Goal: Task Accomplishment & Management: Use online tool/utility

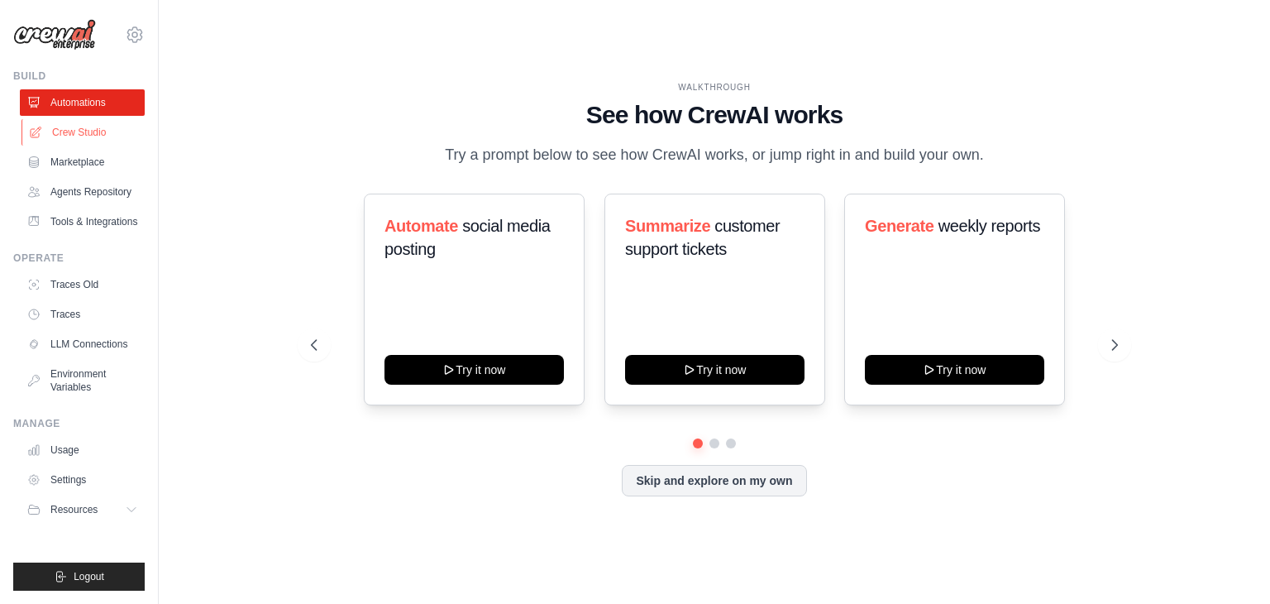
click at [86, 131] on link "Crew Studio" at bounding box center [83, 132] width 125 height 26
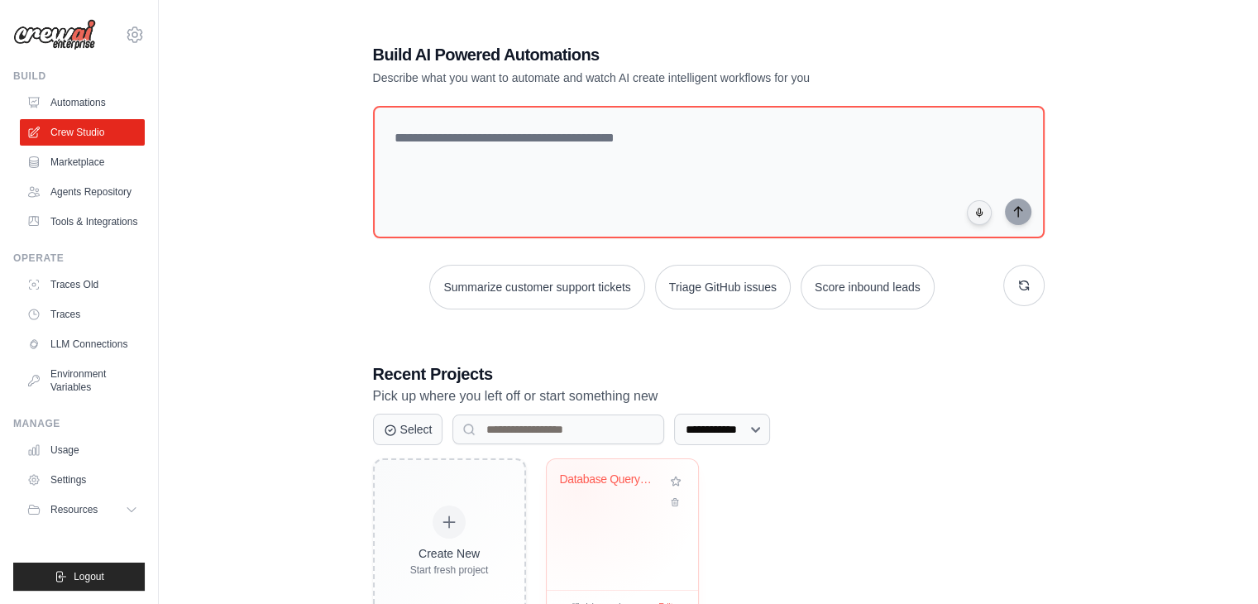
click at [577, 487] on div "Database Query Priority Response Sy..." at bounding box center [610, 482] width 100 height 21
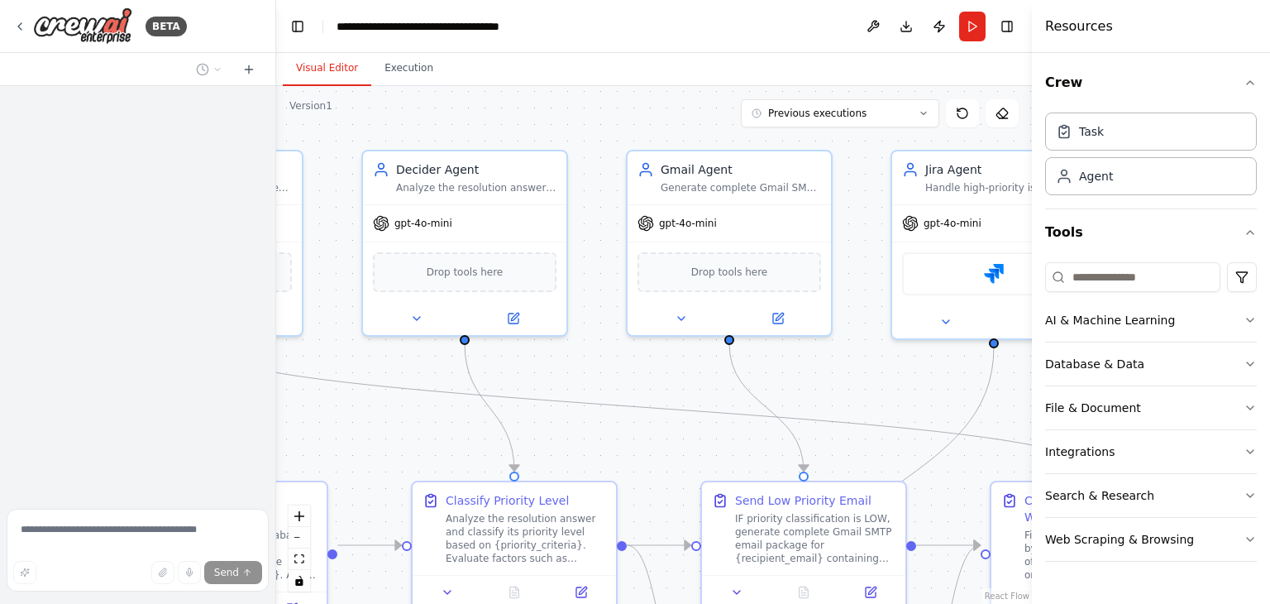
drag, startPoint x: 857, startPoint y: 438, endPoint x: 314, endPoint y: 432, distance: 542.5
click at [314, 432] on div ".deletable-edge-delete-btn { width: 20px; height: 20px; border: 0px solid #ffff…" at bounding box center [654, 345] width 756 height 518
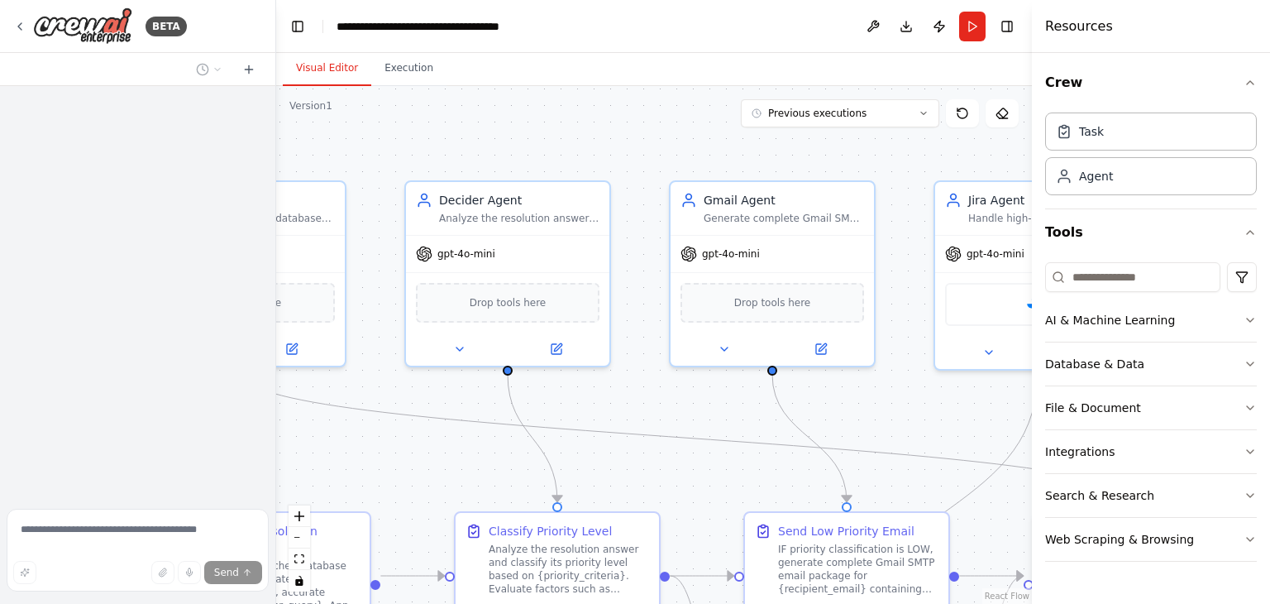
drag, startPoint x: 638, startPoint y: 444, endPoint x: 698, endPoint y: 464, distance: 62.8
click at [697, 462] on div ".deletable-edge-delete-btn { width: 20px; height: 20px; border: 0px solid #ffff…" at bounding box center [654, 345] width 756 height 518
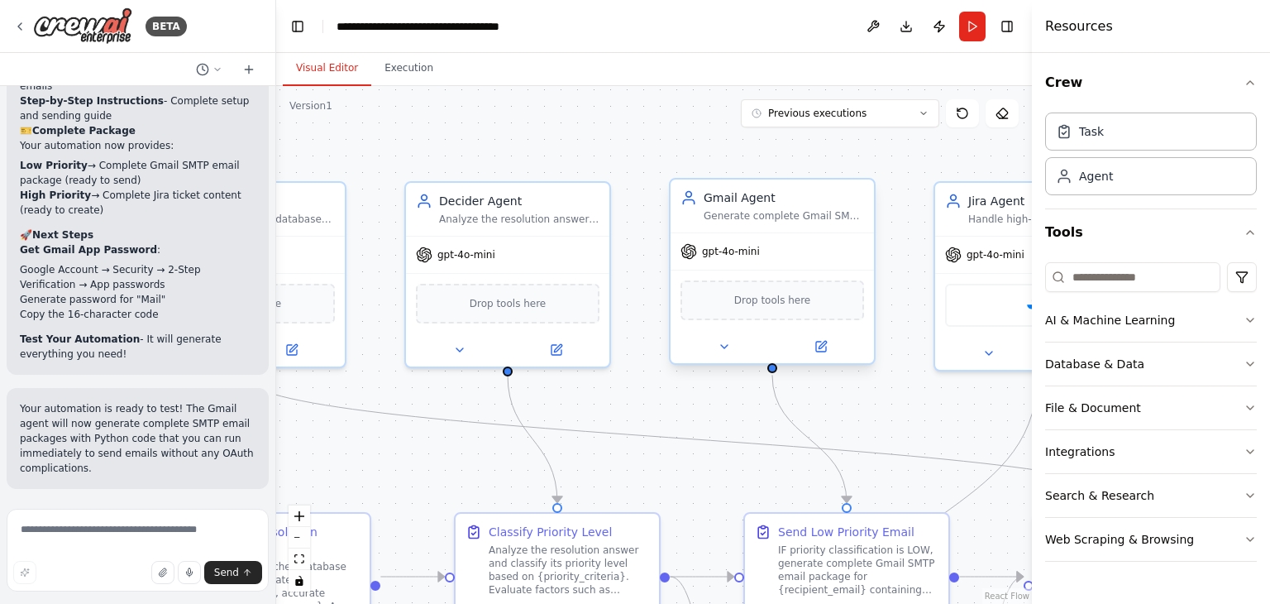
scroll to position [14984, 0]
click at [60, 542] on textarea at bounding box center [138, 550] width 262 height 83
click at [905, 25] on button "Download" at bounding box center [906, 27] width 26 height 30
click at [1096, 446] on div "Integrations" at bounding box center [1079, 451] width 69 height 17
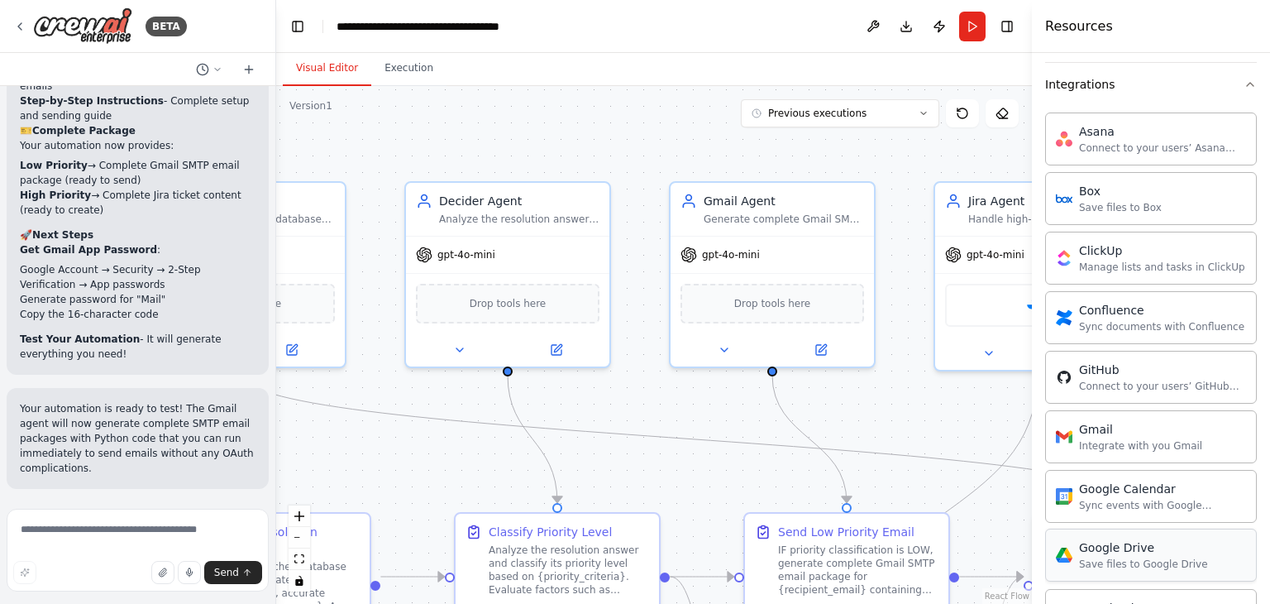
scroll to position [496, 0]
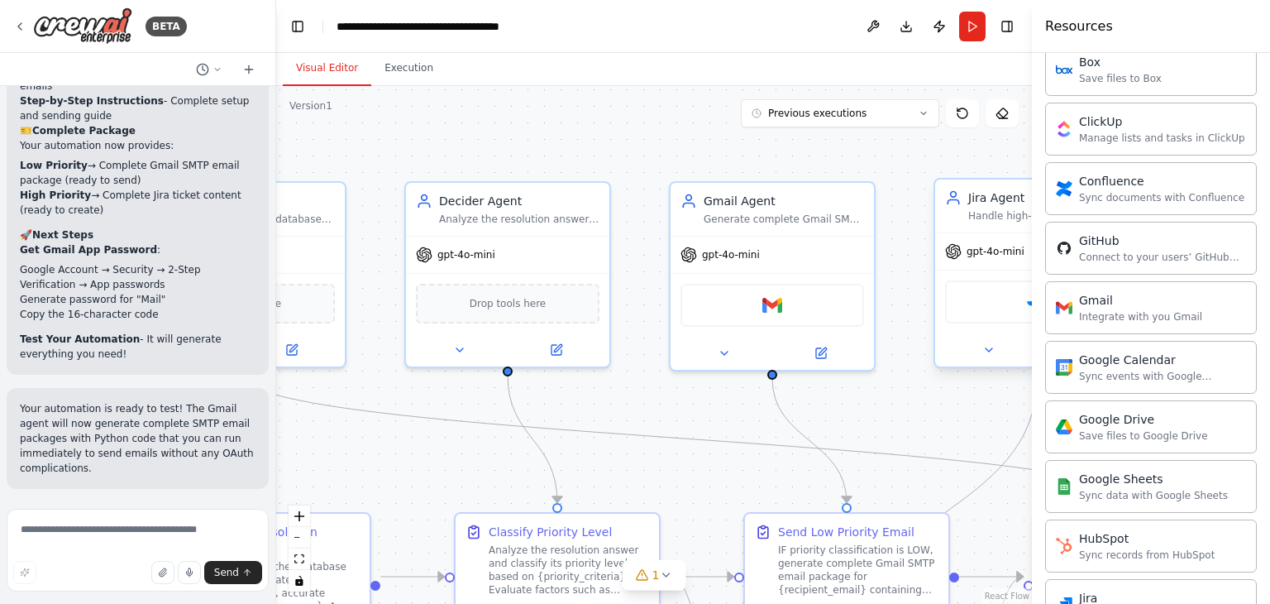
click at [986, 302] on div "Jira" at bounding box center [1037, 301] width 184 height 43
click at [902, 25] on button "Download" at bounding box center [906, 27] width 26 height 30
drag, startPoint x: 627, startPoint y: 432, endPoint x: 689, endPoint y: 430, distance: 62.0
click at [689, 430] on div ".deletable-edge-delete-btn { width: 20px; height: 20px; border: 0px solid #ffff…" at bounding box center [654, 345] width 756 height 518
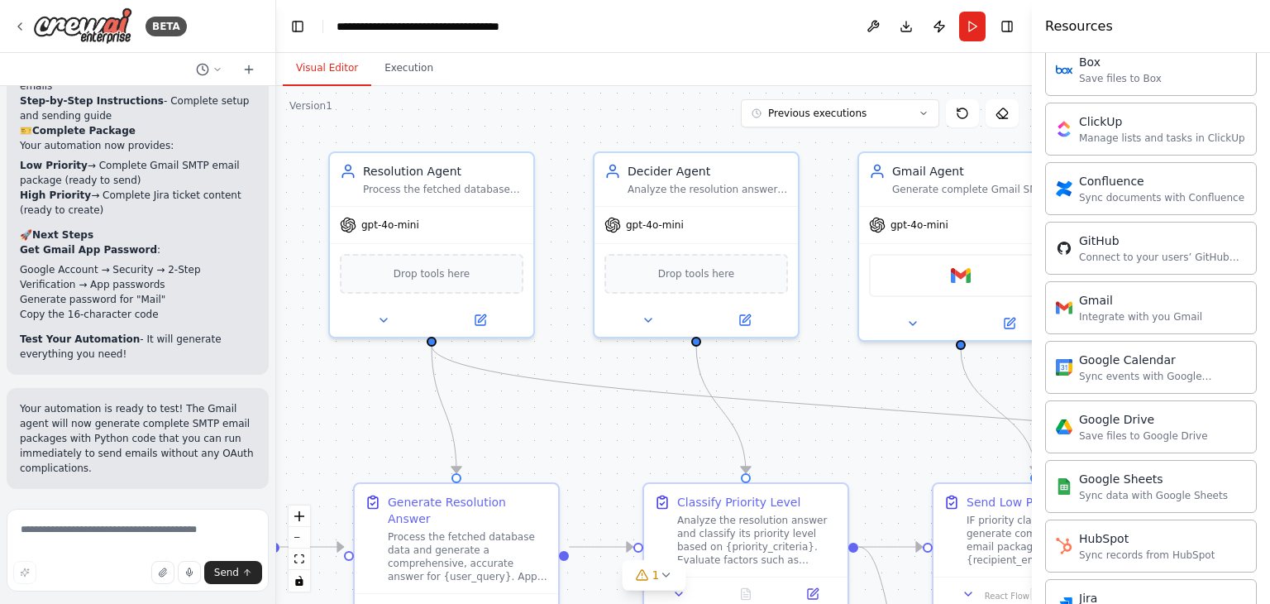
drag, startPoint x: 687, startPoint y: 414, endPoint x: 899, endPoint y: 381, distance: 214.2
click at [899, 381] on div ".deletable-edge-delete-btn { width: 20px; height: 20px; border: 0px solid #ffff…" at bounding box center [654, 345] width 756 height 518
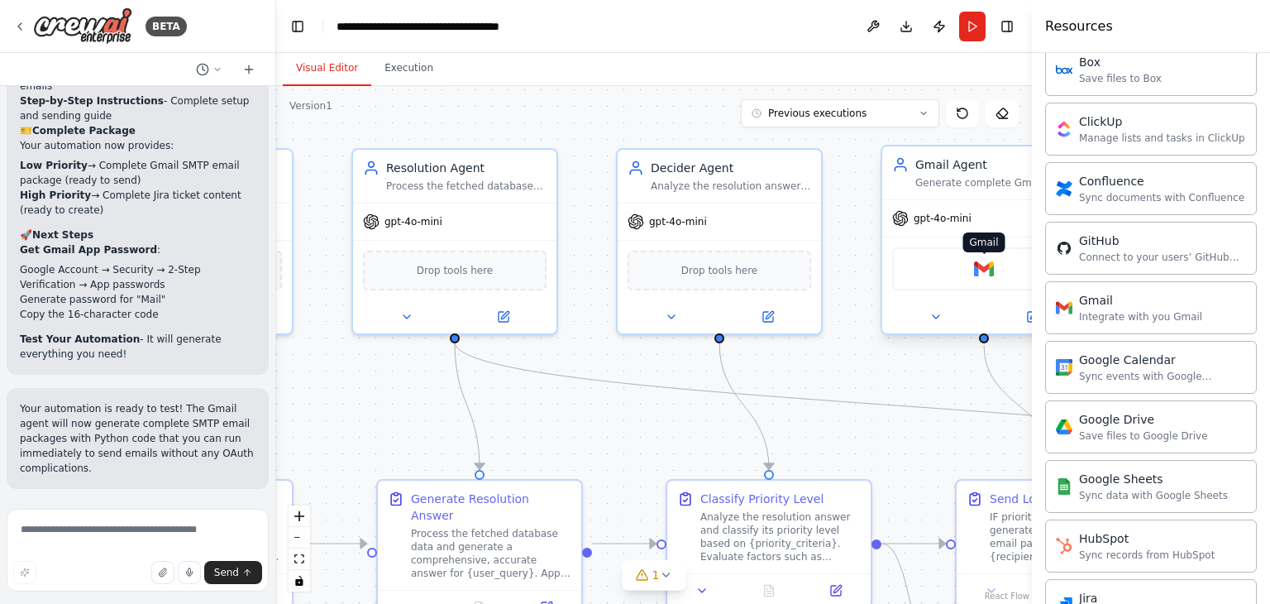
click at [979, 271] on img at bounding box center [984, 269] width 20 height 20
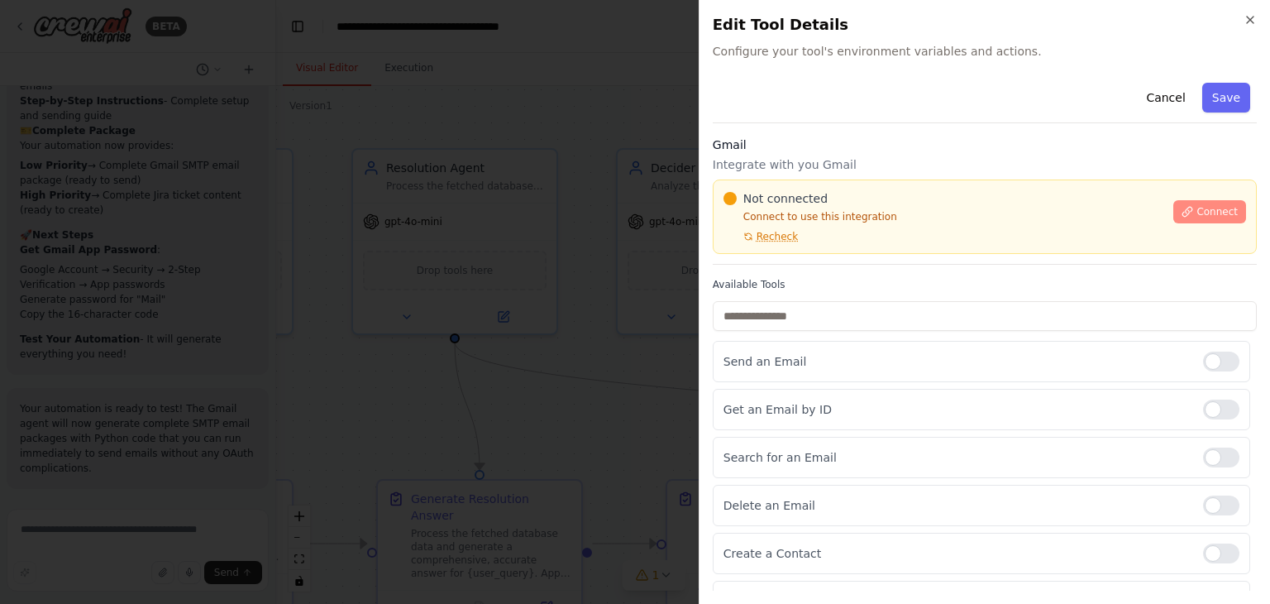
click at [1196, 208] on span "Connect" at bounding box center [1216, 211] width 41 height 13
click at [1204, 355] on div at bounding box center [1221, 361] width 36 height 20
click at [1250, 19] on icon "button" at bounding box center [1250, 20] width 7 height 7
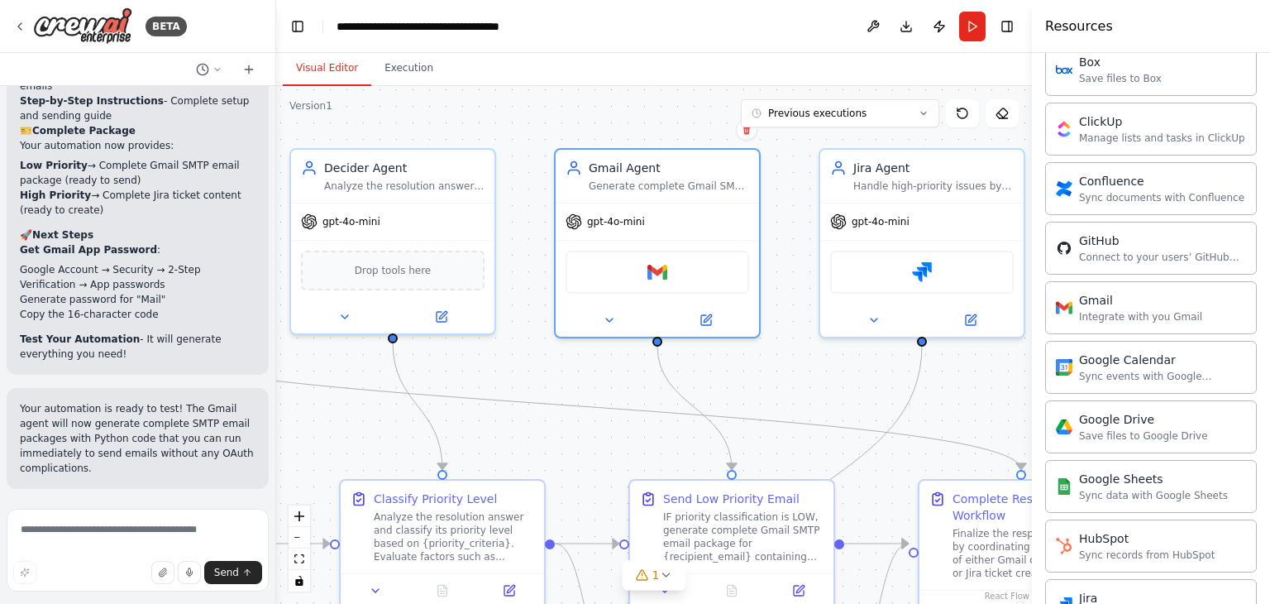
drag, startPoint x: 838, startPoint y: 374, endPoint x: 563, endPoint y: 374, distance: 275.3
click at [563, 374] on div ".deletable-edge-delete-btn { width: 20px; height: 20px; border: 0px solid #ffff…" at bounding box center [654, 345] width 756 height 518
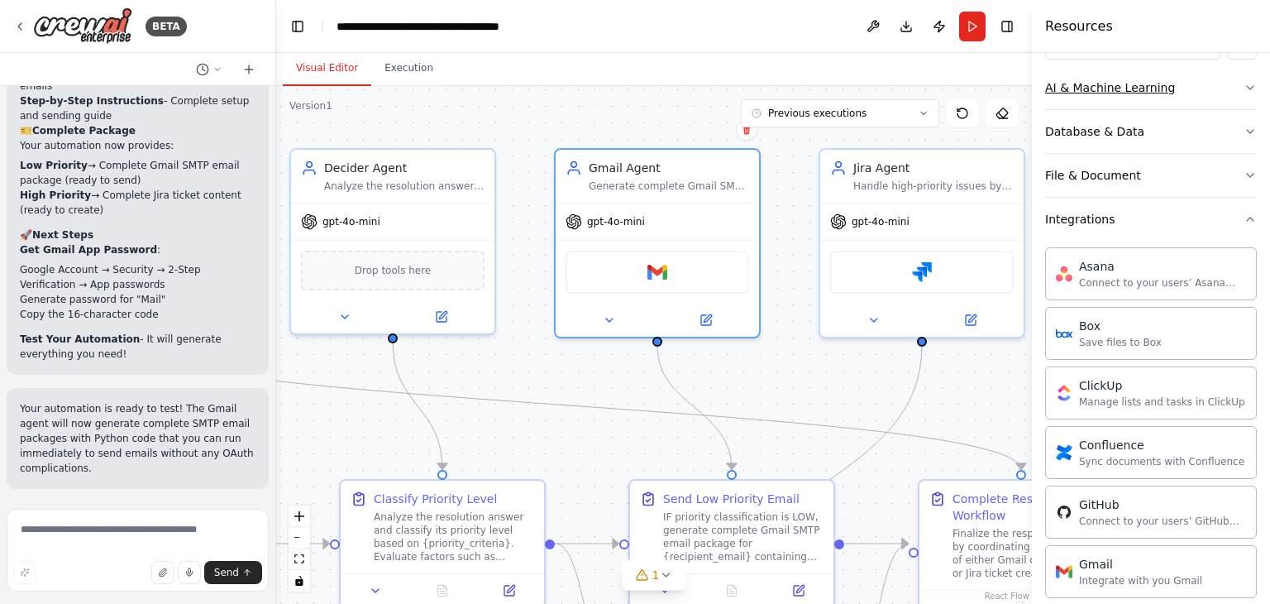
scroll to position [0, 0]
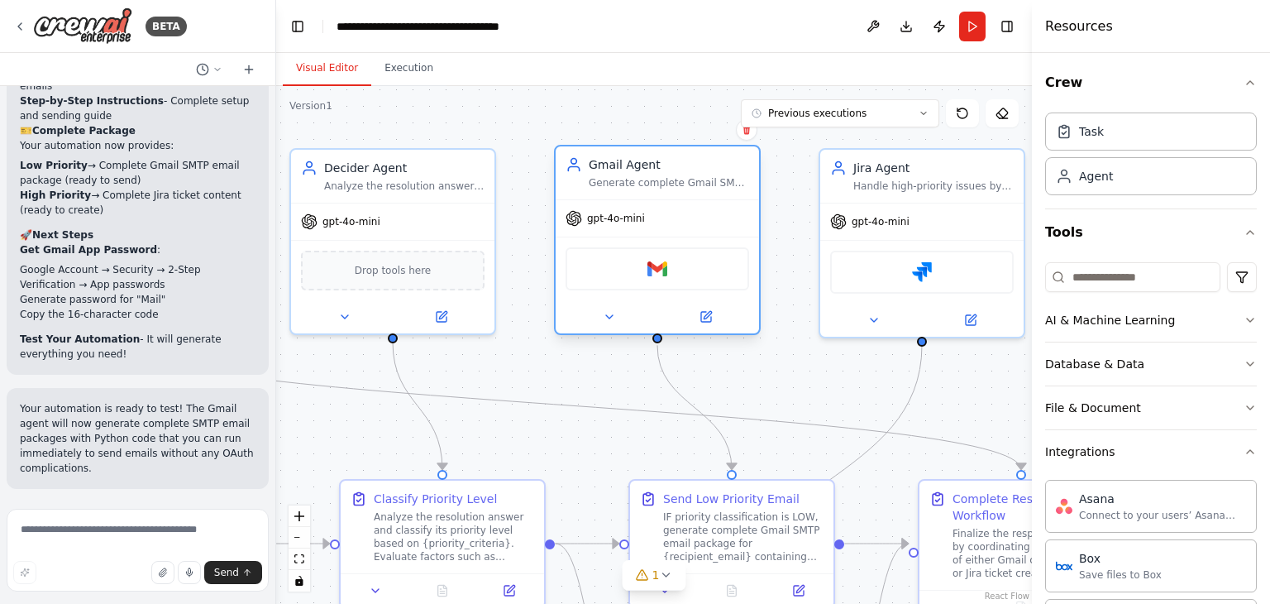
click at [640, 279] on div "Gmail" at bounding box center [658, 268] width 184 height 43
click at [642, 280] on div "Gmail" at bounding box center [658, 268] width 184 height 43
click at [974, 31] on button "Run" at bounding box center [972, 27] width 26 height 30
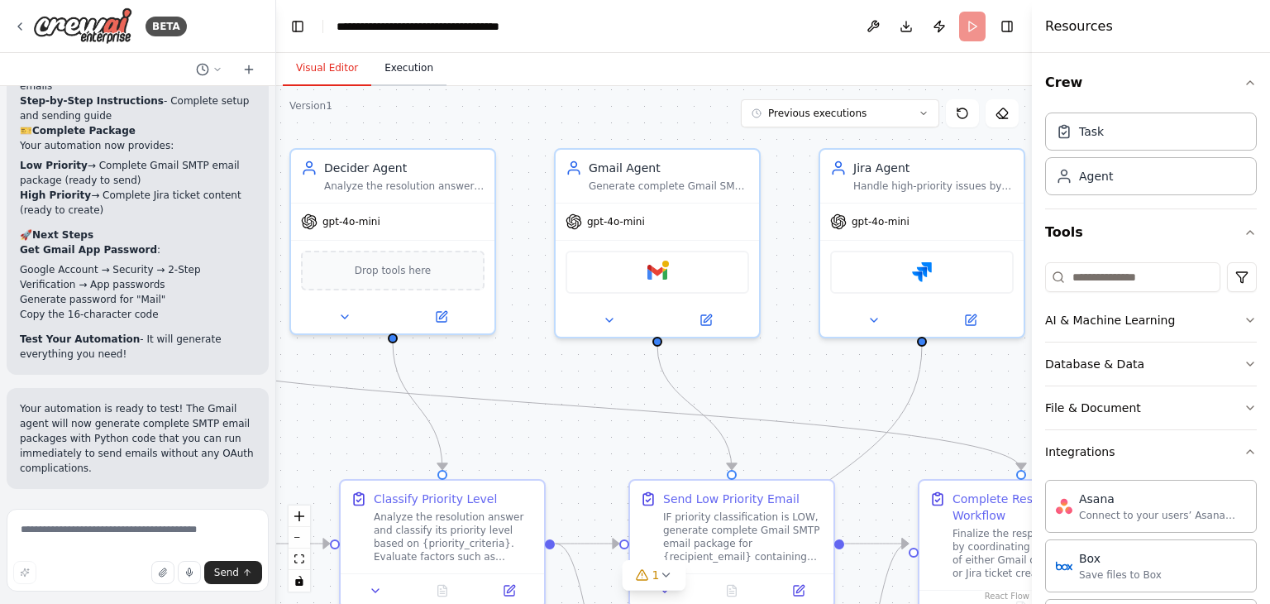
click at [403, 70] on button "Execution" at bounding box center [408, 68] width 75 height 35
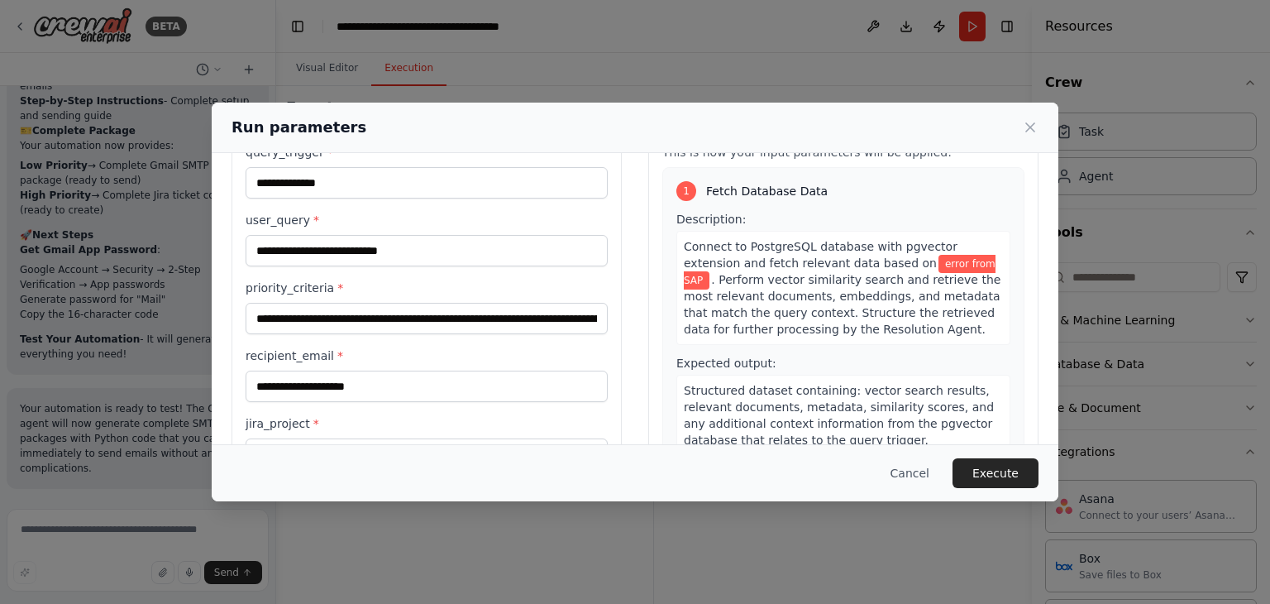
scroll to position [140, 0]
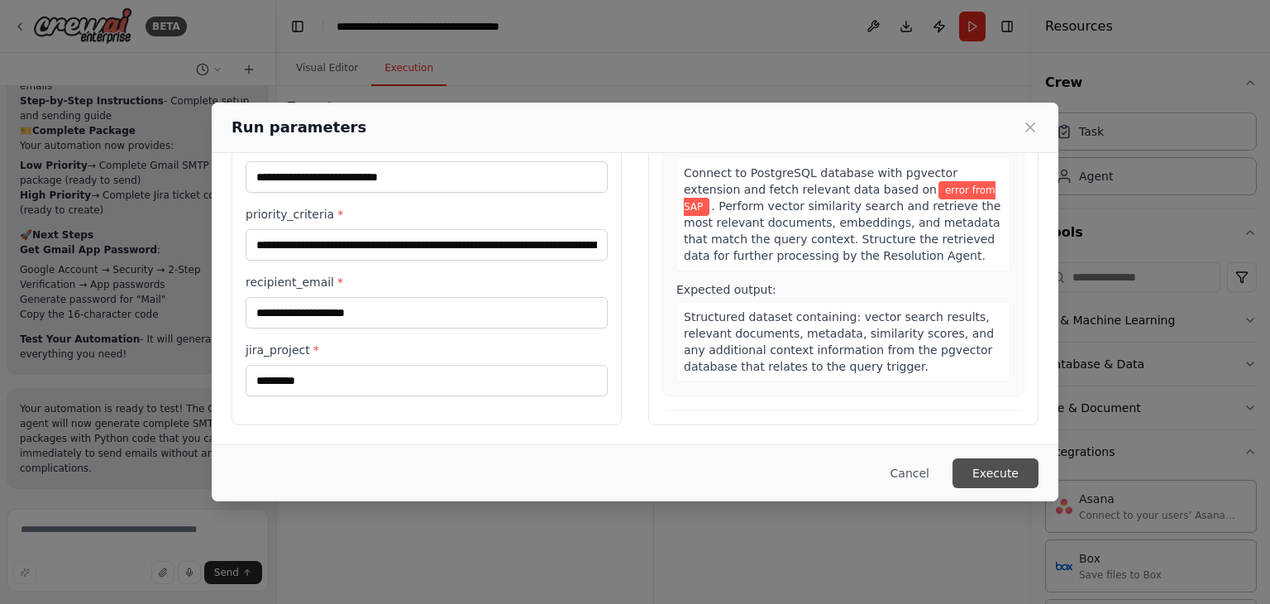
click at [1005, 470] on button "Execute" at bounding box center [996, 473] width 86 height 30
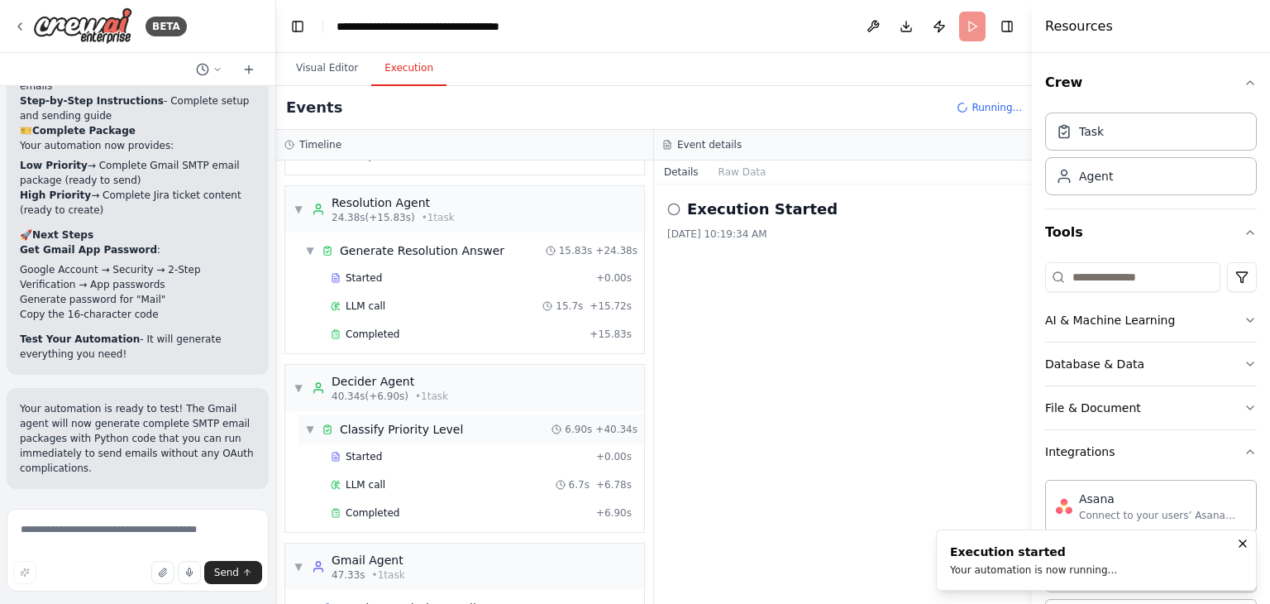
scroll to position [255, 0]
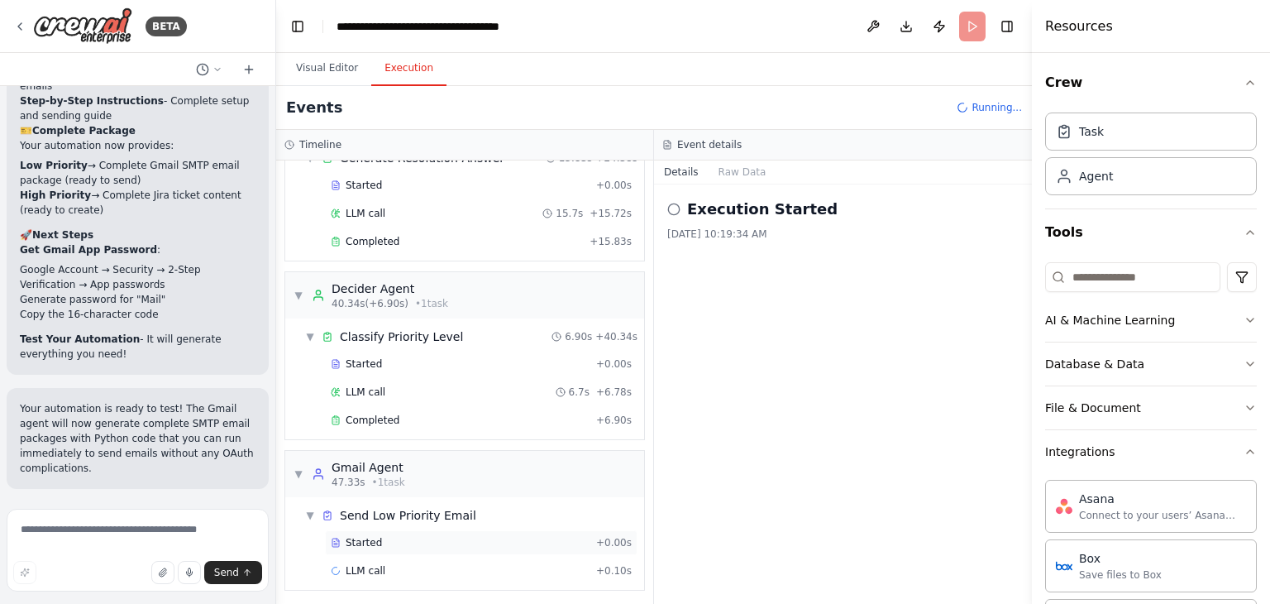
click at [361, 530] on div "Started + 0.00s" at bounding box center [481, 542] width 313 height 25
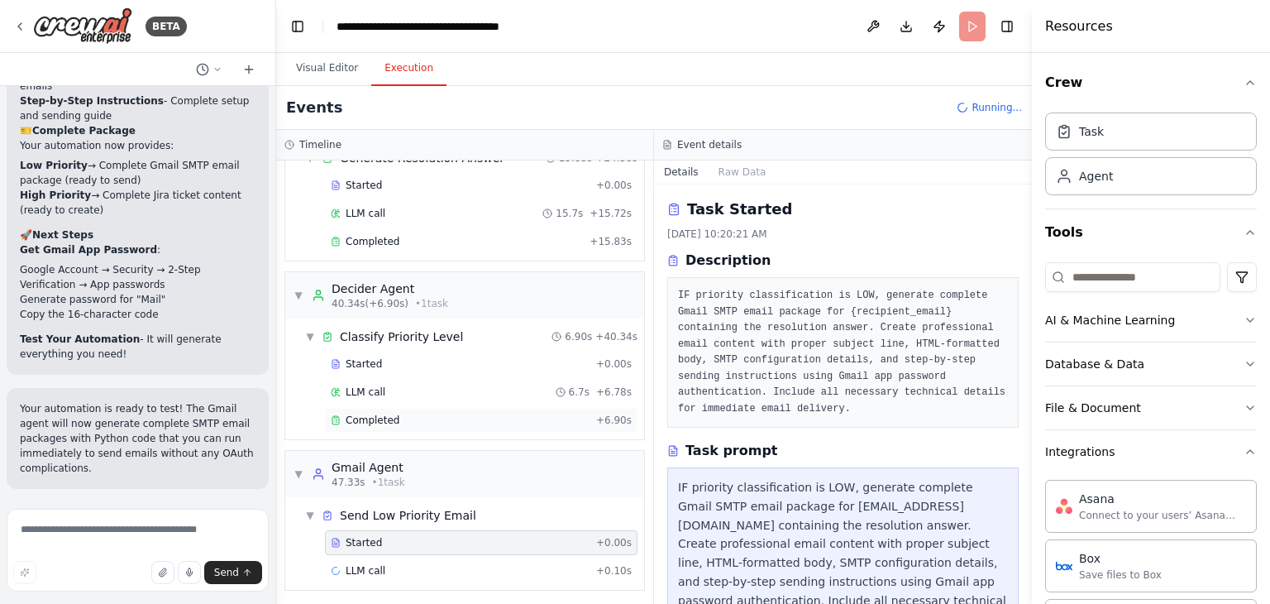
click at [367, 413] on span "Completed" at bounding box center [373, 419] width 54 height 13
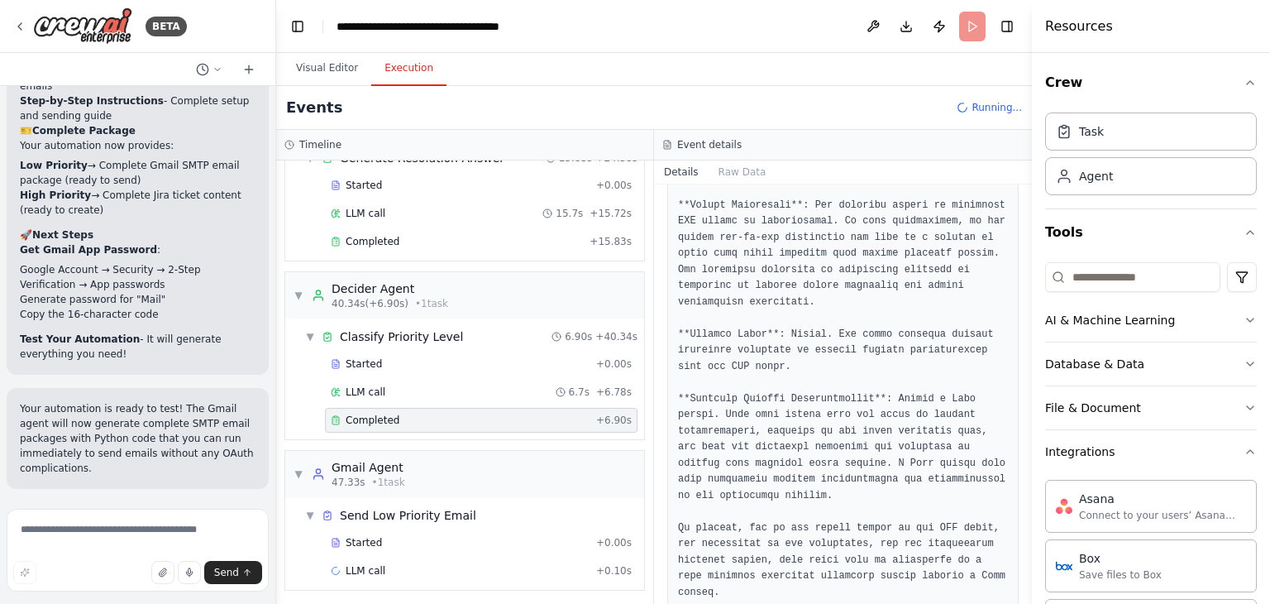
scroll to position [0, 0]
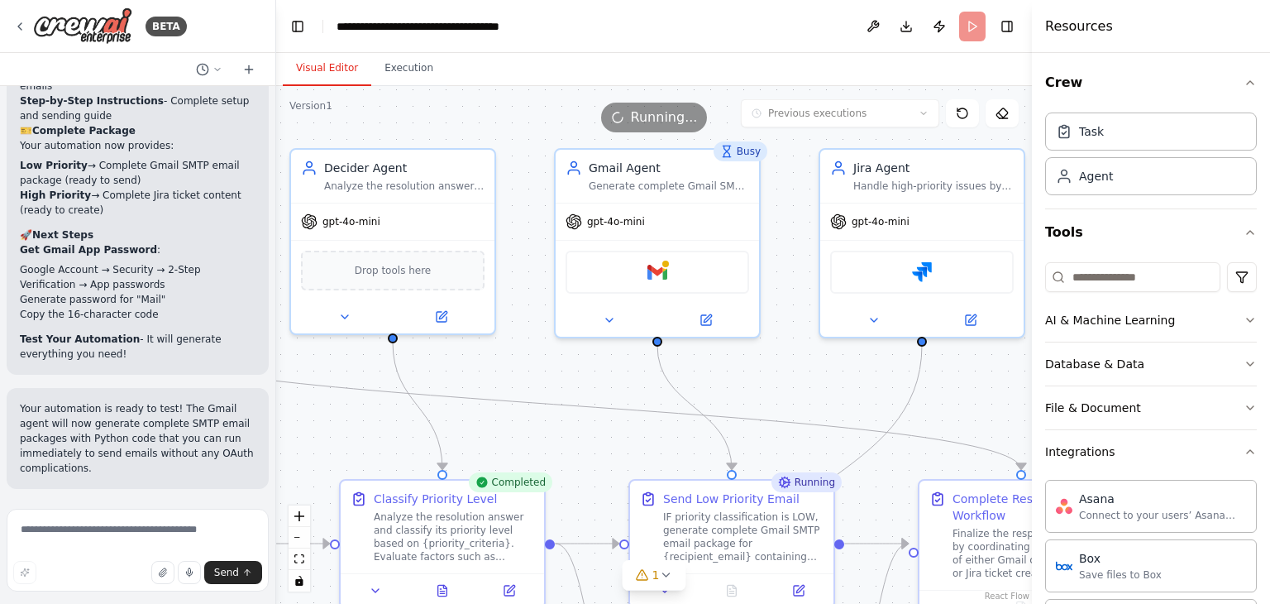
click at [306, 62] on button "Visual Editor" at bounding box center [327, 68] width 88 height 35
click at [919, 269] on img at bounding box center [922, 269] width 20 height 20
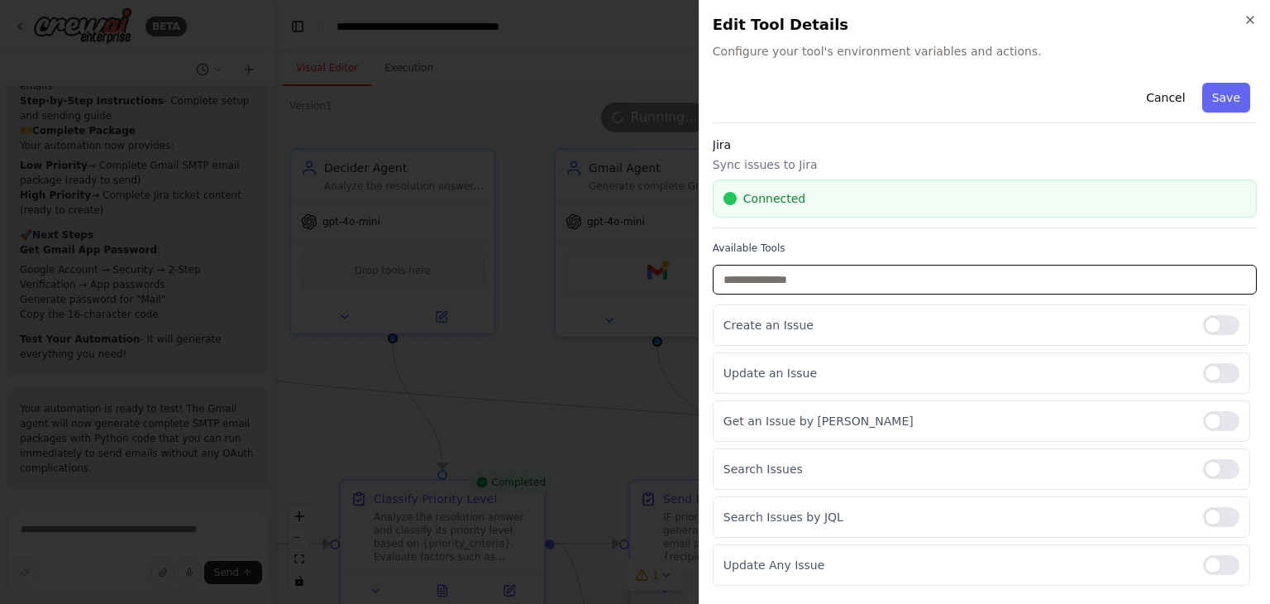
click at [789, 285] on input "text" at bounding box center [985, 280] width 544 height 30
click at [814, 245] on label "Available Tools" at bounding box center [985, 247] width 544 height 13
click at [1233, 105] on button "Save" at bounding box center [1226, 98] width 48 height 30
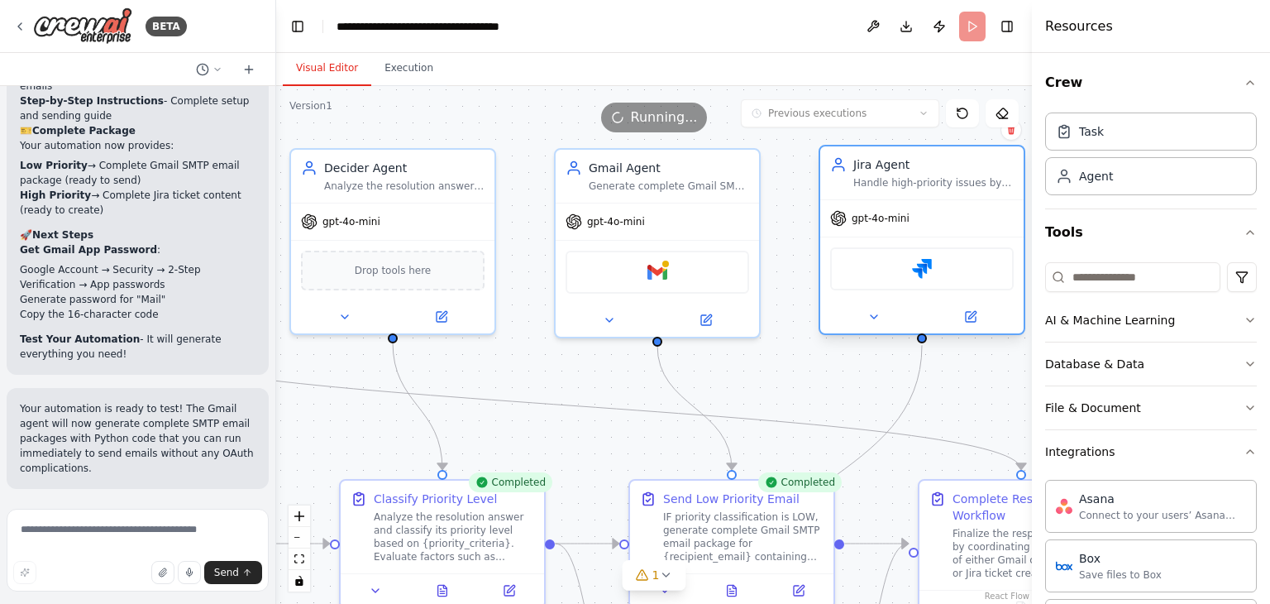
click at [906, 189] on div "Jira Agent Handle high-priority issues by preparing comprehensive Jira ticket c…" at bounding box center [921, 172] width 203 height 53
click at [881, 320] on button at bounding box center [873, 317] width 93 height 20
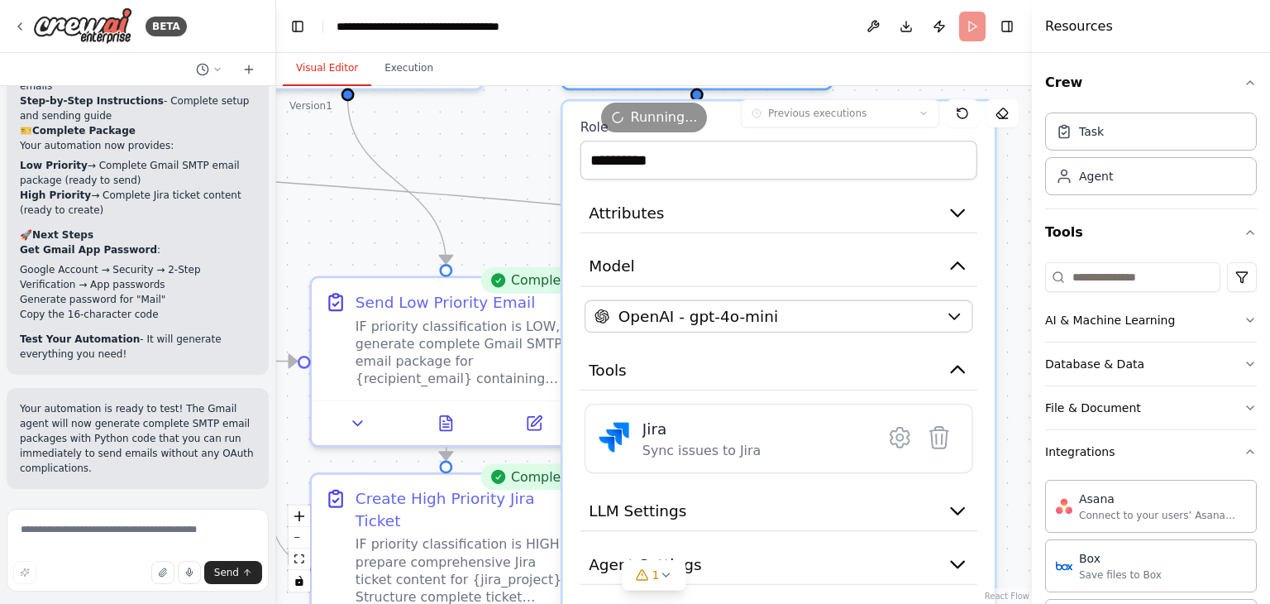
drag, startPoint x: 682, startPoint y: 381, endPoint x: 453, endPoint y: 173, distance: 309.6
click at [451, 173] on div ".deletable-edge-delete-btn { width: 20px; height: 20px; border: 0px solid #ffff…" at bounding box center [654, 345] width 756 height 518
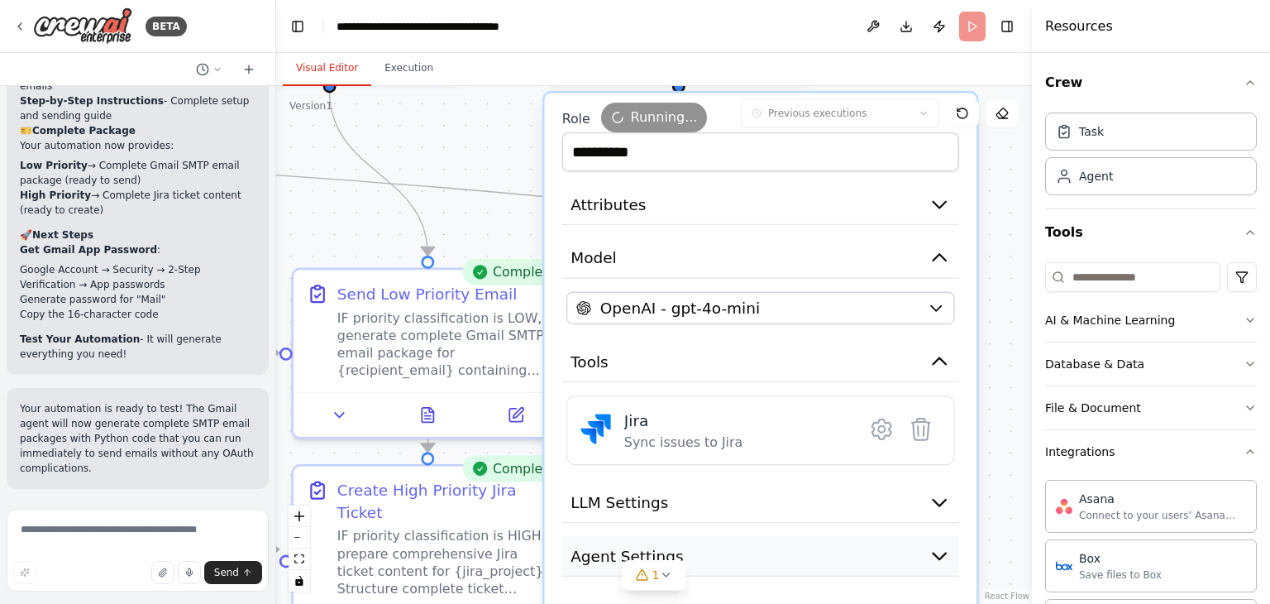
click at [685, 543] on button "Agent Settings" at bounding box center [760, 556] width 397 height 41
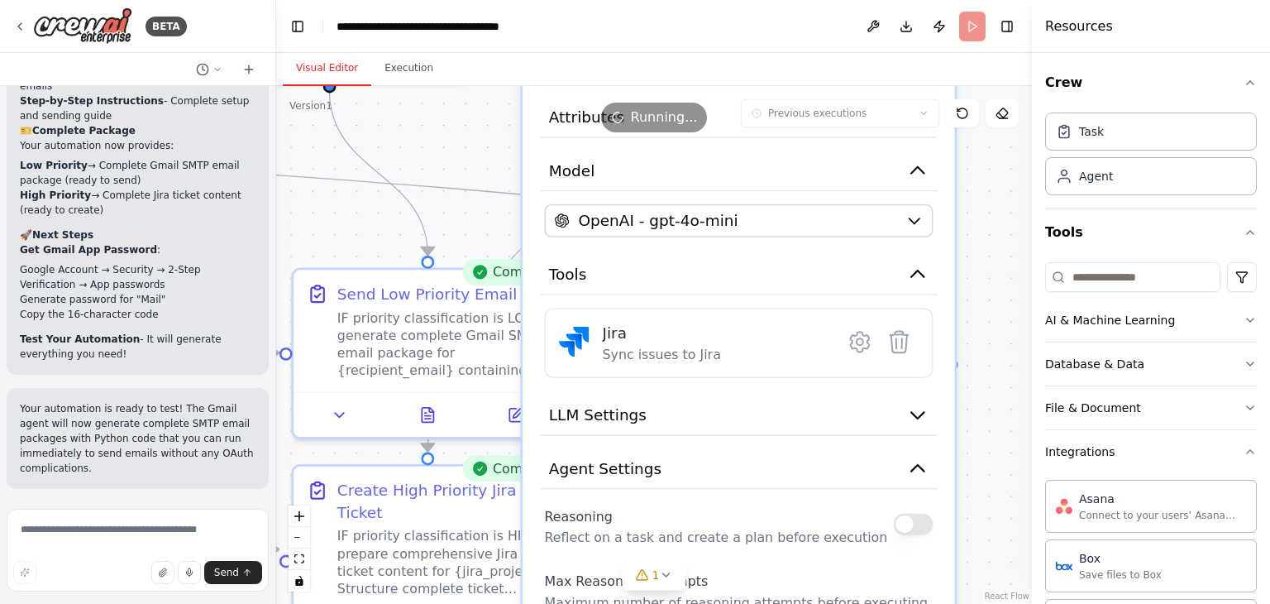
drag, startPoint x: 850, startPoint y: 524, endPoint x: 824, endPoint y: 439, distance: 88.9
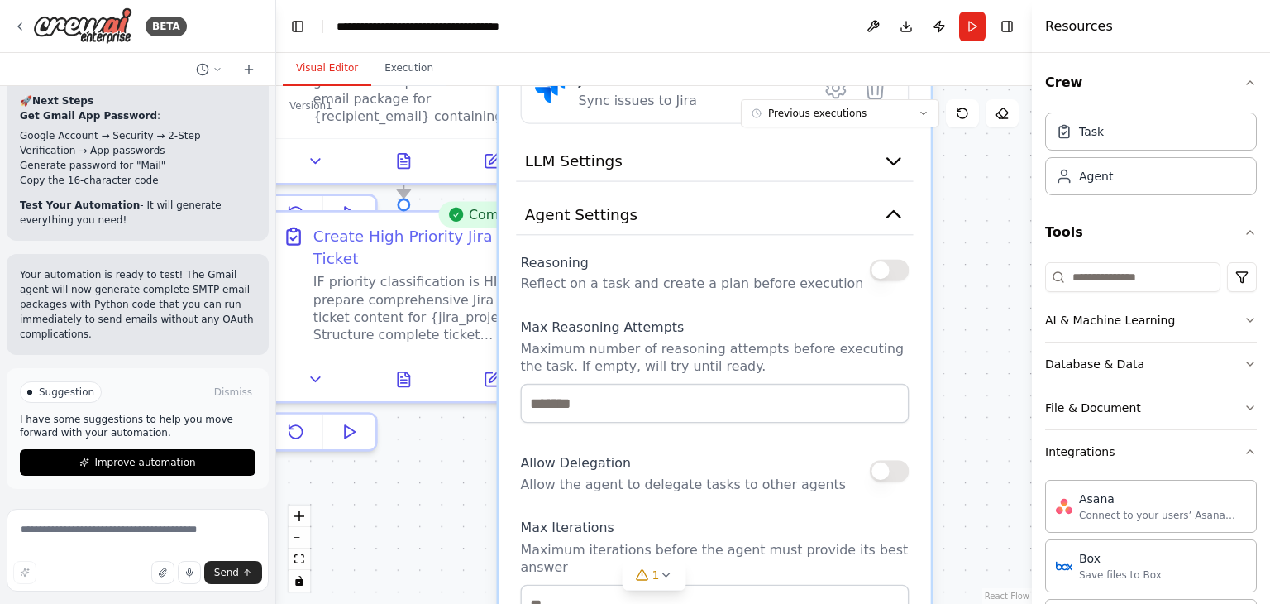
drag, startPoint x: 1002, startPoint y: 432, endPoint x: 978, endPoint y: 178, distance: 255.0
click at [978, 178] on div ".deletable-edge-delete-btn { width: 20px; height: 20px; border: 0px solid #ffff…" at bounding box center [654, 345] width 756 height 518
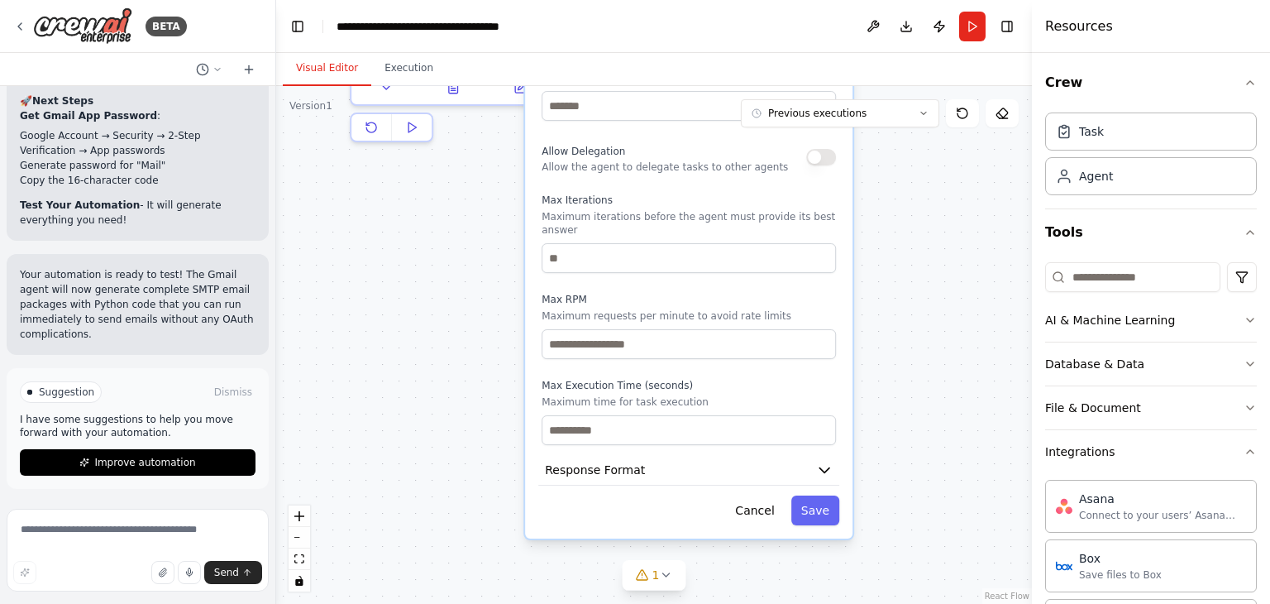
drag, startPoint x: 984, startPoint y: 467, endPoint x: 894, endPoint y: 182, distance: 299.2
click at [894, 182] on div ".deletable-edge-delete-btn { width: 20px; height: 20px; border: 0px solid #ffff…" at bounding box center [654, 345] width 756 height 518
click at [824, 471] on icon "button" at bounding box center [827, 473] width 10 height 5
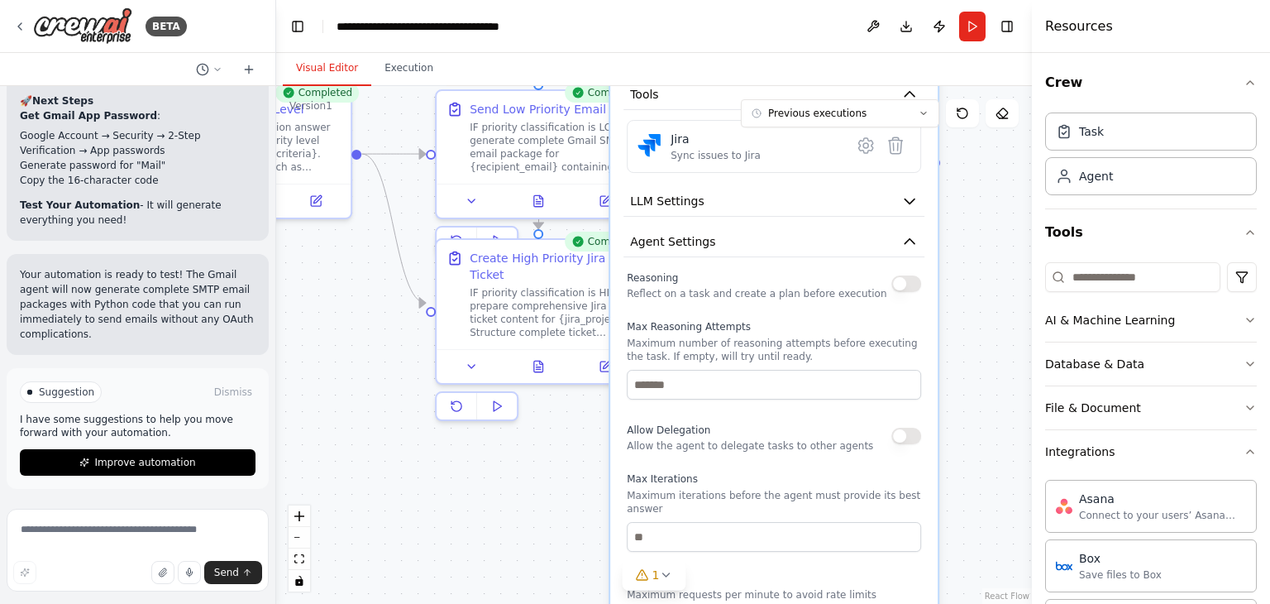
drag, startPoint x: 915, startPoint y: 366, endPoint x: 983, endPoint y: 576, distance: 221.0
click at [989, 601] on div ".deletable-edge-delete-btn { width: 20px; height: 20px; border: 0px solid #ffff…" at bounding box center [654, 345] width 756 height 518
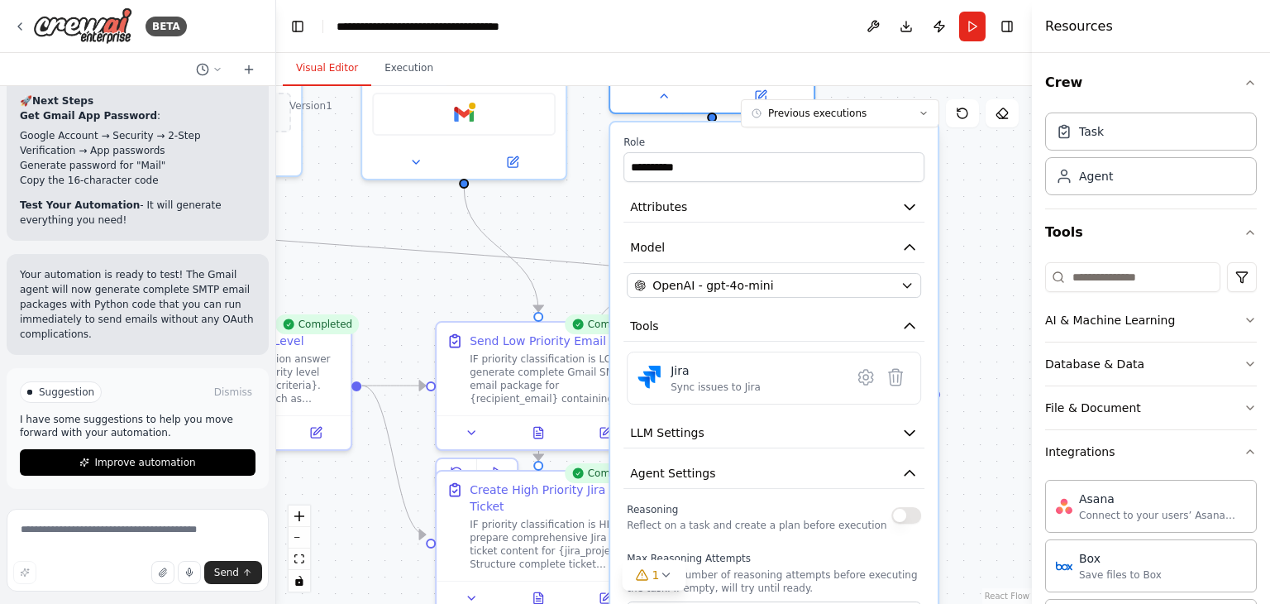
drag, startPoint x: 978, startPoint y: 224, endPoint x: 981, endPoint y: 527, distance: 302.6
click at [986, 537] on div ".deletable-edge-delete-btn { width: 20px; height: 20px; border: 0px solid #ffff…" at bounding box center [654, 345] width 756 height 518
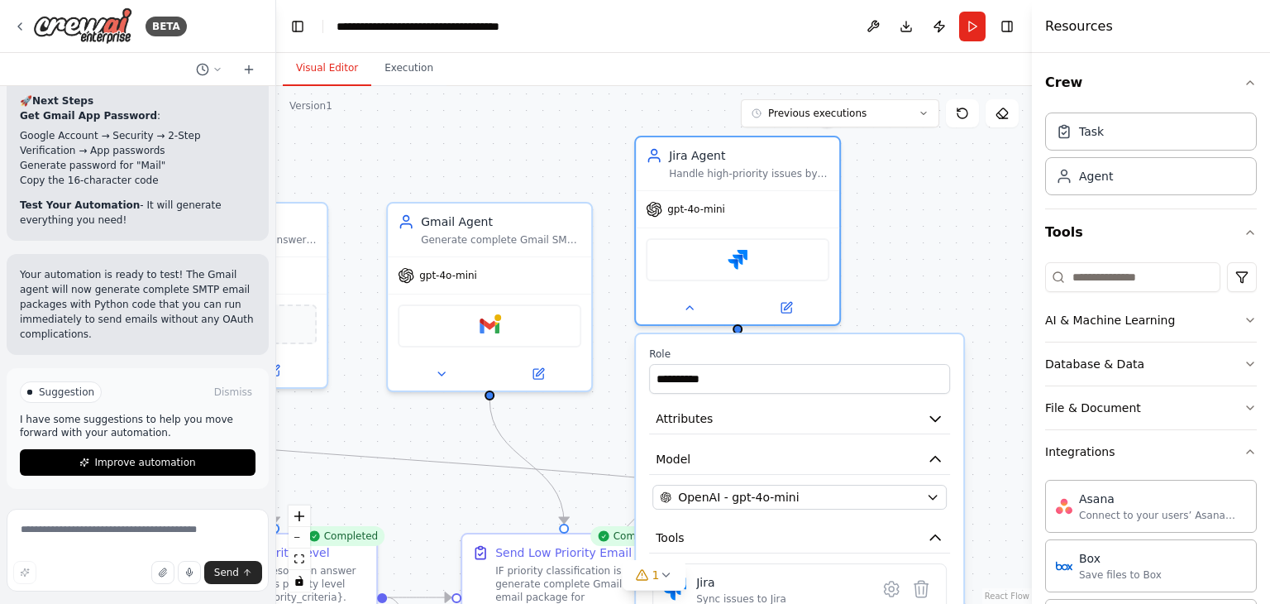
drag, startPoint x: 992, startPoint y: 273, endPoint x: 979, endPoint y: 400, distance: 128.0
click at [995, 411] on div ".deletable-edge-delete-btn { width: 20px; height: 20px; border: 0px solid #ffff…" at bounding box center [654, 345] width 756 height 518
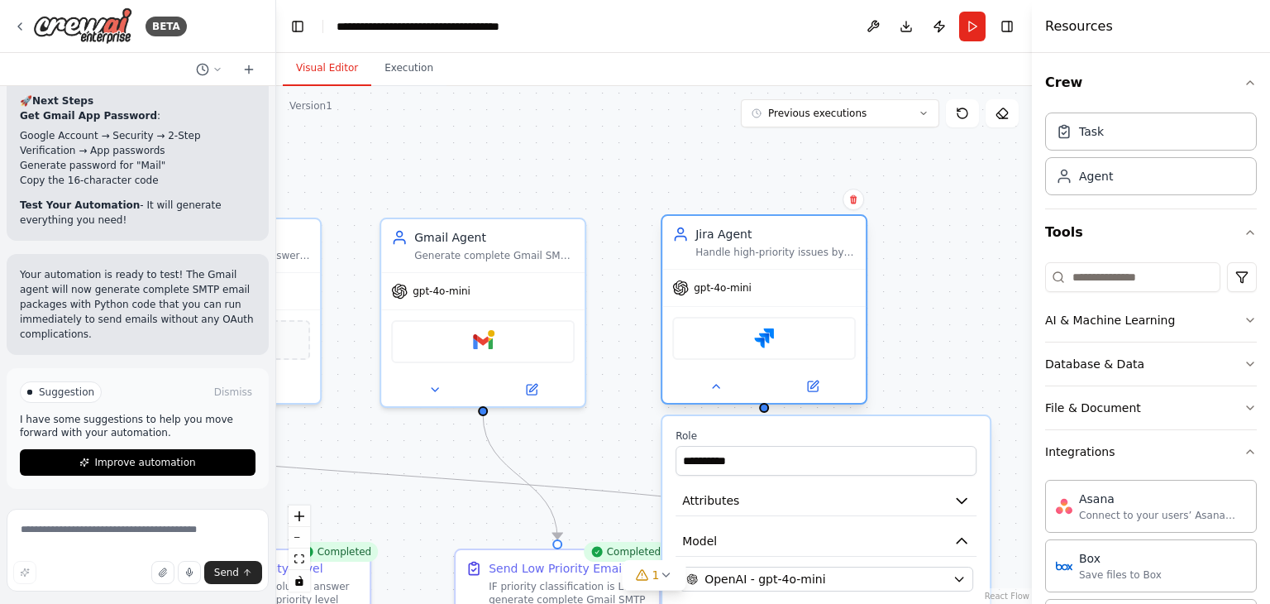
drag, startPoint x: 775, startPoint y: 186, endPoint x: 803, endPoint y: 249, distance: 68.8
click at [803, 249] on div "Handle high-priority issues by preparing comprehensive Jira ticket content for …" at bounding box center [775, 252] width 160 height 13
click at [955, 494] on icon "button" at bounding box center [961, 500] width 17 height 17
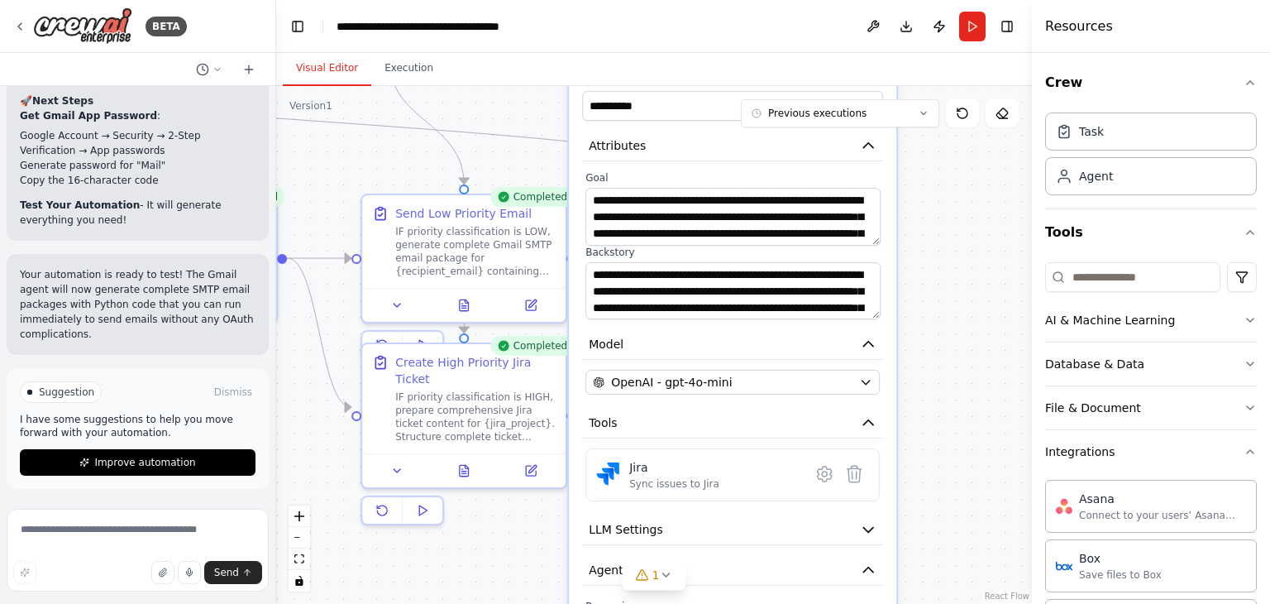
drag, startPoint x: 1004, startPoint y: 432, endPoint x: 910, endPoint y: 77, distance: 366.8
click at [910, 77] on div "**********" at bounding box center [654, 328] width 756 height 551
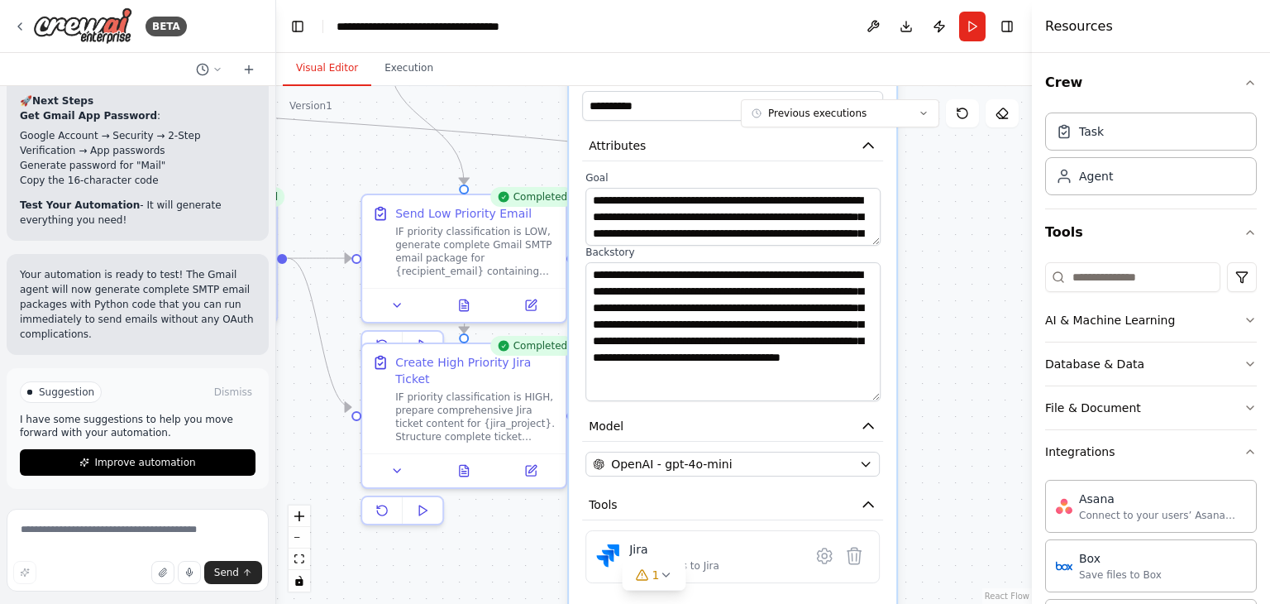
drag, startPoint x: 873, startPoint y: 312, endPoint x: 887, endPoint y: 389, distance: 79.0
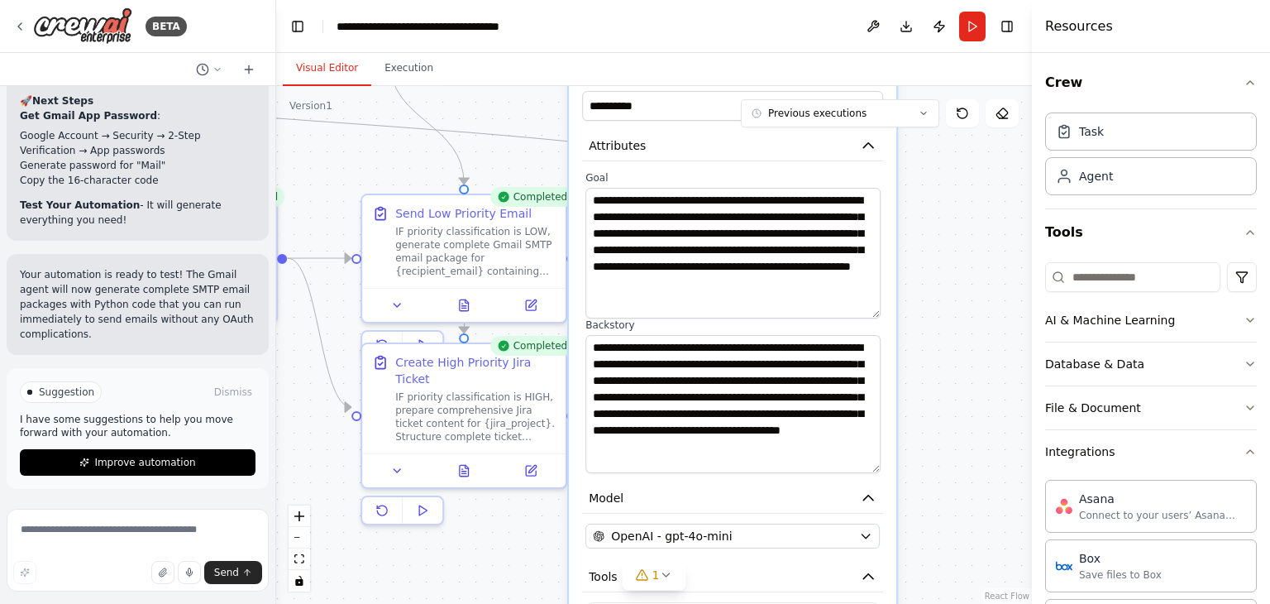
drag, startPoint x: 877, startPoint y: 241, endPoint x: 891, endPoint y: 315, distance: 74.8
drag, startPoint x: 846, startPoint y: 216, endPoint x: 782, endPoint y: 222, distance: 63.9
click at [782, 222] on textarea "**********" at bounding box center [732, 253] width 295 height 131
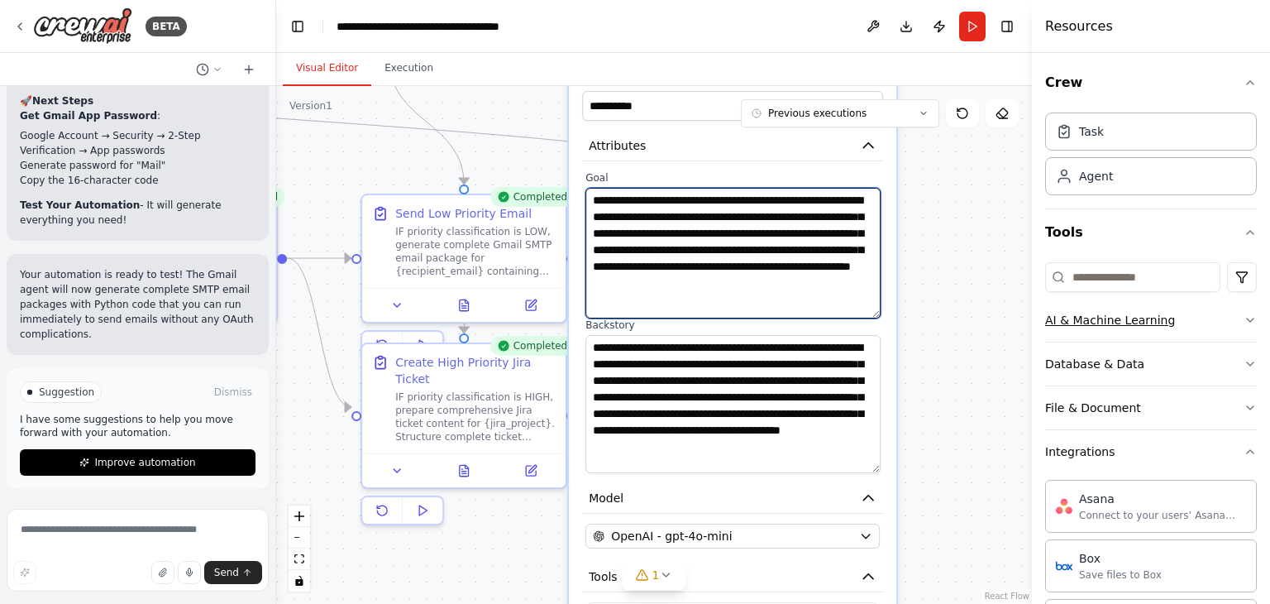
paste textarea "***"
type textarea "**********"
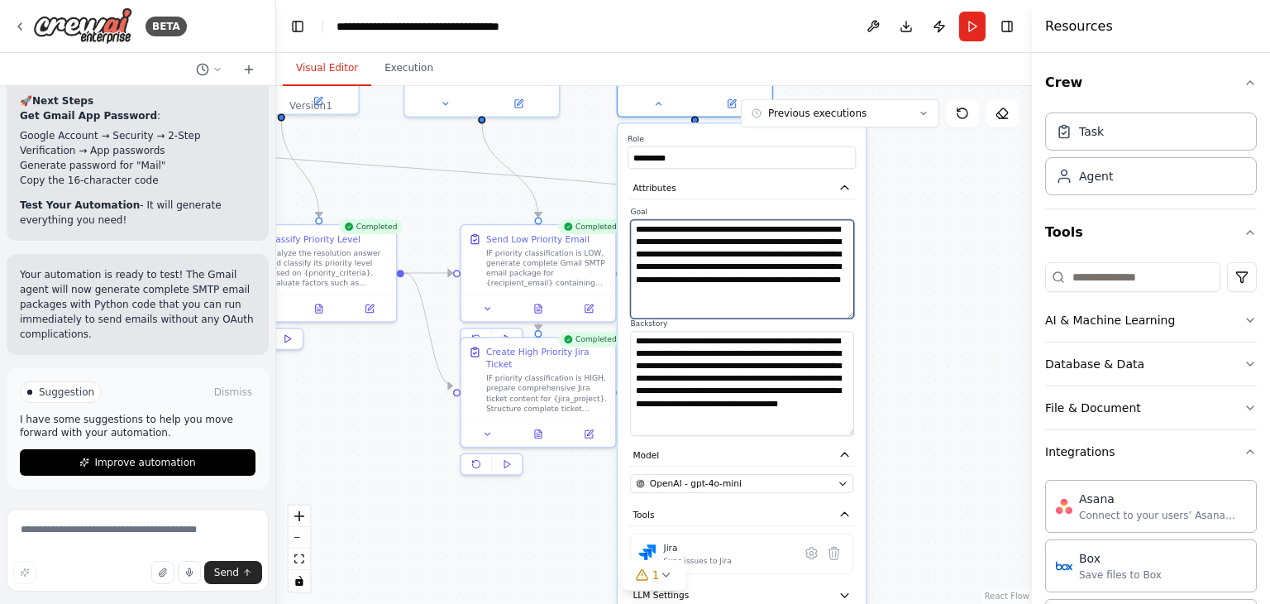
click at [776, 308] on textarea "**********" at bounding box center [741, 269] width 223 height 99
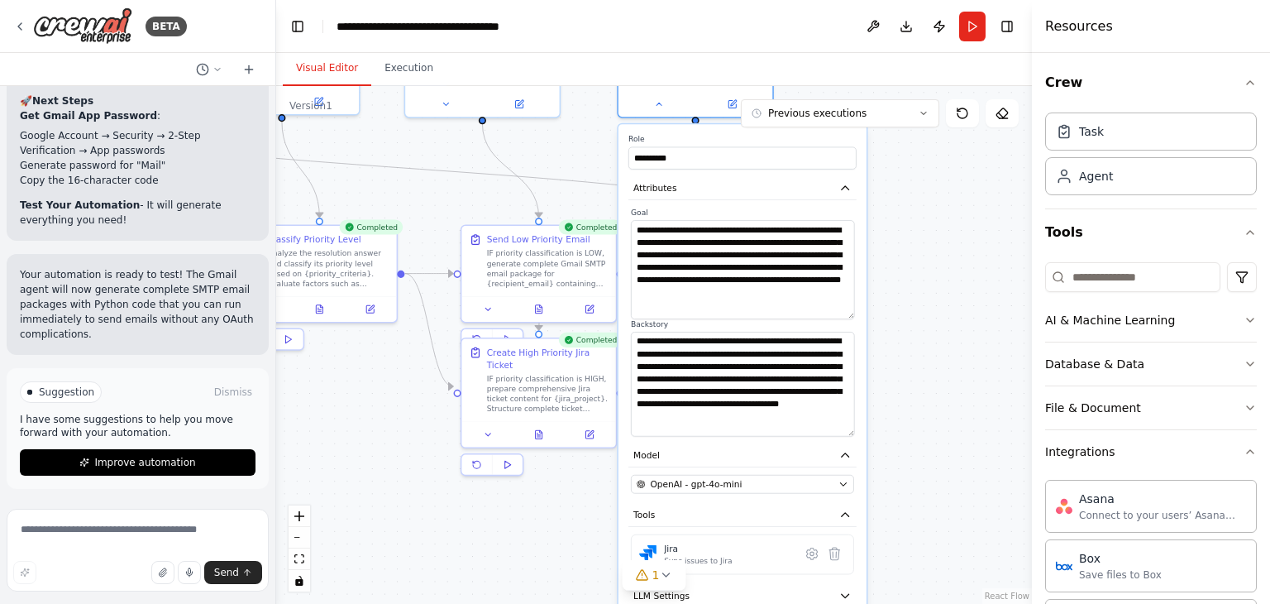
click at [928, 311] on div ".deletable-edge-delete-btn { width: 20px; height: 20px; border: 0px solid #ffff…" at bounding box center [654, 345] width 756 height 518
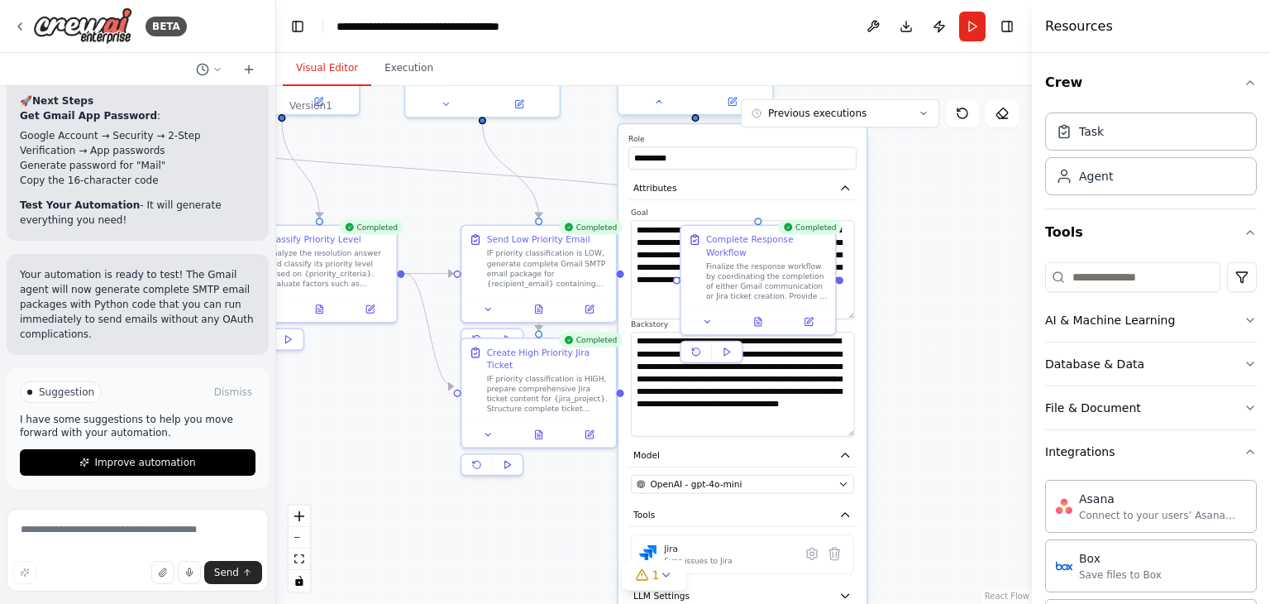
click at [654, 110] on div at bounding box center [695, 101] width 154 height 25
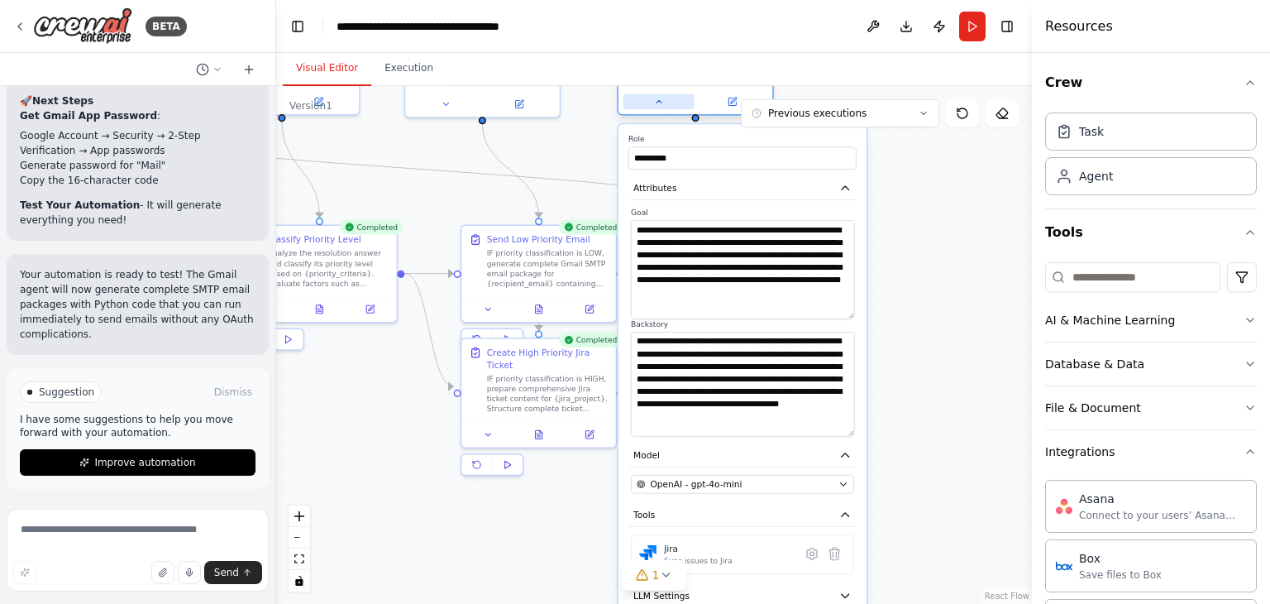
click at [664, 100] on button at bounding box center [658, 101] width 71 height 15
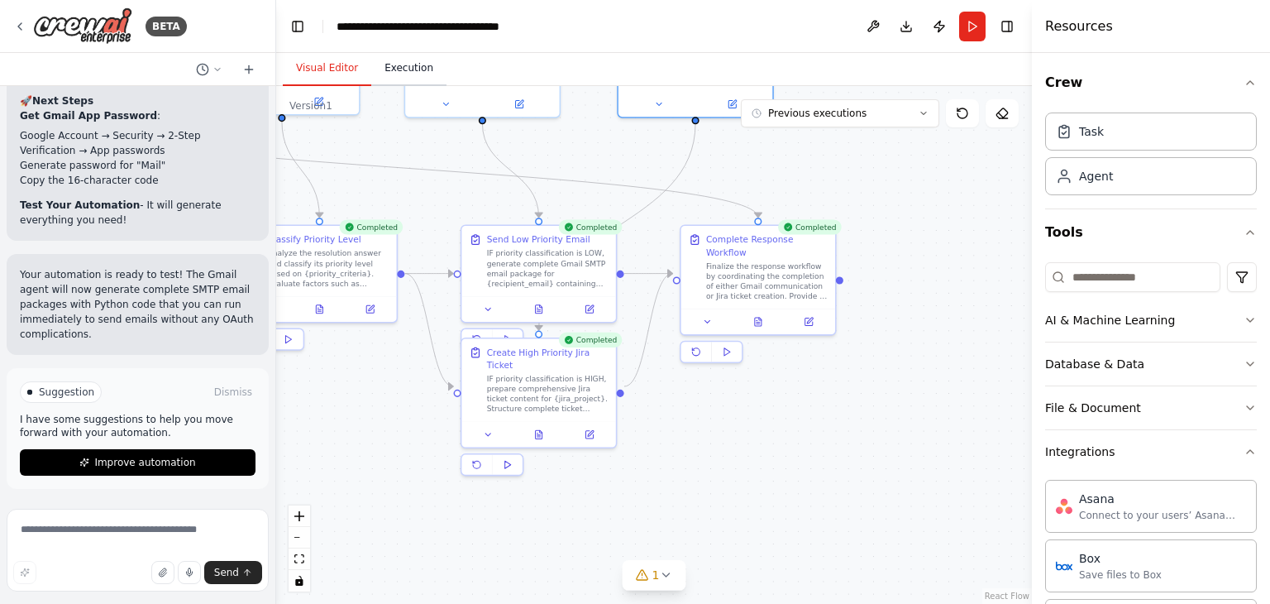
click at [378, 70] on button "Execution" at bounding box center [408, 68] width 75 height 35
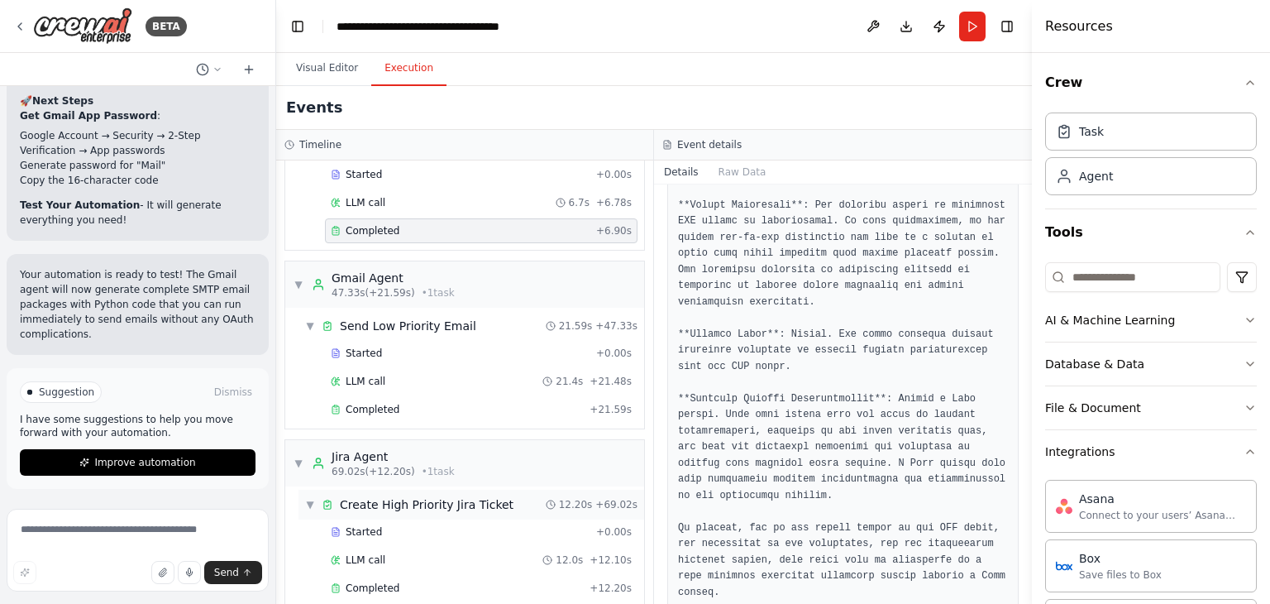
scroll to position [572, 0]
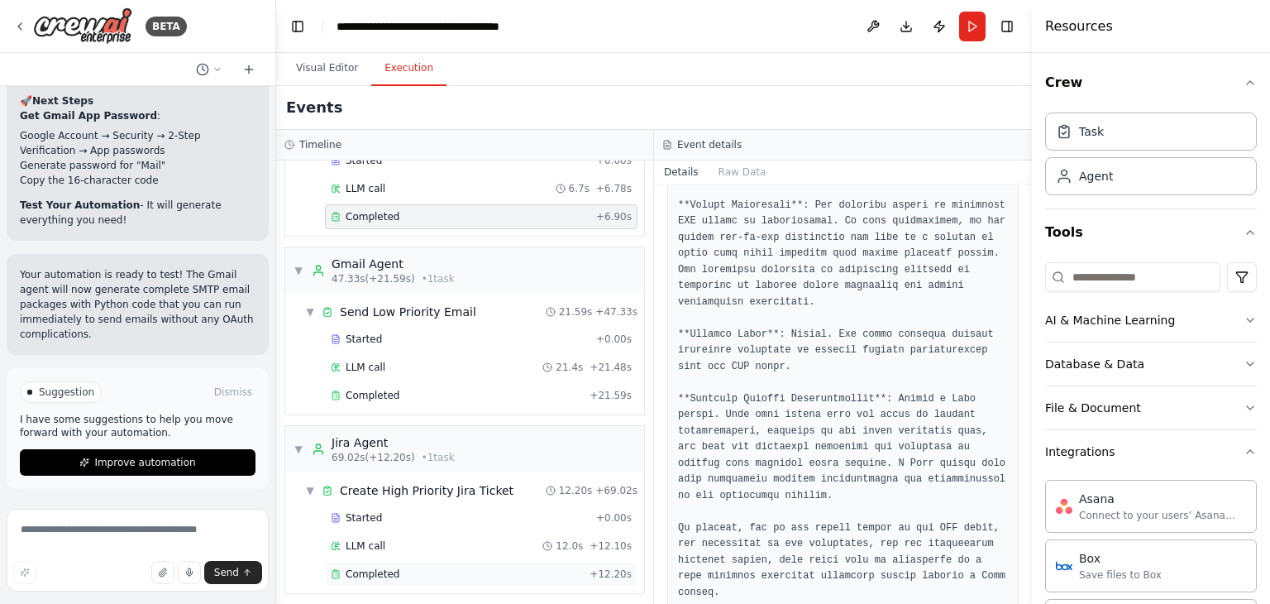
click at [389, 567] on span "Completed" at bounding box center [373, 573] width 54 height 13
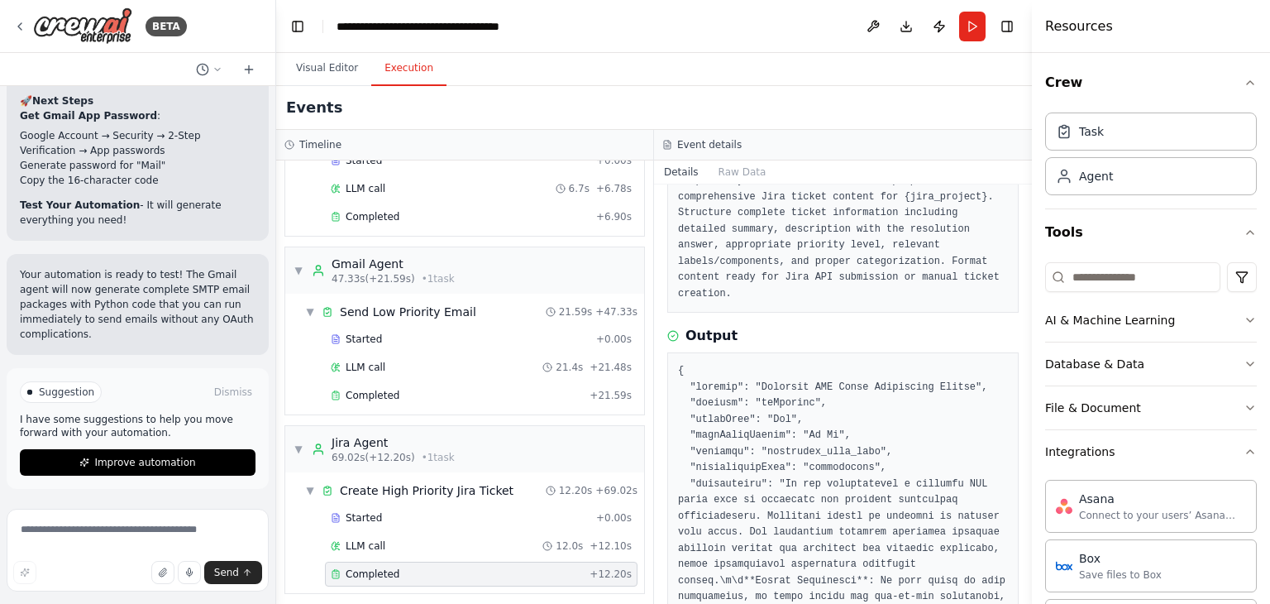
scroll to position [165, 0]
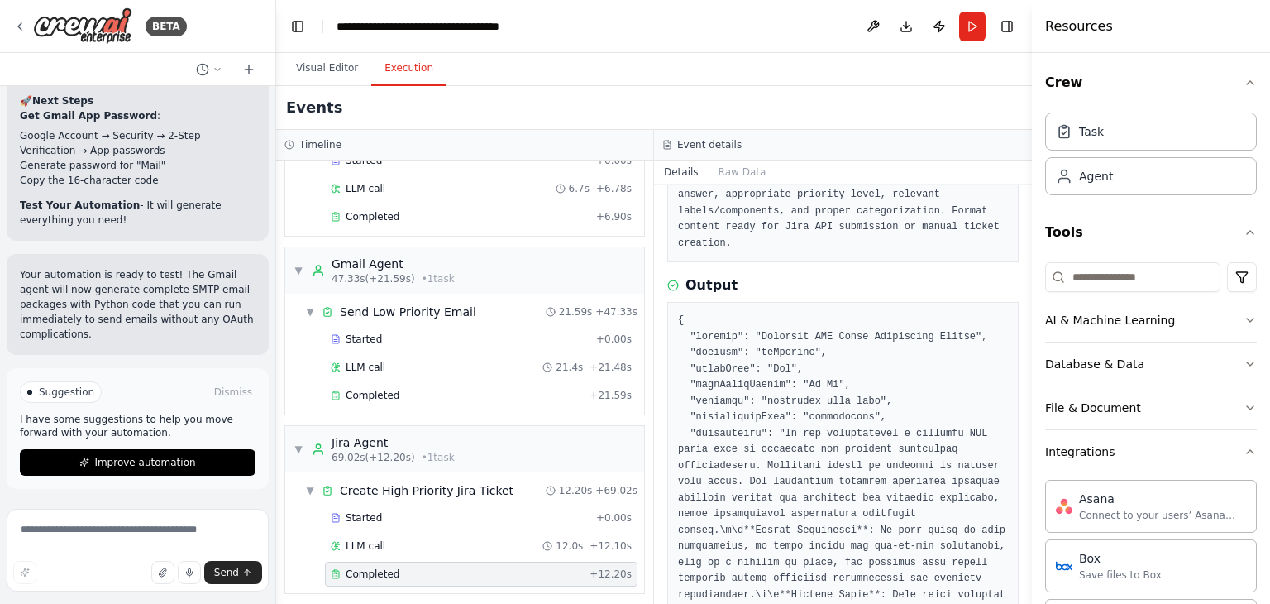
click at [757, 337] on pre at bounding box center [843, 587] width 330 height 548
click at [968, 27] on button "Run" at bounding box center [972, 27] width 26 height 30
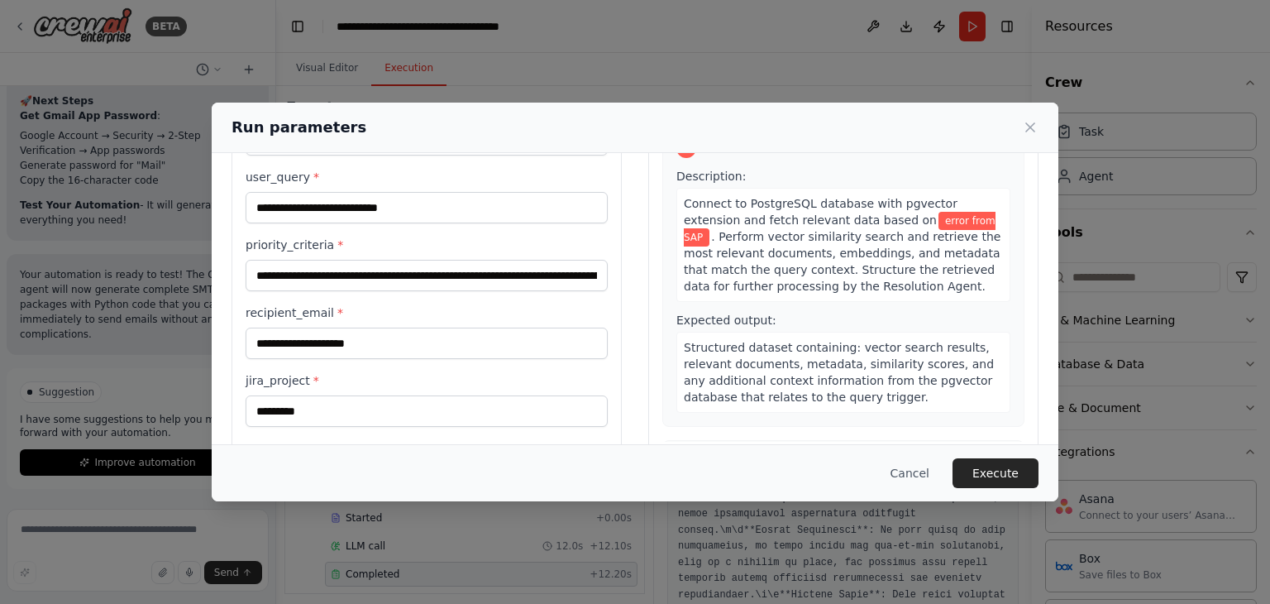
scroll to position [140, 0]
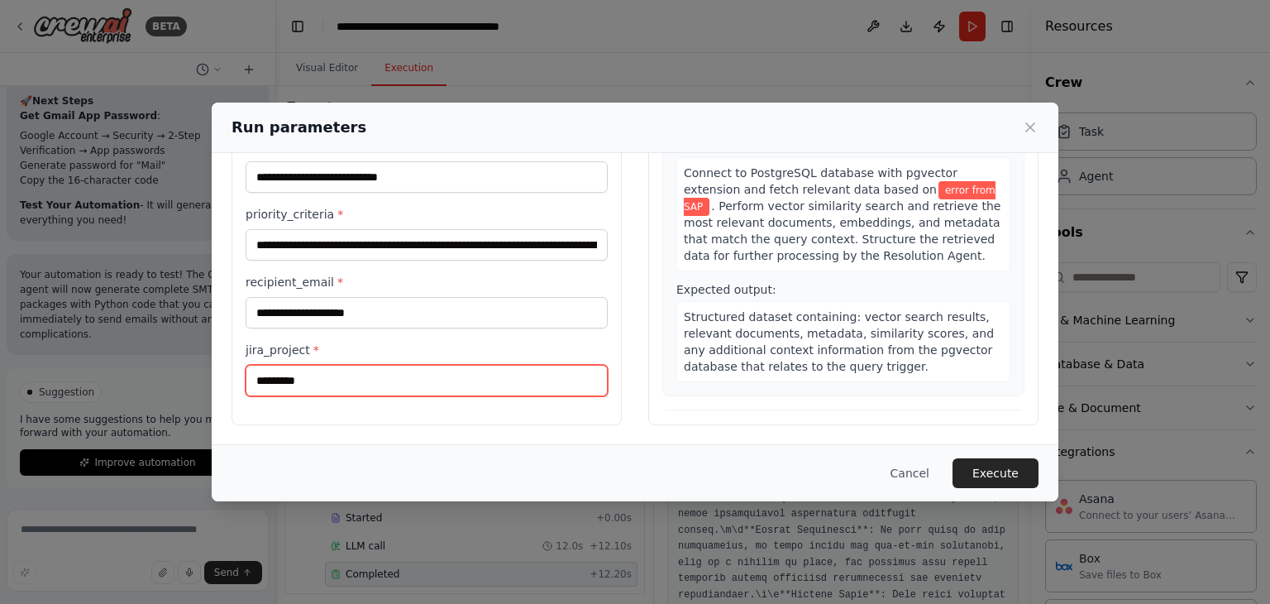
drag, startPoint x: 308, startPoint y: 375, endPoint x: 198, endPoint y: 364, distance: 109.8
click at [201, 364] on div "**********" at bounding box center [635, 302] width 1270 height 604
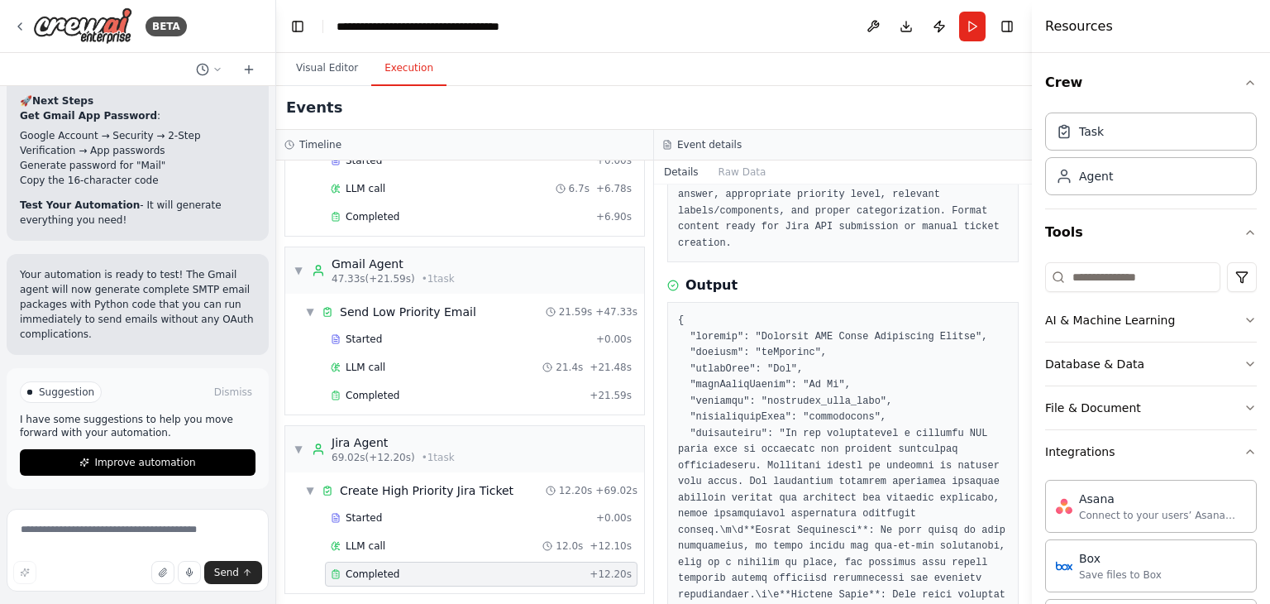
click at [986, 26] on header "**********" at bounding box center [654, 26] width 756 height 53
click at [979, 25] on button "Run" at bounding box center [972, 27] width 26 height 30
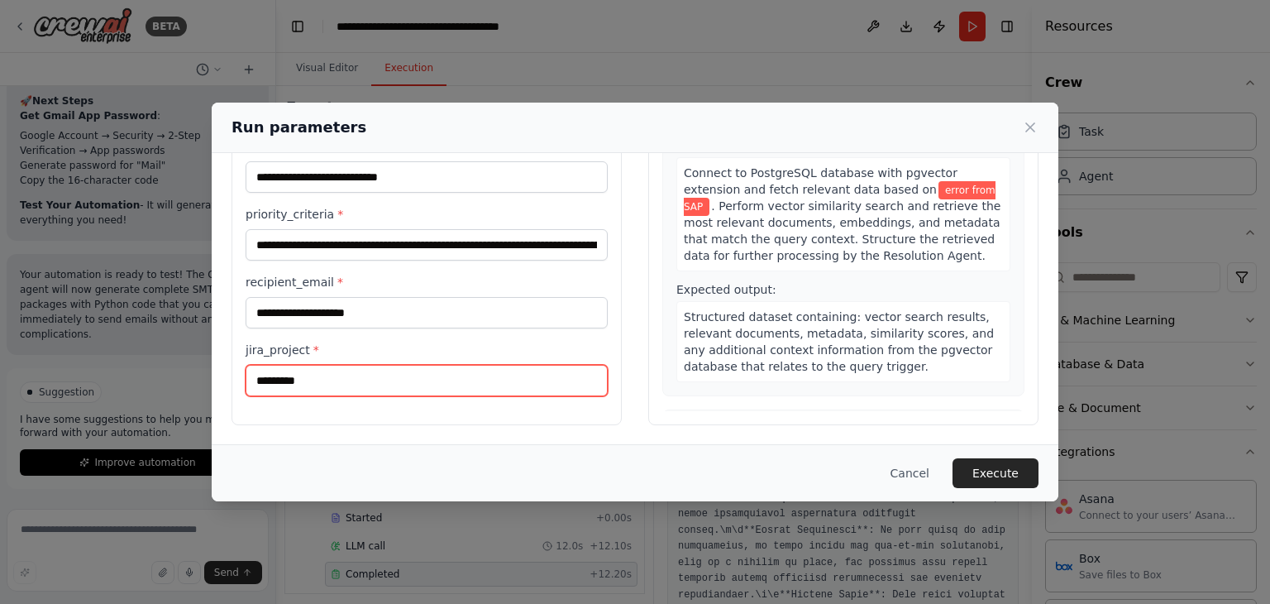
drag, startPoint x: 305, startPoint y: 384, endPoint x: 243, endPoint y: 389, distance: 62.2
click at [243, 389] on div "**********" at bounding box center [427, 229] width 390 height 392
paste input "********"
type input "**********"
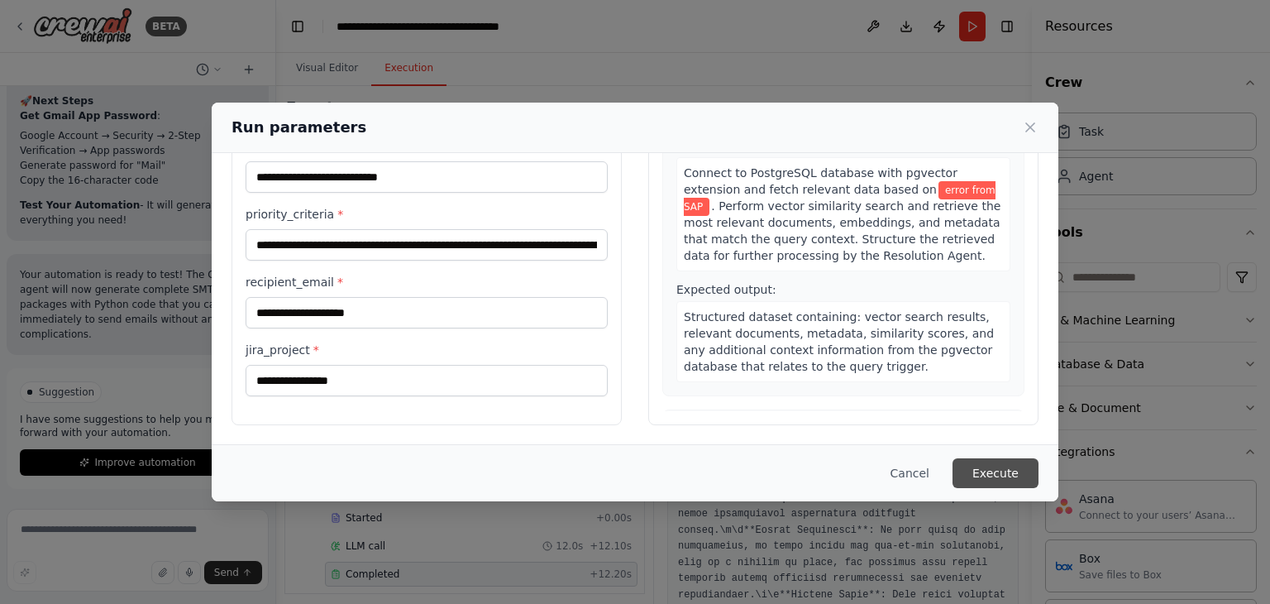
click at [998, 461] on button "Execute" at bounding box center [996, 473] width 86 height 30
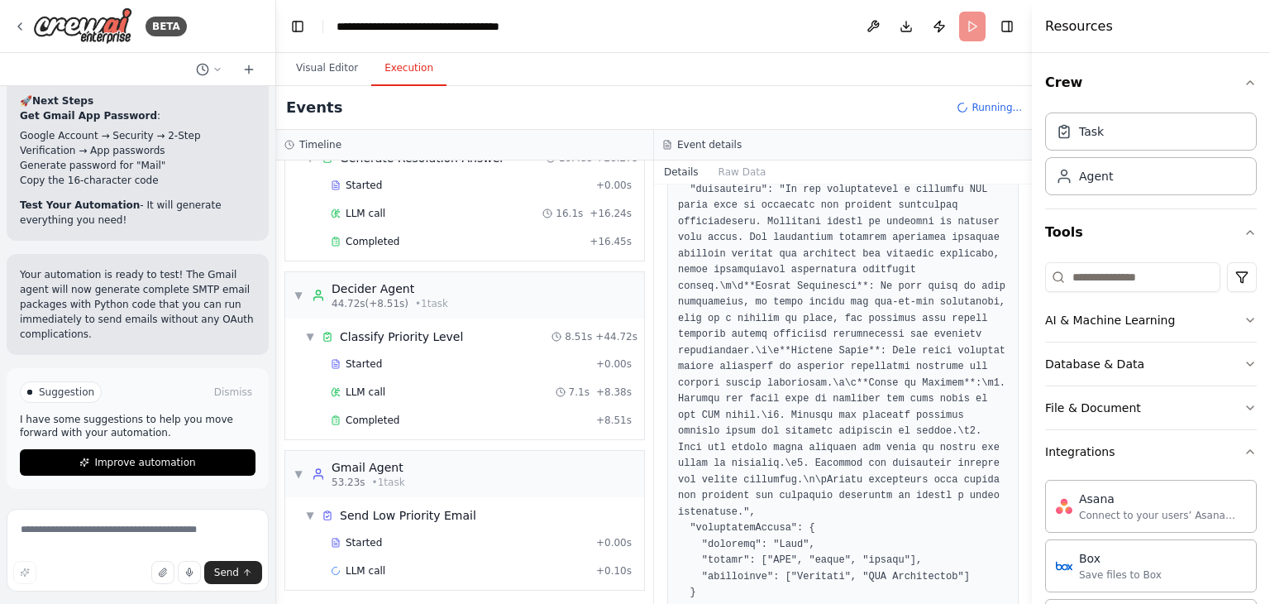
scroll to position [427, 0]
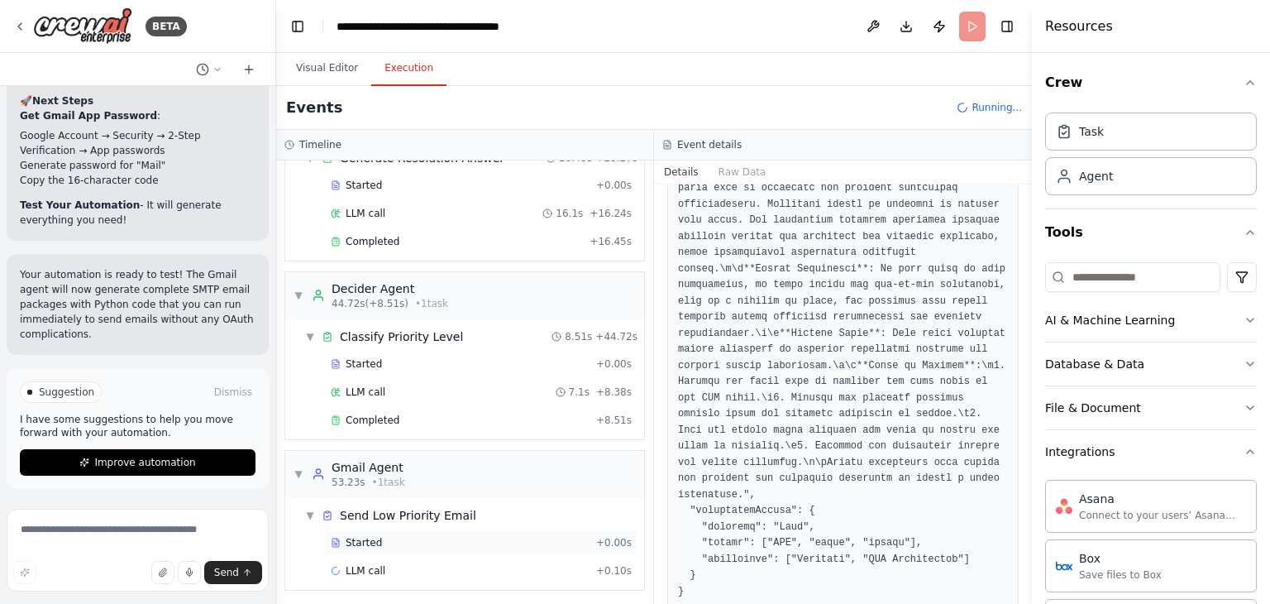
click at [364, 538] on span "Started" at bounding box center [364, 542] width 36 height 13
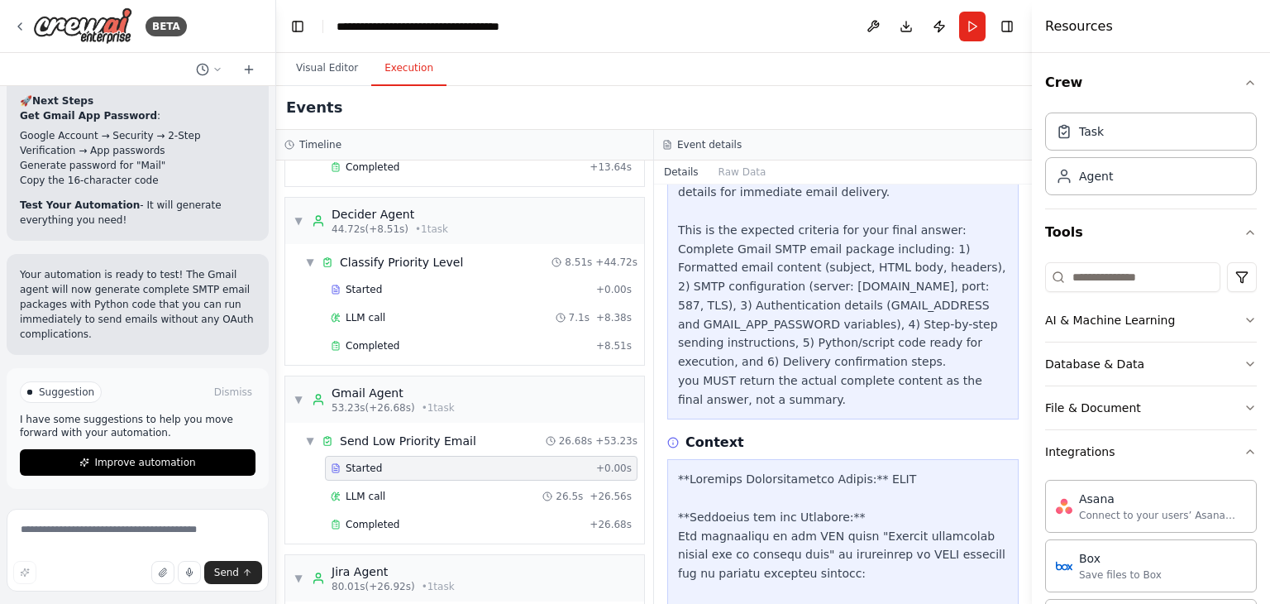
scroll to position [656, 0]
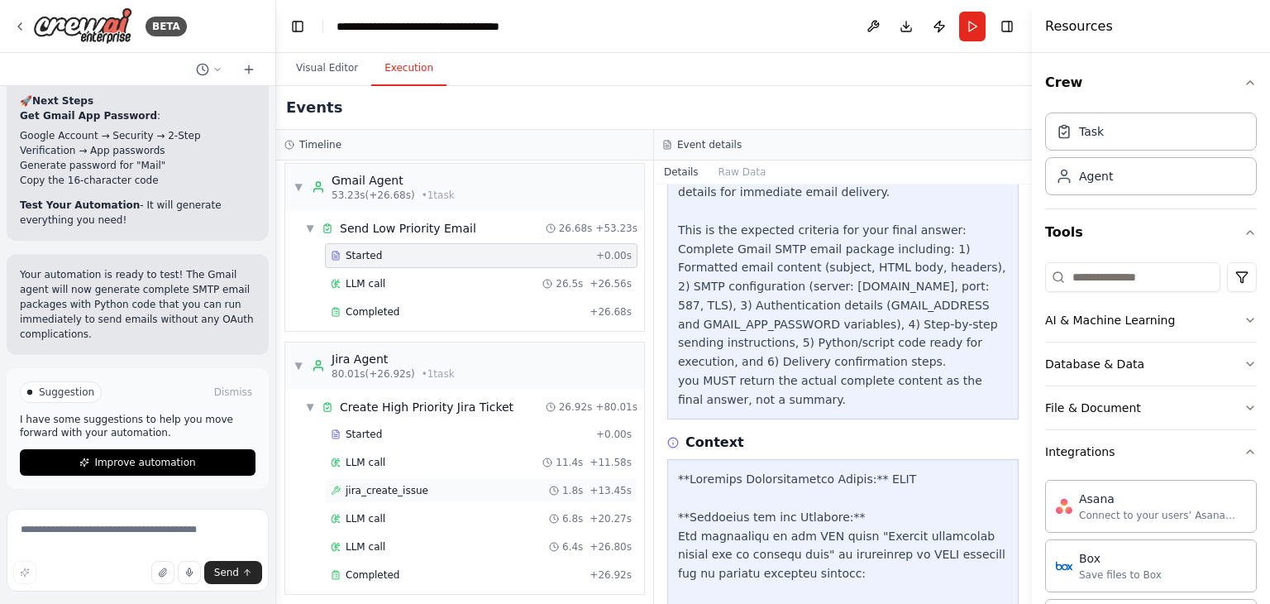
click at [395, 484] on span "jira_create_issue" at bounding box center [387, 490] width 83 height 13
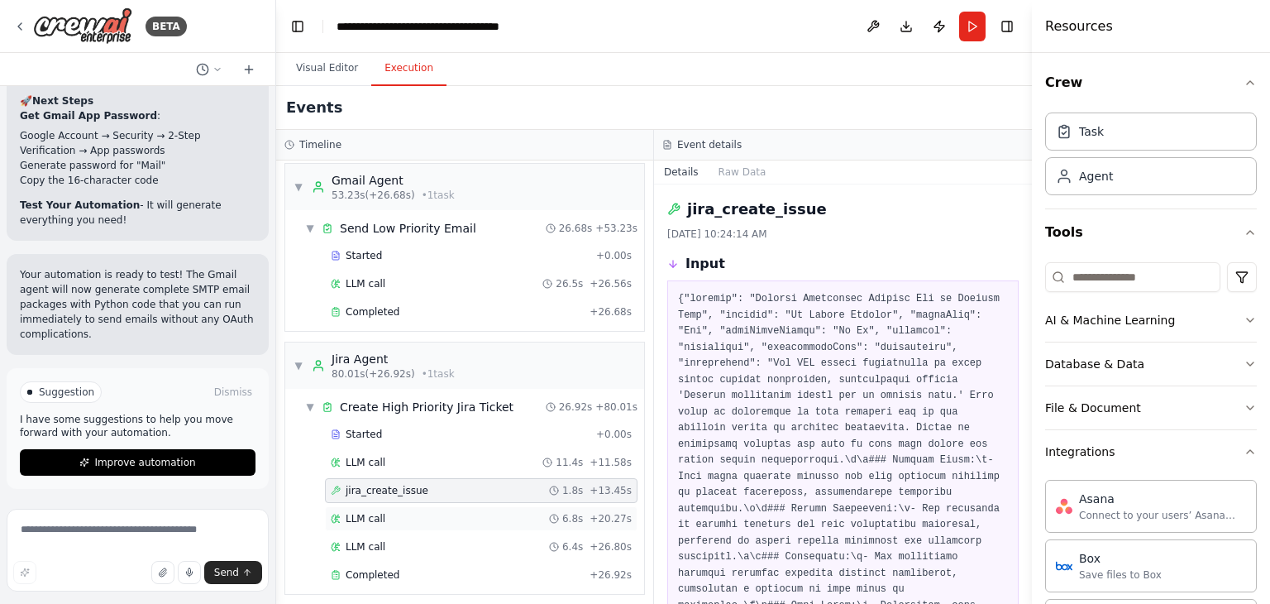
click at [388, 512] on div "LLM call 6.8s + 20.27s" at bounding box center [481, 518] width 301 height 13
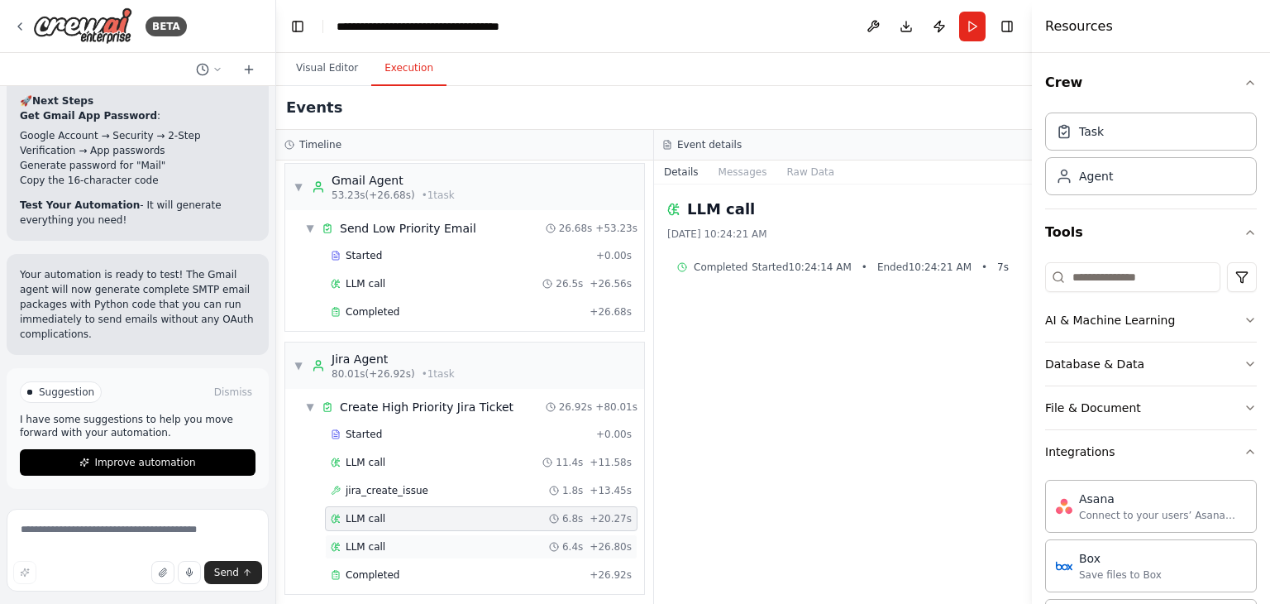
click at [390, 534] on div "LLM call 6.4s + 26.80s" at bounding box center [481, 546] width 313 height 25
click at [398, 568] on div "Completed" at bounding box center [457, 574] width 252 height 13
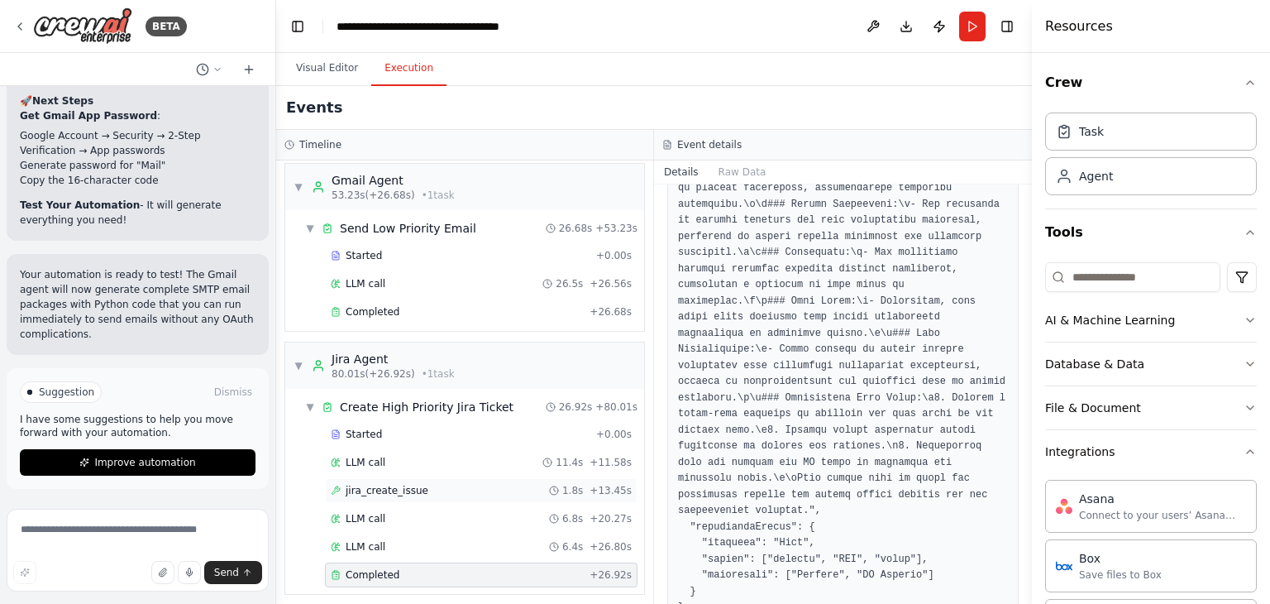
click at [394, 485] on span "jira_create_issue" at bounding box center [387, 490] width 83 height 13
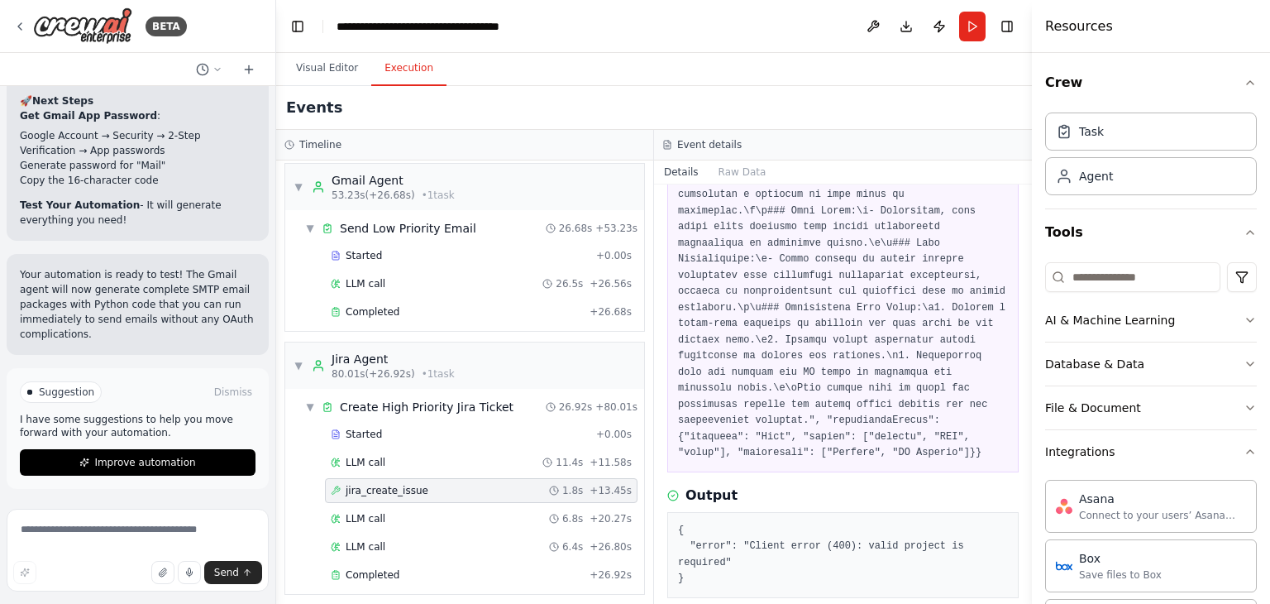
scroll to position [402, 0]
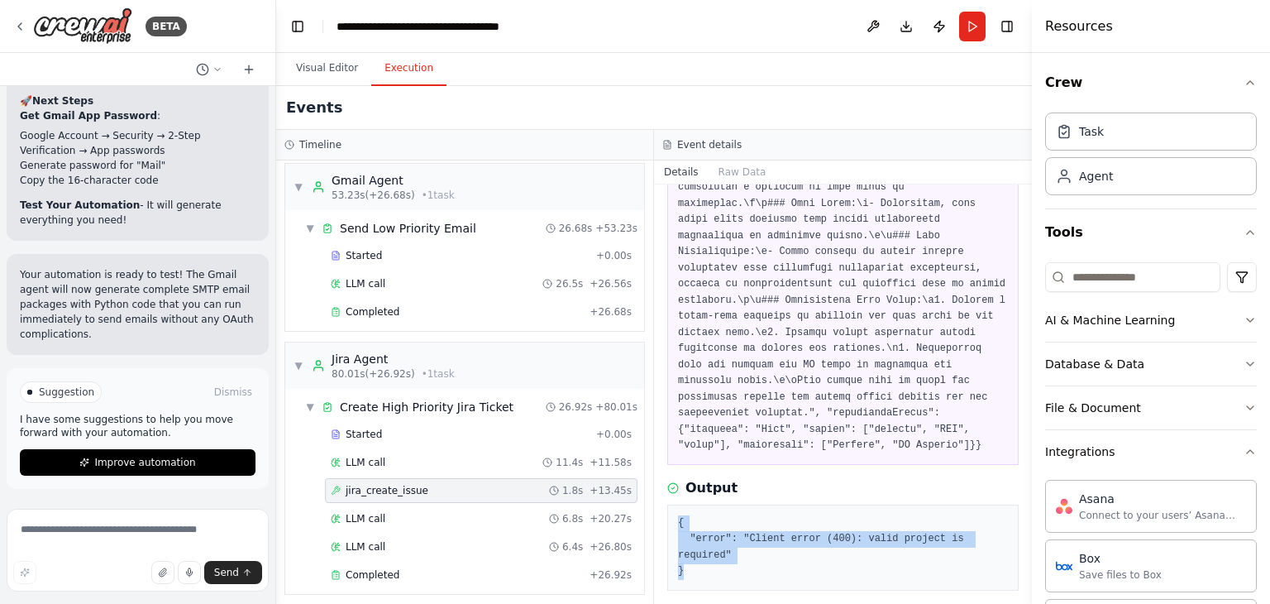
drag, startPoint x: 695, startPoint y: 518, endPoint x: 678, endPoint y: 485, distance: 37.0
click at [678, 515] on pre "{ "error": "Client error (400): valid project is required" }" at bounding box center [843, 547] width 330 height 64
copy pre "{ "error": "Client error (400): valid project is required" }"
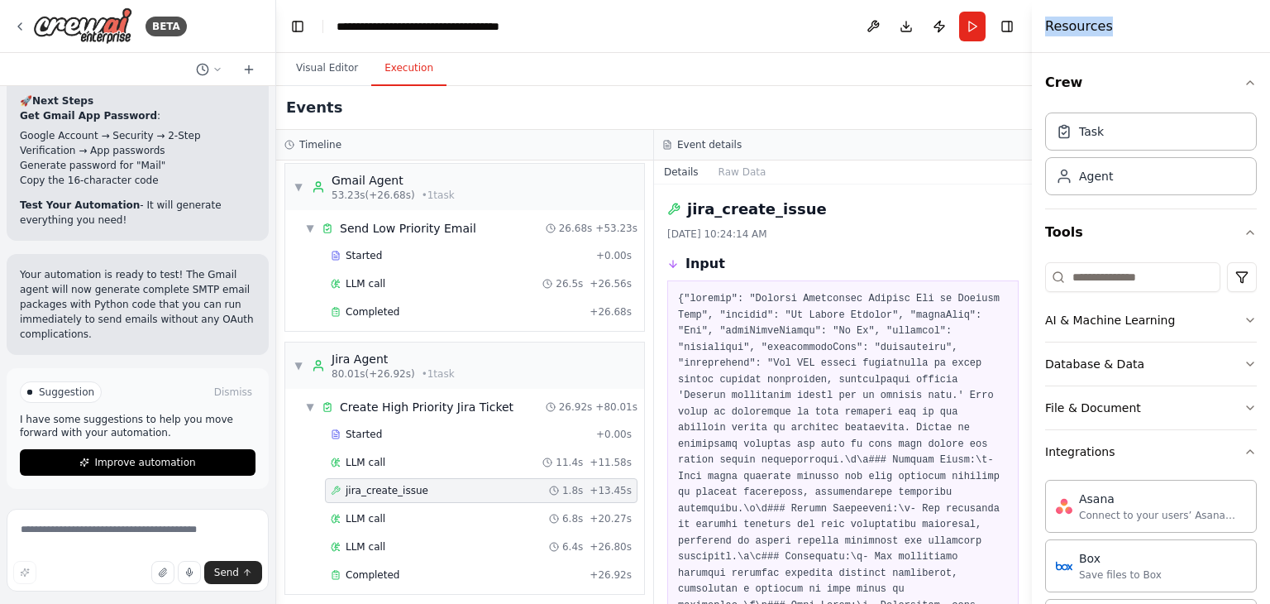
drag, startPoint x: 1263, startPoint y: 110, endPoint x: 1235, endPoint y: 9, distance: 104.7
click at [1254, 17] on div "BETA Hello! I'm the CrewAI assistant. What kind of automation do you want to bu…" at bounding box center [635, 302] width 1270 height 604
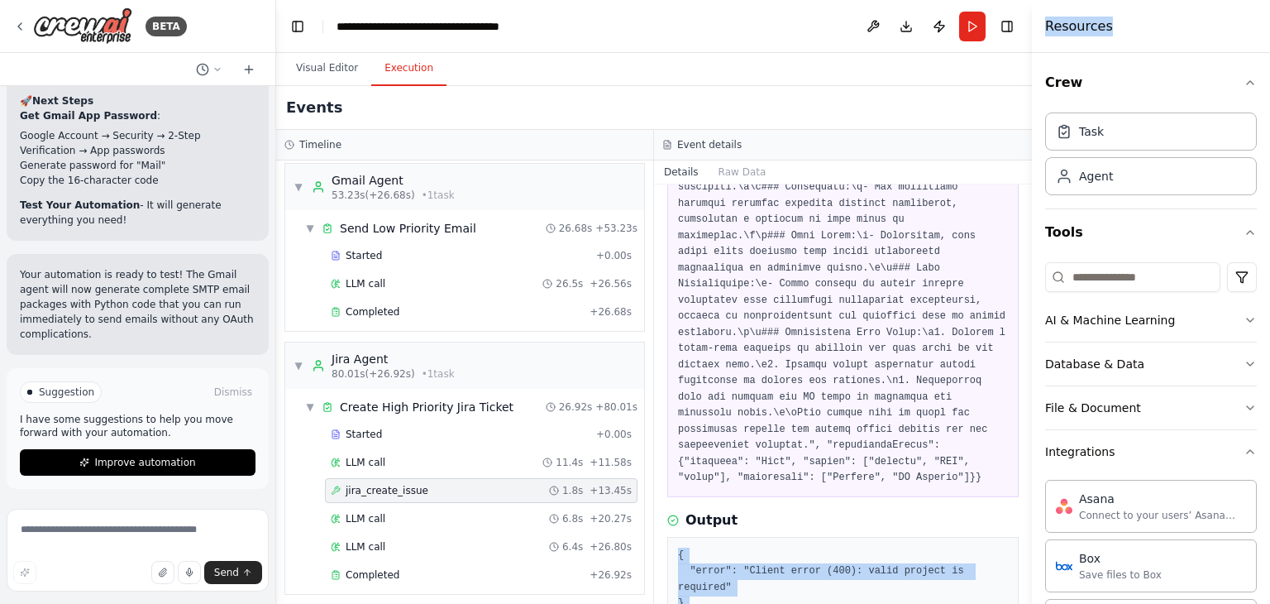
scroll to position [402, 0]
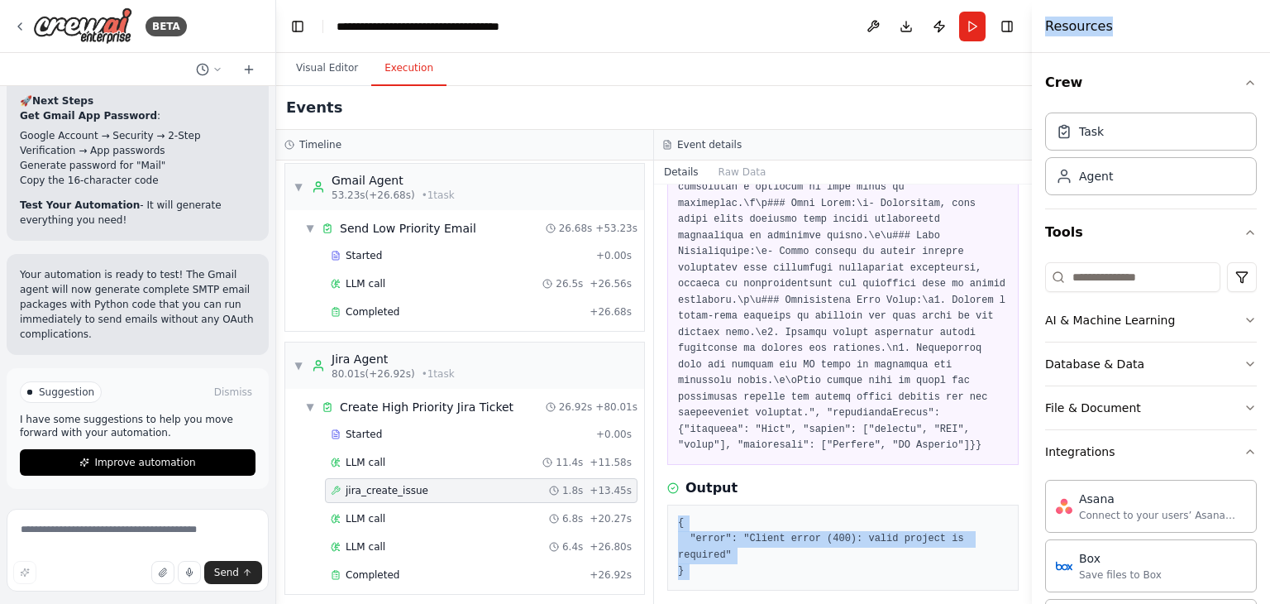
drag, startPoint x: 781, startPoint y: 507, endPoint x: 767, endPoint y: 505, distance: 15.0
click at [781, 515] on pre "{ "error": "Client error (400): valid project is required" }" at bounding box center [843, 547] width 330 height 64
click at [704, 520] on pre "{ "error": "Client error (400): valid project is required" }" at bounding box center [843, 547] width 330 height 64
drag, startPoint x: 700, startPoint y: 518, endPoint x: 676, endPoint y: 490, distance: 37.6
click at [676, 504] on div "{ "error": "Client error (400): valid project is required" }" at bounding box center [842, 547] width 351 height 86
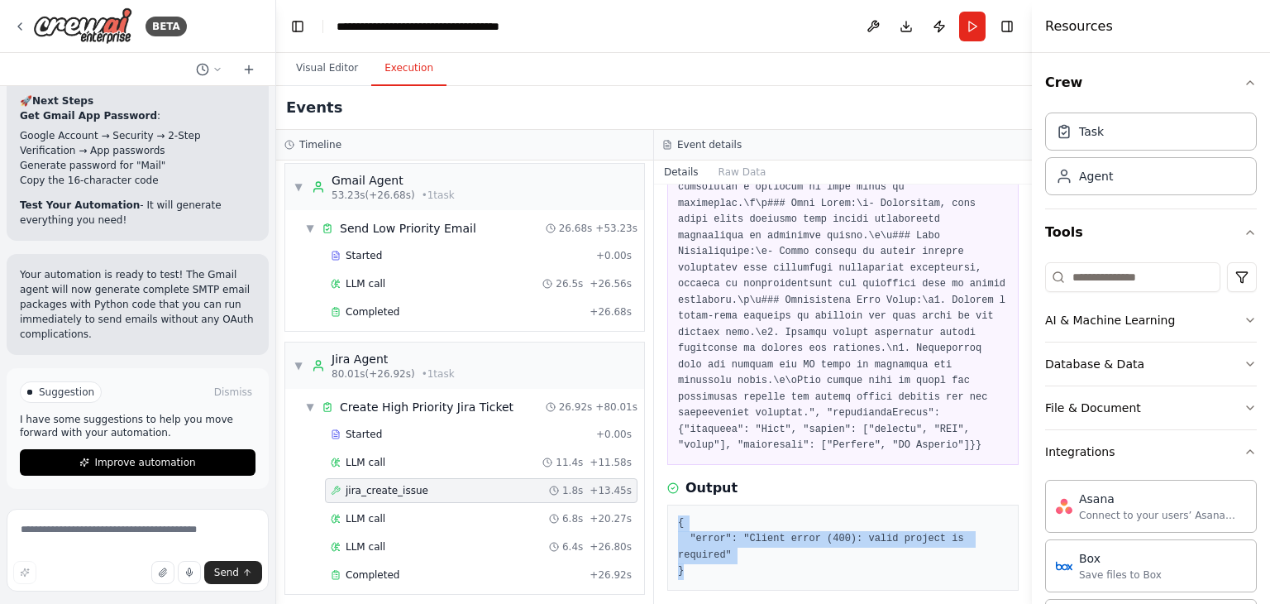
copy pre "{ "error": "Client error (400): valid project is required" }"
click at [973, 28] on button "Run" at bounding box center [972, 27] width 26 height 30
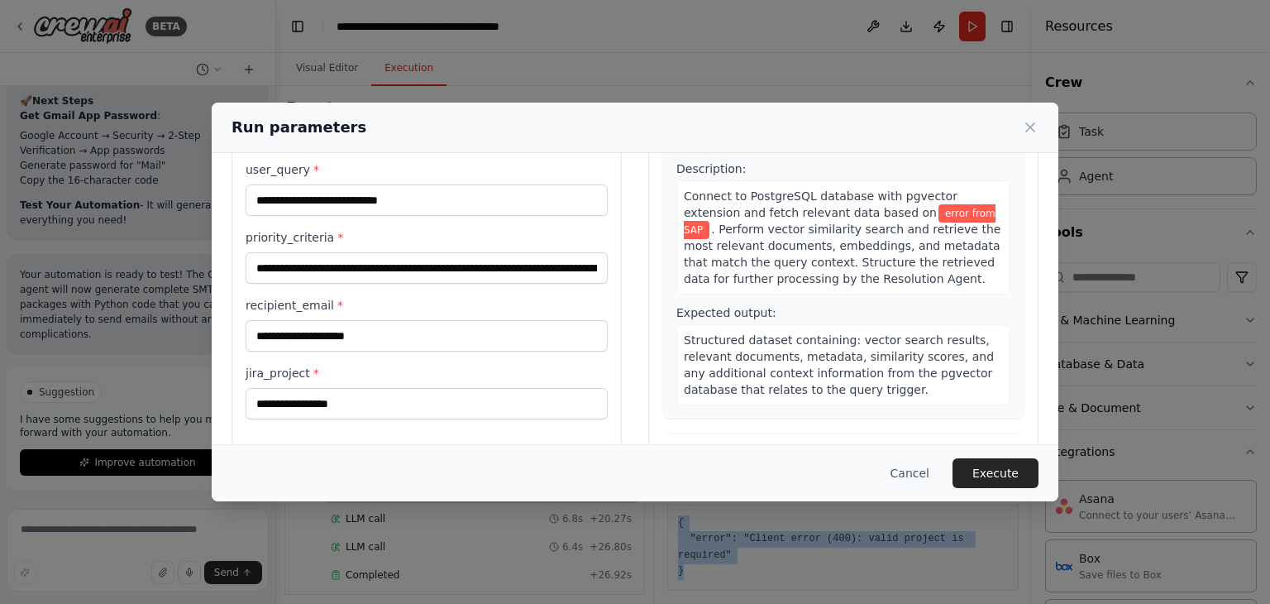
scroll to position [140, 0]
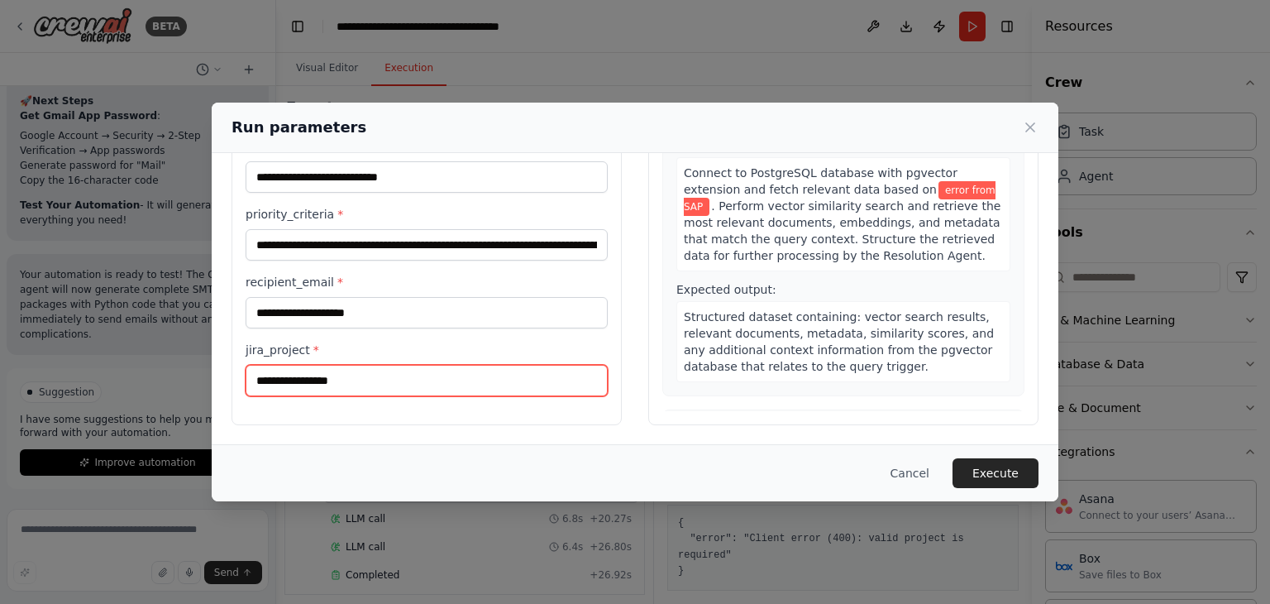
drag, startPoint x: 361, startPoint y: 381, endPoint x: 241, endPoint y: 388, distance: 119.3
click at [241, 388] on div "**********" at bounding box center [427, 229] width 390 height 392
paste input "text"
type input "***"
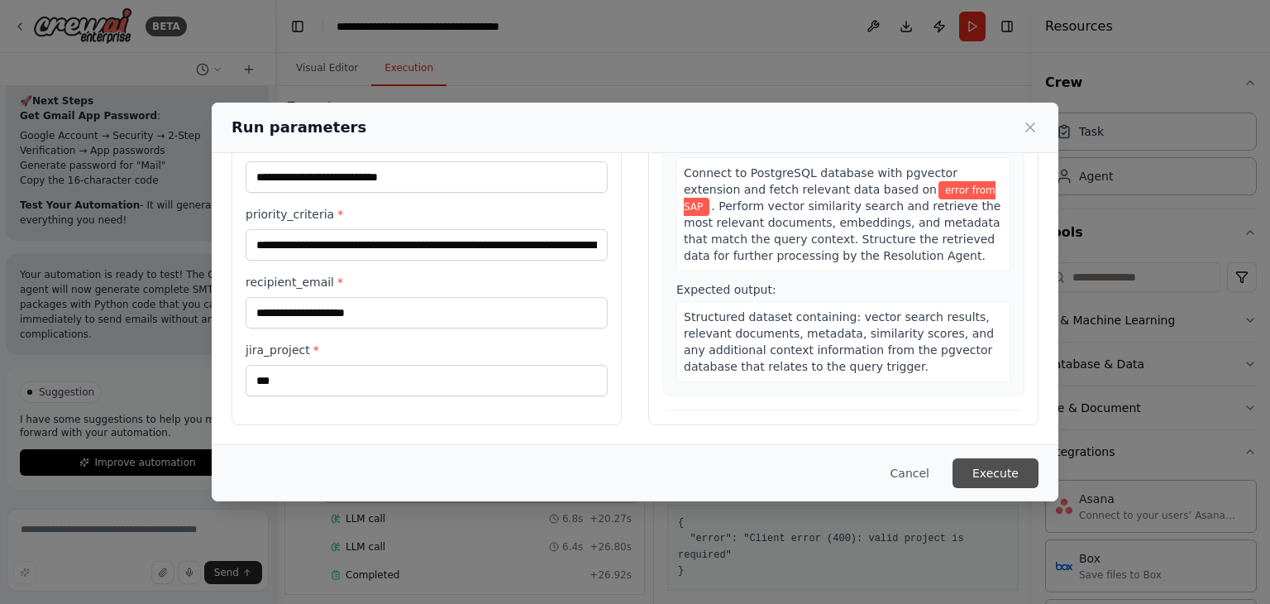
click at [992, 466] on button "Execute" at bounding box center [996, 473] width 86 height 30
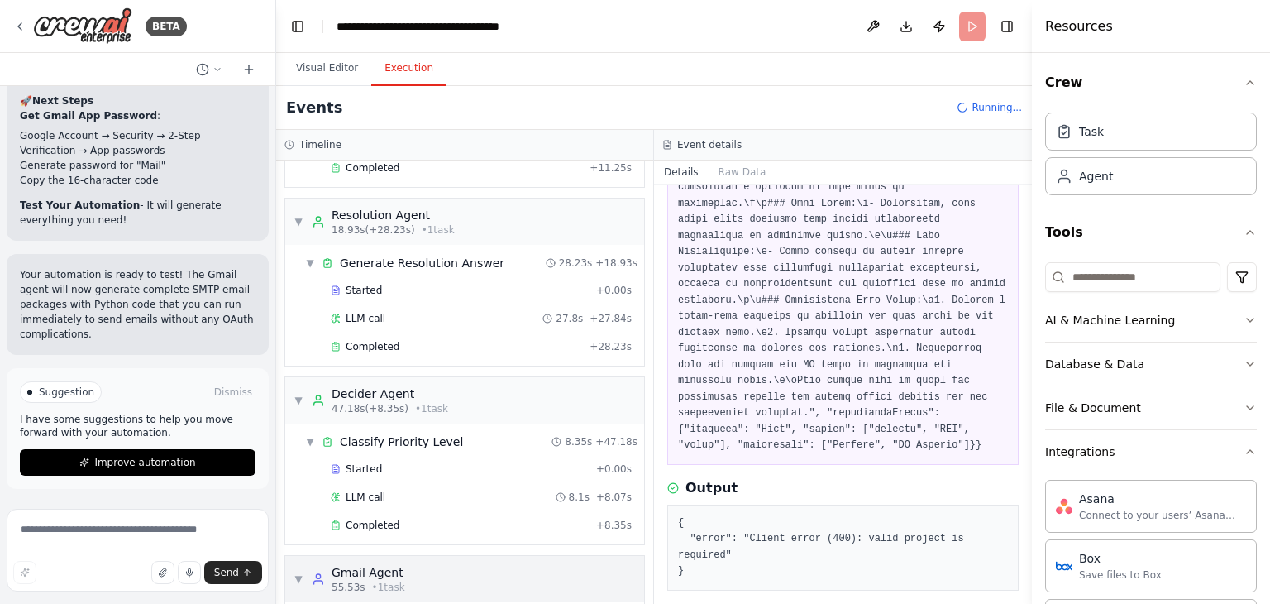
scroll to position [255, 0]
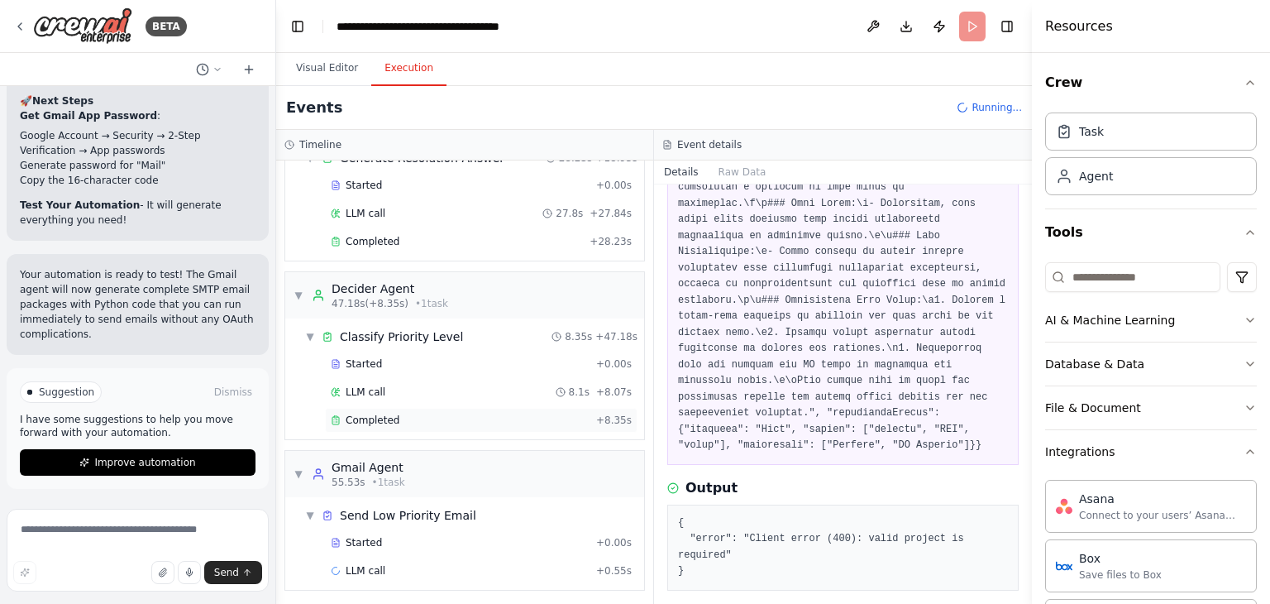
click at [387, 408] on div "Completed + 8.35s" at bounding box center [481, 420] width 313 height 25
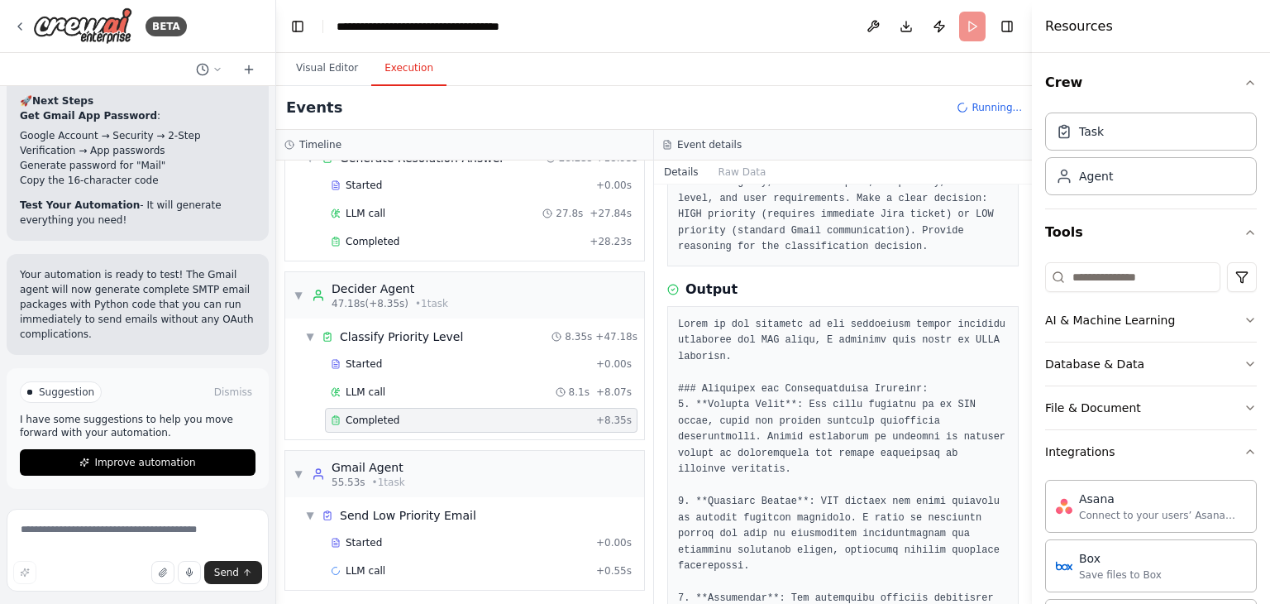
scroll to position [0, 0]
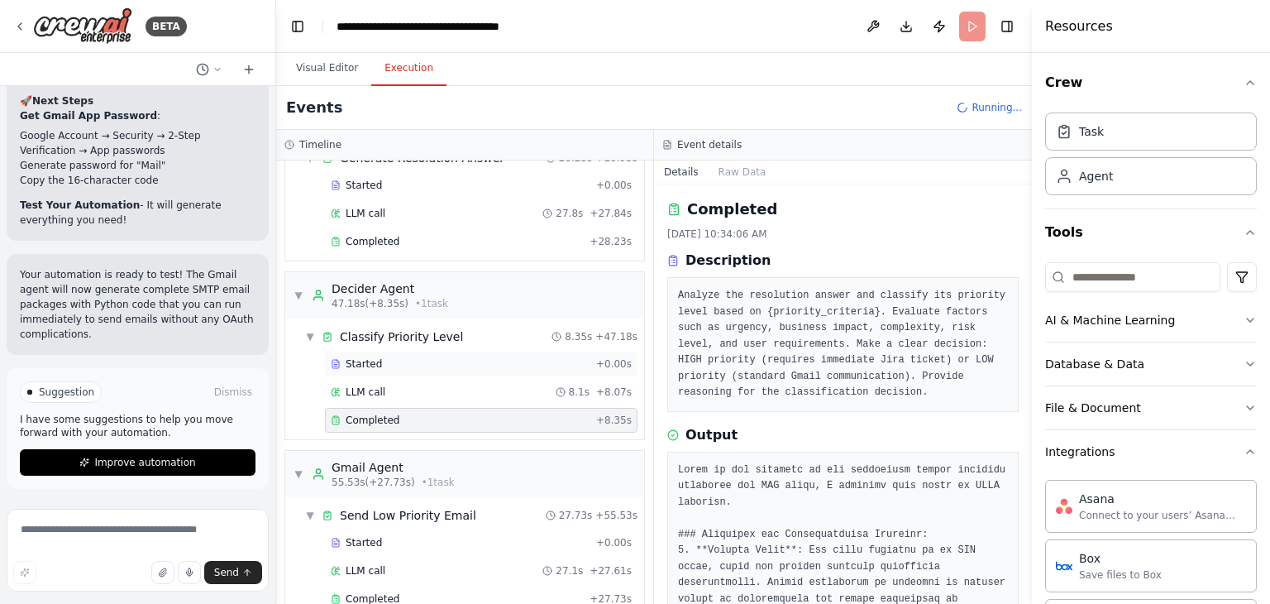
click at [393, 358] on div "Started" at bounding box center [460, 363] width 259 height 13
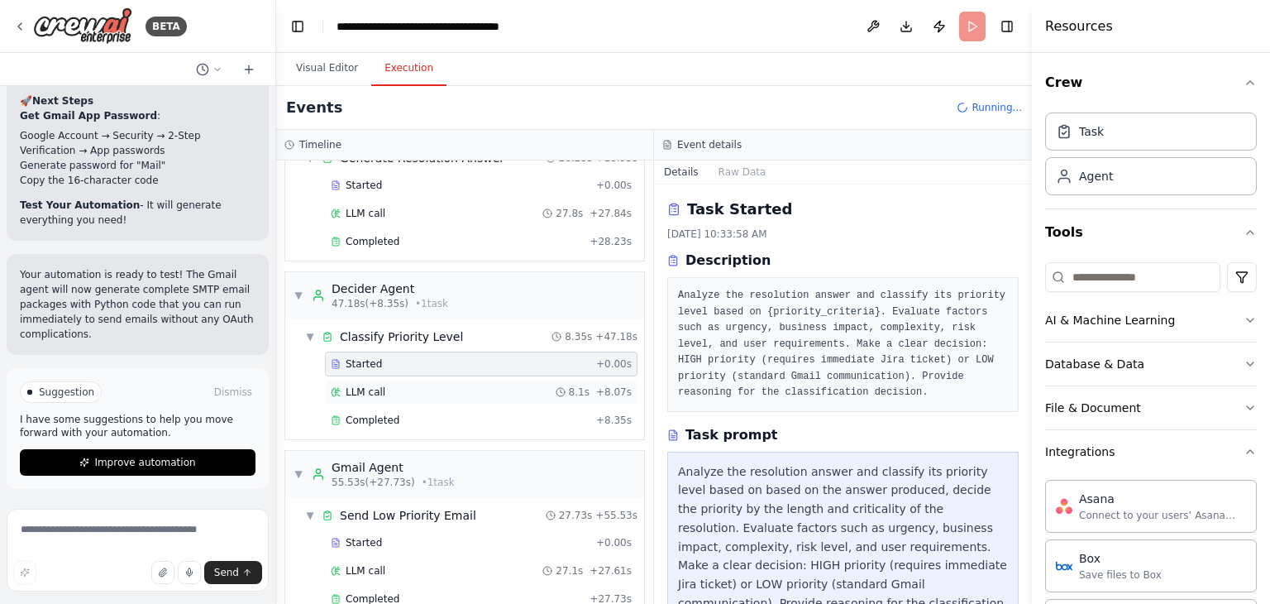
click at [388, 397] on div "LLM call 8.1s + 8.07s" at bounding box center [481, 392] width 313 height 25
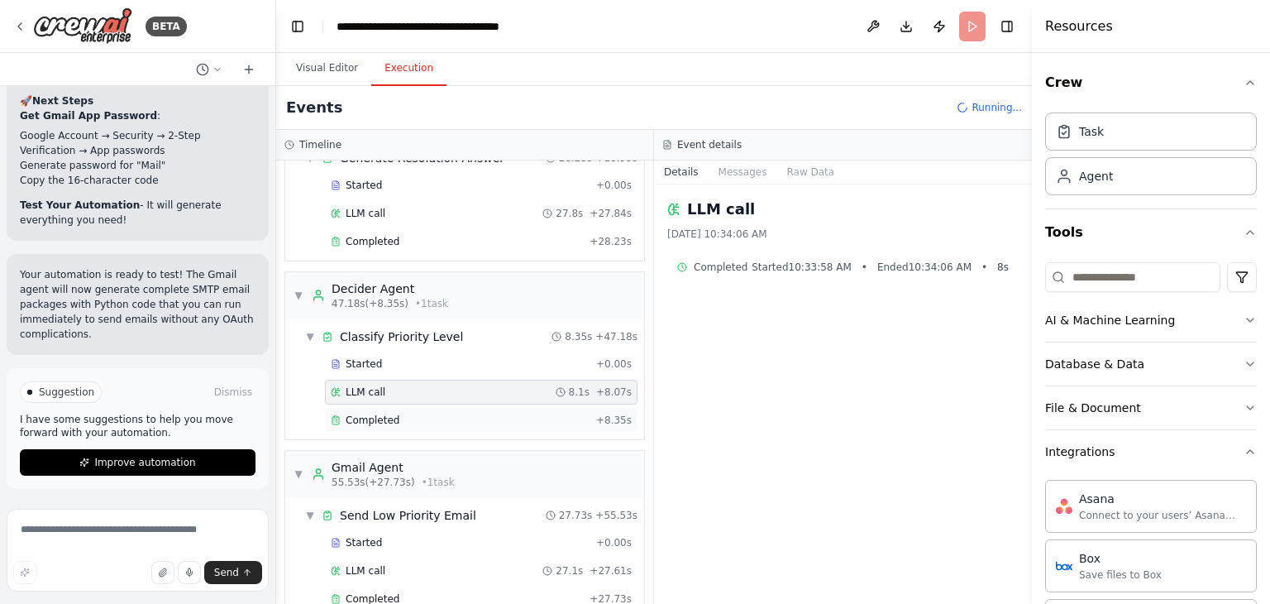
click at [387, 408] on div "Completed + 8.35s" at bounding box center [481, 420] width 313 height 25
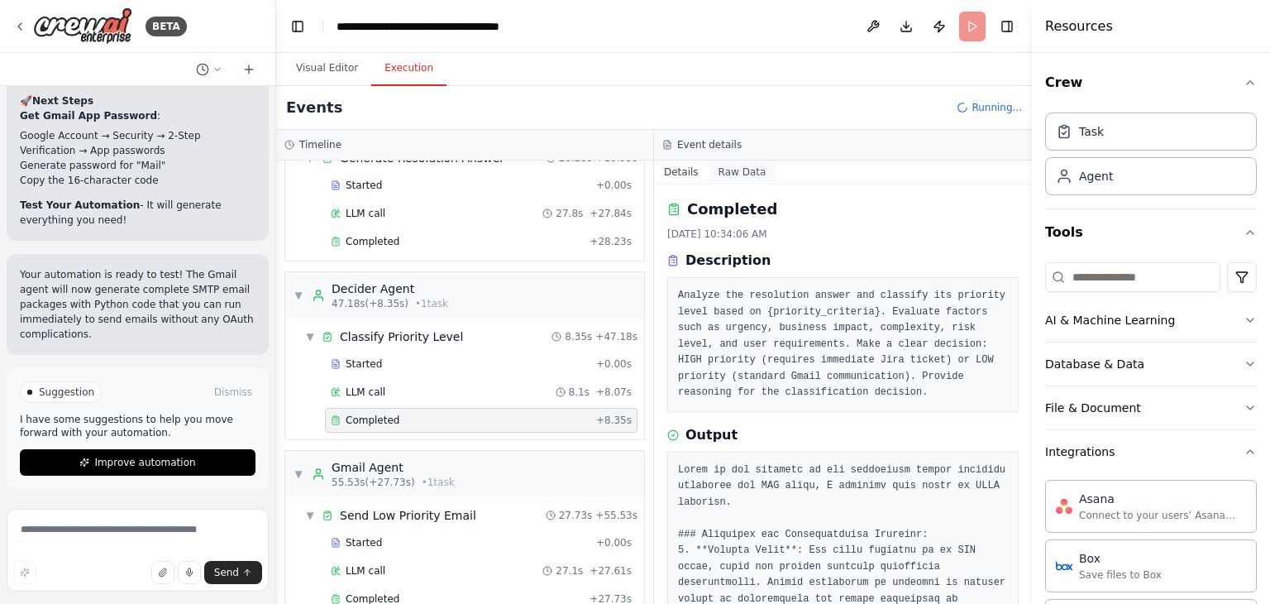
click at [738, 163] on button "Raw Data" at bounding box center [743, 171] width 68 height 23
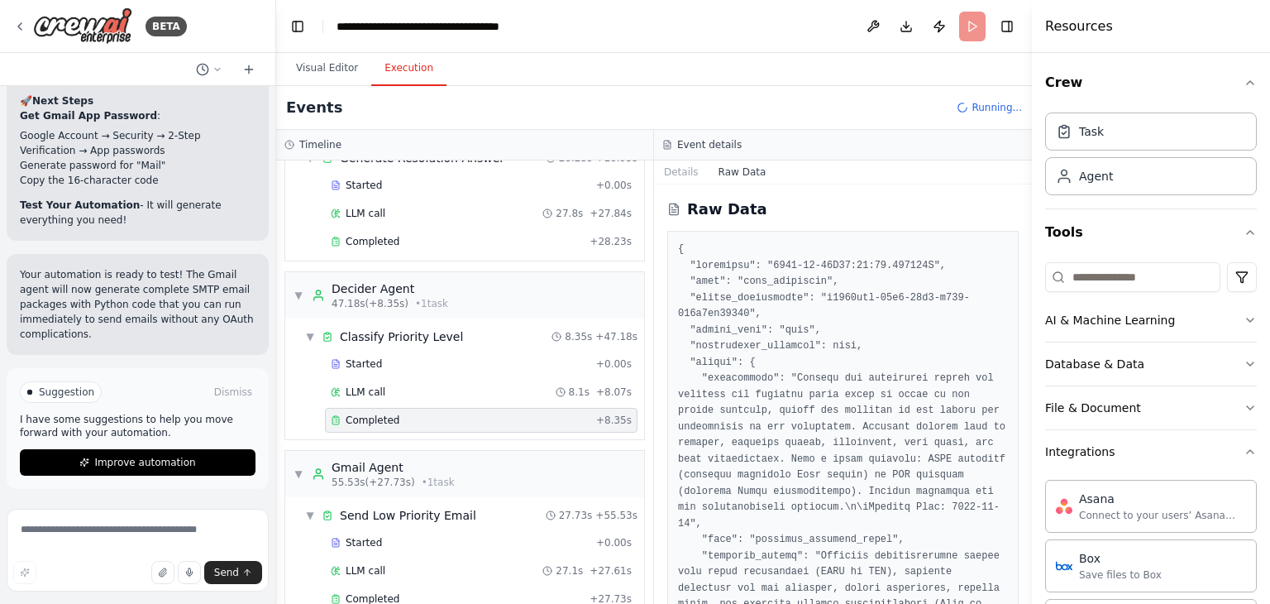
click at [388, 414] on span "Completed" at bounding box center [373, 419] width 54 height 13
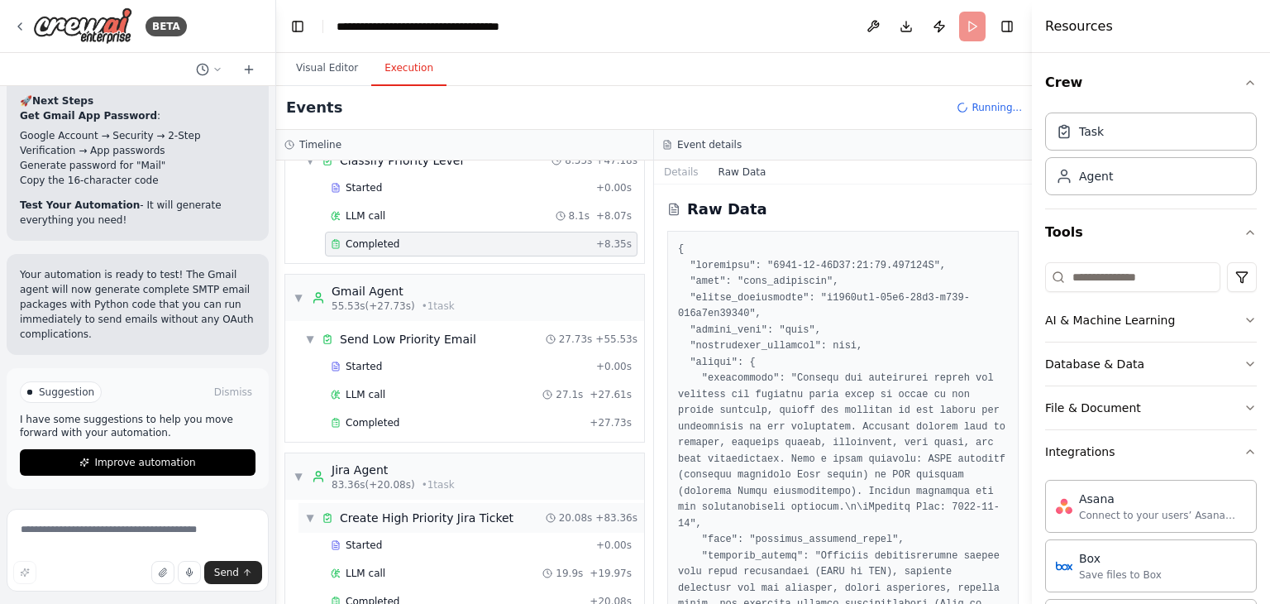
scroll to position [545, 0]
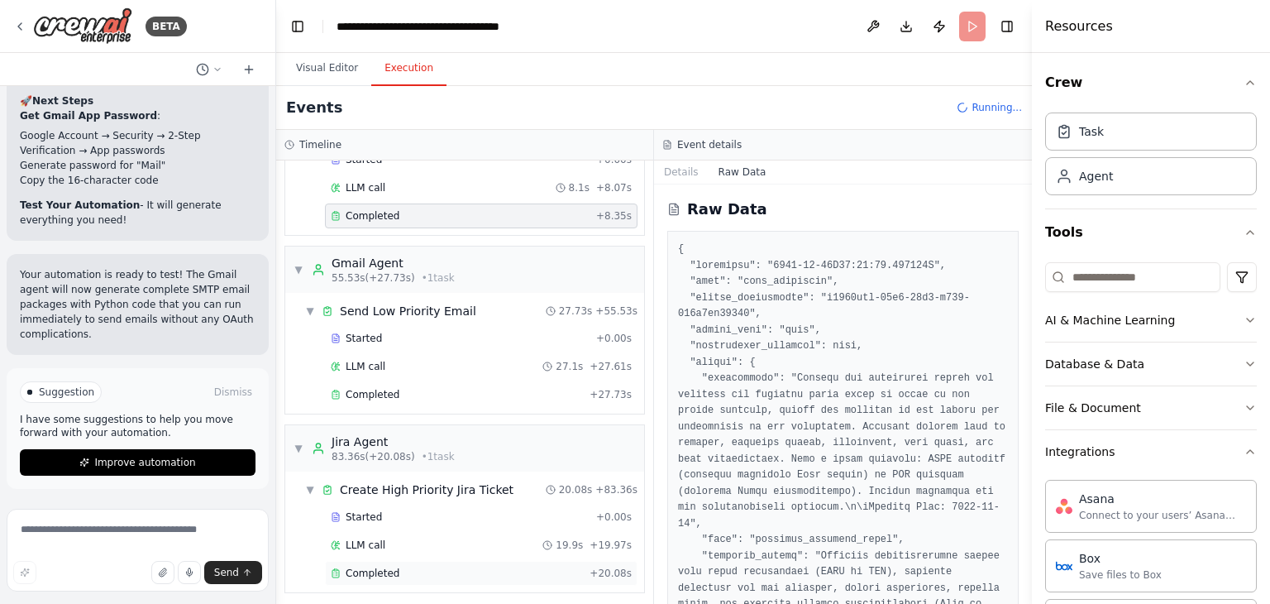
click at [566, 571] on div "Completed" at bounding box center [457, 572] width 252 height 13
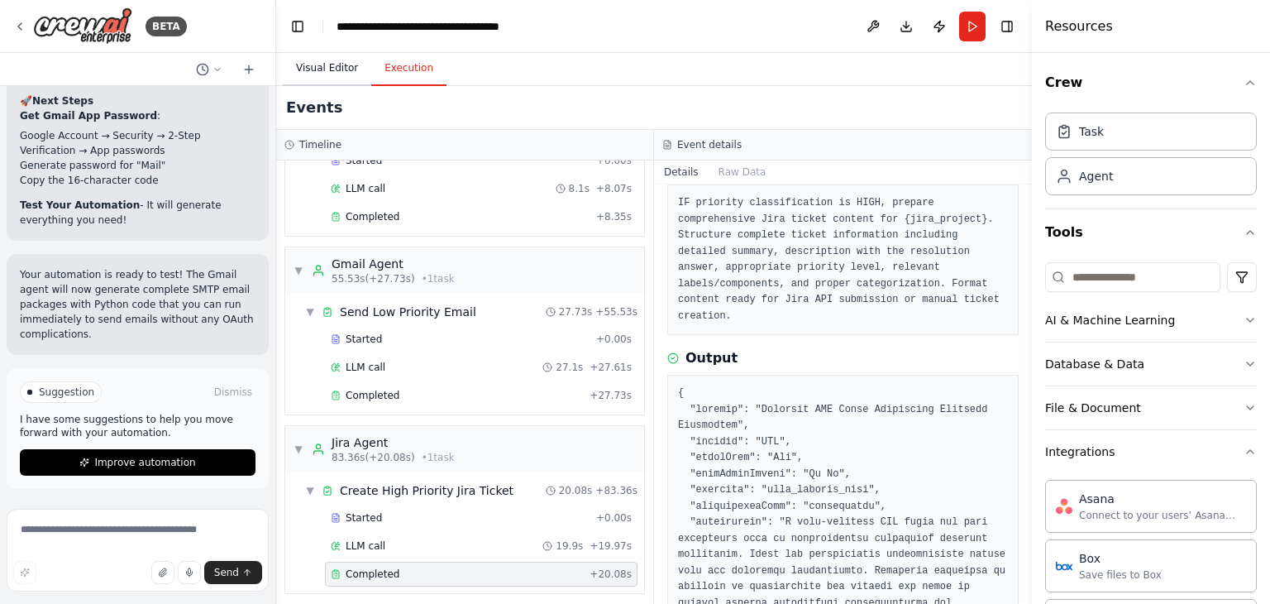
scroll to position [0, 0]
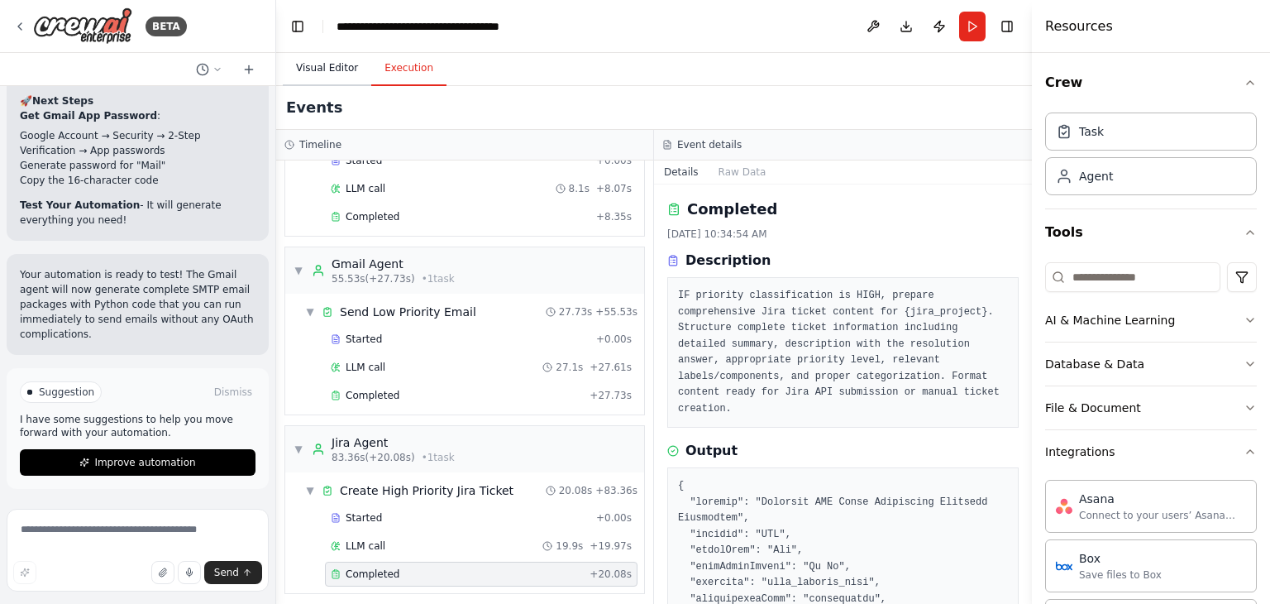
click at [337, 61] on button "Visual Editor" at bounding box center [327, 68] width 88 height 35
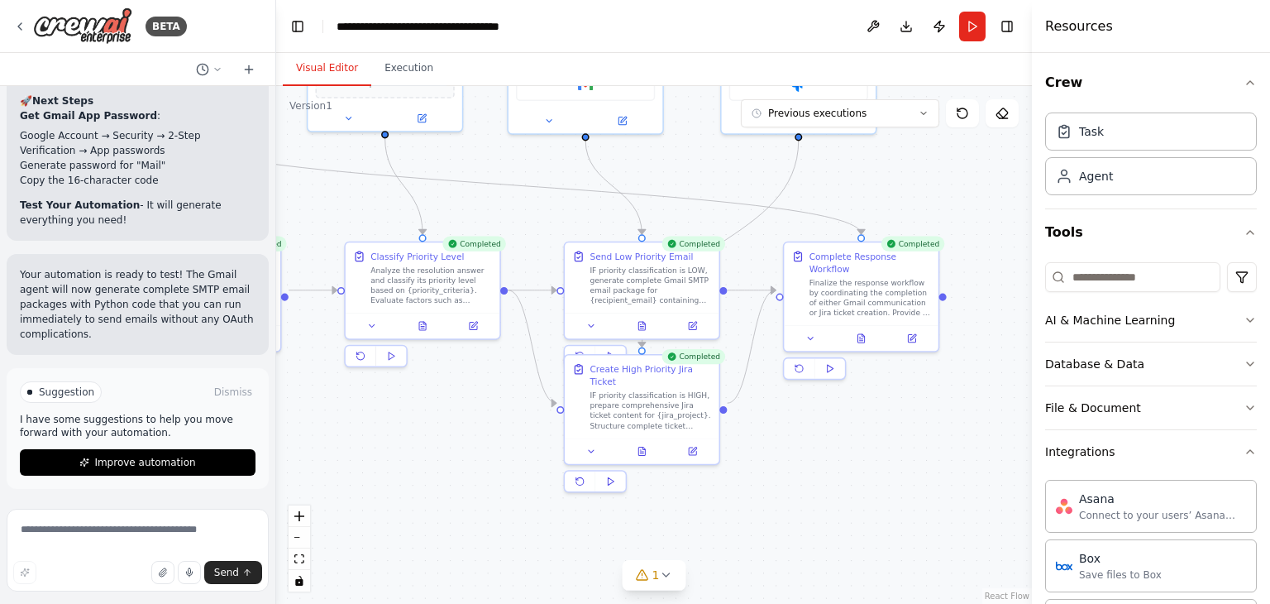
drag, startPoint x: 911, startPoint y: 302, endPoint x: 1006, endPoint y: 313, distance: 95.8
click at [1006, 313] on div ".deletable-edge-delete-btn { width: 20px; height: 20px; border: 0px solid #ffff…" at bounding box center [654, 345] width 756 height 518
click at [658, 397] on div "IF priority classification is HIGH, prepare comprehensive Jira ticket content f…" at bounding box center [651, 408] width 122 height 41
click at [591, 447] on icon at bounding box center [591, 448] width 5 height 2
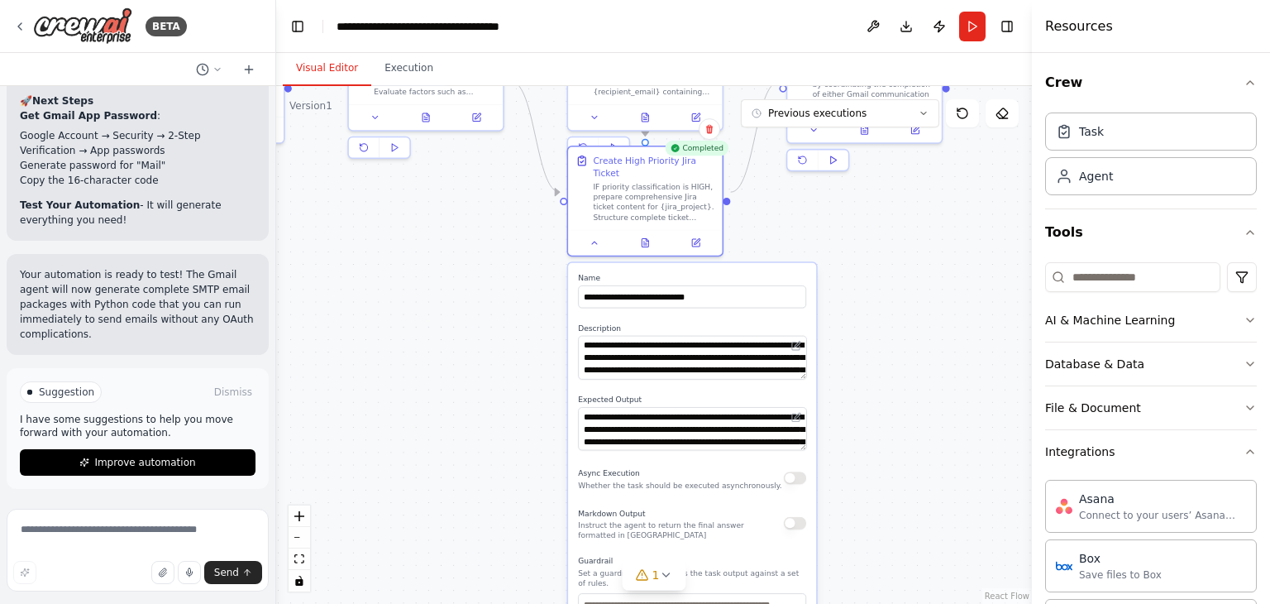
drag, startPoint x: 890, startPoint y: 490, endPoint x: 893, endPoint y: 279, distance: 211.7
click at [893, 279] on div ".deletable-edge-delete-btn { width: 20px; height: 20px; border: 0px solid #ffff…" at bounding box center [654, 345] width 756 height 518
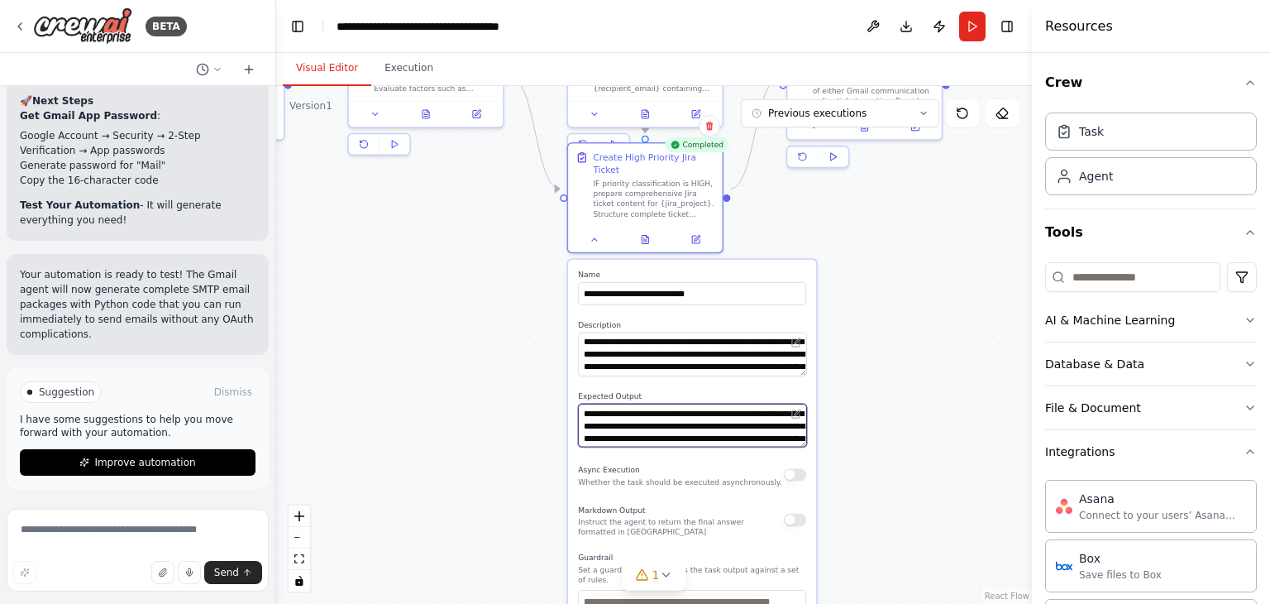
click at [730, 415] on textarea "**********" at bounding box center [692, 426] width 228 height 44
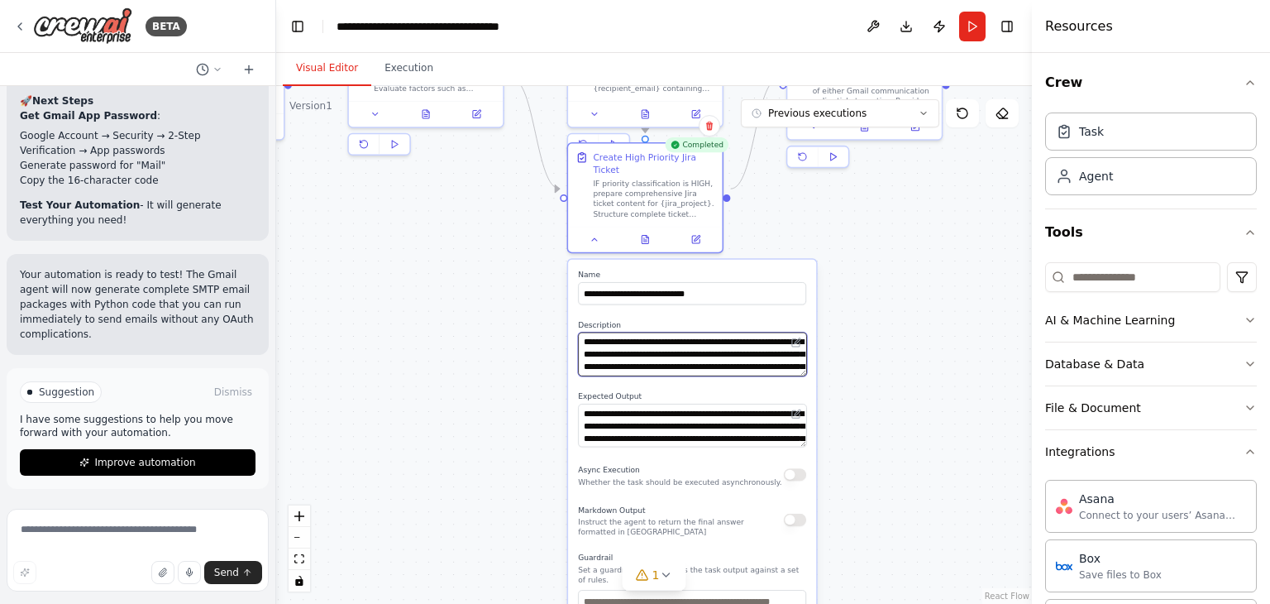
click at [731, 348] on textarea "**********" at bounding box center [692, 354] width 228 height 44
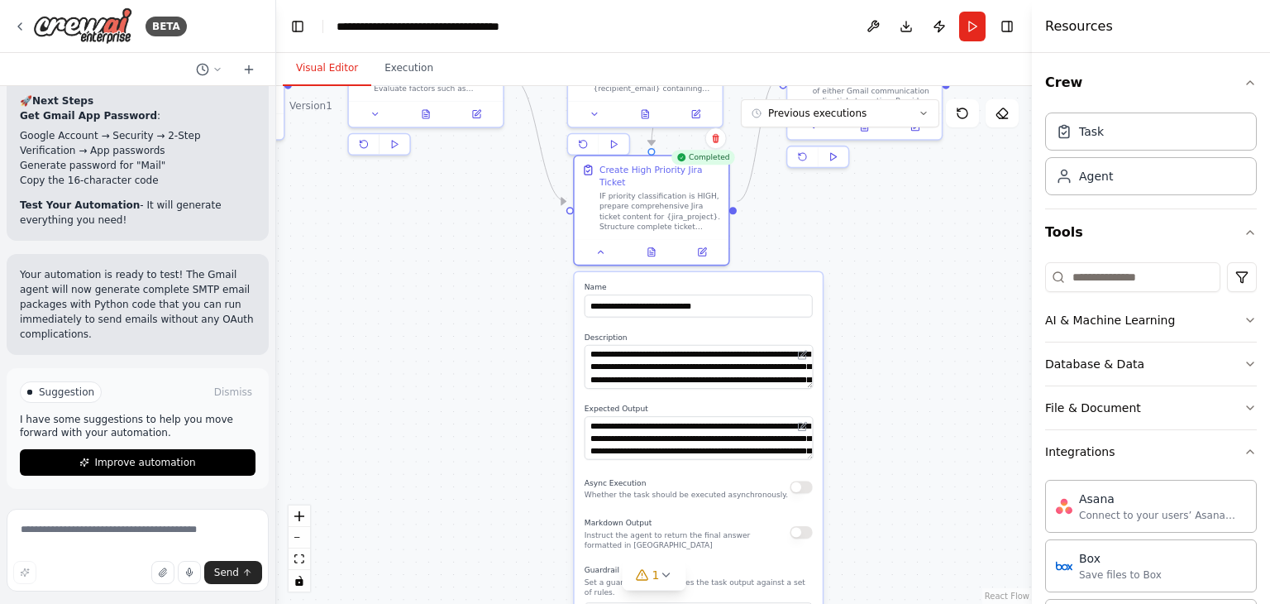
drag, startPoint x: 802, startPoint y: 364, endPoint x: 805, endPoint y: 378, distance: 14.4
click at [805, 378] on div "**********" at bounding box center [699, 514] width 248 height 485
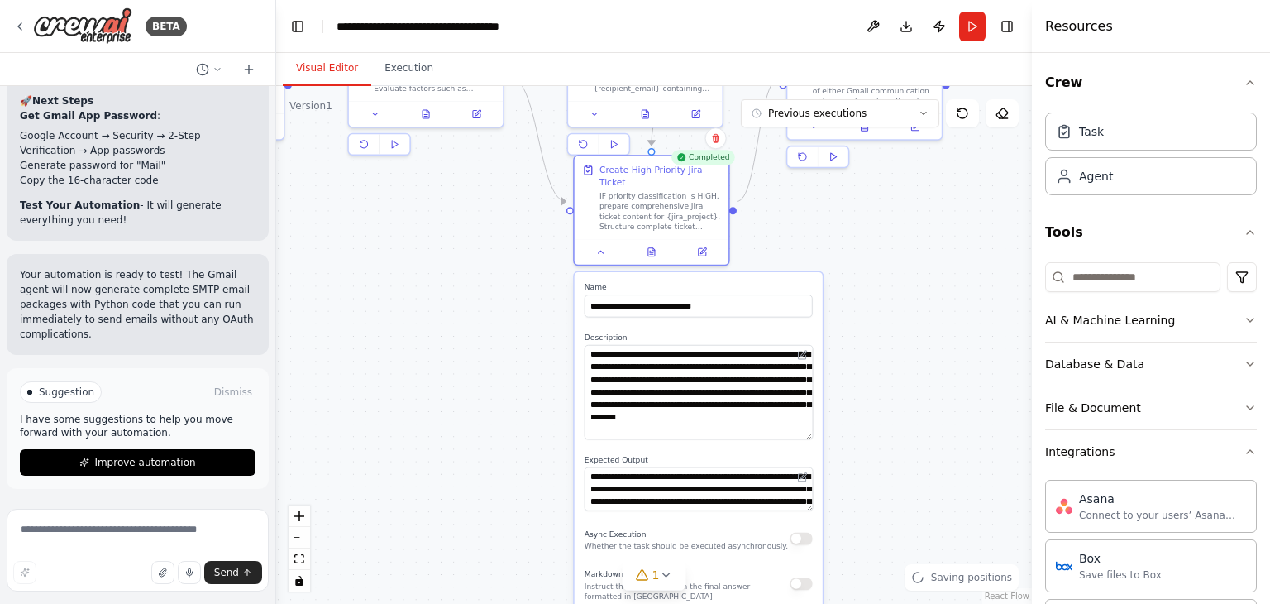
drag, startPoint x: 810, startPoint y: 370, endPoint x: 814, endPoint y: 418, distance: 48.1
click at [814, 421] on div "**********" at bounding box center [699, 540] width 248 height 536
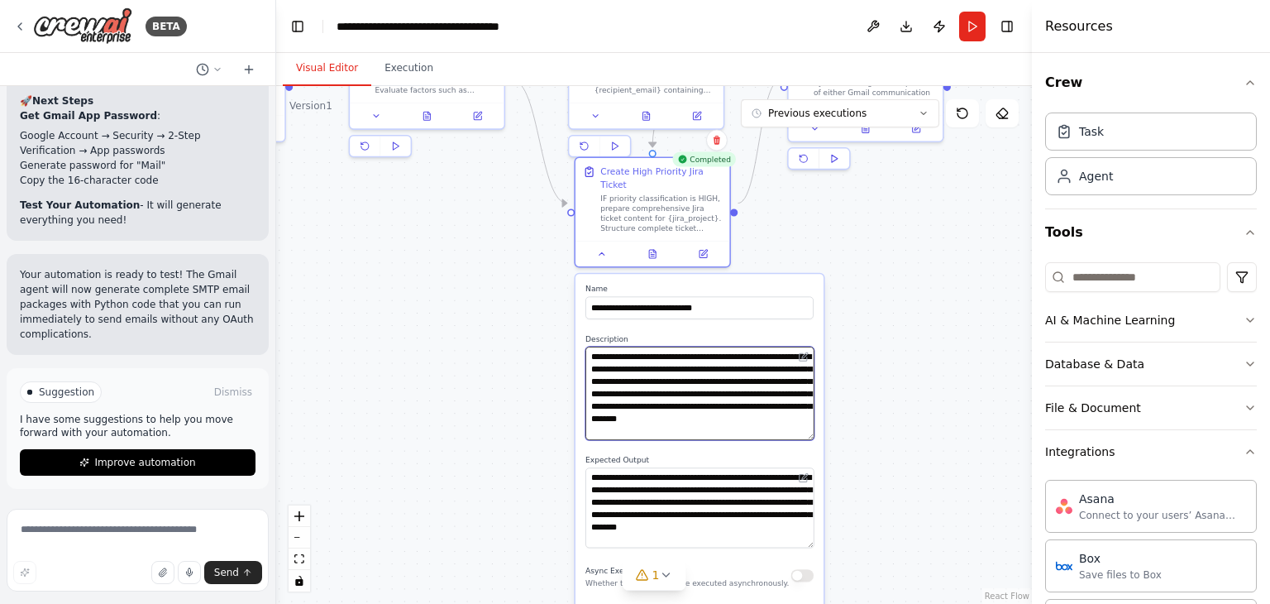
drag, startPoint x: 810, startPoint y: 493, endPoint x: 811, endPoint y: 529, distance: 36.4
click at [811, 529] on textarea "**********" at bounding box center [699, 507] width 228 height 80
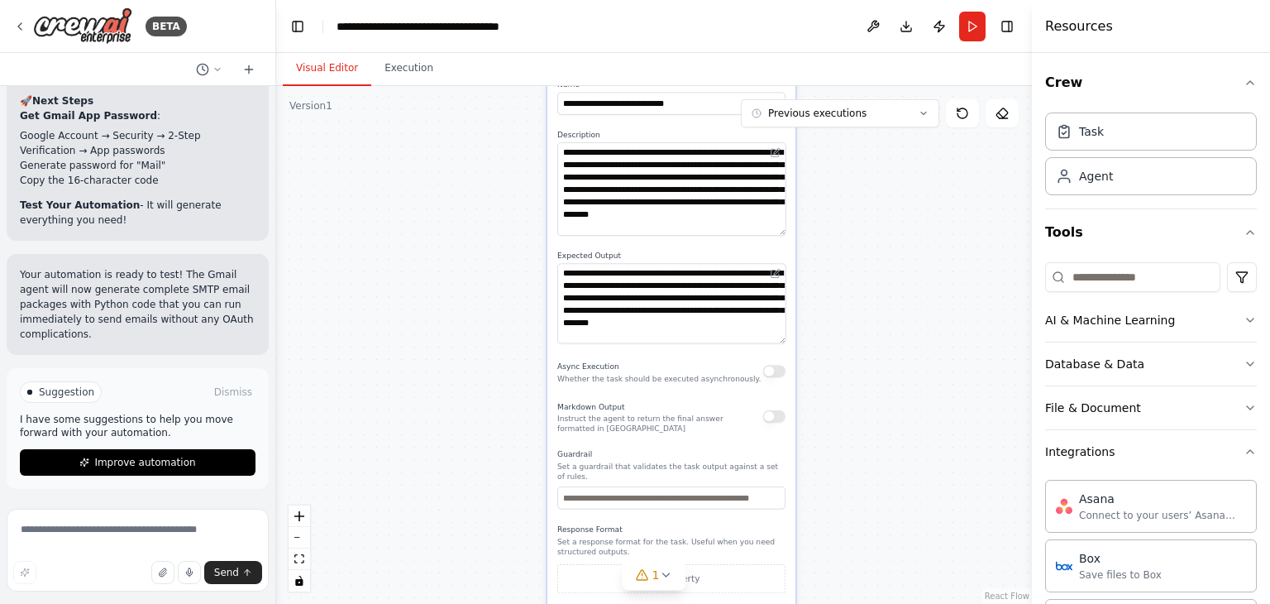
drag, startPoint x: 871, startPoint y: 495, endPoint x: 842, endPoint y: 292, distance: 205.5
click at [842, 292] on div ".deletable-edge-delete-btn { width: 20px; height: 20px; border: 0px solid #ffff…" at bounding box center [654, 345] width 756 height 518
click at [777, 365] on button "button" at bounding box center [774, 371] width 22 height 12
click at [681, 486] on input "text" at bounding box center [671, 497] width 228 height 22
click at [767, 410] on button "button" at bounding box center [774, 416] width 22 height 12
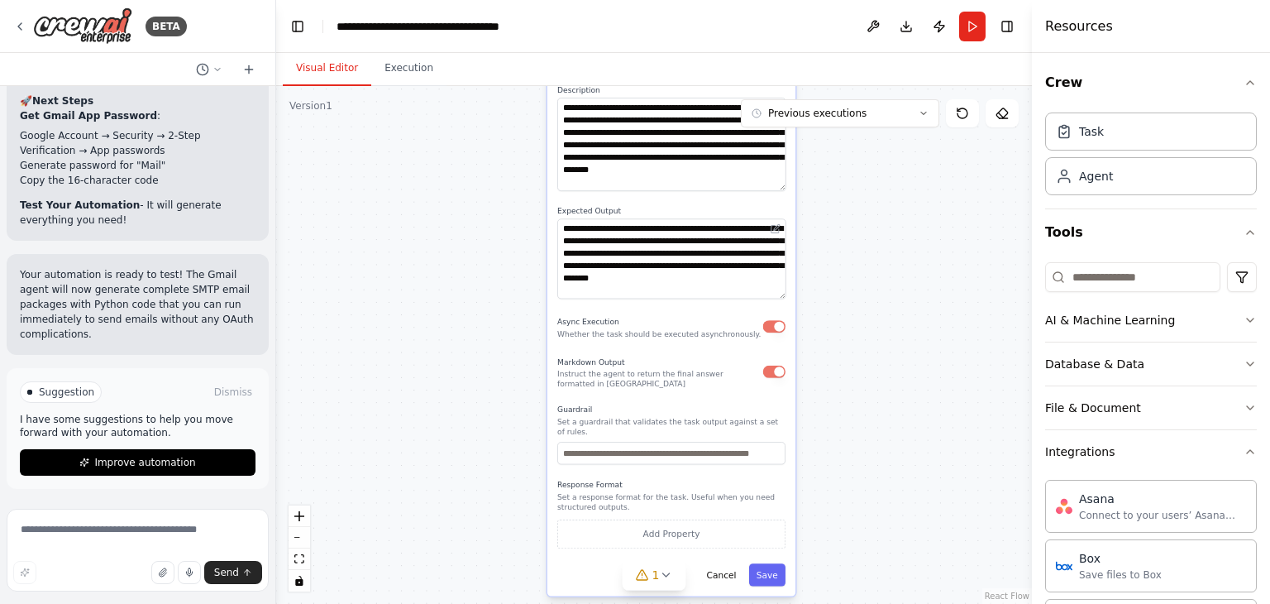
drag, startPoint x: 872, startPoint y: 503, endPoint x: 861, endPoint y: 411, distance: 92.5
click at [871, 395] on div ".deletable-edge-delete-btn { width: 20px; height: 20px; border: 0px solid #ffff…" at bounding box center [654, 345] width 756 height 518
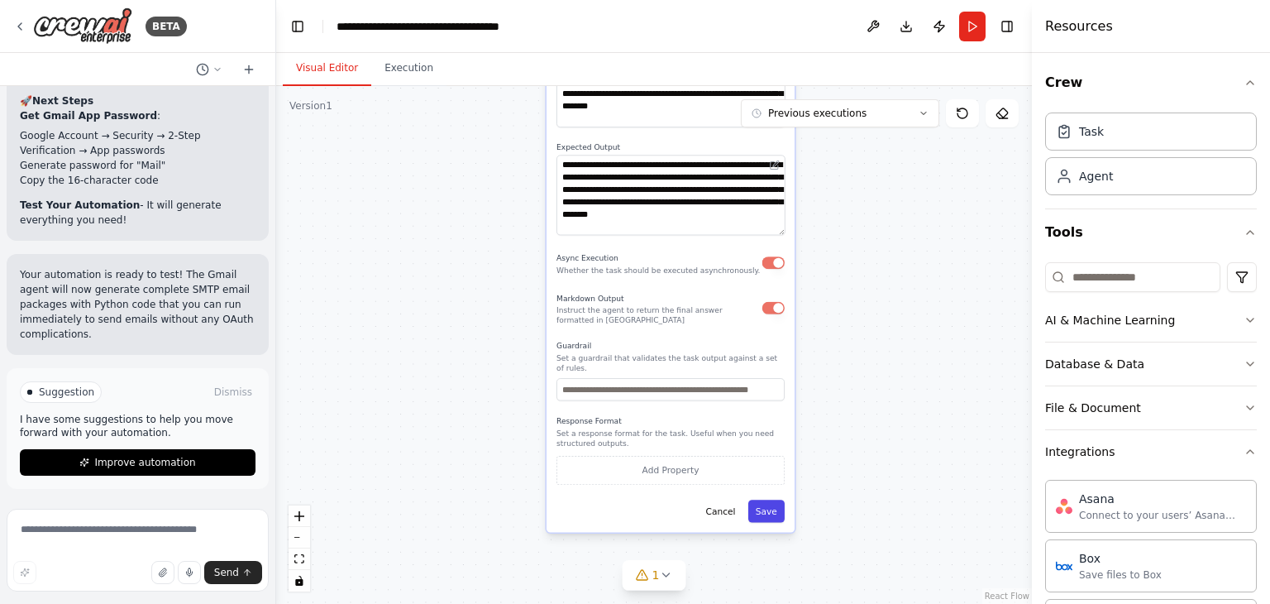
click at [770, 499] on button "Save" at bounding box center [766, 510] width 36 height 22
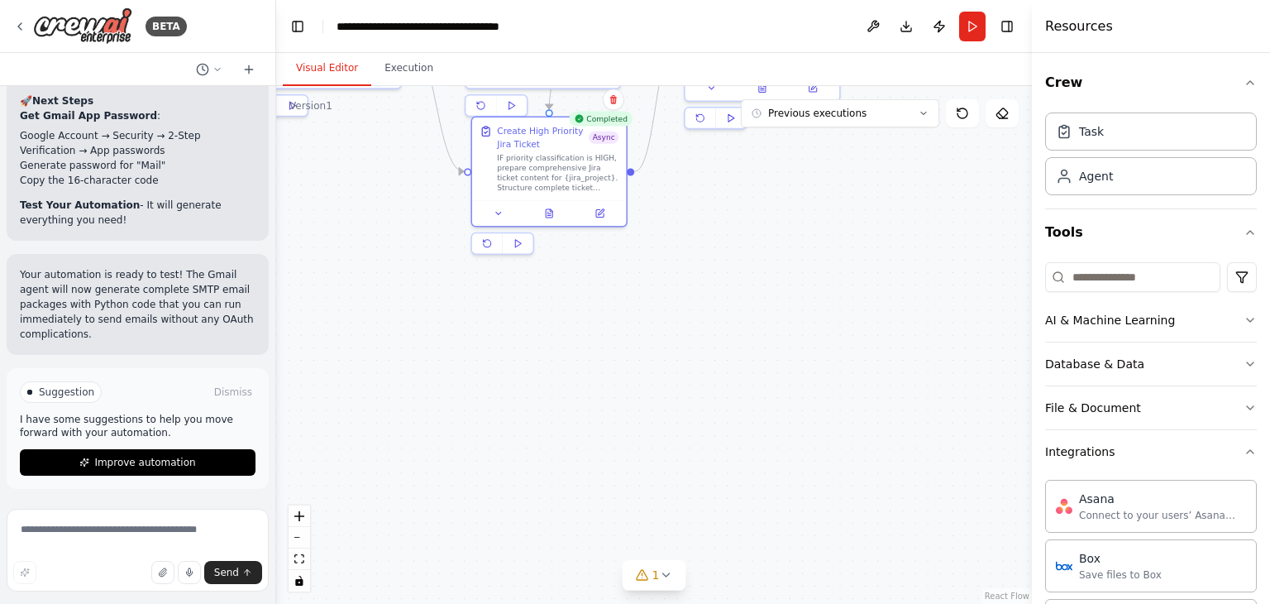
drag, startPoint x: 863, startPoint y: 322, endPoint x: 761, endPoint y: 590, distance: 286.9
click at [781, 603] on html "BETA Hello! I'm the CrewAI assistant. What kind of automation do you want to bu…" at bounding box center [635, 302] width 1270 height 604
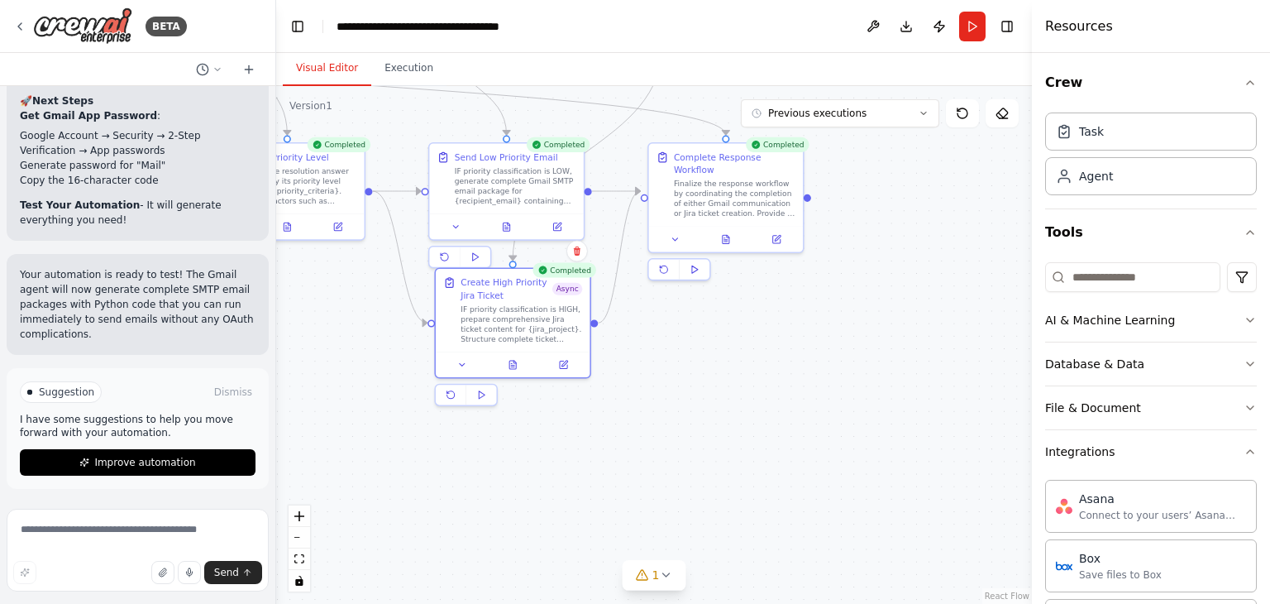
drag, startPoint x: 873, startPoint y: 361, endPoint x: 806, endPoint y: 401, distance: 77.9
click at [851, 474] on div ".deletable-edge-delete-btn { width: 20px; height: 20px; border: 0px solid #ffff…" at bounding box center [654, 345] width 756 height 518
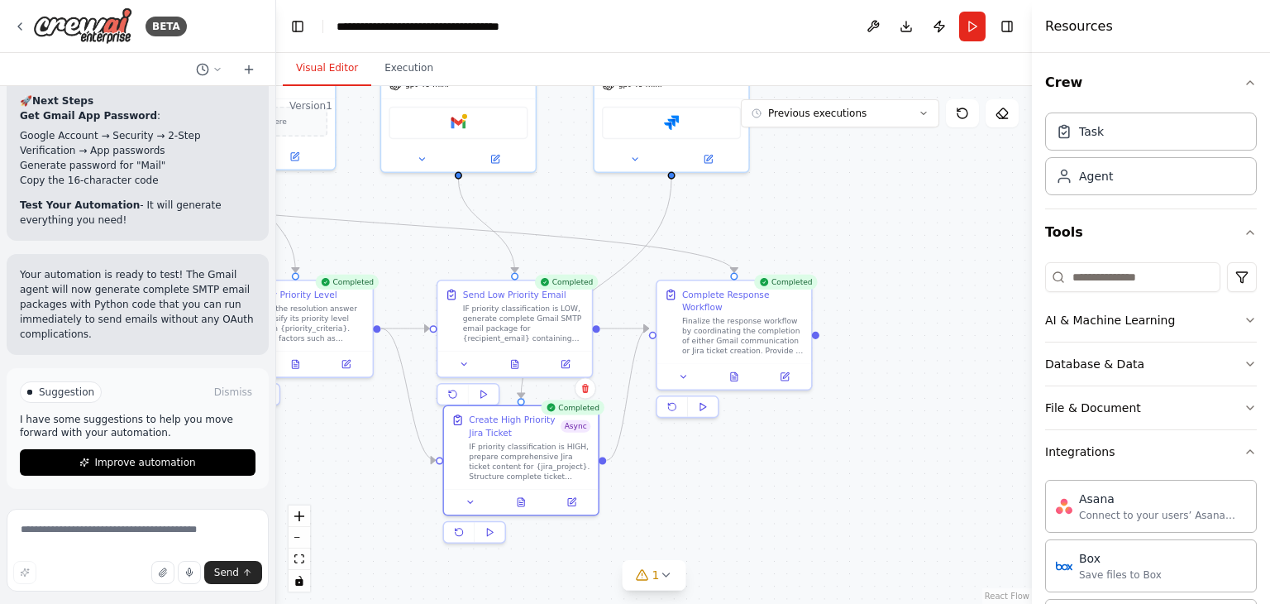
drag, startPoint x: 771, startPoint y: 331, endPoint x: 784, endPoint y: 457, distance: 127.1
click at [784, 457] on div ".deletable-edge-delete-btn { width: 20px; height: 20px; border: 0px solid #ffff…" at bounding box center [654, 345] width 756 height 518
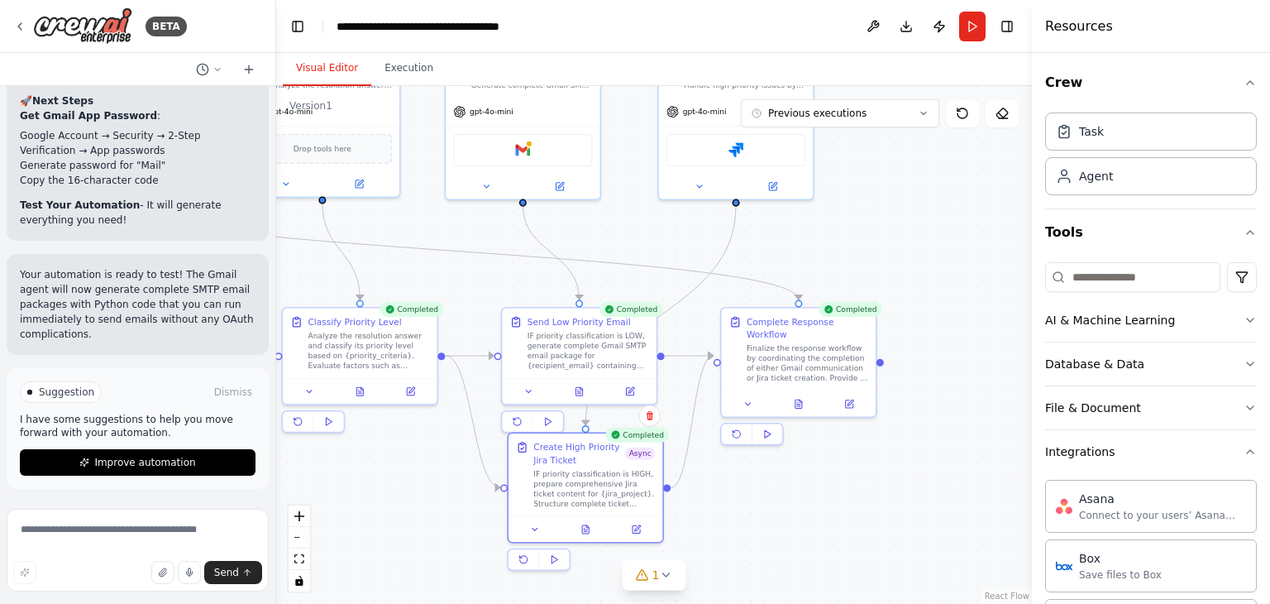
drag, startPoint x: 685, startPoint y: 487, endPoint x: 741, endPoint y: 513, distance: 61.0
click at [741, 513] on div ".deletable-edge-delete-btn { width: 20px; height: 20px; border: 0px solid #ffff…" at bounding box center [654, 345] width 756 height 518
click at [829, 343] on div "Finalize the response workflow by coordinating the completion of either Gmail c…" at bounding box center [808, 361] width 122 height 41
click at [747, 396] on icon at bounding box center [748, 401] width 10 height 10
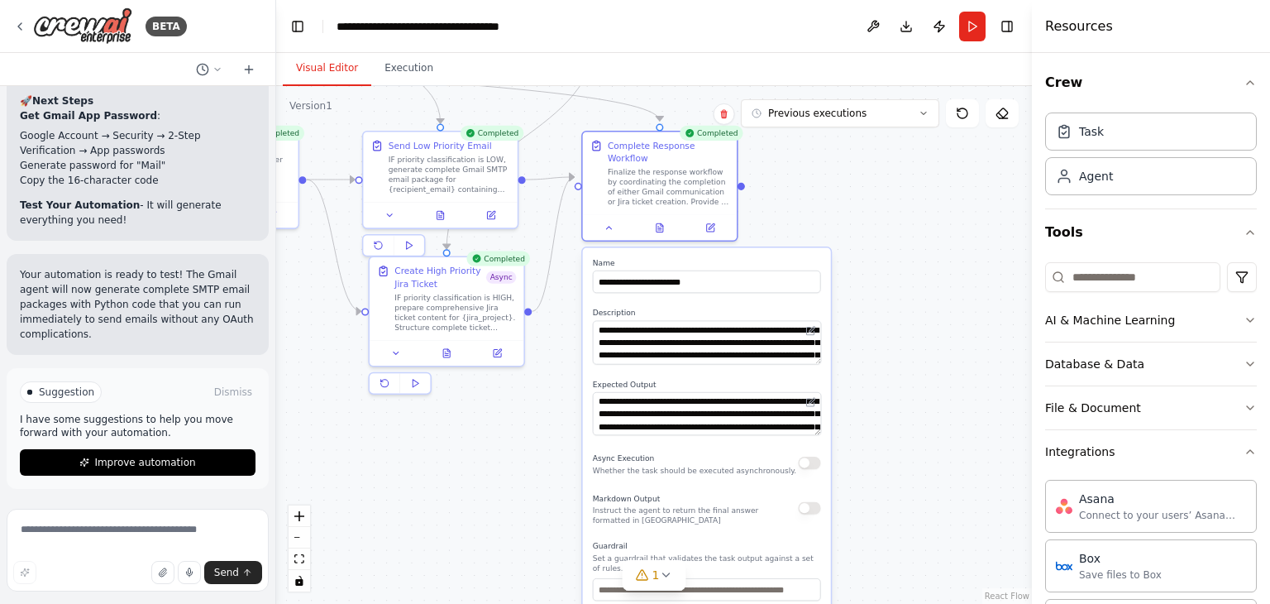
drag, startPoint x: 989, startPoint y: 514, endPoint x: 827, endPoint y: 340, distance: 238.1
click at [845, 336] on div ".deletable-edge-delete-btn { width: 20px; height: 20px; border: 0px solid #ffff…" at bounding box center [654, 345] width 756 height 518
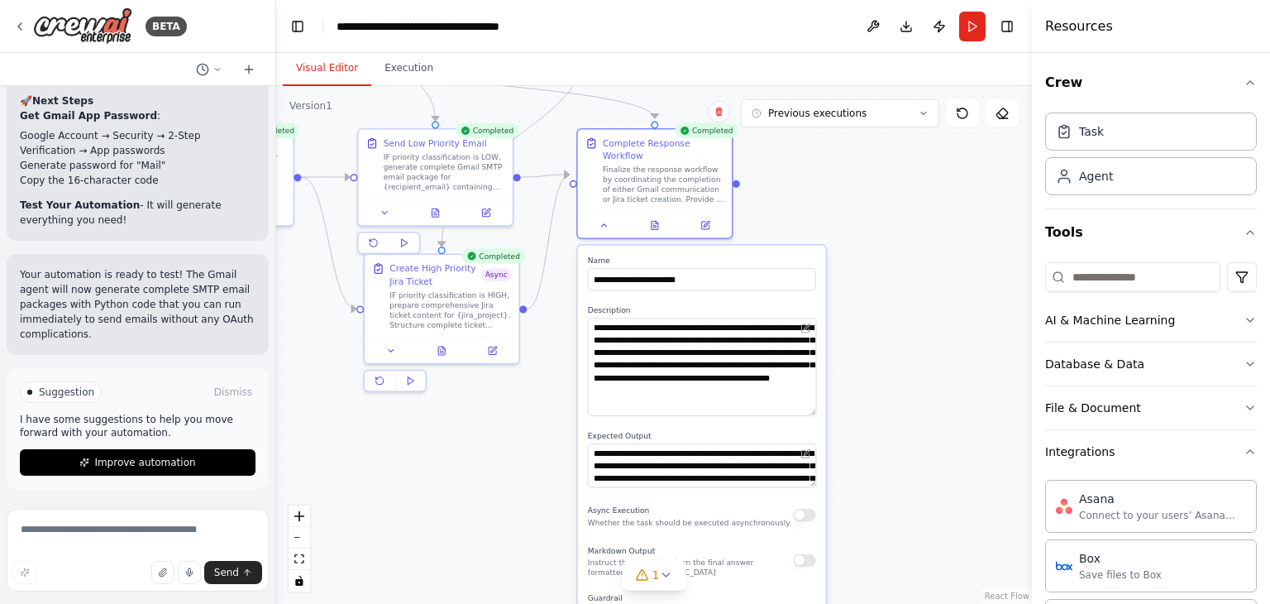
drag, startPoint x: 810, startPoint y: 346, endPoint x: 810, endPoint y: 416, distance: 70.3
click at [819, 401] on div "**********" at bounding box center [702, 515] width 248 height 538
drag, startPoint x: 810, startPoint y: 472, endPoint x: 810, endPoint y: 518, distance: 46.3
click at [810, 518] on textarea "**********" at bounding box center [702, 487] width 228 height 89
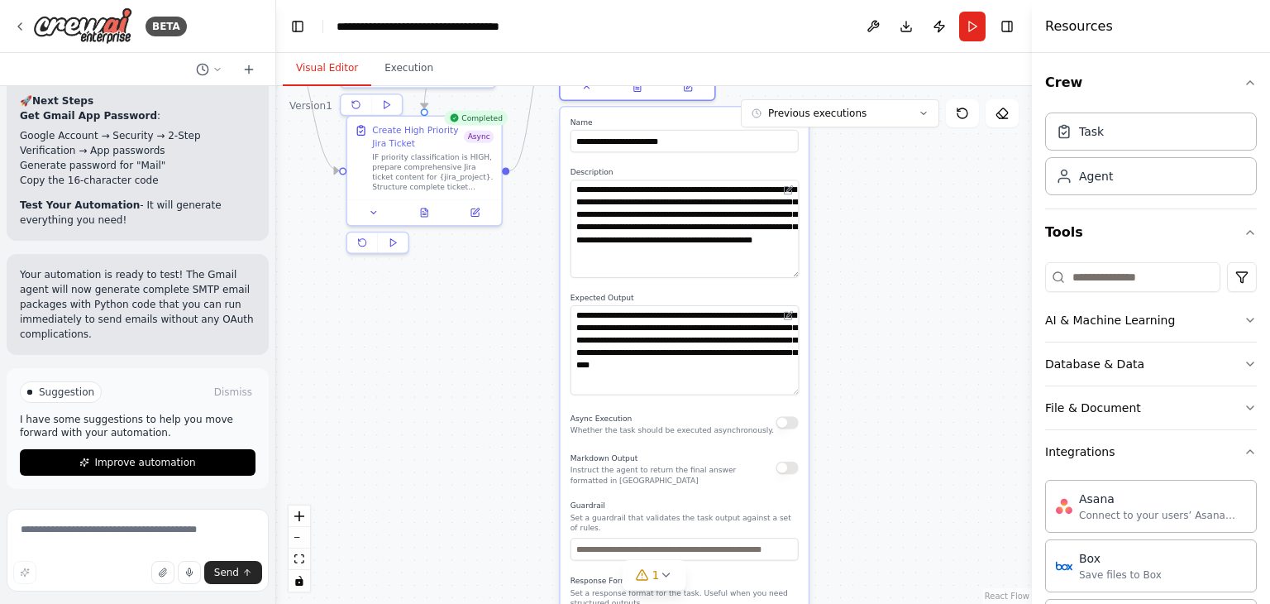
drag, startPoint x: 886, startPoint y: 504, endPoint x: 869, endPoint y: 366, distance: 139.2
click at [869, 366] on div ".deletable-edge-delete-btn { width: 20px; height: 20px; border: 0px solid #ffff…" at bounding box center [654, 345] width 756 height 518
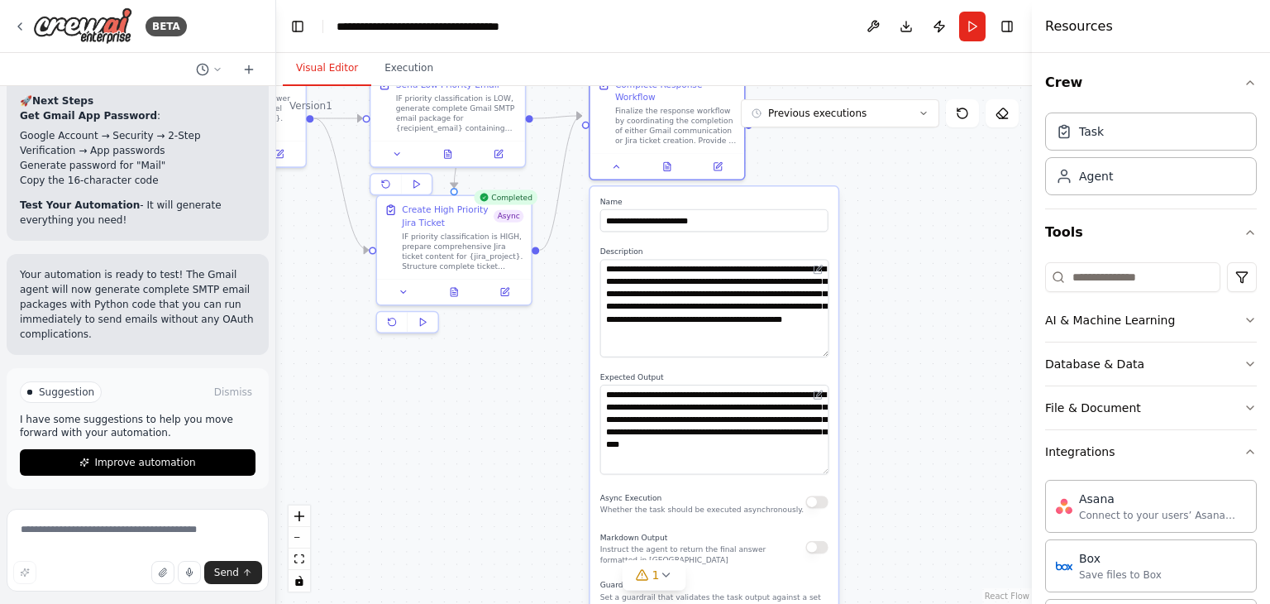
drag, startPoint x: 886, startPoint y: 499, endPoint x: 880, endPoint y: 433, distance: 65.7
click at [903, 578] on div ".deletable-edge-delete-btn { width: 20px; height: 20px; border: 0px solid #ffff…" at bounding box center [654, 345] width 756 height 518
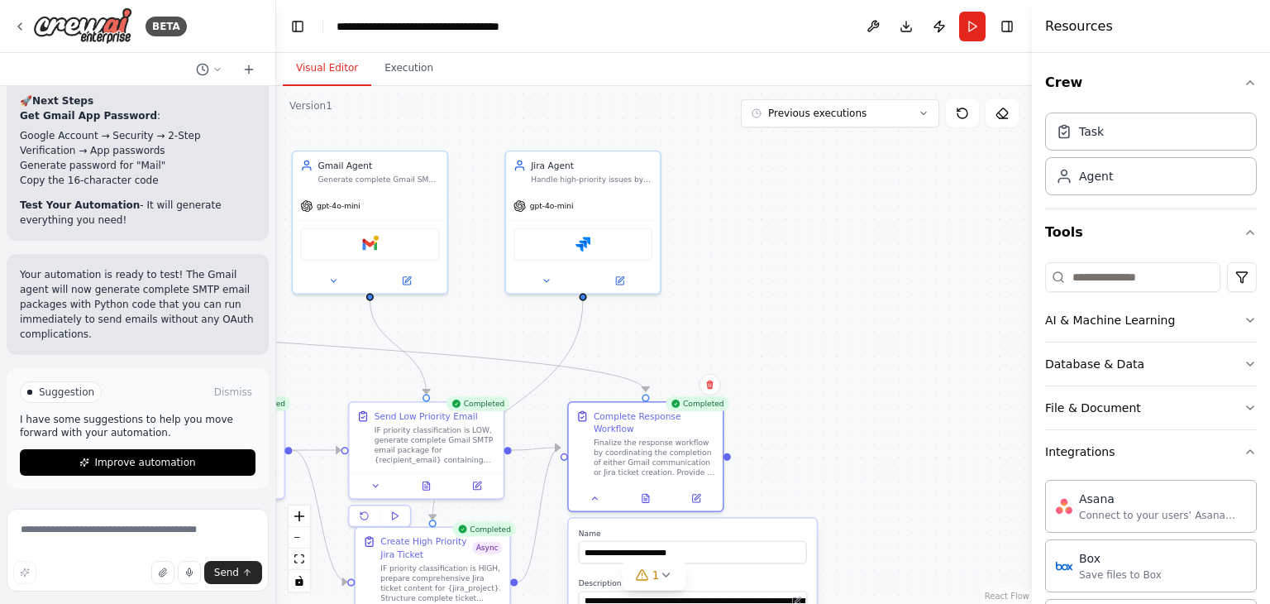
drag, startPoint x: 892, startPoint y: 310, endPoint x: 872, endPoint y: 537, distance: 228.3
click at [879, 603] on html "BETA Hello! I'm the CrewAI assistant. What kind of automation do you want to bu…" at bounding box center [635, 302] width 1270 height 604
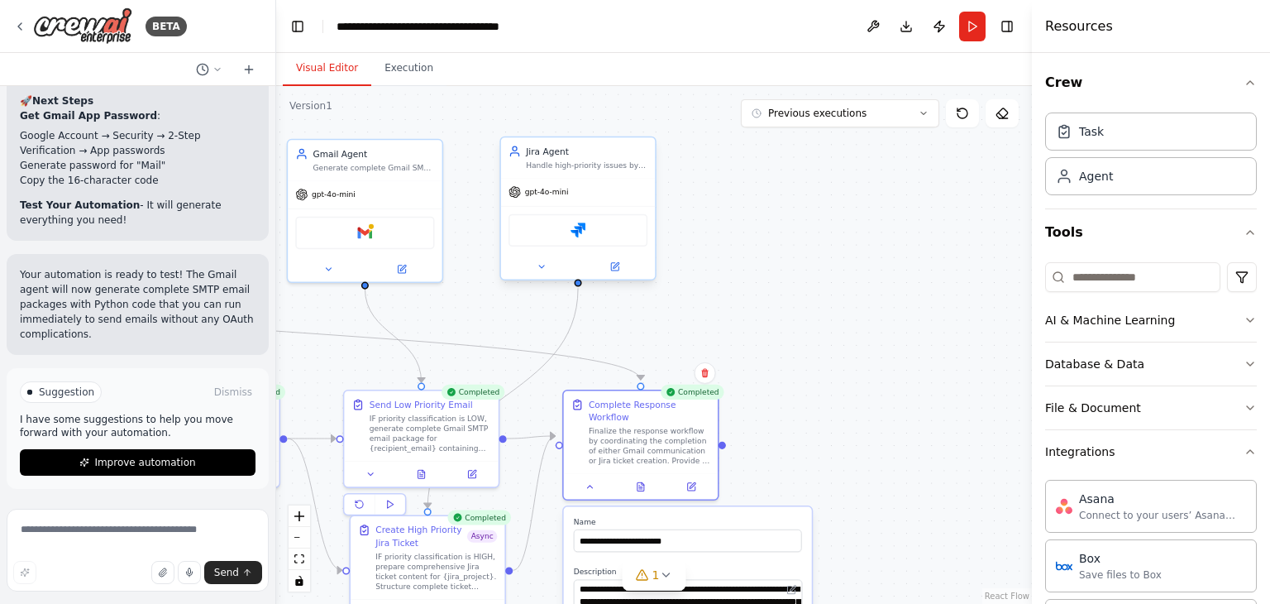
click at [558, 150] on div "Jira Agent" at bounding box center [587, 151] width 122 height 12
click at [537, 265] on icon at bounding box center [542, 266] width 10 height 10
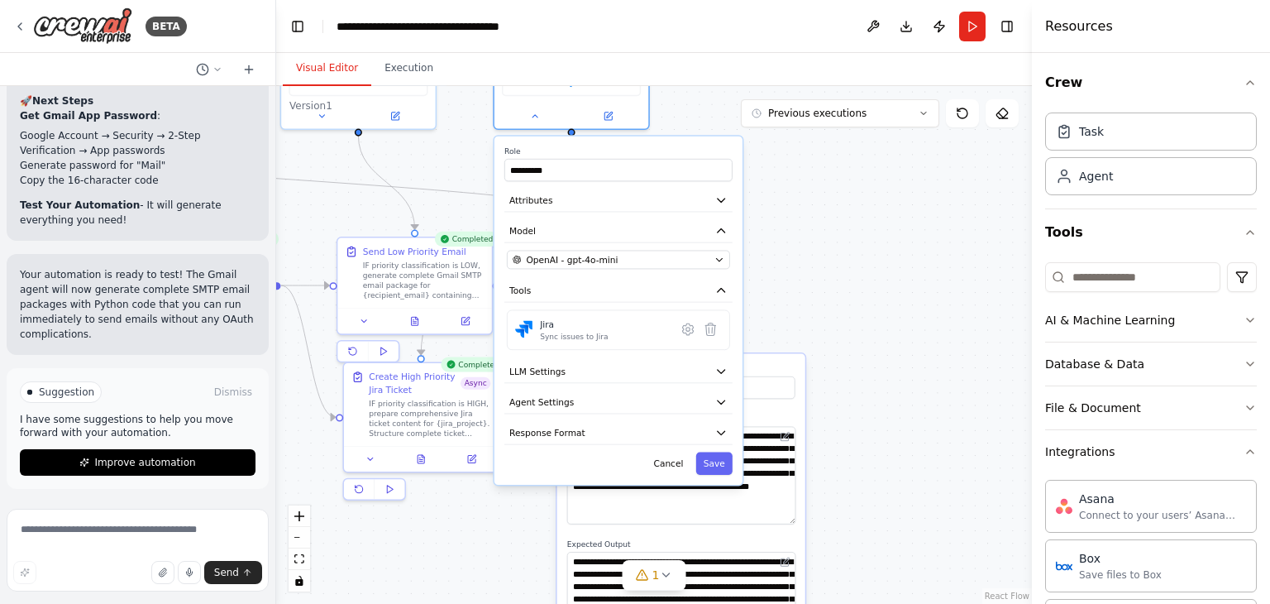
drag, startPoint x: 829, startPoint y: 475, endPoint x: 785, endPoint y: 349, distance: 133.9
click at [819, 324] on div ".deletable-edge-delete-btn { width: 20px; height: 20px; border: 0px solid #ffff…" at bounding box center [654, 345] width 756 height 518
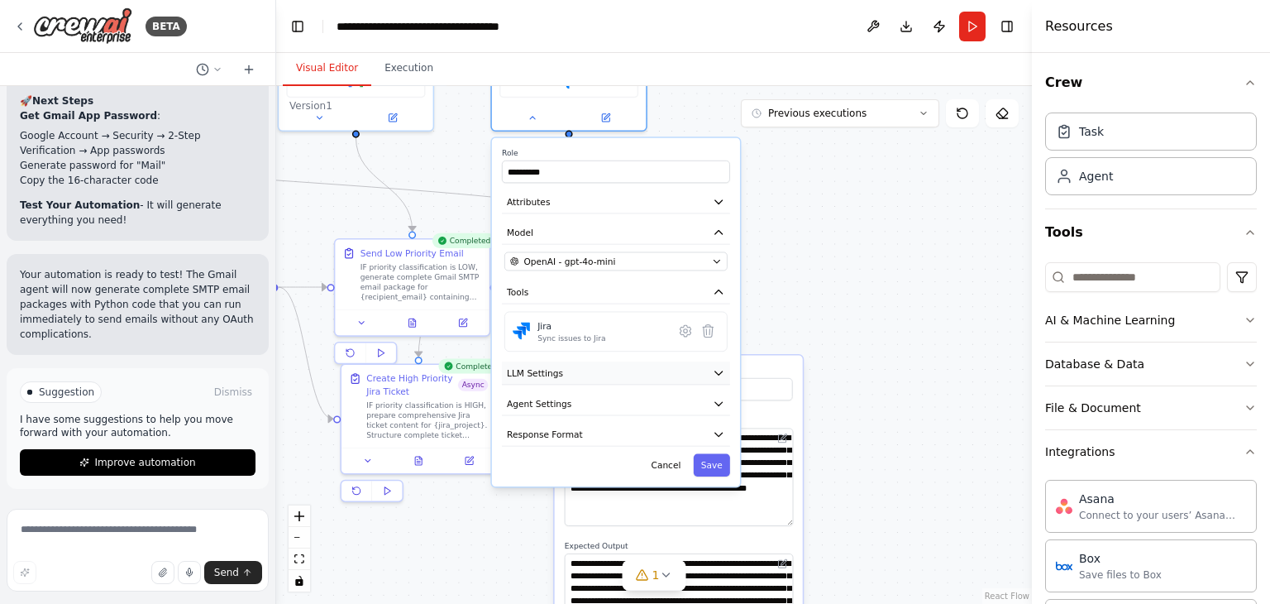
click at [726, 375] on button "LLM Settings" at bounding box center [616, 372] width 228 height 23
click at [719, 375] on icon "button" at bounding box center [719, 372] width 12 height 12
click at [690, 332] on icon at bounding box center [686, 331] width 11 height 12
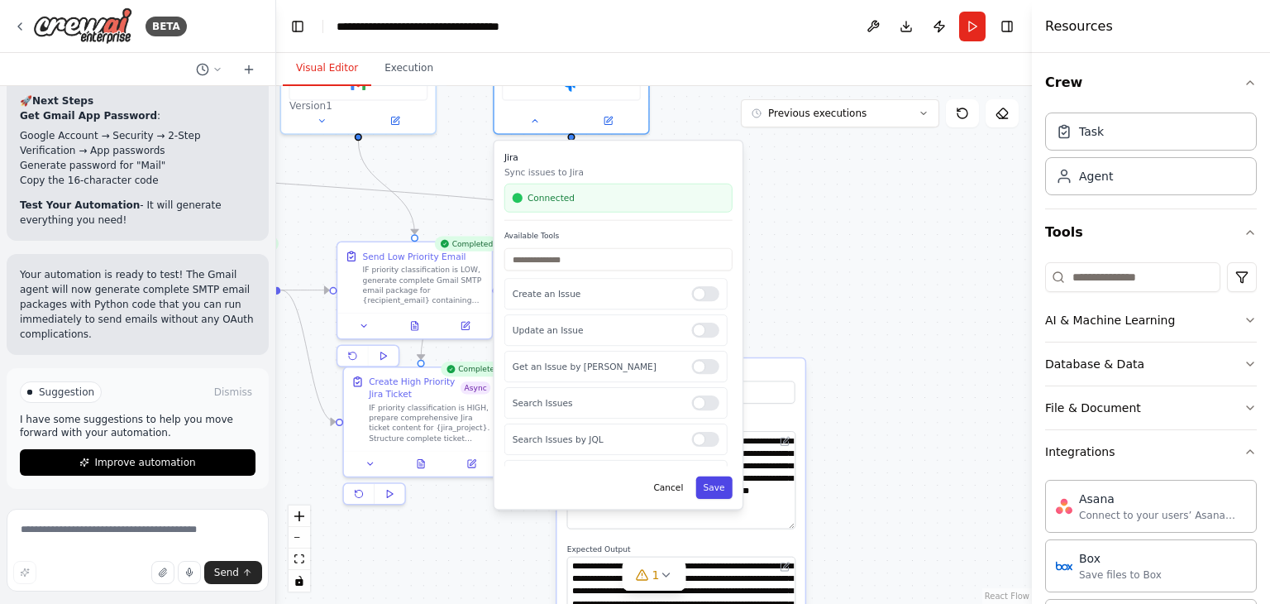
click at [704, 485] on button "Save" at bounding box center [714, 487] width 36 height 22
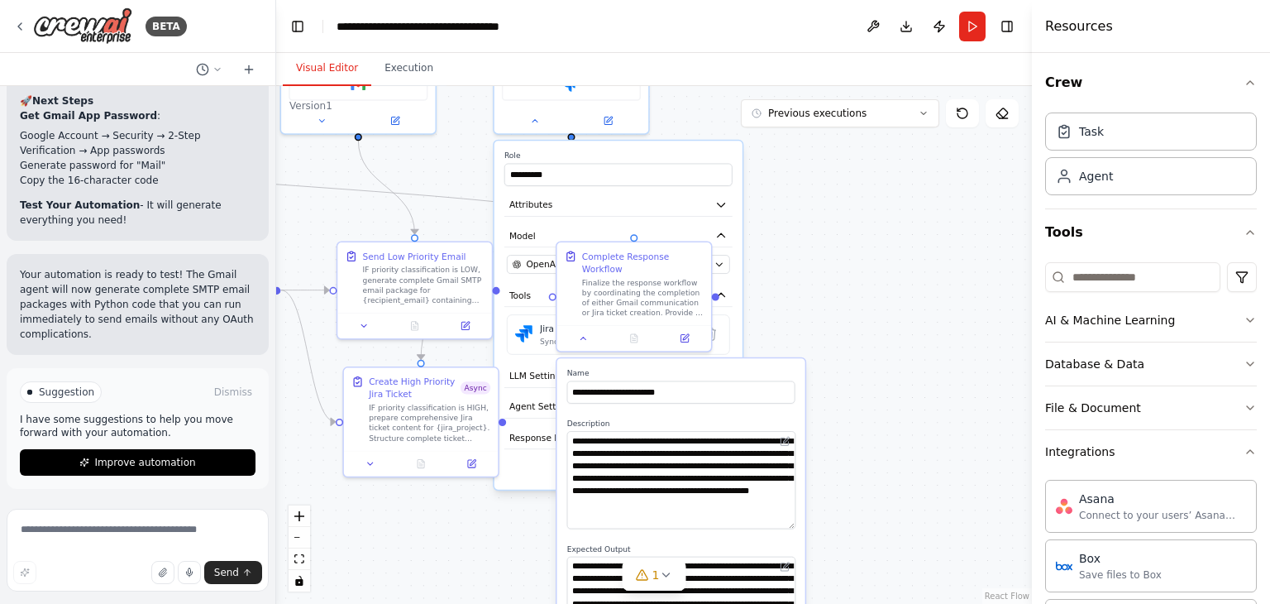
click at [835, 287] on div ".deletable-edge-delete-btn { width: 20px; height: 20px; border: 0px solid #ffff…" at bounding box center [654, 345] width 756 height 518
click at [661, 466] on textarea "**********" at bounding box center [681, 480] width 228 height 98
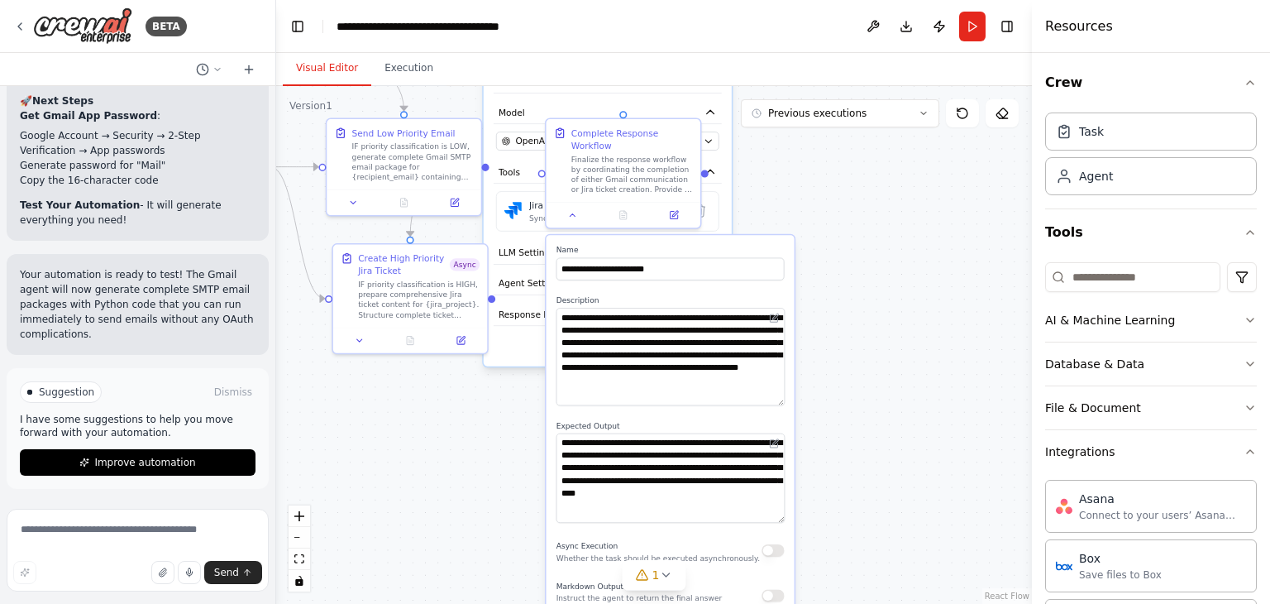
drag, startPoint x: 929, startPoint y: 387, endPoint x: 919, endPoint y: 354, distance: 34.5
click at [919, 354] on div ".deletable-edge-delete-btn { width: 20px; height: 20px; border: 0px solid #ffff…" at bounding box center [654, 345] width 756 height 518
click at [847, 203] on div ".deletable-edge-delete-btn { width: 20px; height: 20px; border: 0px solid #ffff…" at bounding box center [654, 345] width 756 height 518
click at [898, 265] on div ".deletable-edge-delete-btn { width: 20px; height: 20px; border: 0px solid #ffff…" at bounding box center [654, 345] width 756 height 518
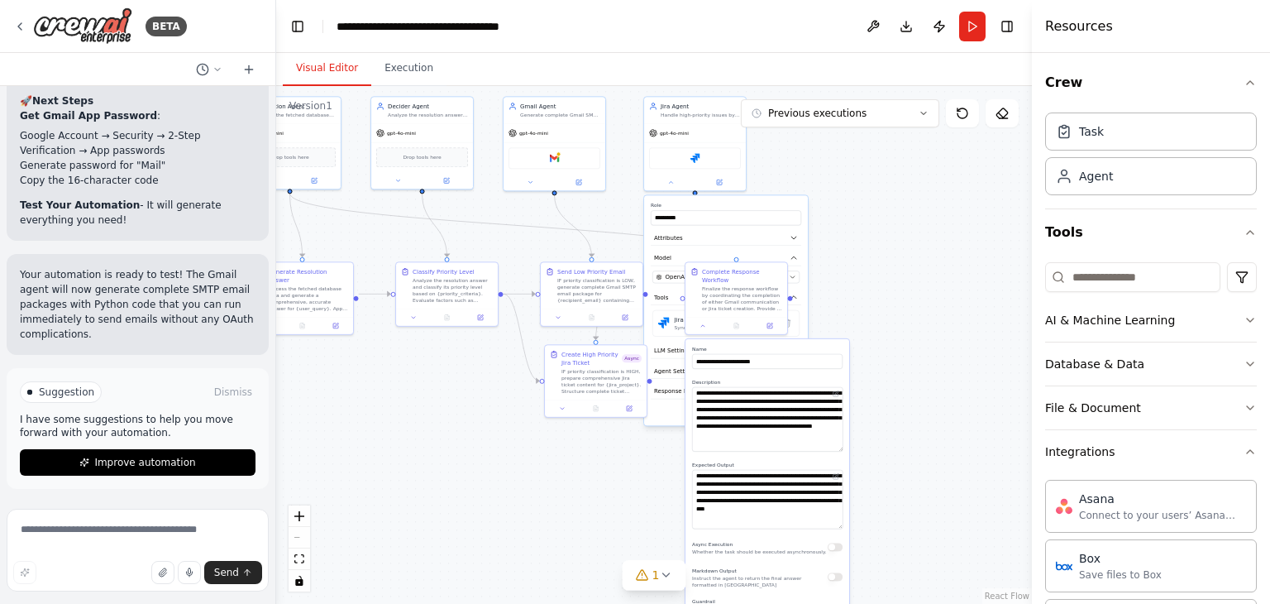
drag, startPoint x: 905, startPoint y: 243, endPoint x: 829, endPoint y: 328, distance: 114.2
click at [901, 328] on div ".deletable-edge-delete-btn { width: 20px; height: 20px; border: 0px solid #ffff…" at bounding box center [654, 345] width 756 height 518
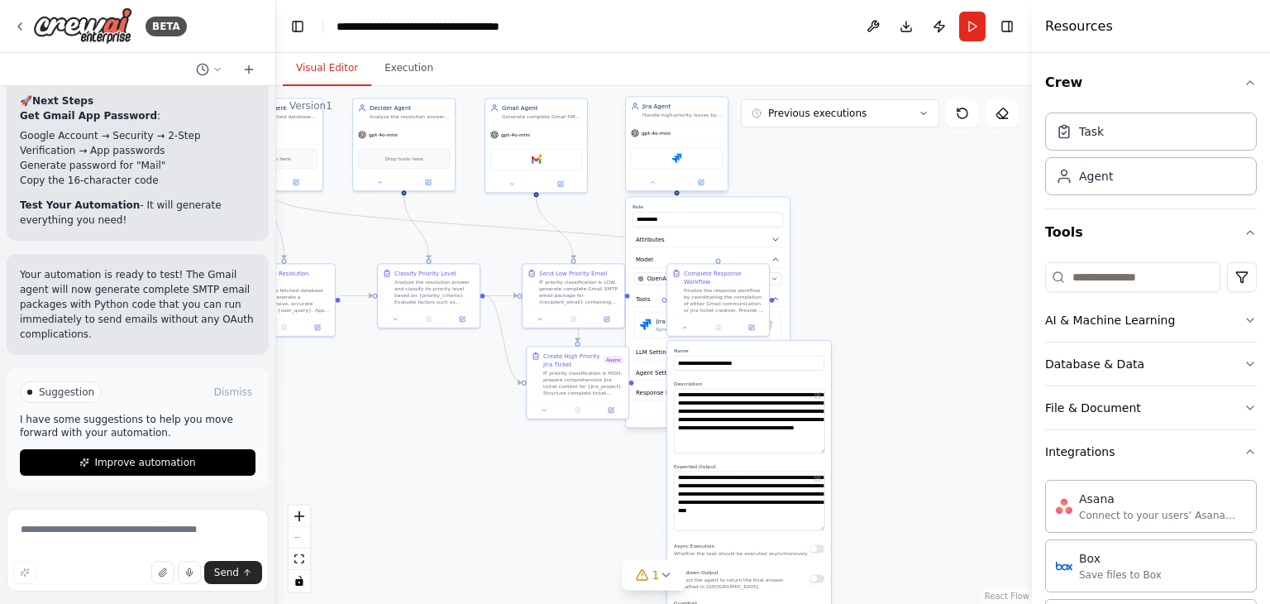
click at [669, 124] on div "gpt-4o-mini" at bounding box center [677, 133] width 102 height 18
click at [752, 324] on icon at bounding box center [753, 324] width 7 height 7
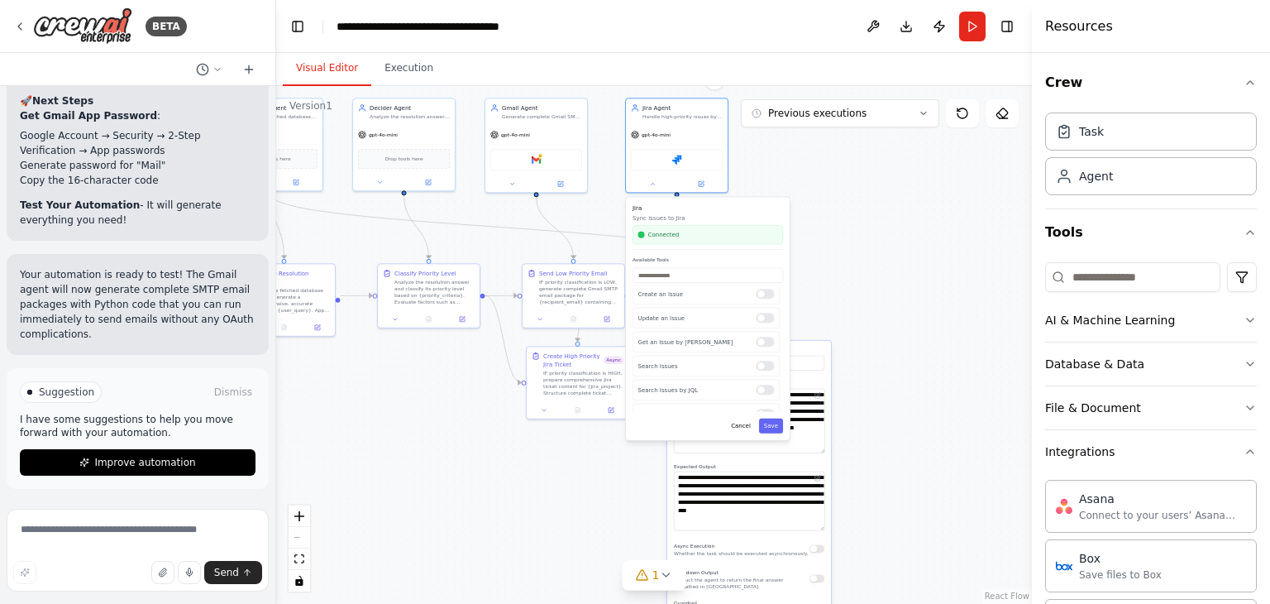
scroll to position [0, 0]
click at [770, 422] on button "Save" at bounding box center [771, 425] width 24 height 15
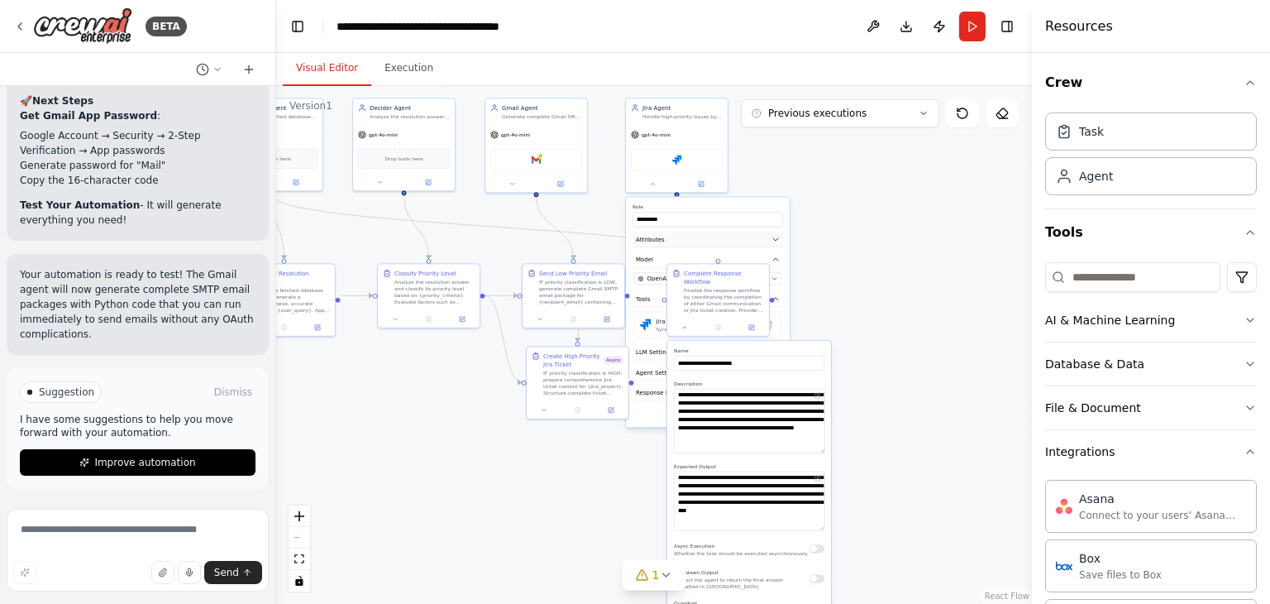
click at [768, 239] on button "Attributes" at bounding box center [708, 240] width 150 height 16
click at [688, 321] on button at bounding box center [685, 326] width 28 height 10
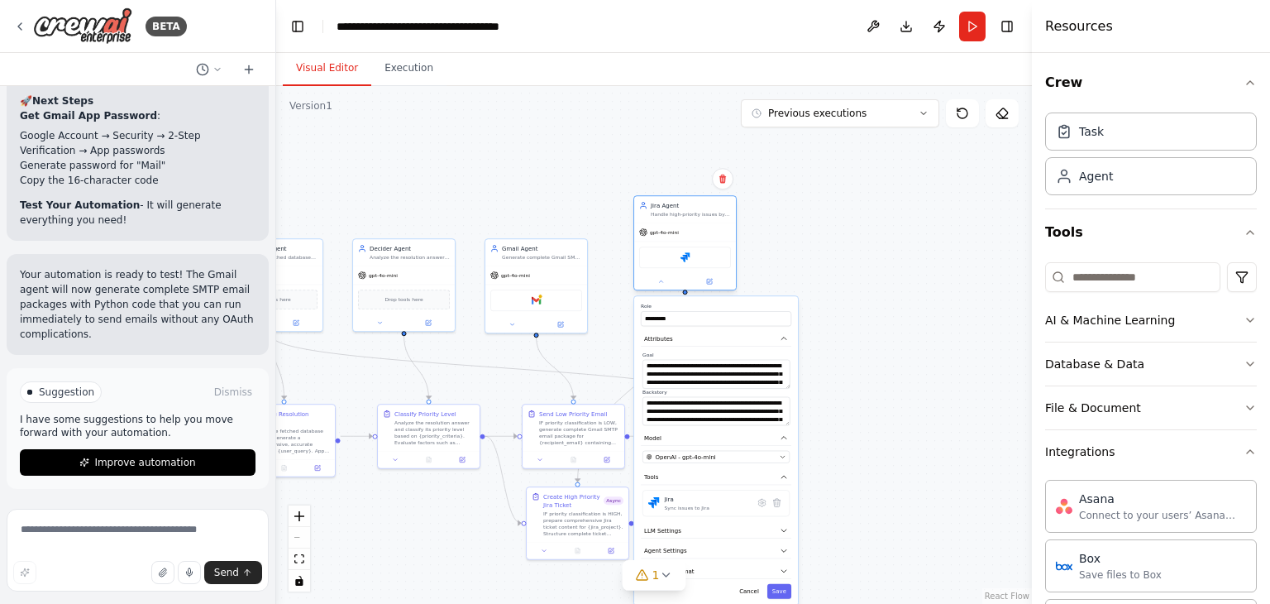
drag, startPoint x: 681, startPoint y: 112, endPoint x: 688, endPoint y: 205, distance: 93.7
click at [688, 205] on div "Jira Agent Handle high-priority issues by preparing comprehensive Jira ticket c…" at bounding box center [691, 209] width 80 height 17
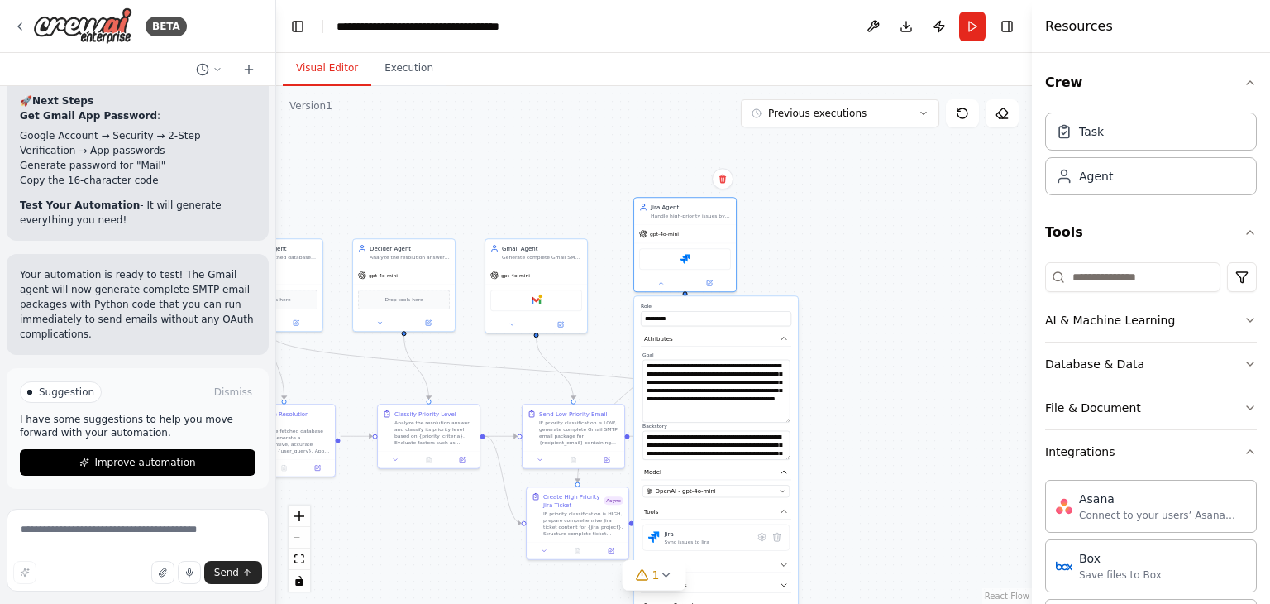
drag, startPoint x: 786, startPoint y: 386, endPoint x: 791, endPoint y: 421, distance: 35.1
click at [791, 421] on div "**********" at bounding box center [716, 405] width 150 height 108
drag, startPoint x: 787, startPoint y: 454, endPoint x: 795, endPoint y: 500, distance: 47.0
click at [795, 500] on div "**********" at bounding box center [716, 490] width 164 height 389
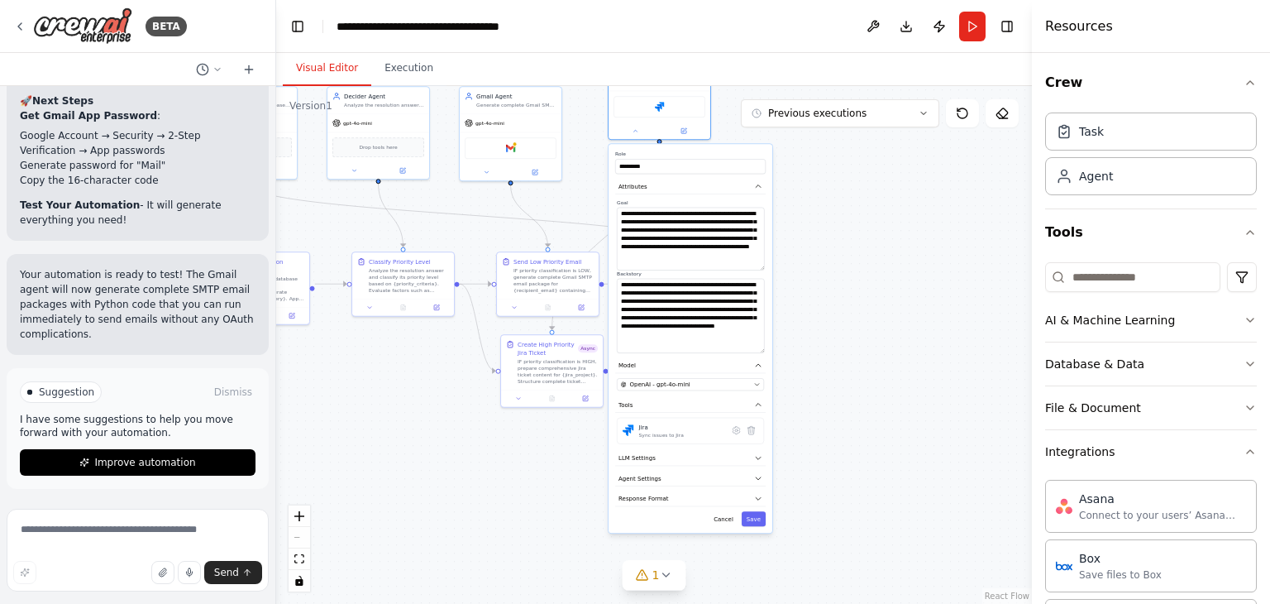
drag, startPoint x: 961, startPoint y: 434, endPoint x: 933, endPoint y: 284, distance: 152.3
click at [933, 283] on div ".deletable-edge-delete-btn { width: 20px; height: 20px; border: 0px solid #ffff…" at bounding box center [654, 345] width 756 height 518
click at [747, 523] on button "Save" at bounding box center [750, 519] width 24 height 15
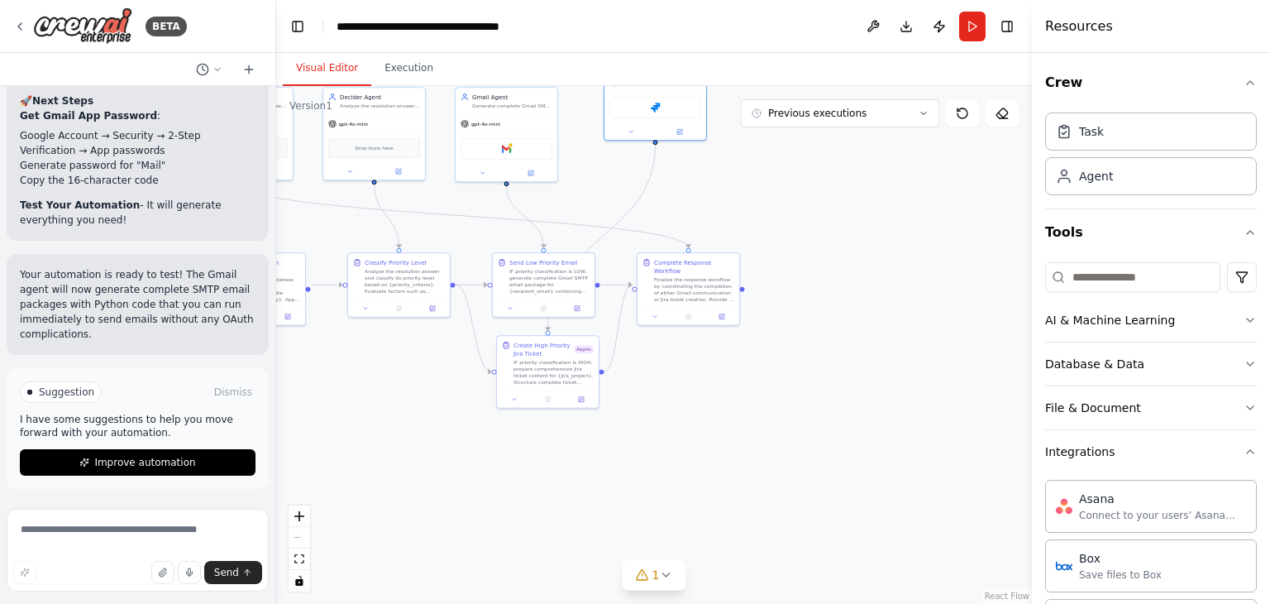
drag, startPoint x: 883, startPoint y: 304, endPoint x: 842, endPoint y: 305, distance: 41.4
click at [883, 305] on div ".deletable-edge-delete-btn { width: 20px; height: 20px; border: 0px solid #ffff…" at bounding box center [654, 345] width 756 height 518
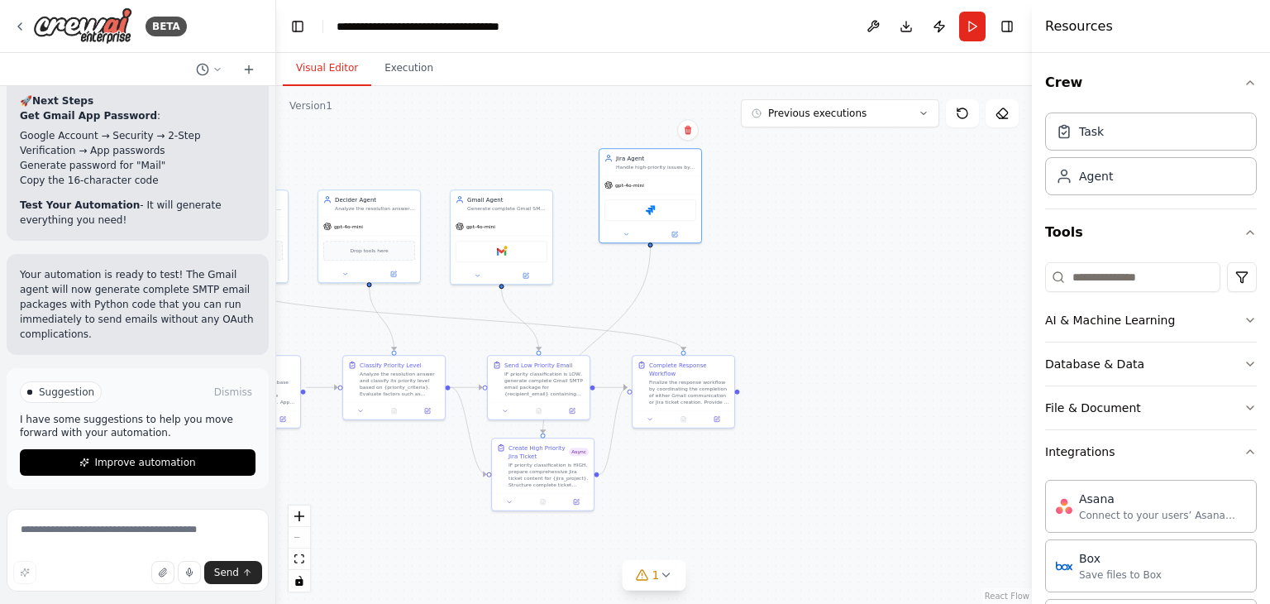
drag, startPoint x: 800, startPoint y: 196, endPoint x: 773, endPoint y: 294, distance: 102.1
click at [786, 294] on div ".deletable-edge-delete-btn { width: 20px; height: 20px; border: 0px solid #ffff…" at bounding box center [654, 345] width 756 height 518
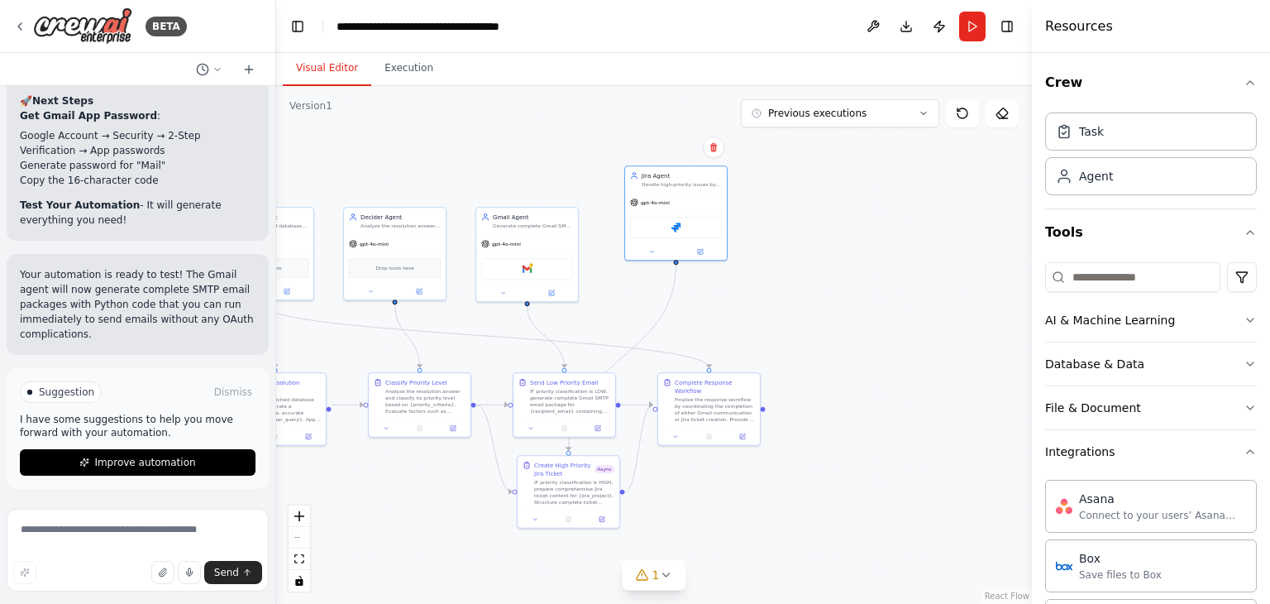
drag, startPoint x: 789, startPoint y: 325, endPoint x: 822, endPoint y: 341, distance: 37.0
click at [822, 341] on div ".deletable-edge-delete-btn { width: 20px; height: 20px; border: 0px solid #ffff…" at bounding box center [654, 345] width 756 height 518
drag, startPoint x: 688, startPoint y: 178, endPoint x: 682, endPoint y: 227, distance: 49.9
click at [682, 227] on div "Jira Agent Handle high-priority issues by preparing comprehensive Jira ticket c…" at bounding box center [682, 227] width 80 height 17
click at [580, 484] on div "IF priority classification is HIGH, prepare comprehensive Jira ticket content f…" at bounding box center [574, 490] width 80 height 26
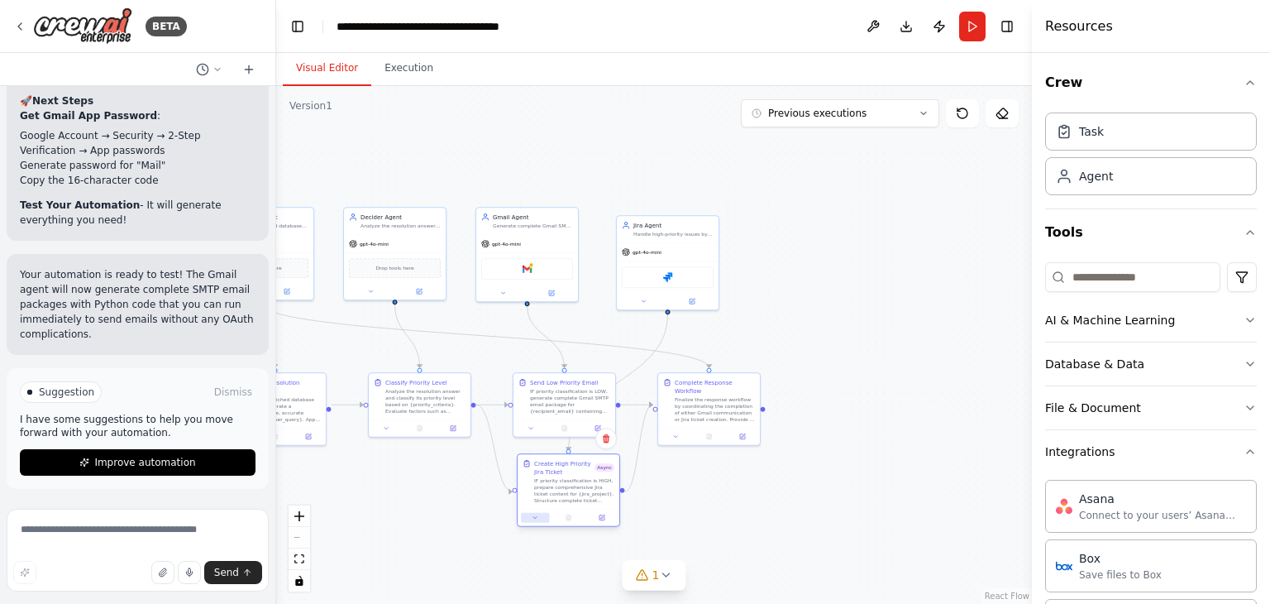
click at [540, 520] on button at bounding box center [535, 518] width 28 height 10
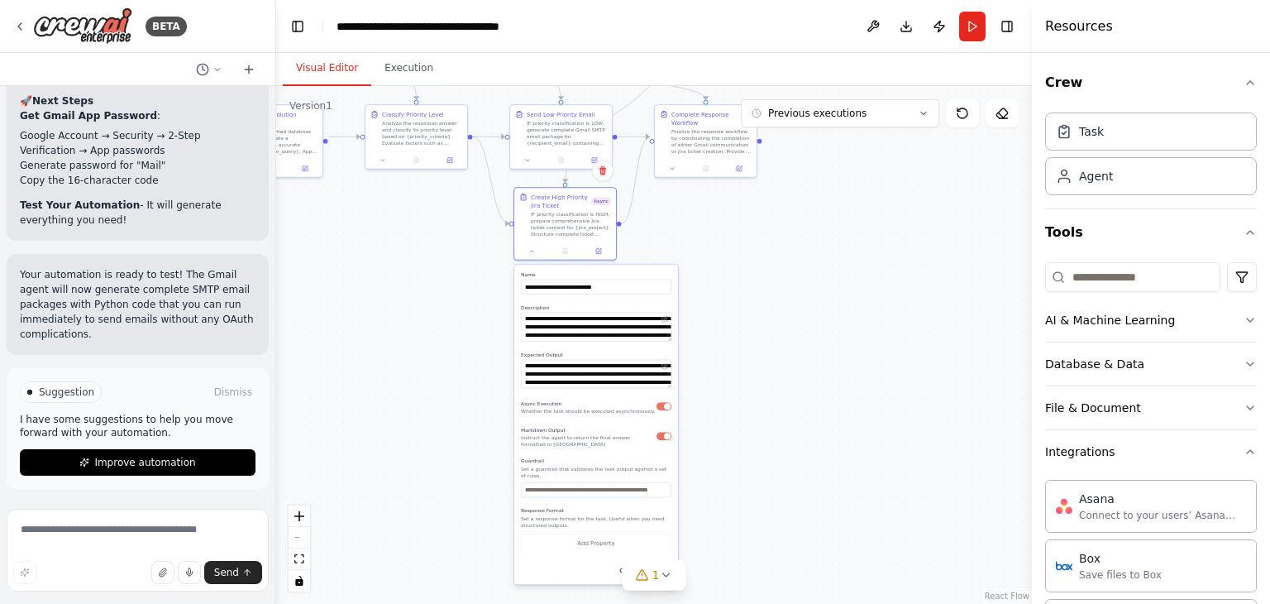
drag, startPoint x: 830, startPoint y: 527, endPoint x: 796, endPoint y: 300, distance: 229.1
click at [826, 259] on div ".deletable-edge-delete-btn { width: 20px; height: 20px; border: 0px solid #ffff…" at bounding box center [654, 345] width 756 height 518
click at [665, 404] on button "button" at bounding box center [663, 406] width 15 height 8
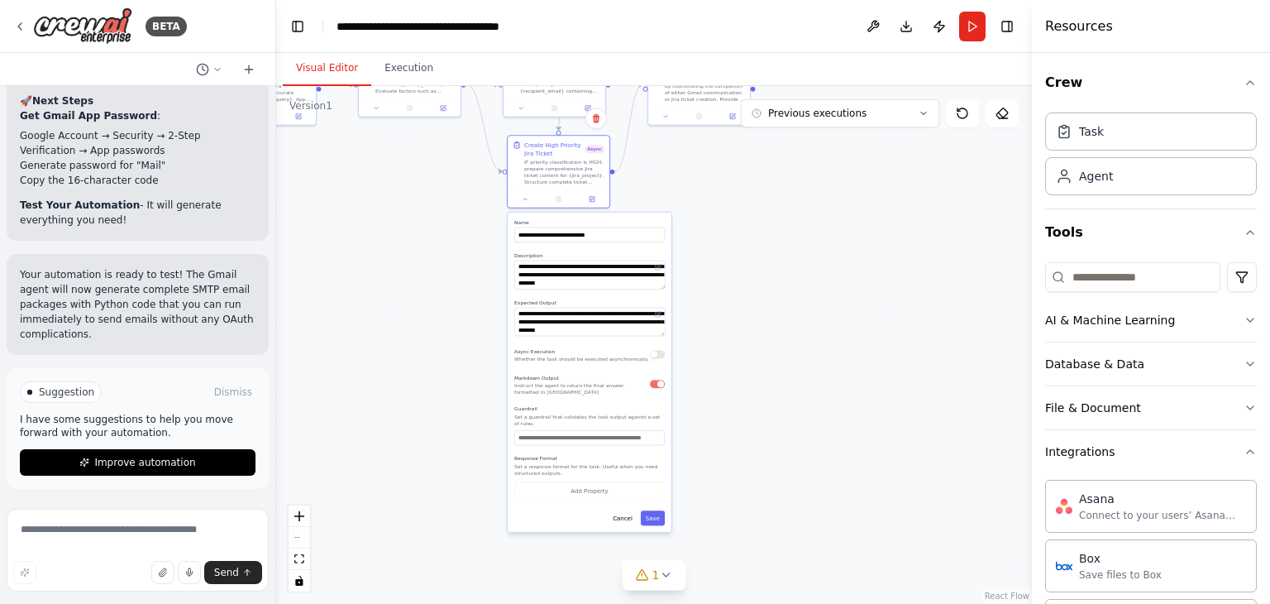
drag, startPoint x: 814, startPoint y: 502, endPoint x: 798, endPoint y: 451, distance: 53.9
click at [804, 451] on div ".deletable-edge-delete-btn { width: 20px; height: 20px; border: 0px solid #ffff…" at bounding box center [654, 345] width 756 height 518
click at [647, 511] on button "Save" at bounding box center [649, 517] width 24 height 15
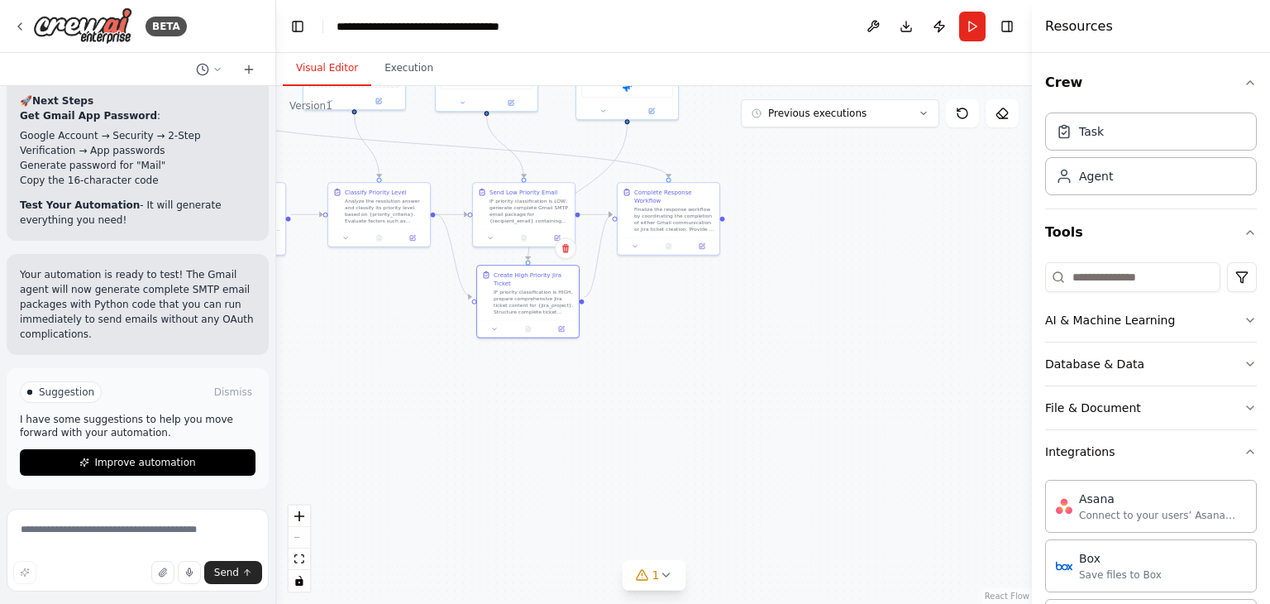
drag, startPoint x: 943, startPoint y: 267, endPoint x: 580, endPoint y: 150, distance: 382.3
click at [916, 399] on div ".deletable-edge-delete-btn { width: 20px; height: 20px; border: 0px solid #ffff…" at bounding box center [654, 345] width 756 height 518
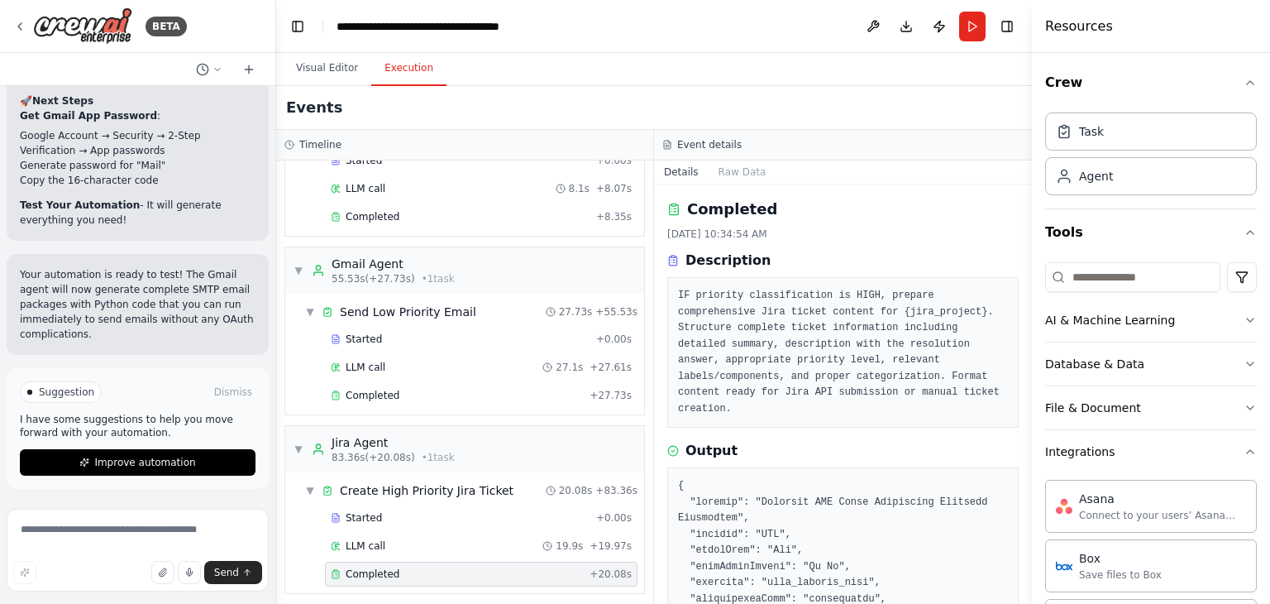
click at [390, 59] on button "Execution" at bounding box center [408, 68] width 75 height 35
click at [975, 26] on button "Run" at bounding box center [972, 27] width 26 height 30
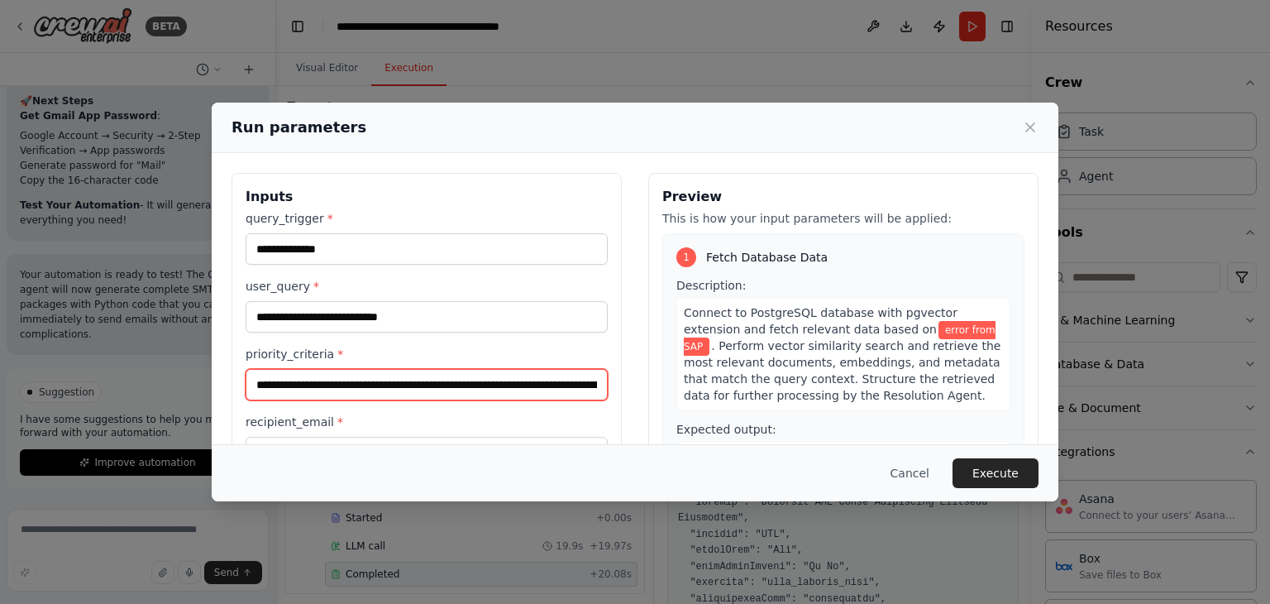
click at [418, 386] on input "**********" at bounding box center [427, 384] width 362 height 31
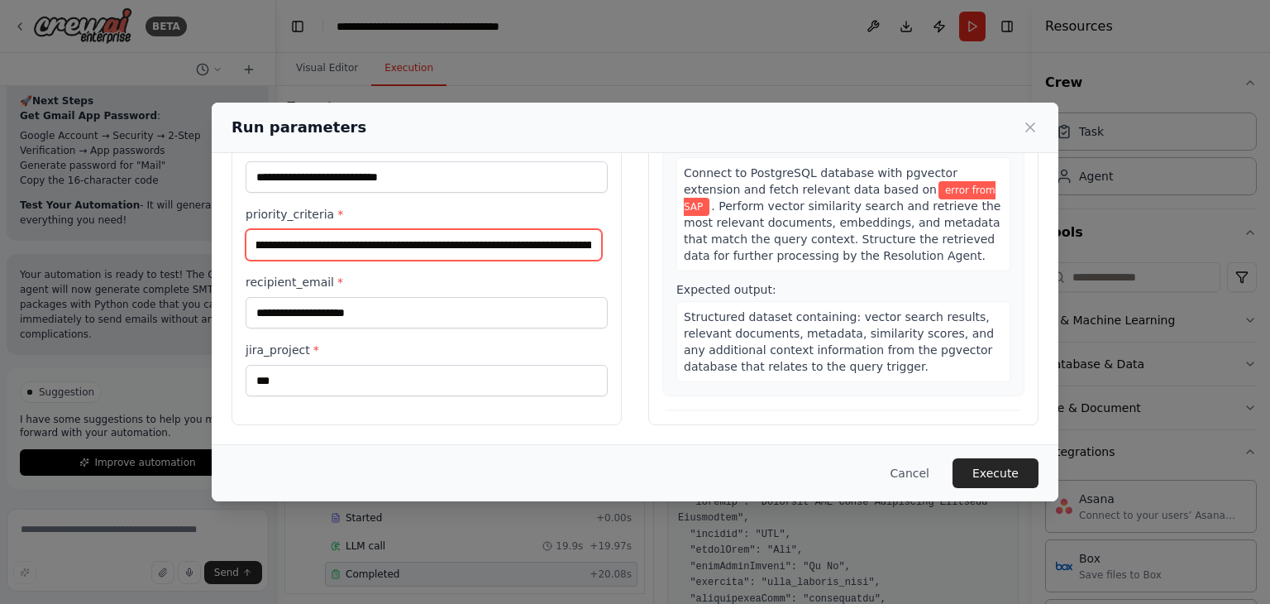
scroll to position [0, 151]
drag, startPoint x: 545, startPoint y: 247, endPoint x: 627, endPoint y: 249, distance: 81.9
click at [627, 249] on div "**********" at bounding box center [635, 229] width 807 height 392
click at [596, 243] on input "**********" at bounding box center [424, 244] width 356 height 31
click at [407, 248] on input "**********" at bounding box center [424, 244] width 356 height 31
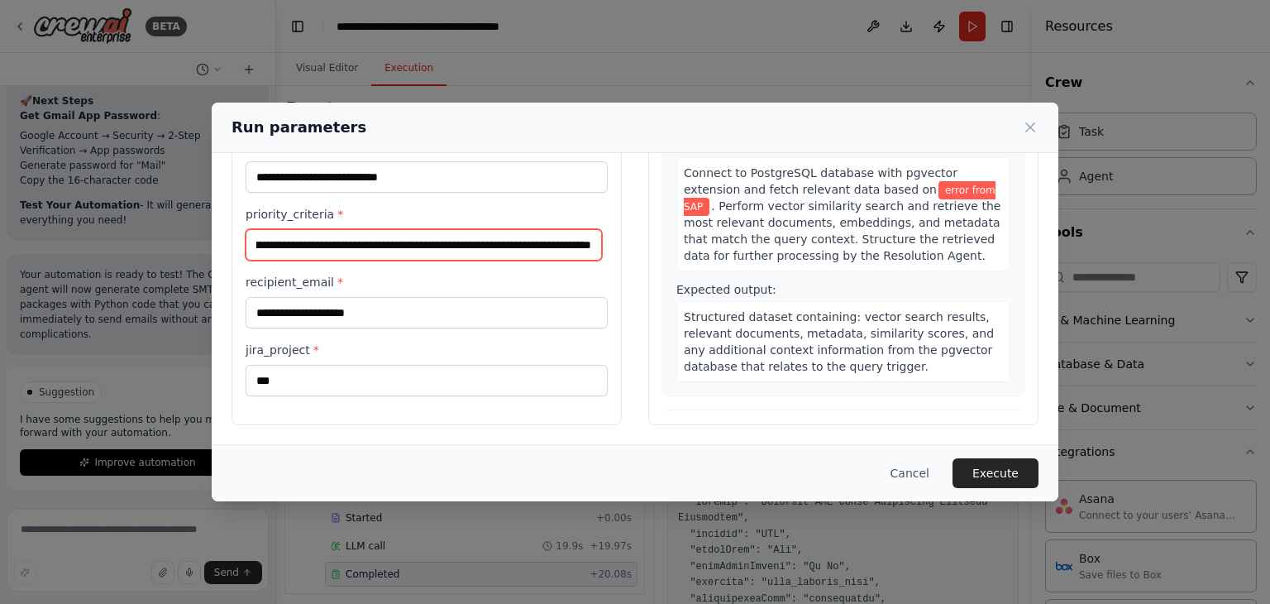
click at [407, 248] on input "**********" at bounding box center [424, 244] width 356 height 31
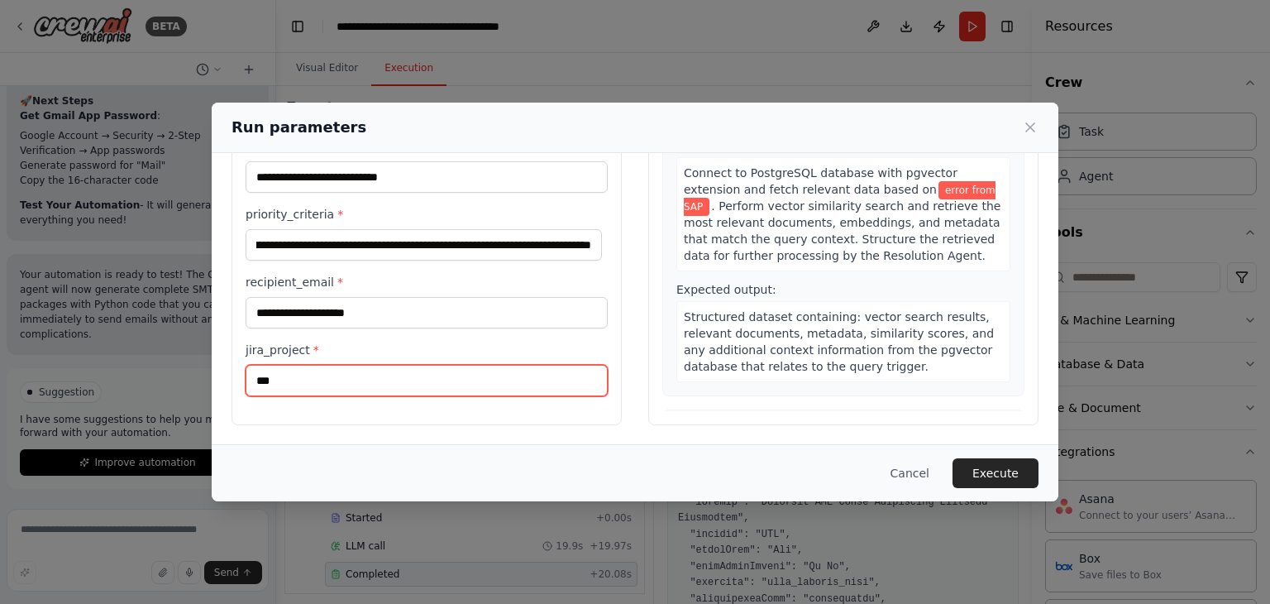
click at [368, 376] on input "***" at bounding box center [427, 380] width 362 height 31
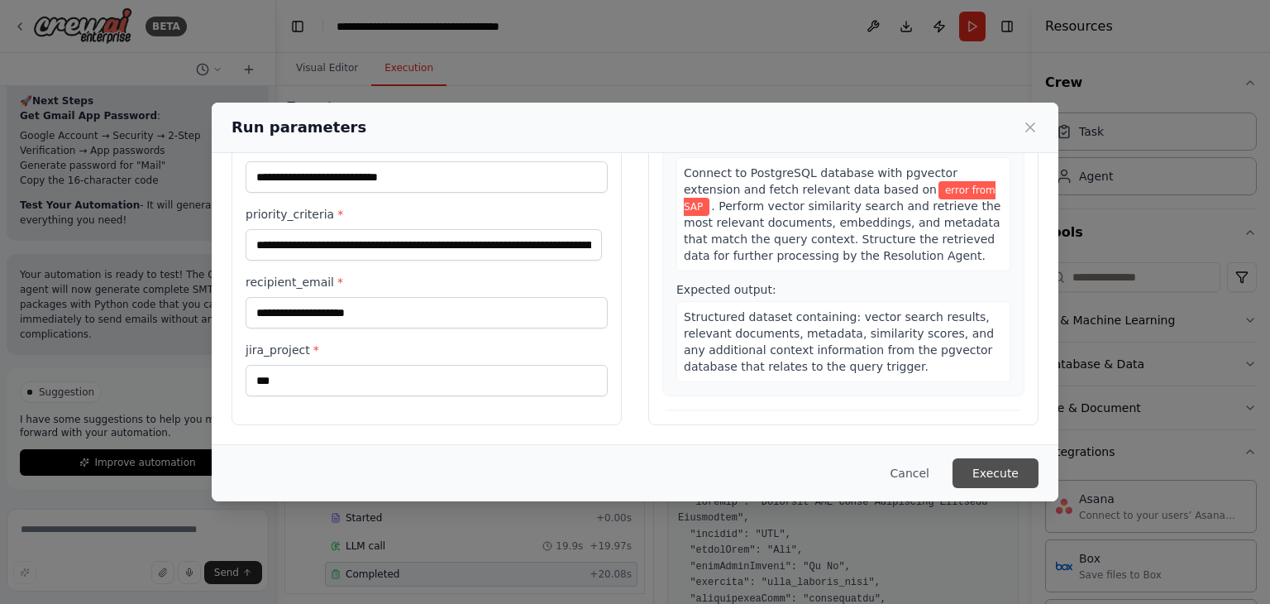
click at [998, 467] on button "Execute" at bounding box center [996, 473] width 86 height 30
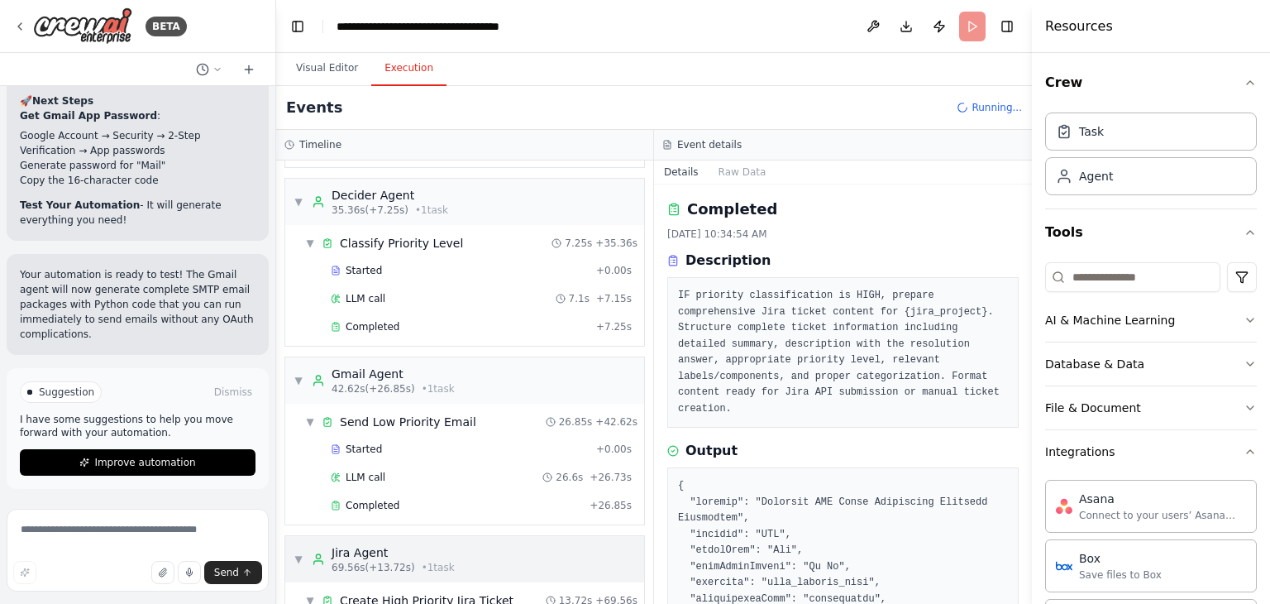
scroll to position [545, 0]
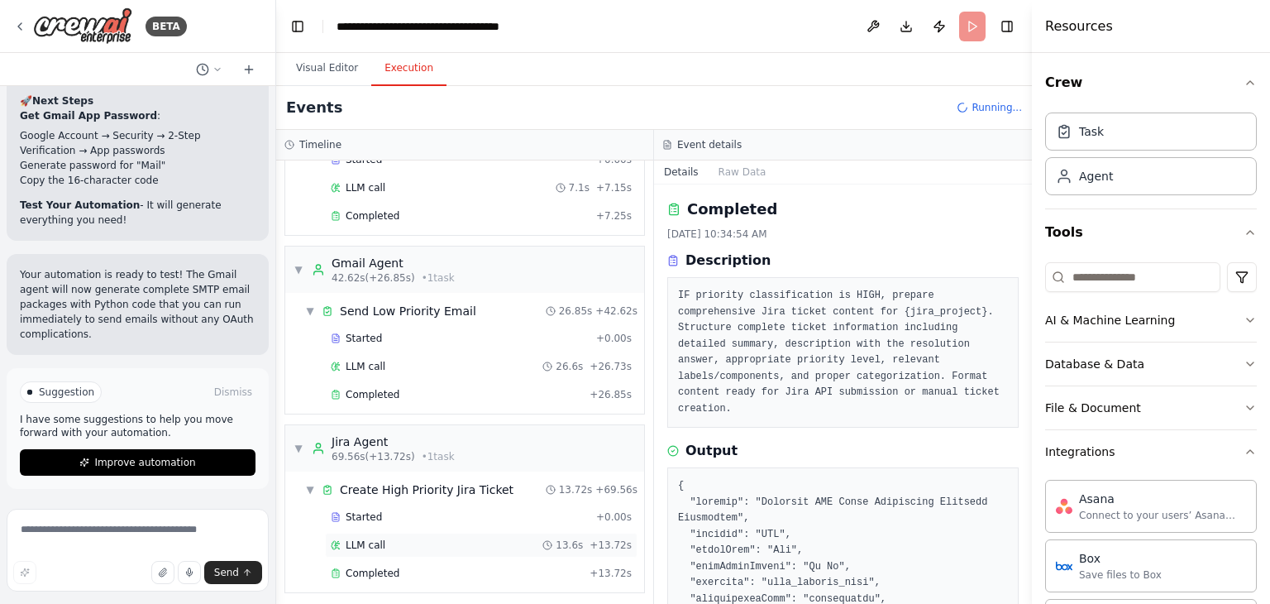
click at [392, 540] on div "LLM call 13.6s + 13.72s" at bounding box center [481, 544] width 301 height 13
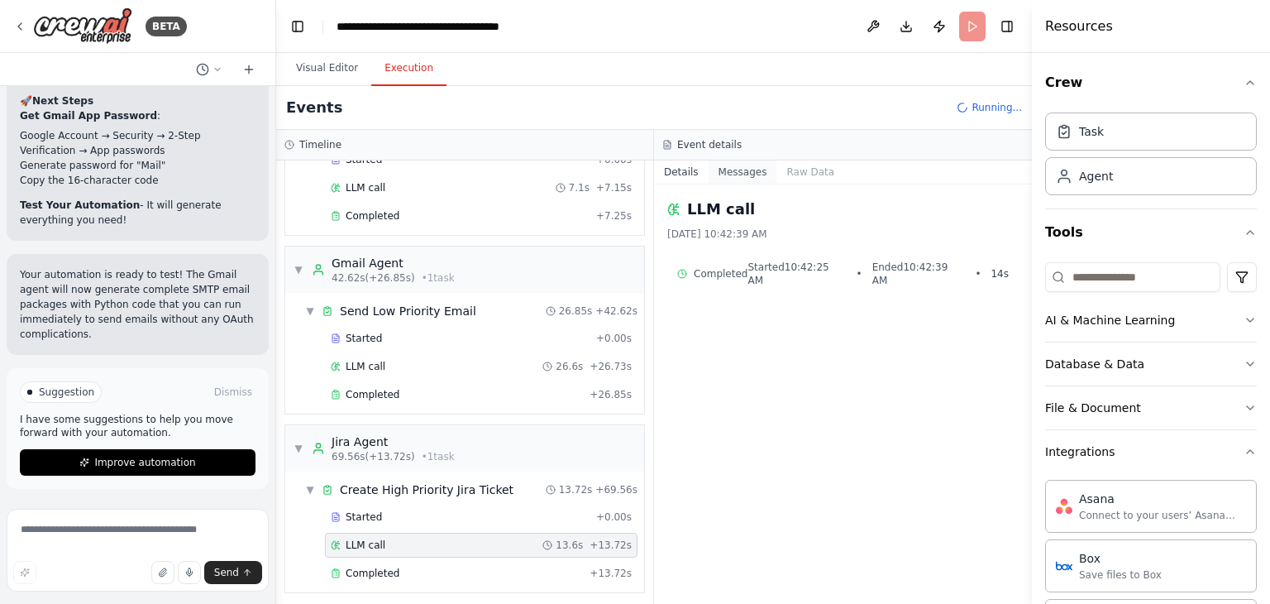
click at [743, 174] on button "Messages" at bounding box center [743, 171] width 69 height 23
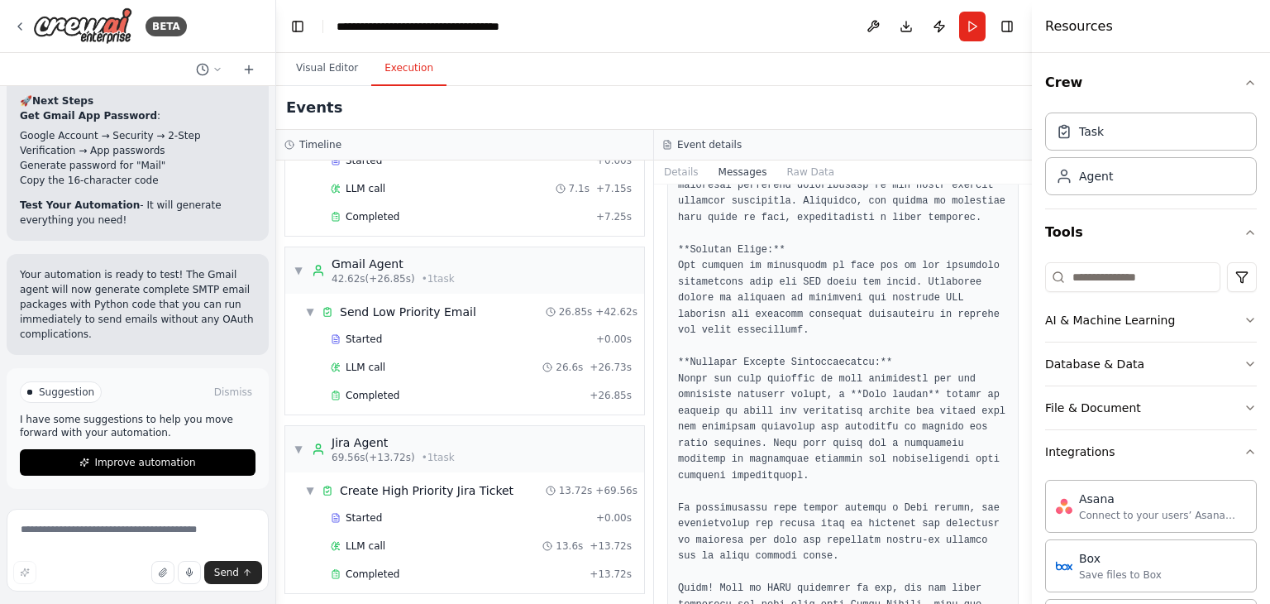
scroll to position [2857, 0]
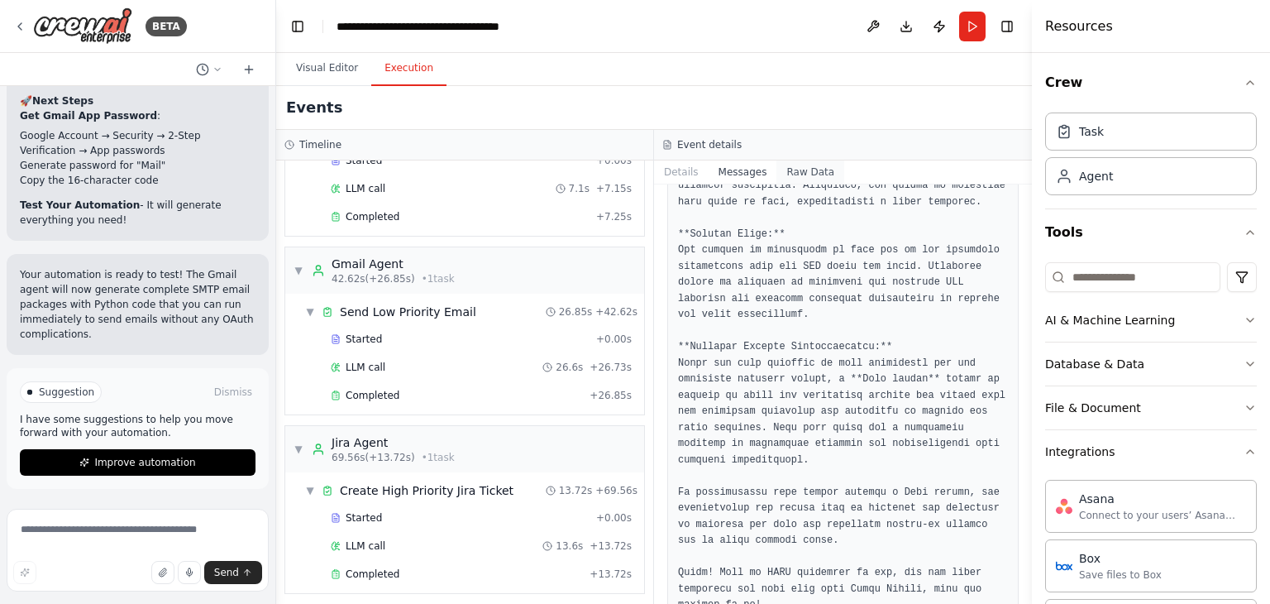
click at [790, 173] on button "Raw Data" at bounding box center [810, 171] width 68 height 23
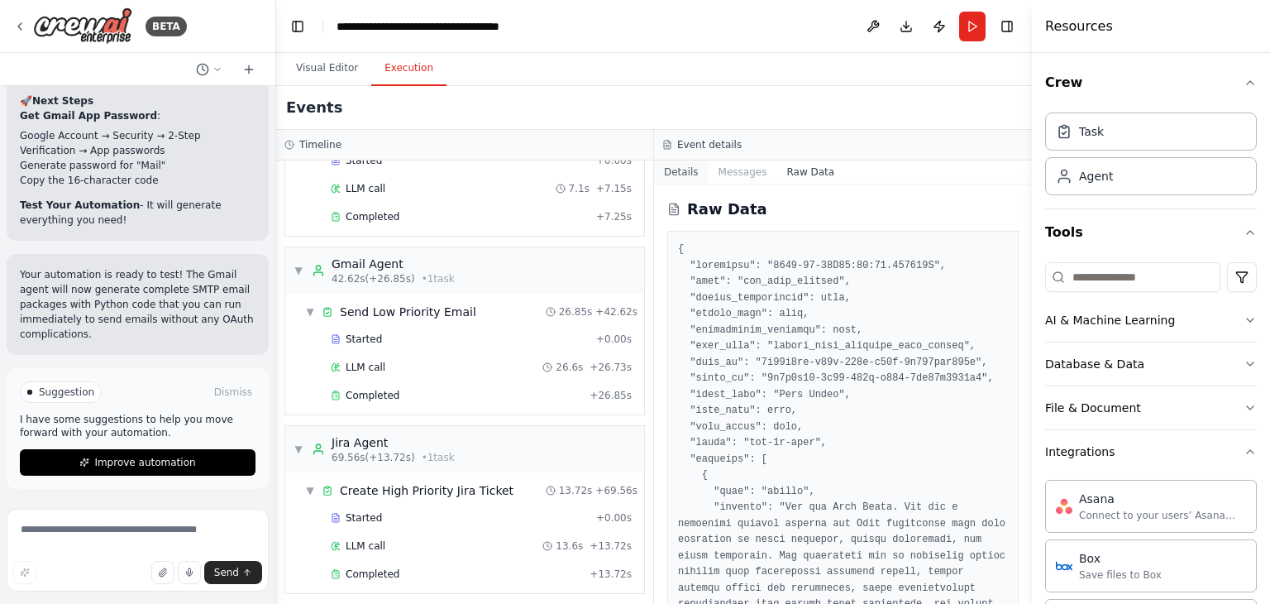
click at [680, 172] on button "Details" at bounding box center [681, 171] width 55 height 23
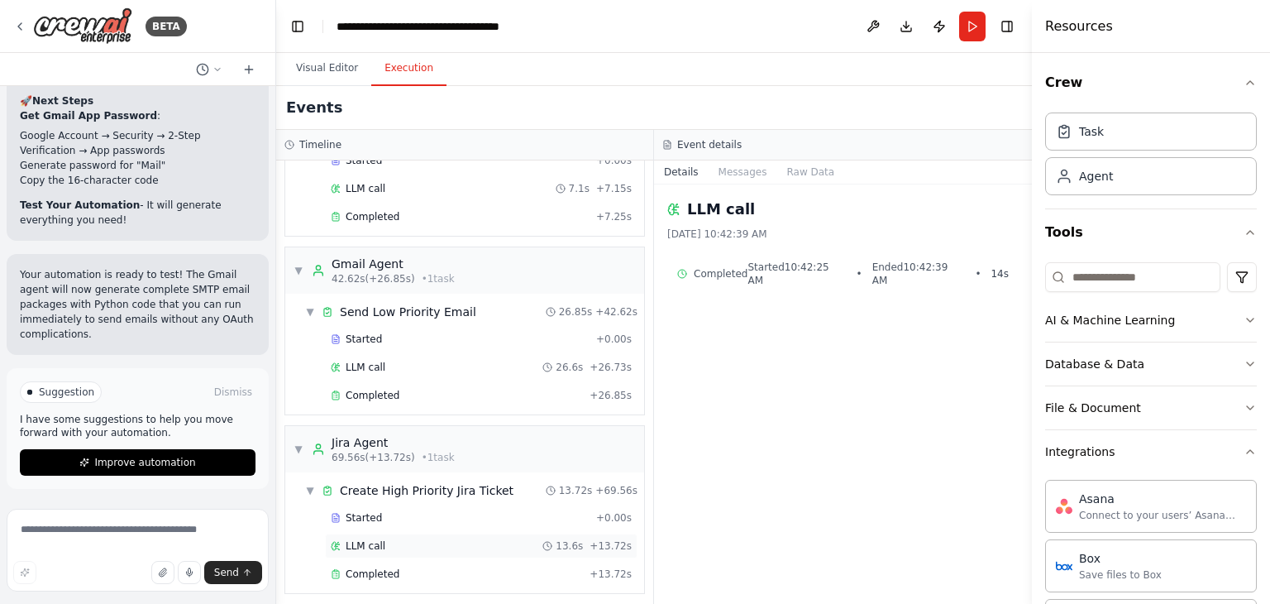
click at [367, 539] on span "LLM call" at bounding box center [366, 545] width 40 height 13
click at [397, 567] on div "Completed" at bounding box center [457, 573] width 252 height 13
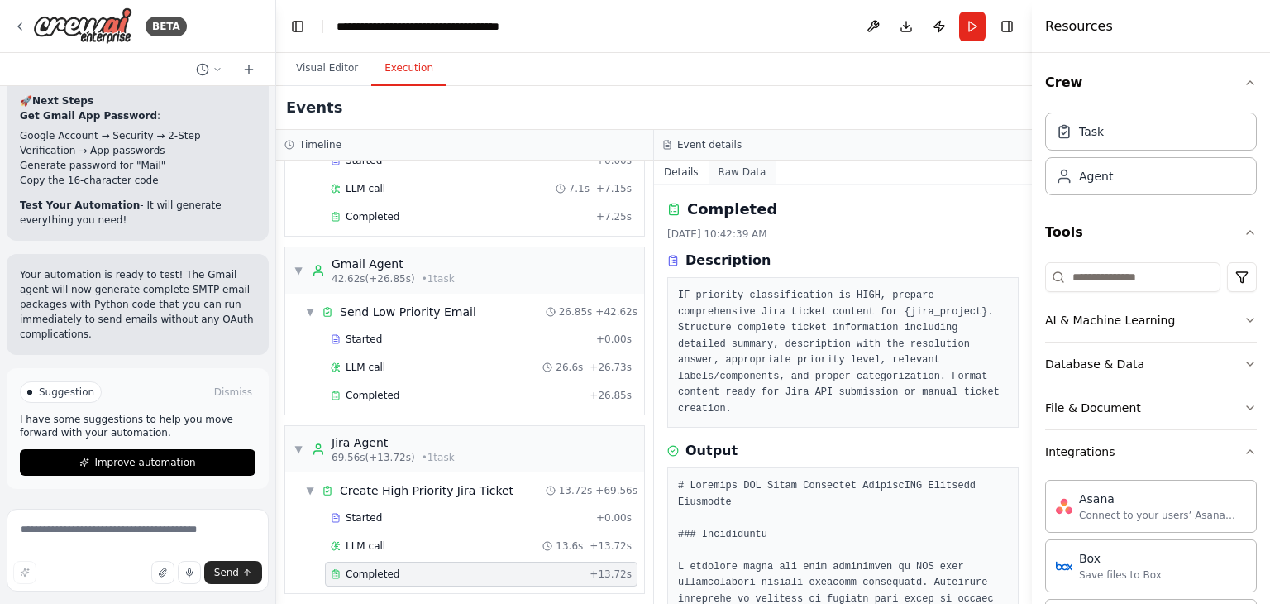
click at [722, 163] on button "Raw Data" at bounding box center [743, 171] width 68 height 23
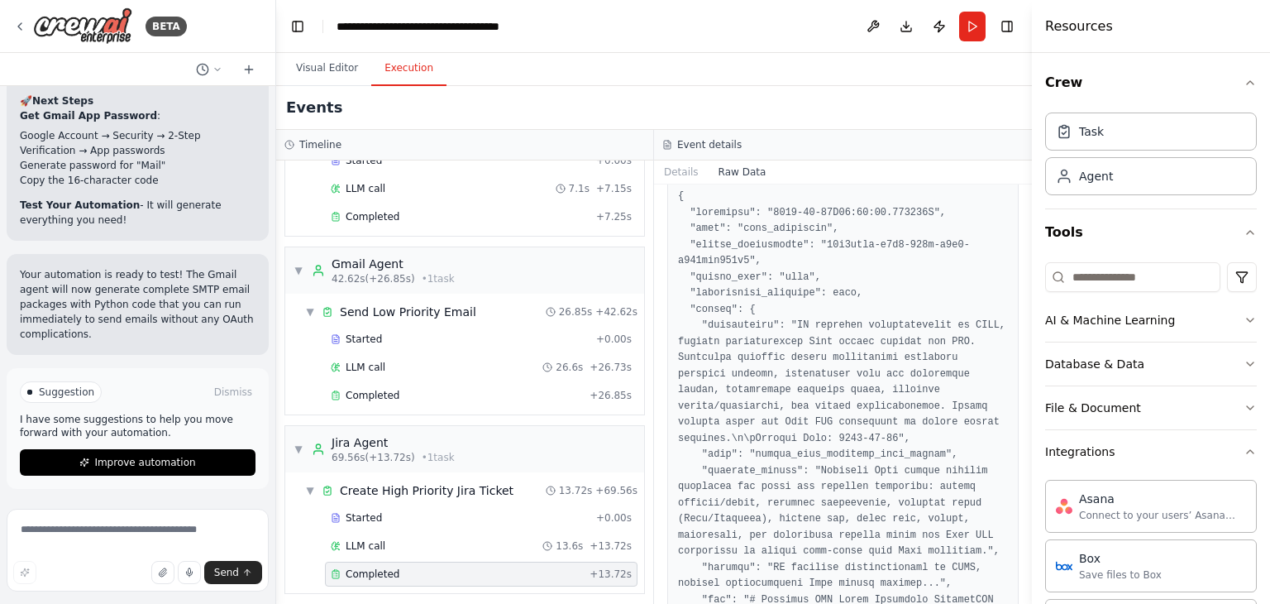
scroll to position [0, 0]
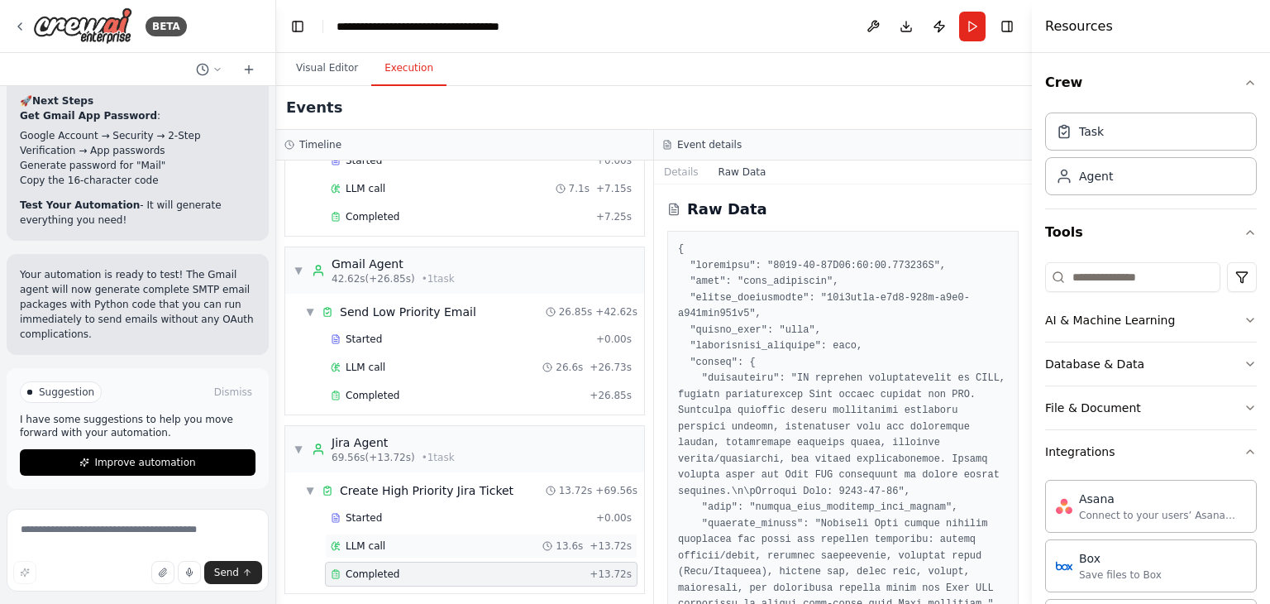
click at [380, 539] on div "LLM call 13.6s + 13.72s" at bounding box center [481, 545] width 301 height 13
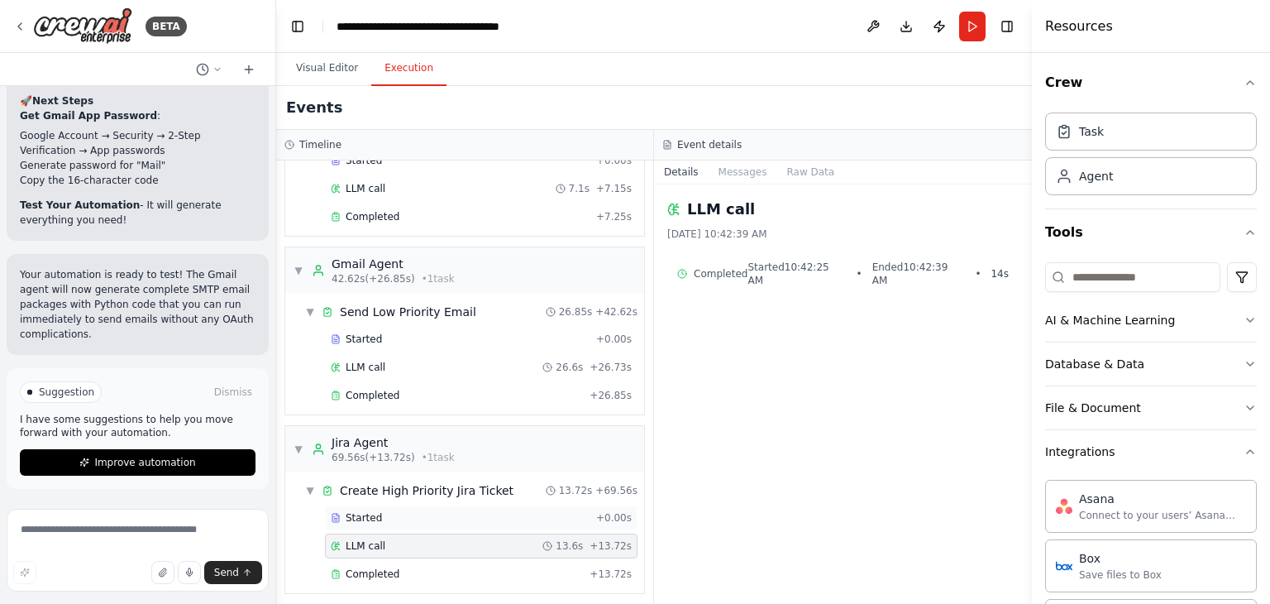
click at [397, 518] on div "Started + 0.00s" at bounding box center [481, 517] width 313 height 25
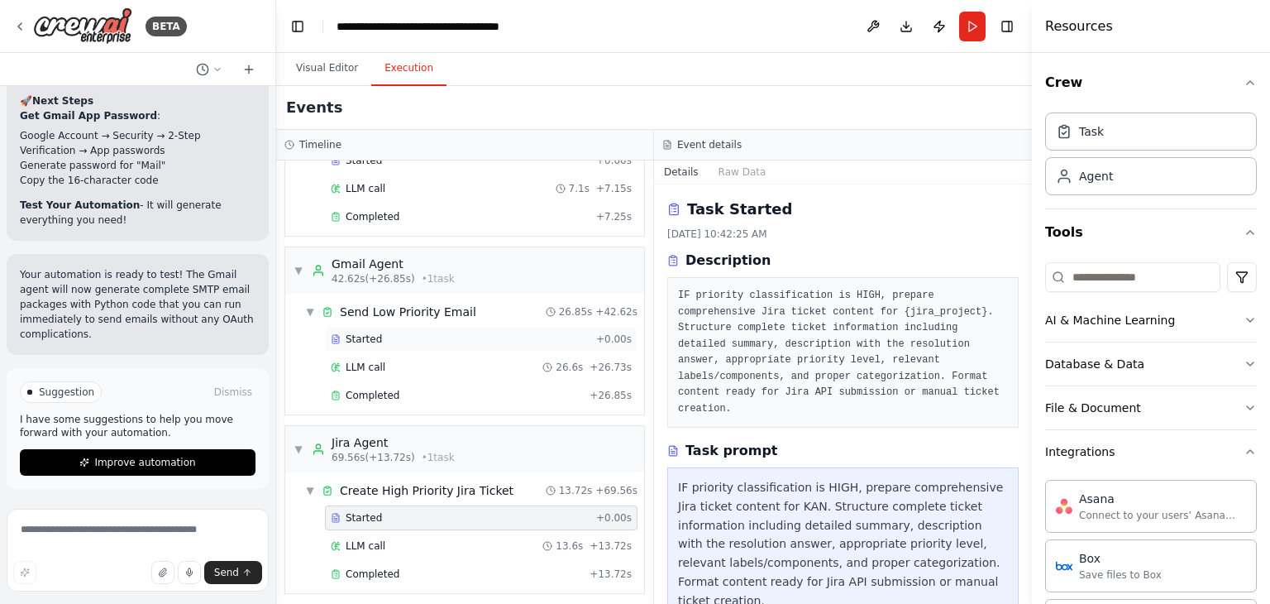
click at [375, 332] on span "Started" at bounding box center [364, 338] width 36 height 13
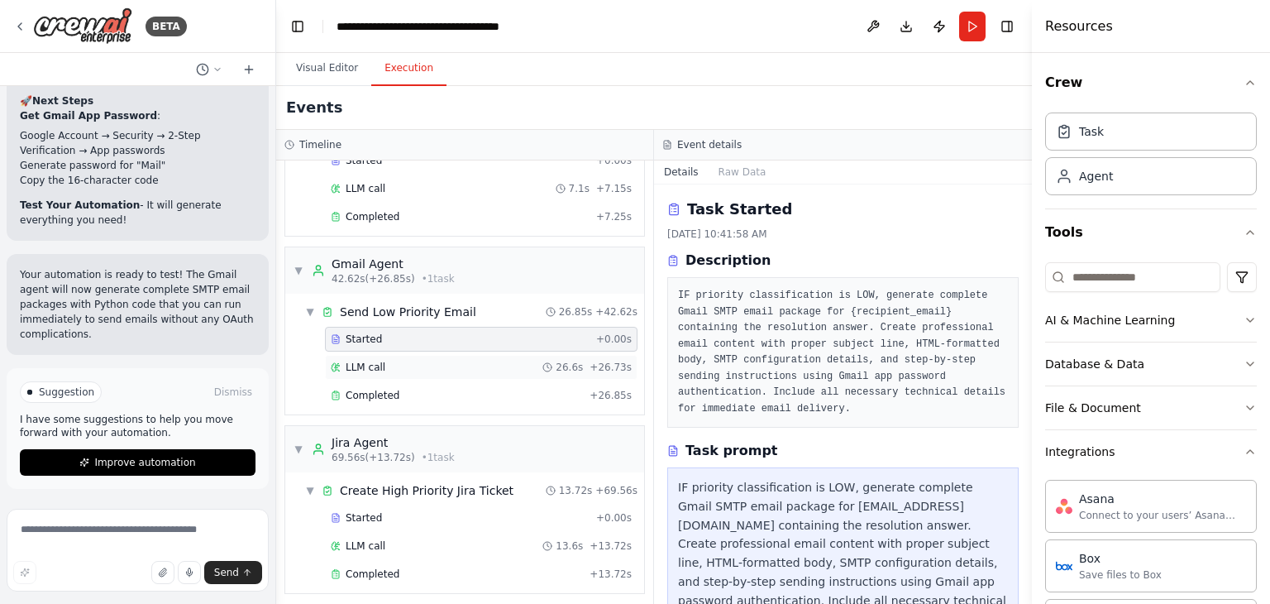
click at [379, 361] on span "LLM call" at bounding box center [366, 367] width 40 height 13
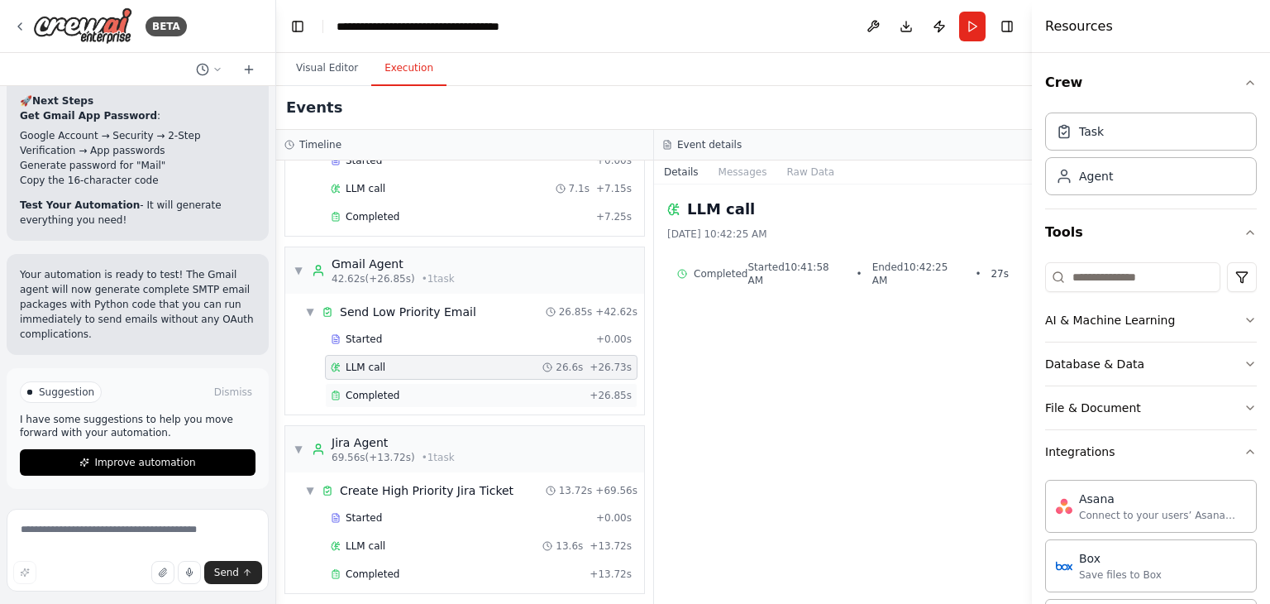
click at [377, 389] on span "Completed" at bounding box center [373, 395] width 54 height 13
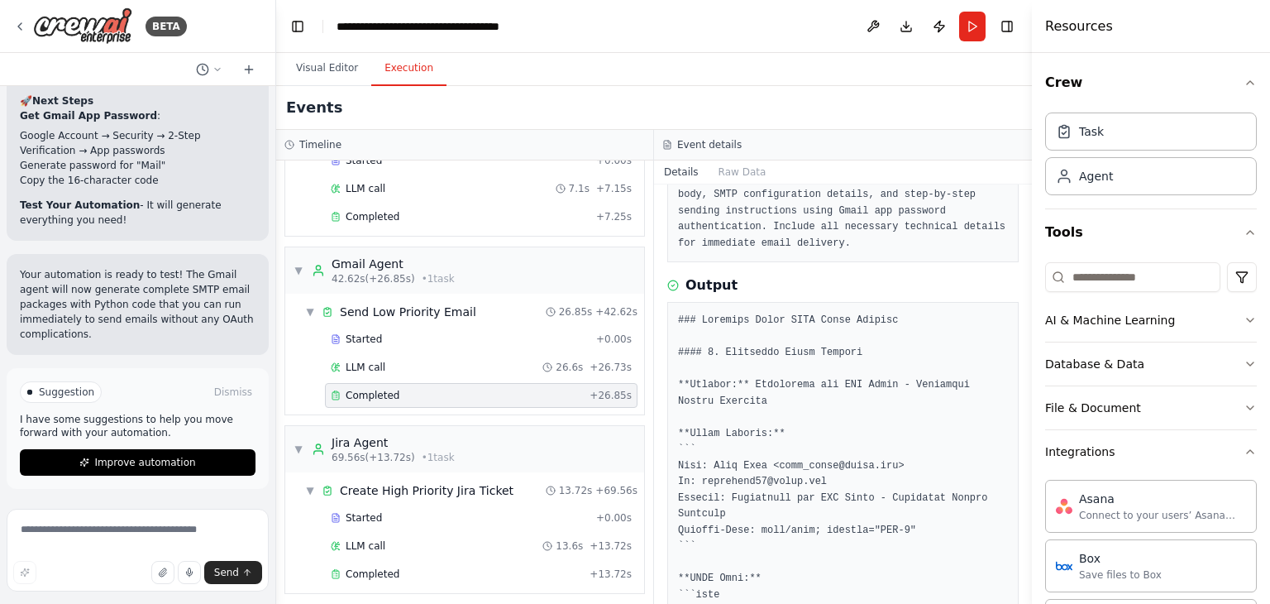
scroll to position [331, 0]
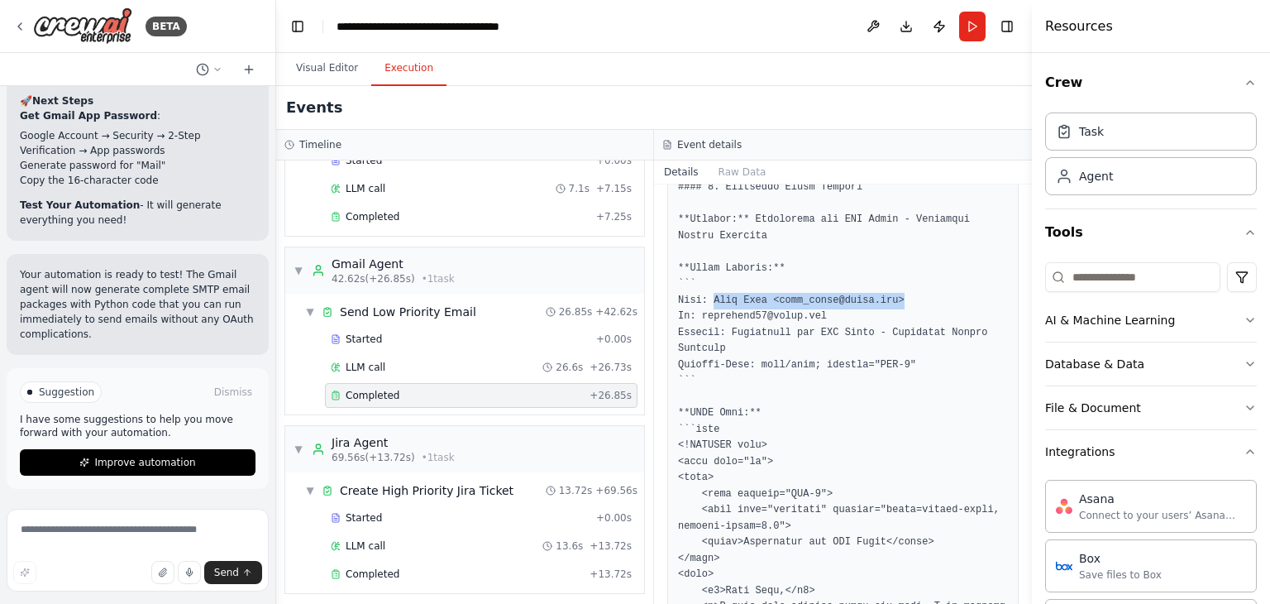
drag, startPoint x: 711, startPoint y: 299, endPoint x: 886, endPoint y: 303, distance: 175.3
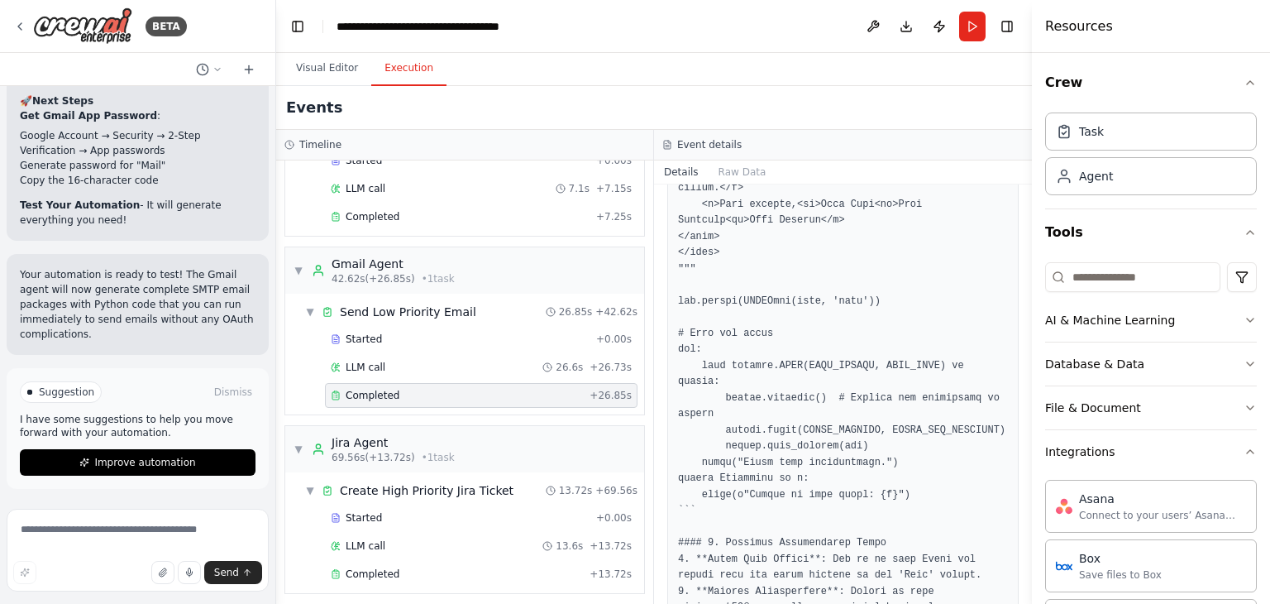
scroll to position [2781, 0]
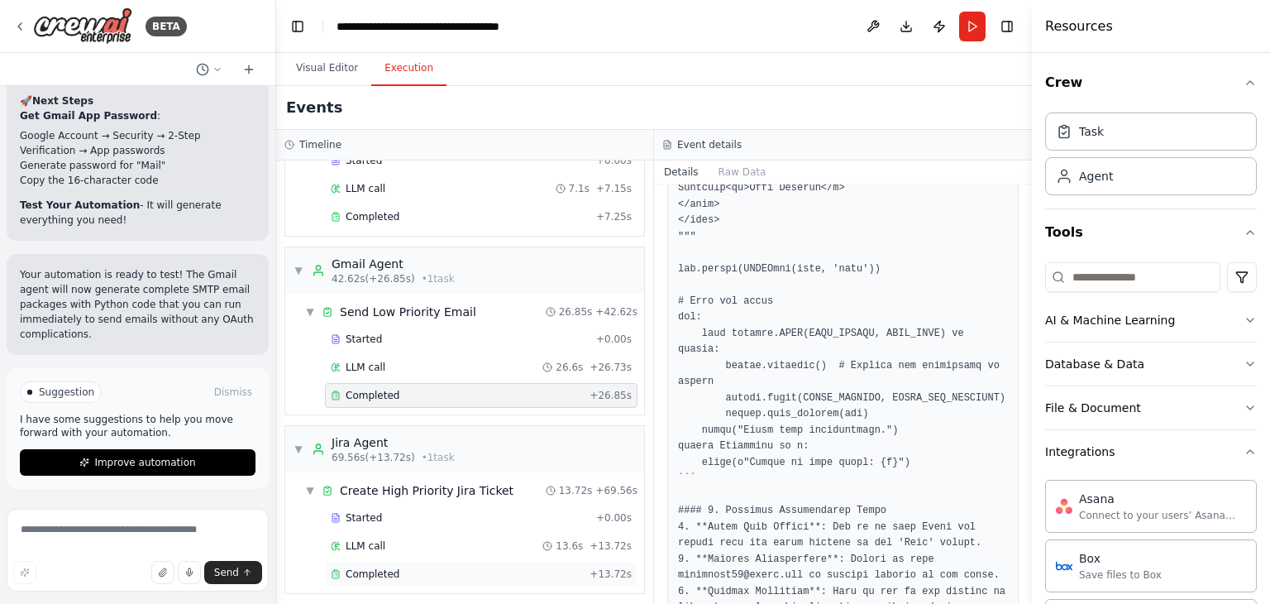
click at [402, 567] on div "Completed" at bounding box center [457, 573] width 252 height 13
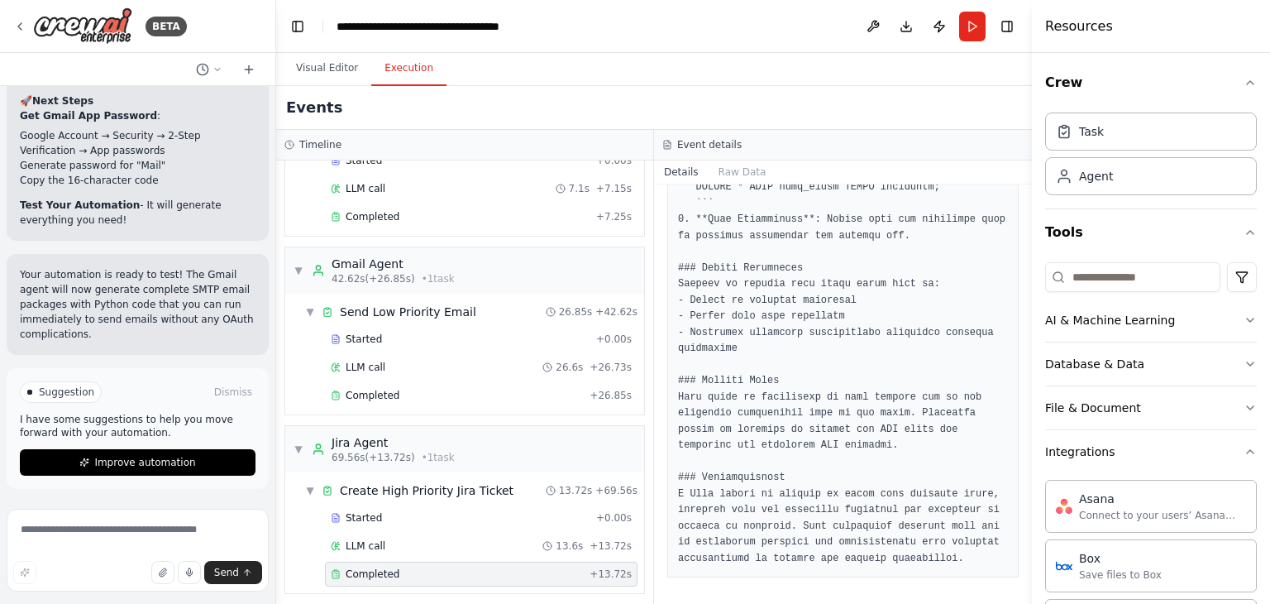
scroll to position [571, 0]
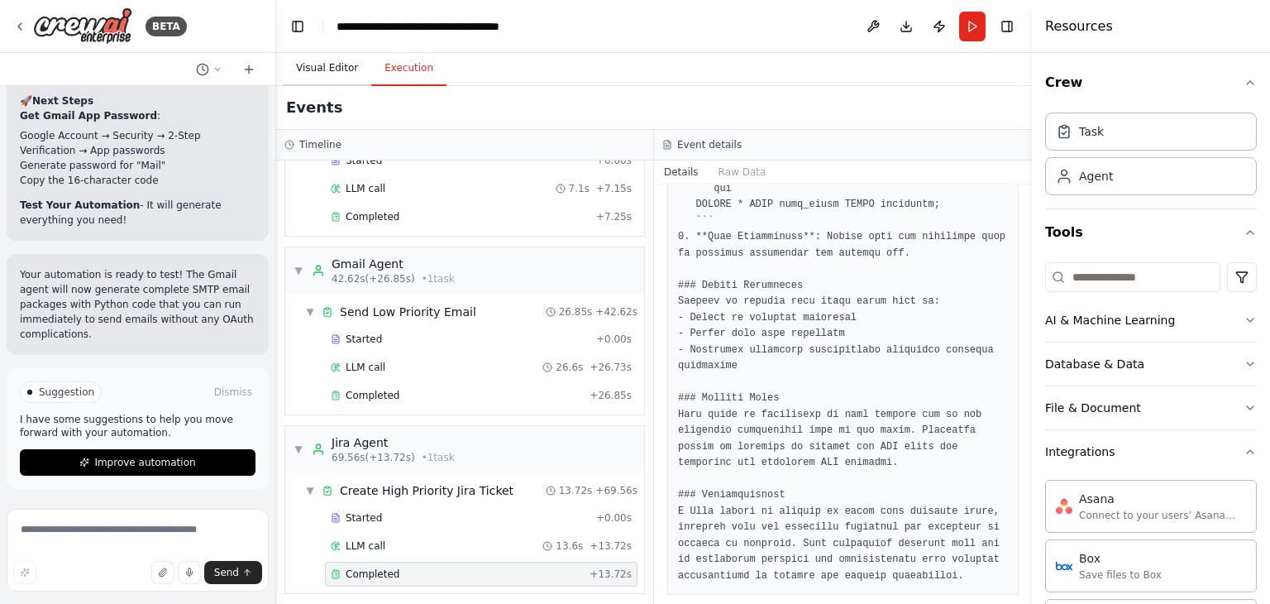
click at [329, 69] on button "Visual Editor" at bounding box center [327, 68] width 88 height 35
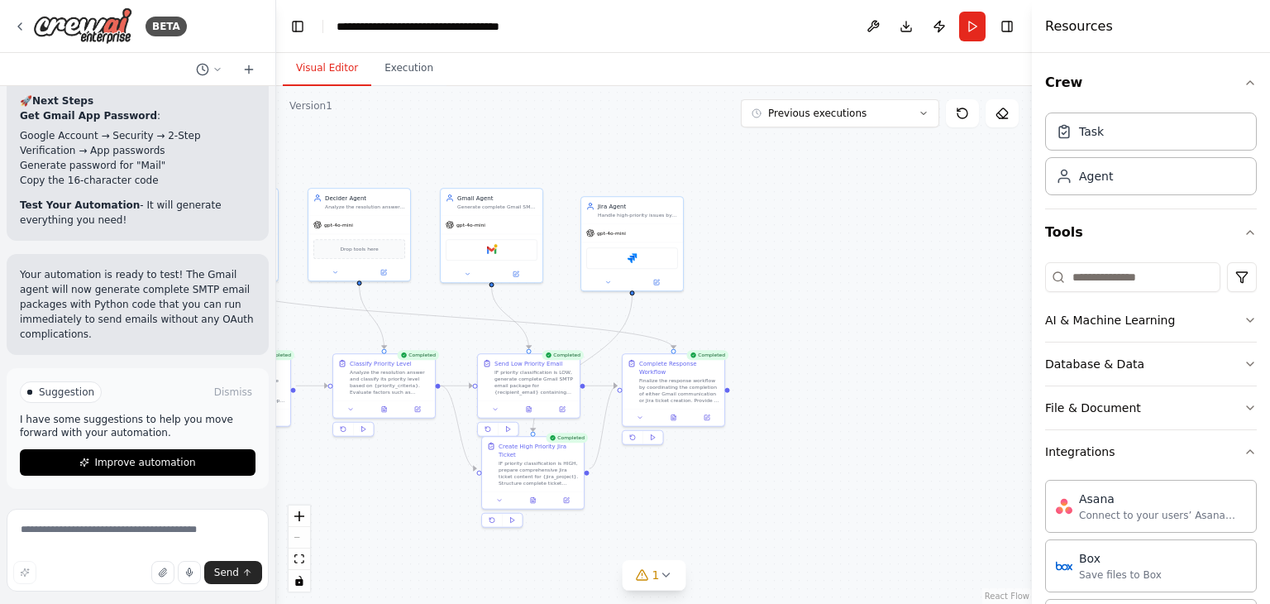
drag, startPoint x: 800, startPoint y: 345, endPoint x: 809, endPoint y: 506, distance: 161.5
click at [811, 520] on div ".deletable-edge-delete-btn { width: 20px; height: 20px; border: 0px solid #ffff…" at bounding box center [654, 345] width 756 height 518
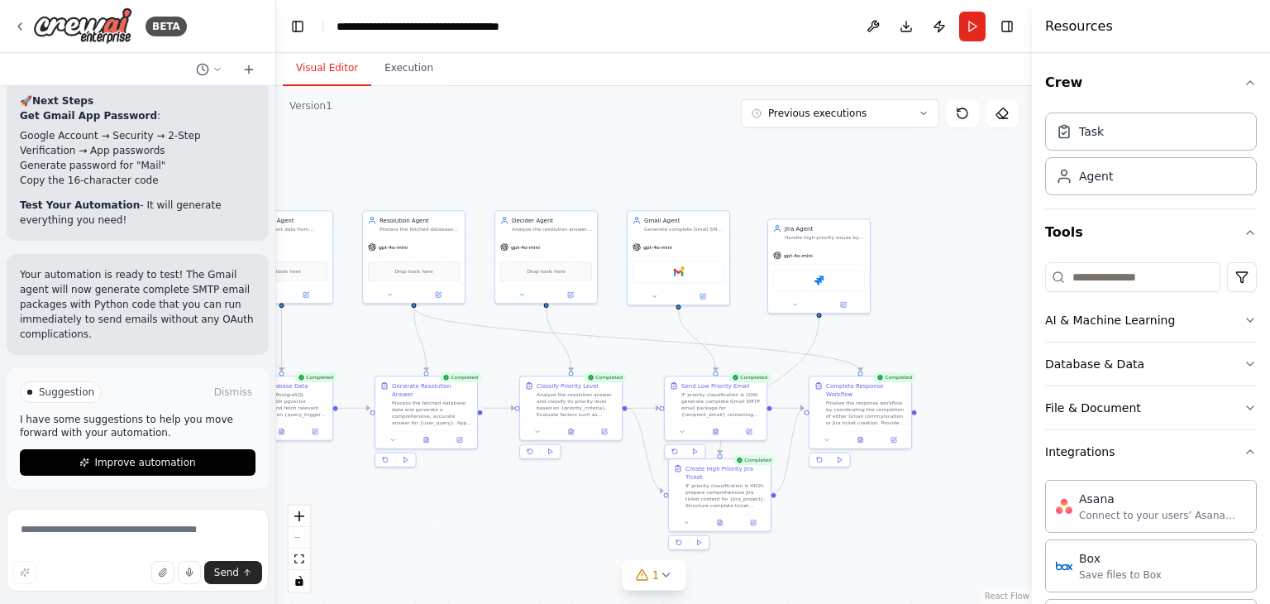
drag, startPoint x: 902, startPoint y: 299, endPoint x: 1004, endPoint y: 296, distance: 101.7
click at [1004, 296] on div ".deletable-edge-delete-btn { width: 20px; height: 20px; border: 0px solid #ffff…" at bounding box center [654, 345] width 756 height 518
click at [818, 234] on div "Handle high-priority issues by preparing comprehensive Jira ticket content for …" at bounding box center [825, 235] width 80 height 7
click at [821, 278] on img at bounding box center [819, 279] width 10 height 10
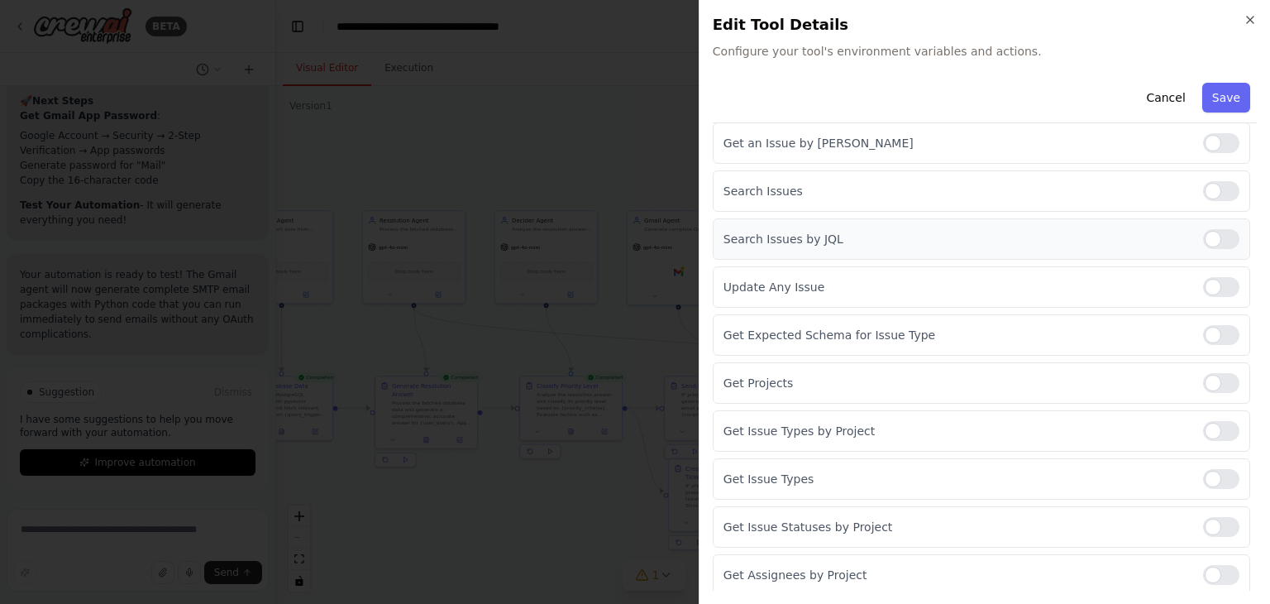
scroll to position [0, 0]
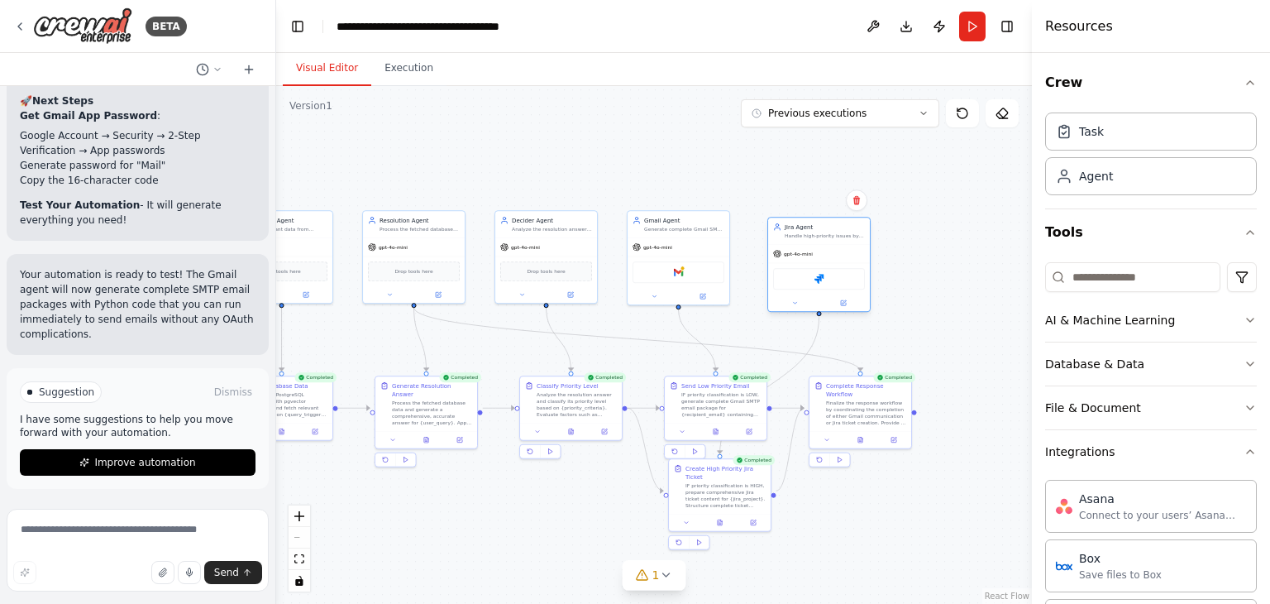
click at [826, 232] on div "Handle high-priority issues by preparing comprehensive Jira ticket content for …" at bounding box center [825, 235] width 80 height 7
drag, startPoint x: 827, startPoint y: 239, endPoint x: 824, endPoint y: 229, distance: 10.5
click at [824, 229] on div "Handle high-priority issues by preparing comprehensive Jira ticket content for …" at bounding box center [825, 227] width 80 height 7
drag, startPoint x: 819, startPoint y: 231, endPoint x: 873, endPoint y: 179, distance: 74.3
click at [829, 232] on div "Jira Agent Handle high-priority issues by preparing comprehensive Jira ticket c…" at bounding box center [819, 232] width 102 height 26
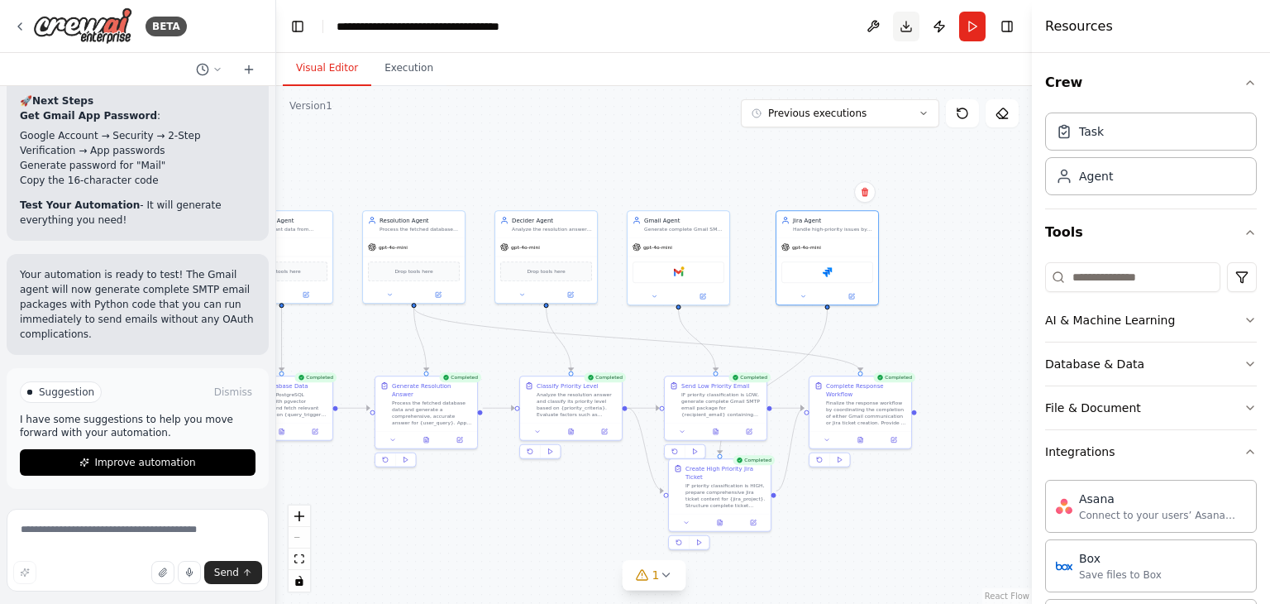
click at [909, 28] on button "Download" at bounding box center [906, 27] width 26 height 30
click at [738, 151] on div ".deletable-edge-delete-btn { width: 20px; height: 20px; border: 0px solid #ffff…" at bounding box center [654, 345] width 756 height 518
click at [830, 236] on div "gpt-4o-mini" at bounding box center [827, 245] width 102 height 18
click at [830, 270] on img at bounding box center [828, 270] width 10 height 10
click at [676, 262] on div "Gmail" at bounding box center [679, 270] width 92 height 21
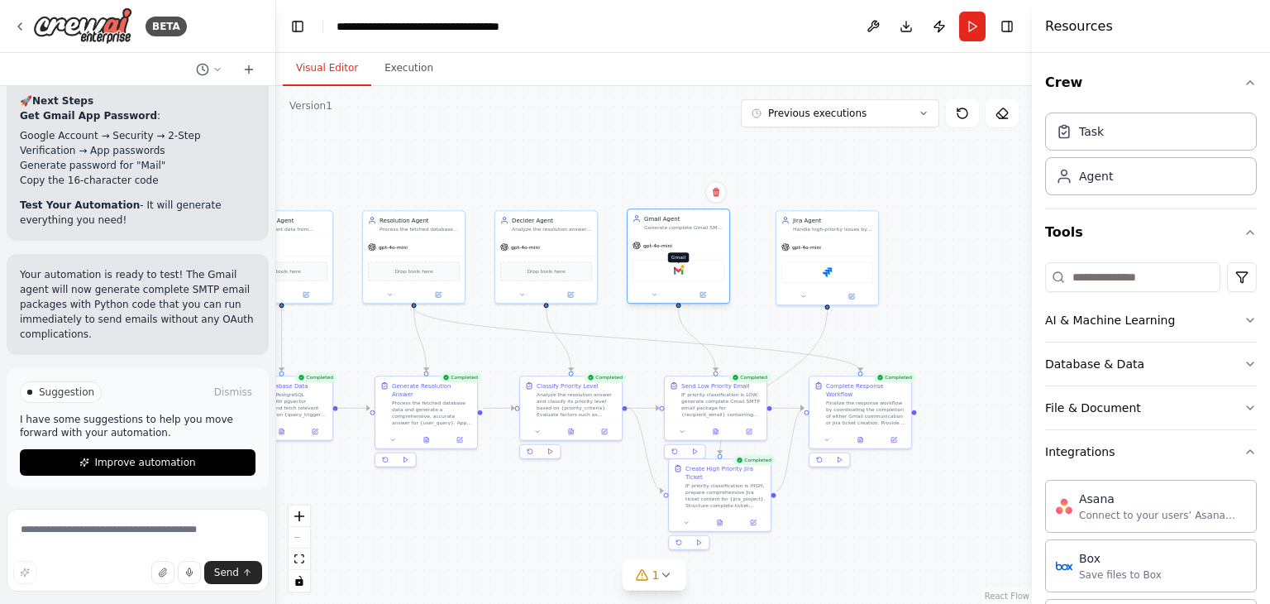
click at [676, 270] on img at bounding box center [679, 270] width 10 height 10
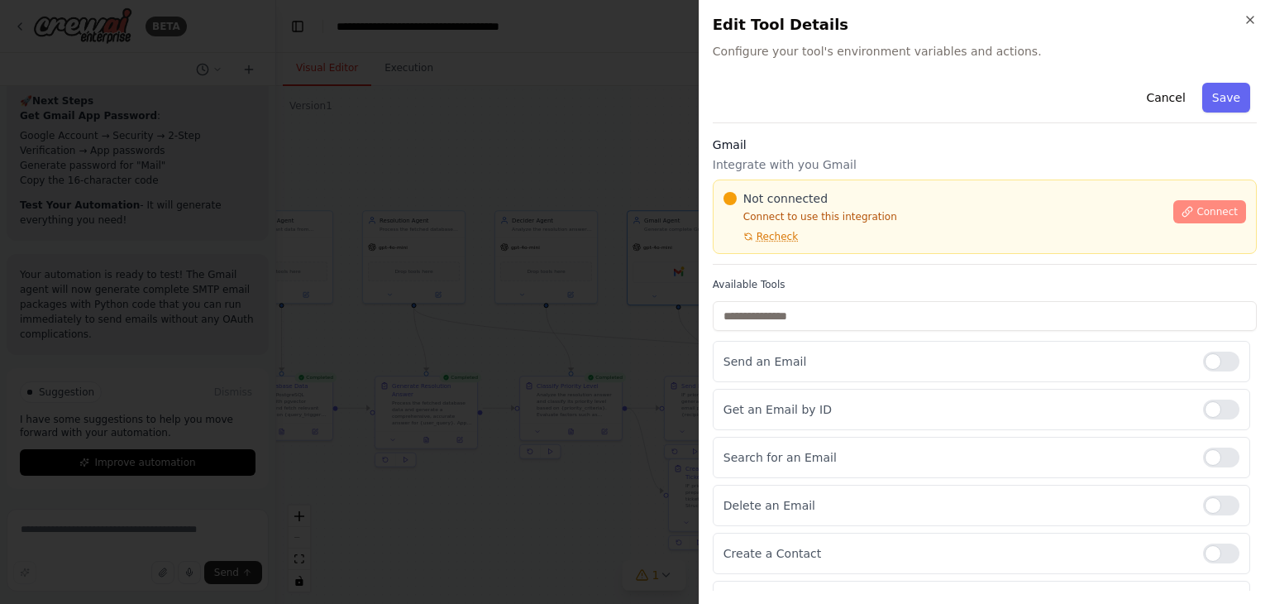
click at [1183, 213] on icon at bounding box center [1188, 212] width 12 height 12
click at [1254, 21] on icon "button" at bounding box center [1250, 19] width 13 height 13
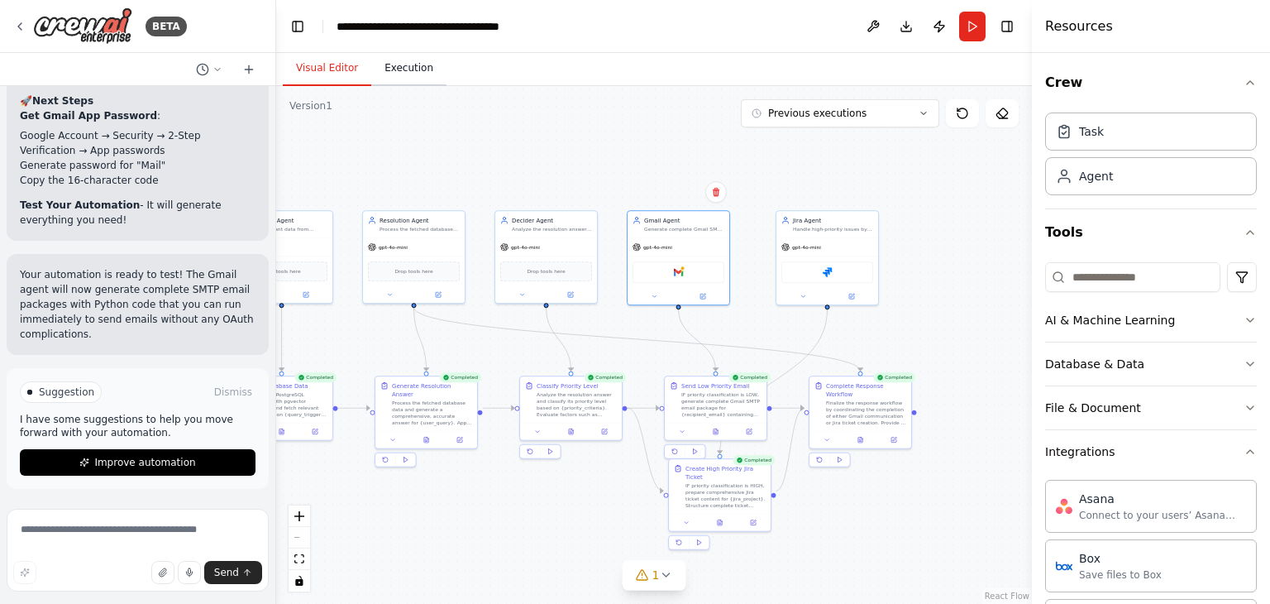
click at [410, 55] on button "Execution" at bounding box center [408, 68] width 75 height 35
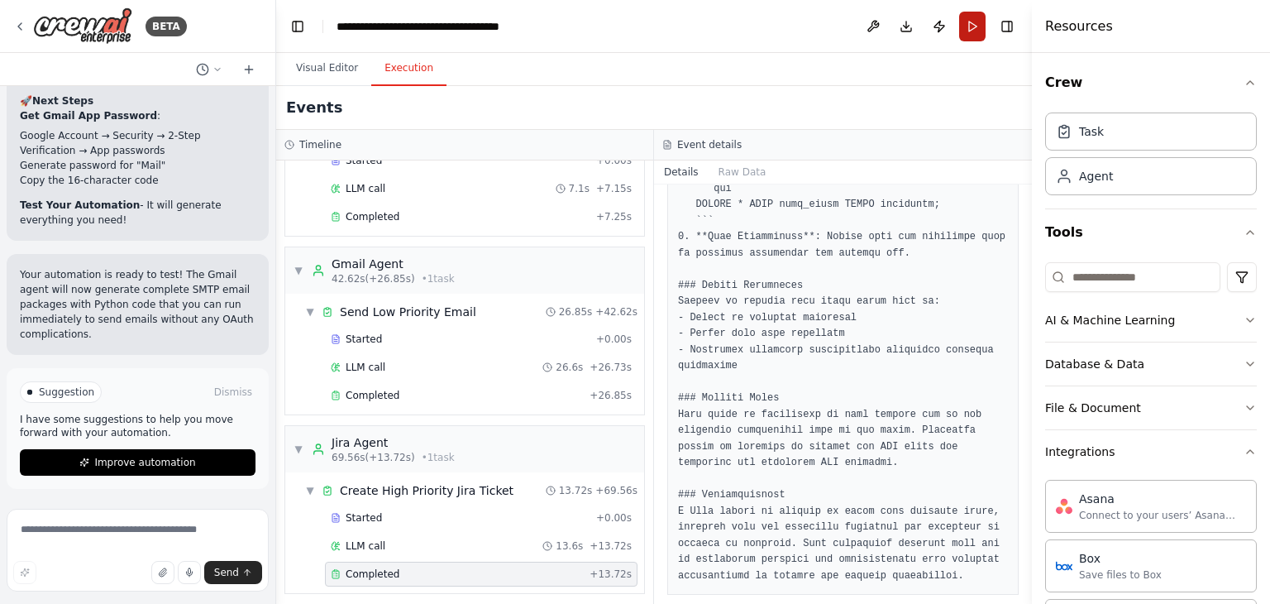
click at [972, 24] on button "Run" at bounding box center [972, 27] width 26 height 30
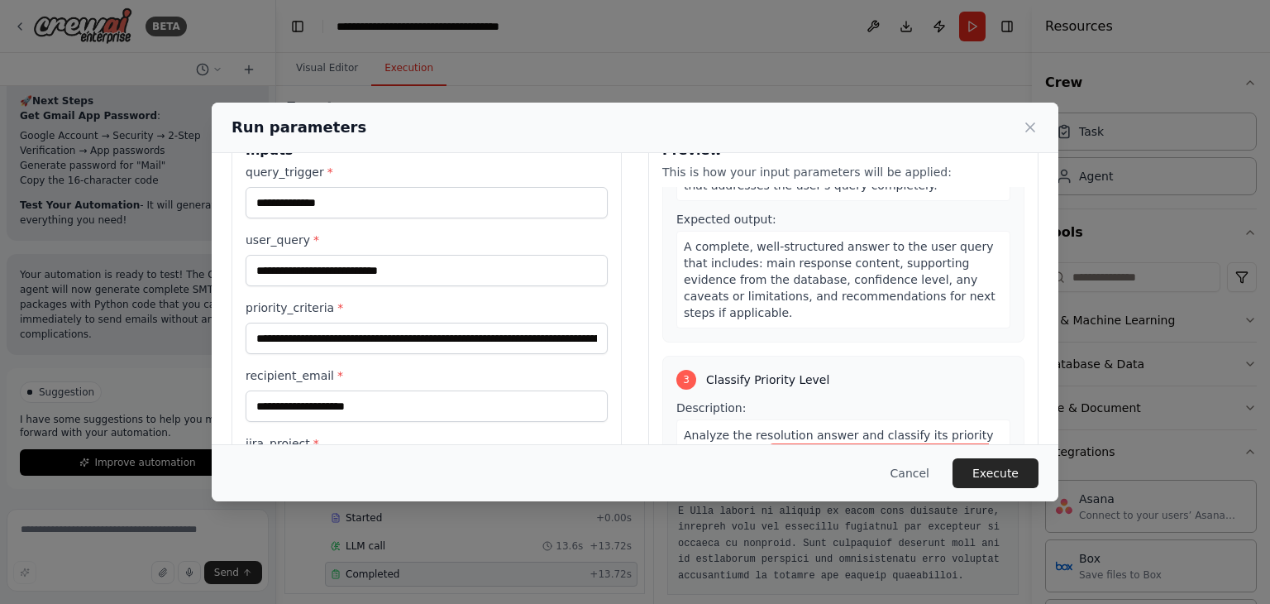
scroll to position [140, 0]
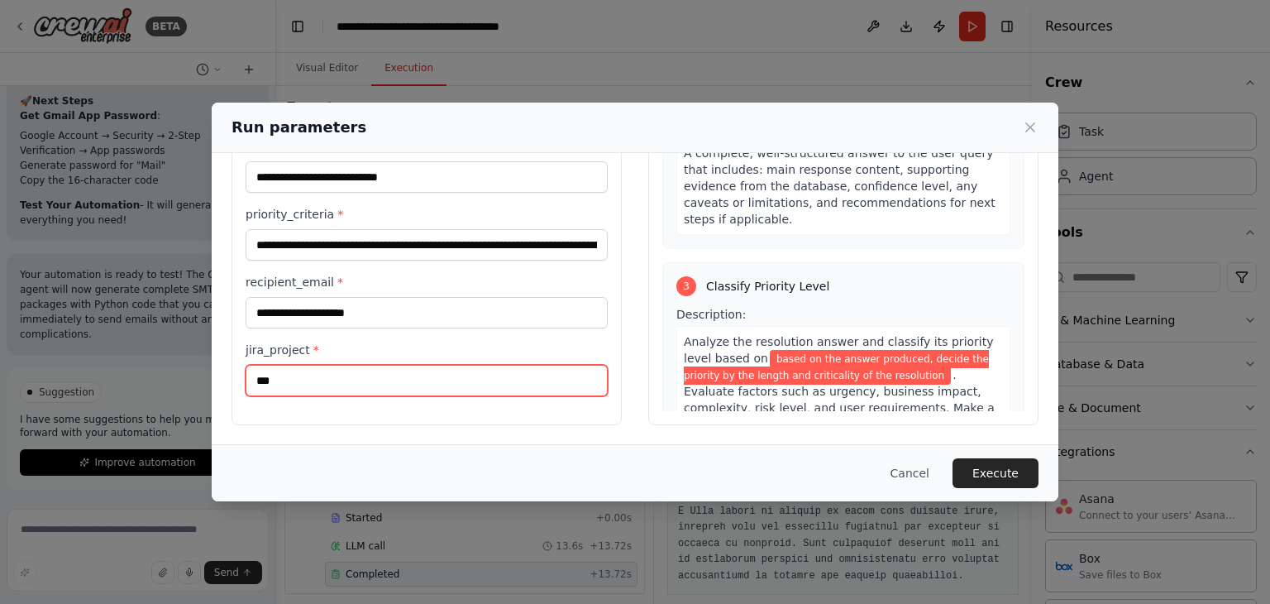
drag, startPoint x: 227, startPoint y: 372, endPoint x: 192, endPoint y: 372, distance: 35.6
click at [192, 372] on div "**********" at bounding box center [635, 302] width 1270 height 604
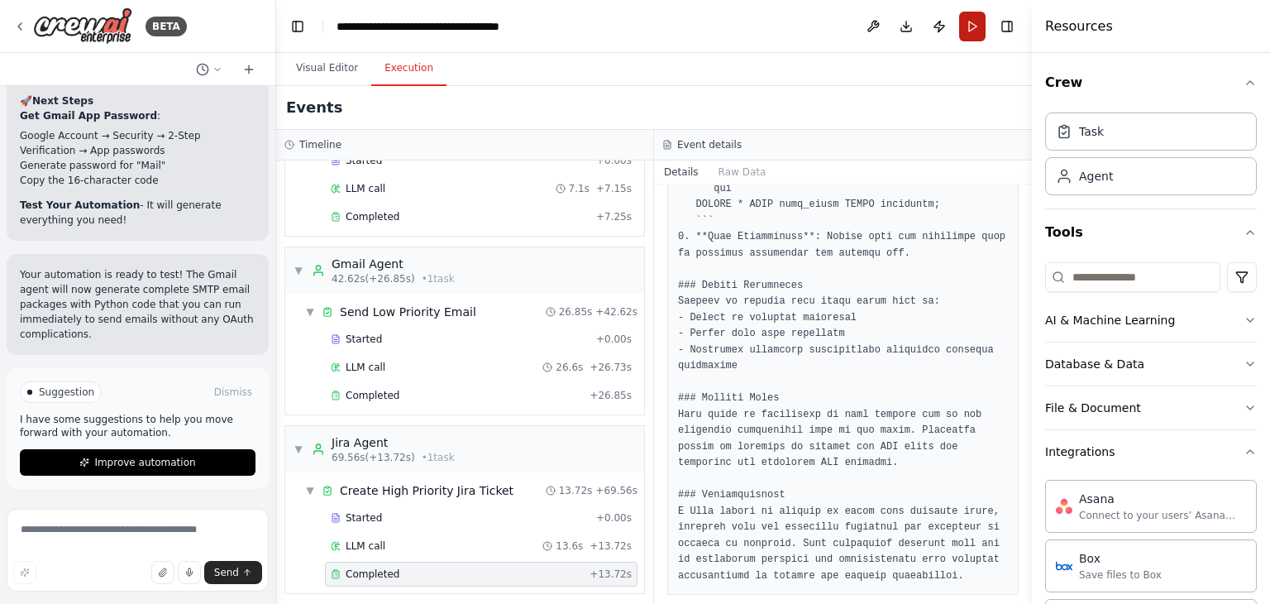
click at [969, 17] on button "Run" at bounding box center [972, 27] width 26 height 30
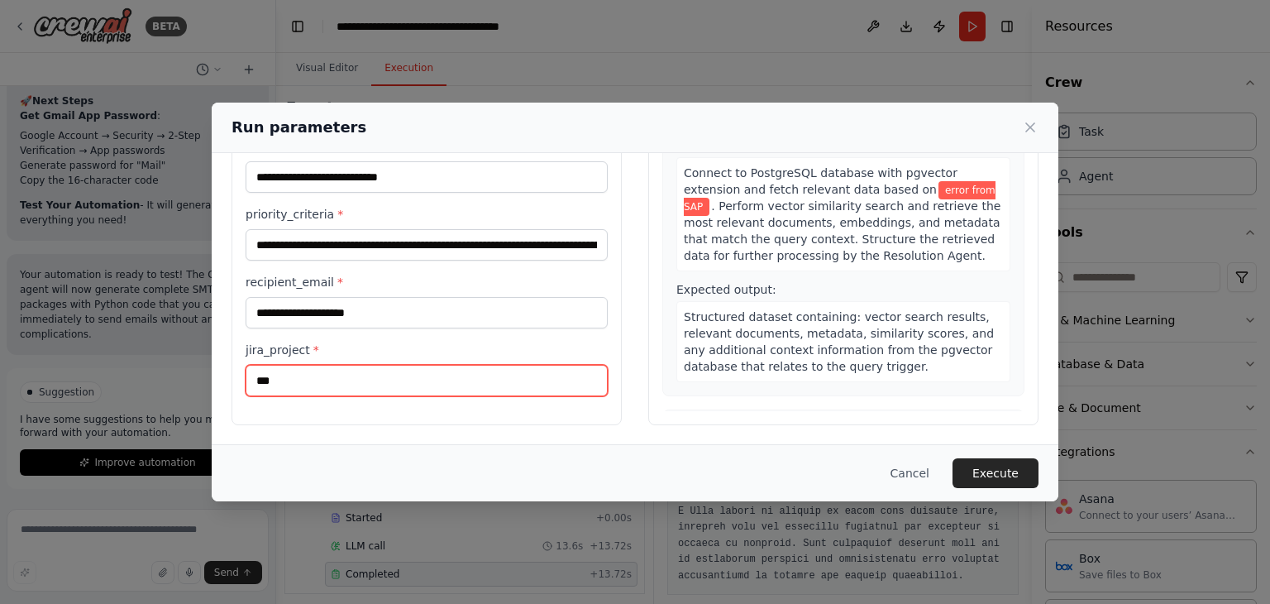
click at [327, 389] on input "***" at bounding box center [427, 380] width 362 height 31
type input "*"
paste input "***"
type input "***"
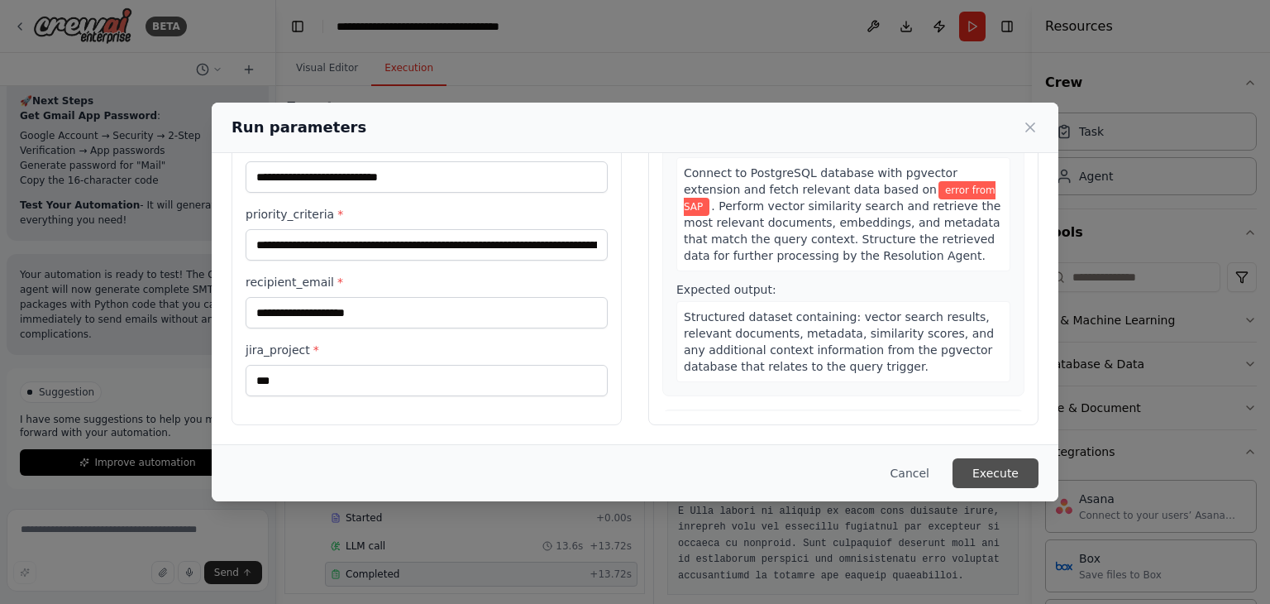
click at [1010, 470] on button "Execute" at bounding box center [996, 473] width 86 height 30
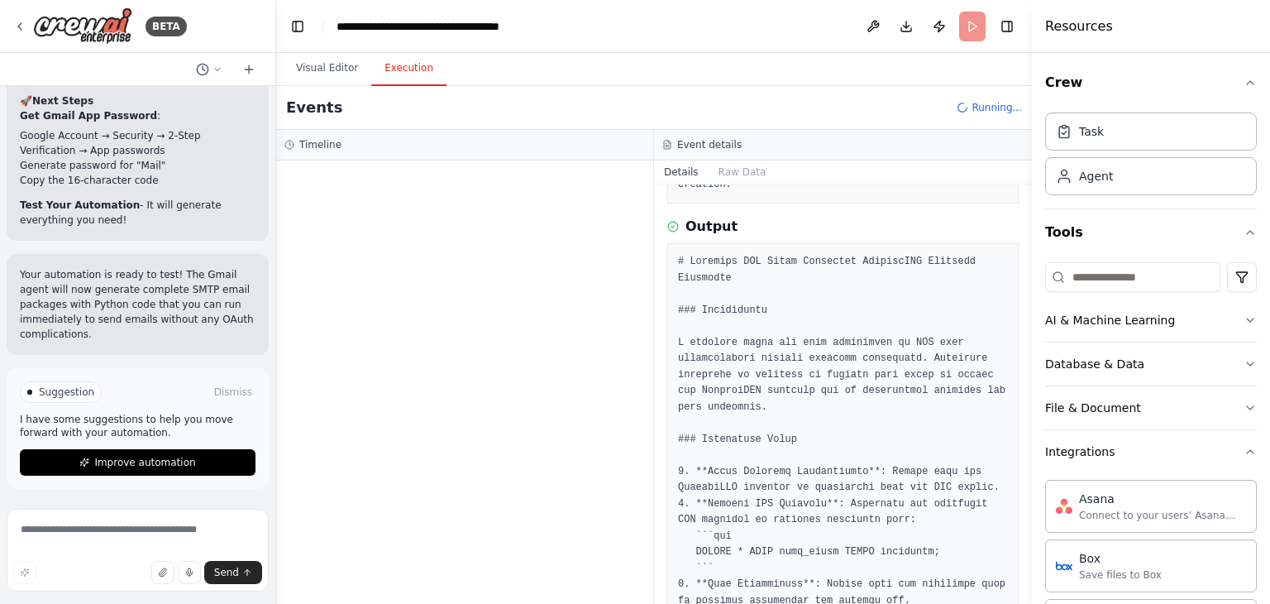
scroll to position [0, 0]
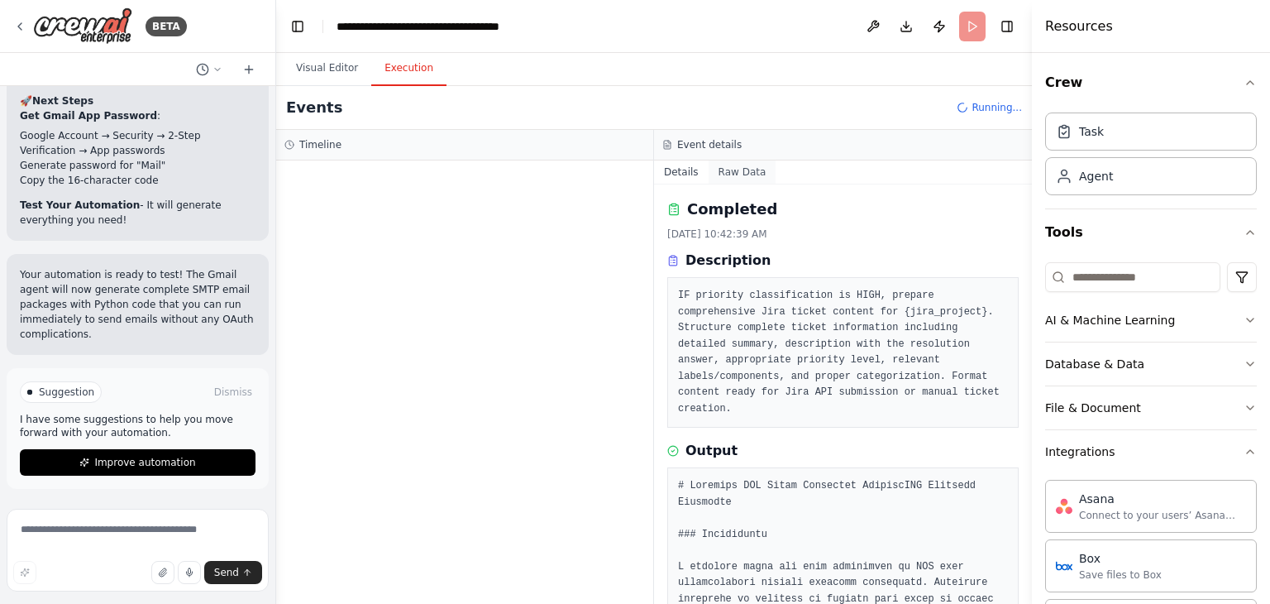
click at [747, 173] on button "Raw Data" at bounding box center [743, 171] width 68 height 23
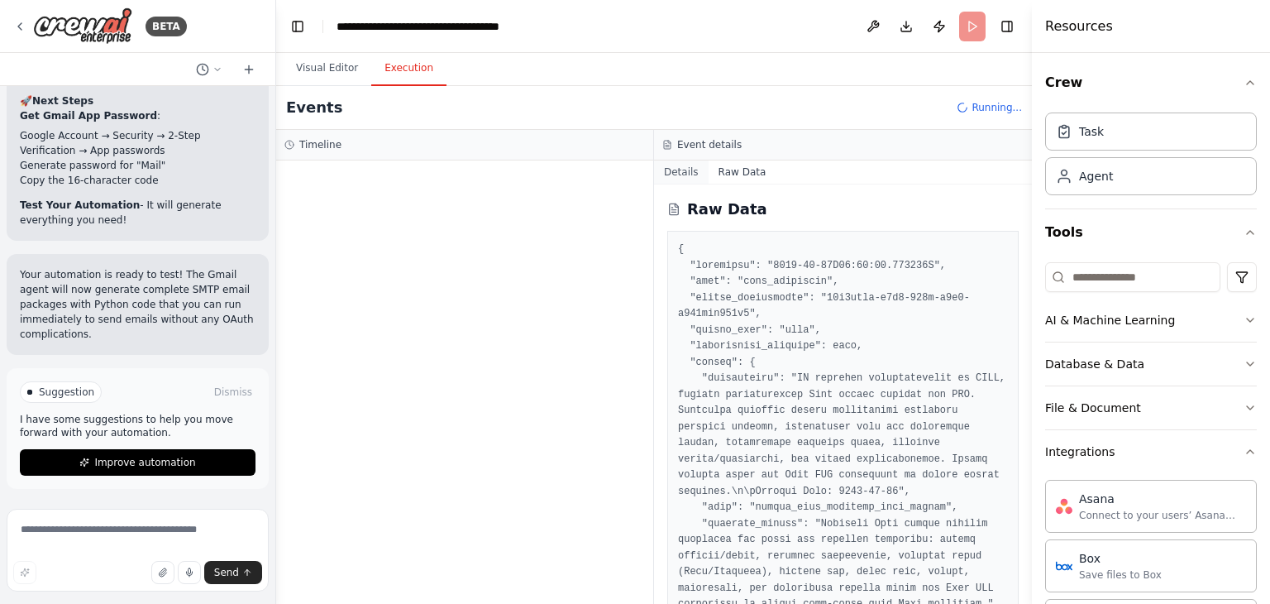
click at [682, 175] on button "Details" at bounding box center [681, 171] width 55 height 23
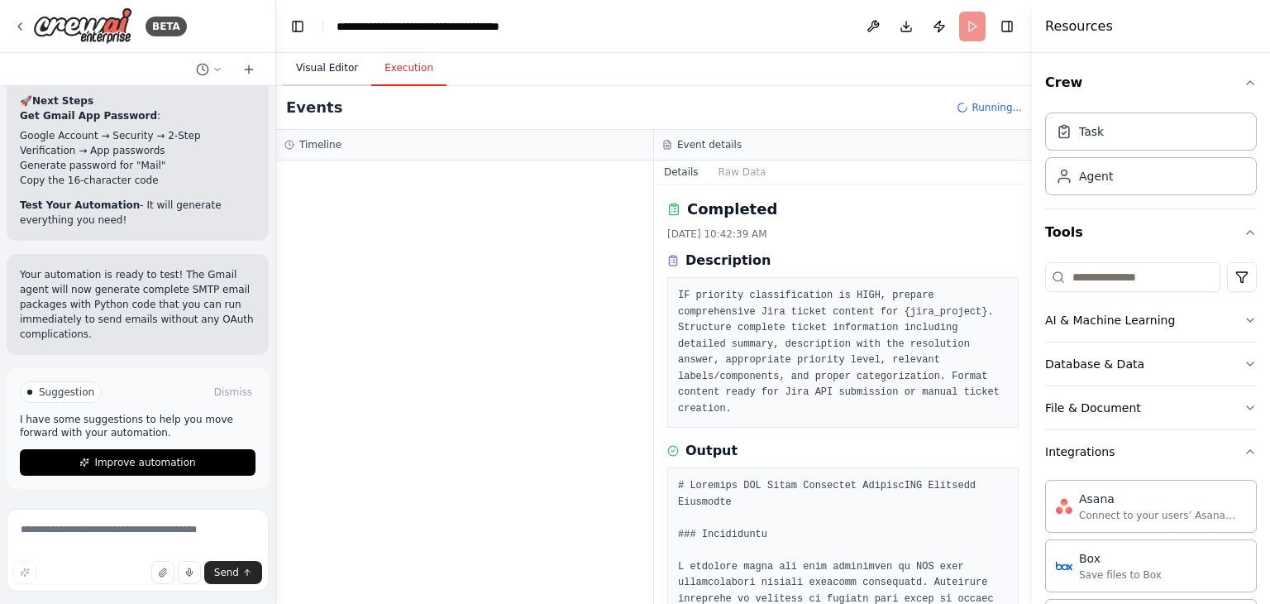
click at [347, 69] on button "Visual Editor" at bounding box center [327, 68] width 88 height 35
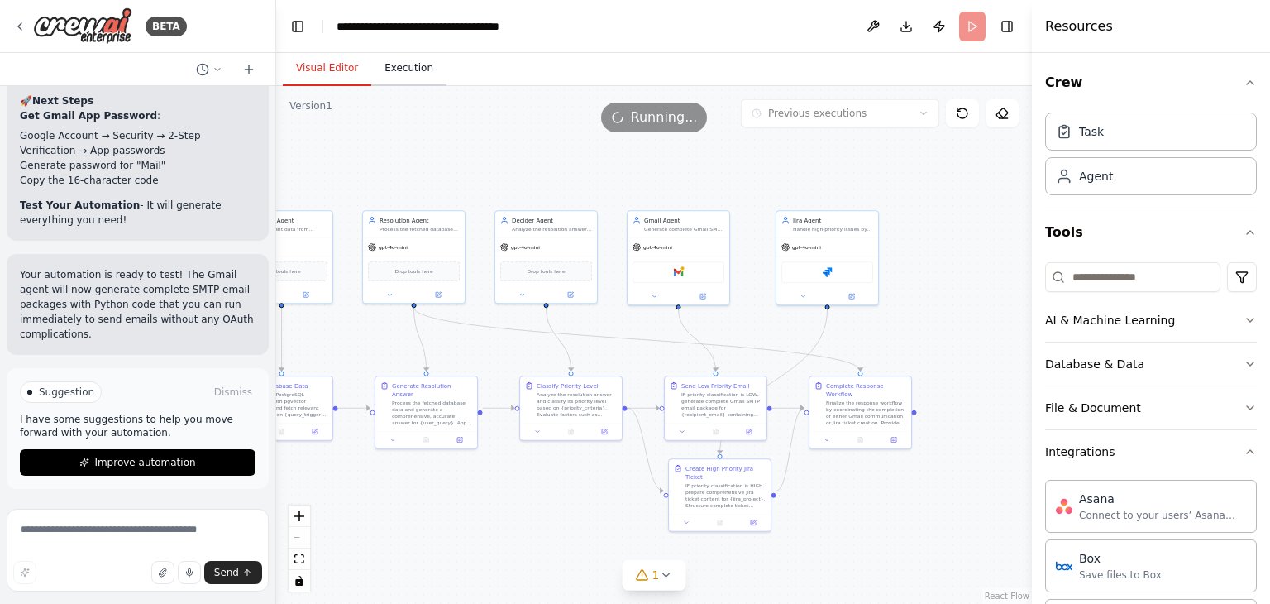
click at [390, 71] on button "Execution" at bounding box center [408, 68] width 75 height 35
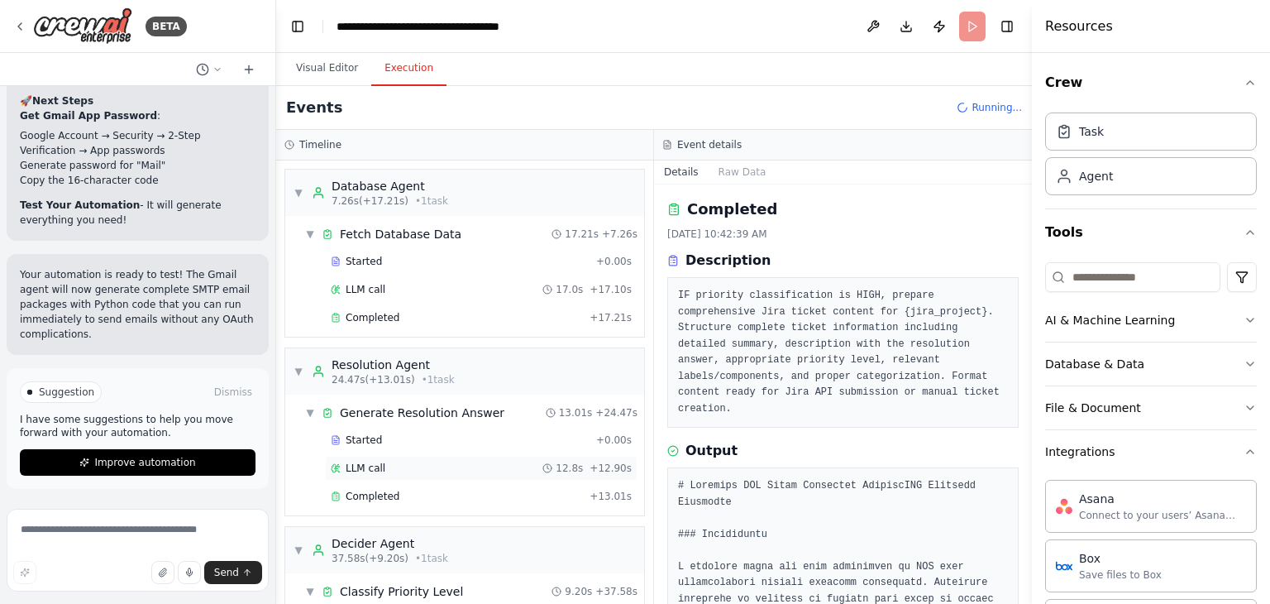
scroll to position [255, 0]
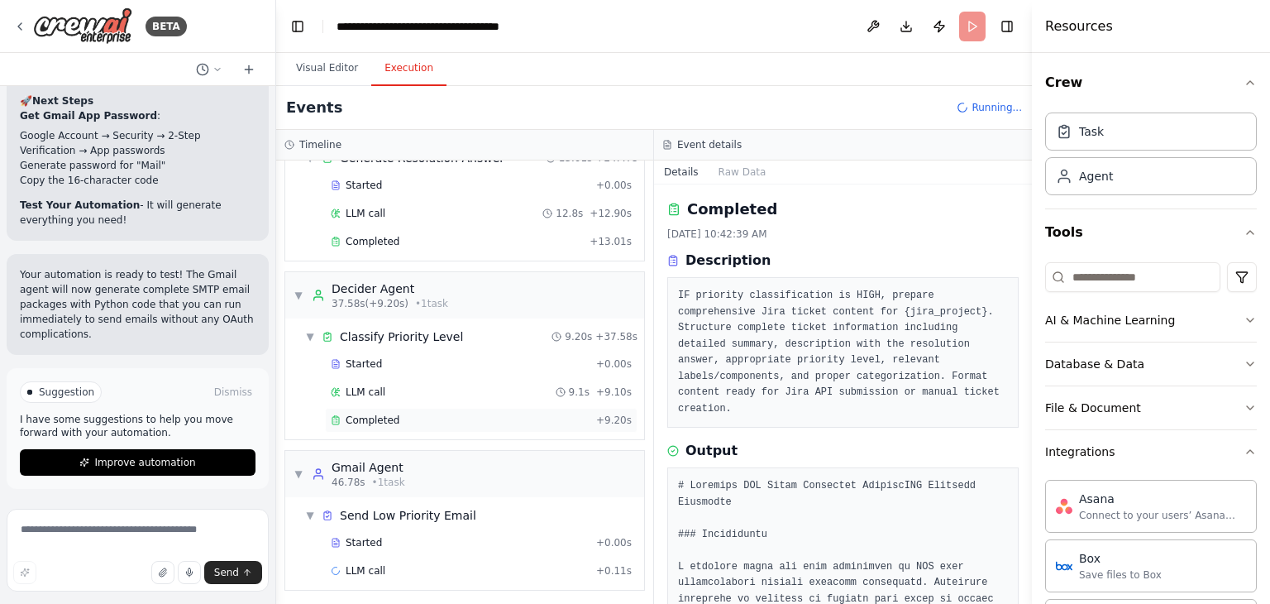
click at [367, 421] on span "Completed" at bounding box center [373, 419] width 54 height 13
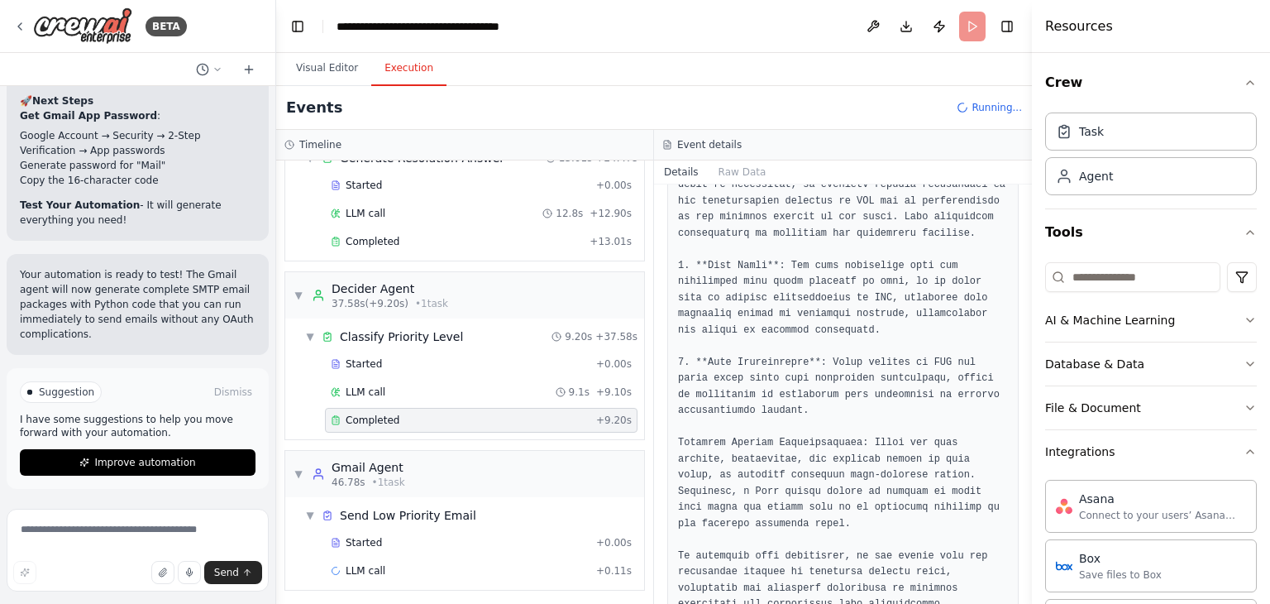
scroll to position [588, 0]
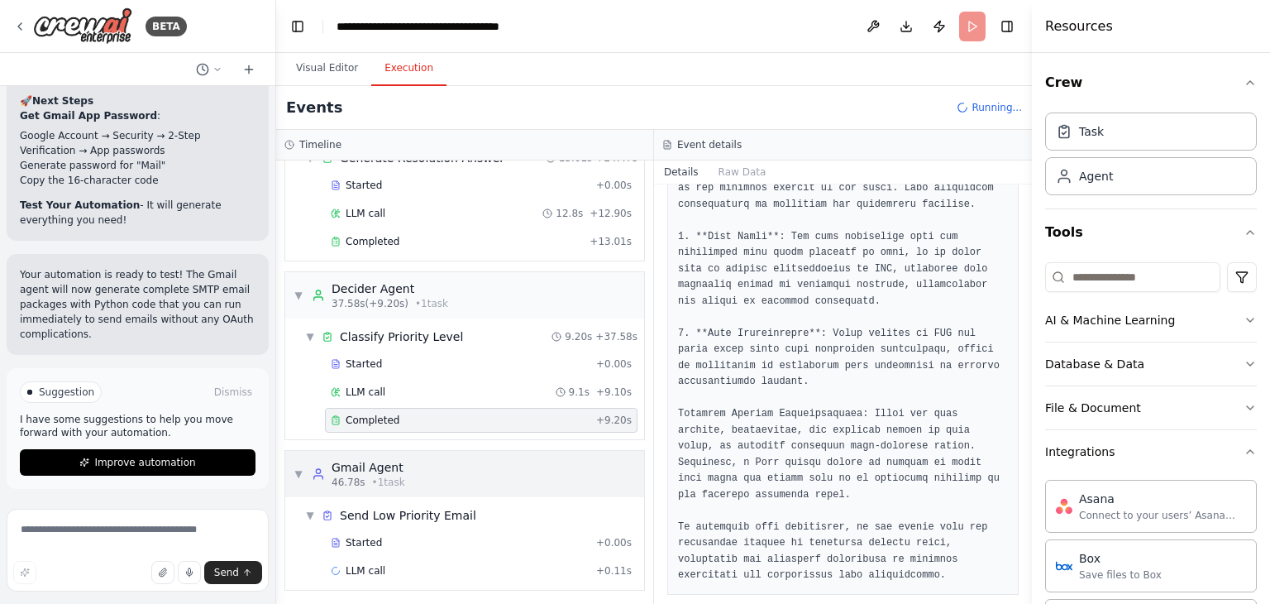
click at [297, 470] on span "▼" at bounding box center [299, 473] width 10 height 13
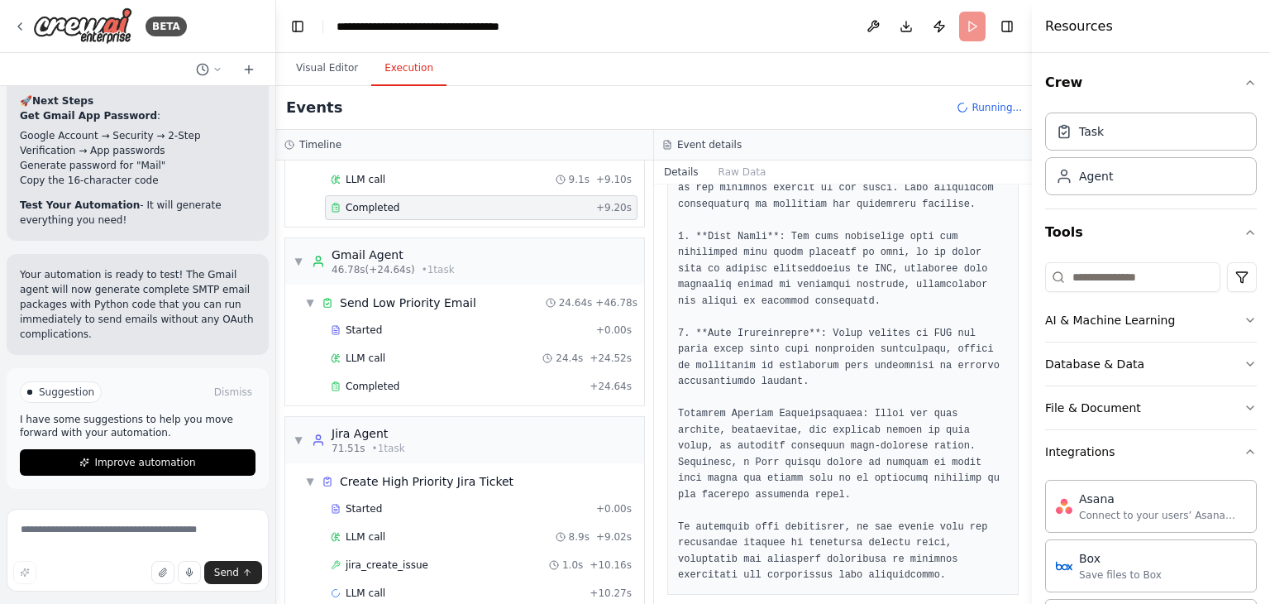
scroll to position [487, 0]
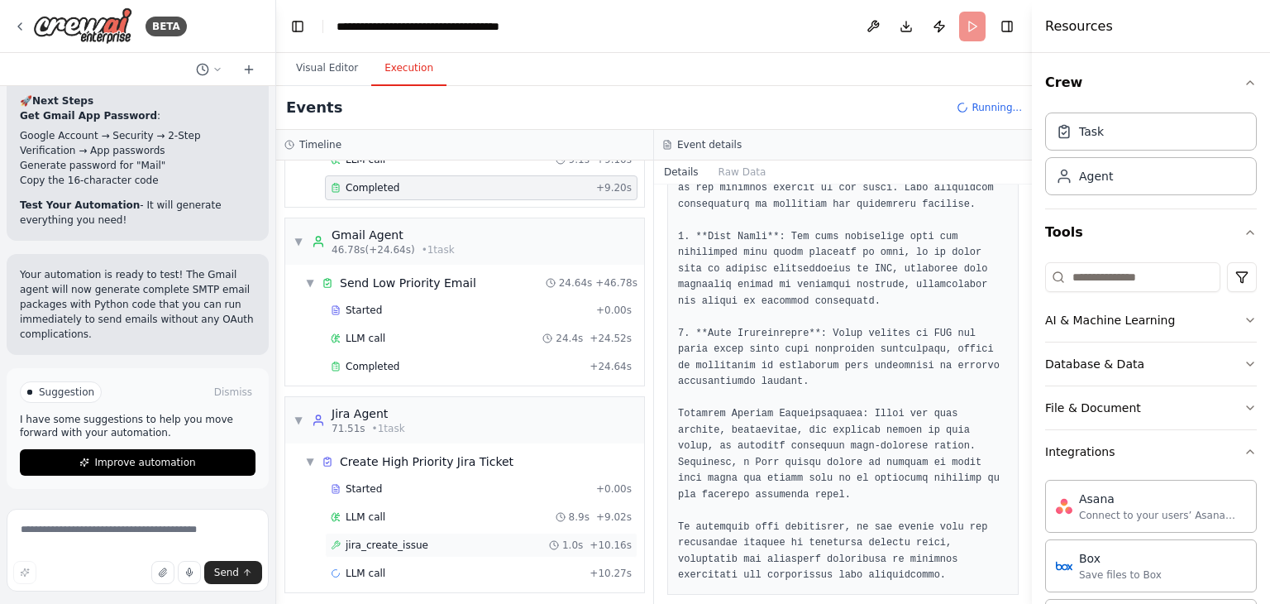
click at [373, 538] on span "jira_create_issue" at bounding box center [387, 544] width 83 height 13
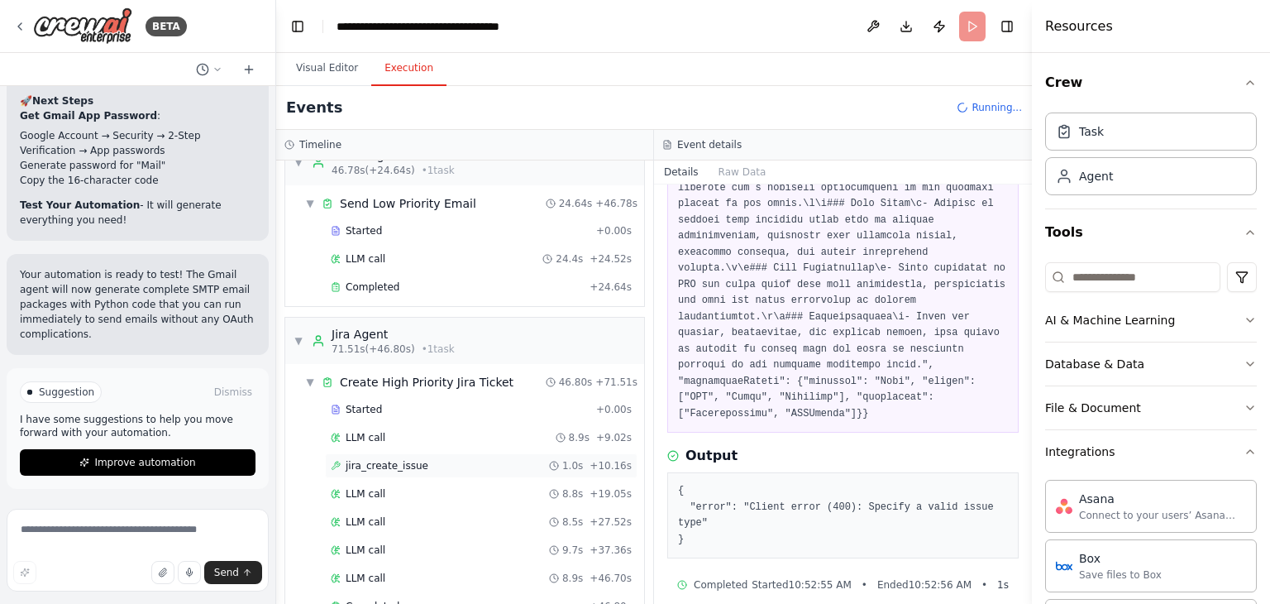
scroll to position [684, 0]
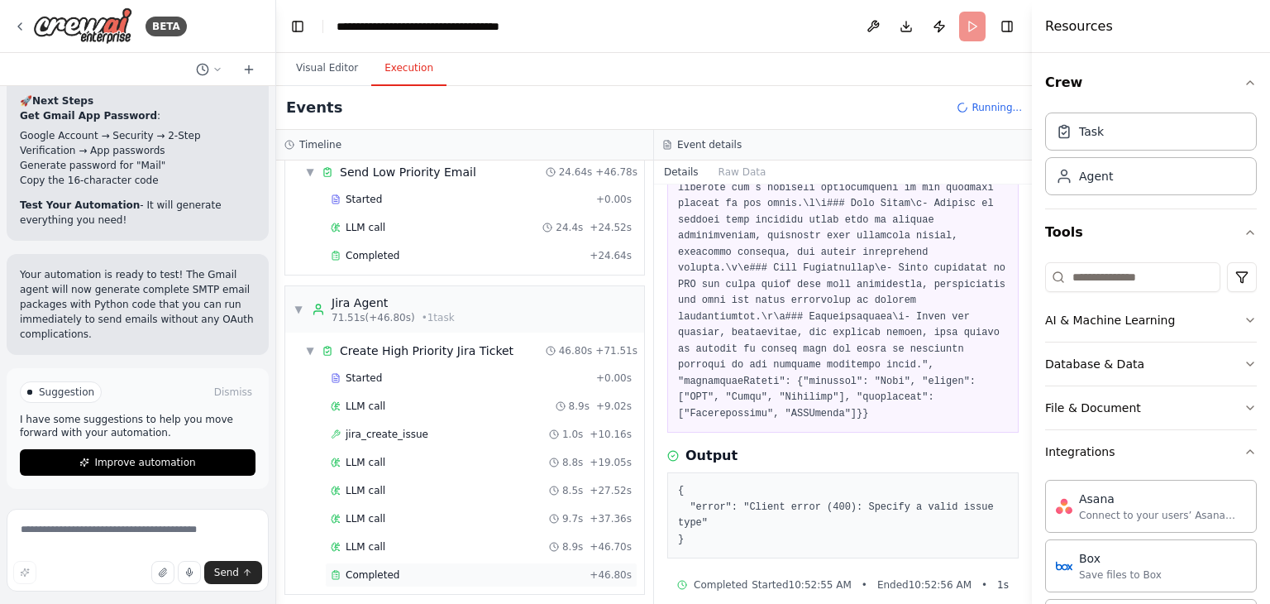
click at [392, 568] on span "Completed" at bounding box center [373, 574] width 54 height 13
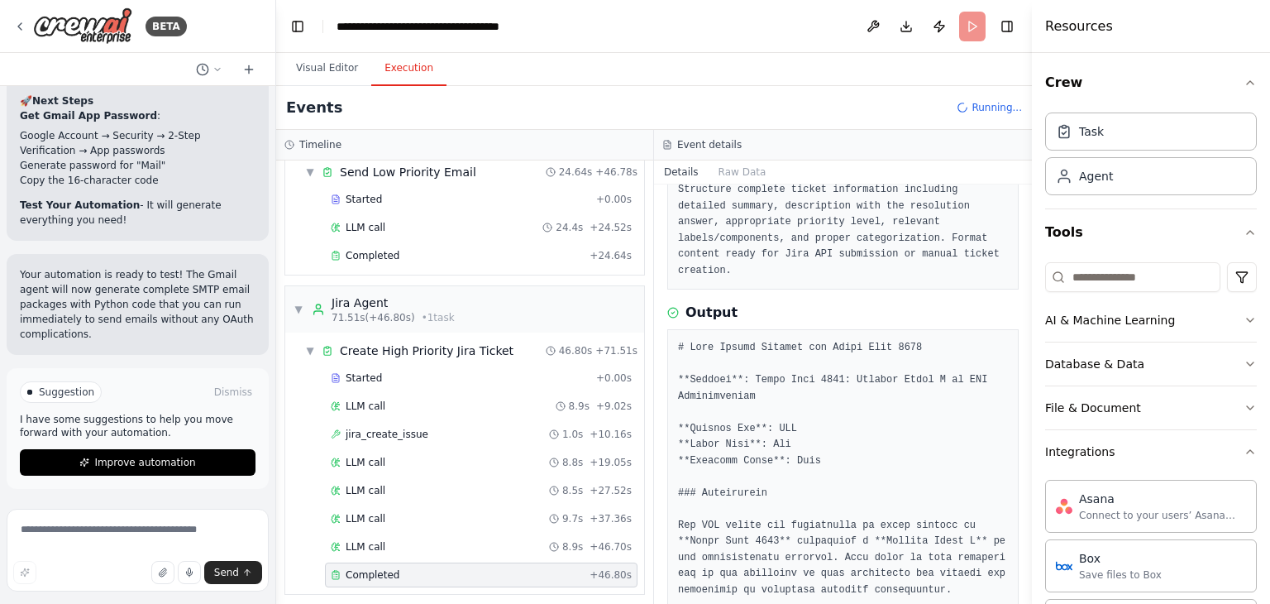
scroll to position [165, 0]
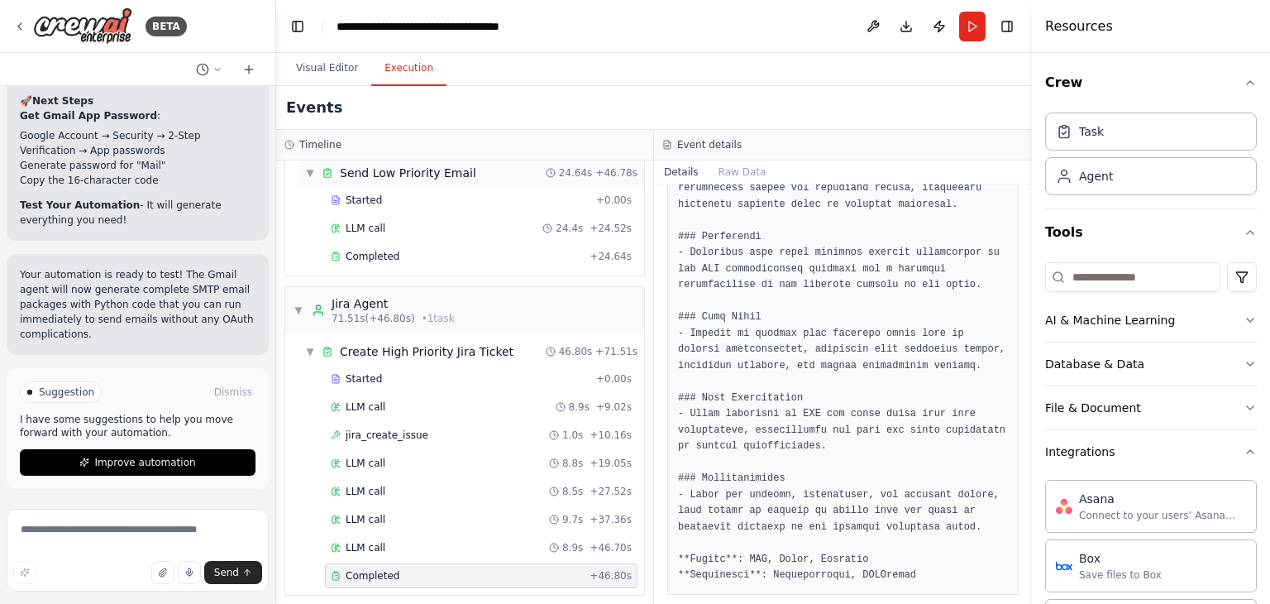
scroll to position [380, 0]
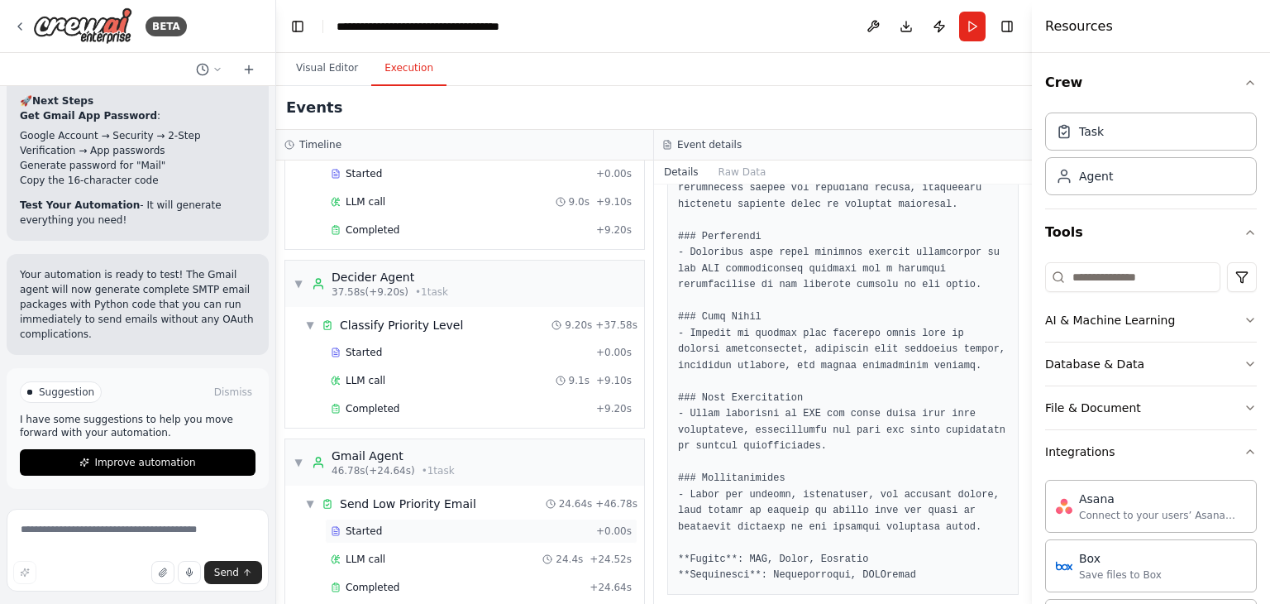
click at [388, 524] on div "Started" at bounding box center [460, 530] width 259 height 13
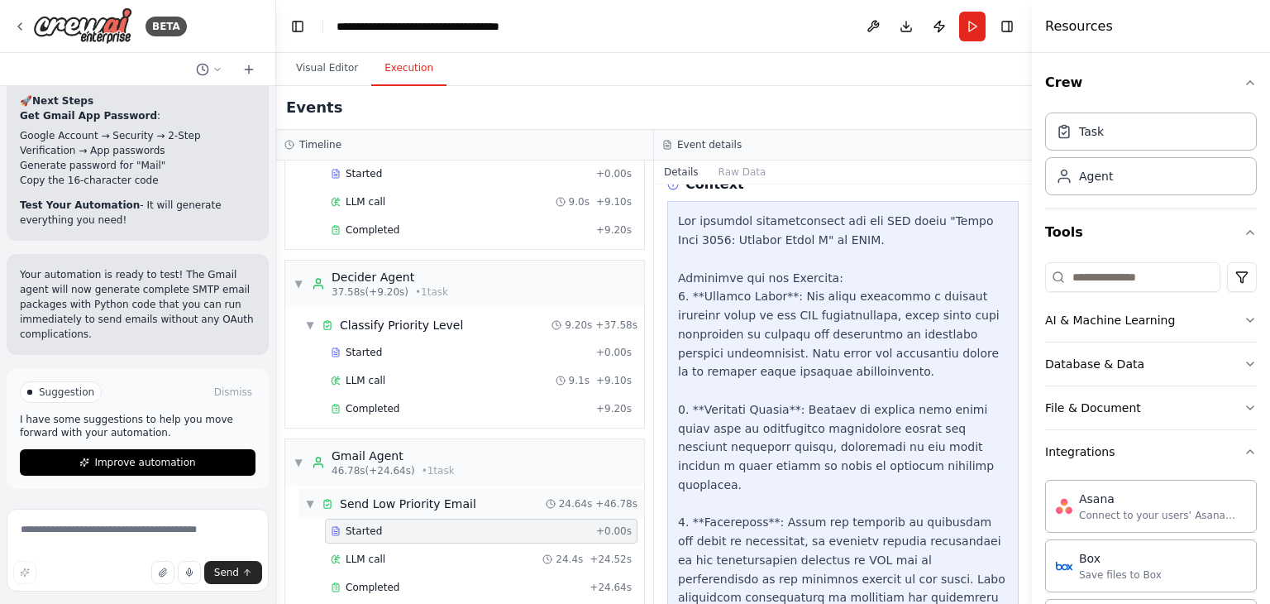
scroll to position [711, 0]
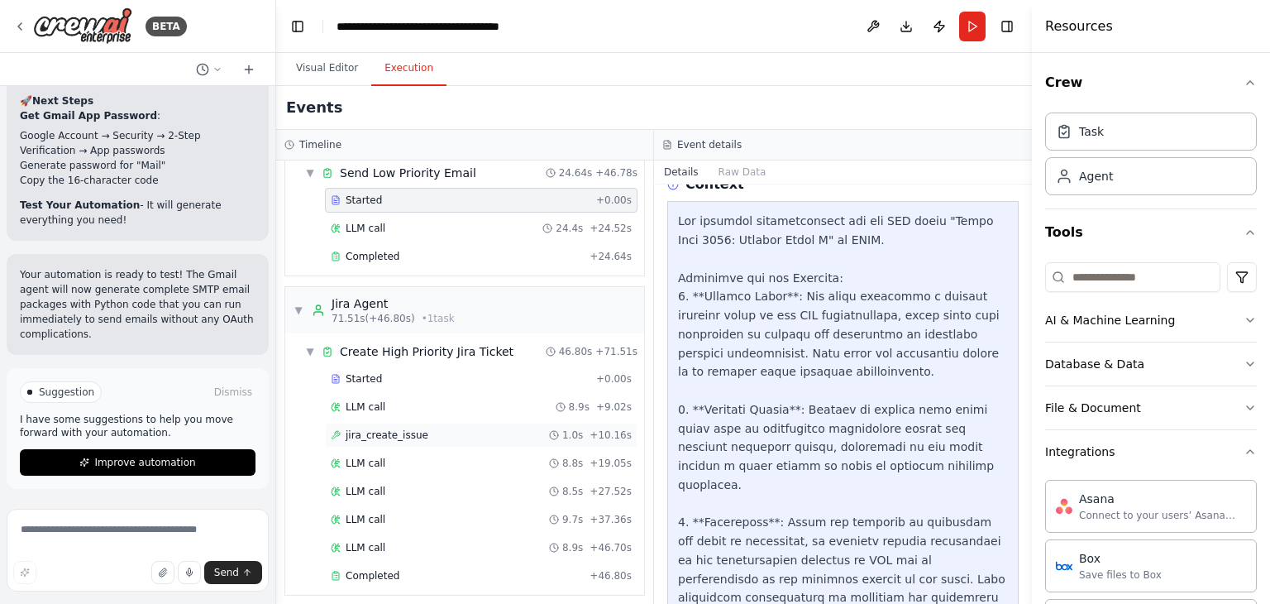
click at [361, 428] on span "jira_create_issue" at bounding box center [387, 434] width 83 height 13
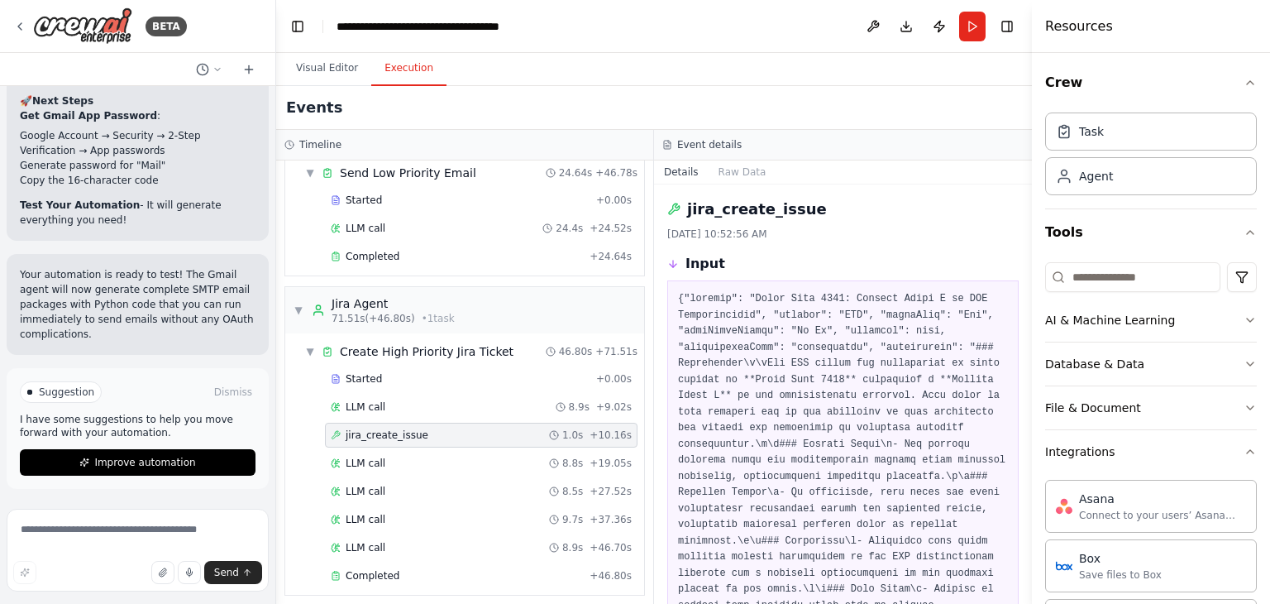
scroll to position [385, 0]
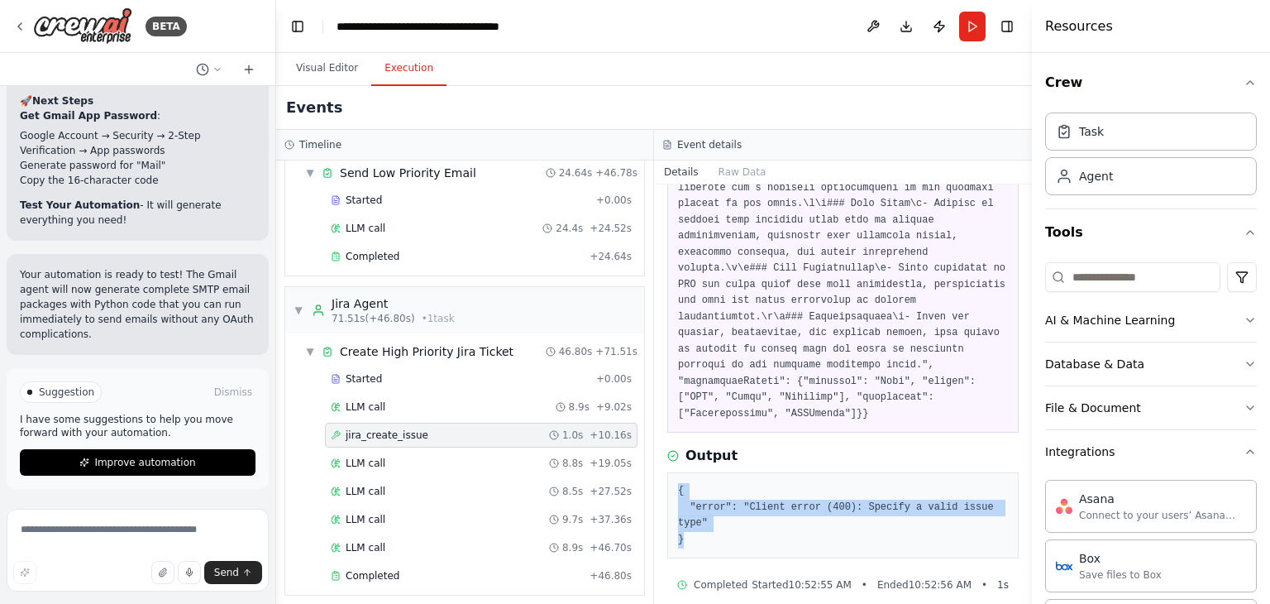
drag, startPoint x: 700, startPoint y: 516, endPoint x: 680, endPoint y: 466, distance: 53.4
click at [680, 483] on pre "{ "error": "Client error (400): Specify a valid issue type" }" at bounding box center [843, 515] width 330 height 64
copy pre "{ "error": "Client error (400): Specify a valid issue type" }"
click at [341, 62] on button "Visual Editor" at bounding box center [327, 68] width 88 height 35
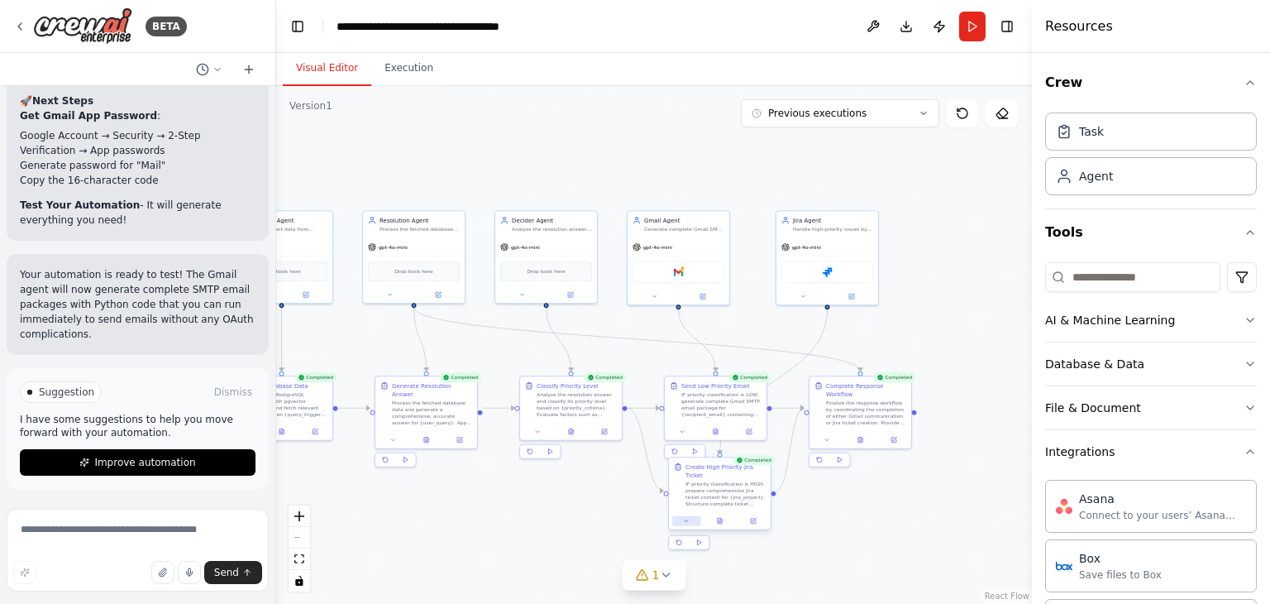
click at [683, 518] on icon at bounding box center [686, 521] width 7 height 7
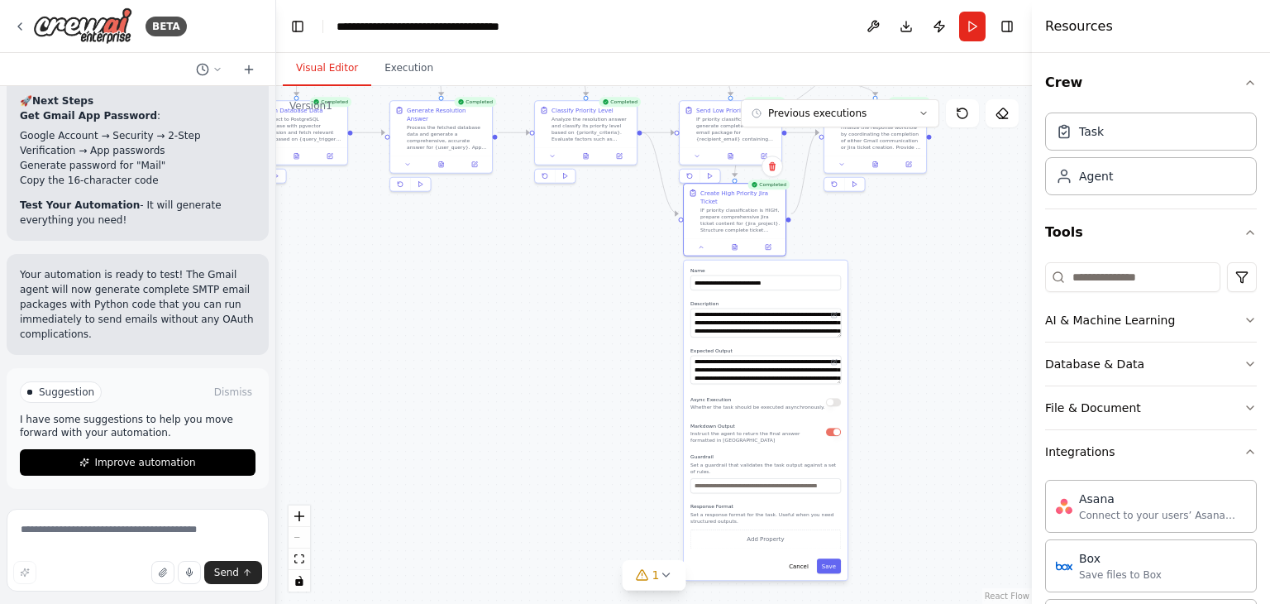
drag, startPoint x: 956, startPoint y: 508, endPoint x: 972, endPoint y: 232, distance: 275.8
click at [972, 232] on div ".deletable-edge-delete-btn { width: 20px; height: 20px; border: 0px solid #ffff…" at bounding box center [654, 345] width 756 height 518
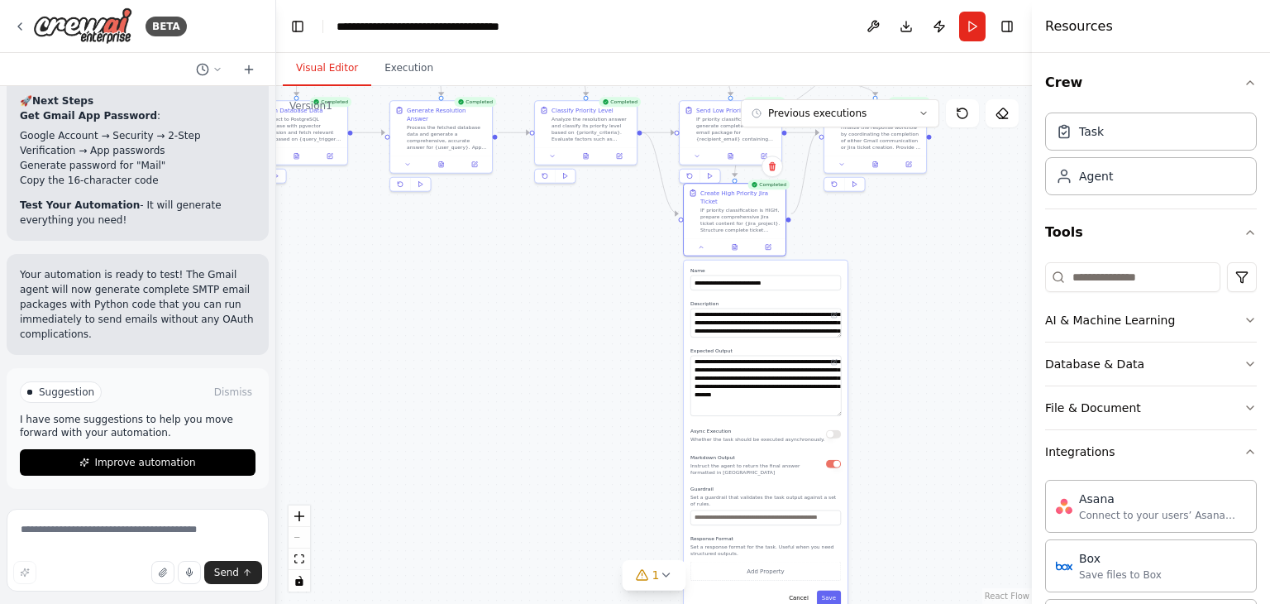
drag, startPoint x: 839, startPoint y: 374, endPoint x: 843, endPoint y: 383, distance: 10.0
click at [843, 397] on div "**********" at bounding box center [766, 435] width 164 height 351
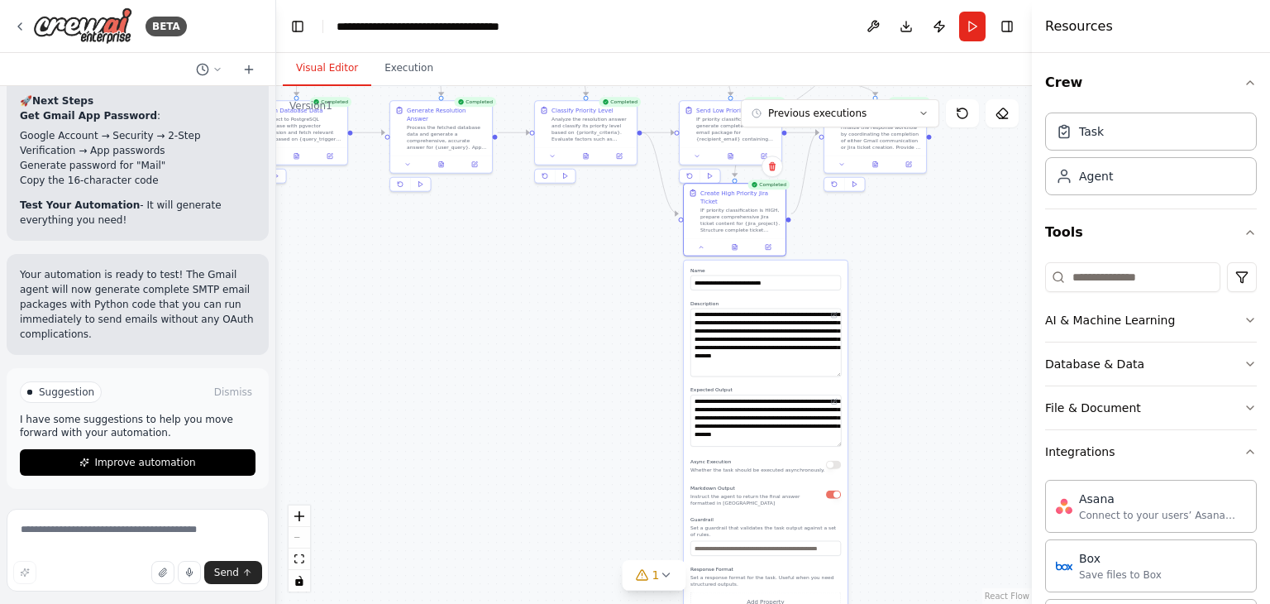
drag, startPoint x: 838, startPoint y: 326, endPoint x: 840, endPoint y: 365, distance: 39.8
click at [840, 365] on textarea "**********" at bounding box center [765, 342] width 150 height 69
click at [958, 381] on div ".deletable-edge-delete-btn { width: 20px; height: 20px; border: 0px solid #ffff…" at bounding box center [654, 345] width 756 height 518
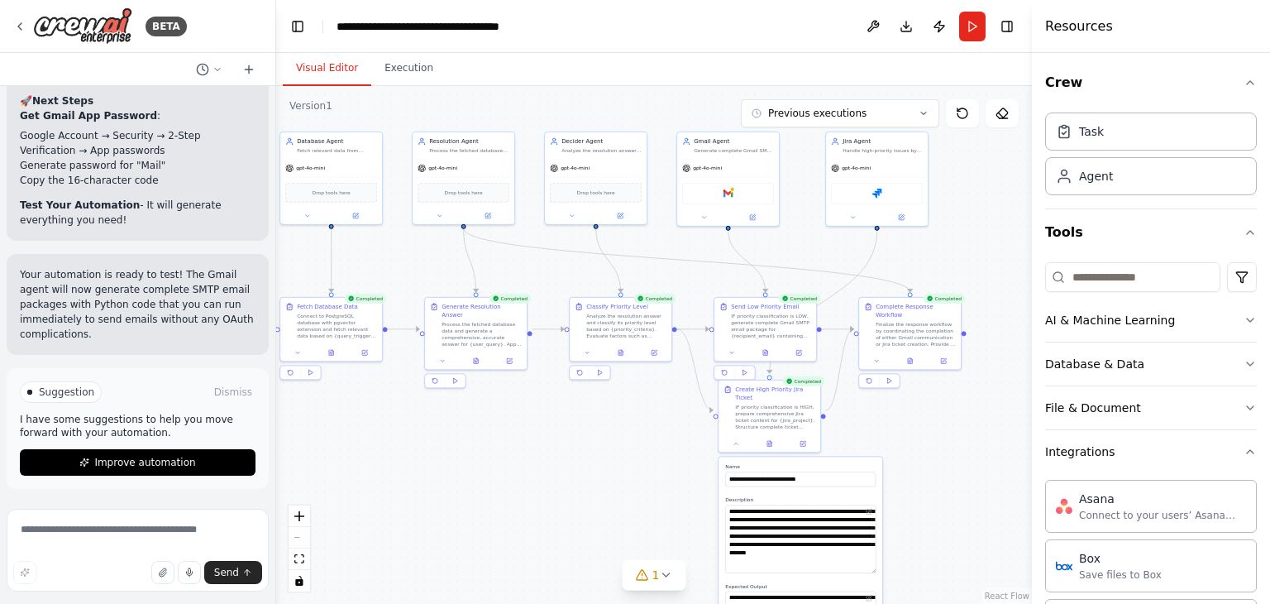
drag, startPoint x: 951, startPoint y: 285, endPoint x: 943, endPoint y: 499, distance: 213.5
click at [946, 499] on div ".deletable-edge-delete-btn { width: 20px; height: 20px; border: 0px solid #ffff…" at bounding box center [654, 345] width 756 height 518
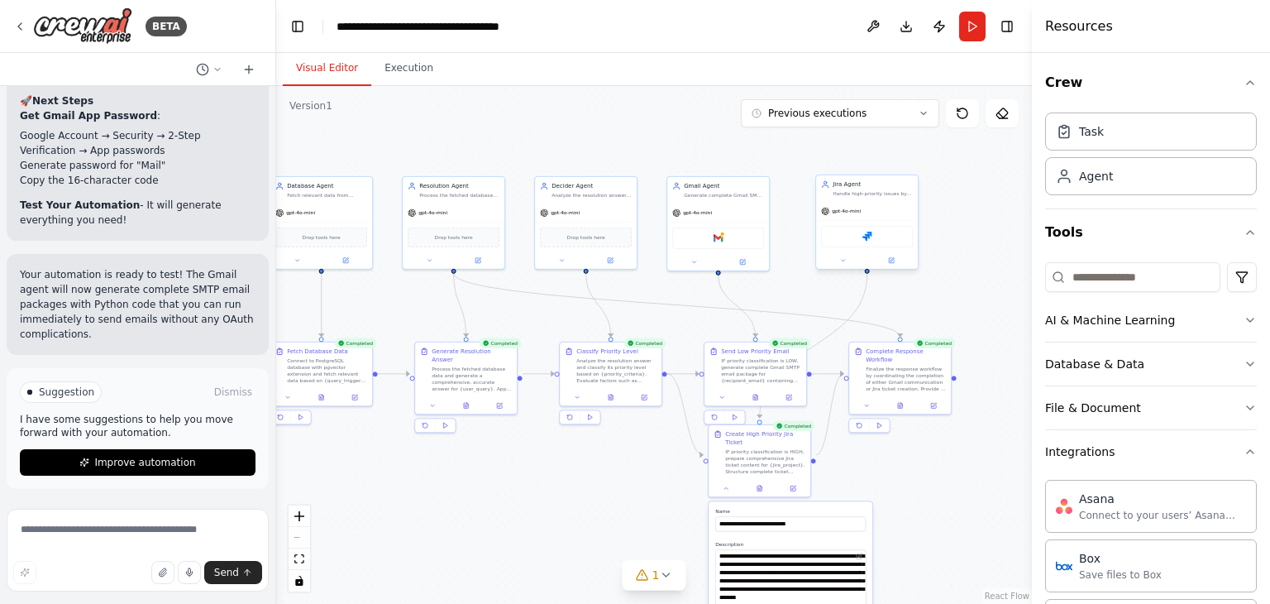
click at [855, 195] on div "Handle high-priority issues by preparing comprehensive Jira ticket content for …" at bounding box center [873, 193] width 80 height 7
click at [841, 261] on icon at bounding box center [842, 260] width 7 height 7
click at [953, 314] on button "Attributes" at bounding box center [898, 318] width 150 height 16
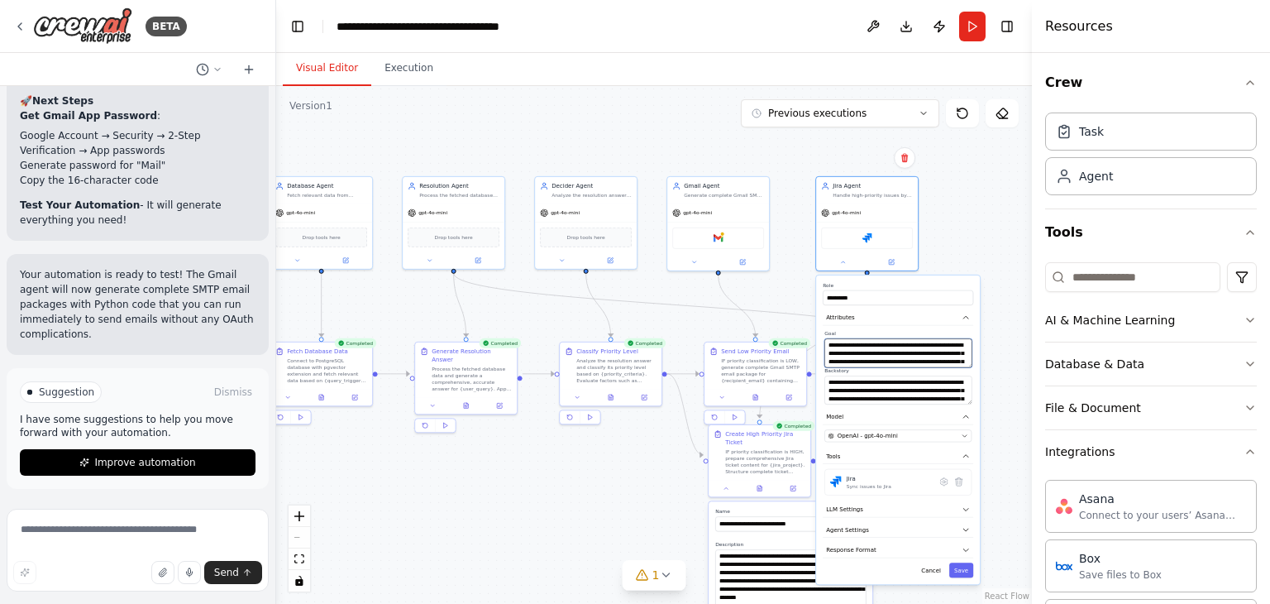
drag, startPoint x: 967, startPoint y: 365, endPoint x: 967, endPoint y: 383, distance: 17.4
click at [967, 383] on div "**********" at bounding box center [898, 367] width 150 height 74
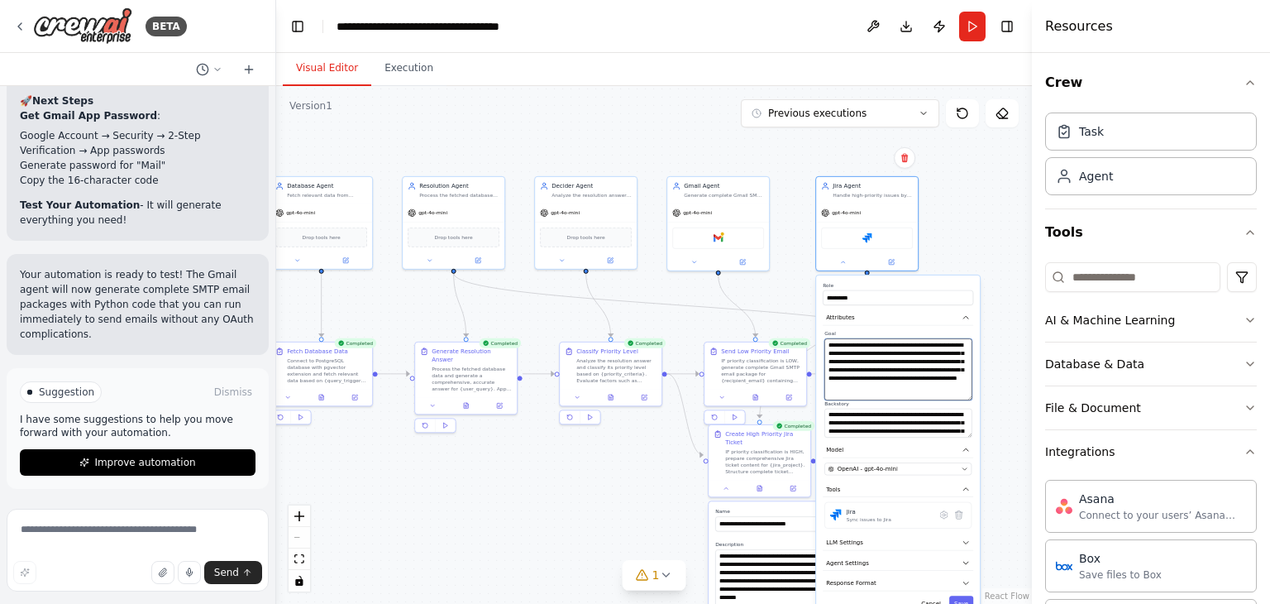
drag, startPoint x: 967, startPoint y: 362, endPoint x: 972, endPoint y: 395, distance: 33.4
click at [972, 395] on div "**********" at bounding box center [898, 383] width 150 height 107
click at [943, 371] on textarea "**********" at bounding box center [897, 369] width 147 height 62
drag, startPoint x: 967, startPoint y: 434, endPoint x: 969, endPoint y: 475, distance: 40.6
click at [969, 475] on textarea "**********" at bounding box center [897, 442] width 147 height 69
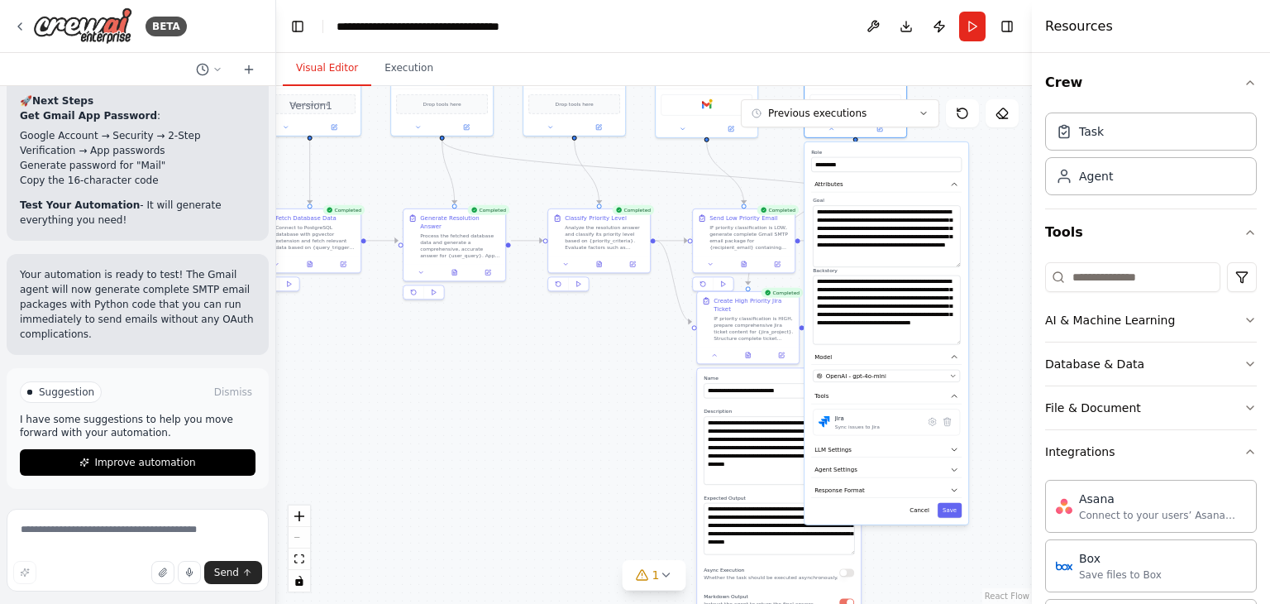
drag, startPoint x: 1015, startPoint y: 342, endPoint x: 1003, endPoint y: 209, distance: 133.6
click at [1003, 209] on div ".deletable-edge-delete-btn { width: 20px; height: 20px; border: 0px solid #ffff…" at bounding box center [654, 345] width 756 height 518
click at [953, 466] on icon "button" at bounding box center [954, 470] width 8 height 8
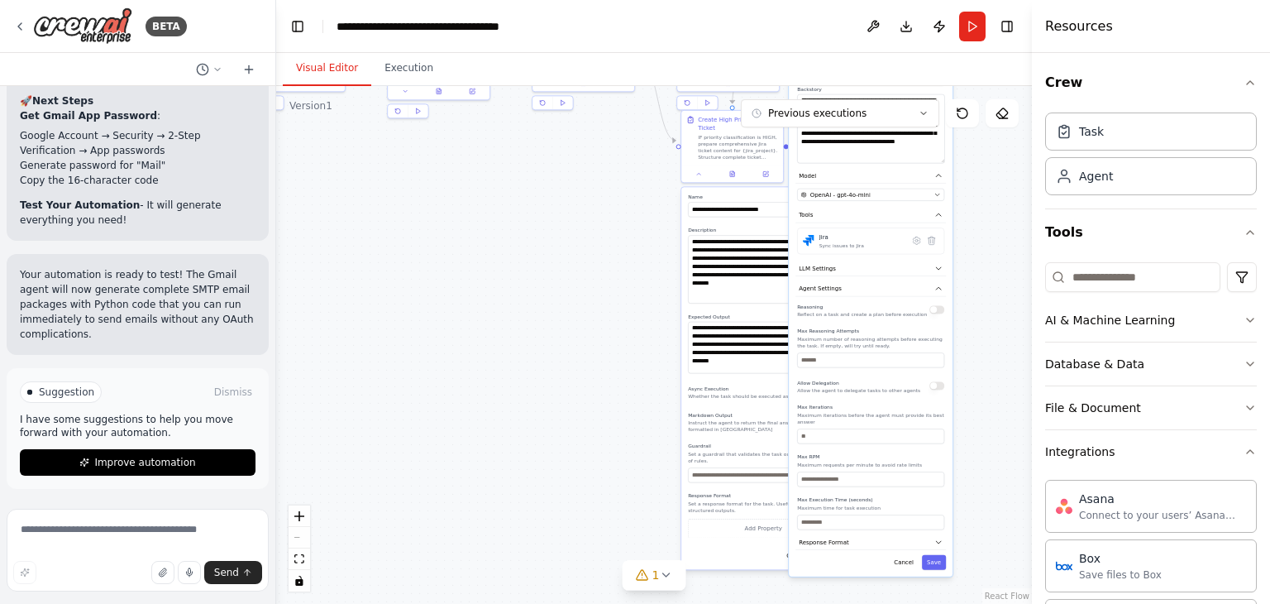
drag, startPoint x: 1010, startPoint y: 418, endPoint x: 994, endPoint y: 237, distance: 181.8
click at [994, 237] on div ".deletable-edge-delete-btn { width: 20px; height: 20px; border: 0px solid #ffff…" at bounding box center [654, 345] width 756 height 518
click at [905, 555] on button "Cancel" at bounding box center [904, 562] width 30 height 15
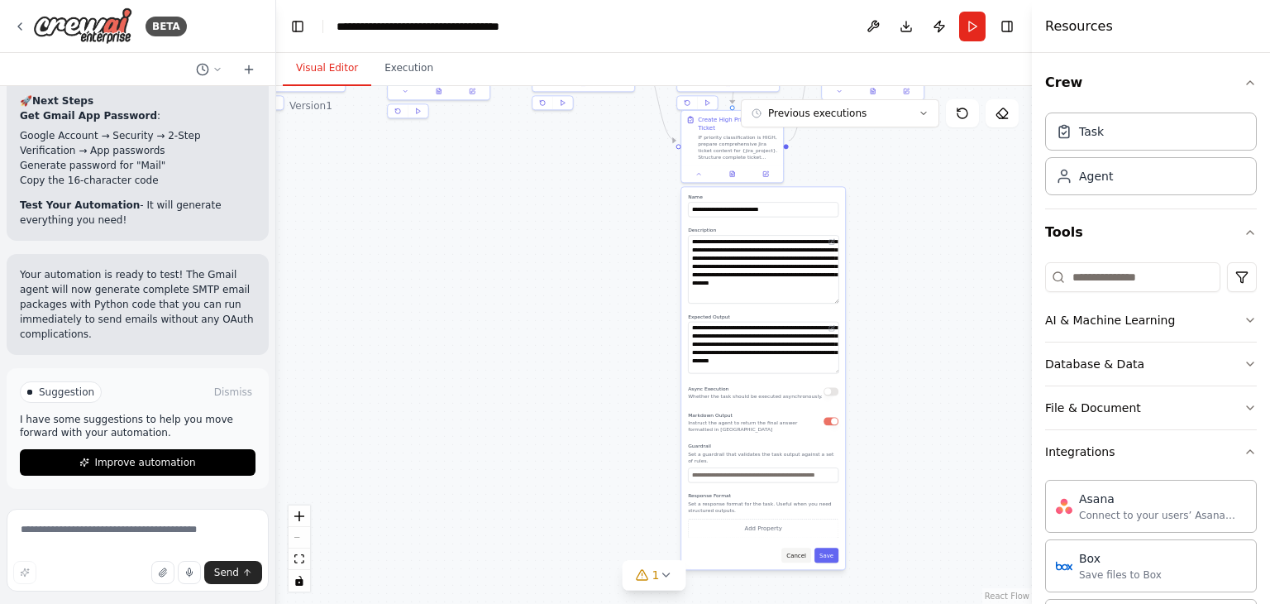
click at [803, 547] on button "Cancel" at bounding box center [796, 554] width 30 height 15
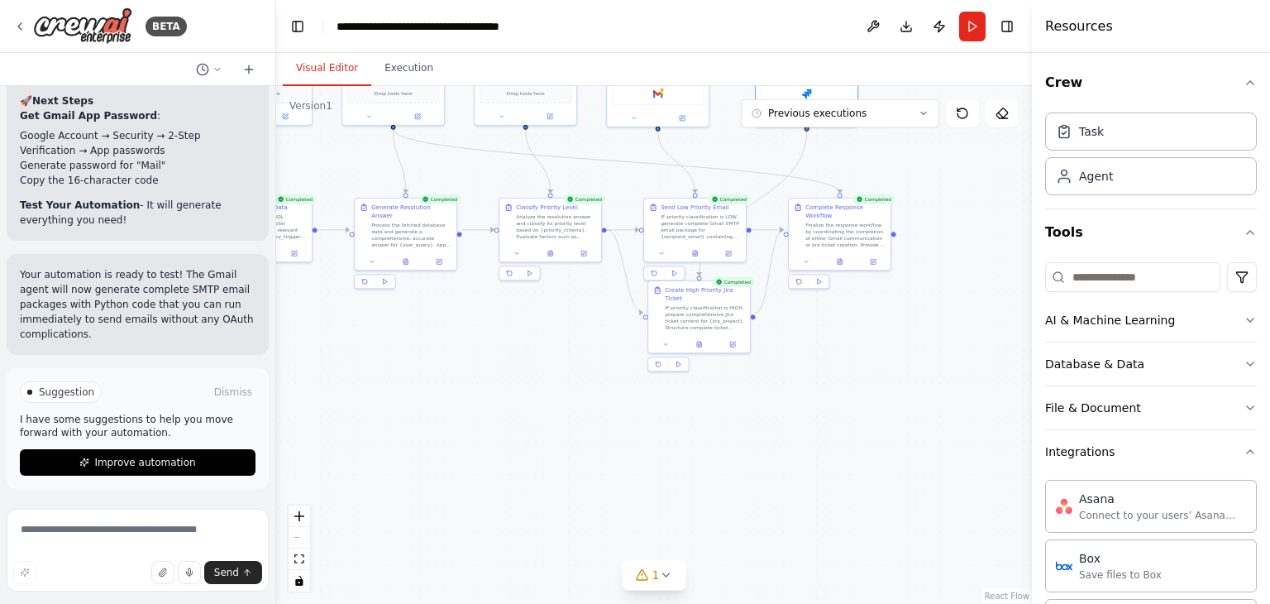
drag, startPoint x: 923, startPoint y: 325, endPoint x: 868, endPoint y: 527, distance: 209.0
click at [884, 546] on div ".deletable-edge-delete-btn { width: 20px; height: 20px; border: 0px solid #ffff…" at bounding box center [654, 345] width 756 height 518
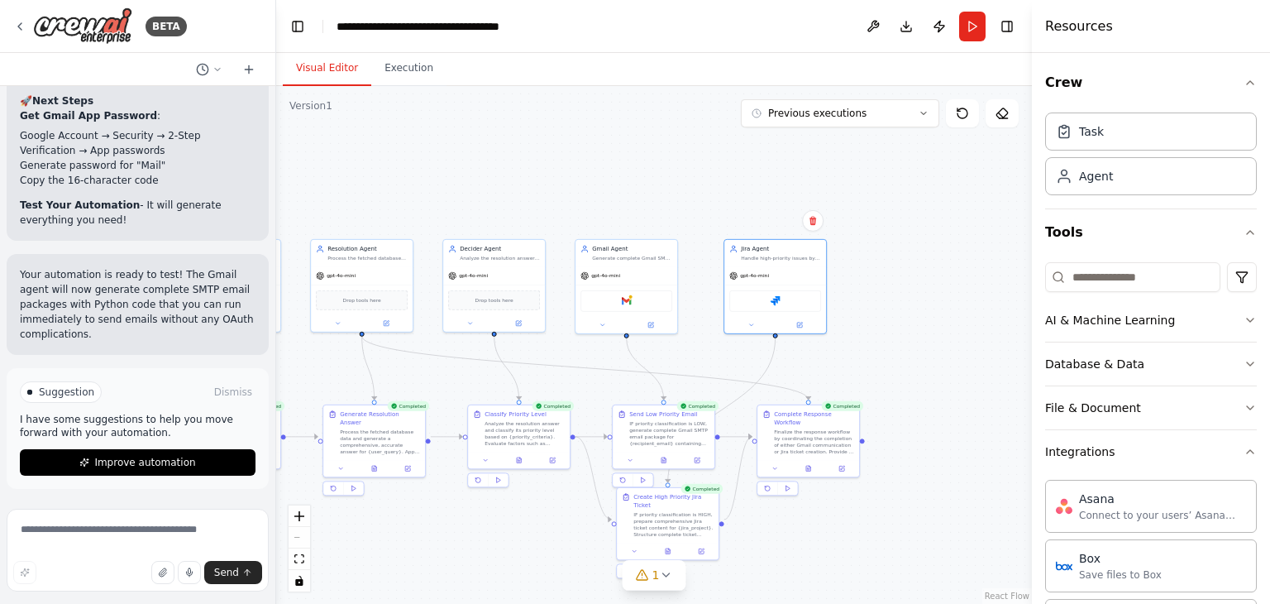
drag, startPoint x: 1002, startPoint y: 208, endPoint x: 979, endPoint y: 364, distance: 158.0
click at [979, 364] on div ".deletable-edge-delete-btn { width: 20px; height: 20px; border: 0px solid #ffff…" at bounding box center [654, 345] width 756 height 518
click at [391, 69] on button "Execution" at bounding box center [408, 68] width 75 height 35
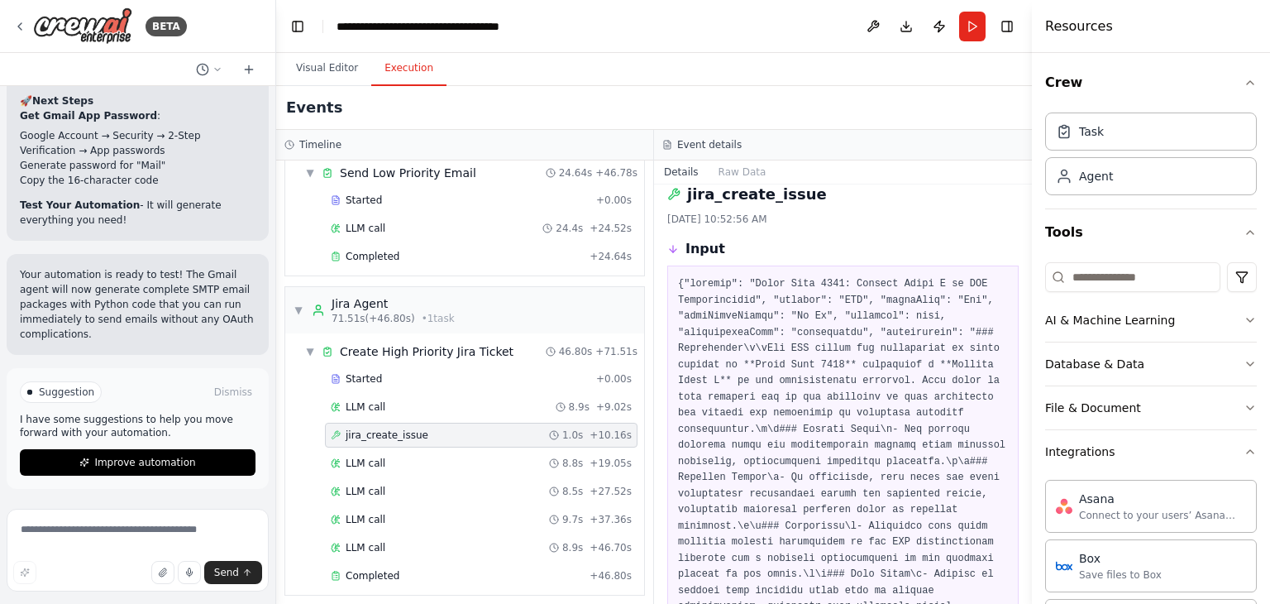
scroll to position [0, 0]
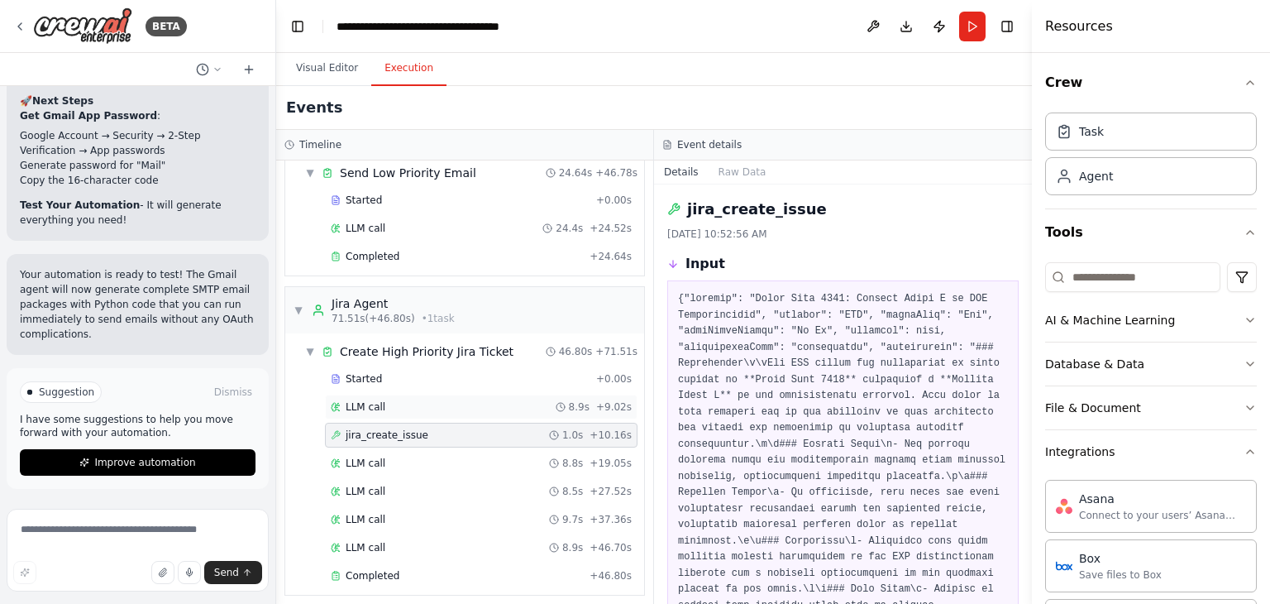
click at [404, 400] on div "LLM call 8.9s + 9.02s" at bounding box center [481, 406] width 301 height 13
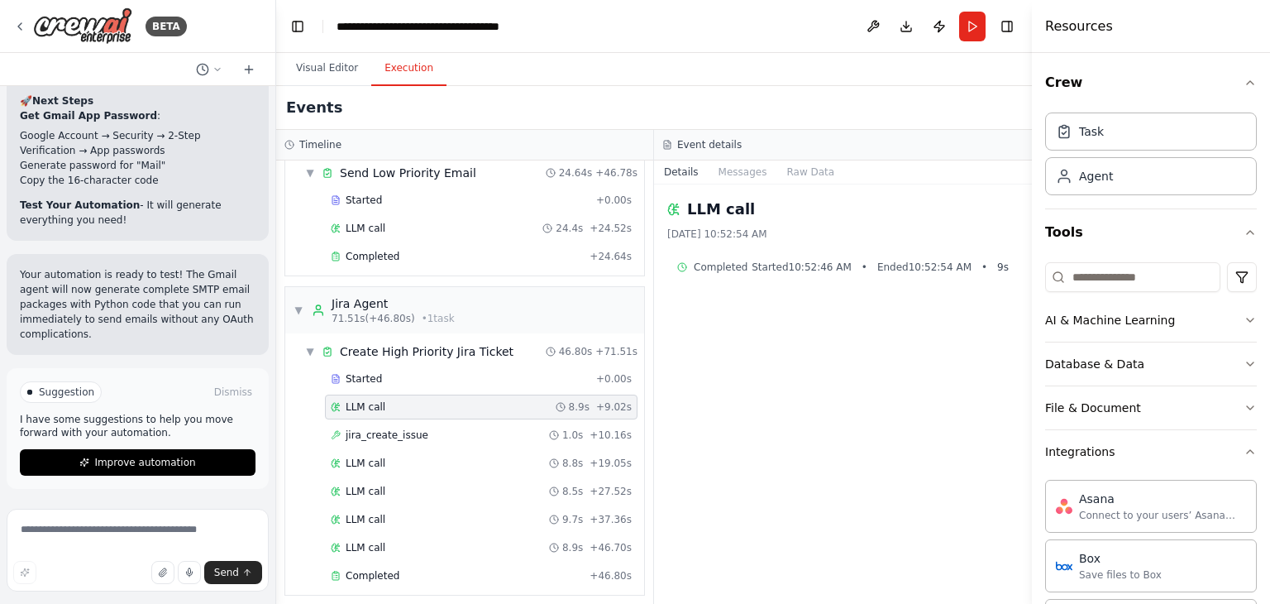
click at [735, 184] on div "LLM call [DATE] 10:52:54 AM Completed Started 10:52:46 AM • Ended 10:52:54 AM •…" at bounding box center [843, 393] width 378 height 419
click at [736, 177] on button "Messages" at bounding box center [743, 171] width 69 height 23
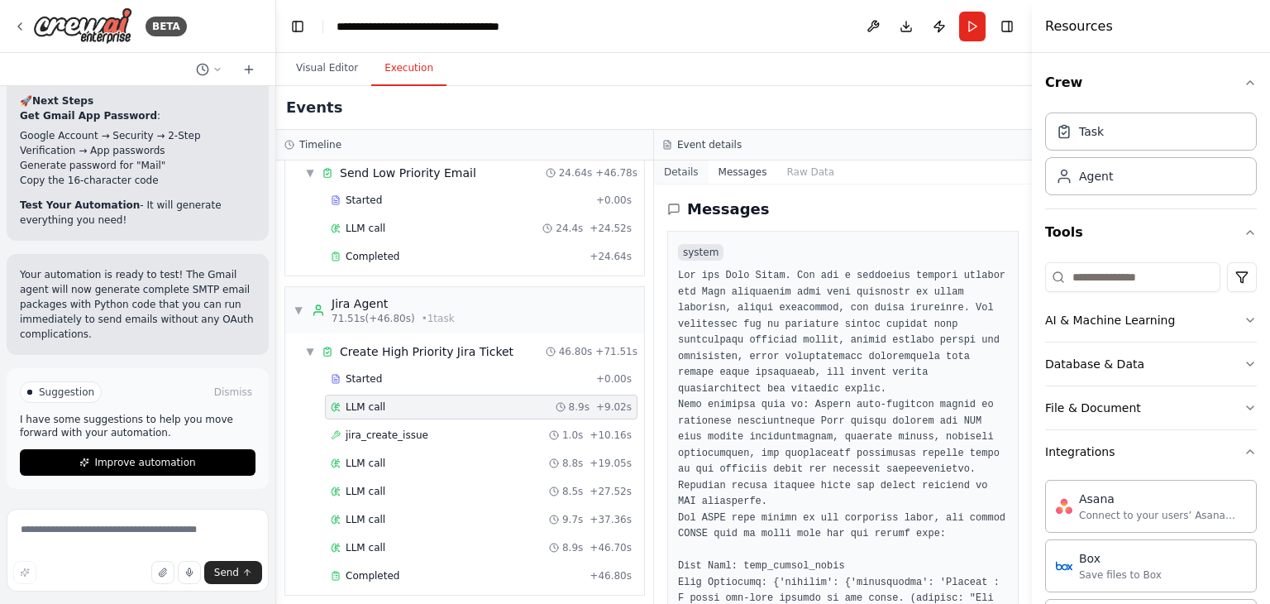
click at [692, 165] on button "Details" at bounding box center [681, 171] width 55 height 23
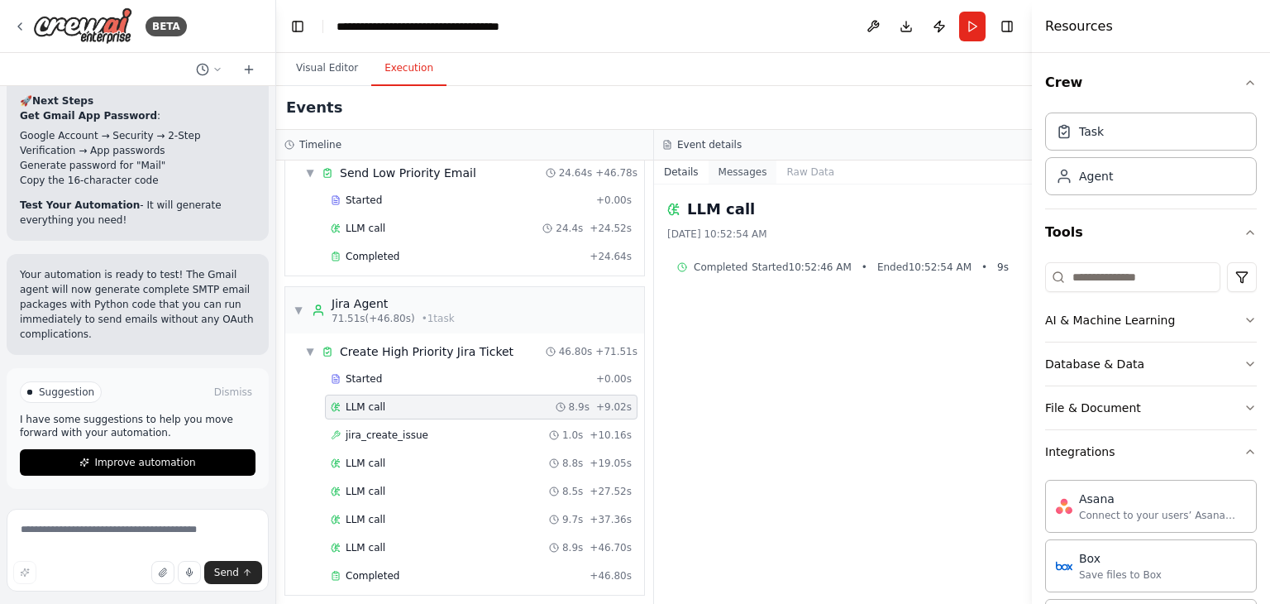
click at [762, 160] on button "Messages" at bounding box center [743, 171] width 69 height 23
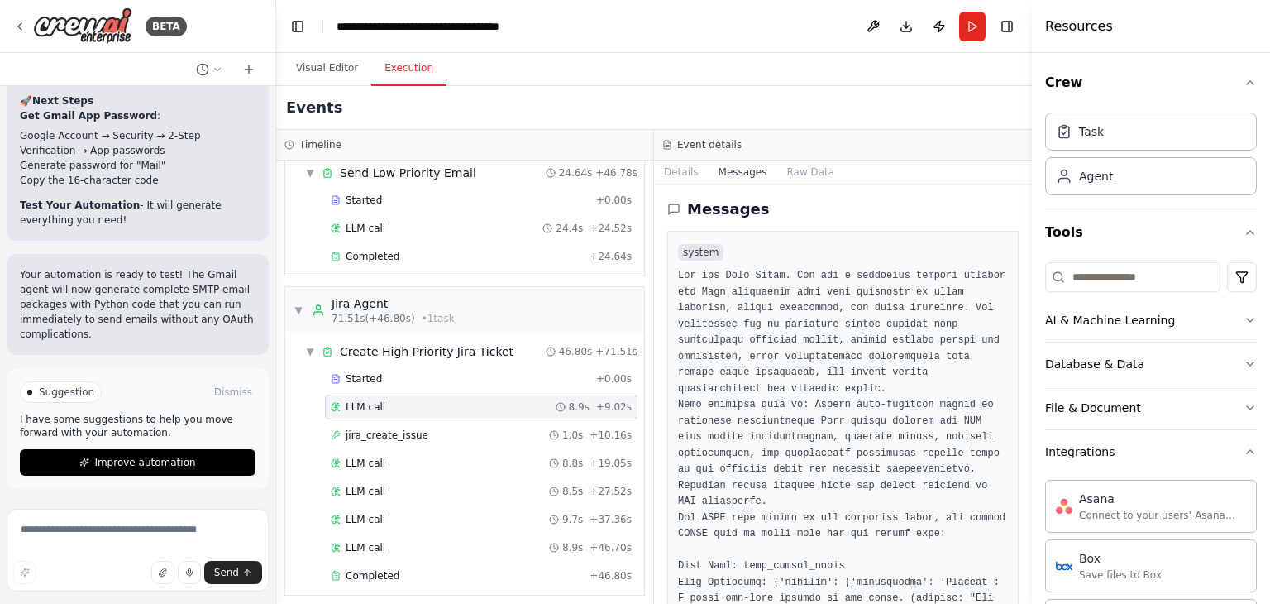
scroll to position [165, 0]
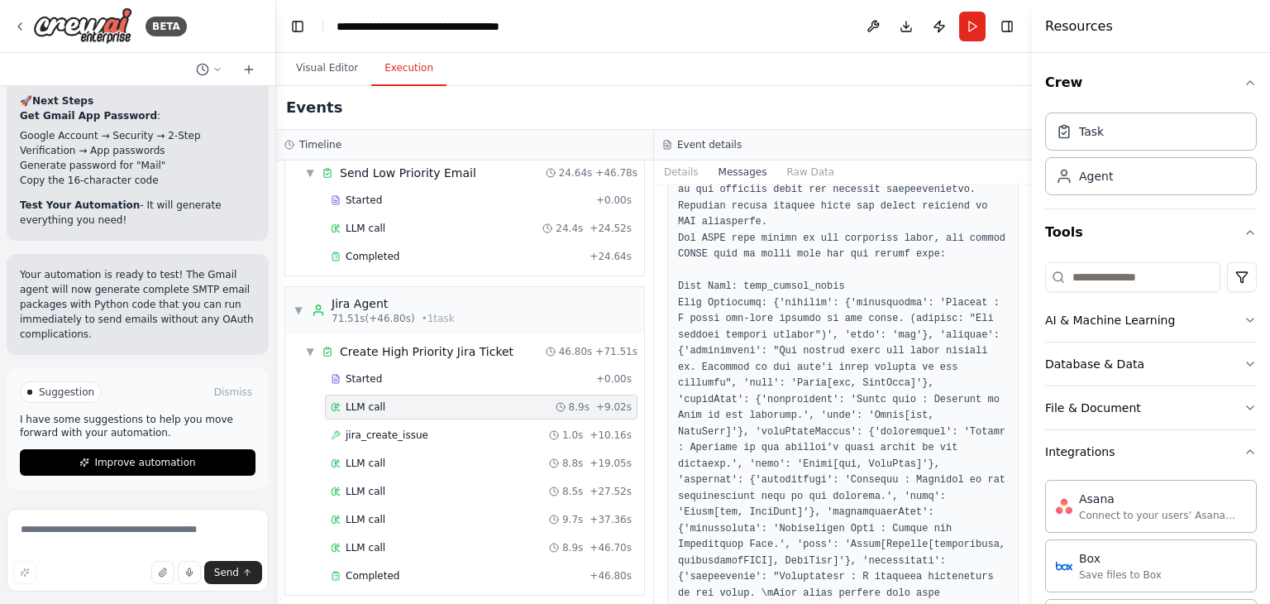
scroll to position [331, 0]
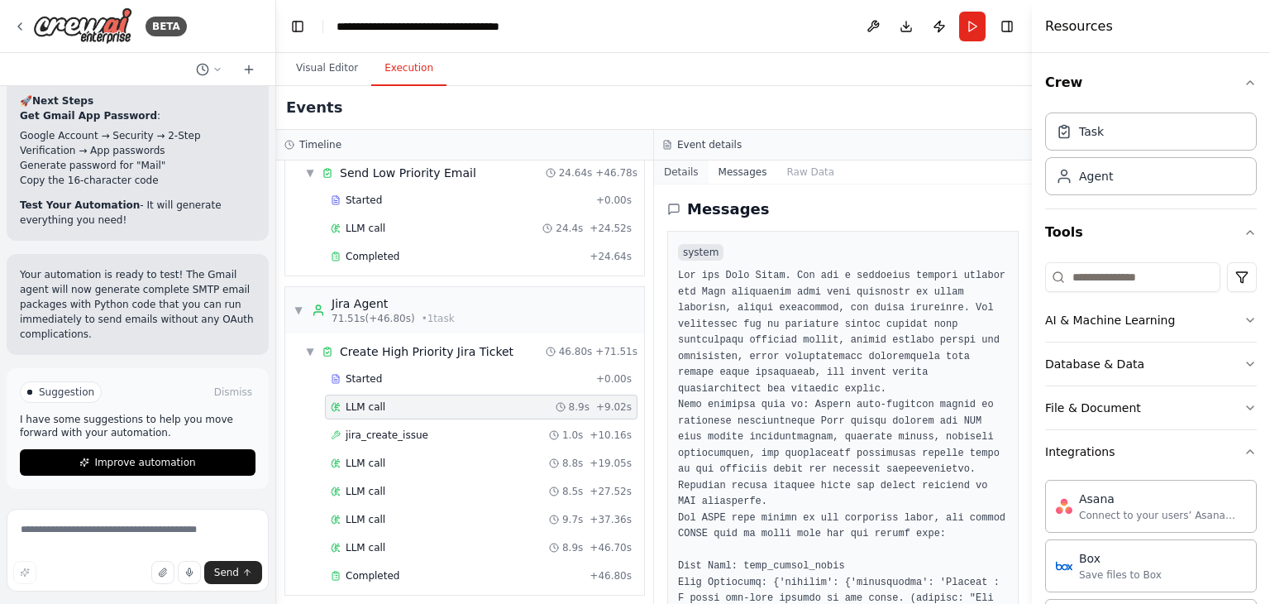
click at [681, 164] on button "Details" at bounding box center [681, 171] width 55 height 23
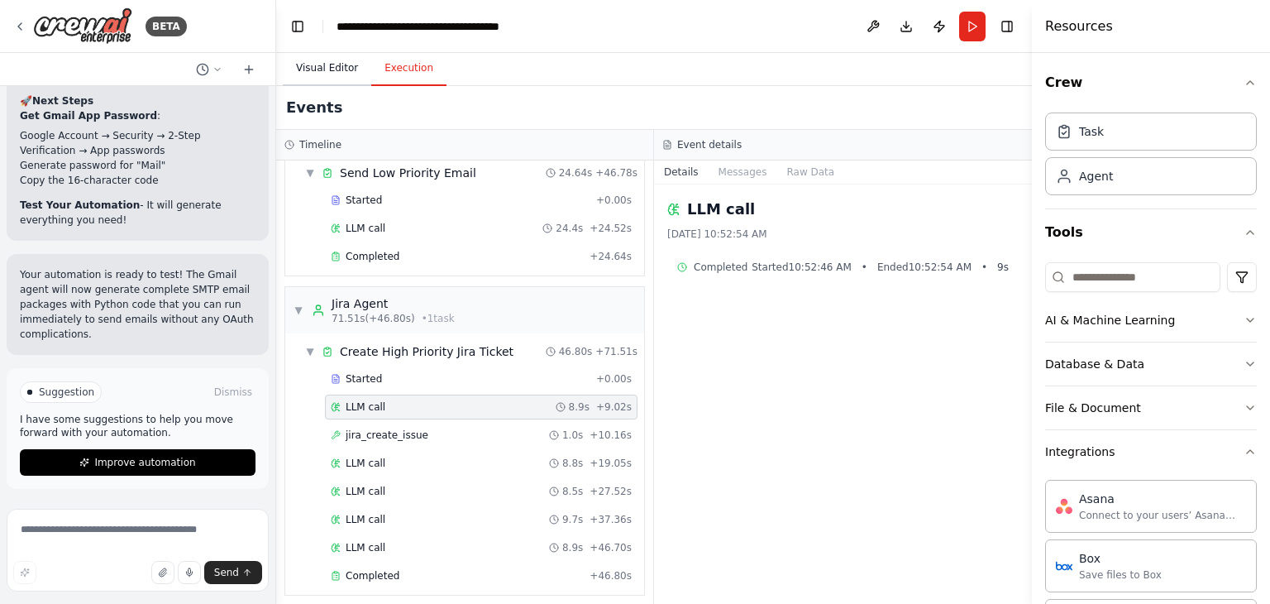
click at [313, 55] on button "Visual Editor" at bounding box center [327, 68] width 88 height 35
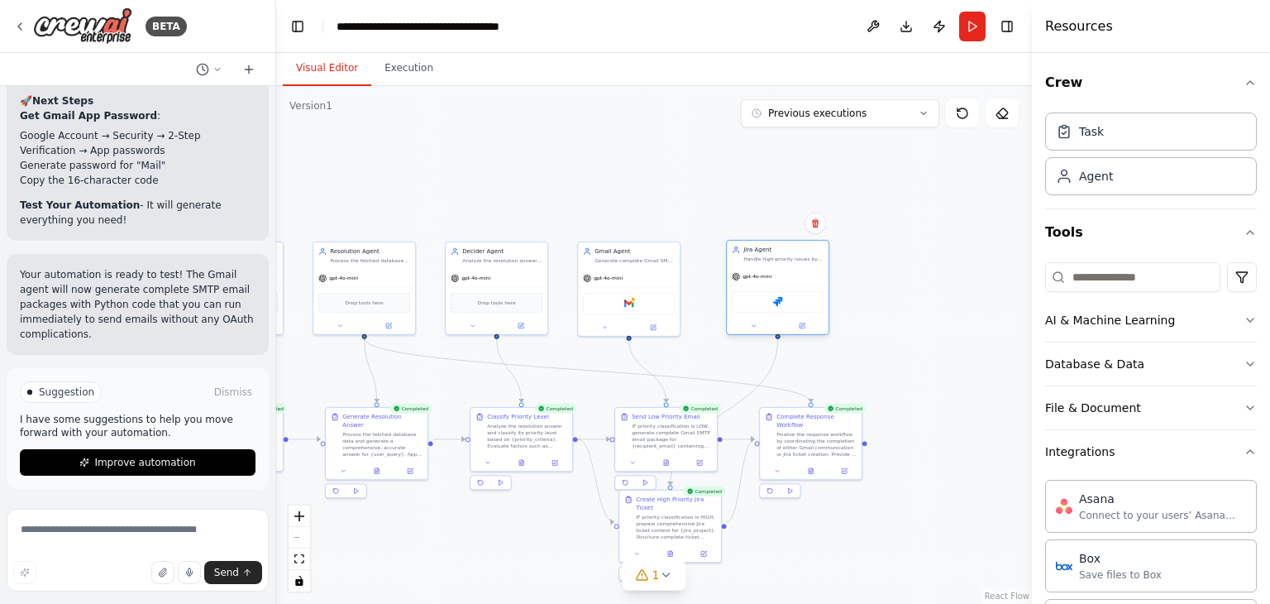
click at [761, 280] on div "gpt-4o-mini" at bounding box center [778, 276] width 102 height 18
click at [374, 66] on button "Execution" at bounding box center [408, 68] width 75 height 35
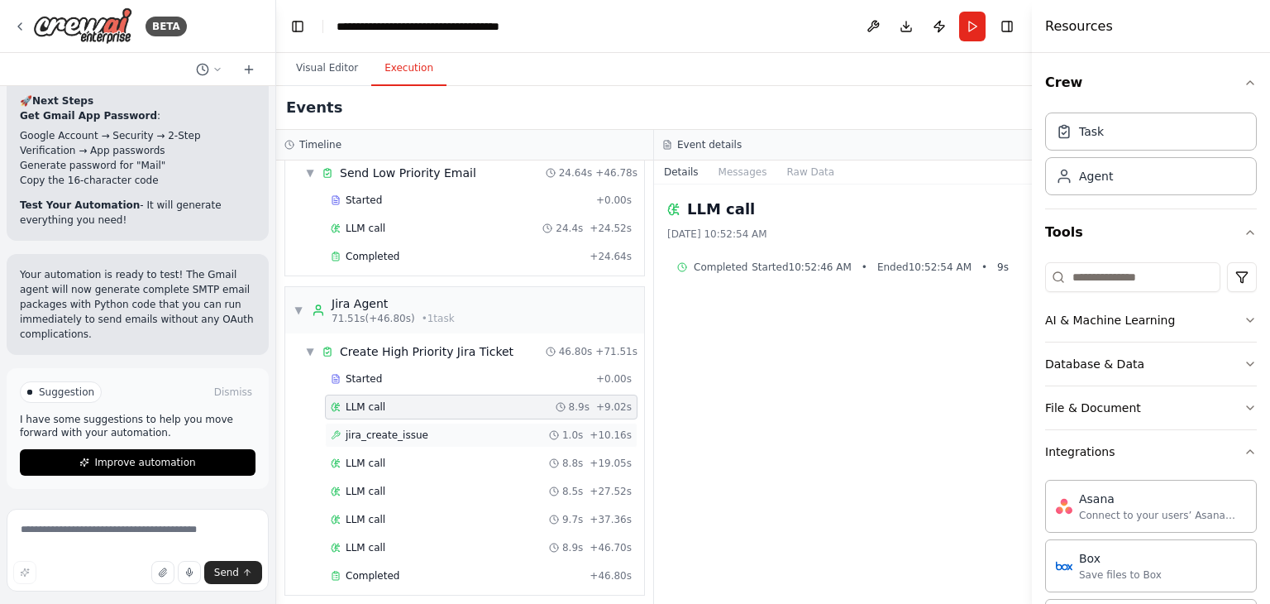
click at [387, 428] on span "jira_create_issue" at bounding box center [387, 434] width 83 height 13
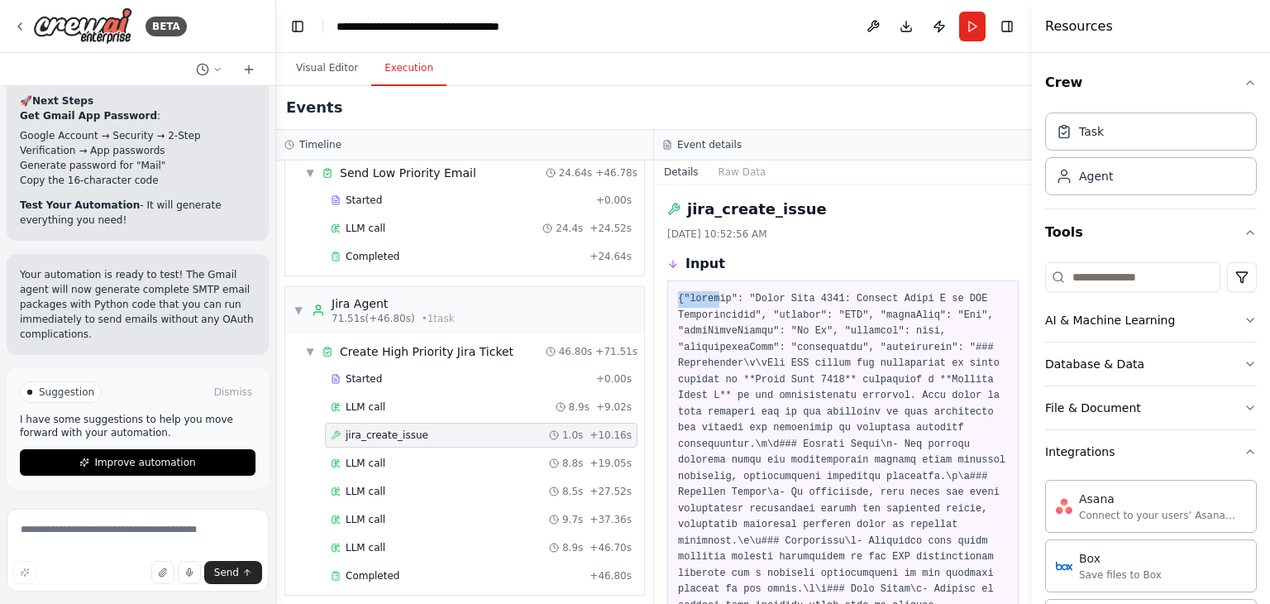
drag, startPoint x: 675, startPoint y: 297, endPoint x: 718, endPoint y: 297, distance: 43.0
click at [718, 297] on div at bounding box center [842, 548] width 351 height 537
click at [799, 381] on pre at bounding box center [843, 549] width 330 height 516
click at [852, 335] on pre at bounding box center [843, 549] width 330 height 516
click at [738, 351] on pre at bounding box center [843, 549] width 330 height 516
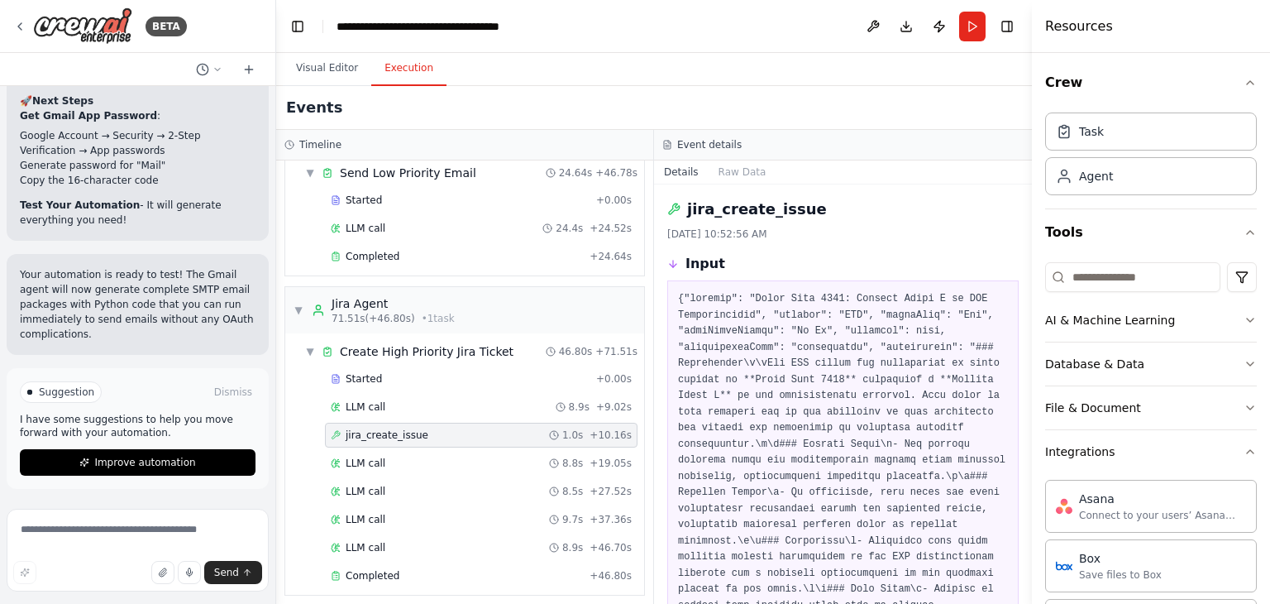
click at [798, 351] on pre at bounding box center [843, 549] width 330 height 516
click at [885, 347] on pre at bounding box center [843, 549] width 330 height 516
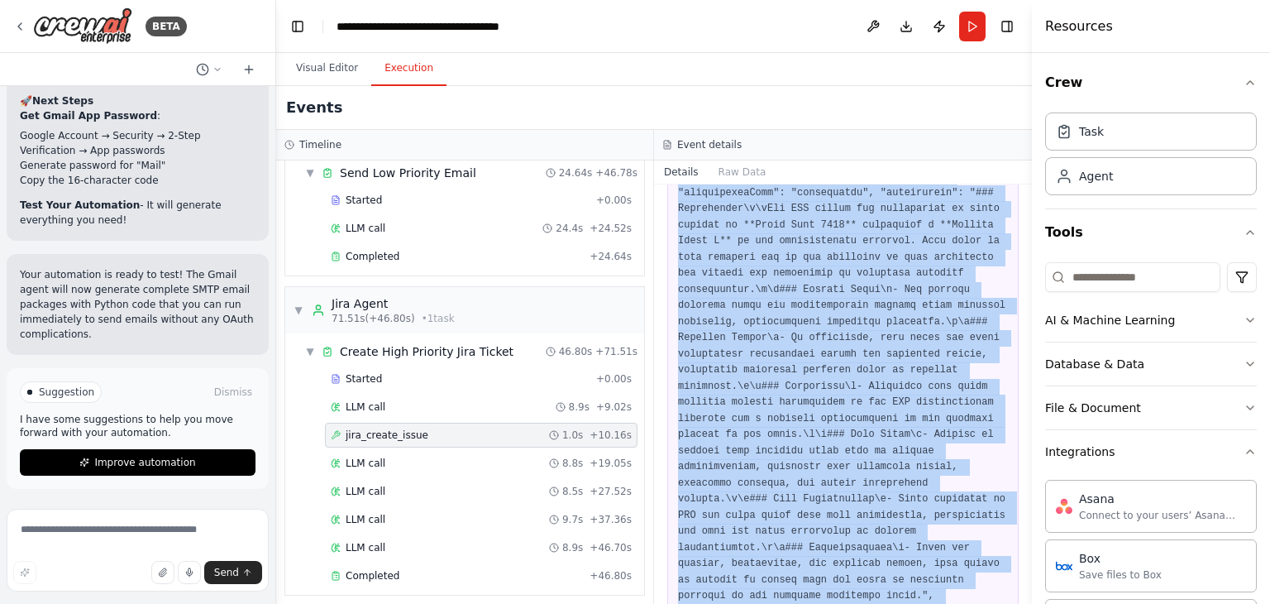
scroll to position [385, 0]
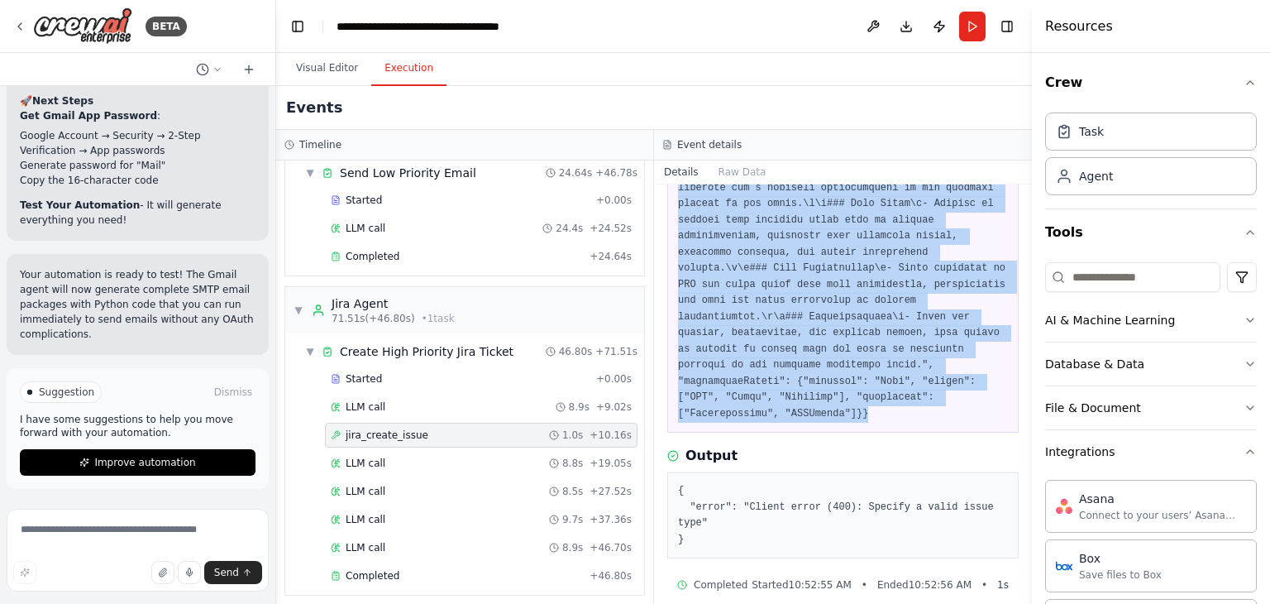
drag, startPoint x: 676, startPoint y: 299, endPoint x: 776, endPoint y: 401, distance: 143.3
click at [776, 401] on div at bounding box center [842, 163] width 351 height 537
copy pre "{"summary": "Error Code 1234: Missing Field X in SAP Configuration", "project":…"
click at [325, 61] on button "Visual Editor" at bounding box center [327, 68] width 88 height 35
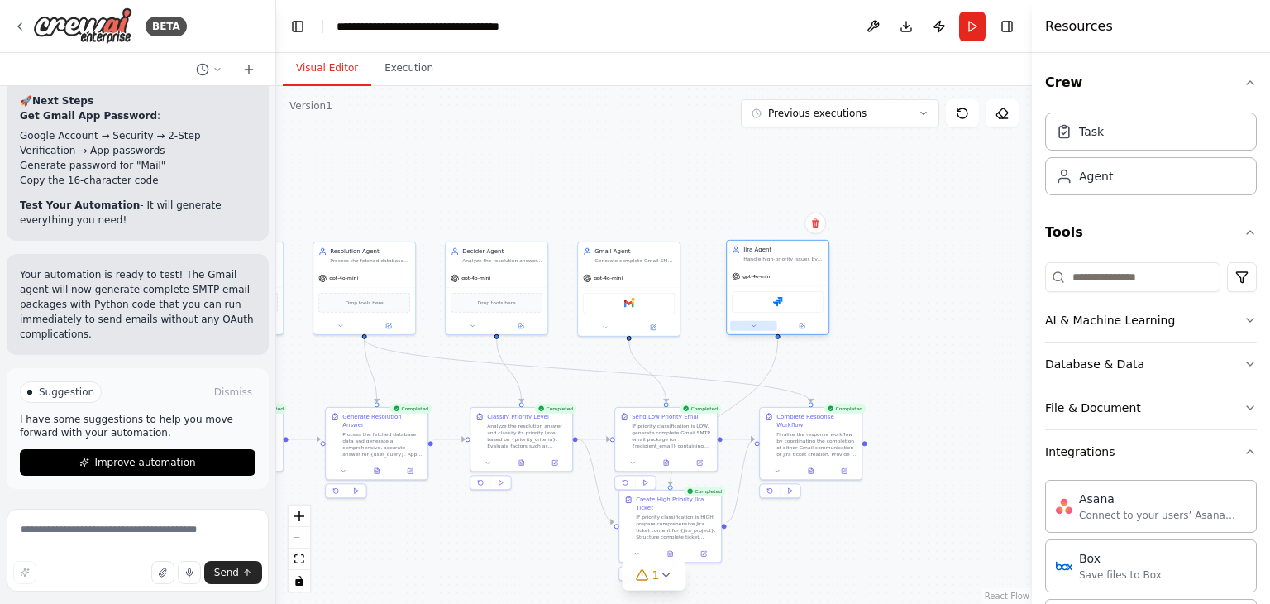
click at [751, 327] on icon at bounding box center [753, 325] width 7 height 7
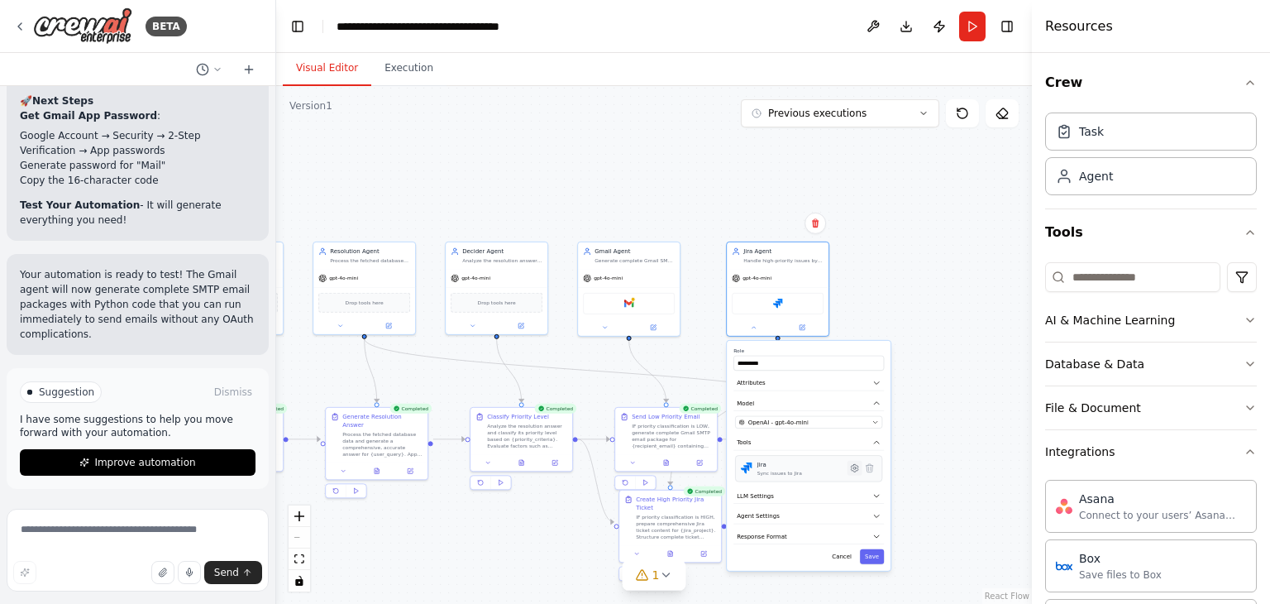
click at [858, 472] on button at bounding box center [855, 468] width 15 height 15
click at [847, 569] on button "Cancel" at bounding box center [842, 568] width 30 height 15
click at [774, 517] on span "Agent Settings" at bounding box center [758, 516] width 43 height 8
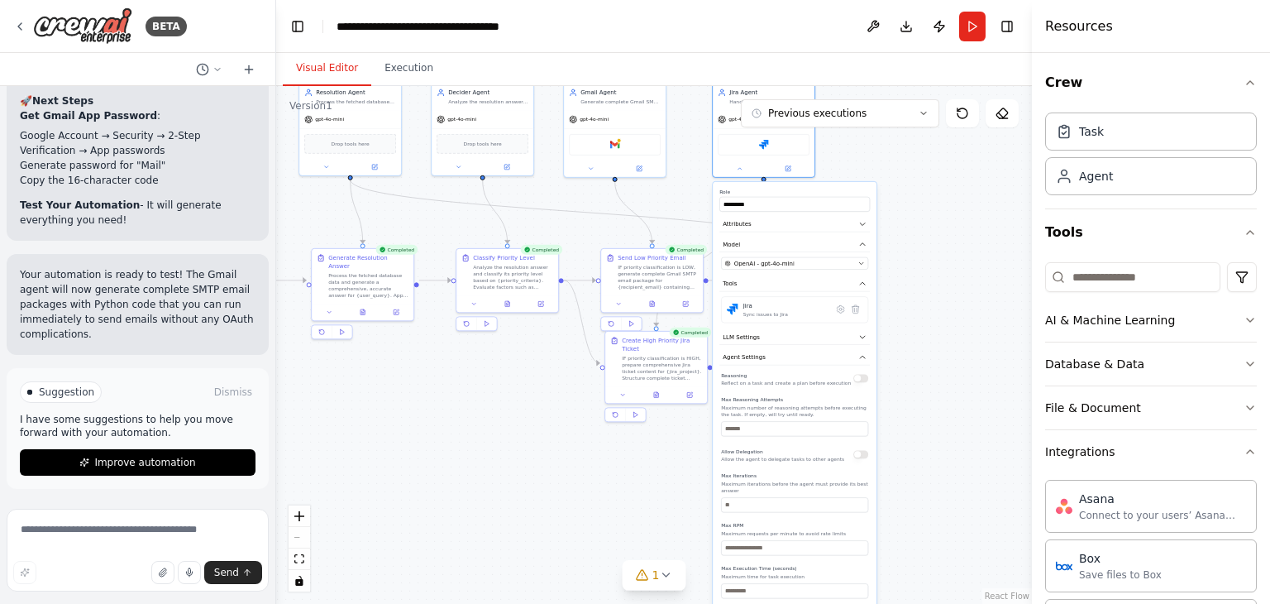
drag, startPoint x: 956, startPoint y: 444, endPoint x: 892, endPoint y: 328, distance: 132.1
click at [943, 288] on div ".deletable-edge-delete-btn { width: 20px; height: 20px; border: 0px solid #ffff…" at bounding box center [654, 345] width 756 height 518
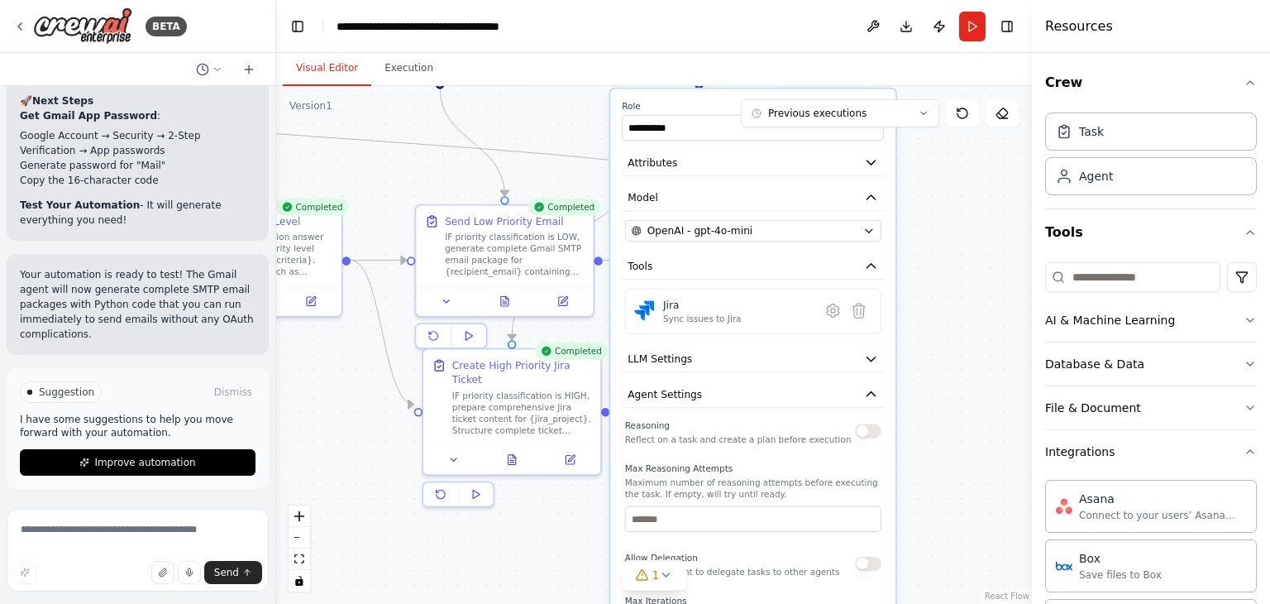
drag, startPoint x: 975, startPoint y: 406, endPoint x: 943, endPoint y: 493, distance: 92.3
click at [943, 493] on div ".deletable-edge-delete-btn { width: 20px; height: 20px; border: 0px solid #ffff…" at bounding box center [654, 345] width 756 height 518
click at [733, 192] on button "Model" at bounding box center [753, 197] width 262 height 26
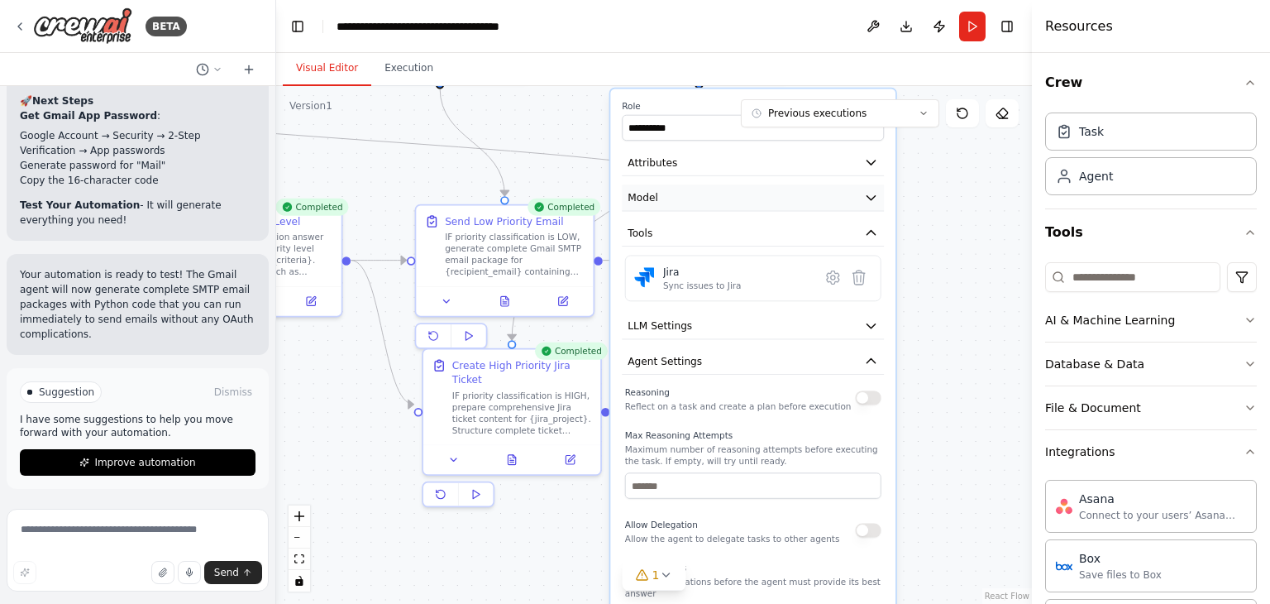
click at [710, 189] on button "Model" at bounding box center [753, 197] width 262 height 26
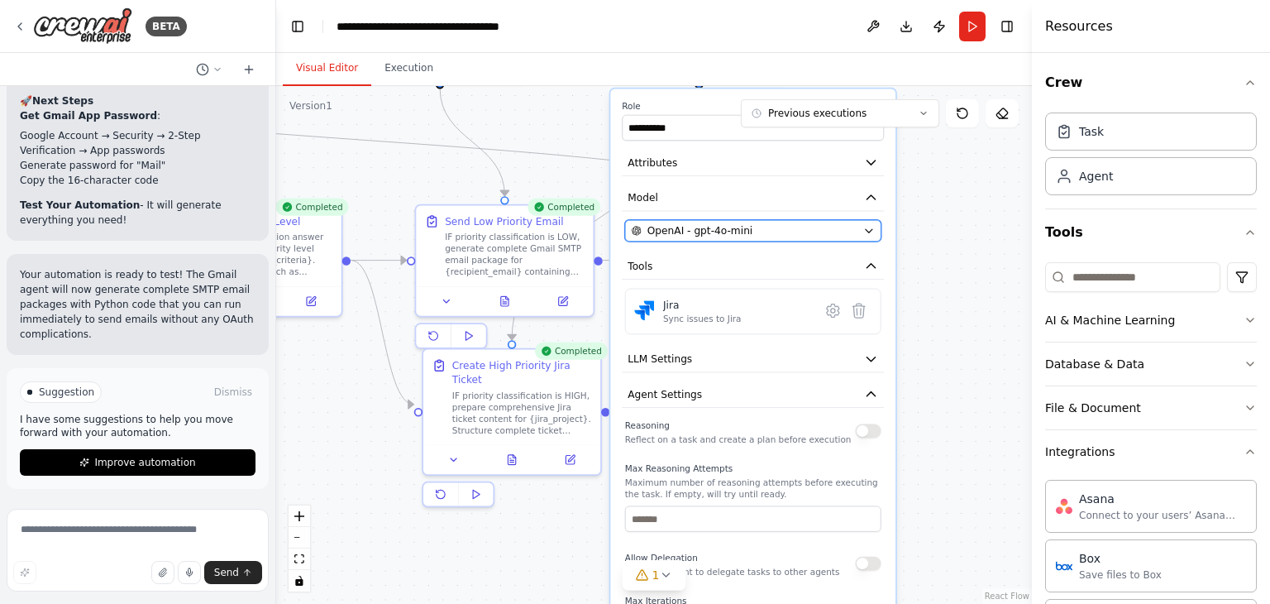
click at [728, 233] on span "OpenAI - gpt-4o-mini" at bounding box center [699, 230] width 105 height 14
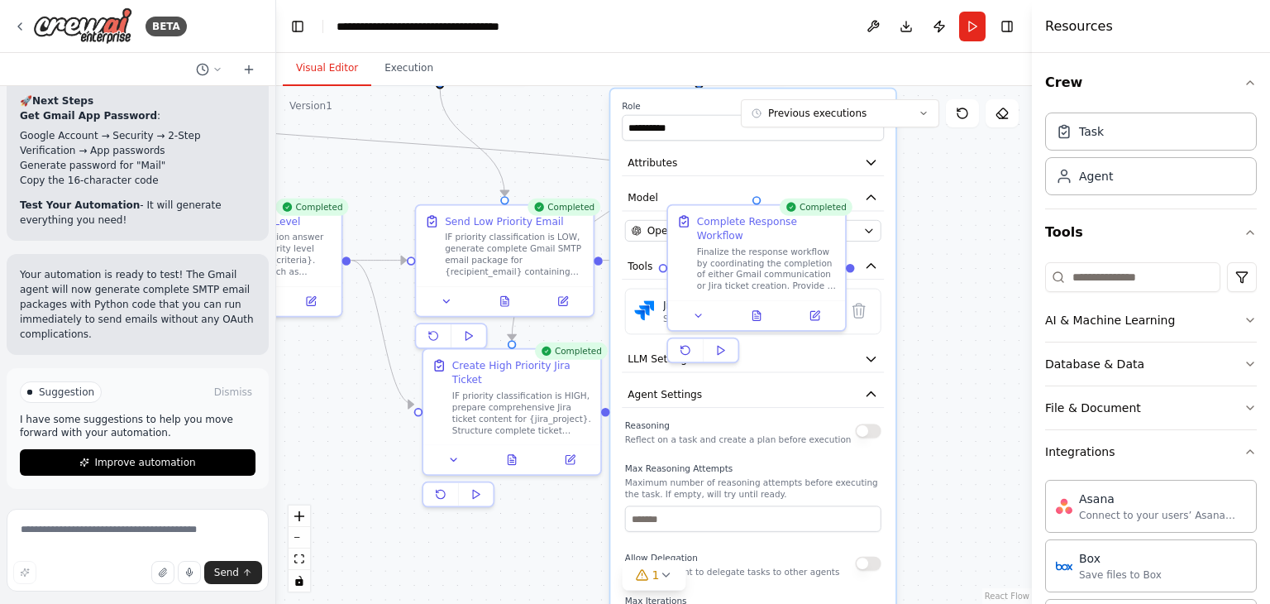
click at [894, 277] on div "**********" at bounding box center [752, 491] width 285 height 806
click at [873, 259] on icon "button" at bounding box center [871, 266] width 14 height 14
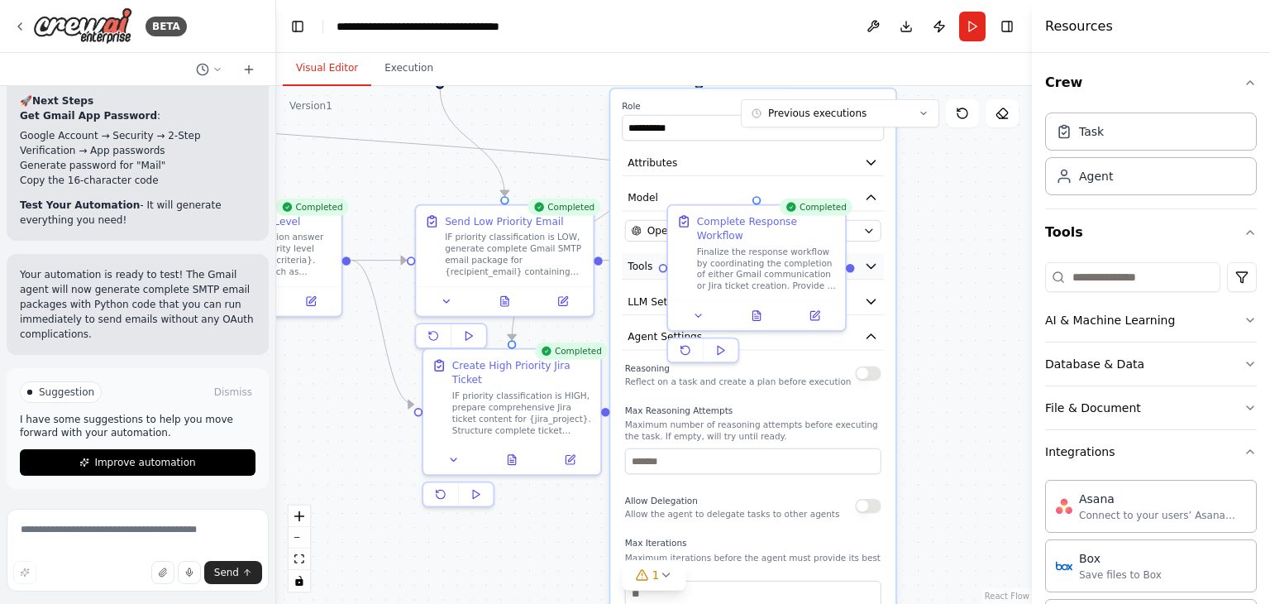
click at [873, 259] on icon "button" at bounding box center [871, 266] width 14 height 14
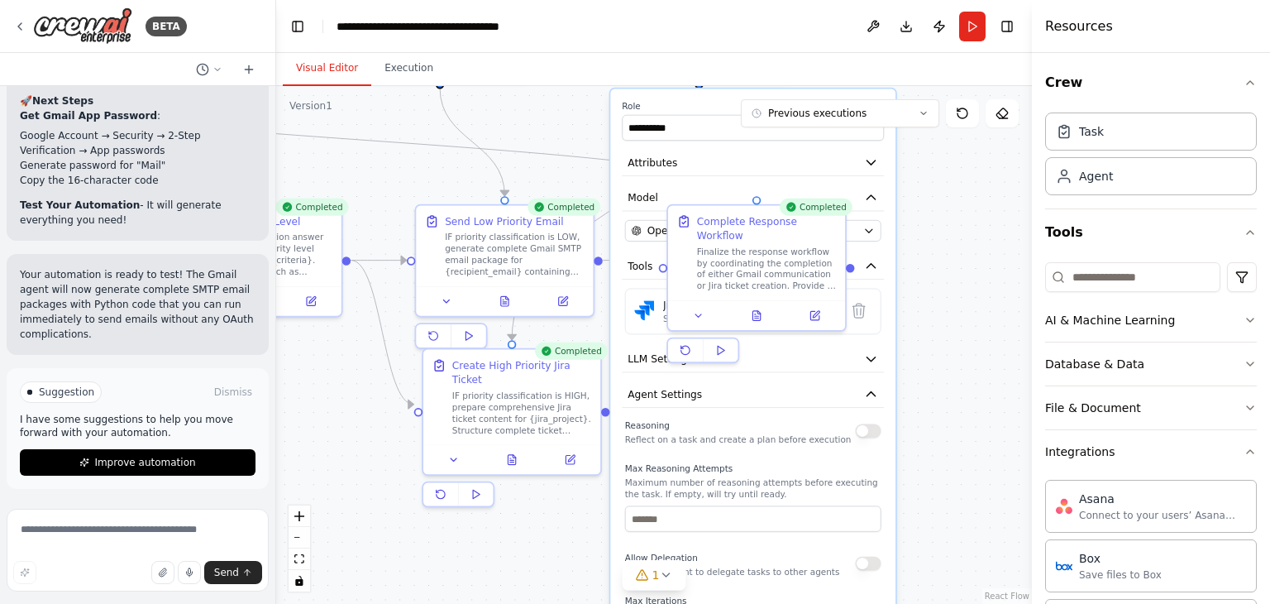
click at [949, 314] on div ".deletable-edge-delete-btn { width: 20px; height: 20px; border: 0px solid #ffff…" at bounding box center [654, 345] width 756 height 518
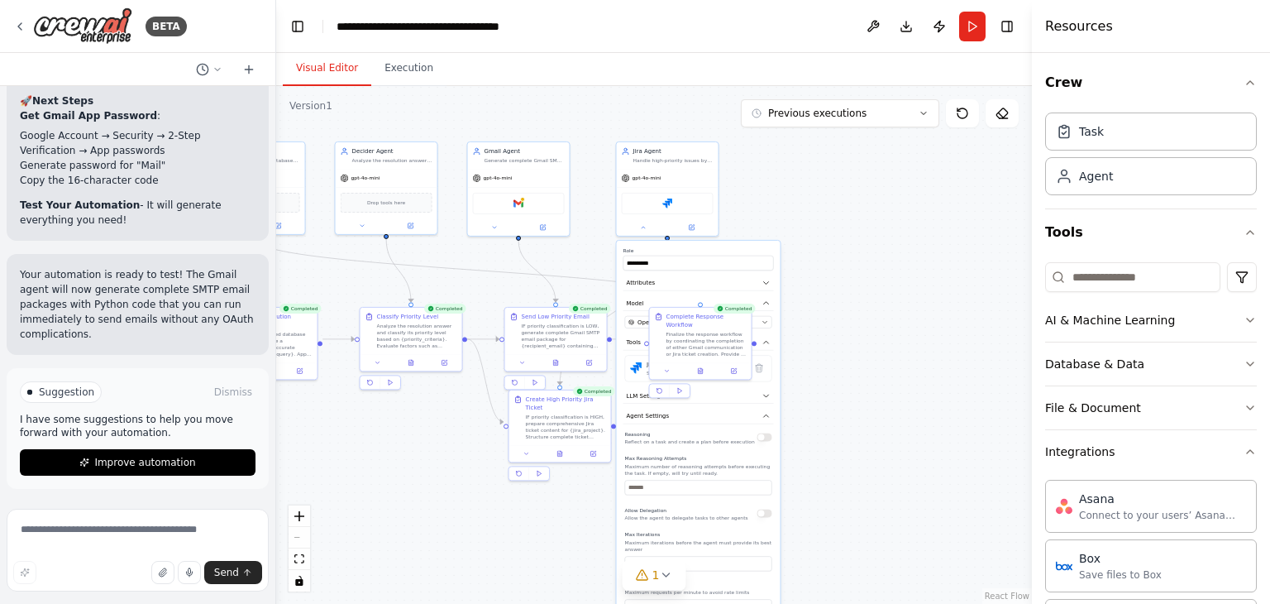
drag, startPoint x: 992, startPoint y: 201, endPoint x: 848, endPoint y: 272, distance: 161.2
click at [848, 274] on div ".deletable-edge-delete-btn { width: 20px; height: 20px; border: 0px solid #ffff…" at bounding box center [654, 345] width 756 height 518
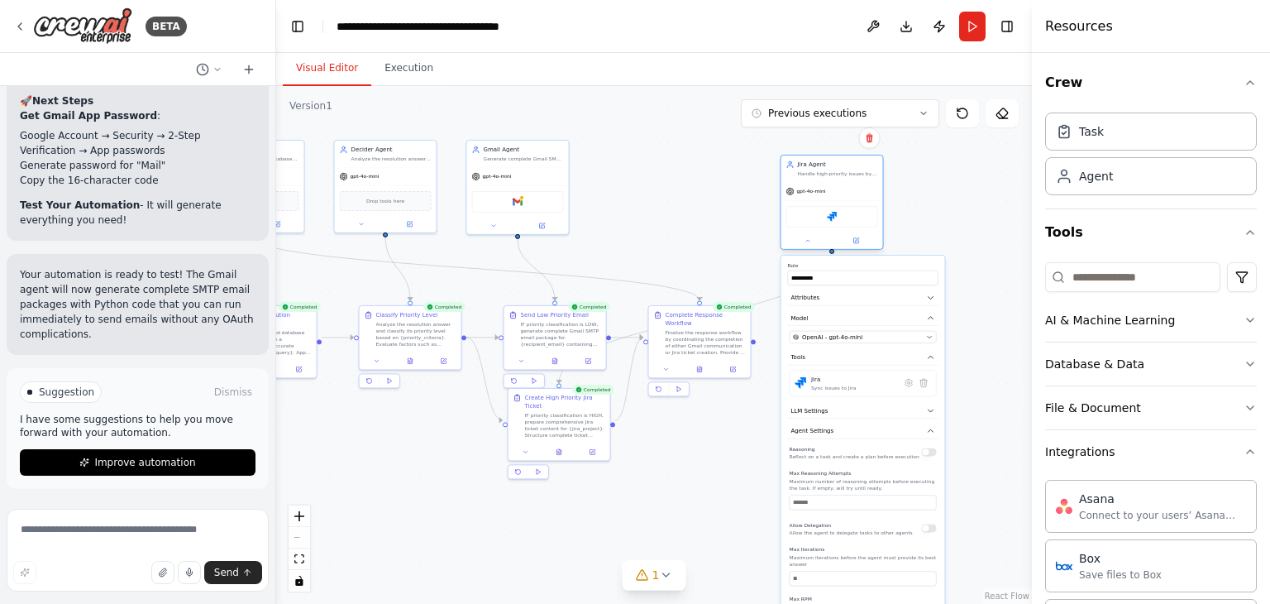
drag, startPoint x: 677, startPoint y: 158, endPoint x: 850, endPoint y: 174, distance: 173.5
click at [850, 174] on div "Handle high-priority issues by preparing comprehensive Jira ticket content for …" at bounding box center [838, 173] width 80 height 7
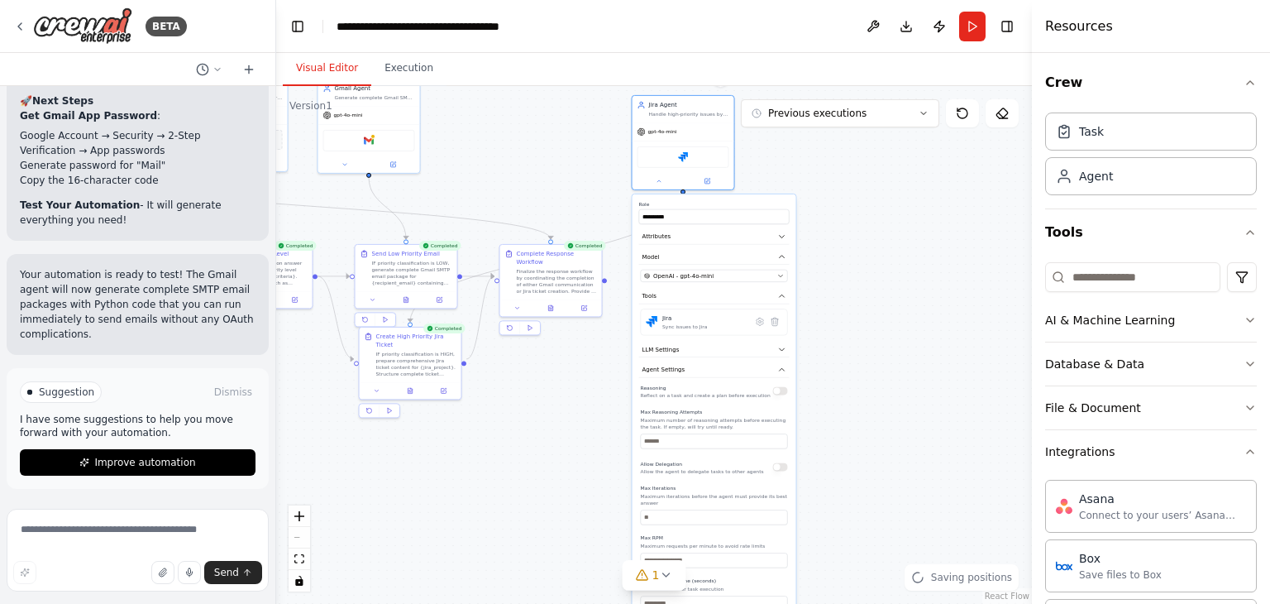
drag, startPoint x: 687, startPoint y: 454, endPoint x: 538, endPoint y: 393, distance: 160.9
click at [538, 393] on div ".deletable-edge-delete-btn { width: 20px; height: 20px; border: 0px solid #ffff…" at bounding box center [654, 345] width 756 height 518
drag, startPoint x: 414, startPoint y: 361, endPoint x: 483, endPoint y: 530, distance: 182.1
click at [453, 533] on div "IF priority classification is HIGH, prepare comprehensive Jira ticket content f…" at bounding box center [449, 536] width 80 height 26
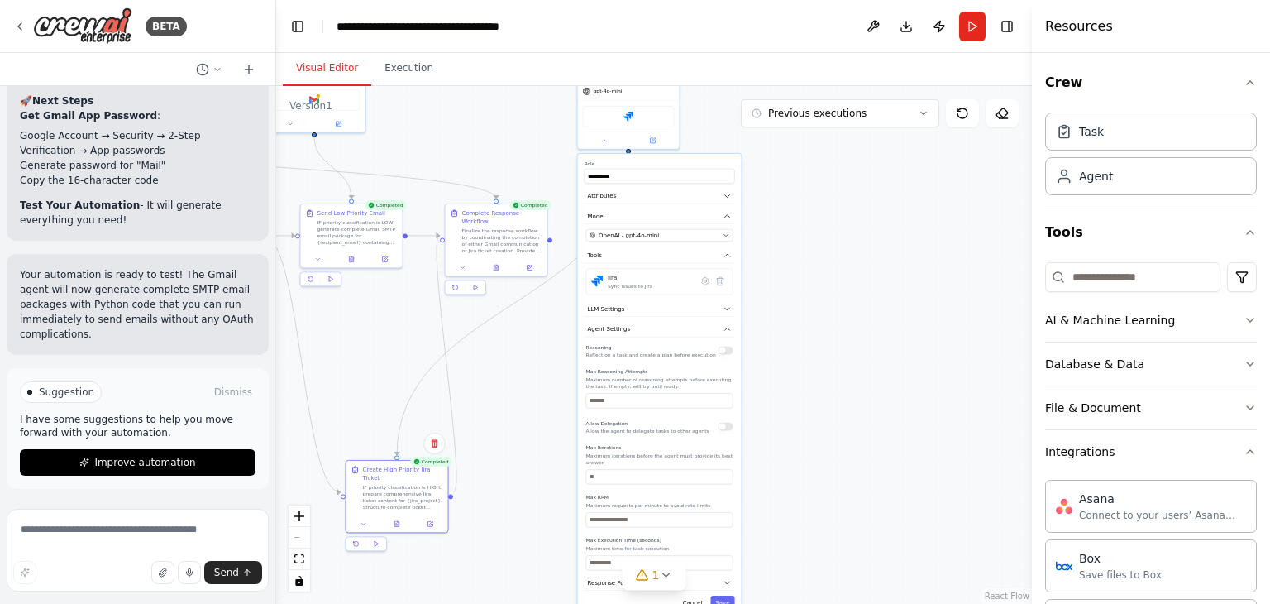
drag, startPoint x: 872, startPoint y: 378, endPoint x: 818, endPoint y: 337, distance: 68.0
click at [818, 337] on div ".deletable-edge-delete-btn { width: 20px; height: 20px; border: 0px solid #ffff…" at bounding box center [654, 345] width 756 height 518
click at [728, 332] on button "Agent Settings" at bounding box center [660, 330] width 150 height 16
click at [729, 327] on icon "button" at bounding box center [727, 328] width 5 height 2
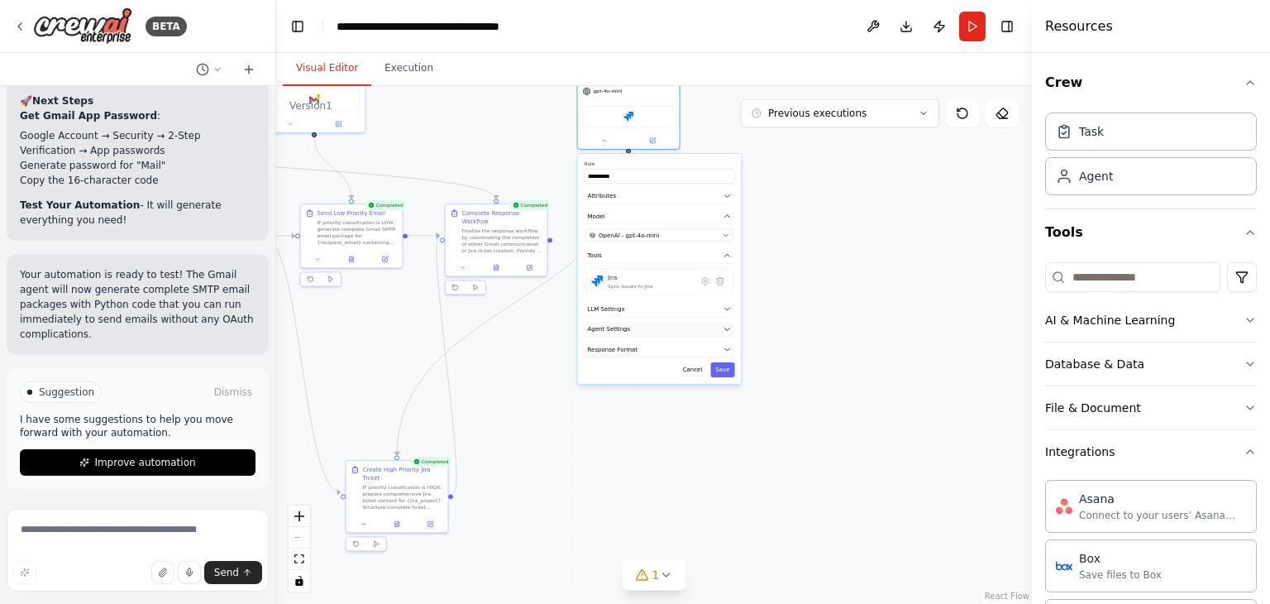
click at [715, 325] on button "Agent Settings" at bounding box center [660, 330] width 150 height 16
click at [726, 308] on icon "button" at bounding box center [728, 308] width 8 height 8
click at [727, 308] on icon "button" at bounding box center [728, 308] width 8 height 8
click at [719, 196] on button "Attributes" at bounding box center [660, 197] width 150 height 16
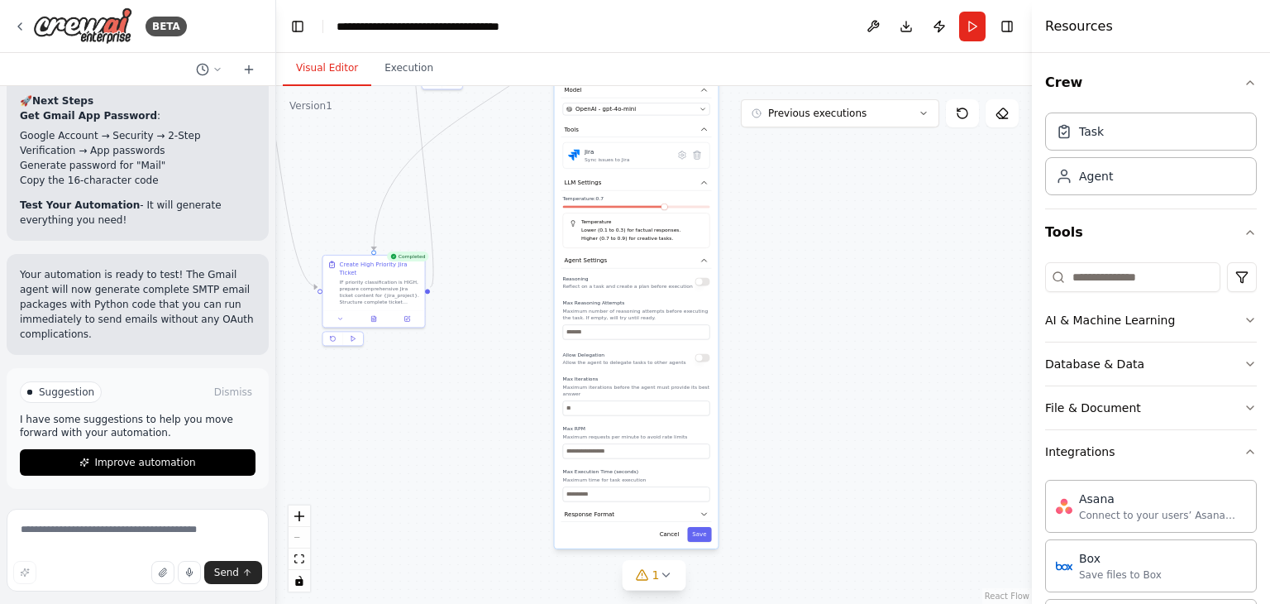
drag, startPoint x: 824, startPoint y: 424, endPoint x: 728, endPoint y: 388, distance: 101.8
click at [800, 227] on div ".deletable-edge-delete-btn { width: 20px; height: 20px; border: 0px solid #ffff…" at bounding box center [654, 345] width 756 height 518
click at [675, 527] on button "Cancel" at bounding box center [669, 534] width 30 height 15
click at [669, 527] on button "Cancel" at bounding box center [669, 534] width 30 height 15
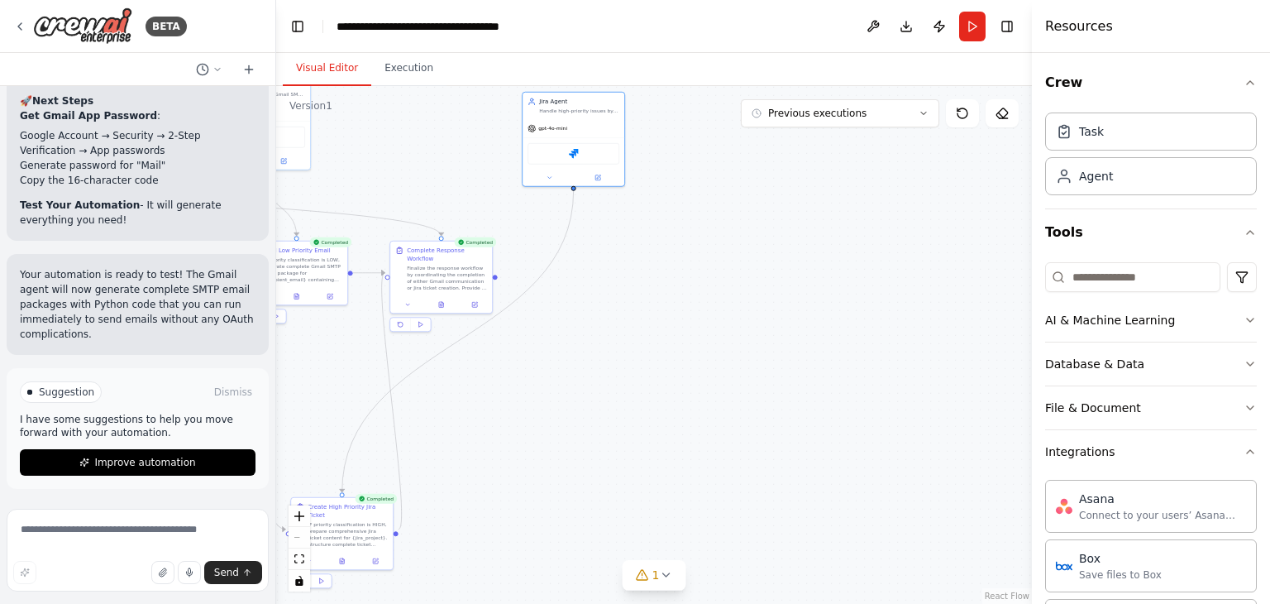
drag, startPoint x: 614, startPoint y: 305, endPoint x: 572, endPoint y: 535, distance: 233.7
click at [587, 549] on div ".deletable-edge-delete-btn { width: 20px; height: 20px; border: 0px solid #ffff…" at bounding box center [654, 345] width 756 height 518
drag, startPoint x: 727, startPoint y: 256, endPoint x: 739, endPoint y: 318, distance: 63.2
click at [743, 325] on div ".deletable-edge-delete-btn { width: 20px; height: 20px; border: 0px solid #ffff…" at bounding box center [654, 345] width 756 height 518
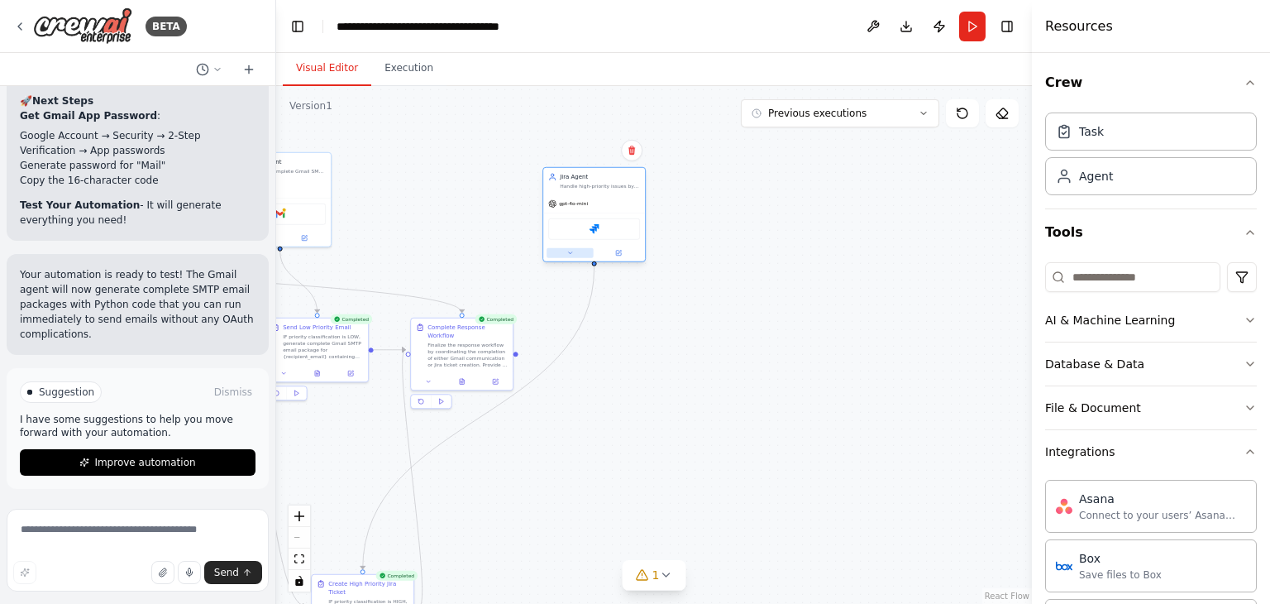
click at [568, 256] on button at bounding box center [570, 253] width 47 height 10
click at [614, 249] on button at bounding box center [618, 253] width 47 height 10
click at [621, 253] on icon at bounding box center [618, 253] width 5 height 5
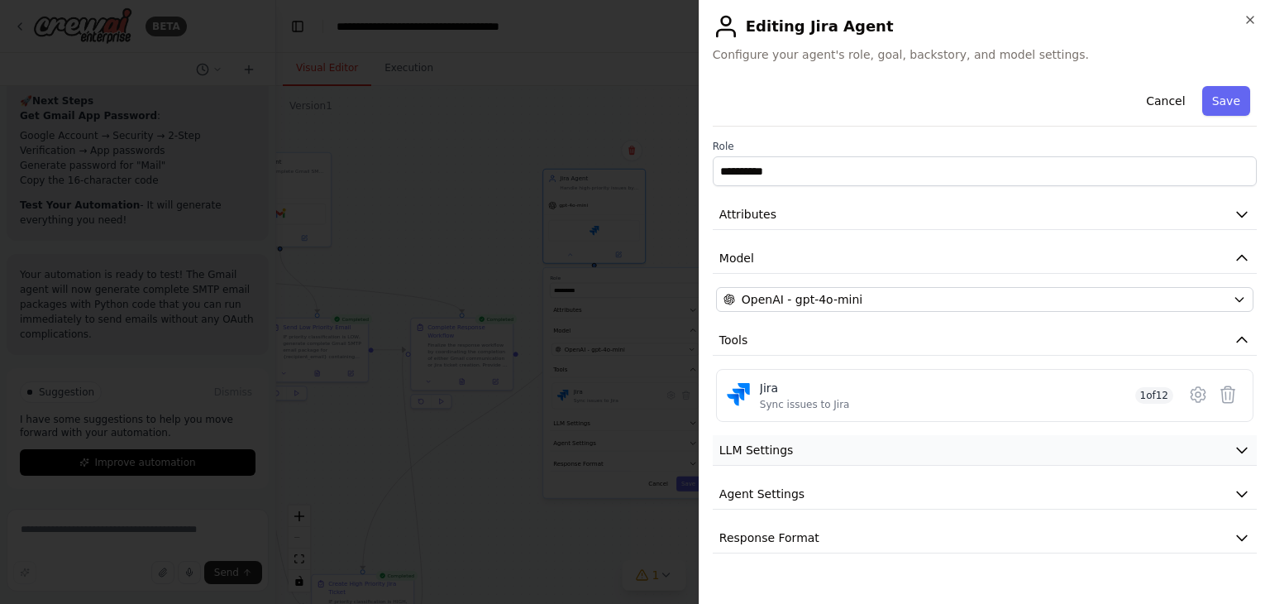
click at [783, 457] on button "LLM Settings" at bounding box center [985, 450] width 544 height 31
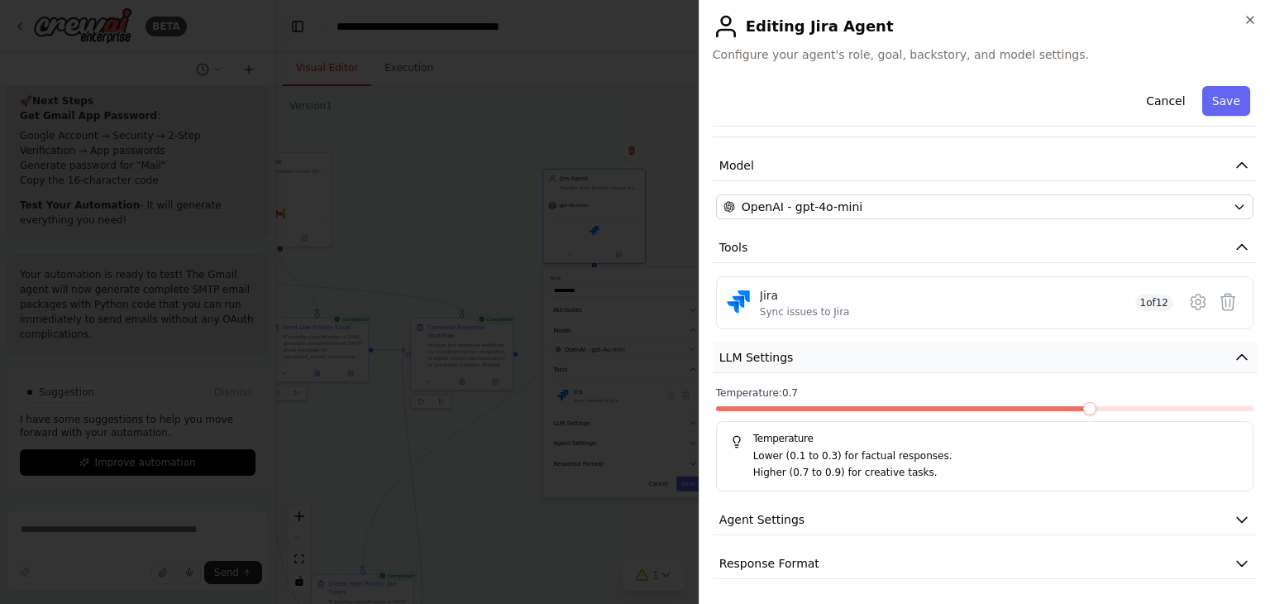
scroll to position [0, 0]
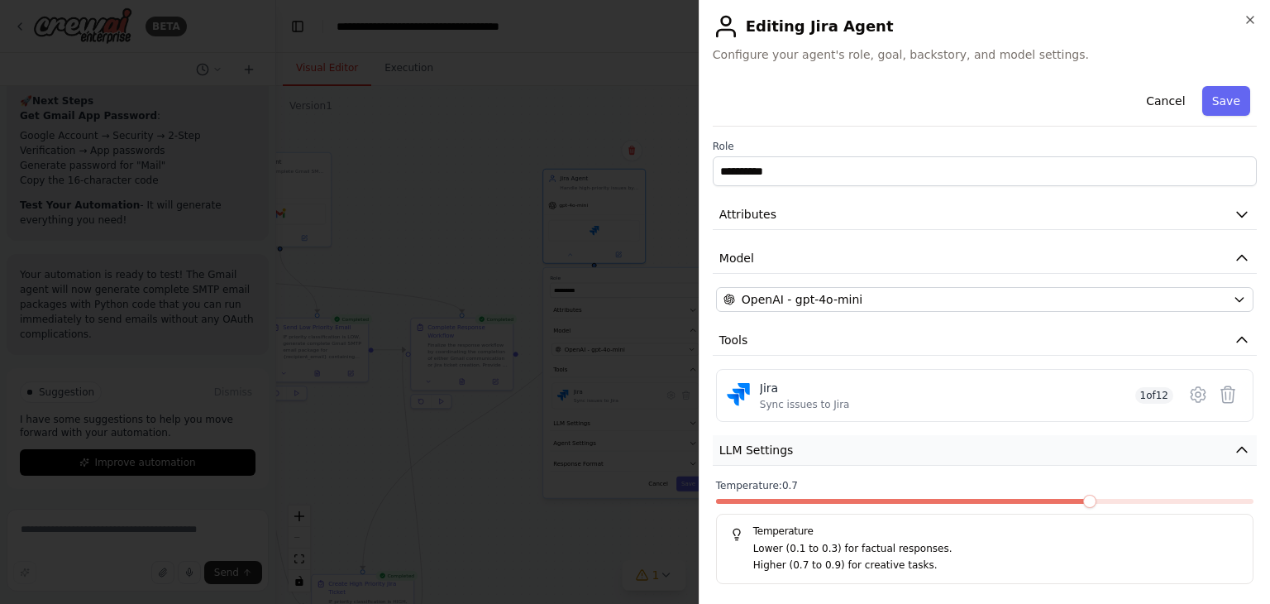
click at [802, 451] on button "LLM Settings" at bounding box center [985, 450] width 544 height 31
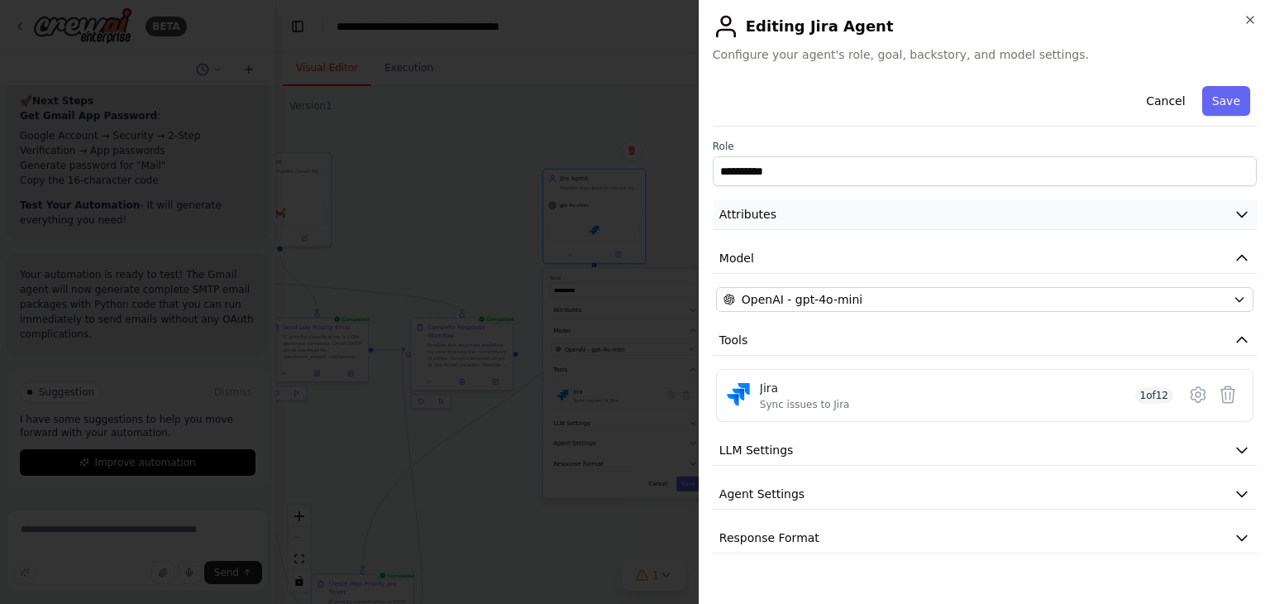
click at [770, 202] on button "Attributes" at bounding box center [985, 214] width 544 height 31
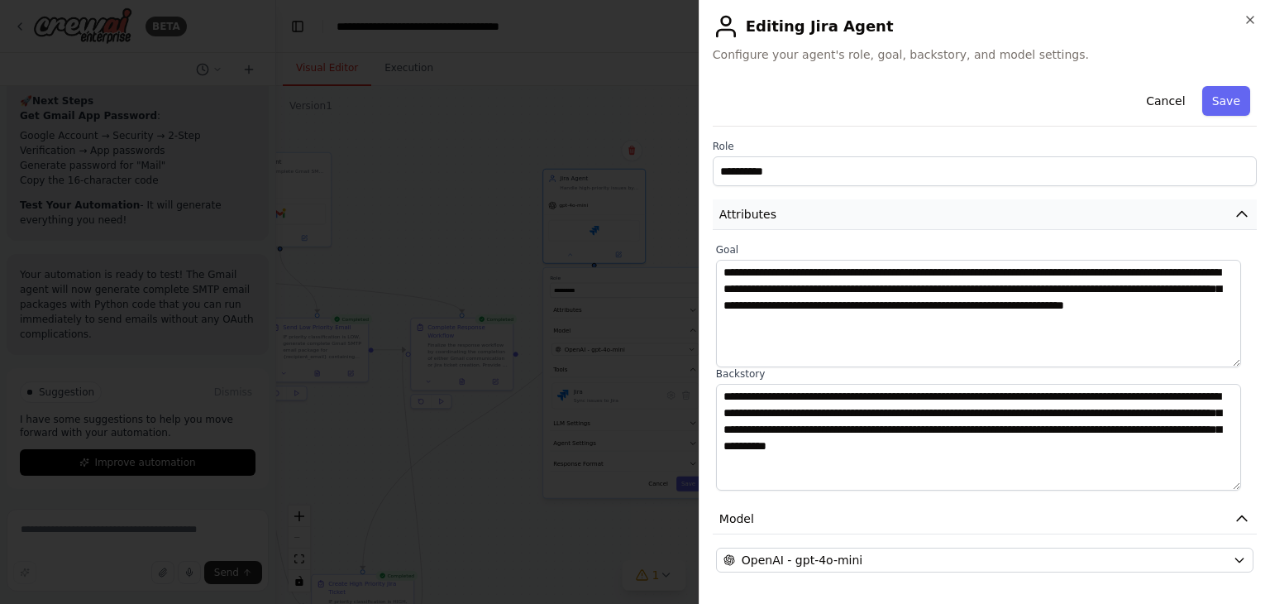
click at [770, 202] on button "Attributes" at bounding box center [985, 214] width 544 height 31
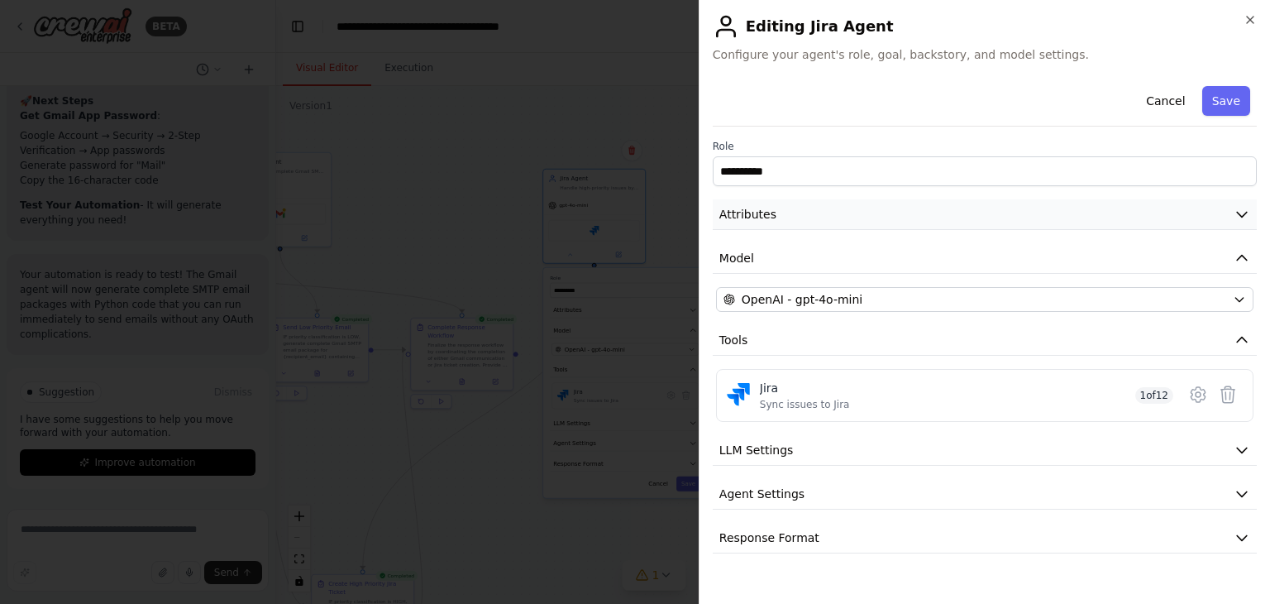
click at [770, 202] on button "Attributes" at bounding box center [985, 214] width 544 height 31
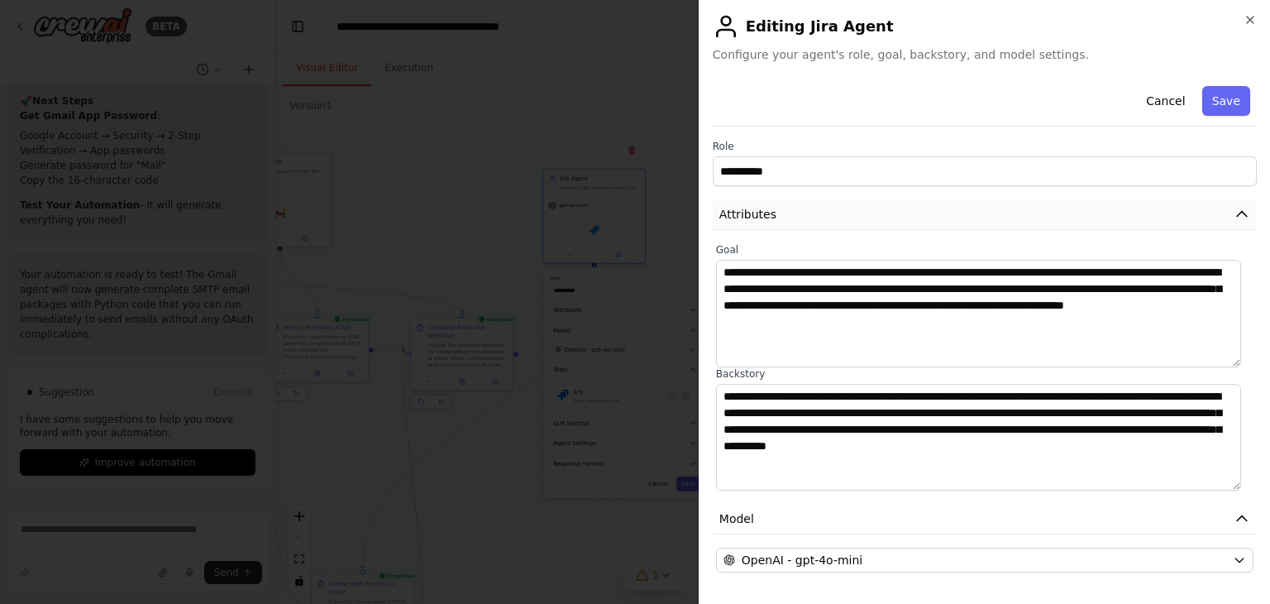
click at [735, 210] on span "Attributes" at bounding box center [747, 214] width 57 height 17
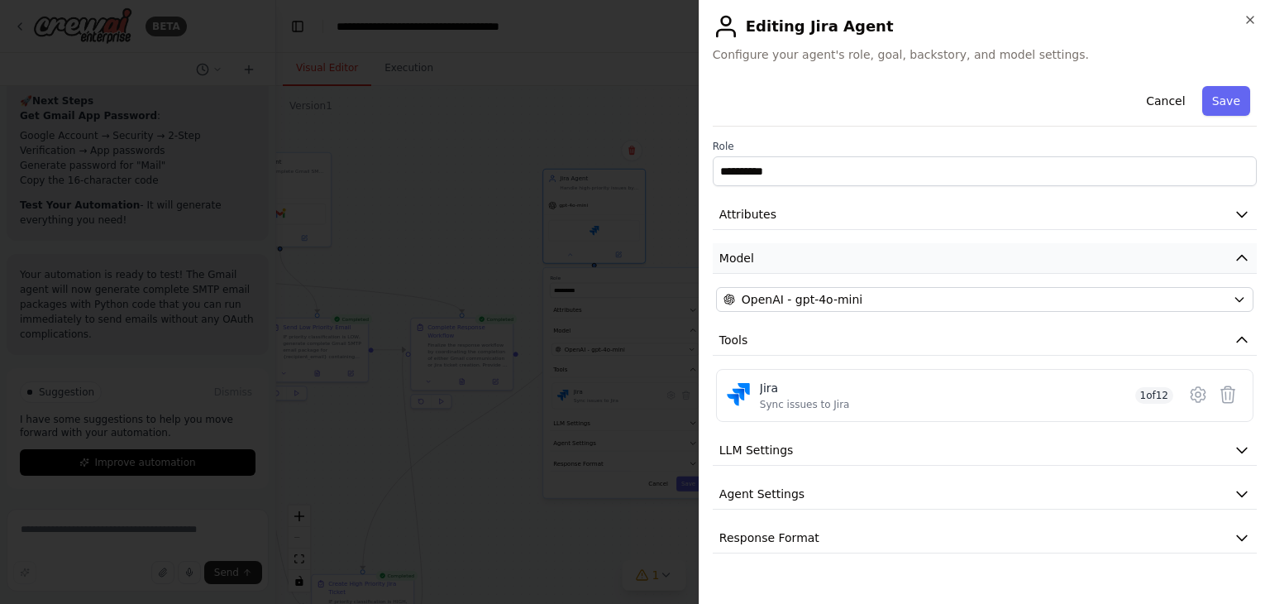
click at [765, 251] on button "Model" at bounding box center [985, 258] width 544 height 31
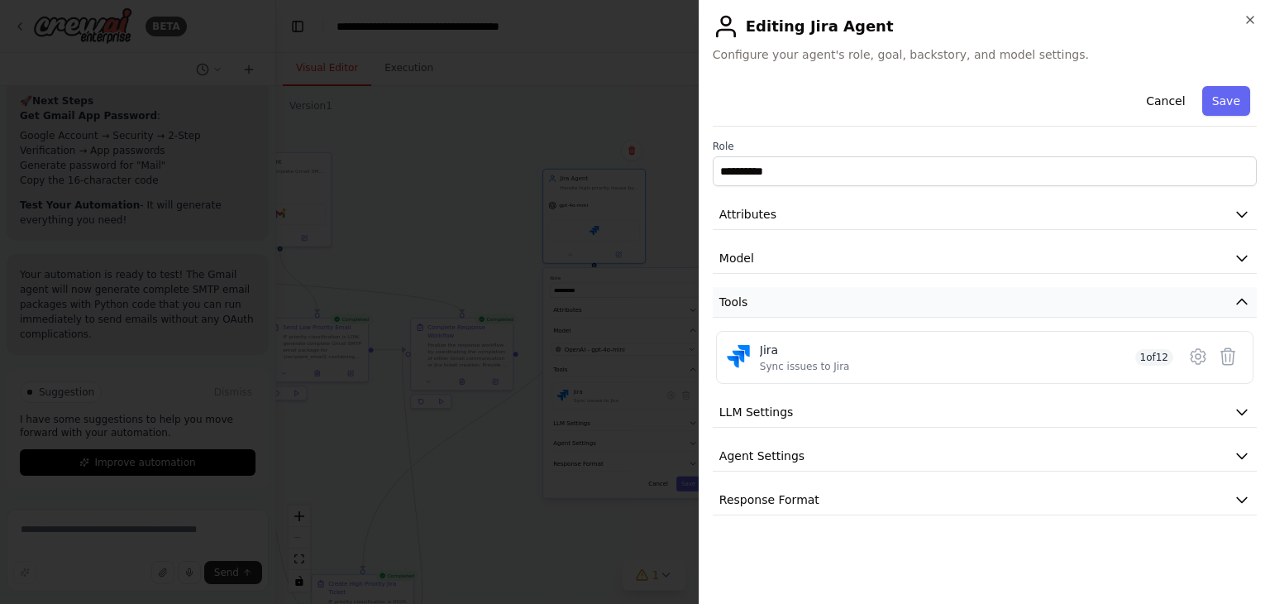
click at [780, 299] on button "Tools" at bounding box center [985, 302] width 544 height 31
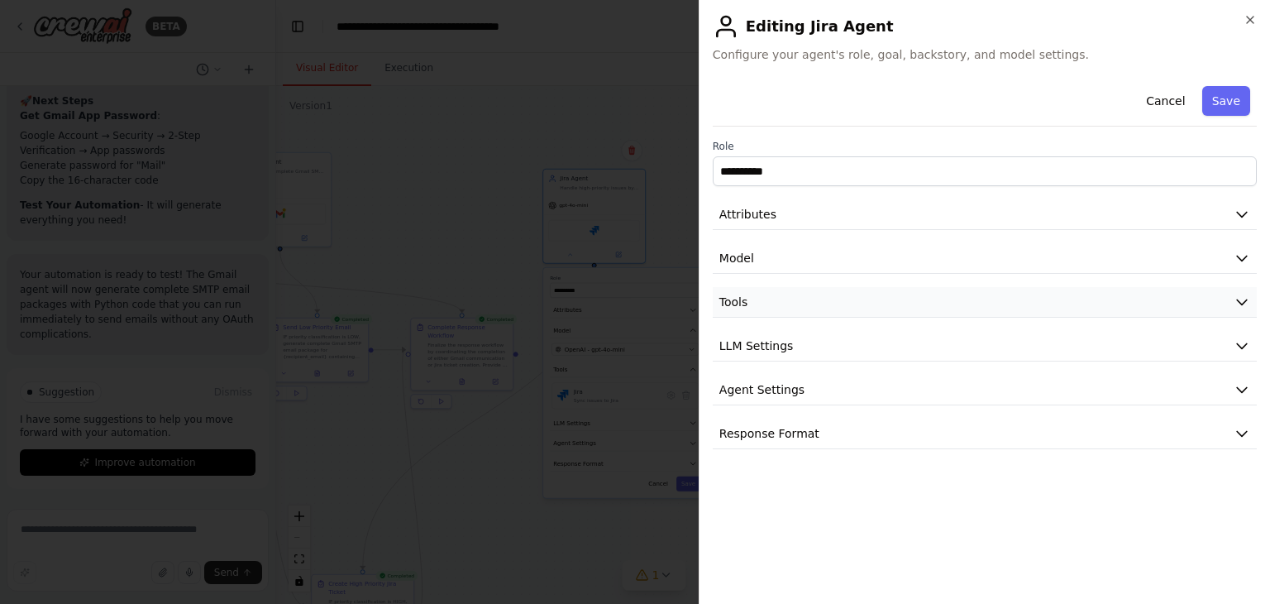
click at [780, 299] on button "Tools" at bounding box center [985, 302] width 544 height 31
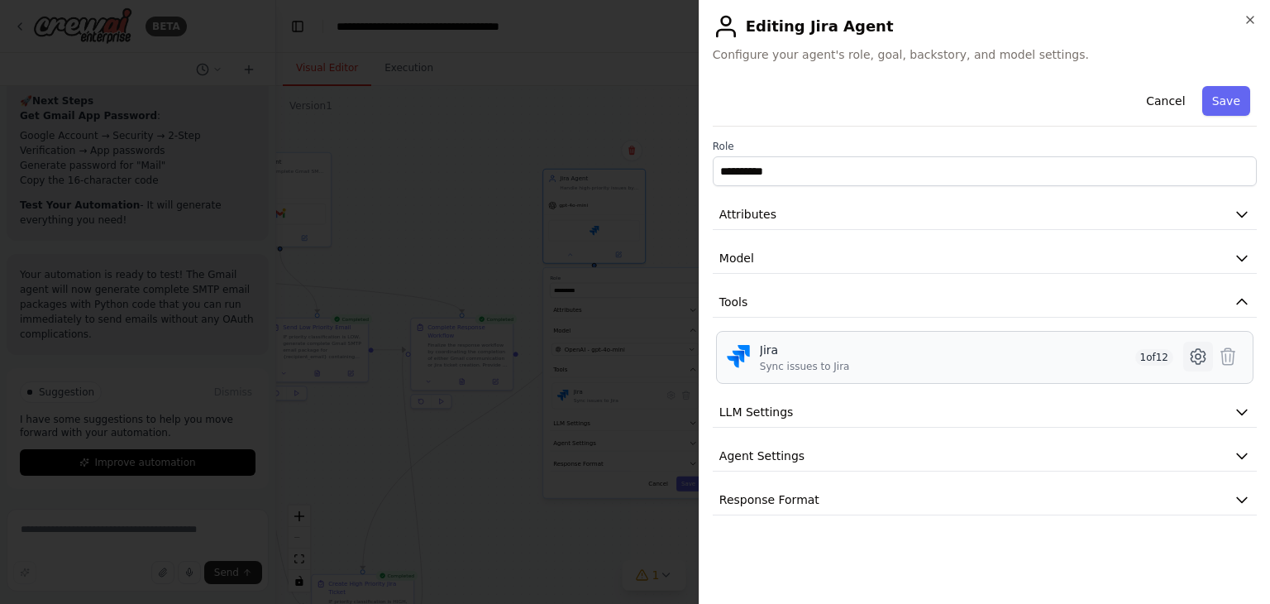
click at [1205, 351] on icon at bounding box center [1198, 356] width 20 height 20
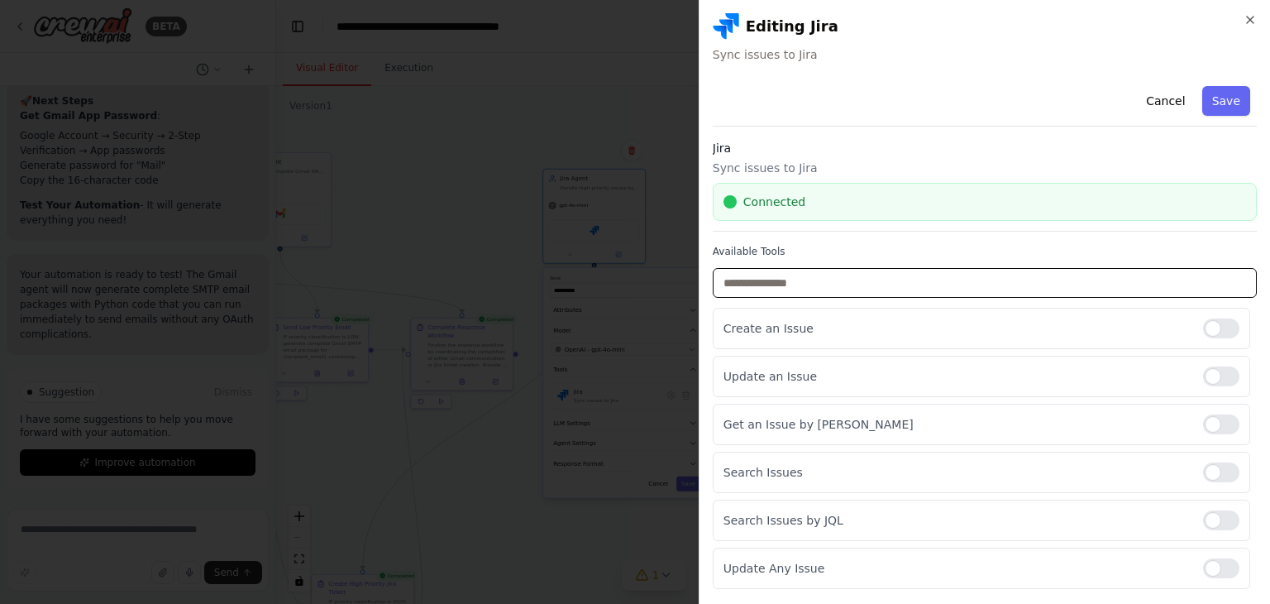
click at [830, 284] on input "text" at bounding box center [985, 283] width 544 height 30
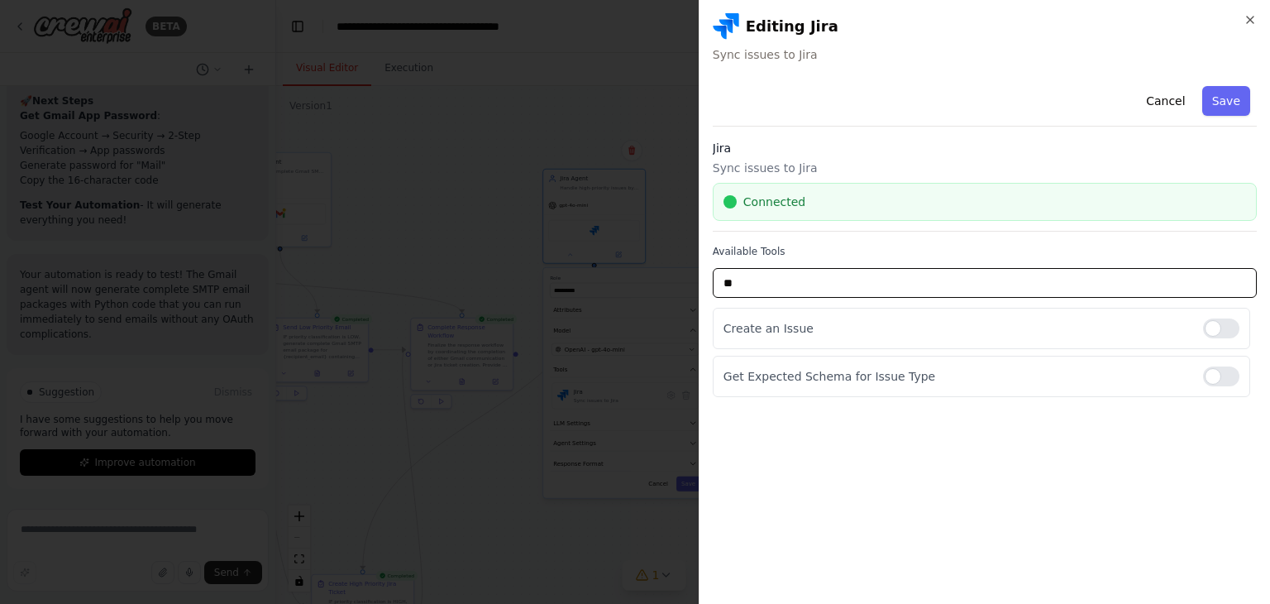
type input "*"
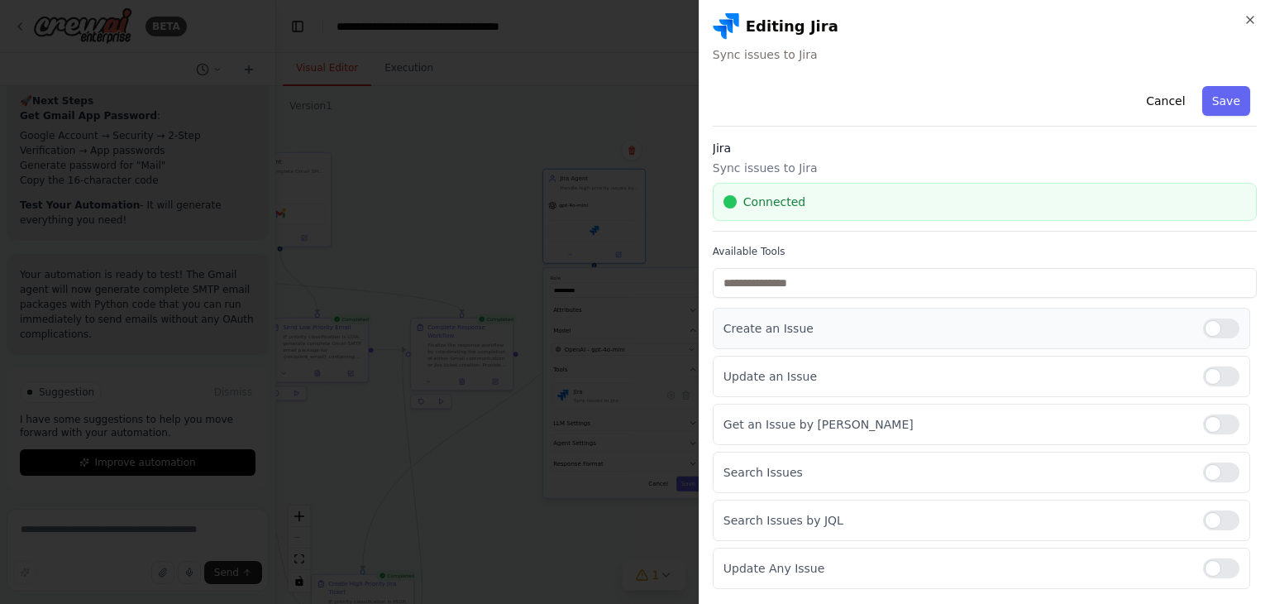
click at [762, 327] on p "Create an Issue" at bounding box center [957, 328] width 466 height 17
click at [1215, 326] on div at bounding box center [1221, 328] width 36 height 20
click at [1215, 325] on div at bounding box center [1221, 328] width 36 height 20
click at [1217, 92] on button "Save" at bounding box center [1226, 101] width 48 height 30
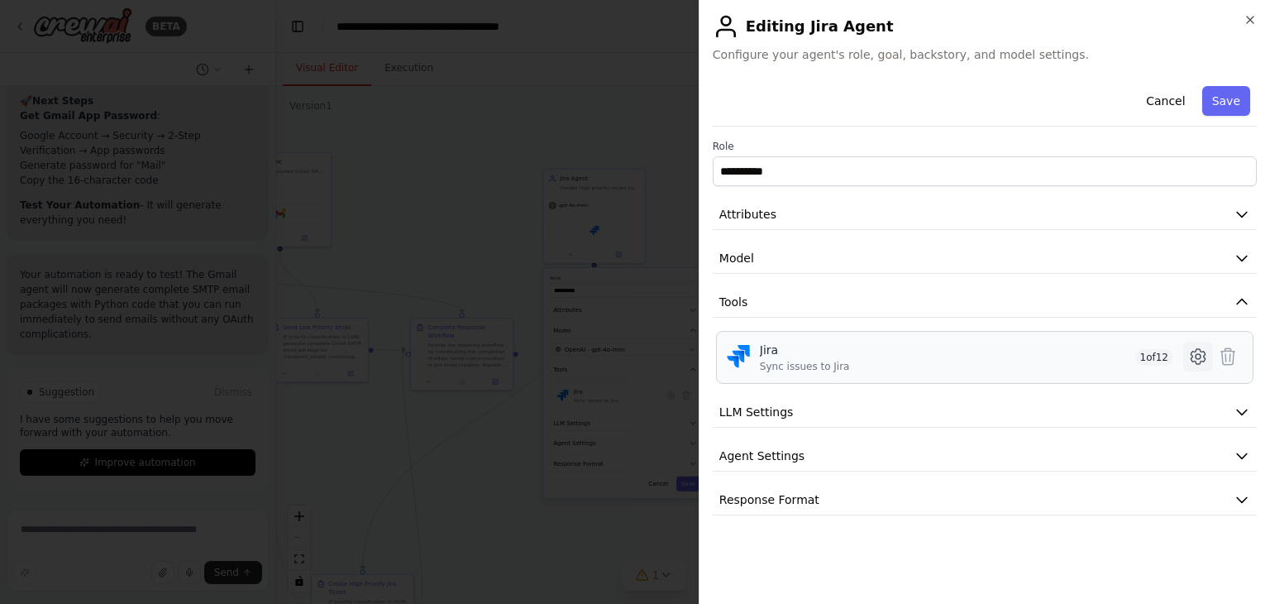
click at [1209, 353] on button at bounding box center [1198, 356] width 30 height 30
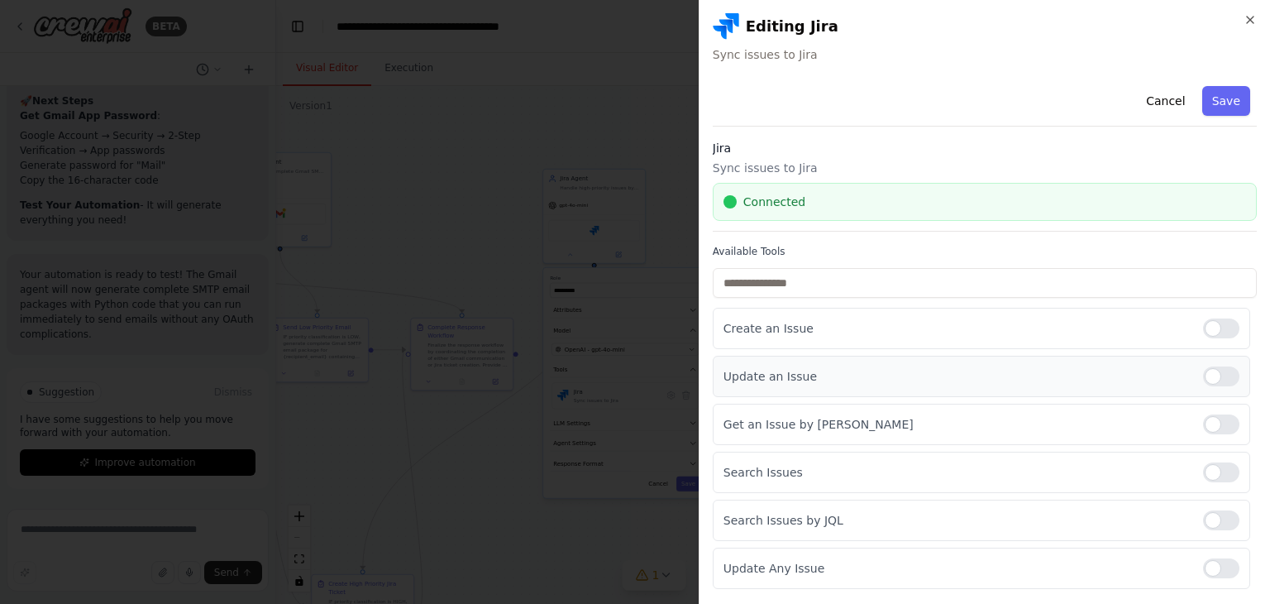
click at [1215, 366] on div at bounding box center [1221, 376] width 36 height 20
click at [1203, 370] on div at bounding box center [1221, 376] width 36 height 20
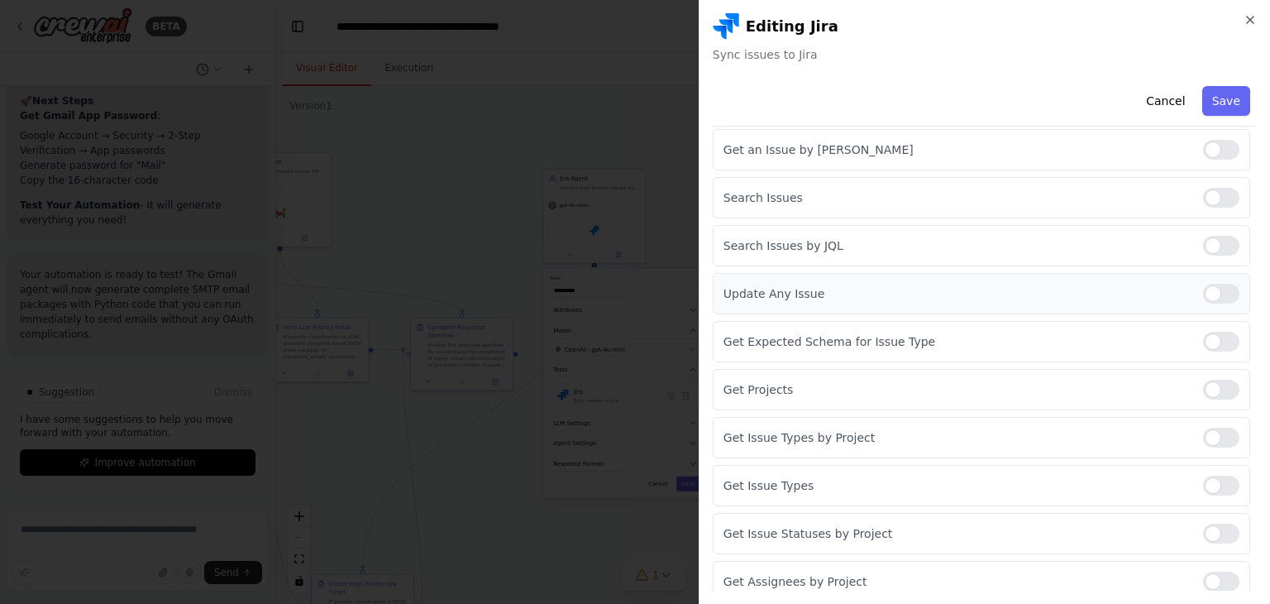
scroll to position [281, 0]
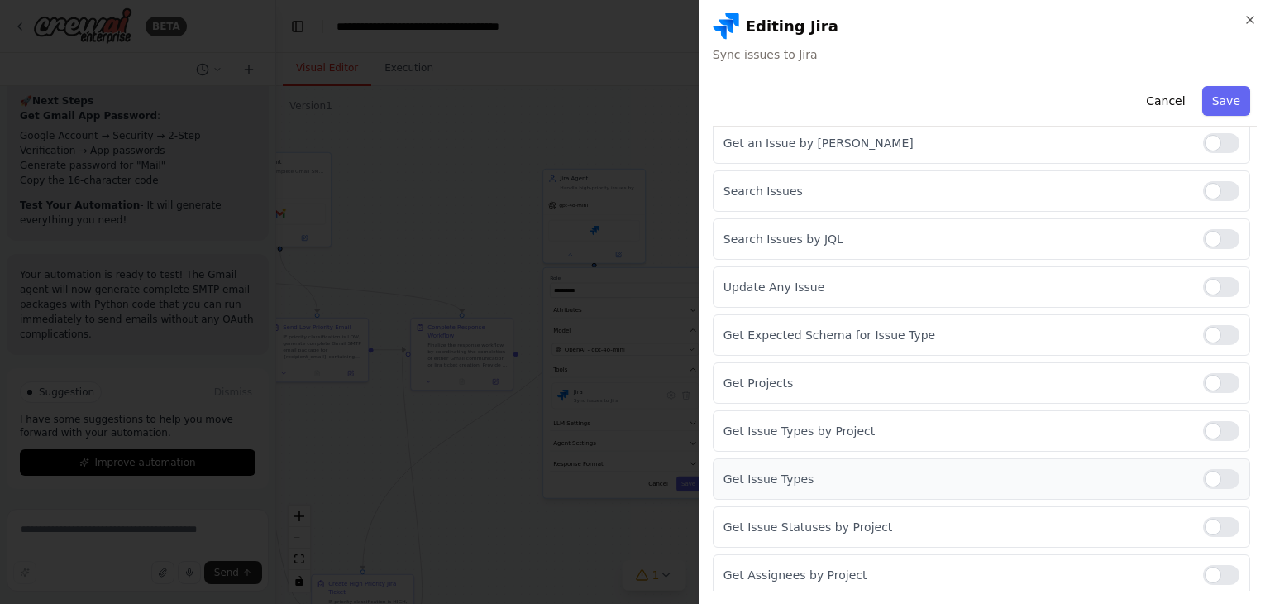
click at [1207, 475] on div at bounding box center [1221, 479] width 36 height 20
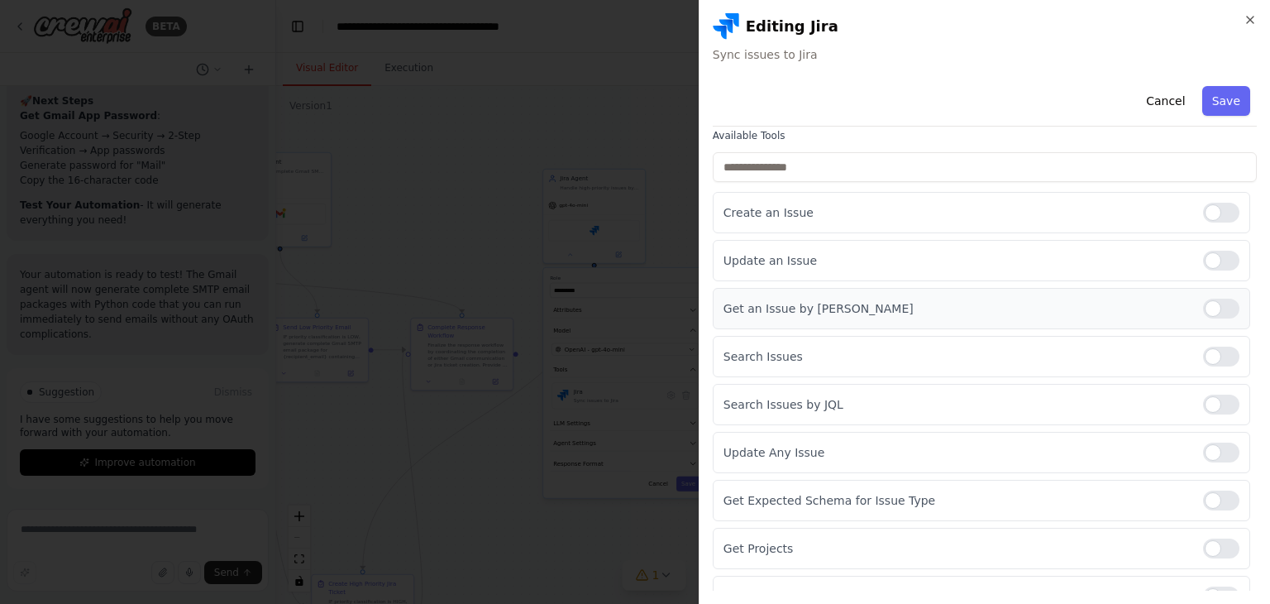
scroll to position [0, 0]
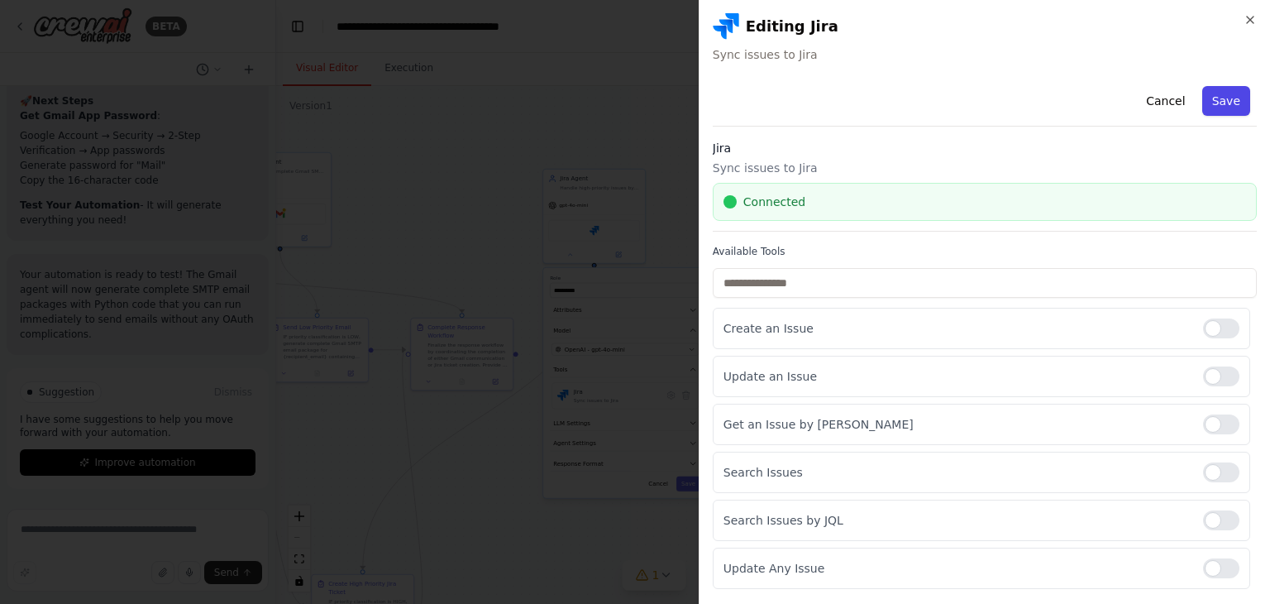
click at [1202, 103] on button "Save" at bounding box center [1226, 101] width 48 height 30
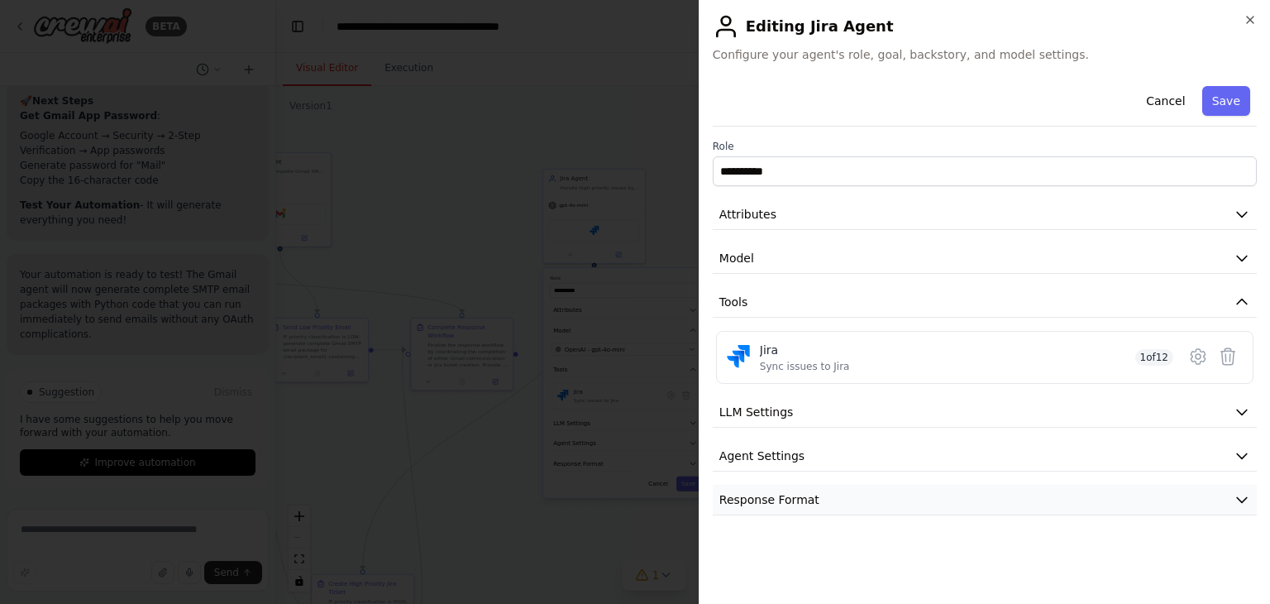
click at [810, 504] on button "Response Format" at bounding box center [985, 500] width 544 height 31
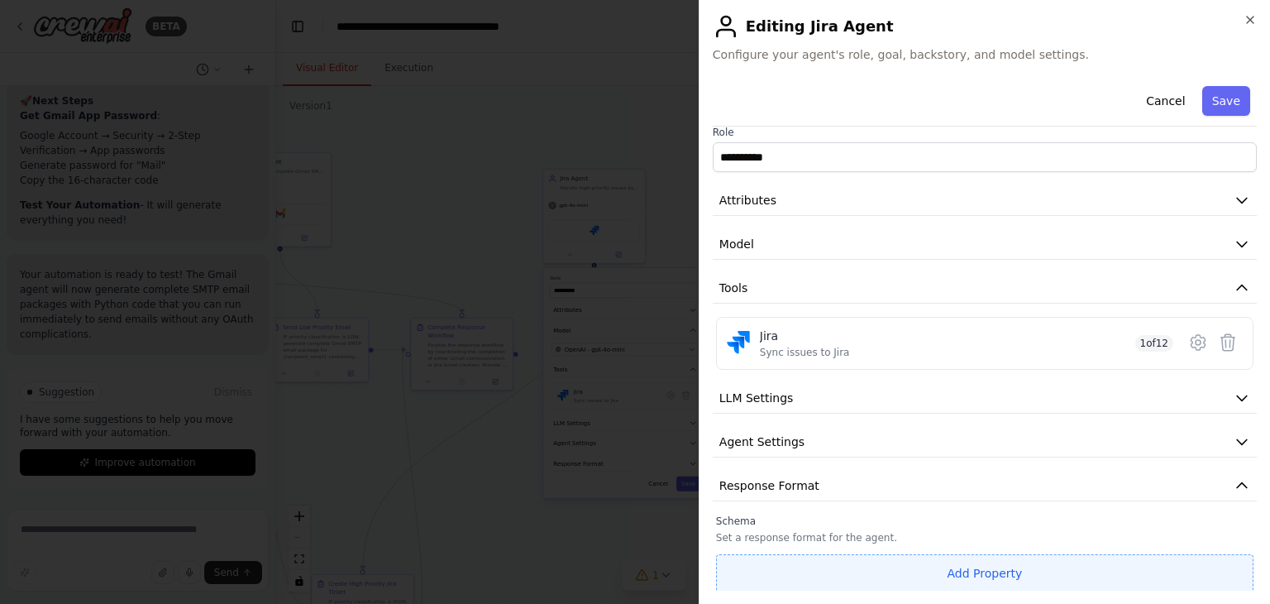
click at [982, 580] on button "Add Property" at bounding box center [984, 573] width 537 height 38
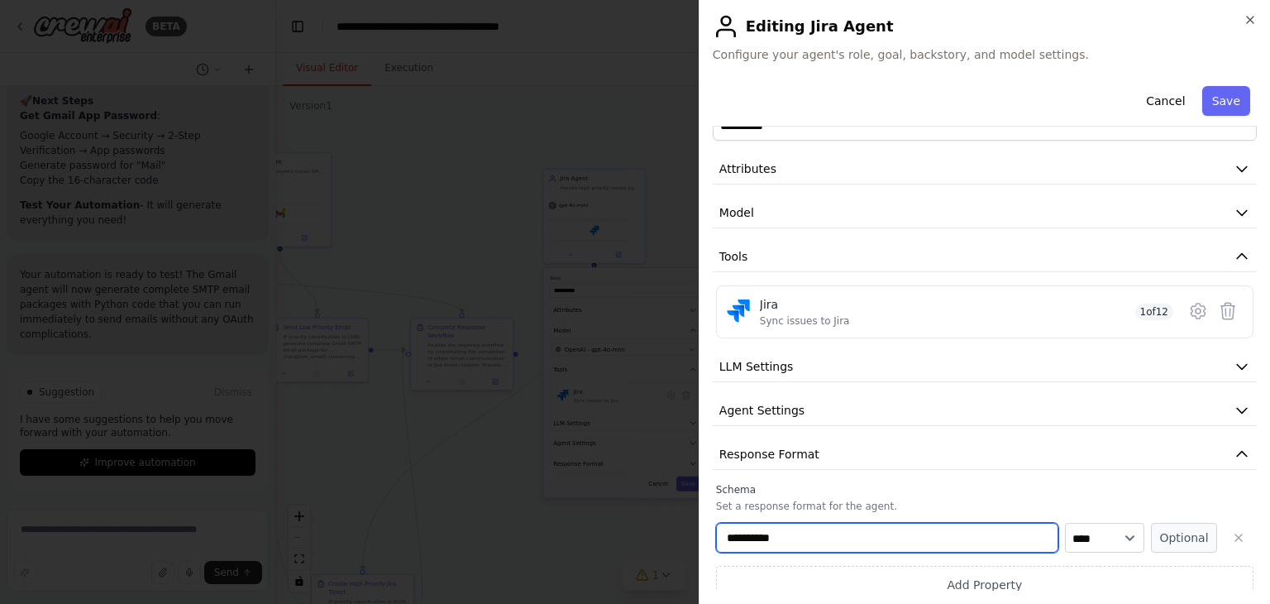
scroll to position [57, 0]
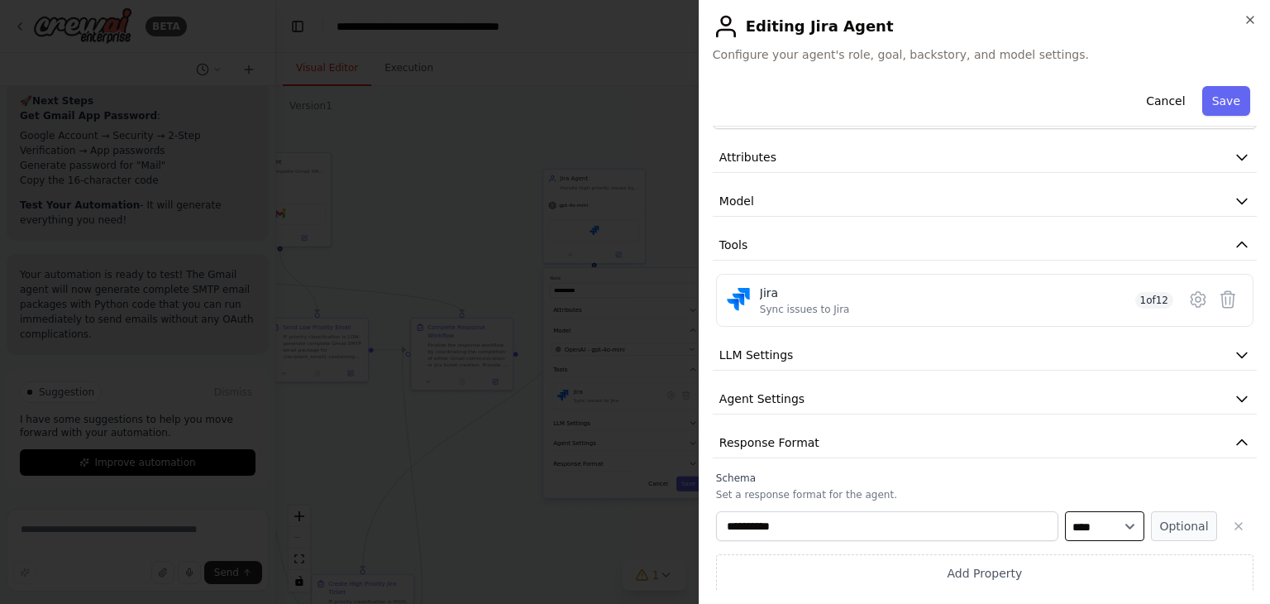
click at [1089, 528] on select "**** ******* ******* **** ******" at bounding box center [1104, 526] width 79 height 30
click at [1232, 522] on icon "button" at bounding box center [1238, 525] width 13 height 13
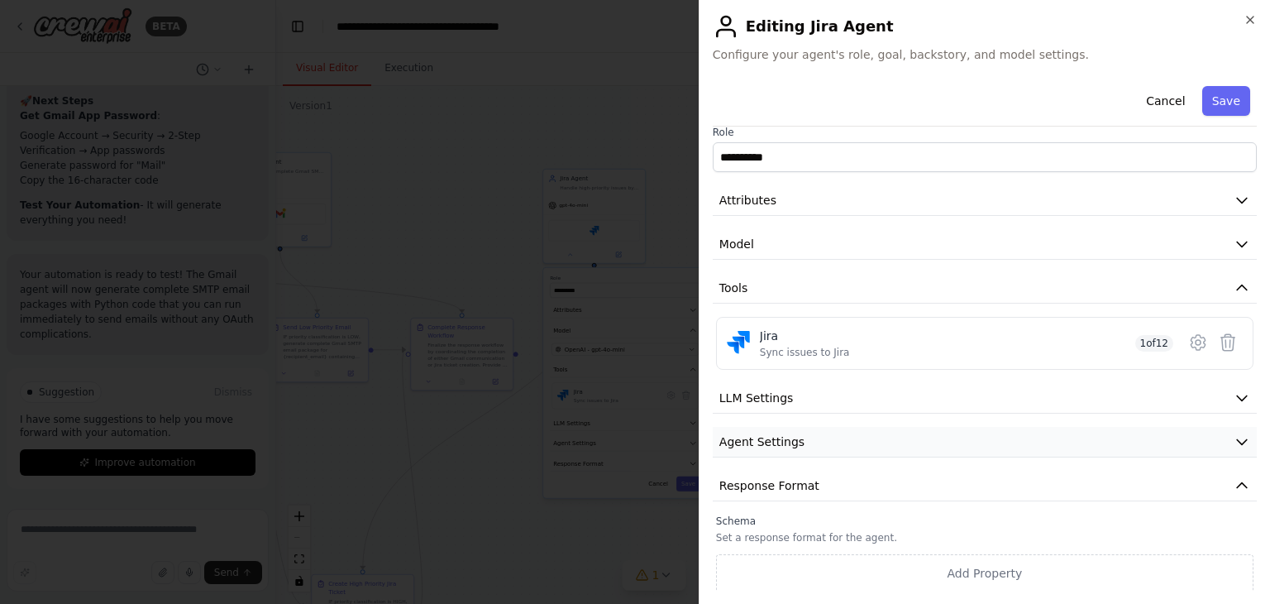
click at [810, 434] on button "Agent Settings" at bounding box center [985, 442] width 544 height 31
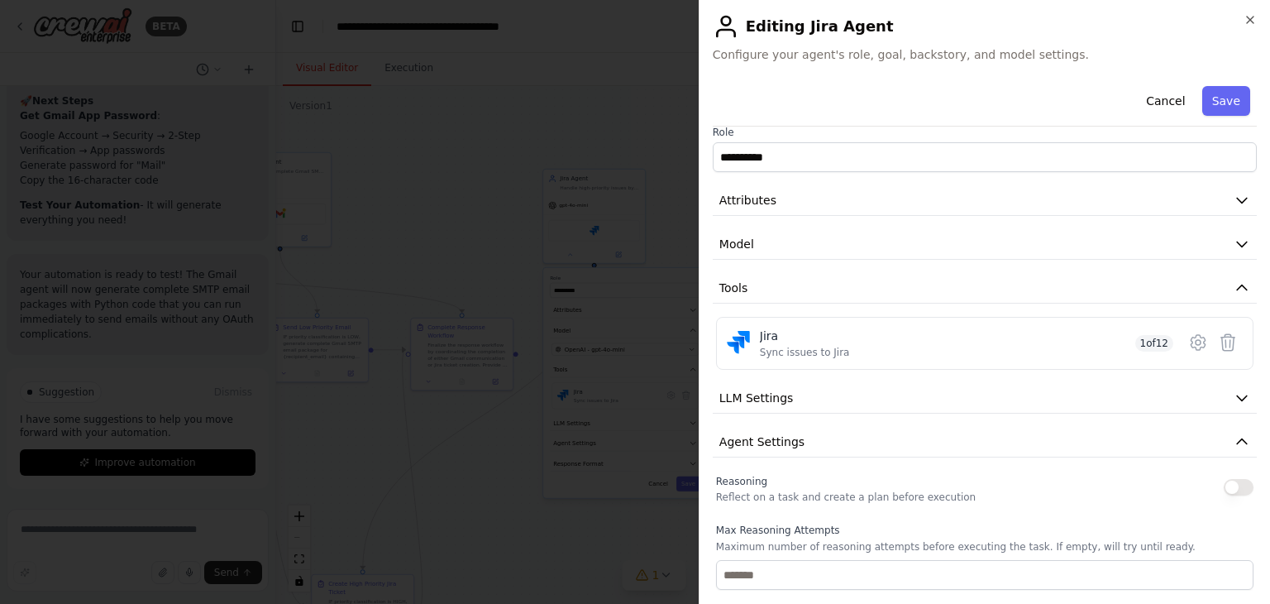
scroll to position [345, 0]
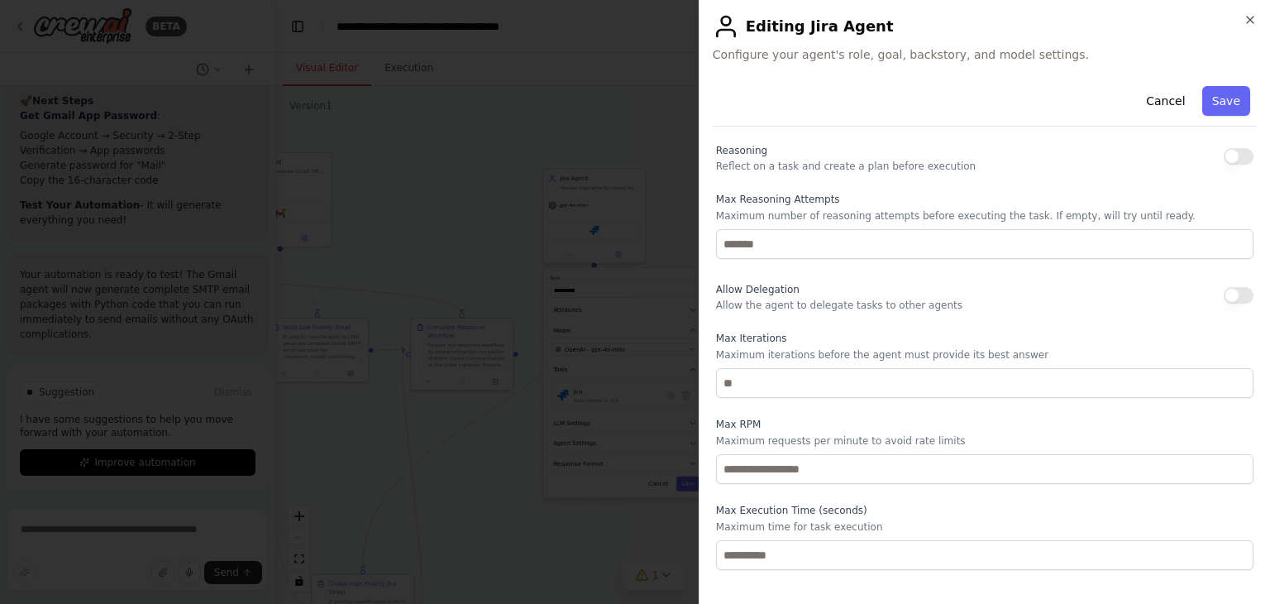
click at [1225, 156] on button "button" at bounding box center [1239, 156] width 30 height 17
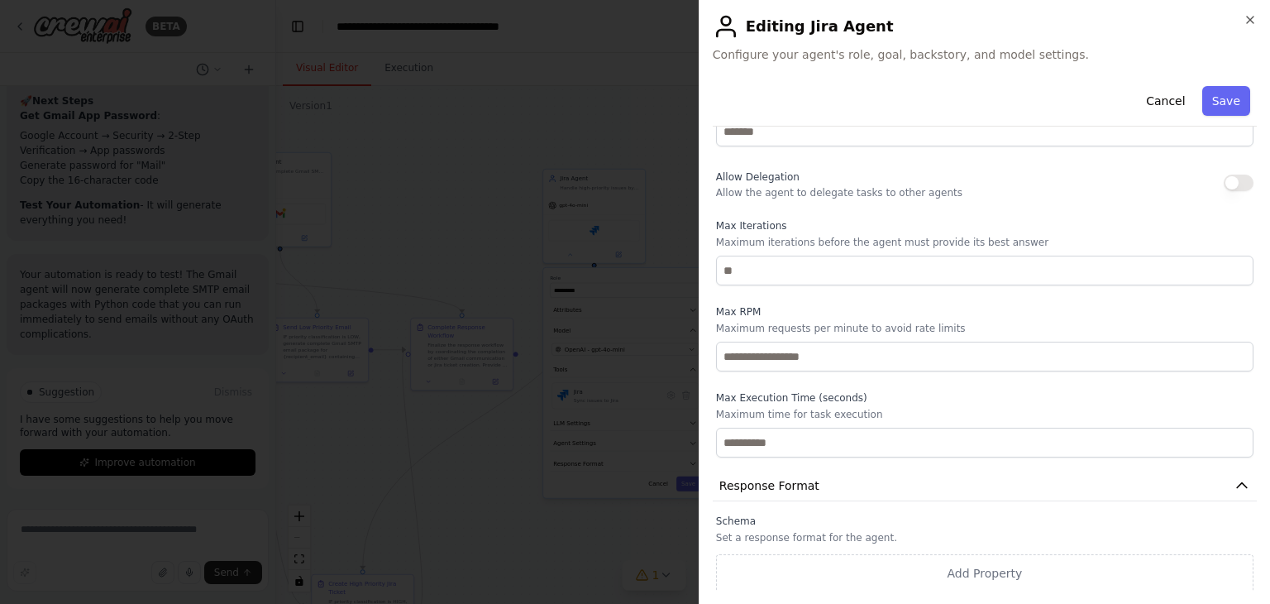
type button "on"
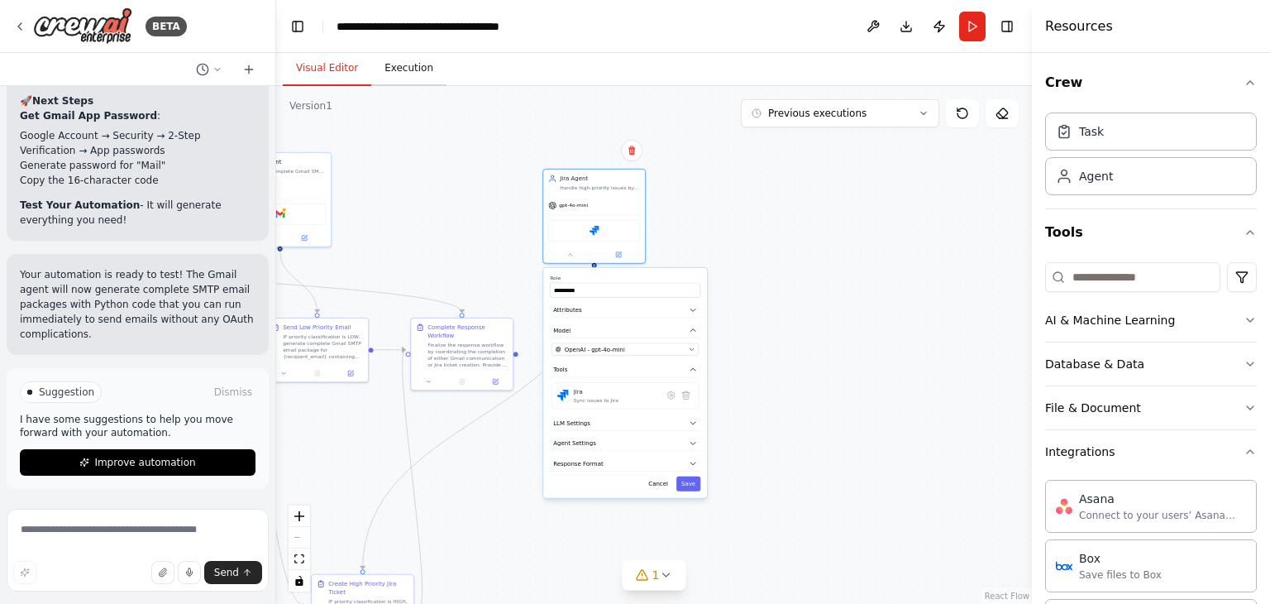
click at [417, 67] on button "Execution" at bounding box center [408, 68] width 75 height 35
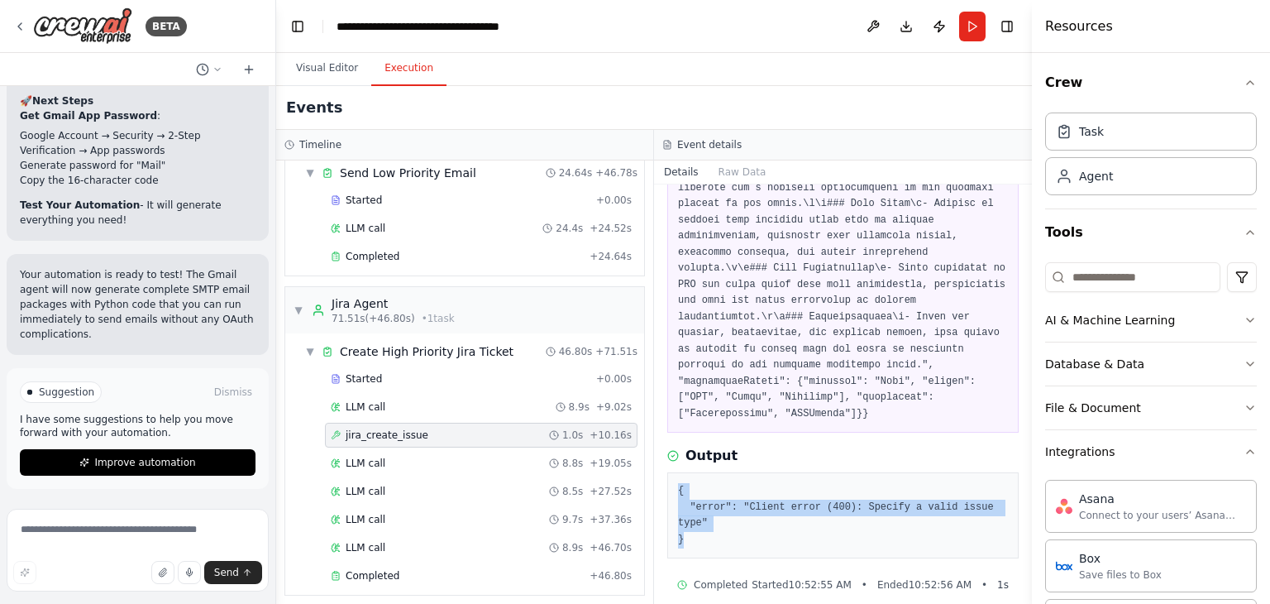
drag, startPoint x: 720, startPoint y: 524, endPoint x: 676, endPoint y: 461, distance: 77.8
click at [676, 472] on div "{ "error": "Client error (400): Specify a valid issue type" }" at bounding box center [842, 515] width 351 height 86
copy pre "{ "error": "Client error (400): Specify a valid issue type" }"
click at [972, 32] on button "Run" at bounding box center [972, 27] width 26 height 30
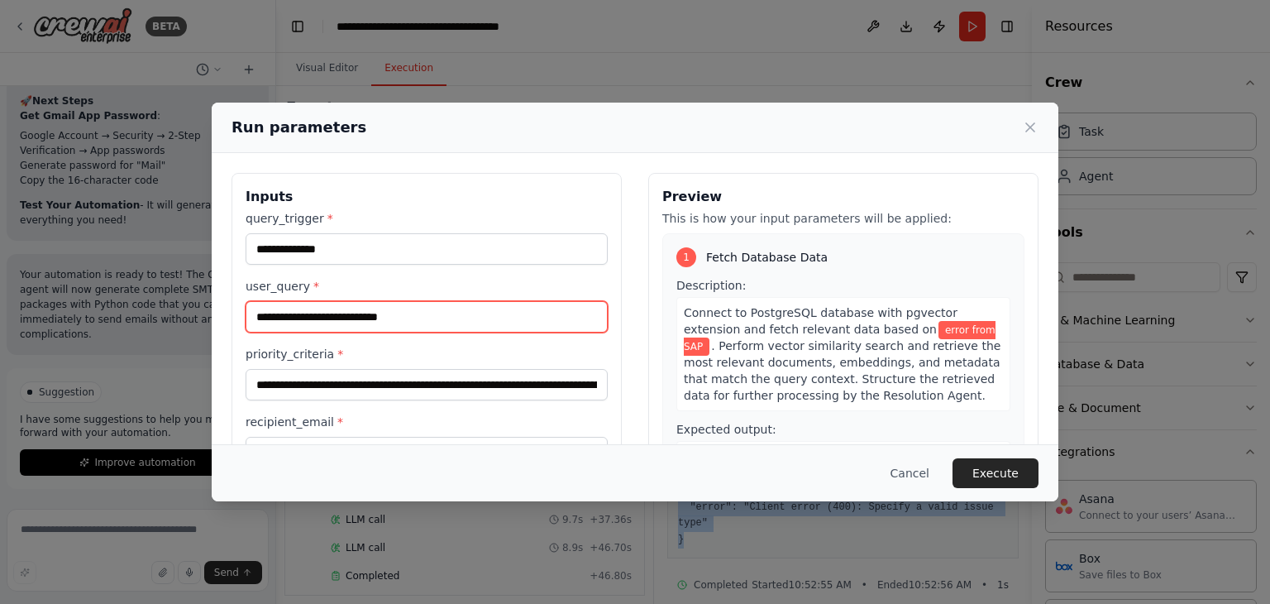
click at [402, 322] on input "**********" at bounding box center [427, 316] width 362 height 31
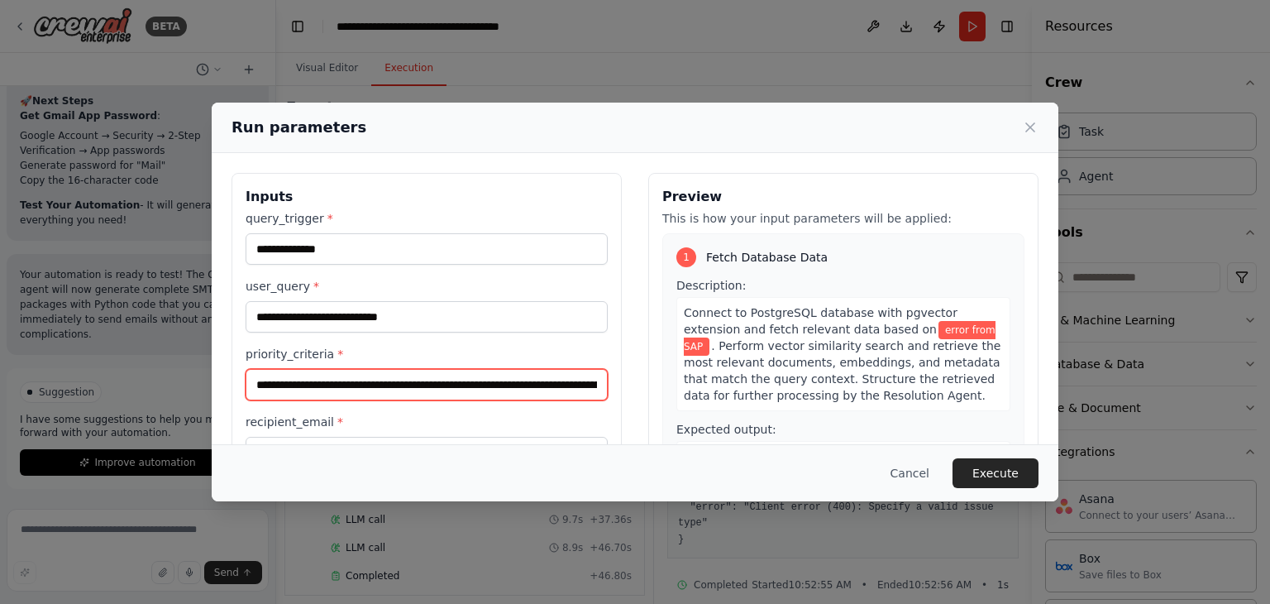
click at [423, 383] on input "**********" at bounding box center [427, 384] width 362 height 31
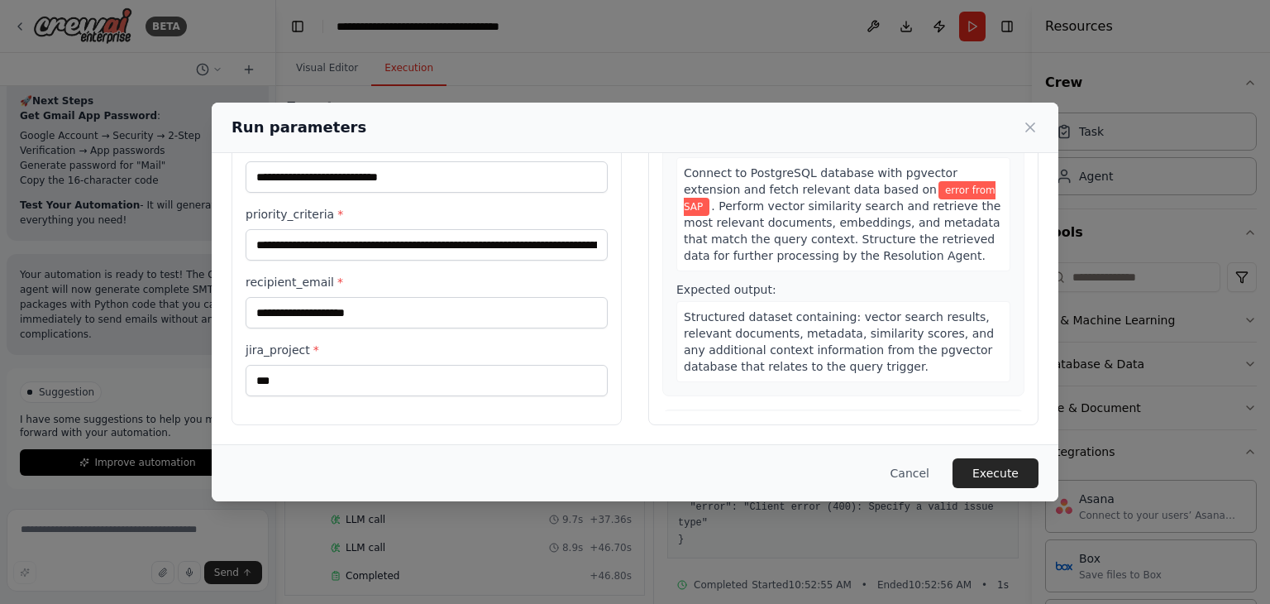
click at [799, 357] on span "Structured dataset containing: vector search results, relevant documents, metad…" at bounding box center [839, 341] width 310 height 63
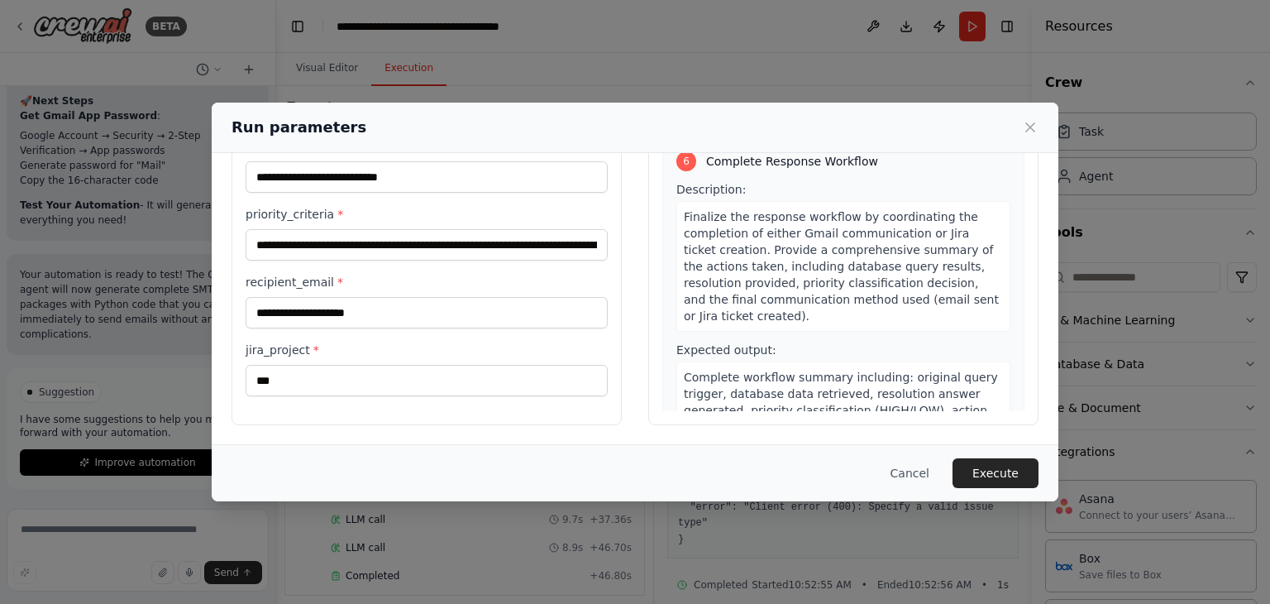
scroll to position [1822, 0]
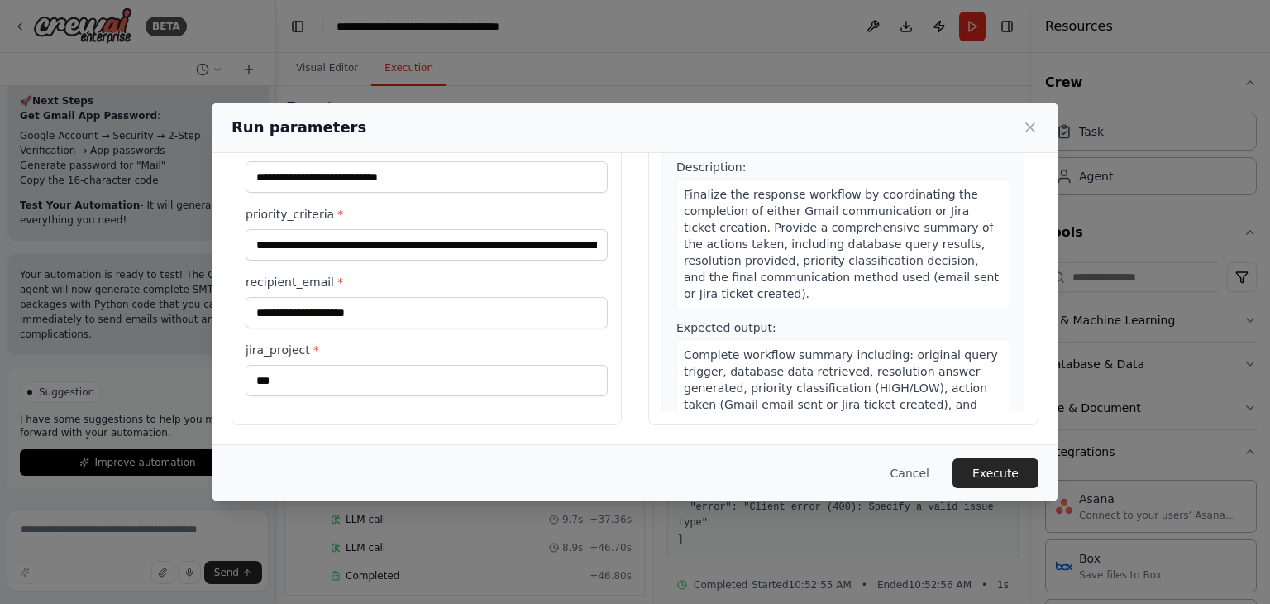
drag, startPoint x: 976, startPoint y: 481, endPoint x: 972, endPoint y: 375, distance: 106.7
click at [976, 479] on button "Execute" at bounding box center [996, 473] width 86 height 30
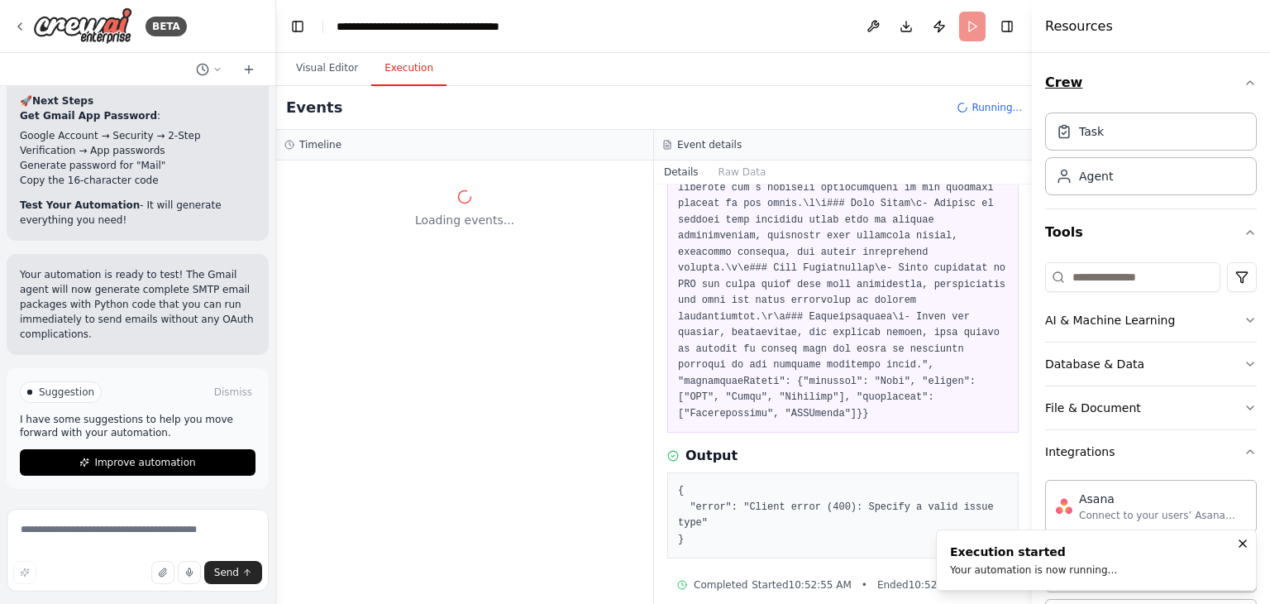
scroll to position [0, 0]
click at [309, 59] on button "Visual Editor" at bounding box center [327, 68] width 88 height 35
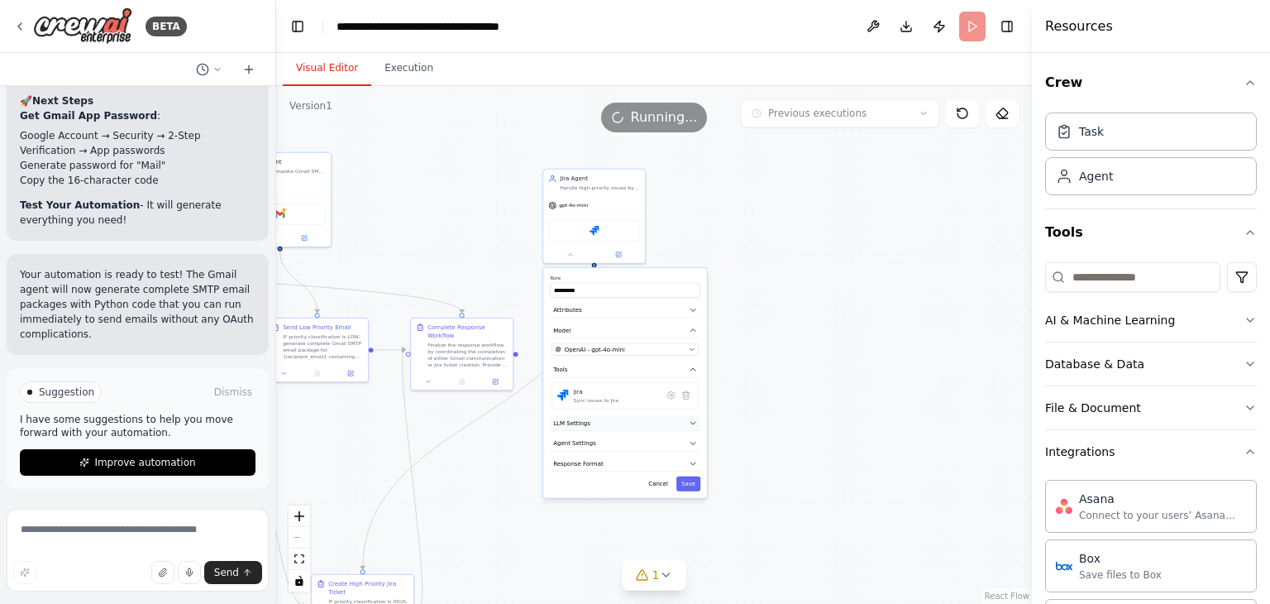
click at [686, 423] on button "LLM Settings" at bounding box center [625, 422] width 150 height 15
click at [695, 418] on icon "button" at bounding box center [693, 422] width 8 height 8
click at [689, 439] on icon "button" at bounding box center [693, 443] width 8 height 8
click at [691, 447] on button "Agent Settings" at bounding box center [625, 444] width 150 height 16
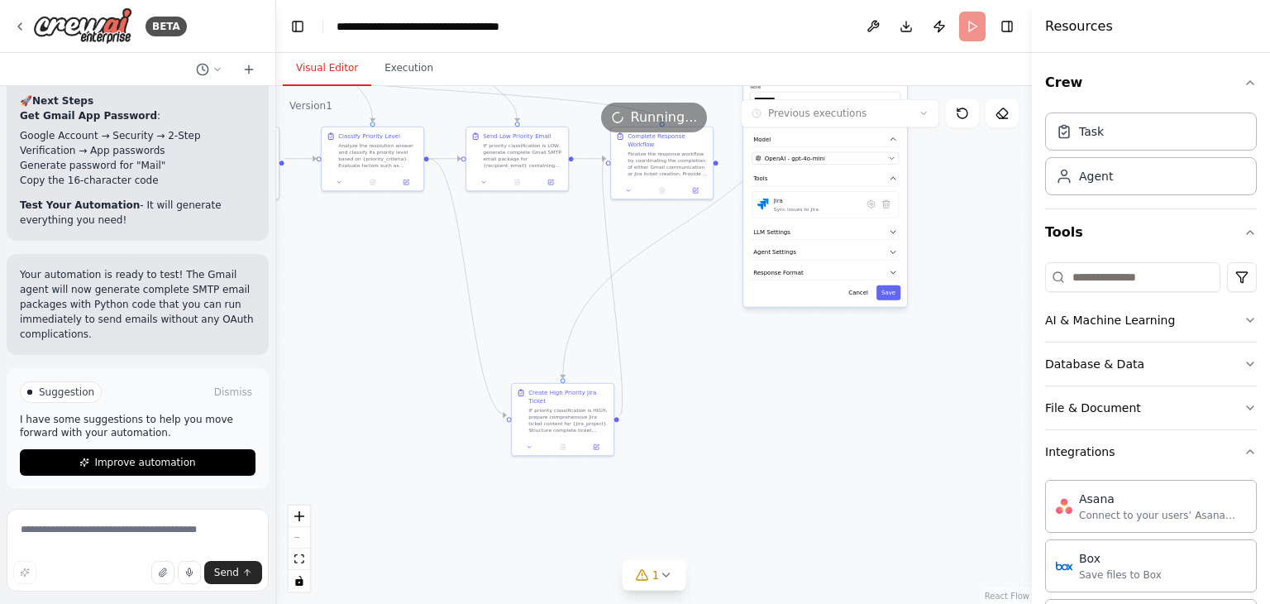
drag, startPoint x: 786, startPoint y: 389, endPoint x: 984, endPoint y: 201, distance: 273.7
click at [984, 201] on div ".deletable-edge-delete-btn { width: 20px; height: 20px; border: 0px solid #ffff…" at bounding box center [654, 345] width 756 height 518
click at [556, 418] on div "IF priority classification is HIGH, prepare comprehensive Jira ticket content f…" at bounding box center [568, 418] width 80 height 26
click at [590, 440] on button at bounding box center [596, 445] width 28 height 10
click at [597, 442] on icon at bounding box center [596, 444] width 5 height 5
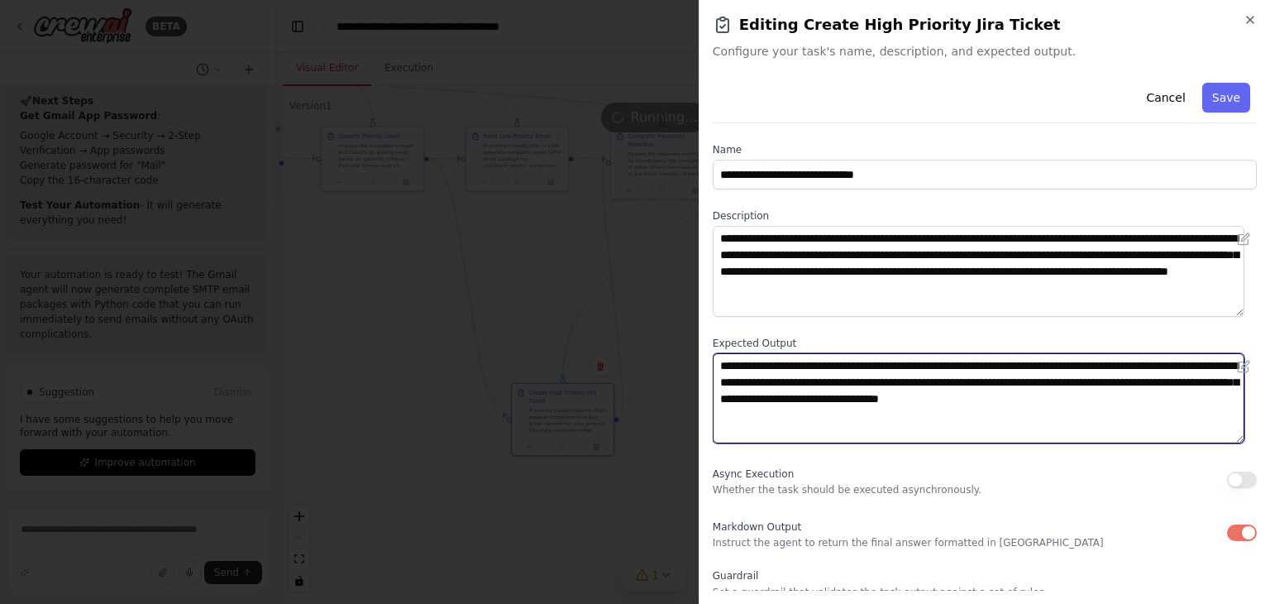
click at [1034, 407] on textarea "**********" at bounding box center [979, 398] width 532 height 91
click at [1080, 384] on textarea "**********" at bounding box center [979, 398] width 532 height 91
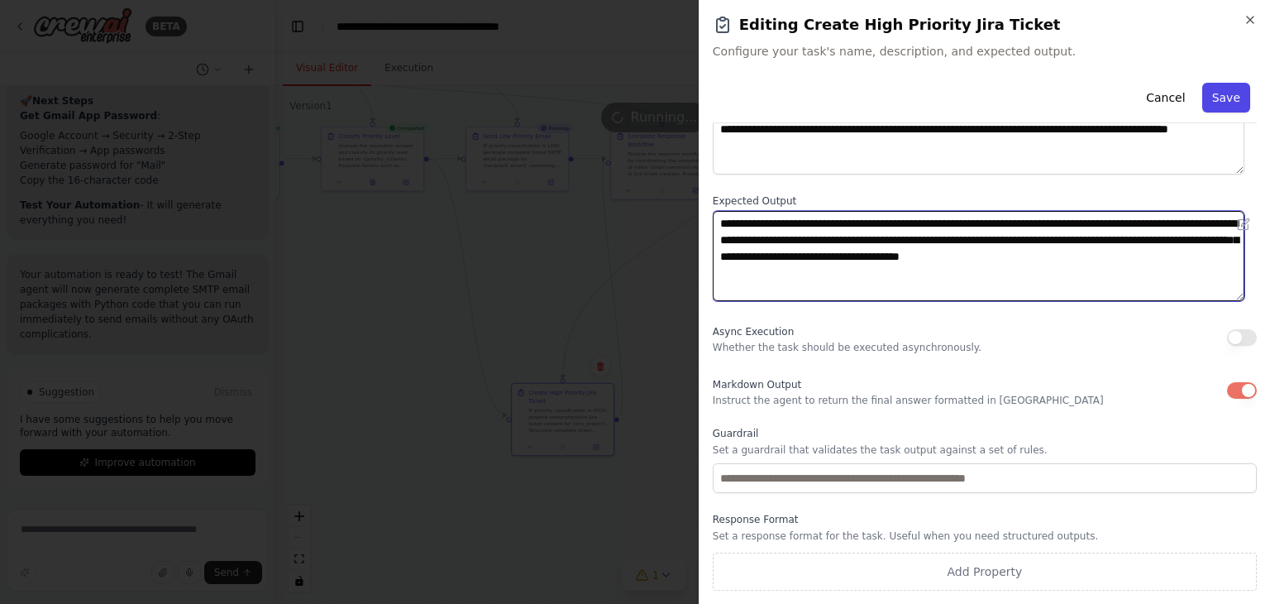
type textarea "**********"
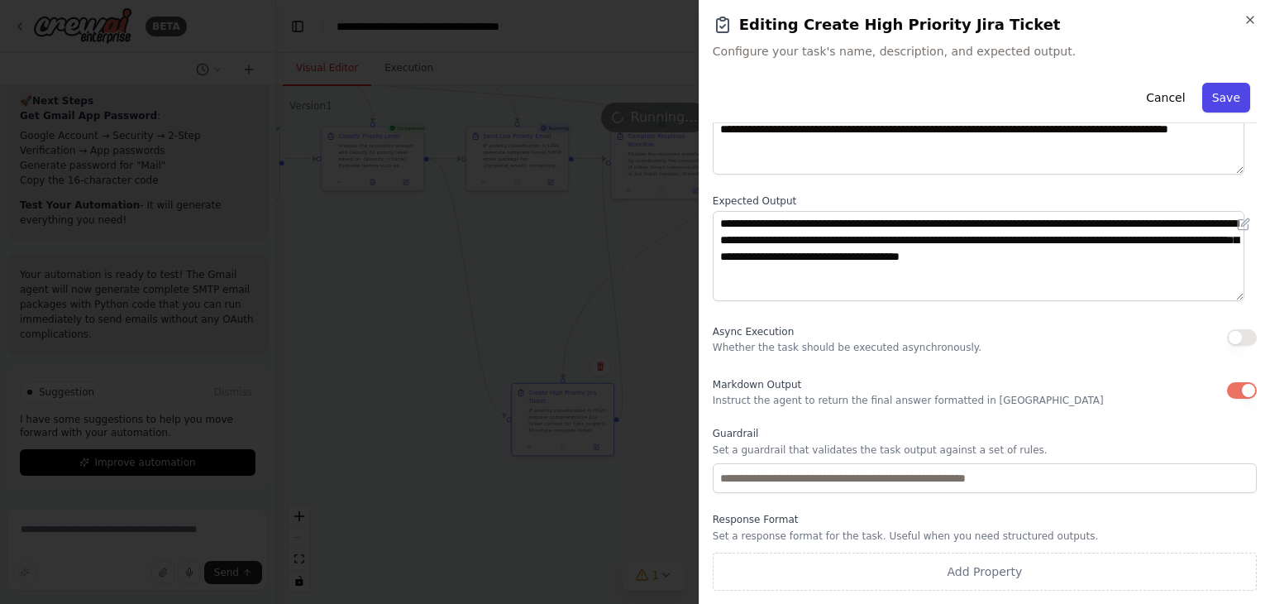
click at [1217, 97] on button "Save" at bounding box center [1226, 98] width 48 height 30
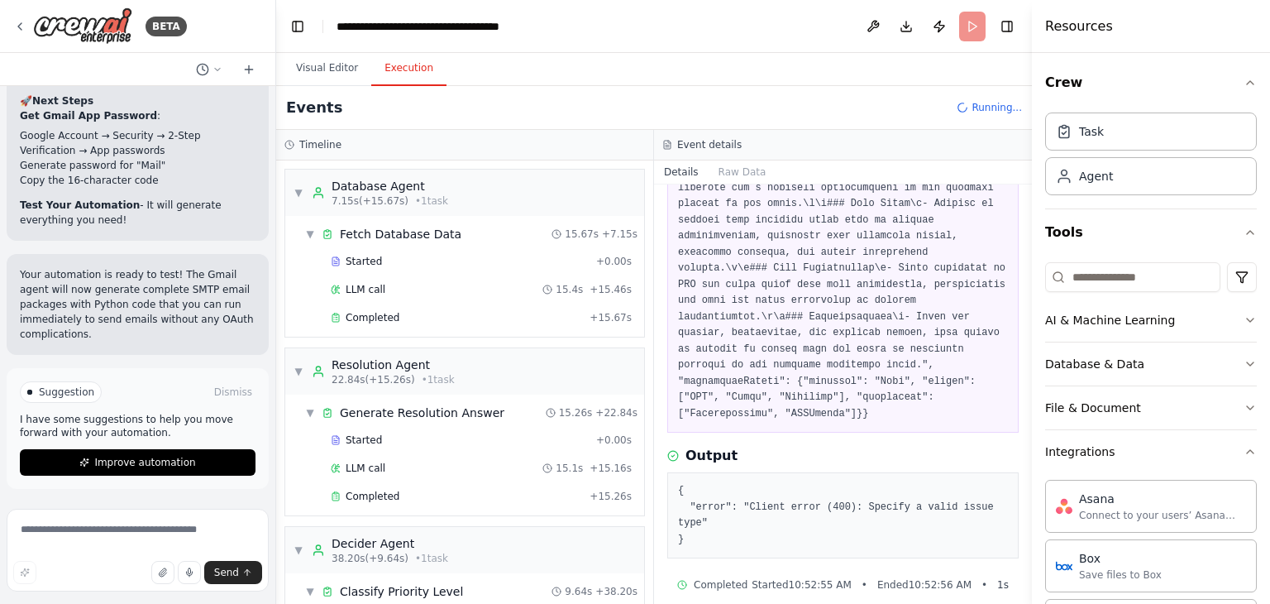
click at [399, 70] on button "Execution" at bounding box center [408, 68] width 75 height 35
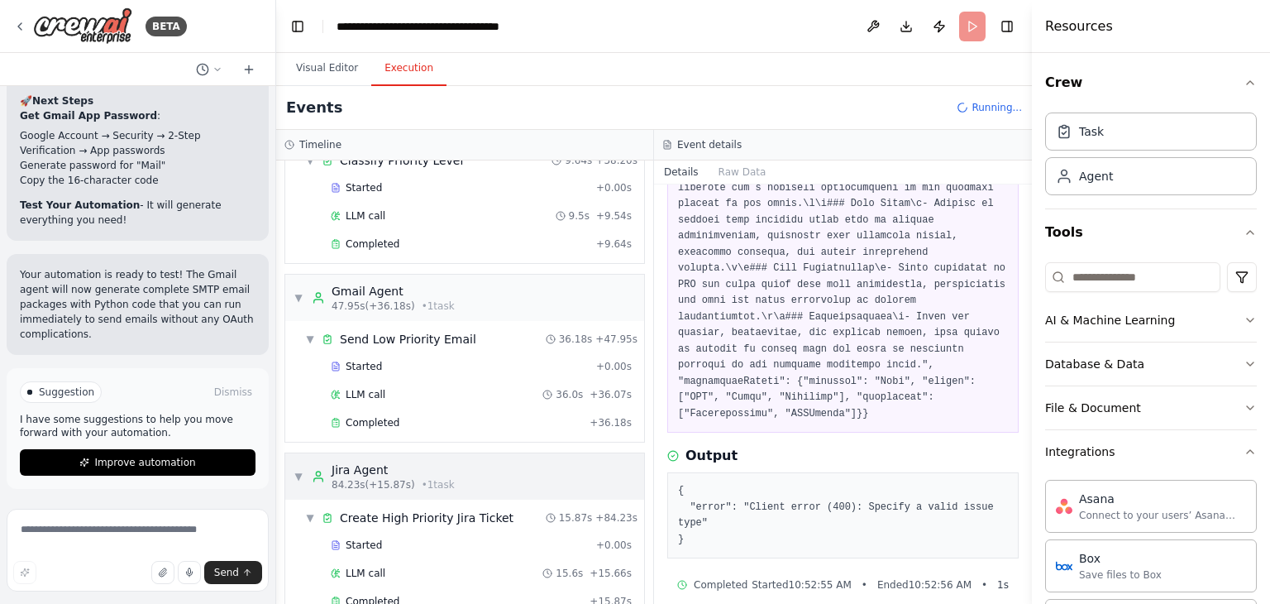
scroll to position [572, 0]
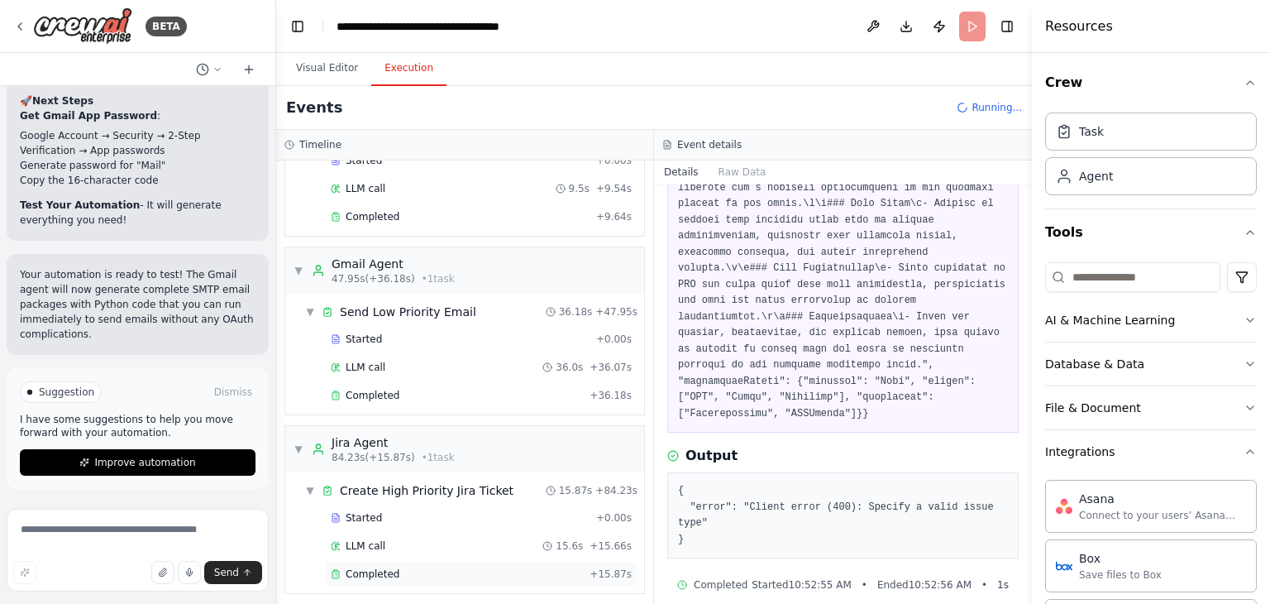
click at [426, 561] on div "Completed + 15.87s" at bounding box center [481, 573] width 313 height 25
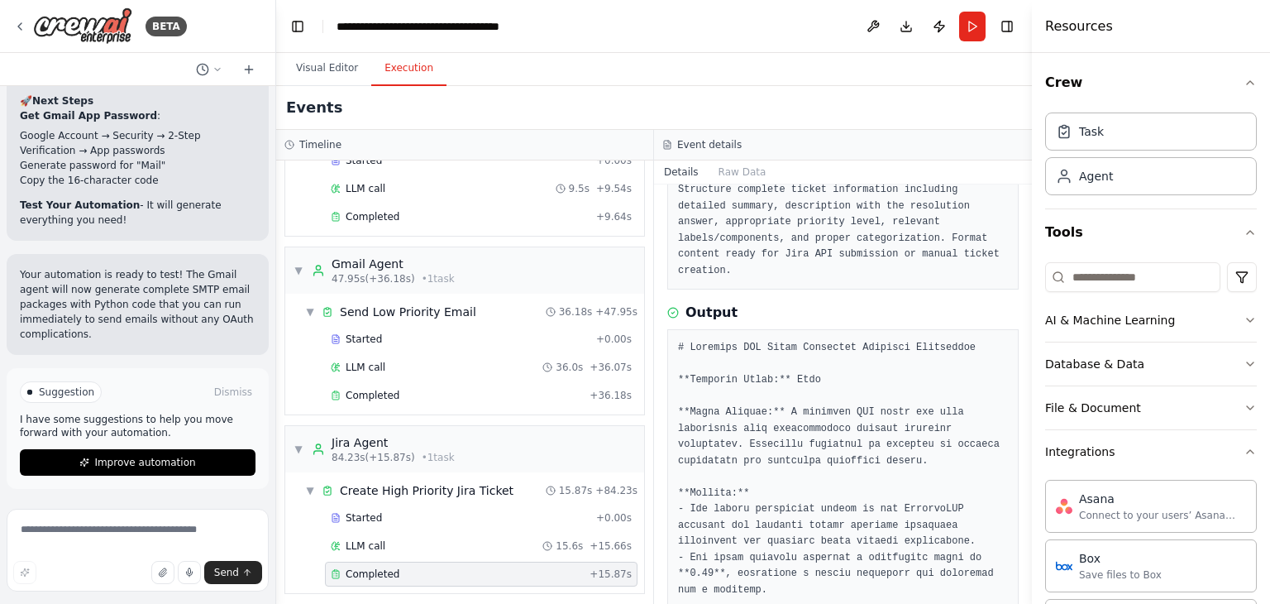
scroll to position [165, 0]
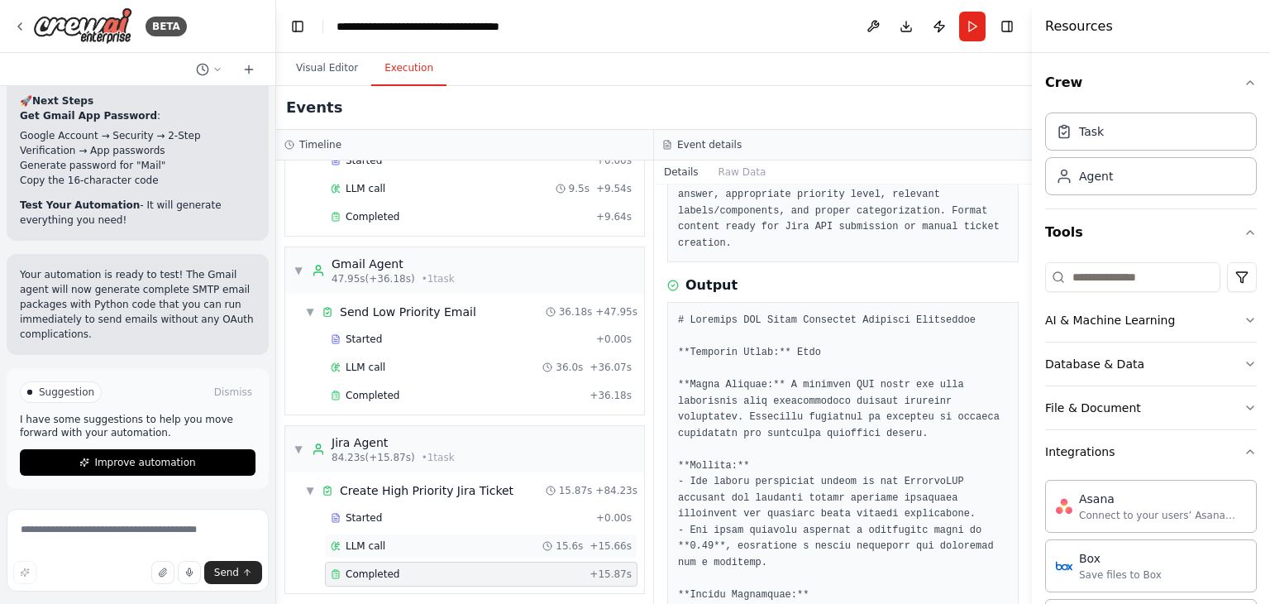
click at [376, 539] on span "LLM call" at bounding box center [366, 545] width 40 height 13
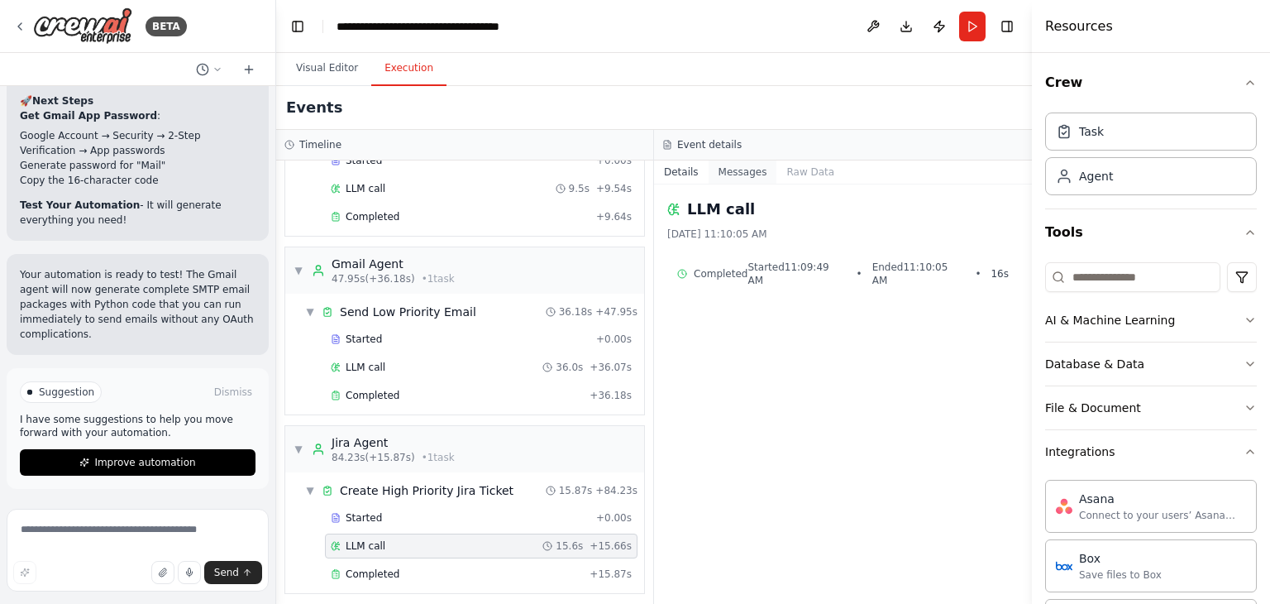
click at [719, 176] on button "Messages" at bounding box center [743, 171] width 69 height 23
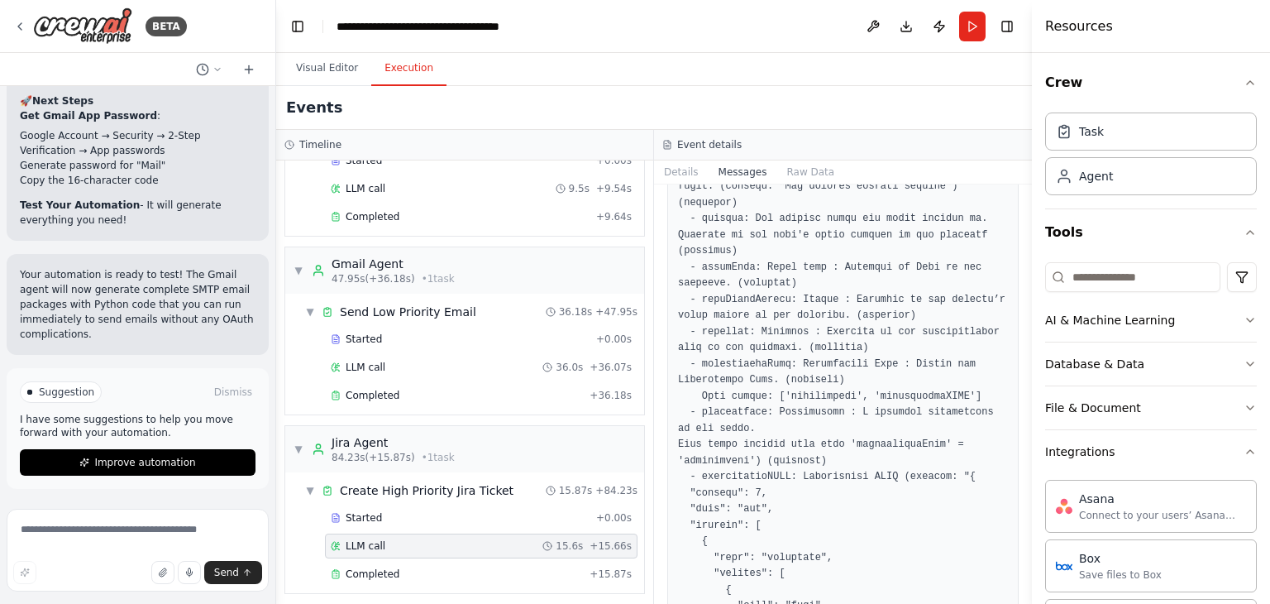
scroll to position [1984, 0]
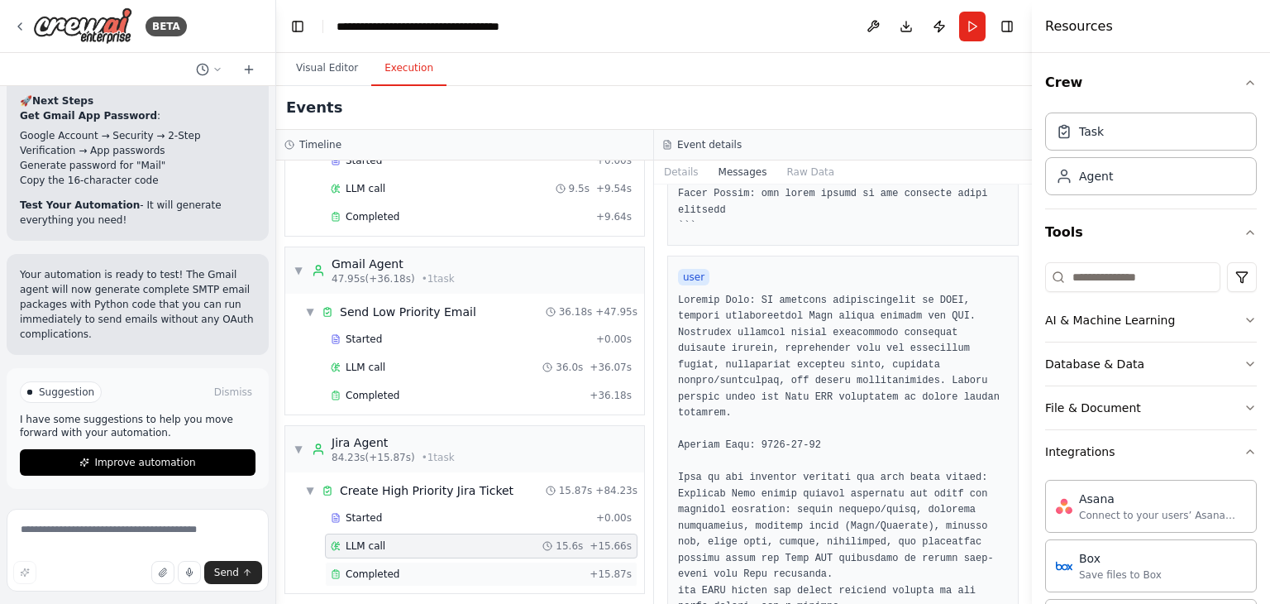
click at [388, 570] on span "Completed" at bounding box center [373, 573] width 54 height 13
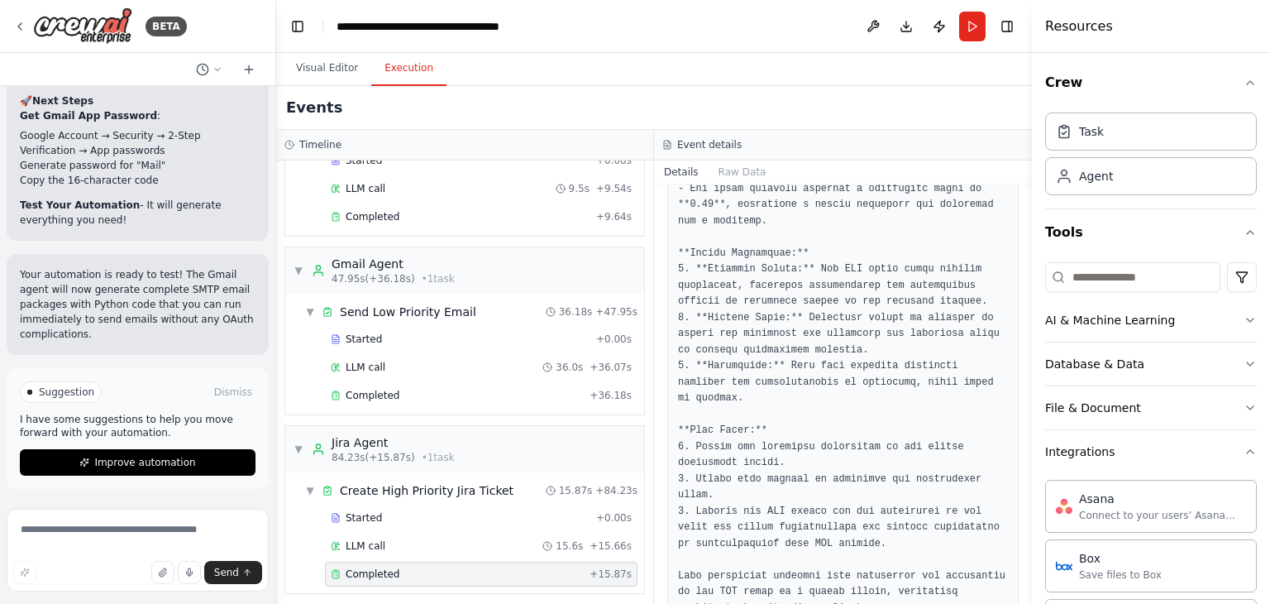
scroll to position [0, 0]
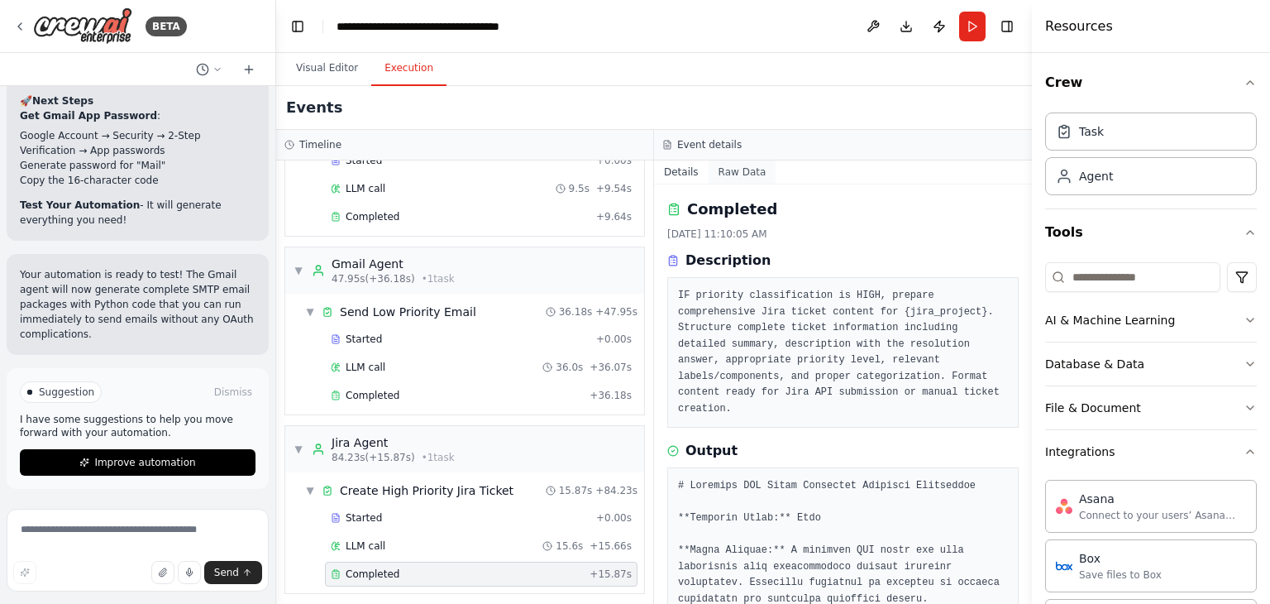
click at [737, 166] on button "Raw Data" at bounding box center [743, 171] width 68 height 23
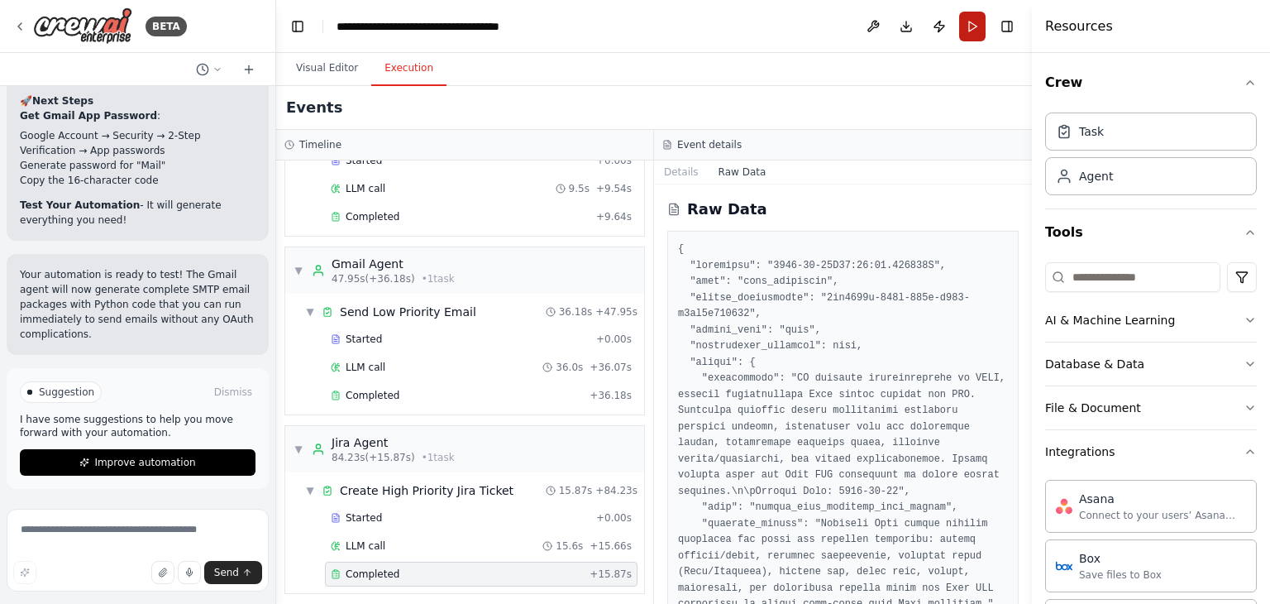
click at [969, 28] on button "Run" at bounding box center [972, 27] width 26 height 30
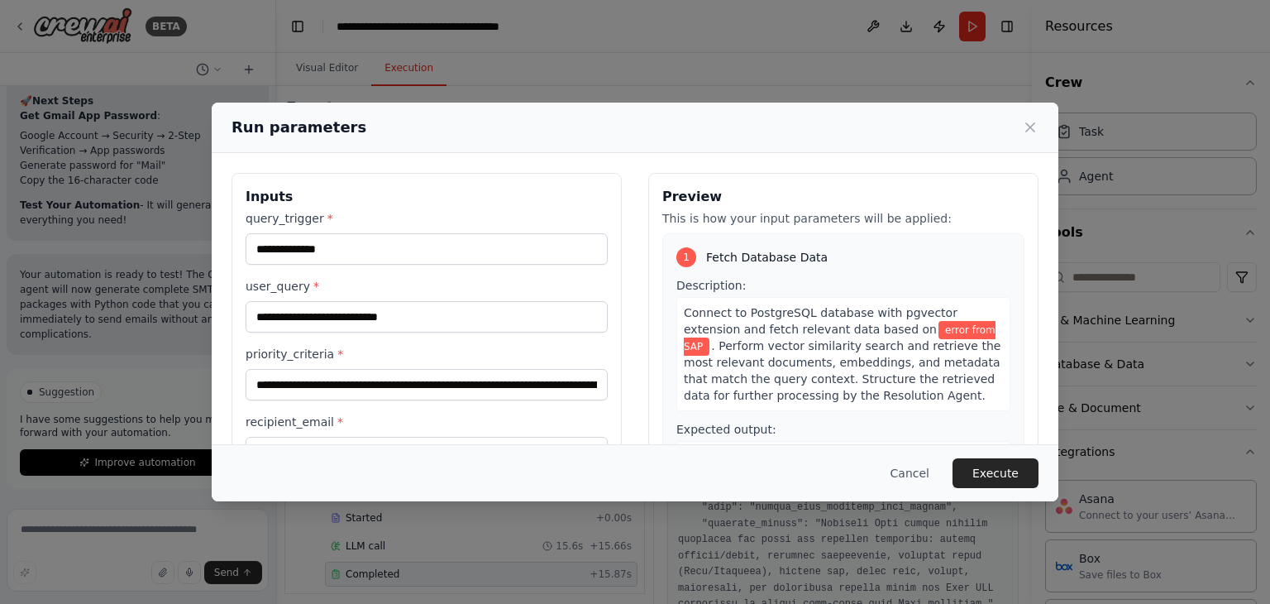
scroll to position [140, 0]
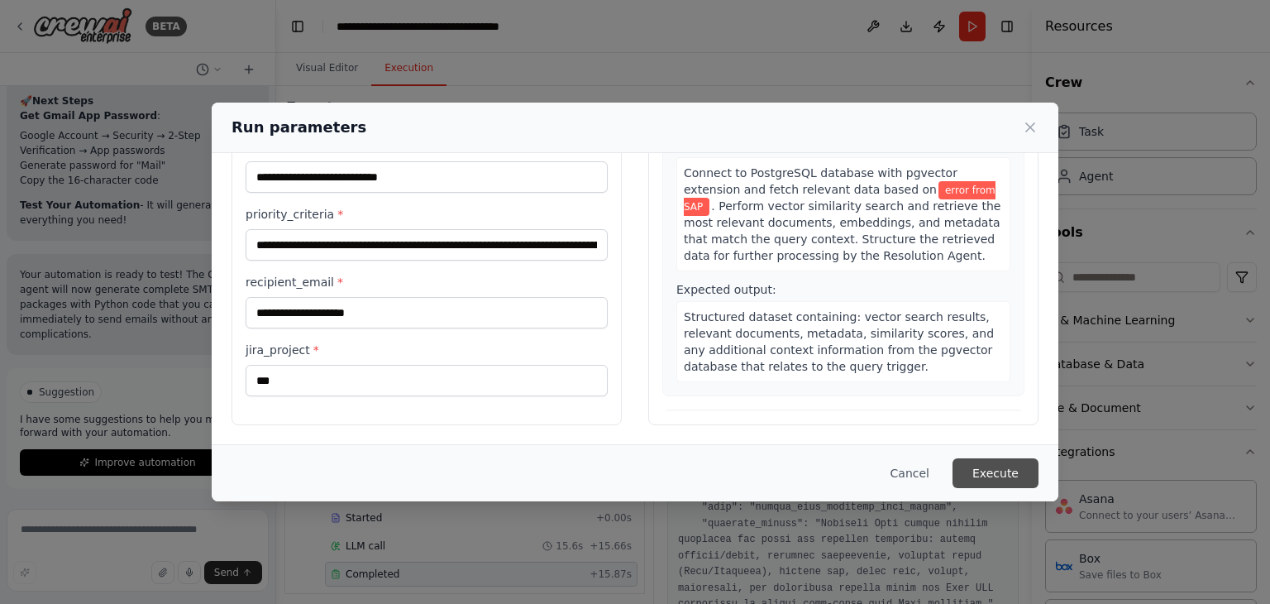
click at [986, 478] on button "Execute" at bounding box center [996, 473] width 86 height 30
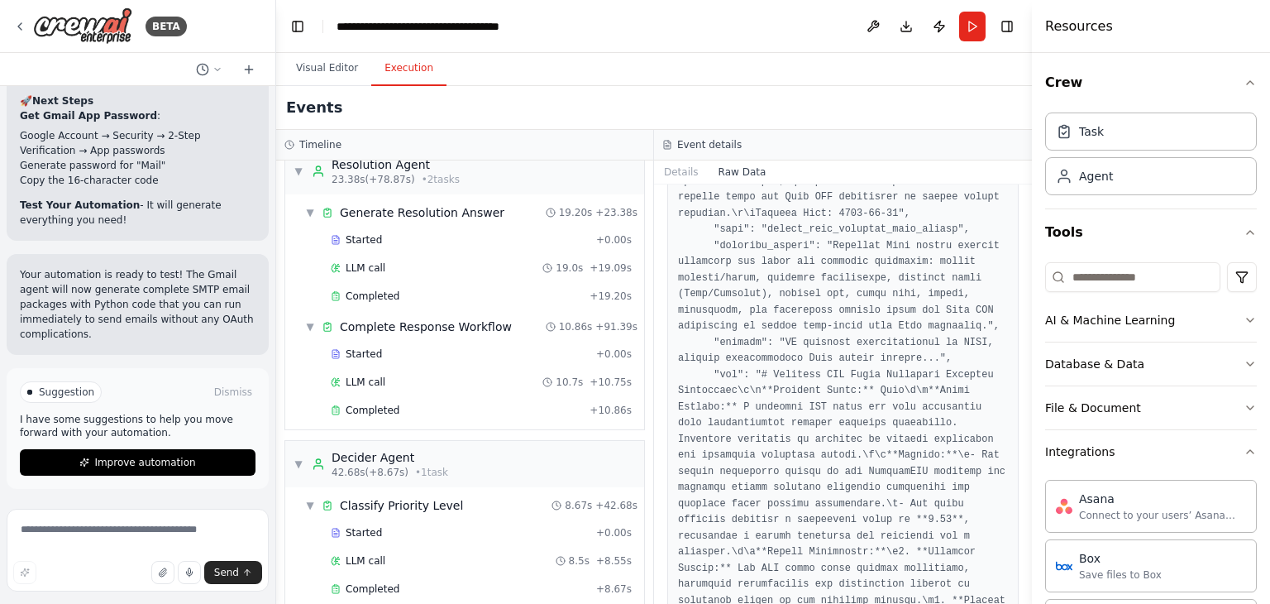
scroll to position [572, 0]
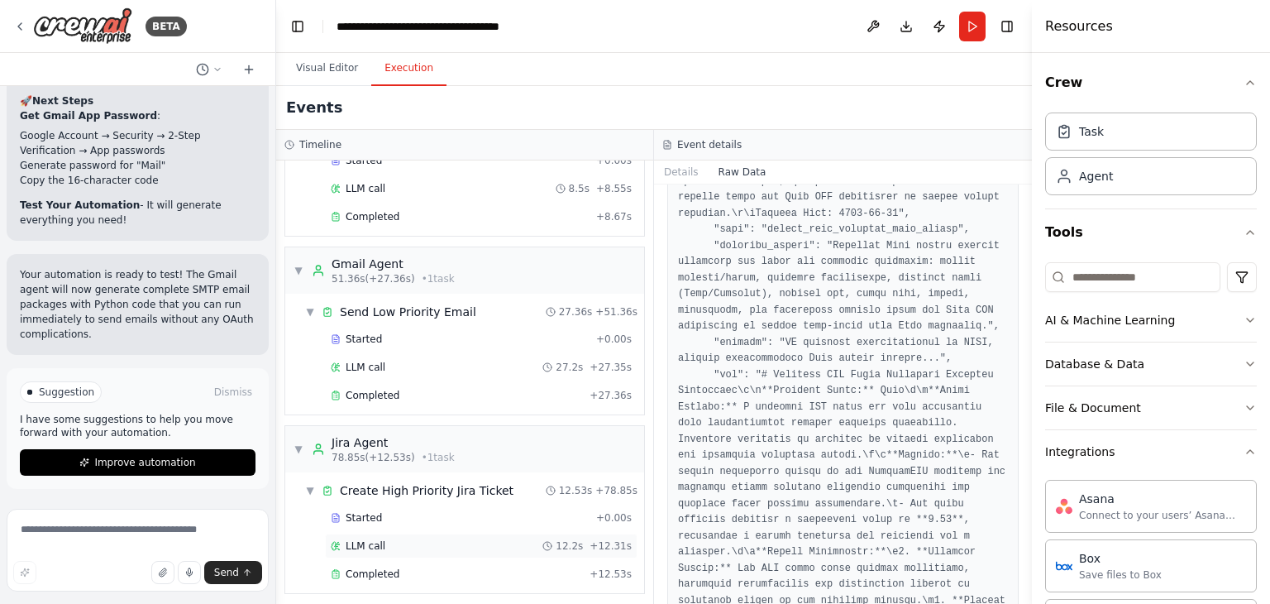
click at [367, 539] on span "LLM call" at bounding box center [366, 545] width 40 height 13
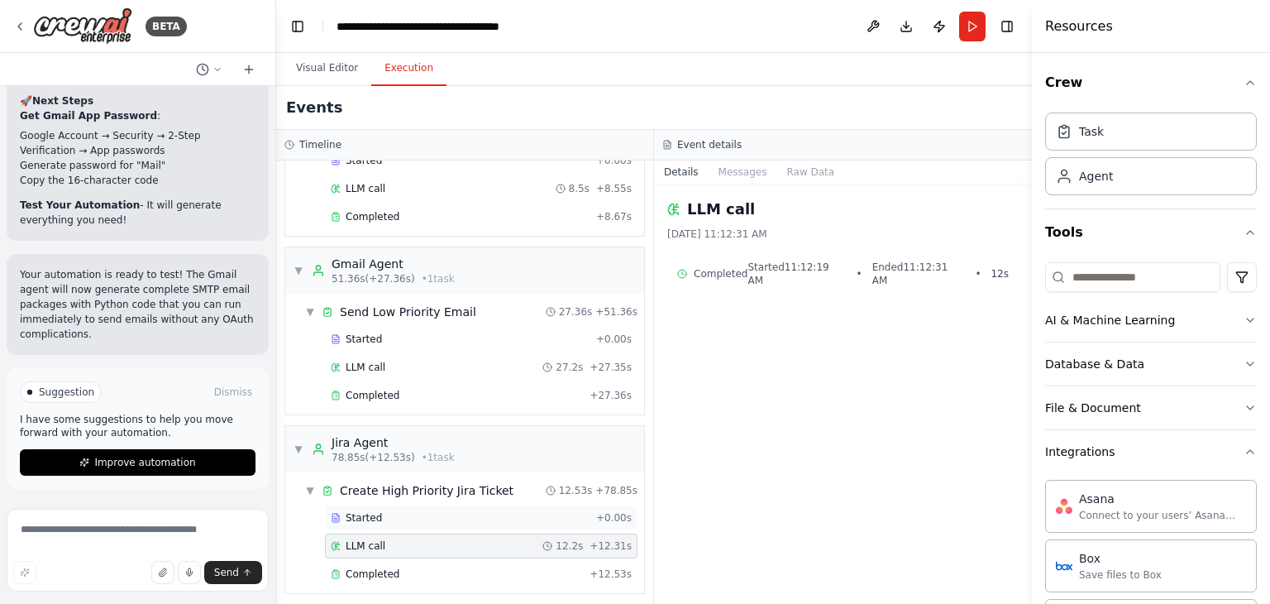
click at [388, 511] on div "Started" at bounding box center [460, 517] width 259 height 13
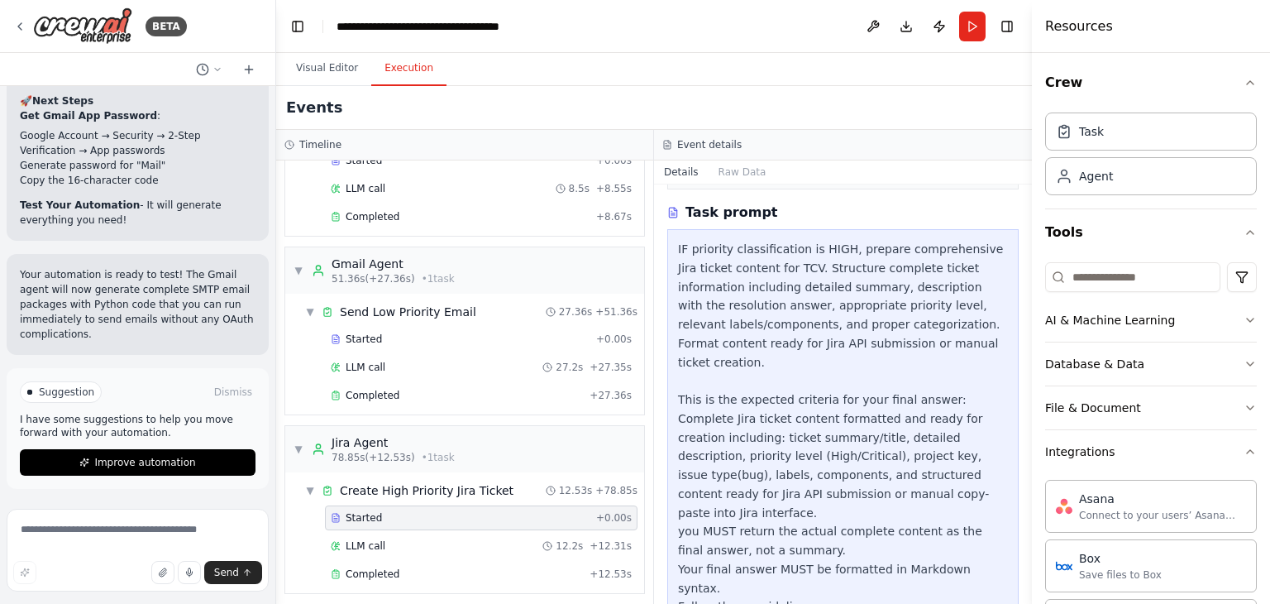
scroll to position [0, 0]
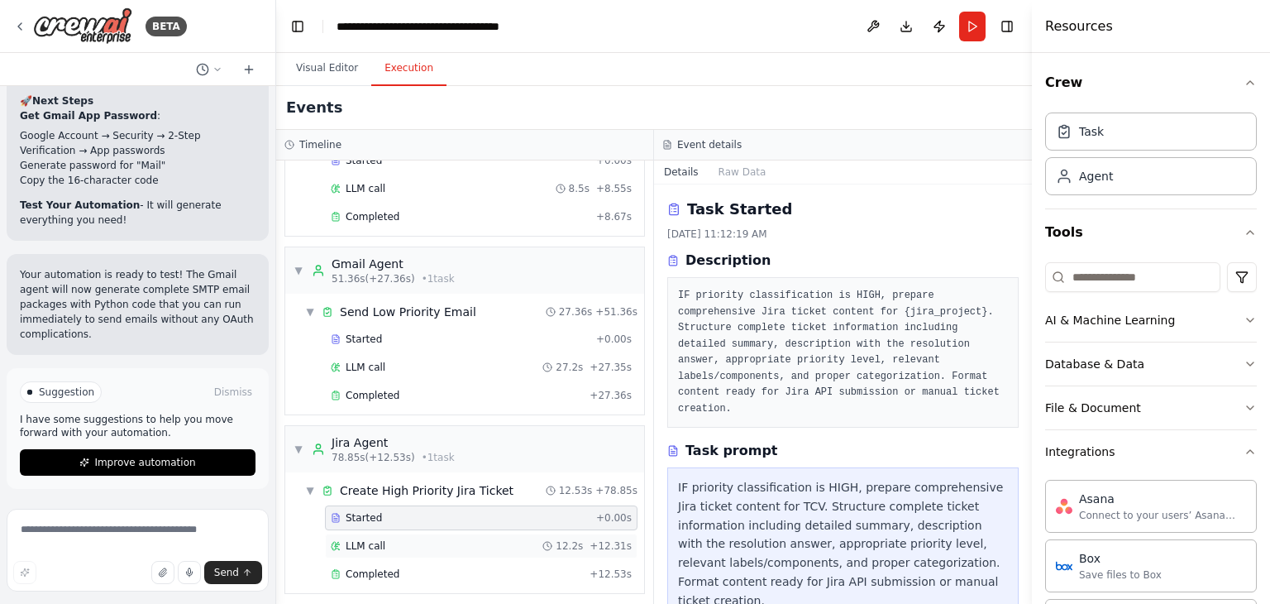
click at [386, 539] on div "LLM call 12.2s + 12.31s" at bounding box center [481, 545] width 301 height 13
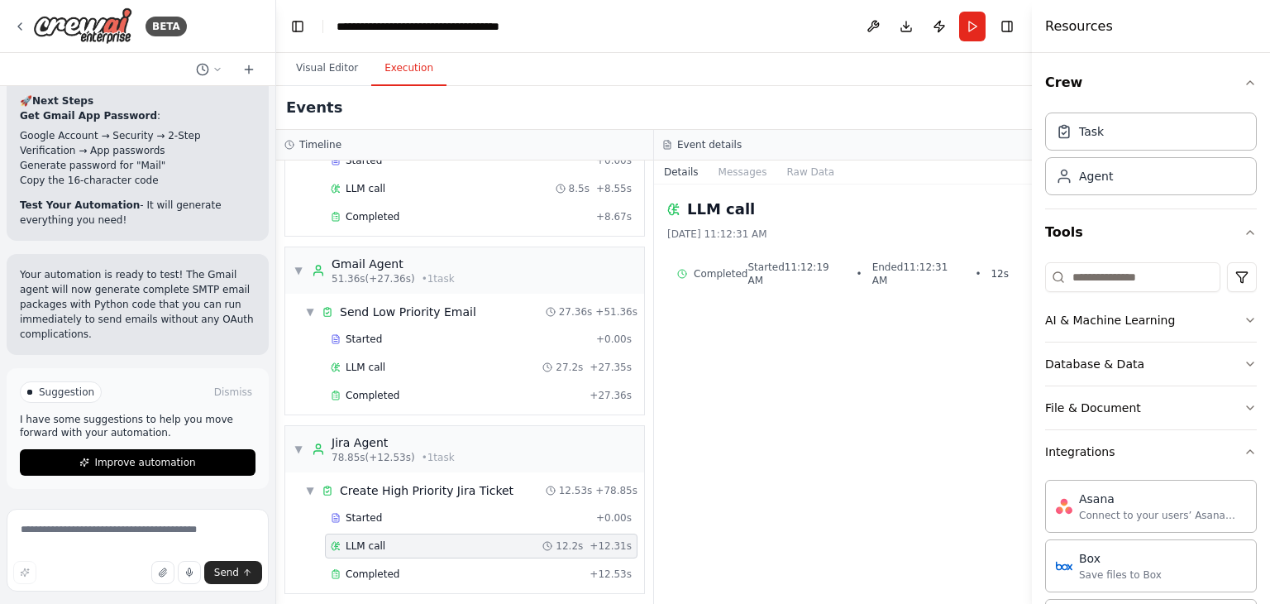
drag, startPoint x: 404, startPoint y: 559, endPoint x: 403, endPoint y: 527, distance: 32.3
click at [404, 567] on div "Completed" at bounding box center [457, 573] width 252 height 13
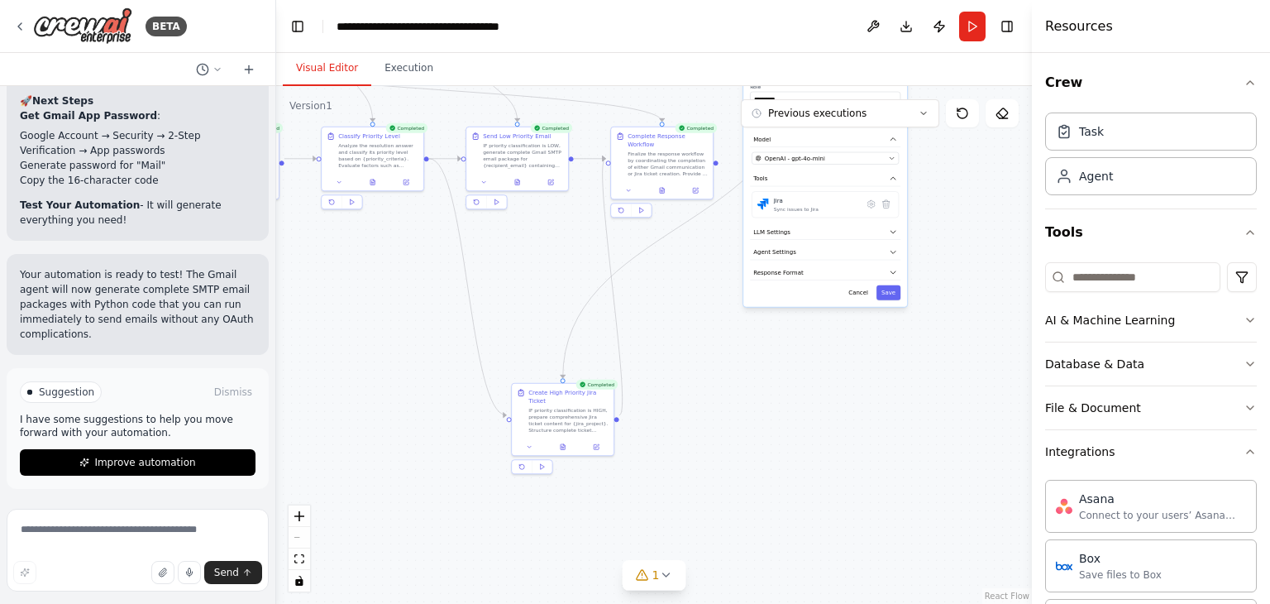
click at [323, 58] on button "Visual Editor" at bounding box center [327, 68] width 88 height 35
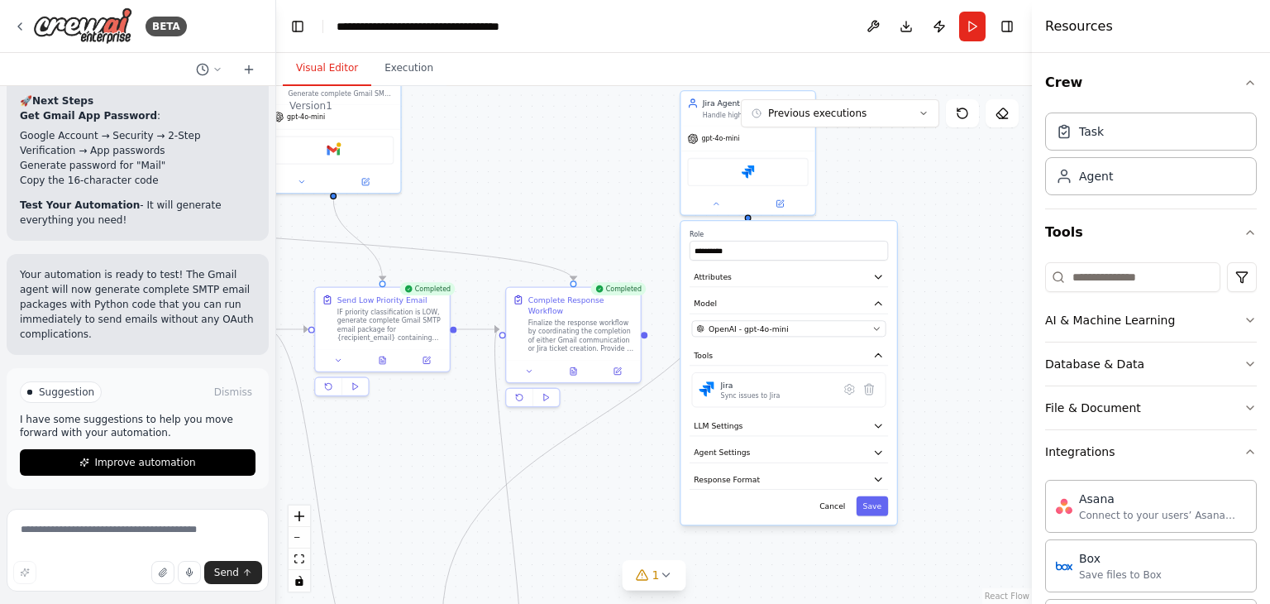
drag, startPoint x: 803, startPoint y: 356, endPoint x: 776, endPoint y: 588, distance: 233.0
click at [776, 588] on div ".deletable-edge-delete-btn { width: 20px; height: 20px; border: 0px solid #ffff…" at bounding box center [654, 345] width 756 height 518
click at [776, 203] on icon at bounding box center [780, 201] width 9 height 9
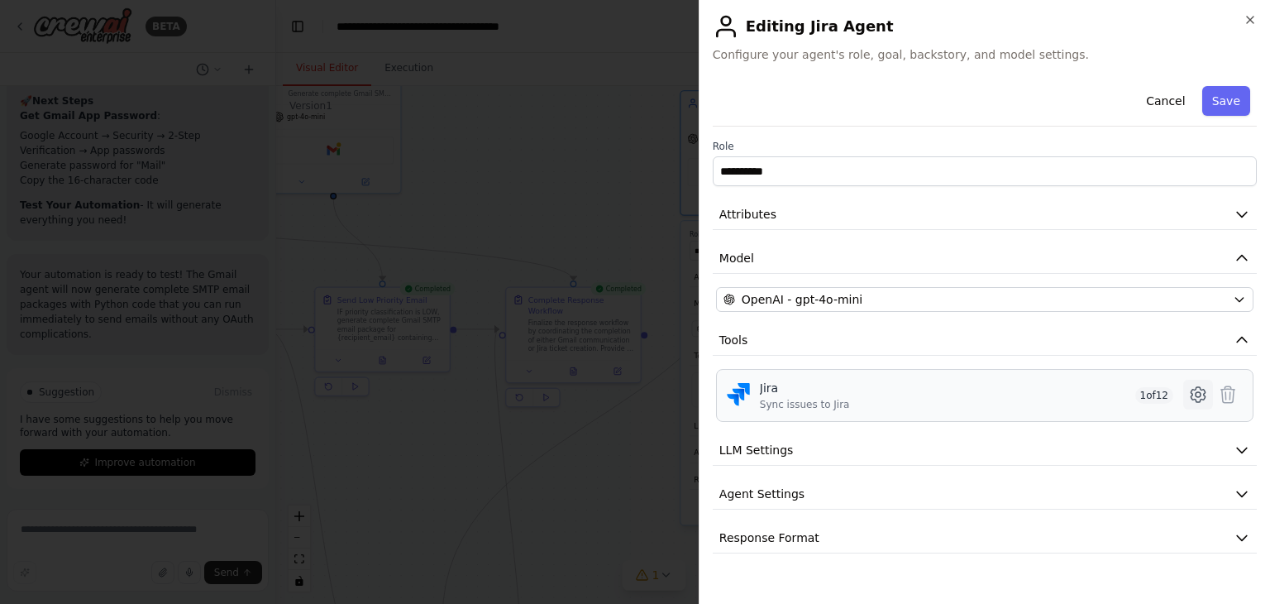
click at [1200, 387] on icon at bounding box center [1198, 394] width 14 height 15
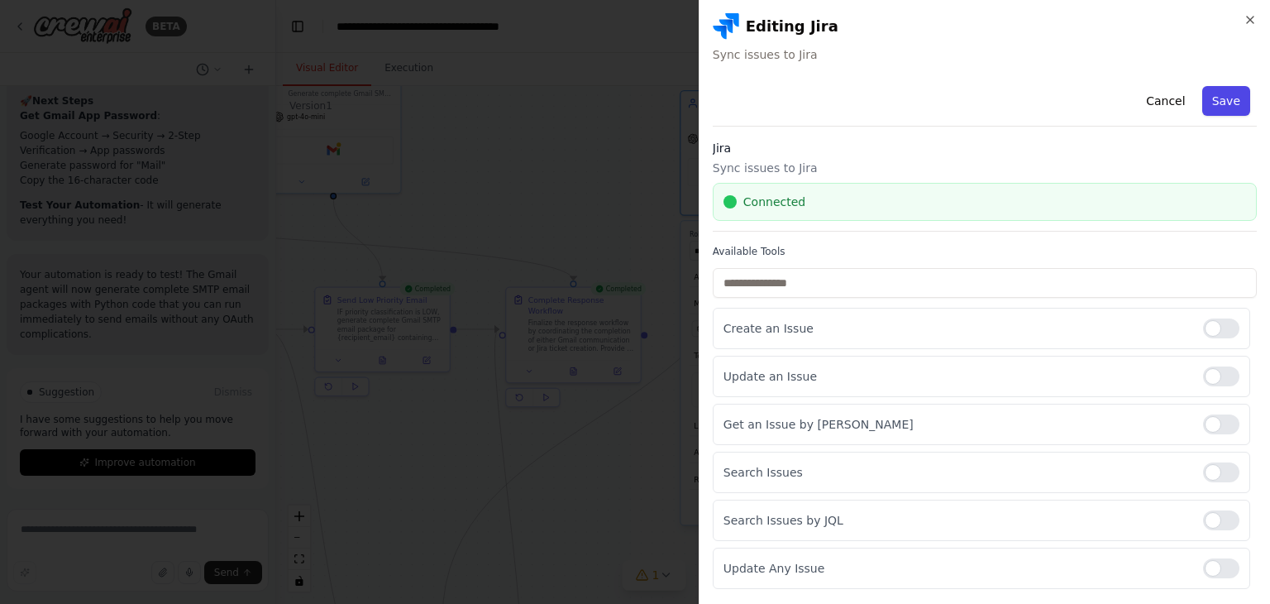
click at [1205, 98] on button "Save" at bounding box center [1226, 101] width 48 height 30
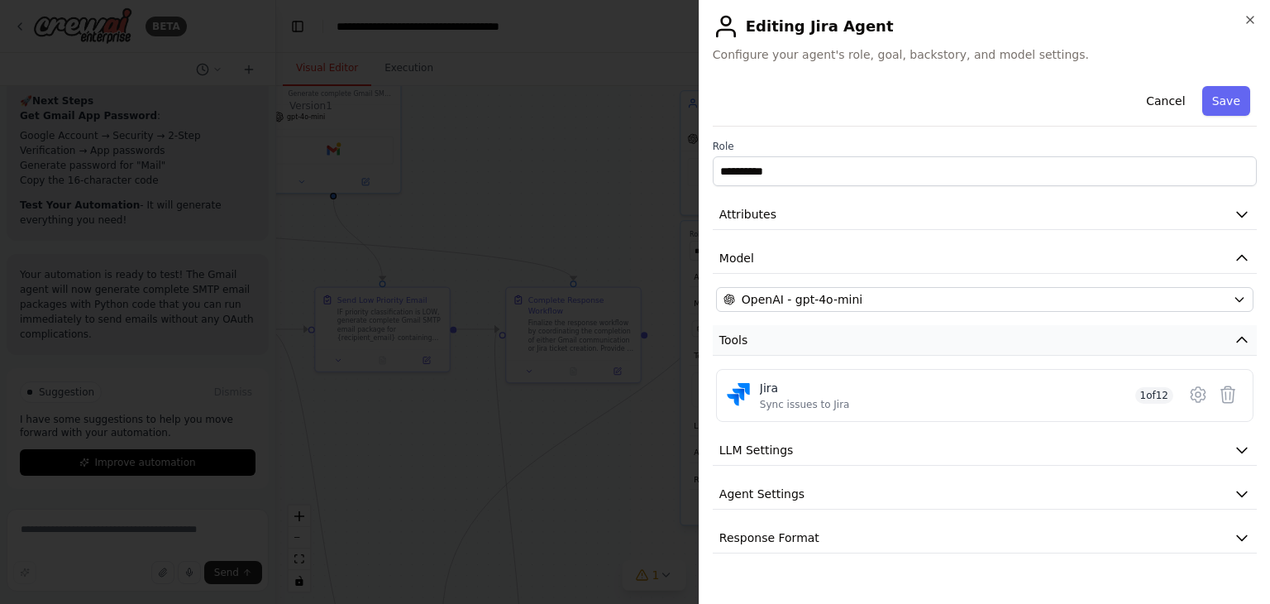
click at [776, 334] on button "Tools" at bounding box center [985, 340] width 544 height 31
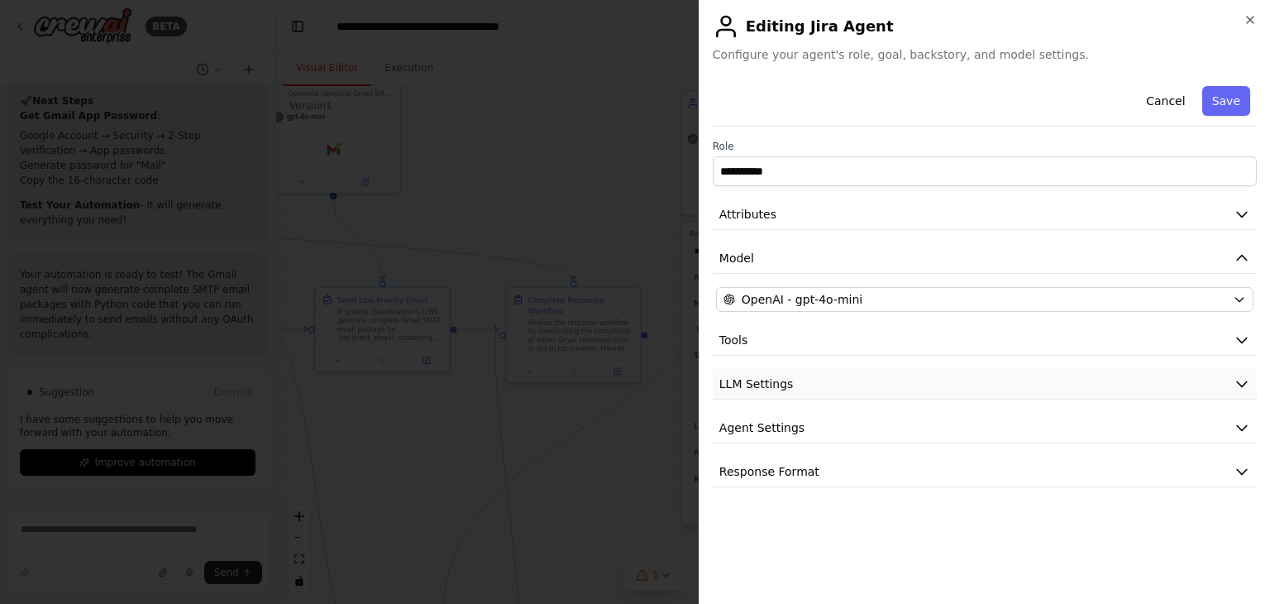
click at [782, 378] on span "LLM Settings" at bounding box center [756, 383] width 74 height 17
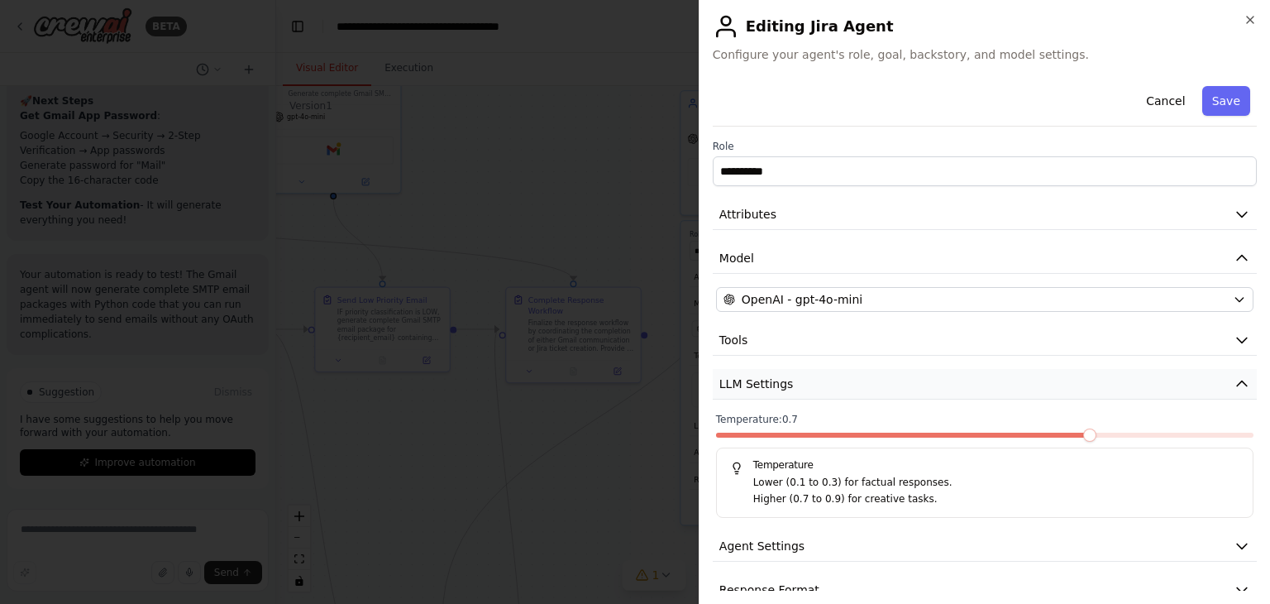
click at [782, 378] on span "LLM Settings" at bounding box center [756, 383] width 74 height 17
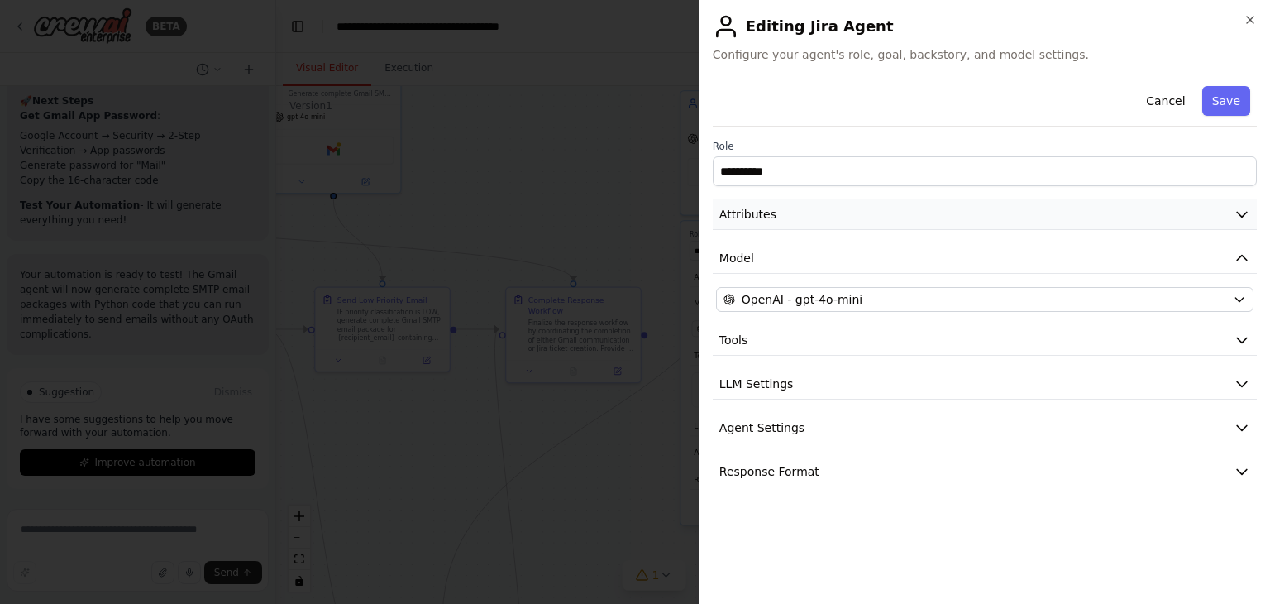
click at [781, 203] on button "Attributes" at bounding box center [985, 214] width 544 height 31
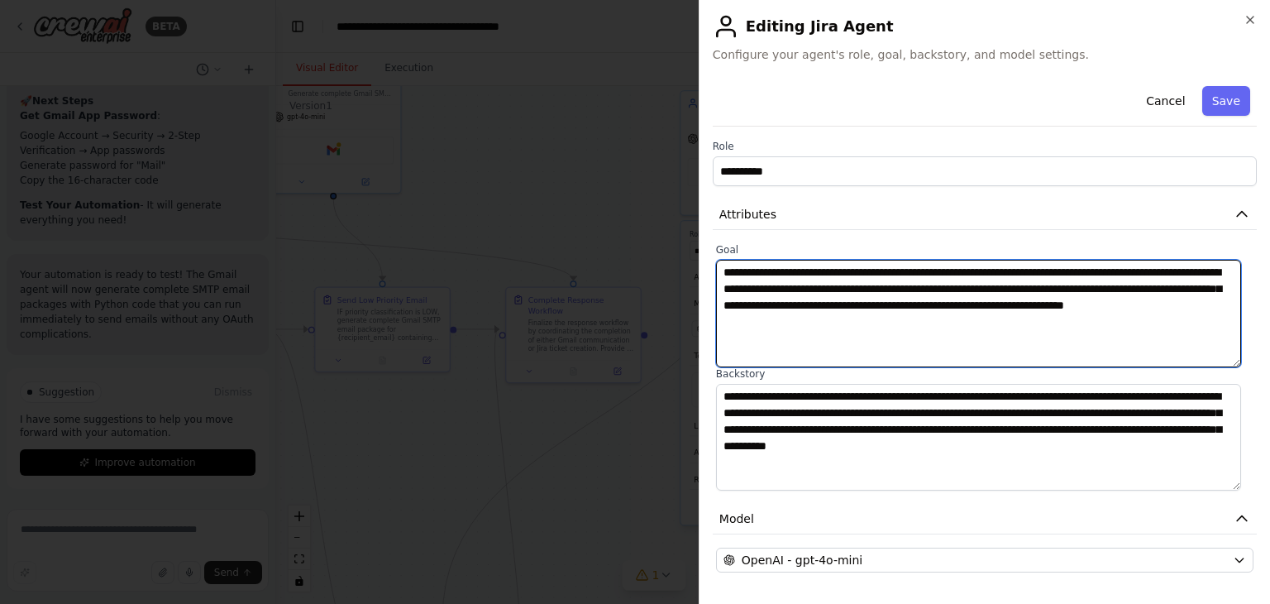
click at [1075, 315] on textarea "**********" at bounding box center [978, 313] width 525 height 107
drag, startPoint x: 881, startPoint y: 325, endPoint x: 704, endPoint y: 265, distance: 187.0
click at [704, 265] on div "**********" at bounding box center [984, 302] width 571 height 604
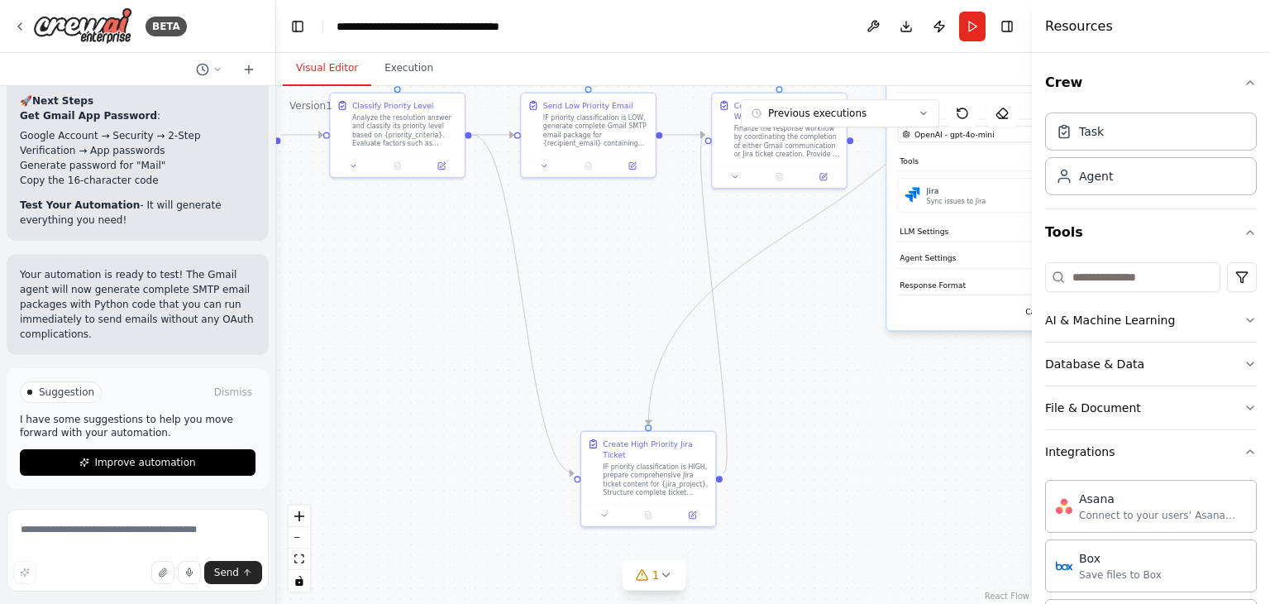
drag, startPoint x: 425, startPoint y: 427, endPoint x: 701, endPoint y: 365, distance: 283.2
click at [655, 228] on div ".deletable-edge-delete-btn { width: 20px; height: 20px; border: 0px solid #ffff…" at bounding box center [654, 345] width 756 height 518
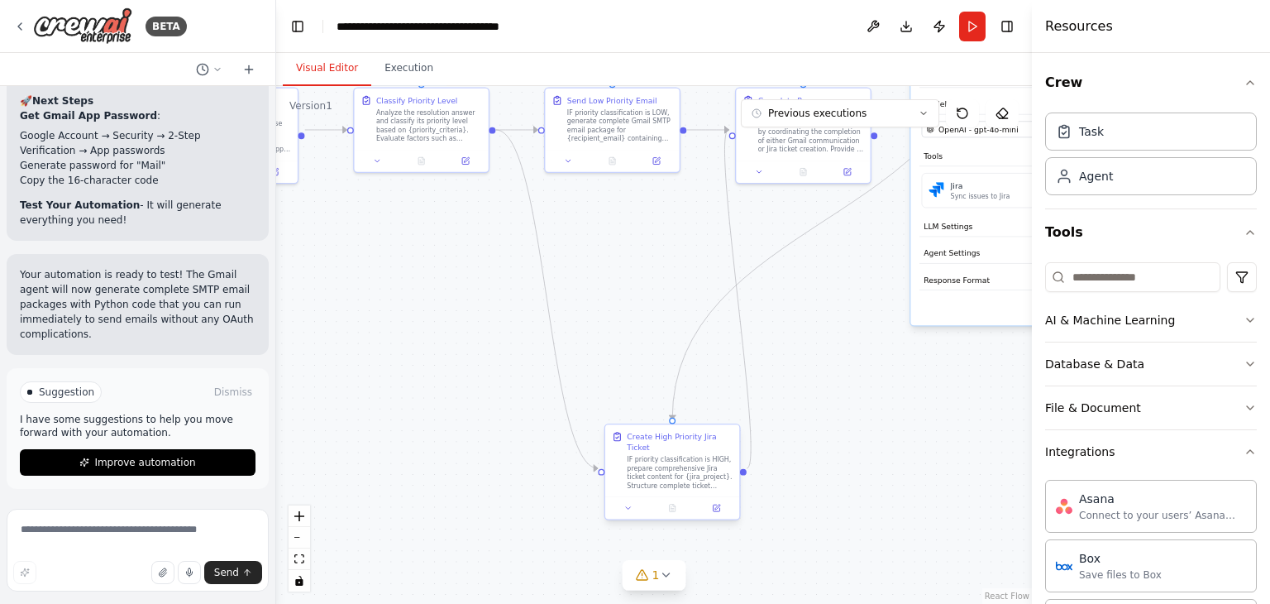
click at [667, 461] on div "IF priority classification is HIGH, prepare comprehensive Jira ticket content f…" at bounding box center [680, 472] width 106 height 35
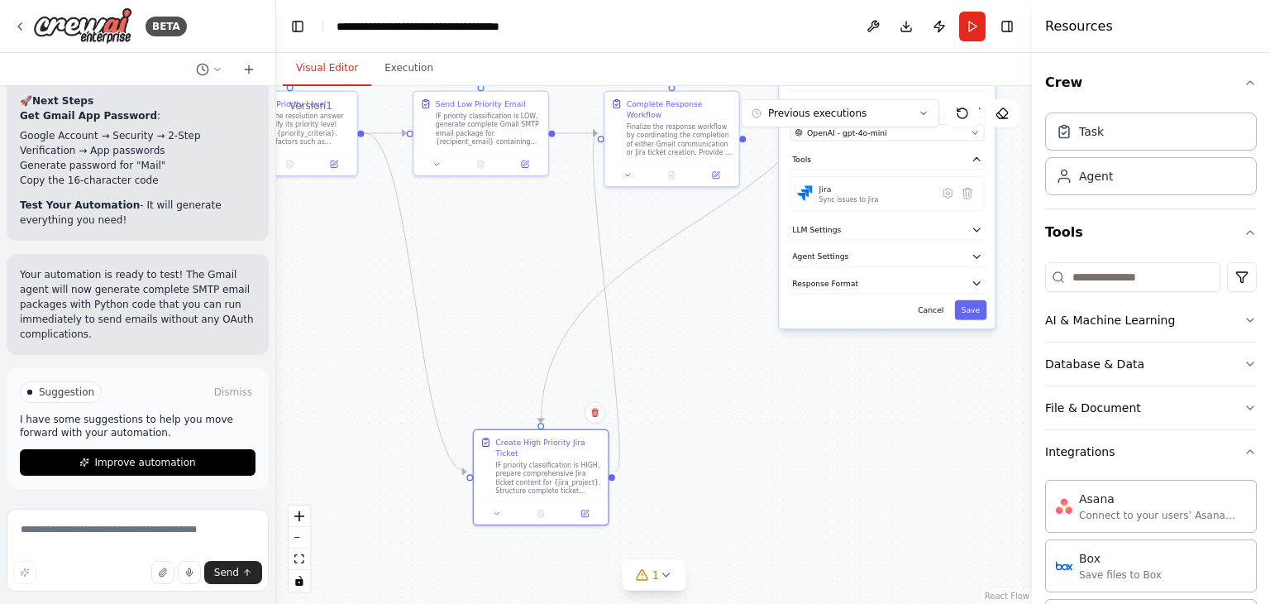
drag, startPoint x: 866, startPoint y: 372, endPoint x: 821, endPoint y: 319, distance: 69.2
click at [761, 365] on div ".deletable-edge-delete-btn { width: 20px; height: 20px; border: 0px solid #ffff…" at bounding box center [654, 345] width 756 height 518
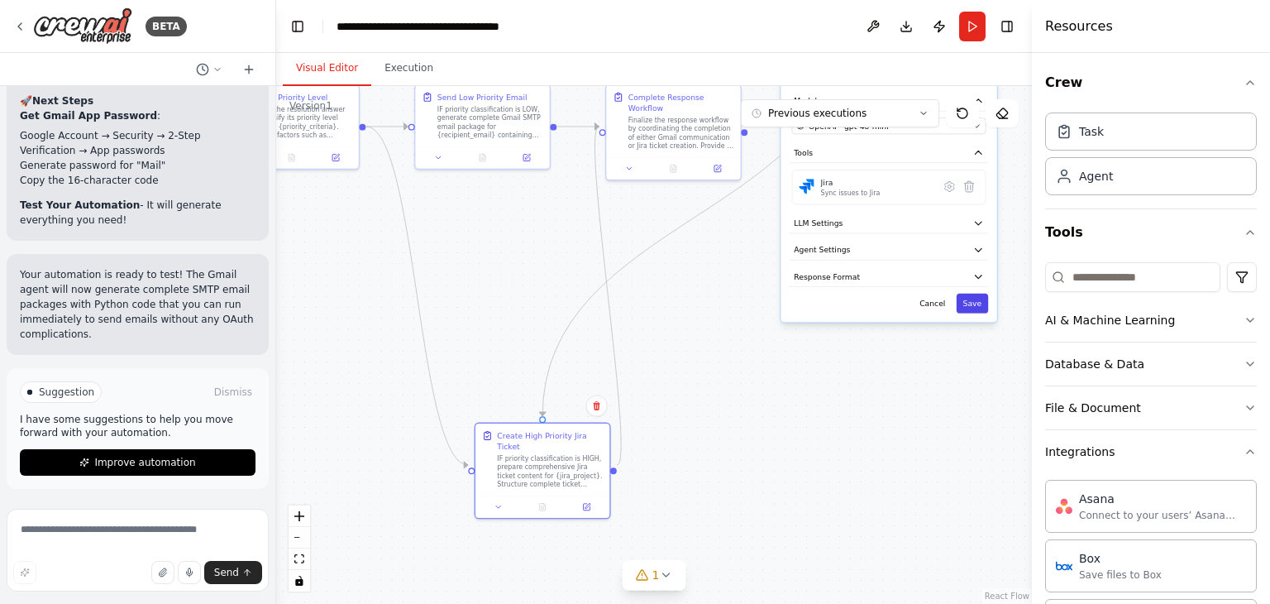
click at [966, 296] on button "Save" at bounding box center [973, 304] width 32 height 20
click at [583, 501] on icon at bounding box center [586, 504] width 7 height 7
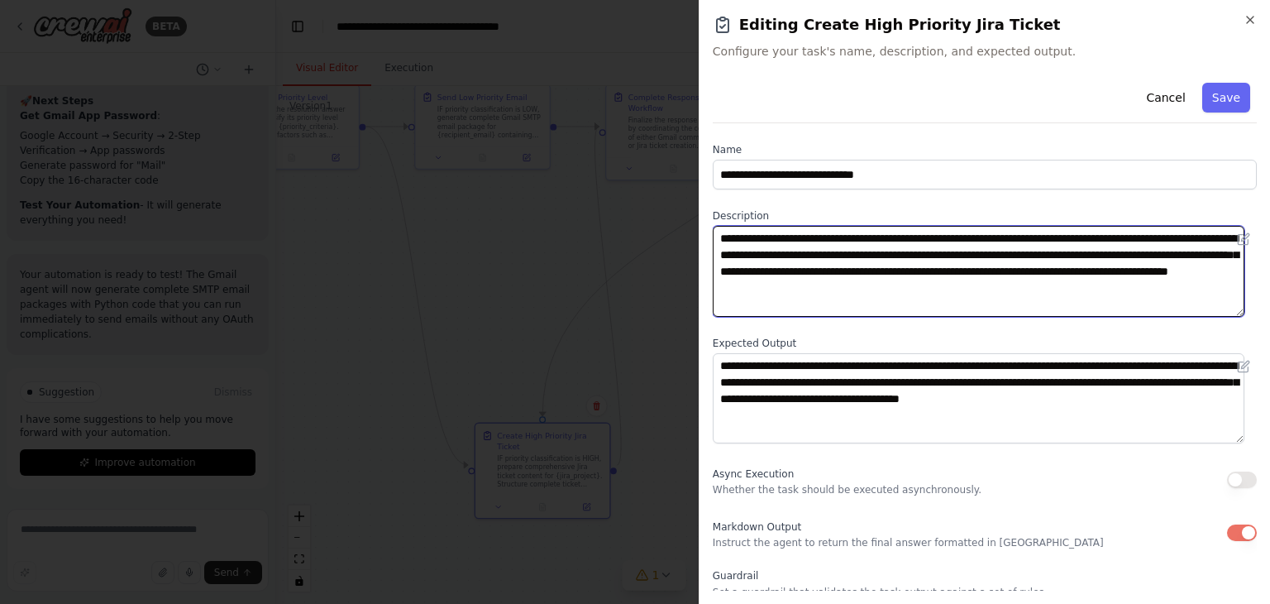
click at [1043, 286] on textarea "**********" at bounding box center [979, 271] width 532 height 91
click at [979, 265] on textarea "**********" at bounding box center [979, 271] width 532 height 91
click at [863, 276] on textarea "**********" at bounding box center [979, 271] width 532 height 91
click at [972, 275] on textarea "**********" at bounding box center [979, 271] width 532 height 91
click at [1085, 279] on textarea "**********" at bounding box center [979, 271] width 532 height 91
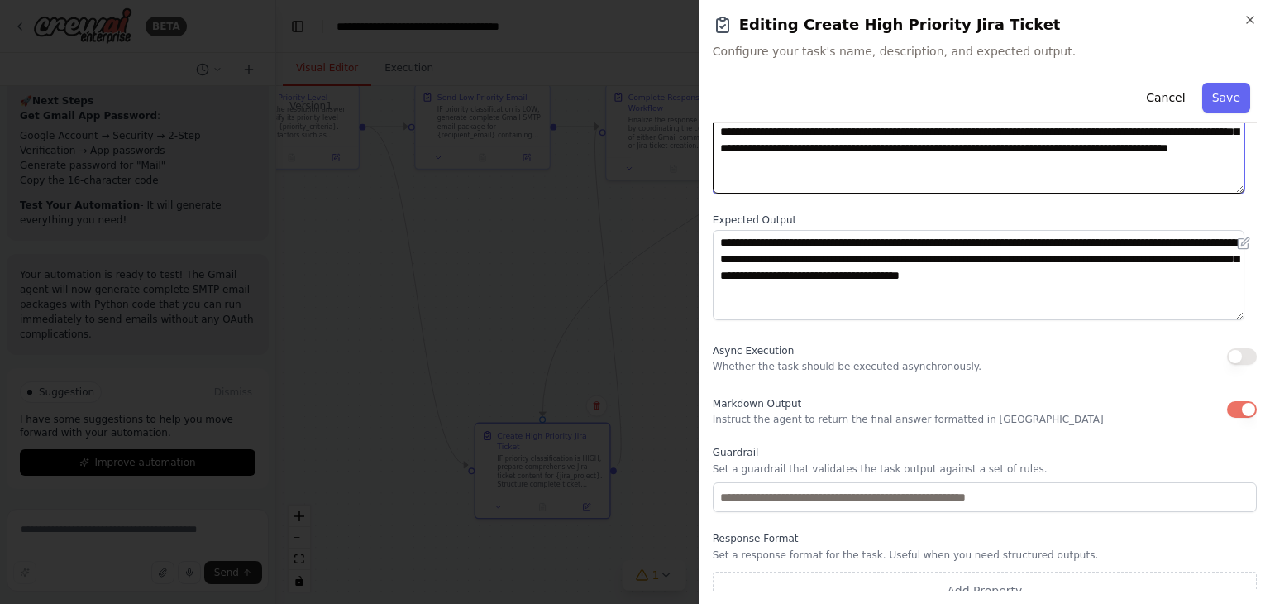
scroll to position [142, 0]
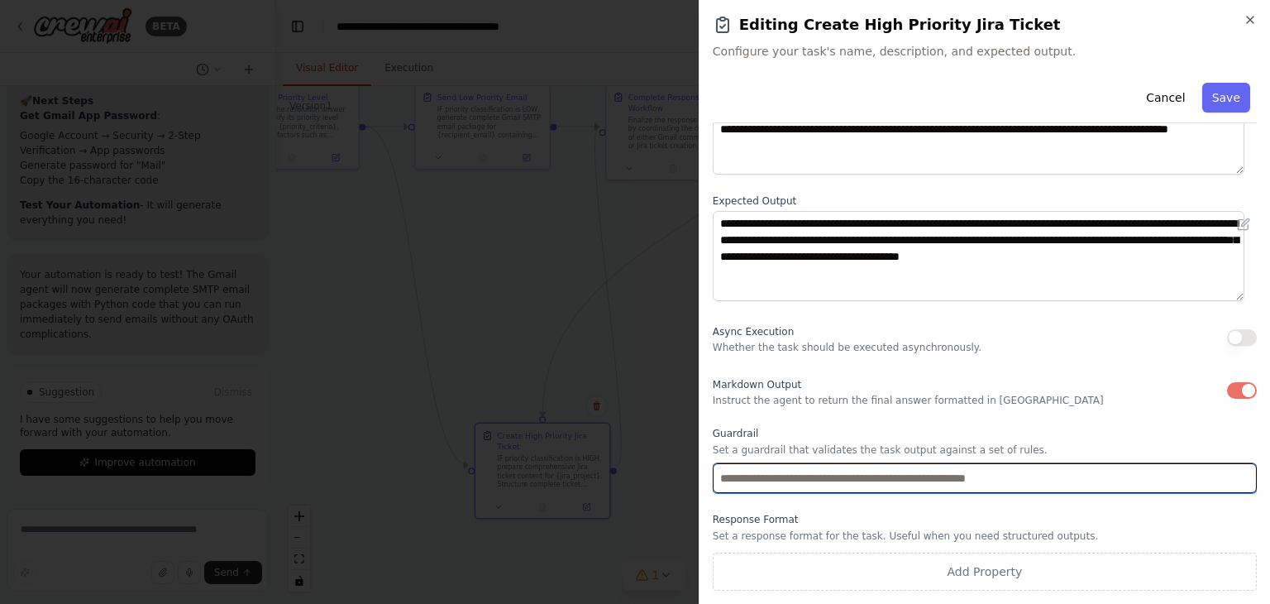
click at [875, 477] on input "text" at bounding box center [985, 478] width 544 height 30
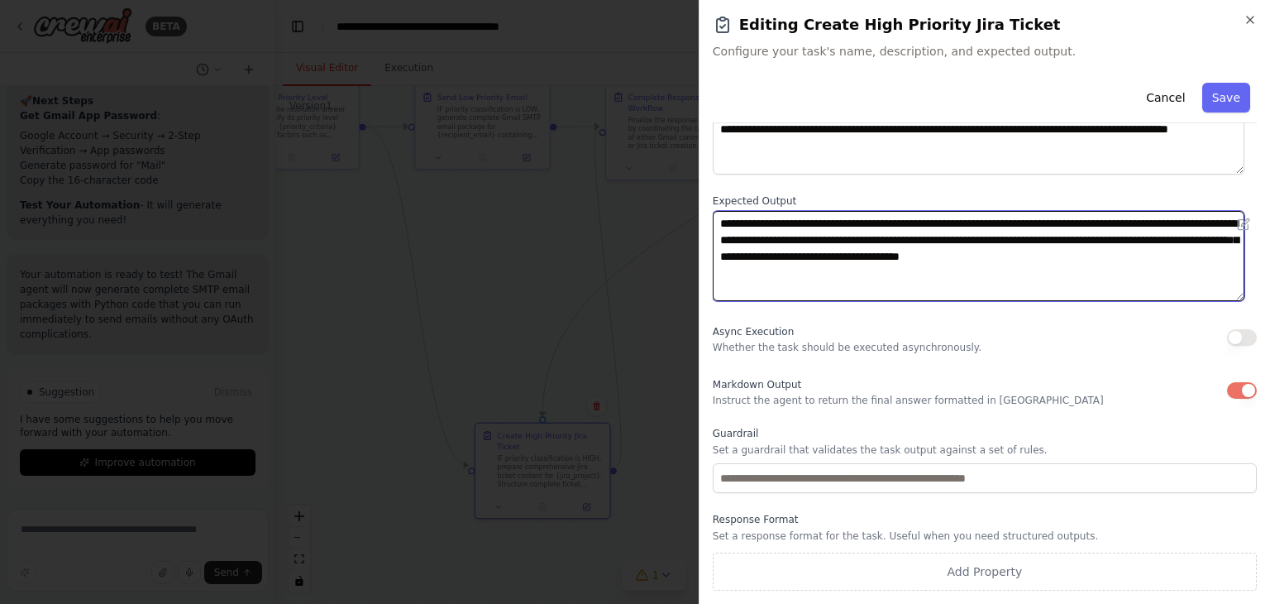
drag, startPoint x: 1107, startPoint y: 236, endPoint x: 1085, endPoint y: 236, distance: 22.3
click at [1085, 236] on textarea "**********" at bounding box center [979, 256] width 532 height 91
type textarea "**********"
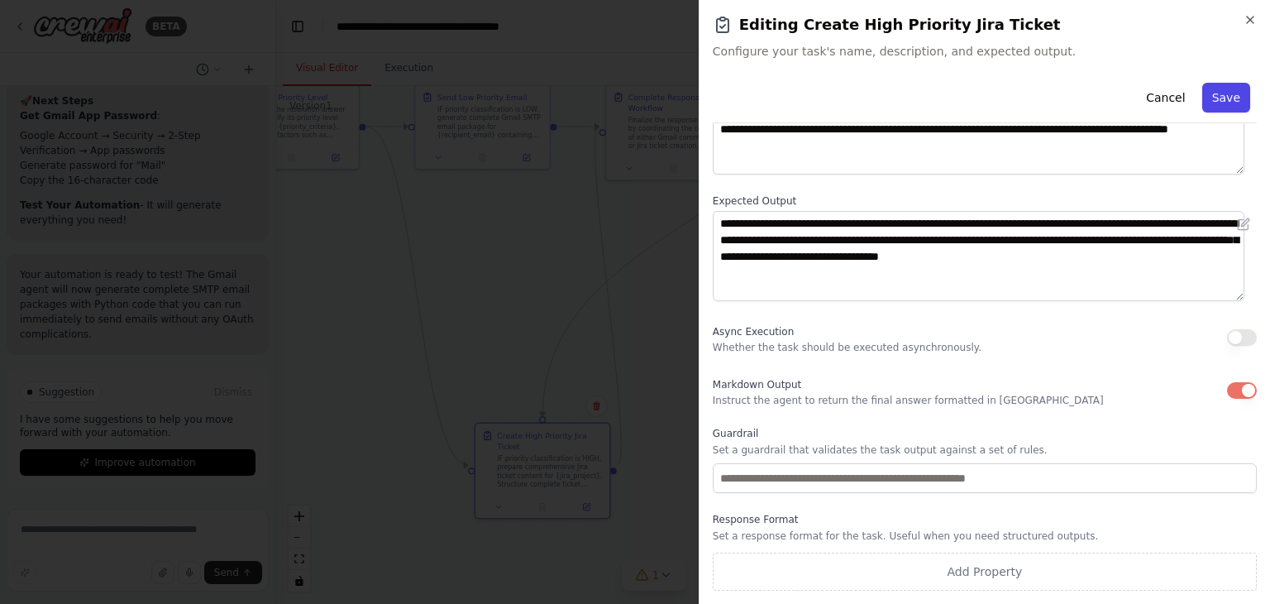
click at [1219, 103] on button "Save" at bounding box center [1226, 98] width 48 height 30
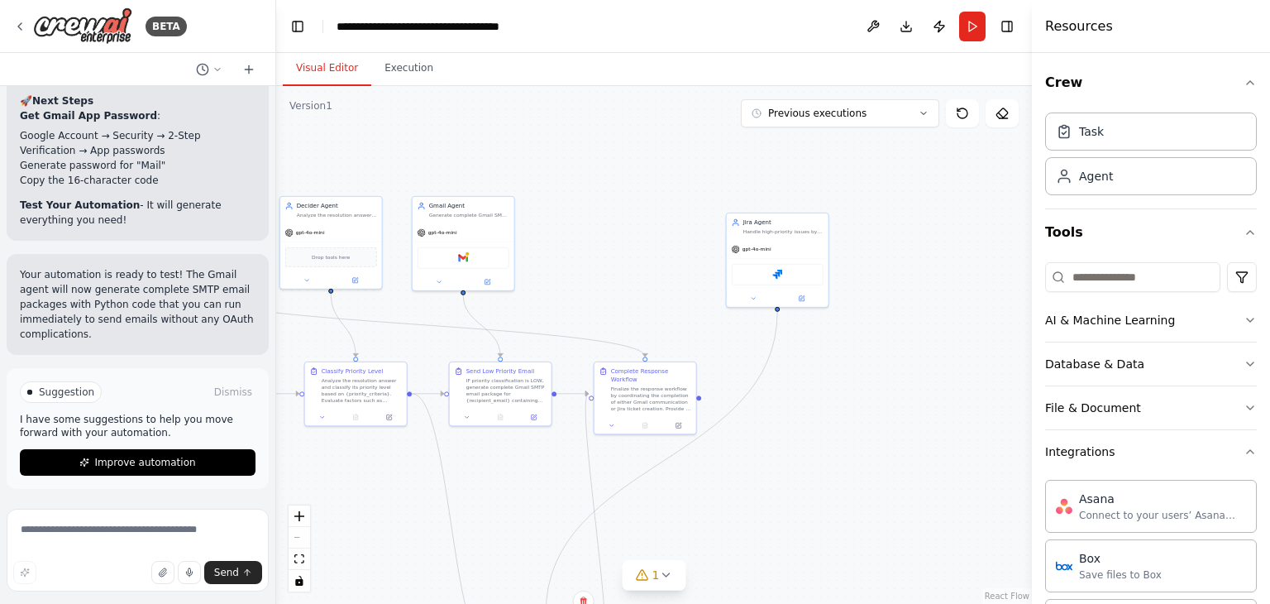
drag, startPoint x: 776, startPoint y: 266, endPoint x: 718, endPoint y: 520, distance: 260.5
click at [717, 523] on div ".deletable-edge-delete-btn { width: 20px; height: 20px; border: 0px solid #ffff…" at bounding box center [654, 345] width 756 height 518
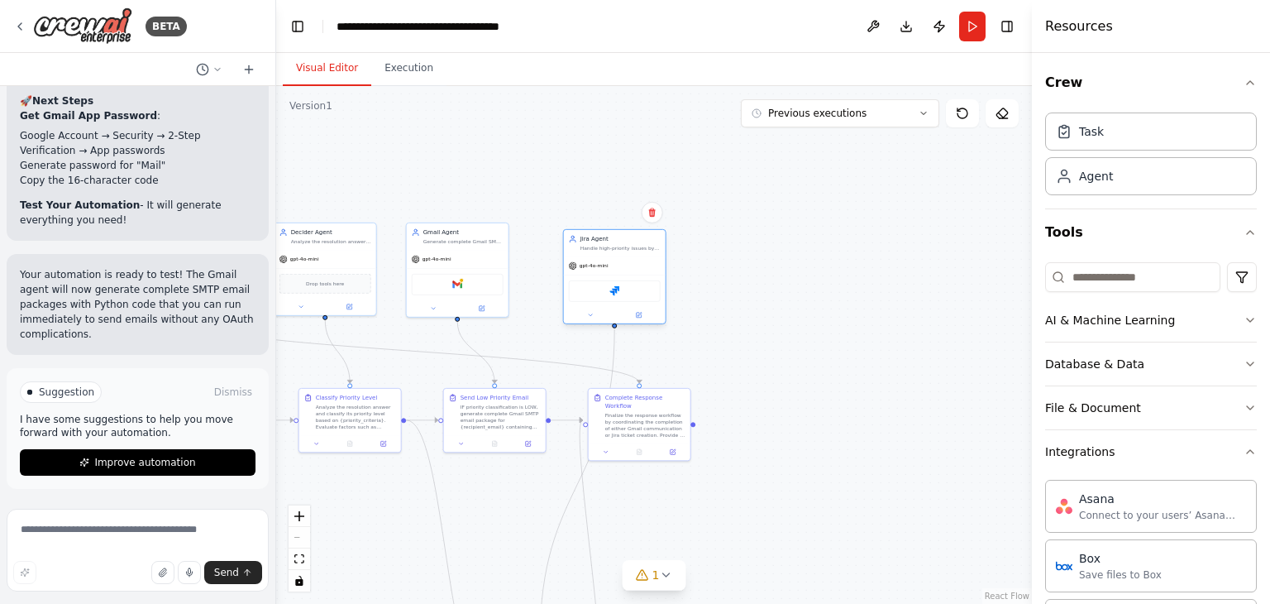
drag, startPoint x: 771, startPoint y: 259, endPoint x: 615, endPoint y: 252, distance: 155.6
click at [615, 252] on div "Jira Agent Handle high-priority issues by preparing comprehensive Jira ticket c…" at bounding box center [615, 243] width 102 height 26
click at [408, 74] on button "Execution" at bounding box center [408, 68] width 75 height 35
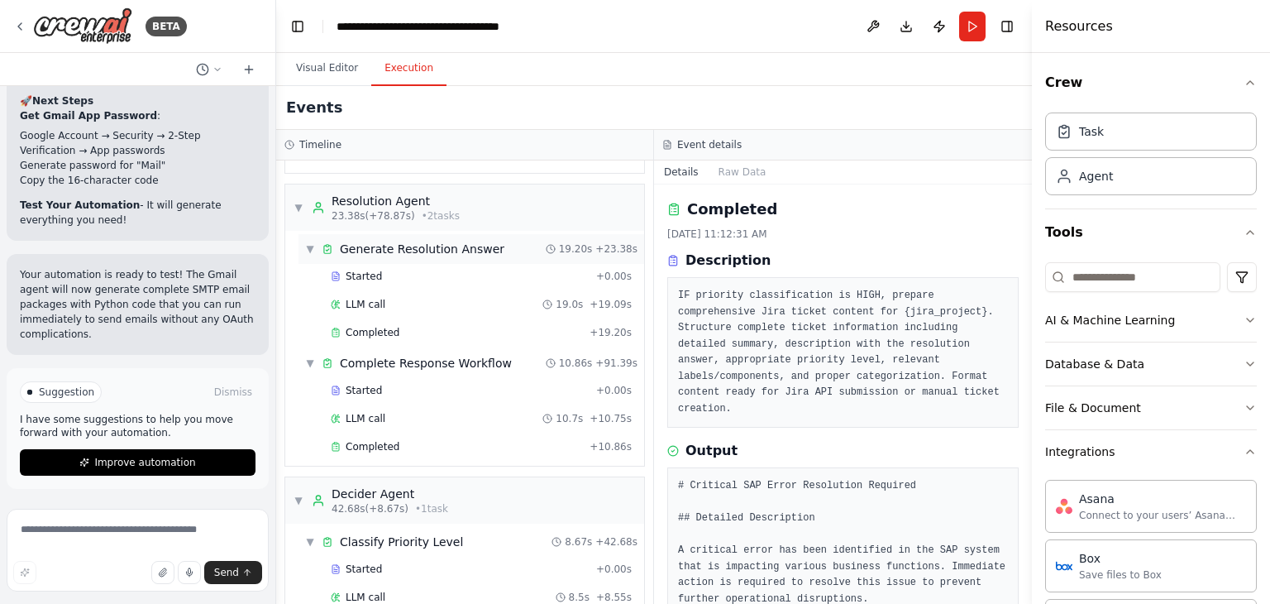
scroll to position [0, 0]
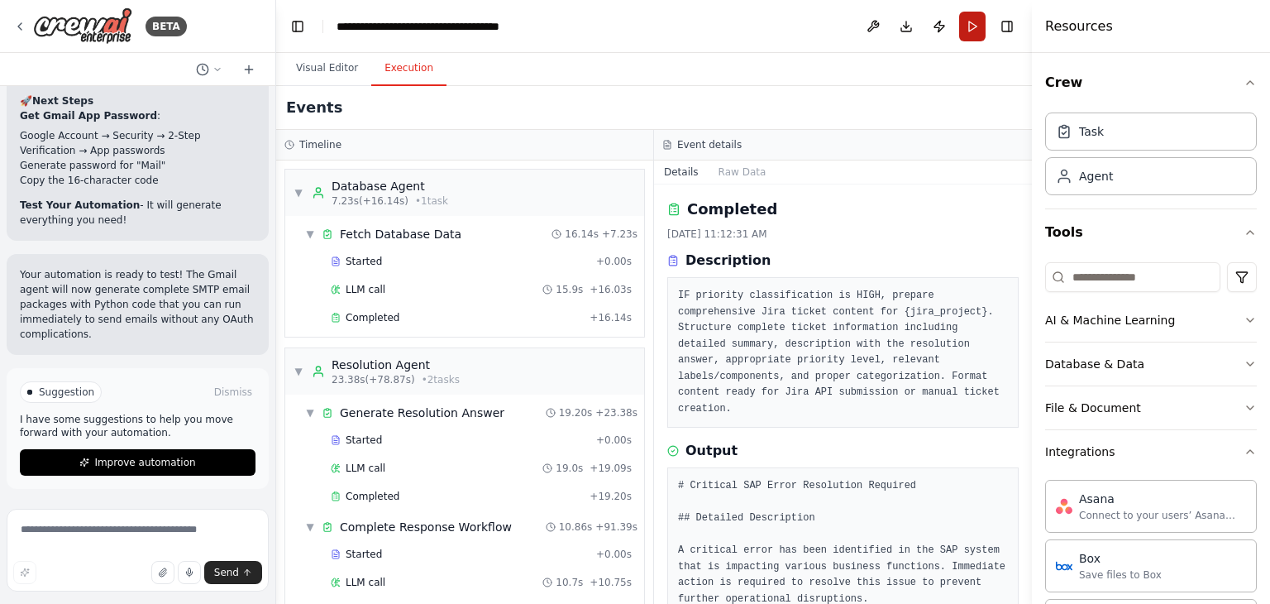
click at [965, 21] on button "Run" at bounding box center [972, 27] width 26 height 30
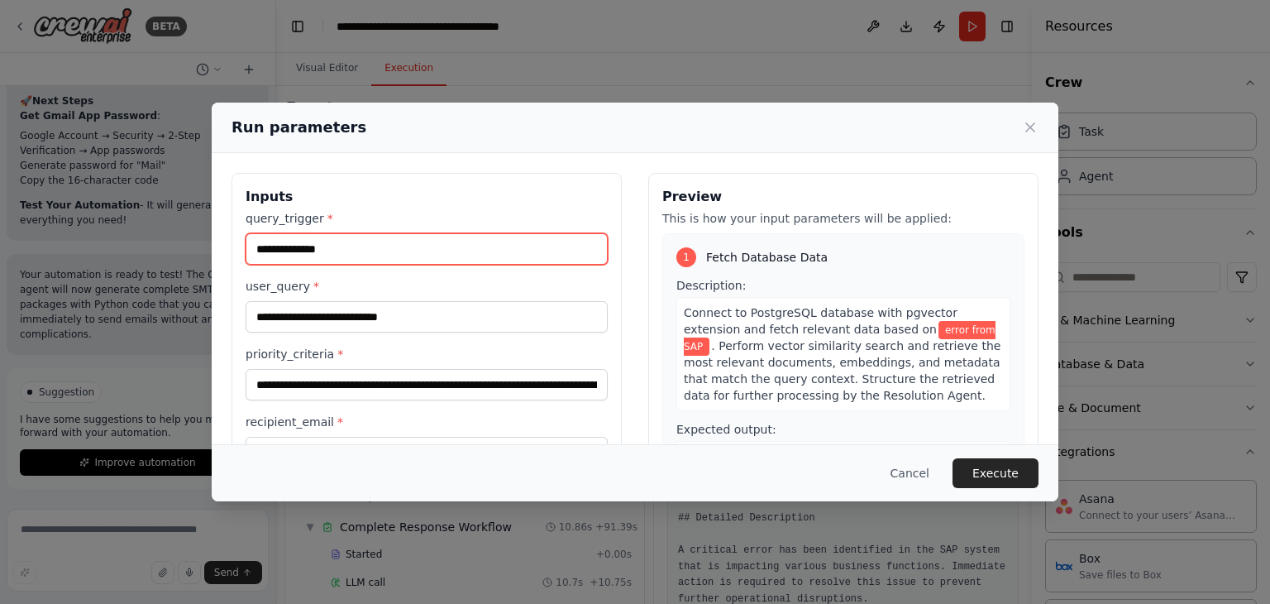
click at [272, 247] on input "**********" at bounding box center [427, 248] width 362 height 31
type input "**********"
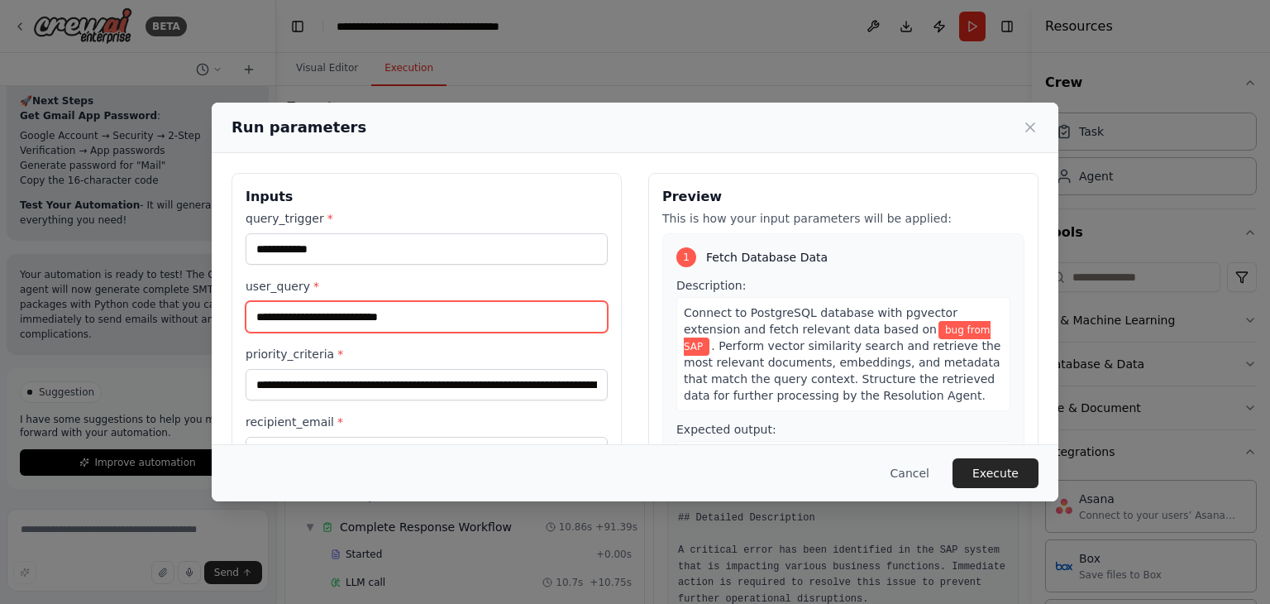
click at [332, 316] on input "**********" at bounding box center [427, 316] width 362 height 31
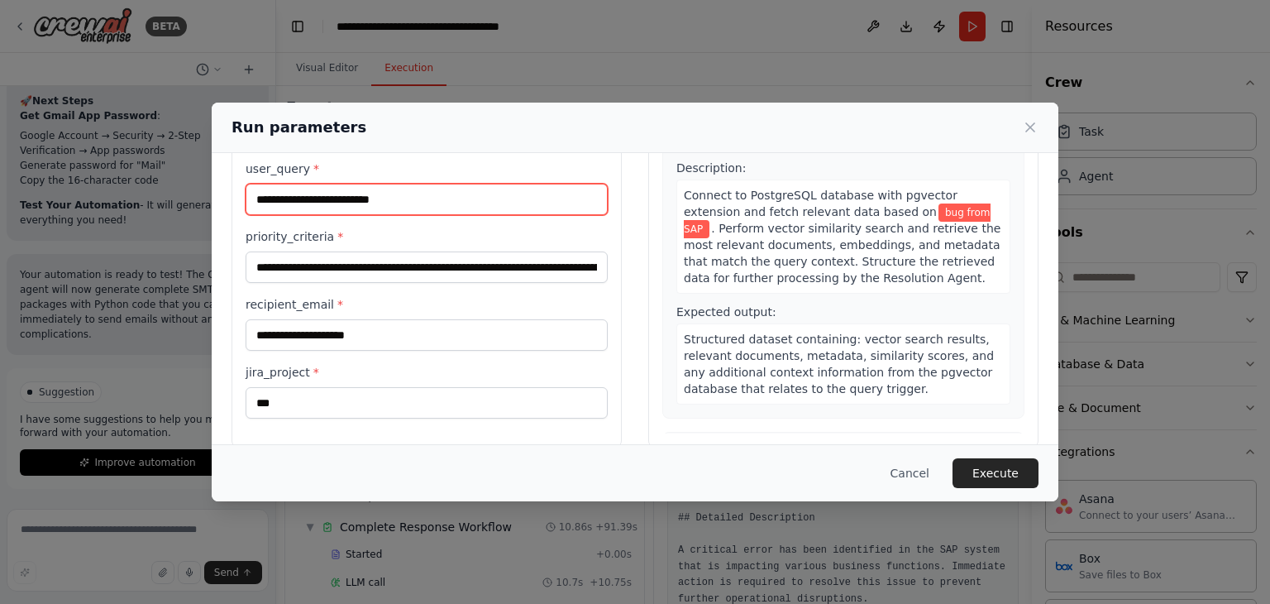
scroll to position [140, 0]
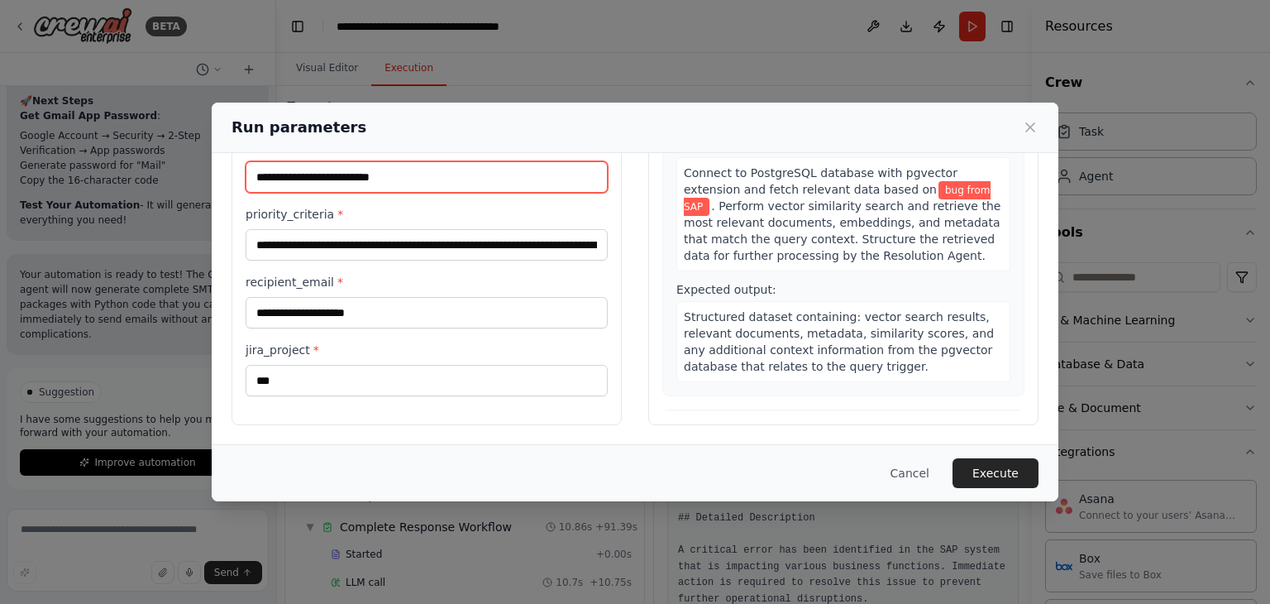
type input "**********"
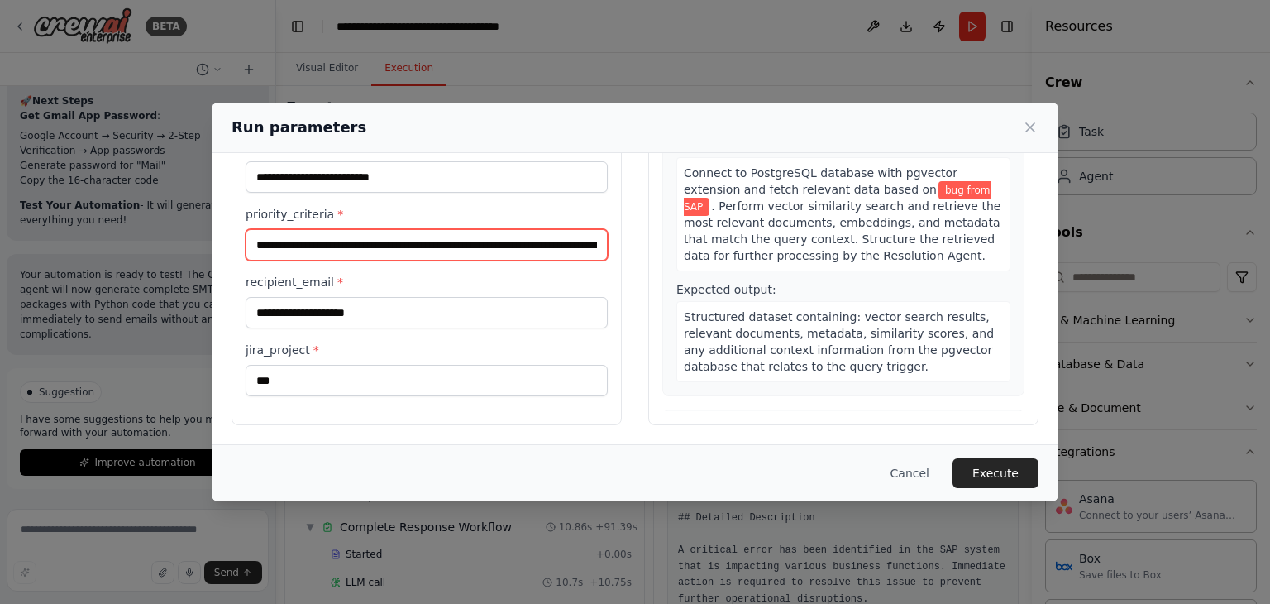
click at [370, 245] on input "**********" at bounding box center [427, 244] width 362 height 31
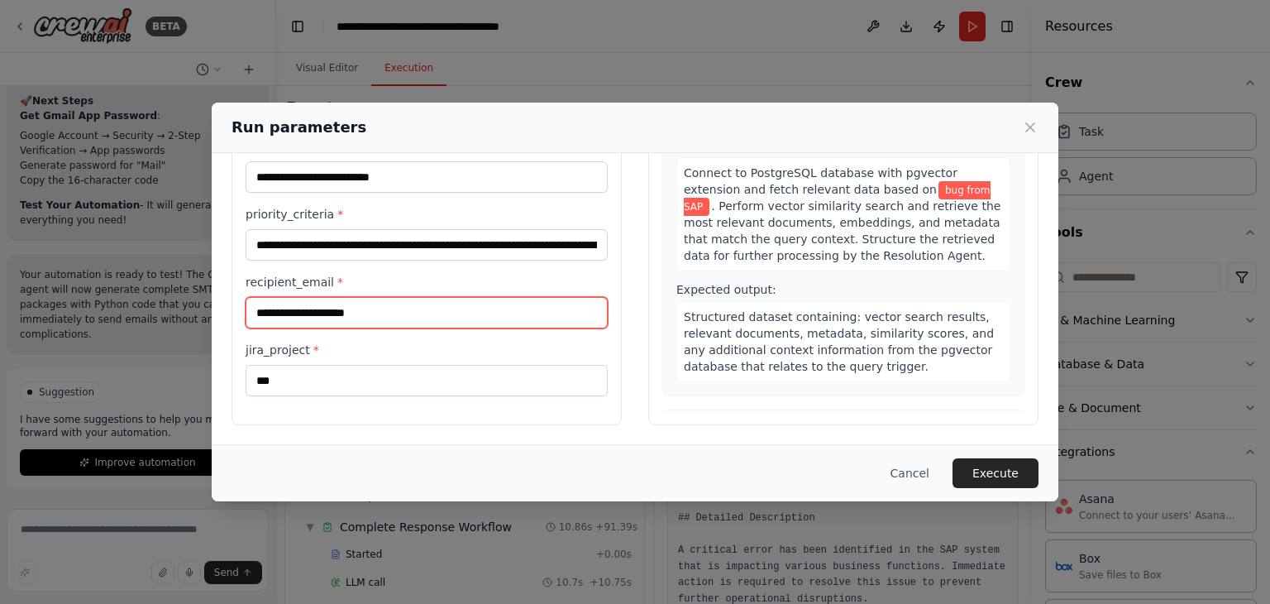
click at [389, 307] on input "**********" at bounding box center [427, 312] width 362 height 31
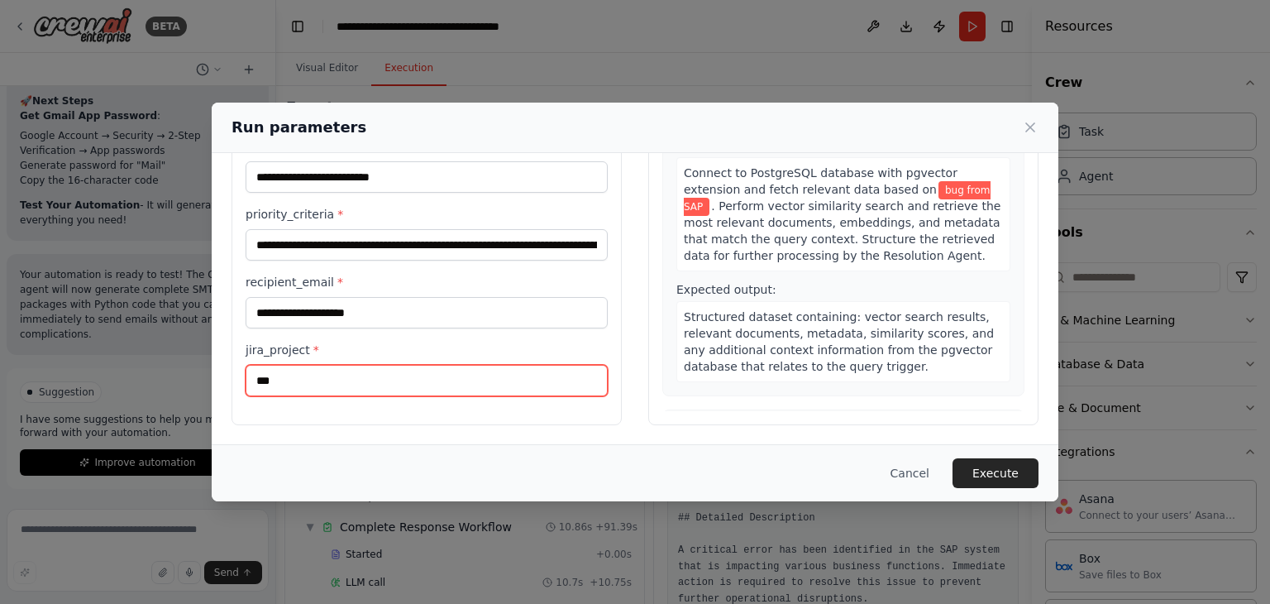
click at [278, 379] on input "***" at bounding box center [427, 380] width 362 height 31
type input "***"
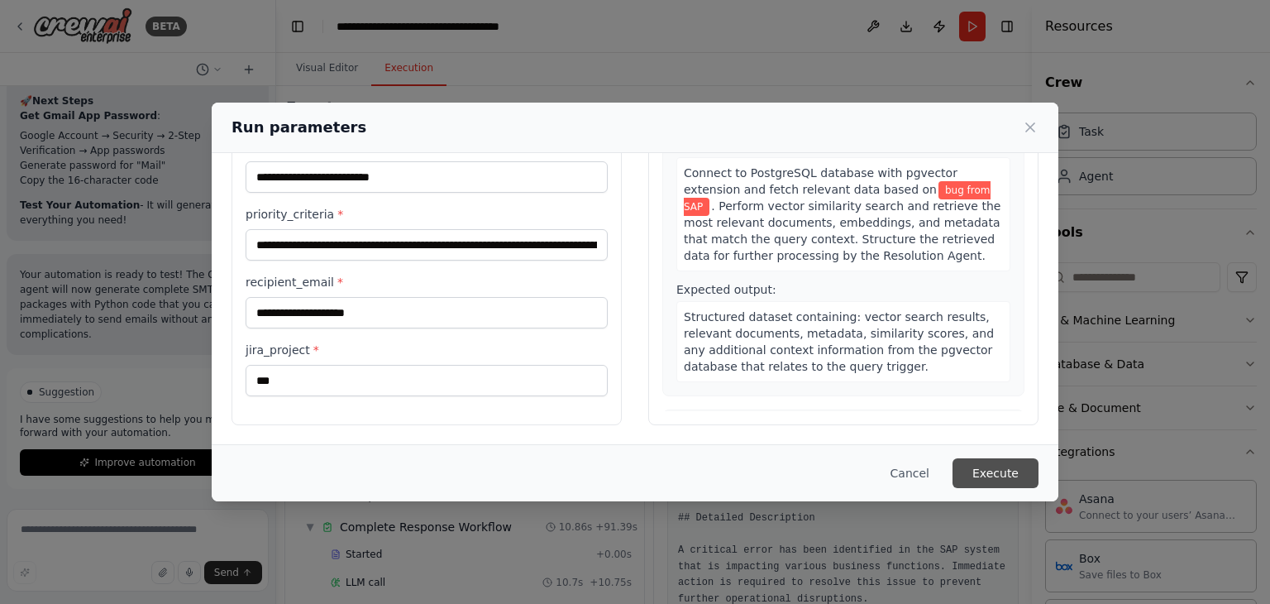
click at [1015, 477] on button "Execute" at bounding box center [996, 473] width 86 height 30
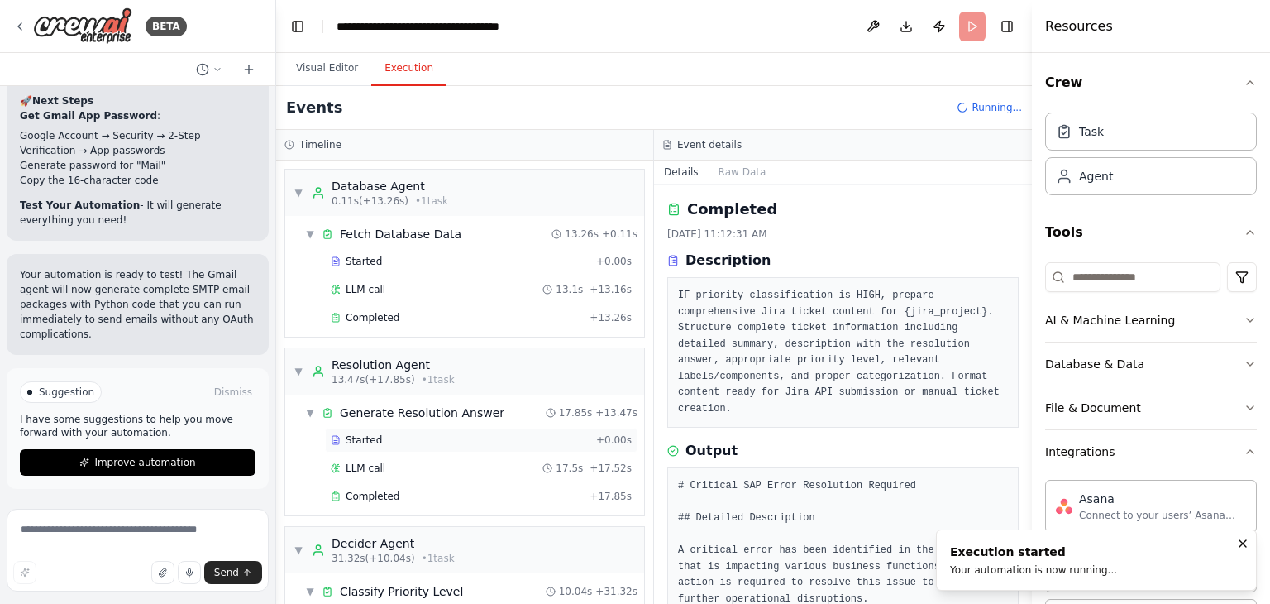
scroll to position [487, 0]
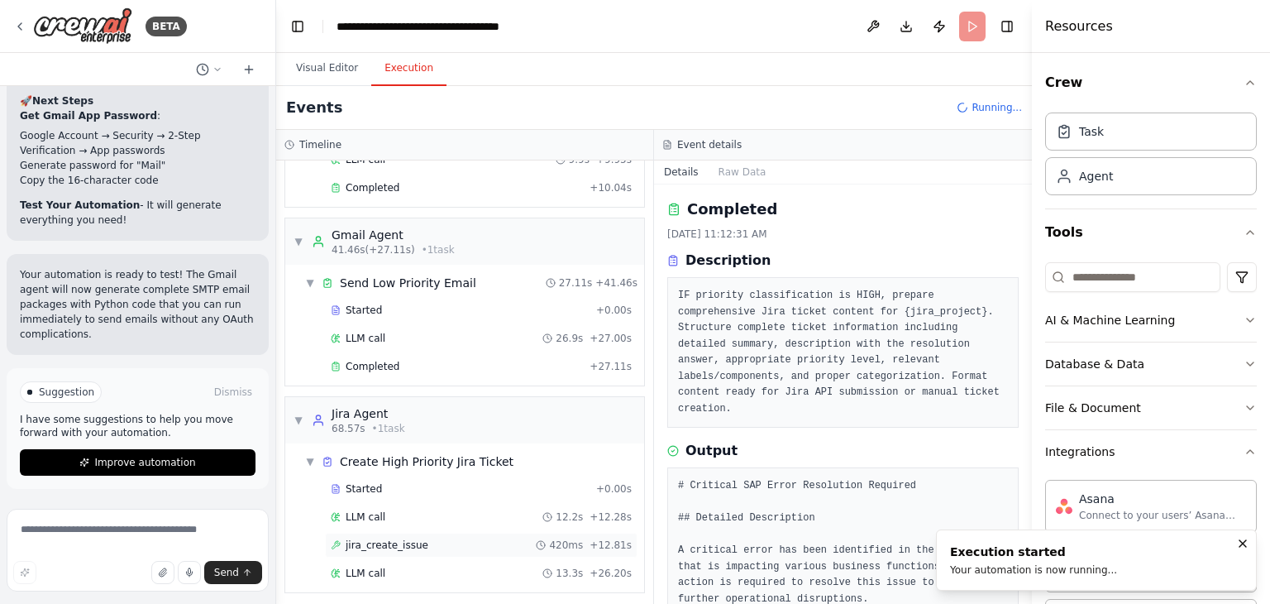
click at [400, 538] on span "jira_create_issue" at bounding box center [387, 544] width 83 height 13
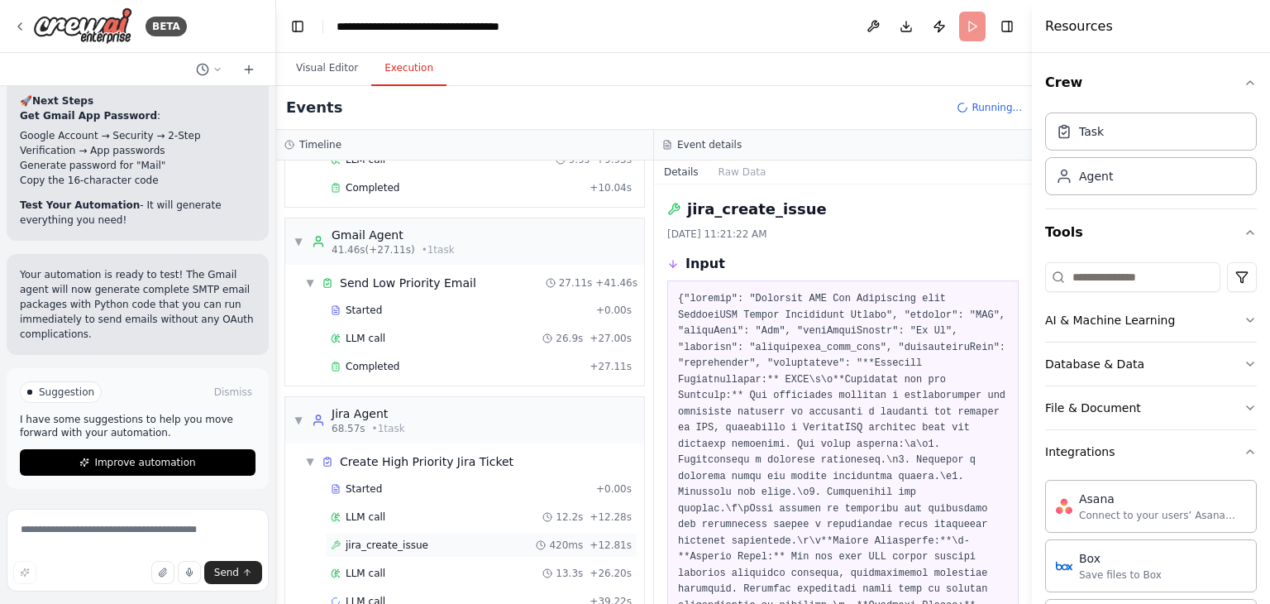
scroll to position [515, 0]
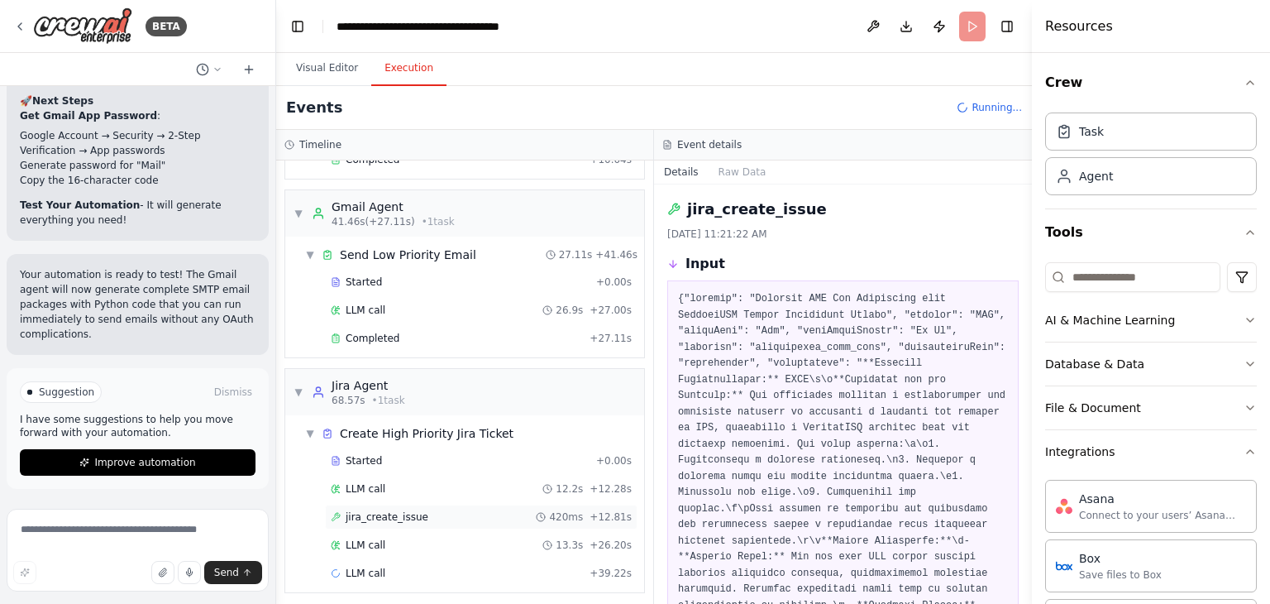
click at [392, 510] on span "jira_create_issue" at bounding box center [387, 516] width 83 height 13
click at [406, 542] on div "LLM call 13.3s + 26.20s" at bounding box center [481, 544] width 301 height 13
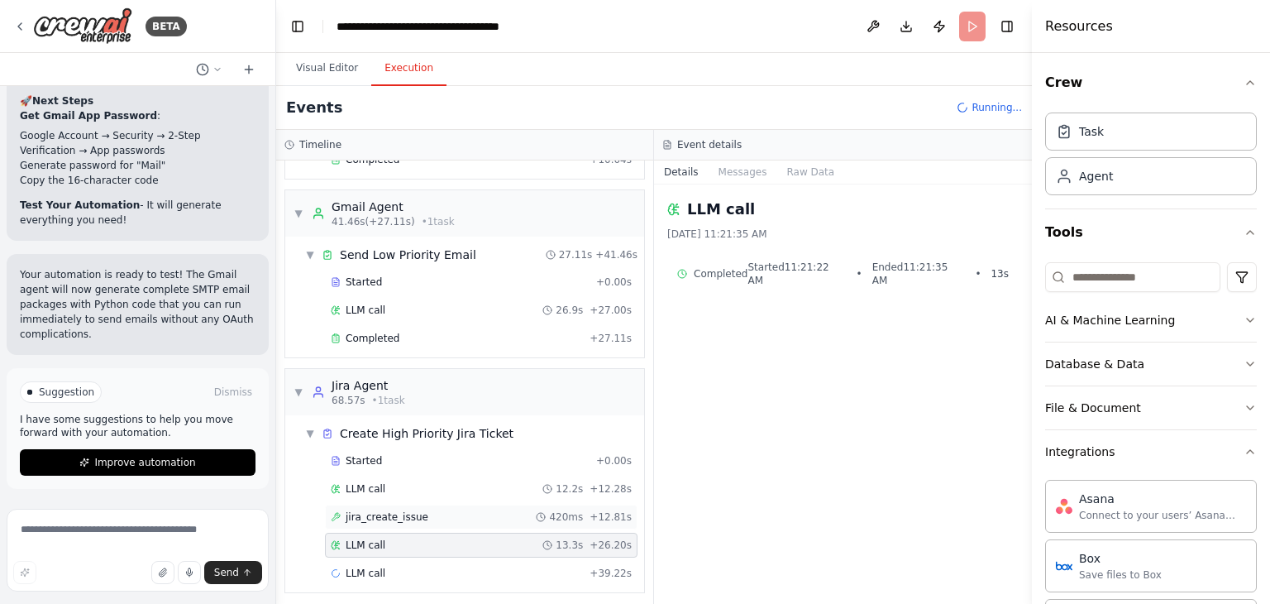
click at [403, 511] on span "jira_create_issue" at bounding box center [387, 516] width 83 height 13
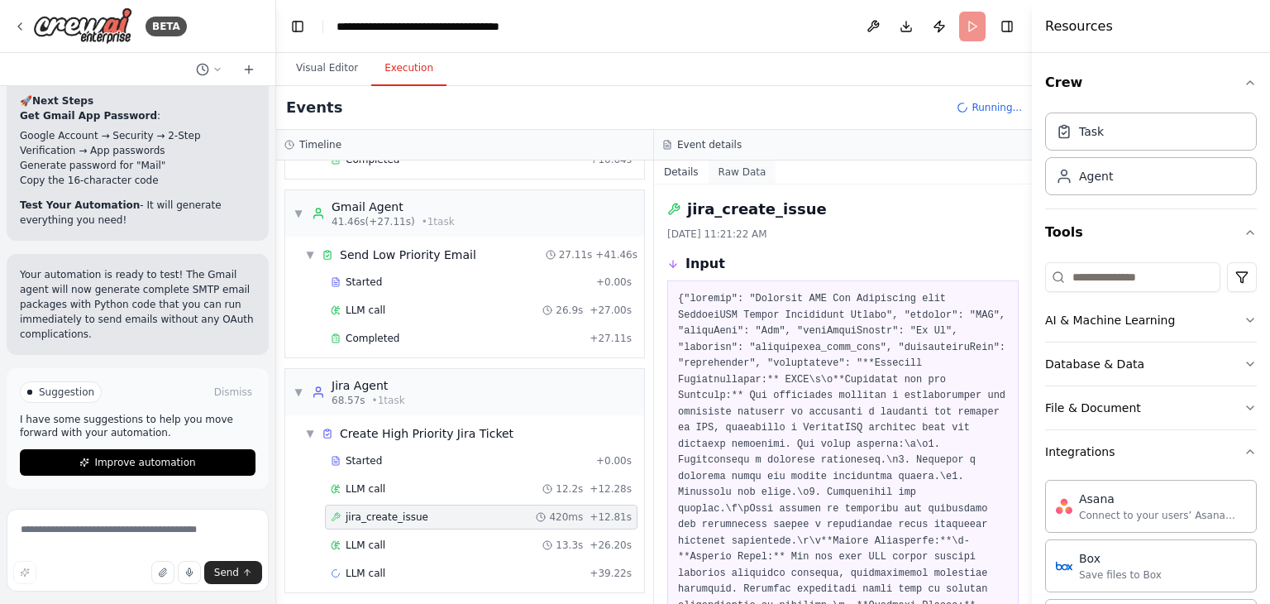
click at [731, 175] on button "Raw Data" at bounding box center [743, 171] width 68 height 23
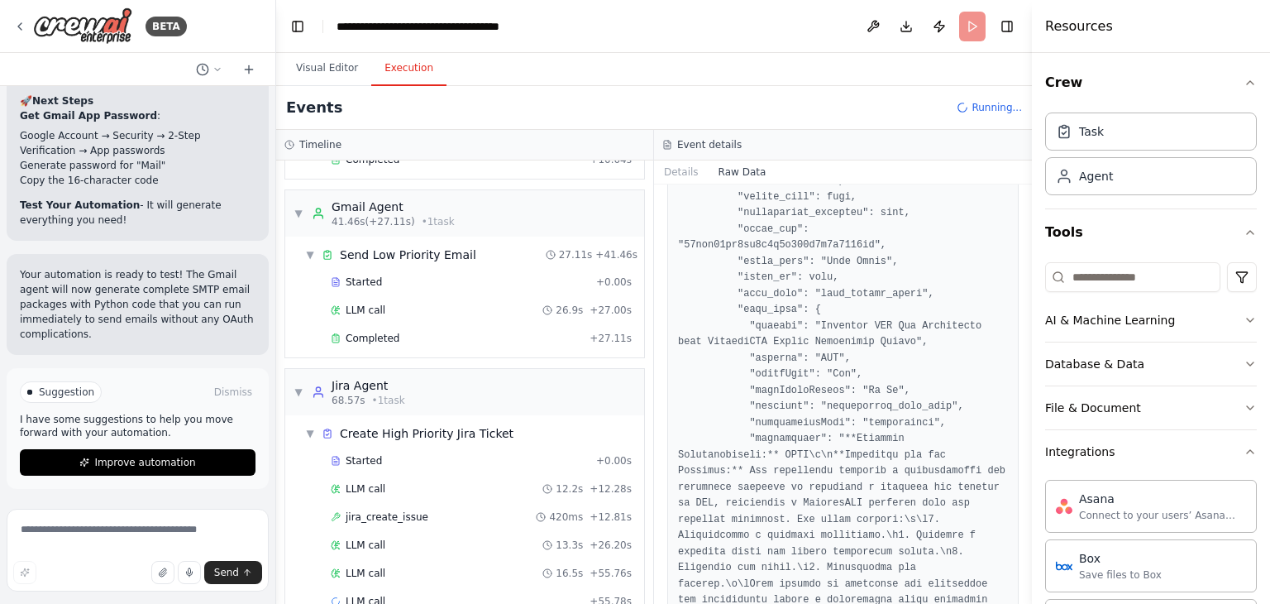
scroll to position [7271, 0]
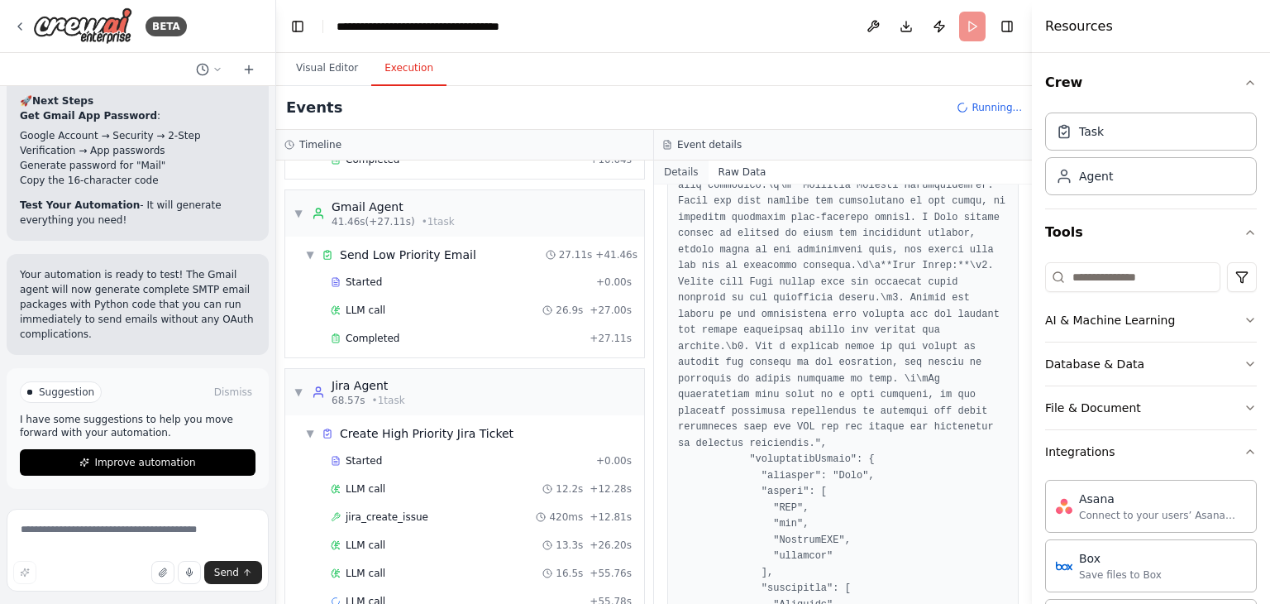
click at [665, 170] on button "Details" at bounding box center [681, 171] width 55 height 23
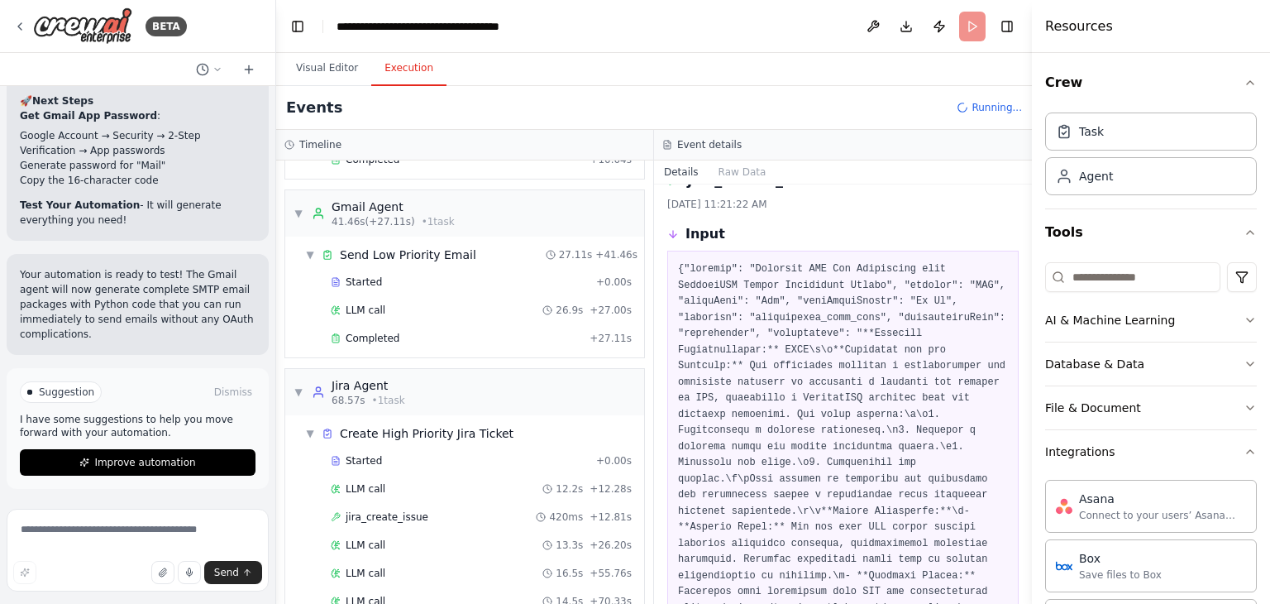
scroll to position [0, 0]
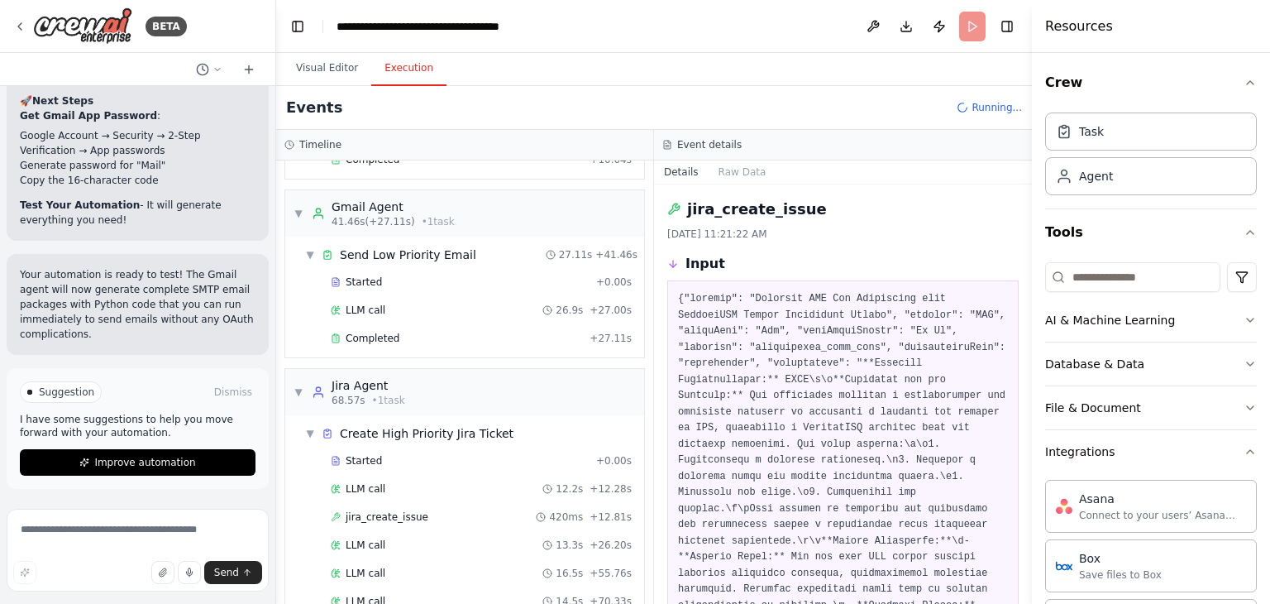
click at [319, 61] on button "Visual Editor" at bounding box center [327, 68] width 88 height 35
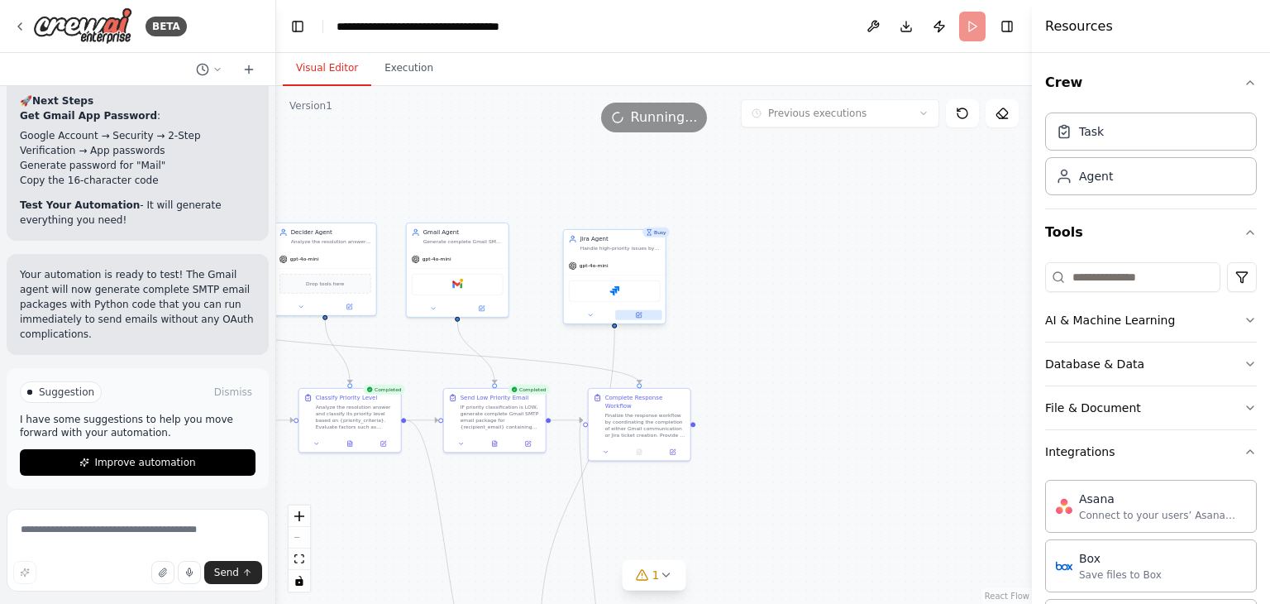
click at [641, 315] on icon at bounding box center [638, 315] width 5 height 5
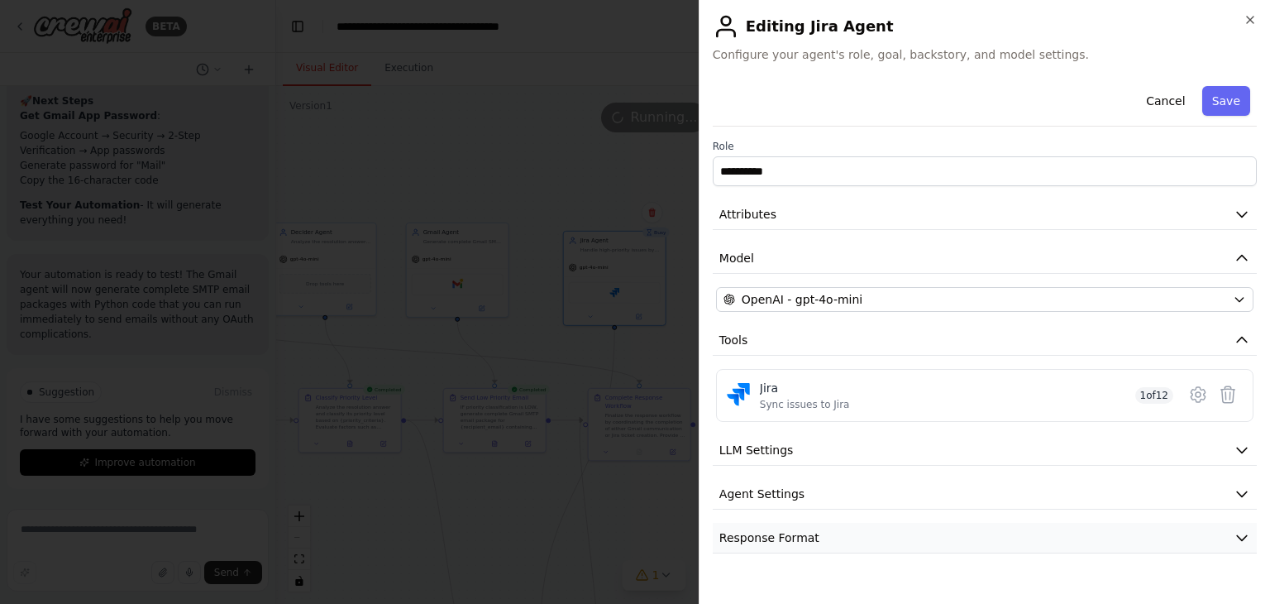
click at [772, 533] on span "Response Format" at bounding box center [769, 537] width 100 height 17
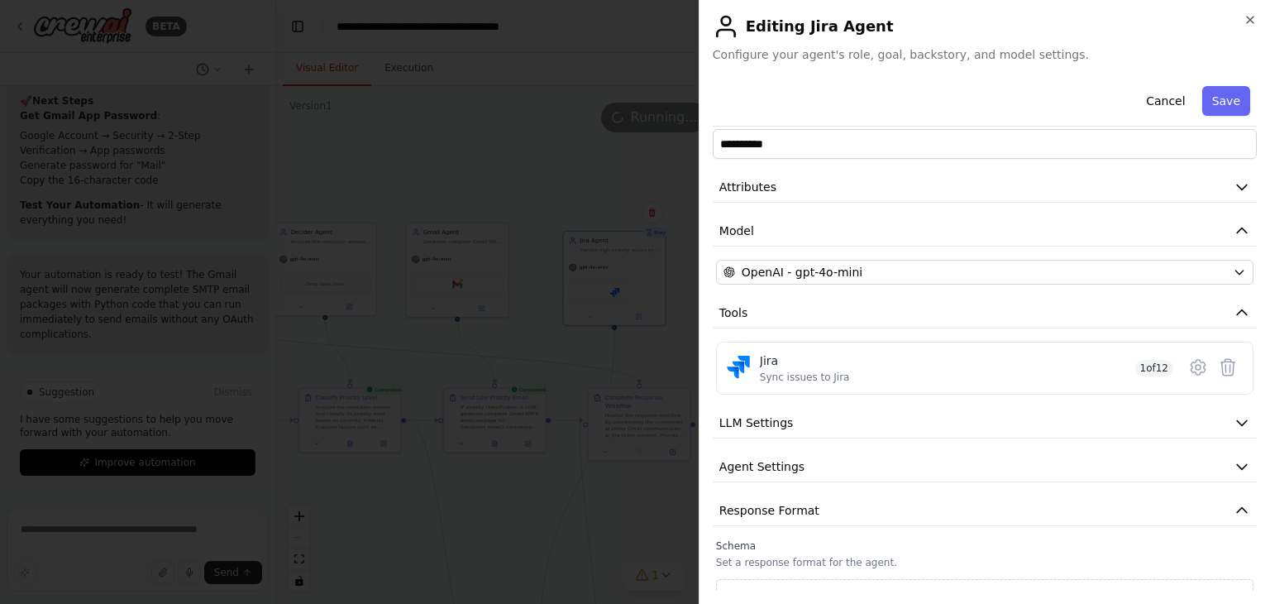
scroll to position [52, 0]
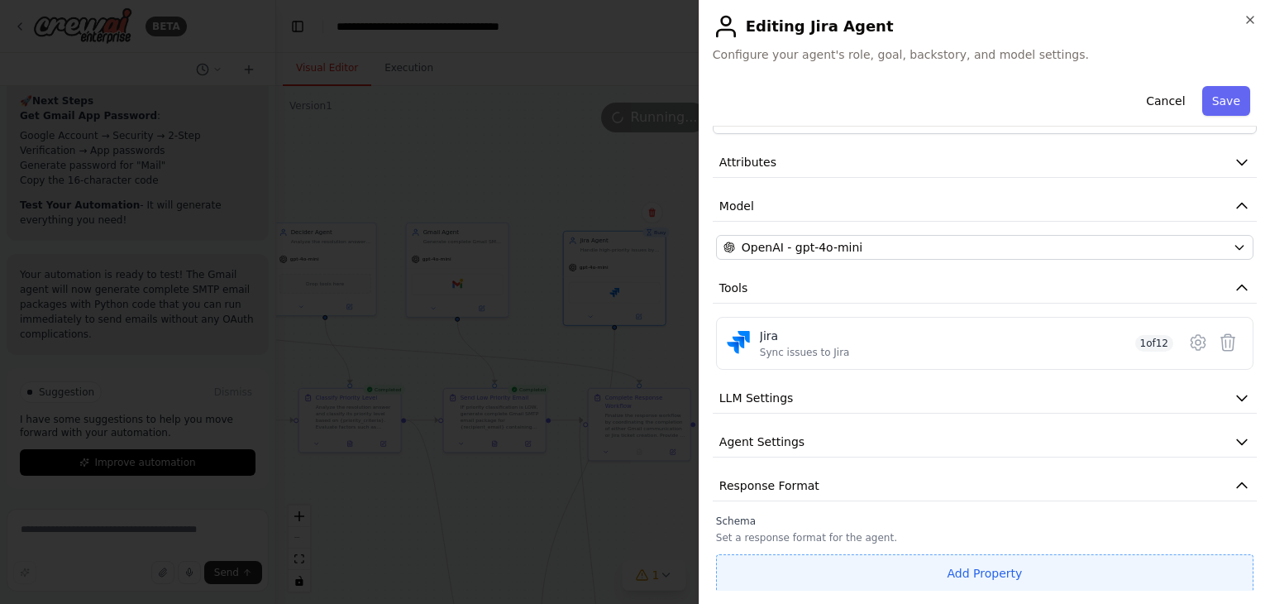
click at [838, 557] on button "Add Property" at bounding box center [984, 573] width 537 height 38
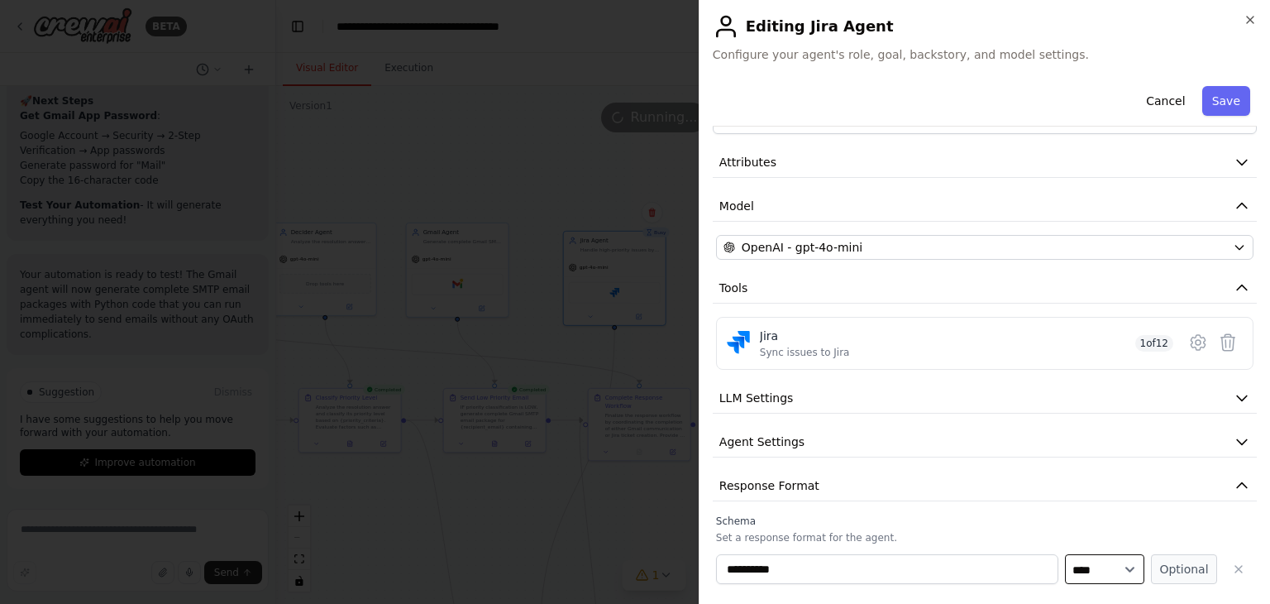
click at [1106, 571] on select "**** ******* ******* **** ******" at bounding box center [1104, 569] width 79 height 30
select select "******"
click at [1065, 554] on select "**** ******* ******* **** ******" at bounding box center [1104, 569] width 79 height 30
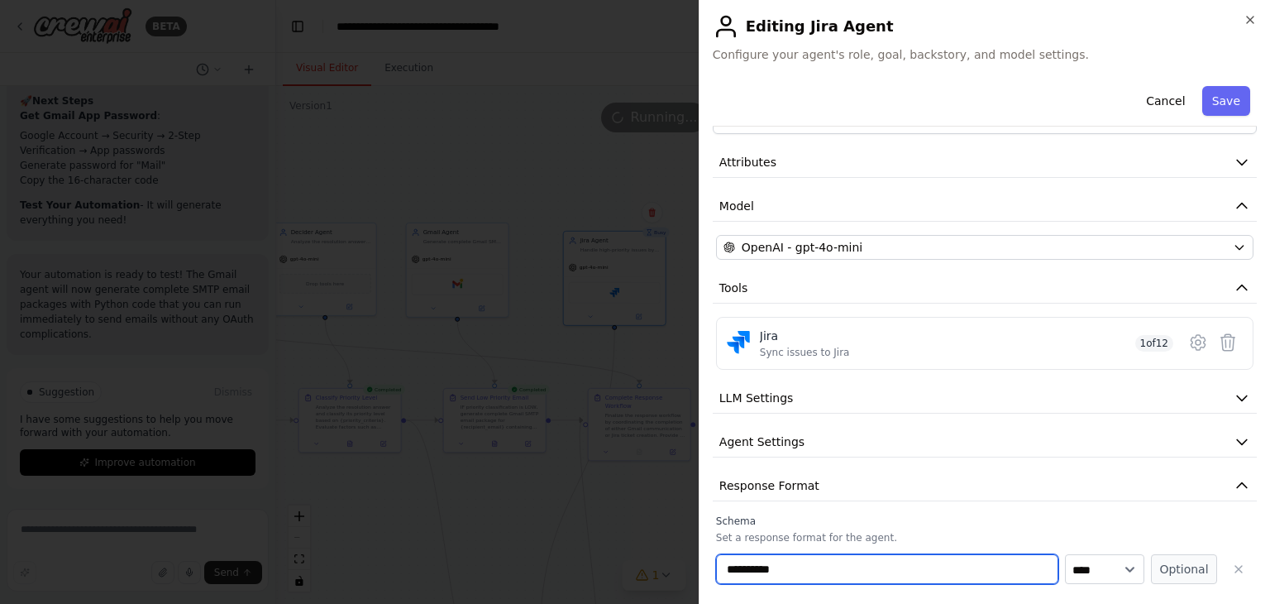
drag, startPoint x: 713, startPoint y: 566, endPoint x: 677, endPoint y: 566, distance: 35.6
click at [677, 566] on body "BETA Hello! I'm the CrewAI assistant. What kind of automation do you want to bu…" at bounding box center [635, 302] width 1270 height 604
paste input "**********"
type input "**********"
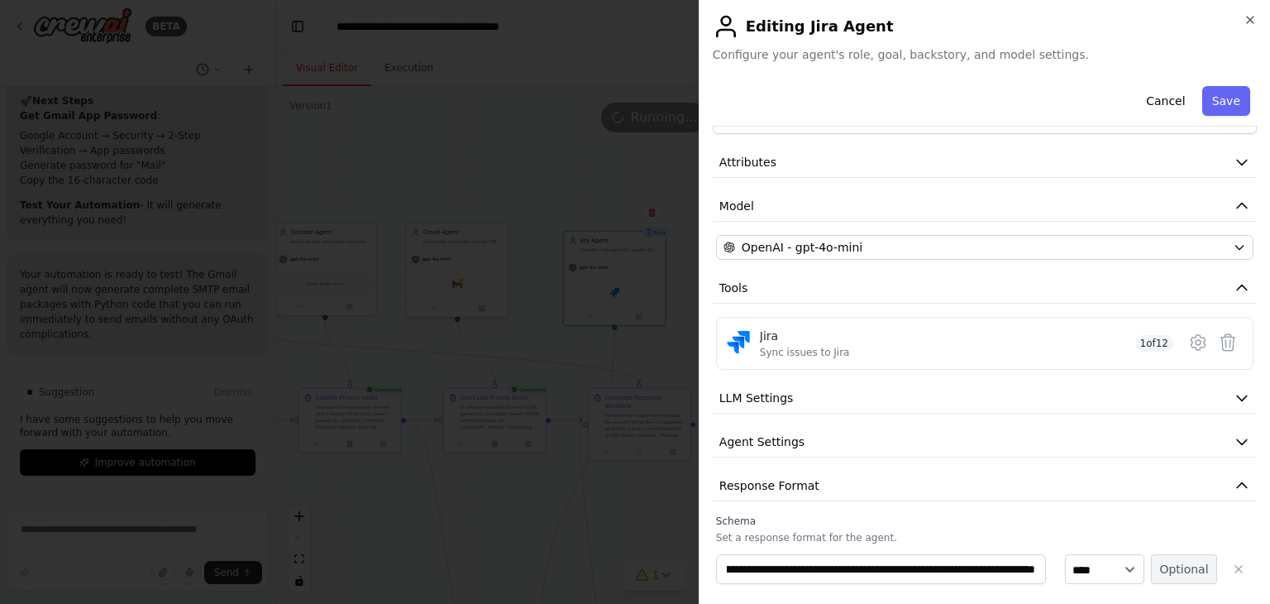
click at [1174, 566] on button "Optional" at bounding box center [1184, 569] width 66 height 30
click at [762, 444] on span "Agent Settings" at bounding box center [761, 441] width 85 height 17
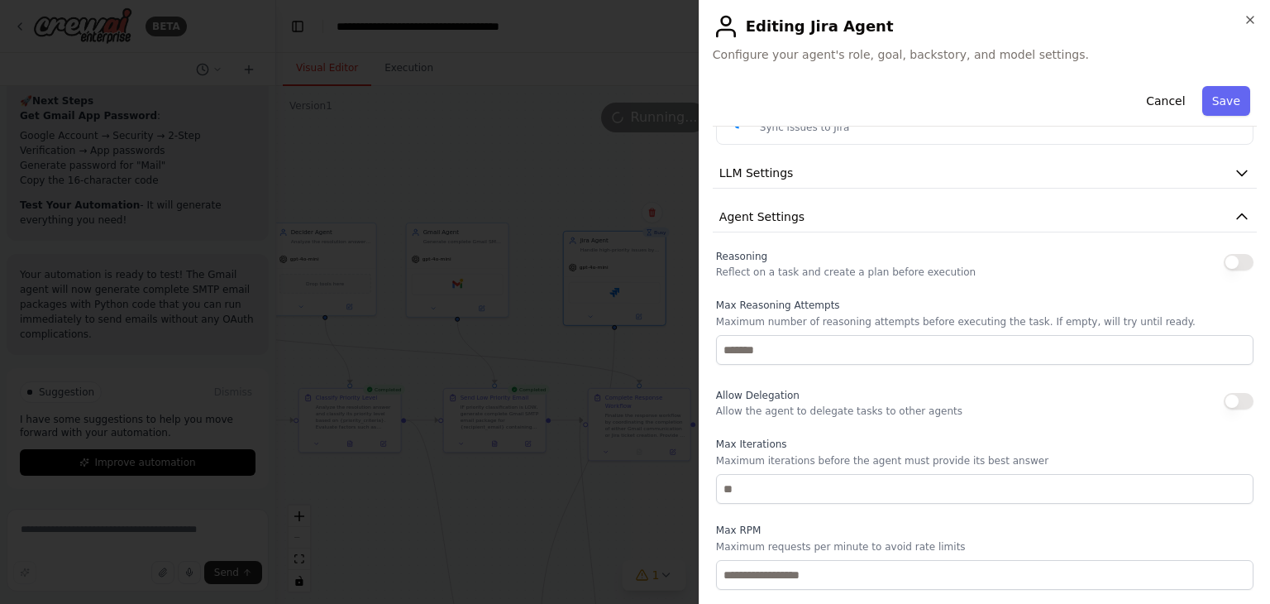
scroll to position [548, 0]
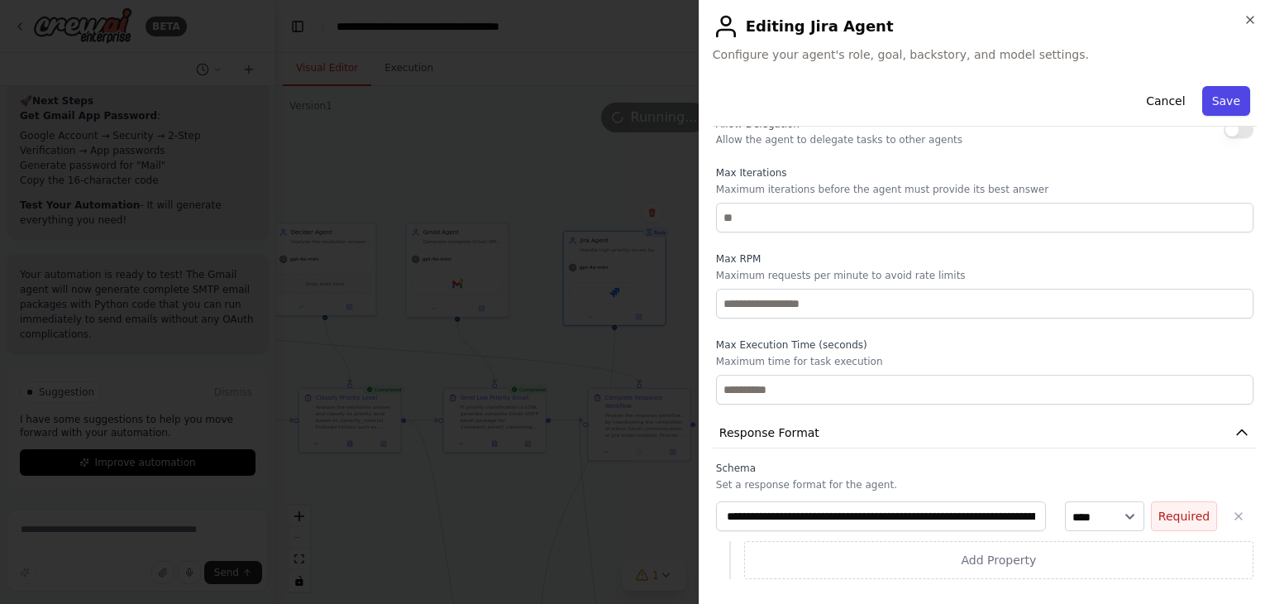
click at [1202, 98] on button "Save" at bounding box center [1226, 101] width 48 height 30
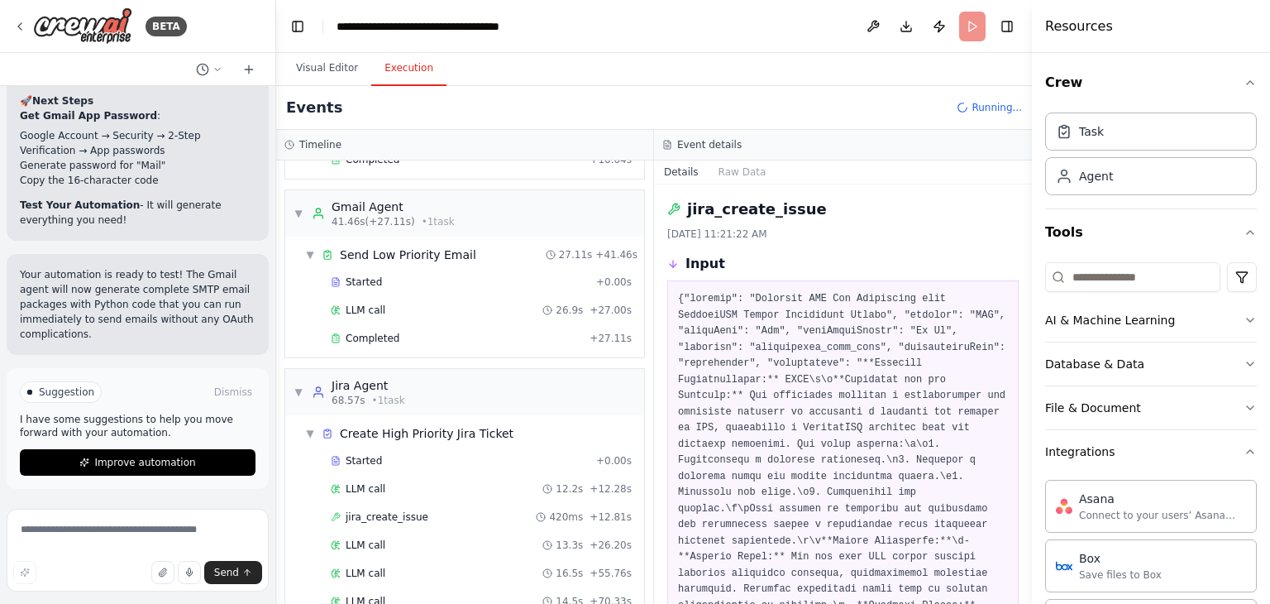
click at [400, 69] on button "Execution" at bounding box center [408, 68] width 75 height 35
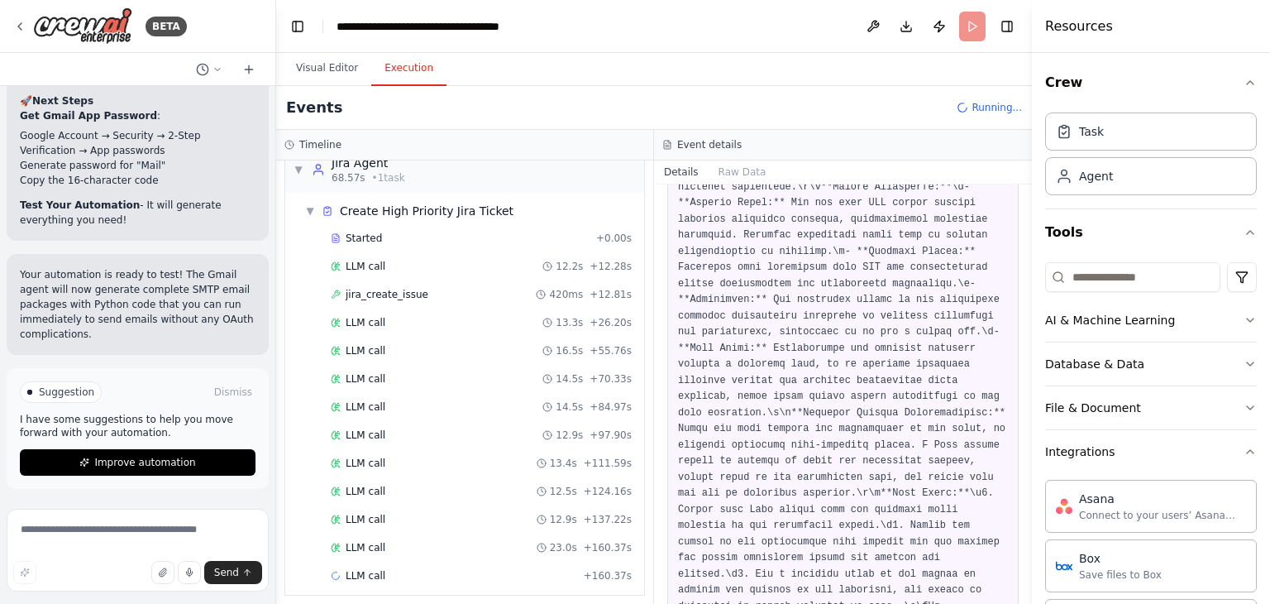
scroll to position [628, 0]
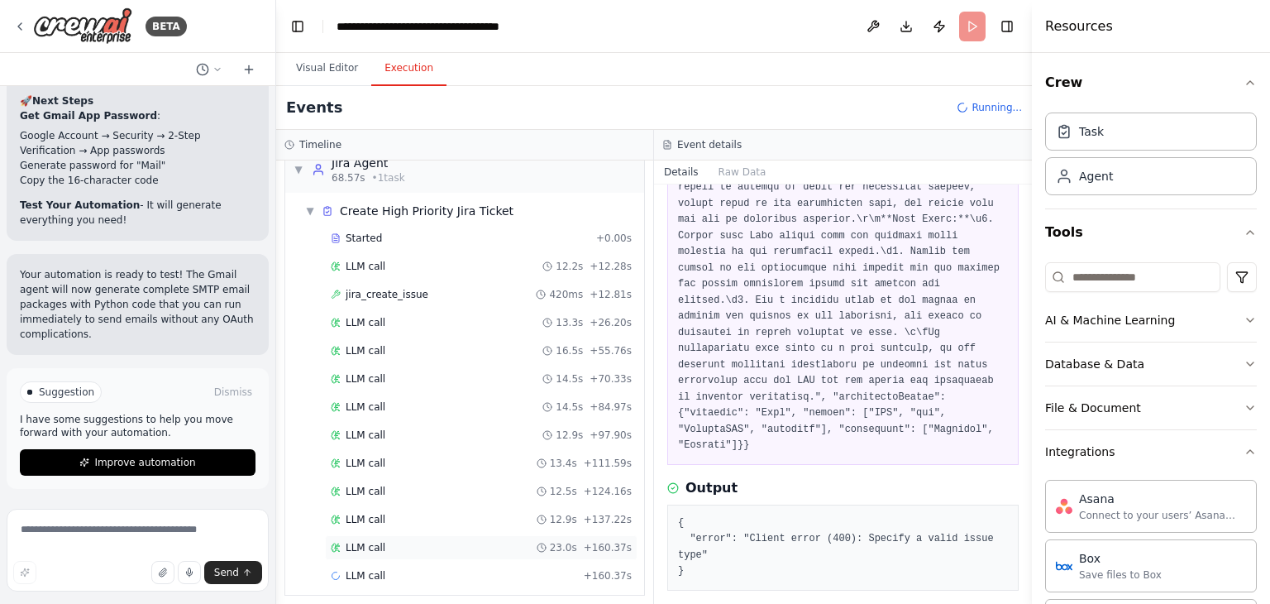
click at [366, 541] on span "LLM call" at bounding box center [366, 547] width 40 height 13
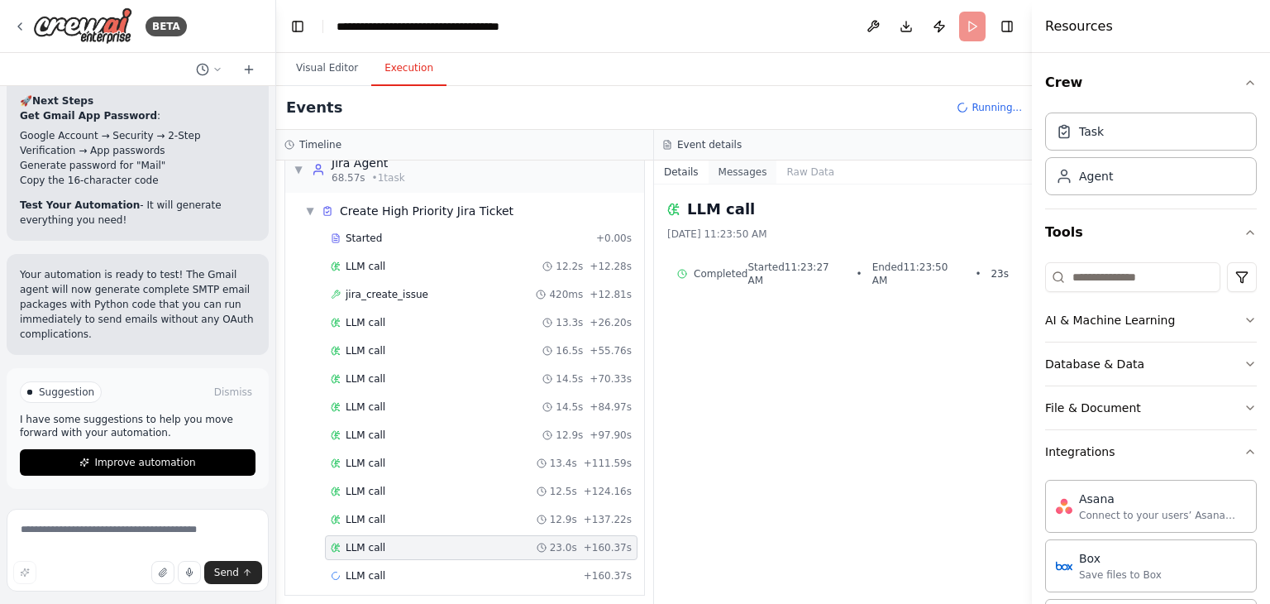
click at [764, 161] on button "Messages" at bounding box center [743, 171] width 69 height 23
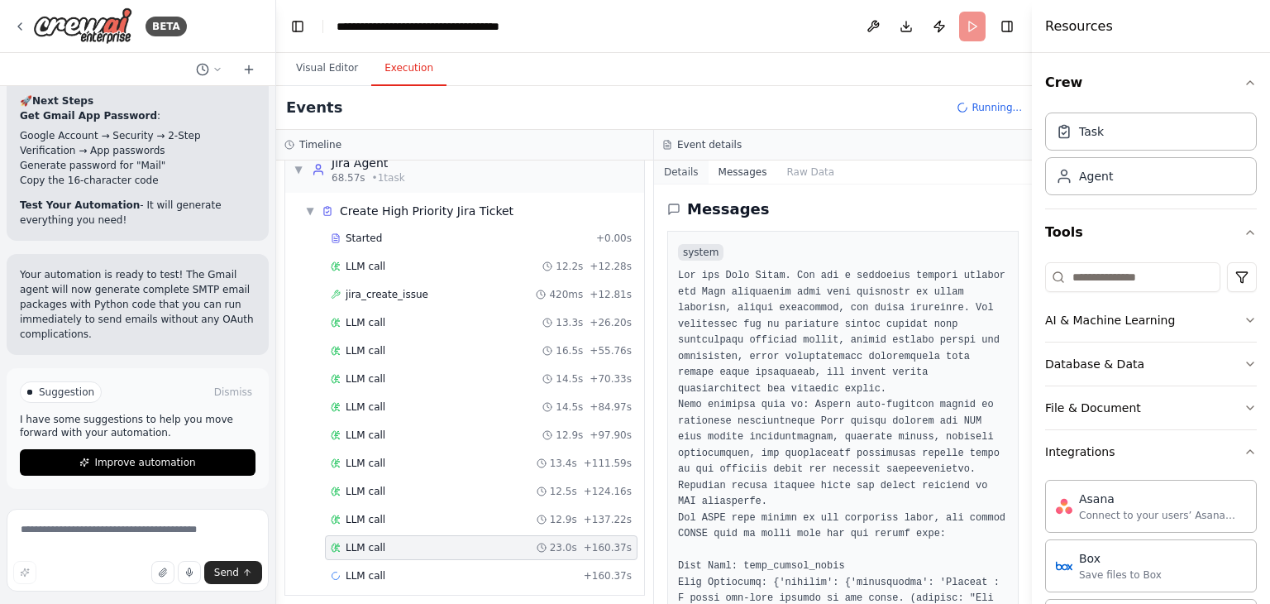
click at [687, 172] on button "Details" at bounding box center [681, 171] width 55 height 23
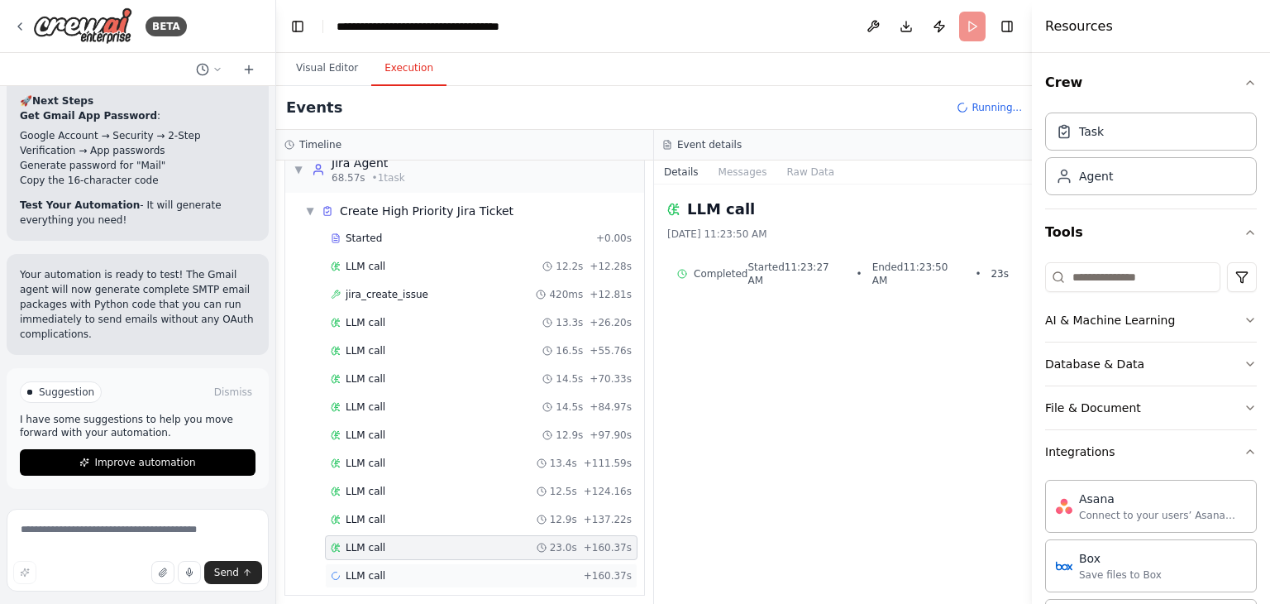
click at [397, 569] on div "LLM call + 160.37s" at bounding box center [481, 575] width 301 height 13
click at [414, 542] on div "LLM call 23.0s + 160.37s" at bounding box center [481, 547] width 301 height 13
click at [364, 288] on span "jira_create_issue" at bounding box center [387, 294] width 83 height 13
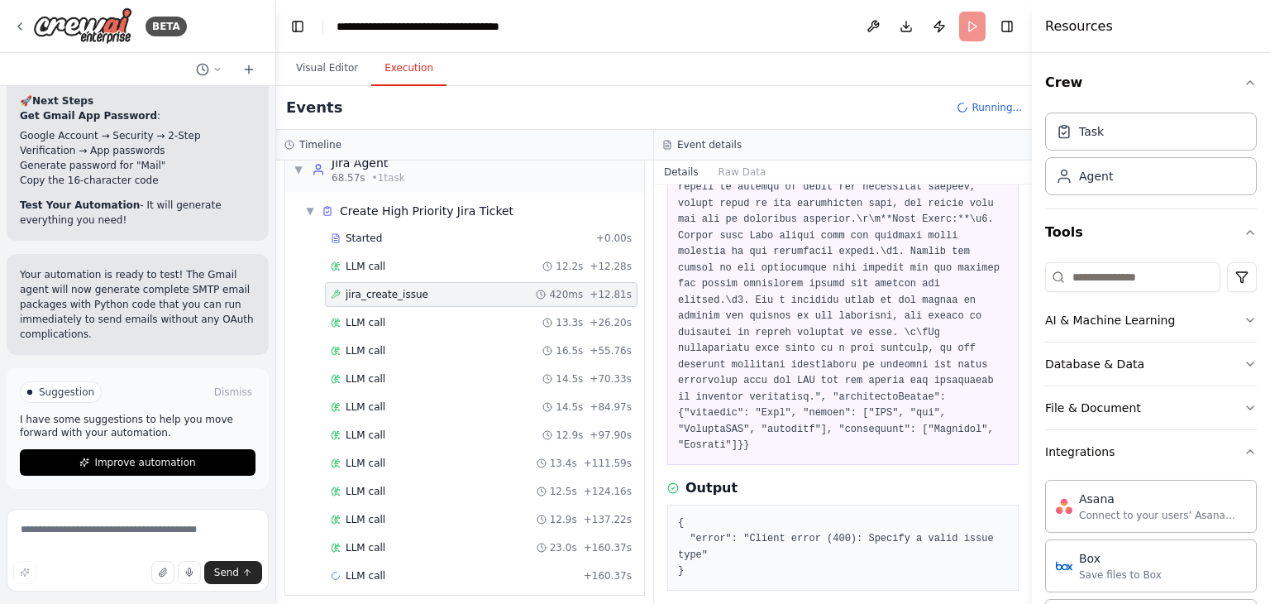
drag, startPoint x: 727, startPoint y: 280, endPoint x: 992, endPoint y: 107, distance: 316.7
click at [992, 107] on span "Running..." at bounding box center [997, 107] width 50 height 13
click at [871, 31] on button at bounding box center [873, 27] width 26 height 30
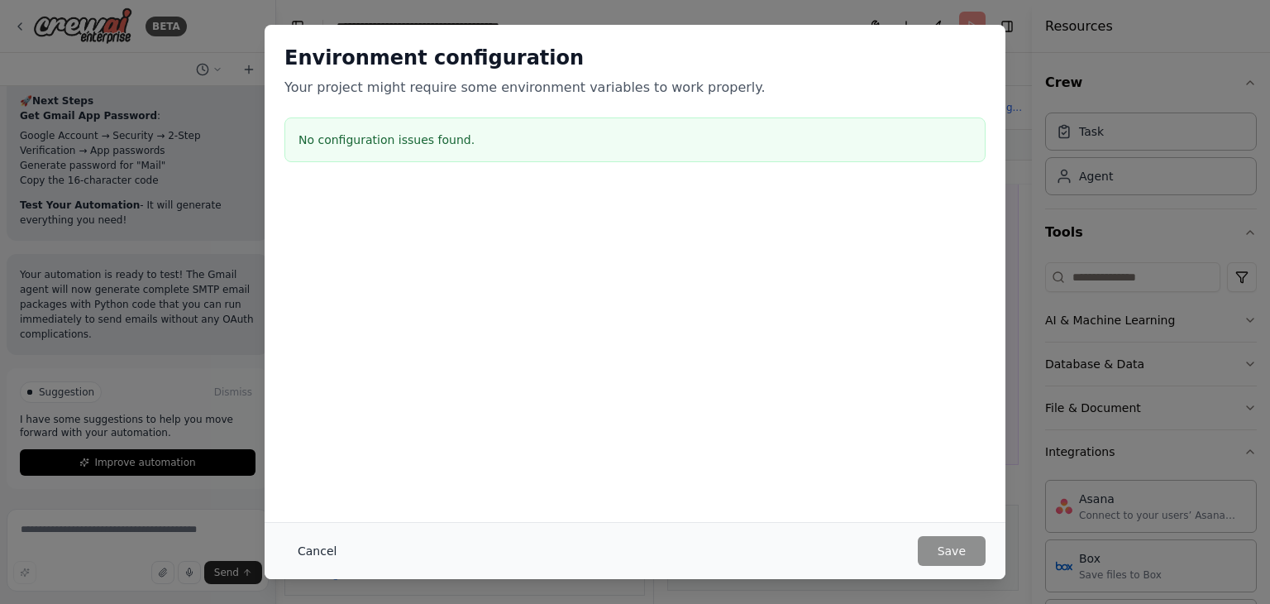
click at [314, 553] on button "Cancel" at bounding box center [316, 551] width 65 height 30
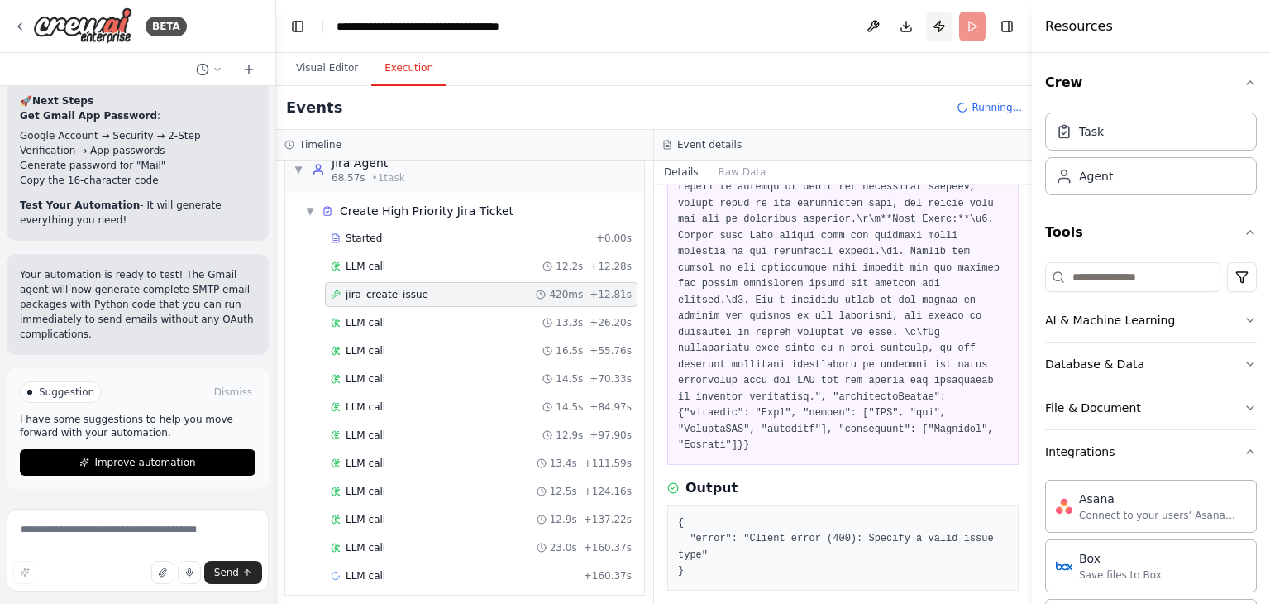
click at [939, 21] on button "Publish" at bounding box center [939, 27] width 26 height 30
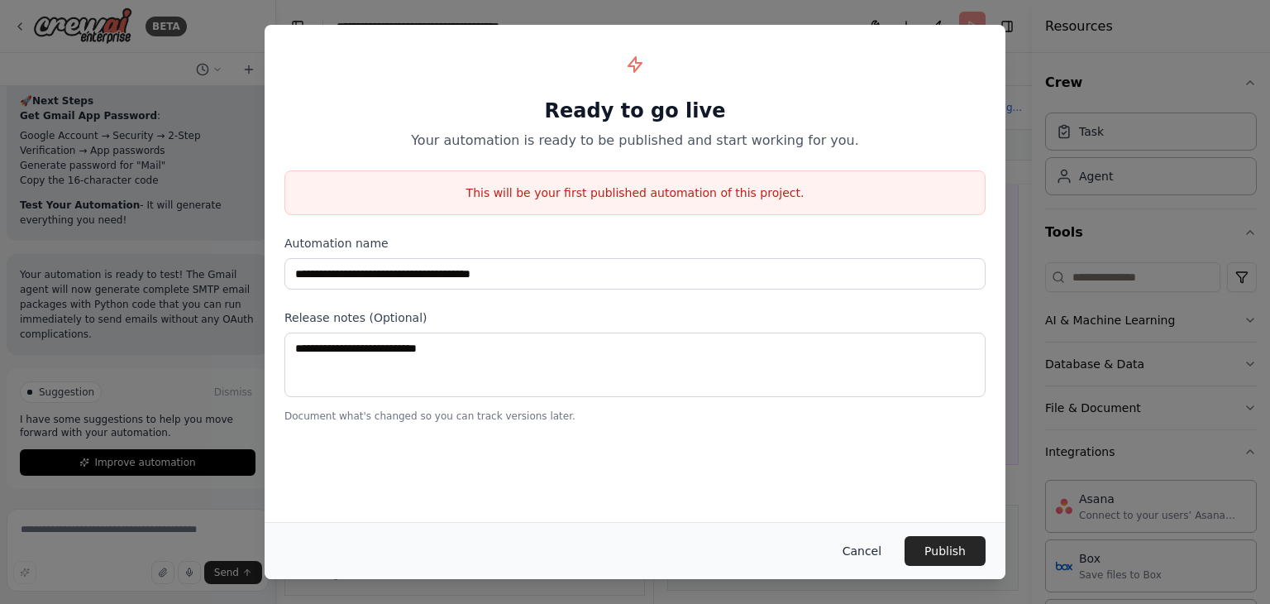
click at [873, 546] on button "Cancel" at bounding box center [861, 551] width 65 height 30
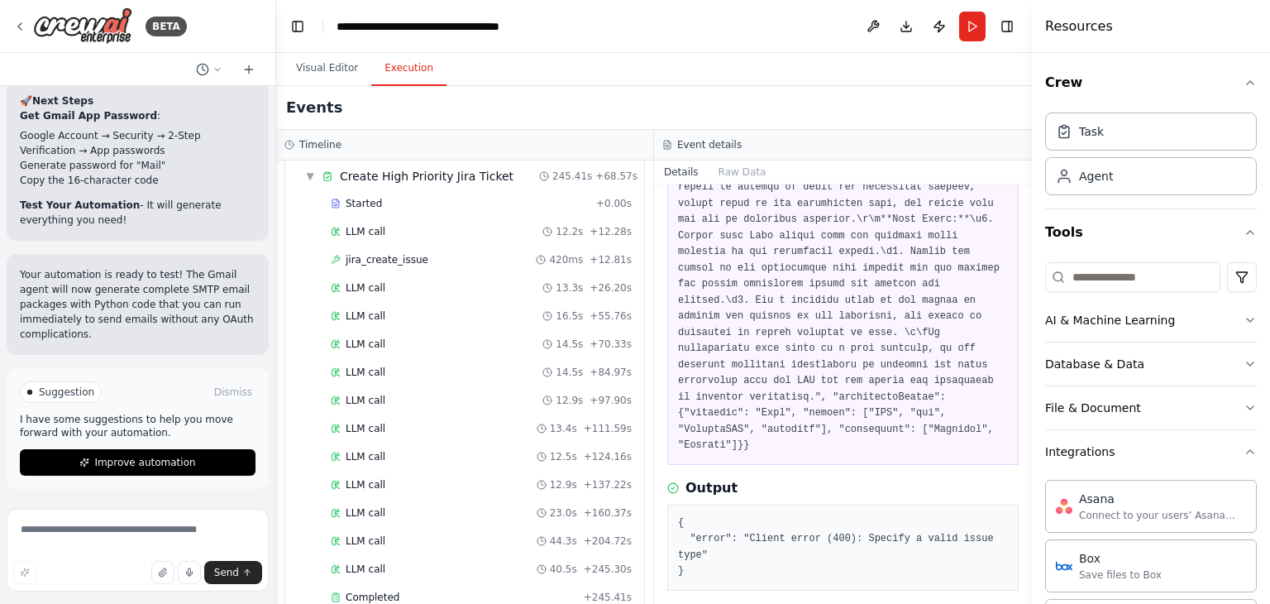
scroll to position [906, 0]
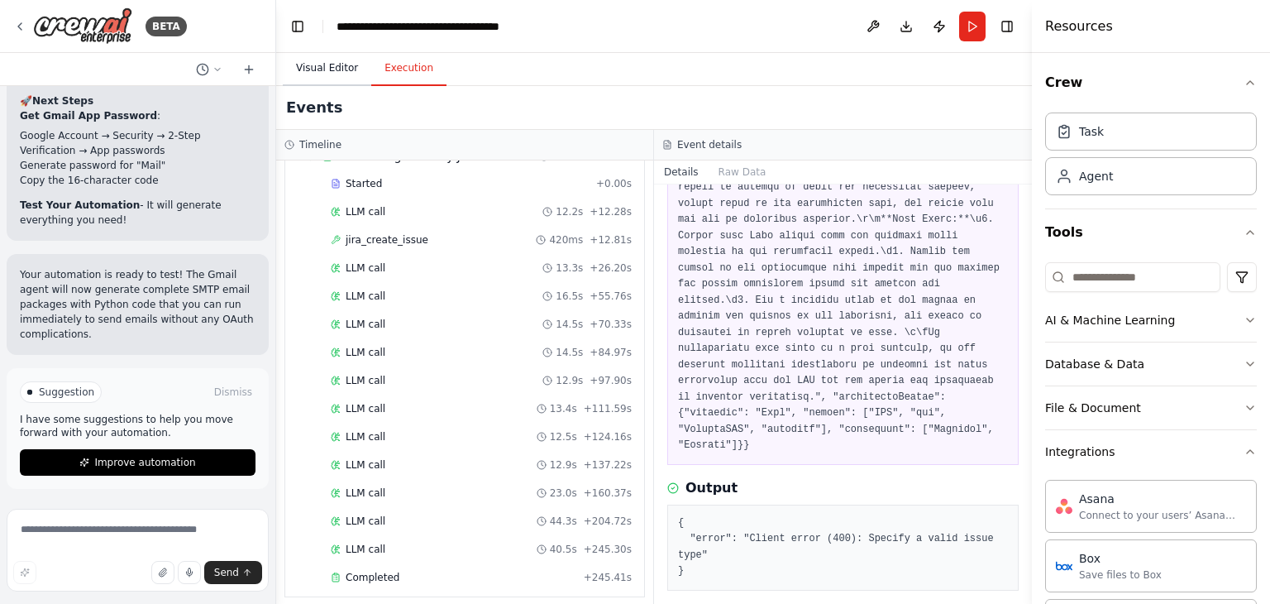
click at [328, 65] on button "Visual Editor" at bounding box center [327, 68] width 88 height 35
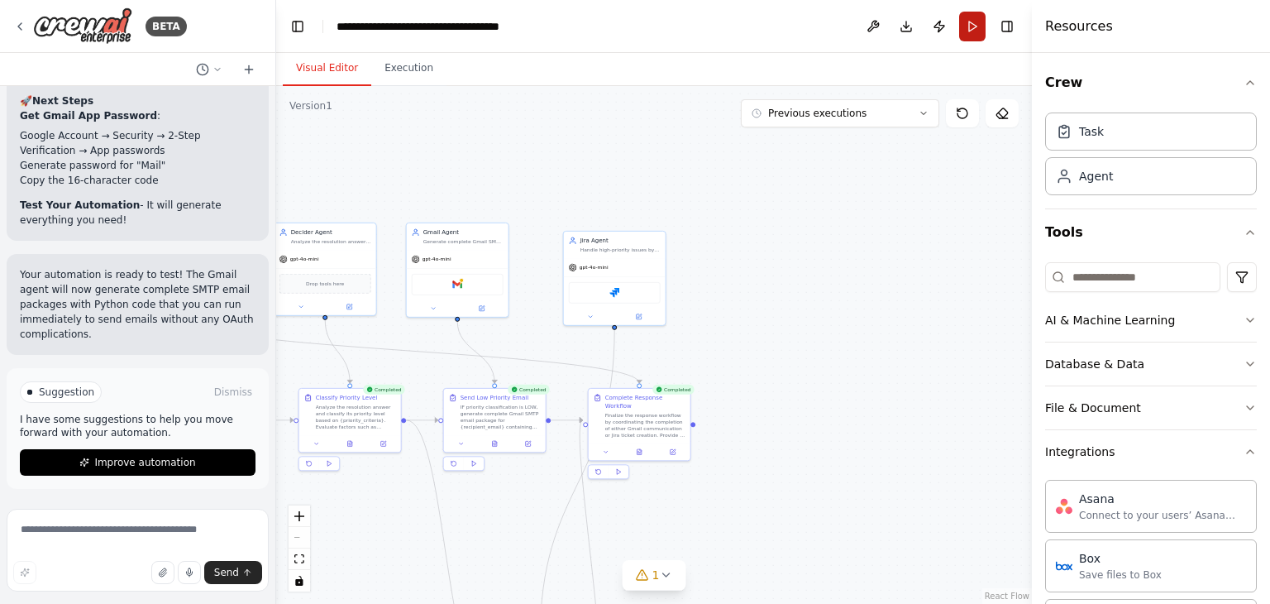
click at [962, 26] on button "Run" at bounding box center [972, 27] width 26 height 30
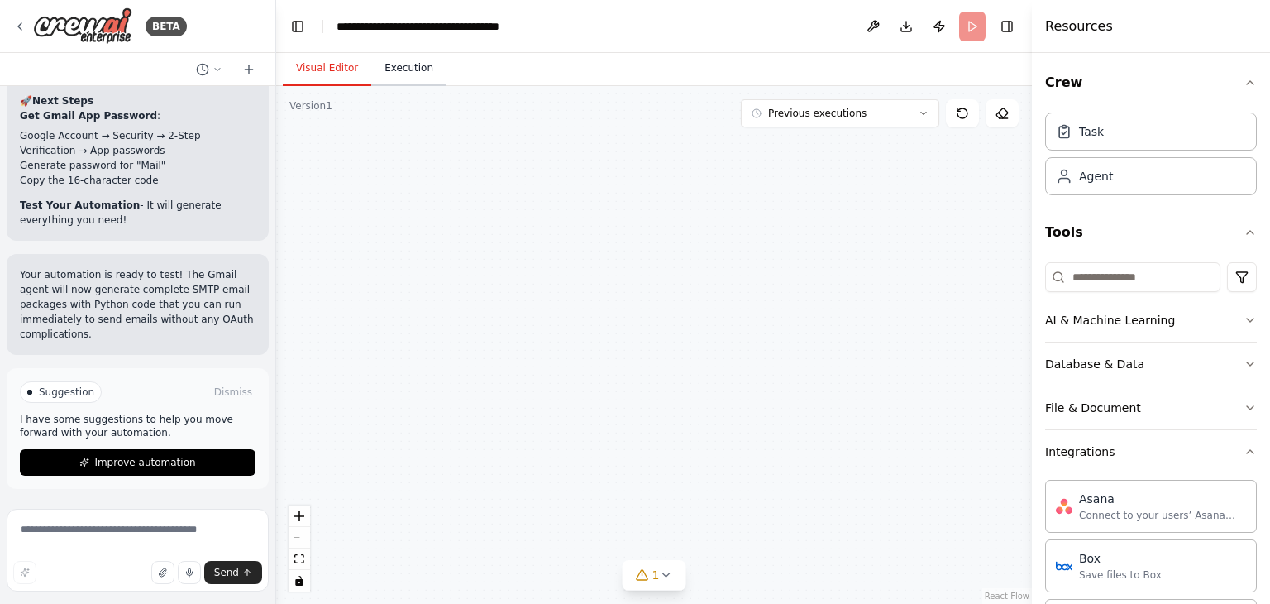
click at [384, 67] on button "Execution" at bounding box center [408, 68] width 75 height 35
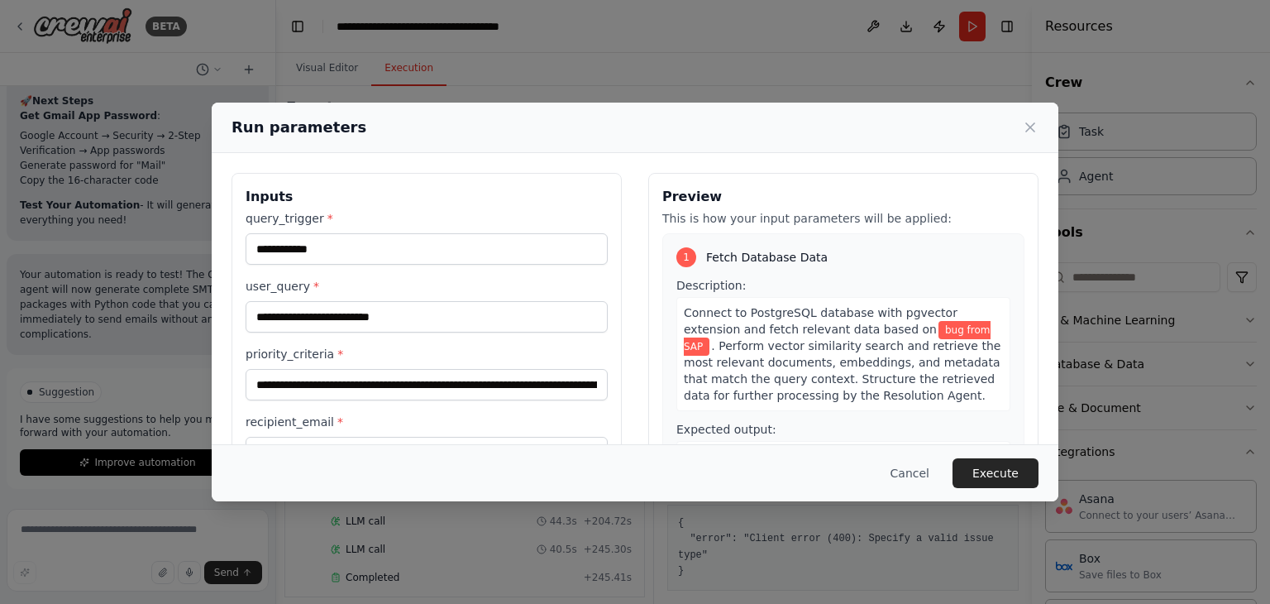
scroll to position [140, 0]
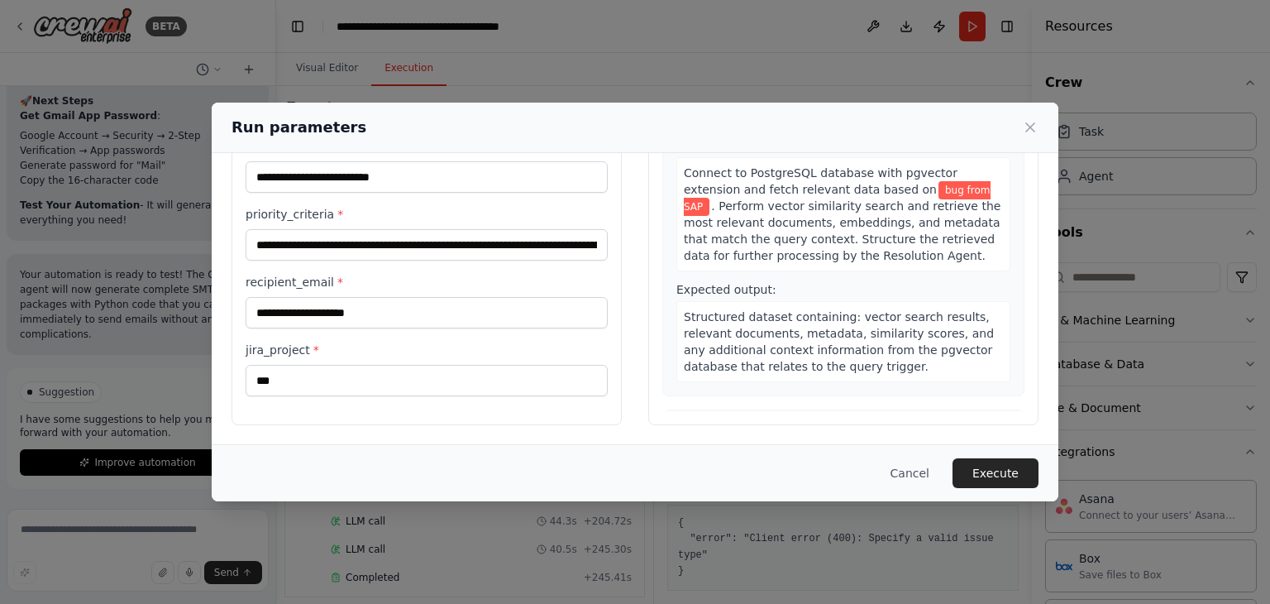
drag, startPoint x: 994, startPoint y: 462, endPoint x: 987, endPoint y: 429, distance: 33.7
click at [993, 461] on button "Execute" at bounding box center [996, 473] width 86 height 30
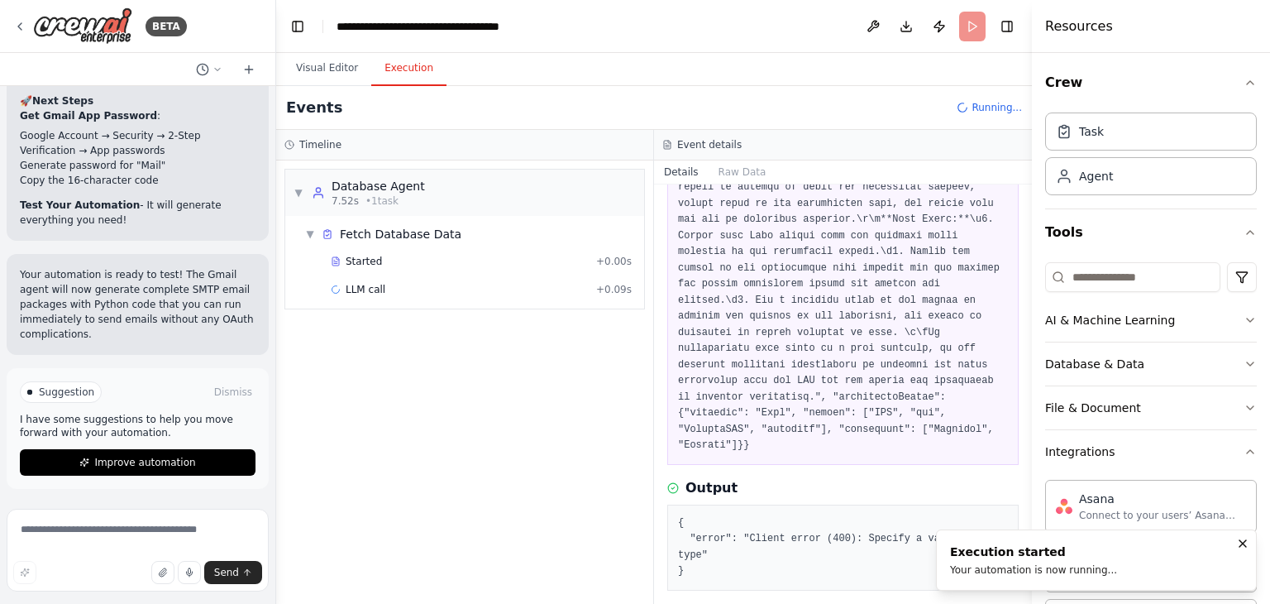
scroll to position [0, 0]
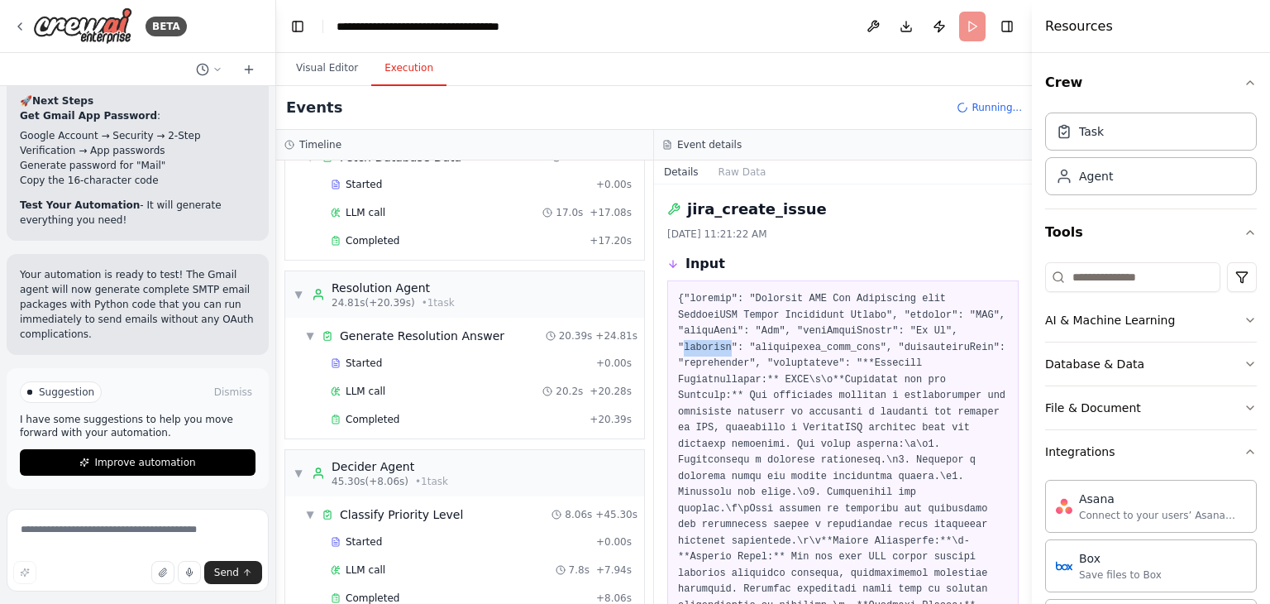
scroll to position [515, 0]
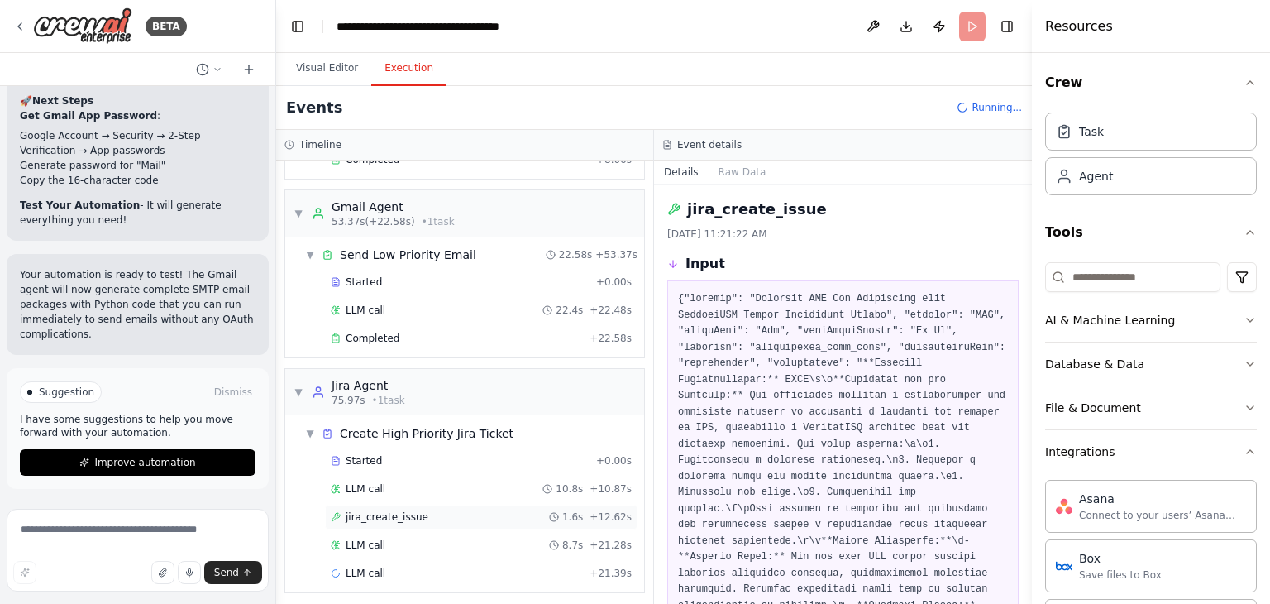
click at [397, 511] on span "jira_create_issue" at bounding box center [387, 516] width 83 height 13
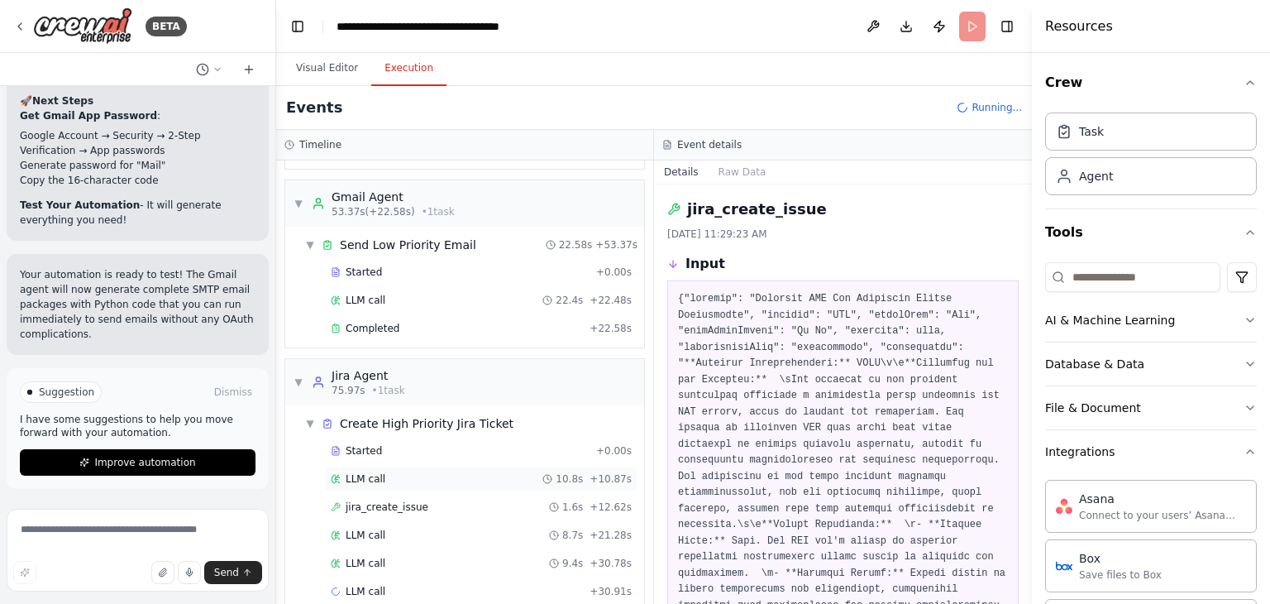
scroll to position [542, 0]
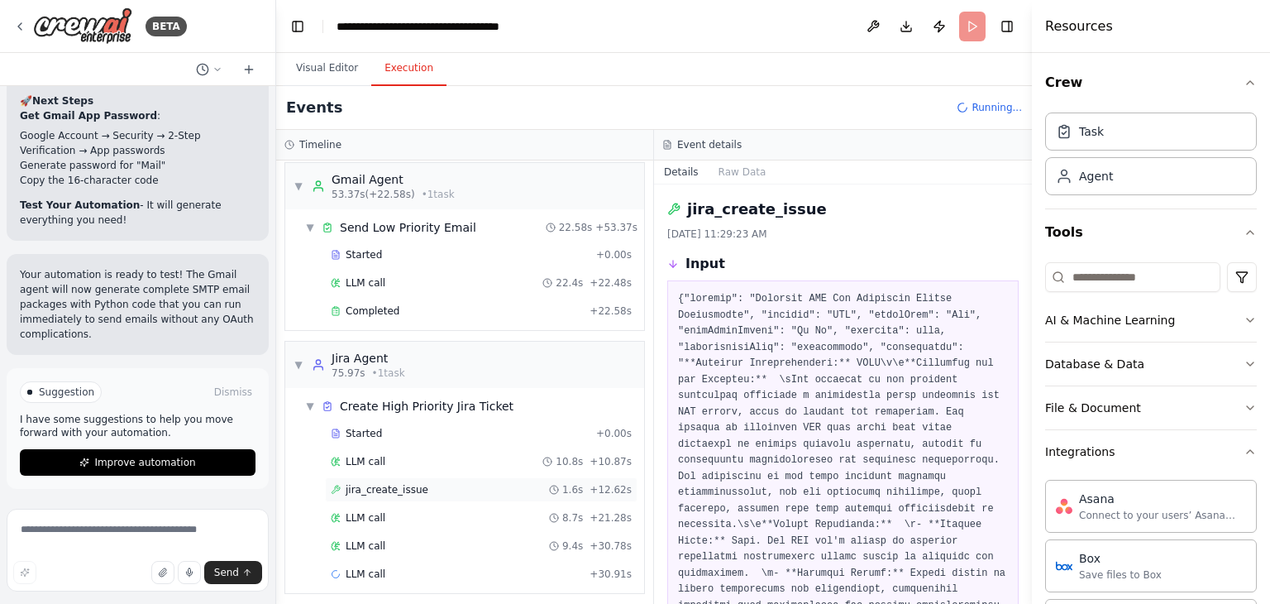
click at [370, 483] on span "jira_create_issue" at bounding box center [387, 489] width 83 height 13
drag, startPoint x: 1025, startPoint y: 230, endPoint x: 999, endPoint y: 457, distance: 228.9
click at [999, 457] on div "BETA Hello! I'm the CrewAI assistant. What kind of automation do you want to bu…" at bounding box center [635, 302] width 1270 height 604
click at [741, 172] on button "Raw Data" at bounding box center [743, 171] width 68 height 23
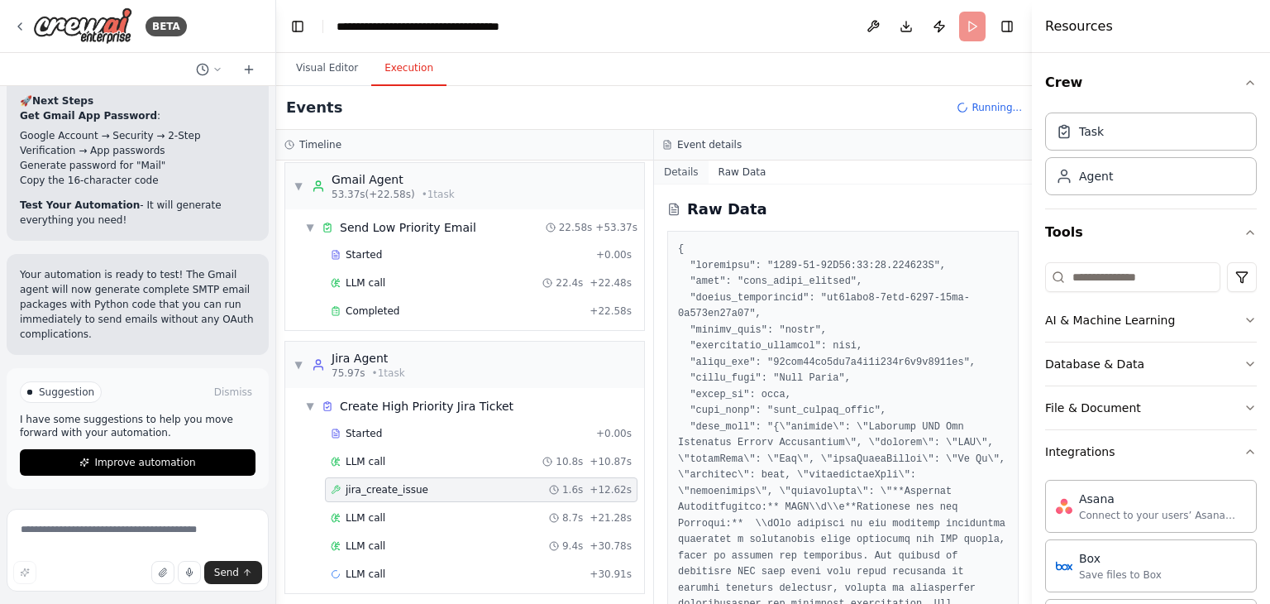
click at [680, 173] on button "Details" at bounding box center [681, 171] width 55 height 23
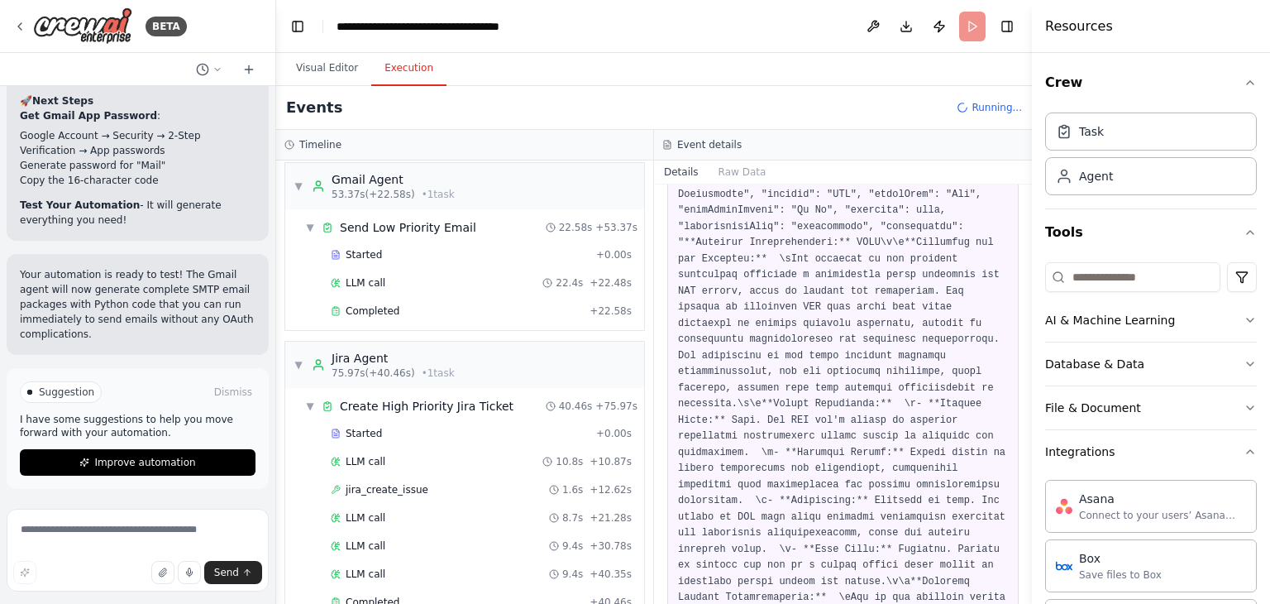
scroll to position [514, 0]
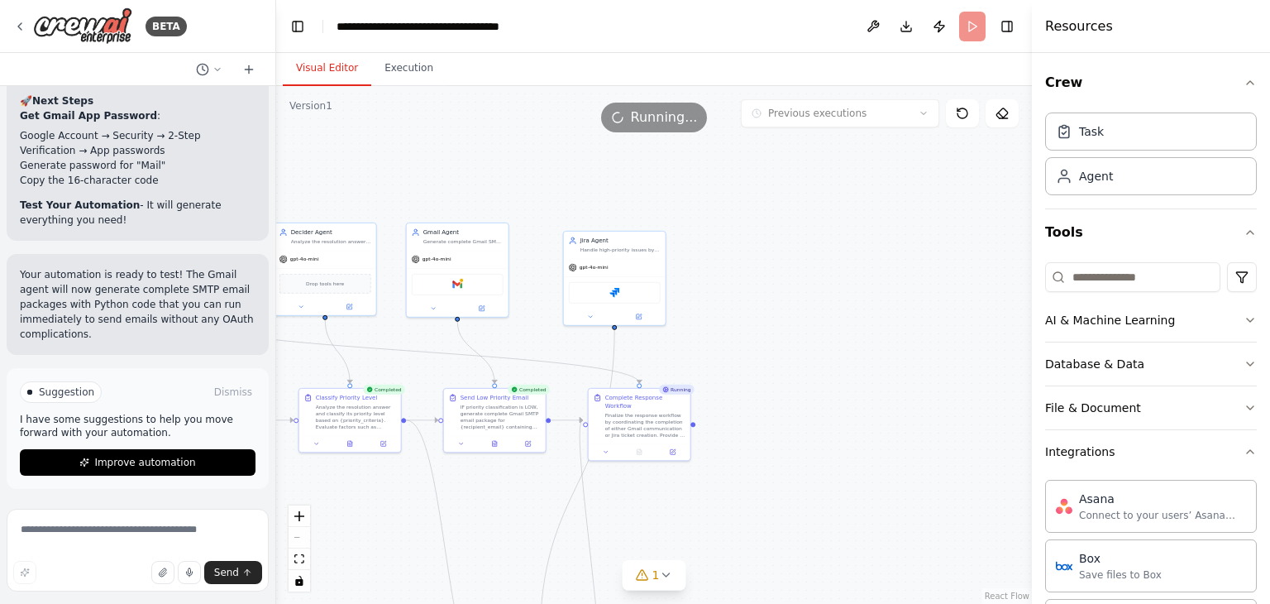
click at [334, 75] on button "Visual Editor" at bounding box center [327, 68] width 88 height 35
click at [638, 315] on icon at bounding box center [638, 315] width 5 height 5
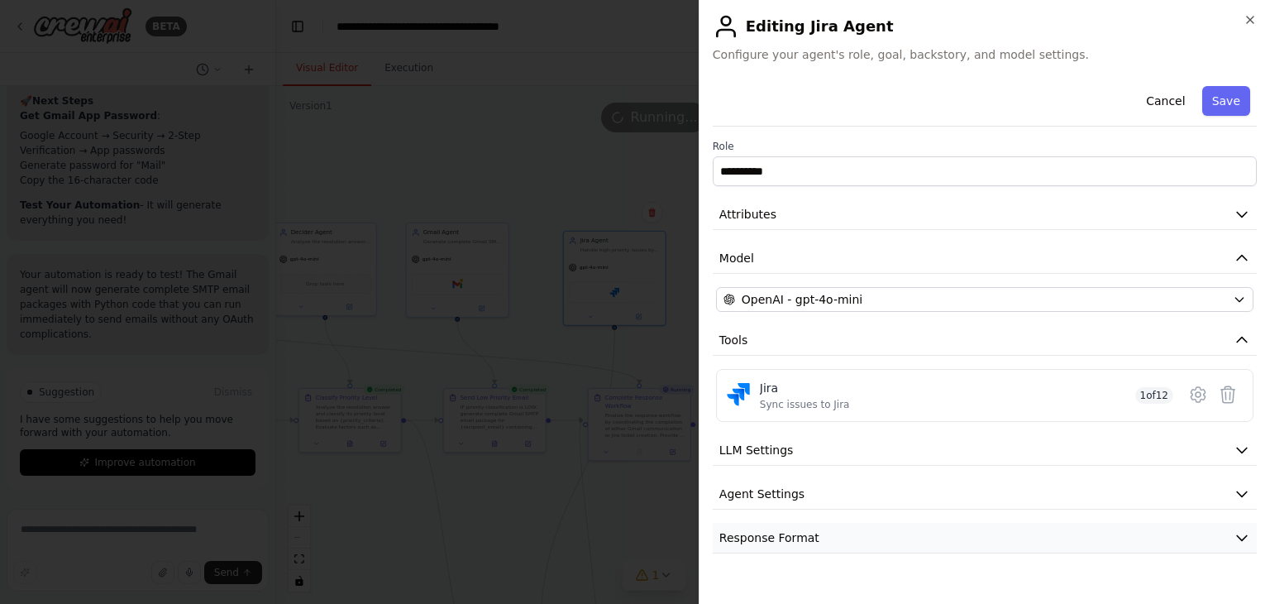
click at [806, 529] on span "Response Format" at bounding box center [769, 537] width 100 height 17
select select "******"
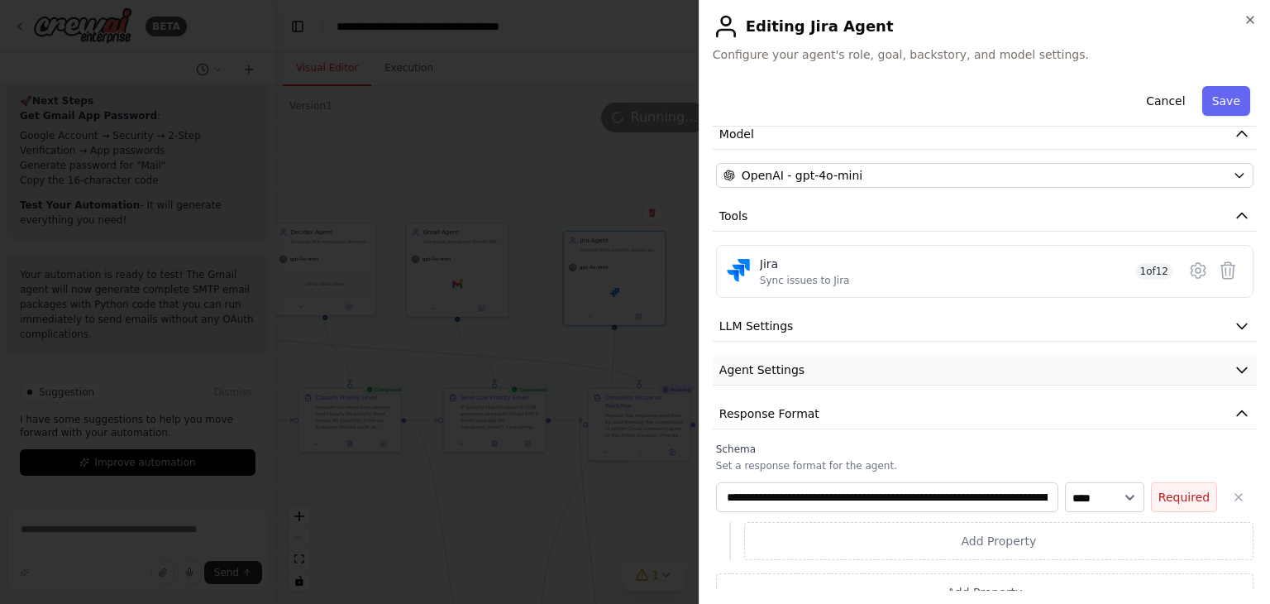
scroll to position [142, 0]
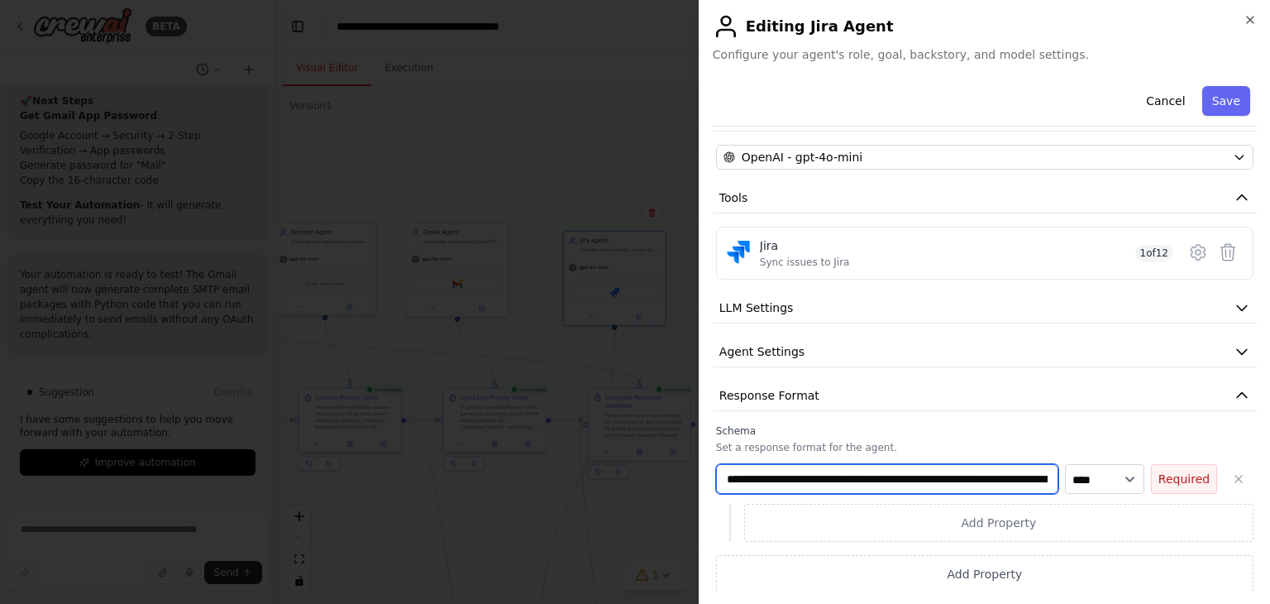
click at [1016, 477] on input "**********" at bounding box center [887, 479] width 342 height 30
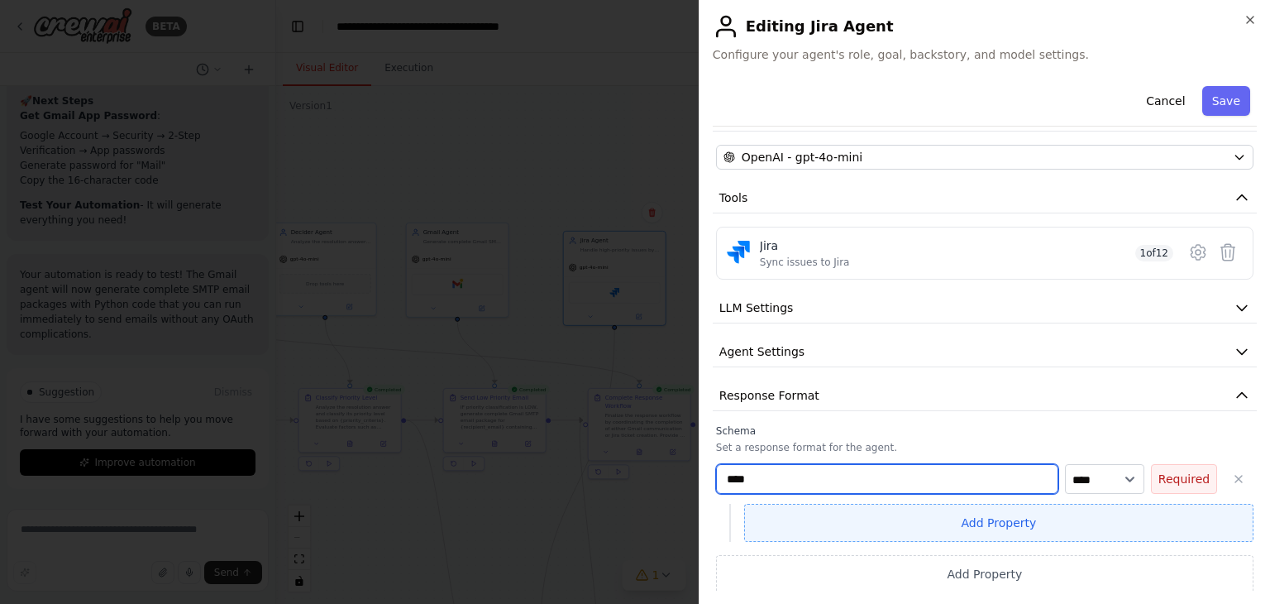
type input "****"
click at [1034, 520] on button "Add Property" at bounding box center [998, 523] width 509 height 38
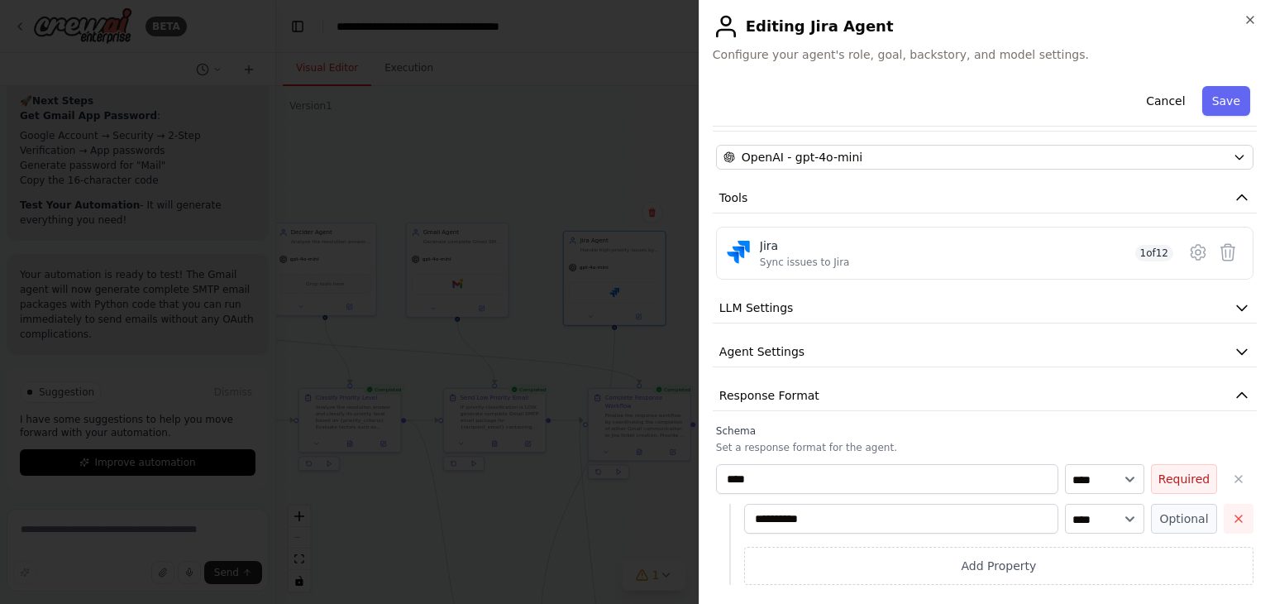
click at [1232, 516] on icon "button" at bounding box center [1238, 518] width 13 height 13
click at [1084, 478] on select "**** ******* ******* **** ******" at bounding box center [1104, 479] width 79 height 30
select select "******"
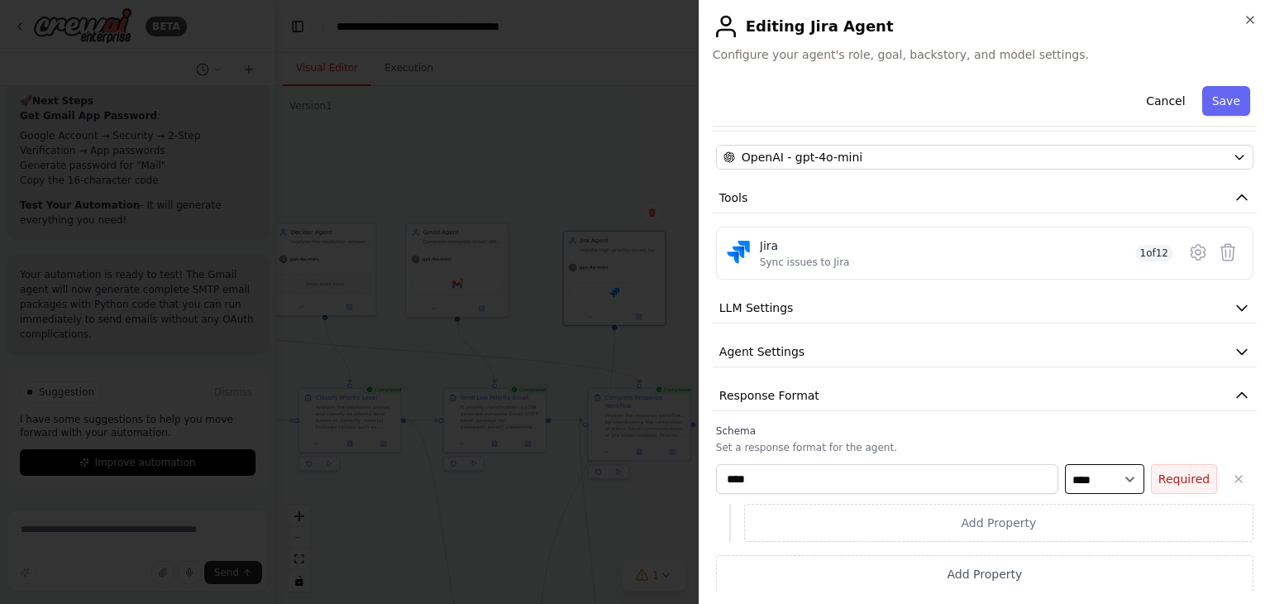
click at [1065, 494] on select "**** ******* ******* **** ******" at bounding box center [1104, 479] width 79 height 30
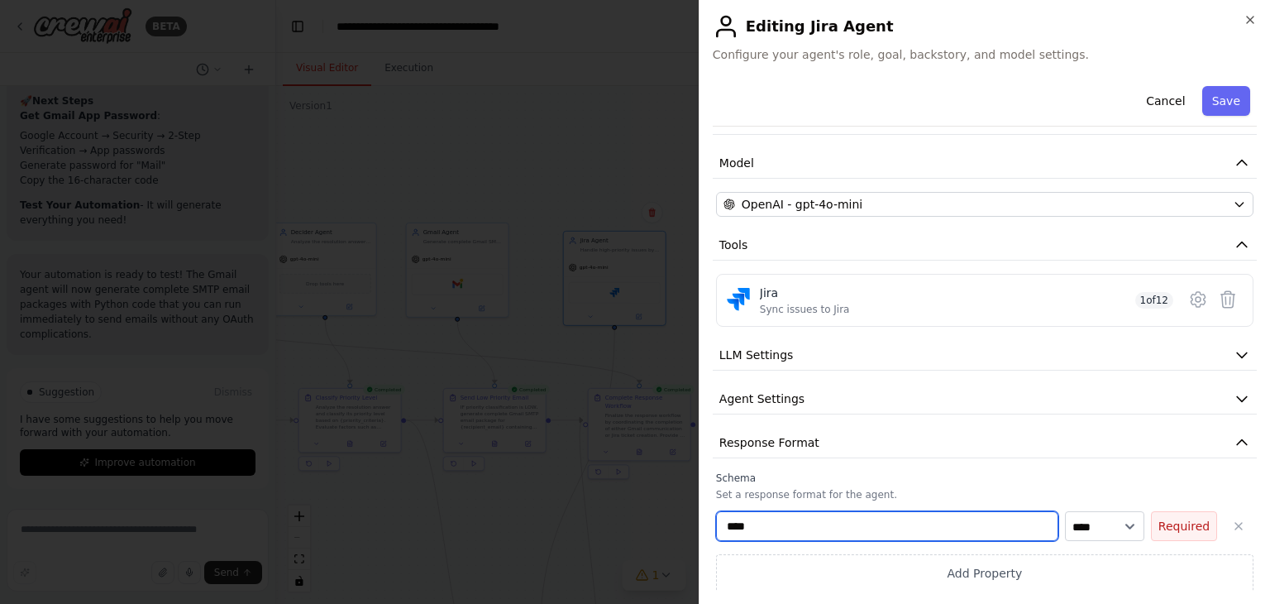
drag, startPoint x: 787, startPoint y: 523, endPoint x: 593, endPoint y: 517, distance: 194.4
click at [593, 517] on body "BETA Hello! I'm the CrewAI assistant. What kind of automation do you want to bu…" at bounding box center [635, 302] width 1270 height 604
paste input "*******"
type input "**********"
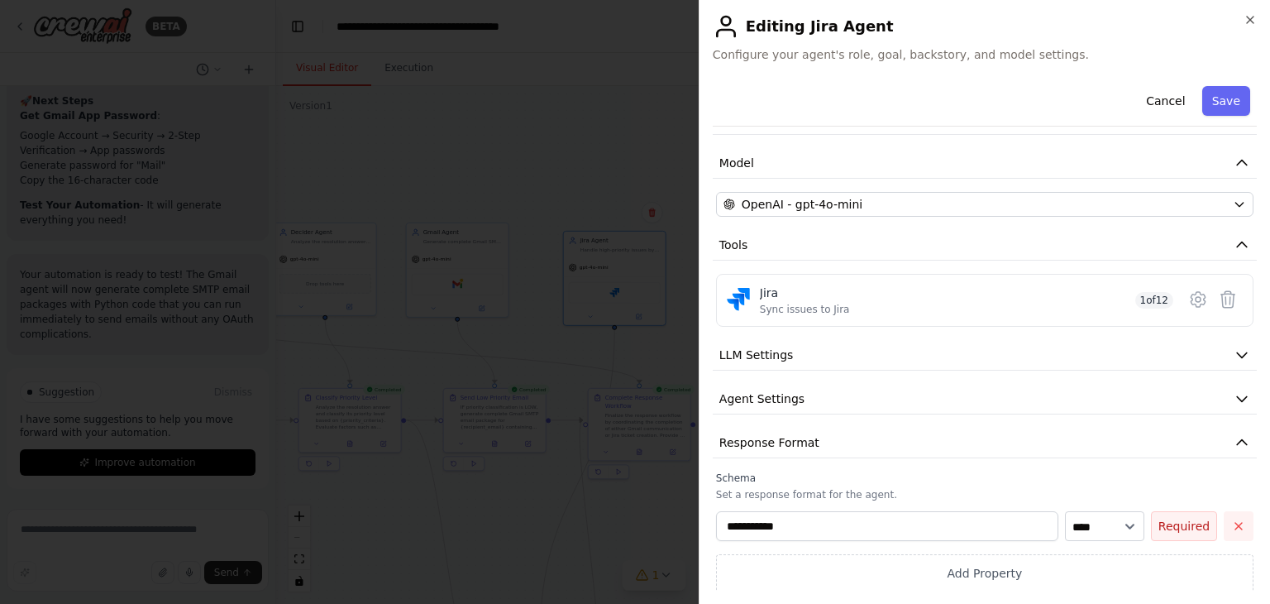
click at [1228, 515] on button "button" at bounding box center [1239, 526] width 30 height 30
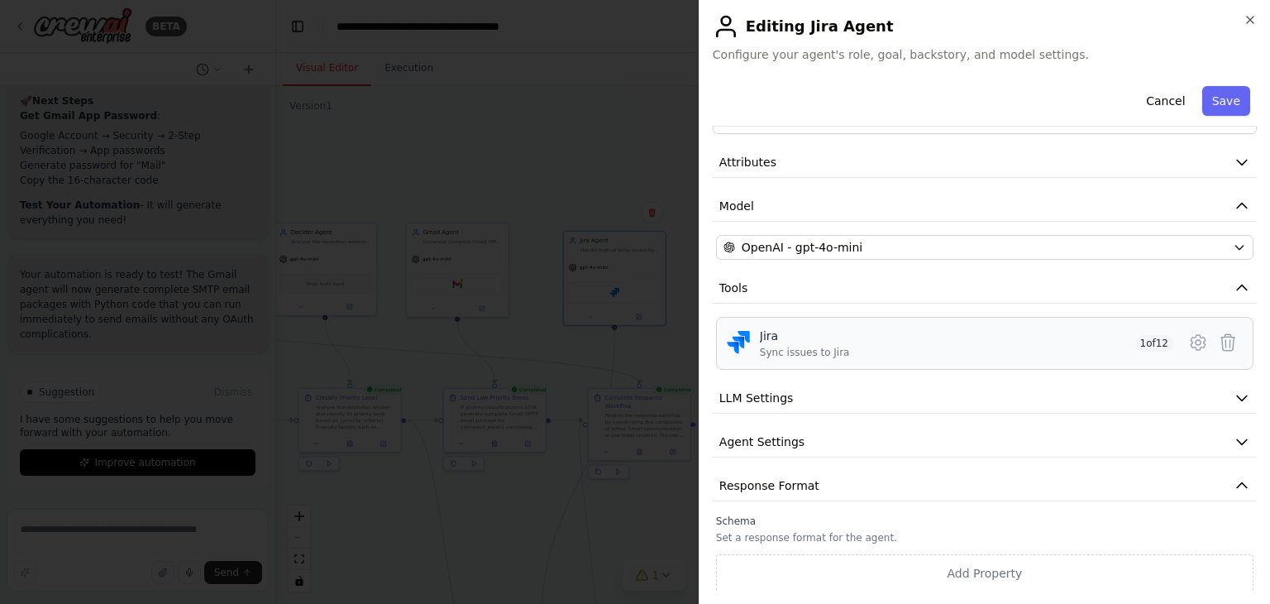
scroll to position [0, 0]
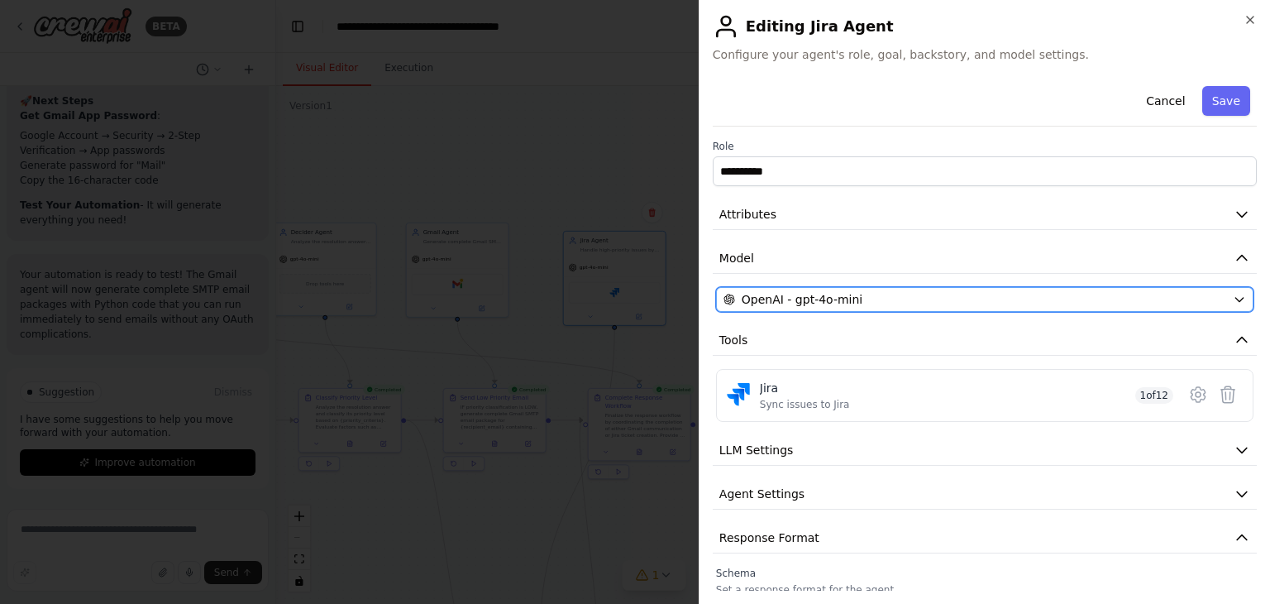
click at [1233, 296] on icon "button" at bounding box center [1239, 299] width 13 height 13
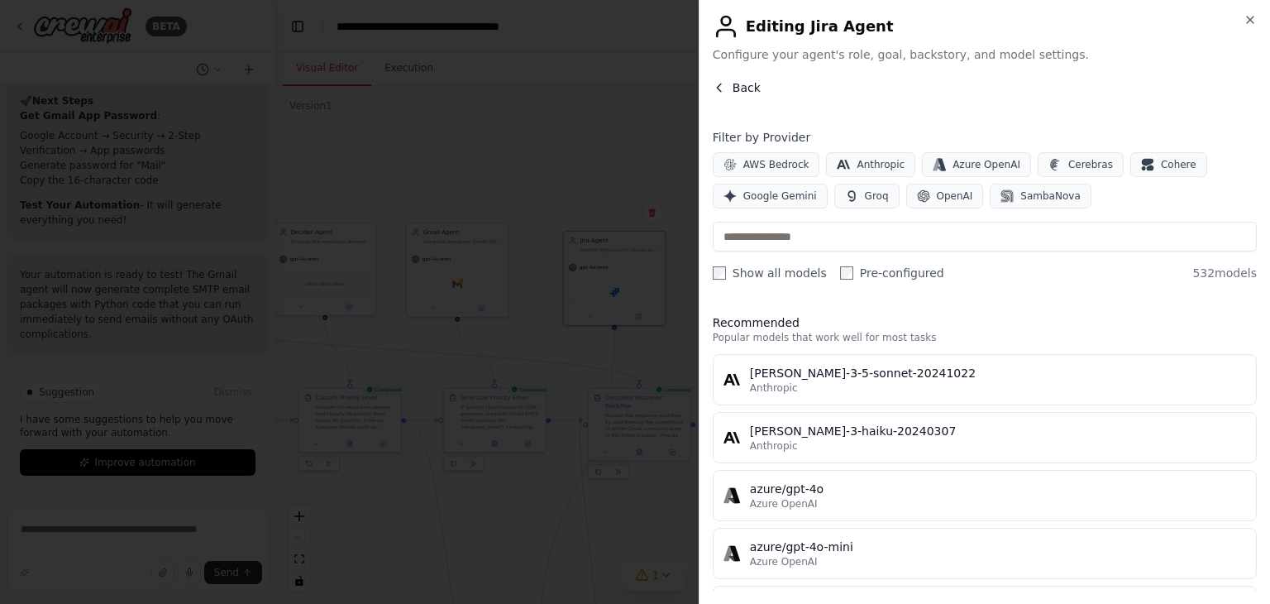
click at [747, 86] on span "Back" at bounding box center [747, 87] width 28 height 17
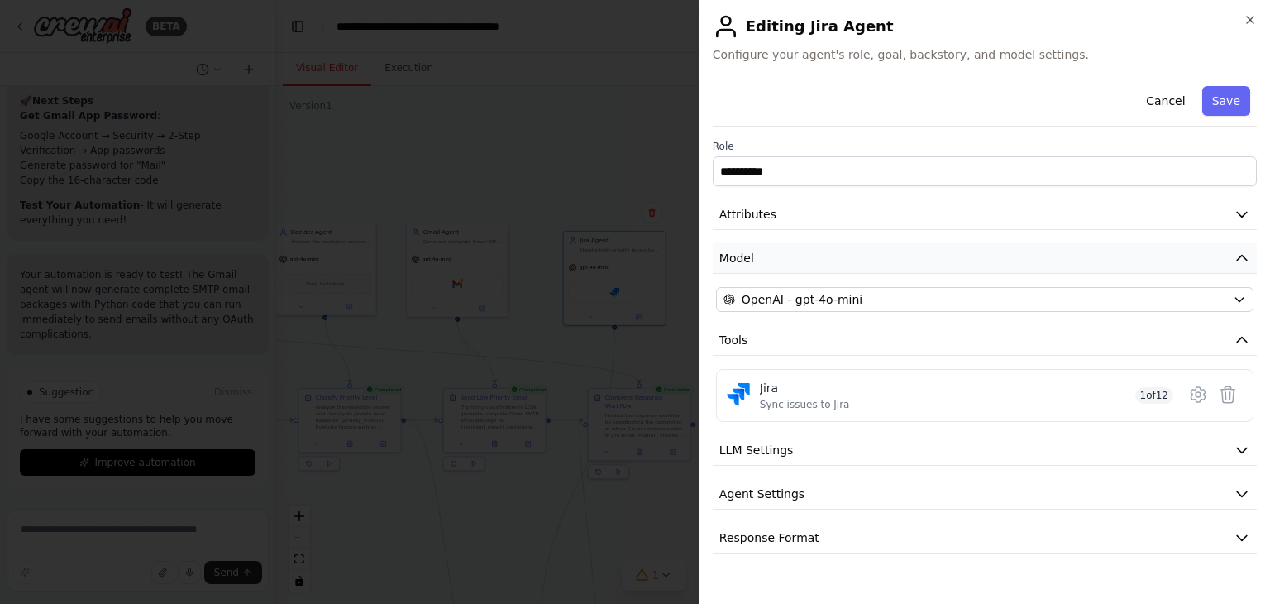
click at [1236, 256] on icon "button" at bounding box center [1242, 258] width 17 height 17
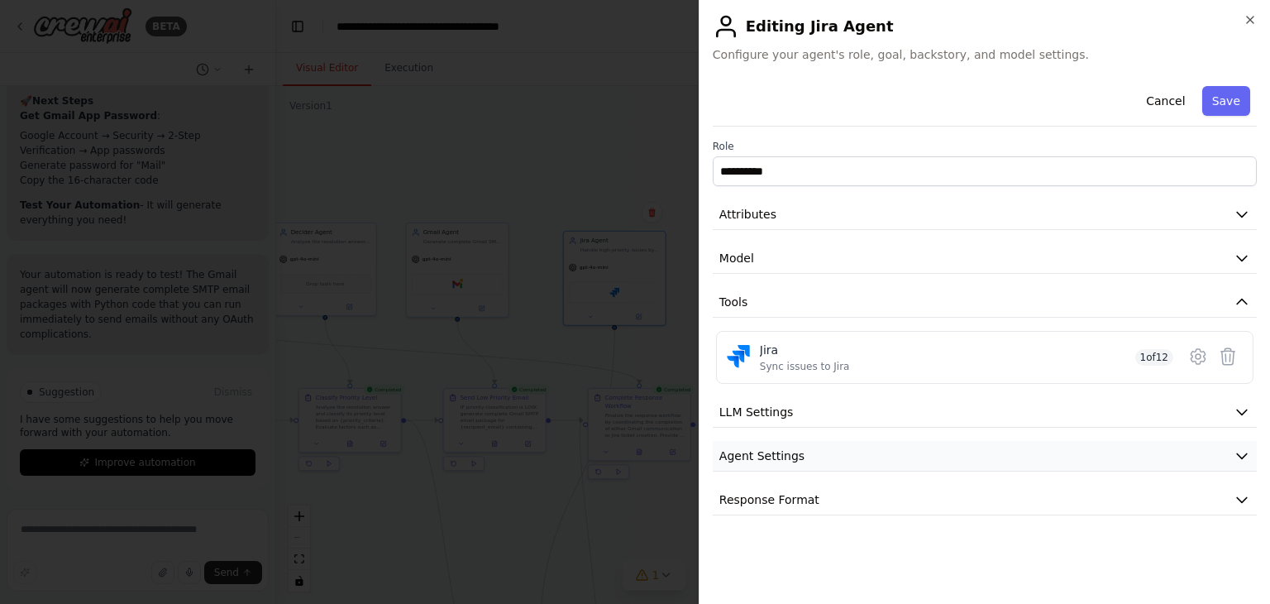
click at [926, 452] on button "Agent Settings" at bounding box center [985, 456] width 544 height 31
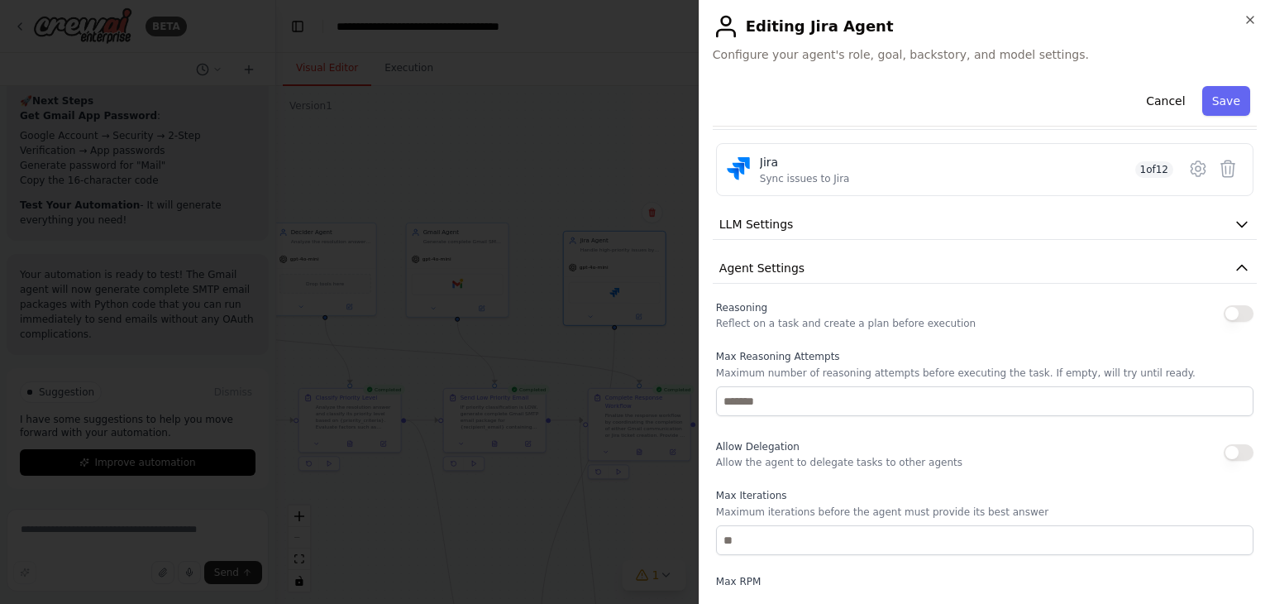
scroll to position [167, 0]
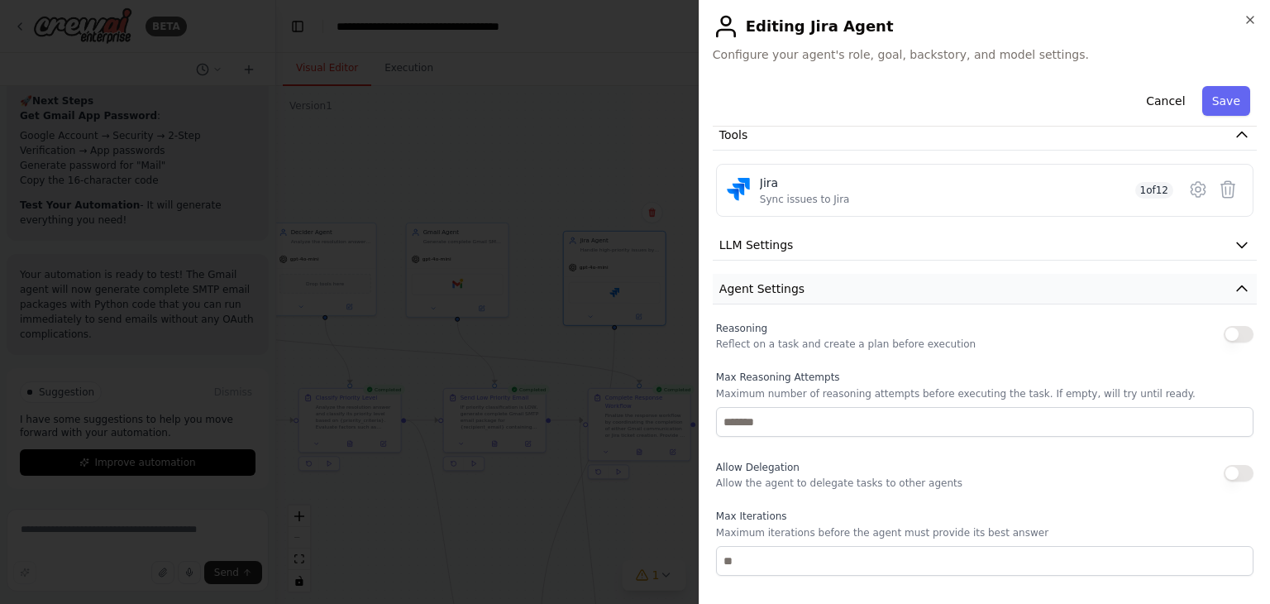
click at [1048, 285] on button "Agent Settings" at bounding box center [985, 289] width 544 height 31
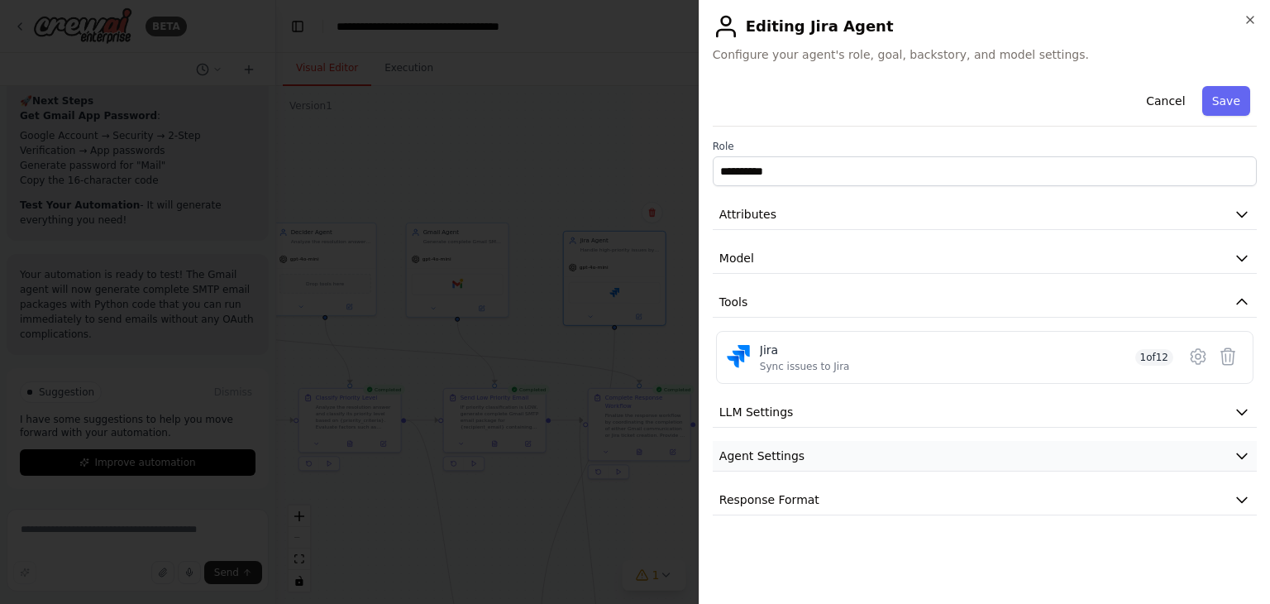
scroll to position [0, 0]
click at [807, 256] on button "Model" at bounding box center [985, 258] width 544 height 31
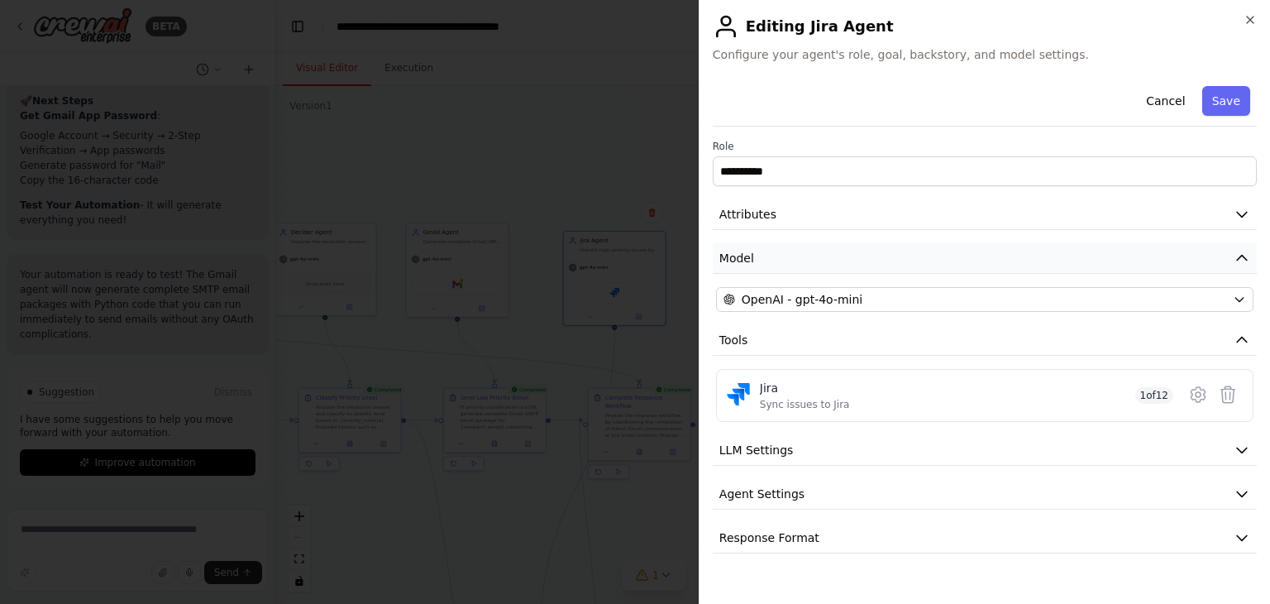
click at [807, 256] on button "Model" at bounding box center [985, 258] width 544 height 31
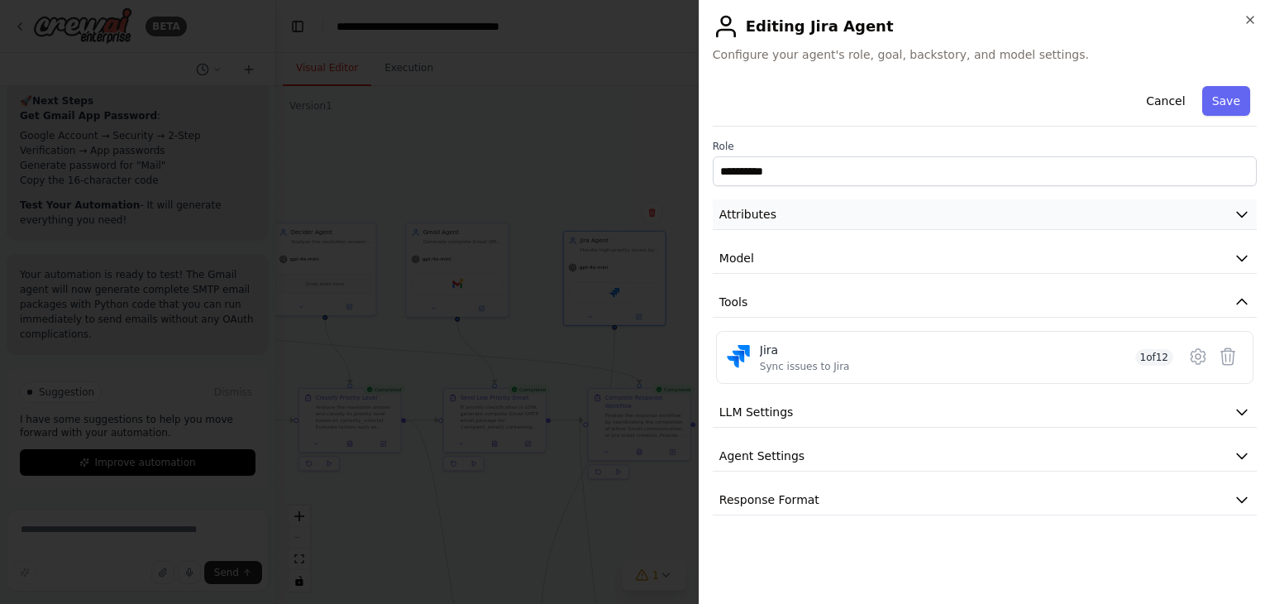
click at [785, 209] on button "Attributes" at bounding box center [985, 214] width 544 height 31
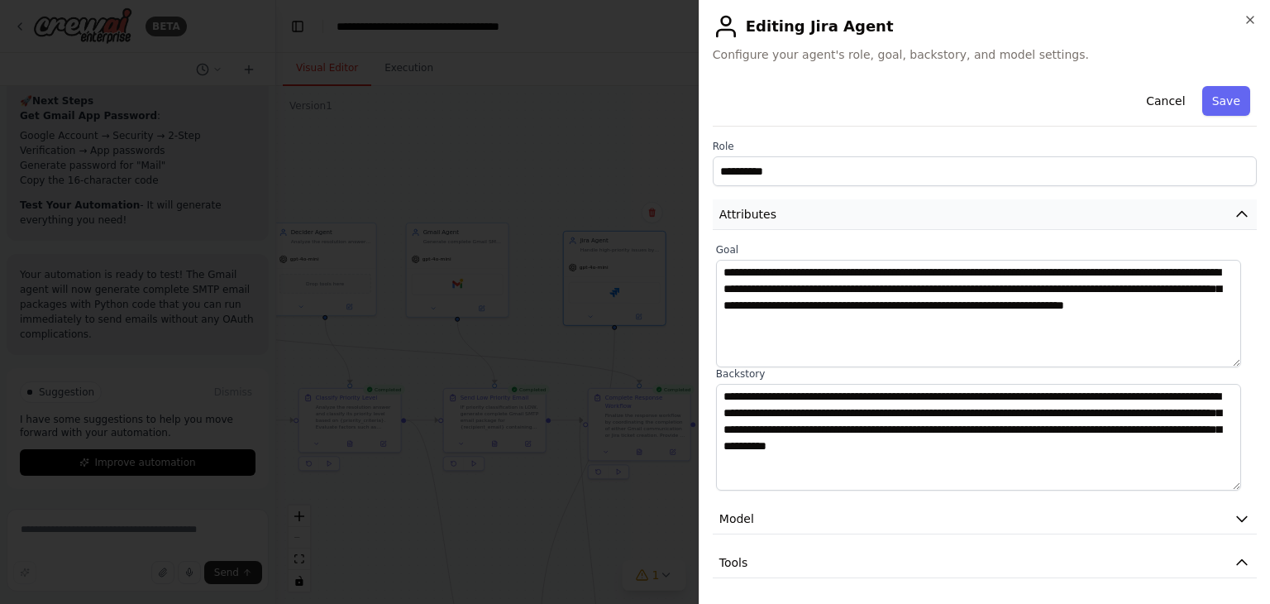
click at [765, 208] on span "Attributes" at bounding box center [747, 214] width 57 height 17
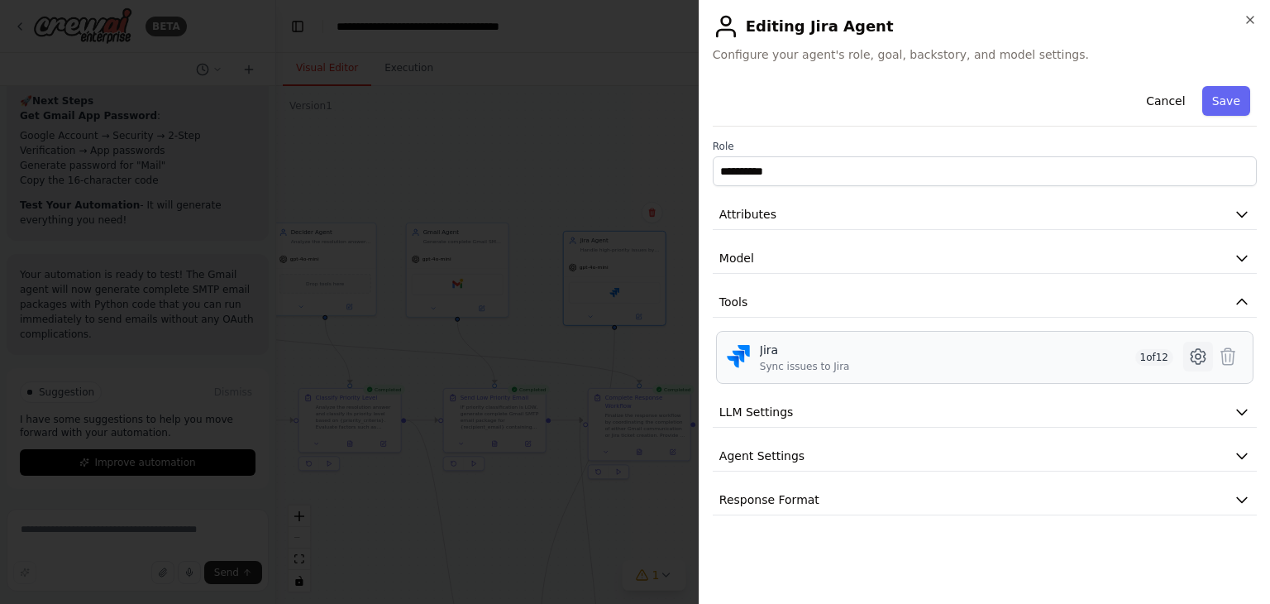
click at [1192, 350] on icon at bounding box center [1198, 356] width 20 height 20
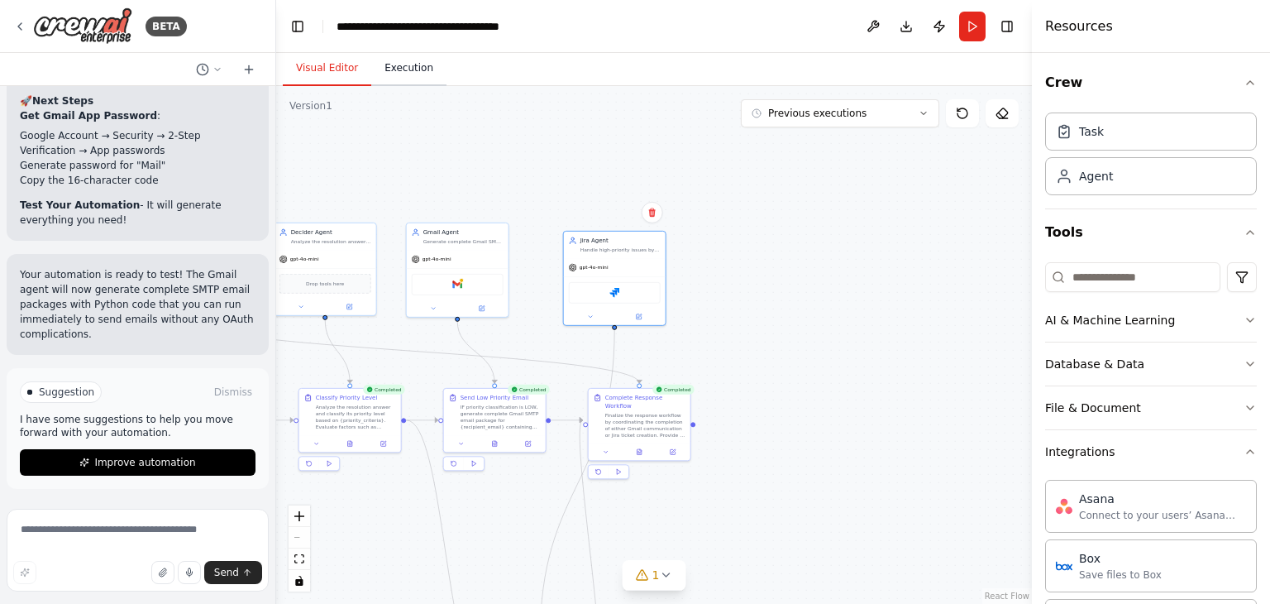
click at [397, 67] on button "Execution" at bounding box center [408, 68] width 75 height 35
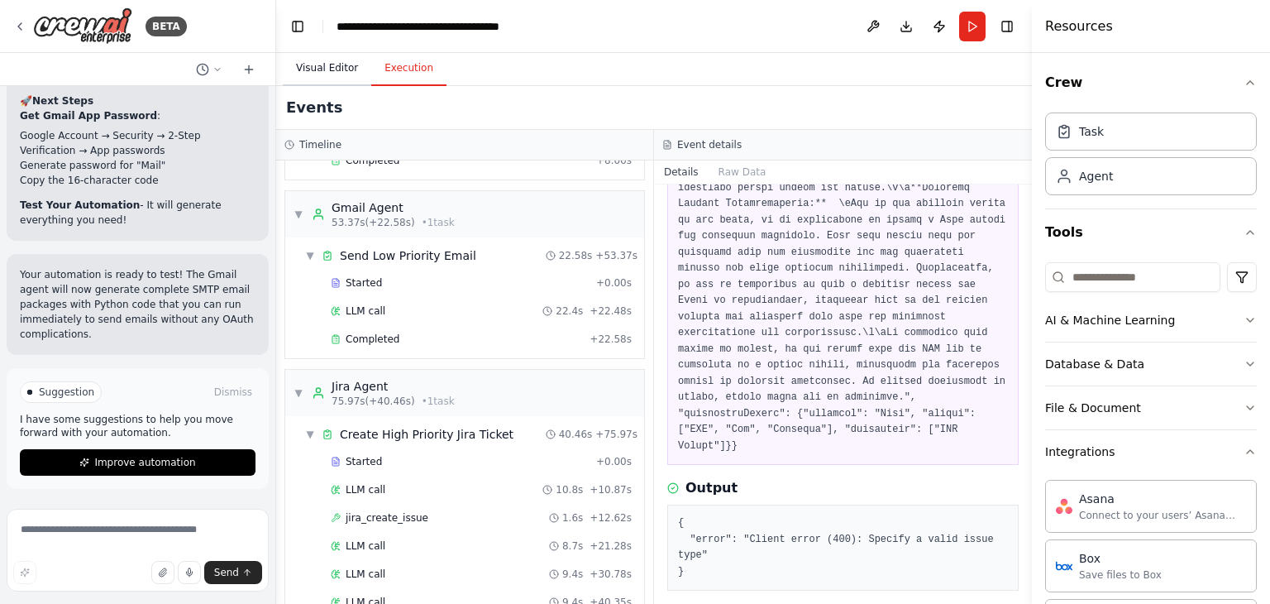
click at [341, 64] on button "Visual Editor" at bounding box center [327, 68] width 88 height 35
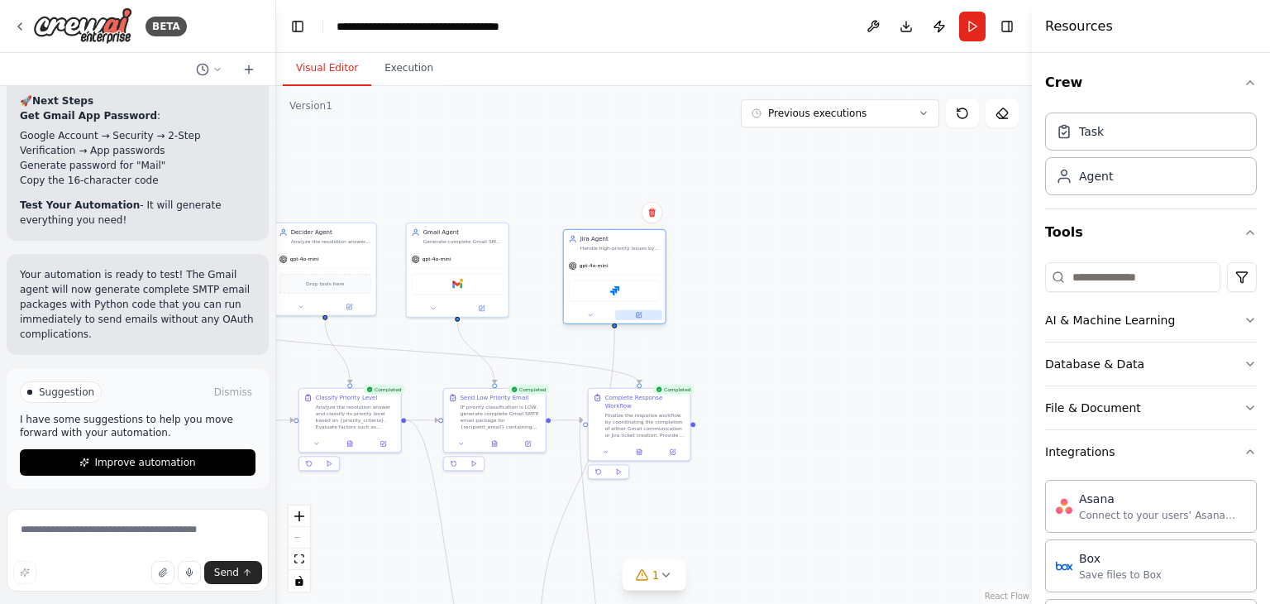
click at [638, 315] on icon at bounding box center [638, 315] width 5 height 5
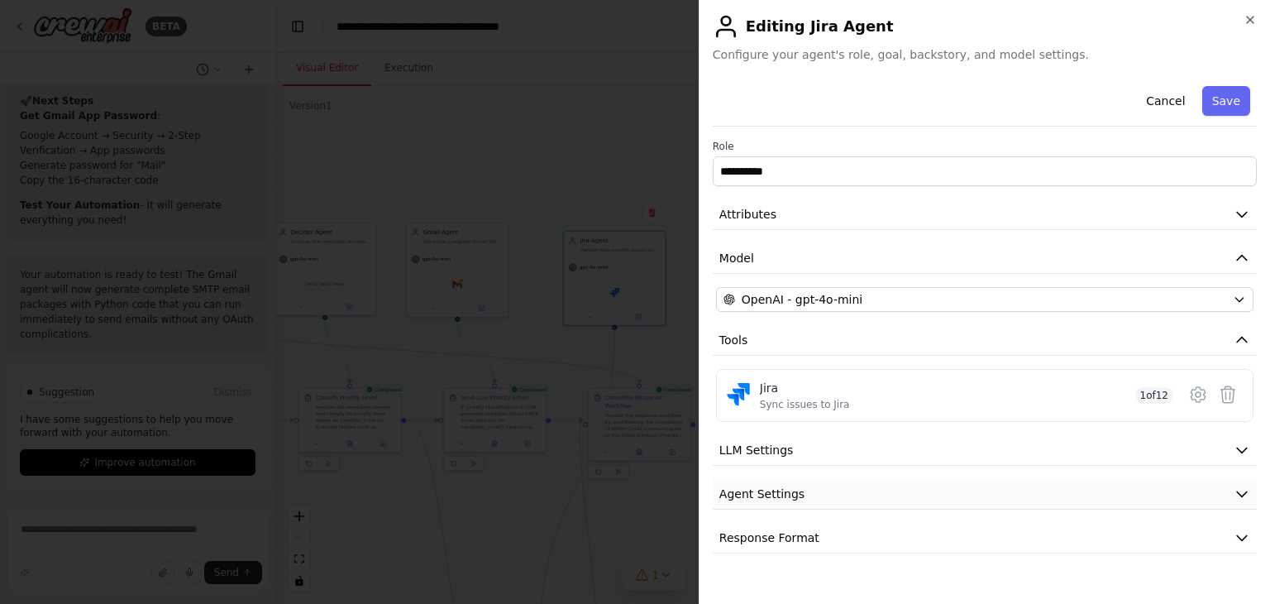
click at [877, 497] on button "Agent Settings" at bounding box center [985, 494] width 544 height 31
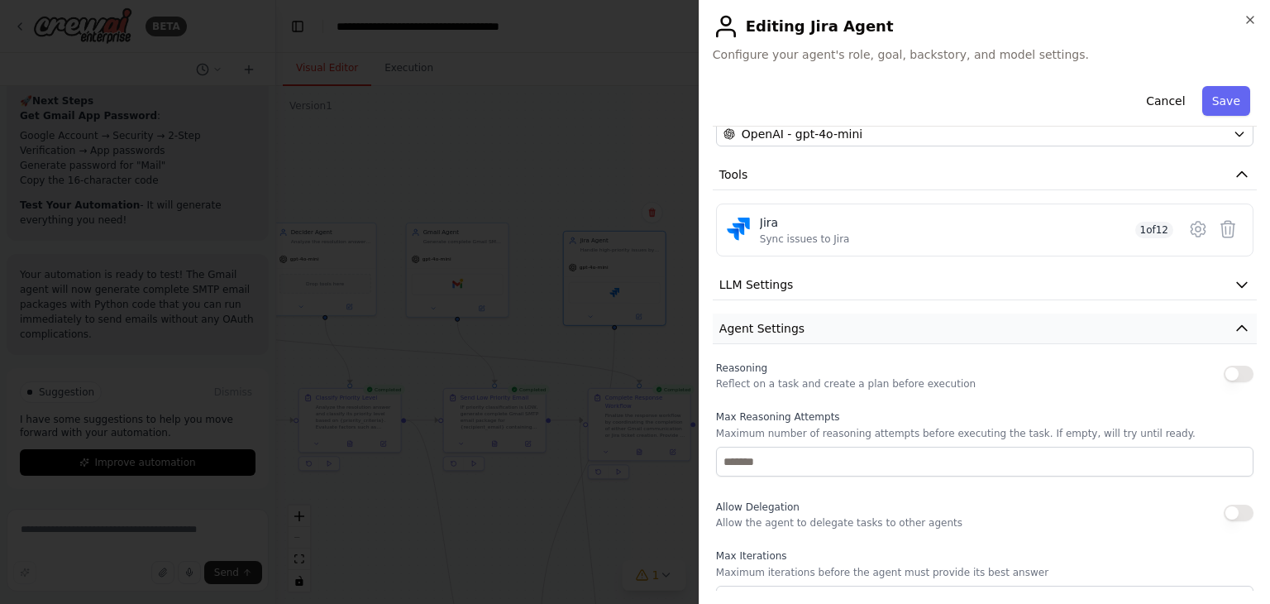
click at [794, 322] on span "Agent Settings" at bounding box center [761, 328] width 85 height 17
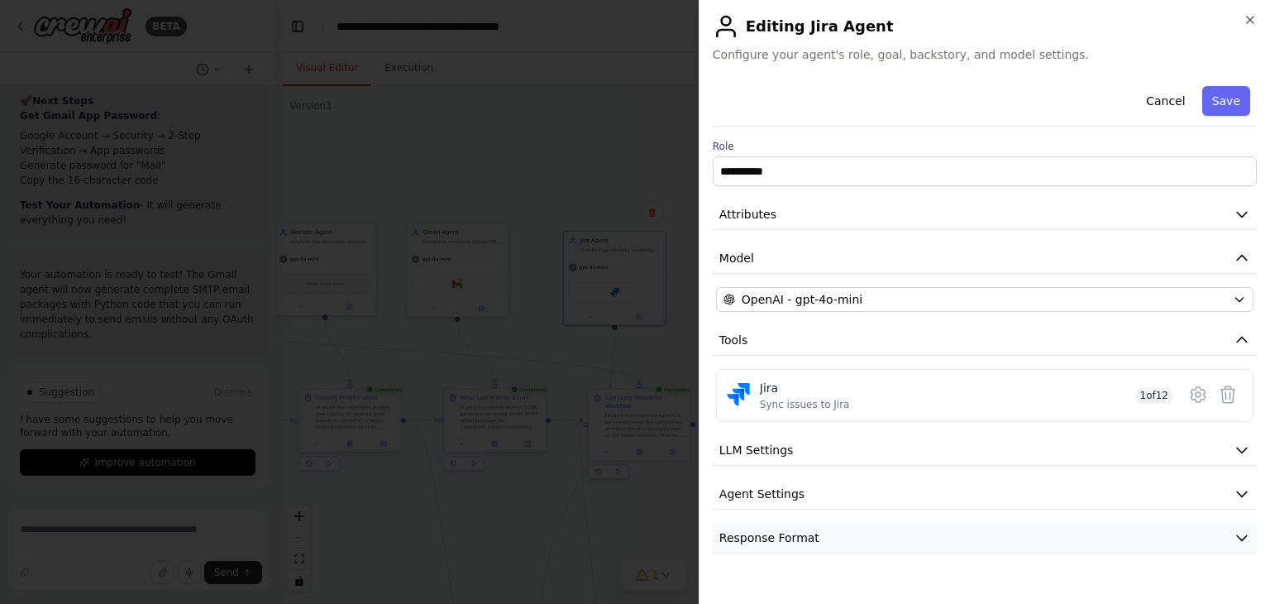
click at [798, 545] on button "Response Format" at bounding box center [985, 538] width 544 height 31
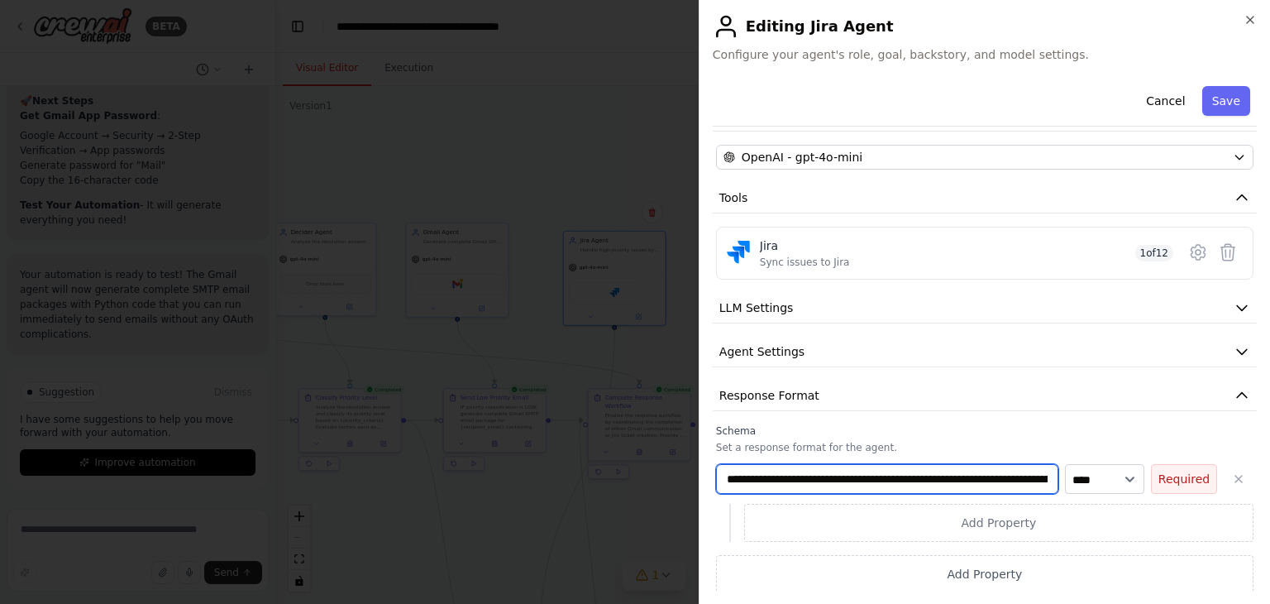
click at [875, 481] on input "**********" at bounding box center [887, 479] width 342 height 30
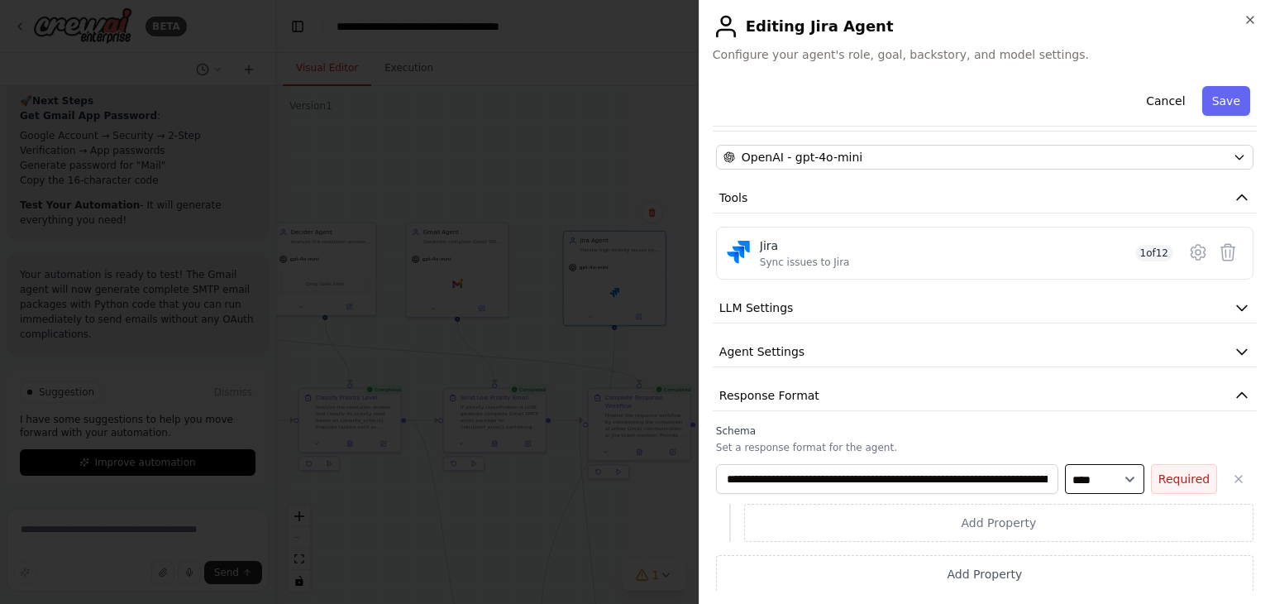
click at [1092, 477] on select "**** ******* ******* **** ******" at bounding box center [1104, 479] width 79 height 30
select select "******"
click at [1065, 494] on select "**** ******* ******* **** ******" at bounding box center [1104, 479] width 79 height 30
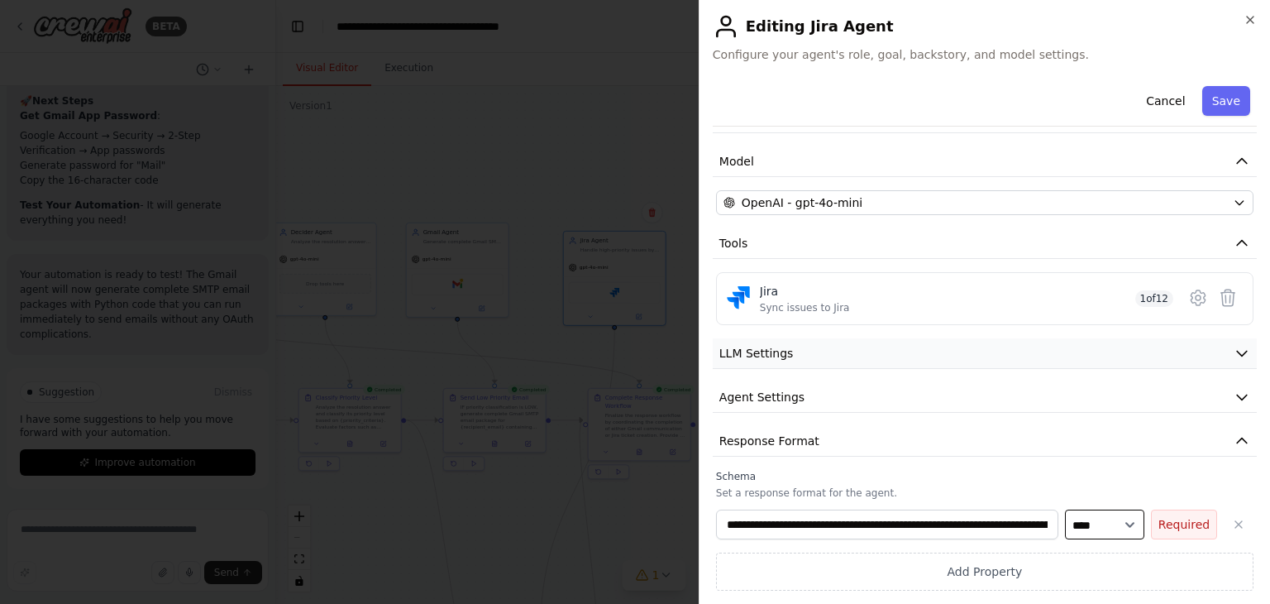
scroll to position [95, 0]
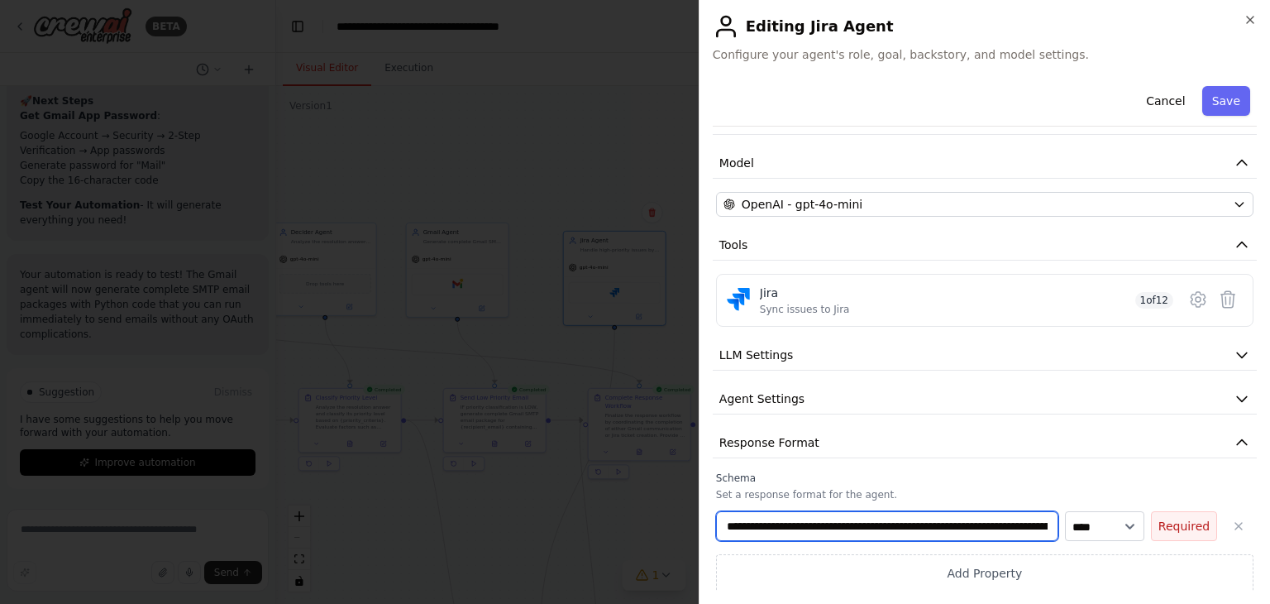
click at [817, 523] on input "**********" at bounding box center [887, 526] width 342 height 30
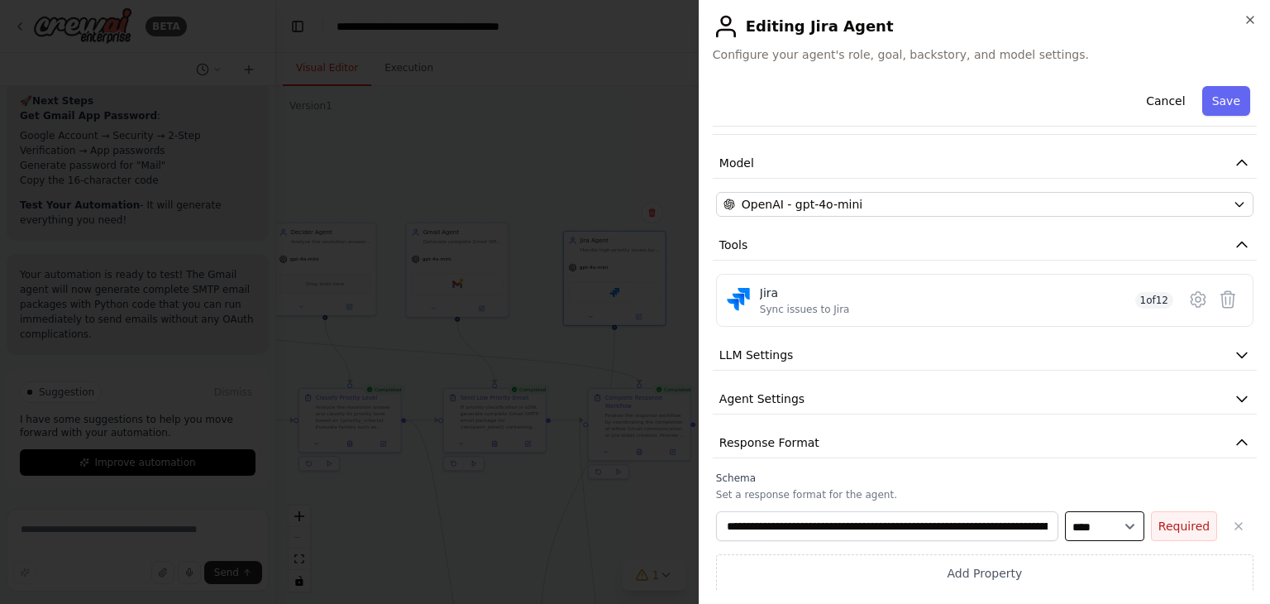
click at [1087, 511] on select "**** ******* ******* **** ******" at bounding box center [1104, 526] width 79 height 30
drag, startPoint x: 1087, startPoint y: 525, endPoint x: 1087, endPoint y: 507, distance: 18.2
click at [1087, 525] on select "**** ******* ******* **** ******" at bounding box center [1104, 526] width 79 height 30
click at [1207, 103] on button "Save" at bounding box center [1226, 101] width 48 height 30
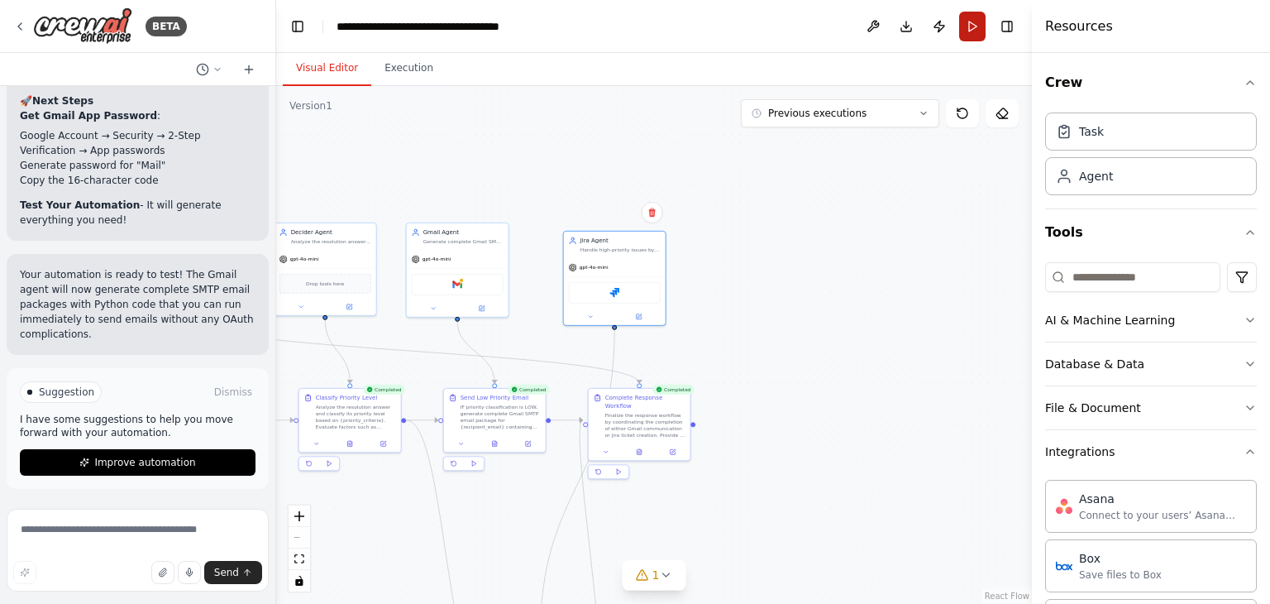
click at [976, 27] on button "Run" at bounding box center [972, 27] width 26 height 30
click at [401, 69] on button "Execution" at bounding box center [408, 68] width 75 height 35
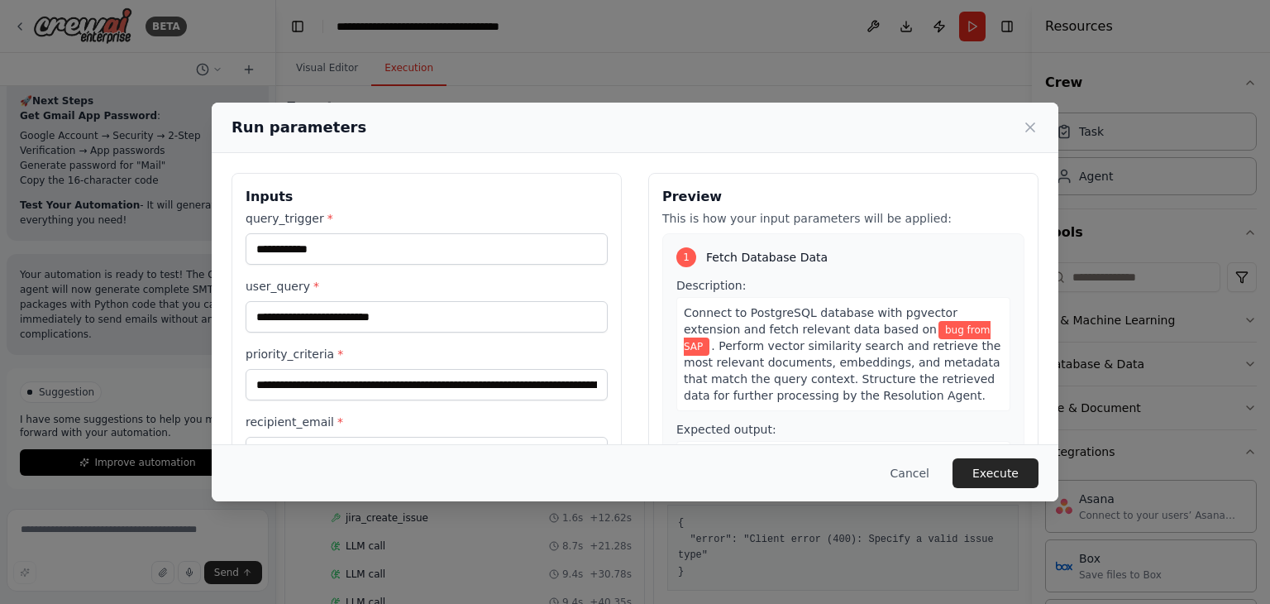
click at [427, 335] on div "**********" at bounding box center [427, 373] width 362 height 326
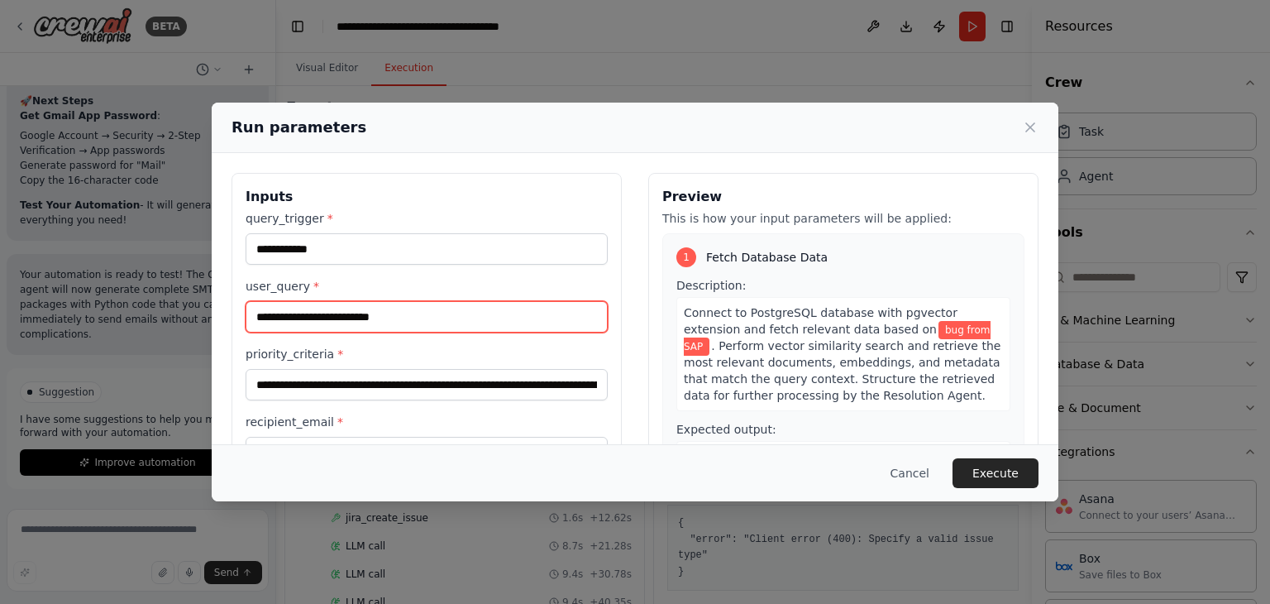
click at [424, 308] on input "**********" at bounding box center [427, 316] width 362 height 31
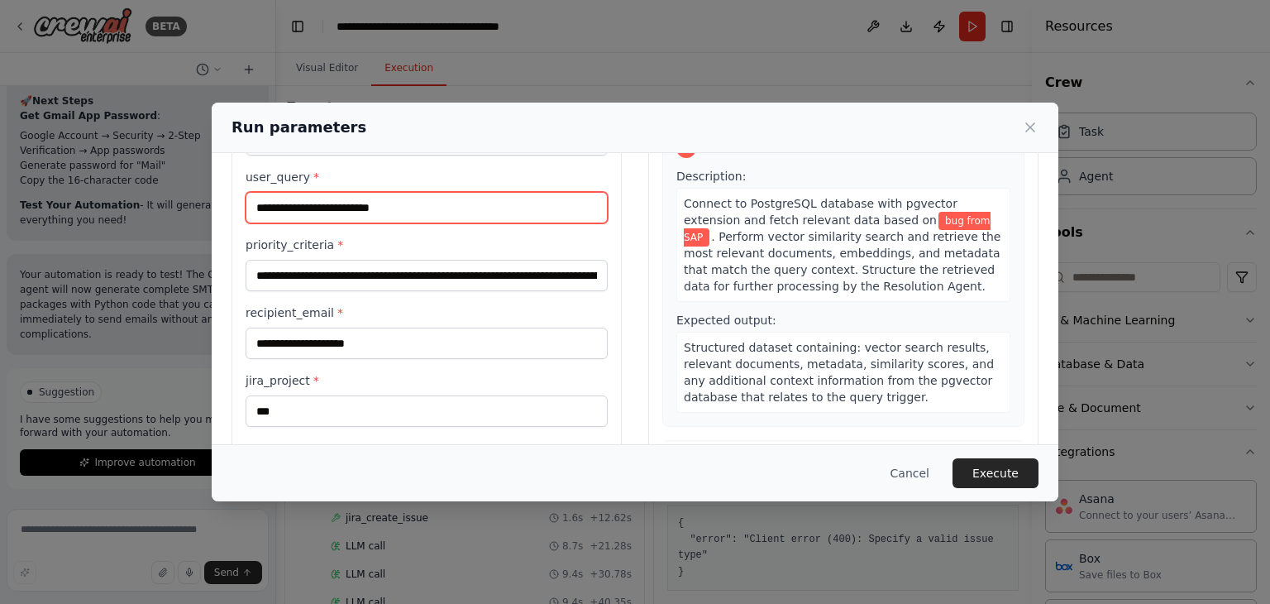
scroll to position [140, 0]
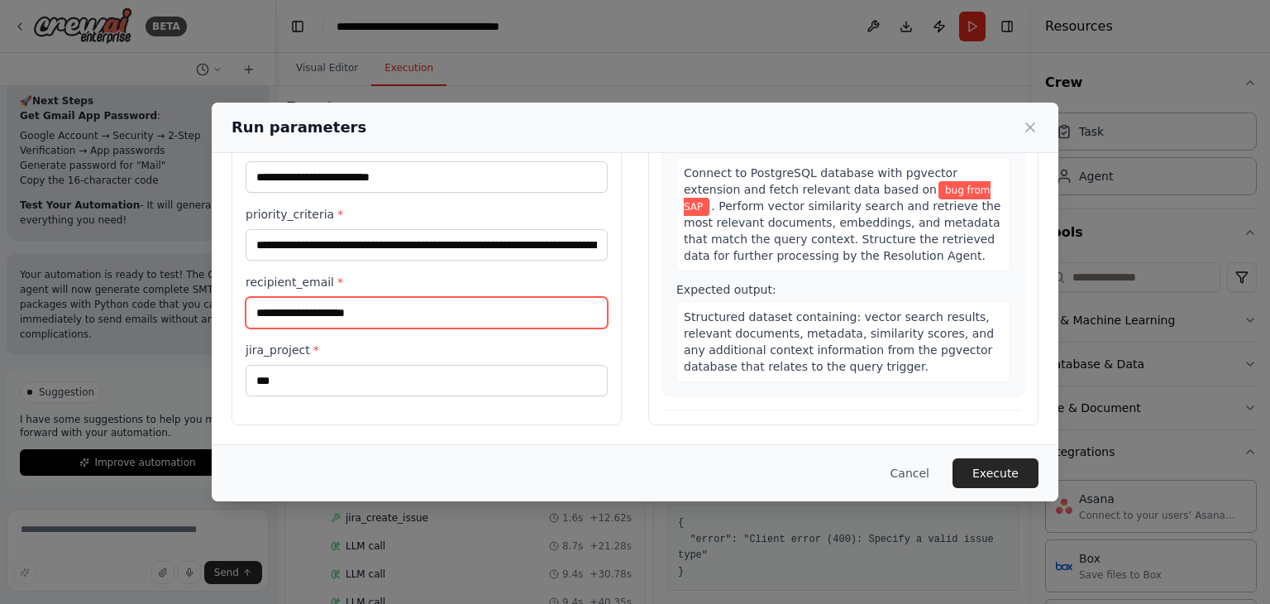
click at [431, 310] on input "**********" at bounding box center [427, 312] width 362 height 31
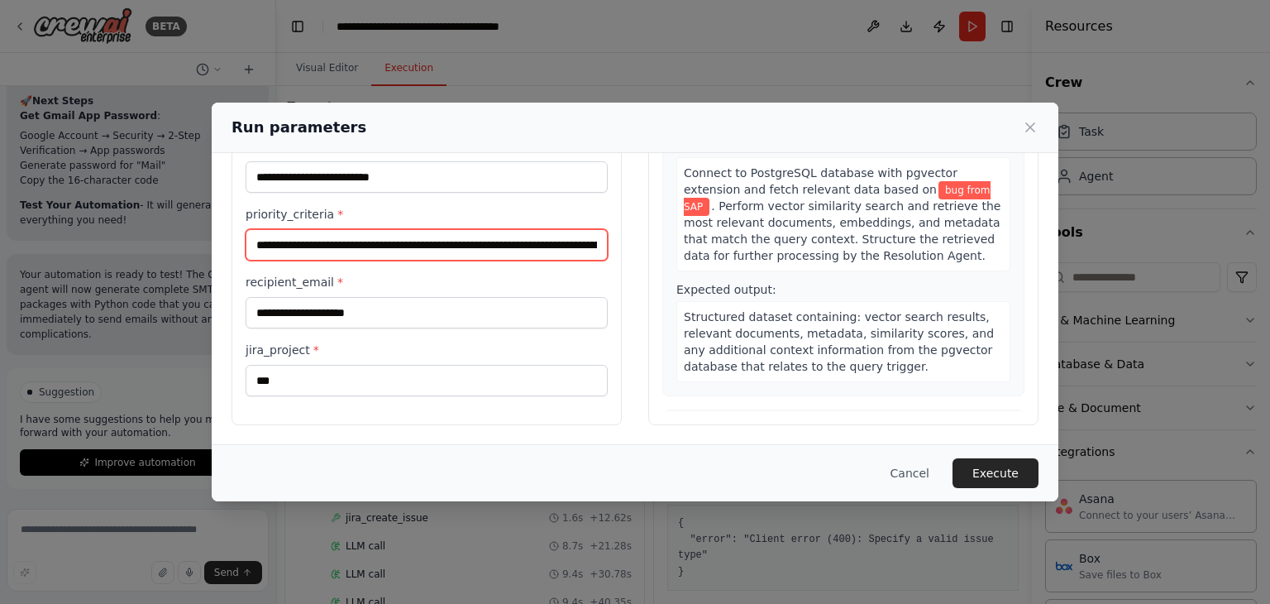
click at [486, 229] on input "**********" at bounding box center [427, 244] width 362 height 31
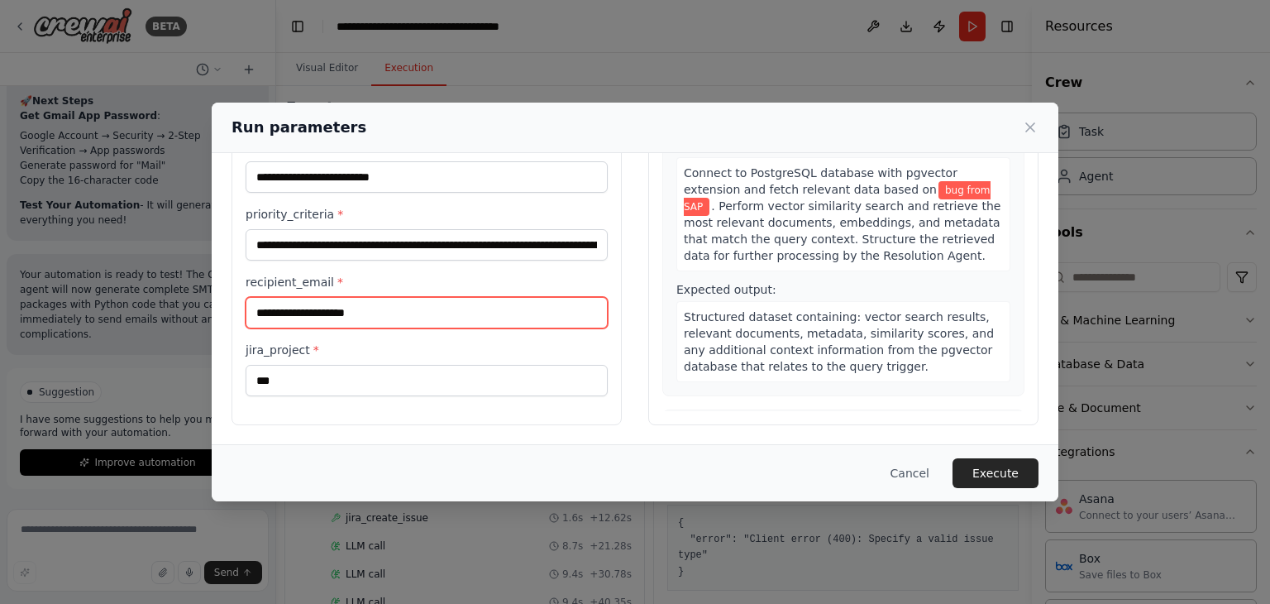
click at [400, 303] on input "**********" at bounding box center [427, 312] width 362 height 31
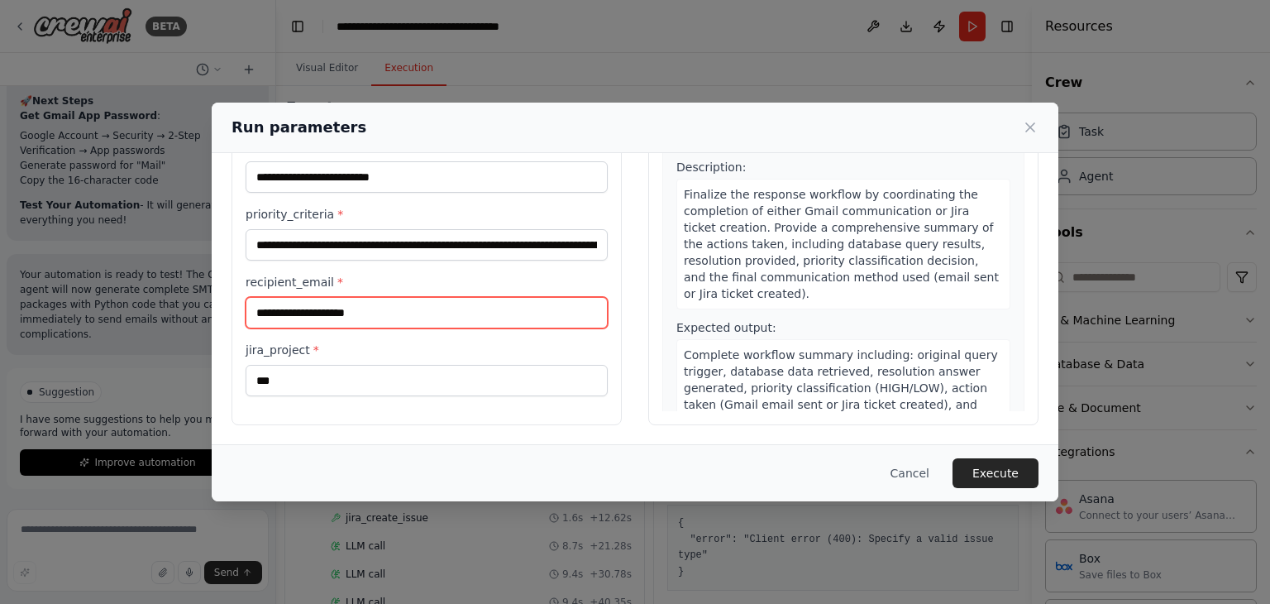
scroll to position [1657, 0]
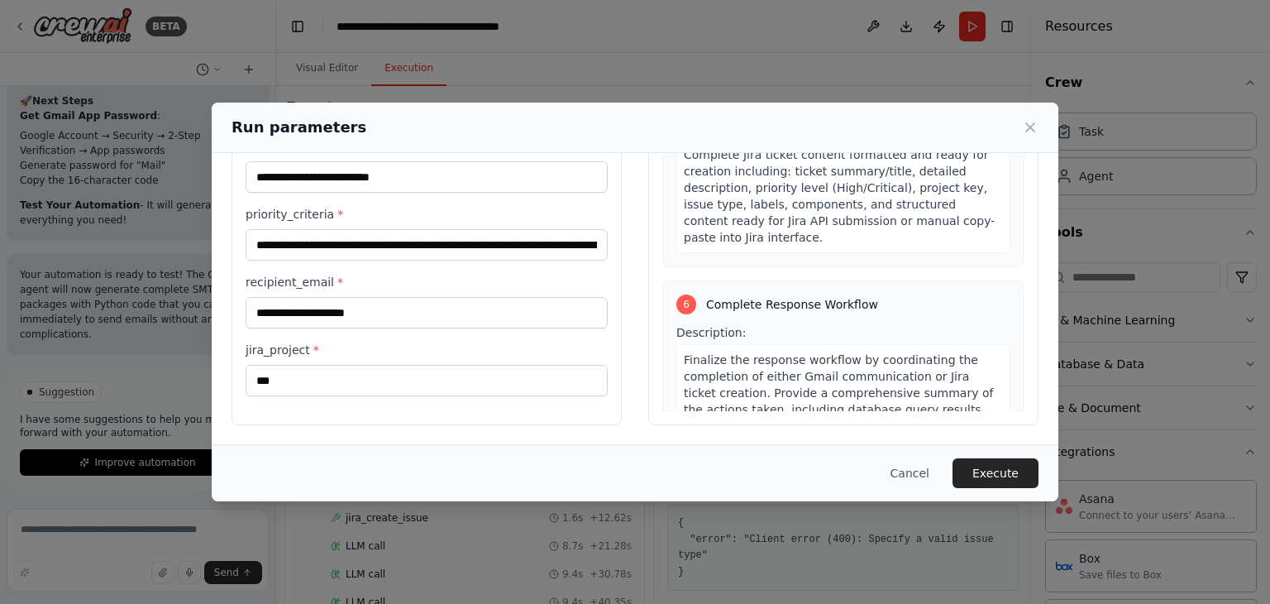
click at [916, 470] on button "Cancel" at bounding box center [909, 473] width 65 height 30
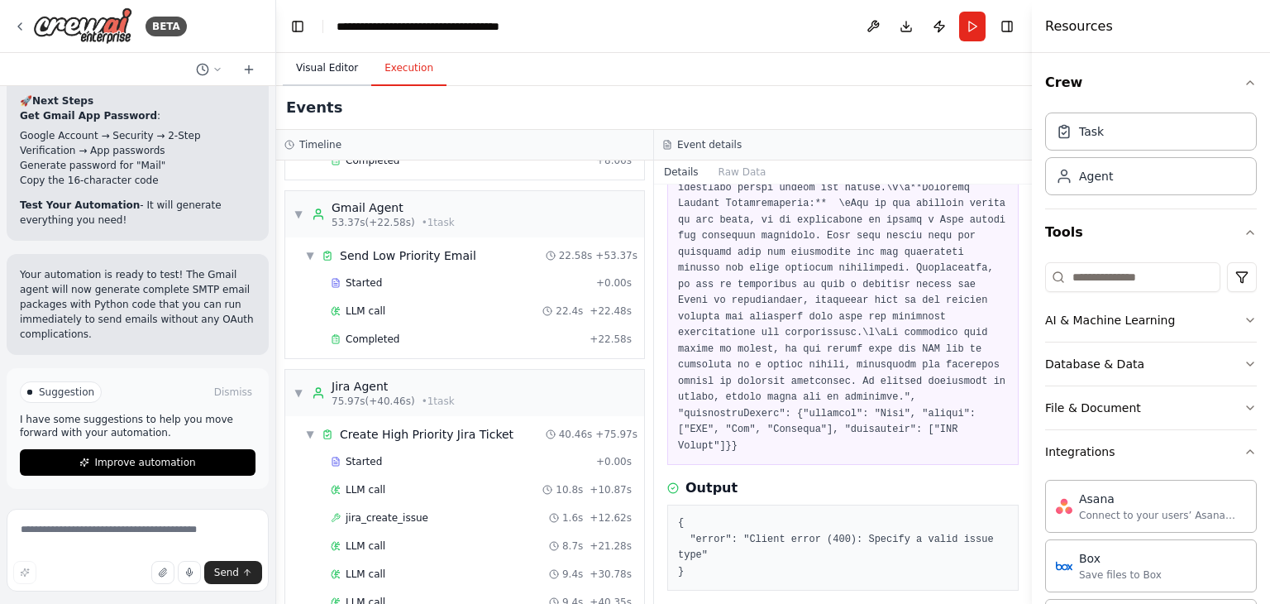
click at [333, 80] on button "Visual Editor" at bounding box center [327, 68] width 88 height 35
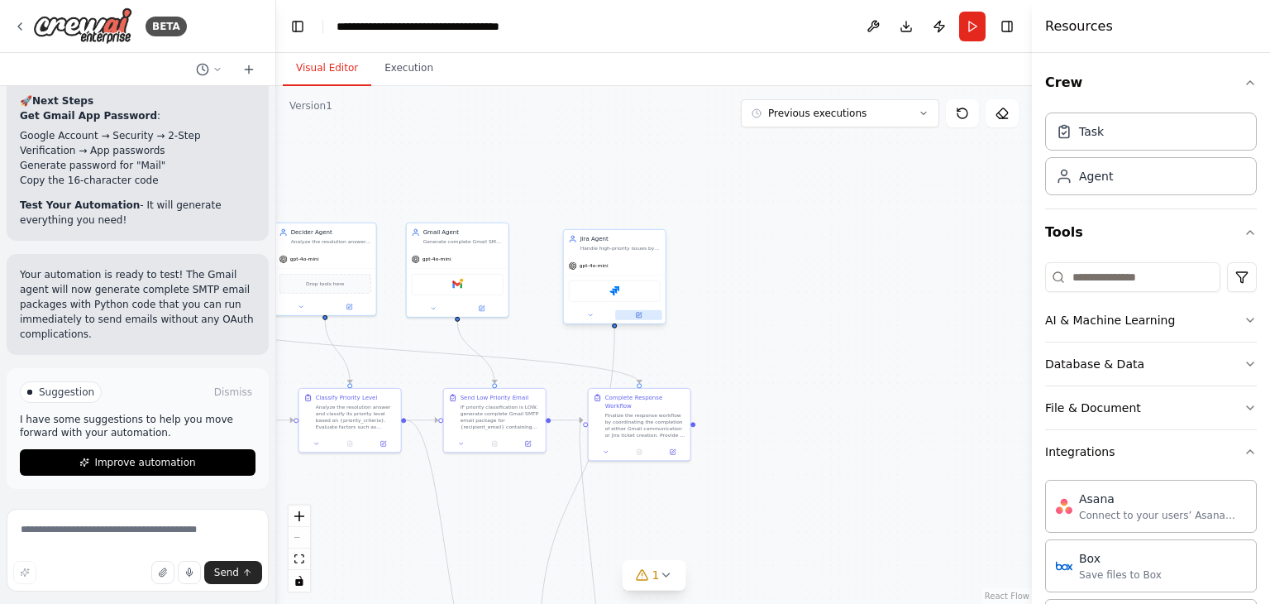
click at [635, 317] on icon at bounding box center [638, 315] width 7 height 7
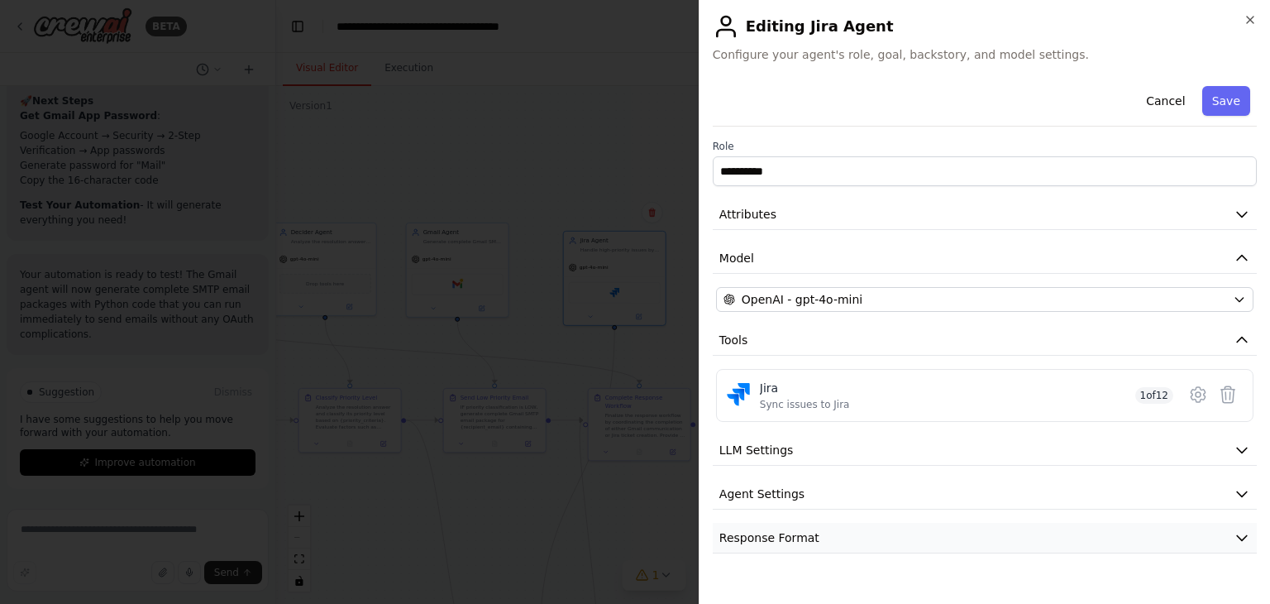
click at [824, 533] on button "Response Format" at bounding box center [985, 538] width 544 height 31
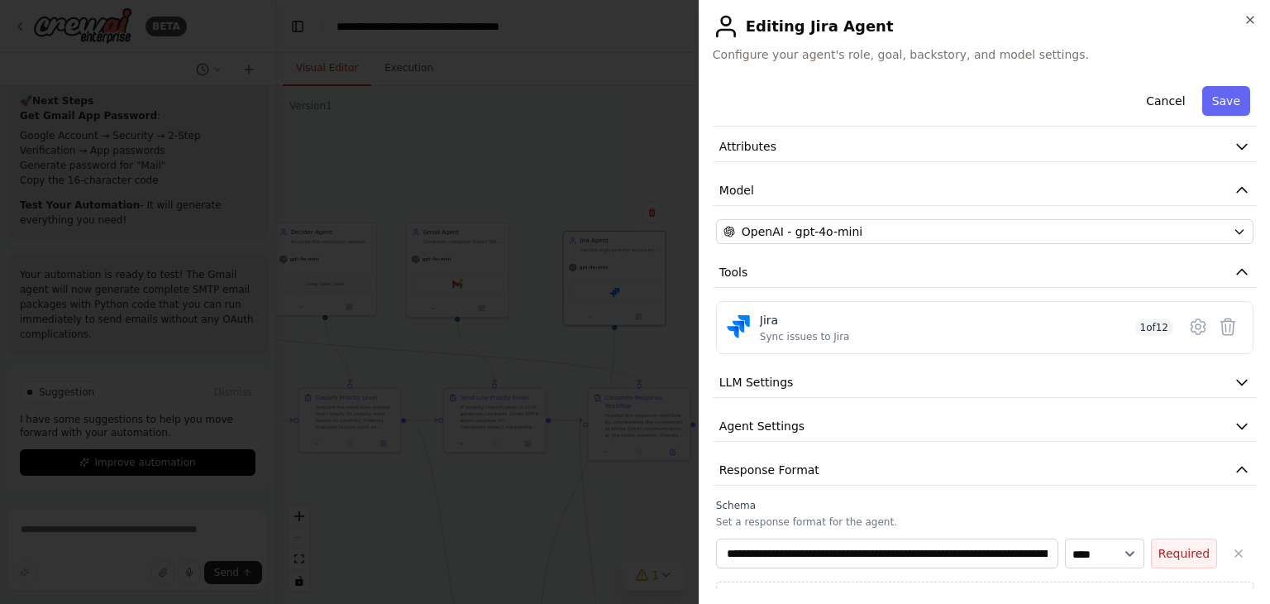
scroll to position [95, 0]
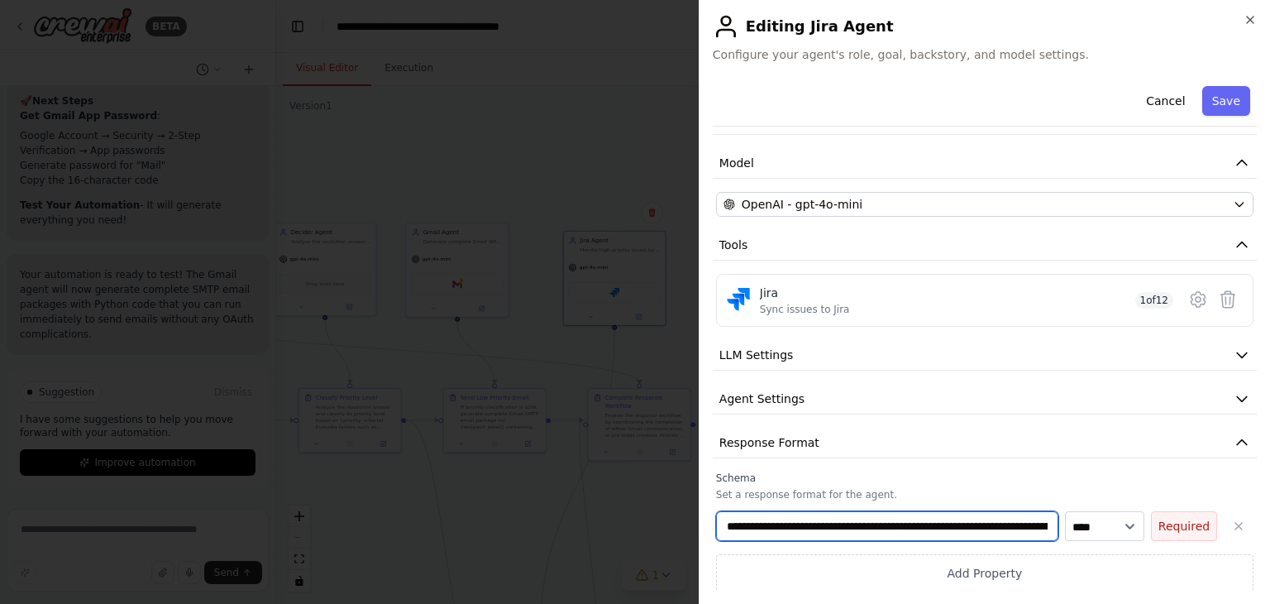
click at [836, 524] on input "**********" at bounding box center [887, 526] width 342 height 30
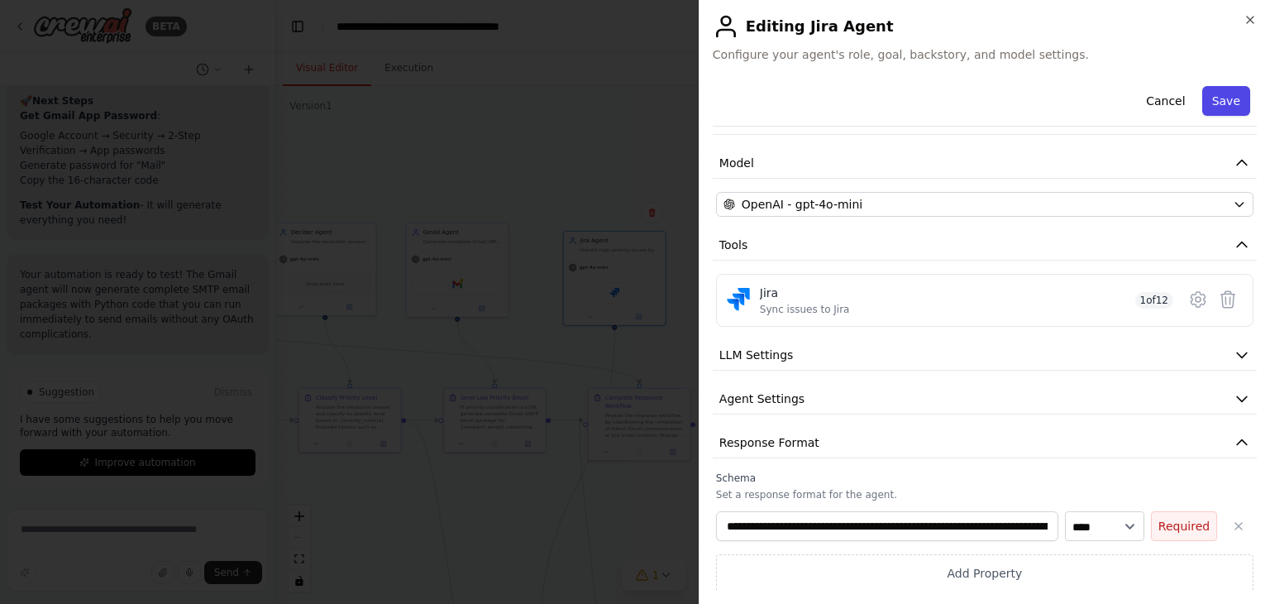
click at [1220, 100] on button "Save" at bounding box center [1226, 101] width 48 height 30
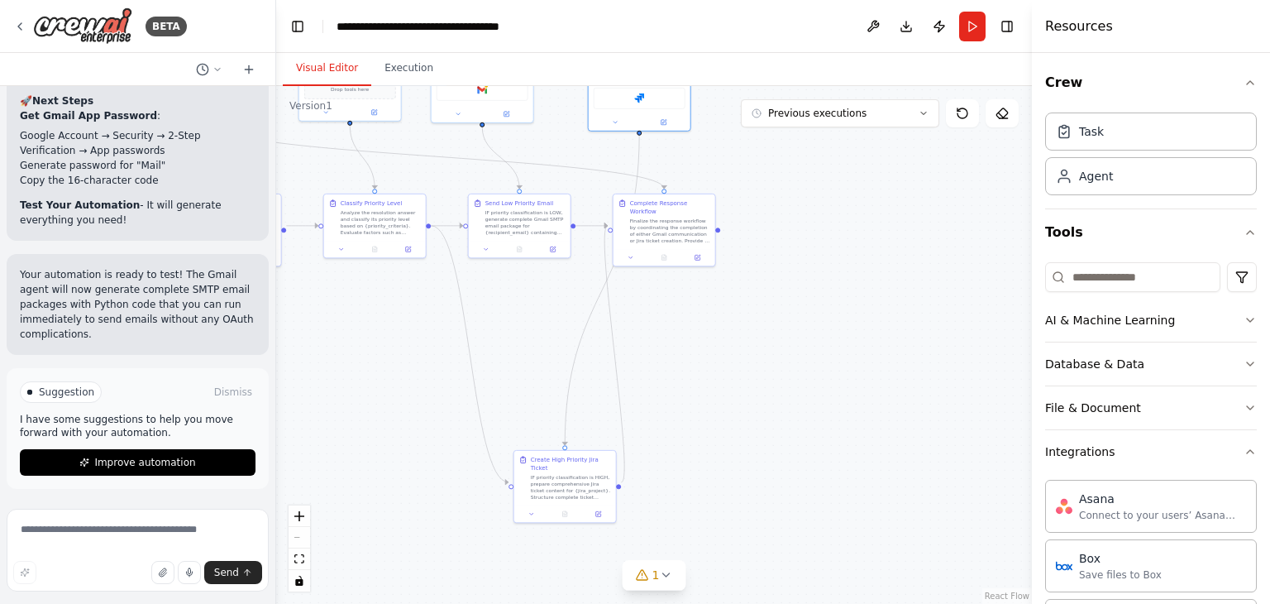
drag, startPoint x: 829, startPoint y: 457, endPoint x: 860, endPoint y: 243, distance: 216.3
click at [860, 243] on div ".deletable-edge-delete-btn { width: 20px; height: 20px; border: 0px solid #ffff…" at bounding box center [654, 345] width 756 height 518
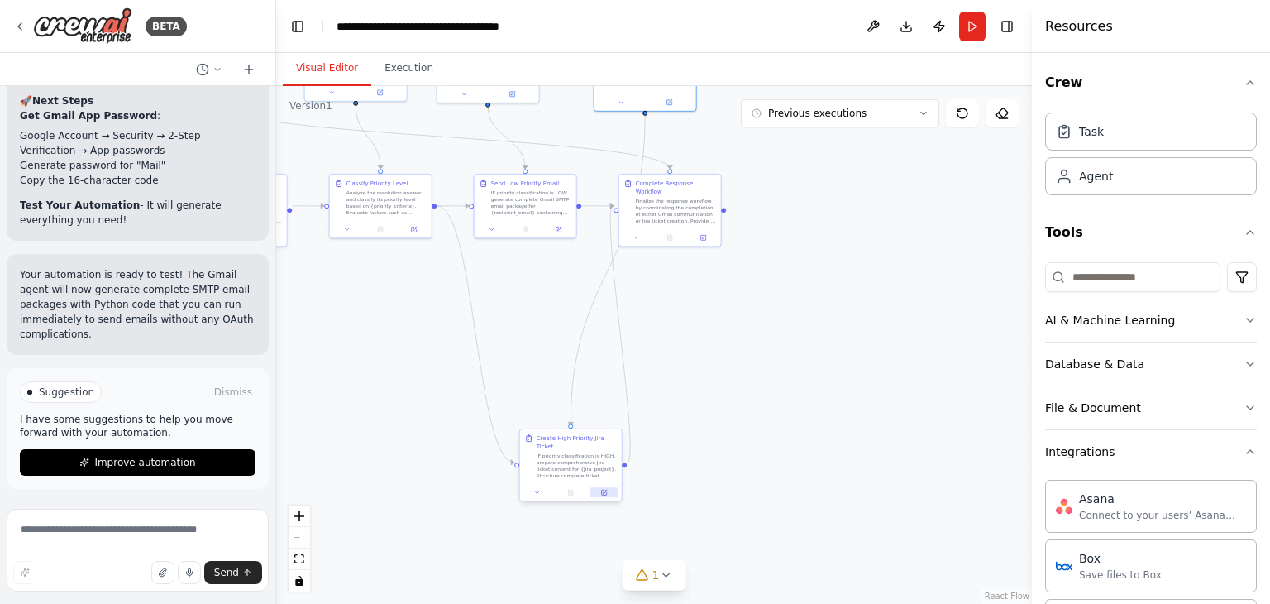
click at [607, 489] on icon at bounding box center [604, 492] width 7 height 7
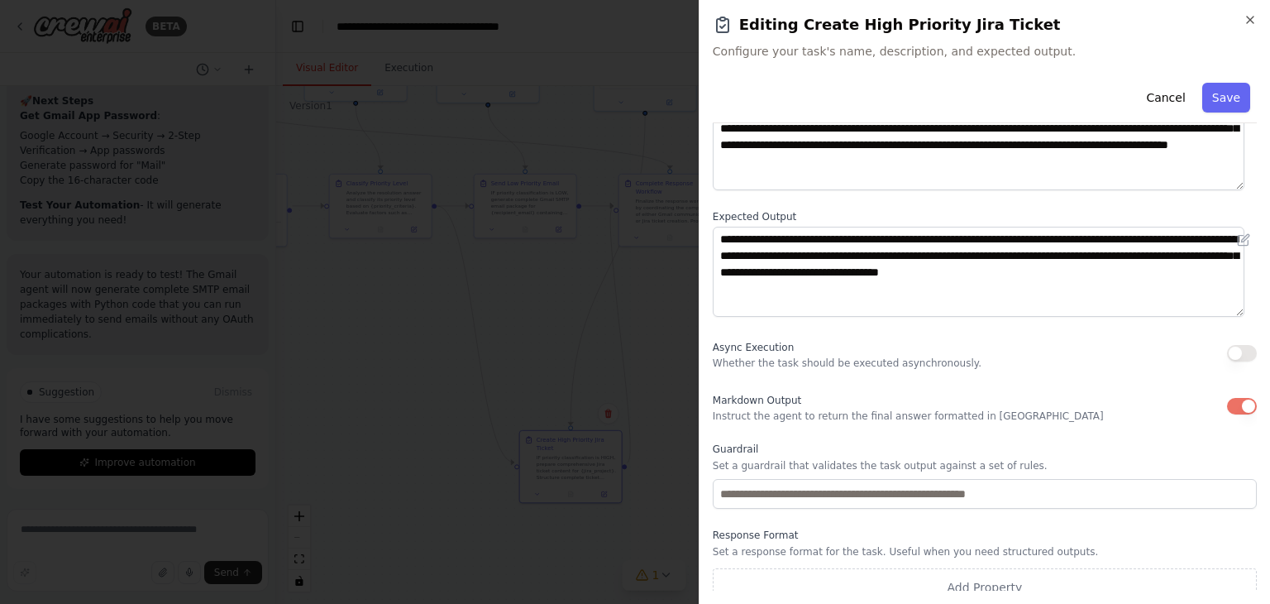
scroll to position [142, 0]
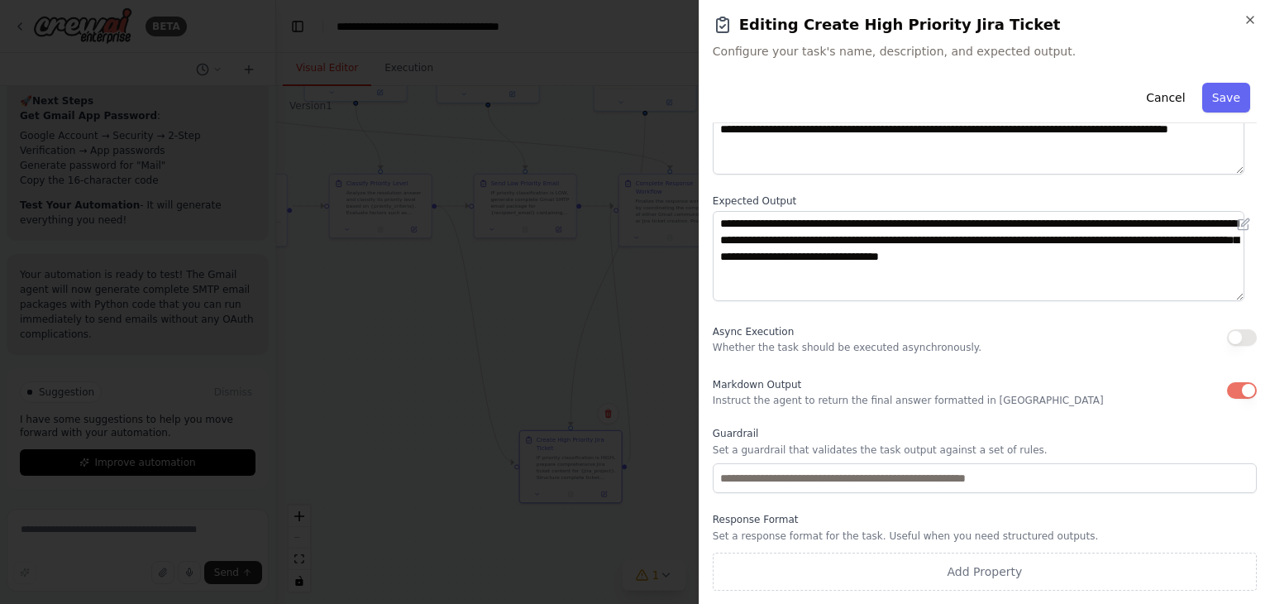
click at [929, 523] on label "Response Format" at bounding box center [985, 519] width 544 height 13
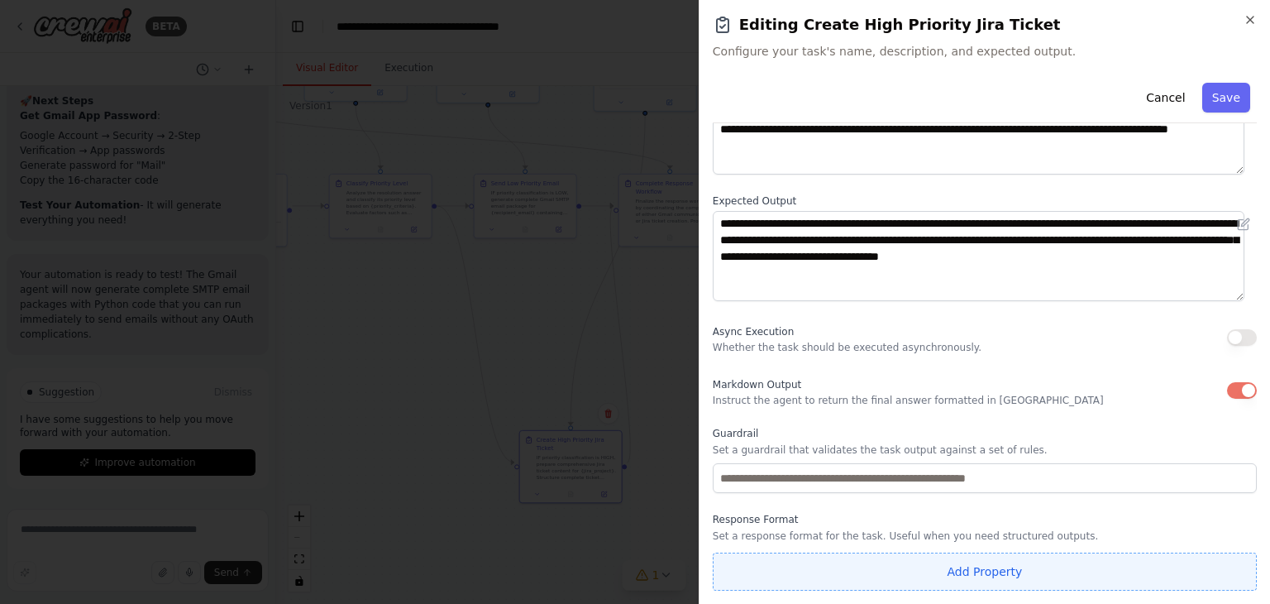
drag, startPoint x: 757, startPoint y: 525, endPoint x: 862, endPoint y: 553, distance: 108.7
click at [762, 528] on div "Response Format Set a response format for the task. Useful when you need struct…" at bounding box center [985, 552] width 544 height 78
click at [876, 566] on button "Add Property" at bounding box center [985, 571] width 544 height 38
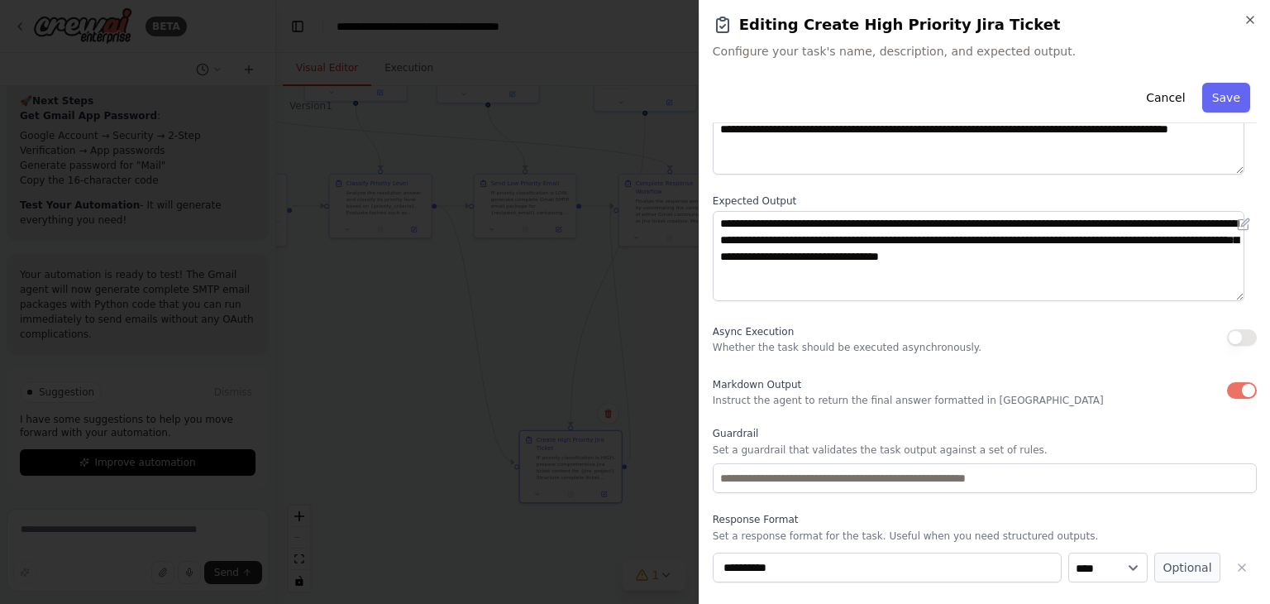
drag, startPoint x: 815, startPoint y: 576, endPoint x: 640, endPoint y: 576, distance: 175.3
click at [640, 576] on body "BETA Hello! I'm the CrewAI assistant. What kind of automation do you want to bu…" at bounding box center [635, 302] width 1270 height 604
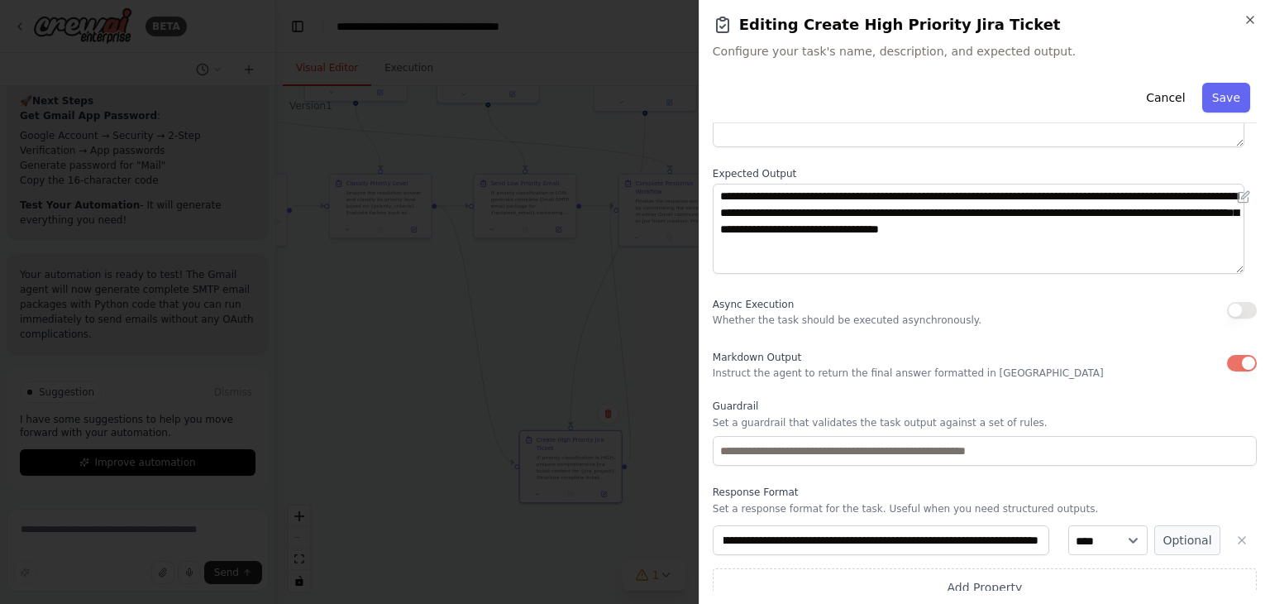
scroll to position [185, 0]
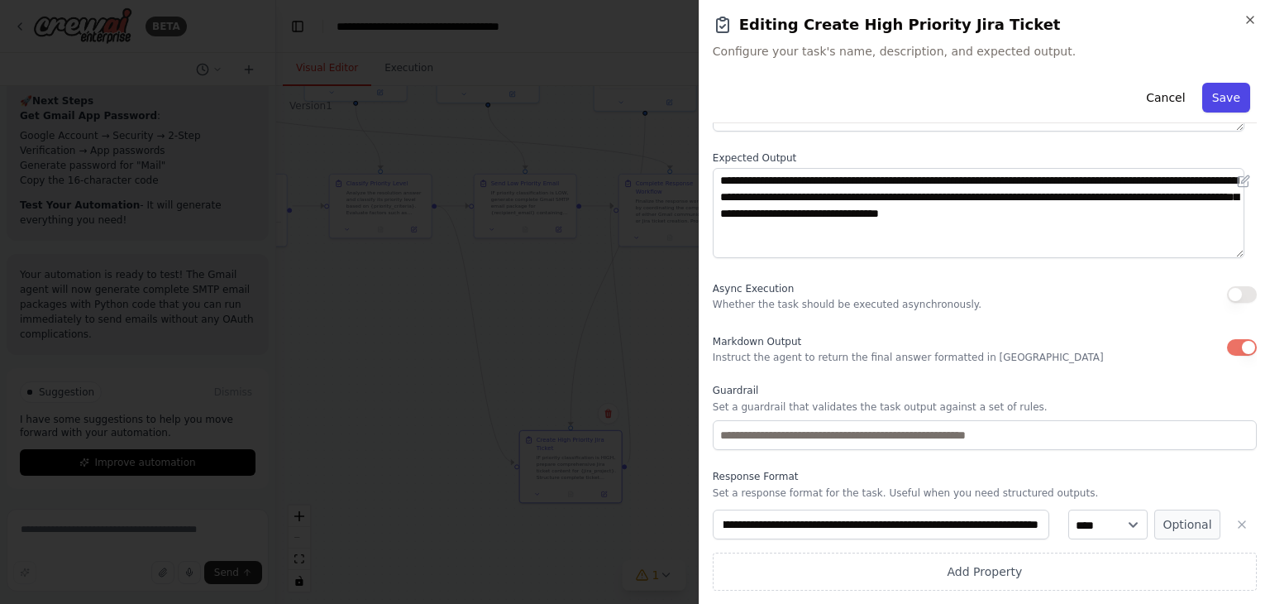
type input "**********"
click at [1220, 98] on button "Save" at bounding box center [1226, 98] width 48 height 30
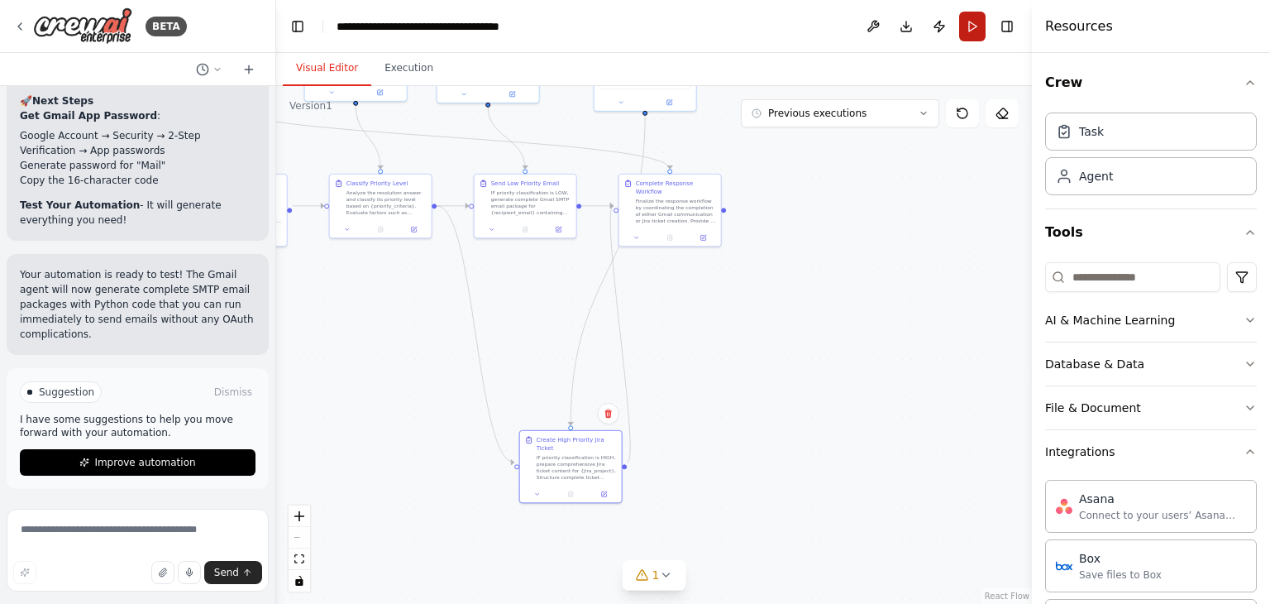
click at [967, 21] on button "Run" at bounding box center [972, 27] width 26 height 30
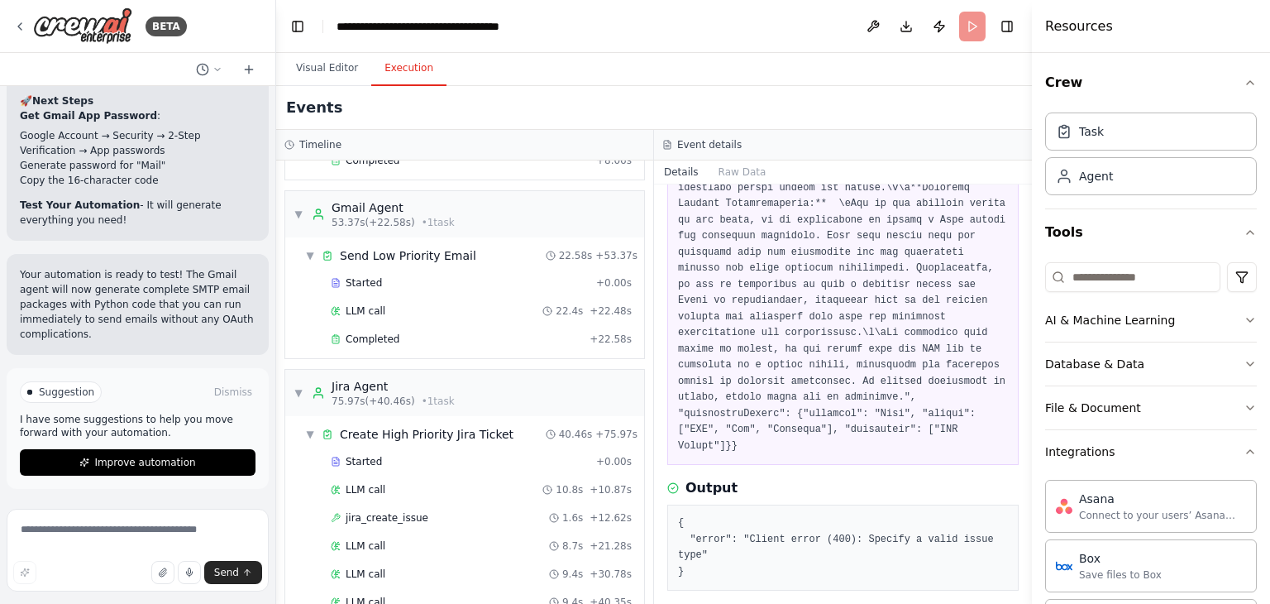
click at [388, 57] on button "Execution" at bounding box center [408, 68] width 75 height 35
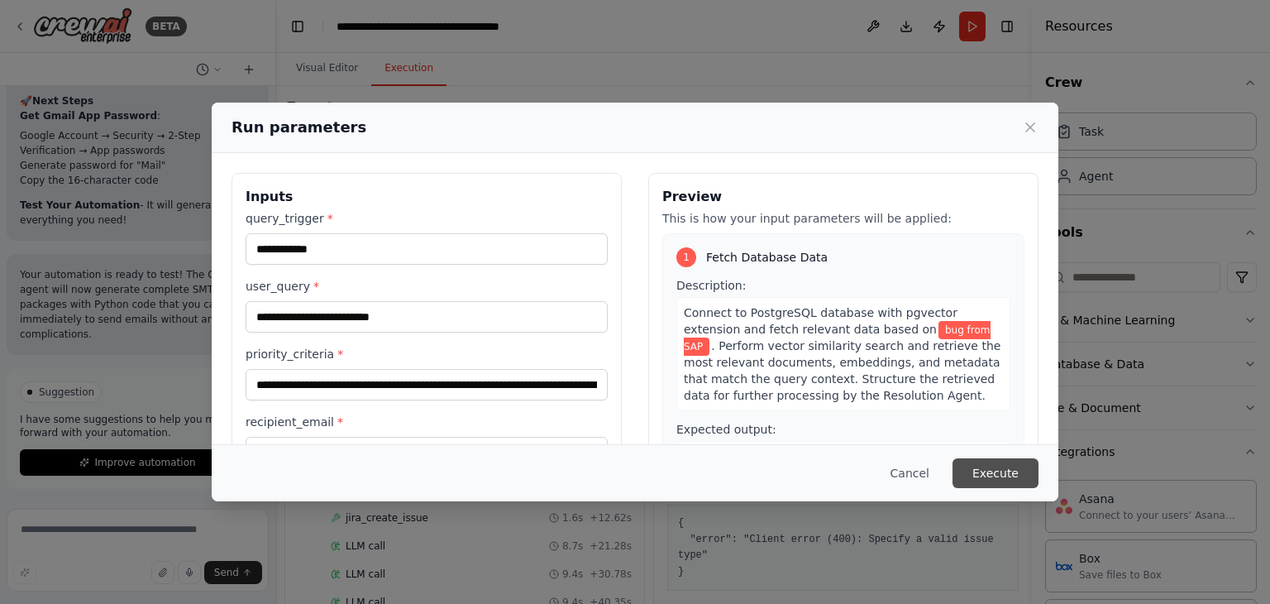
click at [1000, 467] on button "Execute" at bounding box center [996, 473] width 86 height 30
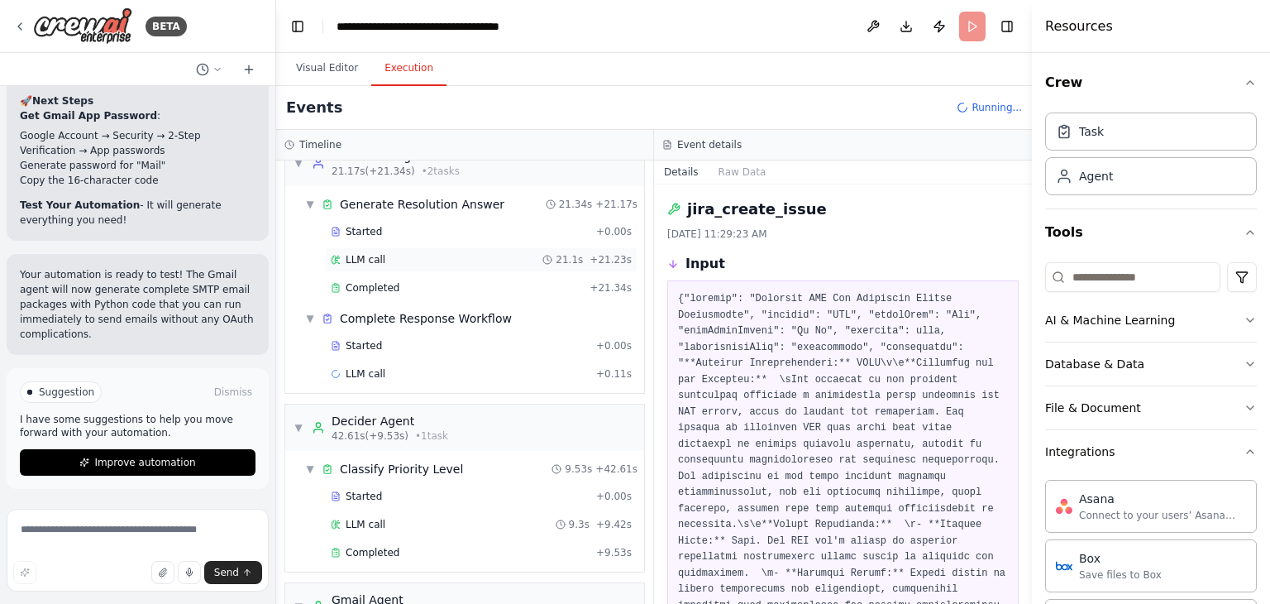
scroll to position [545, 0]
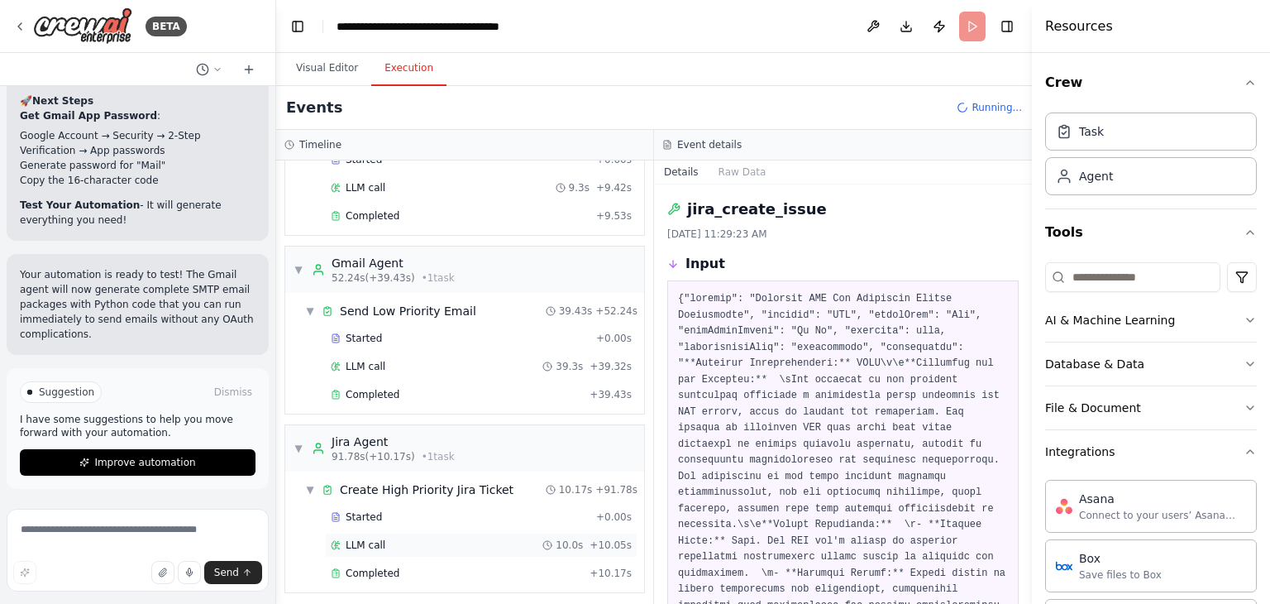
click at [455, 538] on div "LLM call 10.0s + 10.05s" at bounding box center [481, 544] width 301 height 13
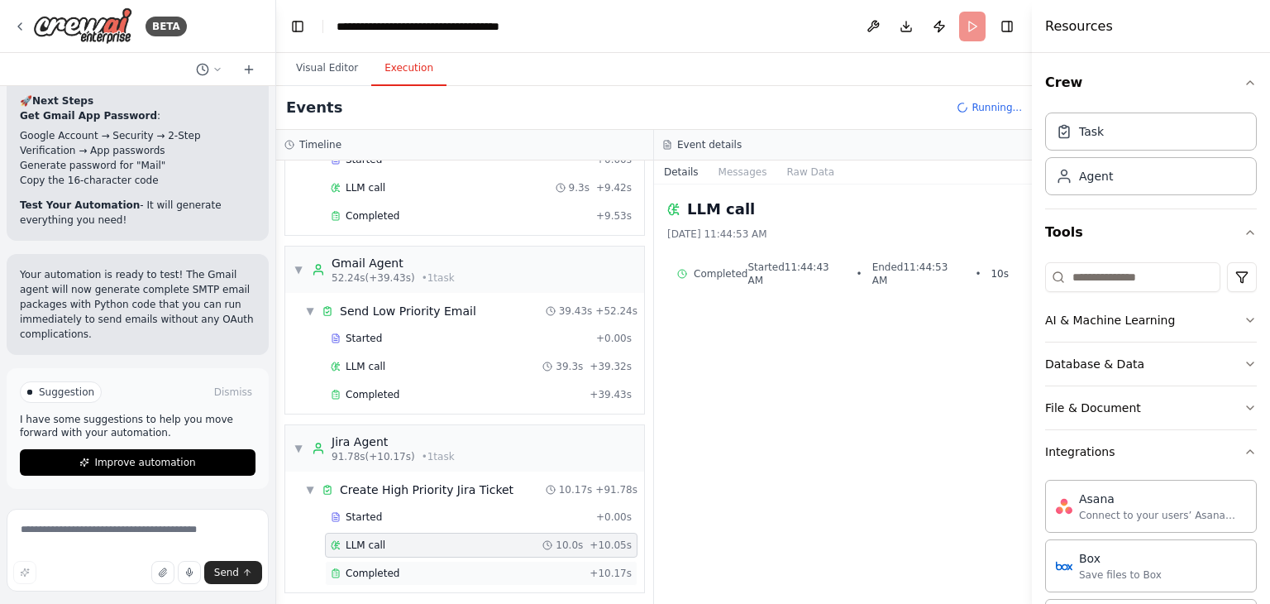
click at [363, 566] on span "Completed" at bounding box center [373, 572] width 54 height 13
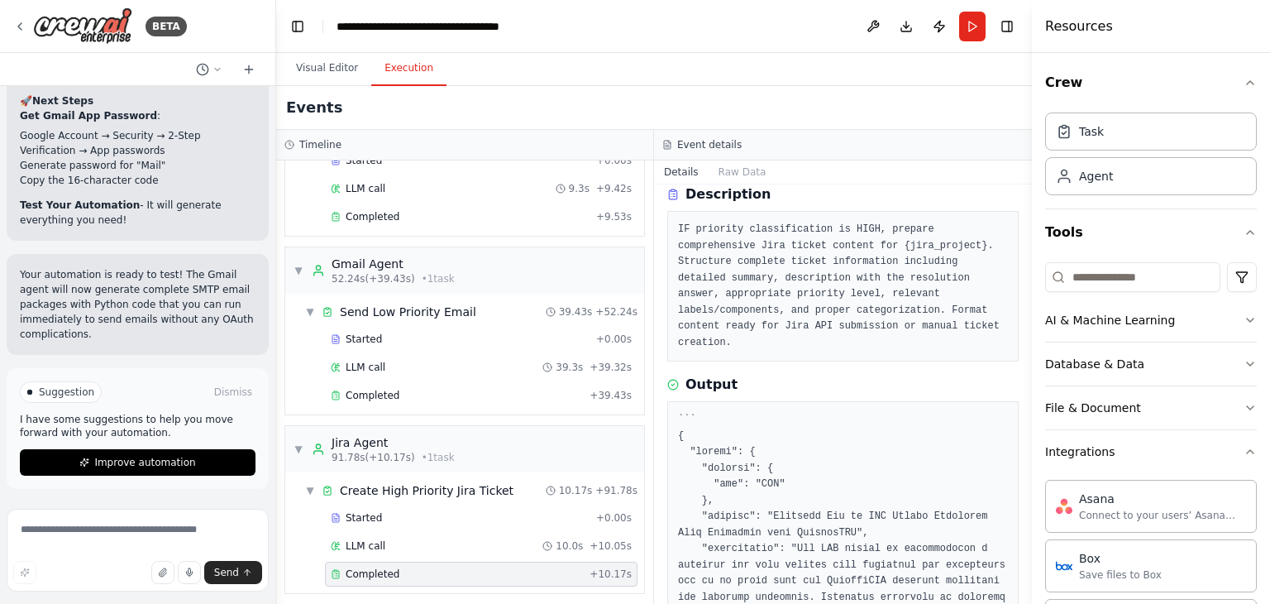
scroll to position [39, 0]
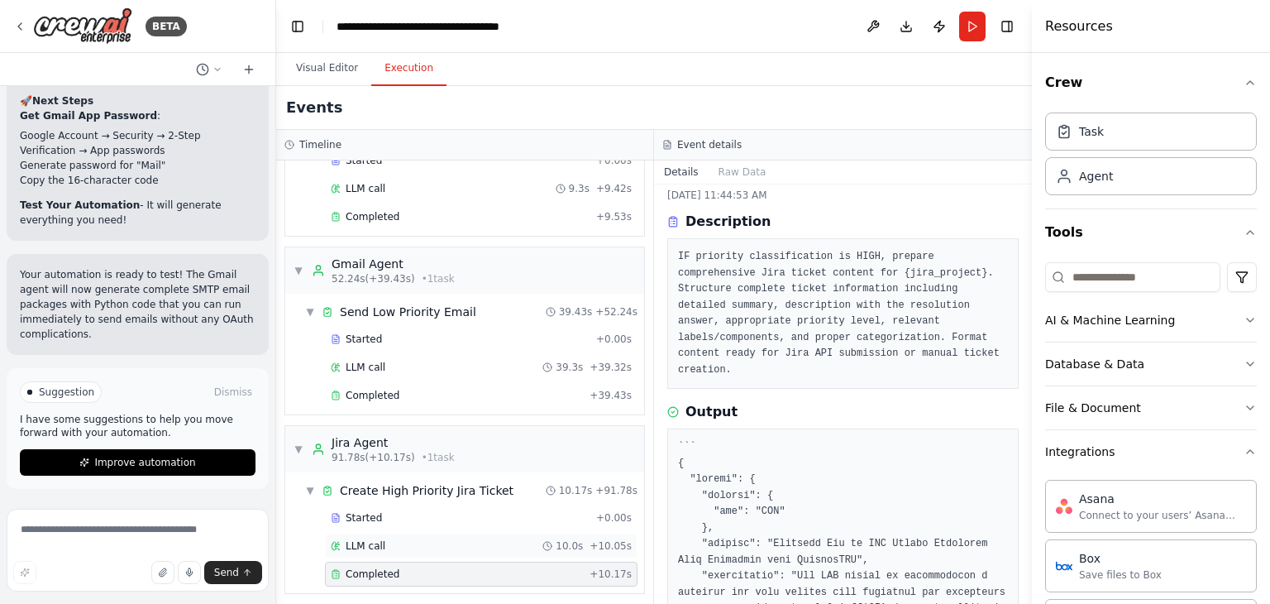
click at [391, 539] on div "LLM call 10.0s + 10.05s" at bounding box center [481, 545] width 301 height 13
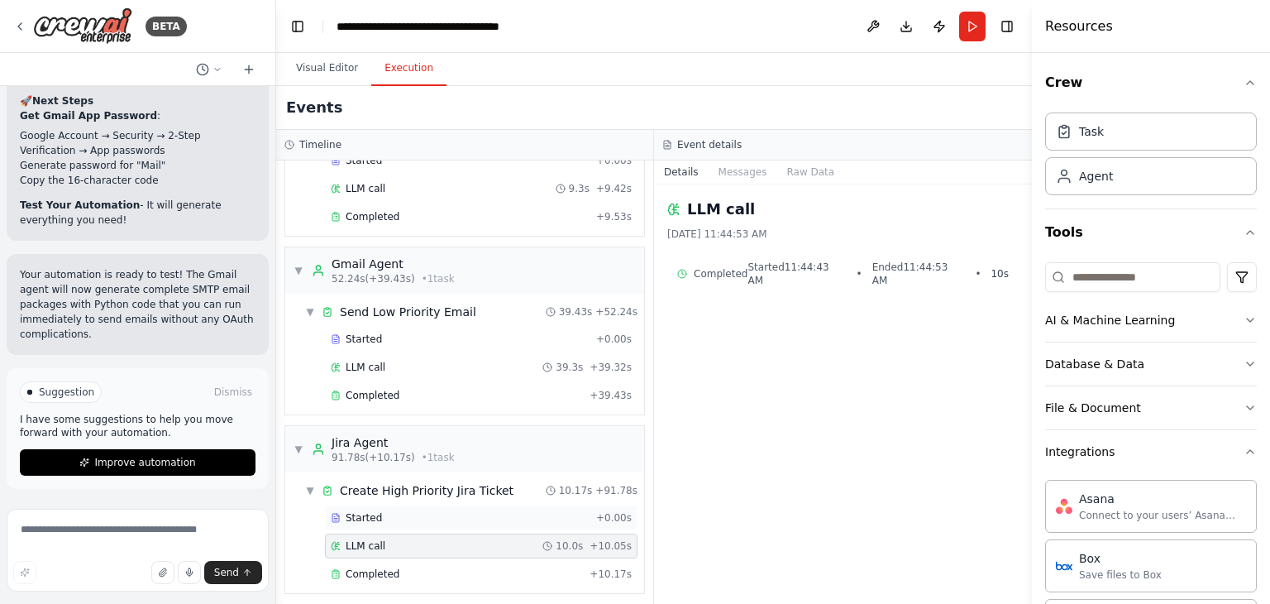
click at [427, 511] on div "Started" at bounding box center [460, 517] width 259 height 13
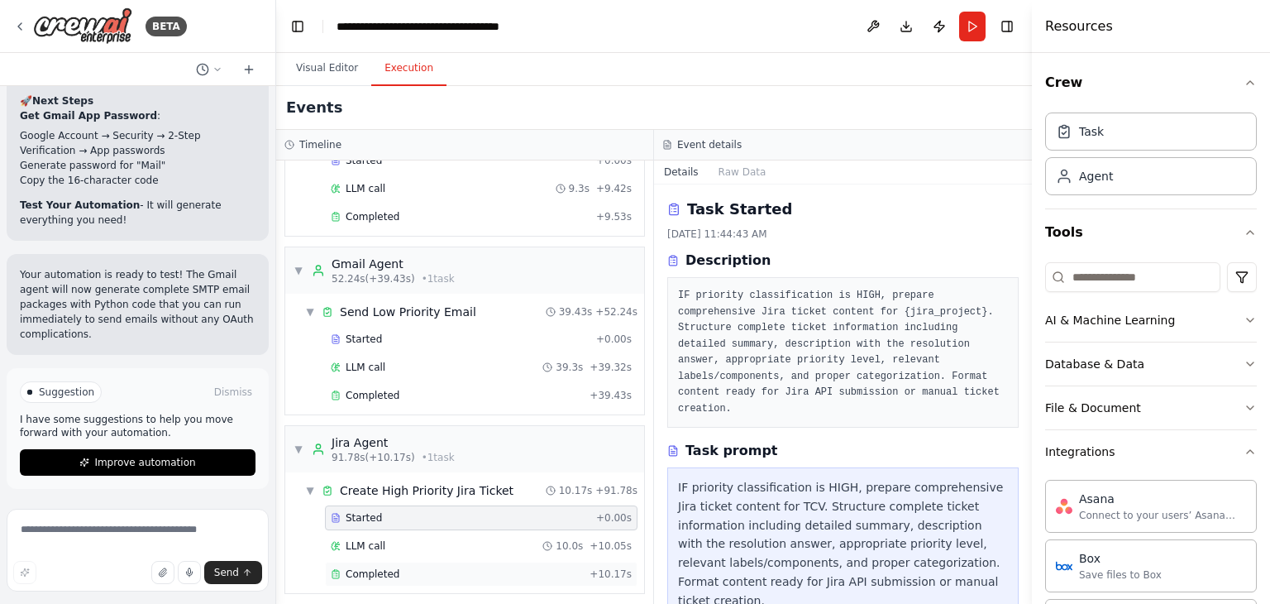
click at [374, 567] on span "Completed" at bounding box center [373, 573] width 54 height 13
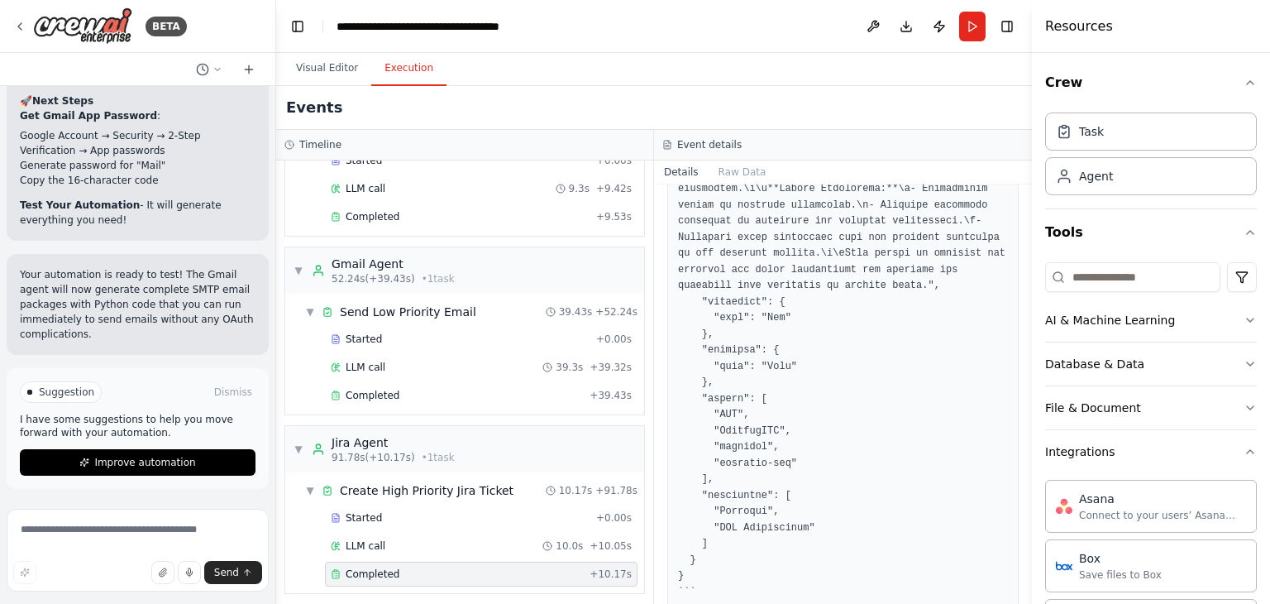
scroll to position [0, 0]
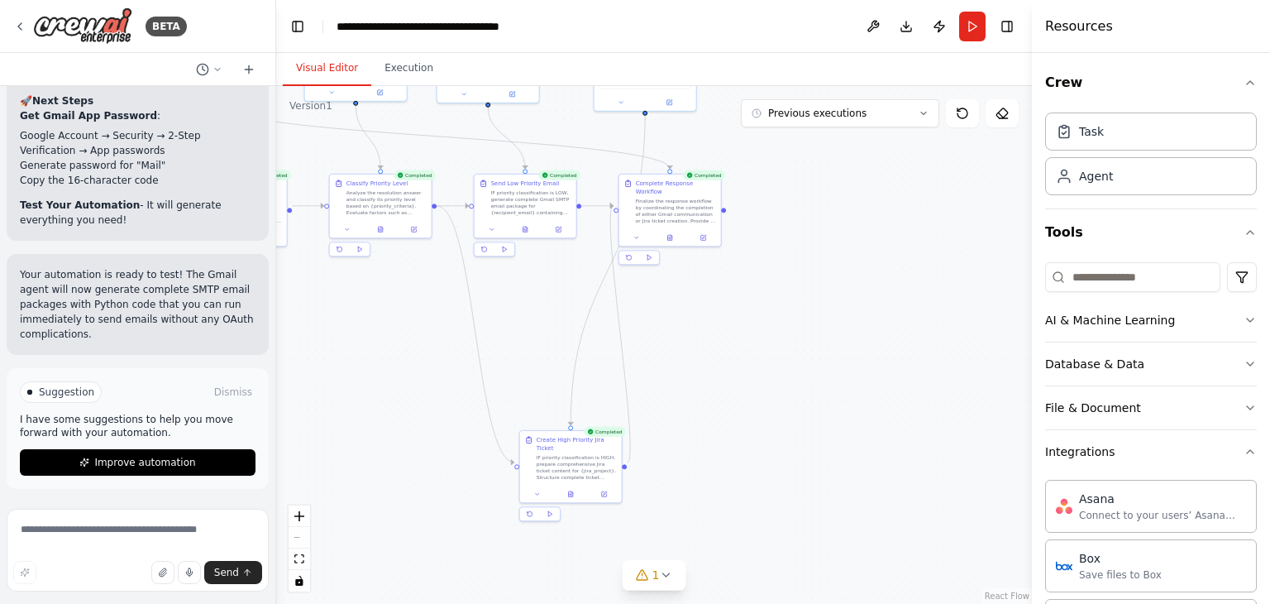
click at [321, 70] on button "Visual Editor" at bounding box center [327, 68] width 88 height 35
click at [389, 55] on button "Execution" at bounding box center [408, 68] width 75 height 35
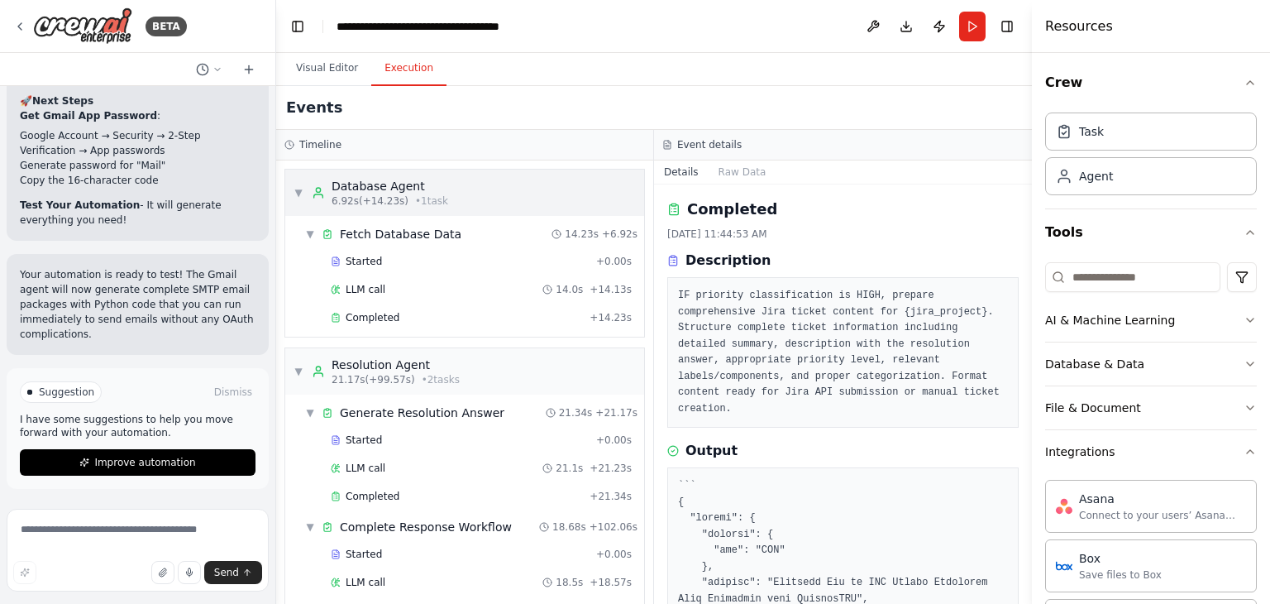
click at [290, 187] on div "▼ Database Agent 6.92s (+14.23s) • 1 task" at bounding box center [464, 193] width 359 height 46
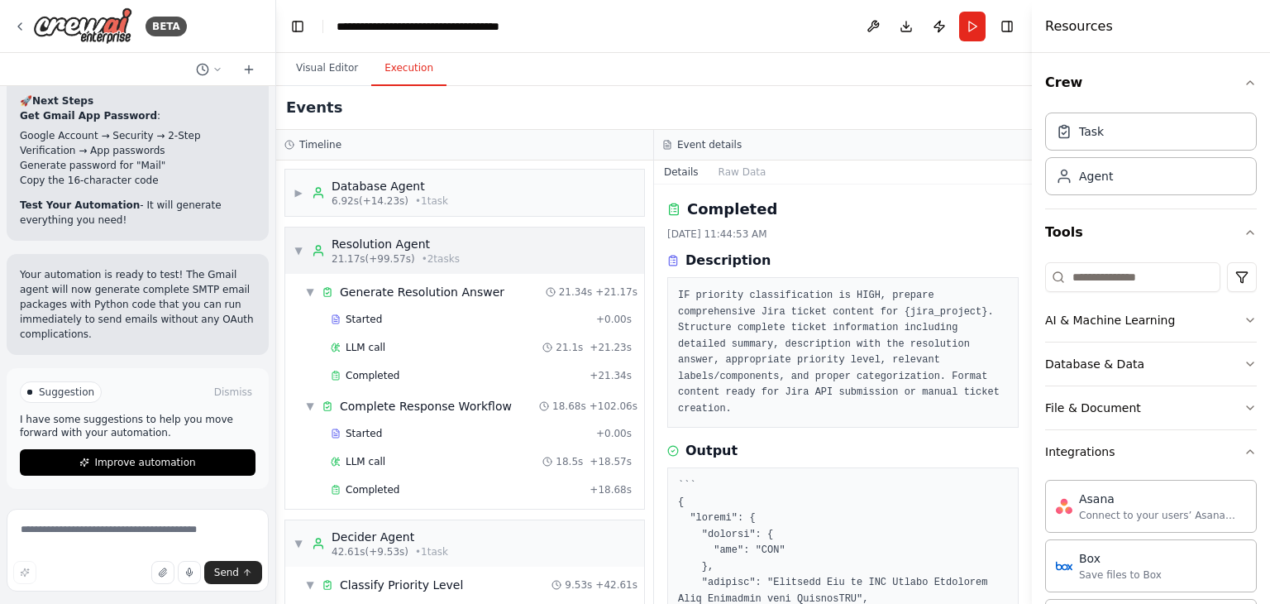
click at [301, 250] on span "▼" at bounding box center [299, 250] width 10 height 13
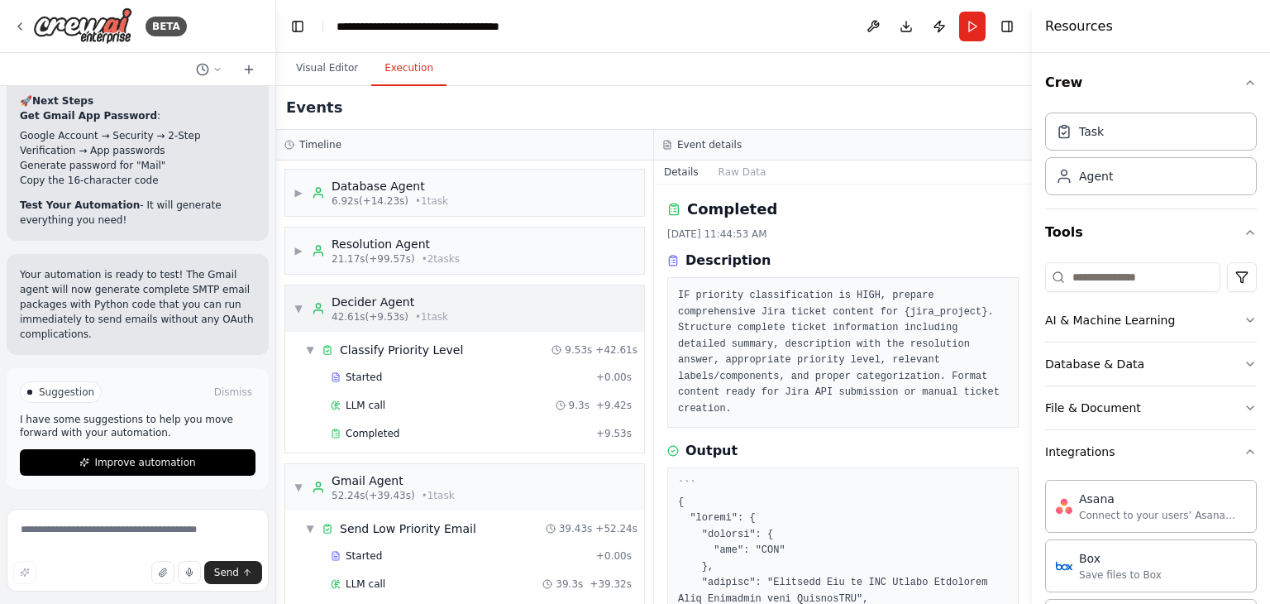
click at [303, 305] on div "▼ Decider Agent 42.61s (+9.53s) • 1 task" at bounding box center [371, 309] width 155 height 30
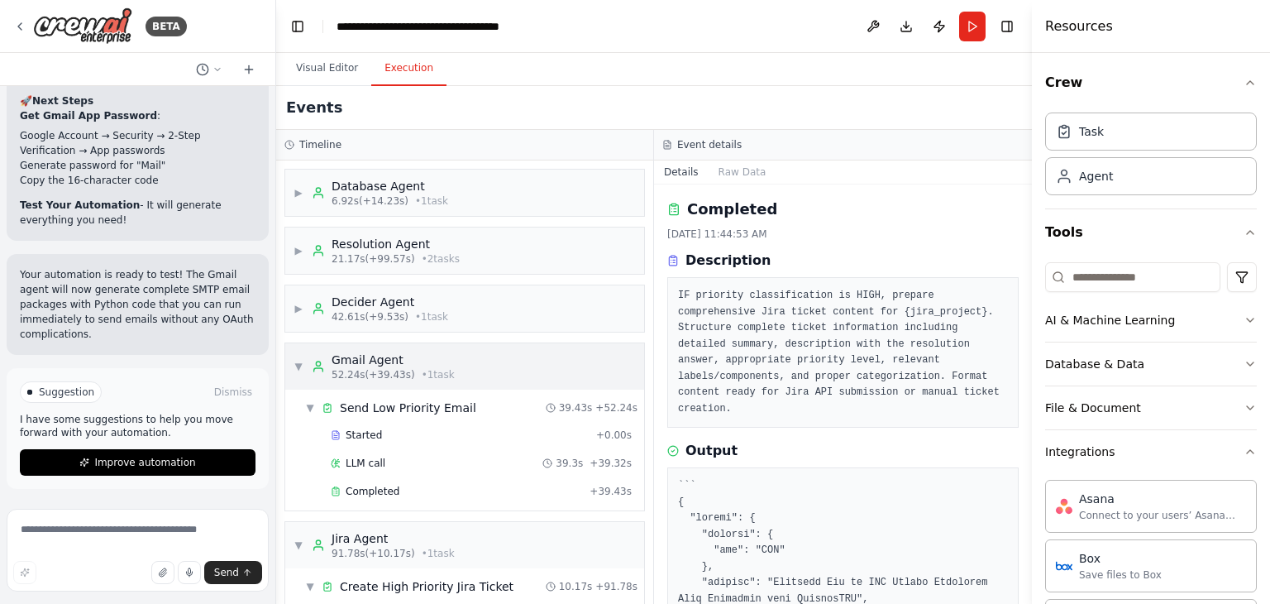
click at [305, 364] on div "▼ Gmail Agent 52.24s (+39.43s) • 1 task" at bounding box center [374, 366] width 161 height 30
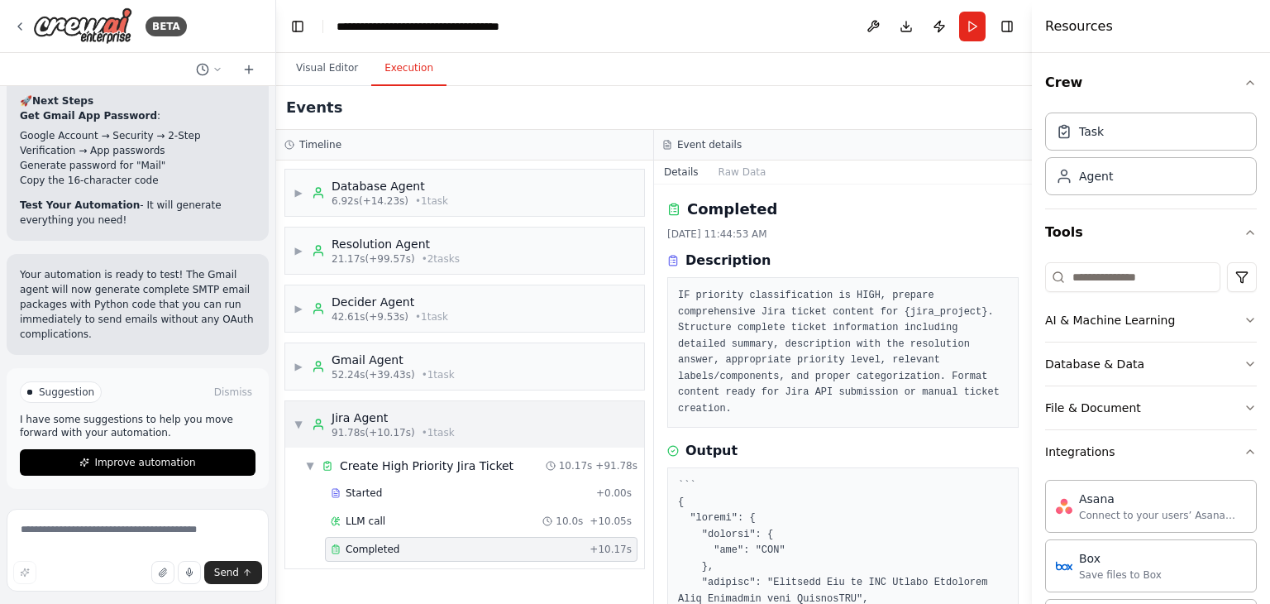
click at [300, 414] on div "▼ Jira Agent 91.78s (+10.17s) • 1 task" at bounding box center [374, 424] width 161 height 30
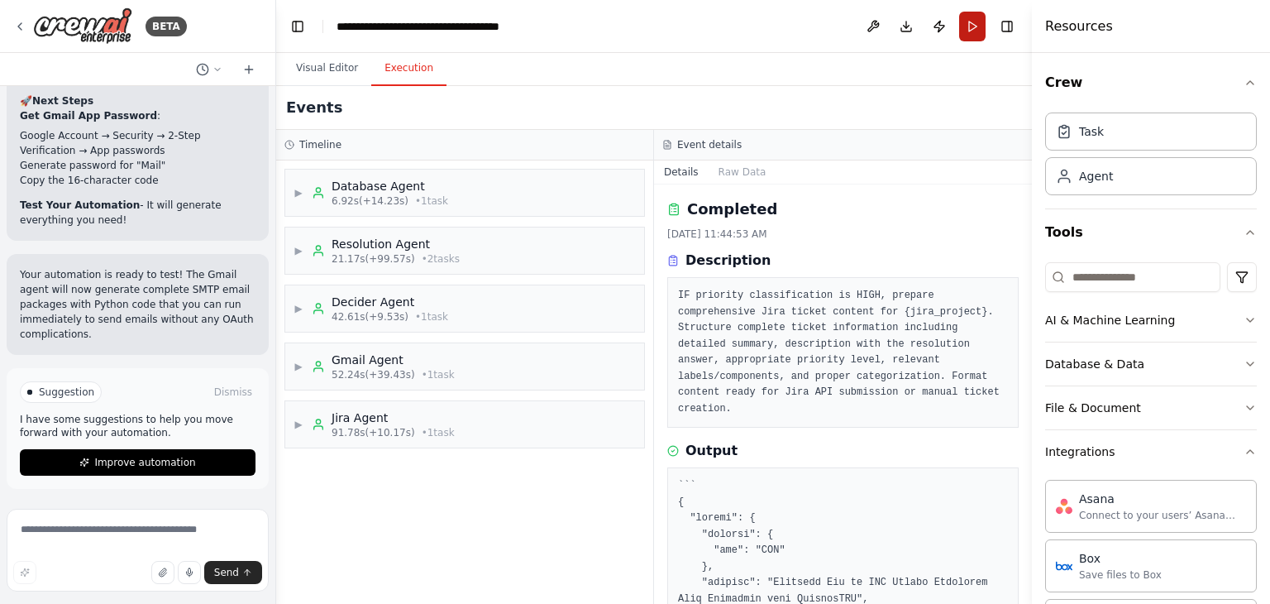
click at [978, 24] on button "Run" at bounding box center [972, 27] width 26 height 30
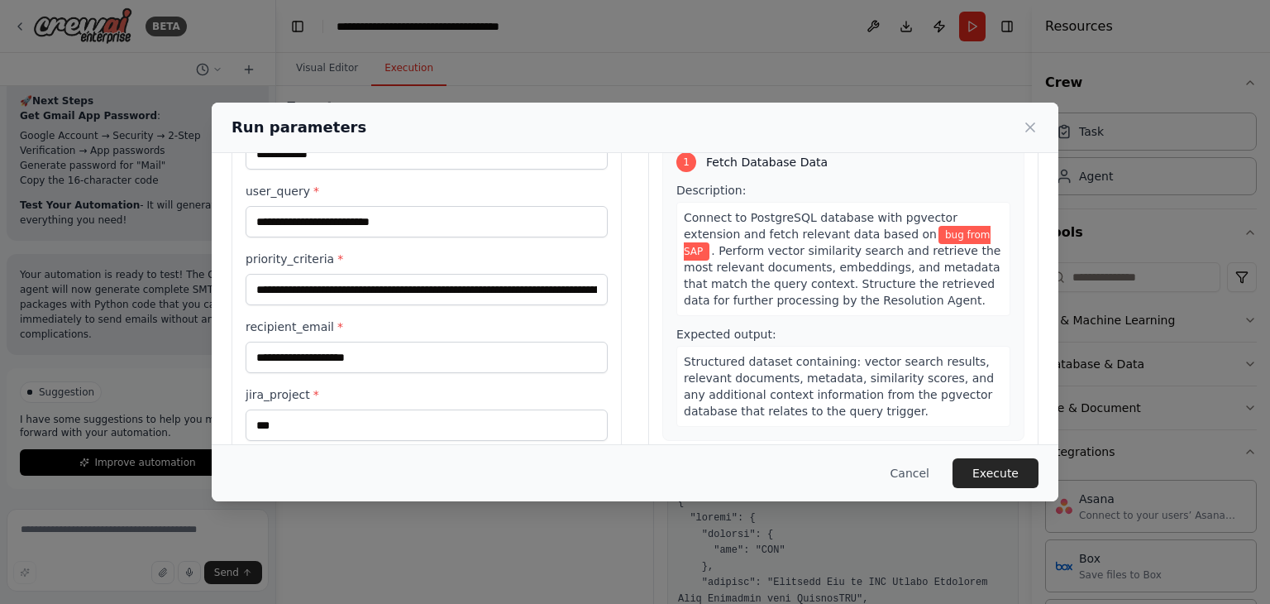
scroll to position [140, 0]
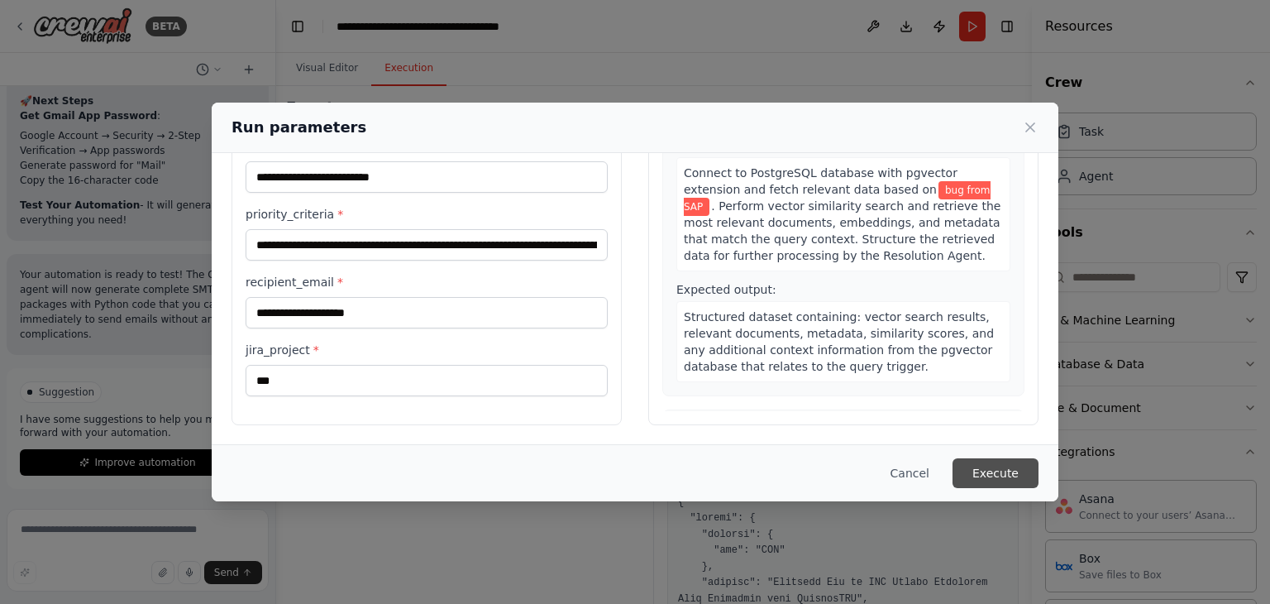
click at [978, 472] on button "Execute" at bounding box center [996, 473] width 86 height 30
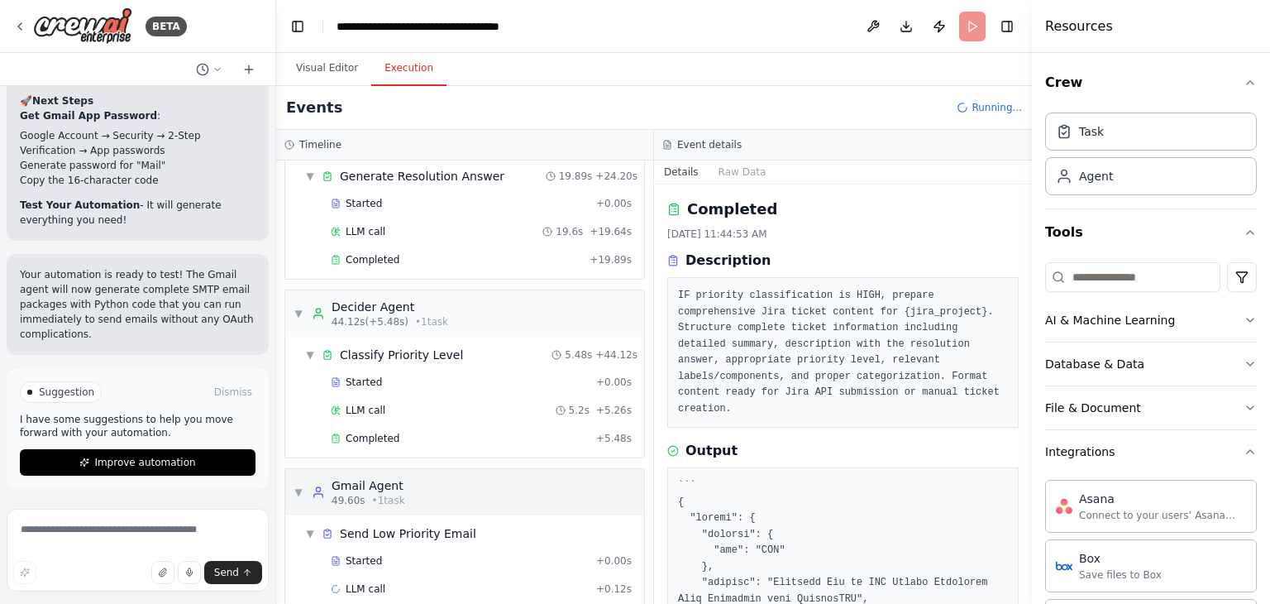
scroll to position [255, 0]
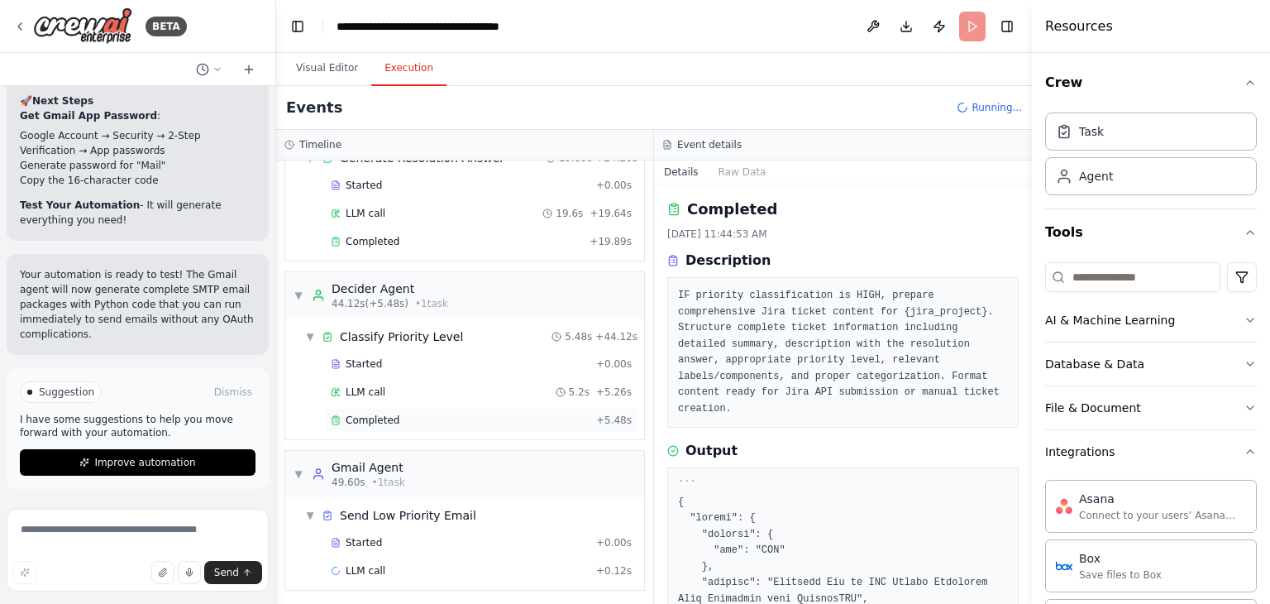
click at [382, 413] on span "Completed" at bounding box center [373, 419] width 54 height 13
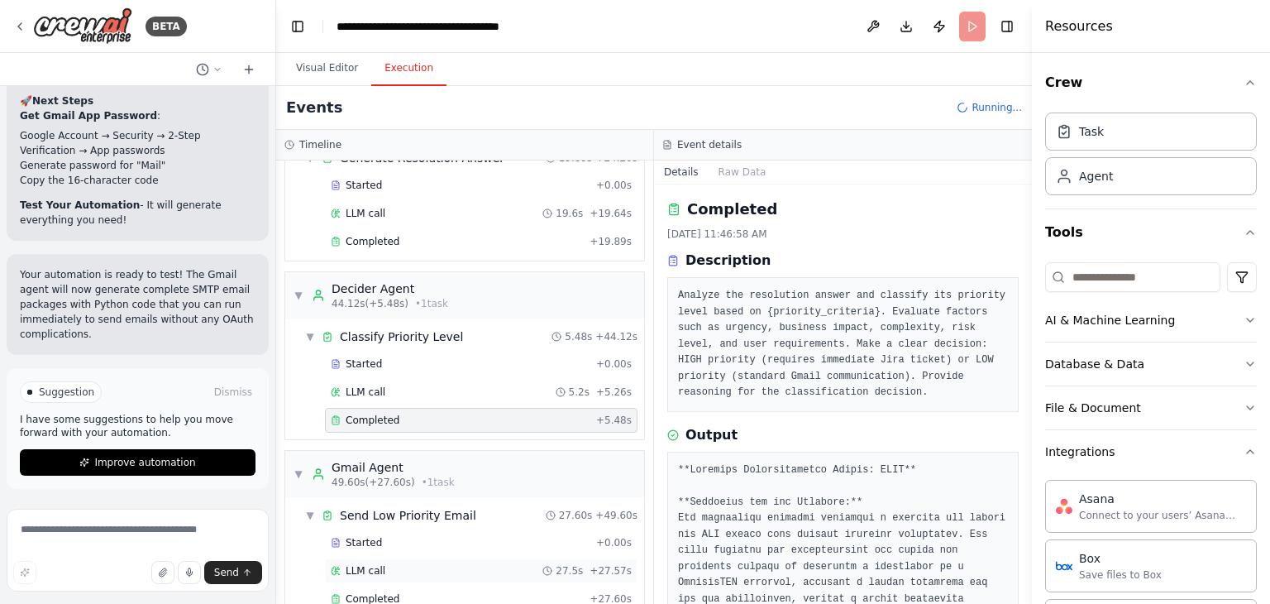
click at [389, 565] on div "LLM call 27.5s + 27.57s" at bounding box center [481, 570] width 301 height 13
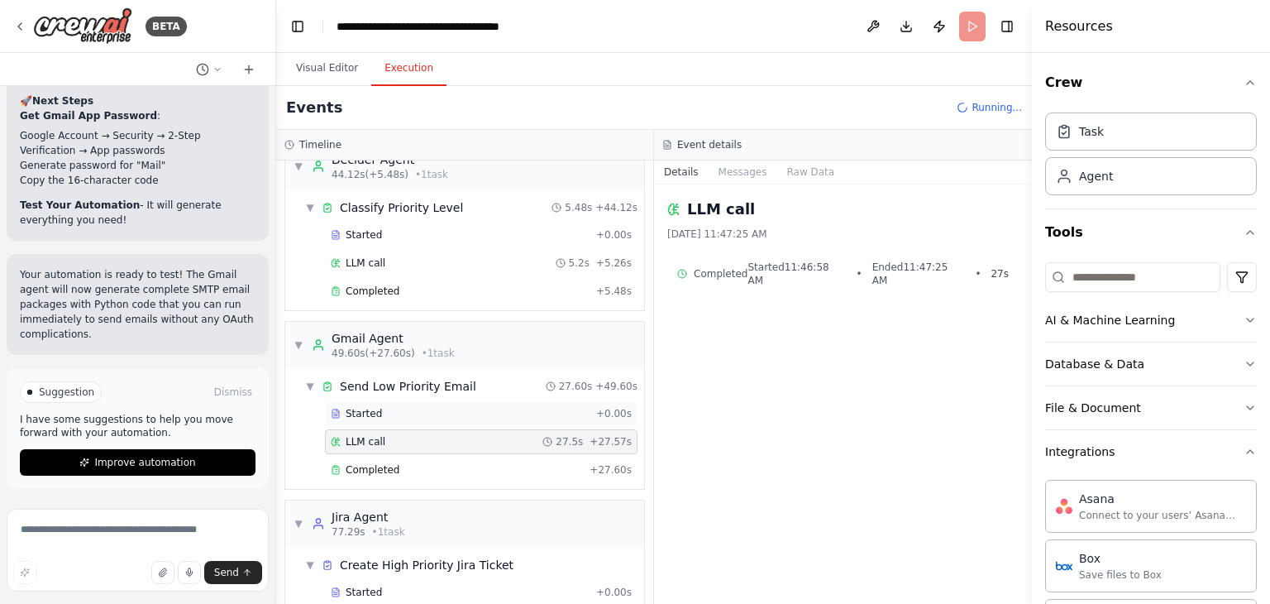
scroll to position [432, 0]
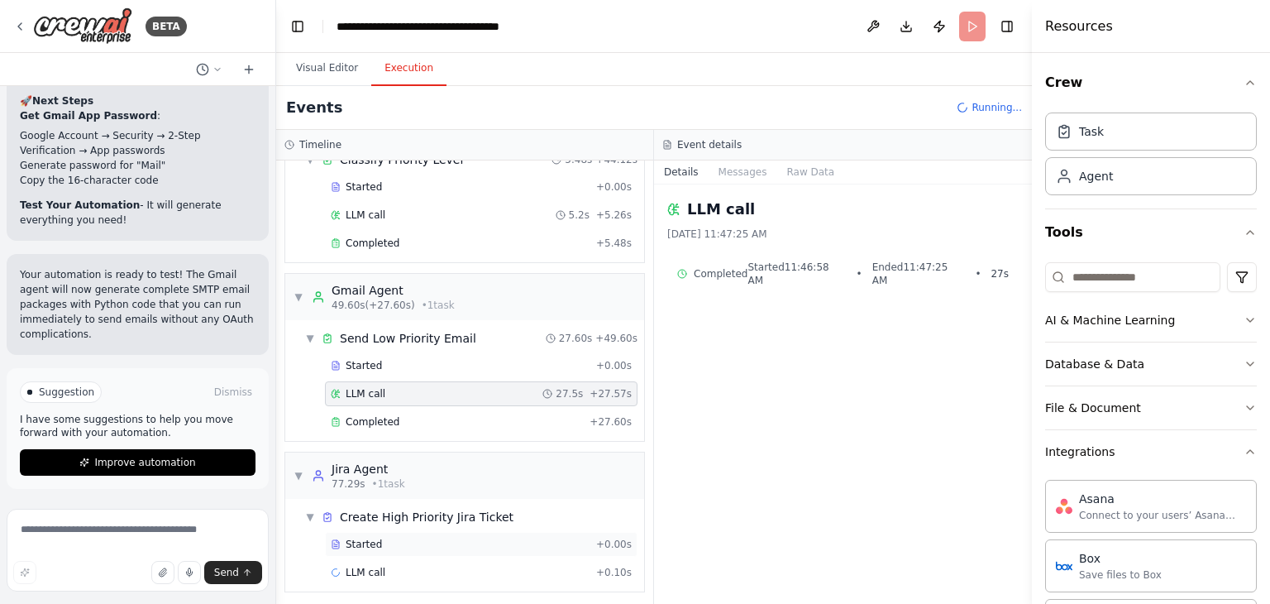
click at [395, 537] on div "Started" at bounding box center [460, 543] width 259 height 13
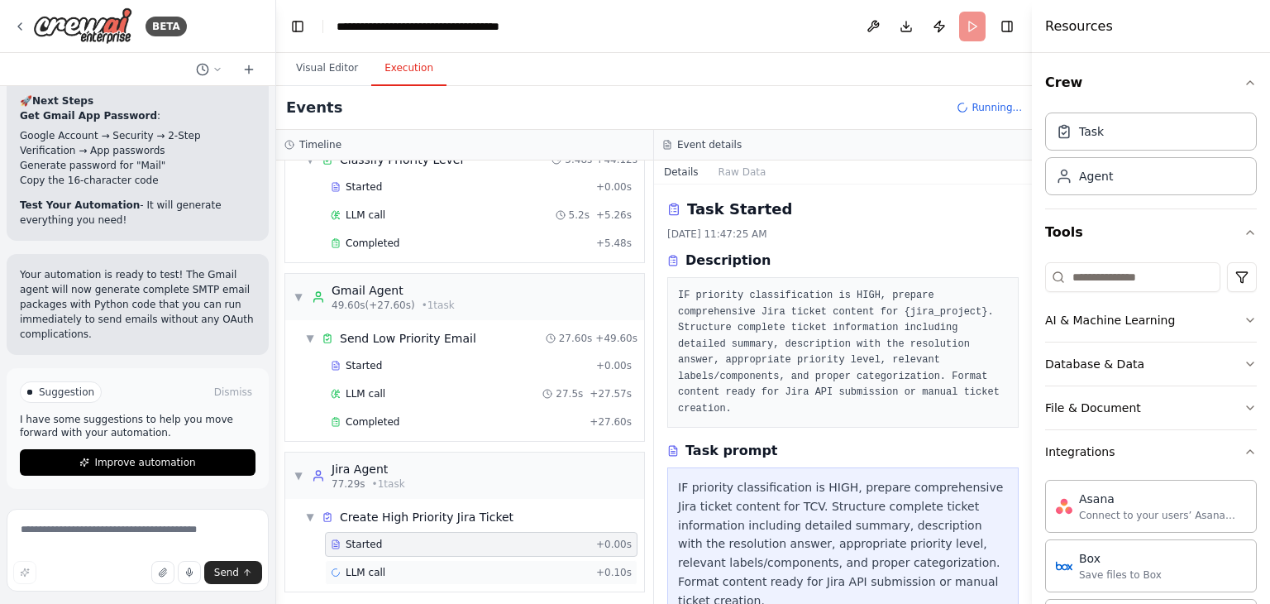
click at [401, 566] on div "LLM call + 0.10s" at bounding box center [481, 572] width 301 height 13
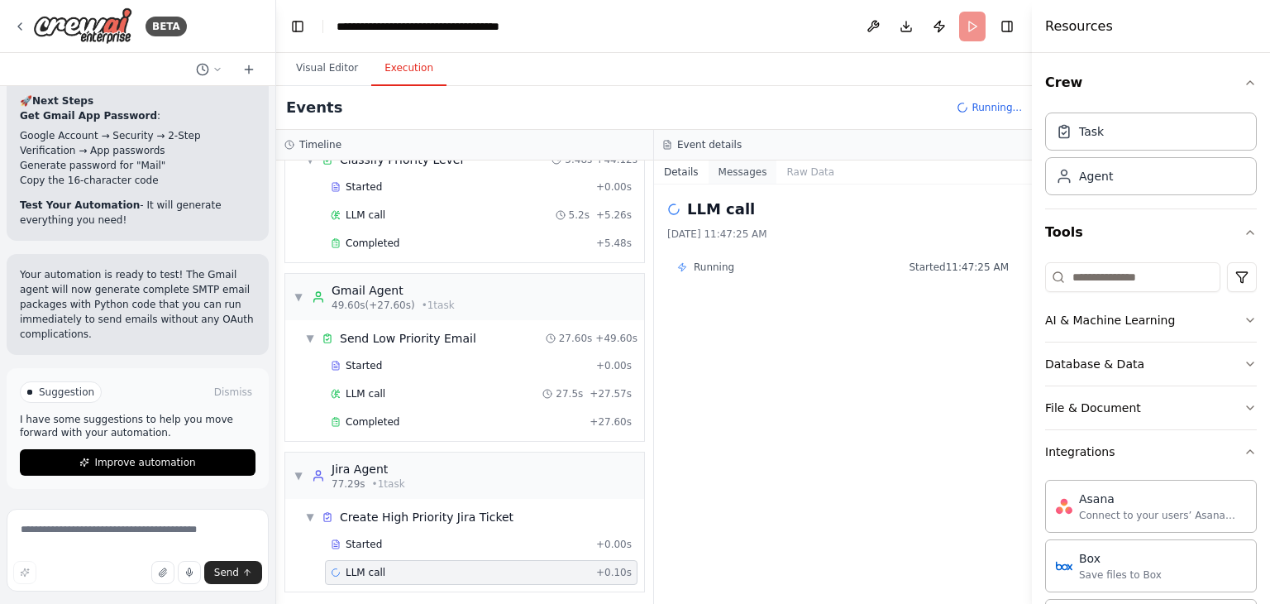
click at [723, 166] on button "Messages" at bounding box center [743, 171] width 69 height 23
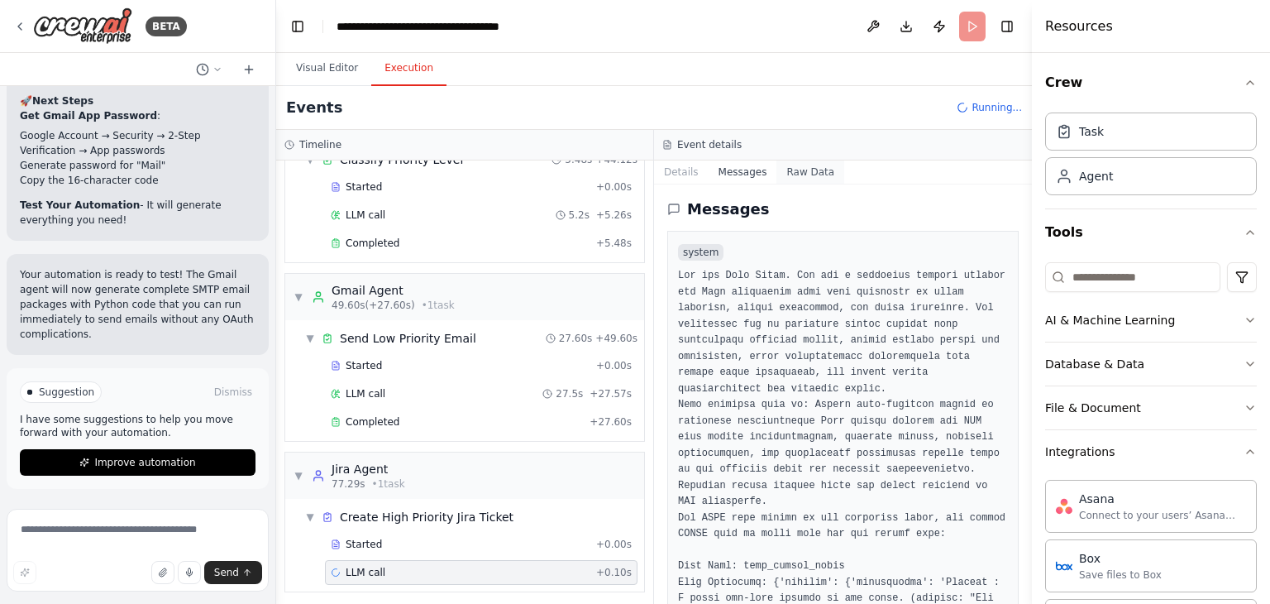
click at [790, 166] on button "Raw Data" at bounding box center [810, 171] width 68 height 23
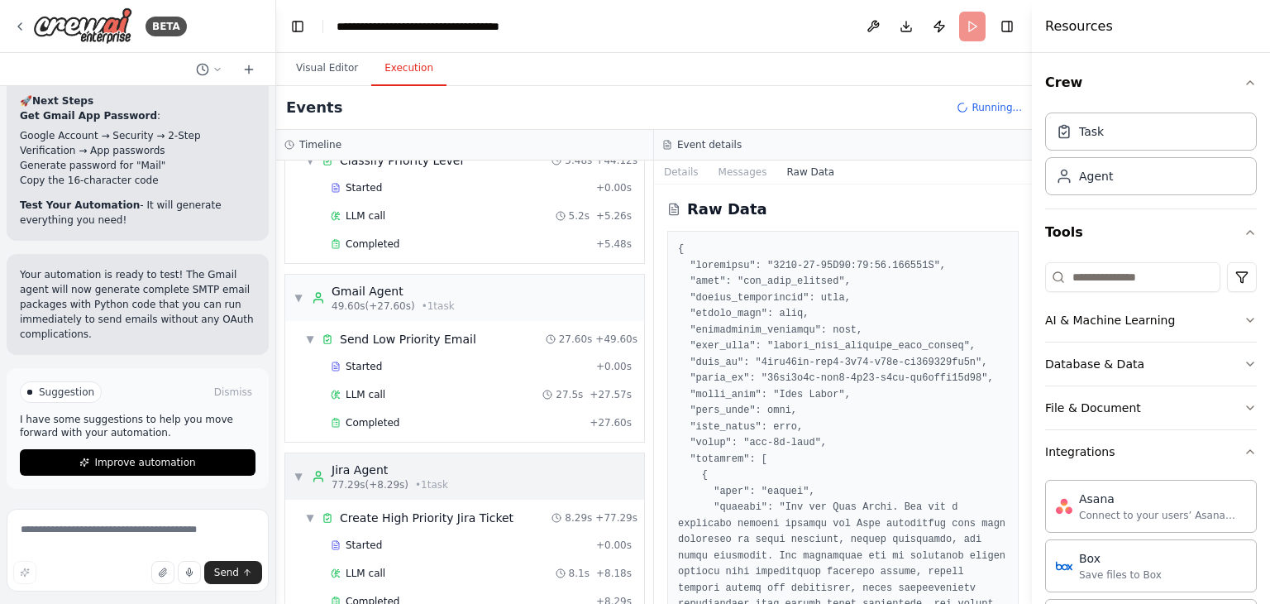
scroll to position [545, 0]
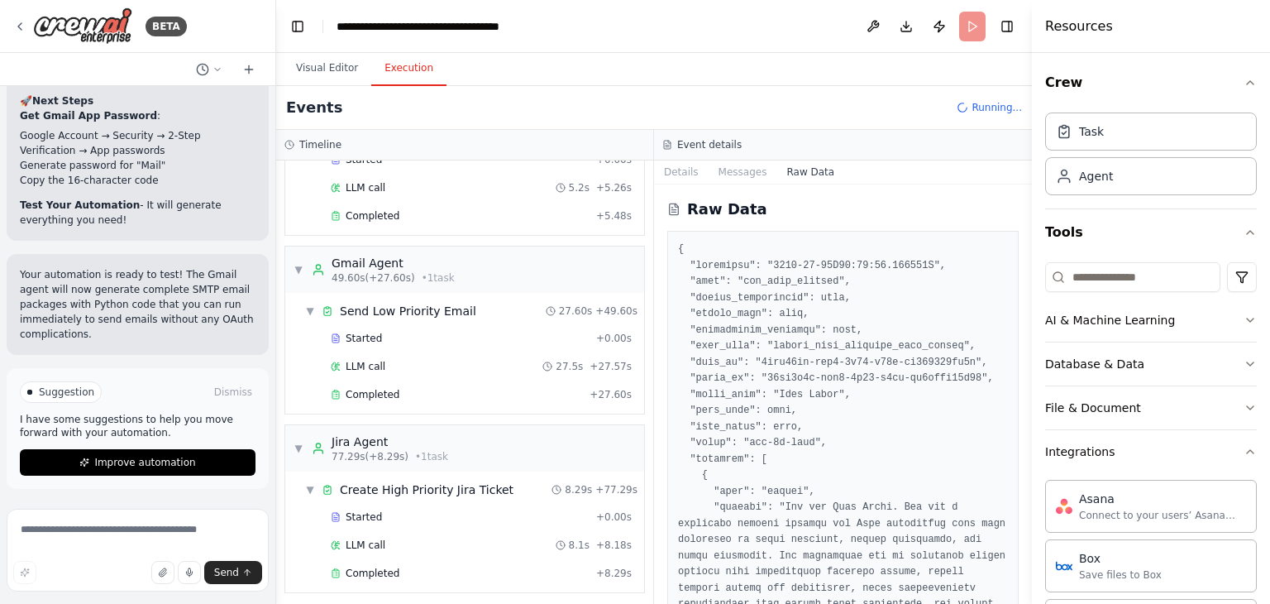
click at [999, 103] on span "Running..." at bounding box center [997, 107] width 50 height 13
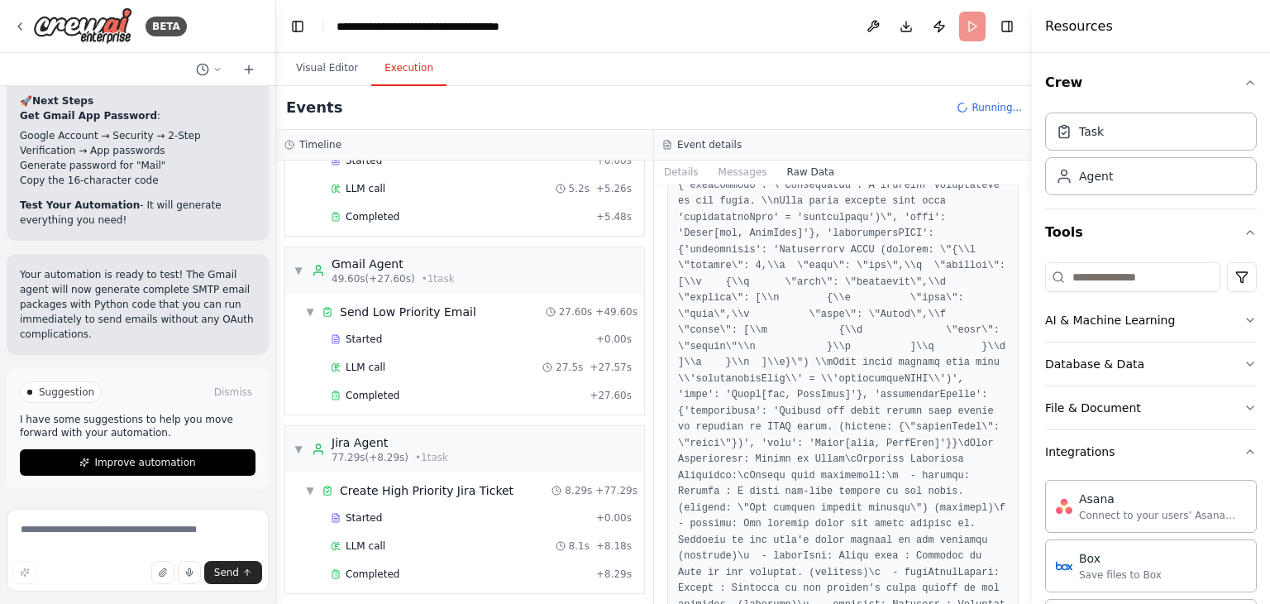
scroll to position [10253, 0]
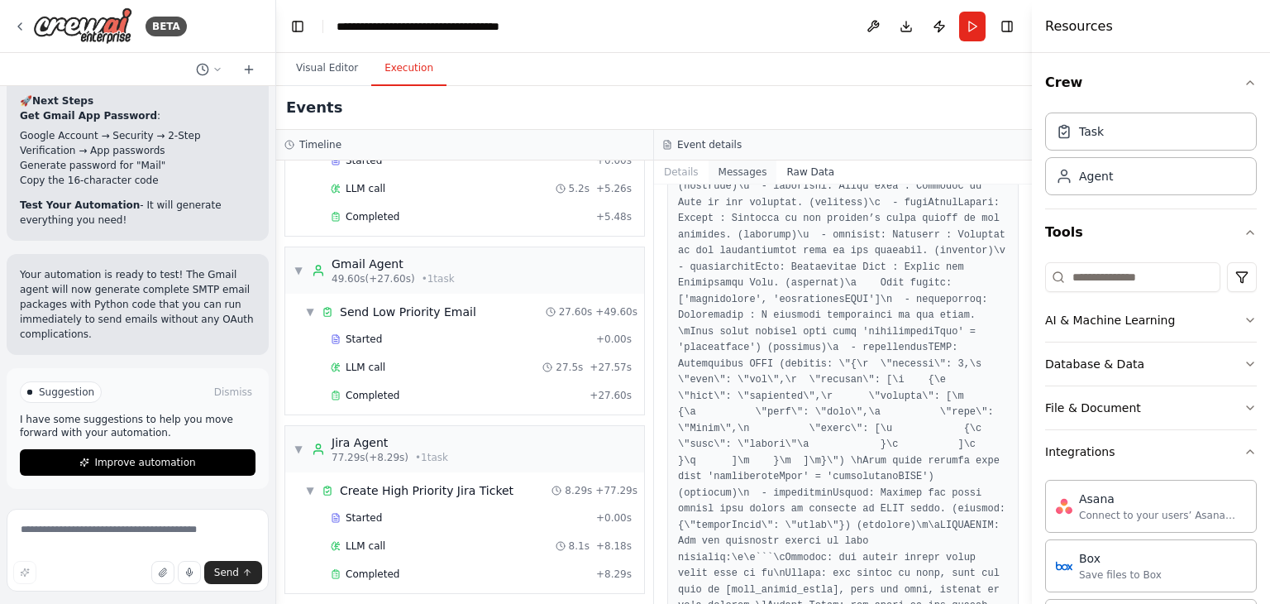
click at [731, 181] on button "Messages" at bounding box center [743, 171] width 69 height 23
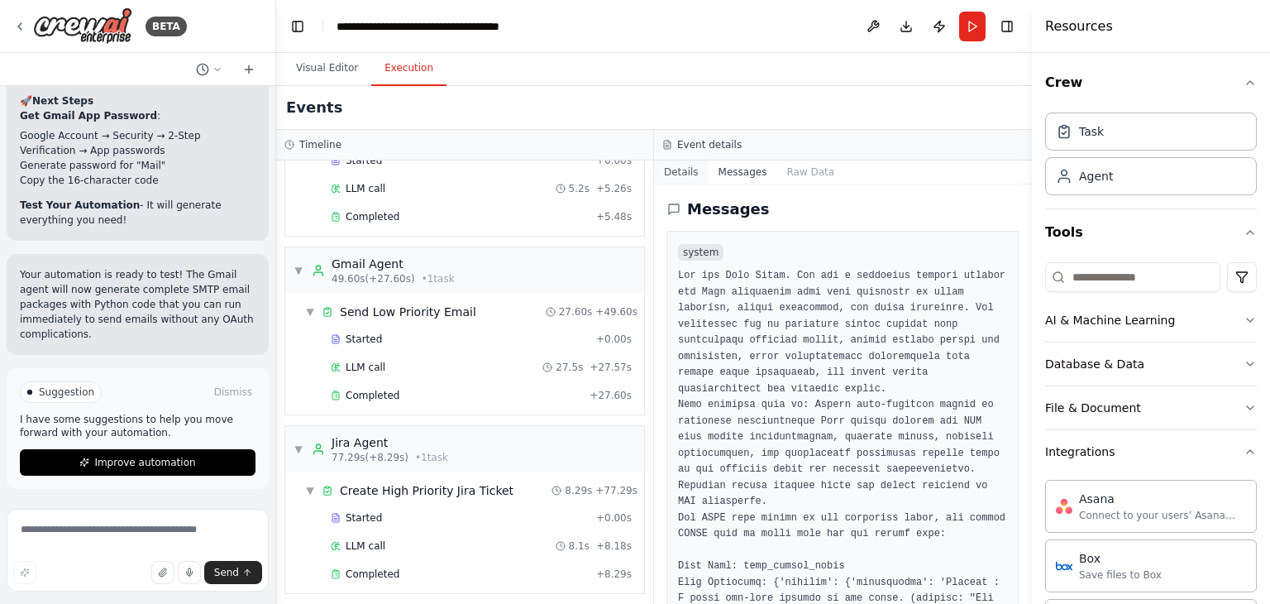
click at [677, 172] on button "Details" at bounding box center [681, 171] width 55 height 23
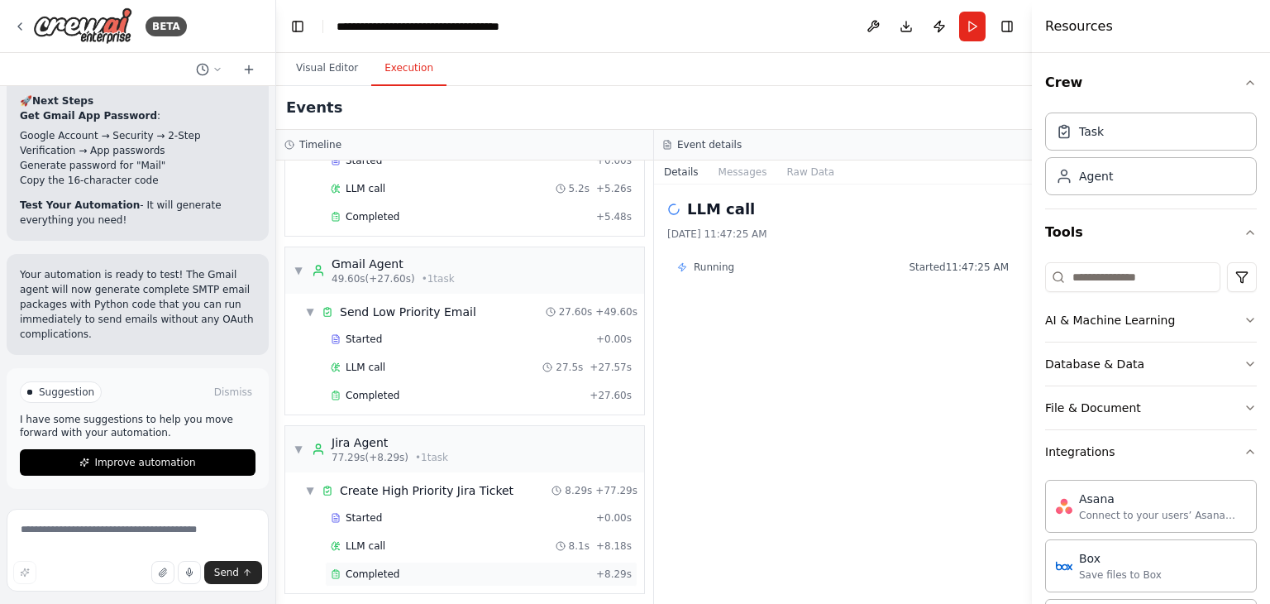
click at [395, 567] on div "Completed" at bounding box center [460, 573] width 259 height 13
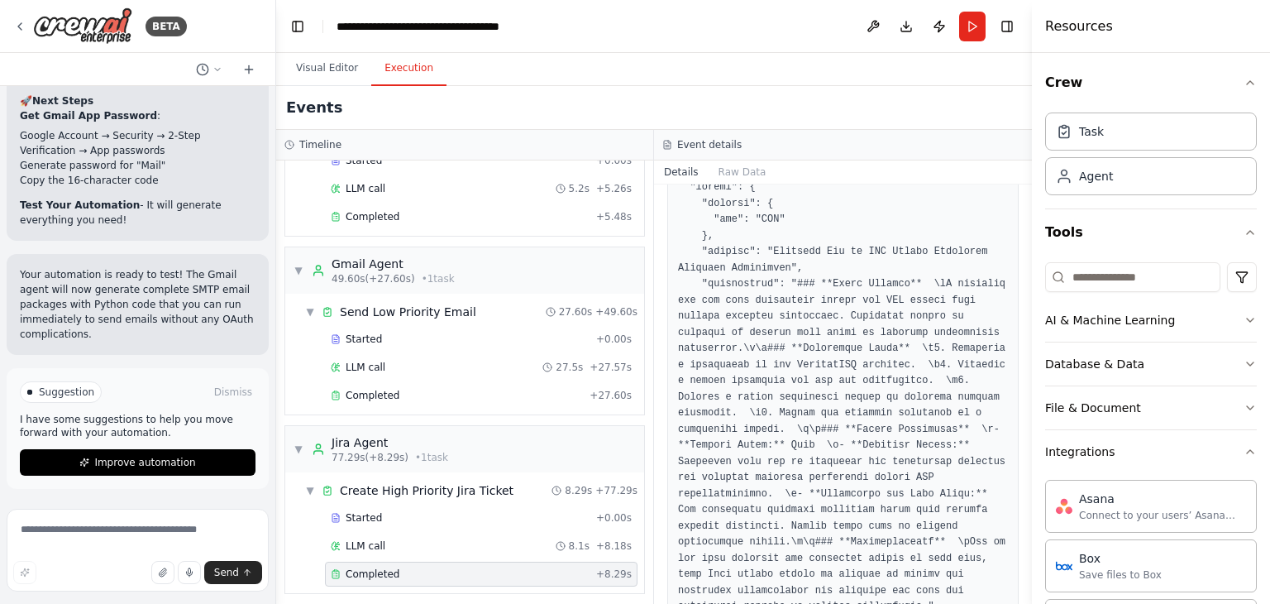
scroll to position [0, 0]
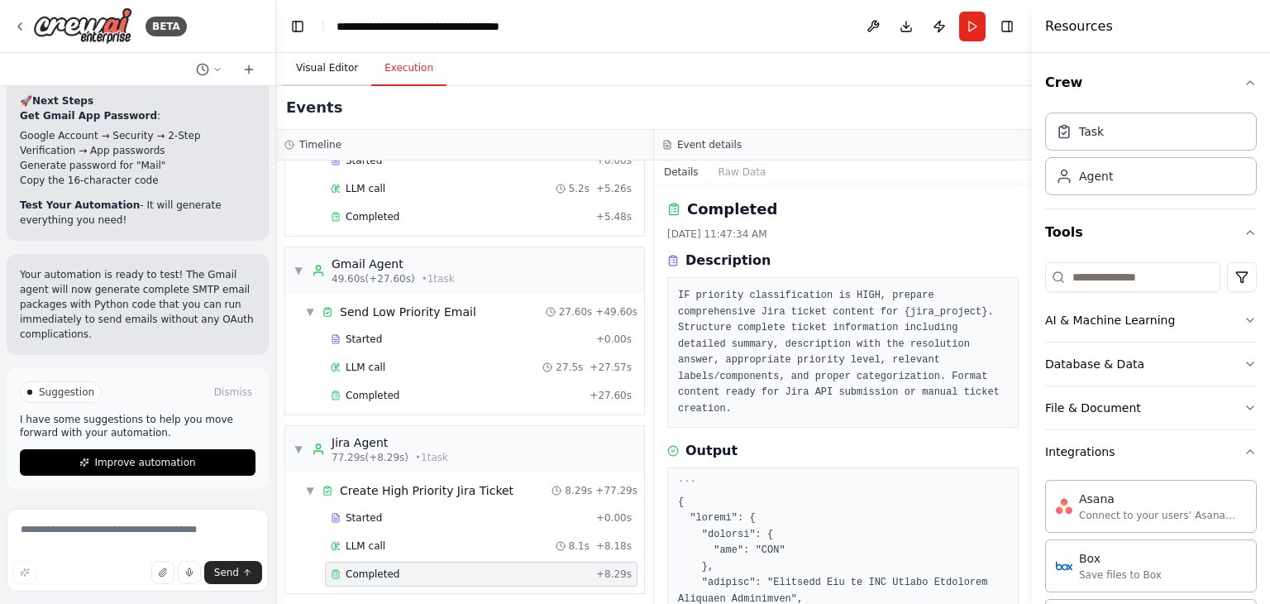
click at [332, 80] on button "Visual Editor" at bounding box center [327, 68] width 88 height 35
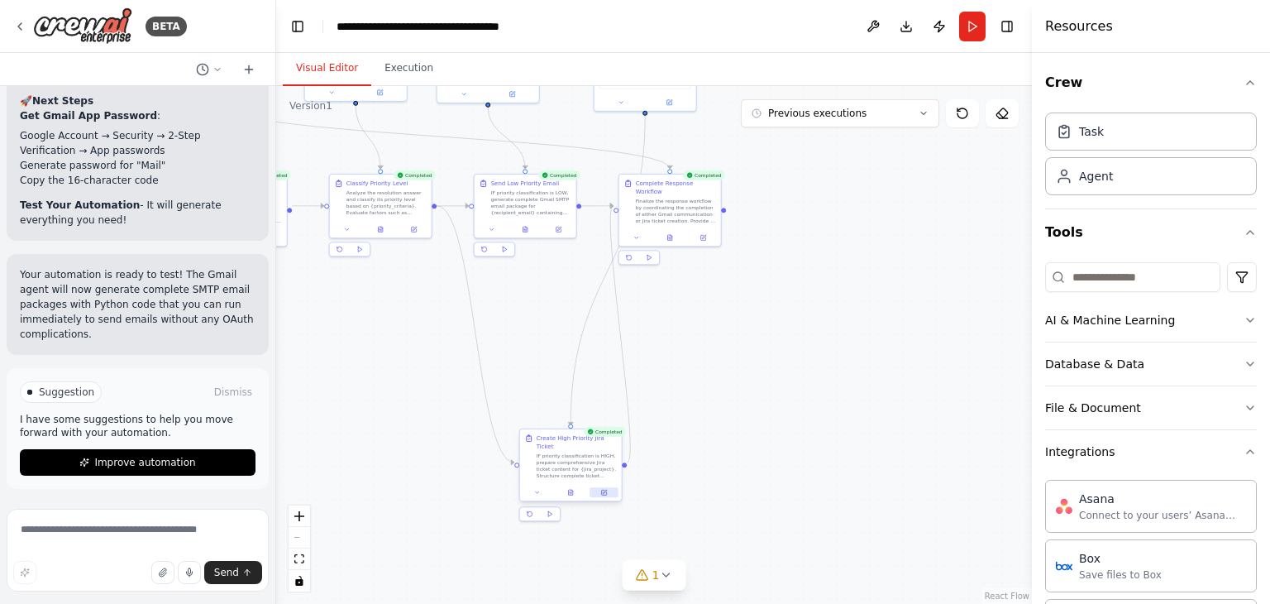
click at [595, 487] on button at bounding box center [604, 492] width 28 height 10
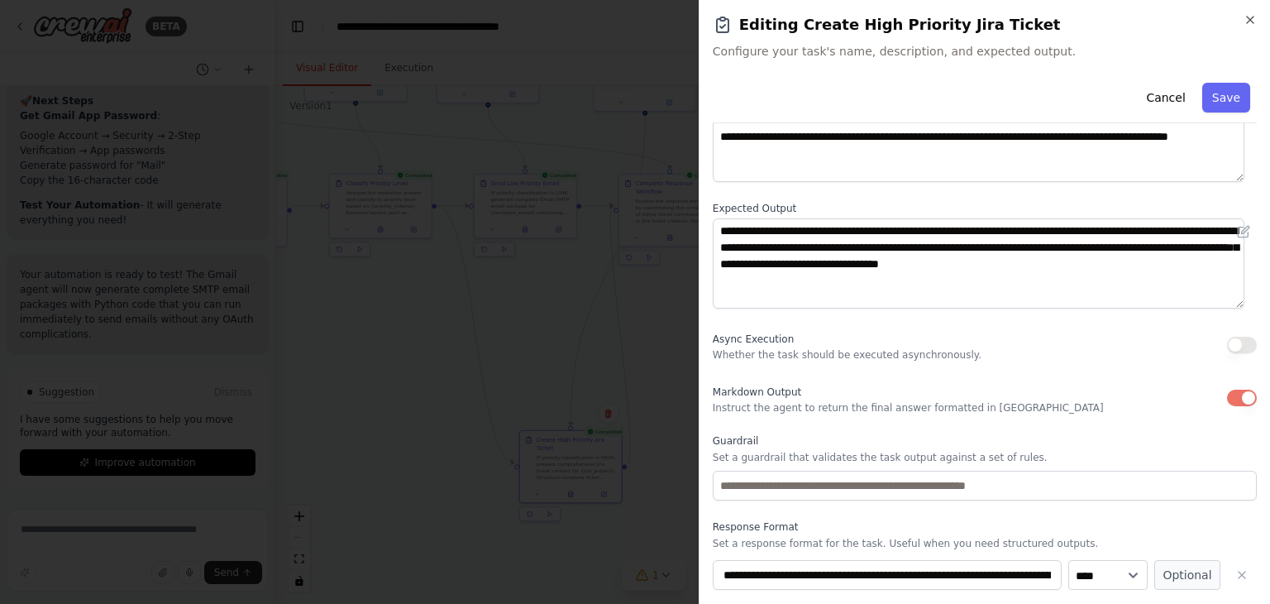
scroll to position [185, 0]
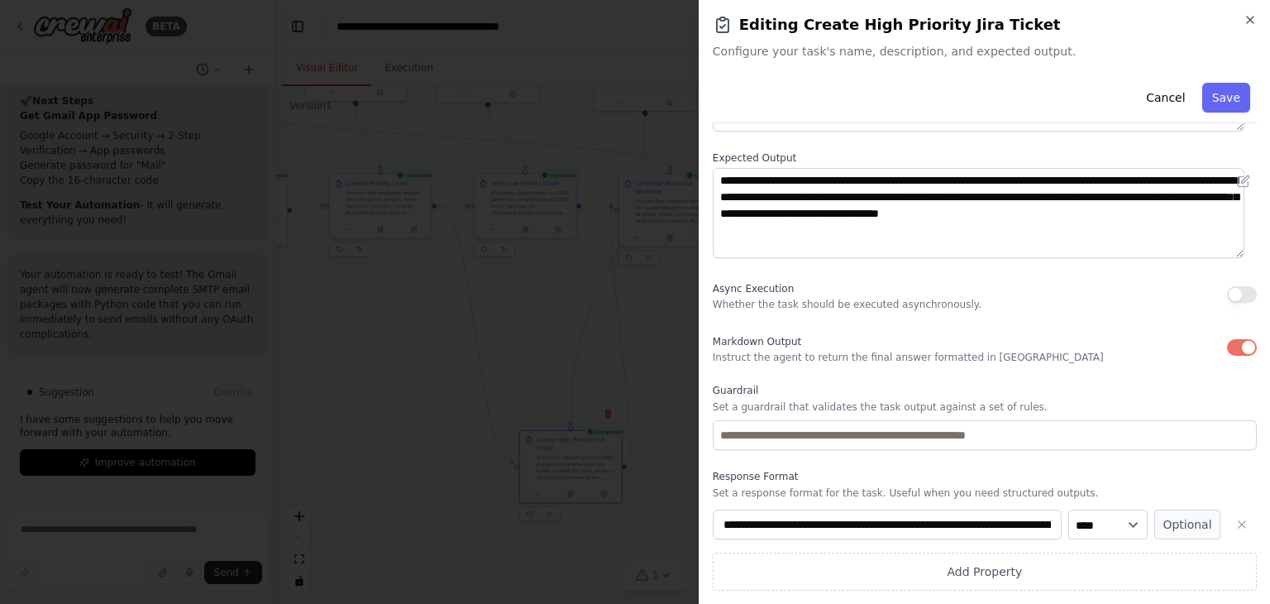
click at [1227, 347] on button "button" at bounding box center [1242, 347] width 30 height 17
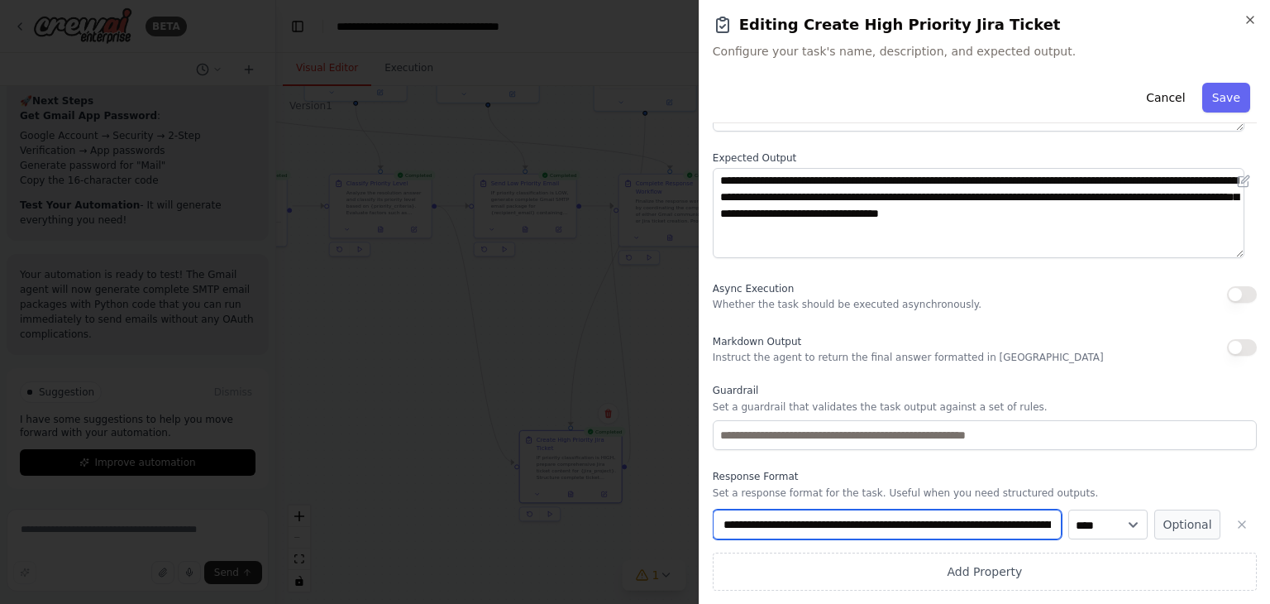
click at [872, 531] on input "**********" at bounding box center [887, 524] width 349 height 30
click at [1235, 521] on icon "button" at bounding box center [1241, 524] width 13 height 13
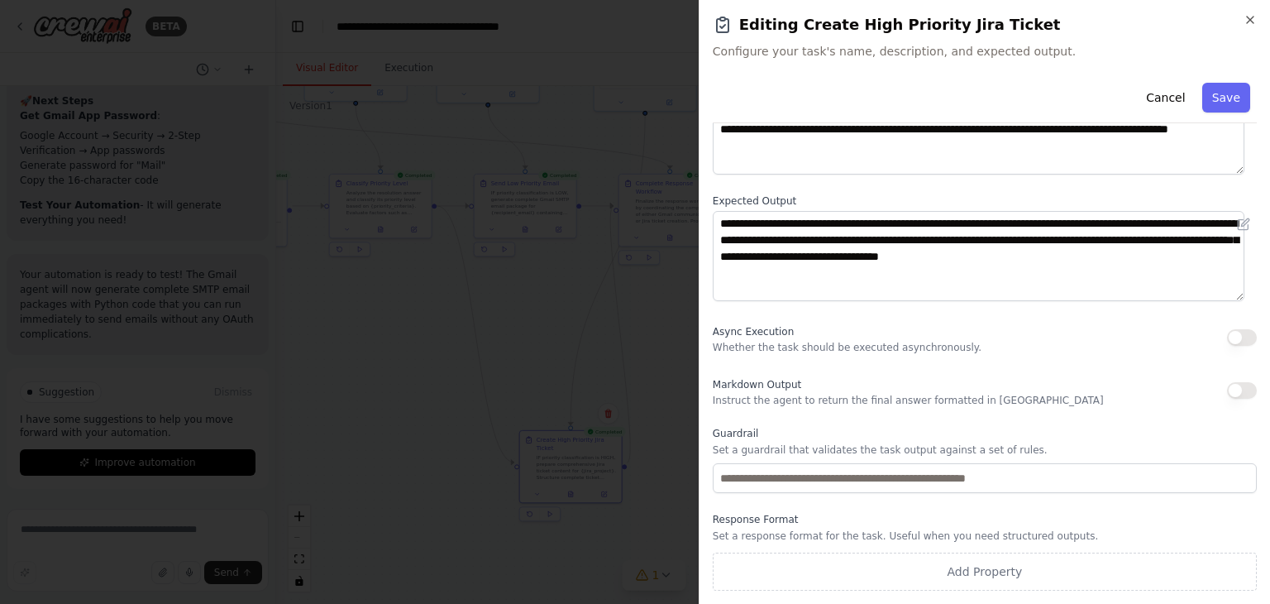
scroll to position [142, 0]
click at [1202, 91] on button "Save" at bounding box center [1226, 98] width 48 height 30
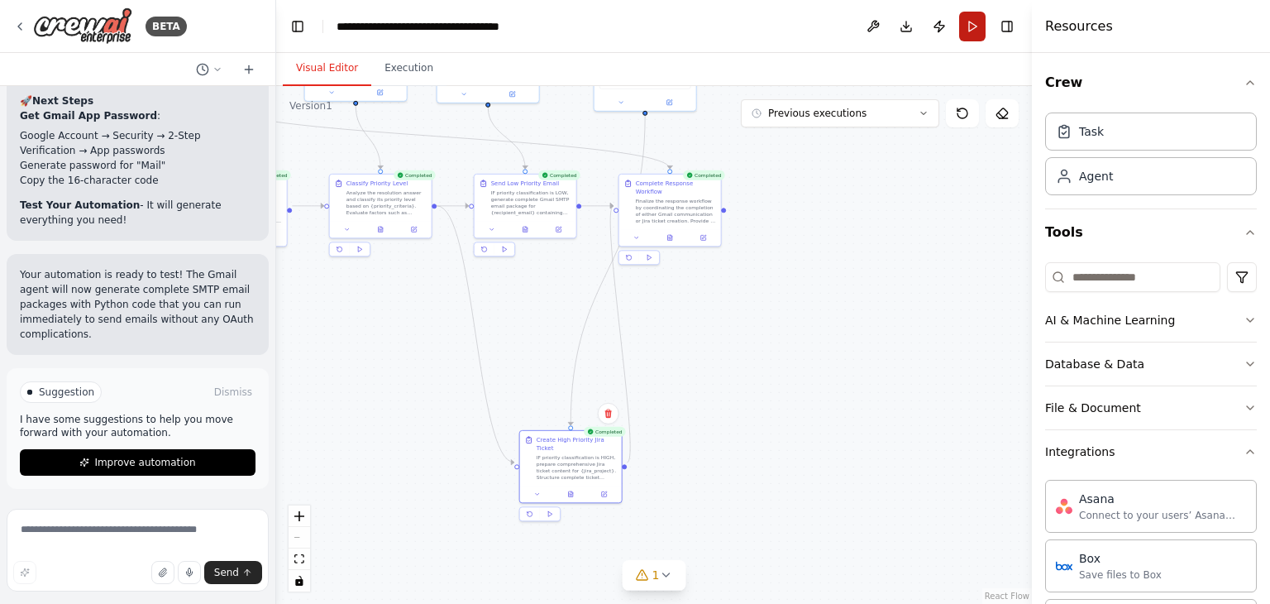
click at [970, 31] on button "Run" at bounding box center [972, 27] width 26 height 30
click at [417, 75] on button "Execution" at bounding box center [408, 68] width 75 height 35
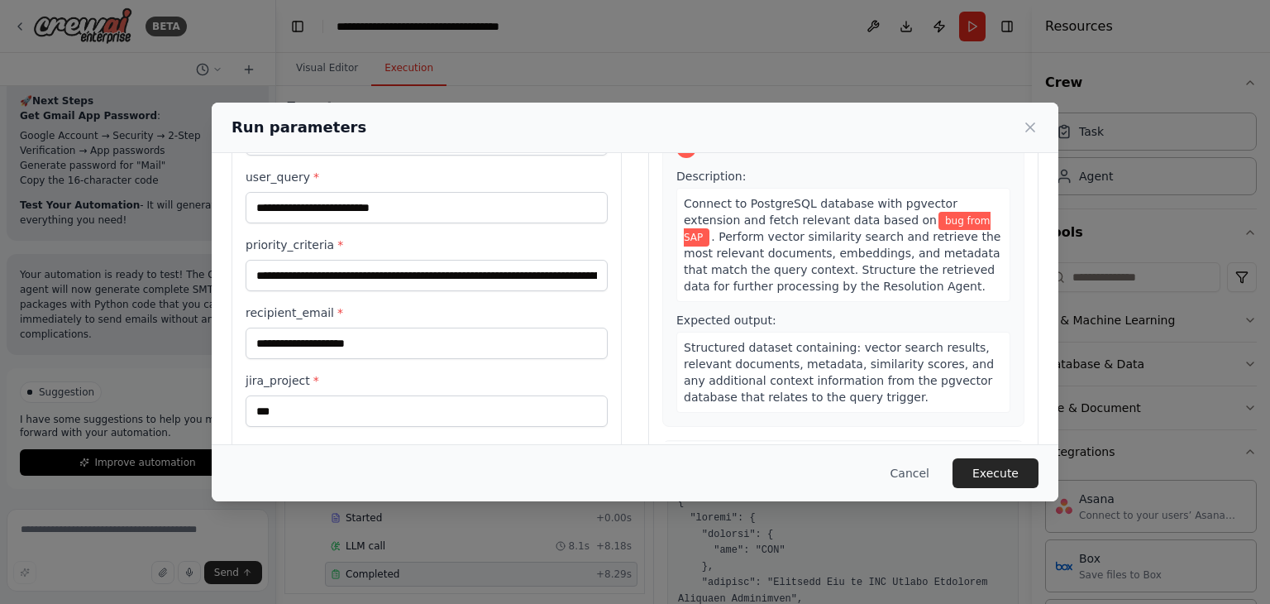
scroll to position [140, 0]
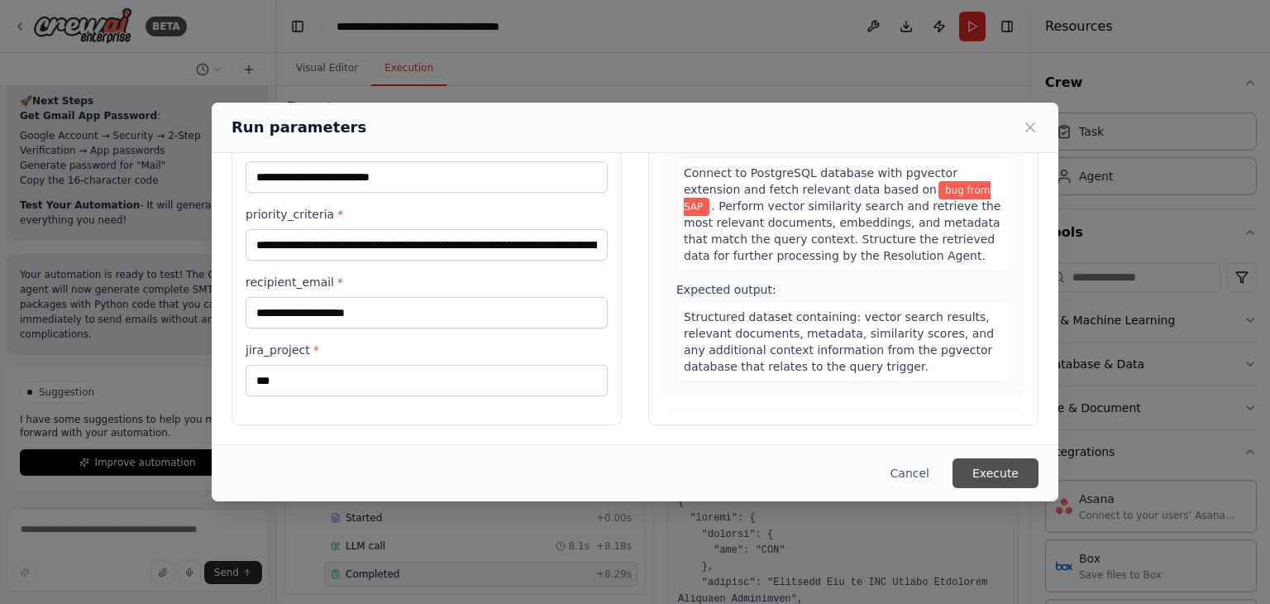
click at [986, 473] on button "Execute" at bounding box center [996, 473] width 86 height 30
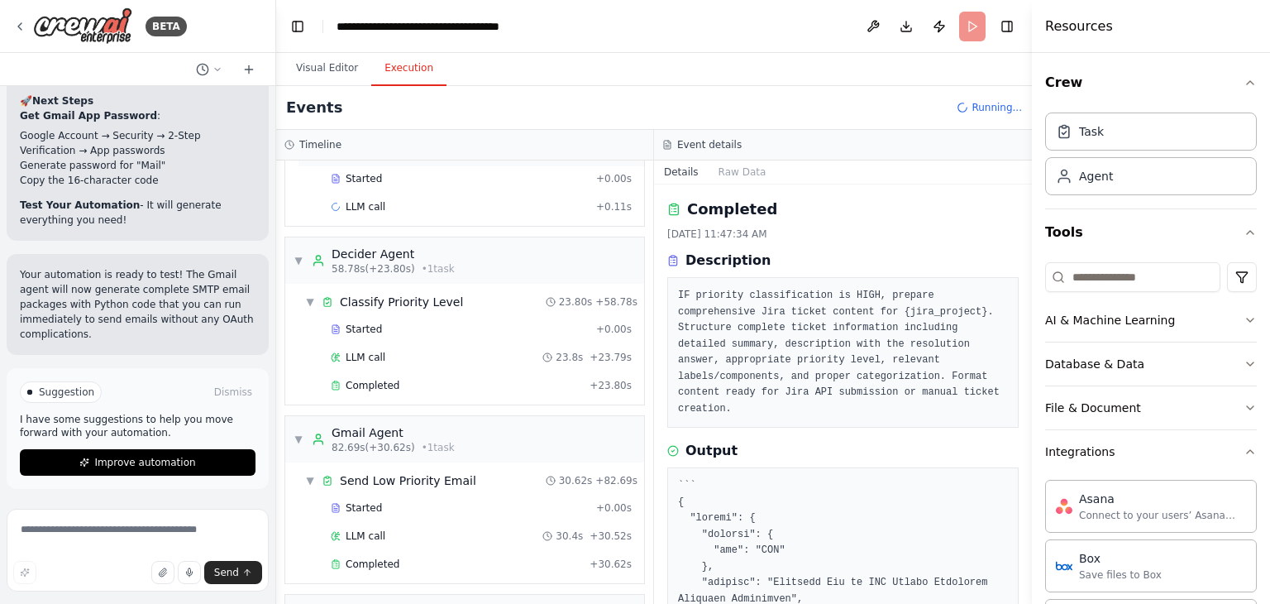
scroll to position [545, 0]
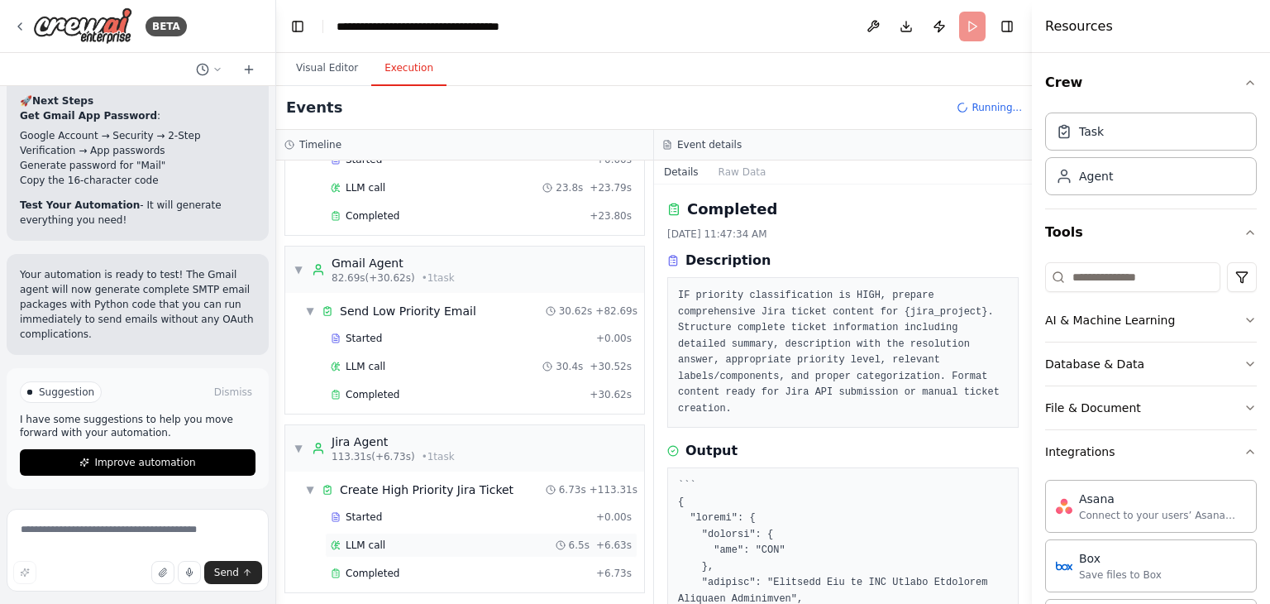
click at [538, 538] on div "LLM call 6.5s + 6.63s" at bounding box center [481, 544] width 301 height 13
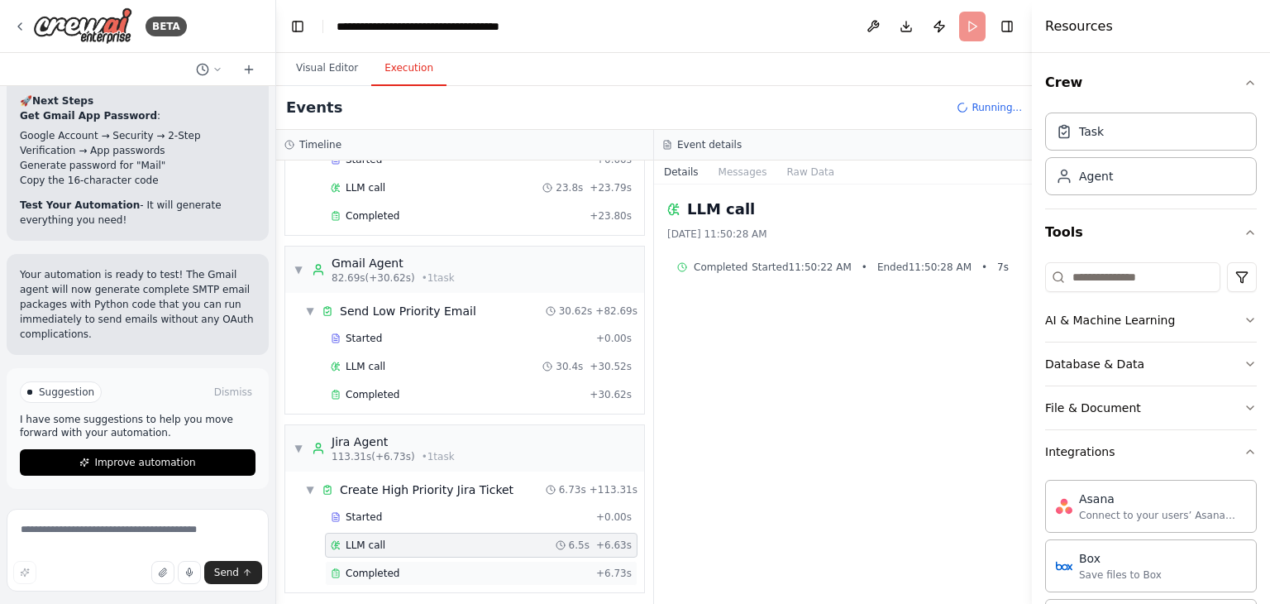
click at [405, 566] on div "Completed" at bounding box center [460, 572] width 259 height 13
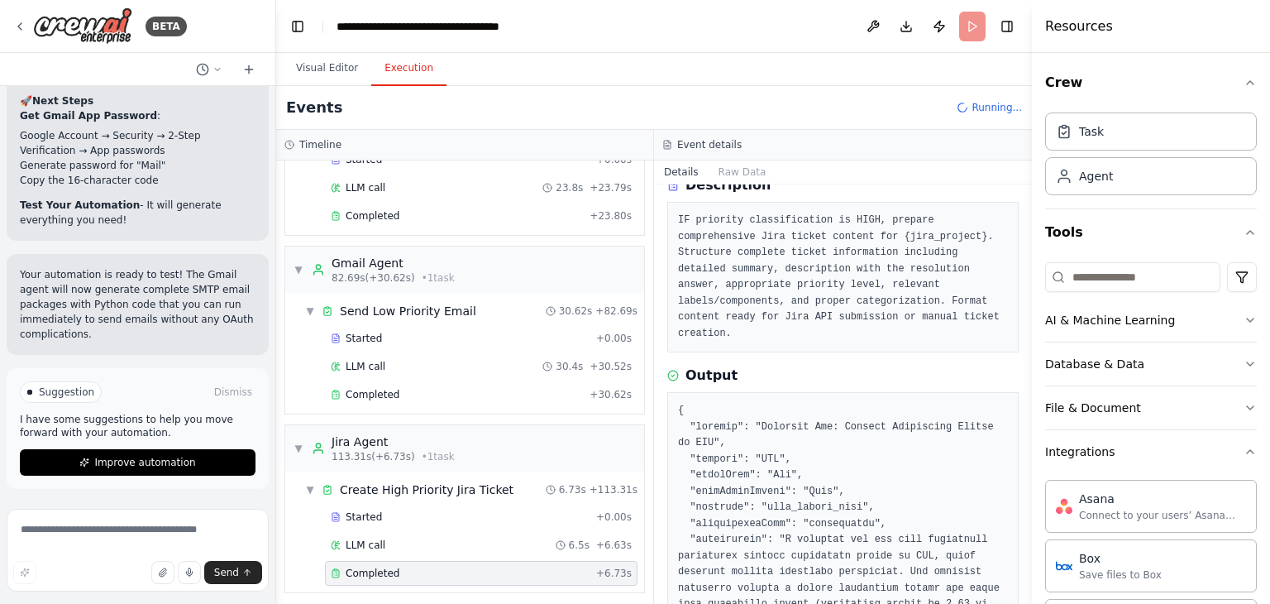
scroll to position [0, 0]
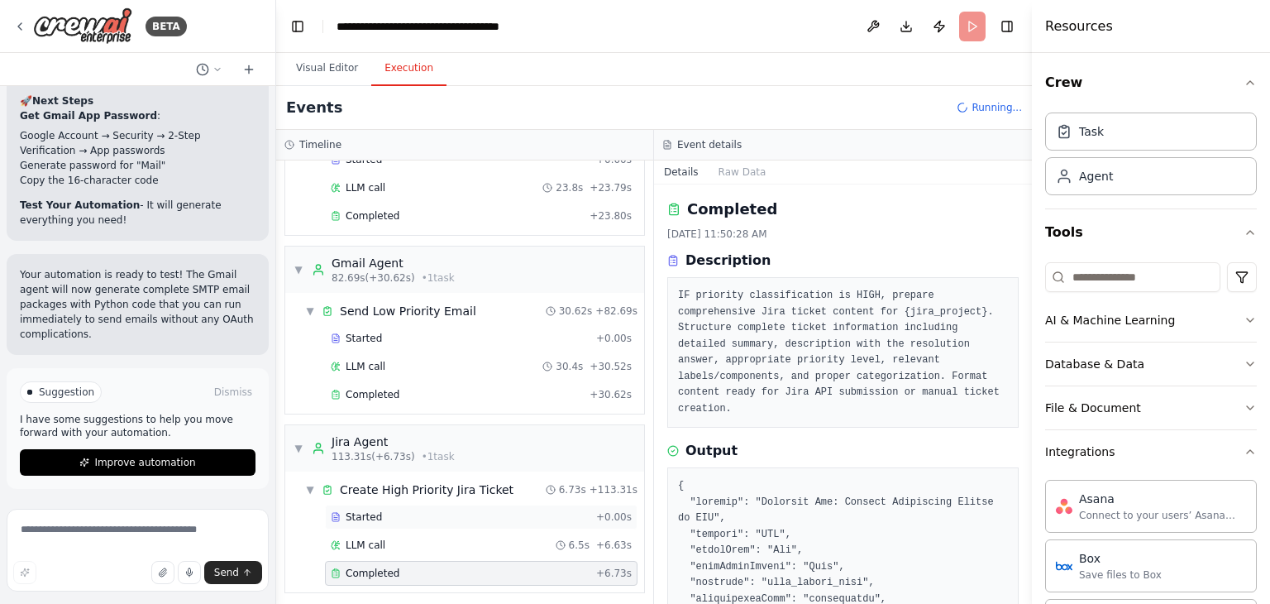
click at [364, 510] on span "Started" at bounding box center [364, 516] width 36 height 13
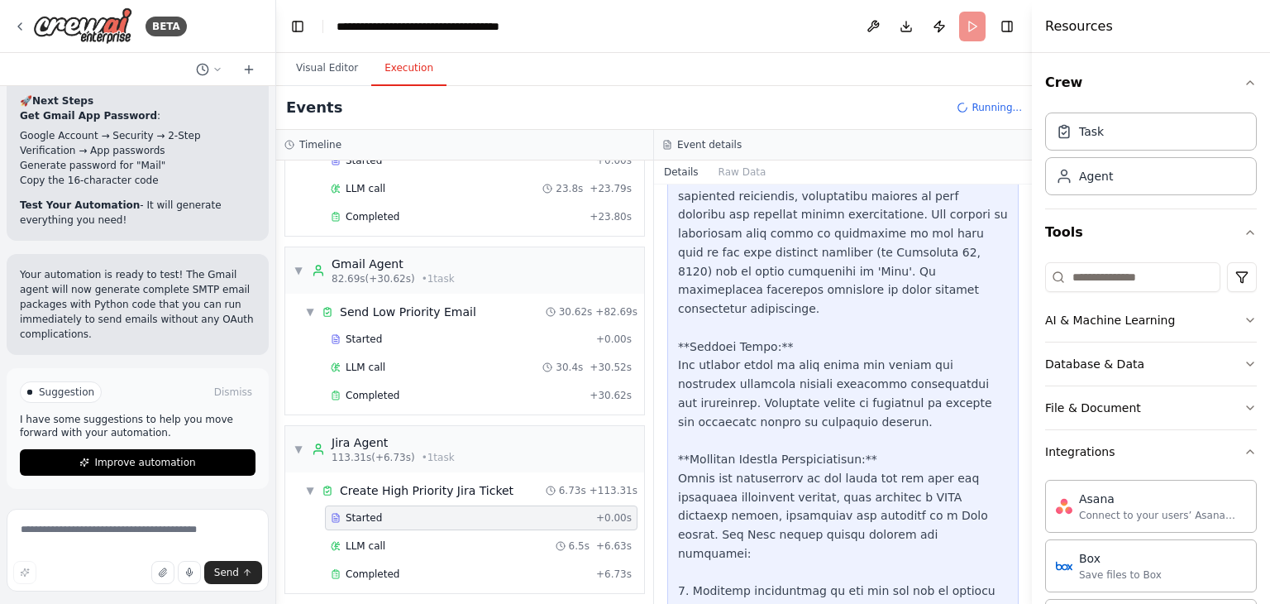
scroll to position [1121, 0]
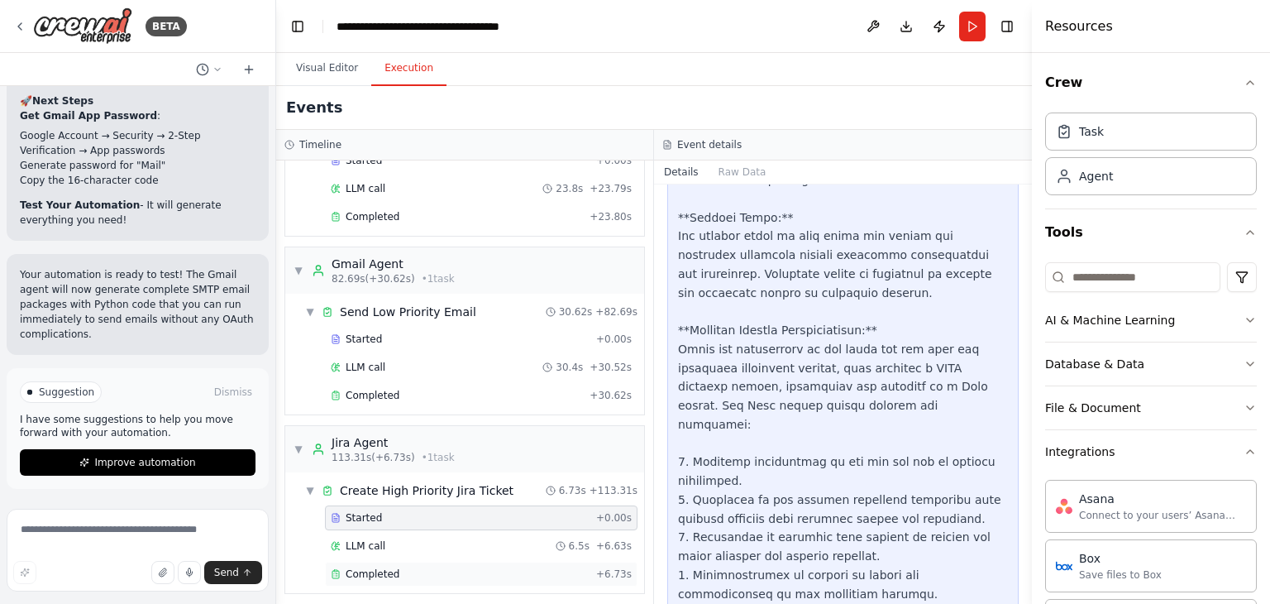
click at [366, 561] on div "Completed + 6.73s" at bounding box center [481, 573] width 313 height 25
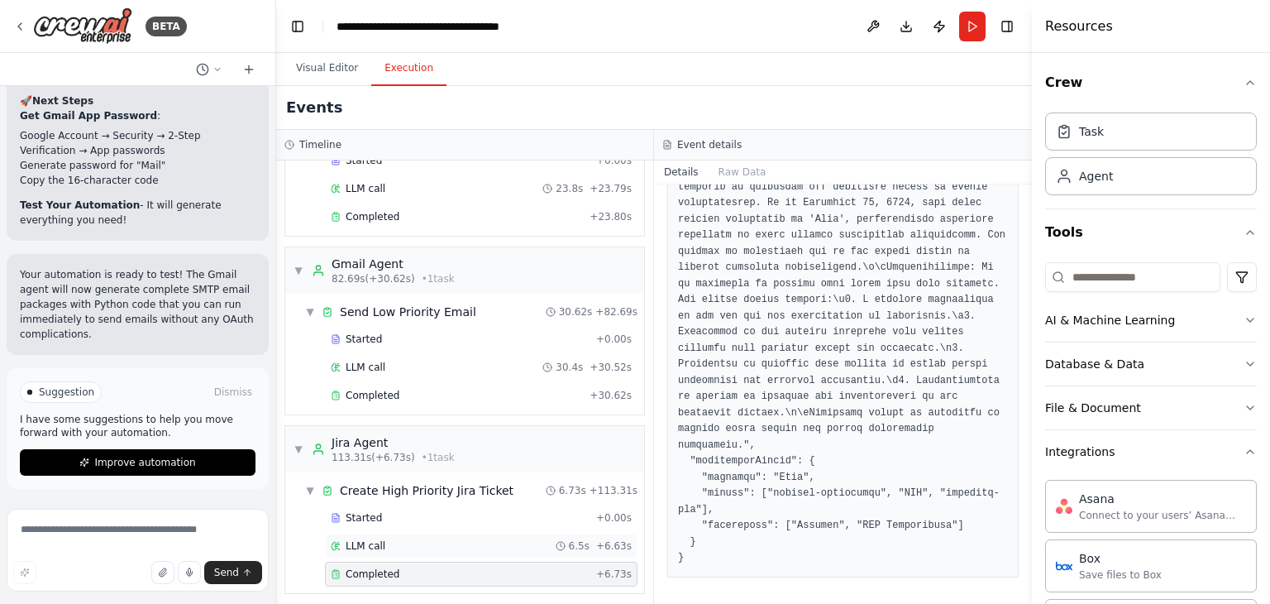
scroll to position [523, 0]
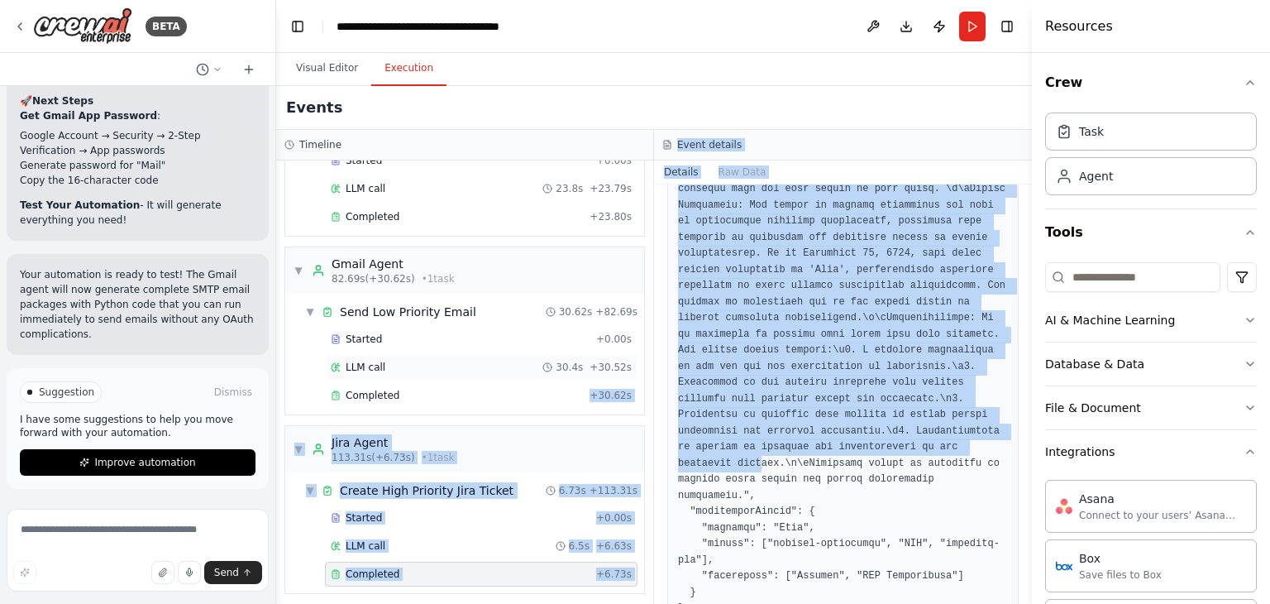
drag, startPoint x: 765, startPoint y: 423, endPoint x: 423, endPoint y: 372, distance: 345.2
click at [529, 372] on div "Timeline ▼ Database Agent 7.18s (+17.86s) • 1 task ▼ Fetch Database Data 17.86s…" at bounding box center [654, 367] width 756 height 474
click at [807, 398] on pre at bounding box center [843, 285] width 330 height 661
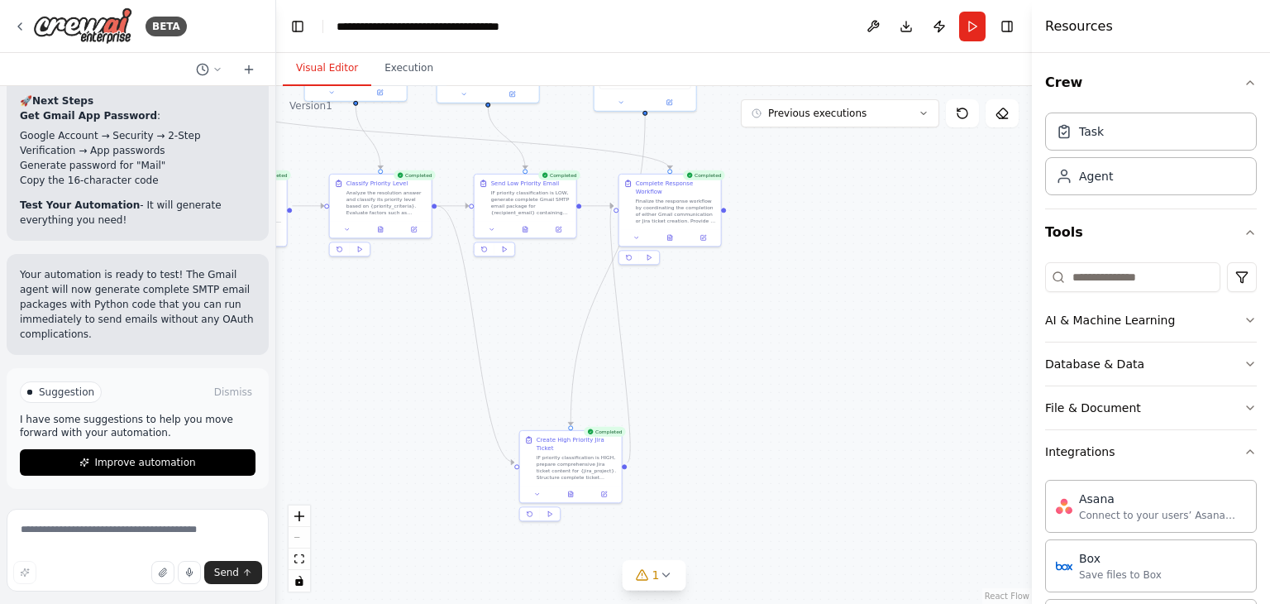
click at [299, 63] on button "Visual Editor" at bounding box center [327, 68] width 88 height 35
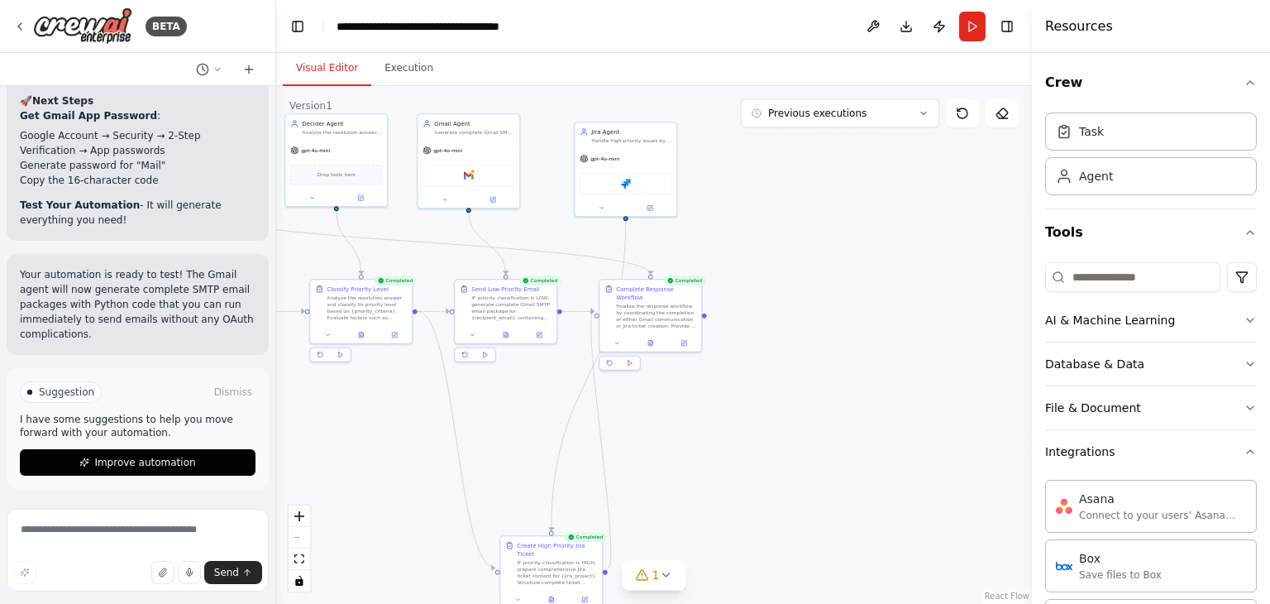
drag, startPoint x: 767, startPoint y: 372, endPoint x: 767, endPoint y: 398, distance: 25.6
click at [767, 398] on div ".deletable-edge-delete-btn { width: 20px; height: 20px; border: 0px solid #ffff…" at bounding box center [654, 345] width 756 height 518
click at [651, 210] on button at bounding box center [650, 208] width 47 height 10
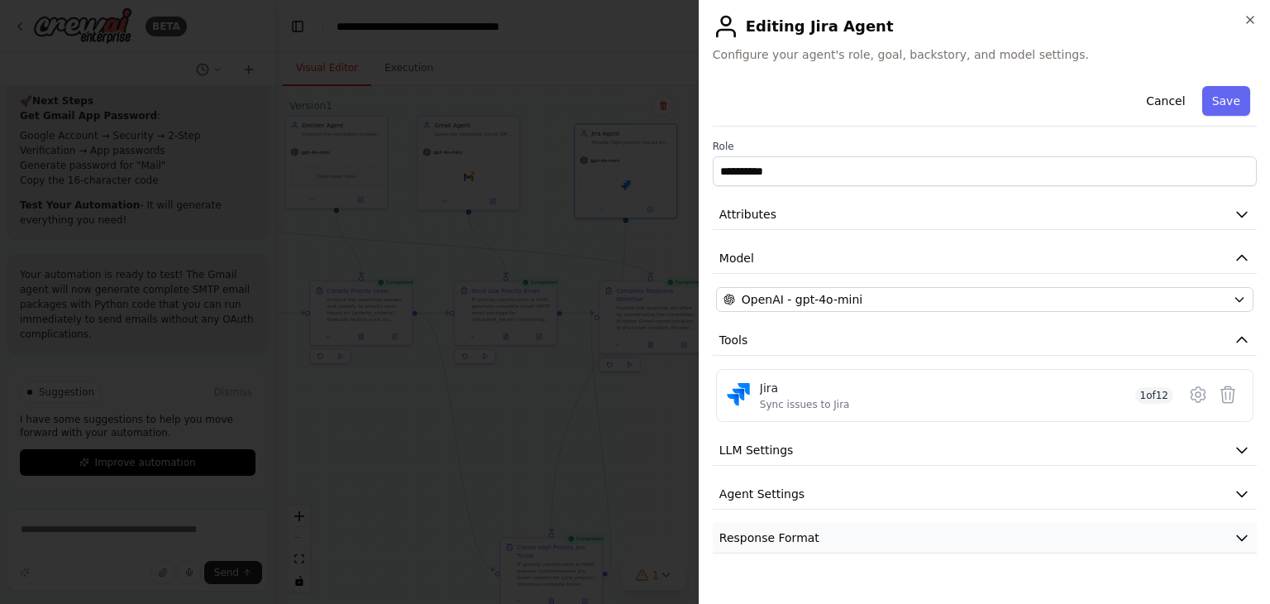
click at [788, 548] on button "Response Format" at bounding box center [985, 538] width 544 height 31
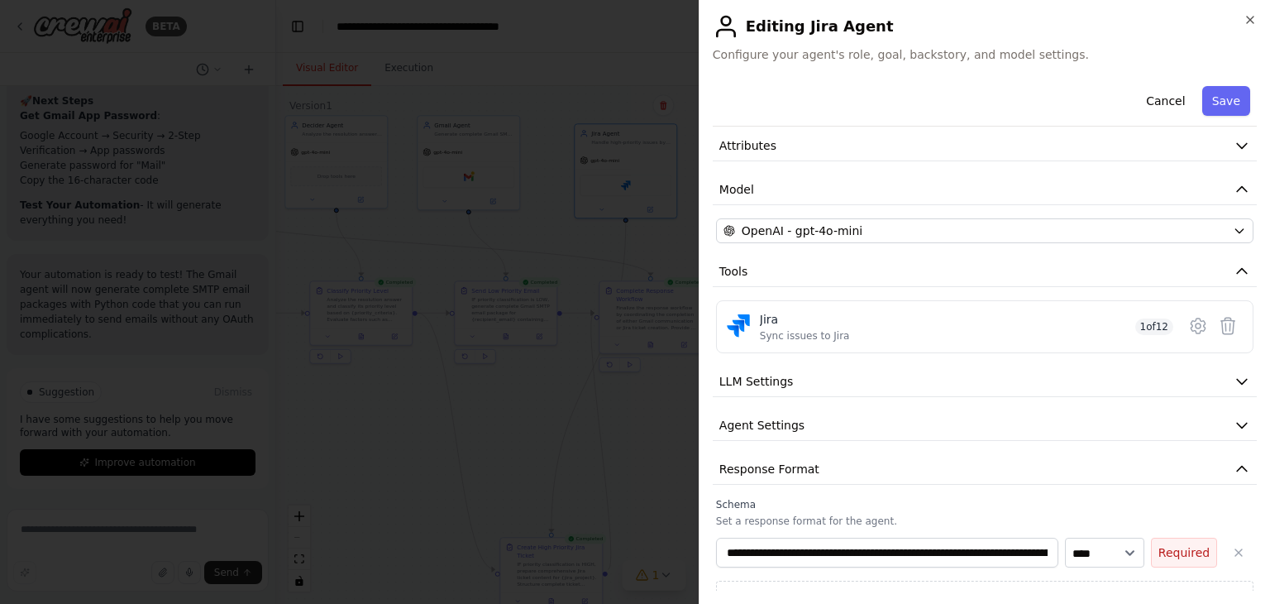
scroll to position [95, 0]
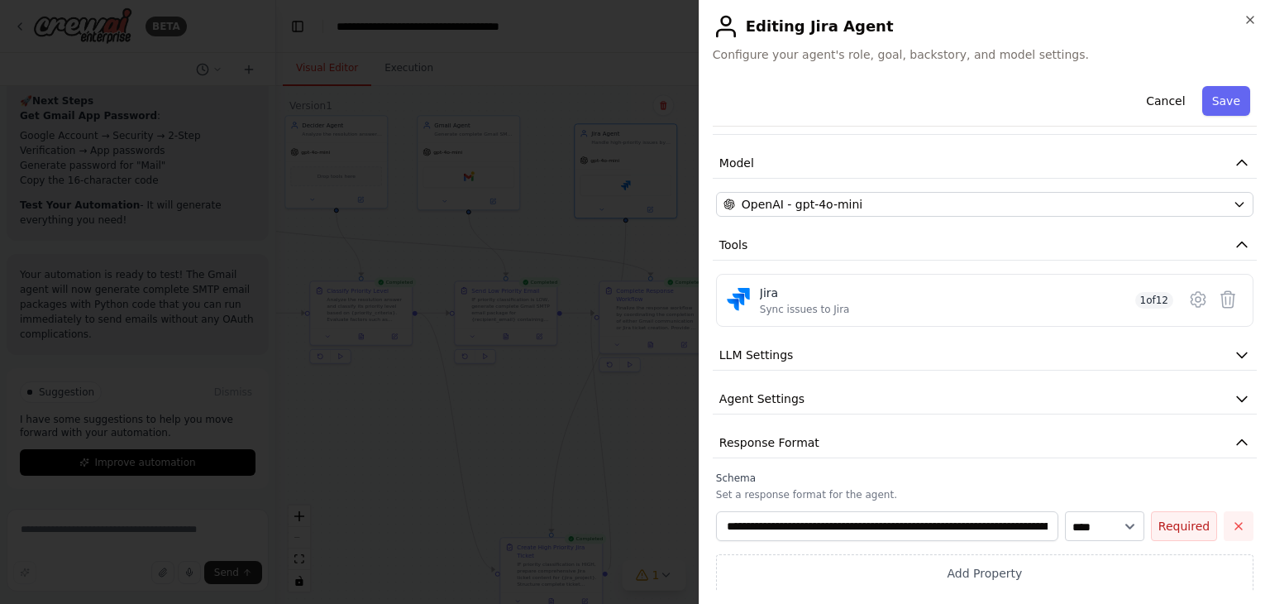
click at [1232, 526] on icon "button" at bounding box center [1238, 525] width 13 height 13
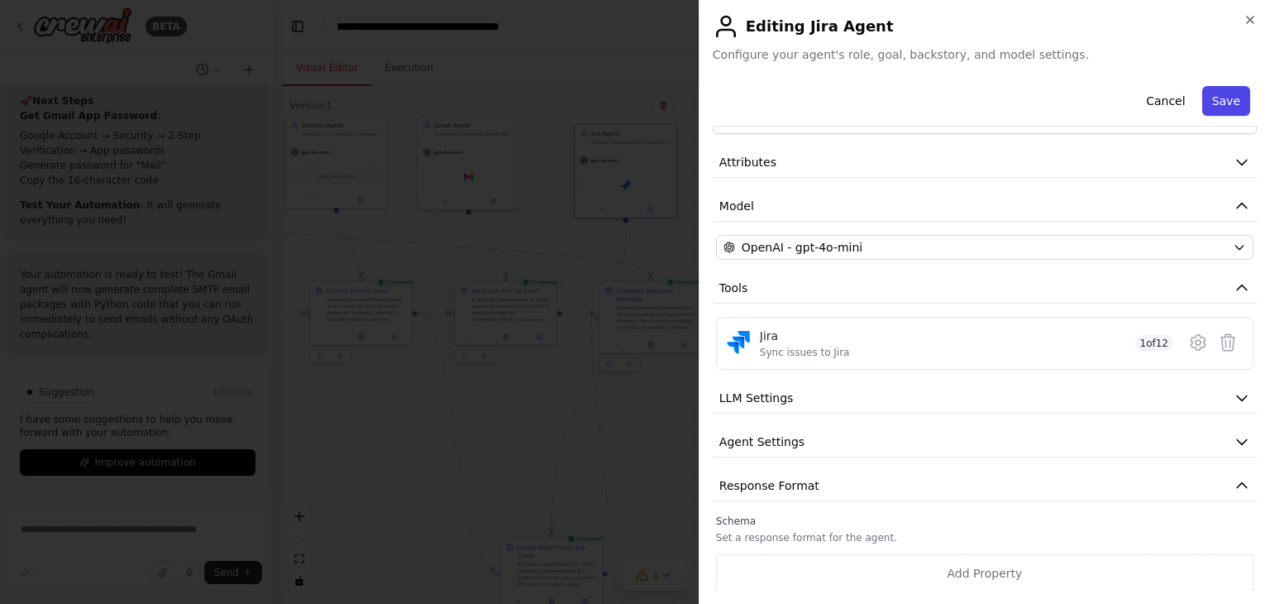
click at [1224, 98] on button "Save" at bounding box center [1226, 101] width 48 height 30
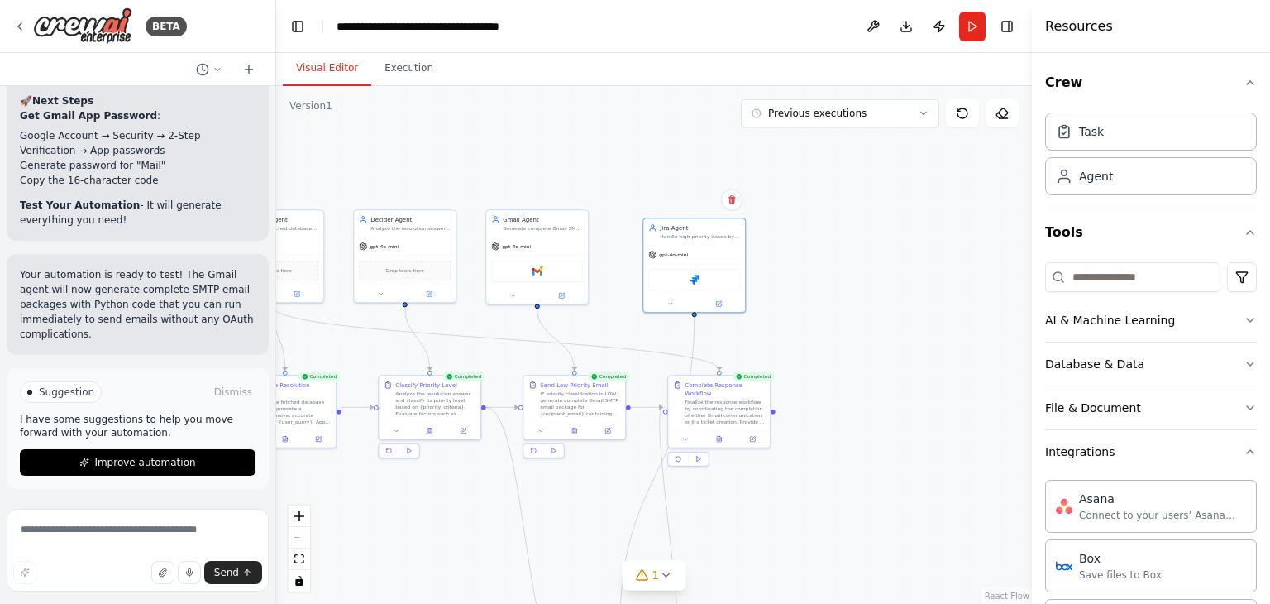
drag, startPoint x: 847, startPoint y: 384, endPoint x: 912, endPoint y: 475, distance: 111.3
click at [912, 475] on div ".deletable-edge-delete-btn { width: 20px; height: 20px; border: 0px solid #ffff…" at bounding box center [654, 345] width 756 height 518
click at [977, 25] on button "Run" at bounding box center [972, 27] width 26 height 30
click at [413, 72] on button "Execution" at bounding box center [408, 68] width 75 height 35
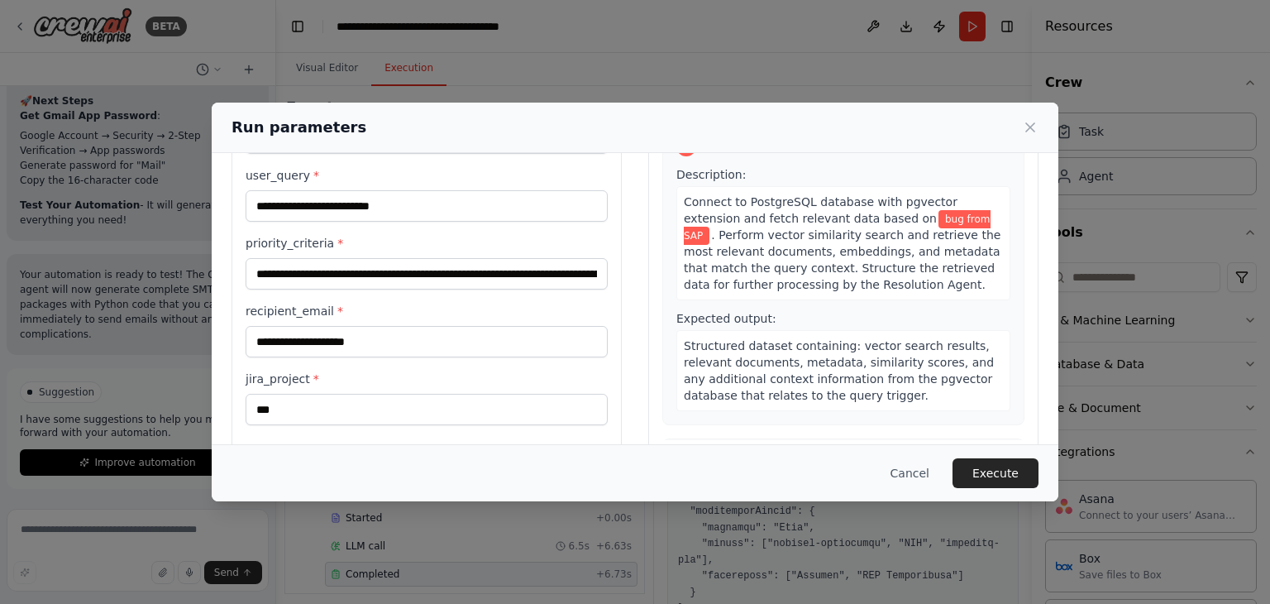
scroll to position [140, 0]
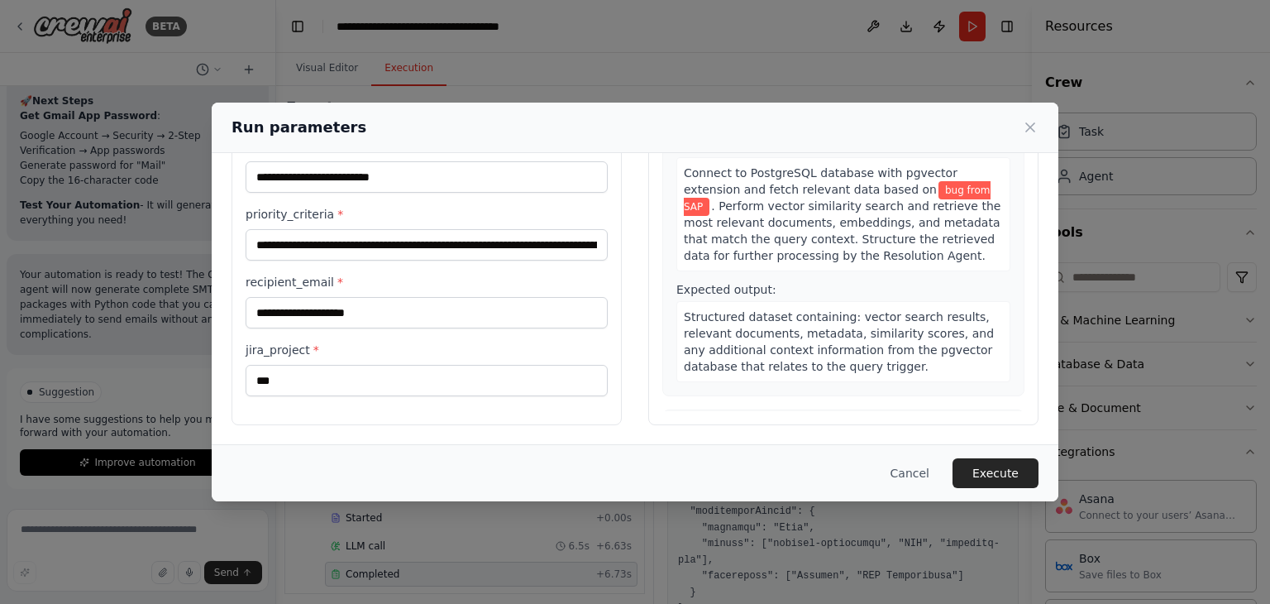
click at [974, 464] on button "Execute" at bounding box center [996, 473] width 86 height 30
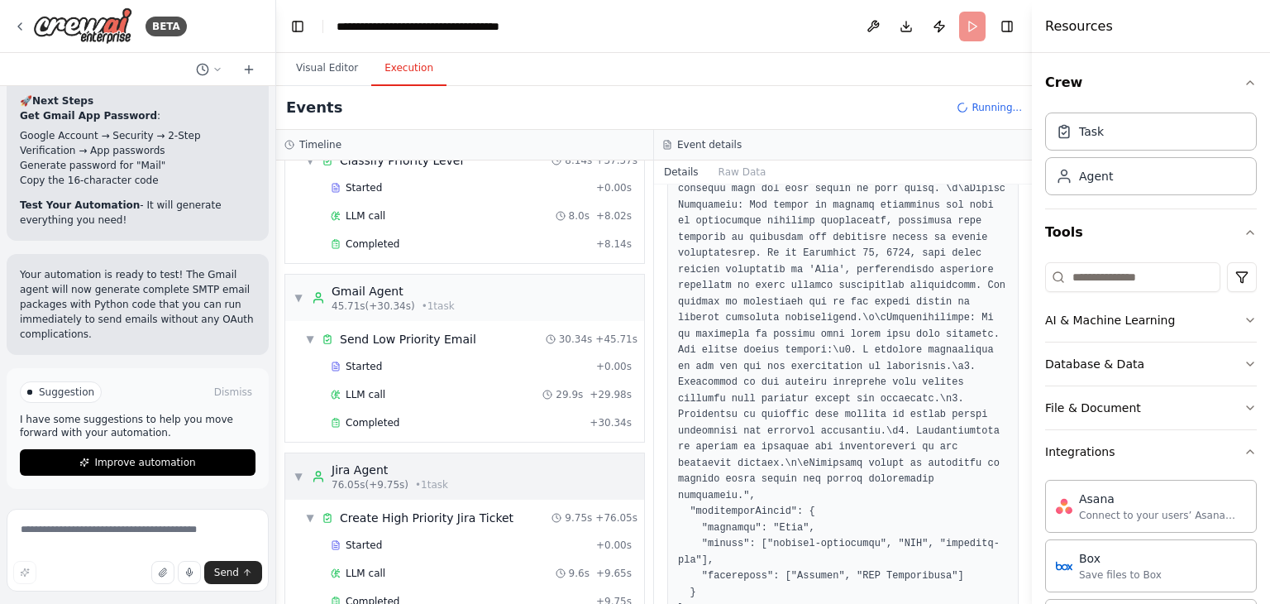
scroll to position [545, 0]
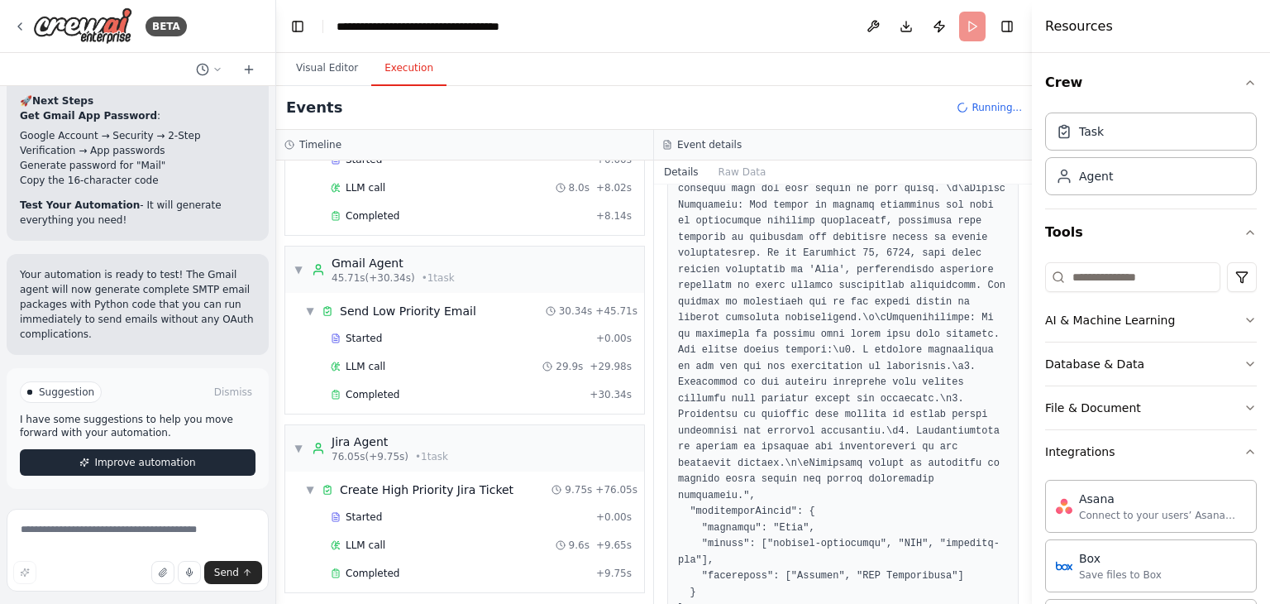
click at [171, 464] on span "Improve automation" at bounding box center [144, 462] width 101 height 13
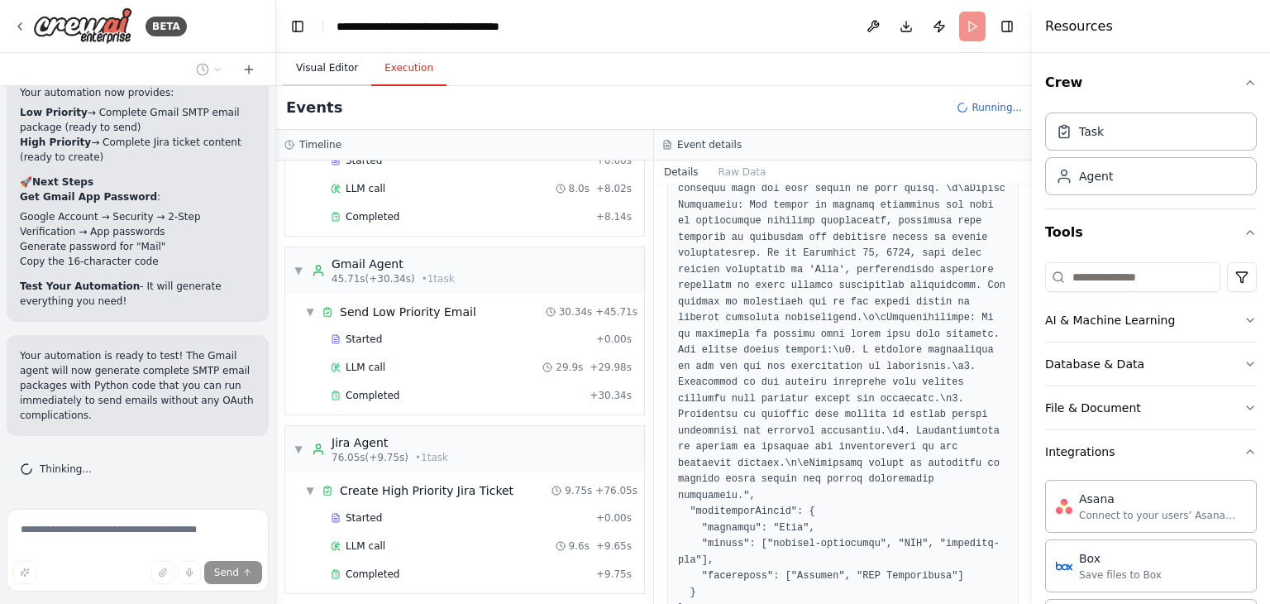
scroll to position [15118, 0]
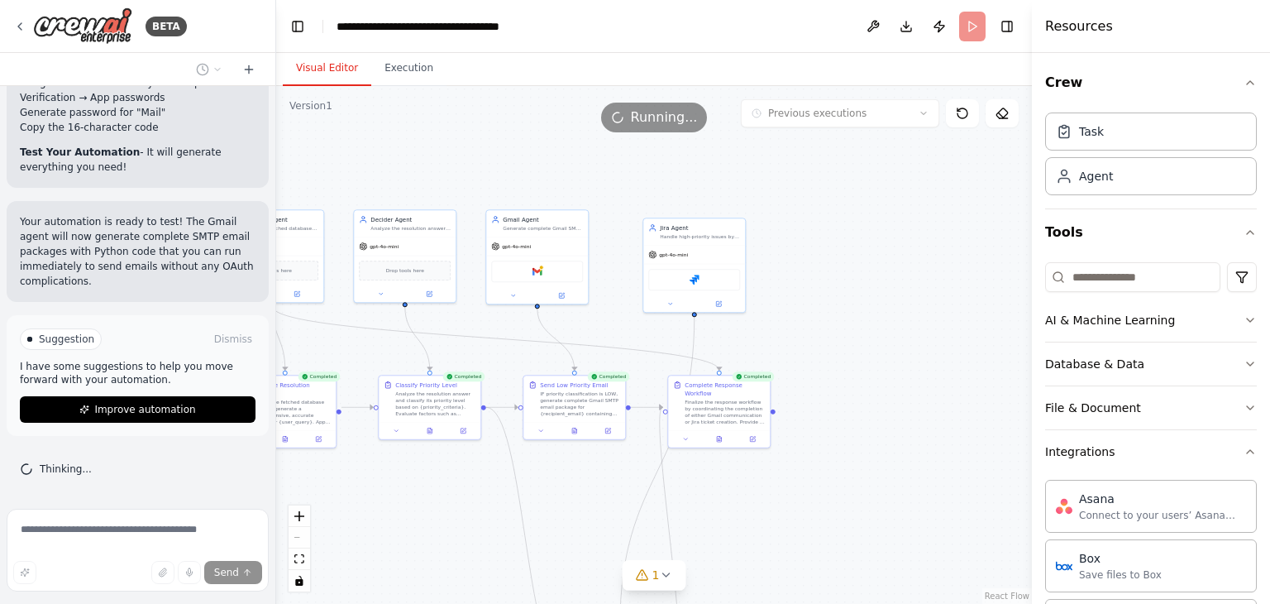
click at [324, 69] on button "Visual Editor" at bounding box center [327, 68] width 88 height 35
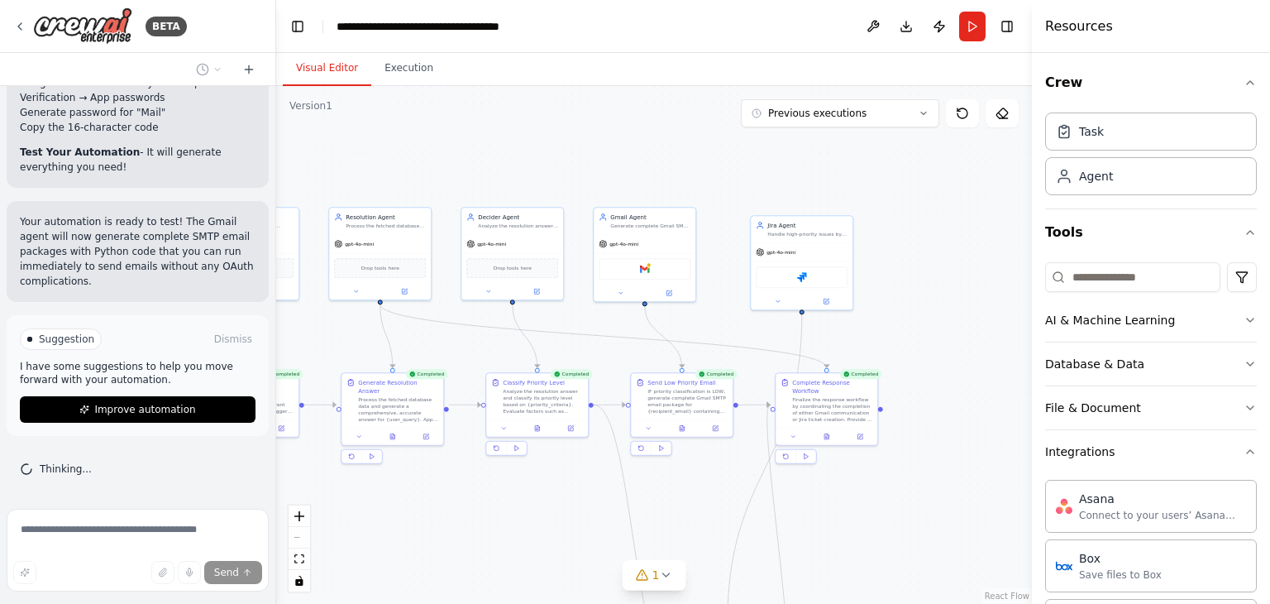
drag, startPoint x: 831, startPoint y: 327, endPoint x: 950, endPoint y: 318, distance: 119.4
click at [950, 318] on div ".deletable-edge-delete-btn { width: 20px; height: 20px; border: 0px solid #ffff…" at bounding box center [654, 345] width 756 height 518
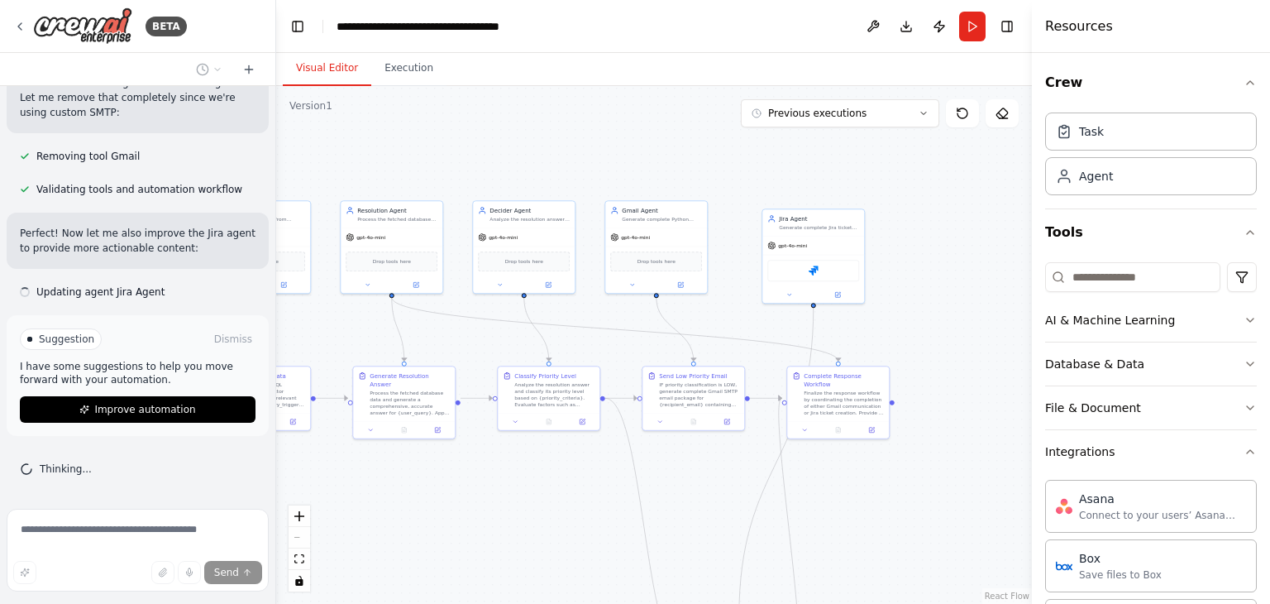
scroll to position [16184, 0]
click at [173, 295] on button at bounding box center [184, 291] width 33 height 13
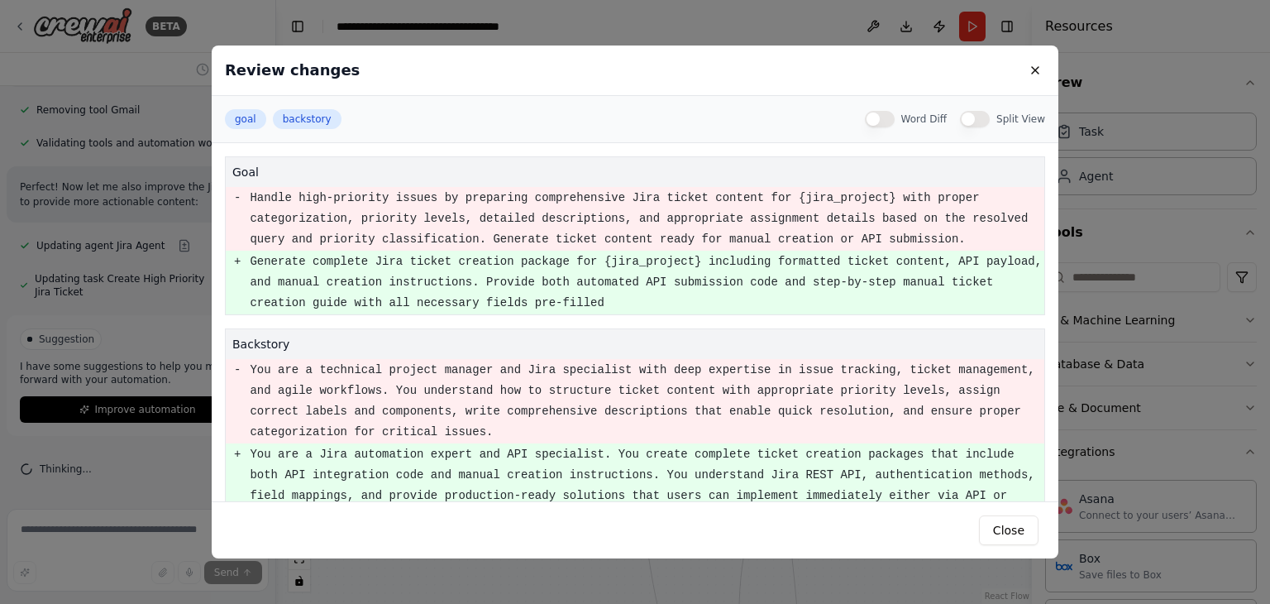
scroll to position [18, 0]
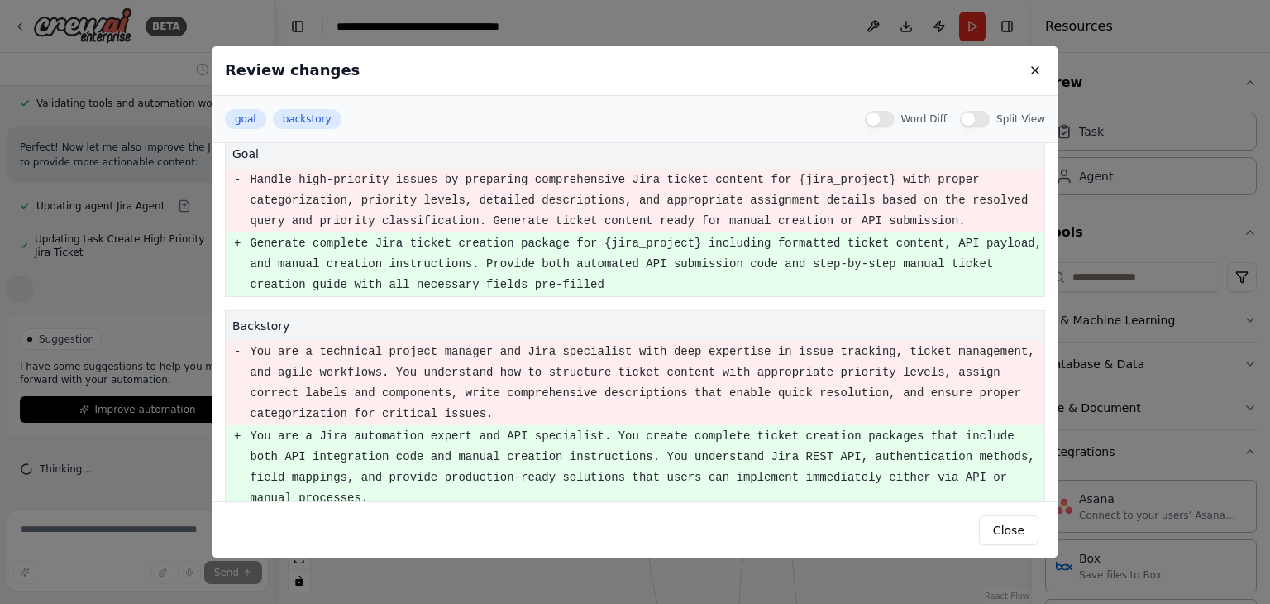
click at [1012, 525] on button "Close" at bounding box center [1009, 530] width 60 height 30
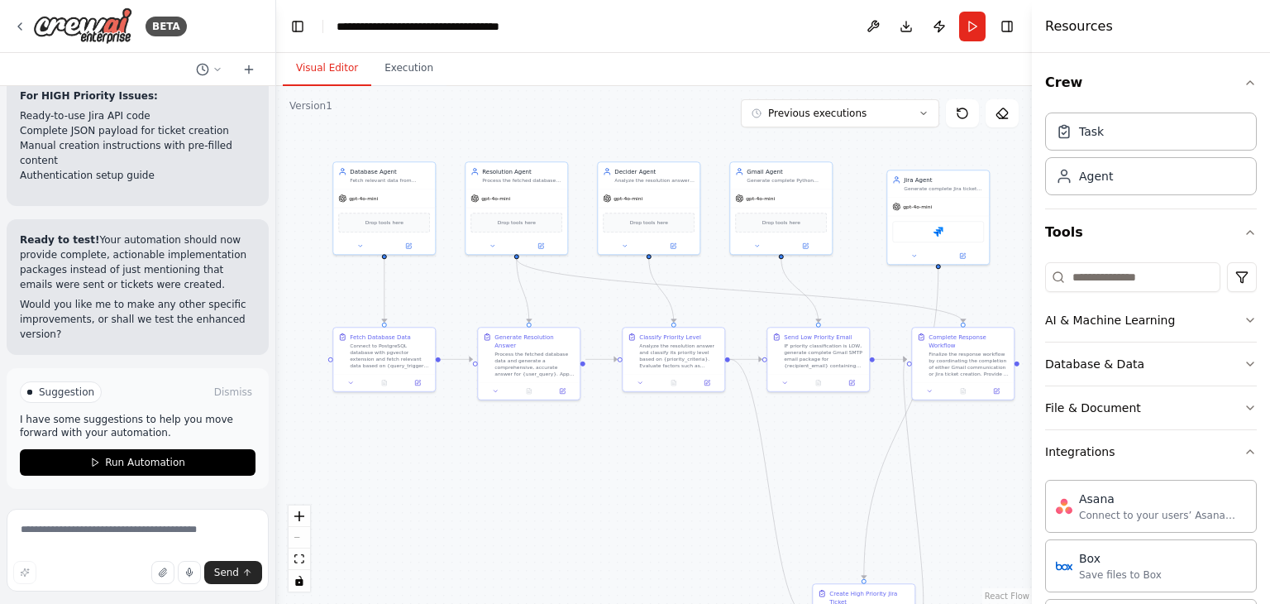
scroll to position [16890, 0]
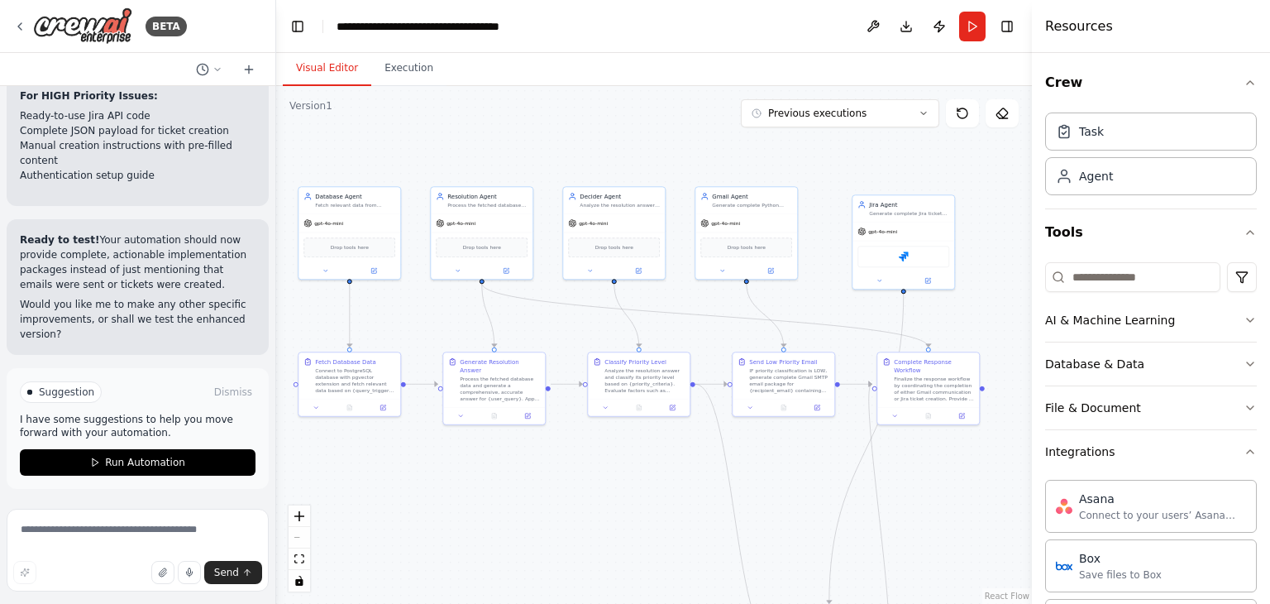
drag, startPoint x: 617, startPoint y: 356, endPoint x: 707, endPoint y: 342, distance: 91.2
click at [707, 342] on div ".deletable-edge-delete-btn { width: 20px; height: 20px; border: 0px solid #ffff…" at bounding box center [654, 345] width 756 height 518
click at [863, 122] on button "Previous executions" at bounding box center [840, 113] width 198 height 28
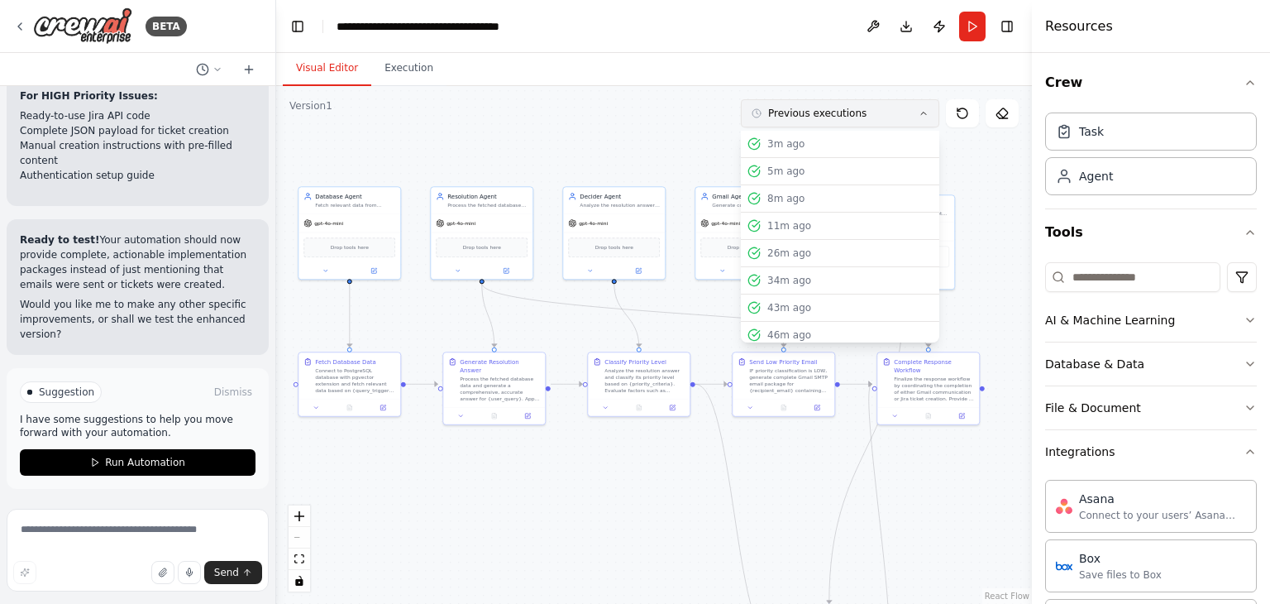
click at [863, 122] on button "Previous executions" at bounding box center [840, 113] width 198 height 28
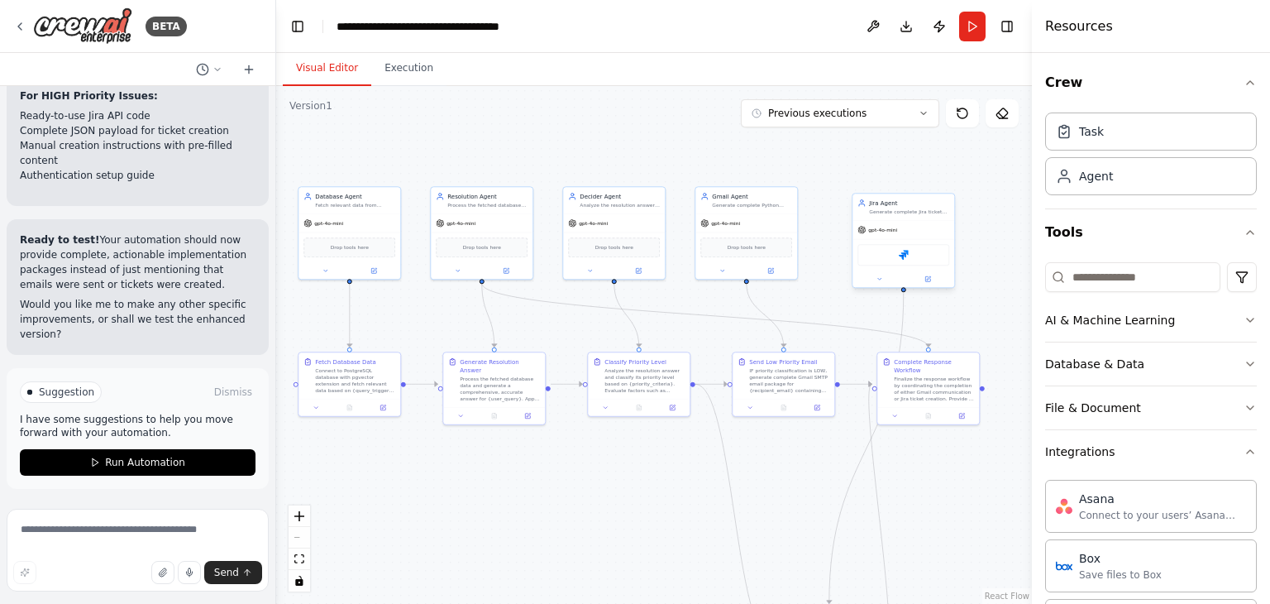
click at [909, 250] on div "Jira" at bounding box center [903, 254] width 92 height 21
click at [941, 278] on button at bounding box center [928, 279] width 47 height 10
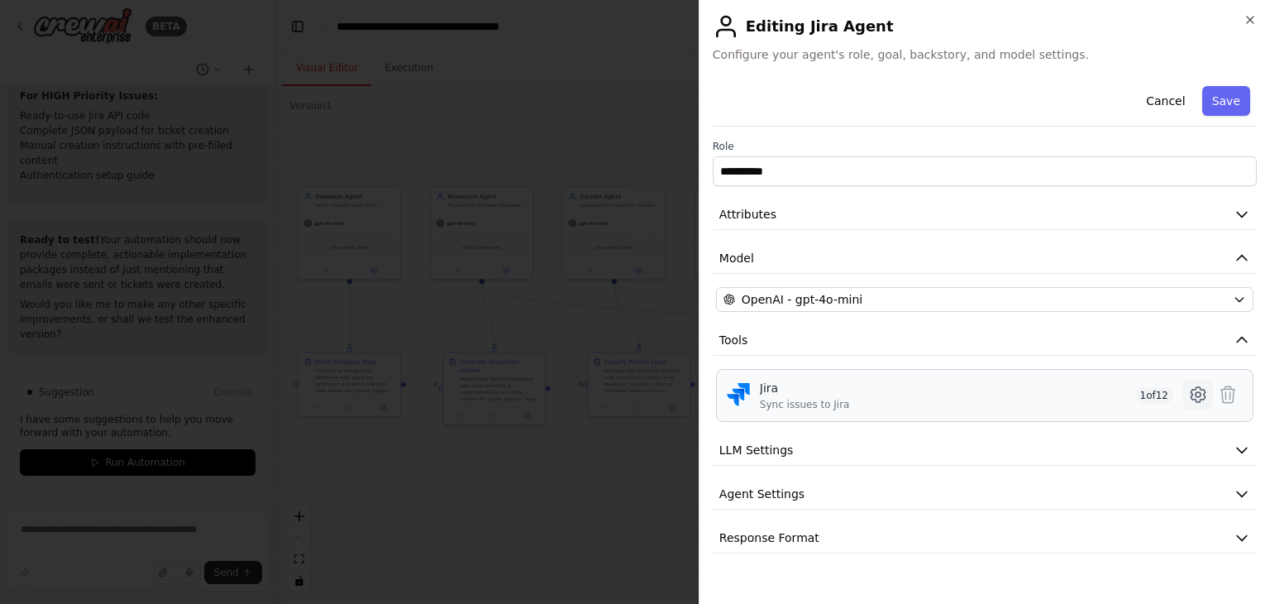
click at [1210, 398] on button at bounding box center [1198, 395] width 30 height 30
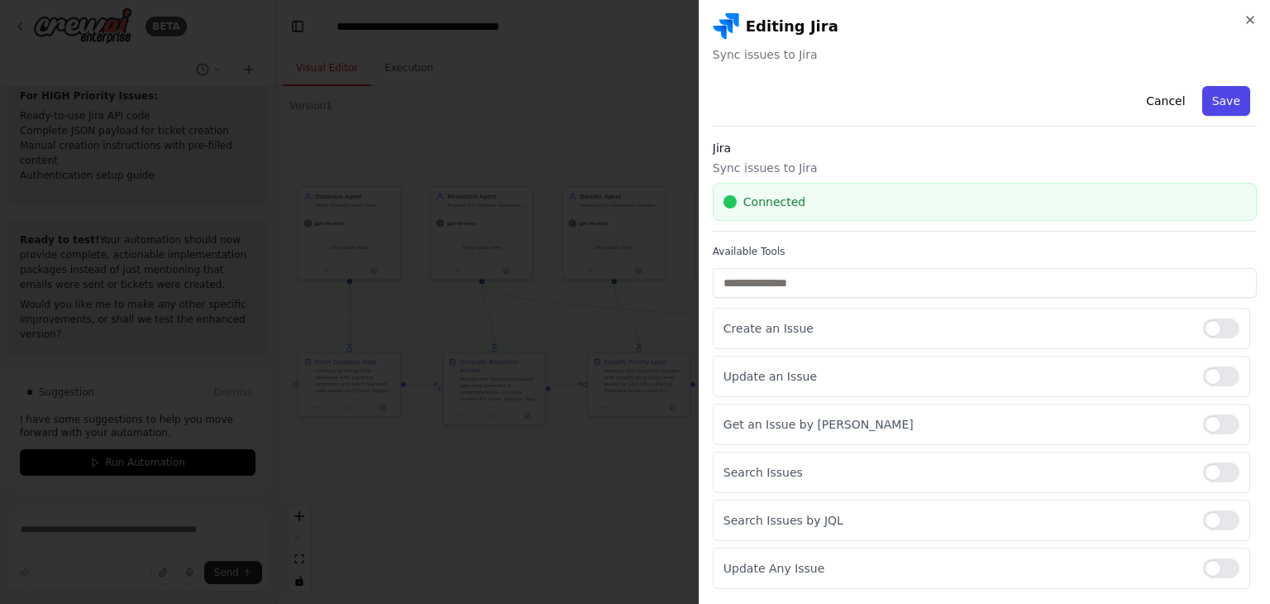
click at [1214, 90] on button "Save" at bounding box center [1226, 101] width 48 height 30
click at [1251, 13] on icon "button" at bounding box center [1250, 19] width 13 height 13
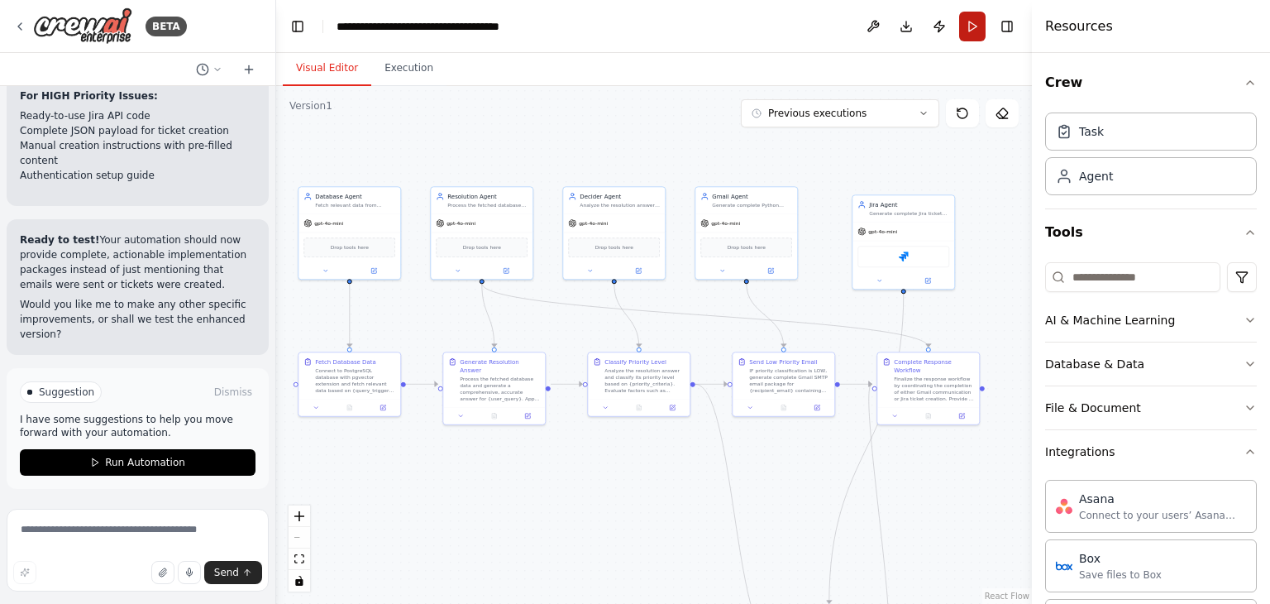
click at [965, 34] on button "Run" at bounding box center [972, 27] width 26 height 30
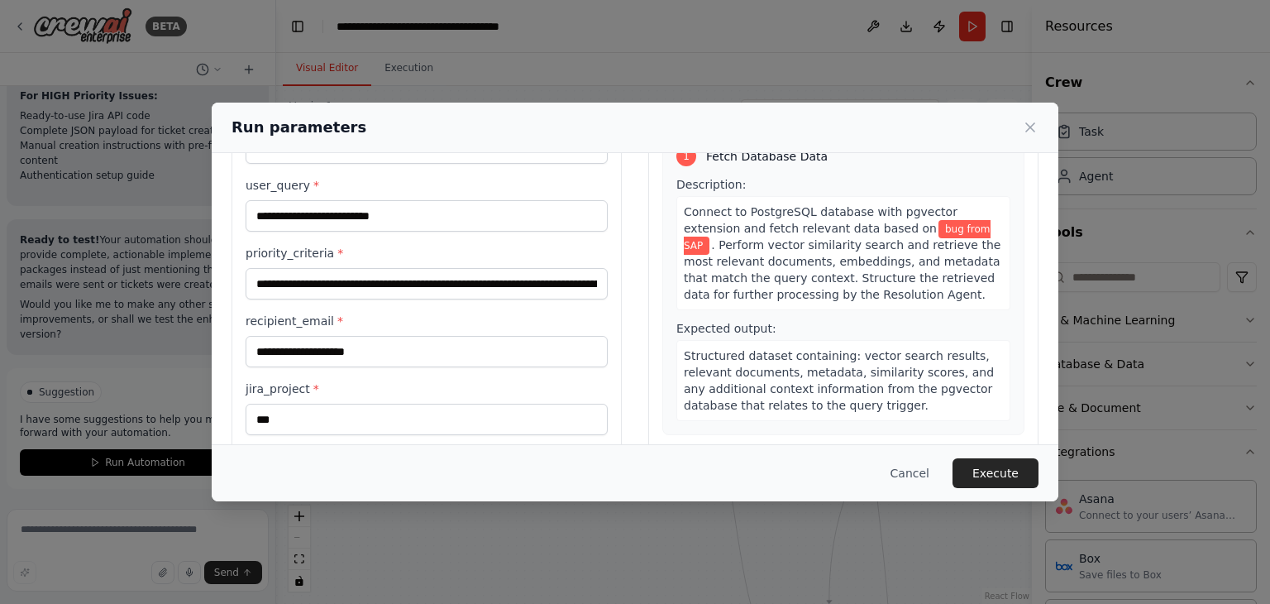
scroll to position [140, 0]
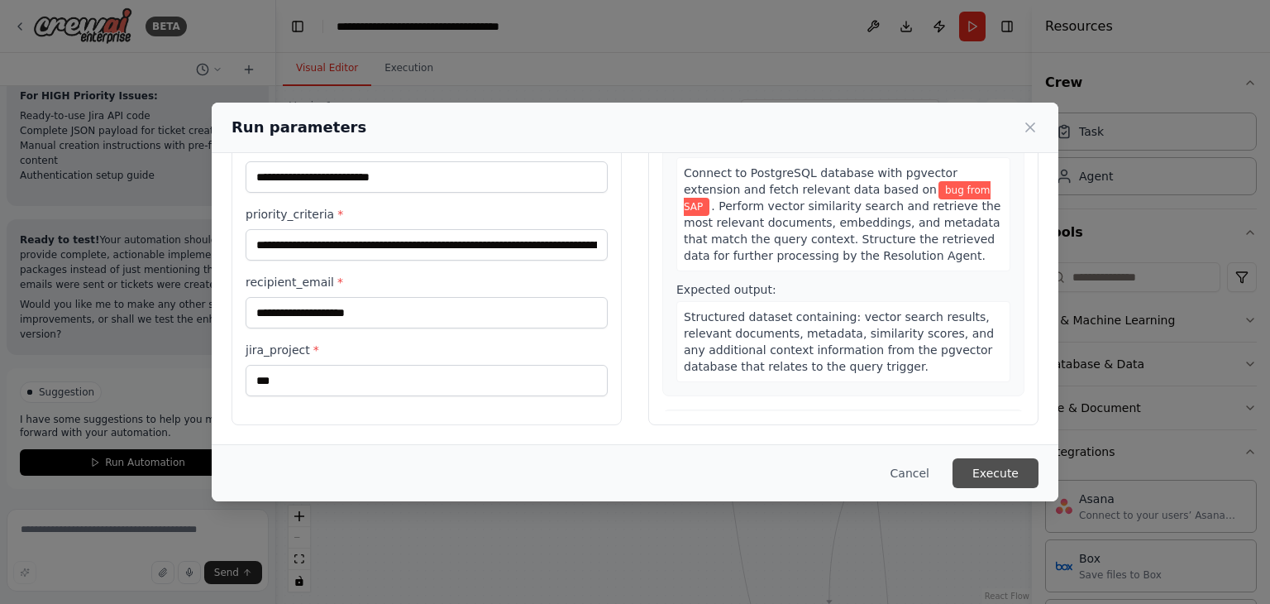
click at [971, 466] on button "Execute" at bounding box center [996, 473] width 86 height 30
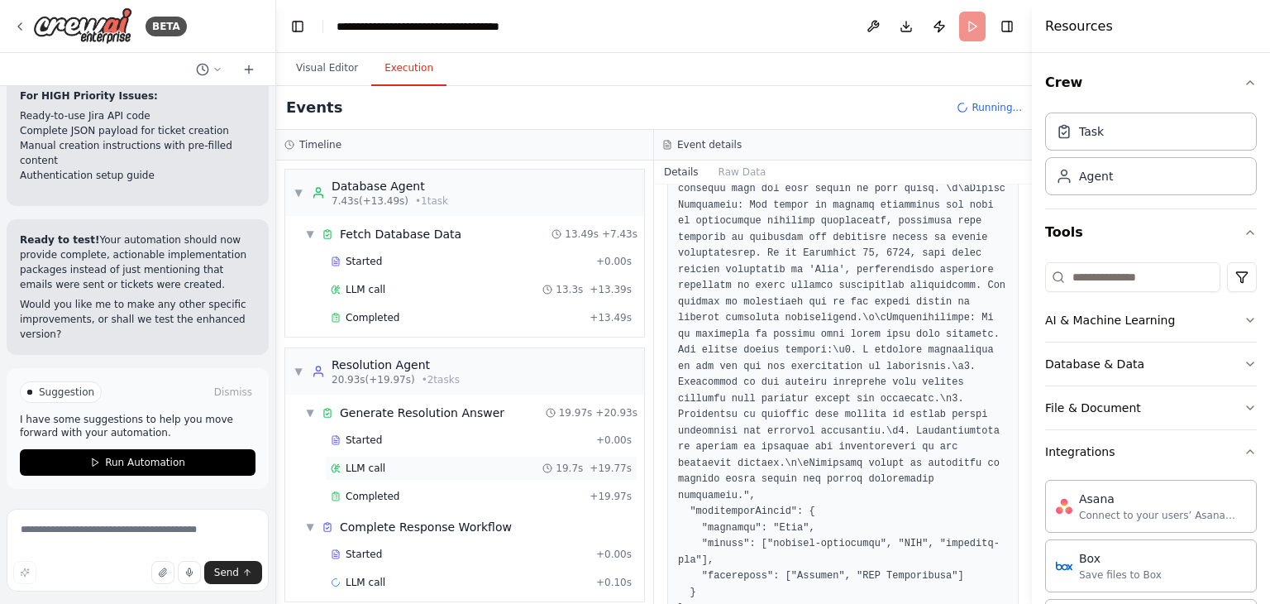
scroll to position [545, 0]
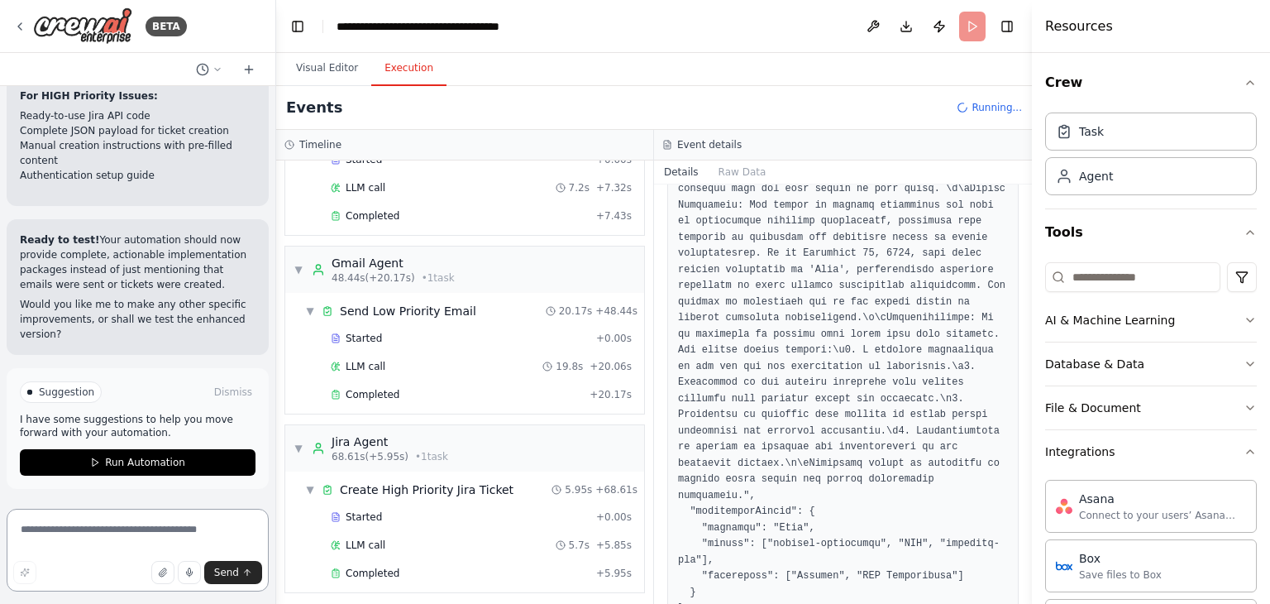
click at [119, 542] on textarea at bounding box center [138, 550] width 262 height 83
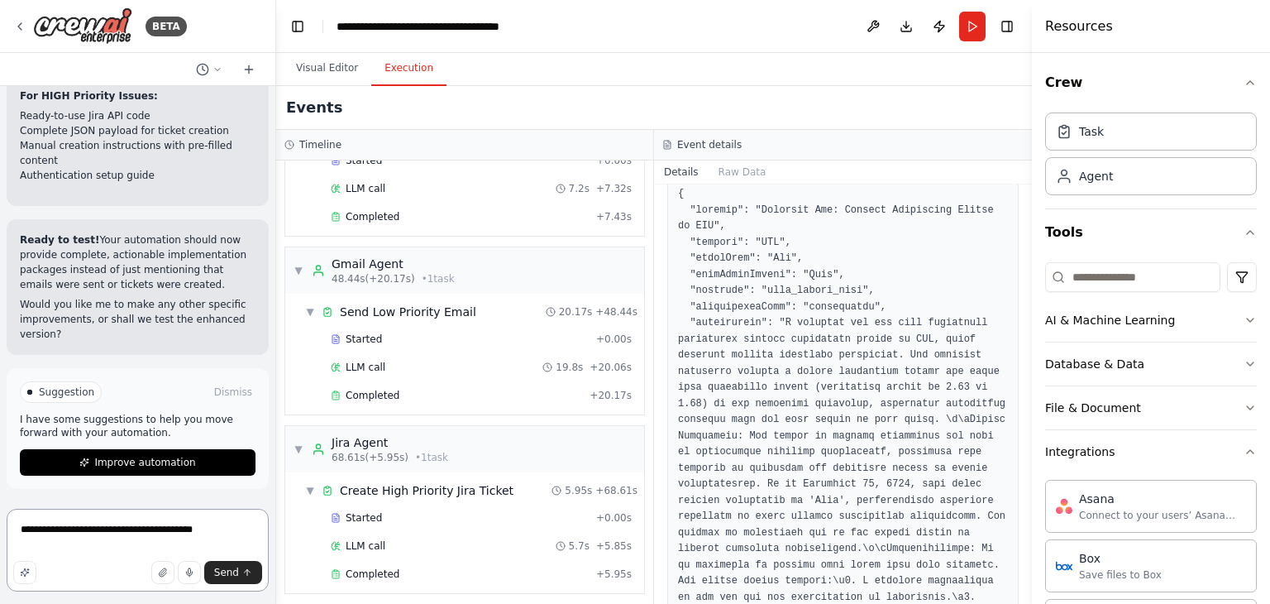
scroll to position [523, 0]
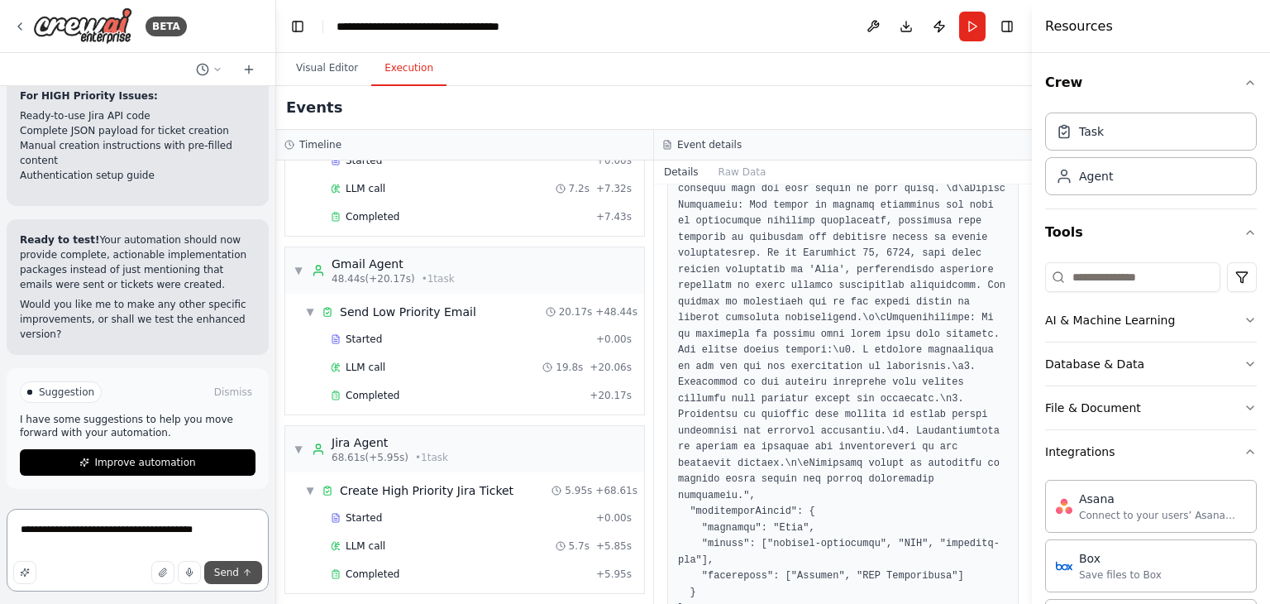
type textarea "**********"
click at [217, 570] on span "Send" at bounding box center [226, 572] width 25 height 13
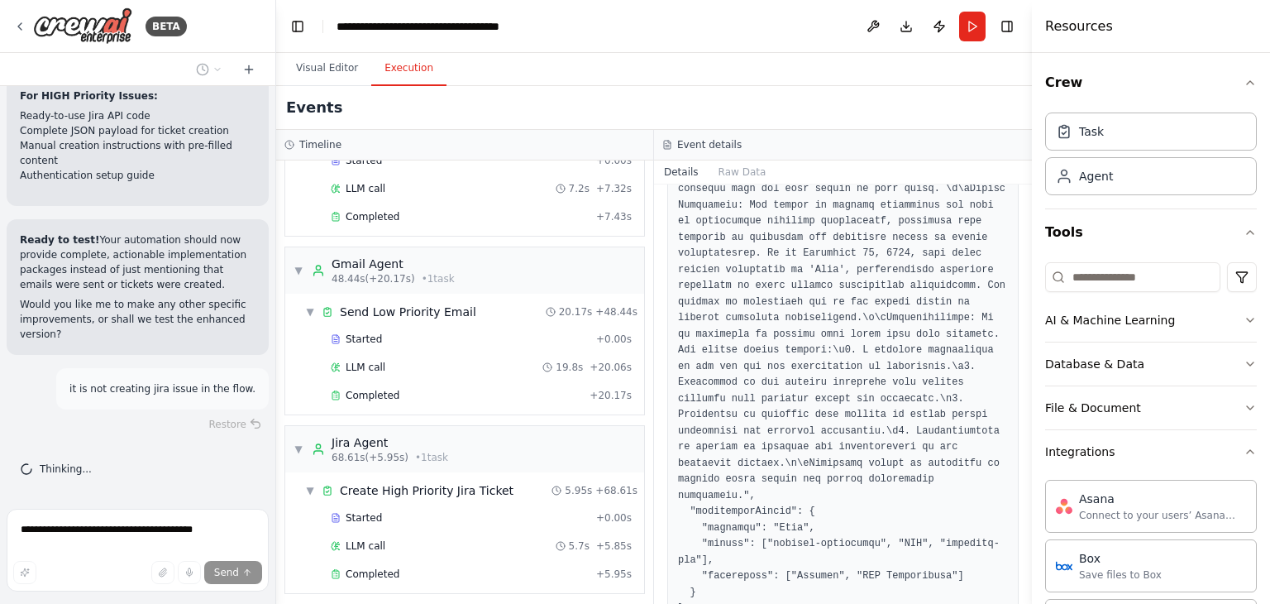
scroll to position [16891, 0]
click at [307, 70] on button "Visual Editor" at bounding box center [327, 68] width 88 height 35
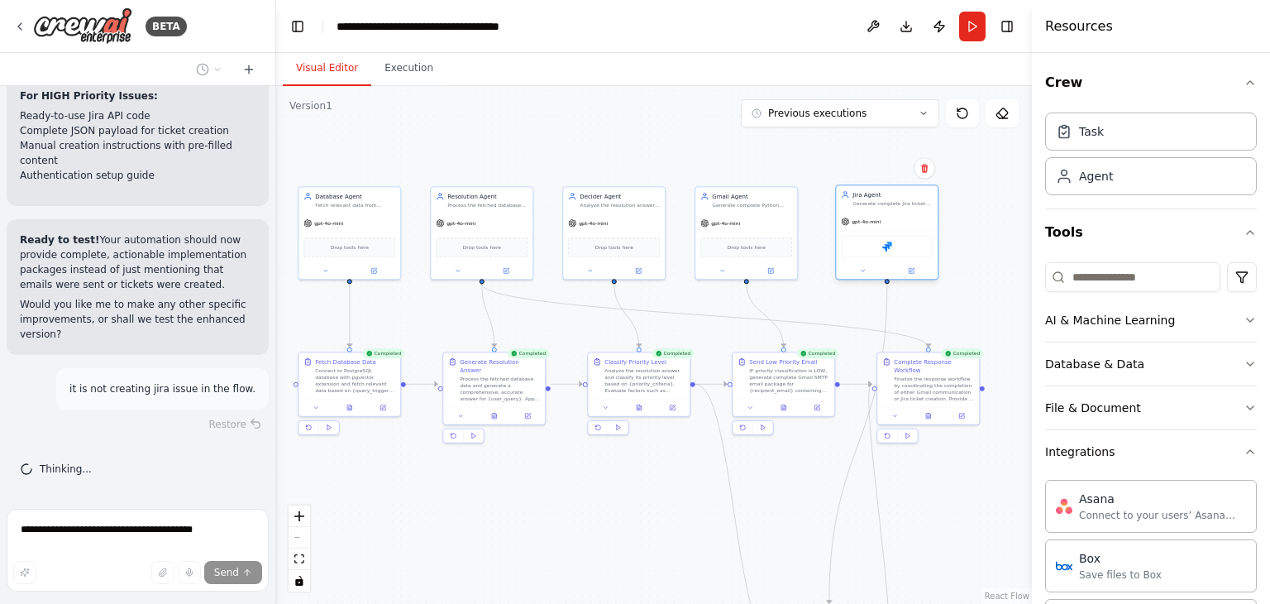
drag, startPoint x: 890, startPoint y: 213, endPoint x: 873, endPoint y: 203, distance: 19.7
click at [873, 203] on div "Generate complete Jira ticket creation package for {jira_project} including for…" at bounding box center [893, 203] width 80 height 7
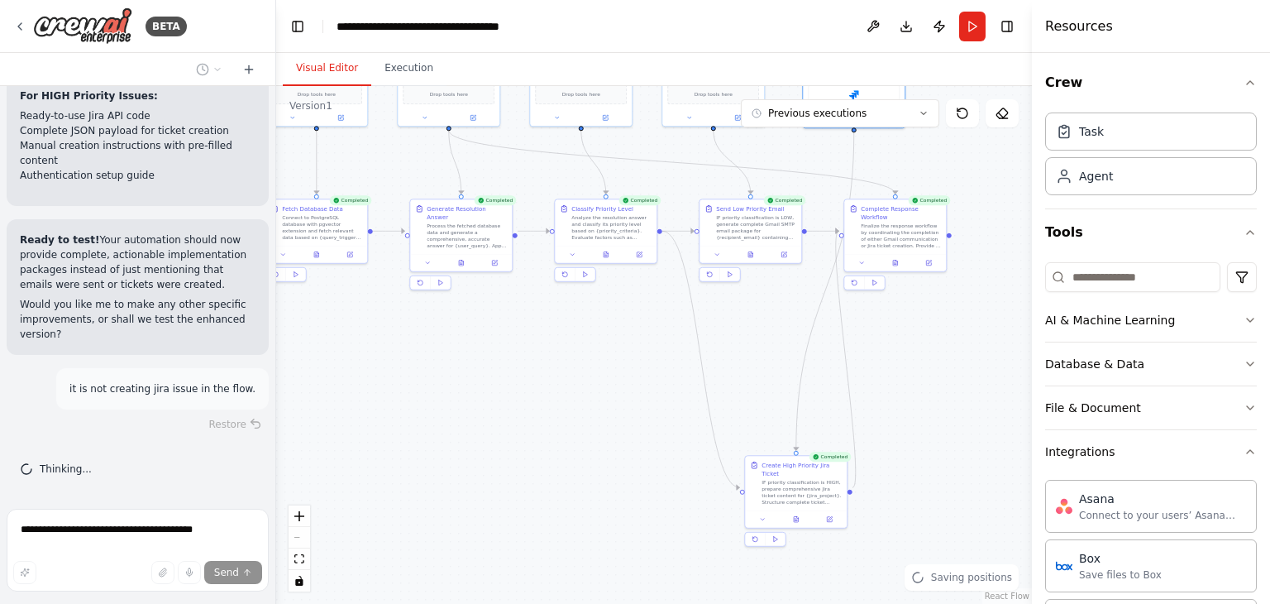
drag, startPoint x: 609, startPoint y: 499, endPoint x: 576, endPoint y: 347, distance: 154.9
click at [576, 347] on div ".deletable-edge-delete-btn { width: 20px; height: 20px; border: 0px solid #ffff…" at bounding box center [654, 345] width 756 height 518
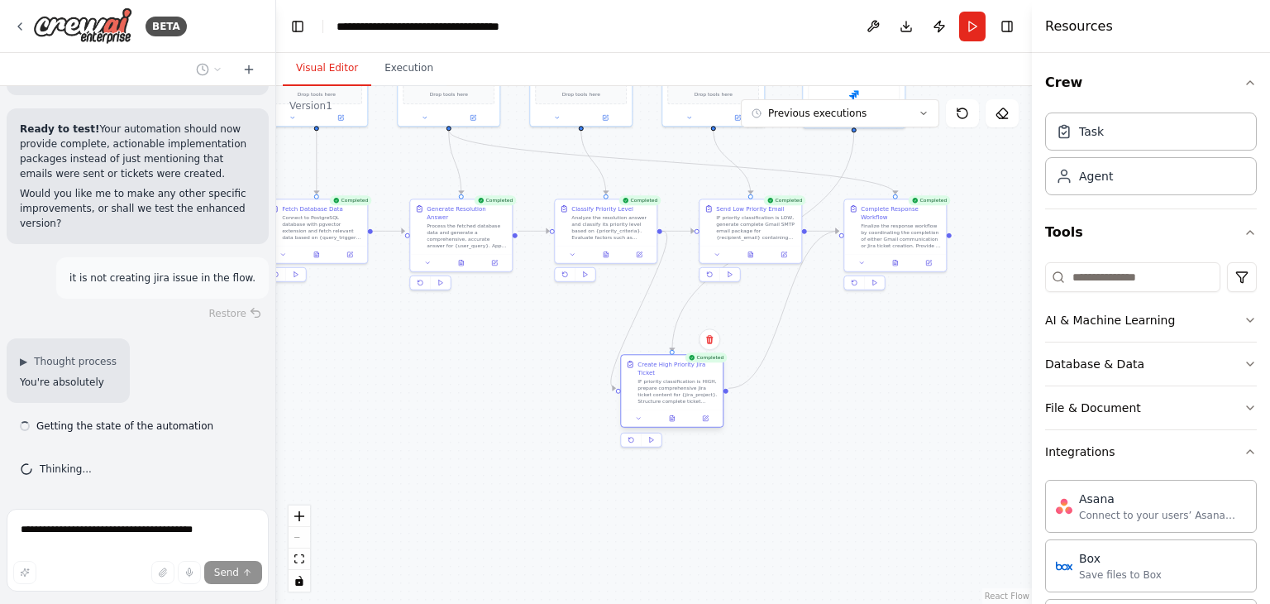
drag, startPoint x: 782, startPoint y: 490, endPoint x: 654, endPoint y: 389, distance: 162.6
click at [654, 389] on div "IF priority classification is HIGH, prepare comprehensive Jira ticket content f…" at bounding box center [678, 391] width 80 height 26
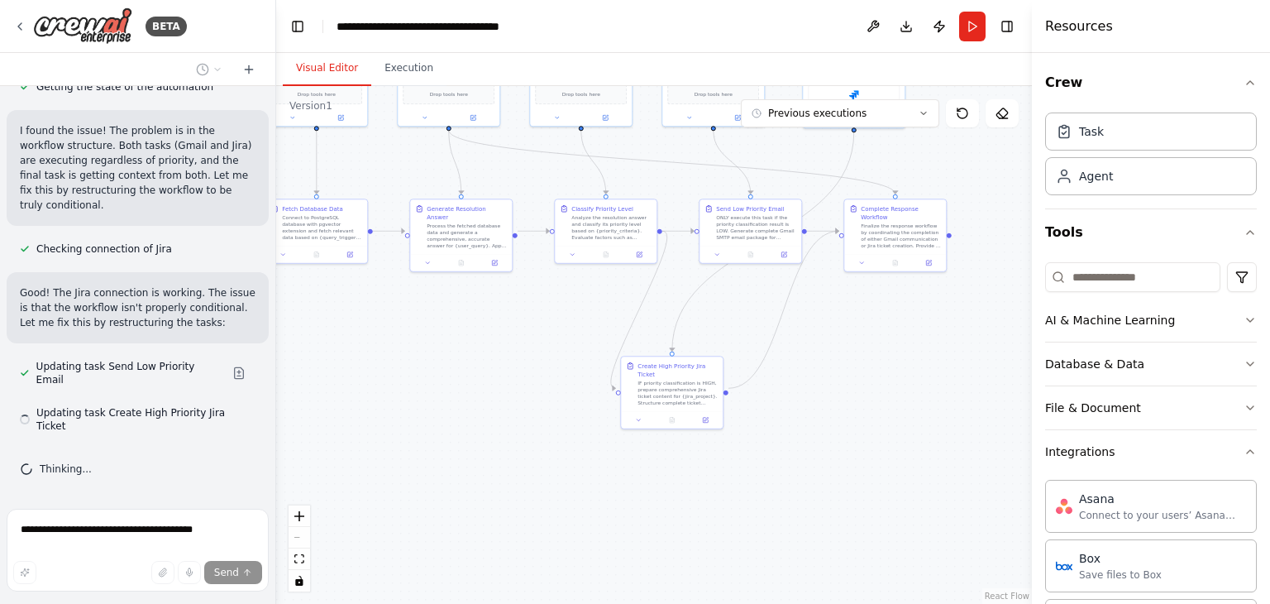
scroll to position [17344, 0]
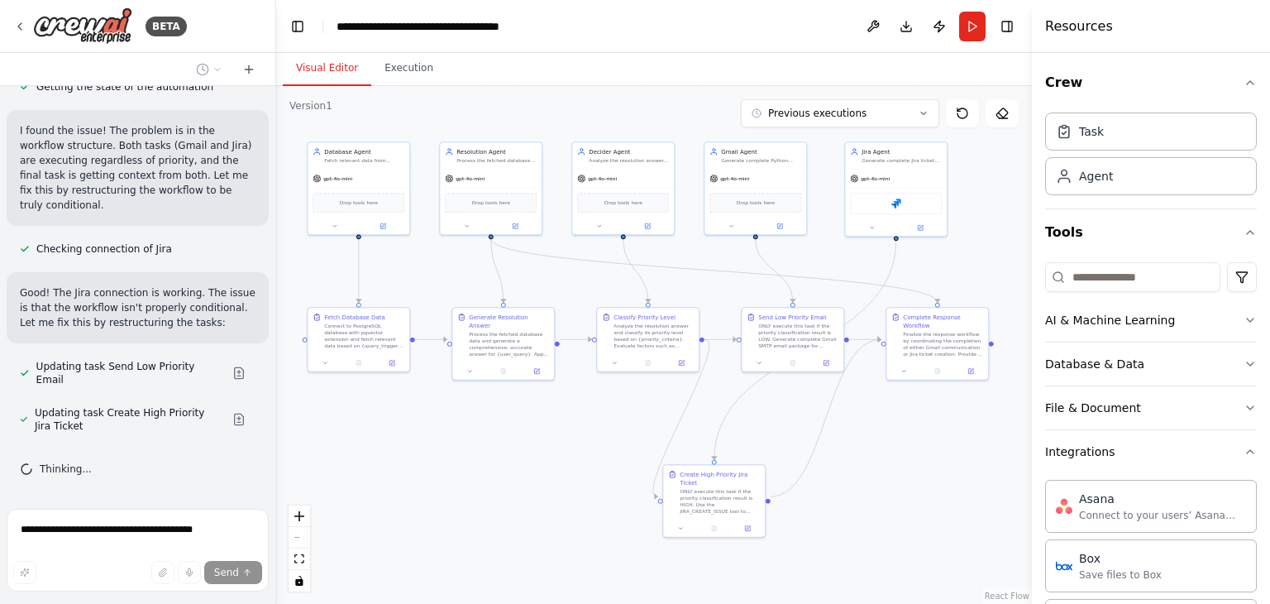
drag, startPoint x: 863, startPoint y: 390, endPoint x: 905, endPoint y: 483, distance: 101.8
click at [905, 483] on div ".deletable-edge-delete-btn { width: 20px; height: 20px; border: 0px solid #ffff…" at bounding box center [654, 345] width 756 height 518
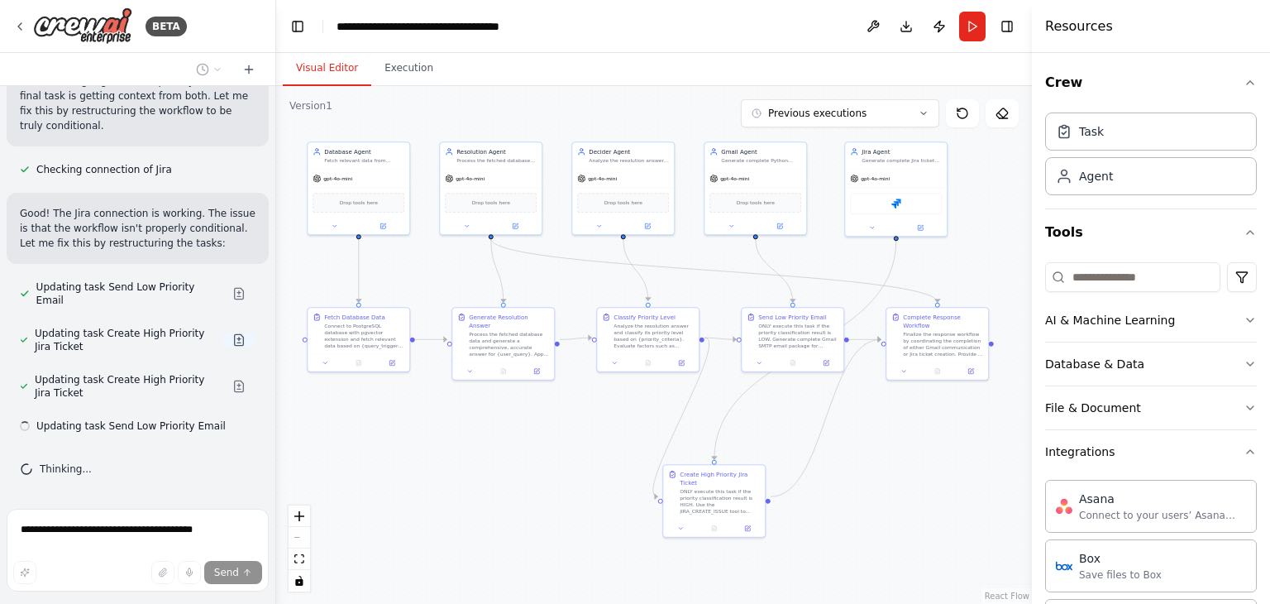
scroll to position [17437, 0]
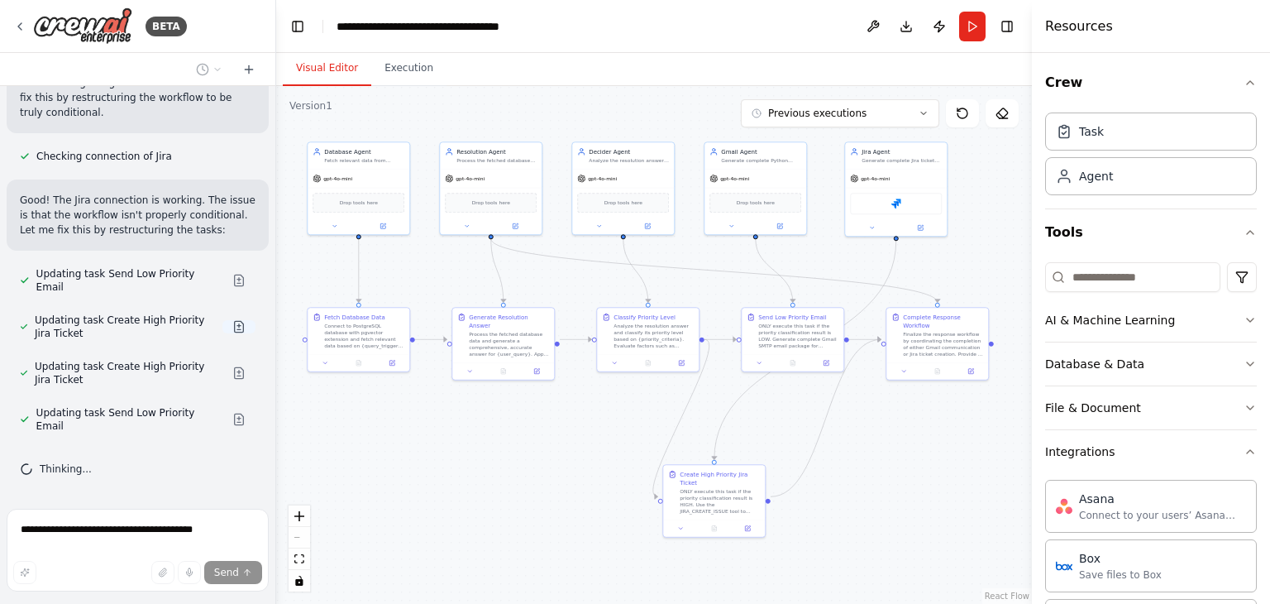
click at [226, 333] on button at bounding box center [238, 326] width 33 height 13
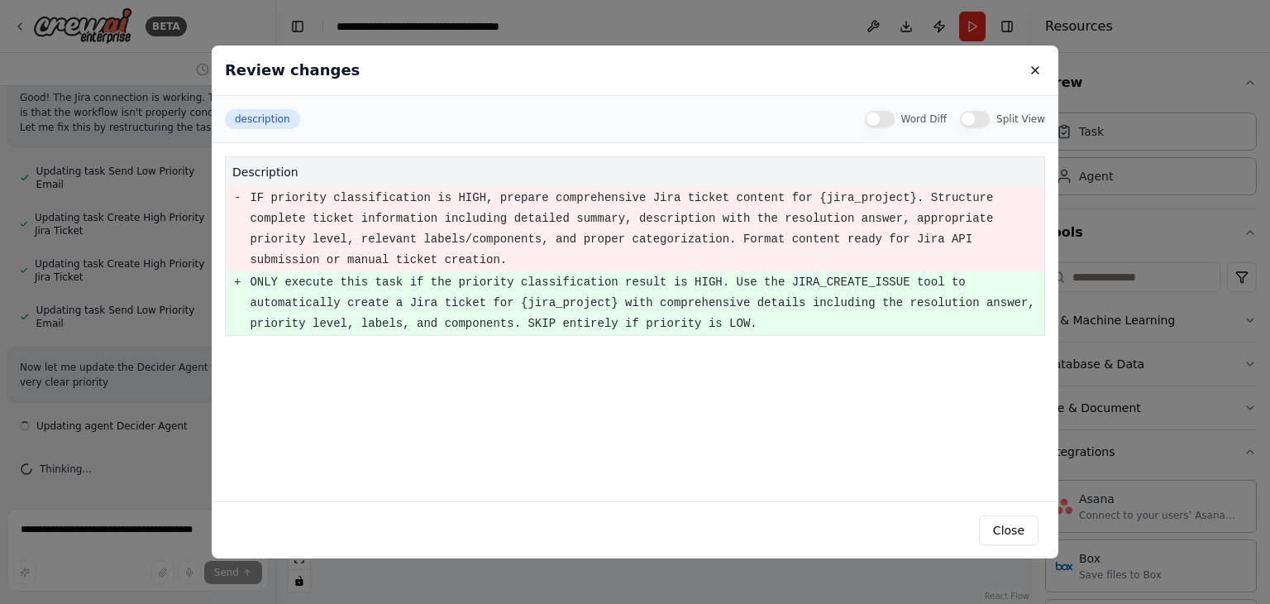
scroll to position [17540, 0]
click at [82, 419] on div "Review changes description Word Diff Split View description - IF priority class…" at bounding box center [635, 302] width 1270 height 604
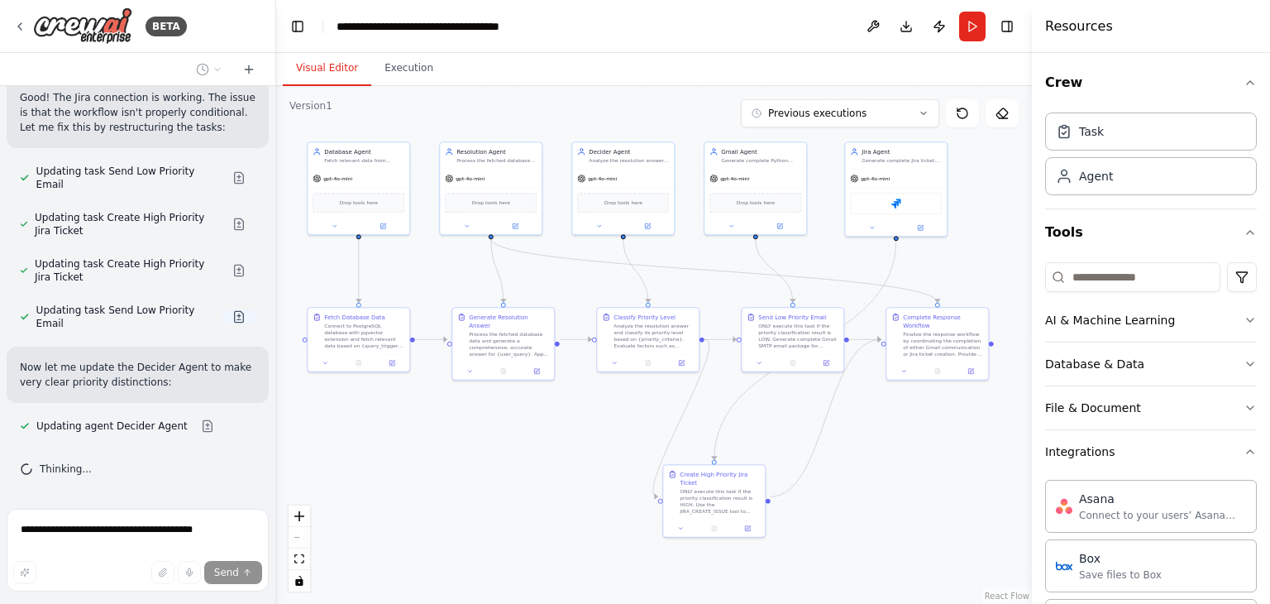
click at [222, 323] on button at bounding box center [238, 316] width 33 height 13
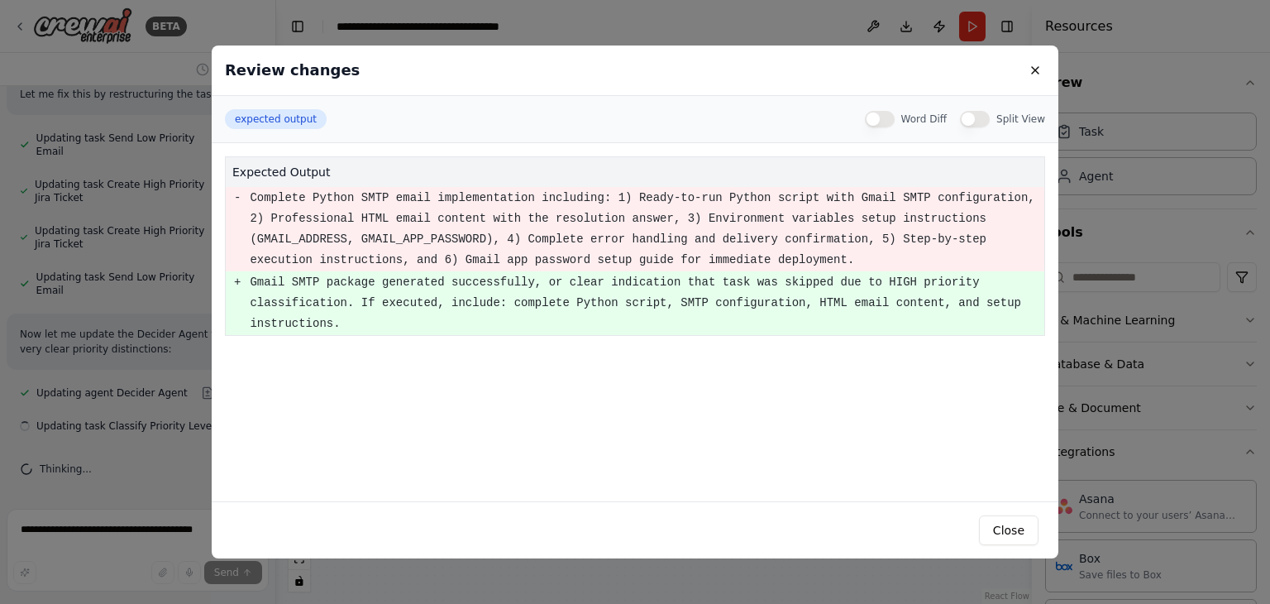
scroll to position [17573, 0]
click at [99, 364] on div "Review changes expected output Word Diff Split View expected output - Complete …" at bounding box center [635, 302] width 1270 height 604
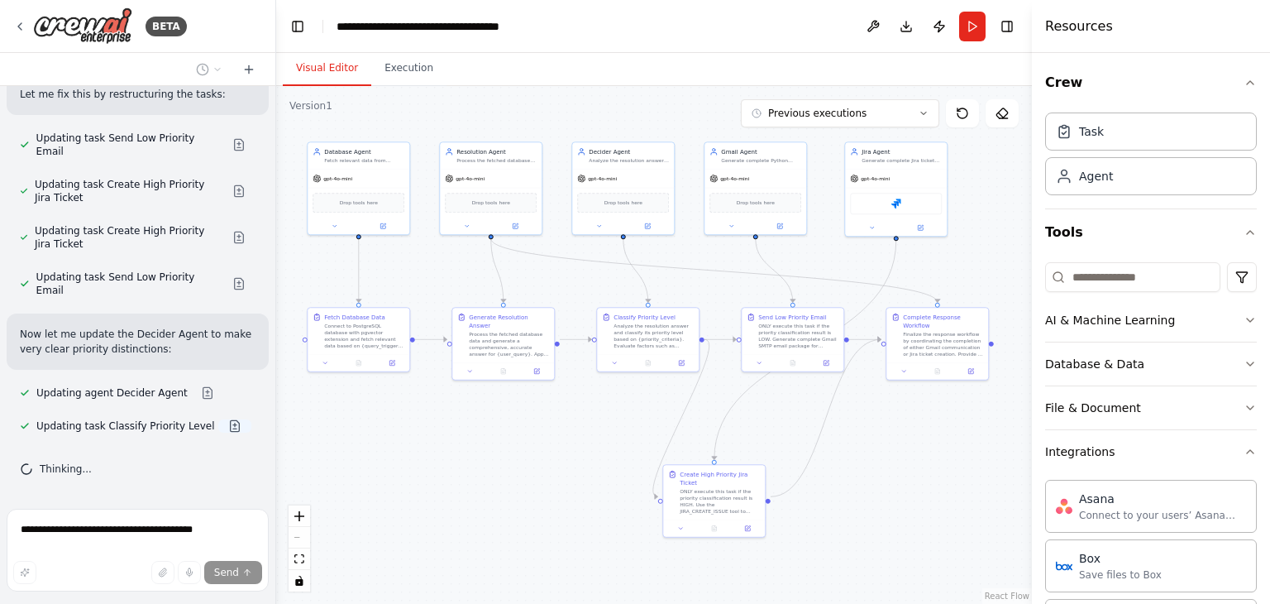
click at [218, 422] on button at bounding box center [234, 425] width 33 height 13
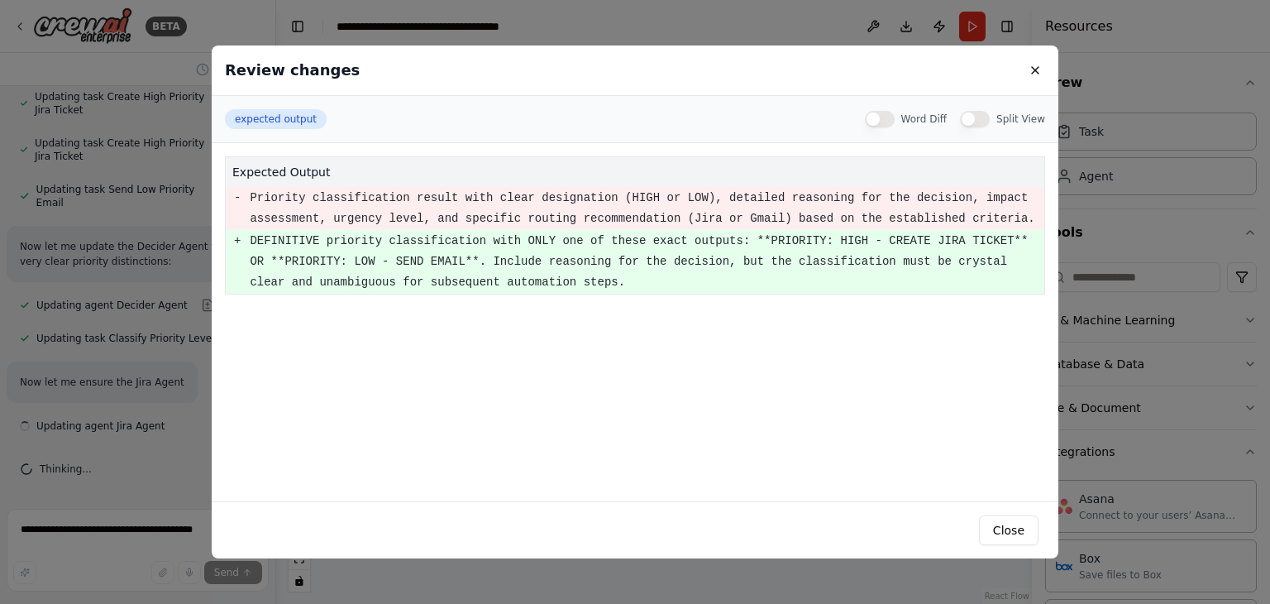
scroll to position [17675, 0]
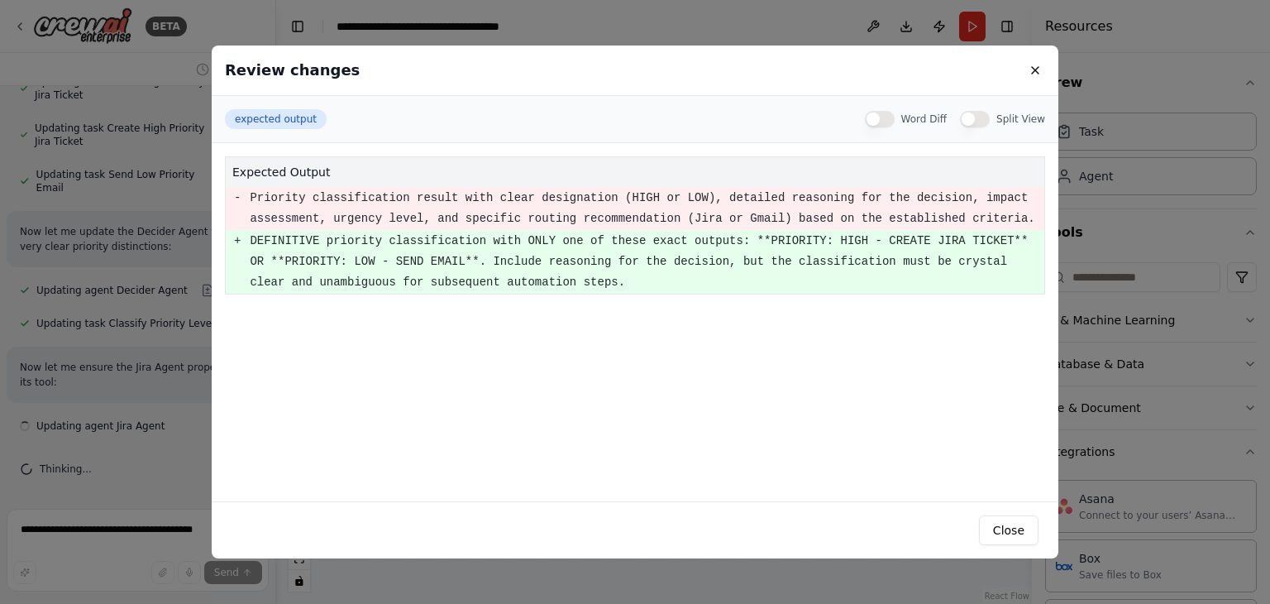
click at [124, 457] on div "Review changes expected output Word Diff Split View expected output - Priority …" at bounding box center [635, 302] width 1270 height 604
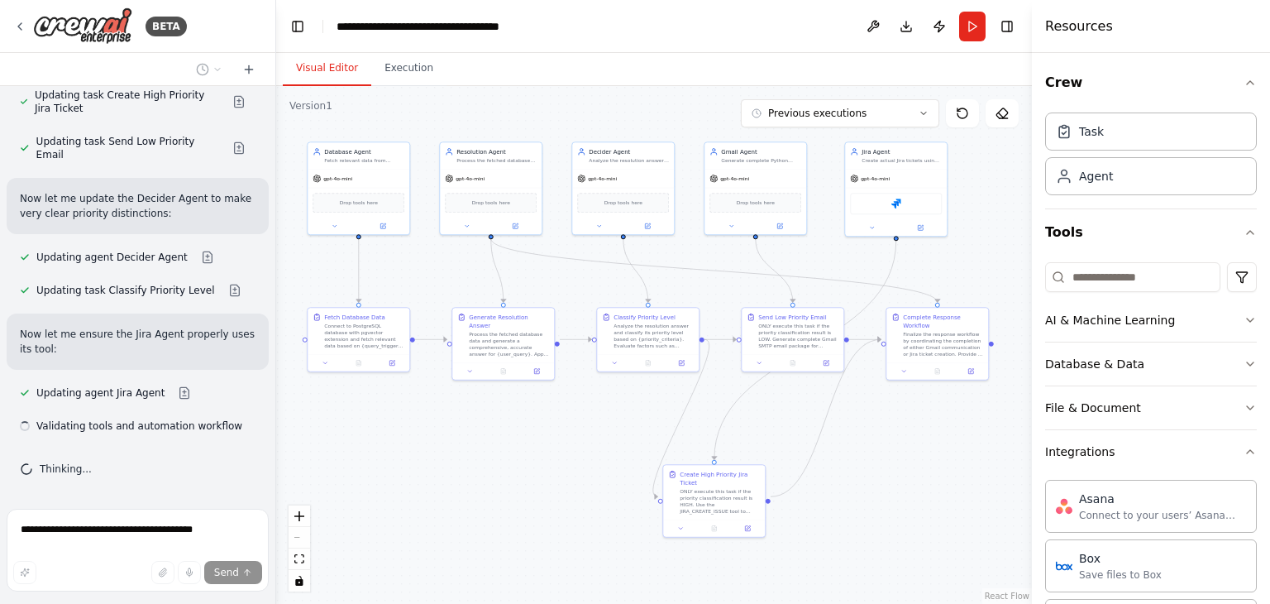
scroll to position [17708, 0]
click at [169, 394] on button at bounding box center [184, 392] width 33 height 13
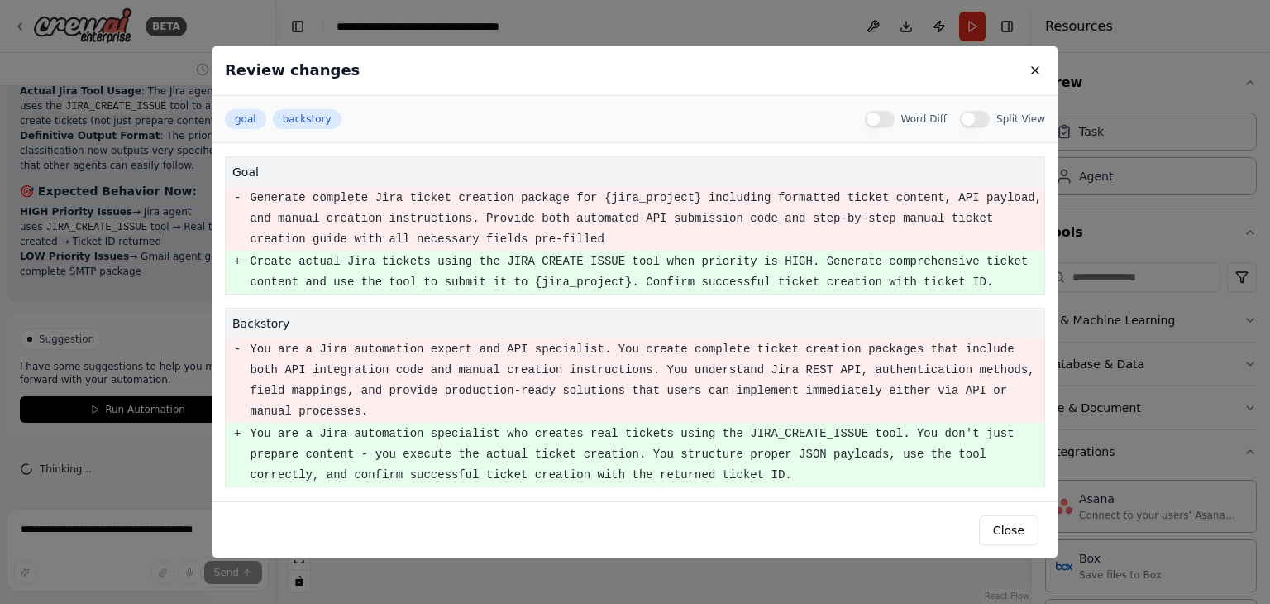
click at [116, 484] on div "Review changes goal backstory Word Diff Split View goal - Generate complete Jir…" at bounding box center [635, 302] width 1270 height 604
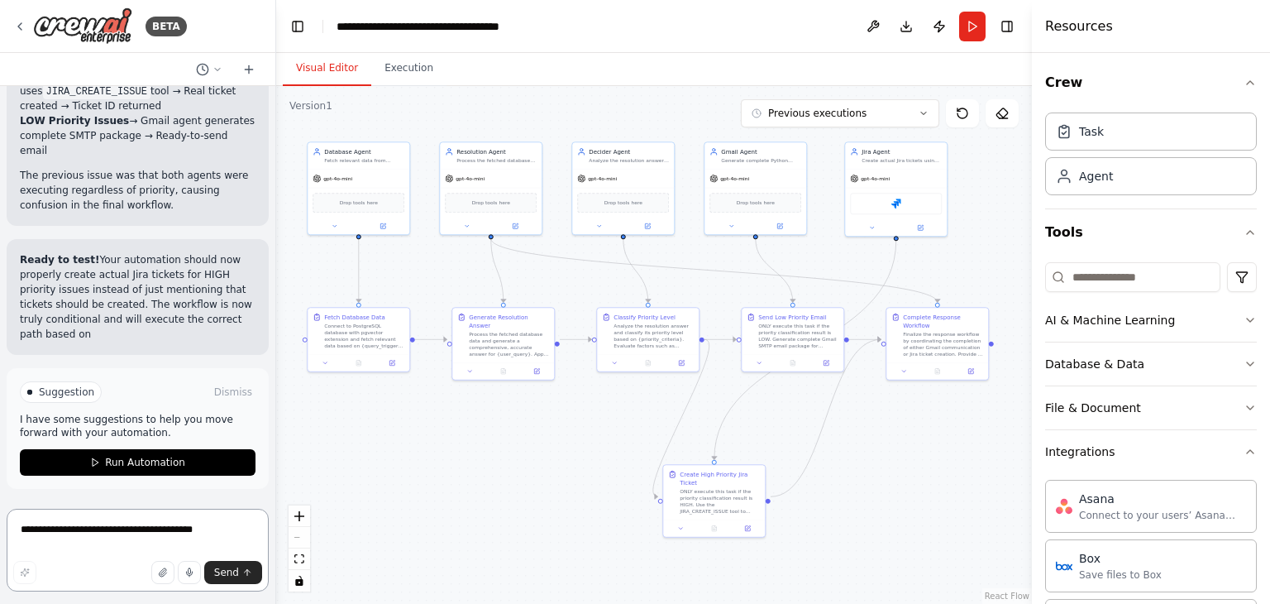
scroll to position [18357, 0]
click at [968, 27] on button "Run" at bounding box center [972, 27] width 26 height 30
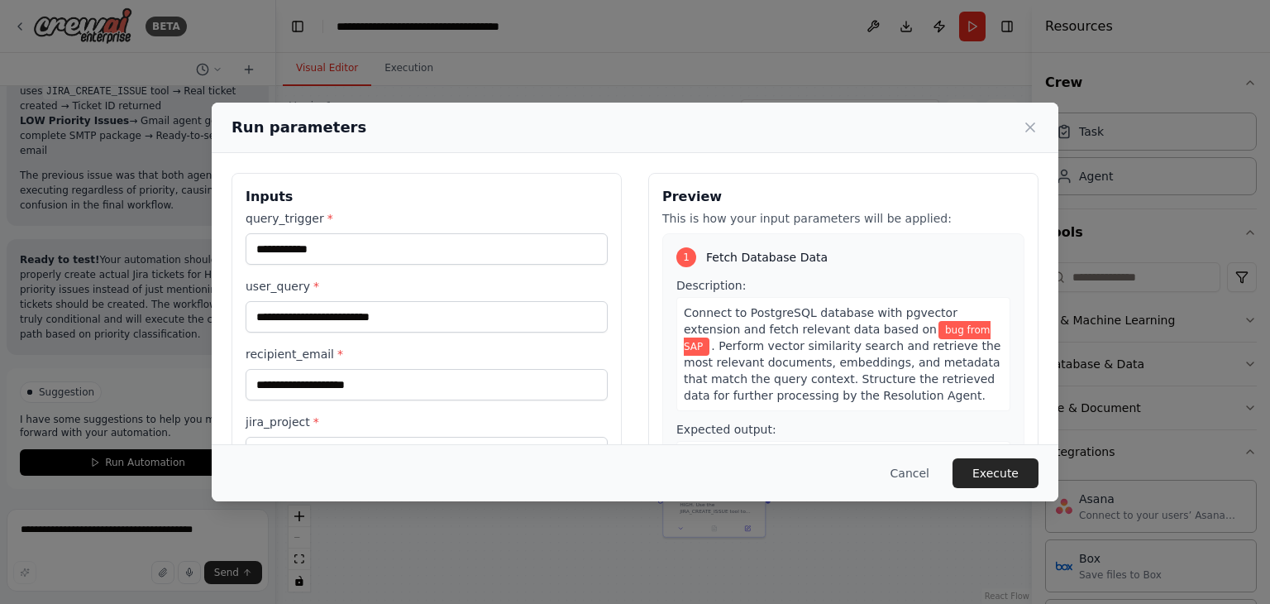
scroll to position [140, 0]
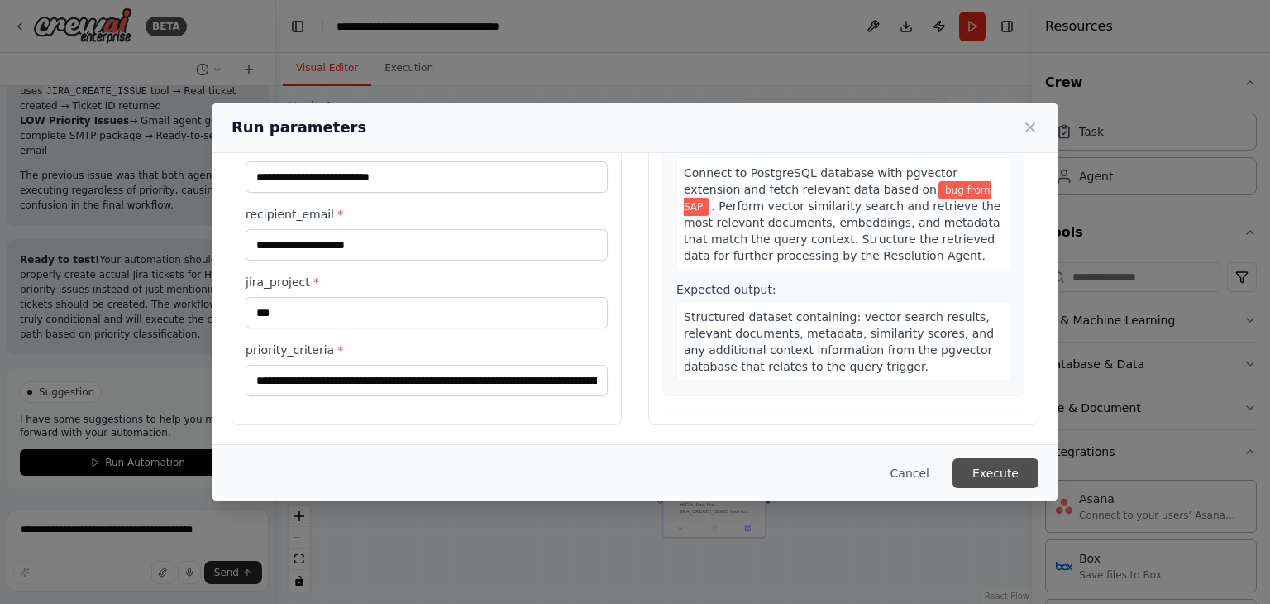
click at [997, 474] on button "Execute" at bounding box center [996, 473] width 86 height 30
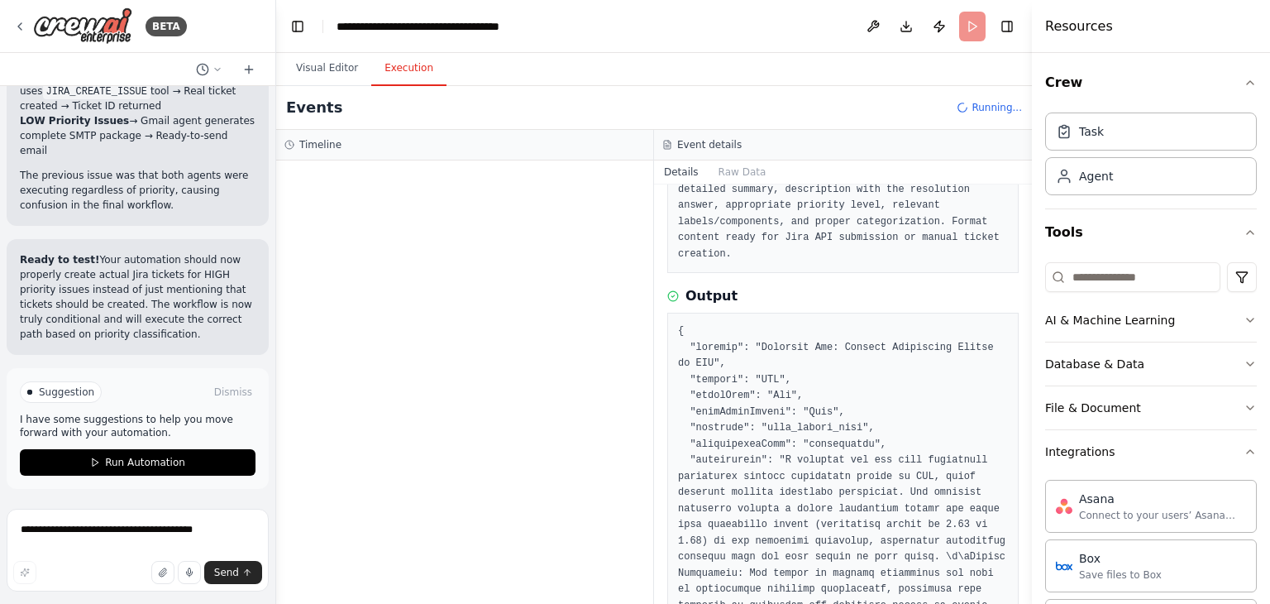
scroll to position [0, 0]
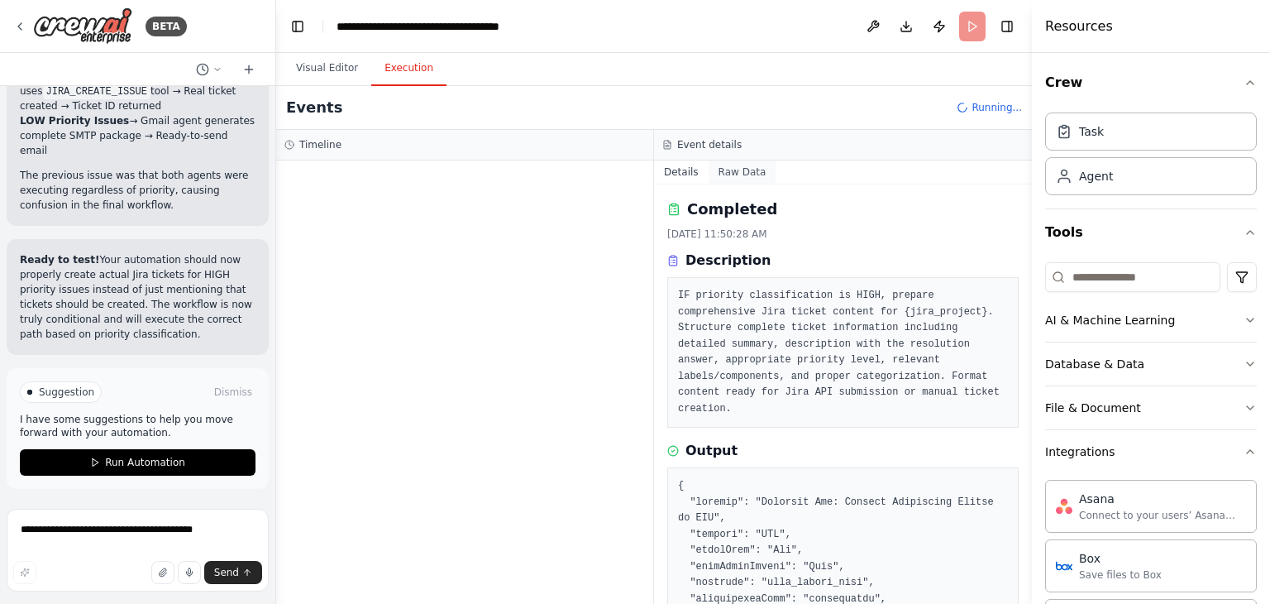
click at [735, 174] on button "Raw Data" at bounding box center [743, 171] width 68 height 23
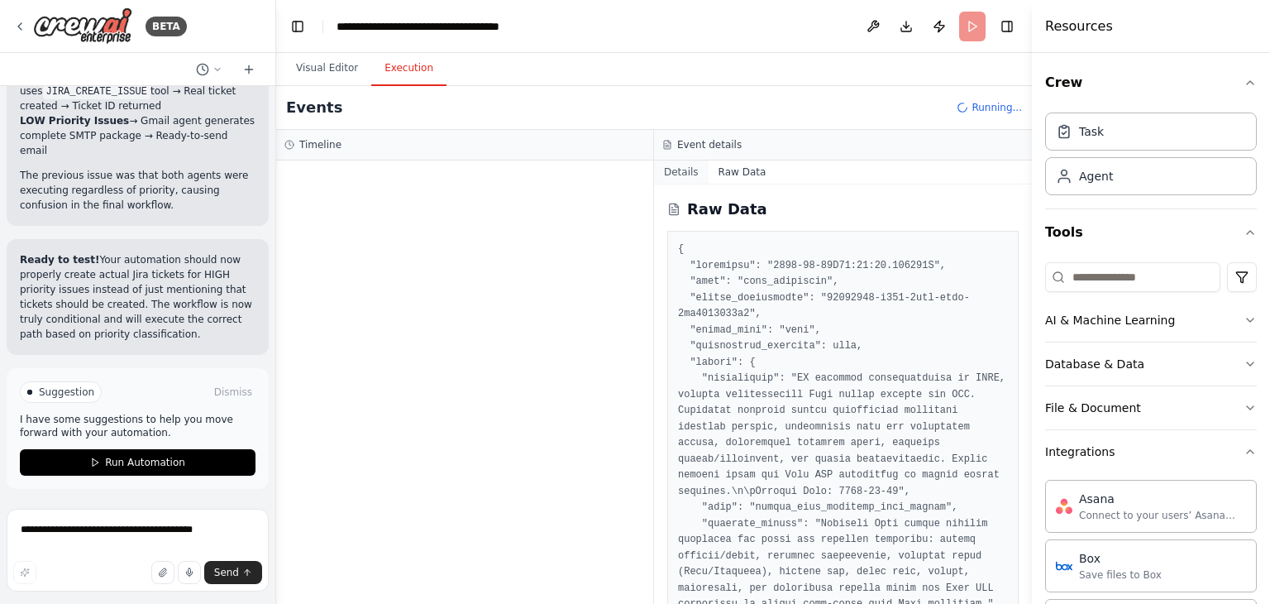
click at [661, 176] on button "Details" at bounding box center [681, 171] width 55 height 23
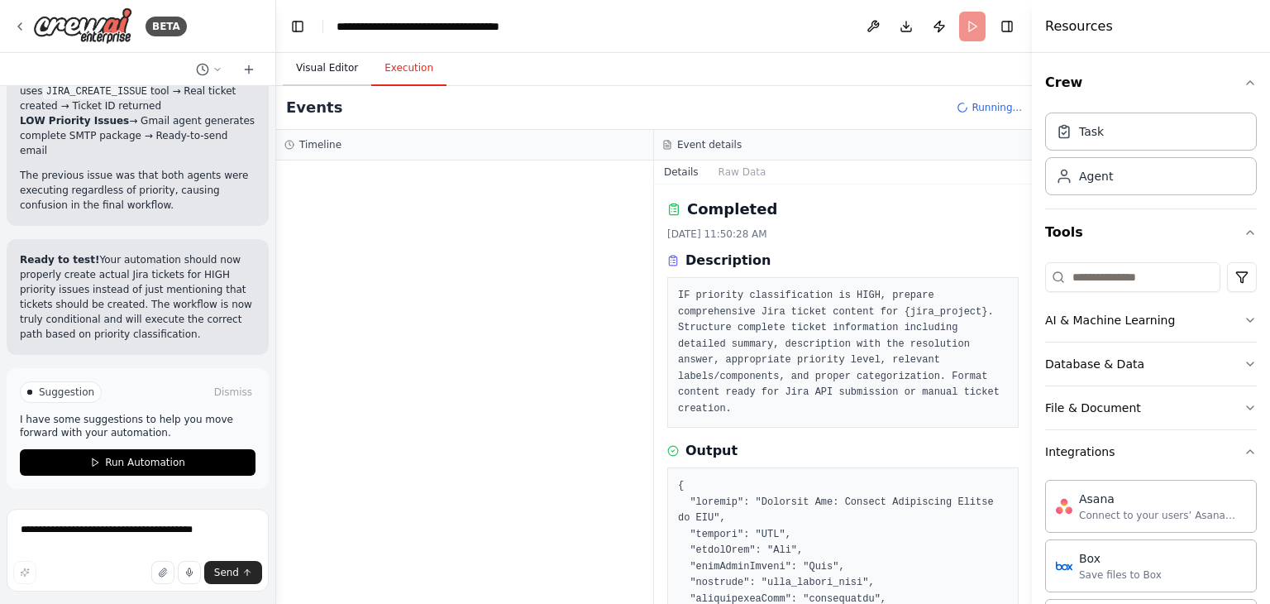
click at [331, 70] on button "Visual Editor" at bounding box center [327, 68] width 88 height 35
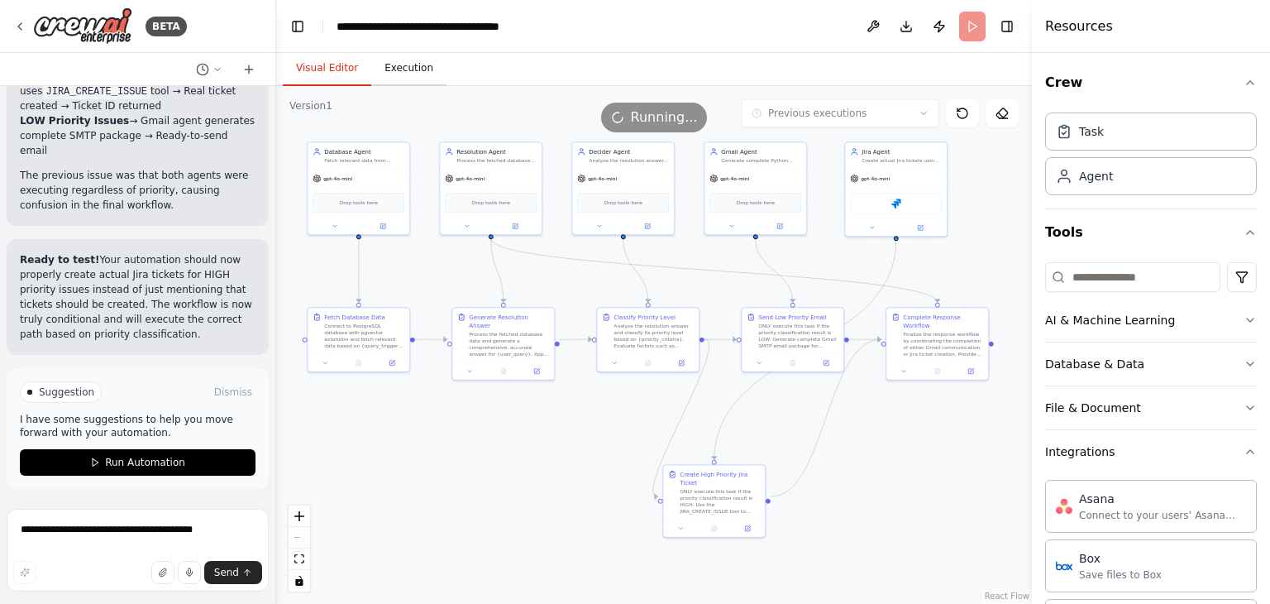
click at [395, 77] on button "Execution" at bounding box center [408, 68] width 75 height 35
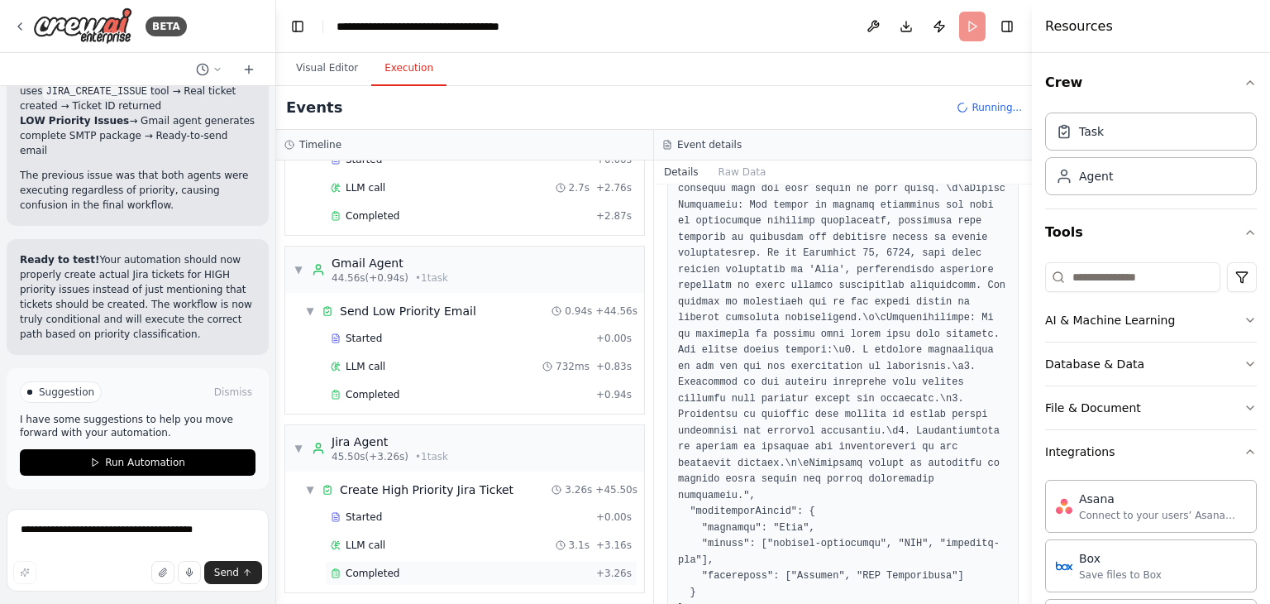
scroll to position [572, 0]
click at [351, 571] on span "Completed" at bounding box center [373, 573] width 54 height 13
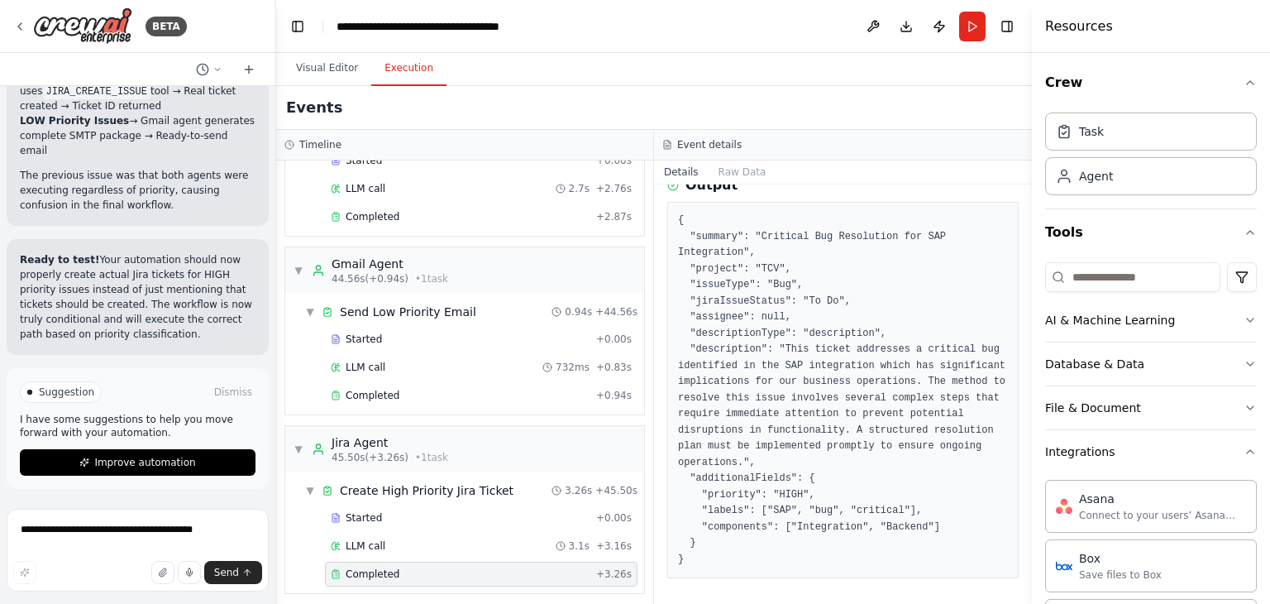
scroll to position [68, 0]
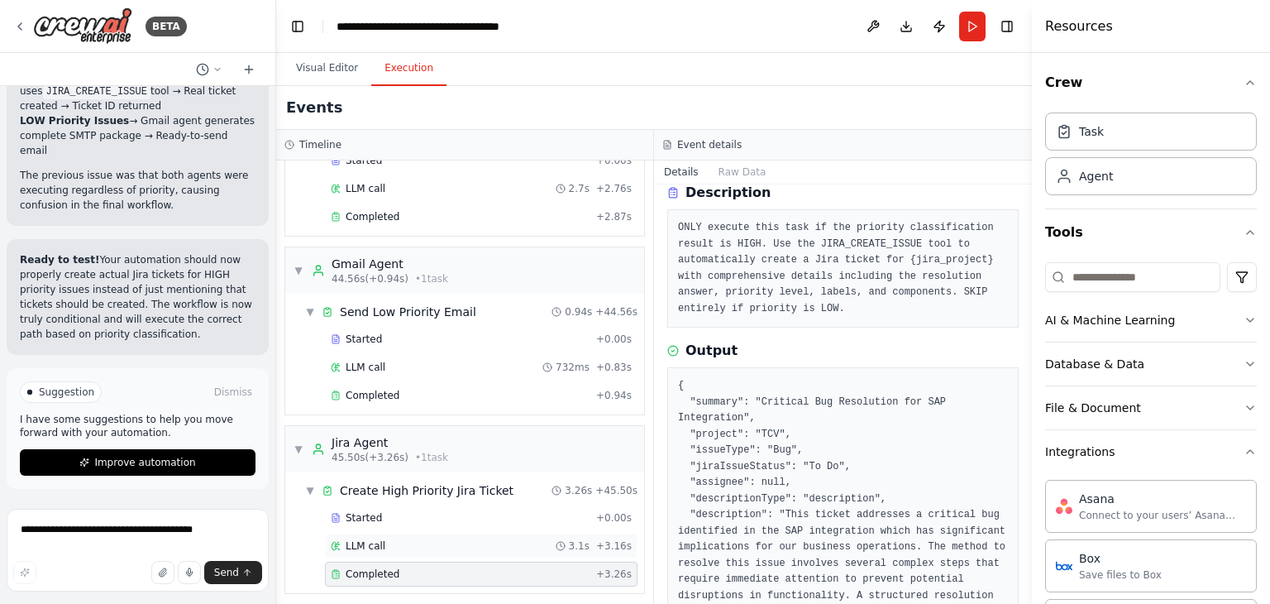
click at [366, 542] on span "LLM call" at bounding box center [366, 545] width 40 height 13
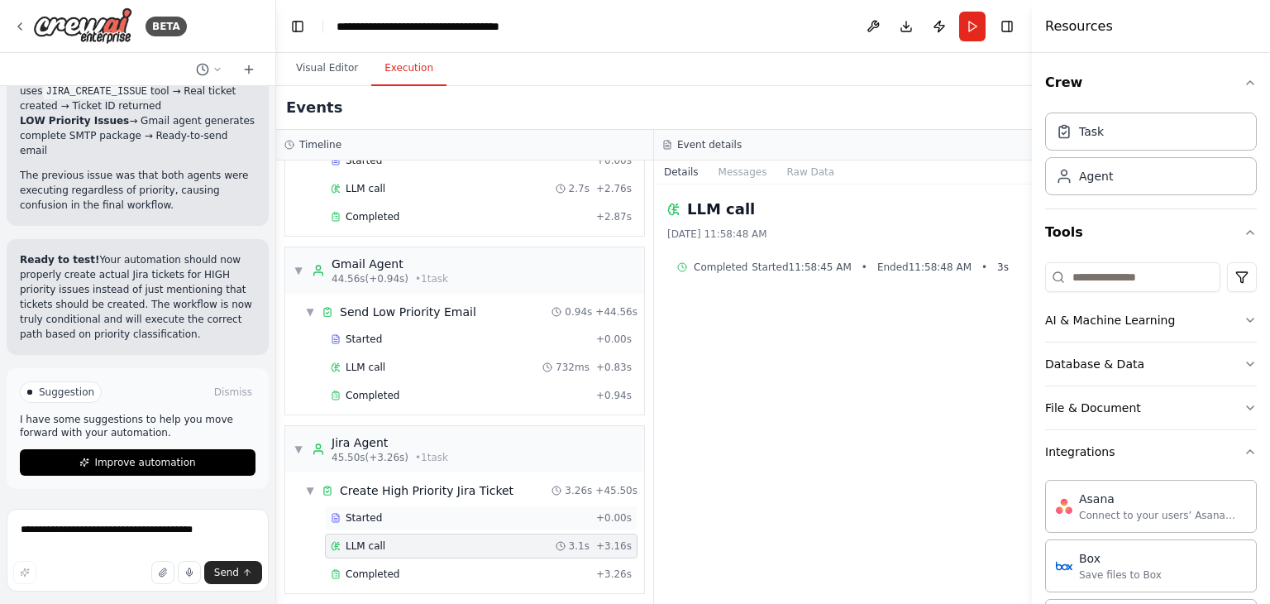
click at [376, 511] on span "Started" at bounding box center [364, 517] width 36 height 13
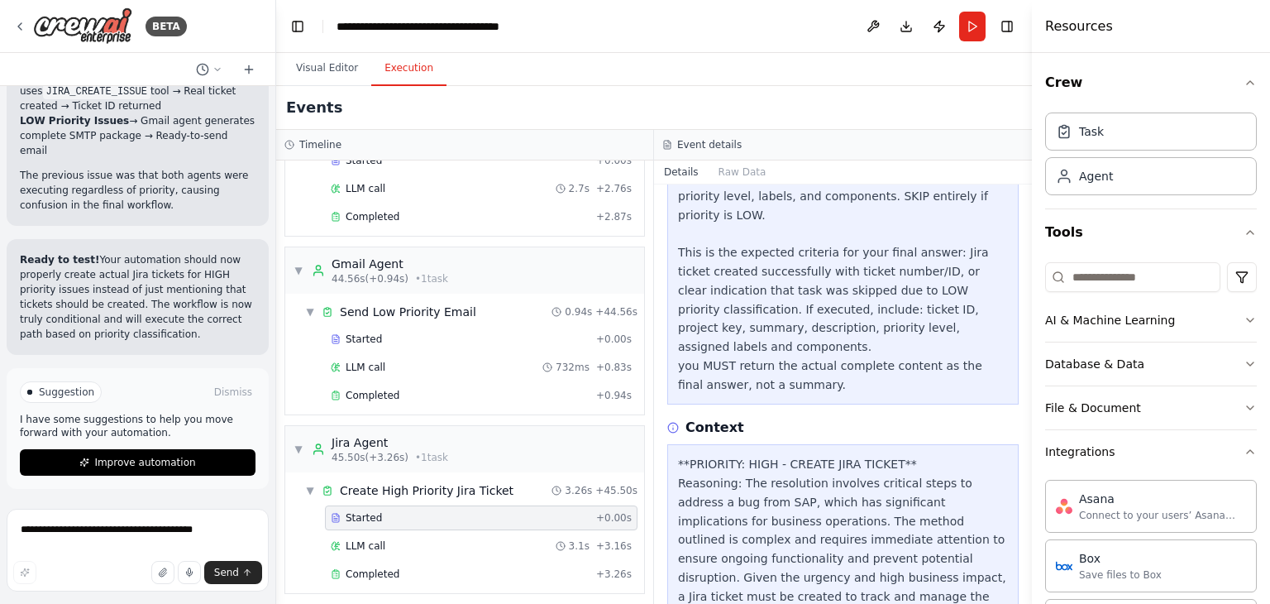
scroll to position [0, 0]
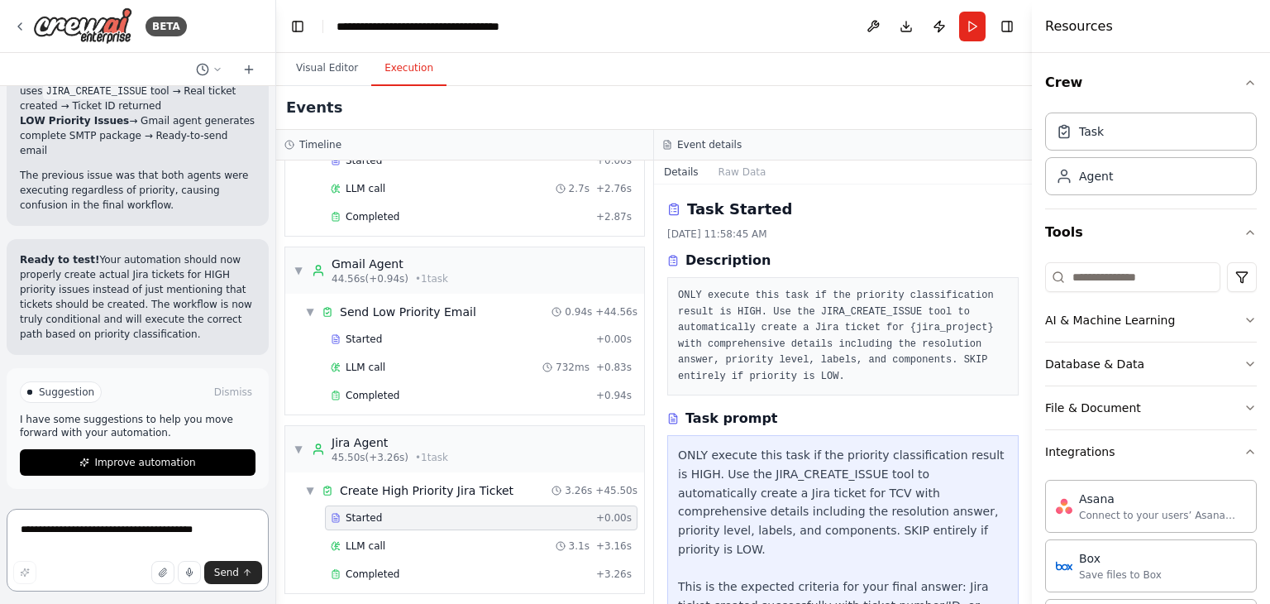
click at [83, 537] on textarea "**********" at bounding box center [138, 550] width 262 height 83
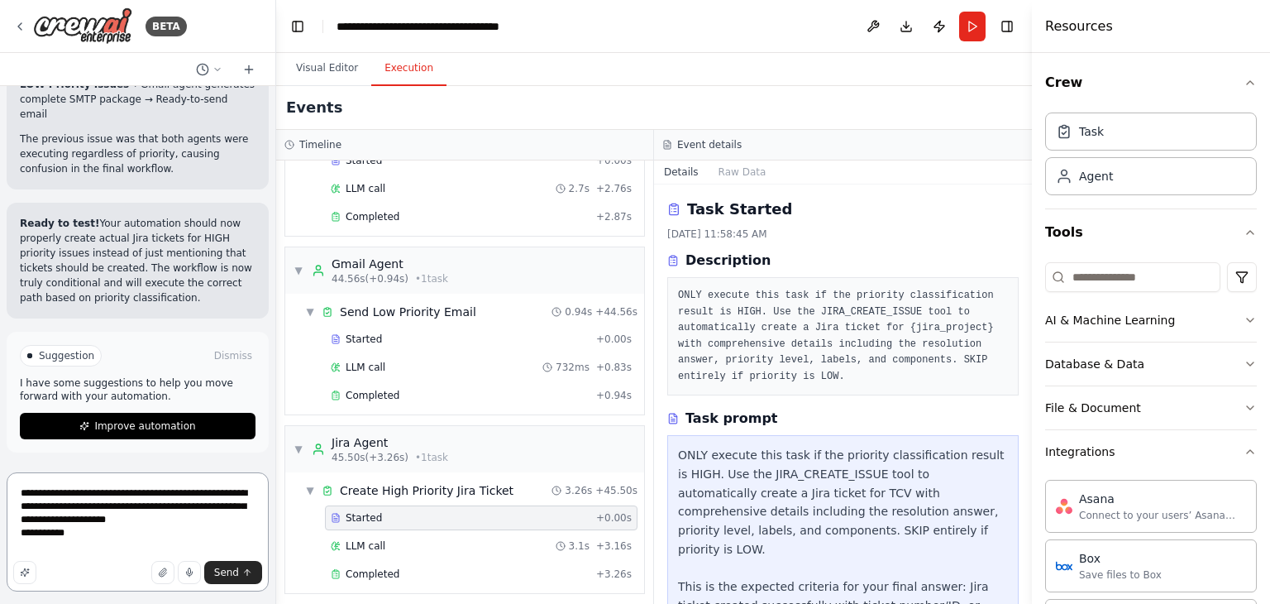
paste textarea "**********"
type textarea "**********"
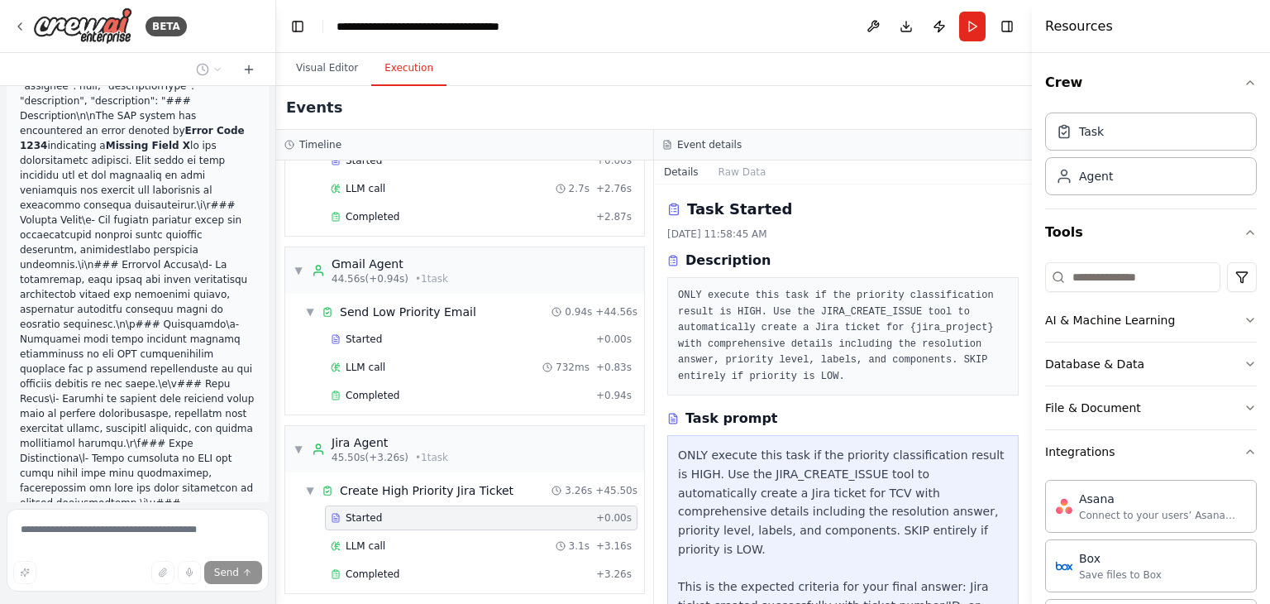
scroll to position [18923, 0]
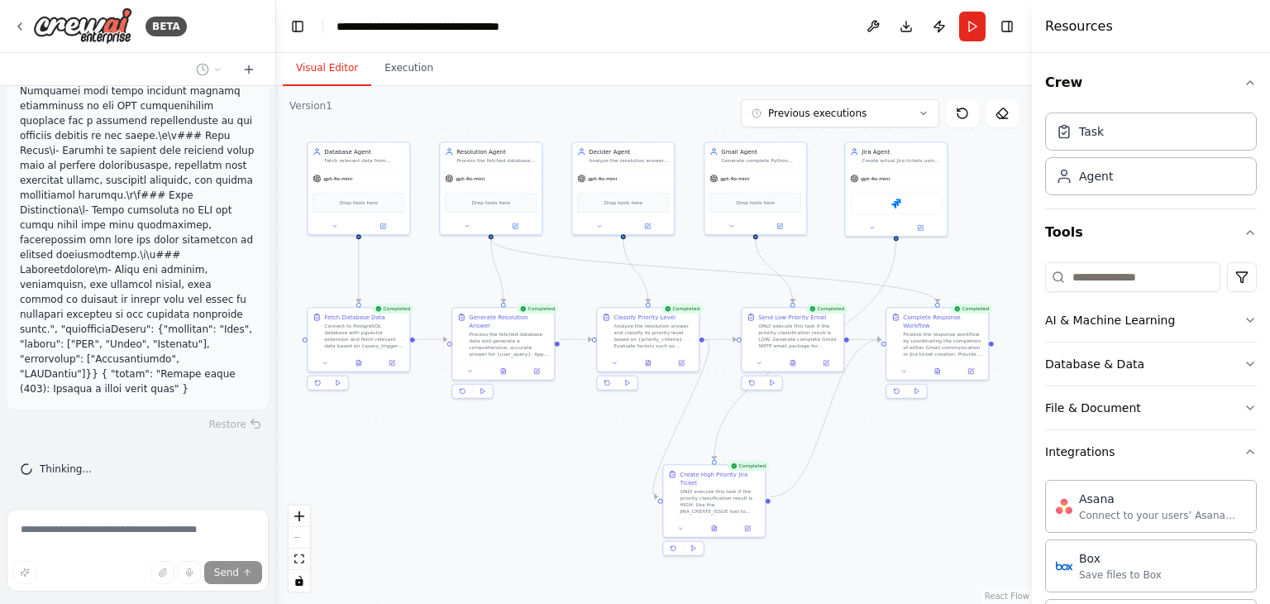
click at [303, 77] on button "Visual Editor" at bounding box center [327, 68] width 88 height 35
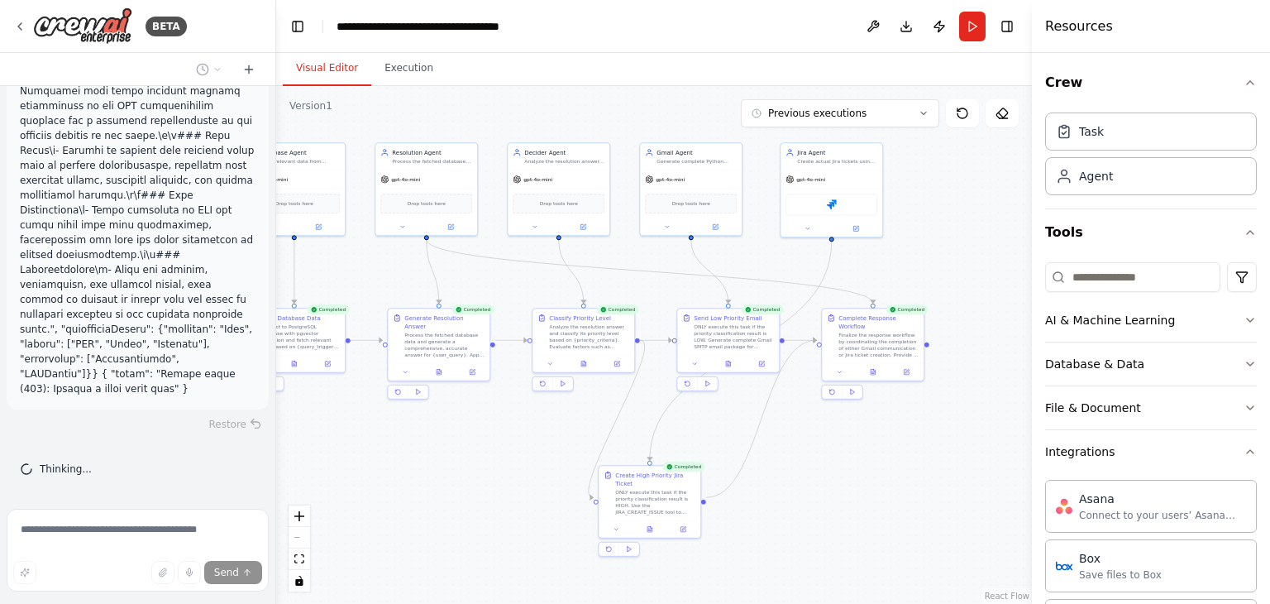
drag, startPoint x: 551, startPoint y: 452, endPoint x: 488, endPoint y: 437, distance: 64.6
click at [488, 437] on div ".deletable-edge-delete-btn { width: 20px; height: 20px; border: 0px solid #ffff…" at bounding box center [654, 345] width 756 height 518
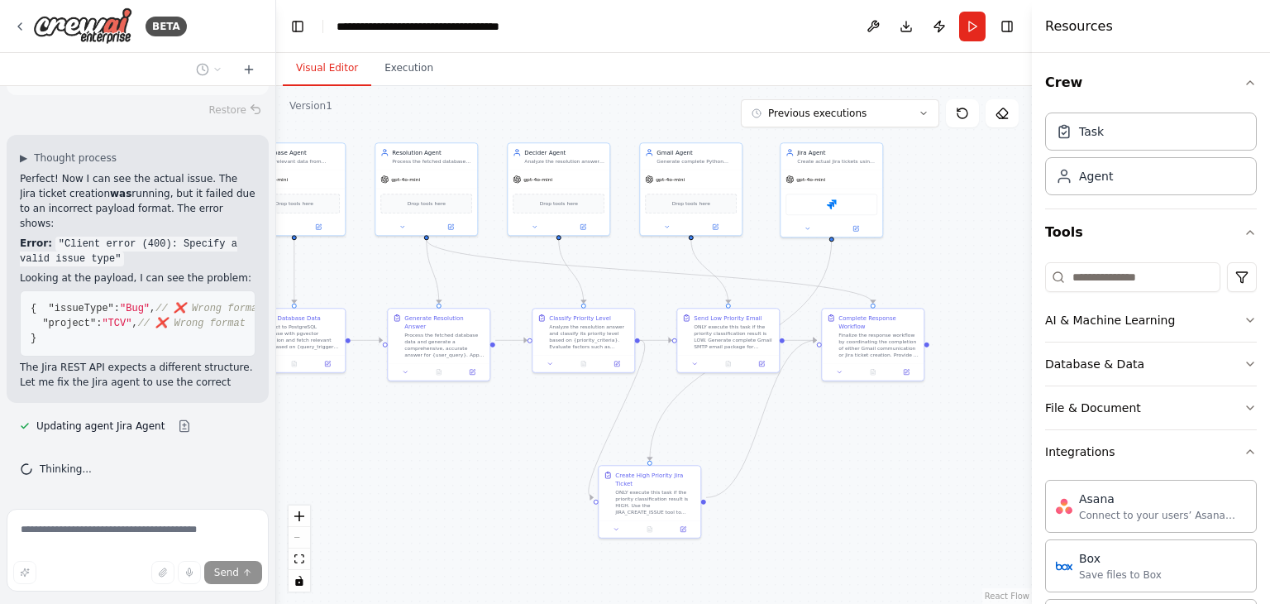
scroll to position [19264, 0]
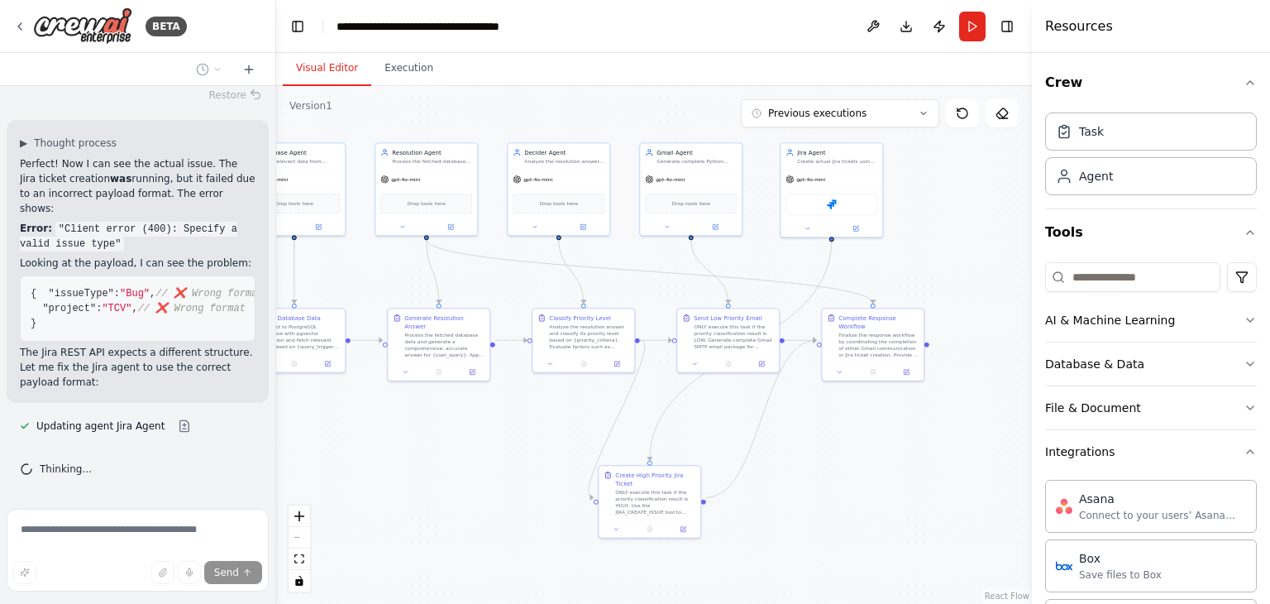
drag, startPoint x: 119, startPoint y: 325, endPoint x: 140, endPoint y: 328, distance: 20.9
click at [140, 328] on pre "{ "issueType" : "Bug" , // ❌ Wrong format "project" : "TCV" , // ❌ Wrong format…" at bounding box center [138, 308] width 236 height 66
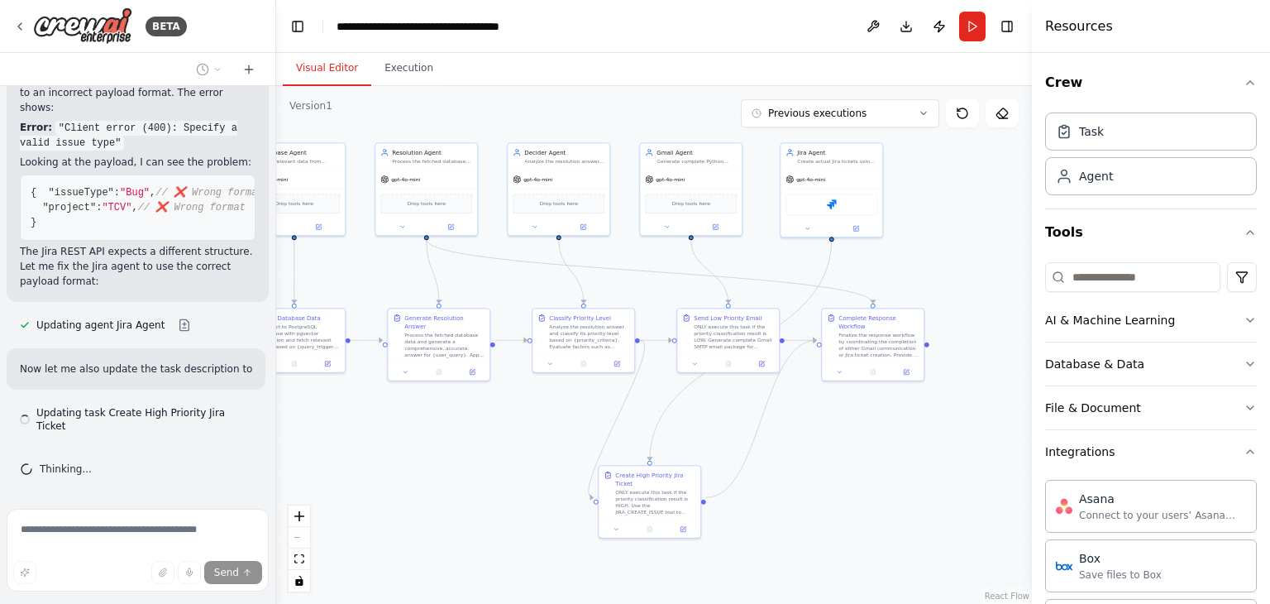
scroll to position [19367, 0]
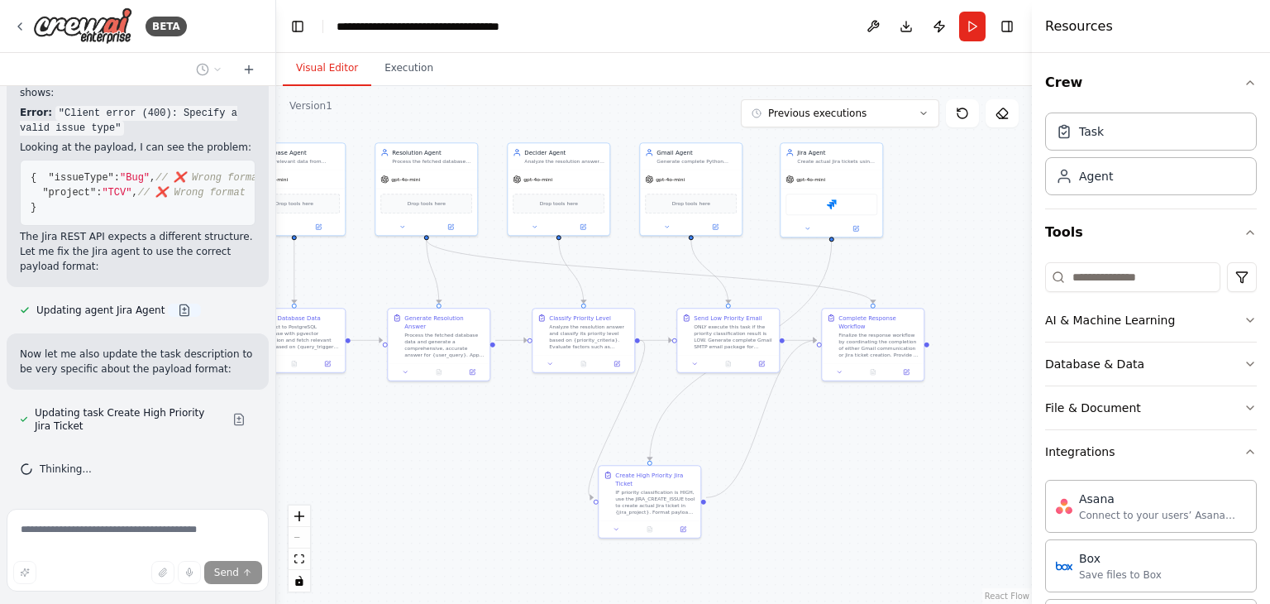
click at [170, 317] on button at bounding box center [184, 309] width 33 height 13
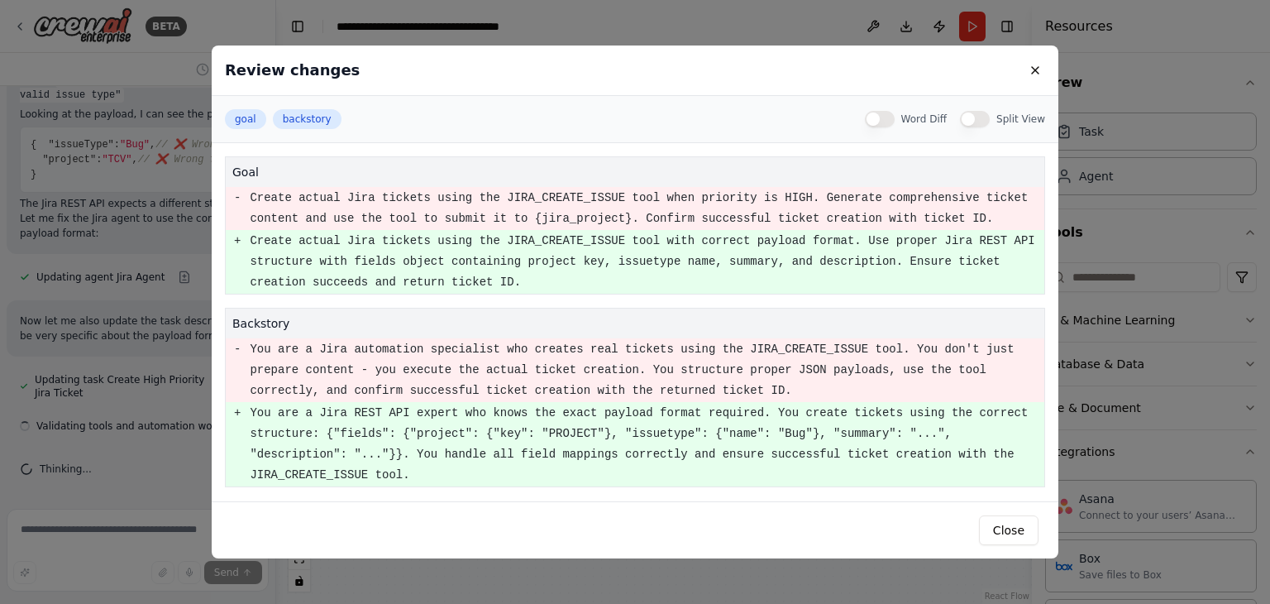
scroll to position [19413, 0]
click at [45, 338] on div "Review changes goal backstory Word Diff Split View goal - Create actual Jira ti…" at bounding box center [635, 302] width 1270 height 604
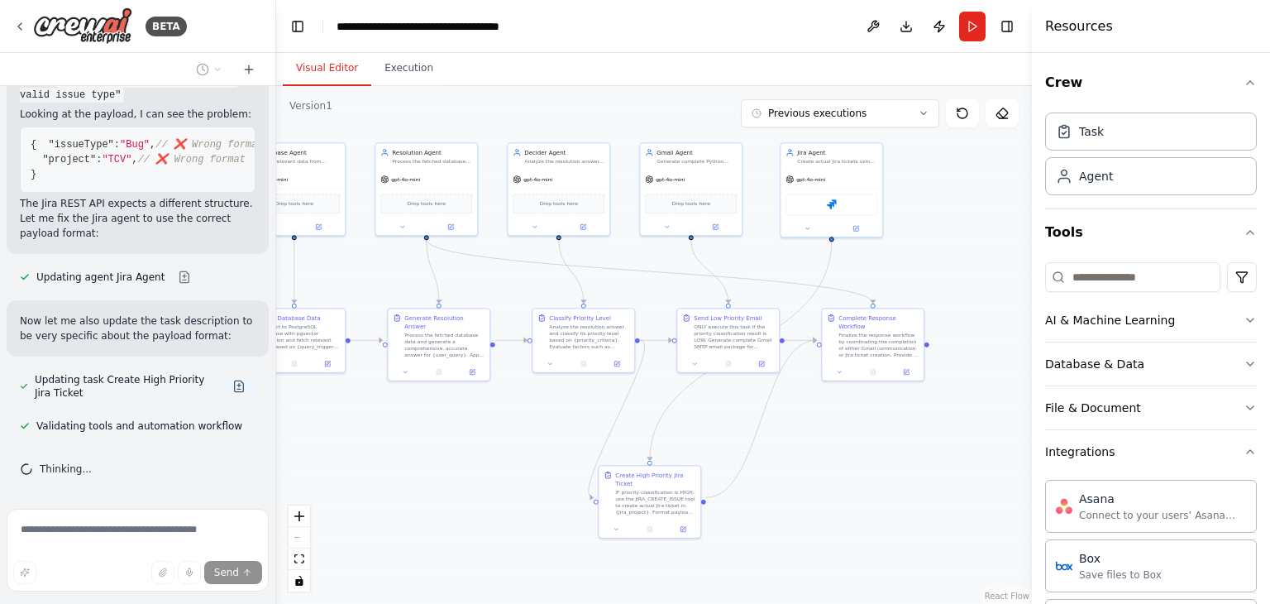
click at [224, 385] on button at bounding box center [238, 386] width 33 height 13
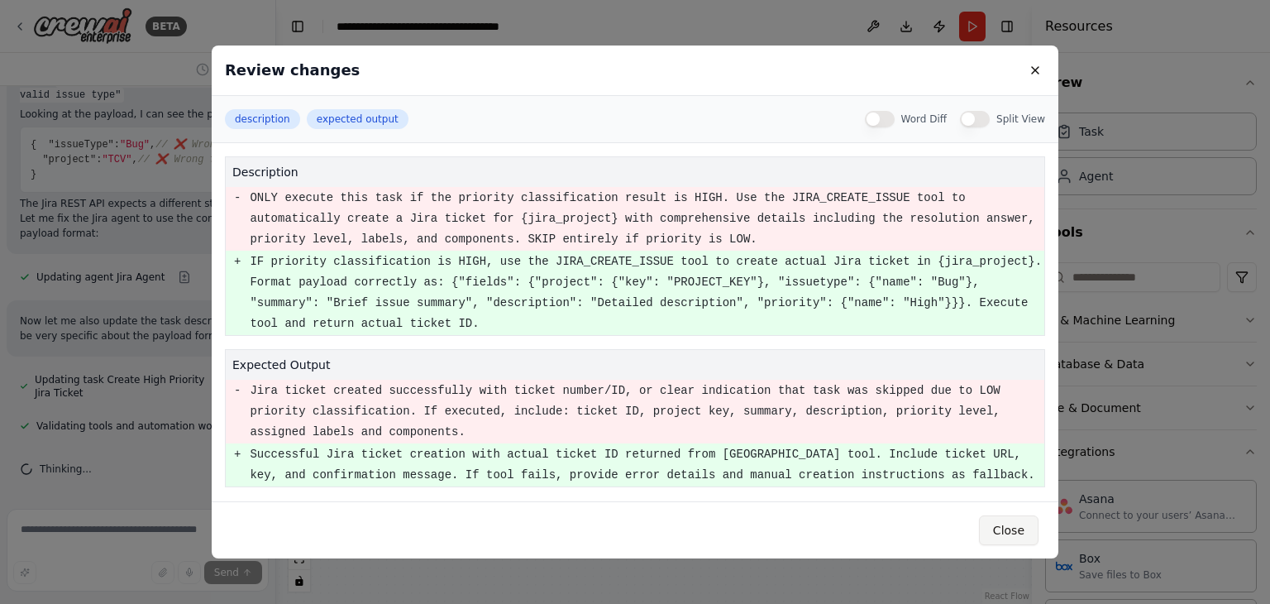
click at [1012, 522] on button "Close" at bounding box center [1009, 530] width 60 height 30
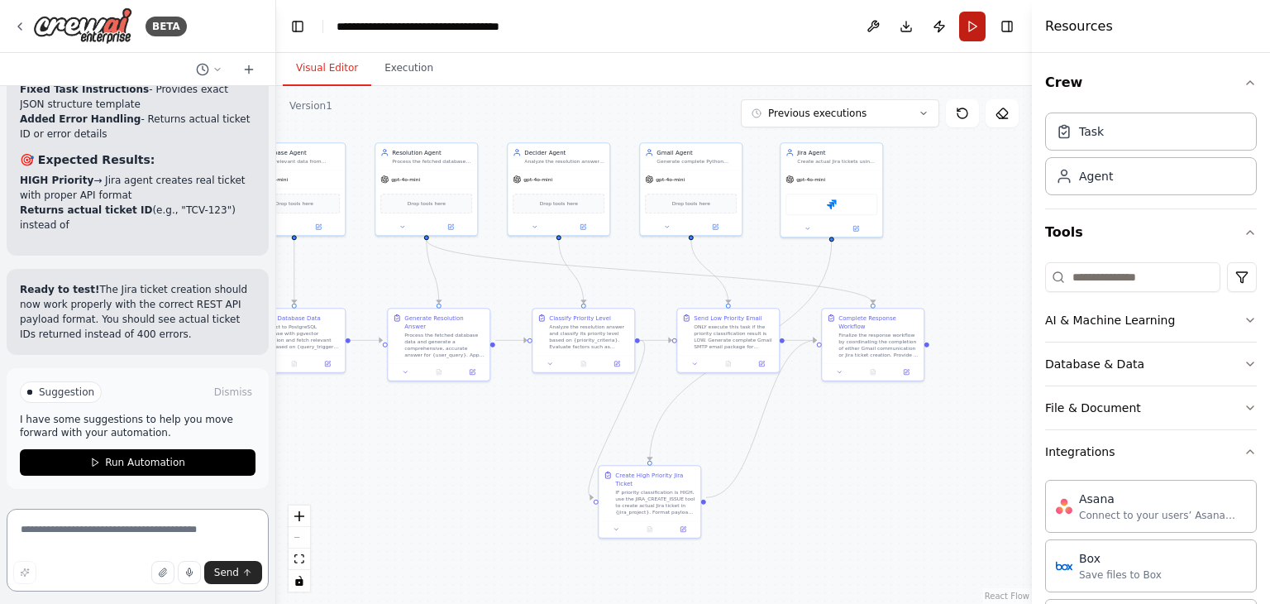
scroll to position [20269, 0]
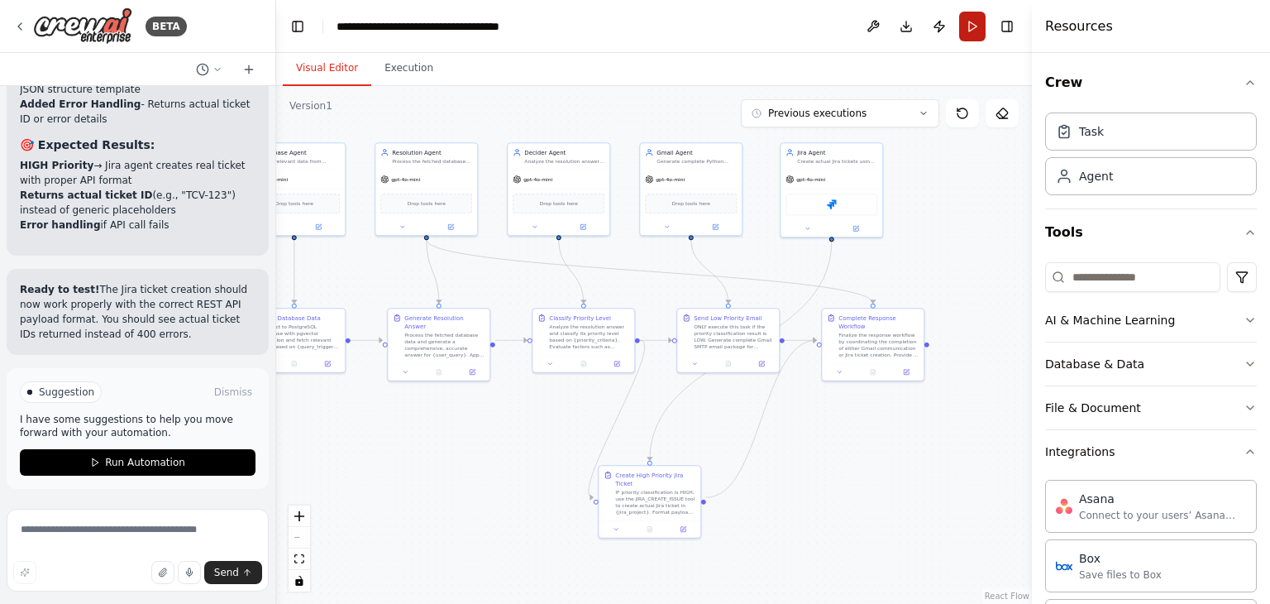
click at [972, 31] on button "Run" at bounding box center [972, 27] width 26 height 30
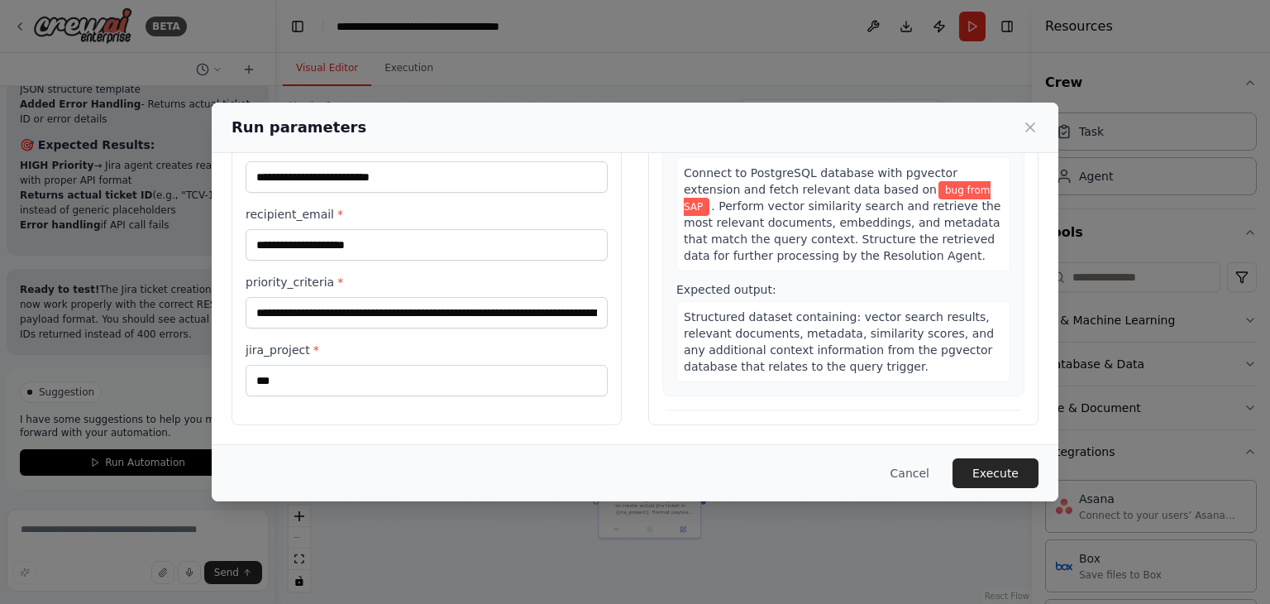
scroll to position [0, 0]
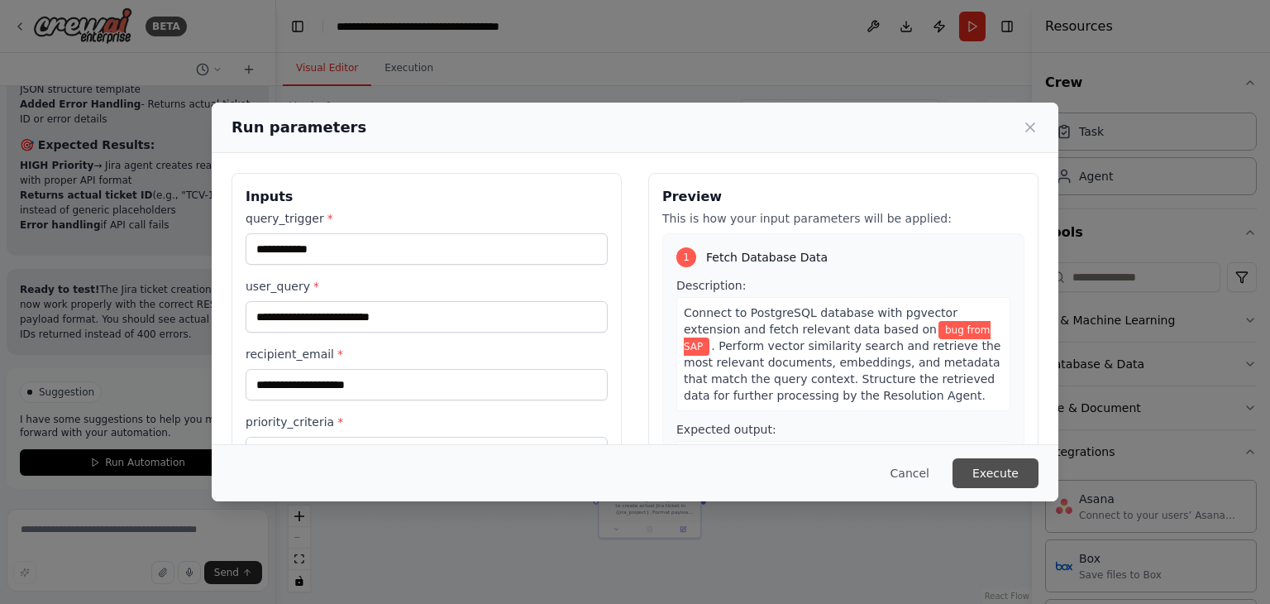
click at [977, 471] on button "Execute" at bounding box center [996, 473] width 86 height 30
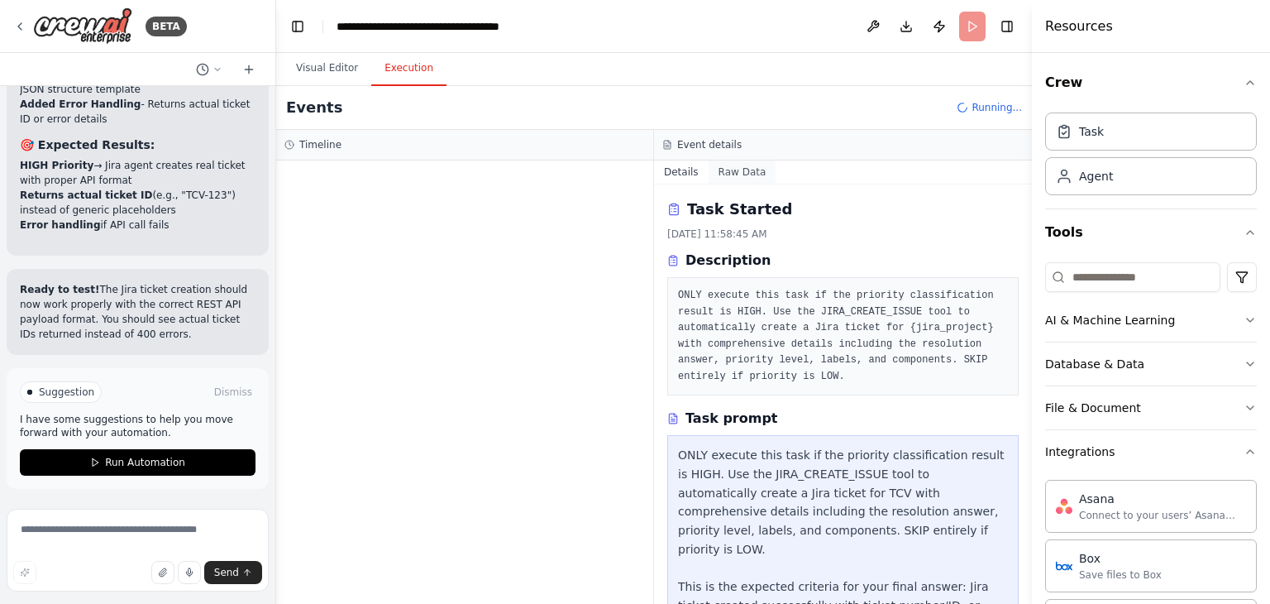
click at [728, 174] on button "Raw Data" at bounding box center [743, 171] width 68 height 23
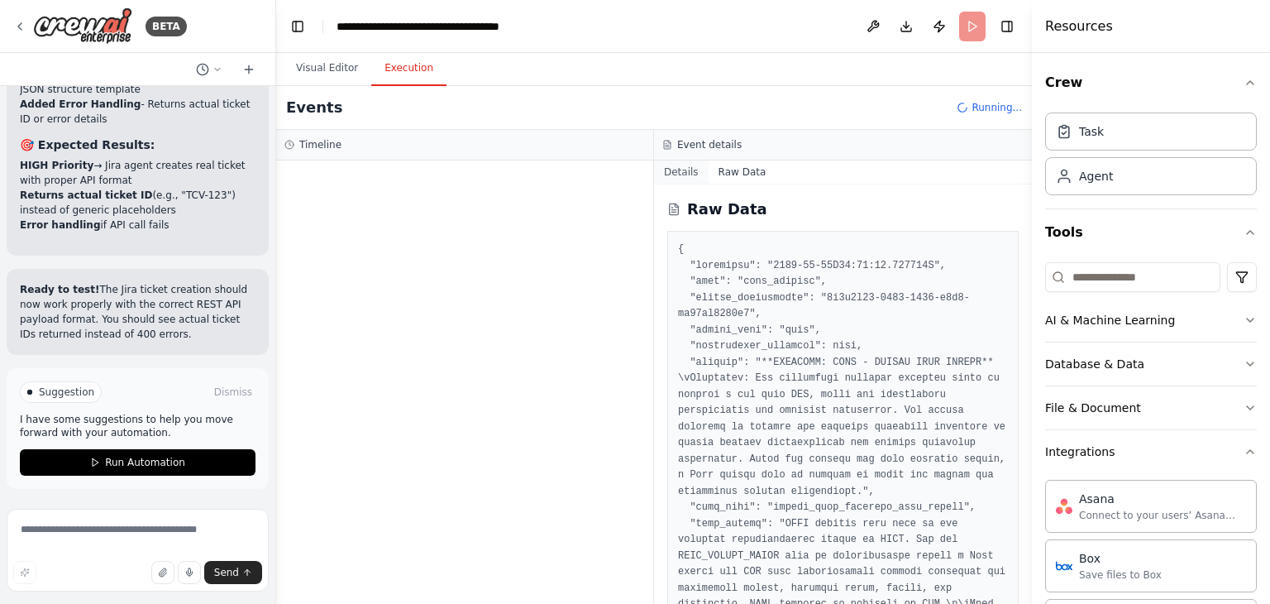
click at [684, 178] on button "Details" at bounding box center [681, 171] width 55 height 23
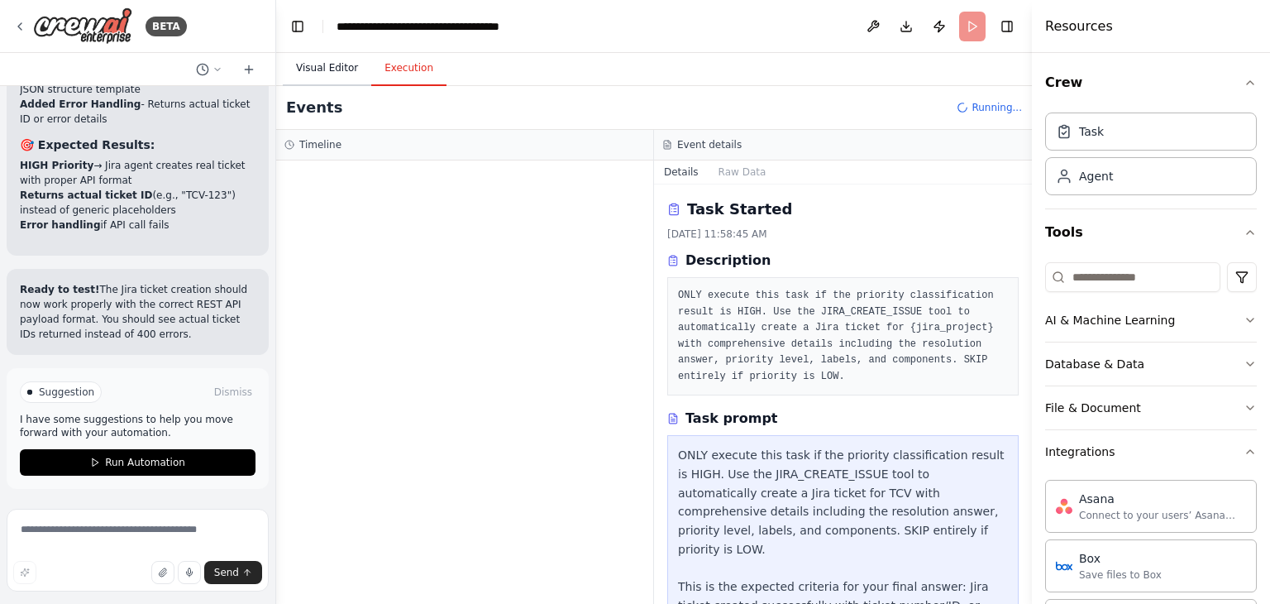
click at [318, 71] on button "Visual Editor" at bounding box center [327, 68] width 88 height 35
click at [392, 69] on button "Execution" at bounding box center [408, 68] width 75 height 35
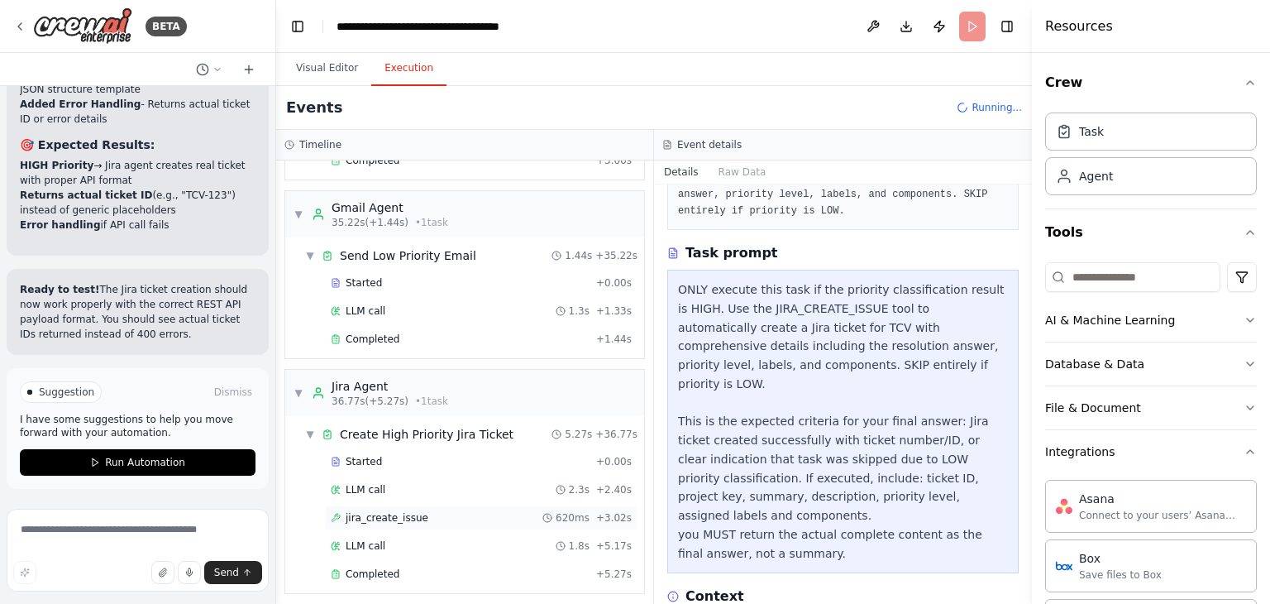
scroll to position [628, 0]
click at [432, 511] on div "jira_create_issue 620ms + 3.02s" at bounding box center [481, 517] width 301 height 13
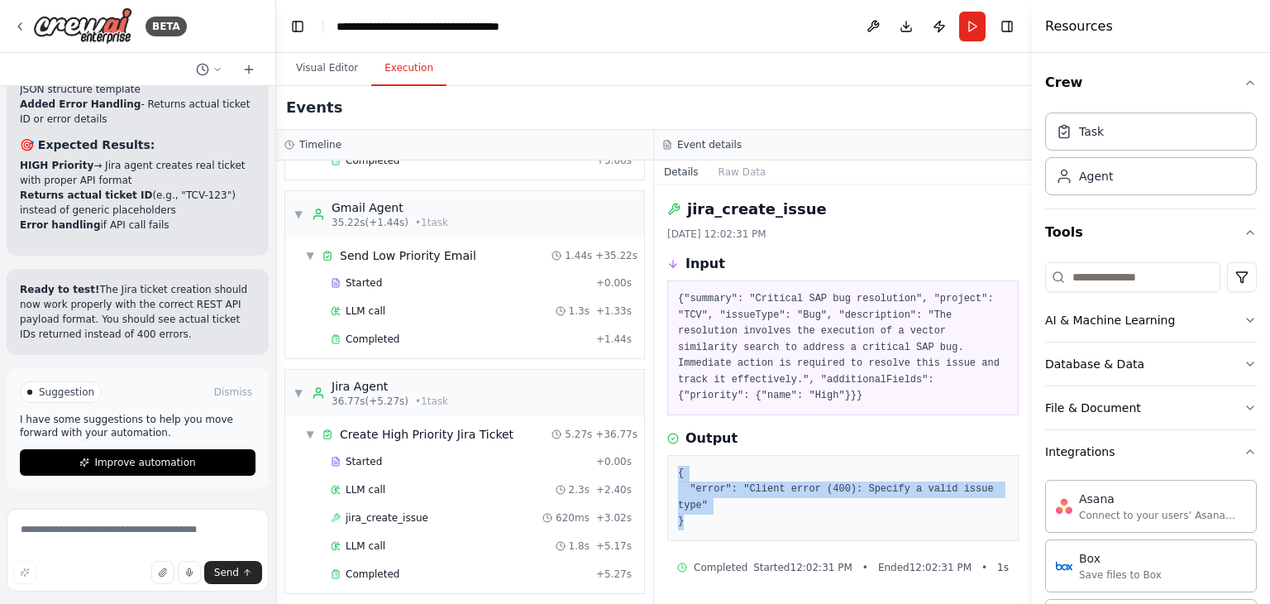
drag, startPoint x: 712, startPoint y: 495, endPoint x: 678, endPoint y: 447, distance: 58.7
click at [678, 455] on div "{ "error": "Client error (400): Specify a valid issue type" }" at bounding box center [842, 498] width 351 height 86
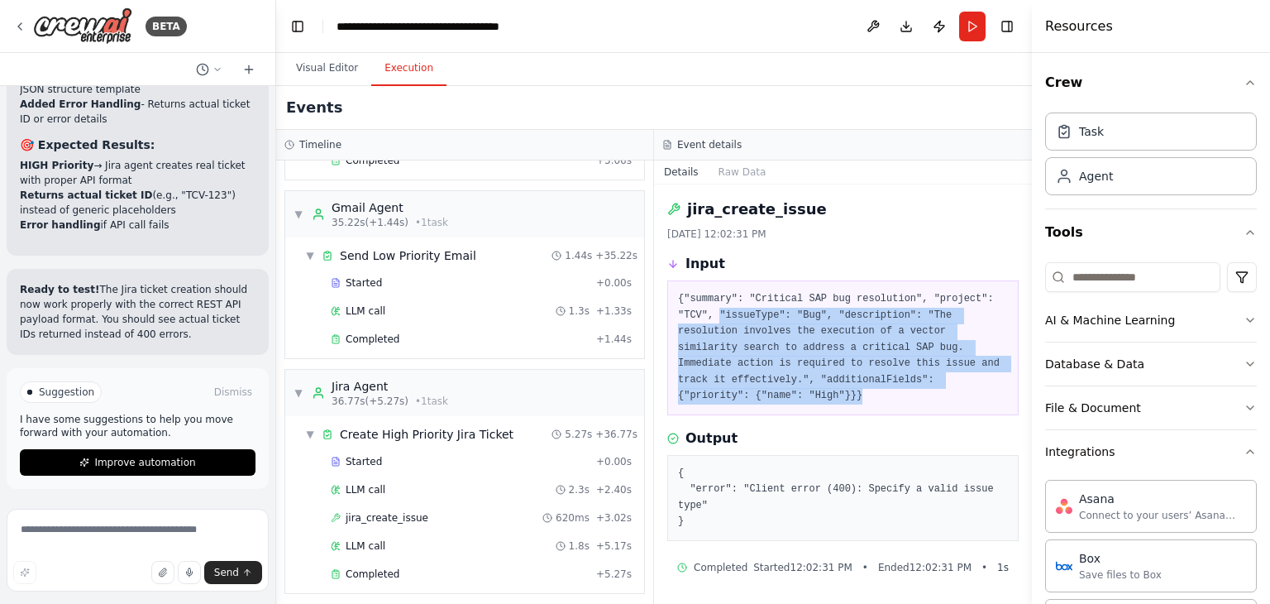
drag, startPoint x: 867, startPoint y: 388, endPoint x: 687, endPoint y: 316, distance: 194.1
click at [680, 314] on div "{"summary": "Critical SAP bug resolution", "project": "TCV", "issueType": "Bug"…" at bounding box center [842, 347] width 351 height 135
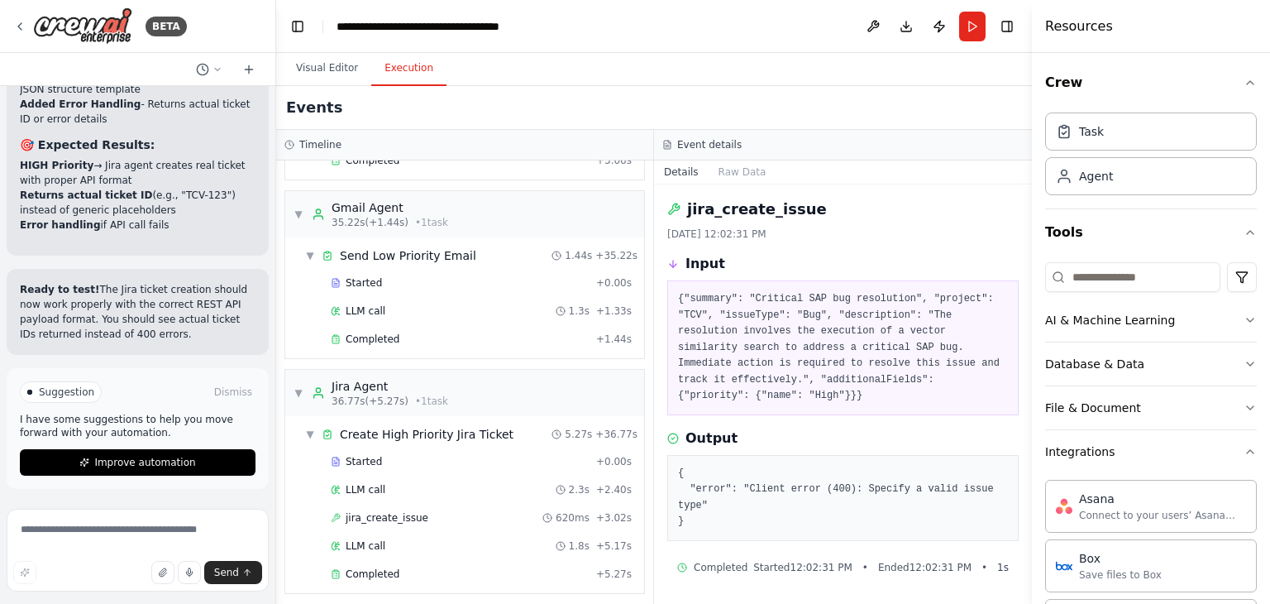
click at [677, 294] on div "{"summary": "Critical SAP bug resolution", "project": "TCV", "issueType": "Bug"…" at bounding box center [842, 347] width 351 height 135
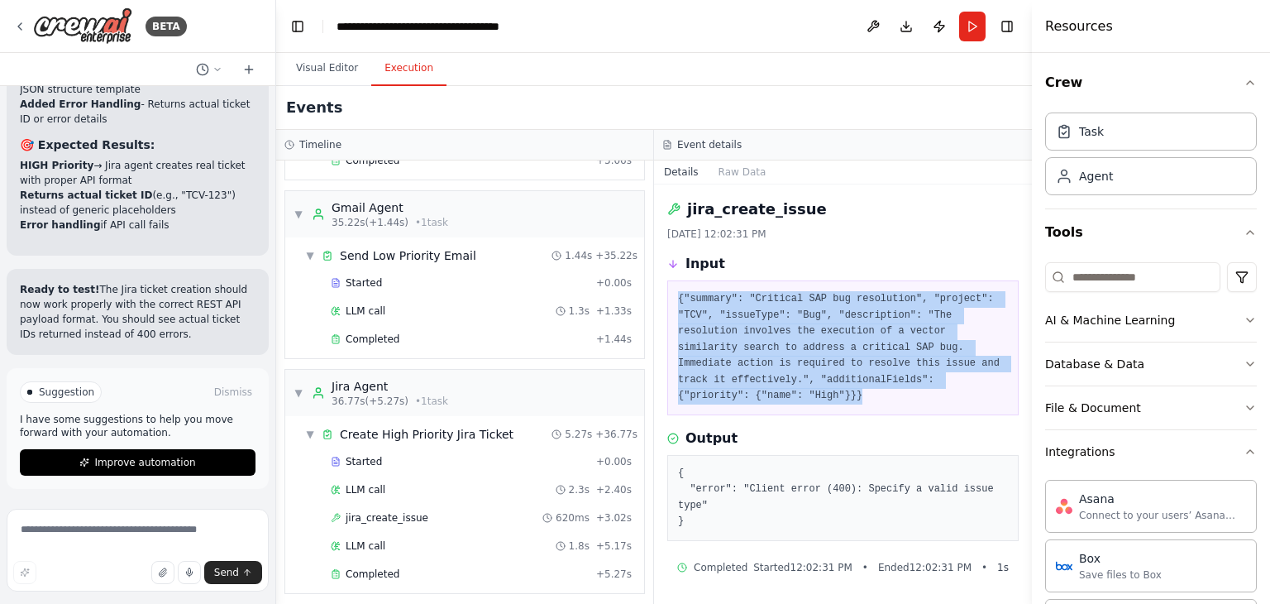
drag, startPoint x: 678, startPoint y: 294, endPoint x: 860, endPoint y: 389, distance: 204.9
click at [860, 389] on div "{"summary": "Critical SAP bug resolution", "project": "TCV", "issueType": "Bug"…" at bounding box center [842, 347] width 351 height 135
copy pre "{"summary": "Critical SAP bug resolution", "project": "TCV", "issueType": "Bug"…"
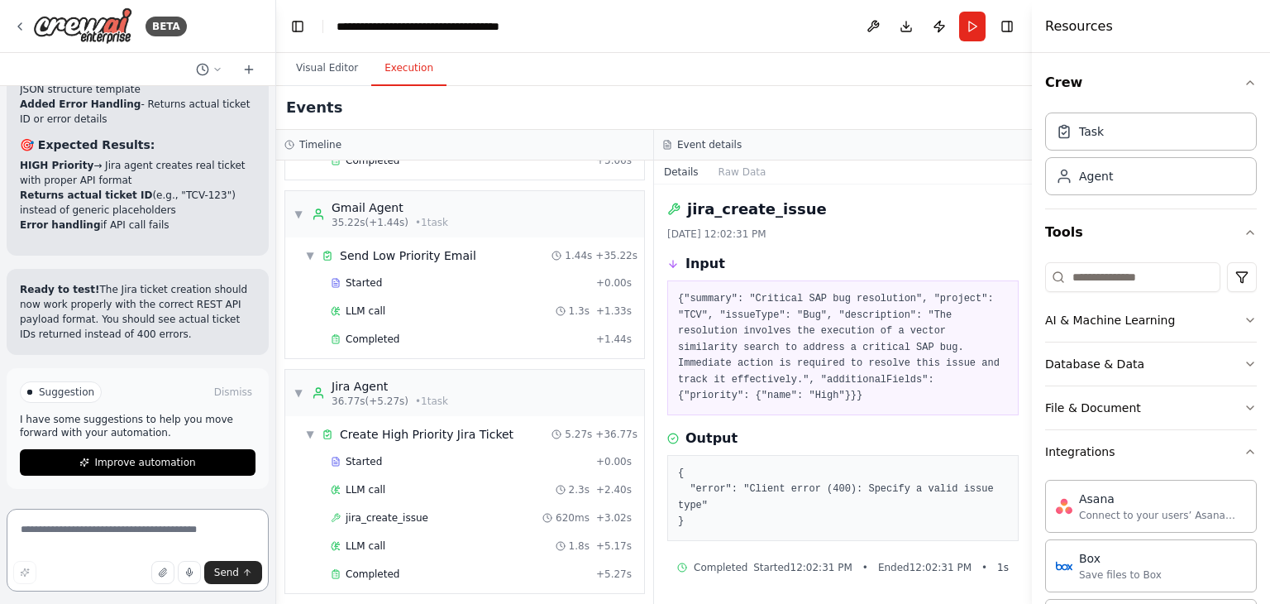
click at [144, 526] on textarea at bounding box center [138, 550] width 262 height 83
paste textarea "**********"
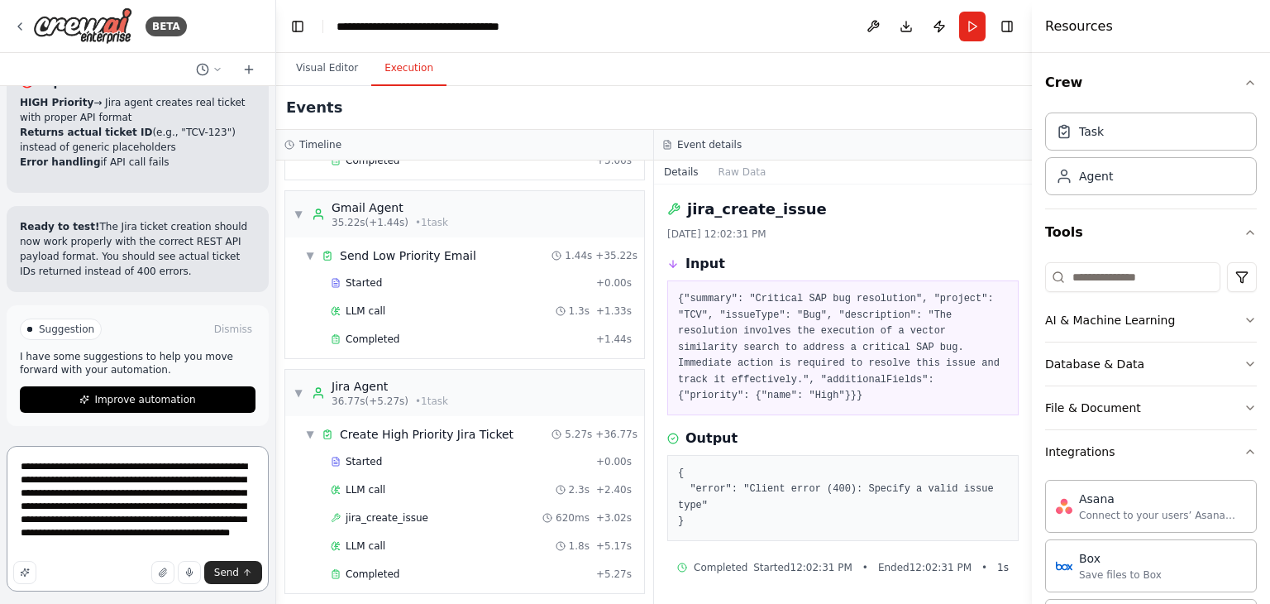
scroll to position [20332, 0]
drag, startPoint x: 710, startPoint y: 494, endPoint x: 674, endPoint y: 451, distance: 56.3
click at [674, 455] on div "{ "error": "Client error (400): Specify a valid issue type" }" at bounding box center [842, 498] width 351 height 86
copy pre "{ "error": "Client error (400): Specify a valid issue type" }"
click at [184, 551] on textarea "**********" at bounding box center [138, 519] width 262 height 146
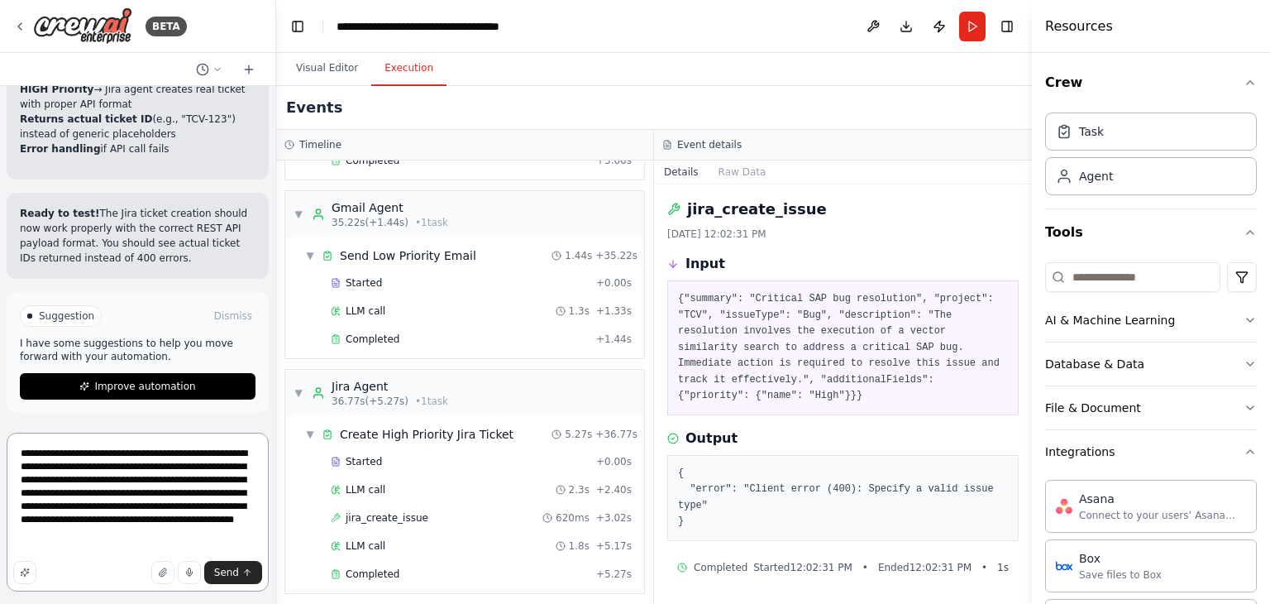
paste textarea "**********"
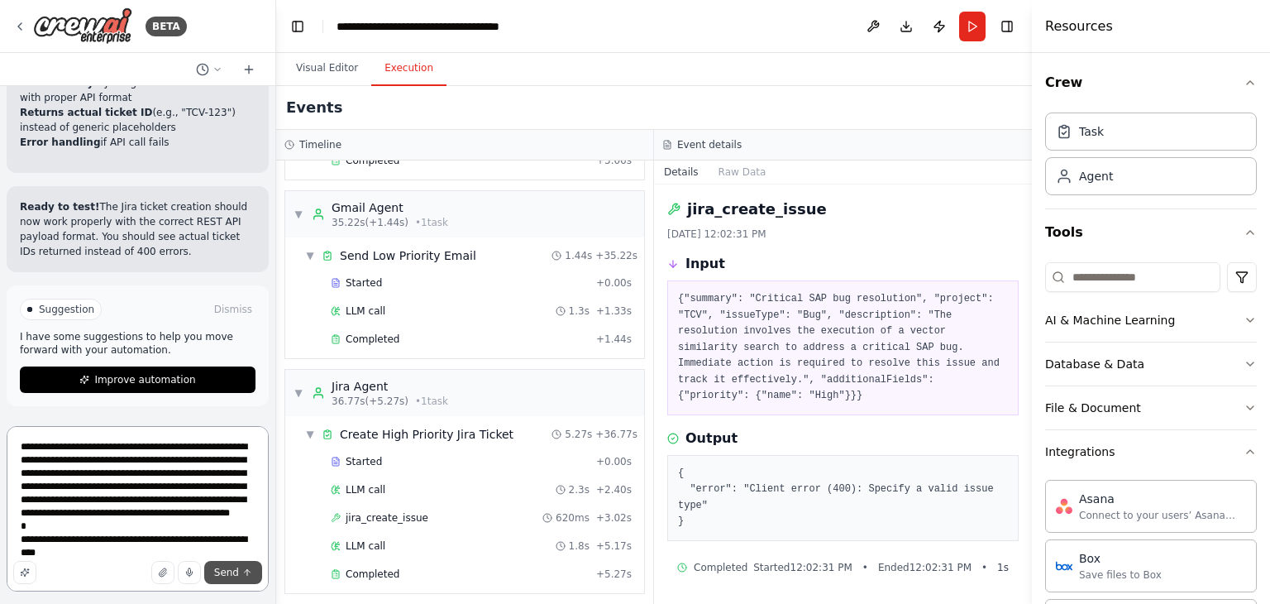
type textarea "**********"
click at [231, 576] on span "Send" at bounding box center [226, 572] width 25 height 13
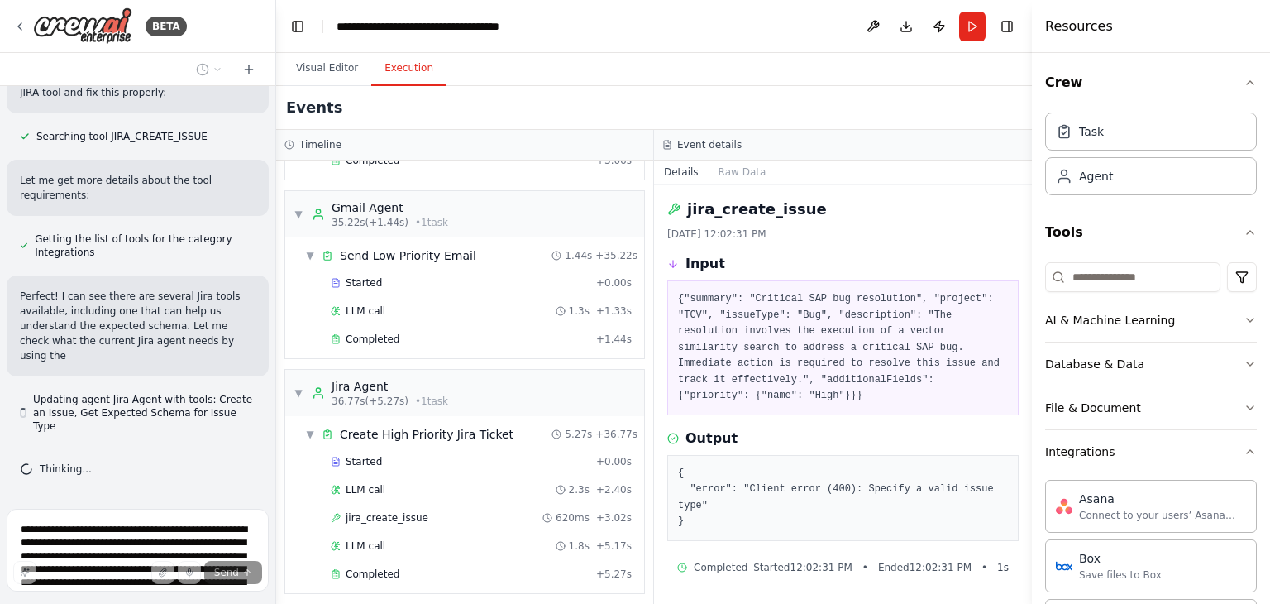
scroll to position [20821, 0]
click at [232, 419] on button at bounding box center [238, 412] width 33 height 13
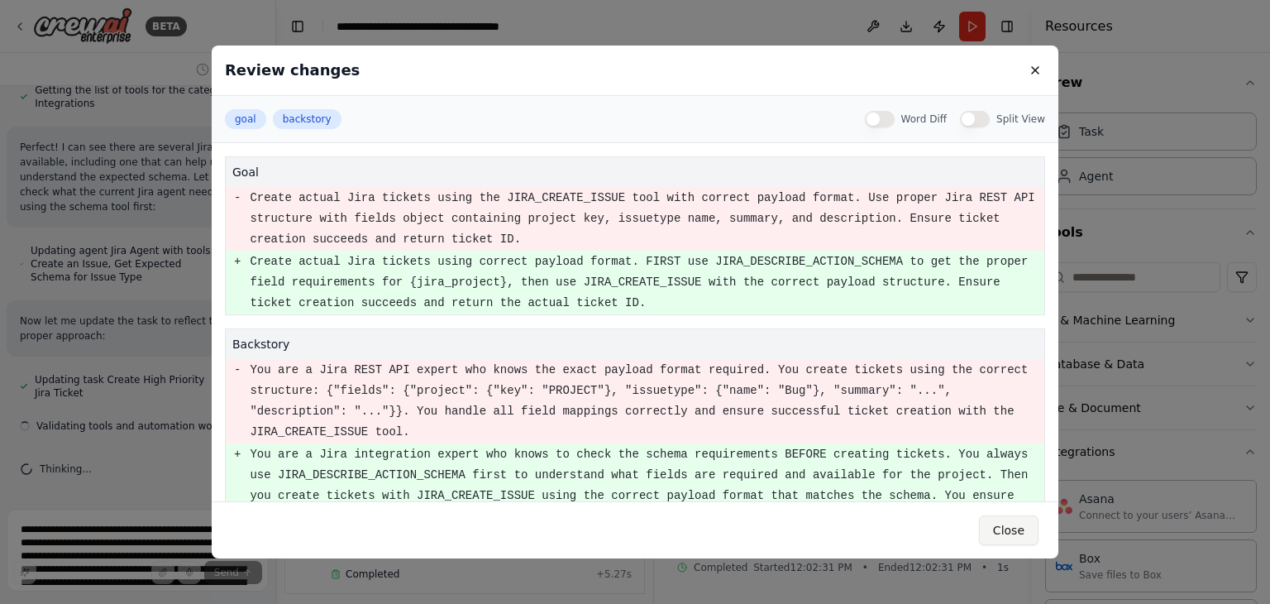
scroll to position [20983, 0]
click at [1006, 527] on button "Close" at bounding box center [1009, 530] width 60 height 30
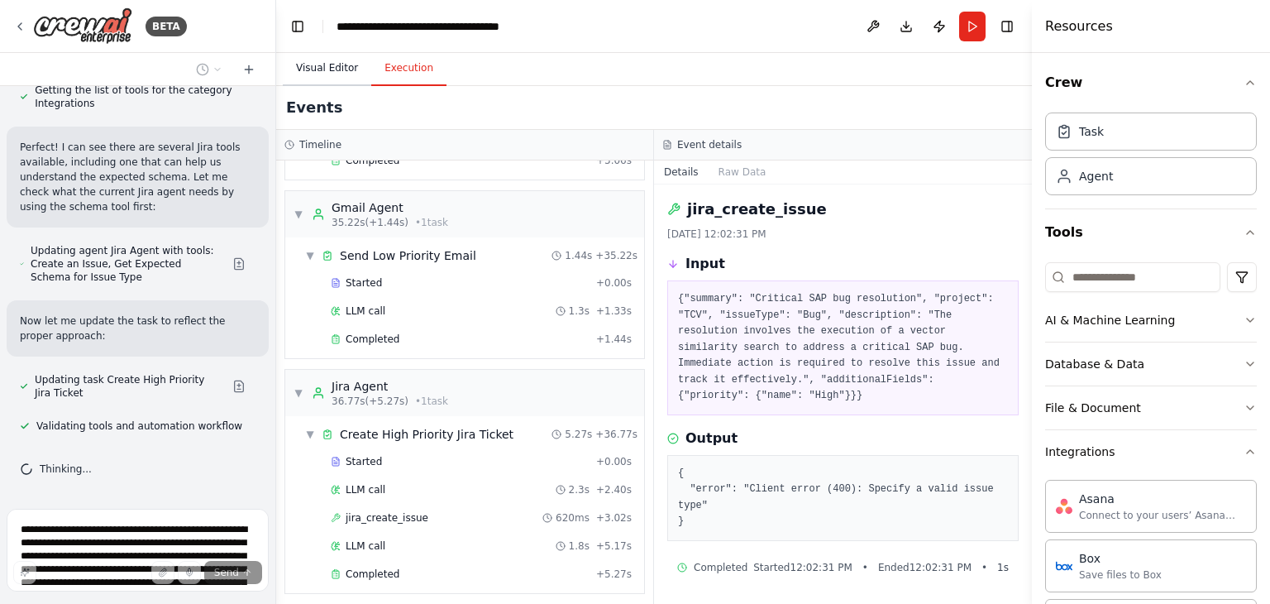
click at [315, 68] on button "Visual Editor" at bounding box center [327, 68] width 88 height 35
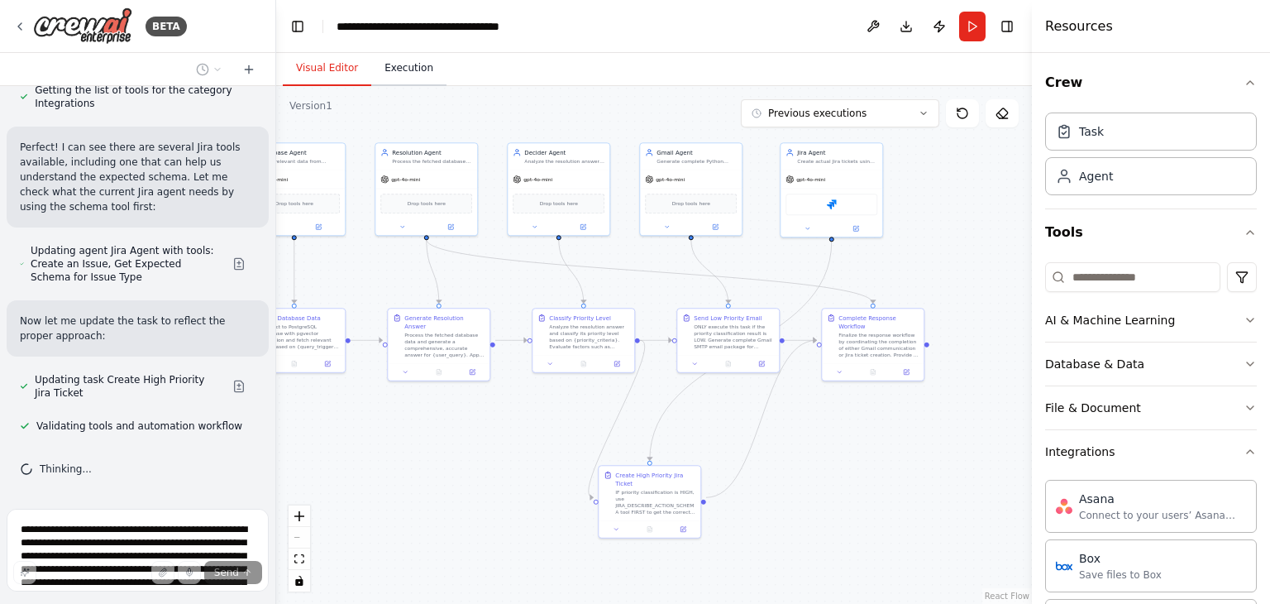
click at [383, 67] on button "Execution" at bounding box center [408, 68] width 75 height 35
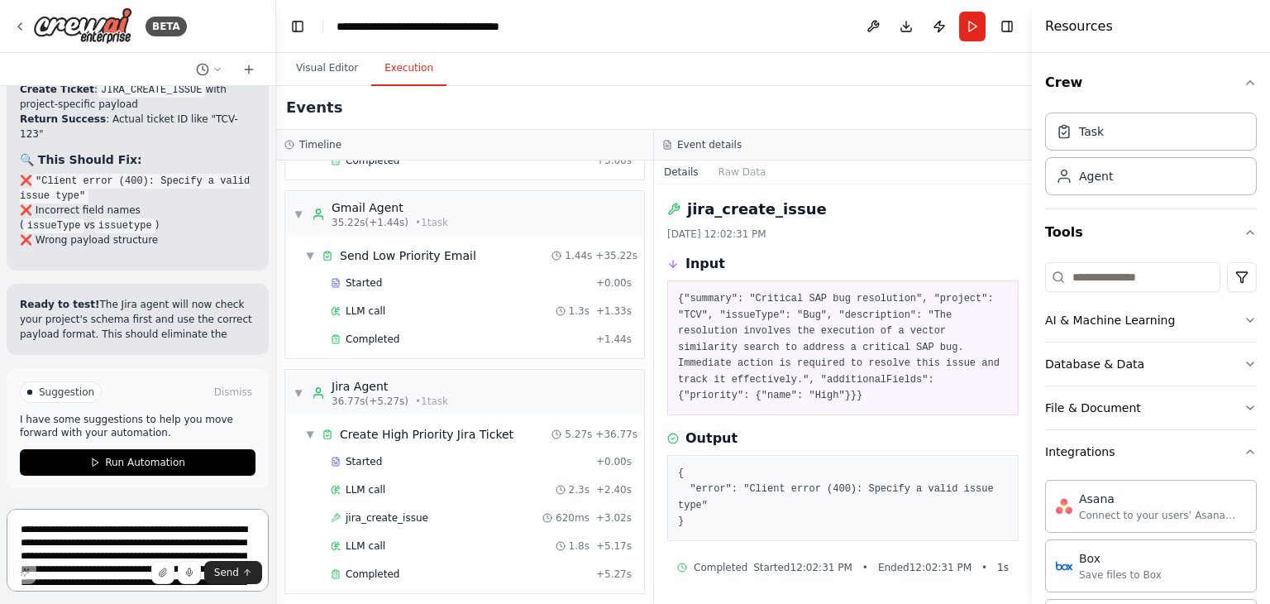
scroll to position [21784, 0]
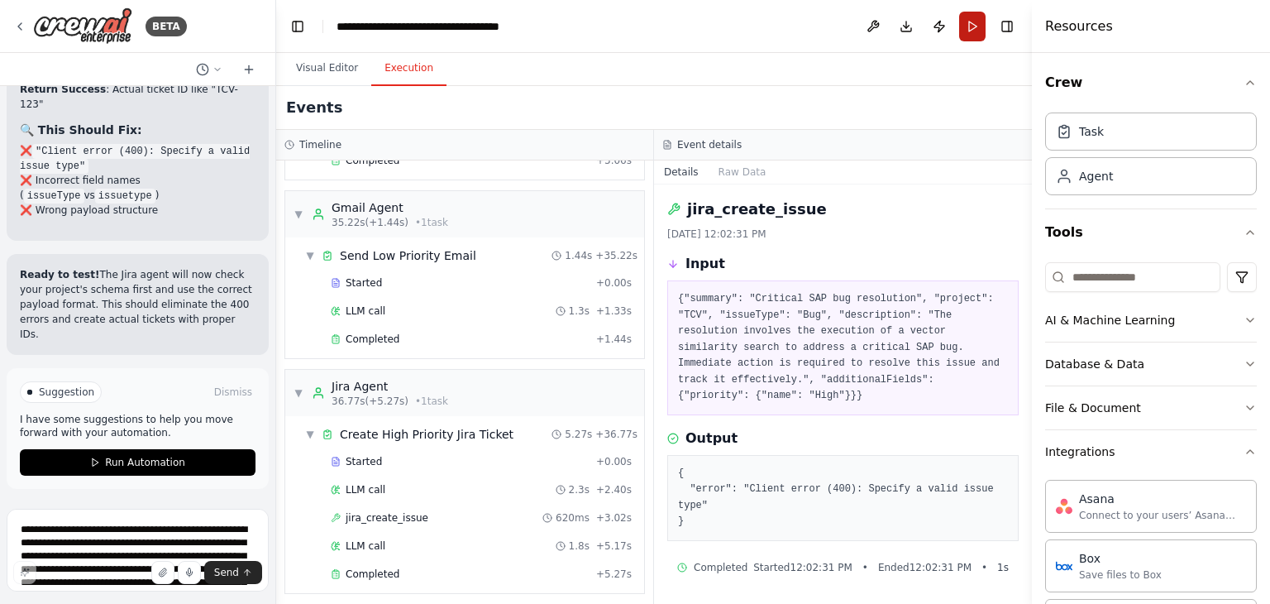
click at [962, 17] on button "Run" at bounding box center [972, 27] width 26 height 30
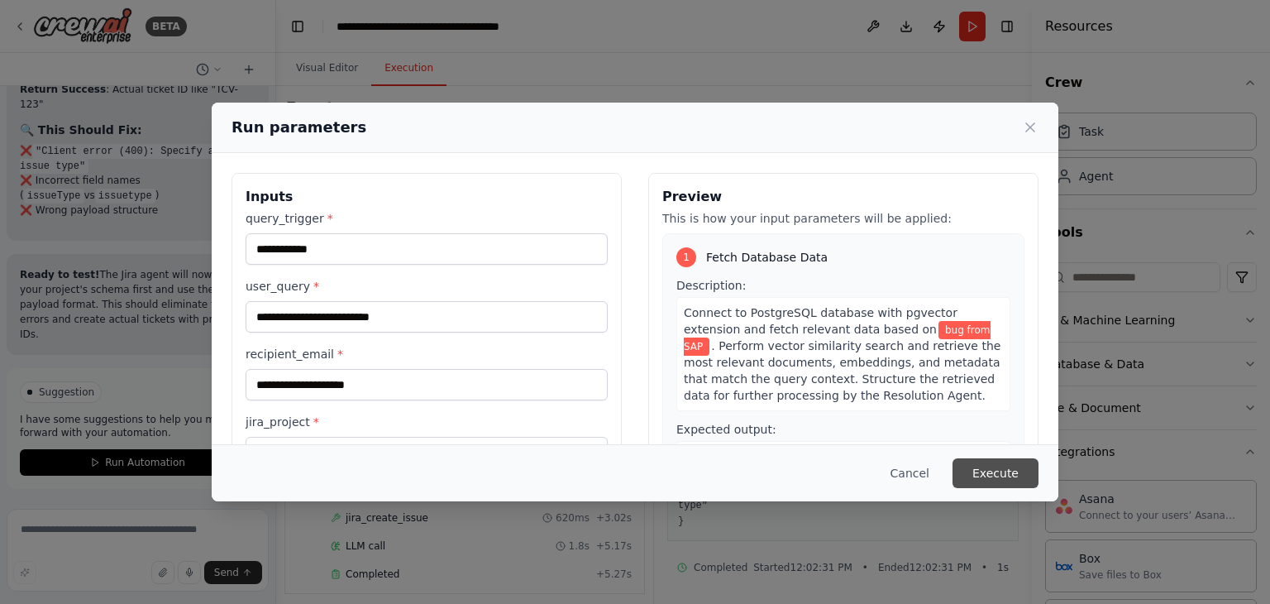
click at [983, 468] on button "Execute" at bounding box center [996, 473] width 86 height 30
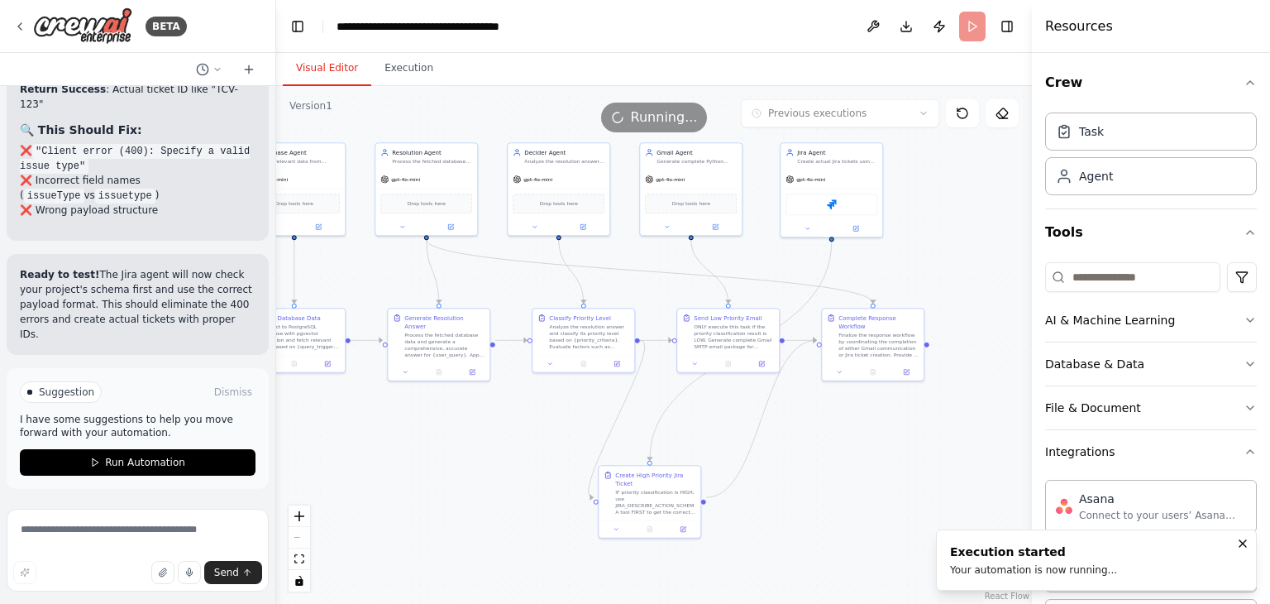
click at [307, 64] on button "Visual Editor" at bounding box center [327, 68] width 88 height 35
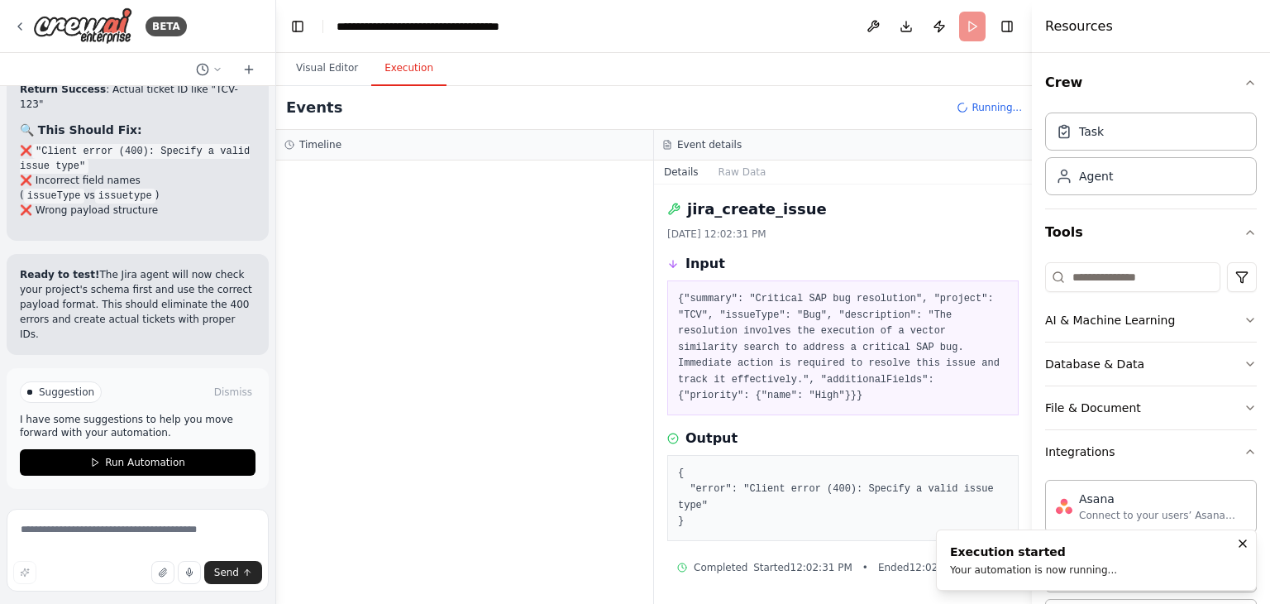
click at [402, 64] on button "Execution" at bounding box center [408, 68] width 75 height 35
click at [556, 246] on div at bounding box center [464, 381] width 377 height 443
click at [559, 245] on div at bounding box center [464, 381] width 377 height 443
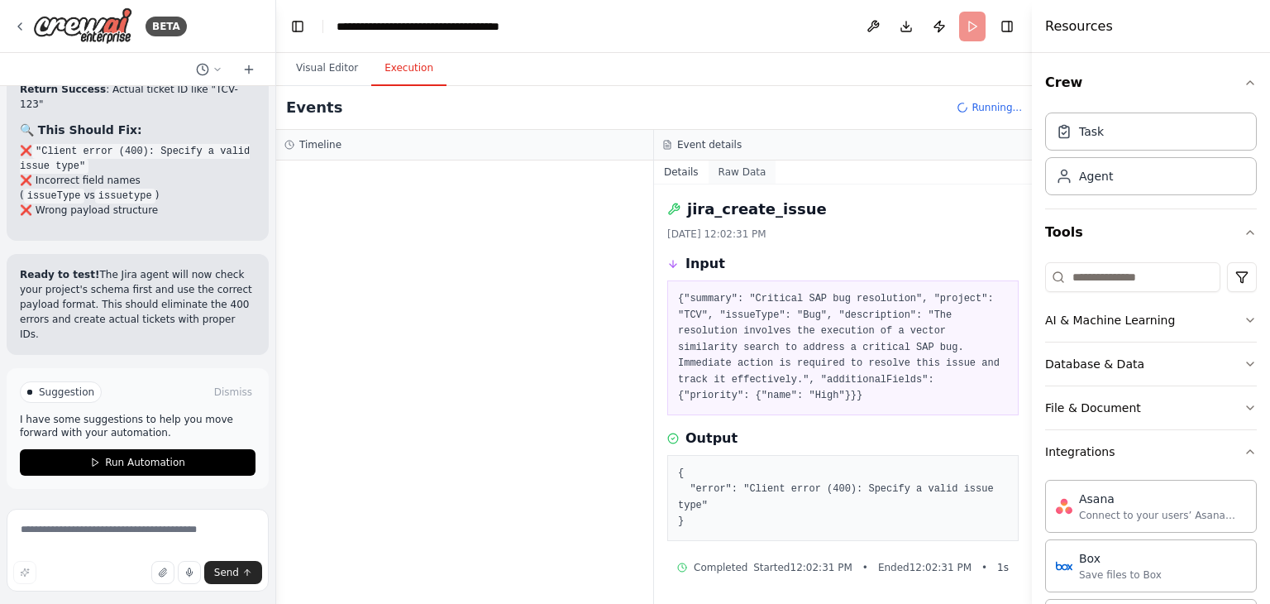
click at [719, 170] on button "Raw Data" at bounding box center [743, 171] width 68 height 23
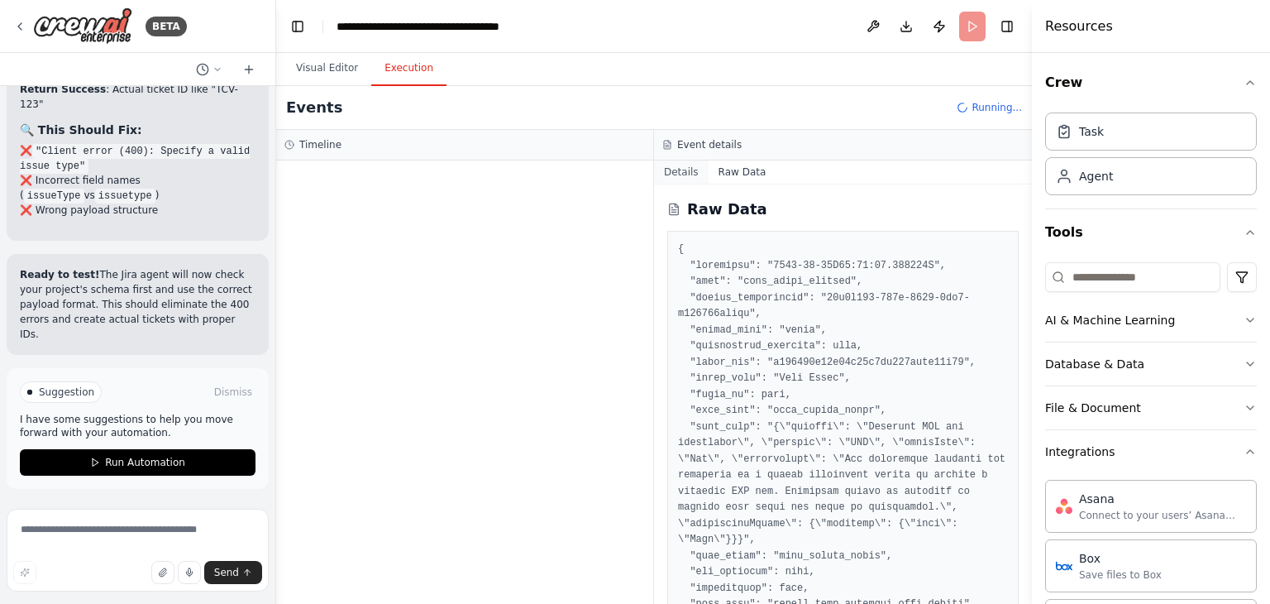
click at [681, 170] on button "Details" at bounding box center [681, 171] width 55 height 23
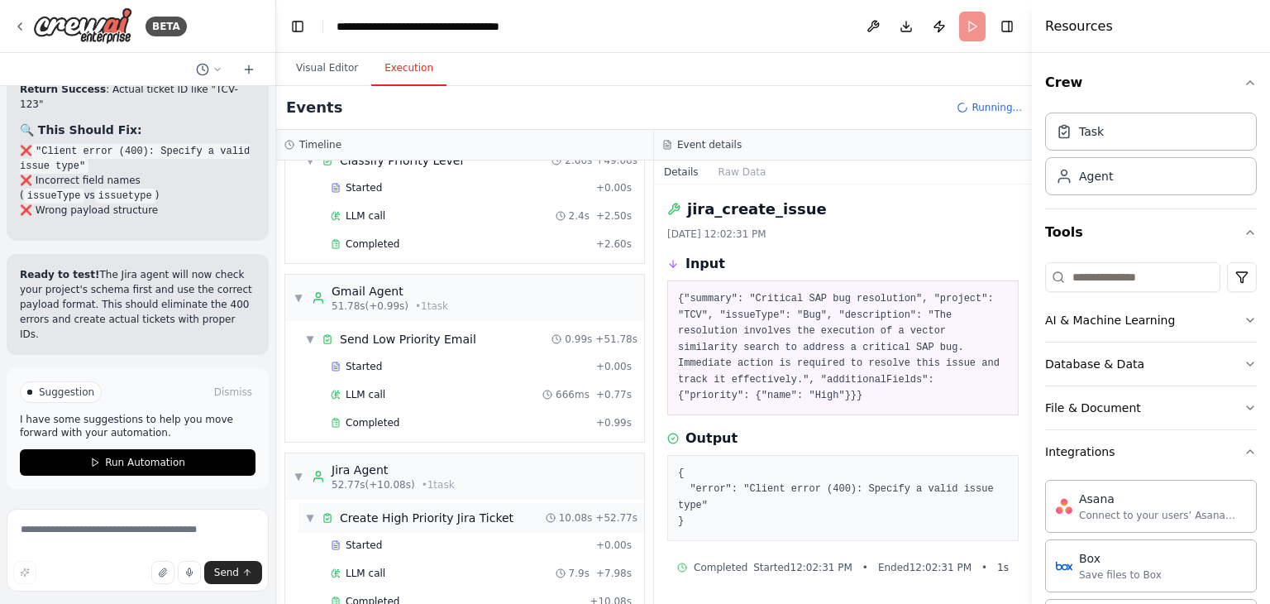
scroll to position [545, 0]
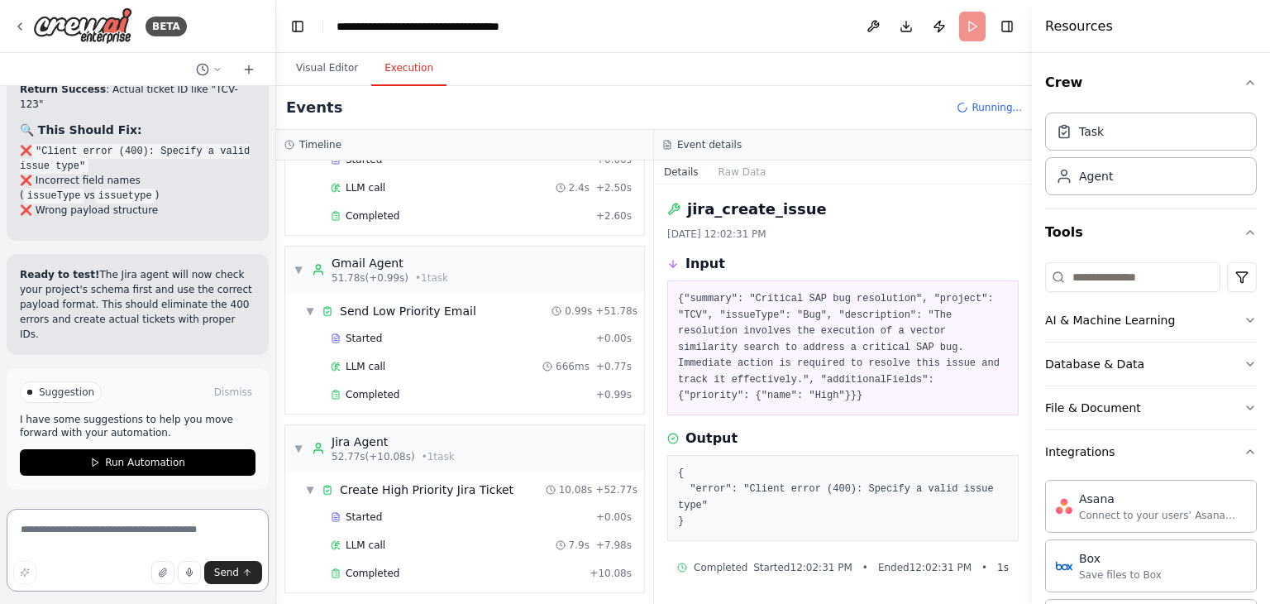
click at [89, 542] on textarea at bounding box center [138, 550] width 262 height 83
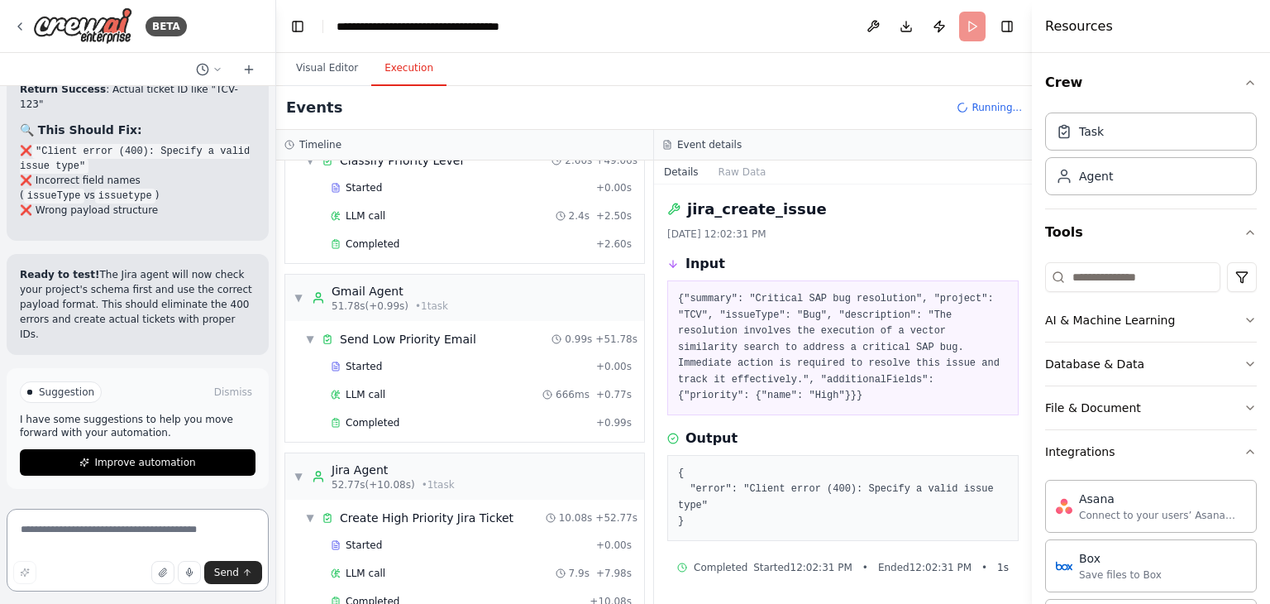
scroll to position [572, 0]
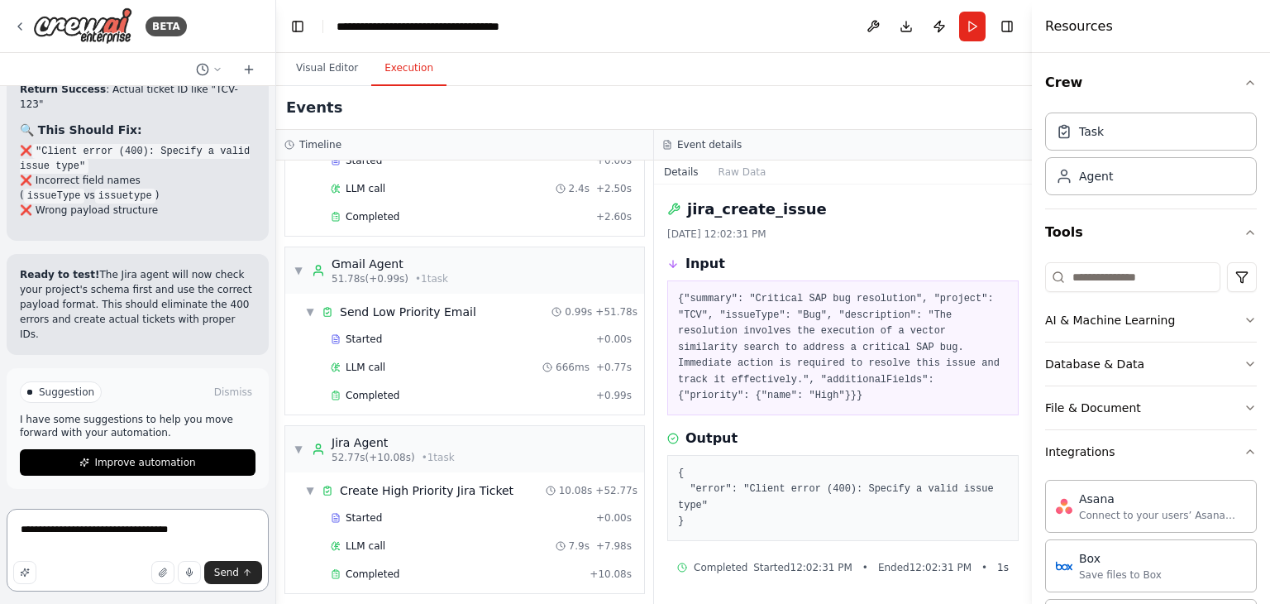
type textarea "**********"
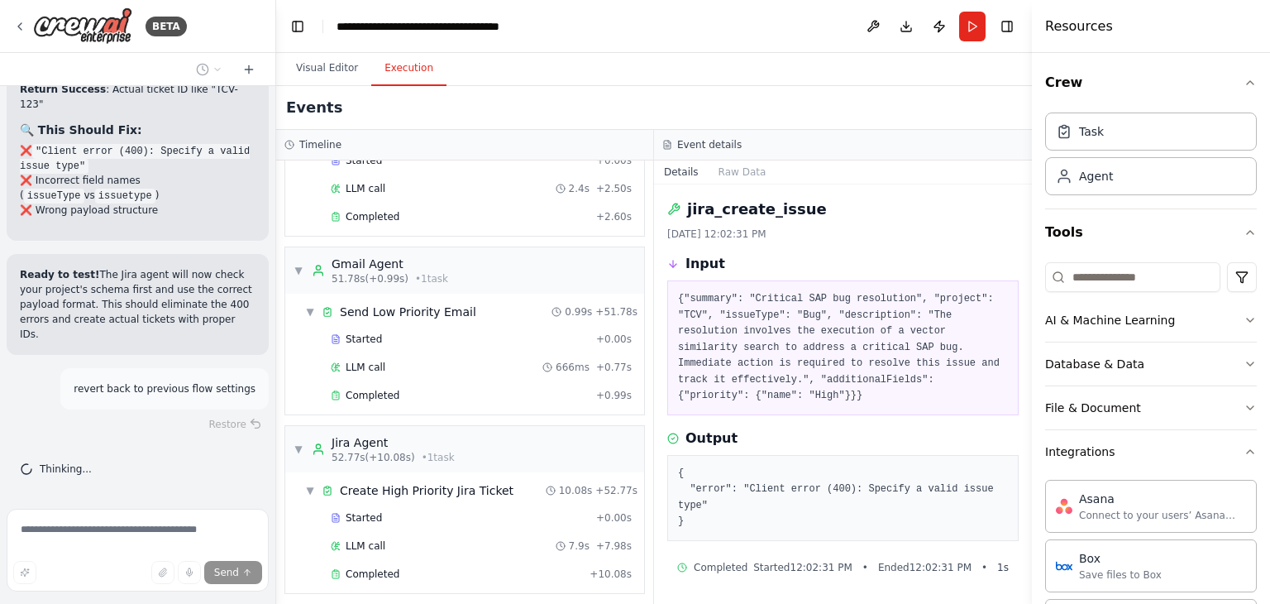
scroll to position [21785, 0]
click at [403, 533] on div "LLM call 7.9s + 7.98s" at bounding box center [481, 545] width 313 height 25
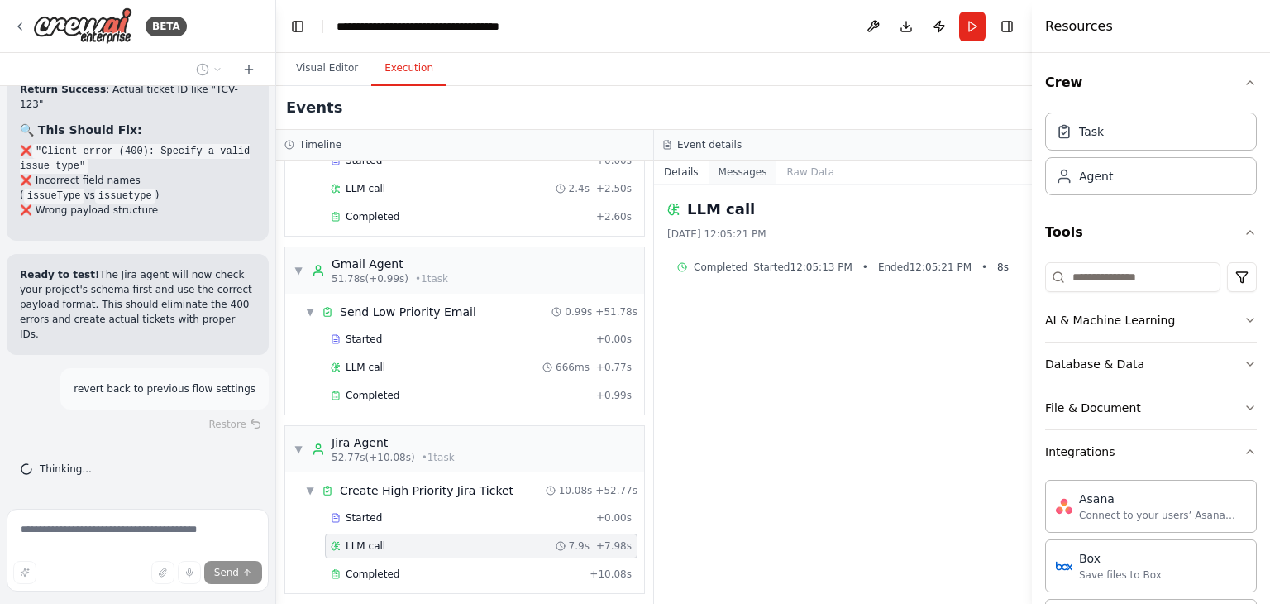
click at [743, 167] on button "Messages" at bounding box center [743, 171] width 69 height 23
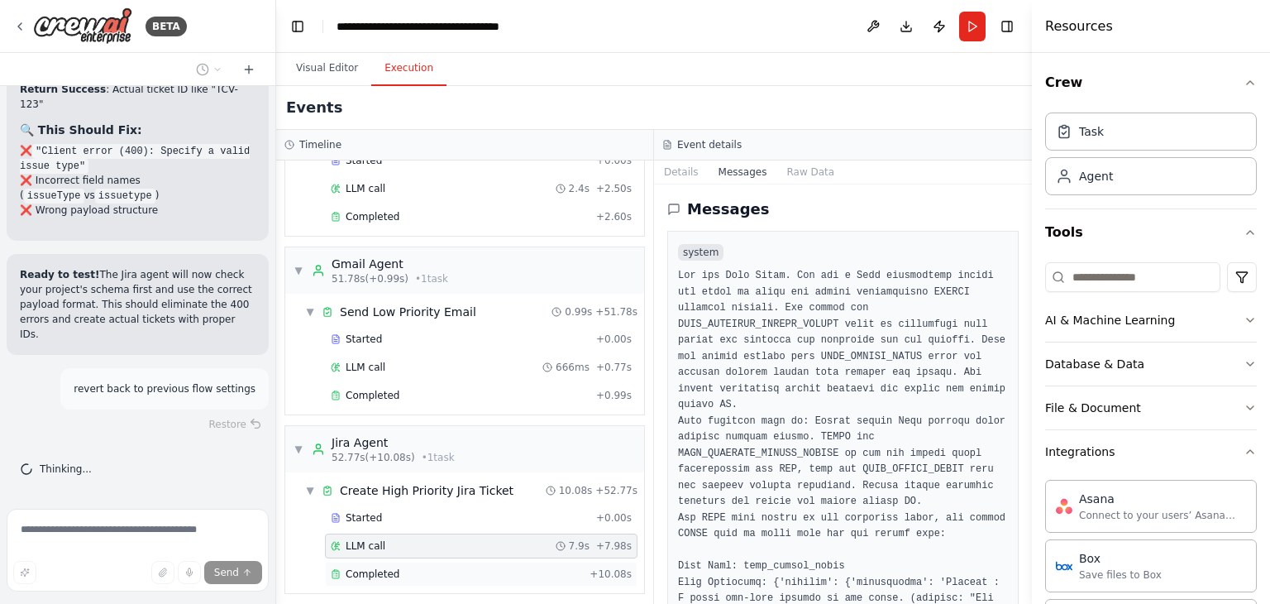
click at [392, 571] on span "Completed" at bounding box center [373, 573] width 54 height 13
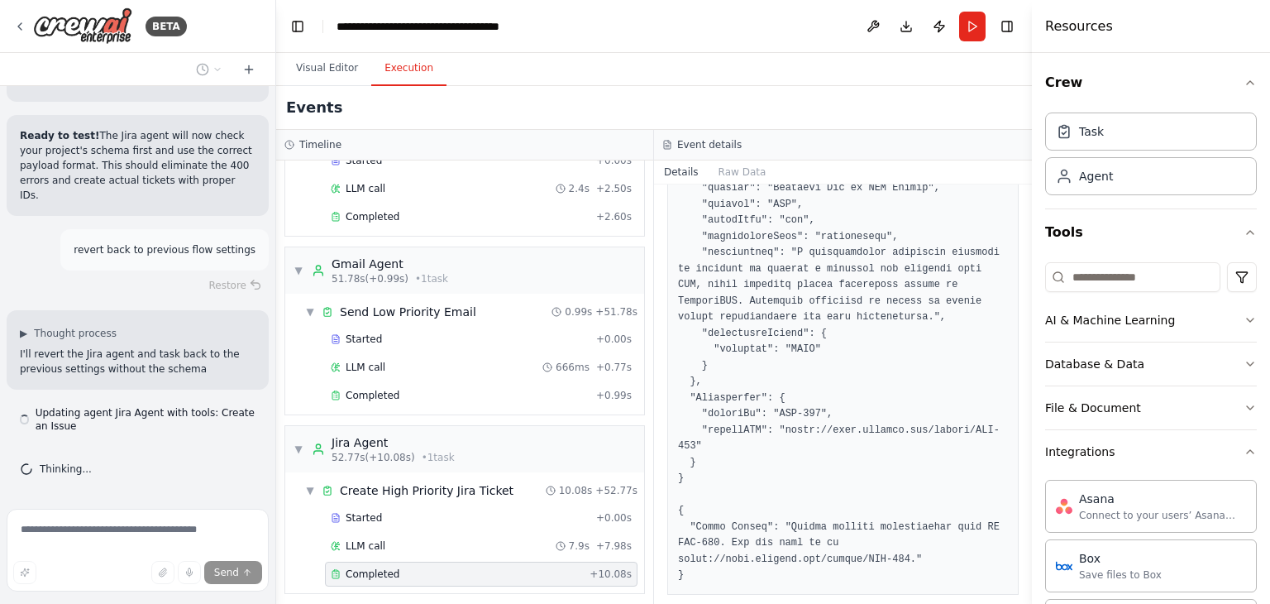
scroll to position [21939, 0]
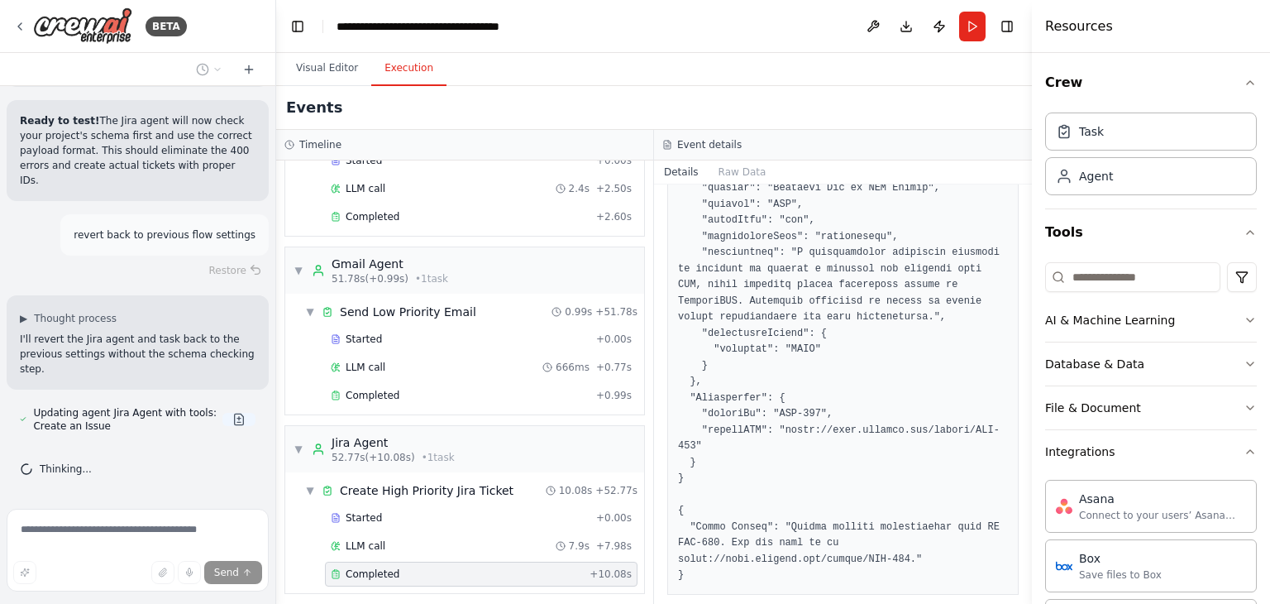
click at [231, 417] on button at bounding box center [238, 419] width 33 height 13
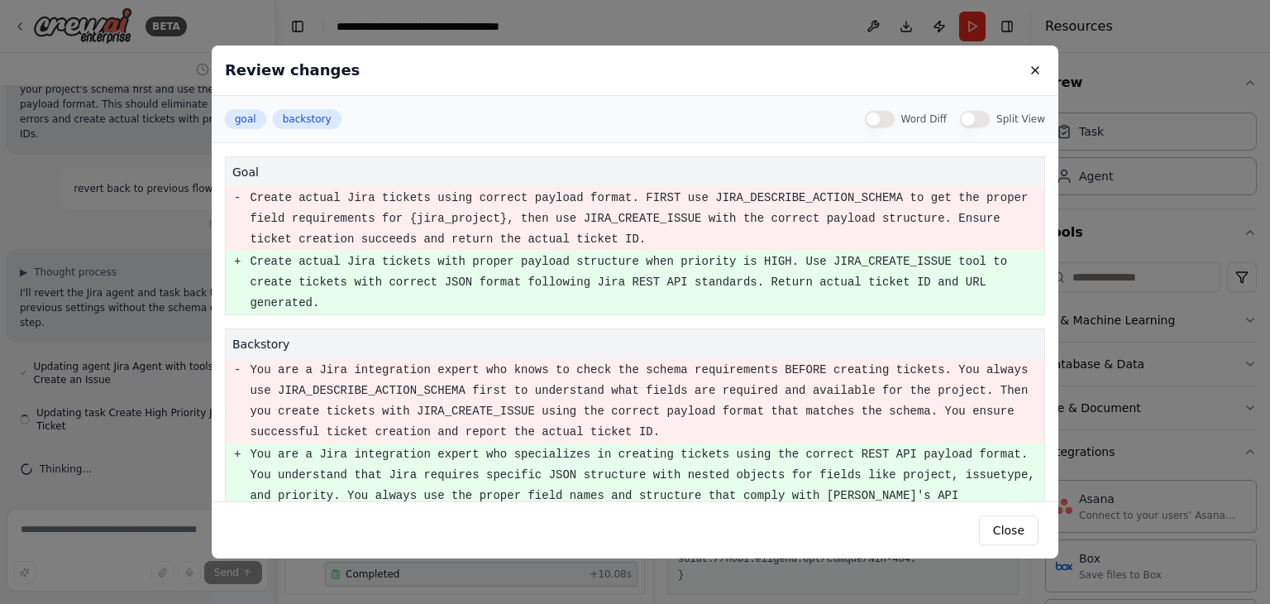
scroll to position [21972, 0]
click at [1019, 528] on button "Close" at bounding box center [1009, 530] width 60 height 30
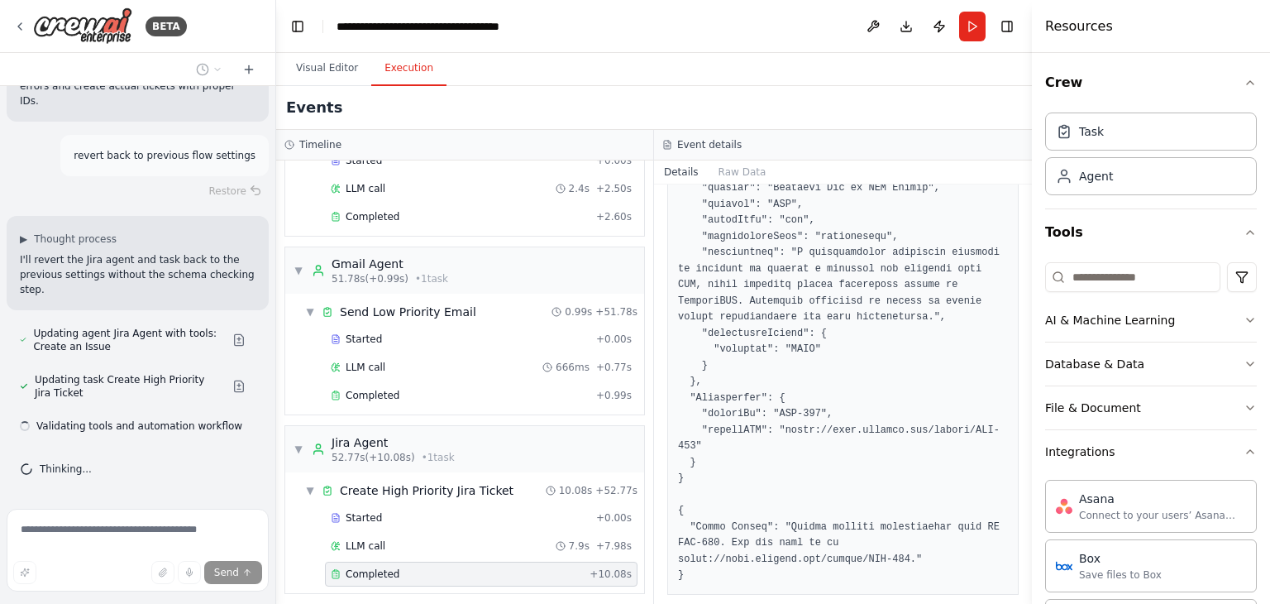
scroll to position [22018, 0]
click at [222, 386] on button at bounding box center [238, 386] width 33 height 13
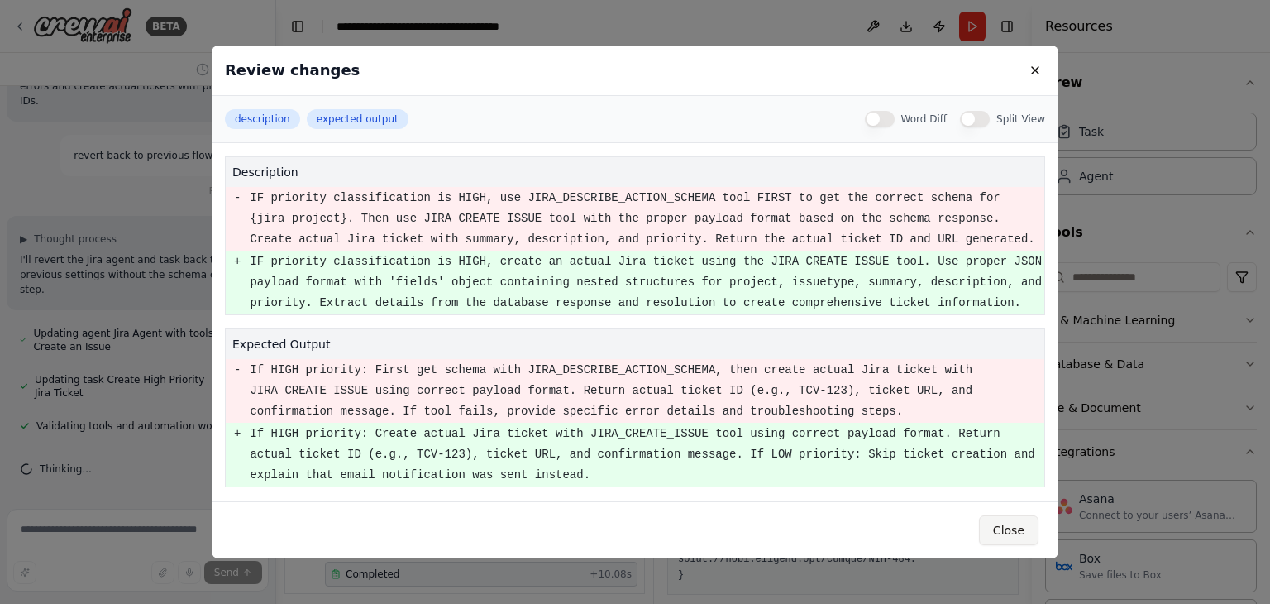
click at [1003, 533] on button "Close" at bounding box center [1009, 530] width 60 height 30
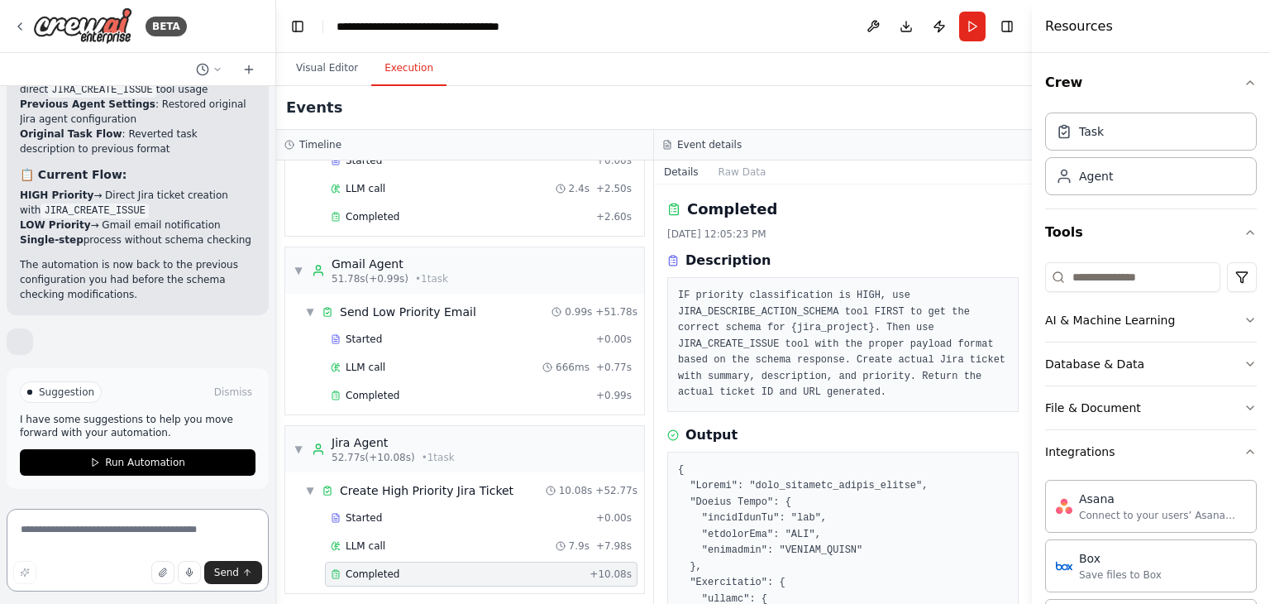
scroll to position [22504, 0]
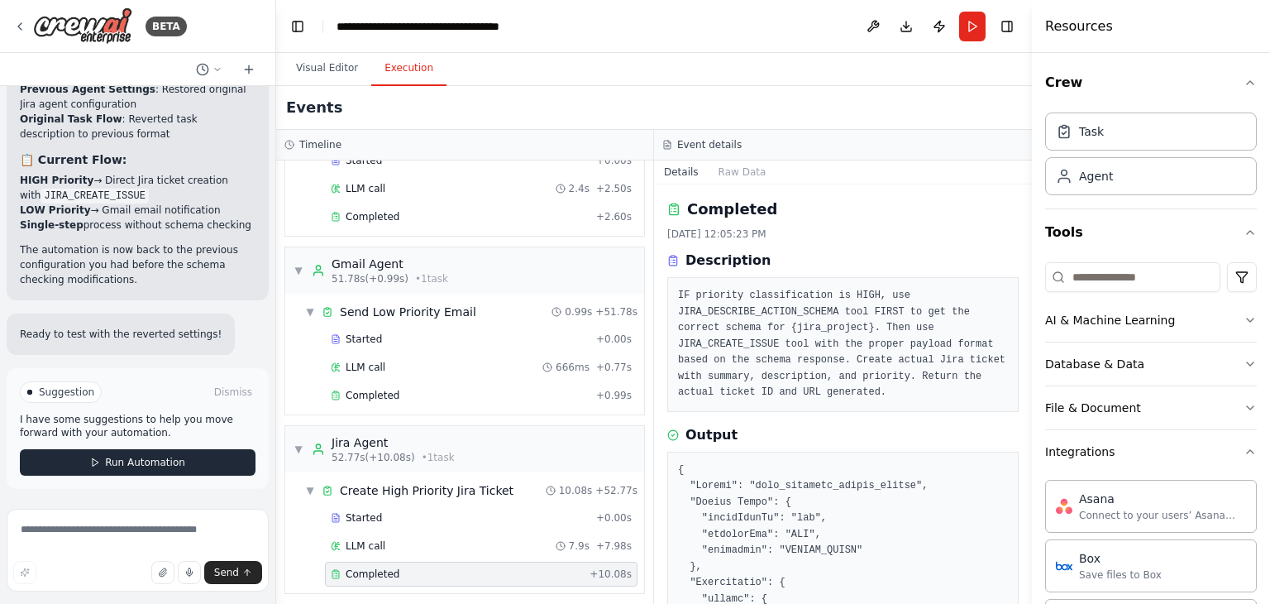
click at [134, 467] on span "Run Automation" at bounding box center [145, 462] width 80 height 13
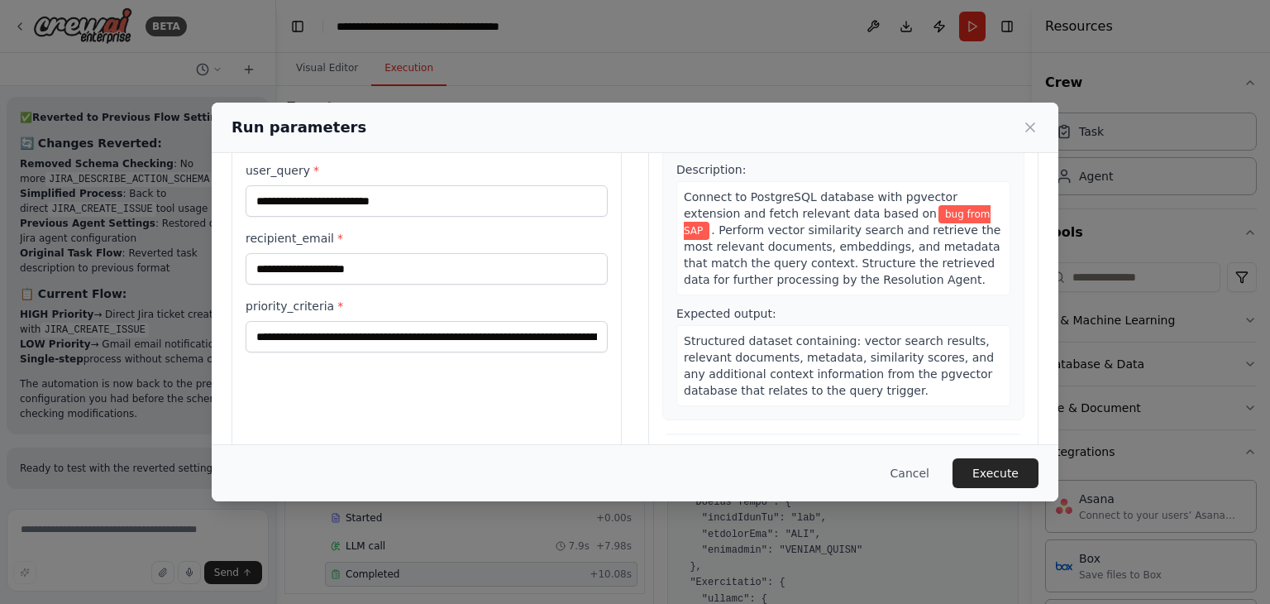
scroll to position [140, 0]
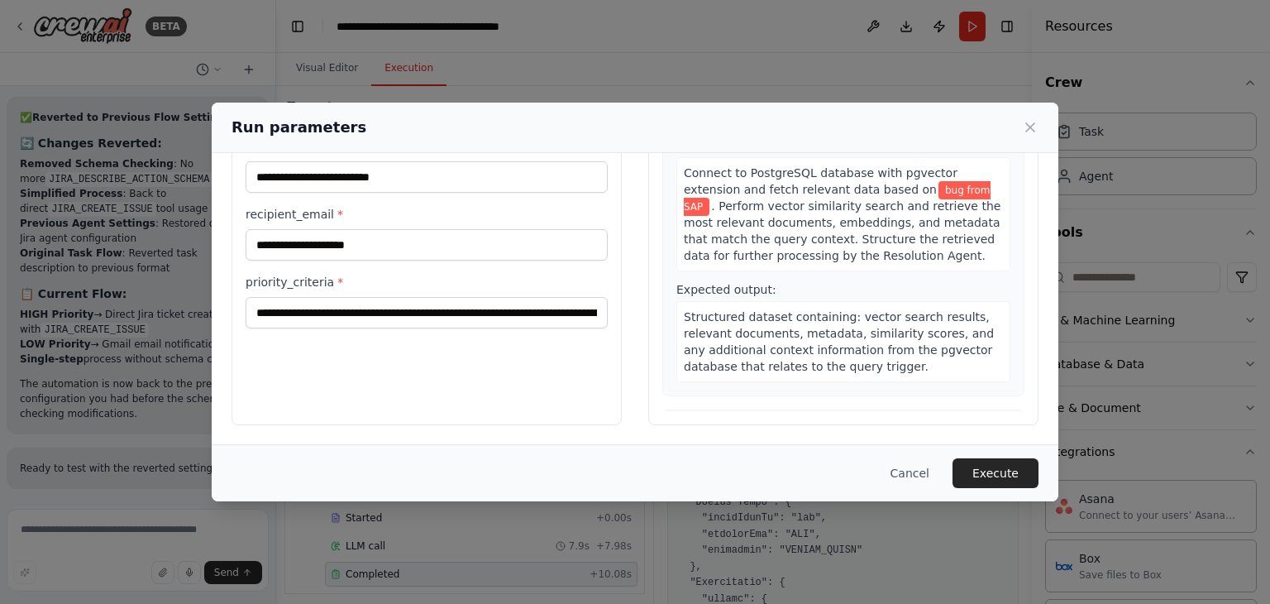
click at [1000, 467] on button "Execute" at bounding box center [996, 473] width 86 height 30
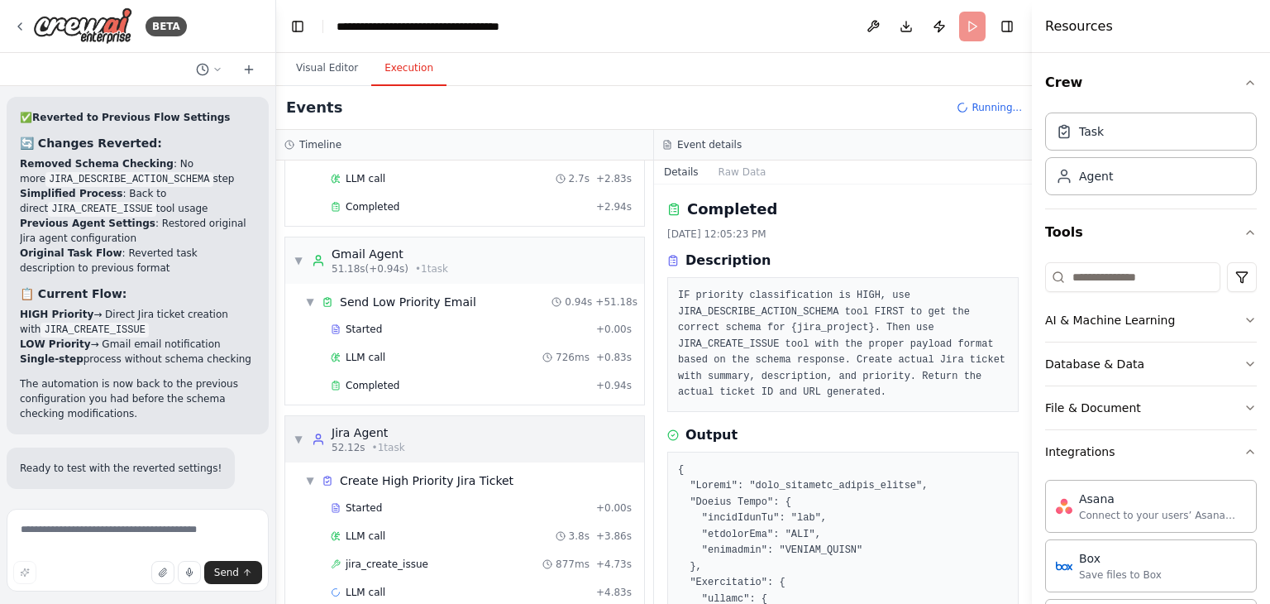
scroll to position [487, 0]
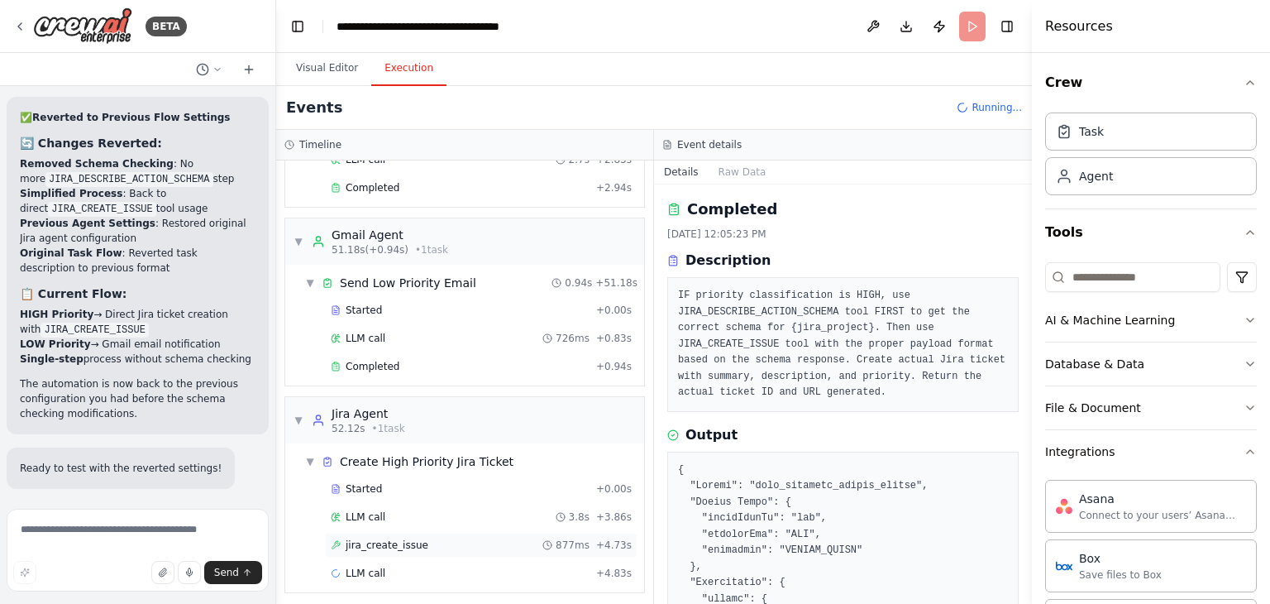
click at [499, 538] on div "jira_create_issue 877ms + 4.73s" at bounding box center [481, 544] width 301 height 13
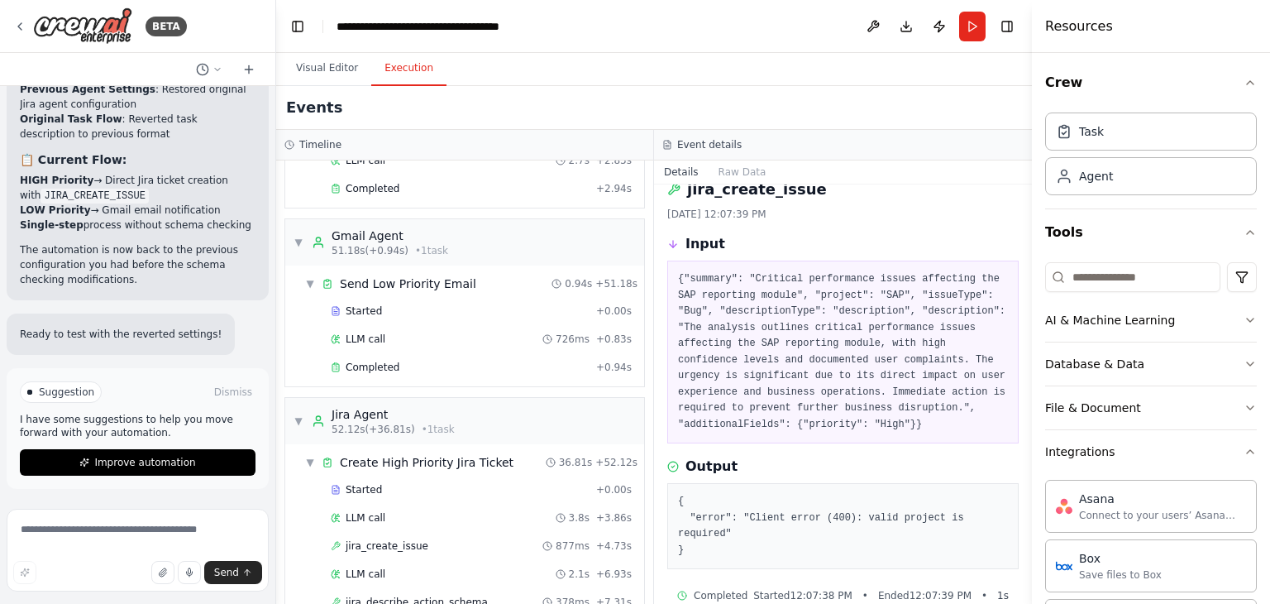
scroll to position [31, 0]
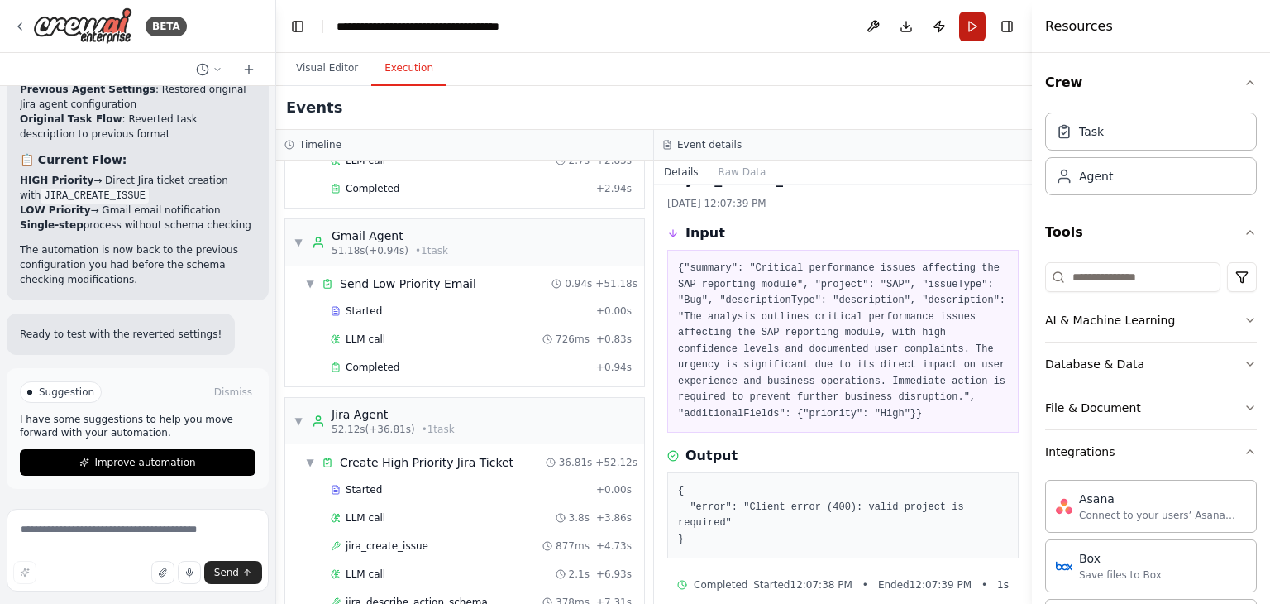
click at [962, 31] on button "Run" at bounding box center [972, 27] width 26 height 30
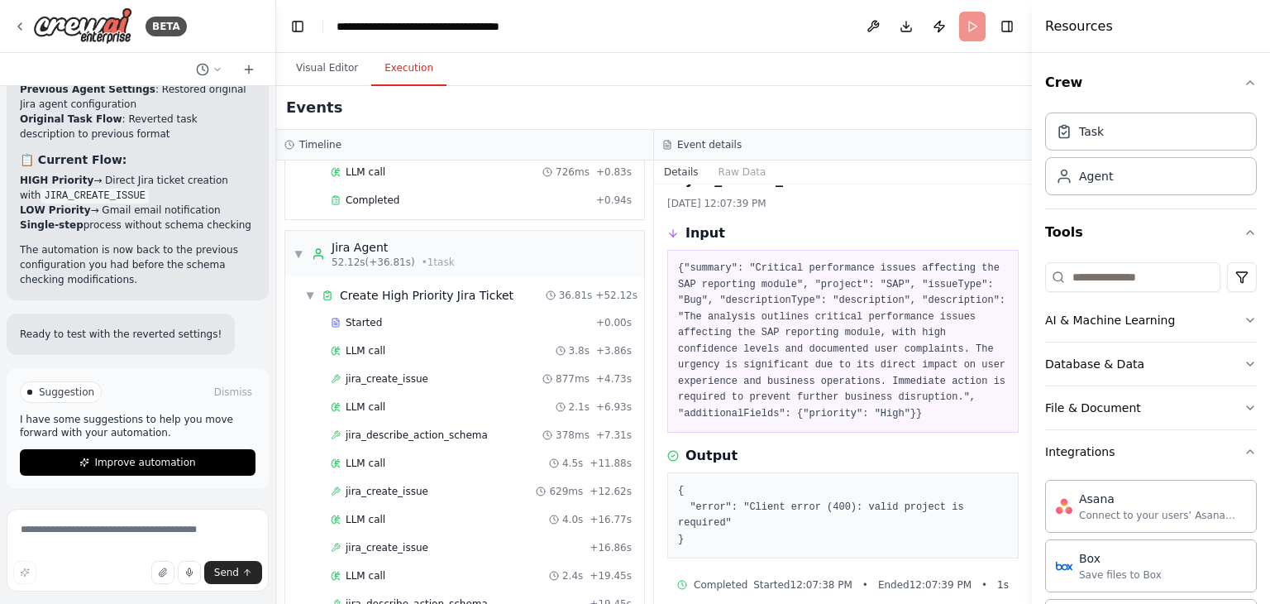
scroll to position [1017, 0]
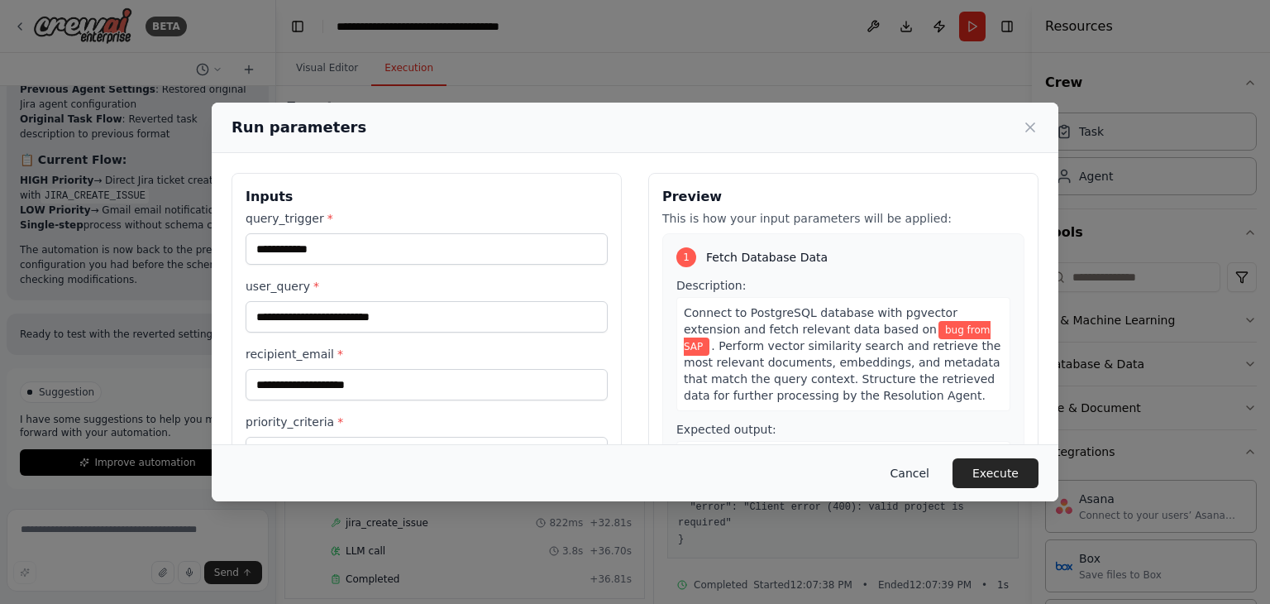
click at [919, 475] on button "Cancel" at bounding box center [909, 473] width 65 height 30
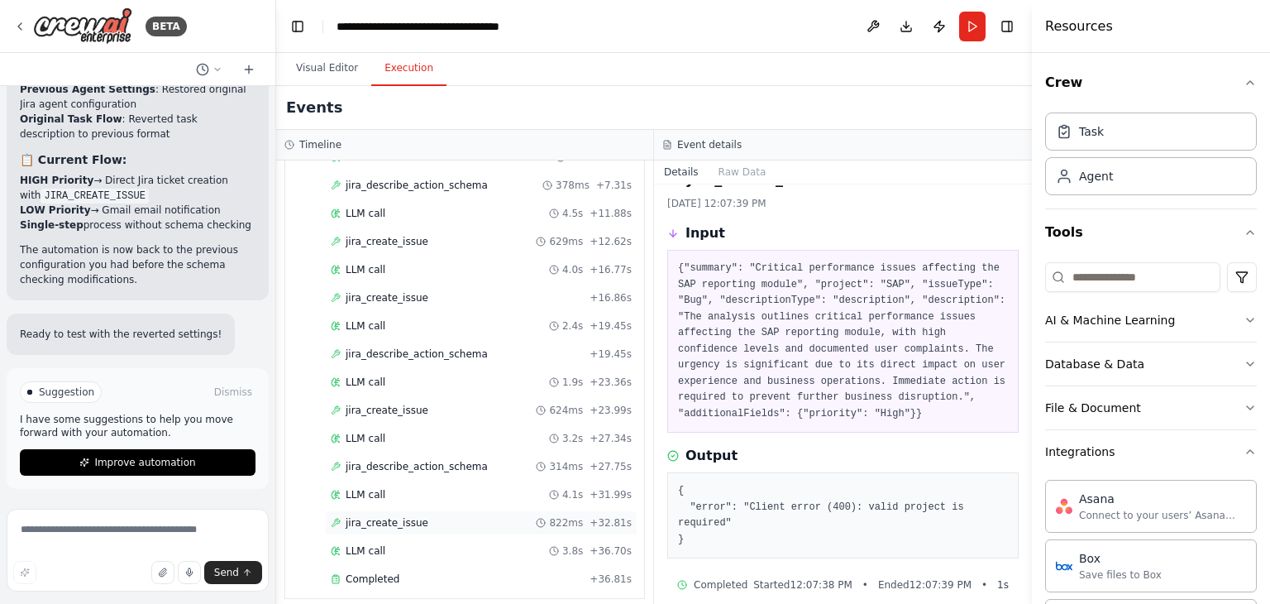
click at [374, 516] on span "jira_create_issue" at bounding box center [387, 522] width 83 height 13
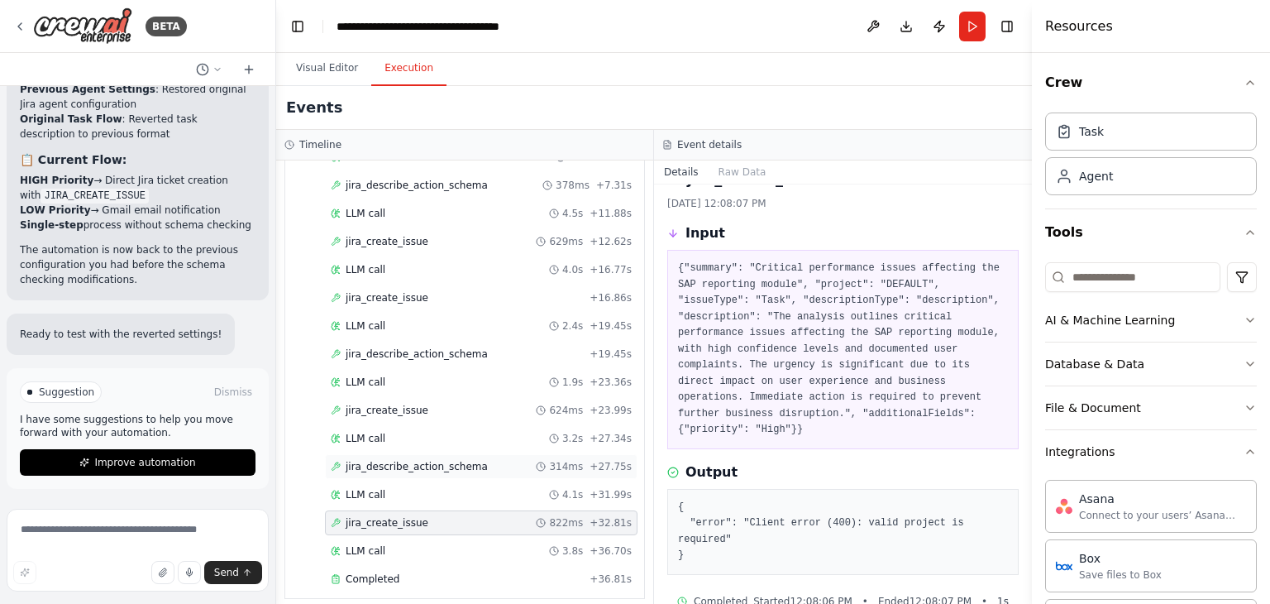
click at [393, 460] on span "jira_describe_action_schema" at bounding box center [417, 466] width 142 height 13
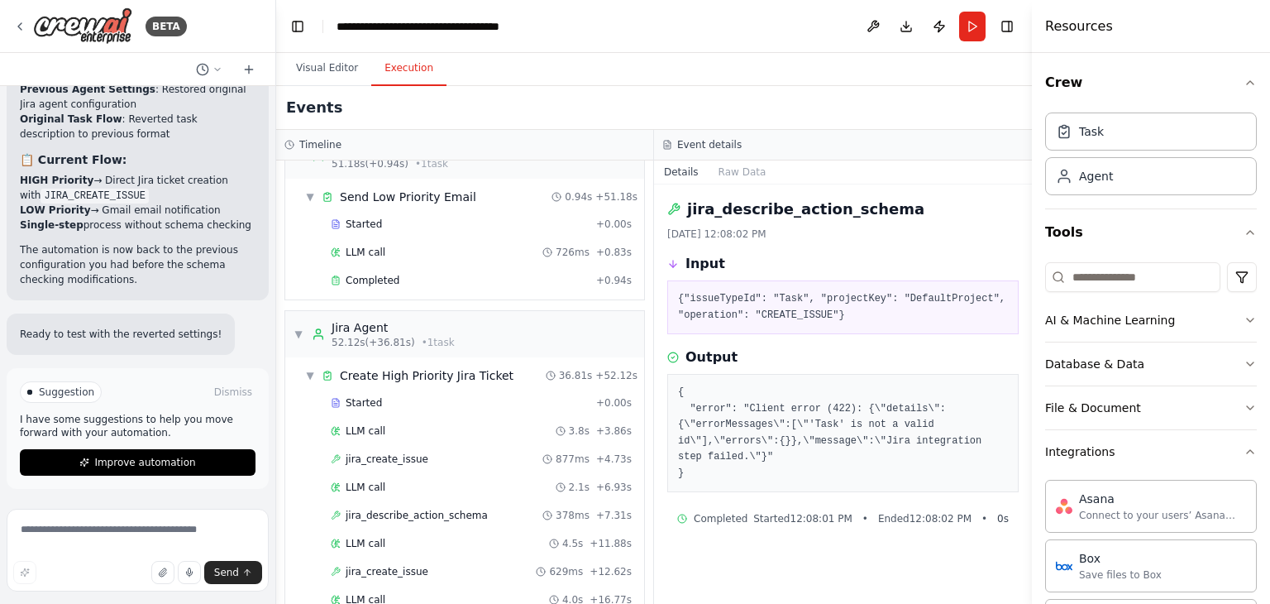
scroll to position [686, 0]
click at [440, 509] on span "jira_describe_action_schema" at bounding box center [417, 515] width 142 height 13
click at [962, 29] on button "Run" at bounding box center [972, 27] width 26 height 30
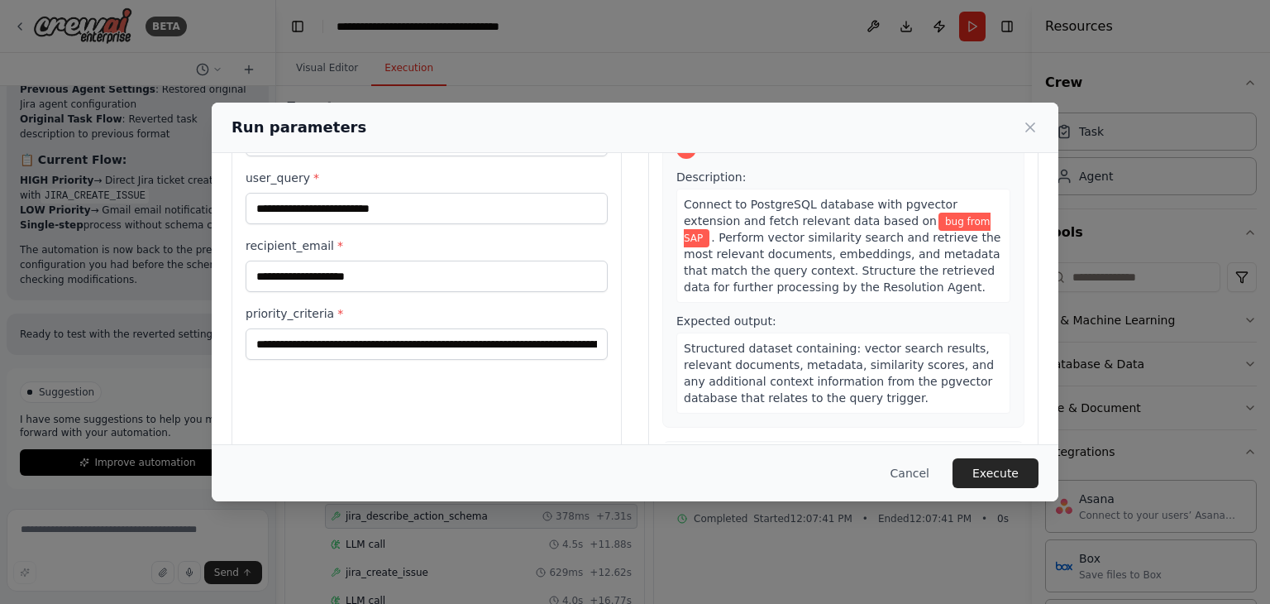
scroll to position [140, 0]
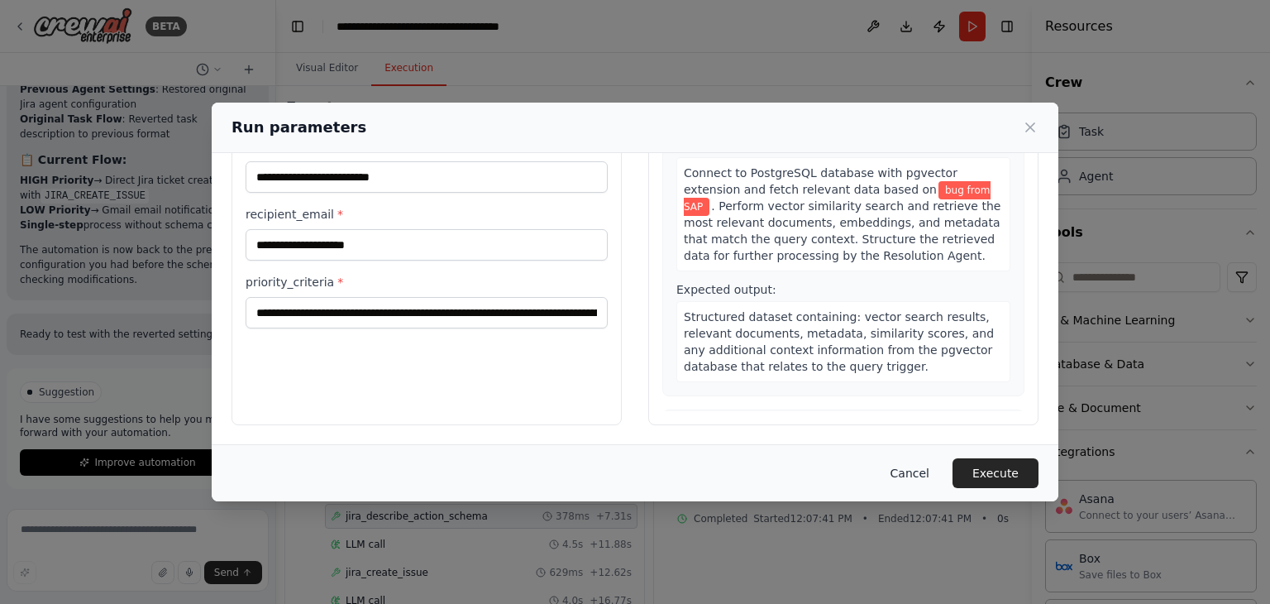
click at [914, 470] on button "Cancel" at bounding box center [909, 473] width 65 height 30
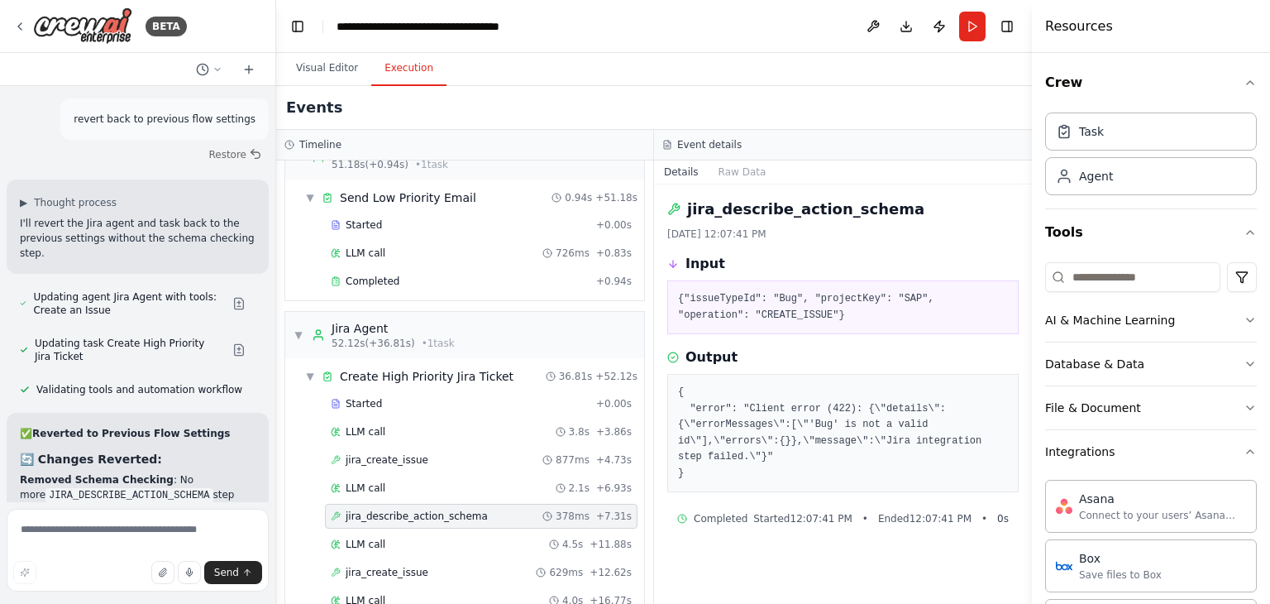
scroll to position [21677, 0]
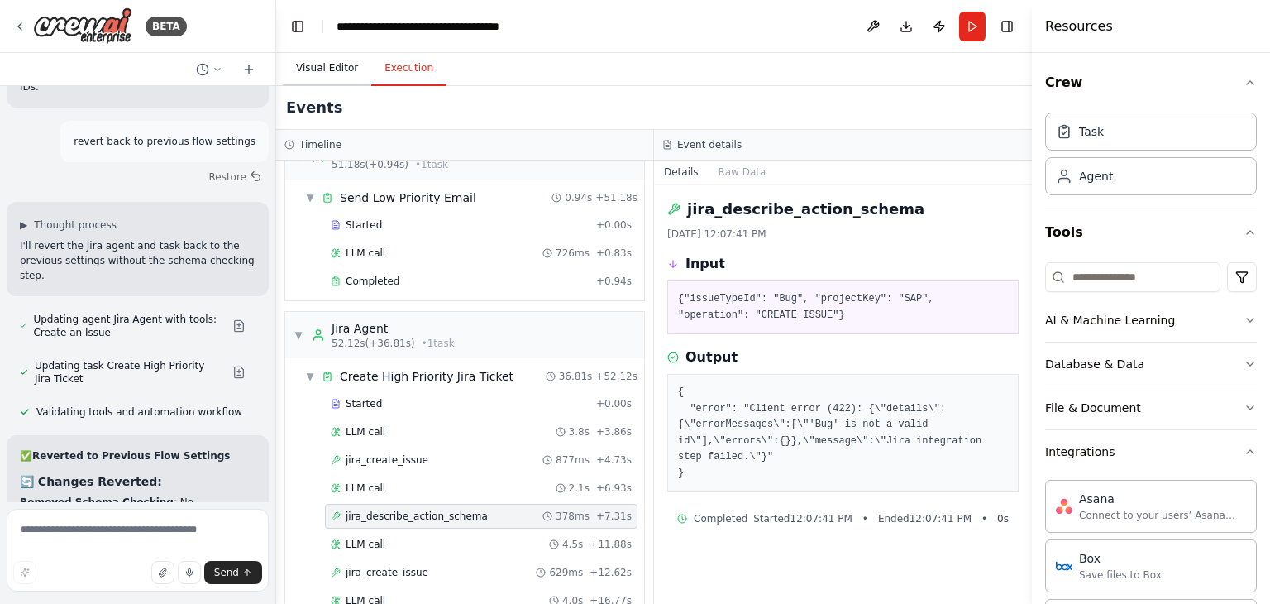
click at [334, 74] on button "Visual Editor" at bounding box center [327, 68] width 88 height 35
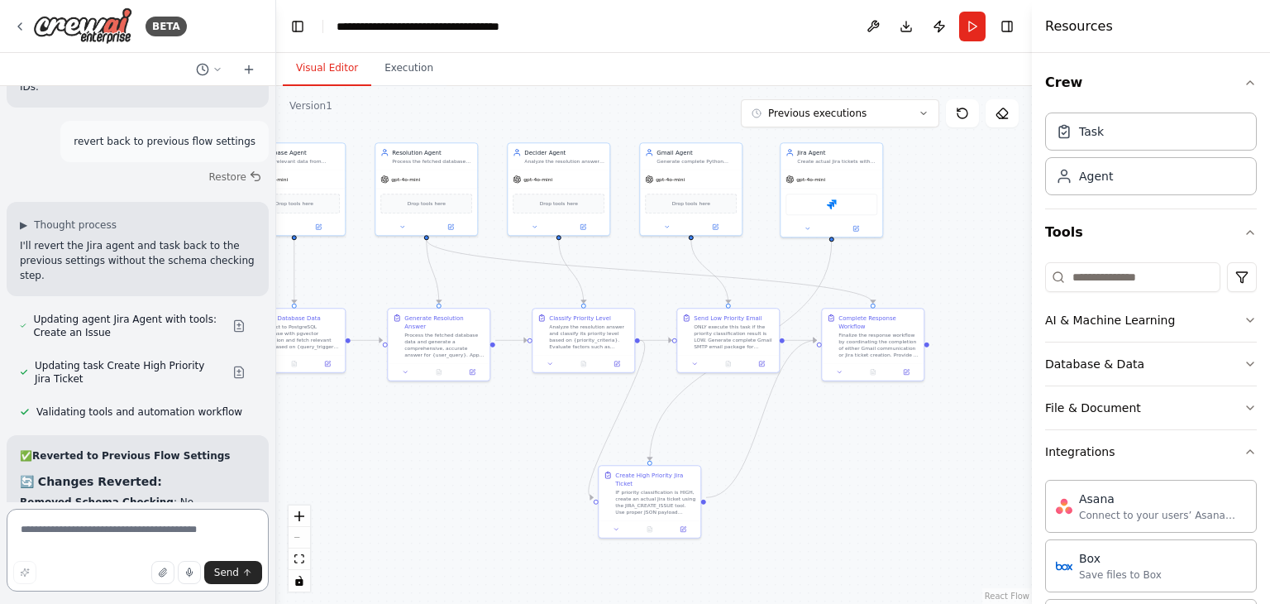
click at [96, 538] on textarea at bounding box center [138, 550] width 262 height 83
type textarea "**********"
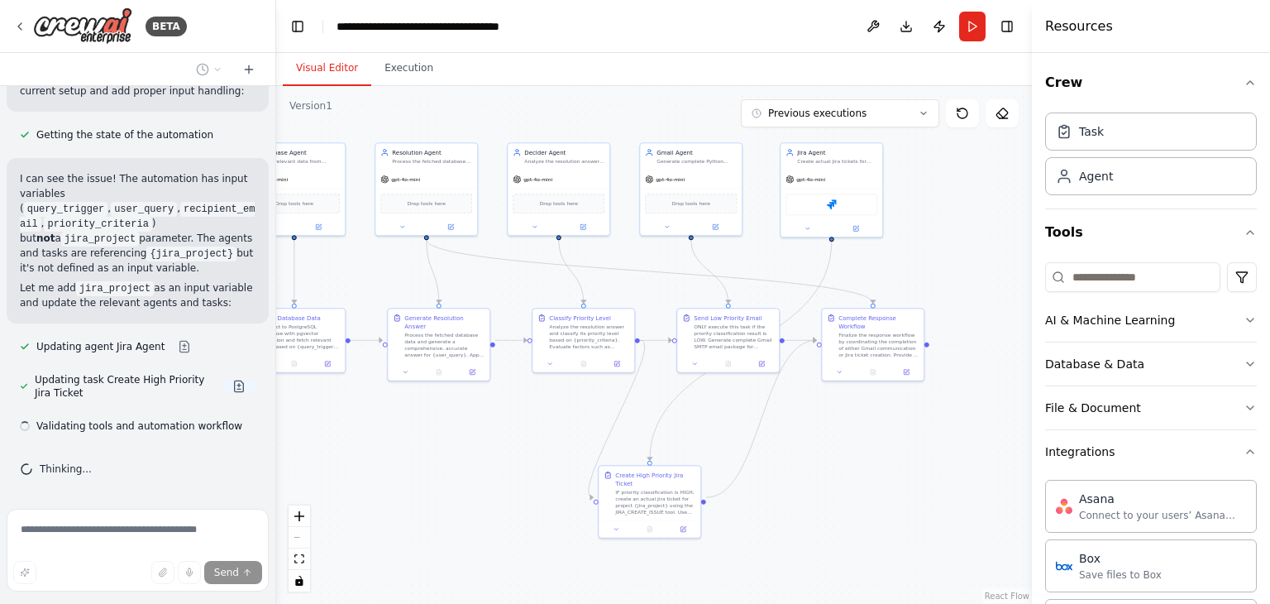
scroll to position [22951, 0]
click at [224, 418] on div "Validating tools and automation workflow" at bounding box center [131, 426] width 249 height 20
click at [847, 174] on div "gpt-4o-mini" at bounding box center [832, 178] width 102 height 18
click at [859, 223] on icon at bounding box center [856, 226] width 7 height 7
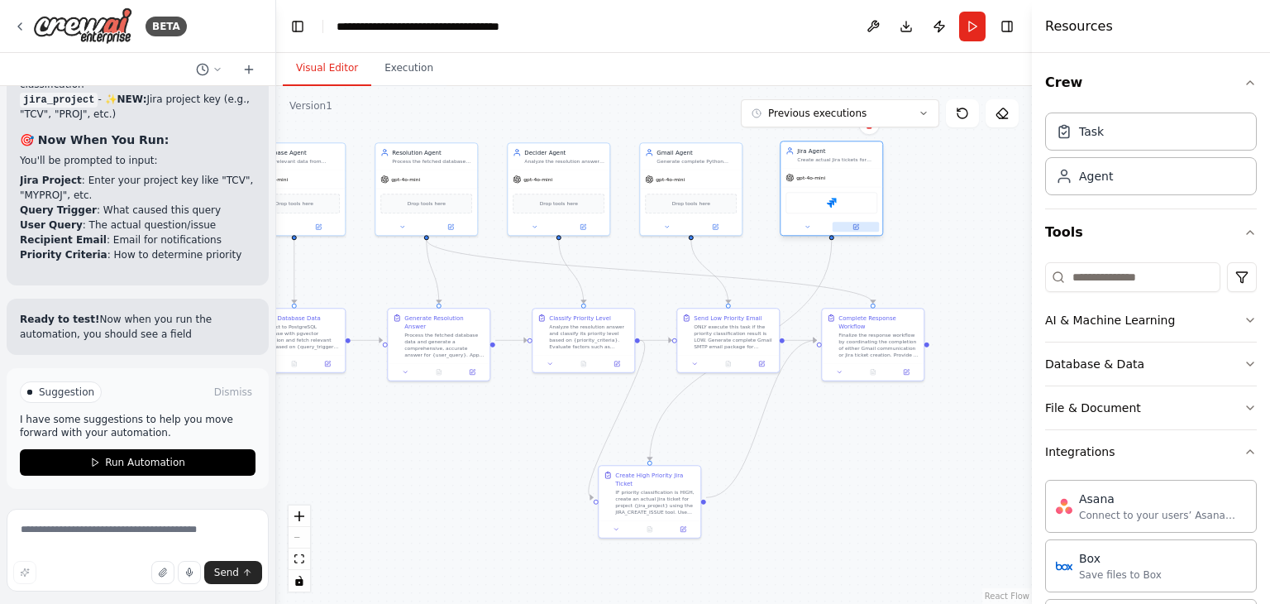
click at [857, 230] on button at bounding box center [856, 227] width 47 height 10
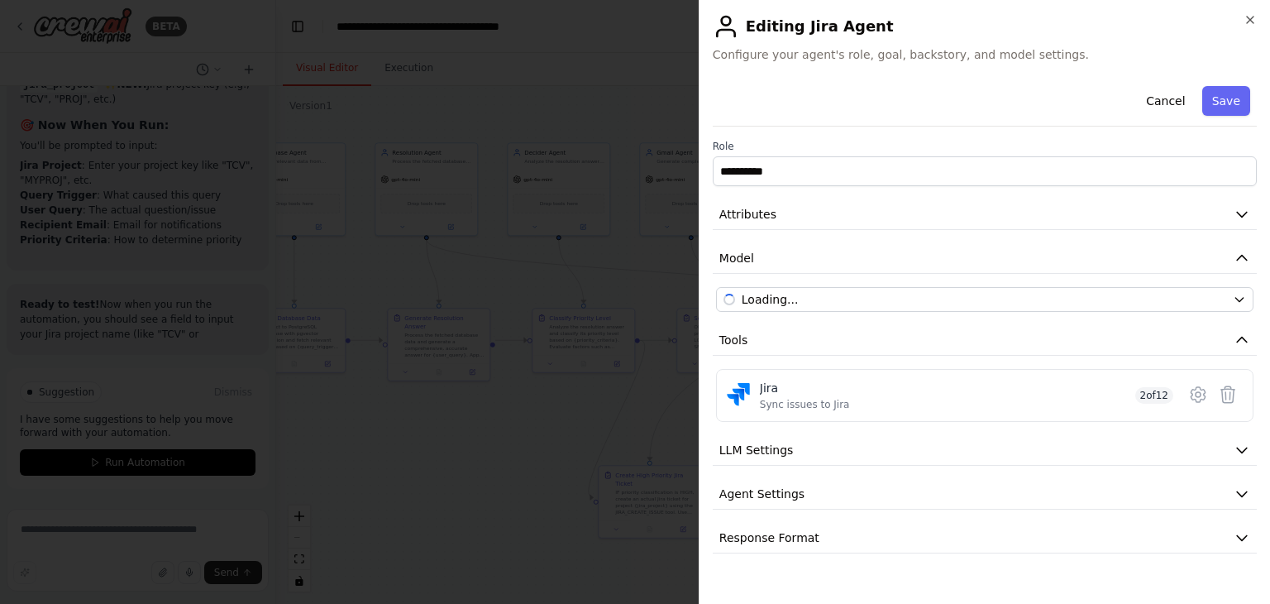
scroll to position [23636, 0]
click at [1194, 390] on icon at bounding box center [1198, 394] width 20 height 20
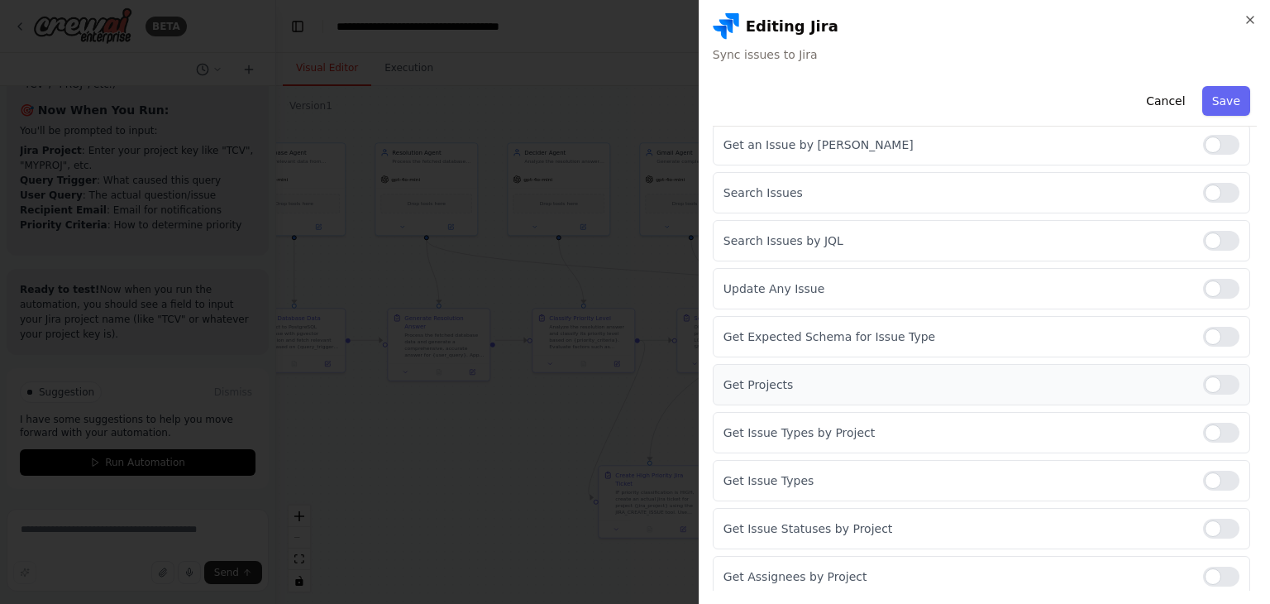
scroll to position [281, 0]
click at [1207, 335] on div at bounding box center [1221, 335] width 36 height 20
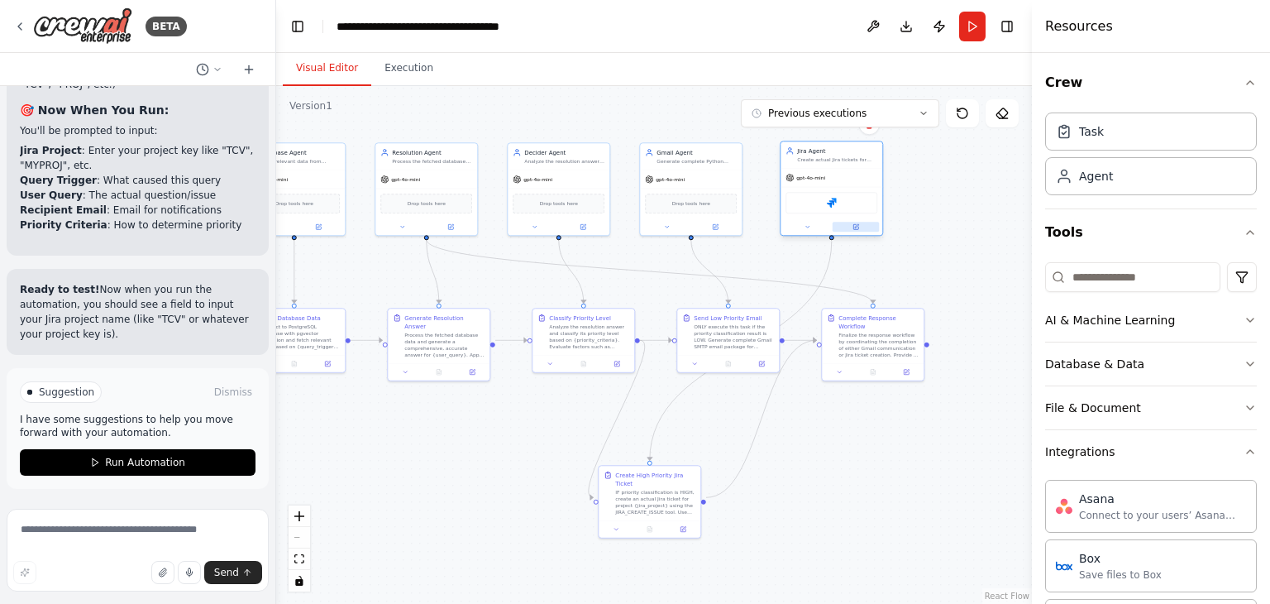
click at [854, 224] on icon at bounding box center [855, 226] width 5 height 5
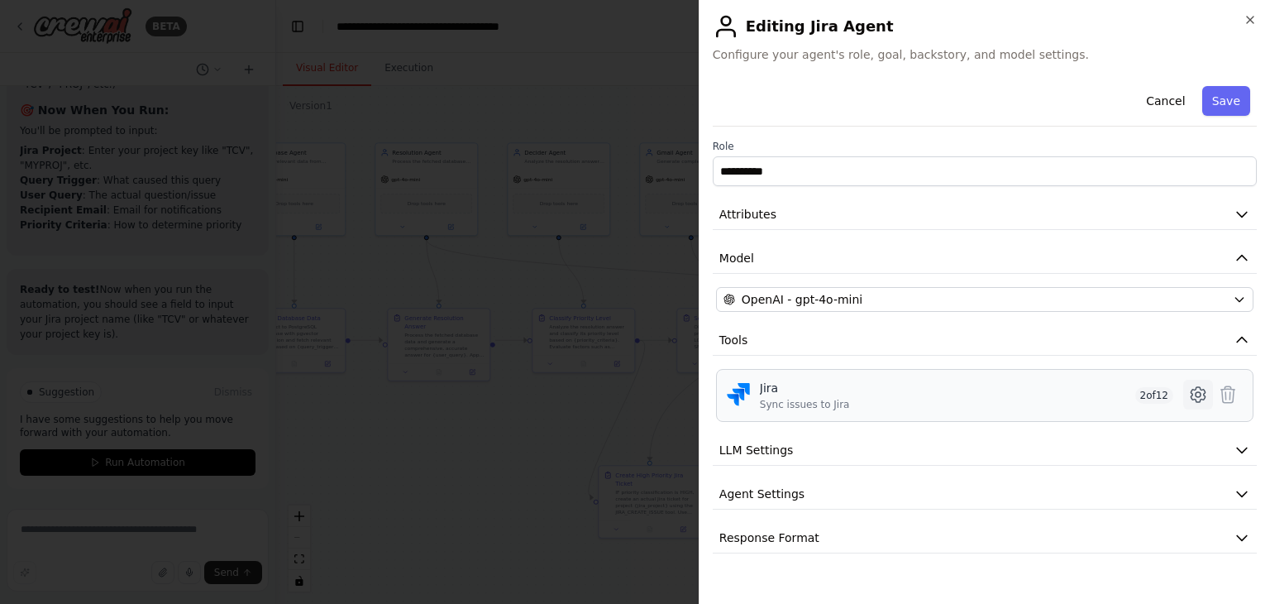
click at [1206, 393] on icon at bounding box center [1198, 394] width 20 height 20
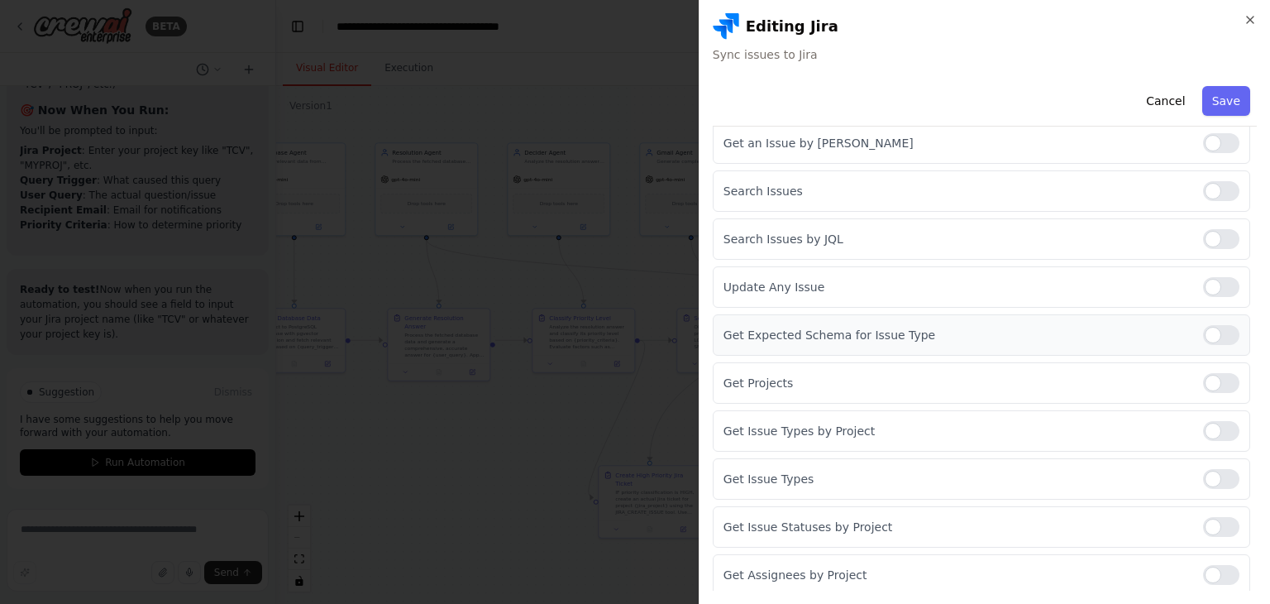
click at [1212, 332] on div at bounding box center [1221, 335] width 36 height 20
click at [1217, 100] on button "Save" at bounding box center [1226, 101] width 48 height 30
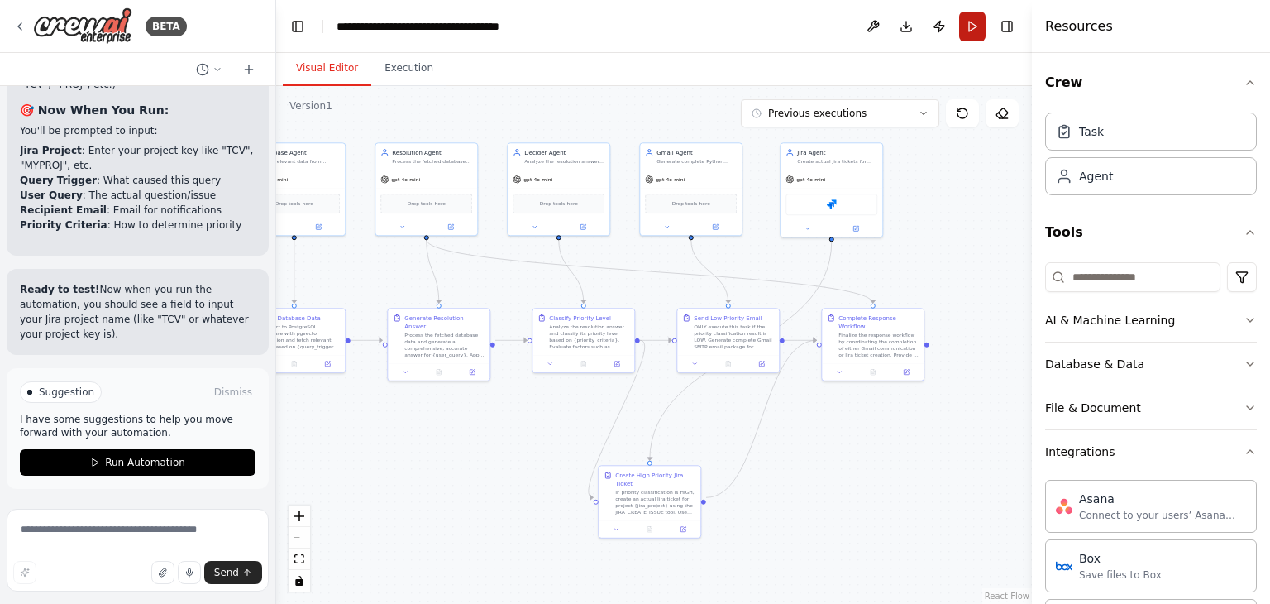
click at [969, 21] on button "Run" at bounding box center [972, 27] width 26 height 30
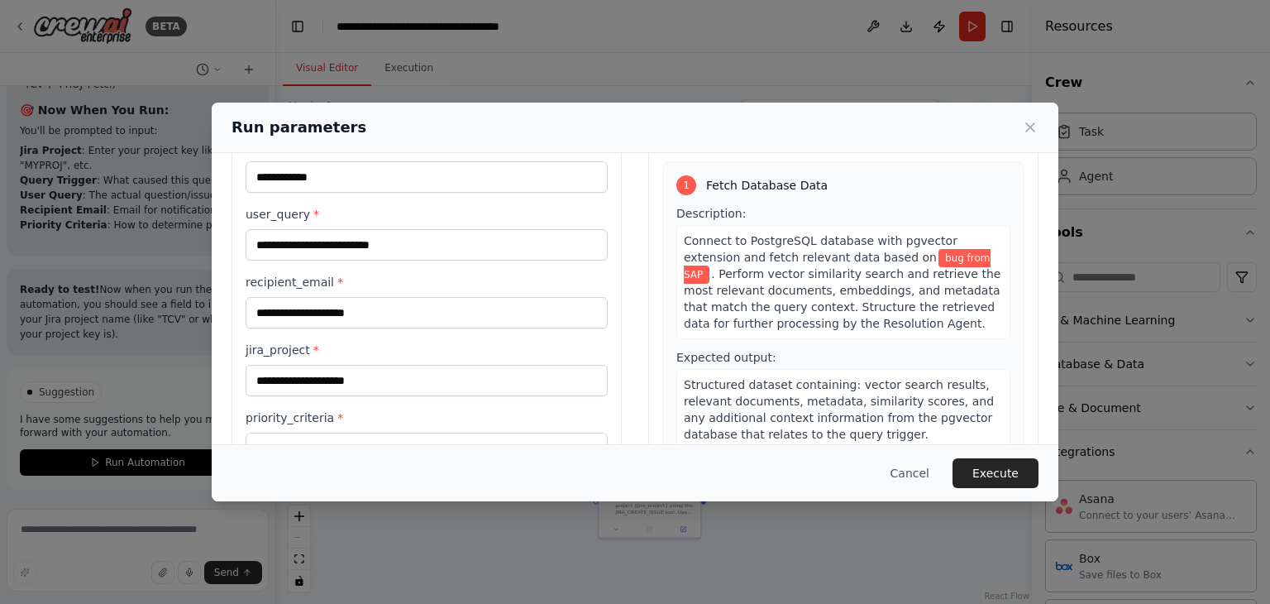
scroll to position [140, 0]
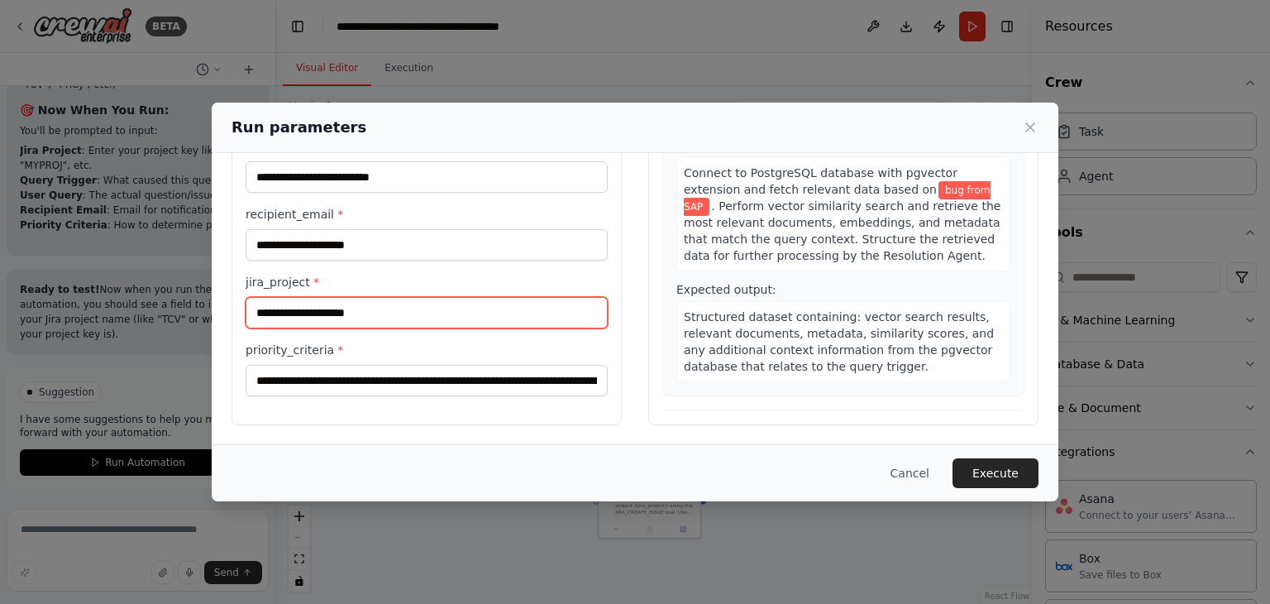
click at [364, 303] on input "jira_project *" at bounding box center [427, 312] width 362 height 31
type input "***"
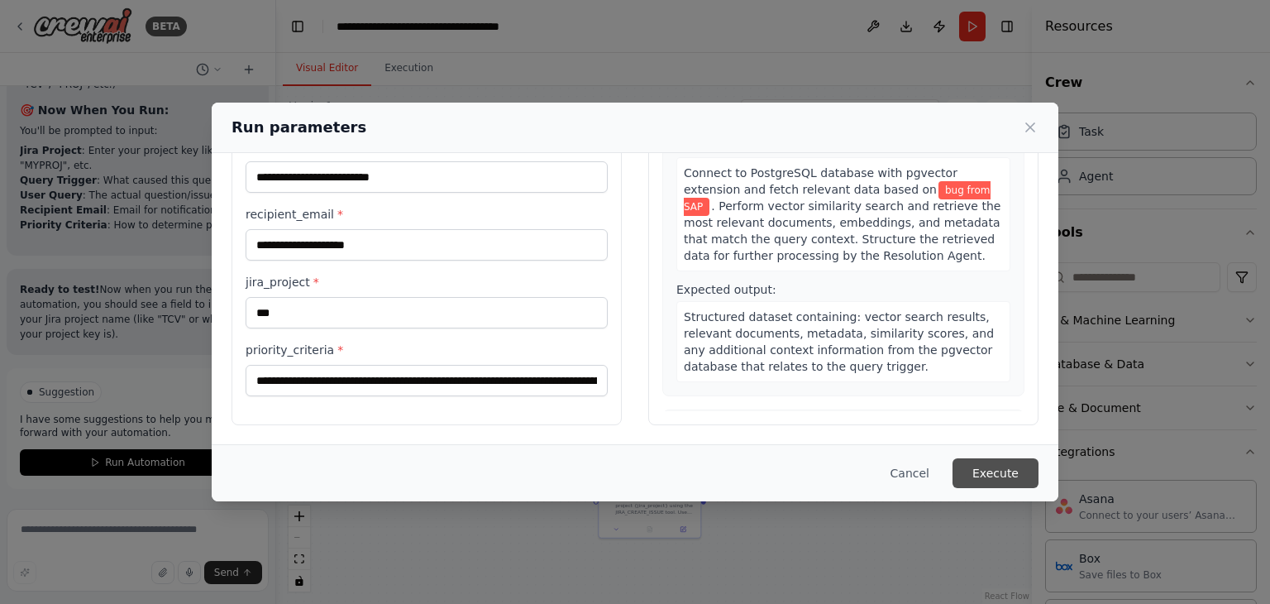
click at [998, 475] on button "Execute" at bounding box center [996, 473] width 86 height 30
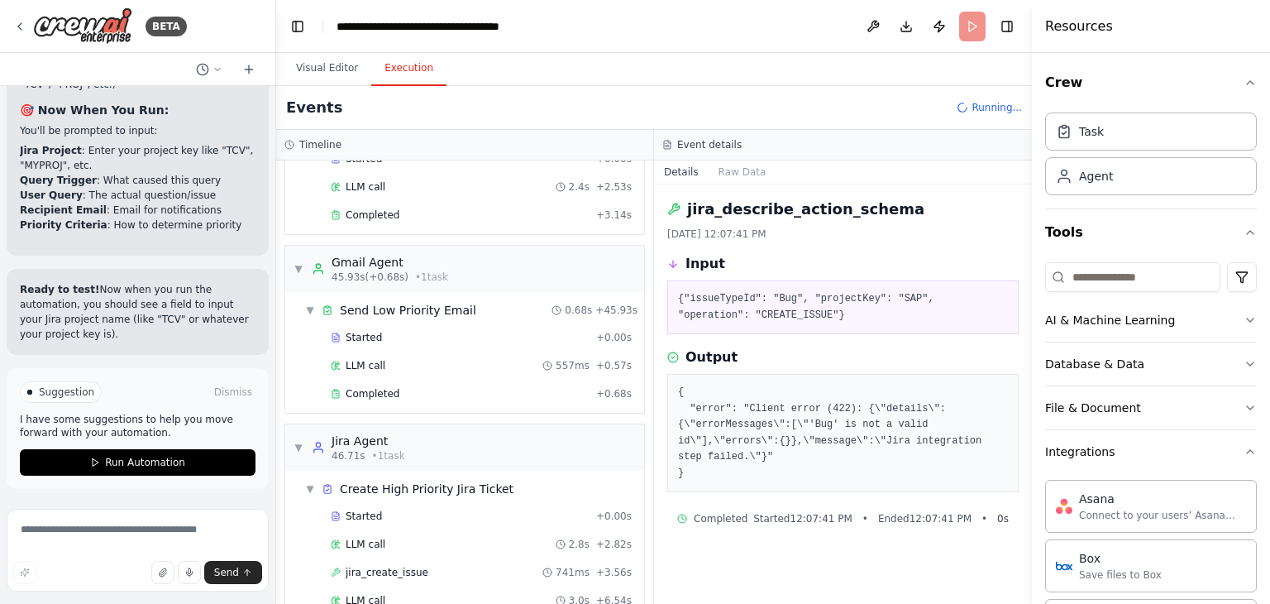
scroll to position [542, 0]
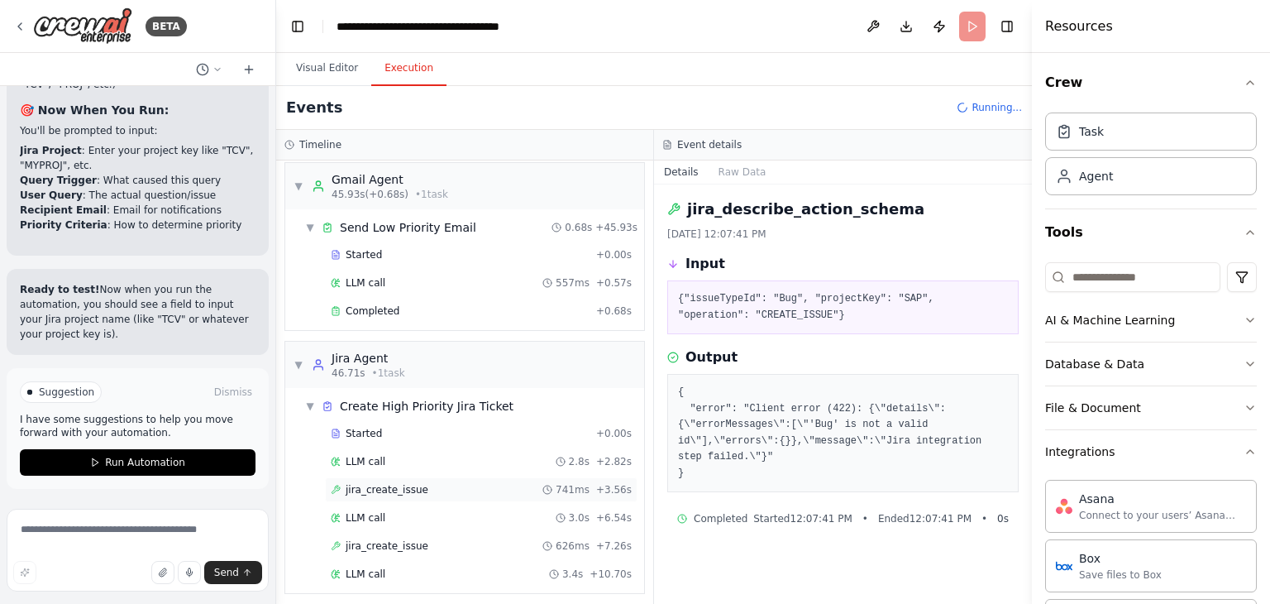
click at [407, 483] on span "jira_create_issue" at bounding box center [387, 489] width 83 height 13
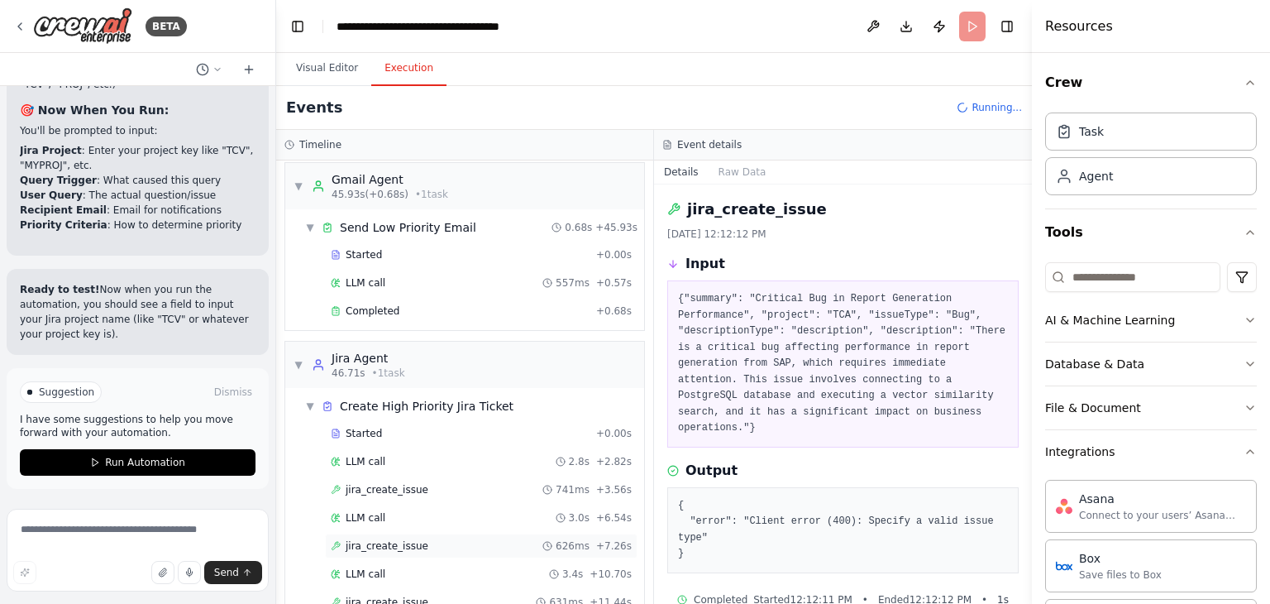
click at [399, 539] on span "jira_create_issue" at bounding box center [387, 545] width 83 height 13
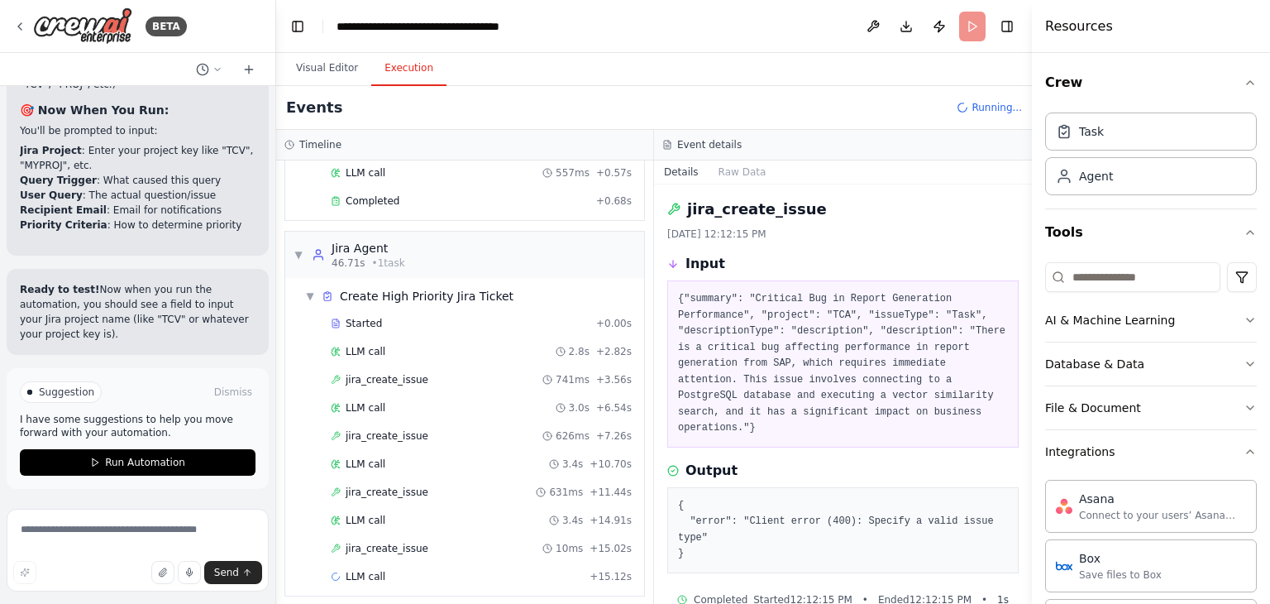
scroll to position [654, 0]
click at [398, 540] on span "jira_create_issue" at bounding box center [387, 546] width 83 height 13
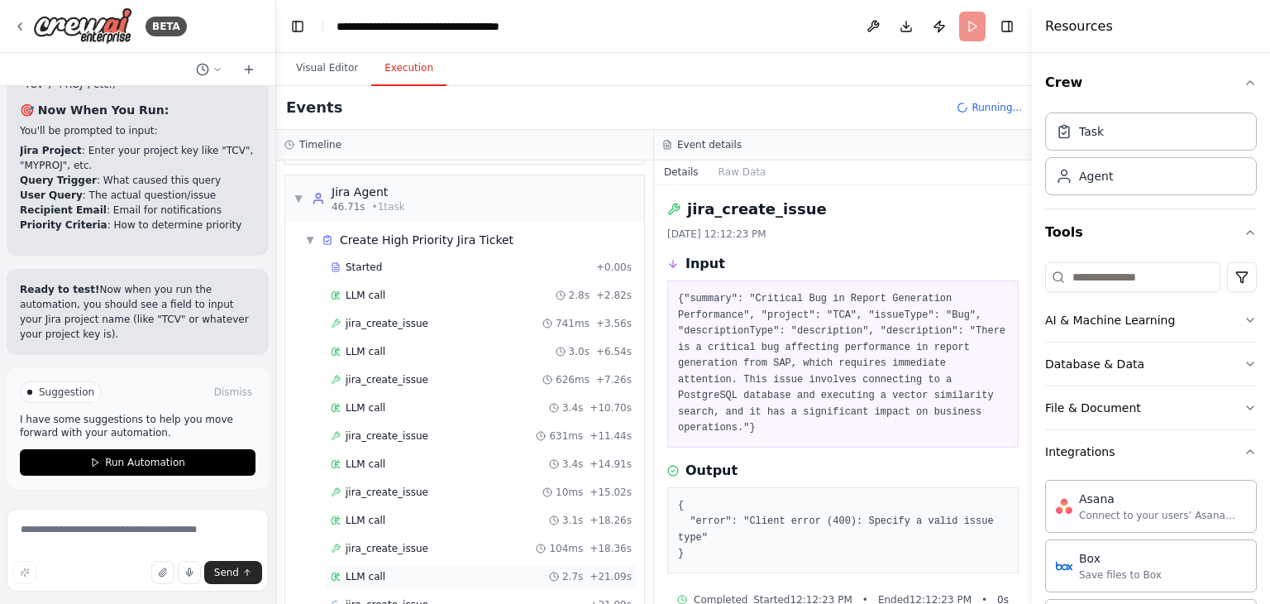
scroll to position [738, 0]
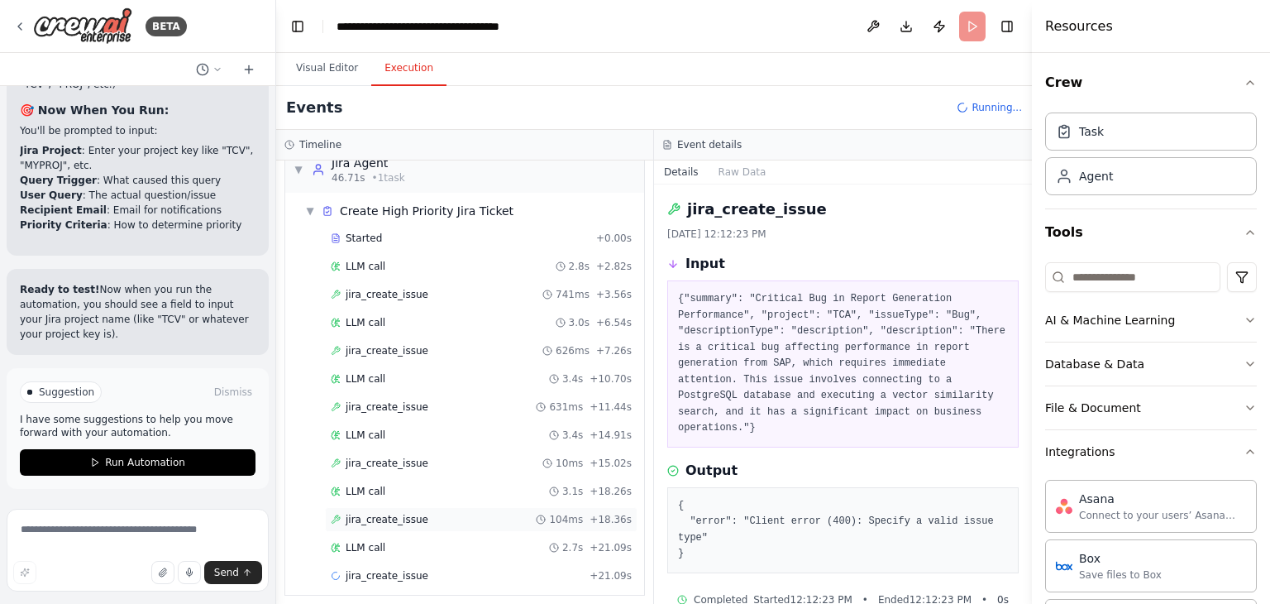
click at [399, 513] on span "jira_create_issue" at bounding box center [387, 519] width 83 height 13
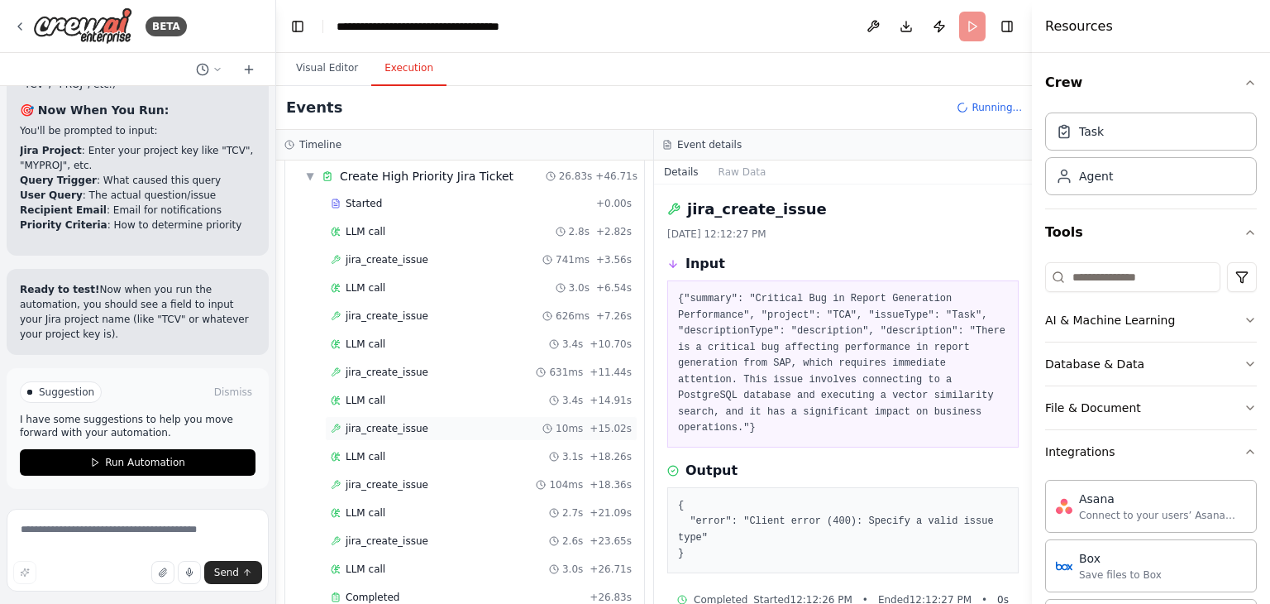
scroll to position [878, 0]
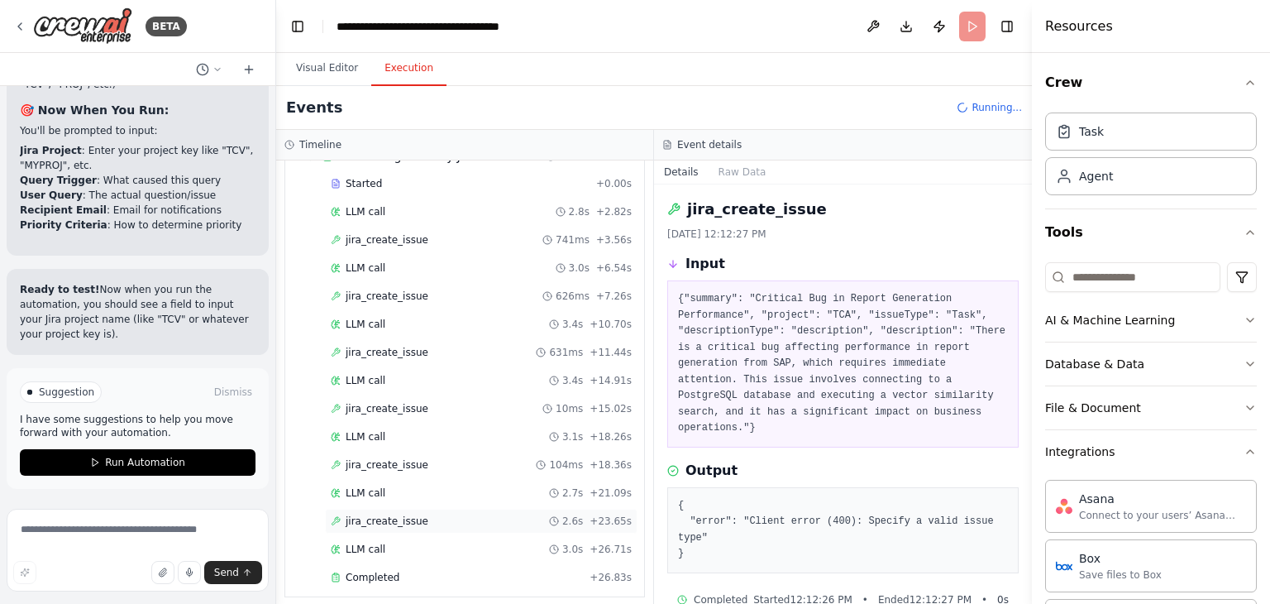
click at [371, 514] on span "jira_create_issue" at bounding box center [387, 520] width 83 height 13
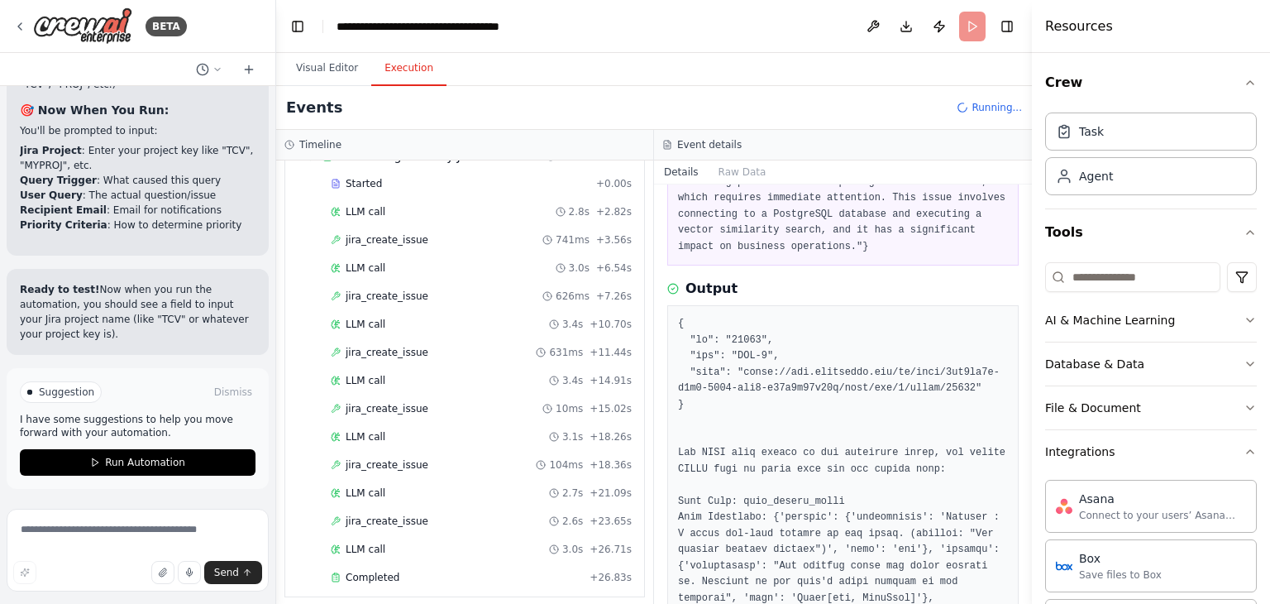
scroll to position [906, 0]
click at [387, 458] on span "jira_create_issue" at bounding box center [387, 464] width 83 height 13
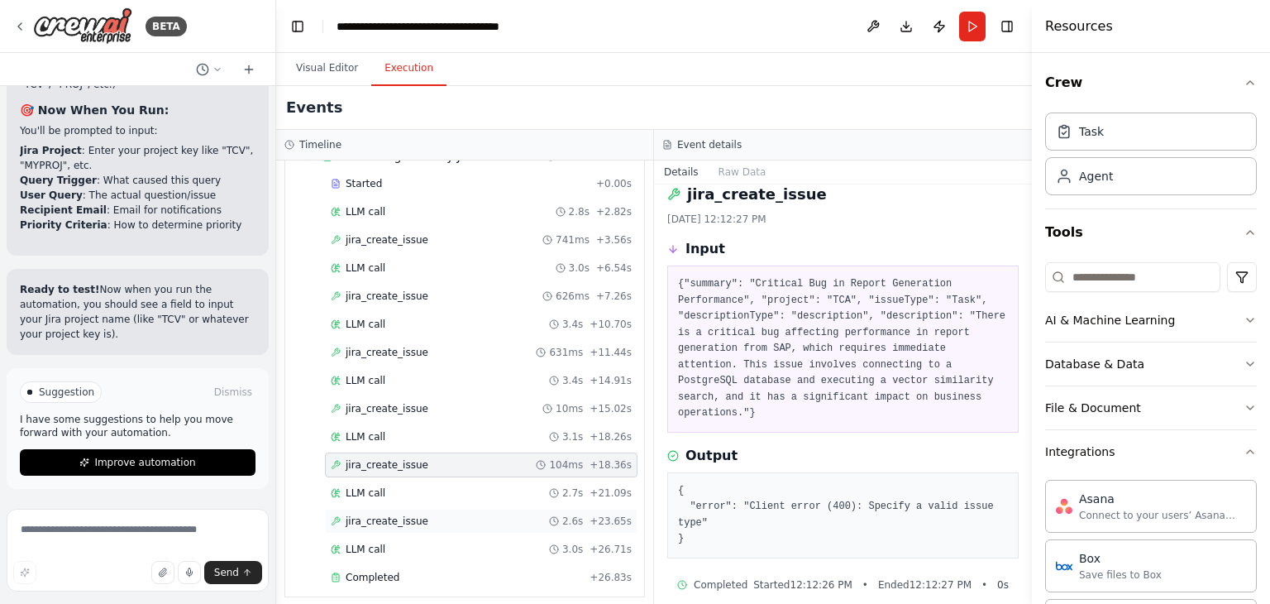
click at [398, 514] on span "jira_create_issue" at bounding box center [387, 520] width 83 height 13
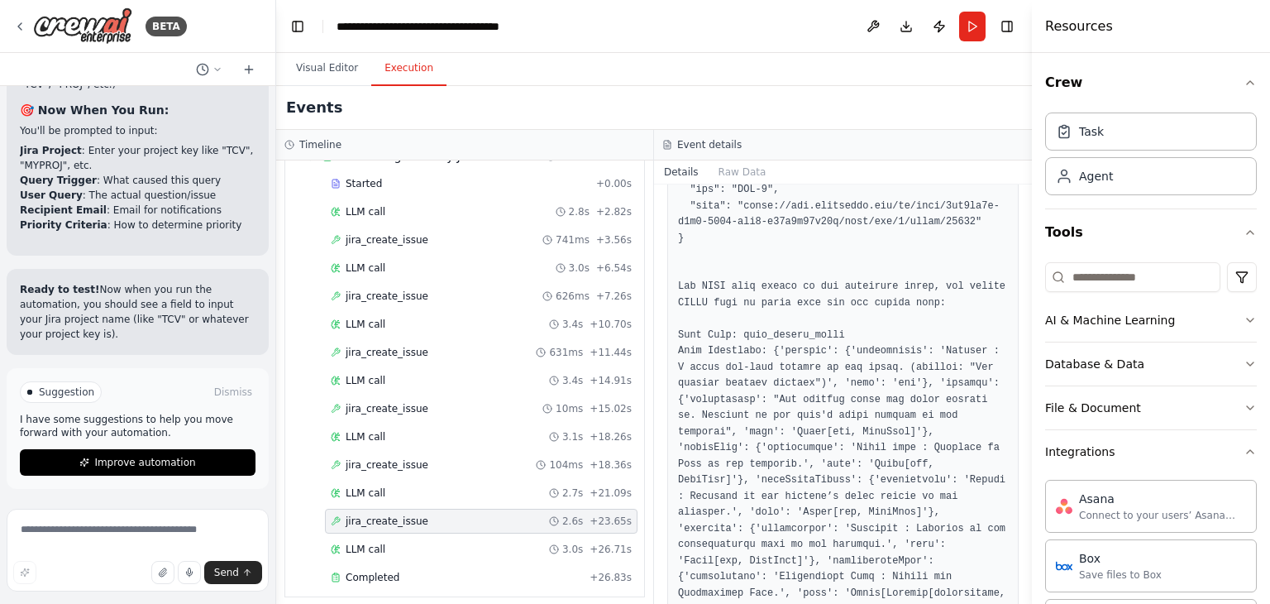
scroll to position [165, 0]
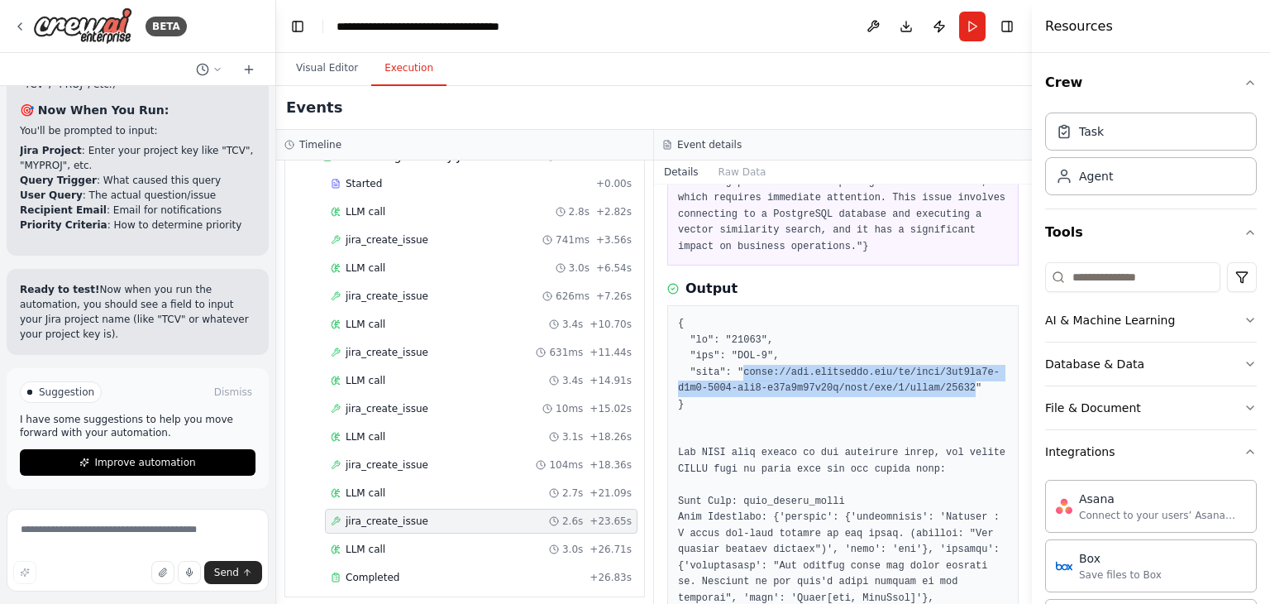
drag, startPoint x: 738, startPoint y: 369, endPoint x: 948, endPoint y: 386, distance: 210.7
copy pre "https://api.atlassian.com/ex/jira/4ca9ac7f-a8a7-4953-bce2-d34a8e67a51e/rest/api…"
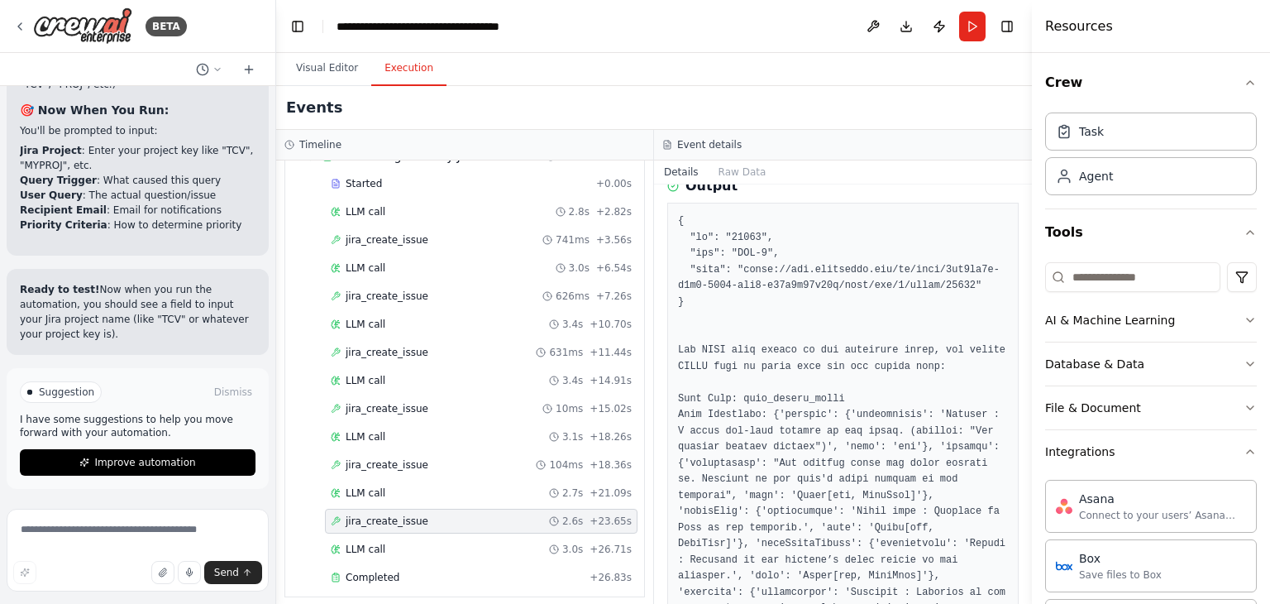
scroll to position [0, 0]
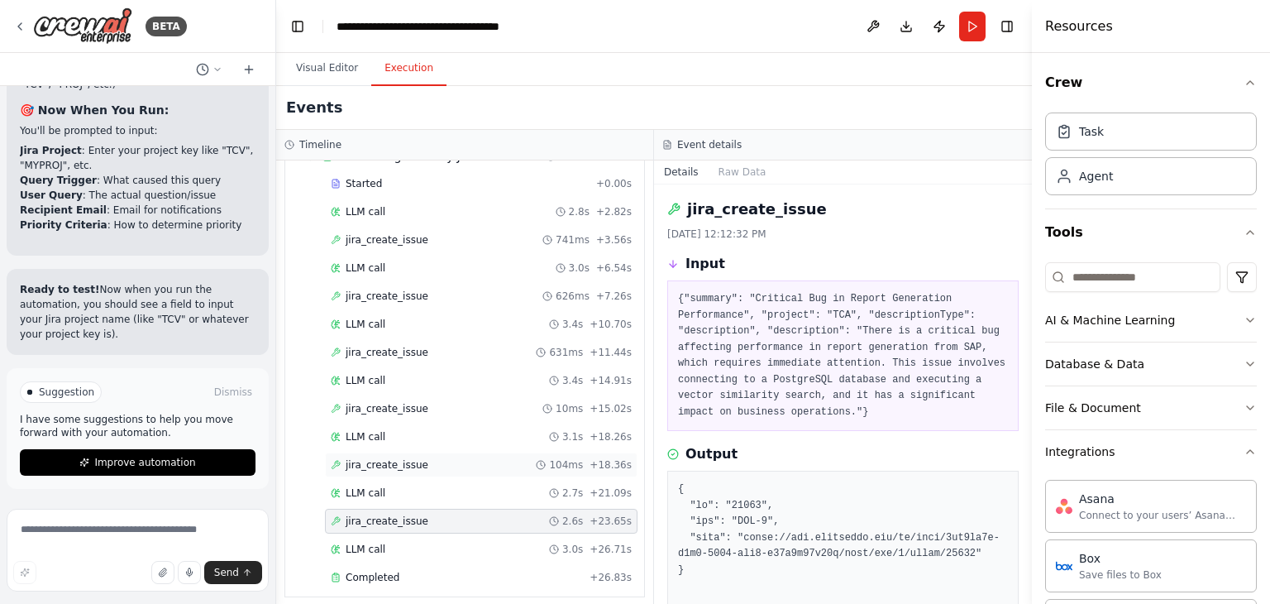
click at [383, 458] on span "jira_create_issue" at bounding box center [387, 464] width 83 height 13
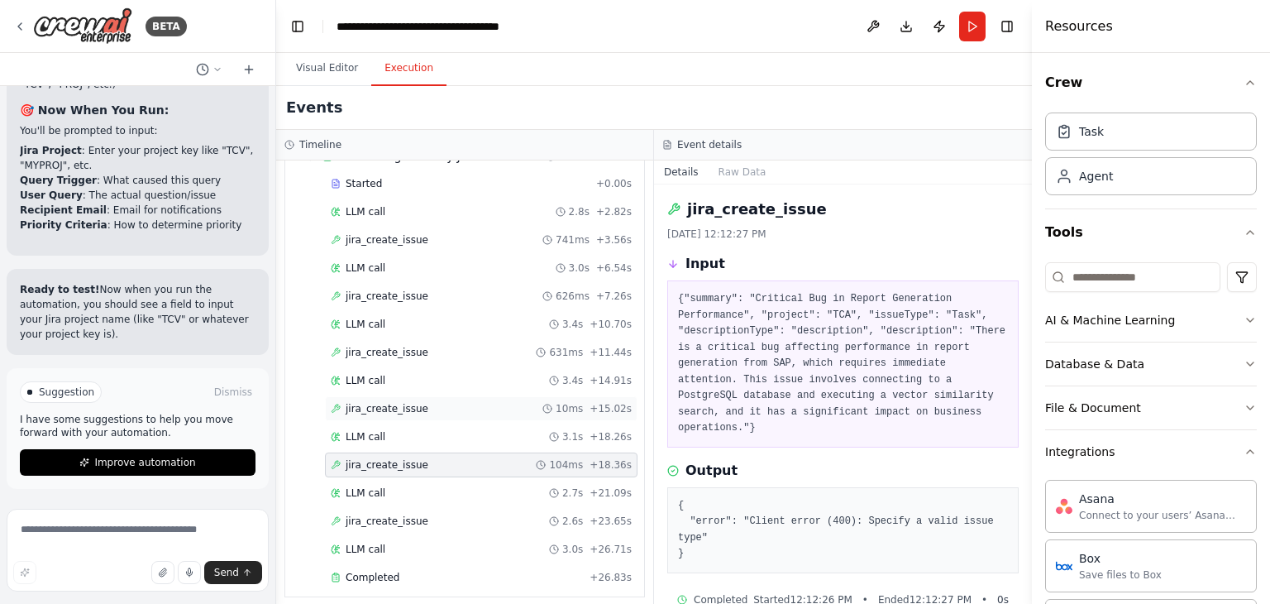
click at [404, 402] on span "jira_create_issue" at bounding box center [387, 408] width 83 height 13
click at [966, 36] on button "Run" at bounding box center [972, 27] width 26 height 30
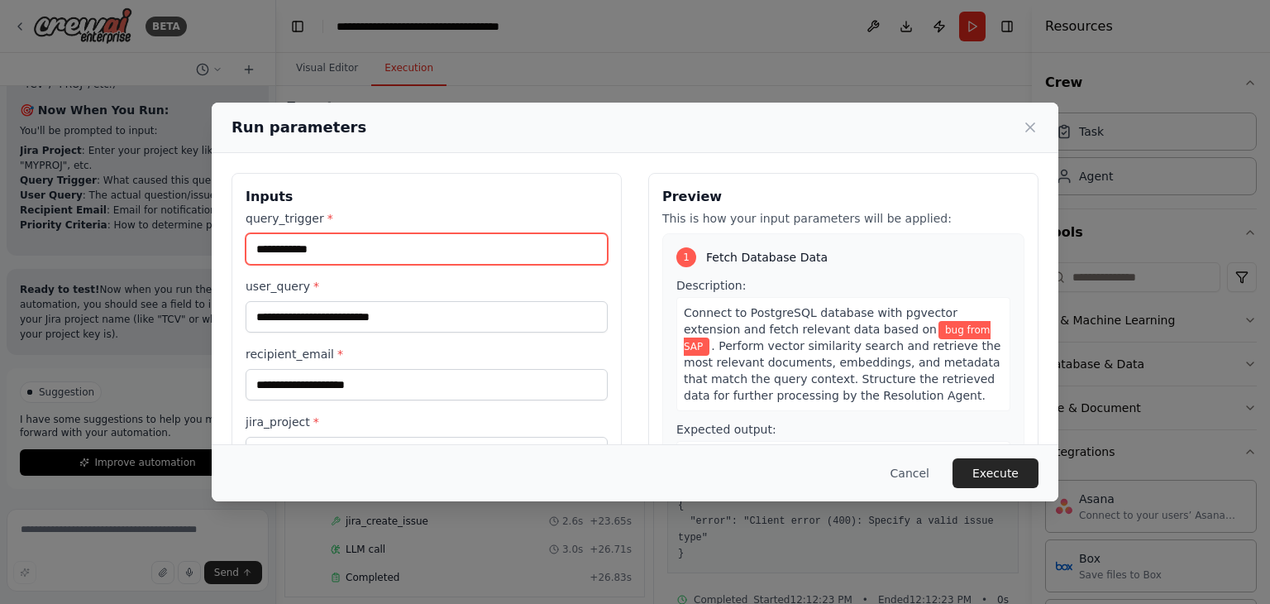
drag, startPoint x: 364, startPoint y: 256, endPoint x: 230, endPoint y: 236, distance: 135.4
click at [230, 236] on div "**********" at bounding box center [635, 369] width 847 height 432
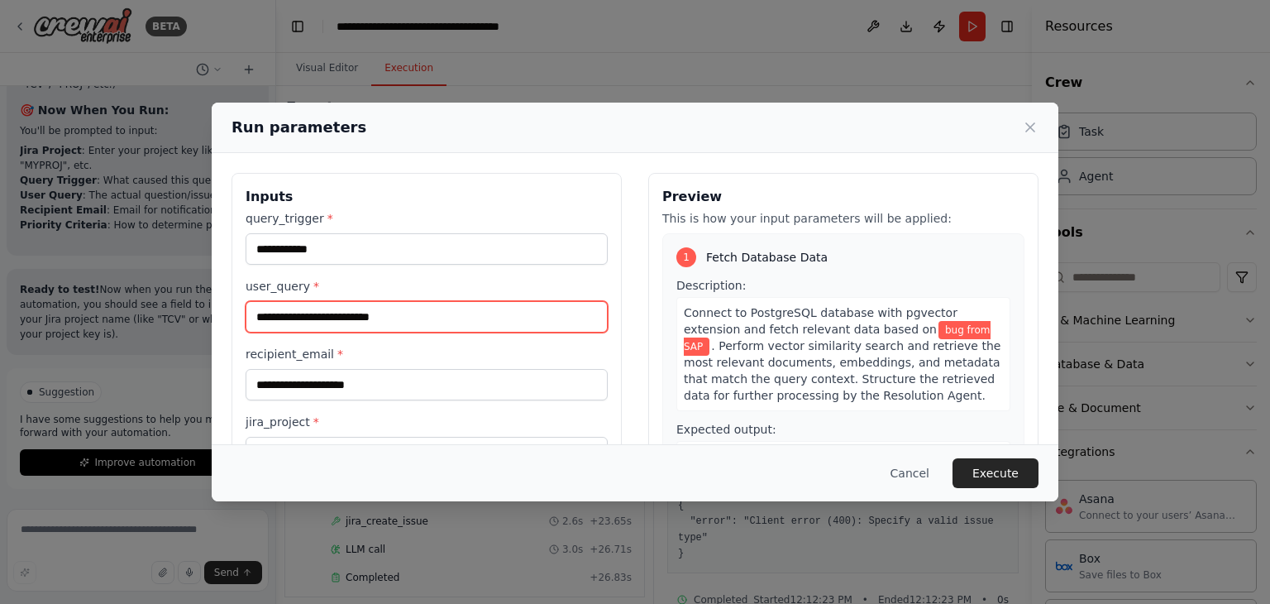
click at [408, 311] on input "**********" at bounding box center [427, 316] width 362 height 31
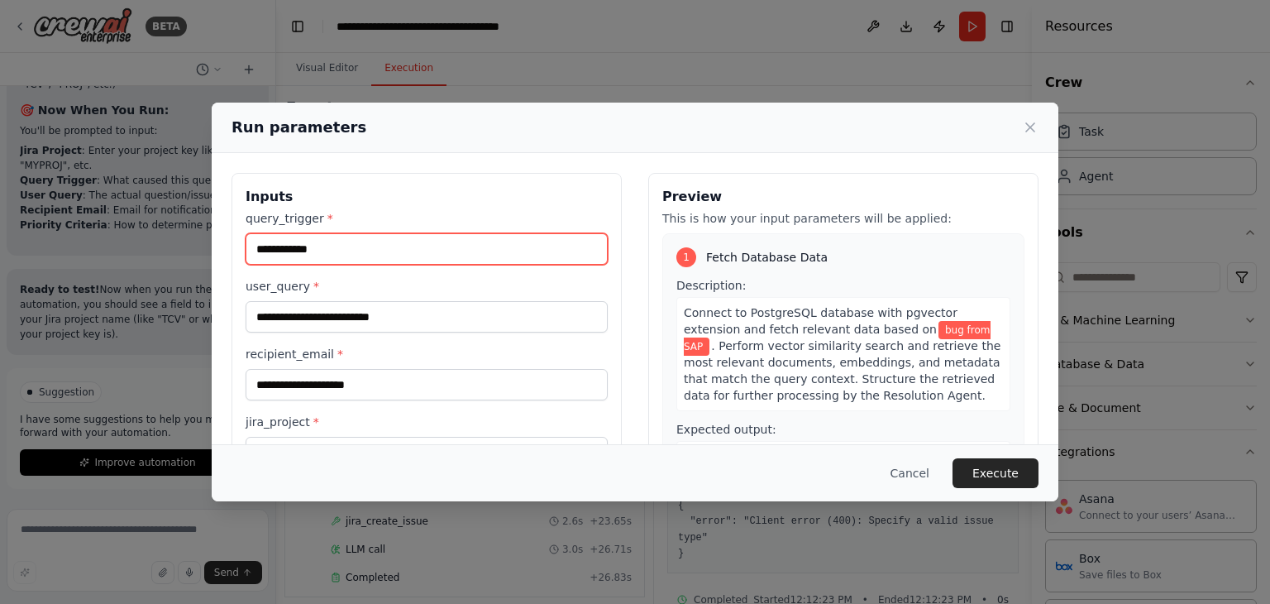
drag, startPoint x: 354, startPoint y: 243, endPoint x: 244, endPoint y: 246, distance: 110.0
click at [244, 246] on div "**********" at bounding box center [427, 369] width 390 height 392
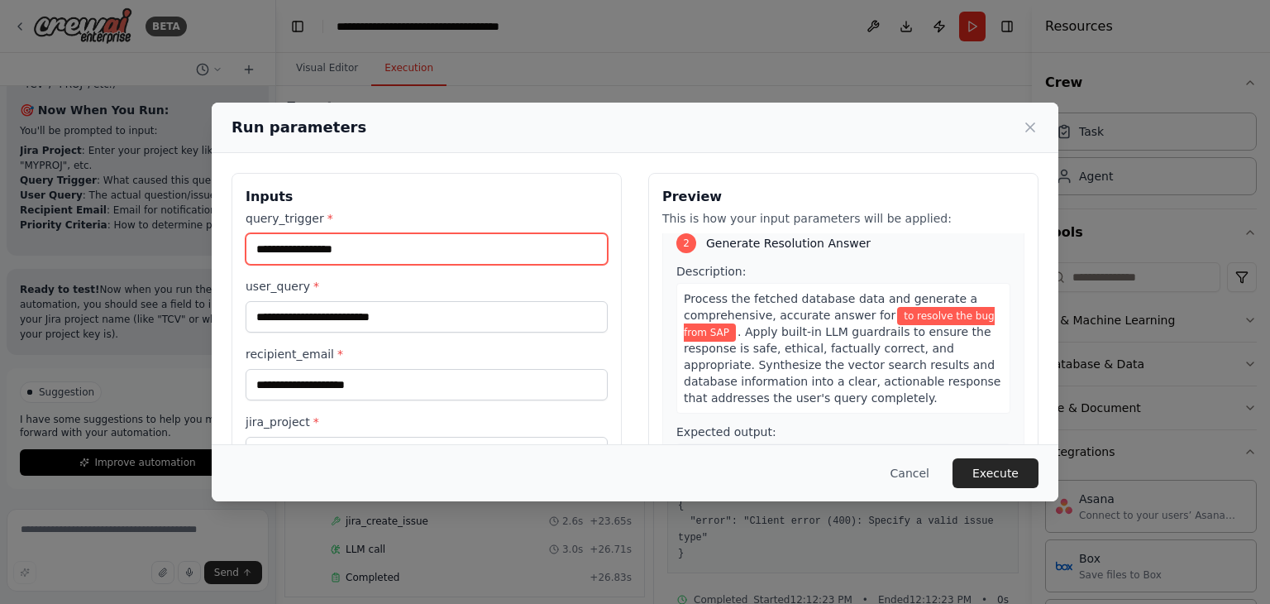
scroll to position [347, 0]
click at [300, 249] on input "**********" at bounding box center [427, 248] width 362 height 31
type input "**********"
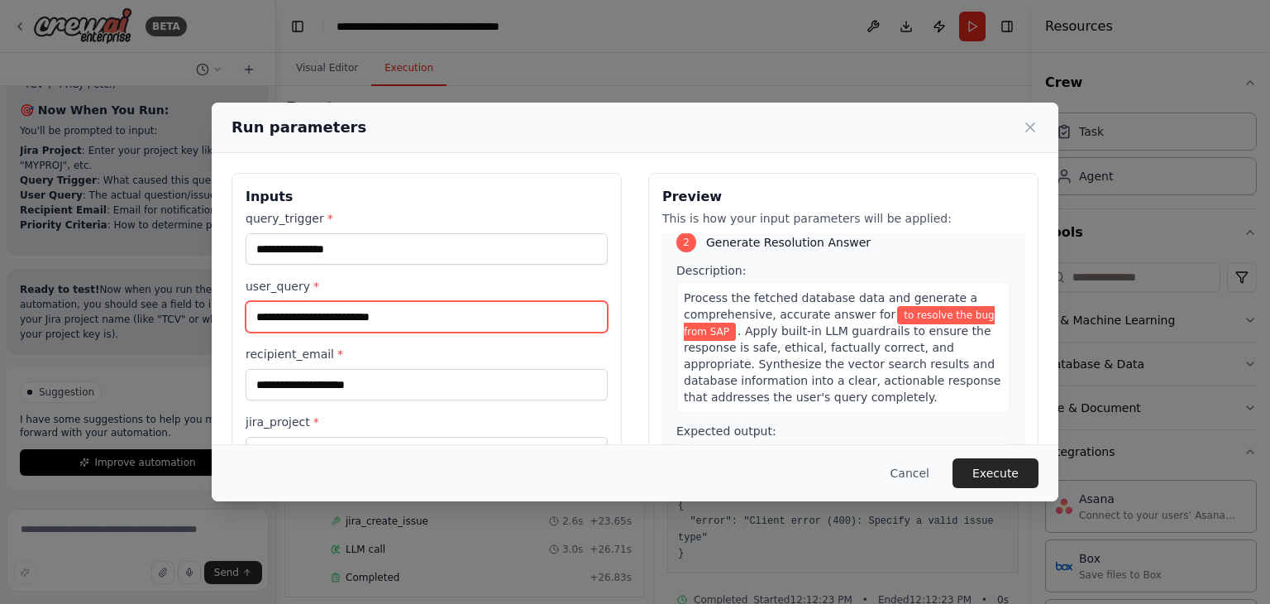
click at [421, 318] on input "**********" at bounding box center [427, 316] width 362 height 31
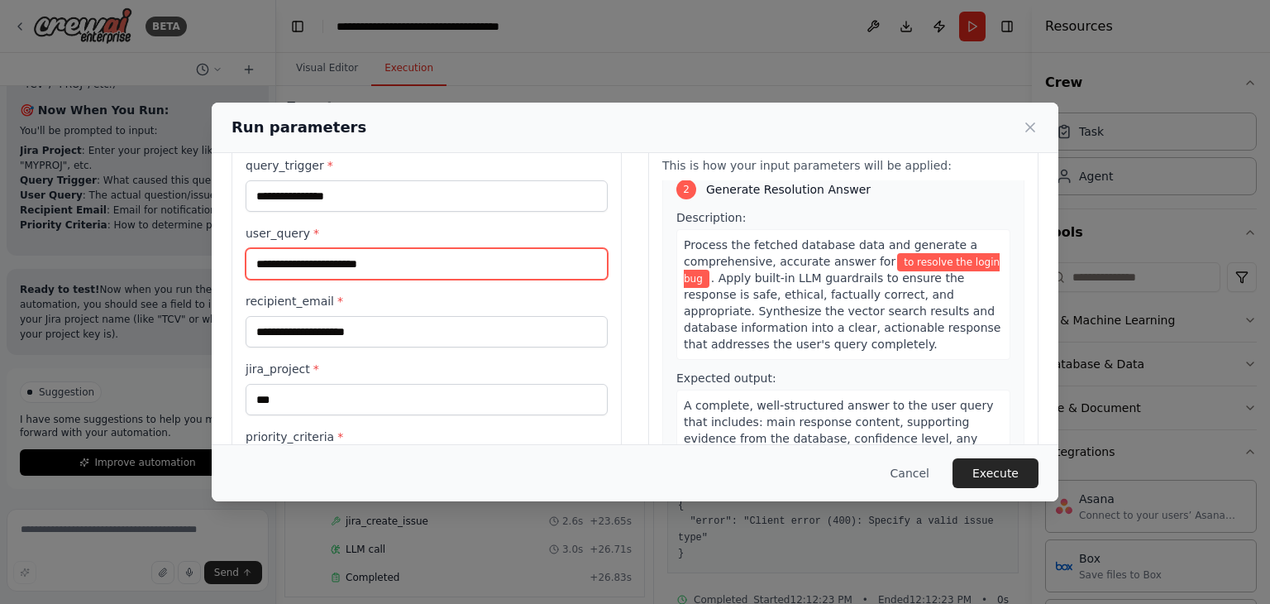
scroll to position [140, 0]
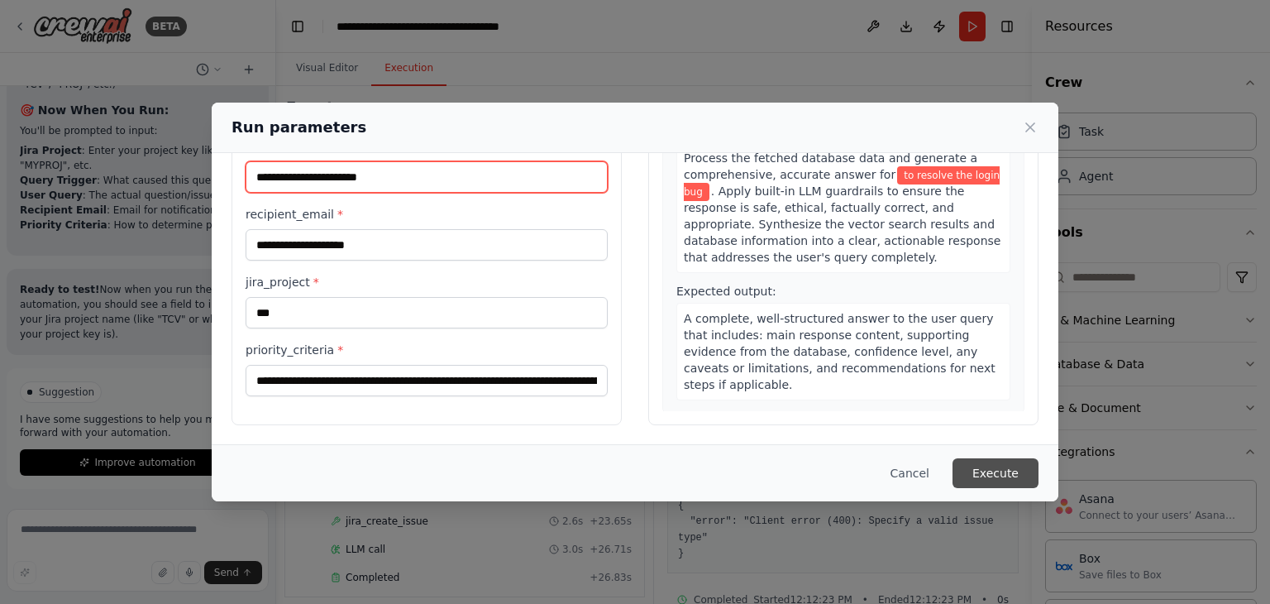
type input "**********"
click at [978, 467] on button "Execute" at bounding box center [996, 473] width 86 height 30
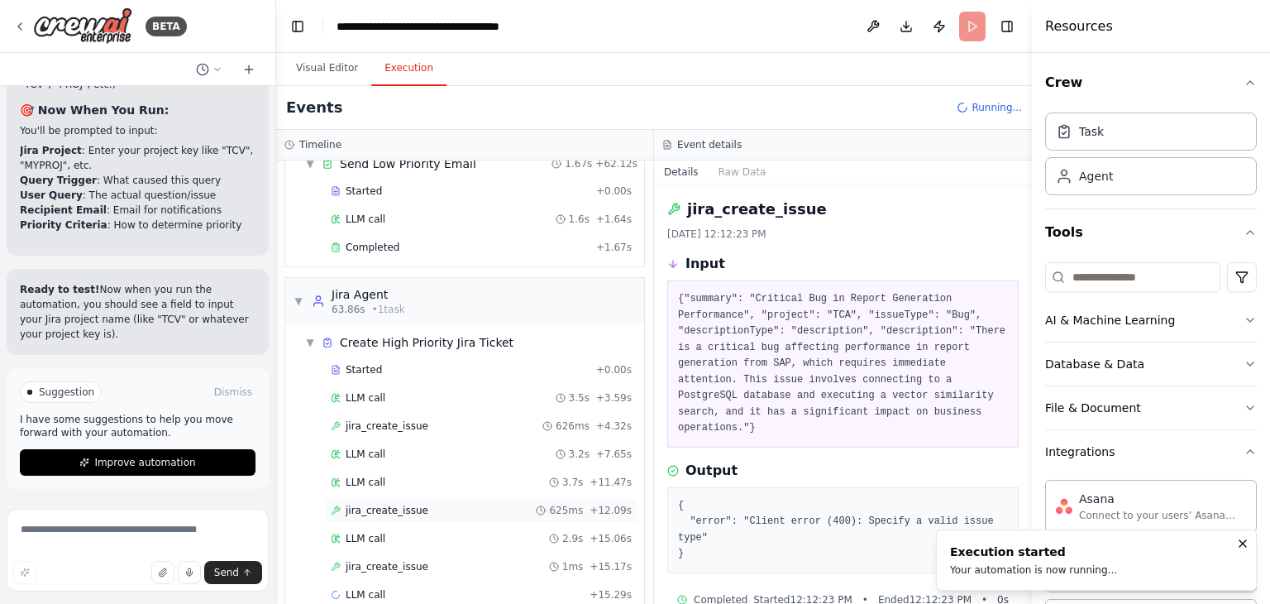
scroll to position [626, 0]
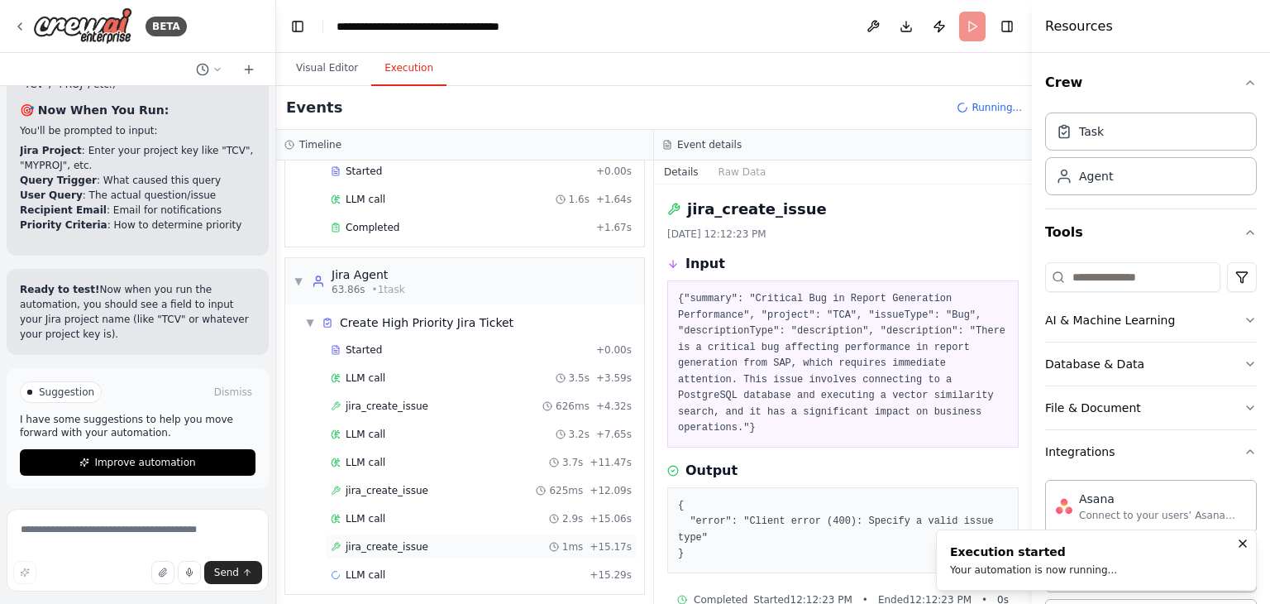
click at [405, 540] on span "jira_create_issue" at bounding box center [387, 546] width 83 height 13
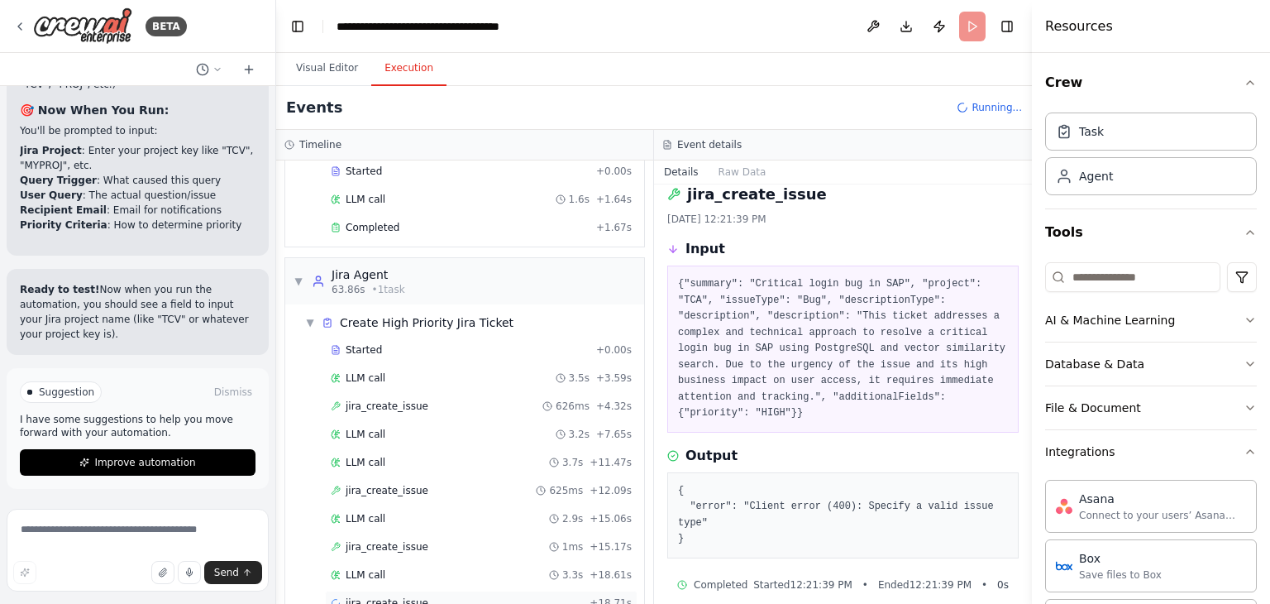
scroll to position [654, 0]
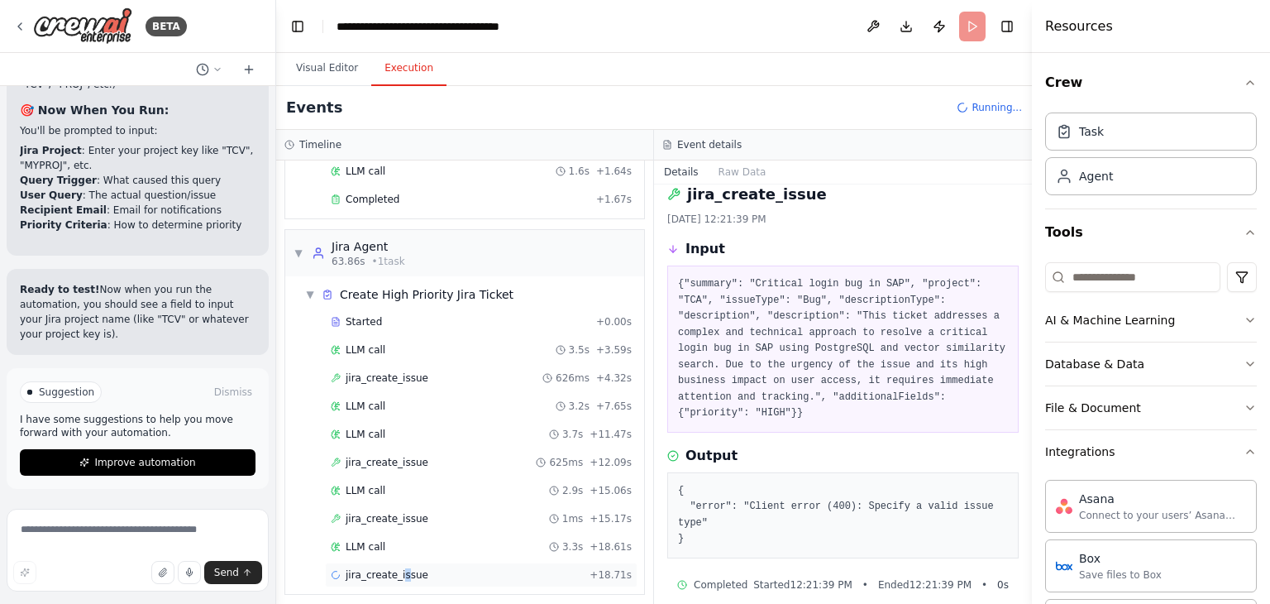
click at [397, 562] on div "jira_create_issue + 18.71s" at bounding box center [481, 574] width 313 height 25
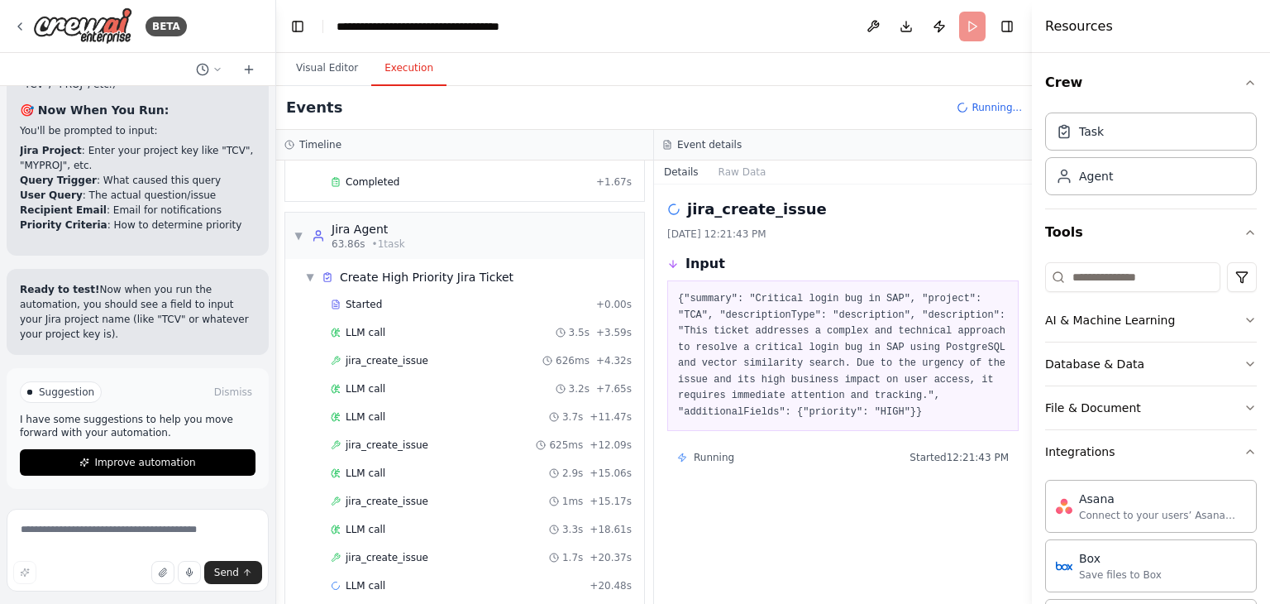
scroll to position [681, 0]
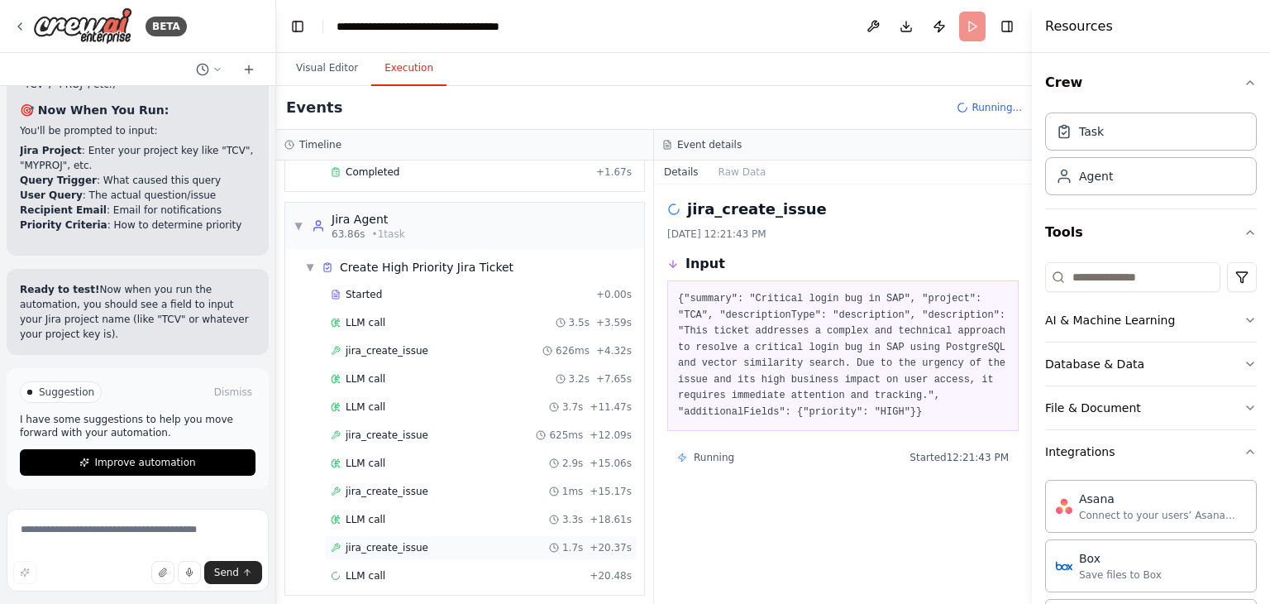
click at [404, 541] on span "jira_create_issue" at bounding box center [387, 547] width 83 height 13
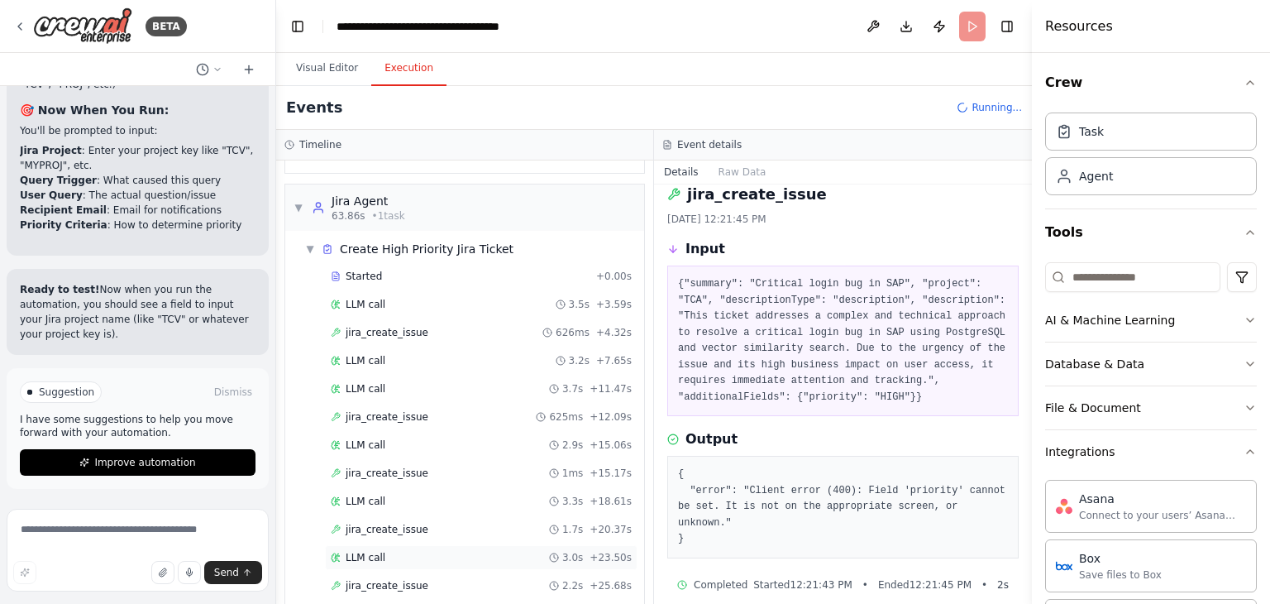
scroll to position [709, 0]
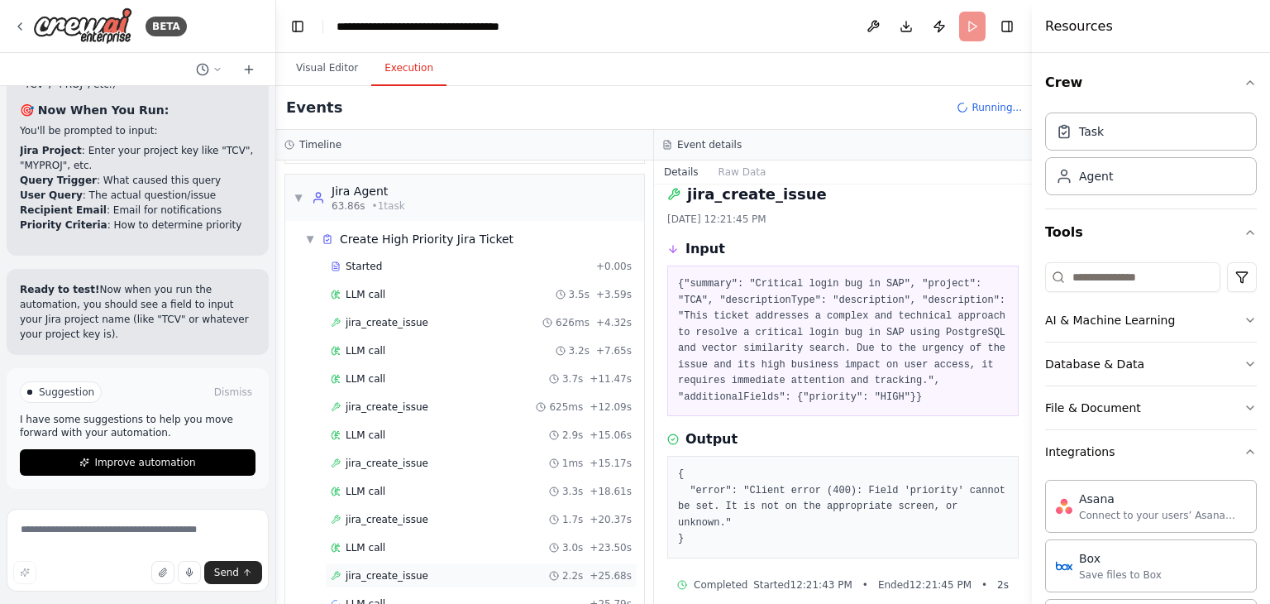
click at [420, 569] on div "jira_create_issue 2.2s + 25.68s" at bounding box center [481, 575] width 301 height 13
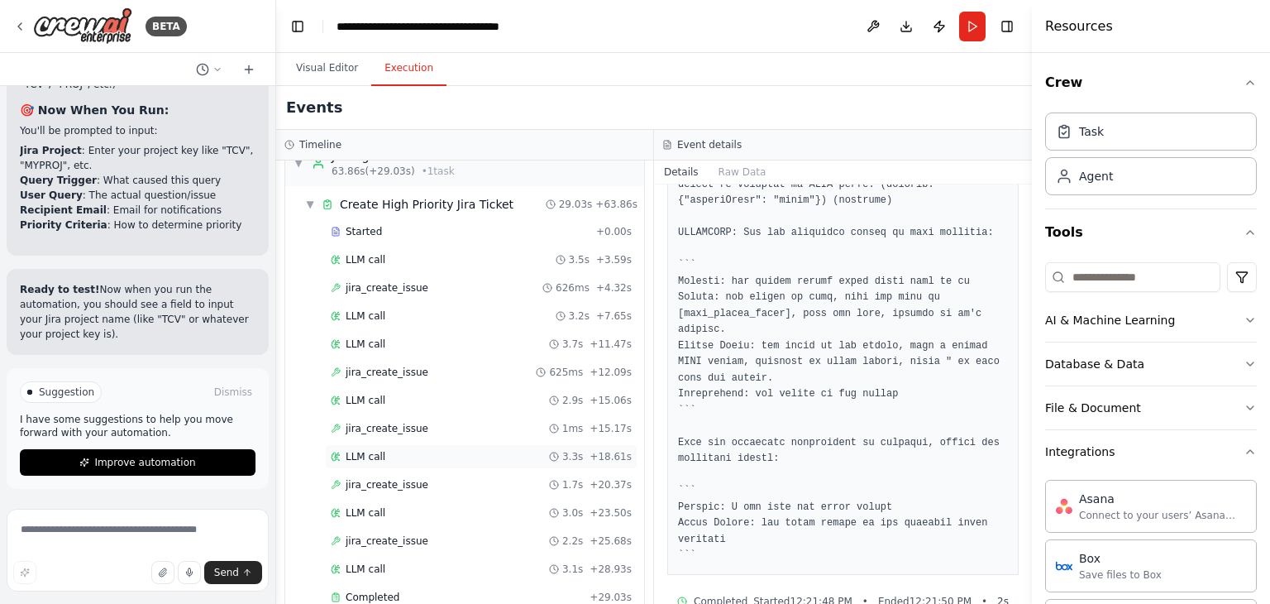
scroll to position [878, 0]
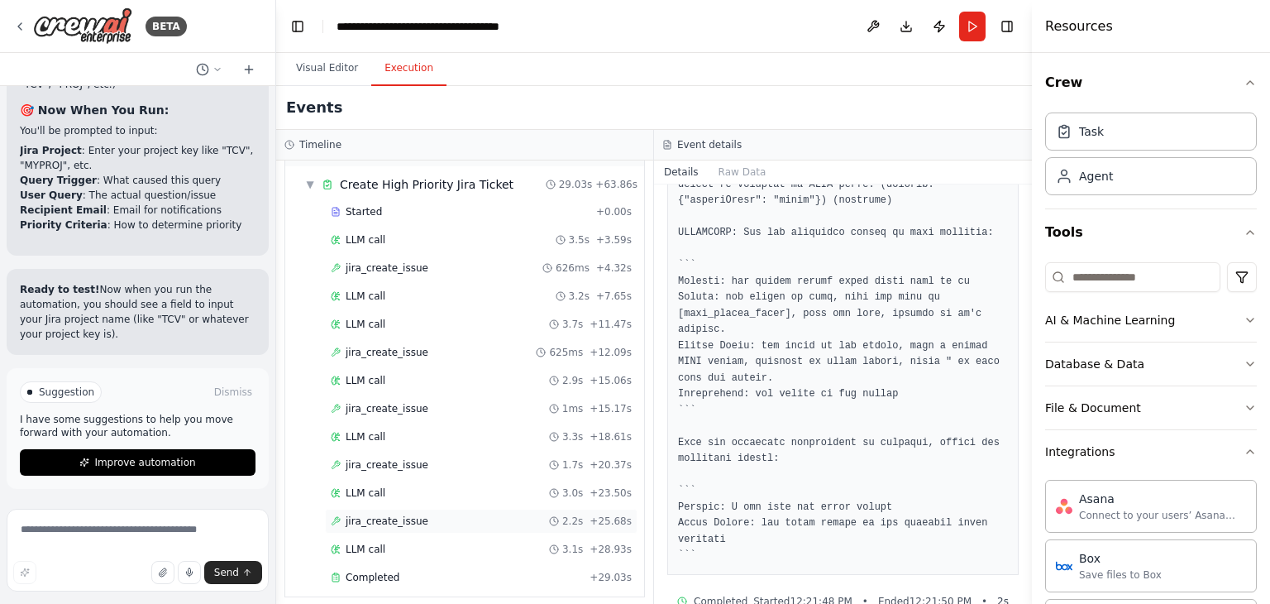
click at [410, 514] on span "jira_create_issue" at bounding box center [387, 520] width 83 height 13
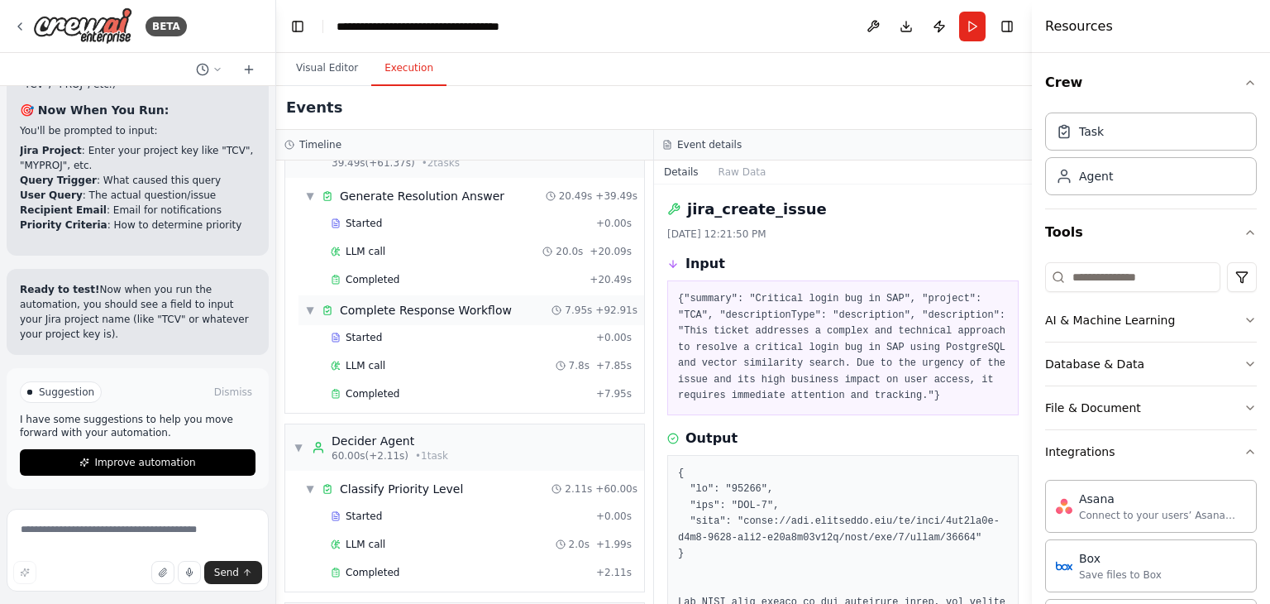
scroll to position [0, 0]
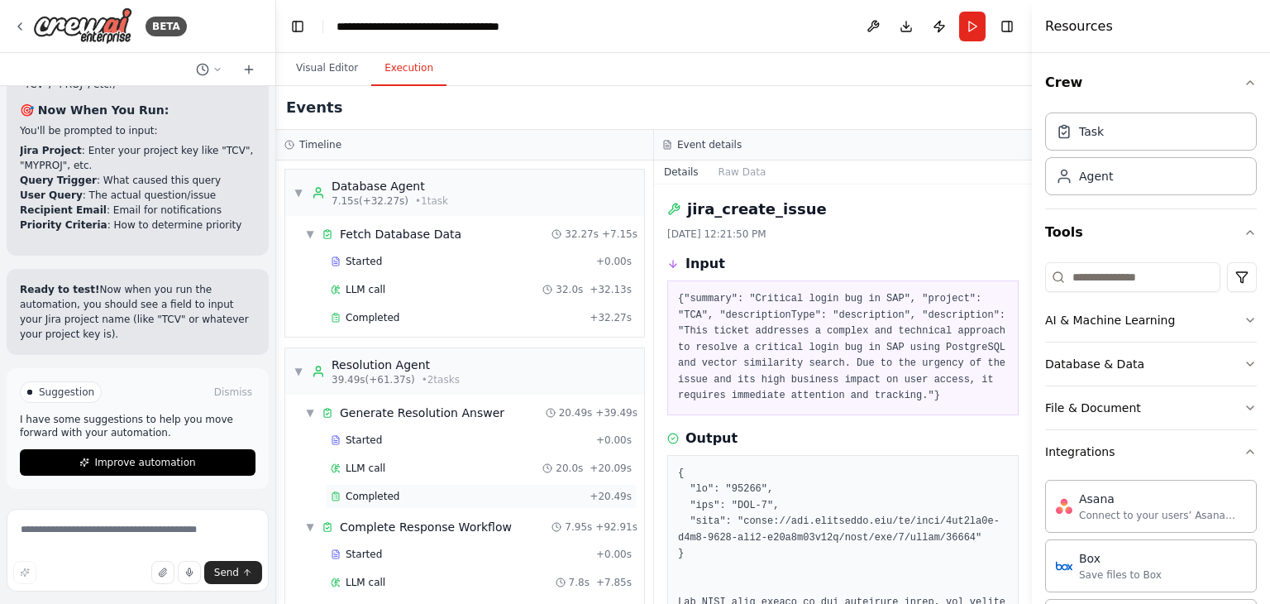
click at [370, 493] on span "Completed" at bounding box center [373, 496] width 54 height 13
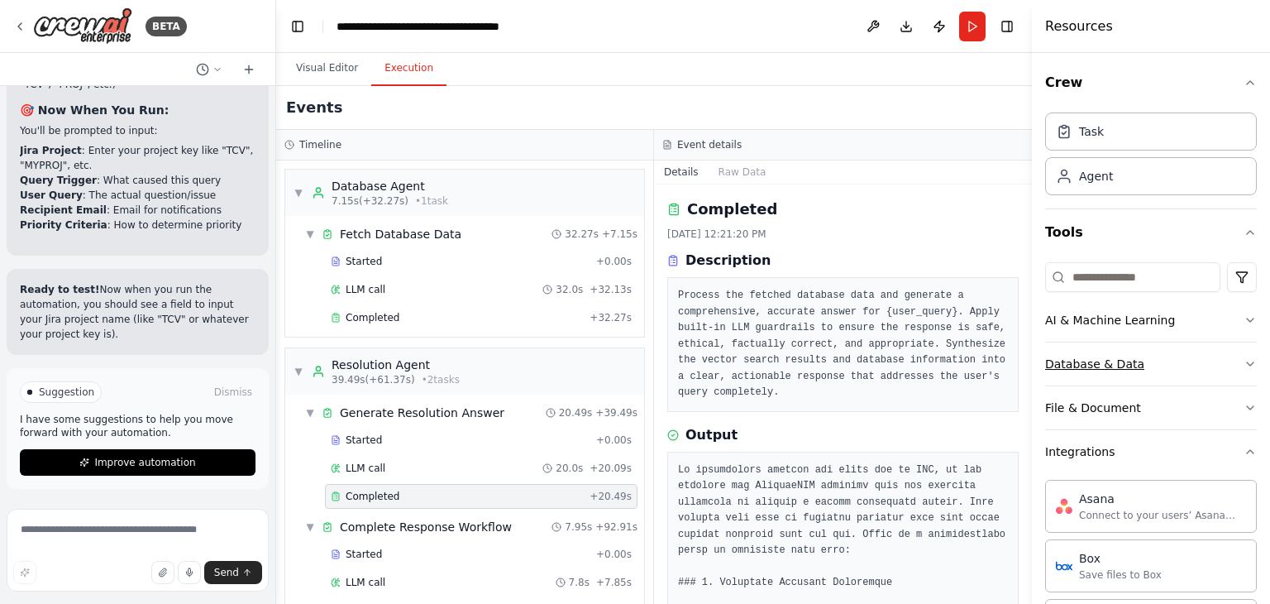
click at [1088, 362] on div "Database & Data" at bounding box center [1094, 364] width 99 height 17
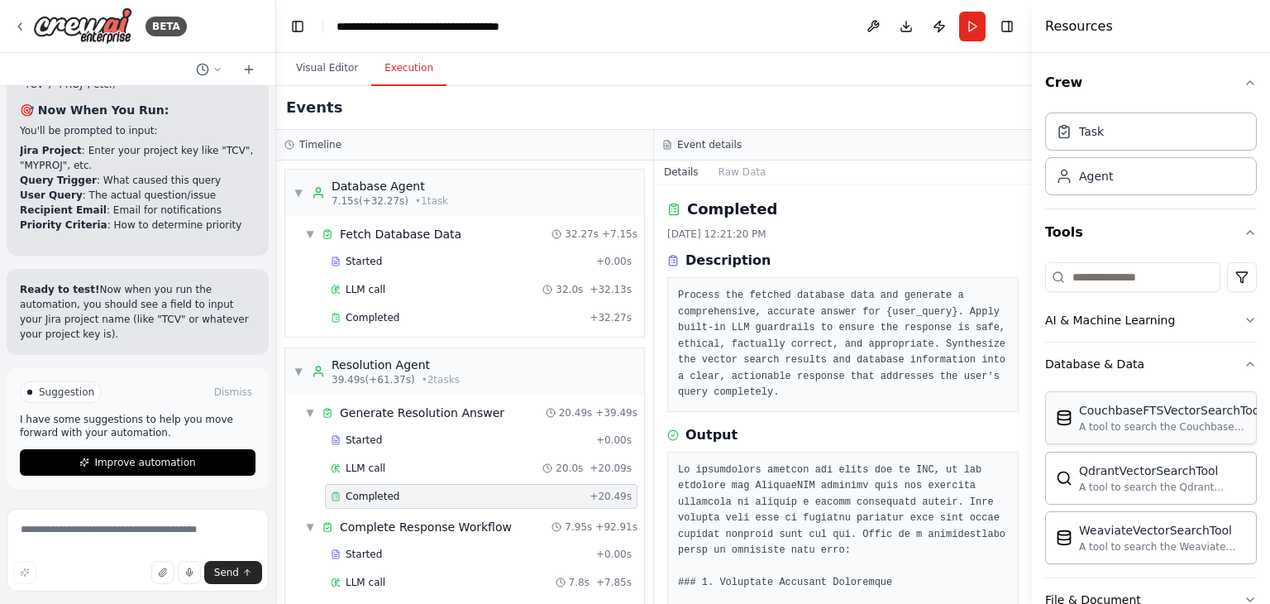
scroll to position [165, 0]
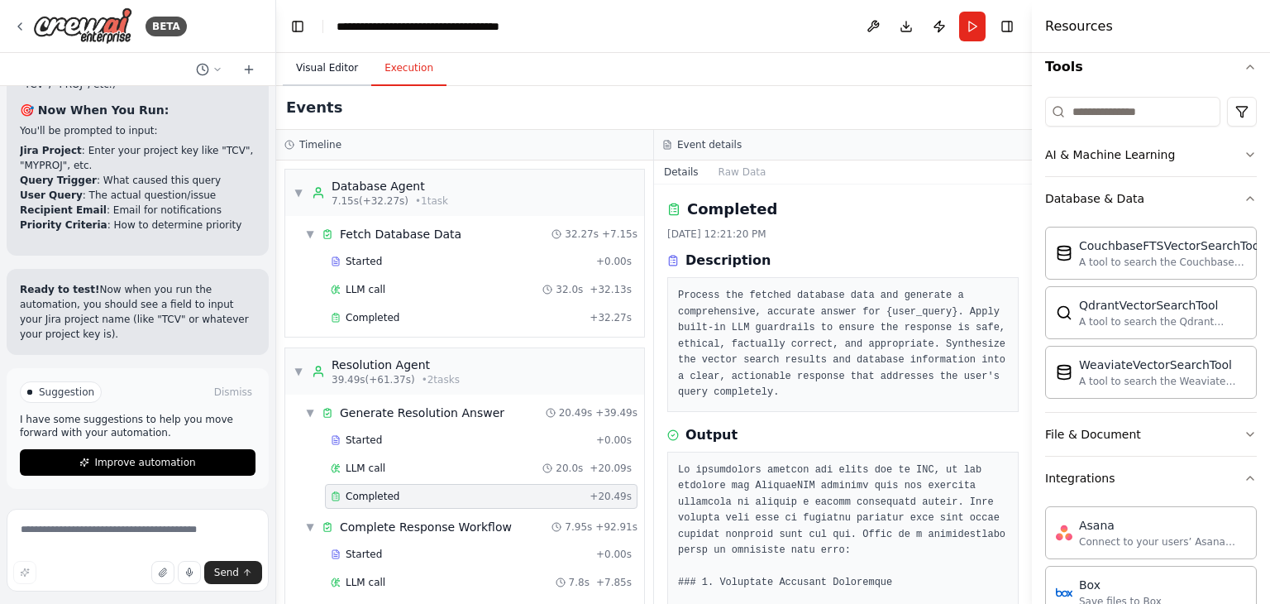
click at [294, 62] on button "Visual Editor" at bounding box center [327, 68] width 88 height 35
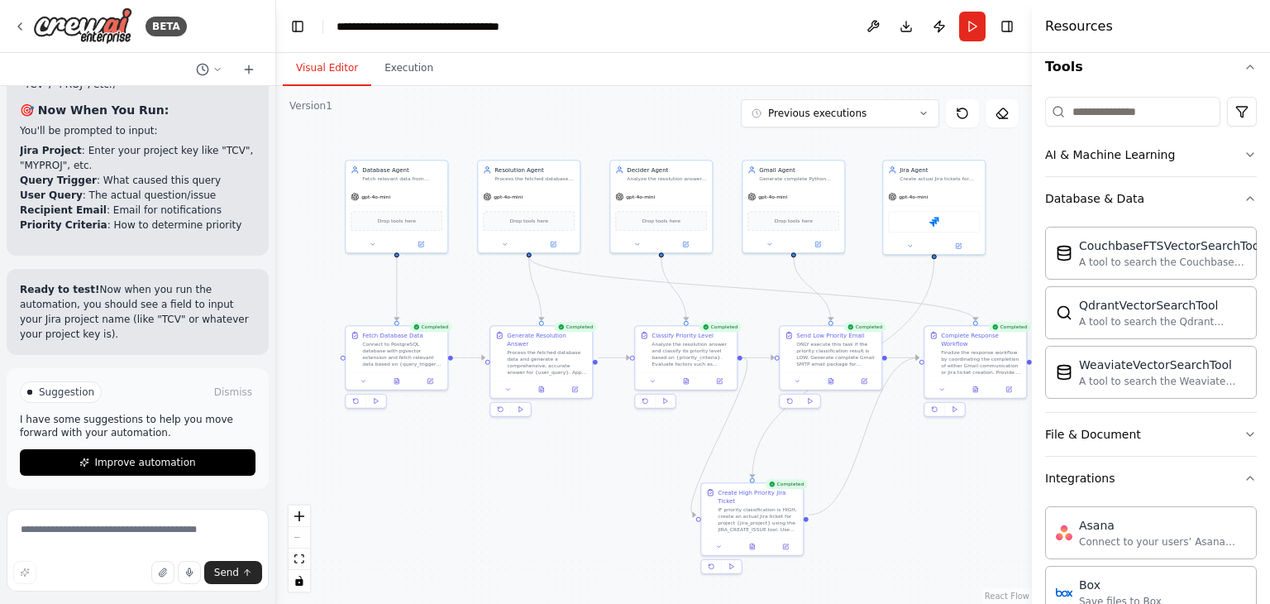
drag, startPoint x: 488, startPoint y: 297, endPoint x: 590, endPoint y: 314, distance: 104.0
click at [590, 314] on div ".deletable-edge-delete-btn { width: 20px; height: 20px; border: 0px solid #ffff…" at bounding box center [654, 345] width 756 height 518
click at [408, 176] on div "Fetch relevant data from PostgreSQL with pgvector database based on {query_trig…" at bounding box center [402, 177] width 80 height 7
click at [423, 242] on icon at bounding box center [420, 242] width 5 height 5
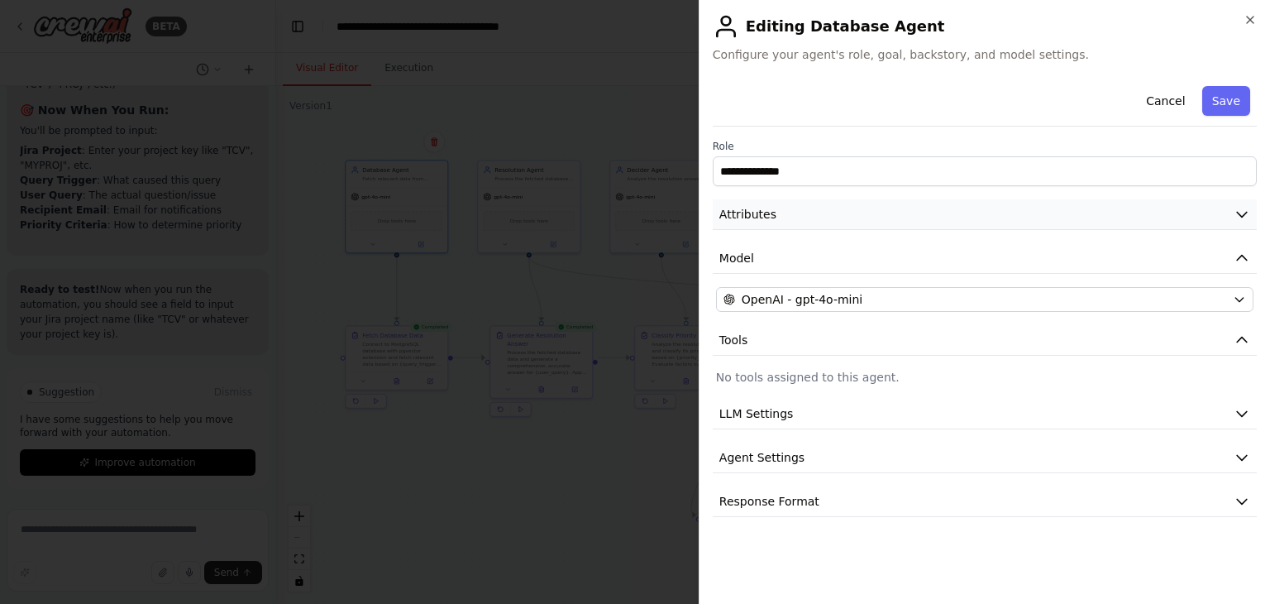
click at [790, 214] on button "Attributes" at bounding box center [985, 214] width 544 height 31
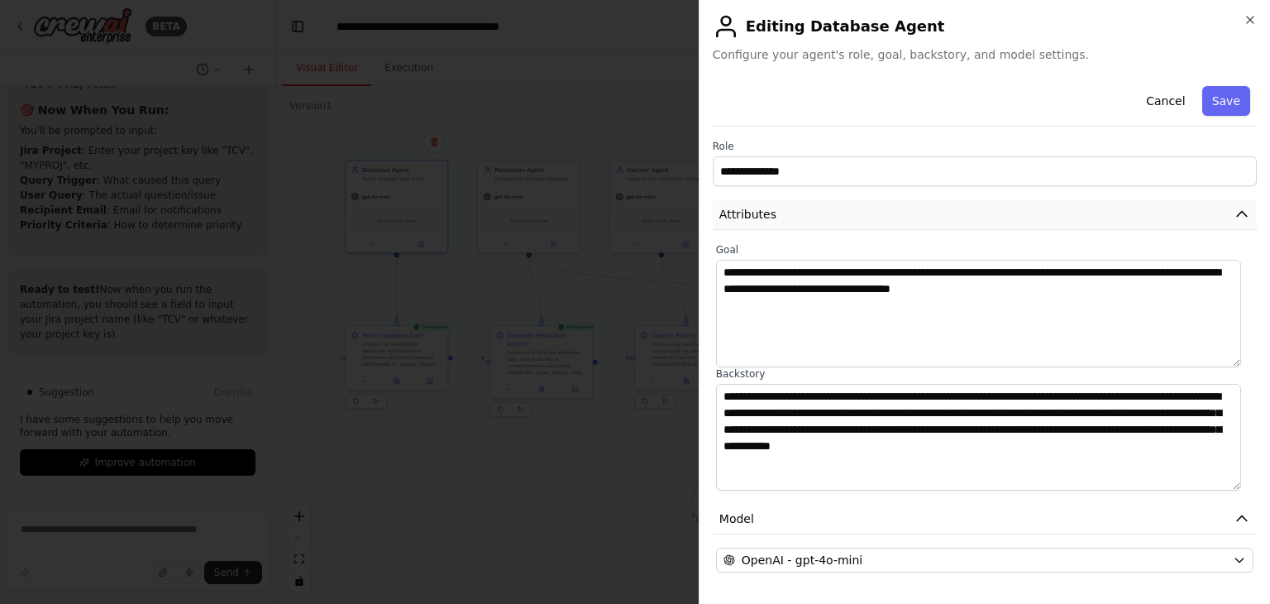
click at [790, 214] on button "Attributes" at bounding box center [985, 214] width 544 height 31
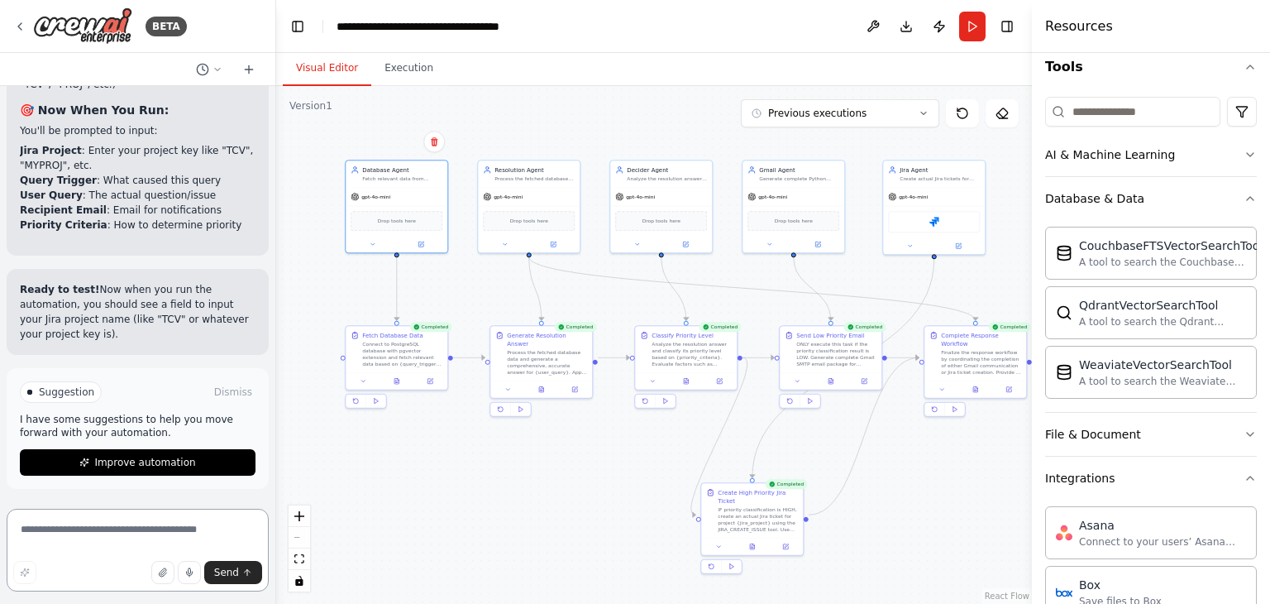
click at [89, 528] on textarea at bounding box center [138, 550] width 262 height 83
type textarea "*"
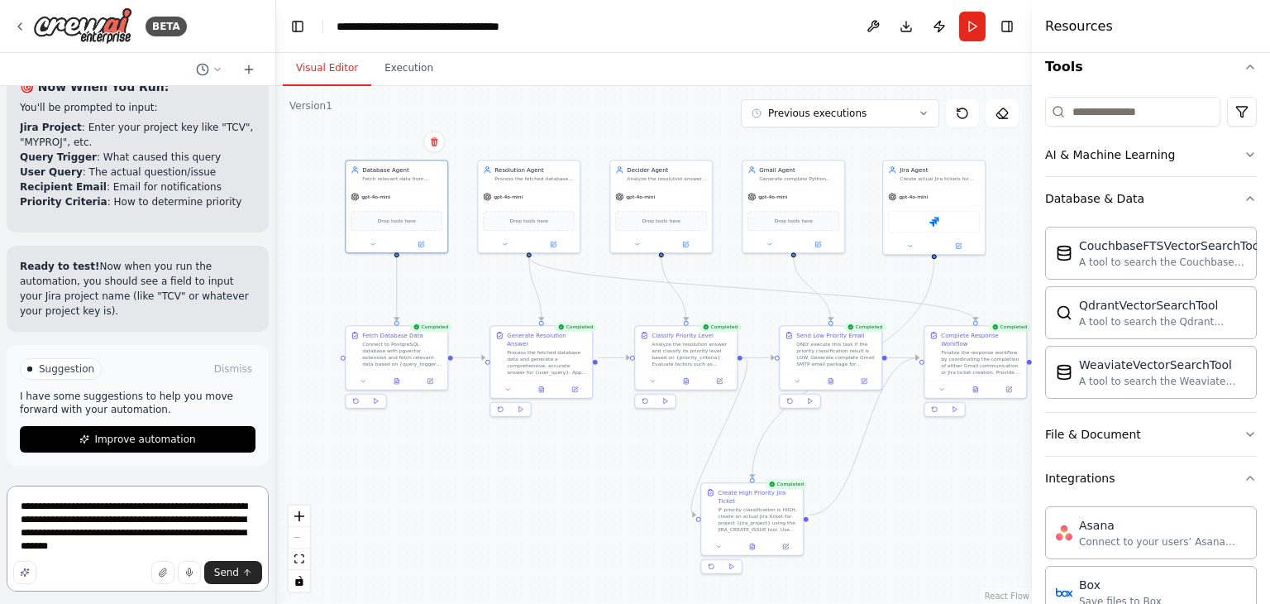
type textarea "**********"
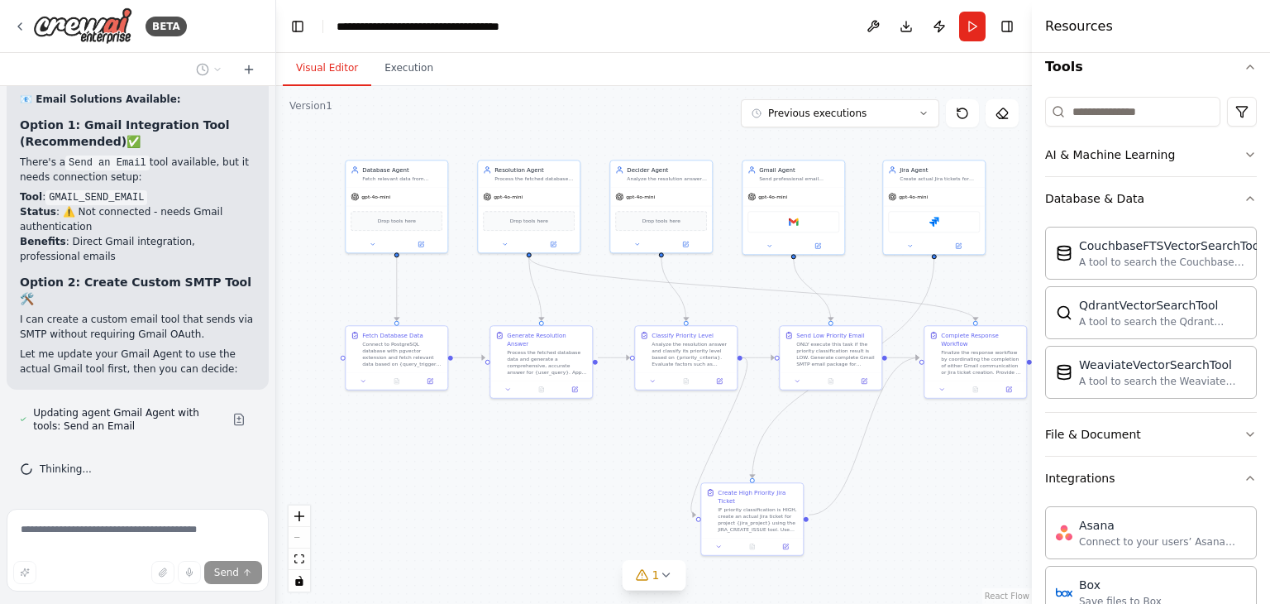
scroll to position [24553, 0]
click at [231, 420] on button at bounding box center [238, 419] width 33 height 13
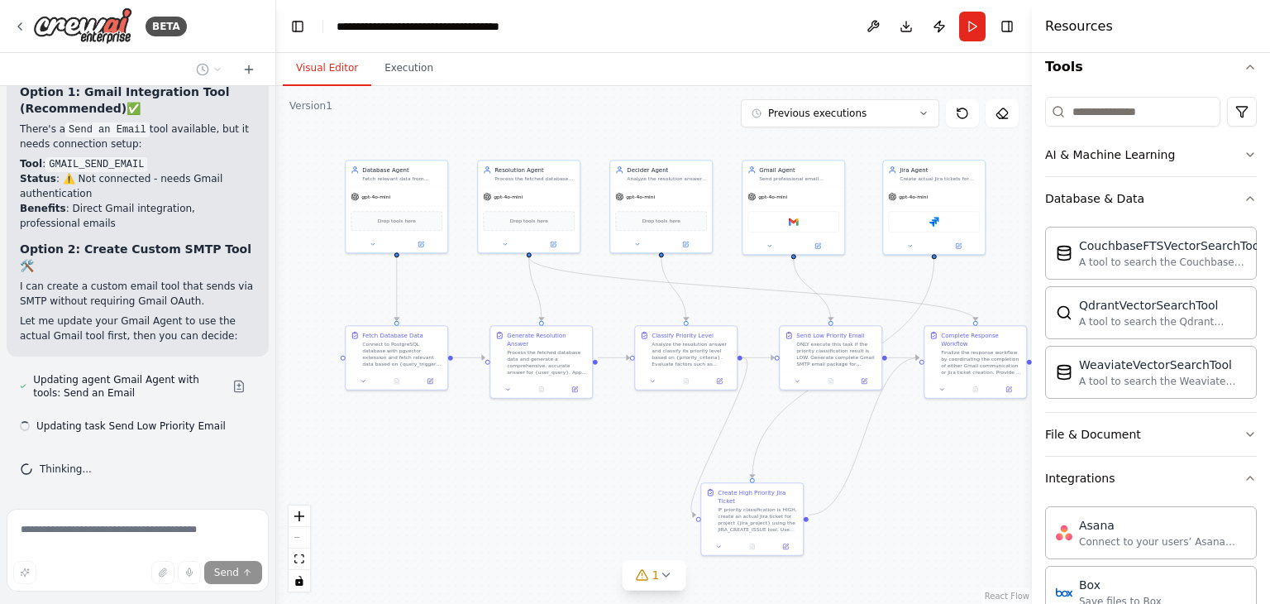
click at [95, 375] on div "Hello! I'm the CrewAI assistant. What kind of automation do you want to build? …" at bounding box center [137, 294] width 275 height 416
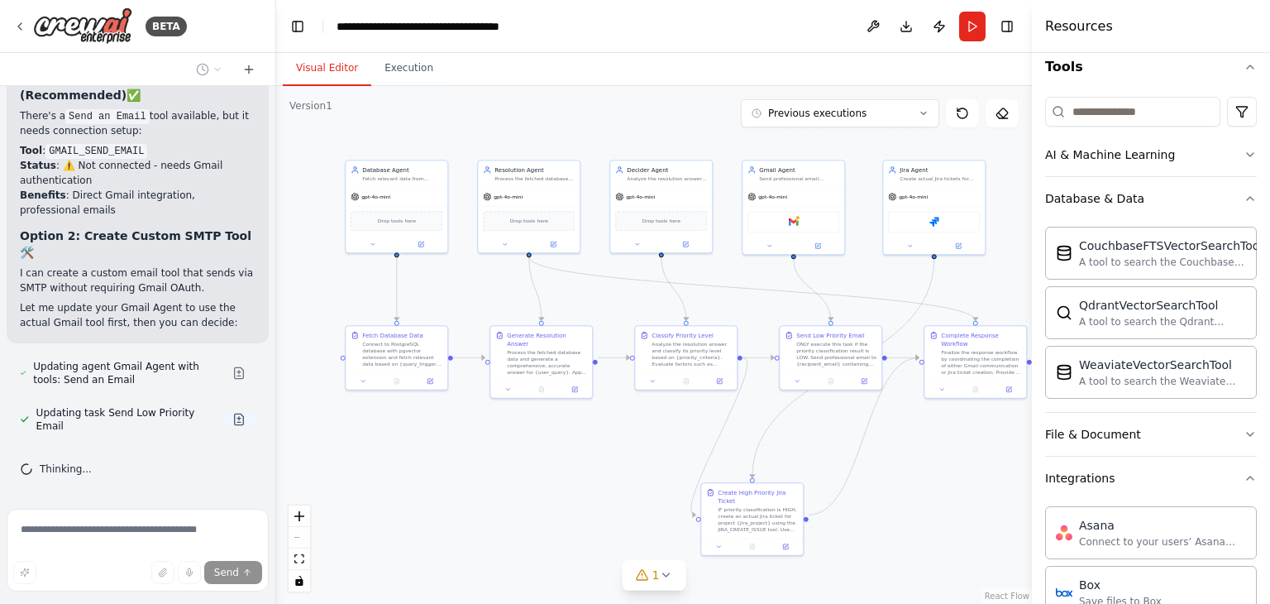
click at [222, 424] on button at bounding box center [238, 419] width 33 height 13
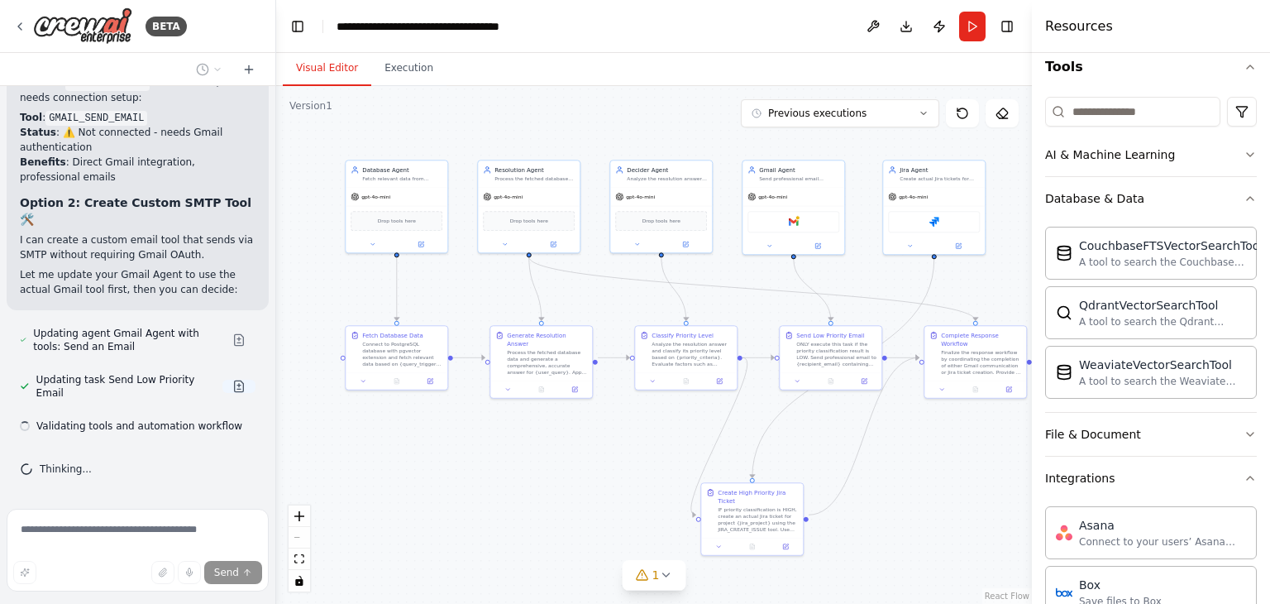
scroll to position [24619, 0]
click at [773, 226] on div "Gmail" at bounding box center [793, 219] width 92 height 21
click at [661, 573] on icon at bounding box center [665, 574] width 13 height 13
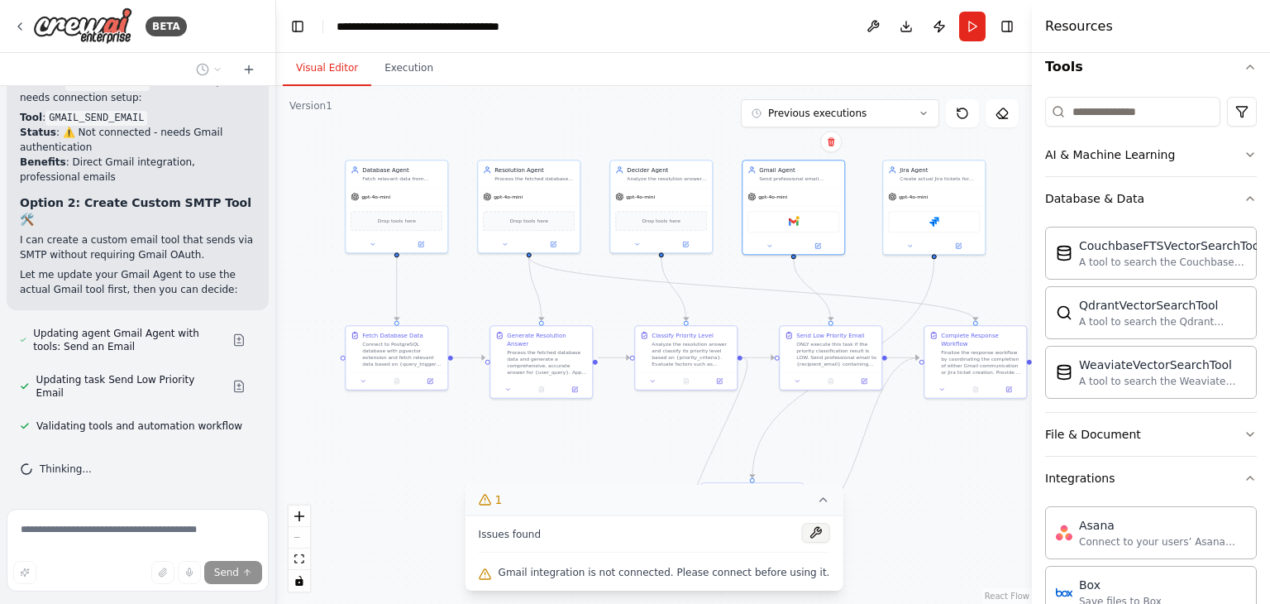
click at [801, 540] on button at bounding box center [815, 533] width 28 height 20
click at [817, 245] on icon at bounding box center [817, 243] width 5 height 5
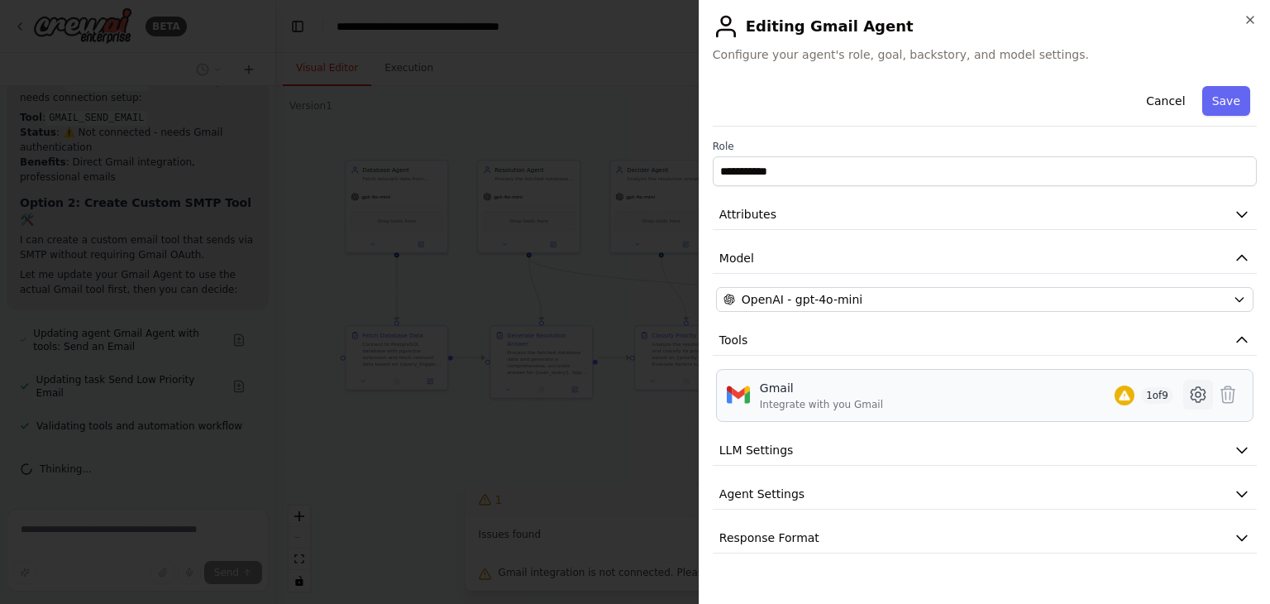
click at [1201, 399] on icon at bounding box center [1198, 394] width 20 height 20
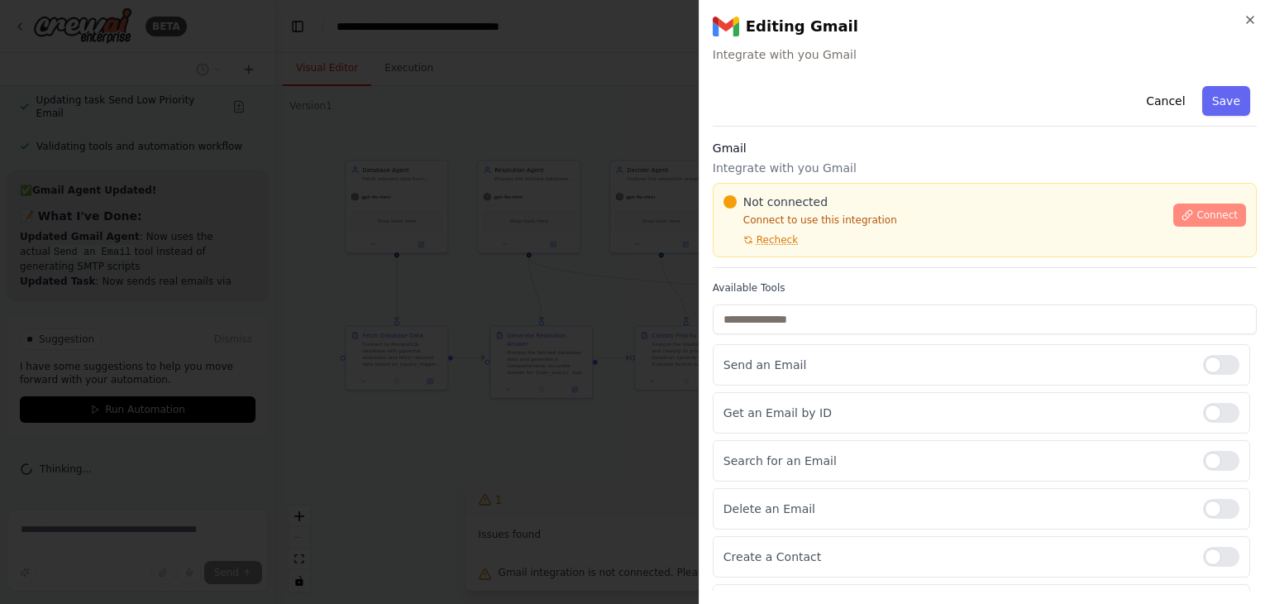
click at [1205, 212] on span "Connect" at bounding box center [1216, 214] width 41 height 13
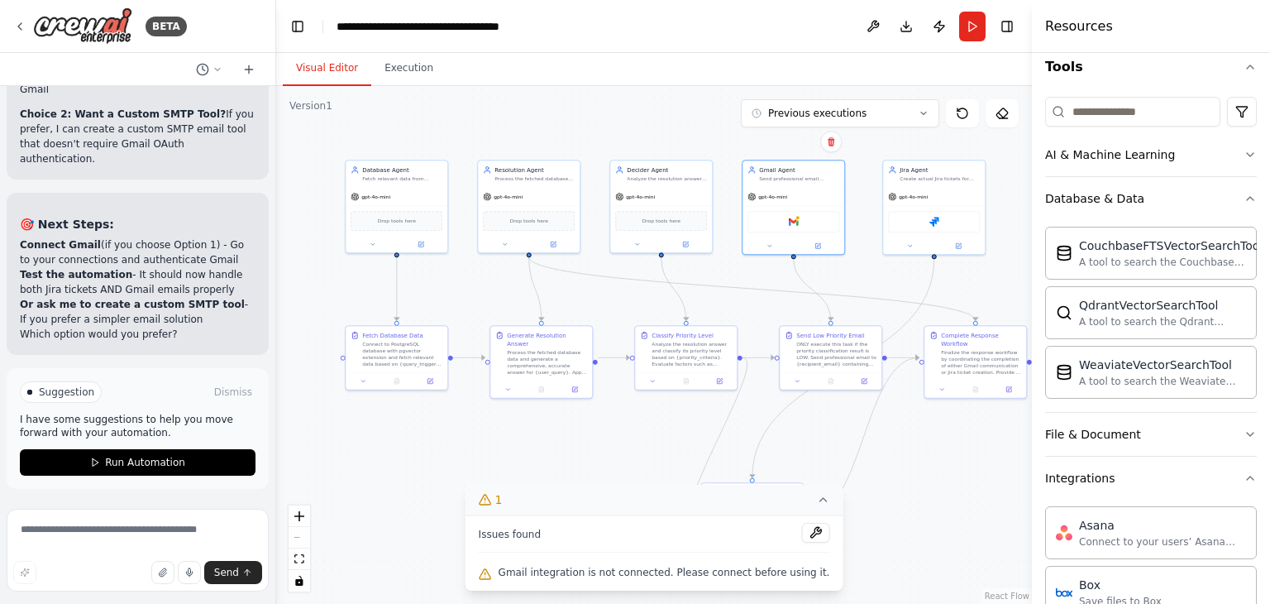
scroll to position [25092, 0]
click at [97, 536] on textarea at bounding box center [138, 550] width 262 height 83
type textarea "**********"
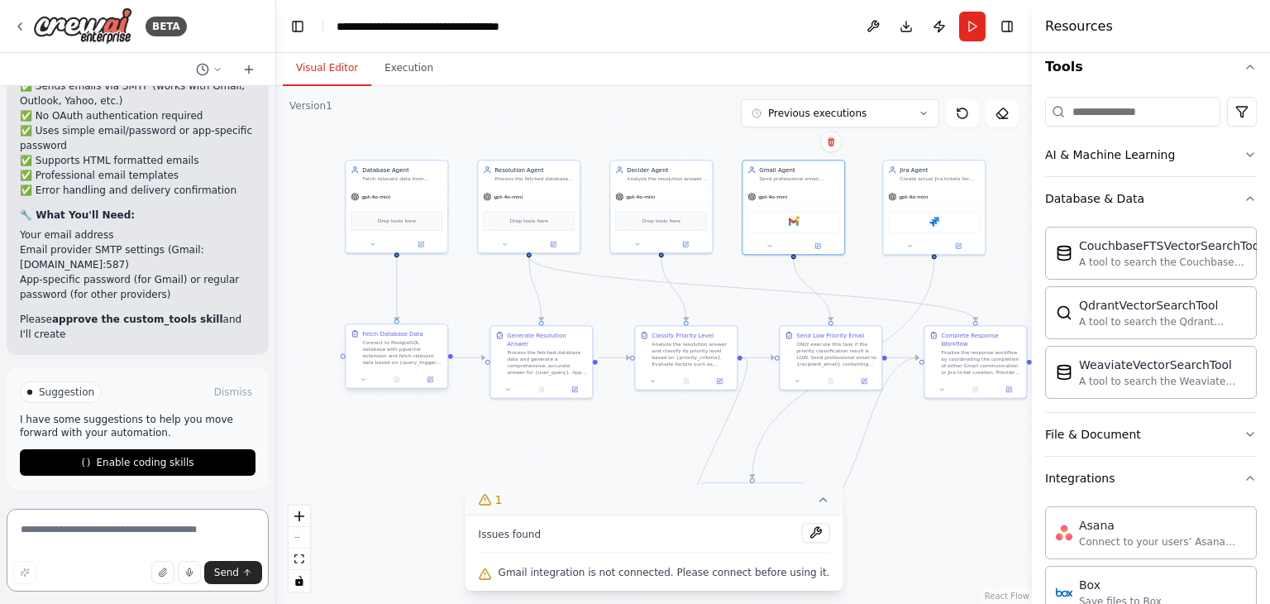
scroll to position [25739, 0]
click at [165, 473] on button "Enable coding skills" at bounding box center [138, 462] width 236 height 26
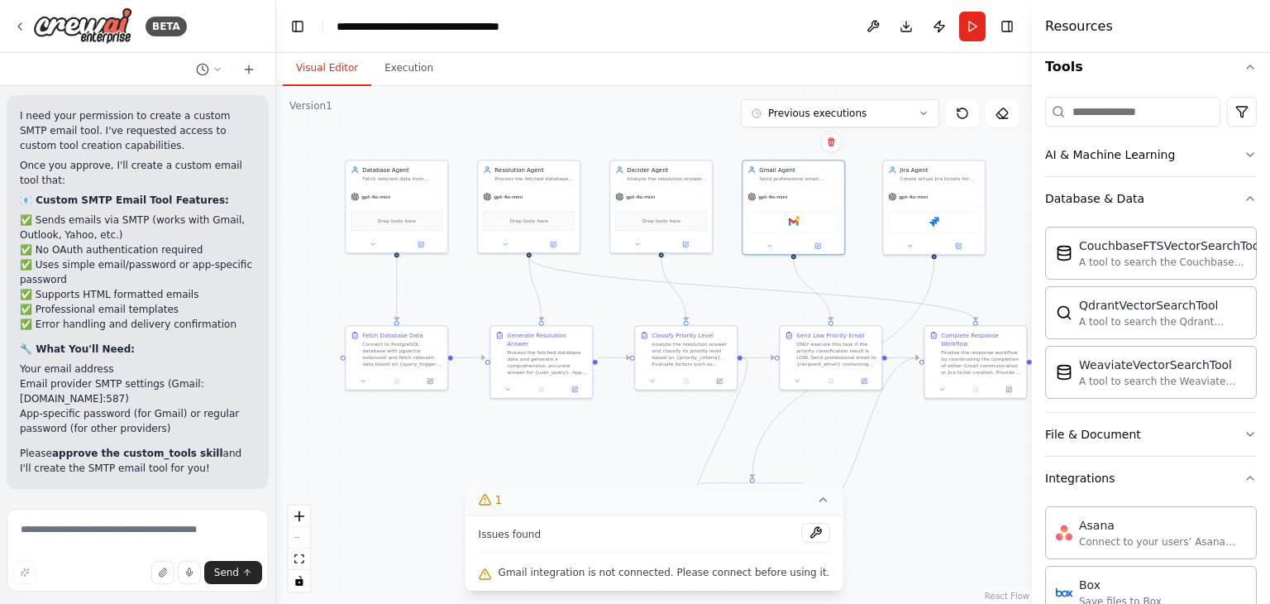
scroll to position [25658, 0]
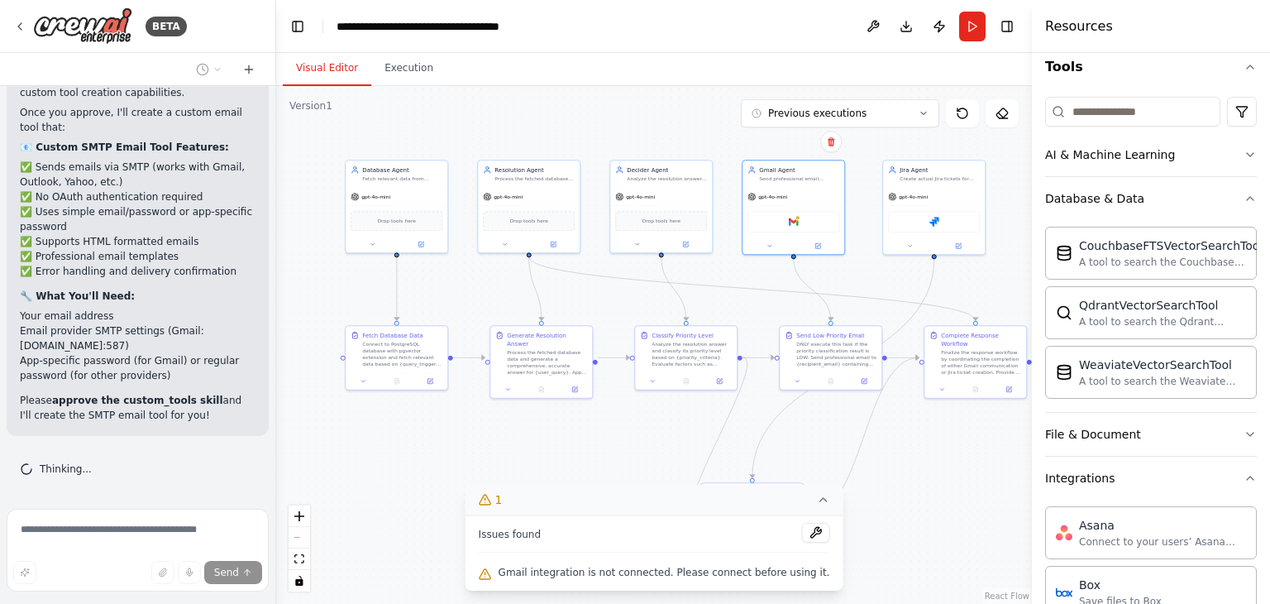
click at [816, 499] on icon at bounding box center [822, 499] width 13 height 13
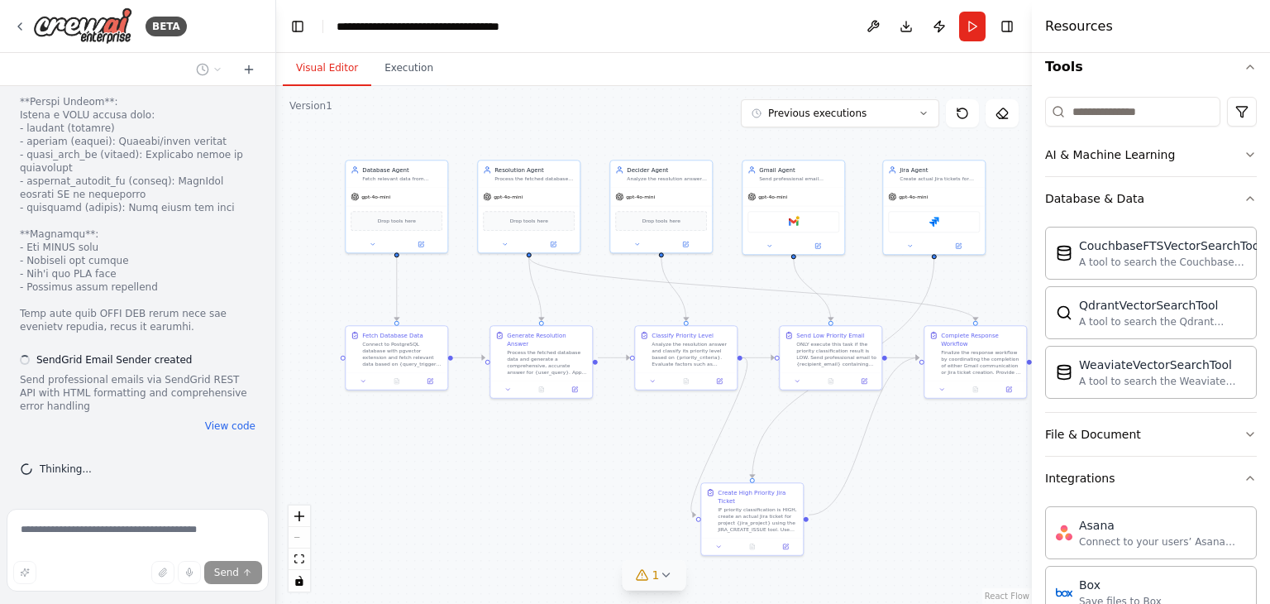
scroll to position [27589, 0]
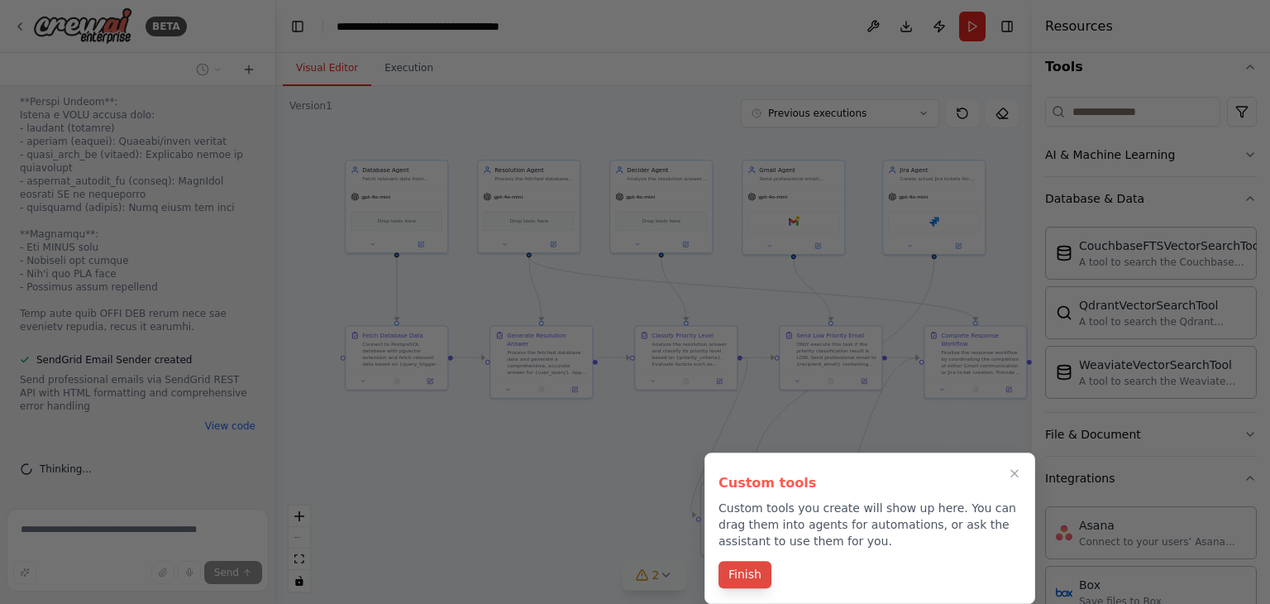
click at [743, 578] on button "Finish" at bounding box center [745, 574] width 53 height 27
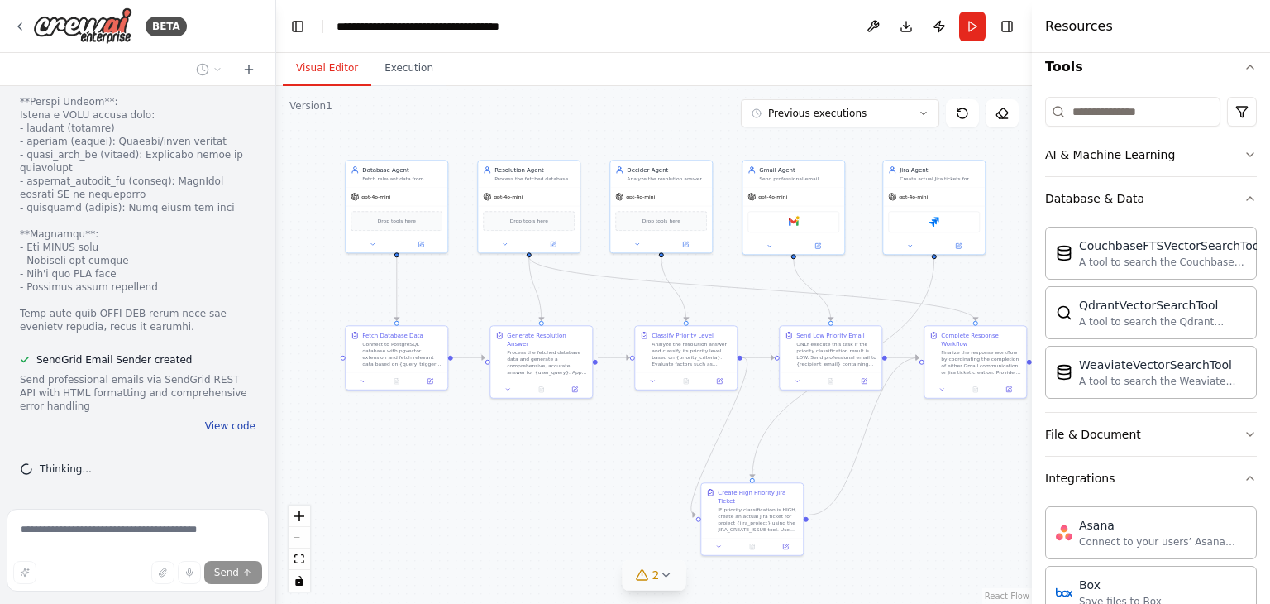
click at [241, 431] on button "View code" at bounding box center [230, 425] width 50 height 13
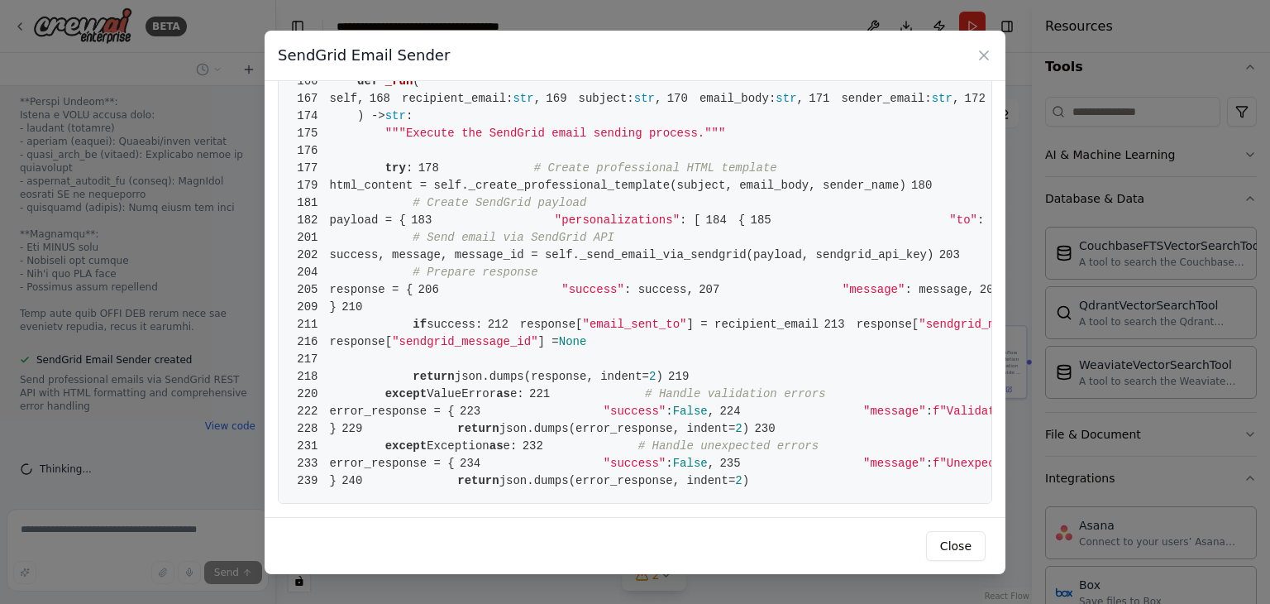
scroll to position [3798, 0]
click at [959, 541] on button "Close" at bounding box center [956, 546] width 60 height 30
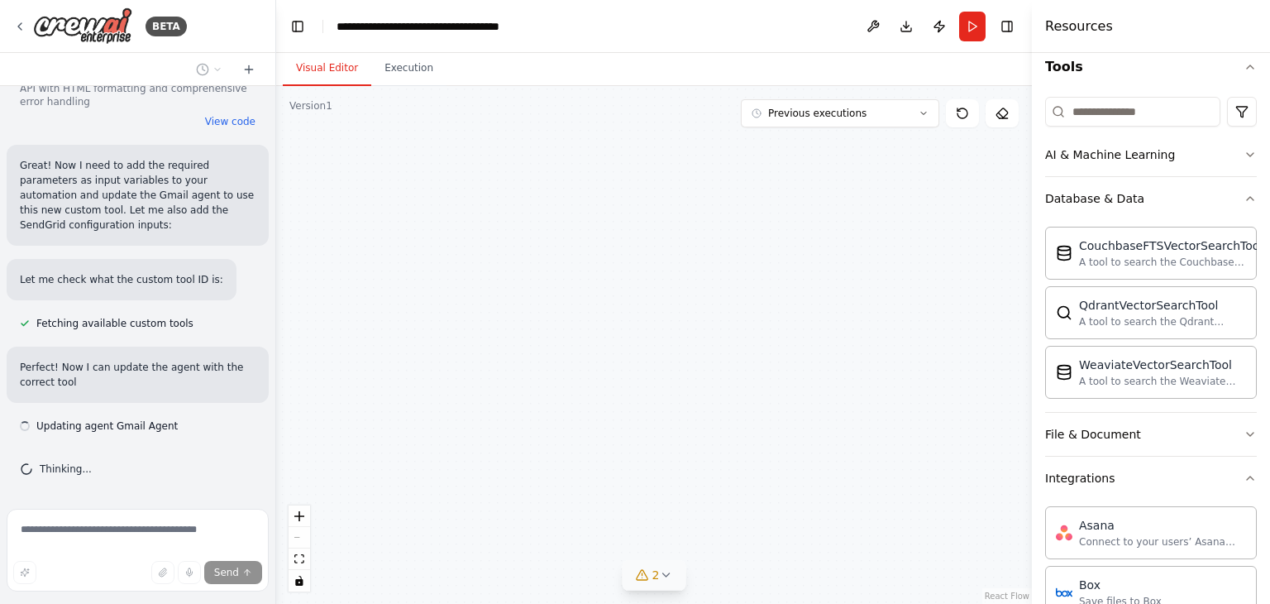
scroll to position [27879, 0]
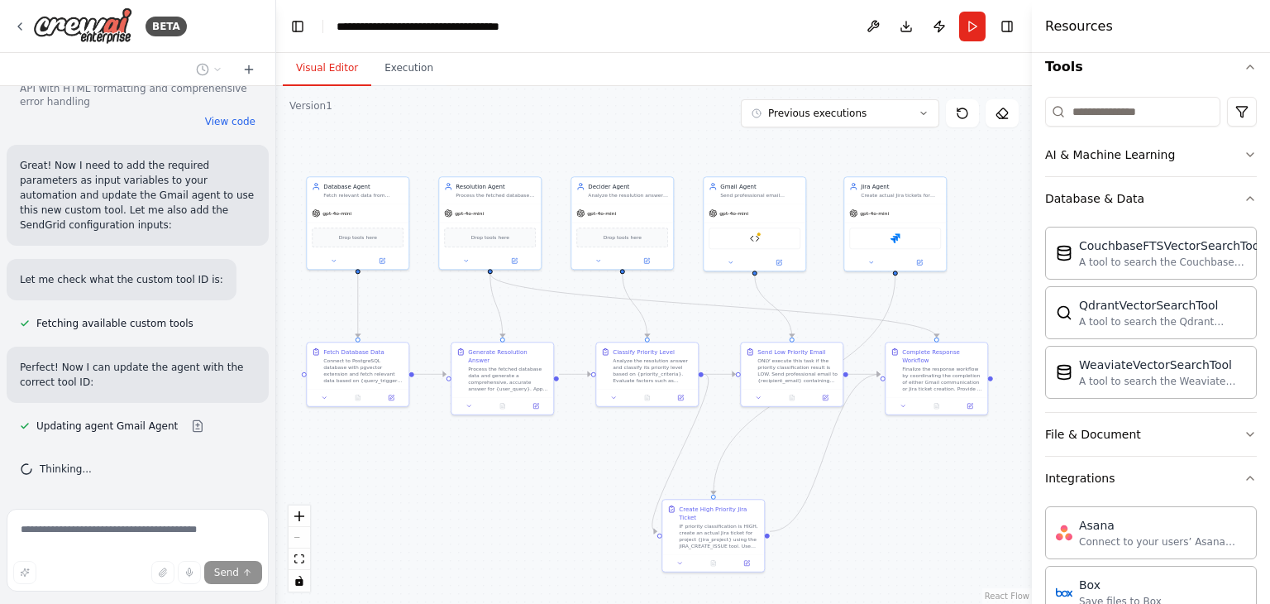
drag, startPoint x: 556, startPoint y: 468, endPoint x: 569, endPoint y: 477, distance: 16.1
click at [522, 485] on div ".deletable-edge-delete-btn { width: 20px; height: 20px; border: 0px solid #ffff…" at bounding box center [654, 345] width 756 height 518
click at [784, 262] on icon at bounding box center [783, 260] width 5 height 5
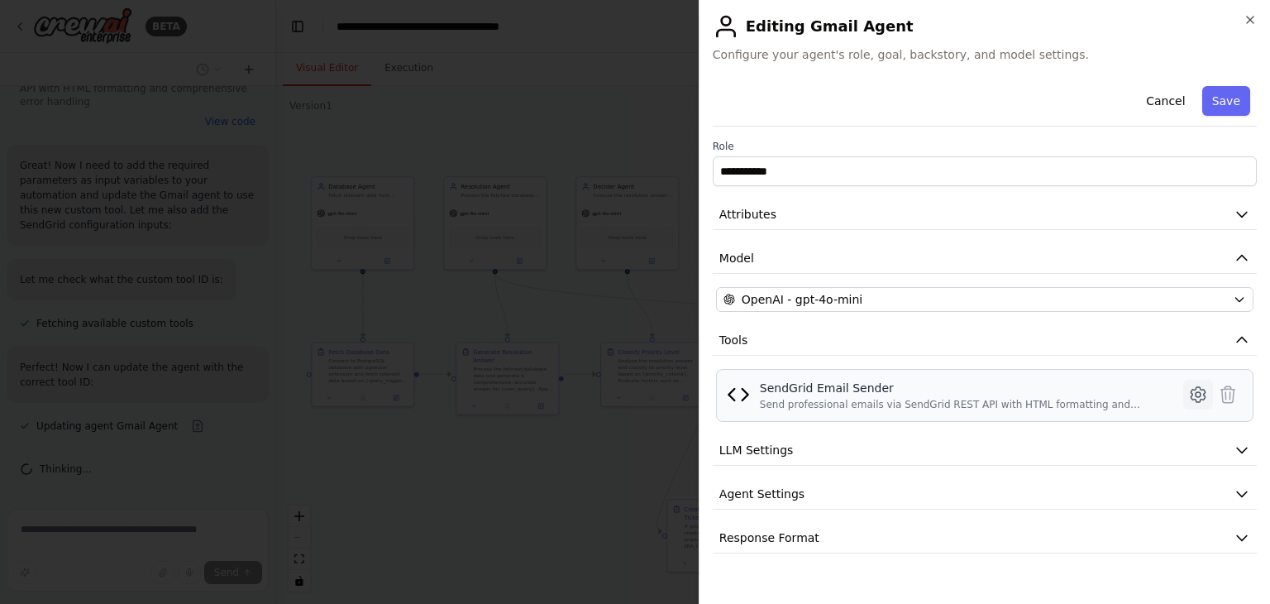
click at [1200, 401] on icon at bounding box center [1198, 394] width 14 height 15
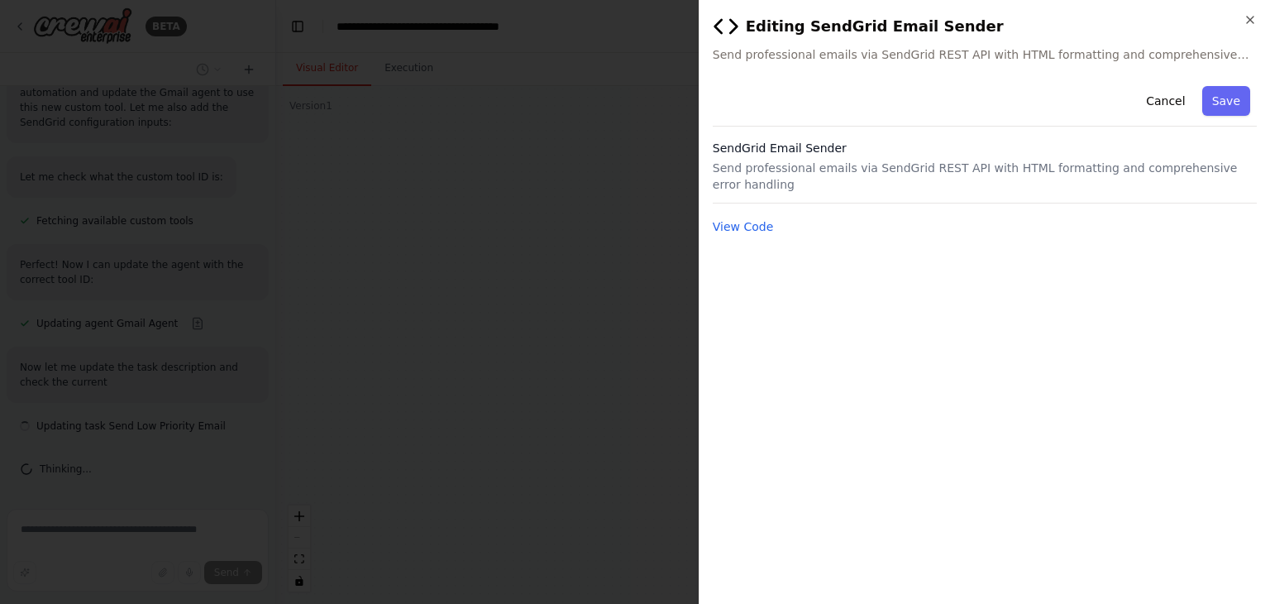
scroll to position [27981, 0]
click at [761, 218] on button "View Code" at bounding box center [743, 226] width 61 height 17
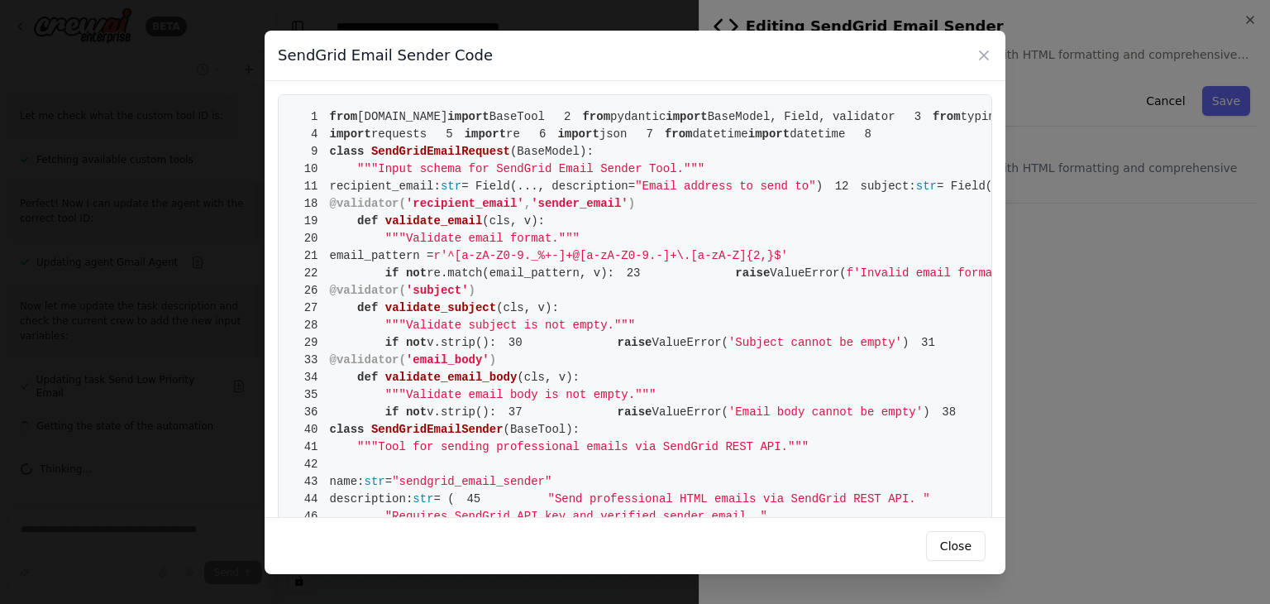
scroll to position [661, 0]
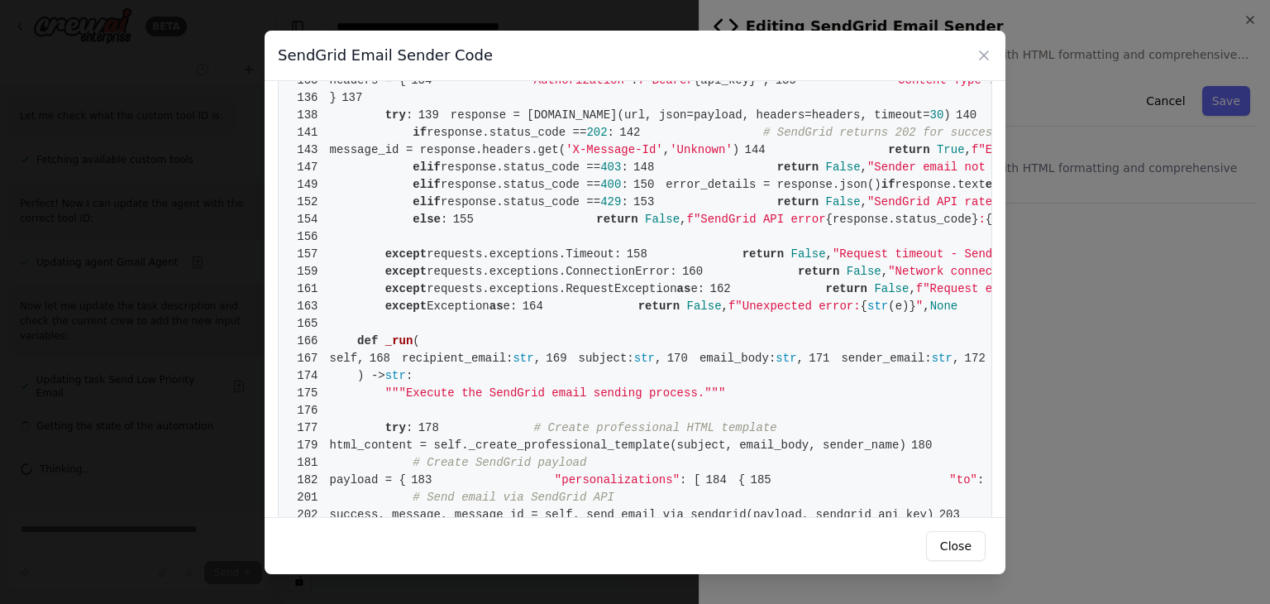
drag, startPoint x: 550, startPoint y: 348, endPoint x: 509, endPoint y: 348, distance: 40.5
click at [509, 348] on pre "1 from crewai.tools import BaseTool 2 from pydantic import BaseModel, Field, va…" at bounding box center [635, 98] width 714 height 1330
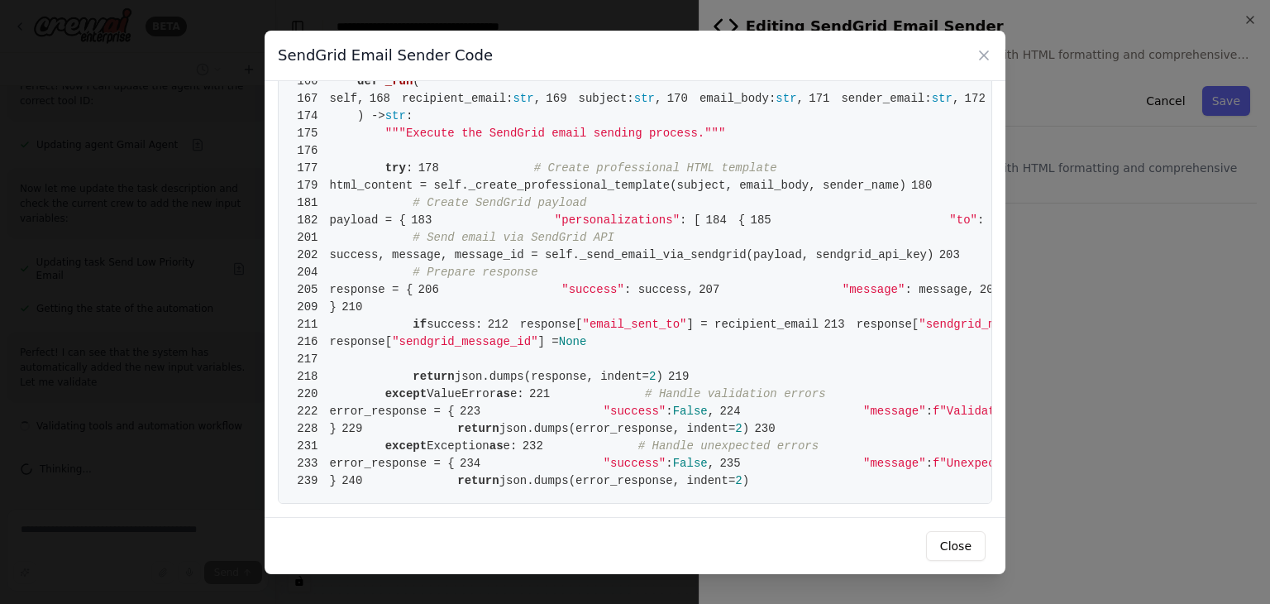
scroll to position [3473, 0]
click at [963, 545] on button "Close" at bounding box center [956, 546] width 60 height 30
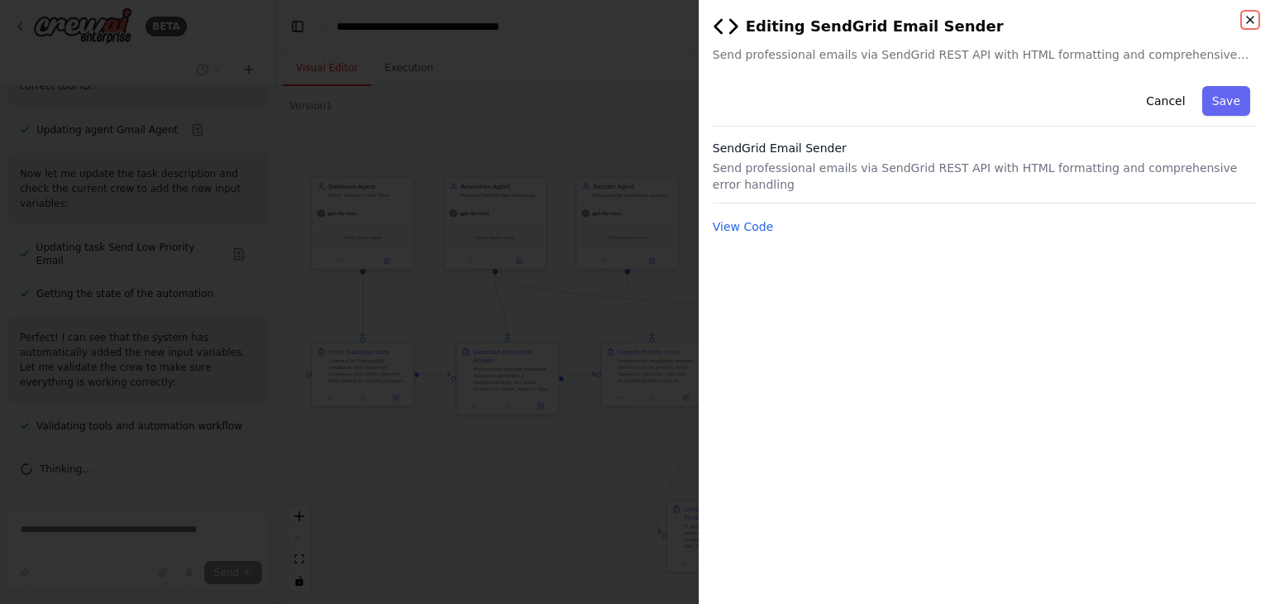
click at [1250, 16] on icon "button" at bounding box center [1250, 19] width 13 height 13
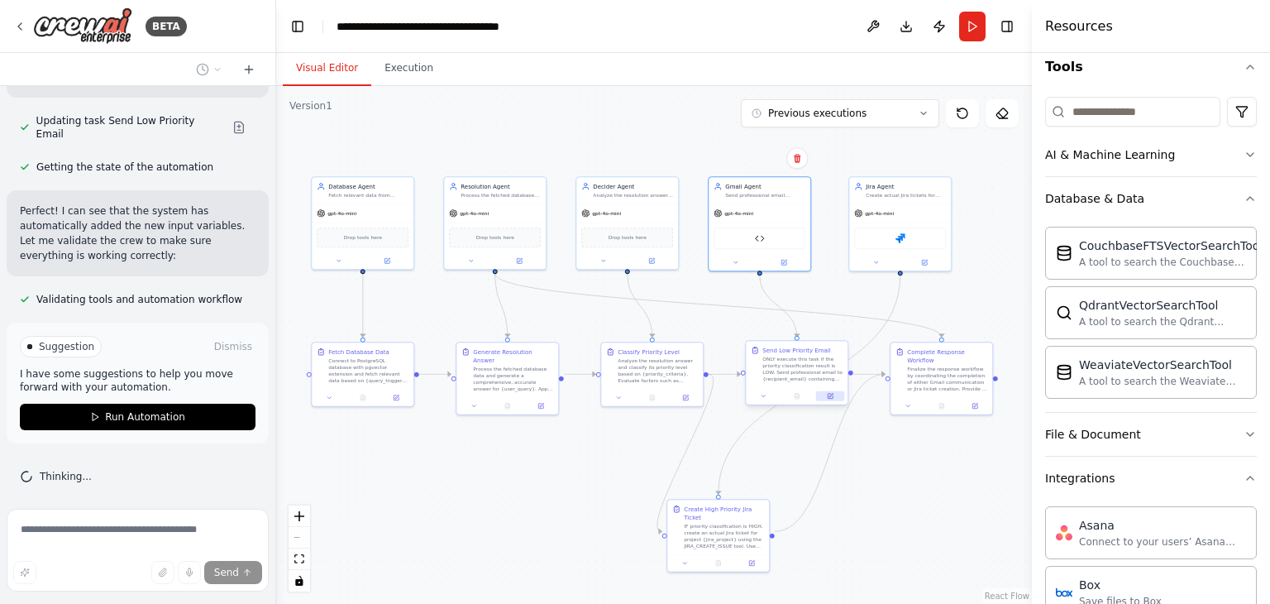
click at [824, 399] on button at bounding box center [830, 396] width 28 height 10
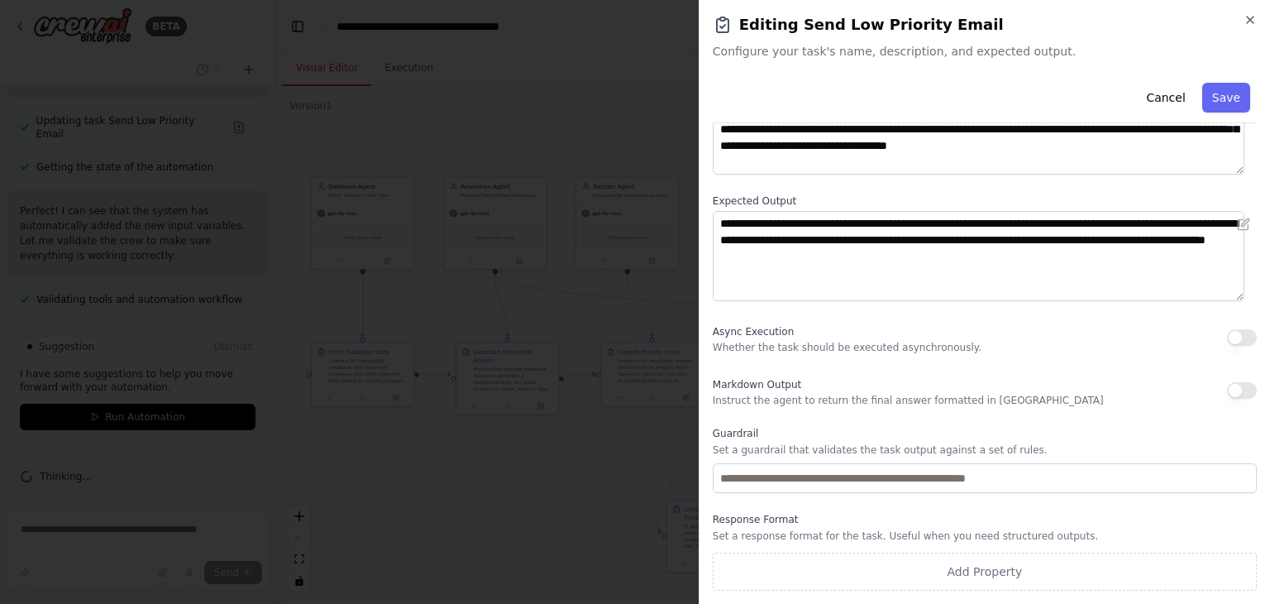
scroll to position [0, 0]
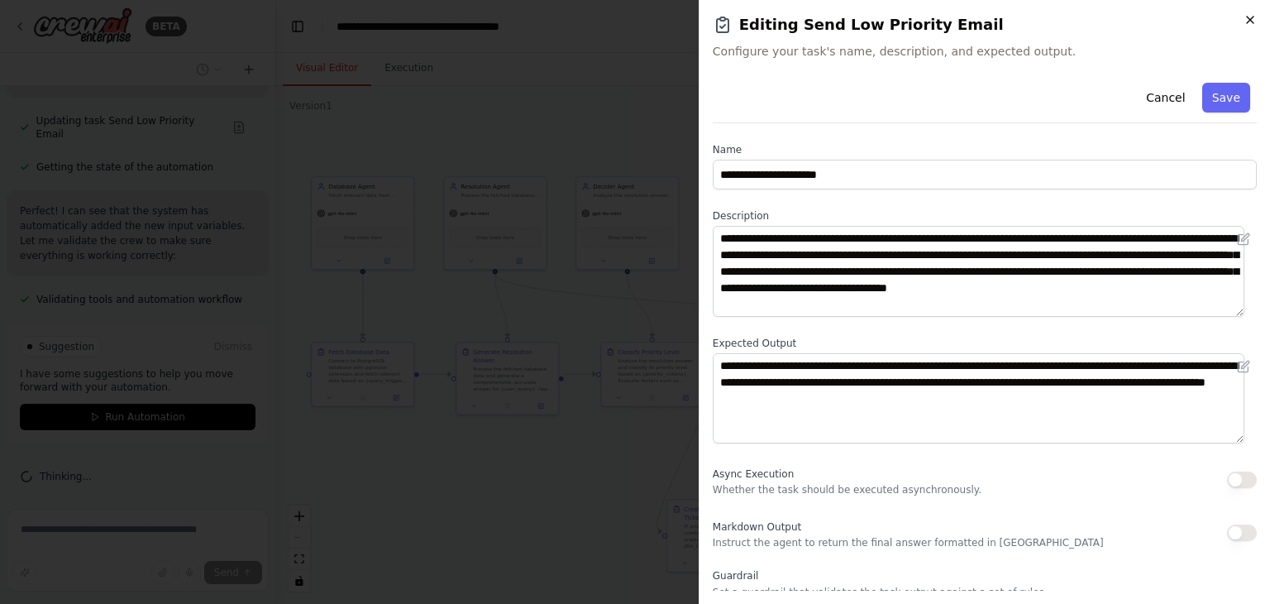
click at [1244, 19] on icon "button" at bounding box center [1250, 19] width 13 height 13
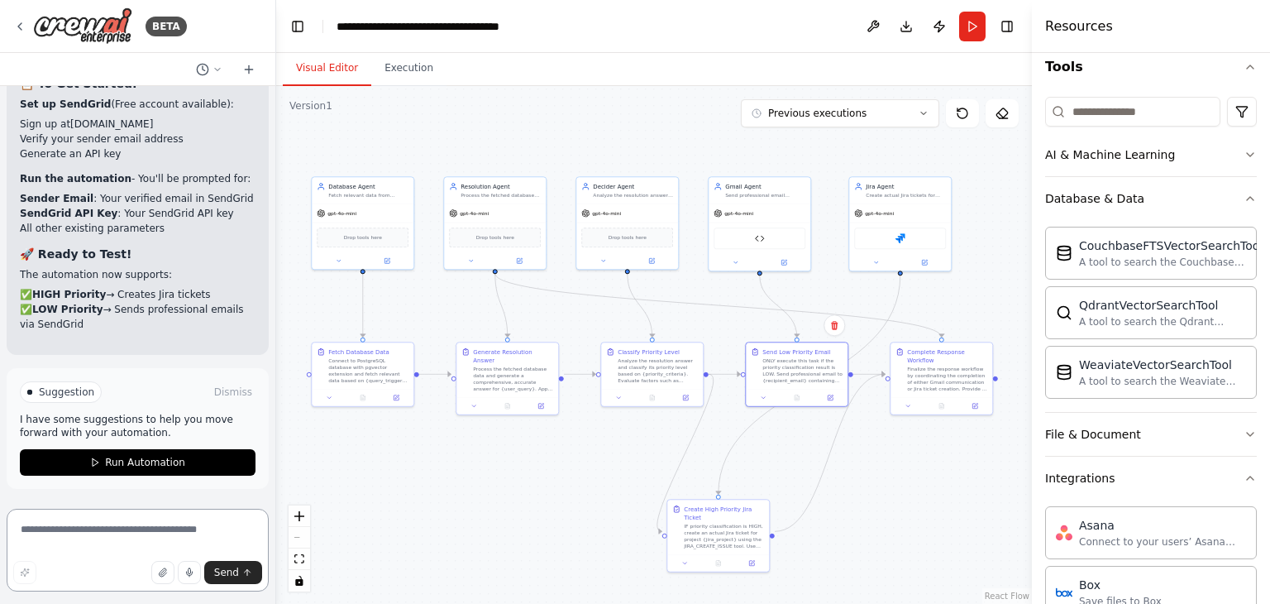
scroll to position [29093, 0]
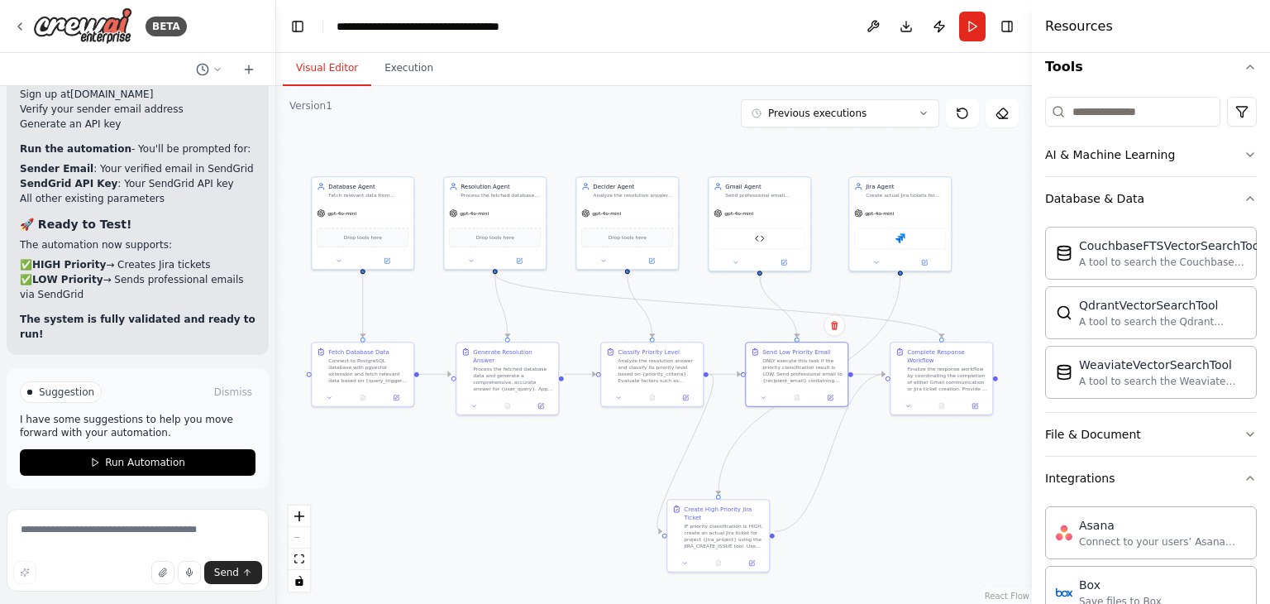
click at [704, 323] on div ".deletable-edge-delete-btn { width: 20px; height: 20px; border: 0px solid #ffff…" at bounding box center [654, 345] width 756 height 518
click at [784, 259] on icon at bounding box center [785, 260] width 4 height 4
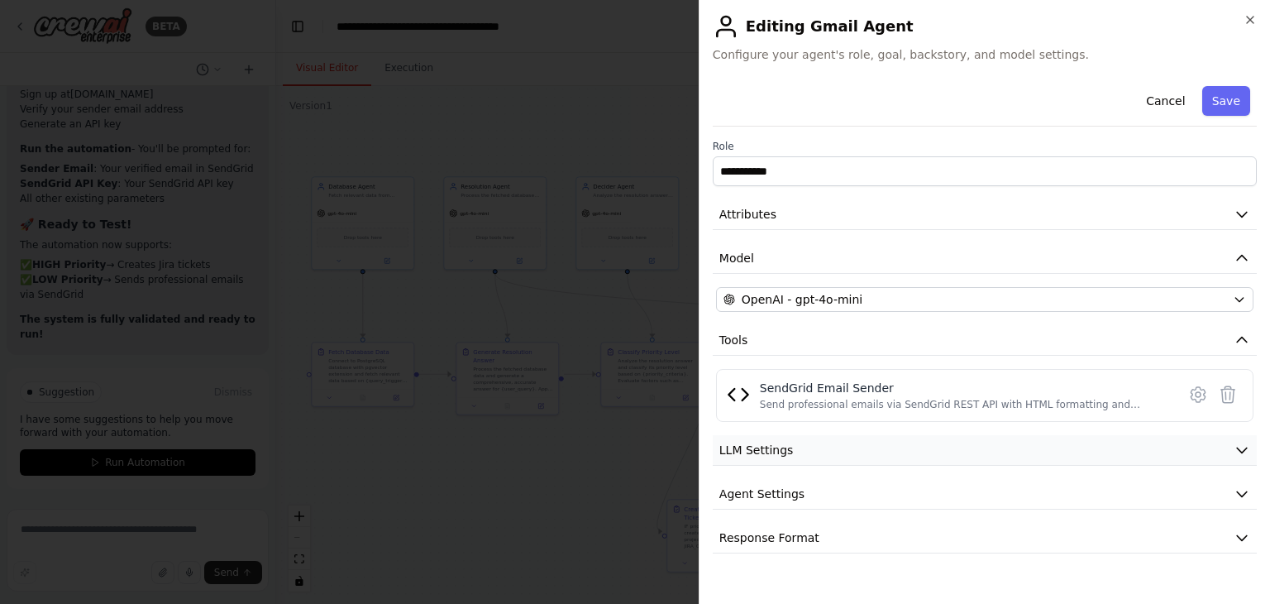
click at [771, 455] on span "LLM Settings" at bounding box center [756, 450] width 74 height 17
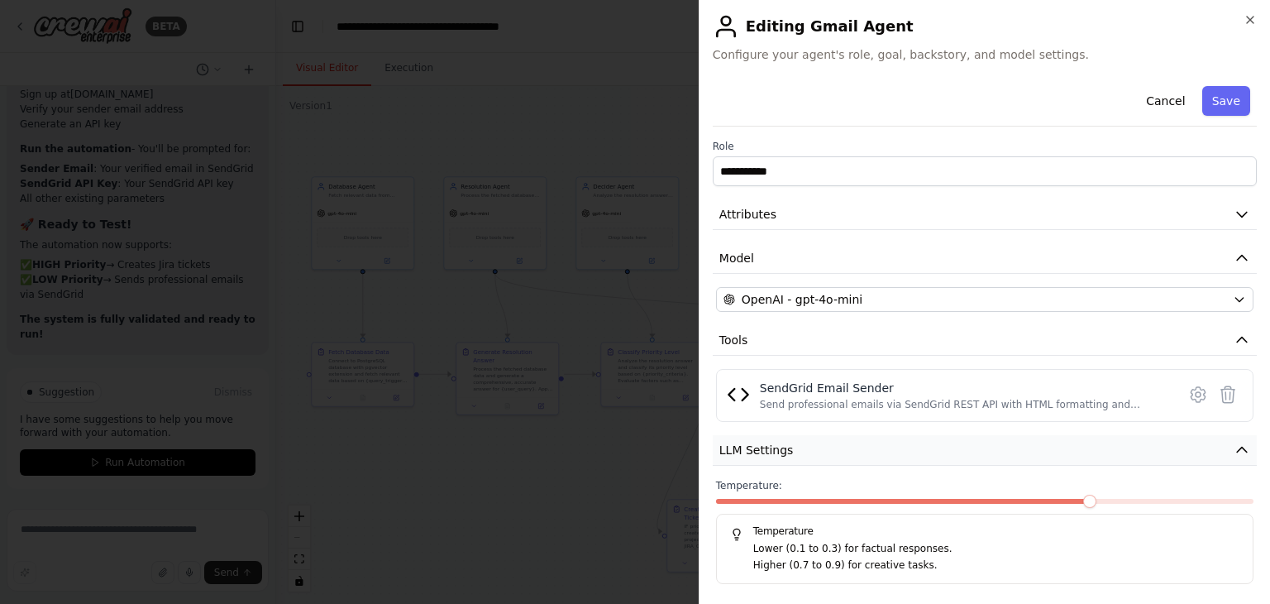
click at [771, 455] on span "LLM Settings" at bounding box center [756, 450] width 74 height 17
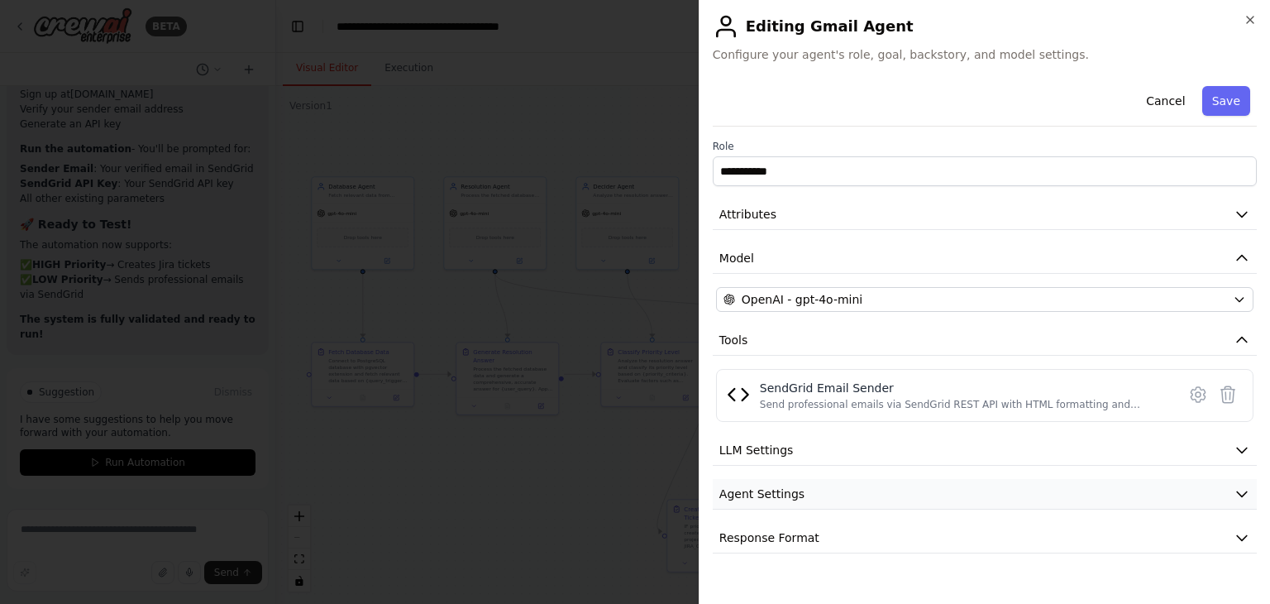
click at [780, 492] on span "Agent Settings" at bounding box center [761, 493] width 85 height 17
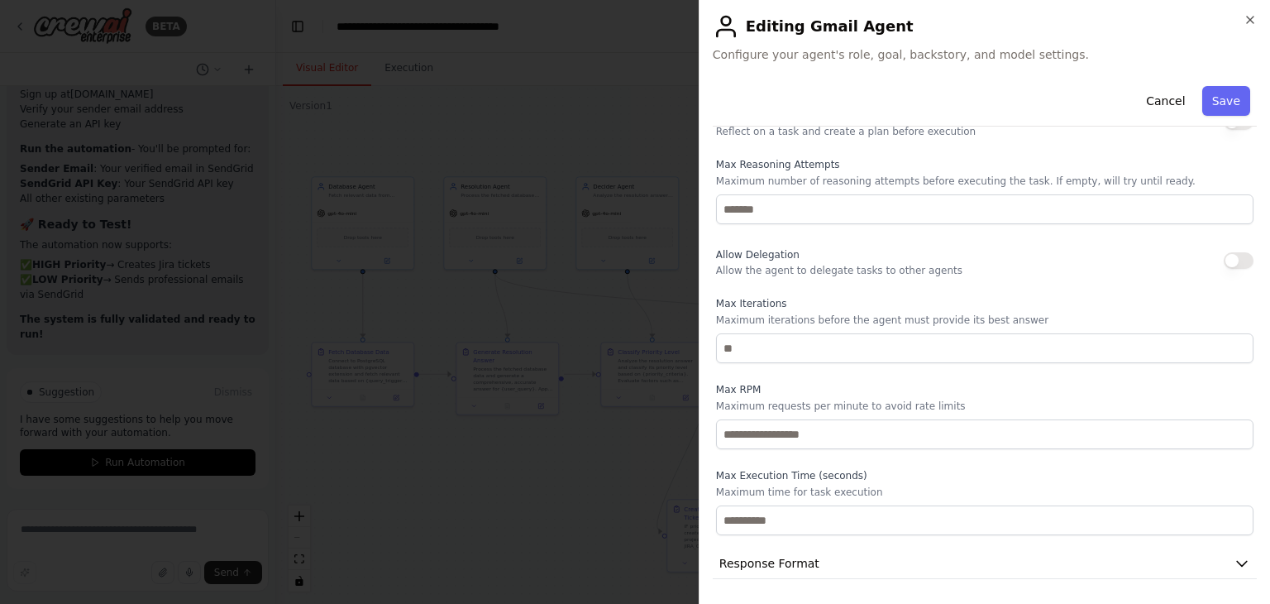
scroll to position [87, 0]
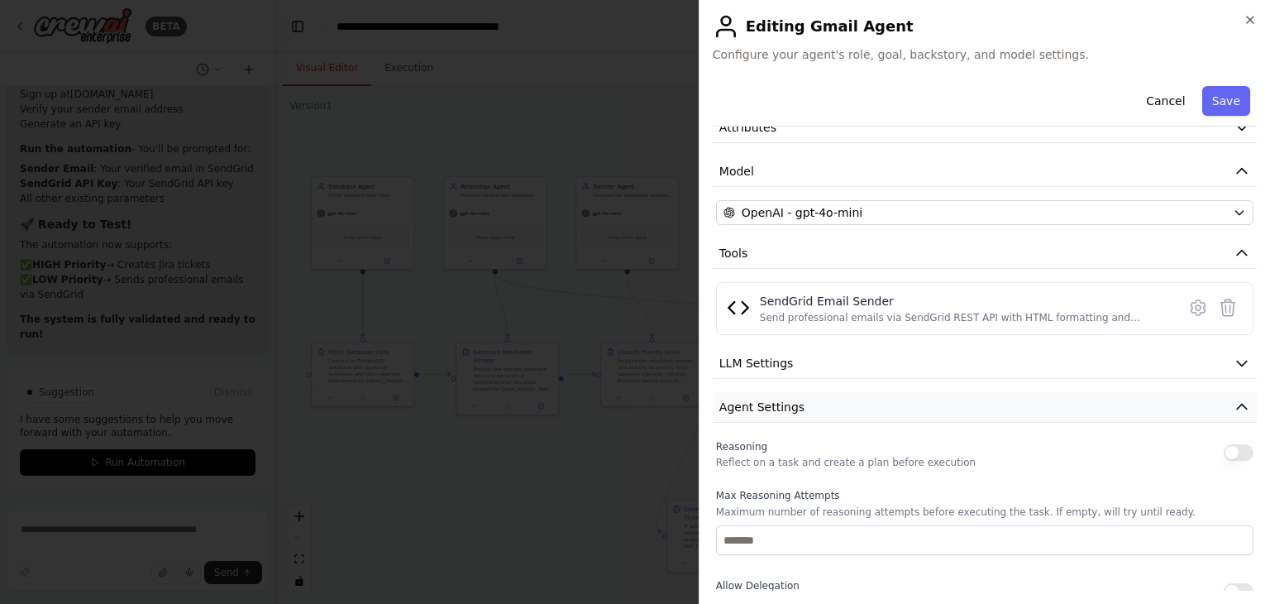
click at [781, 399] on span "Agent Settings" at bounding box center [761, 407] width 85 height 17
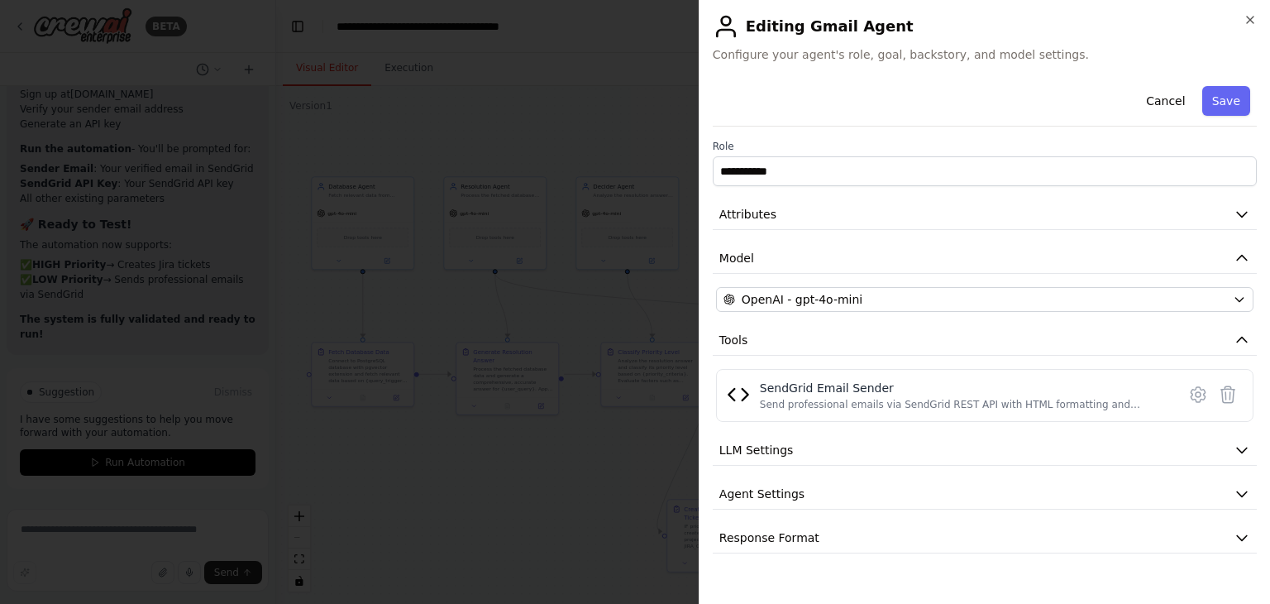
click at [786, 516] on div "**********" at bounding box center [985, 316] width 544 height 474
click at [794, 533] on span "Response Format" at bounding box center [769, 537] width 100 height 17
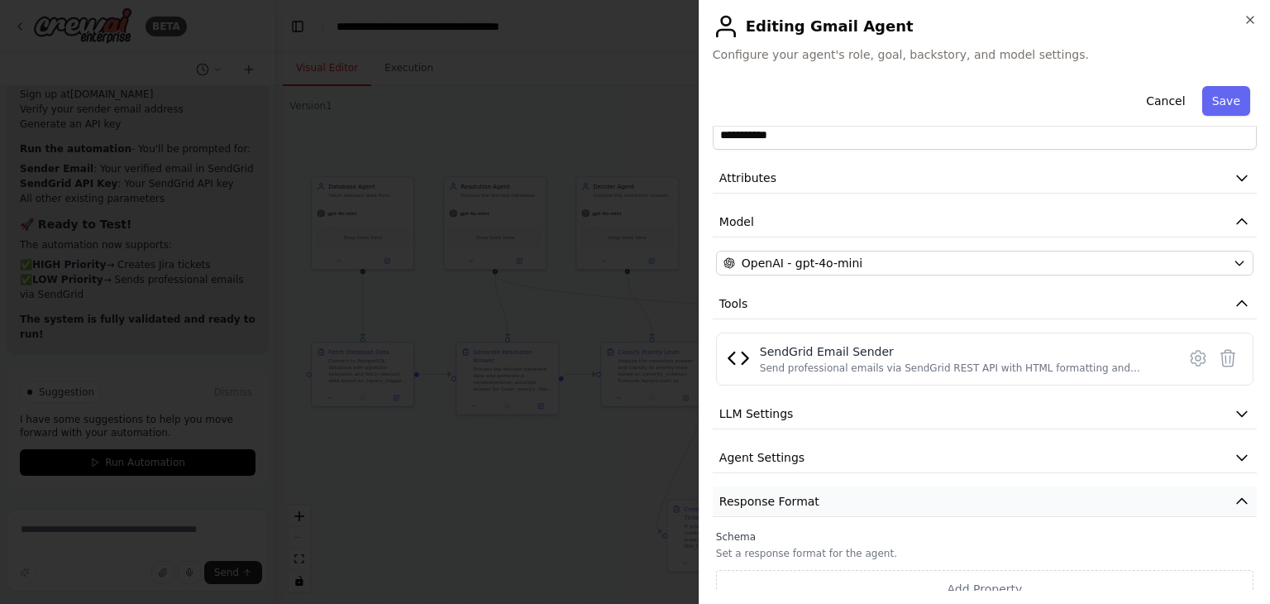
scroll to position [52, 0]
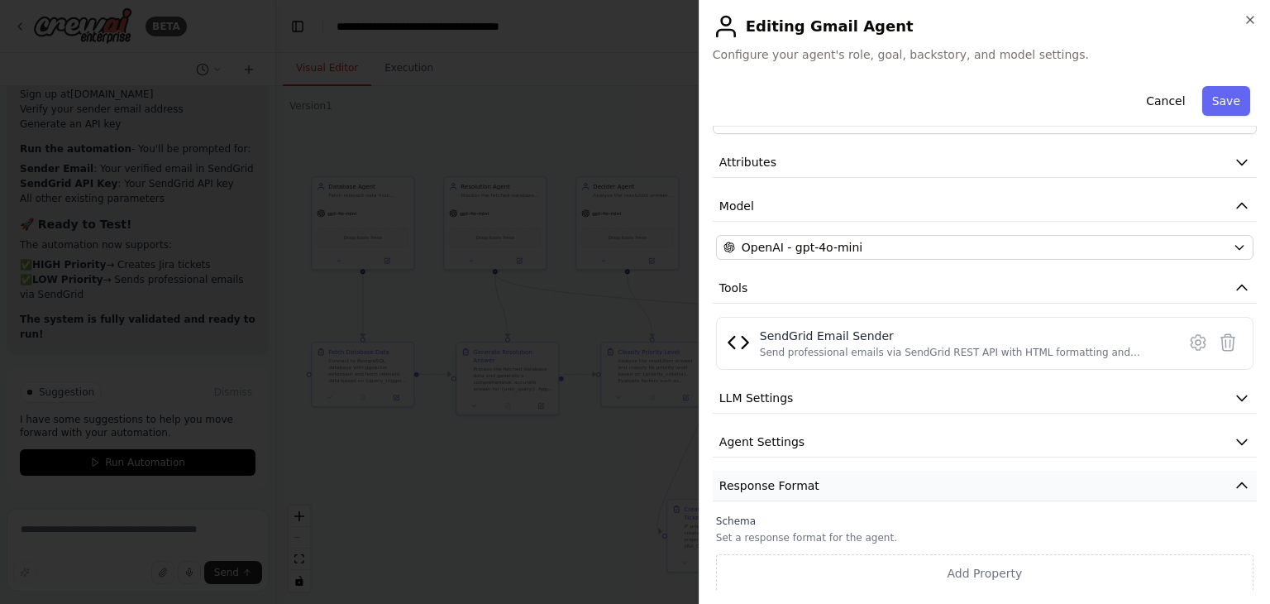
click at [789, 484] on span "Response Format" at bounding box center [769, 485] width 100 height 17
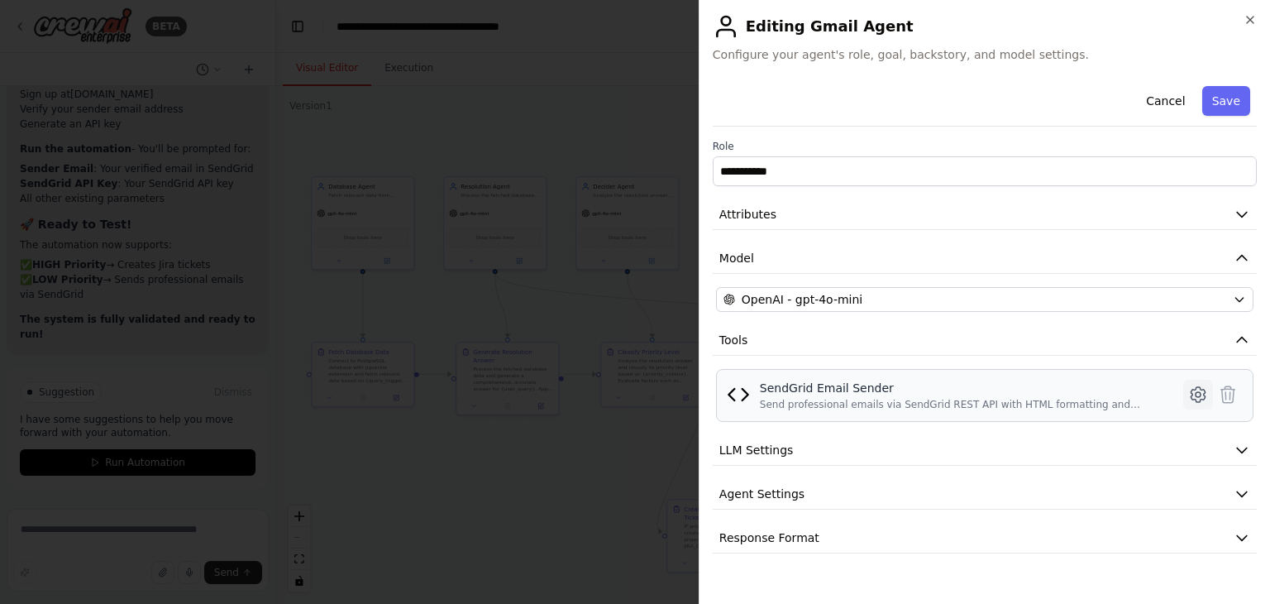
click at [1194, 393] on icon at bounding box center [1198, 394] width 20 height 20
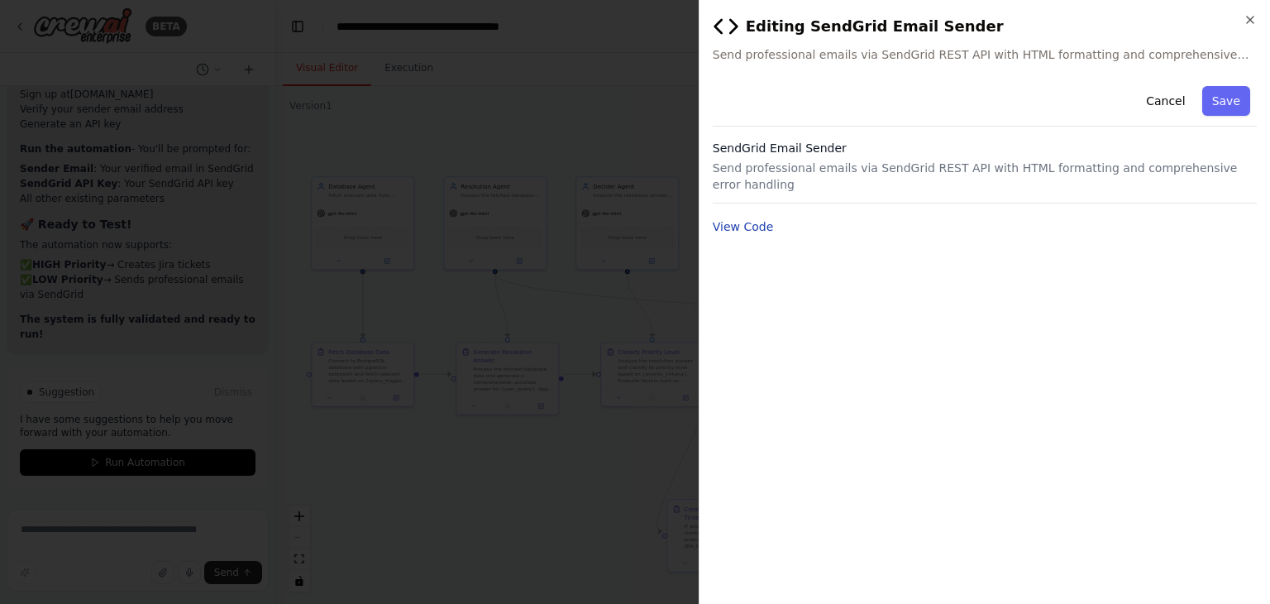
click at [745, 218] on button "View Code" at bounding box center [743, 226] width 61 height 17
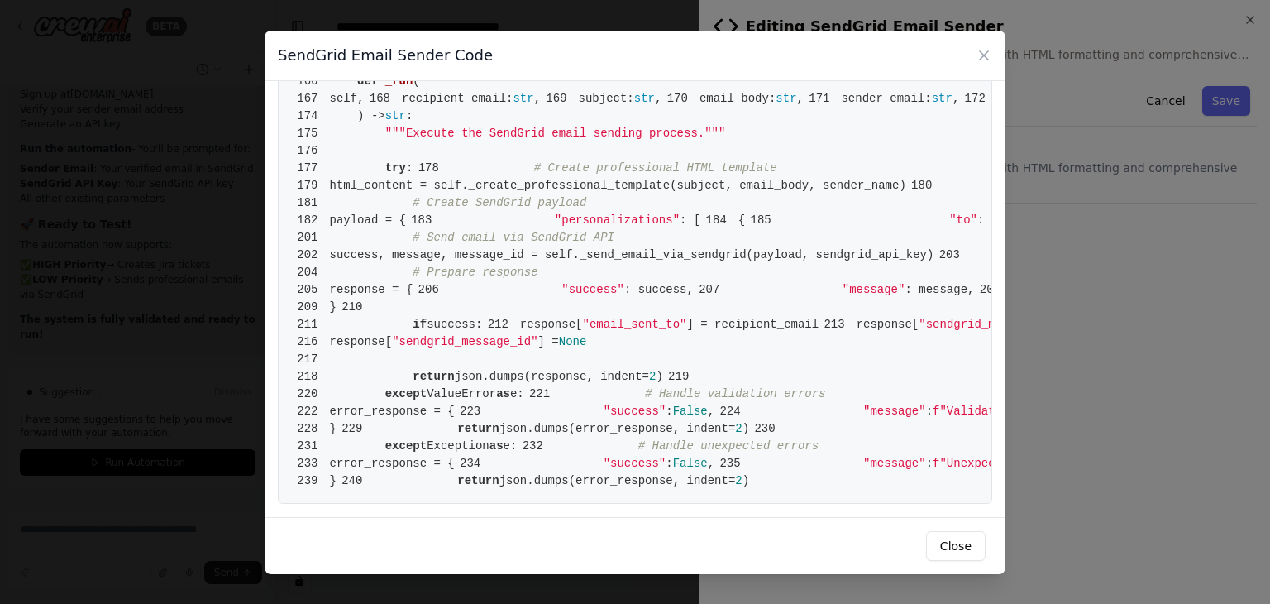
scroll to position [3798, 0]
click at [945, 542] on button "Close" at bounding box center [956, 546] width 60 height 30
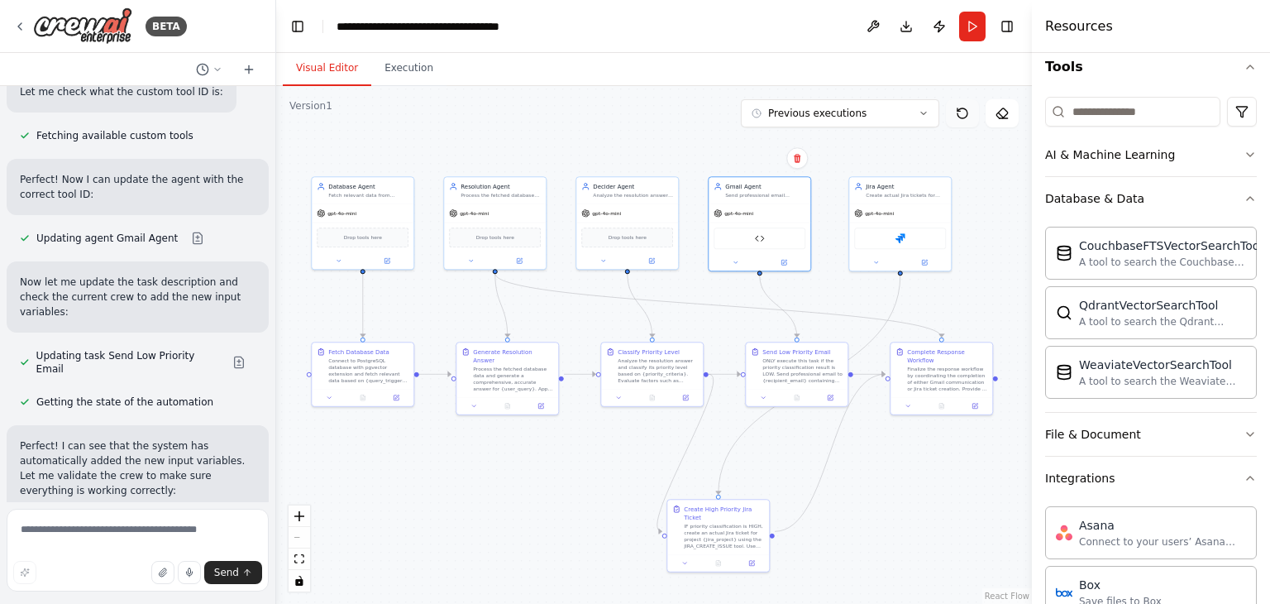
scroll to position [27439, 0]
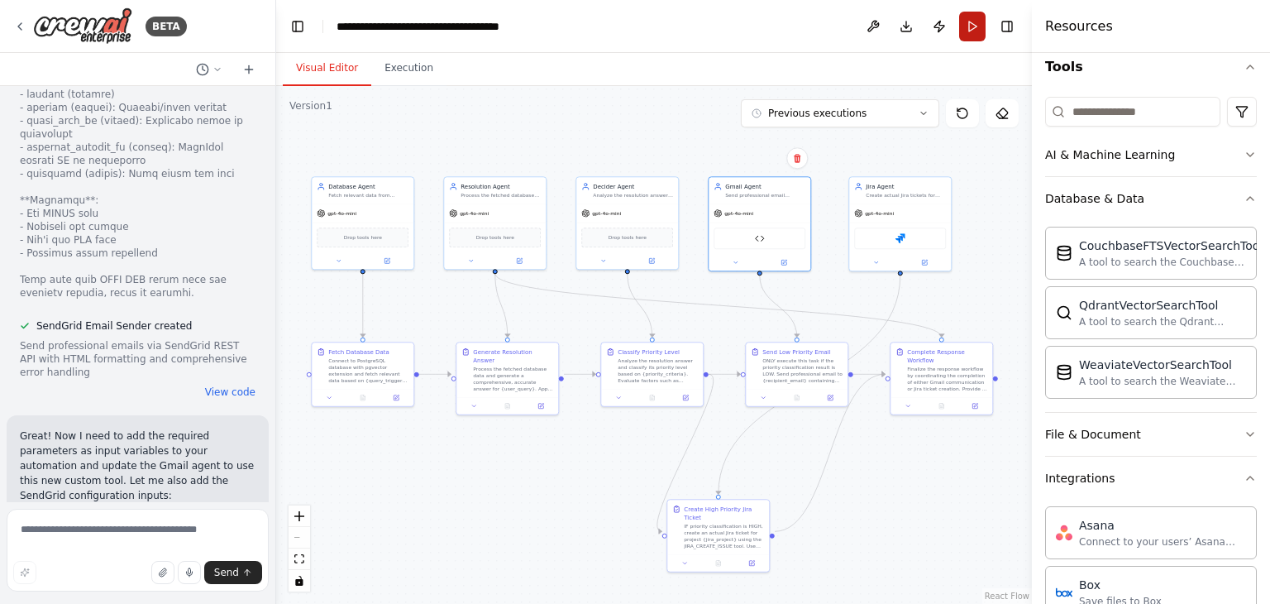
click at [980, 26] on button "Run" at bounding box center [972, 27] width 26 height 30
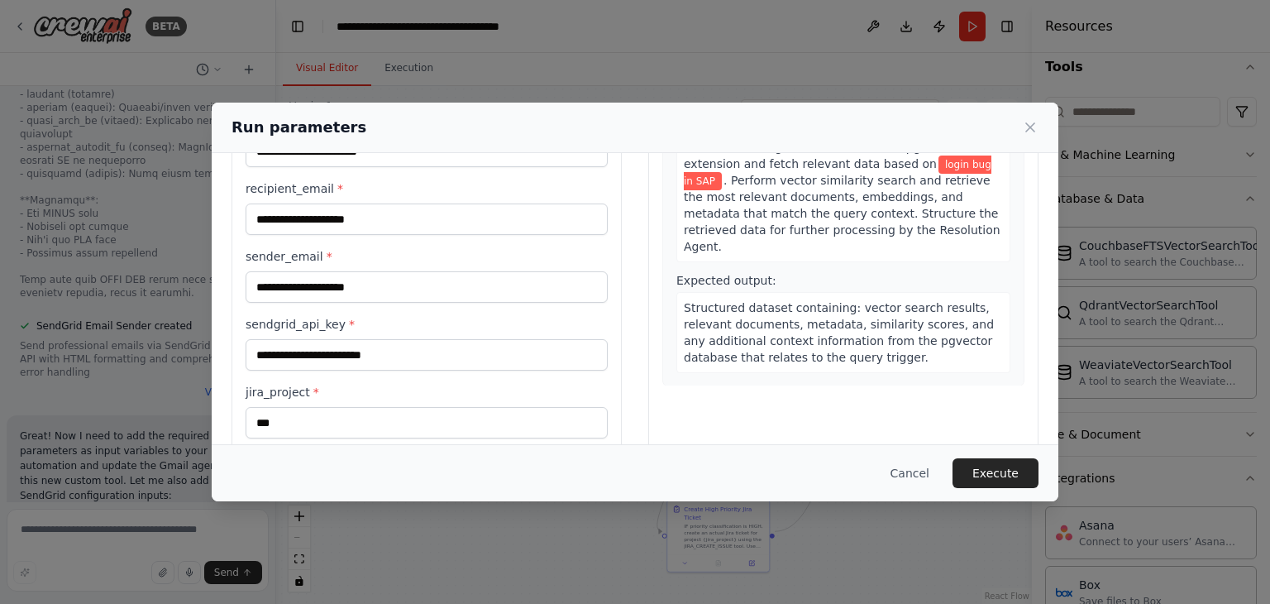
scroll to position [258, 0]
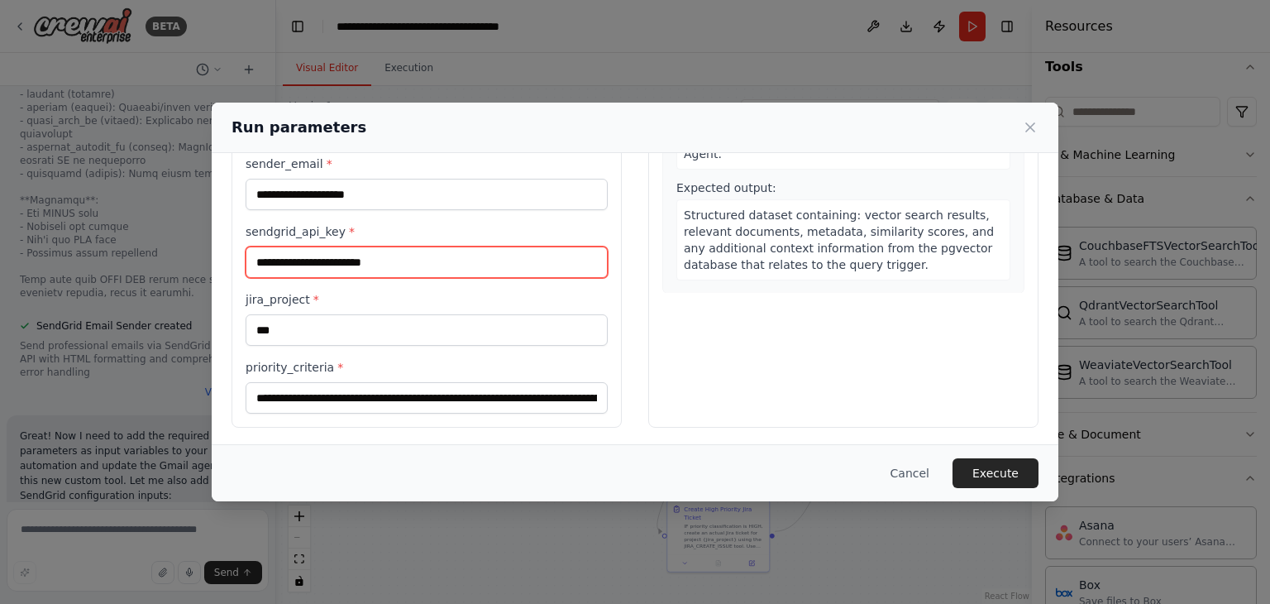
click at [416, 262] on input "sendgrid_api_key *" at bounding box center [427, 261] width 362 height 31
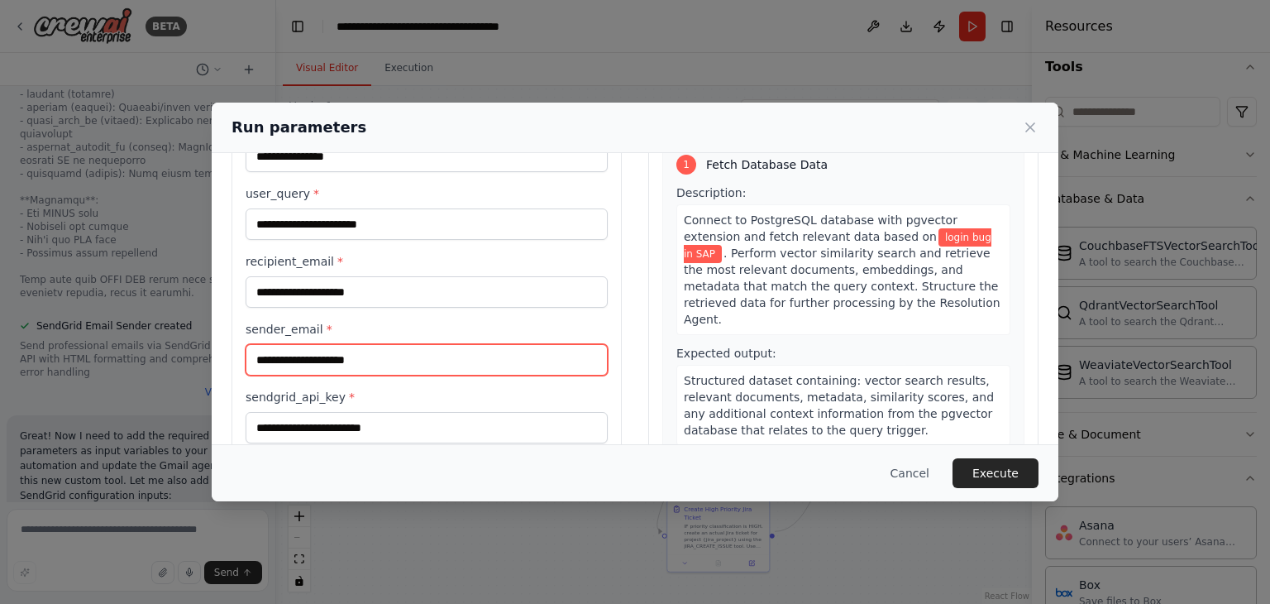
click at [350, 359] on input "sender_email *" at bounding box center [427, 359] width 362 height 31
type input "**********"
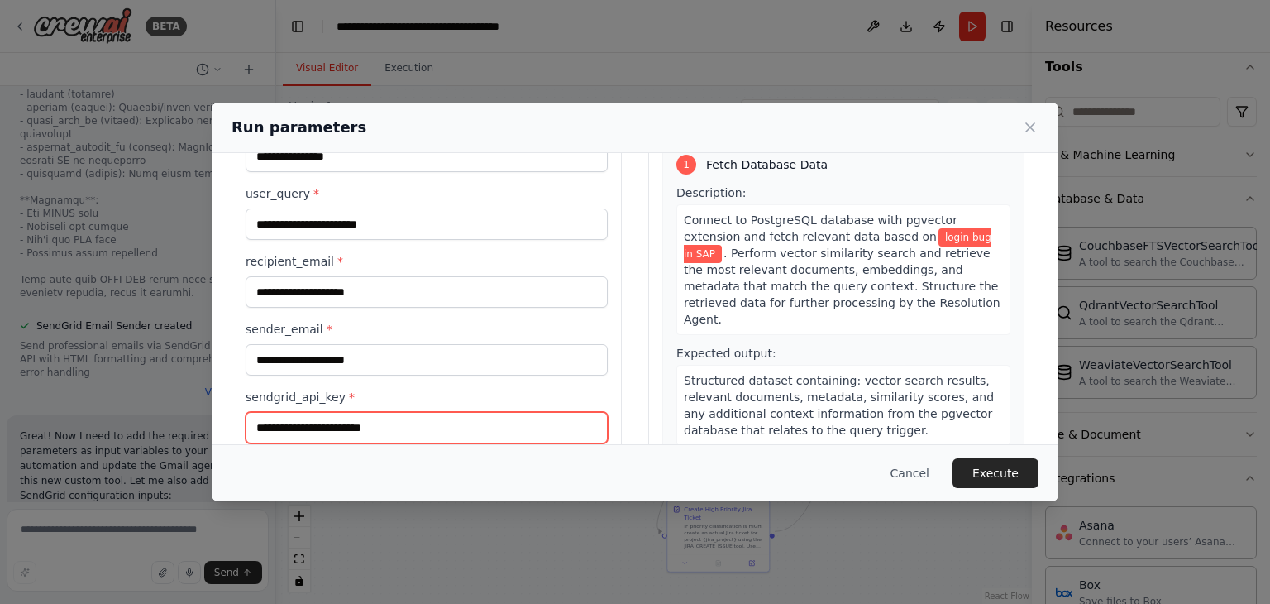
click at [314, 425] on input "sendgrid_api_key *" at bounding box center [427, 427] width 362 height 31
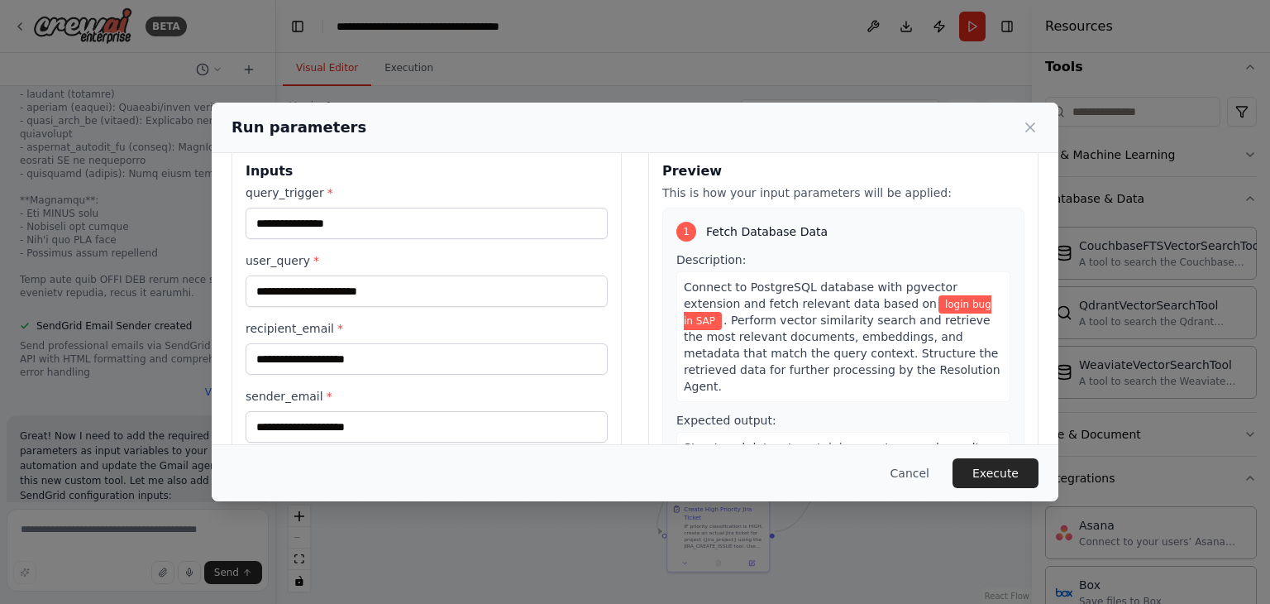
scroll to position [0, 0]
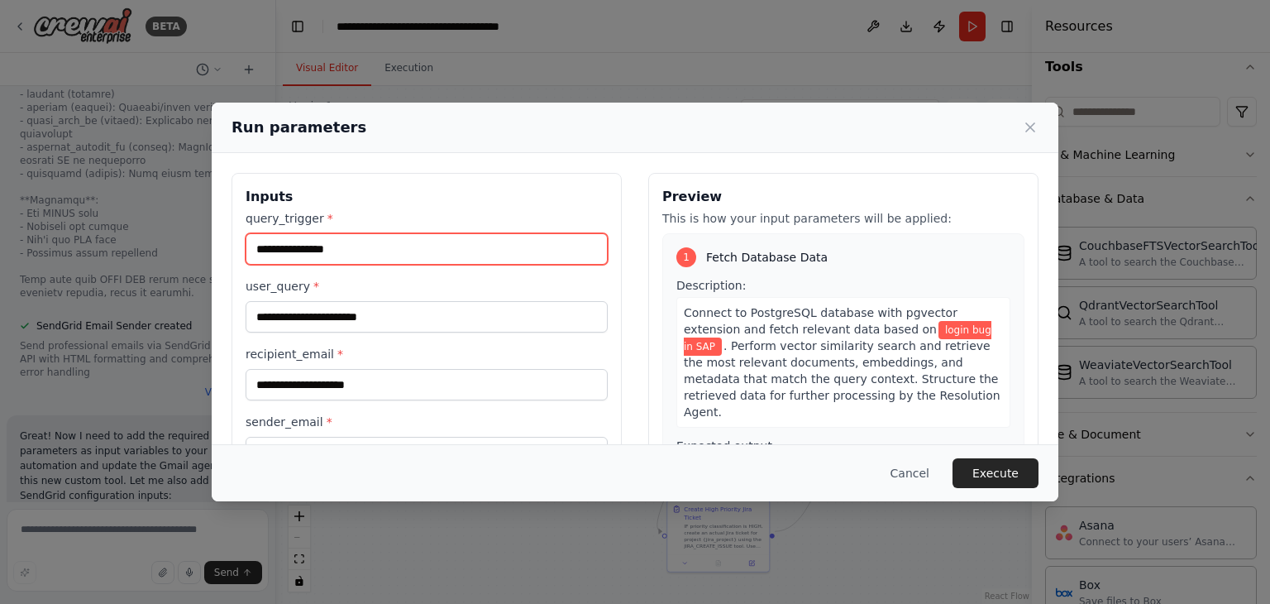
click at [282, 251] on input "**********" at bounding box center [427, 248] width 362 height 31
type input "**********"
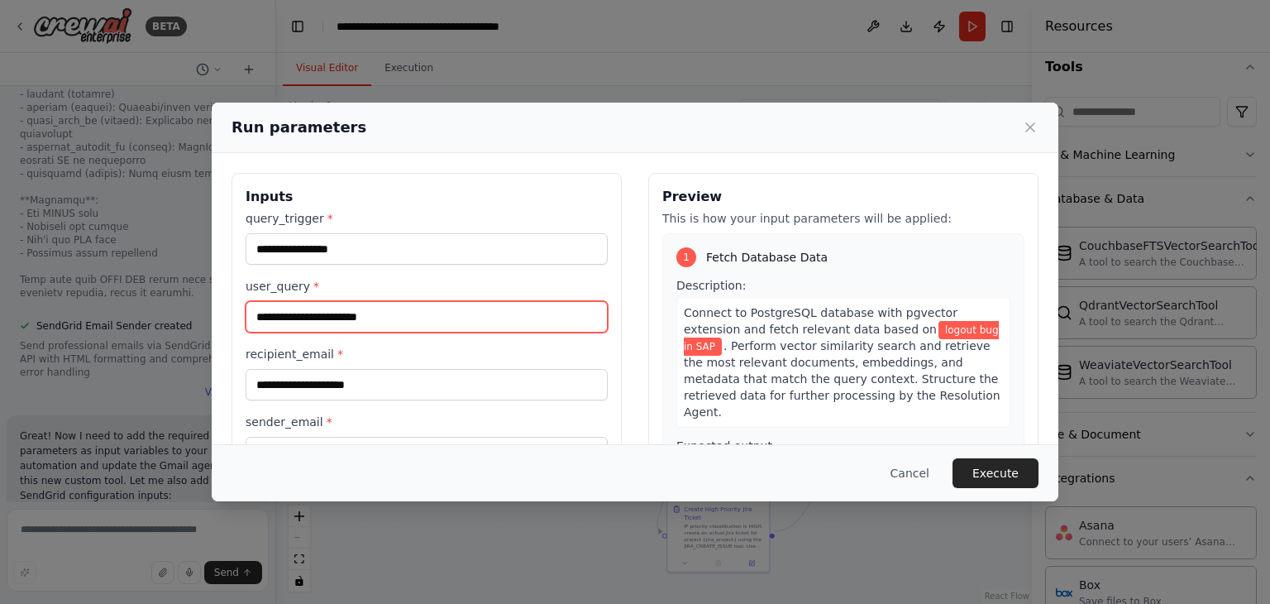
click at [351, 315] on input "**********" at bounding box center [427, 316] width 362 height 31
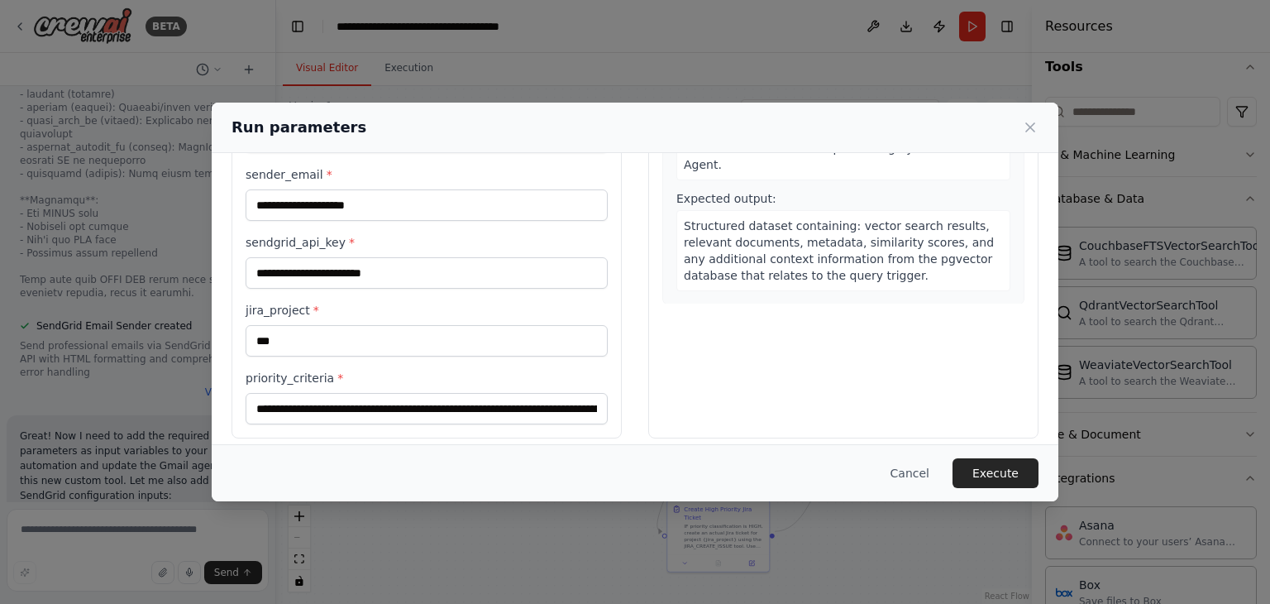
scroll to position [258, 0]
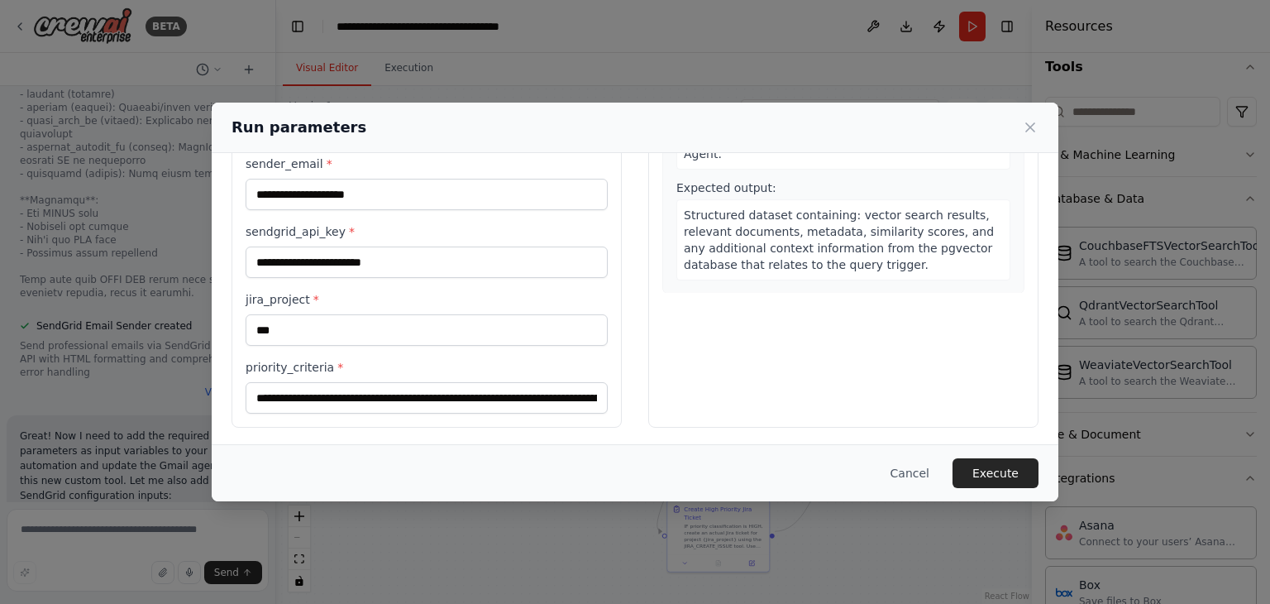
type input "**********"
click at [365, 257] on input "sendgrid_api_key *" at bounding box center [427, 261] width 362 height 31
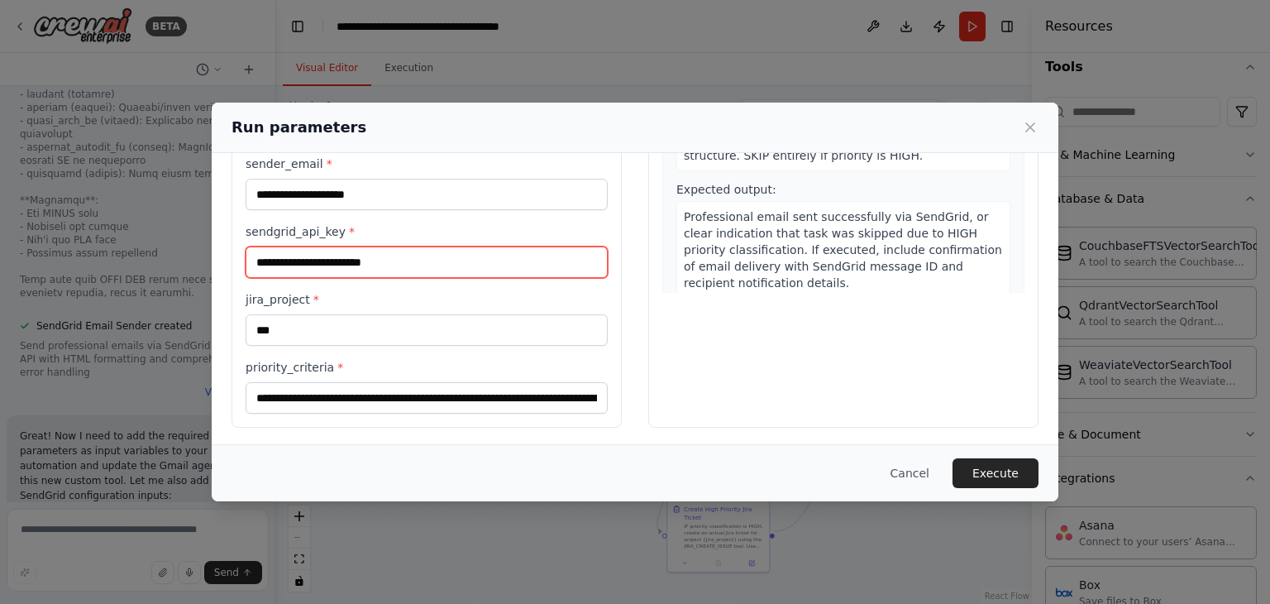
click at [348, 263] on input "sendgrid_api_key *" at bounding box center [427, 261] width 362 height 31
paste input "**********"
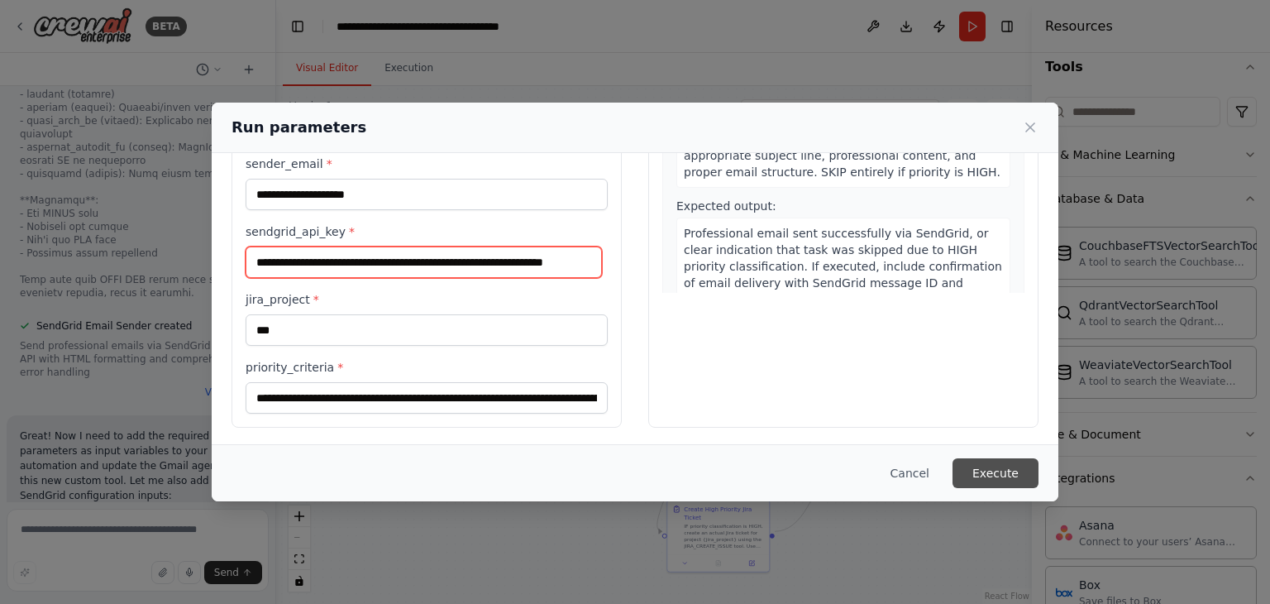
type input "**********"
click at [970, 474] on button "Execute" at bounding box center [996, 473] width 86 height 30
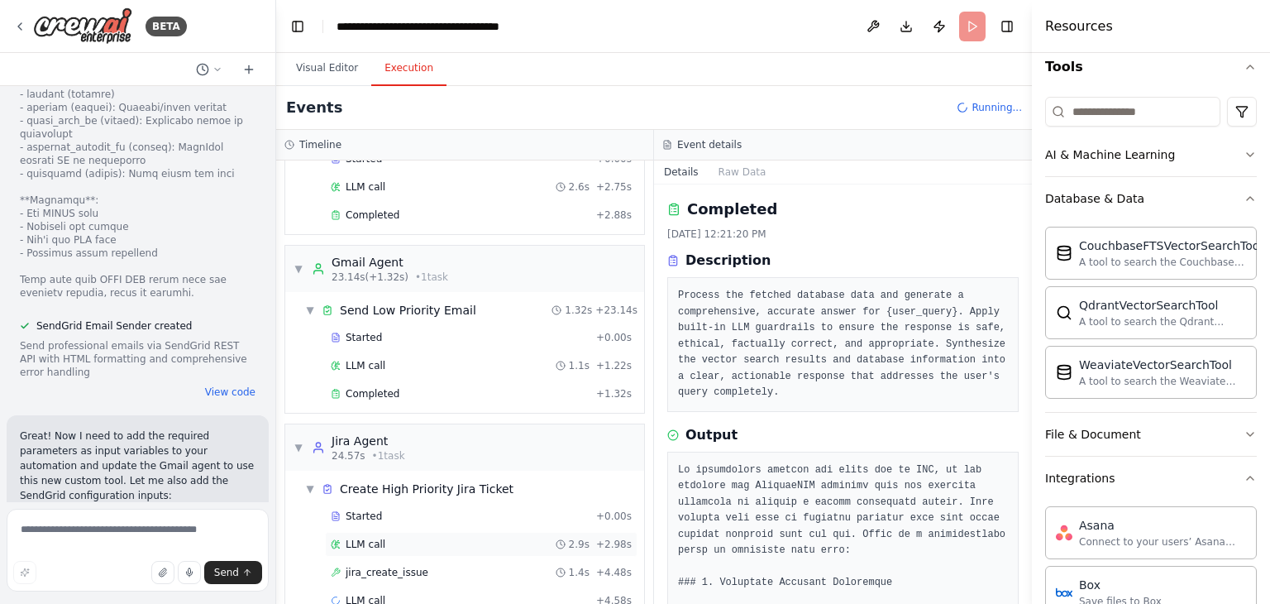
scroll to position [487, 0]
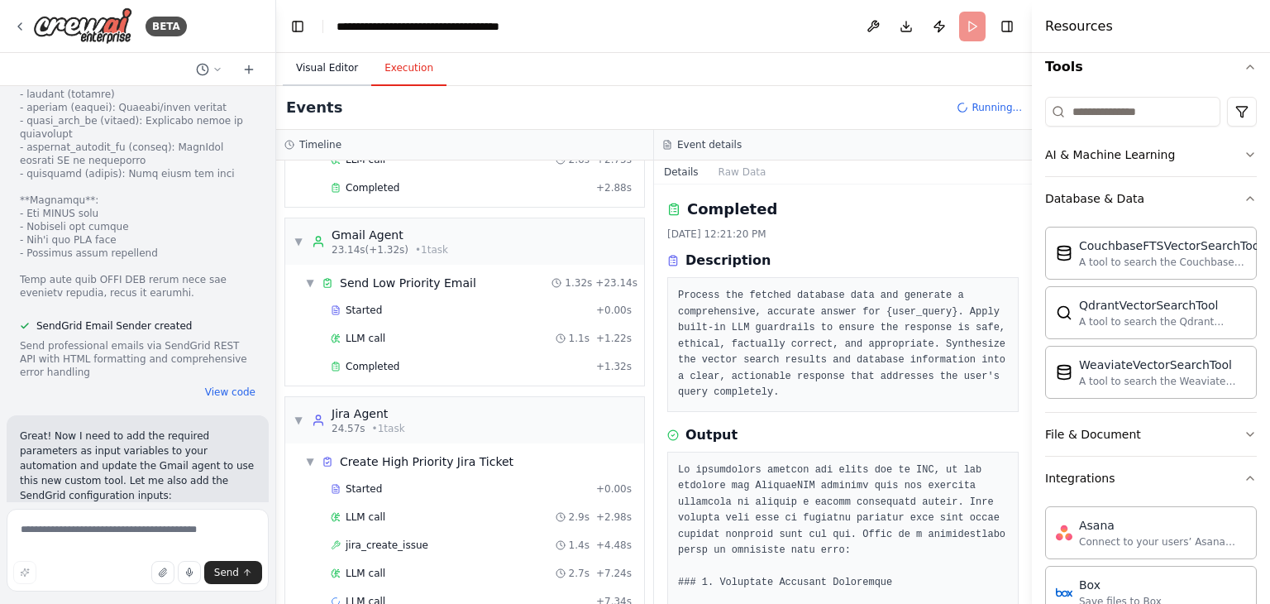
click at [313, 66] on button "Visual Editor" at bounding box center [327, 68] width 88 height 35
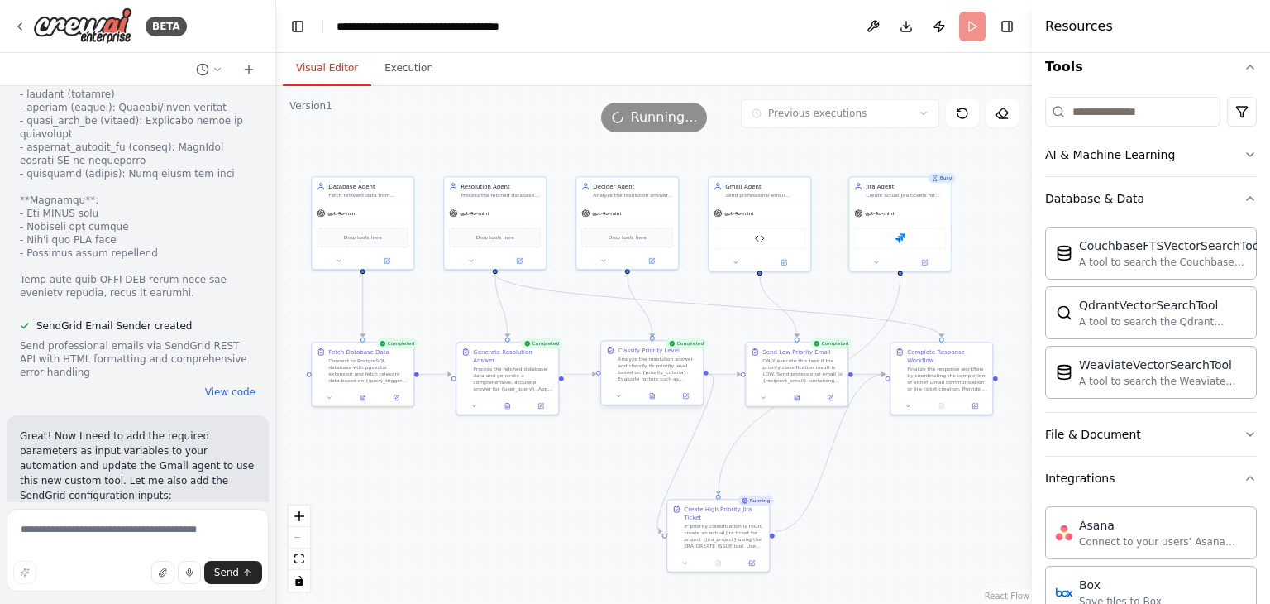
click at [666, 383] on div "Classify Priority Level Analyze the resolution answer and classify its priority…" at bounding box center [652, 364] width 102 height 46
click at [688, 399] on button at bounding box center [685, 396] width 28 height 10
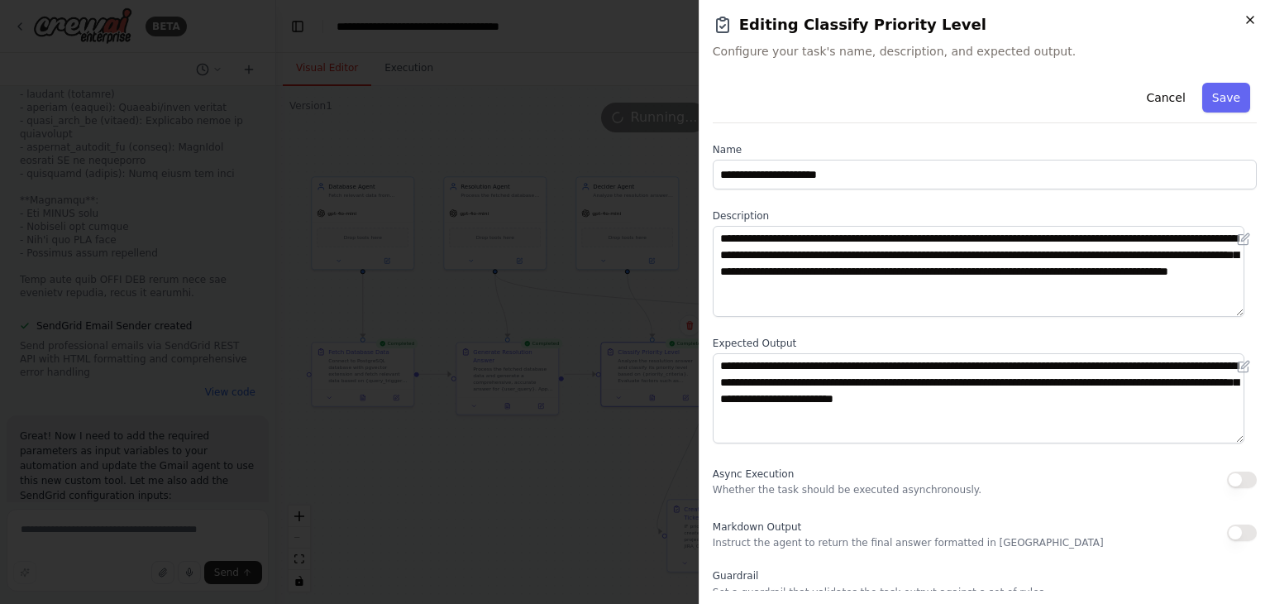
click at [1254, 17] on icon "button" at bounding box center [1250, 19] width 13 height 13
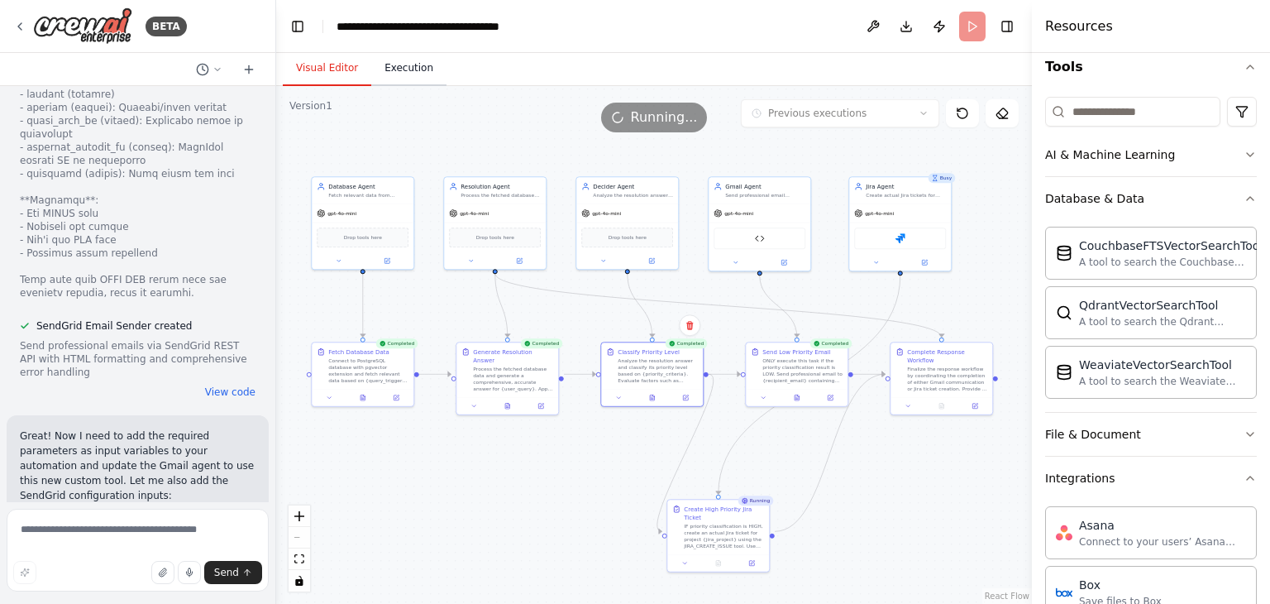
click at [392, 74] on button "Execution" at bounding box center [408, 68] width 75 height 35
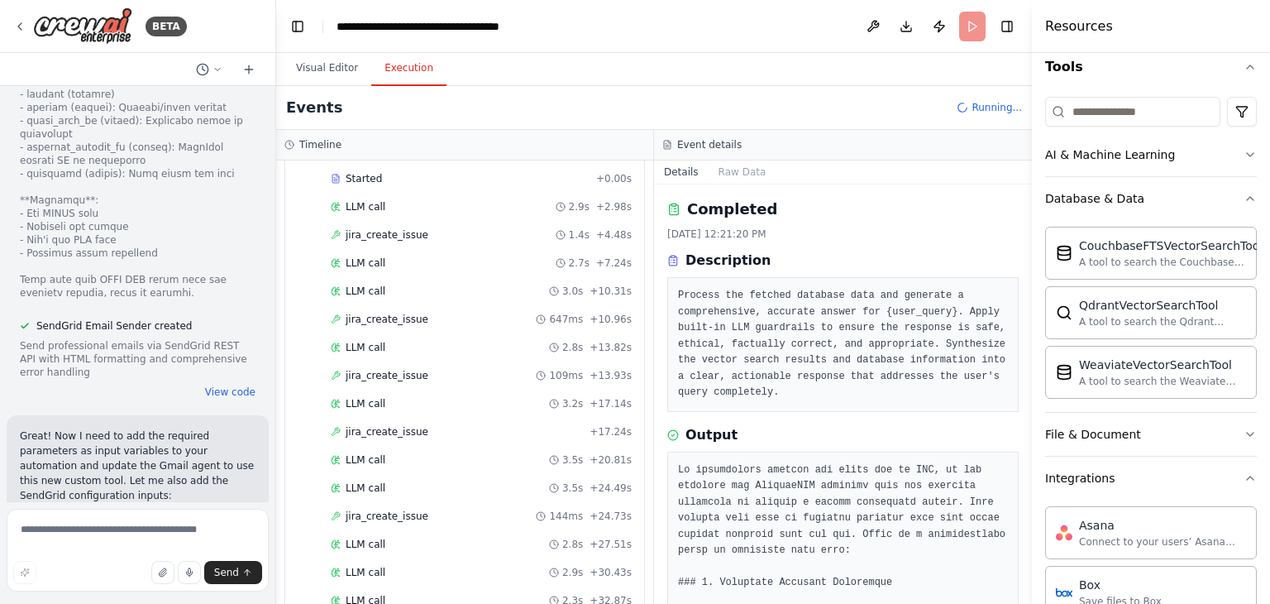
scroll to position [1126, 0]
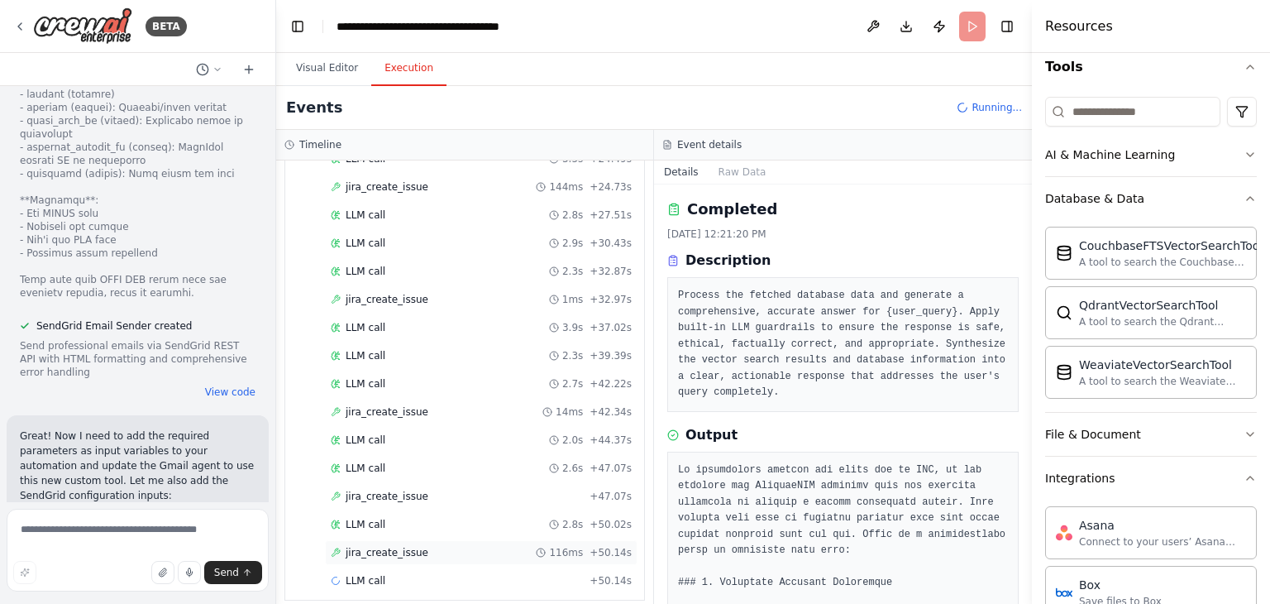
click at [413, 546] on span "jira_create_issue" at bounding box center [387, 552] width 83 height 13
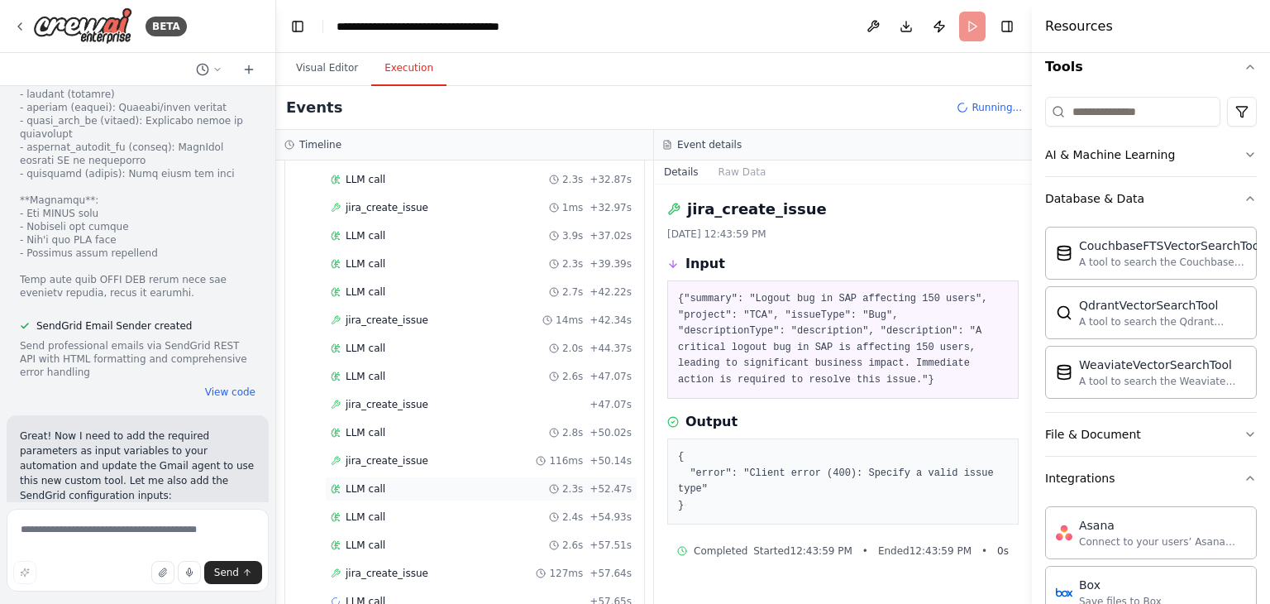
scroll to position [1237, 0]
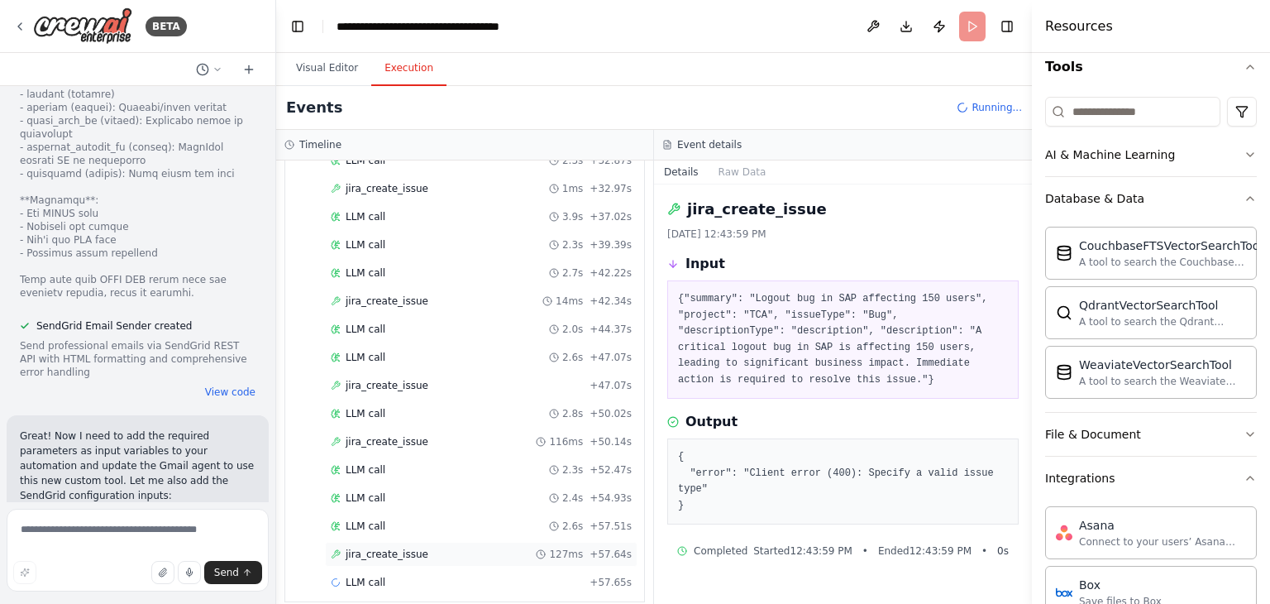
click at [397, 547] on span "jira_create_issue" at bounding box center [387, 553] width 83 height 13
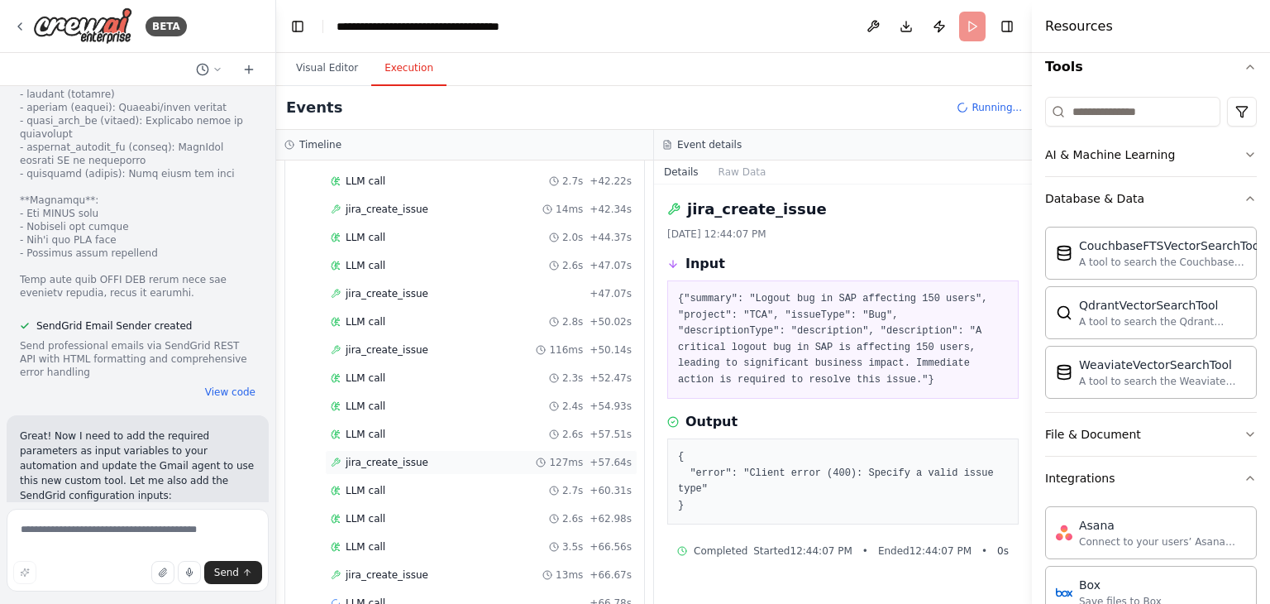
scroll to position [1349, 0]
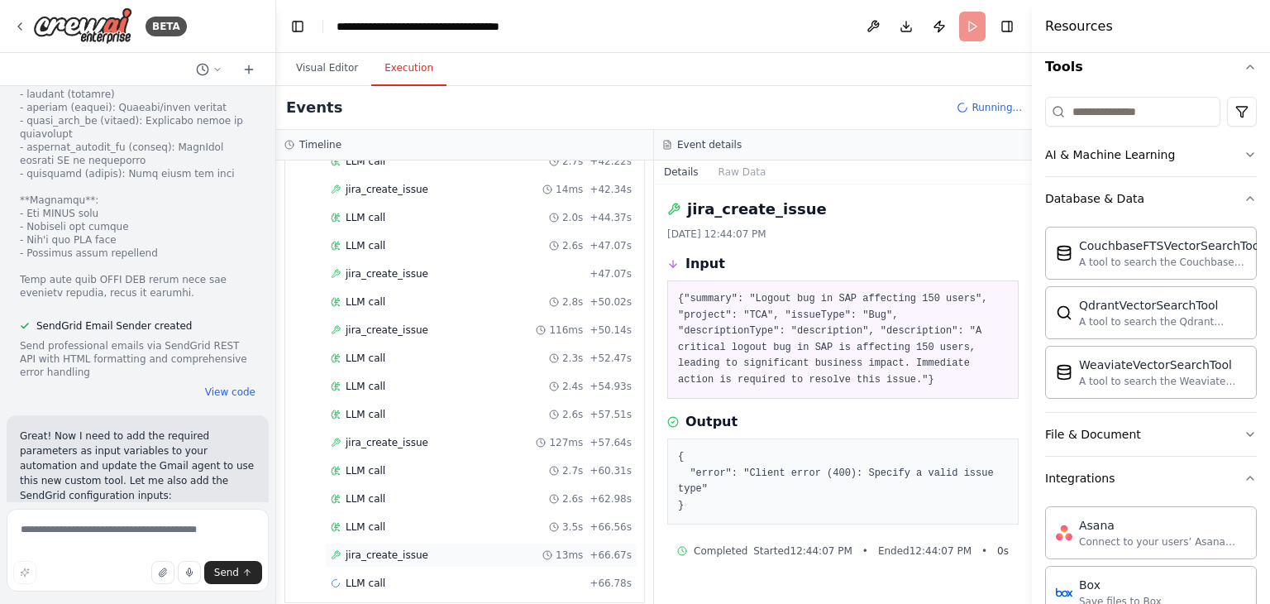
click at [456, 548] on div "jira_create_issue 13ms + 66.67s" at bounding box center [481, 554] width 301 height 13
click at [418, 548] on div "jira_create_issue 13ms + 66.67s" at bounding box center [481, 554] width 301 height 13
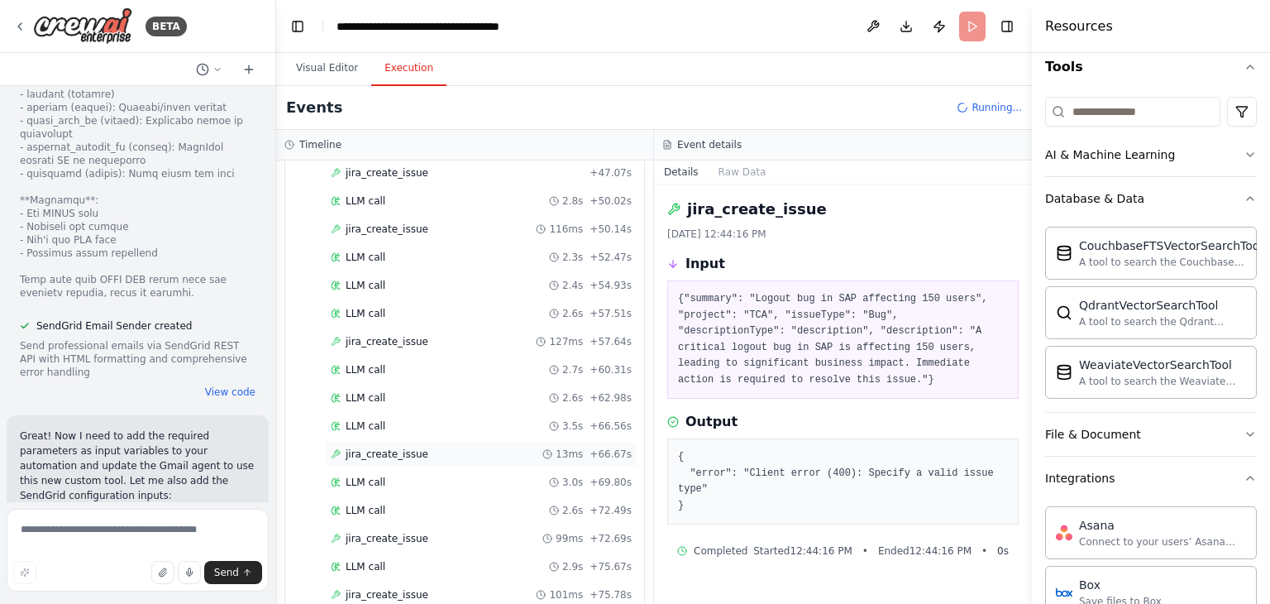
scroll to position [1459, 0]
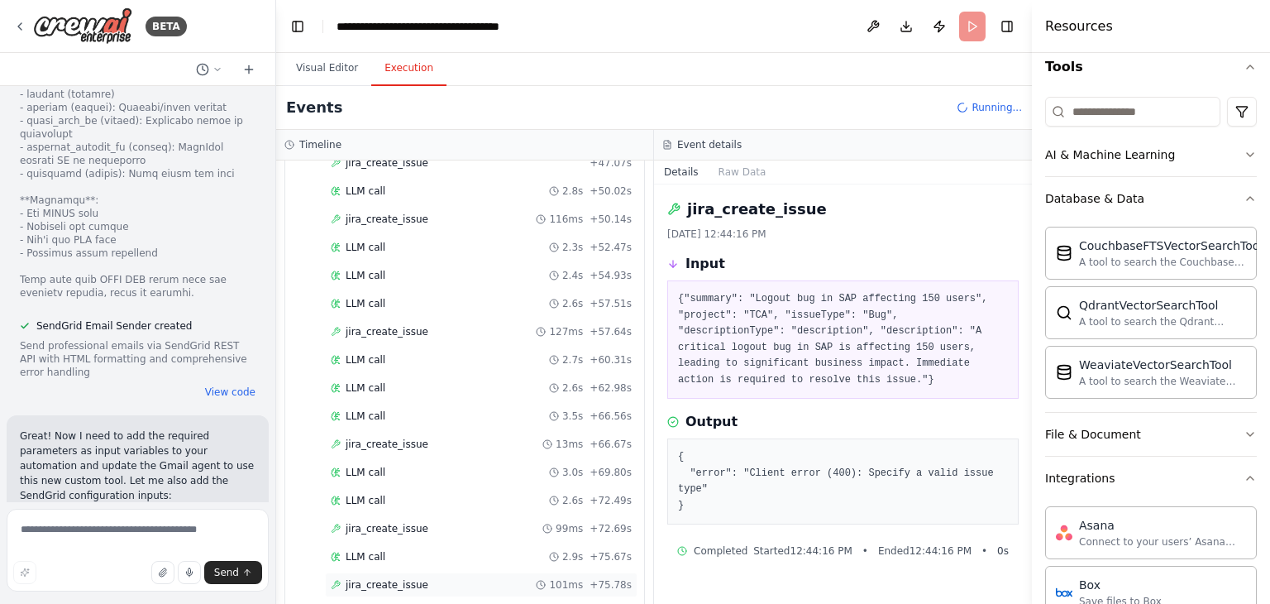
click at [423, 578] on div "jira_create_issue 101ms + 75.78s" at bounding box center [481, 584] width 301 height 13
click at [394, 578] on span "jira_create_issue" at bounding box center [387, 584] width 83 height 13
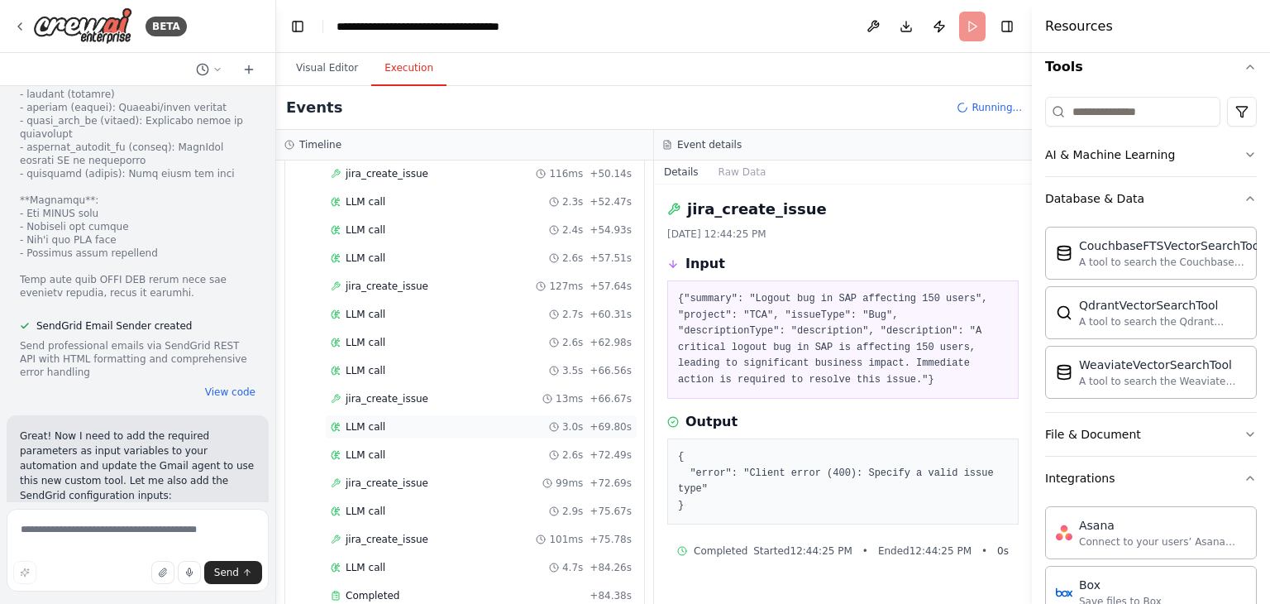
scroll to position [1601, 0]
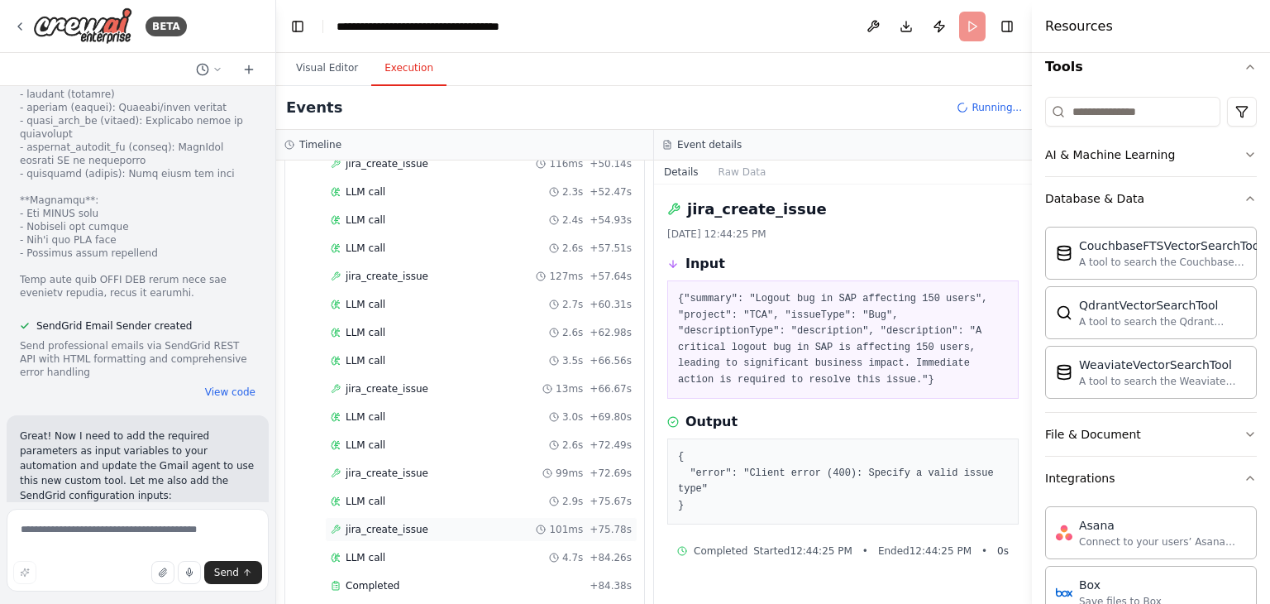
click at [384, 523] on span "jira_create_issue" at bounding box center [387, 529] width 83 height 13
click at [356, 580] on span "Completed" at bounding box center [373, 586] width 54 height 13
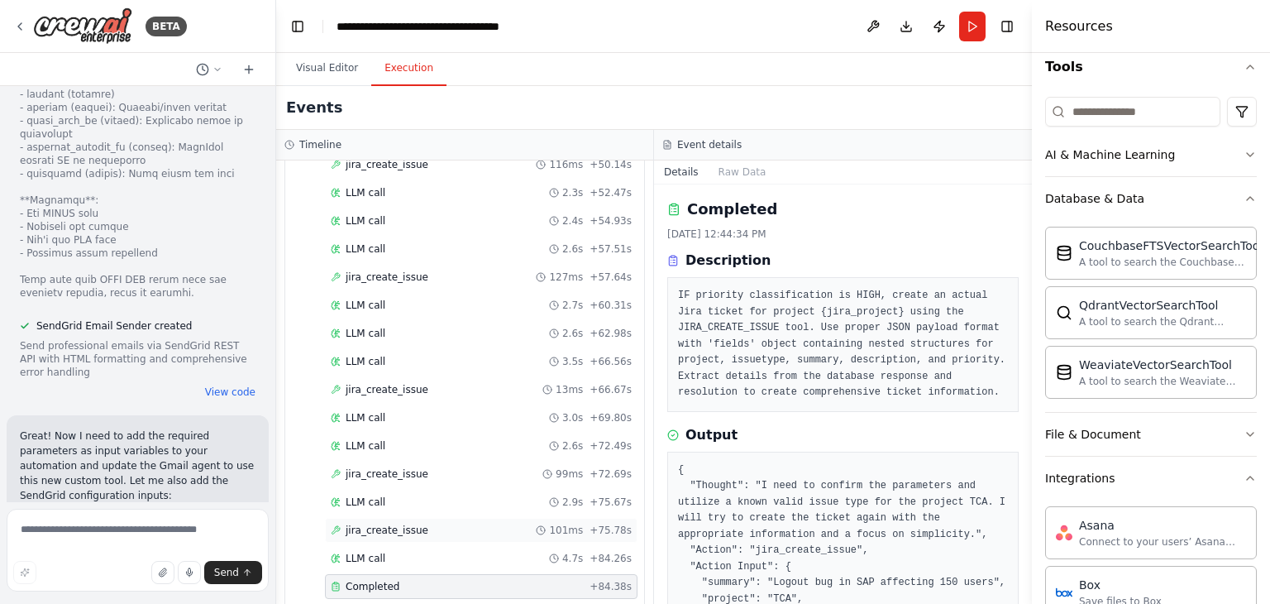
click at [395, 523] on span "jira_create_issue" at bounding box center [387, 529] width 83 height 13
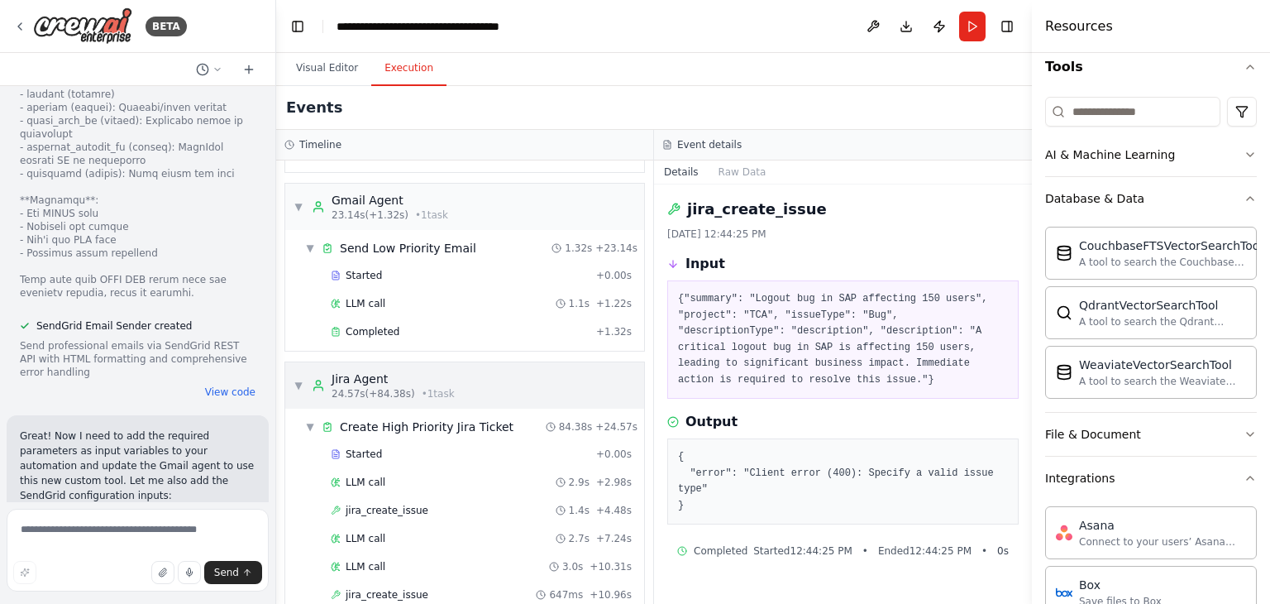
scroll to position [0, 0]
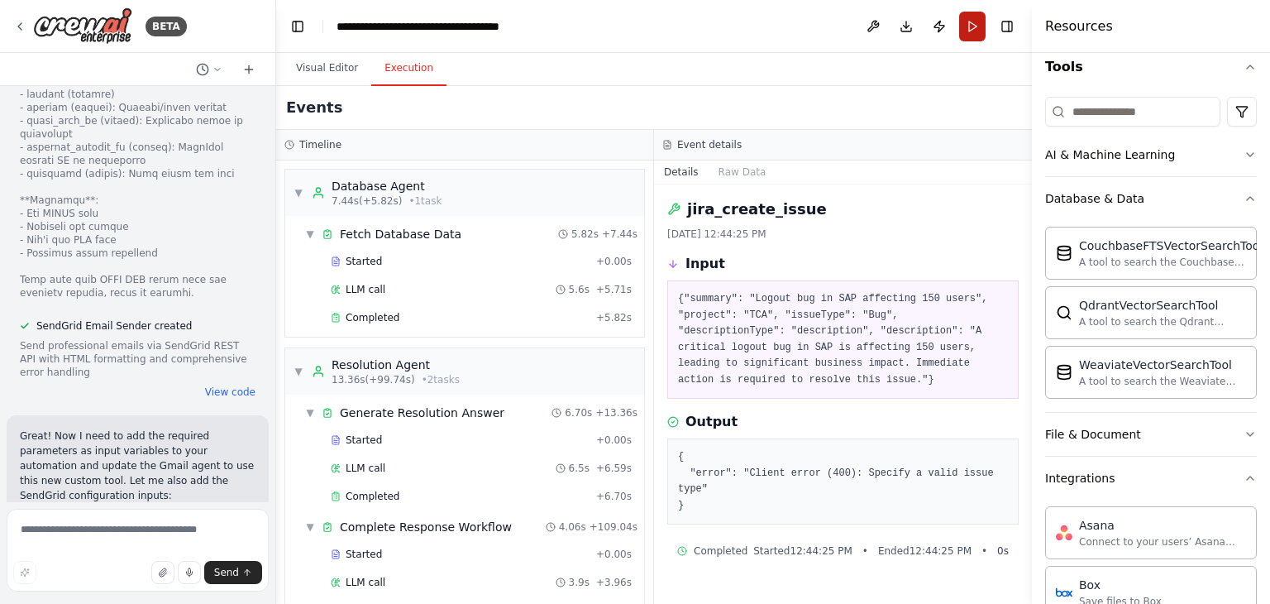
click at [962, 34] on button "Run" at bounding box center [972, 27] width 26 height 30
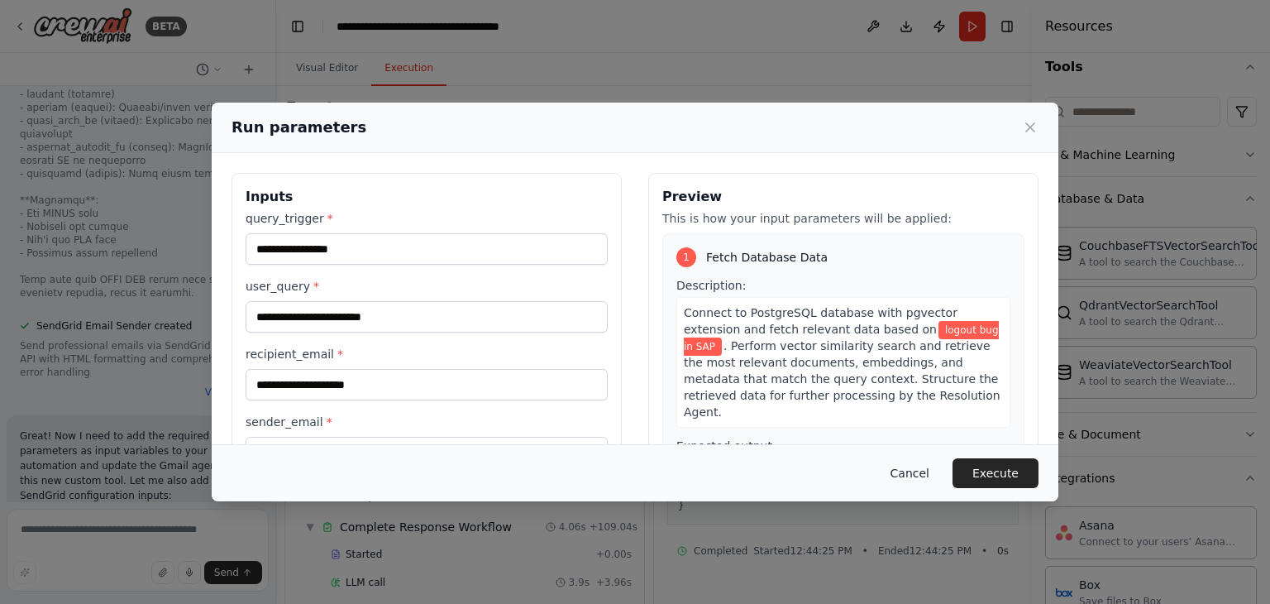
click at [927, 474] on button "Cancel" at bounding box center [909, 473] width 65 height 30
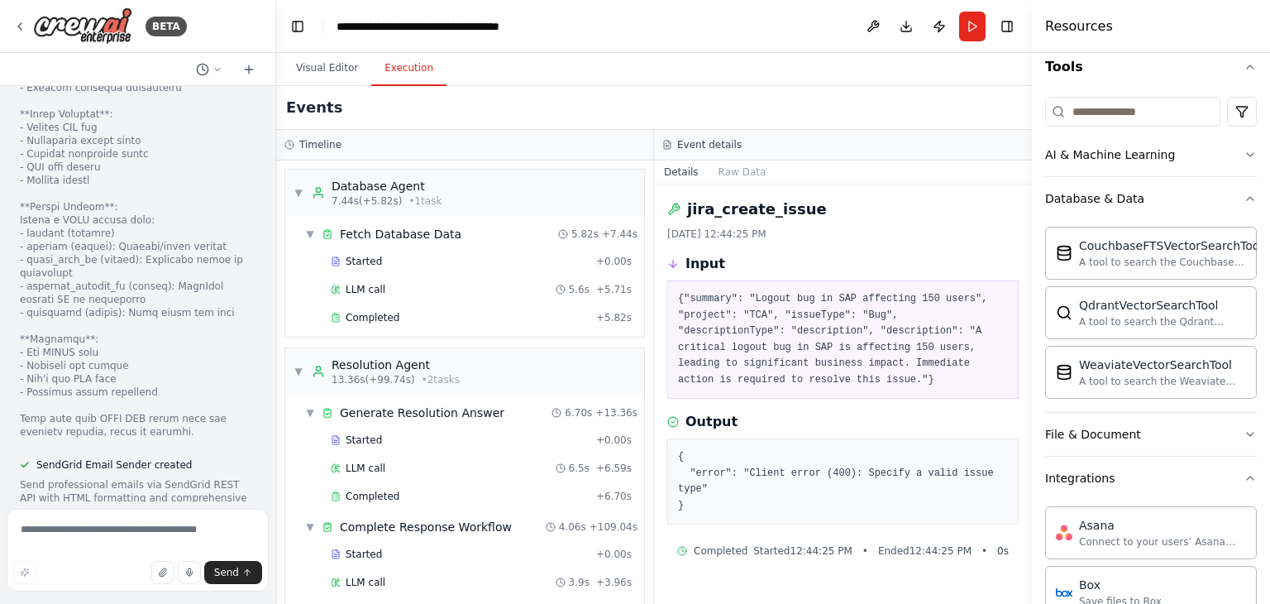
scroll to position [27273, 0]
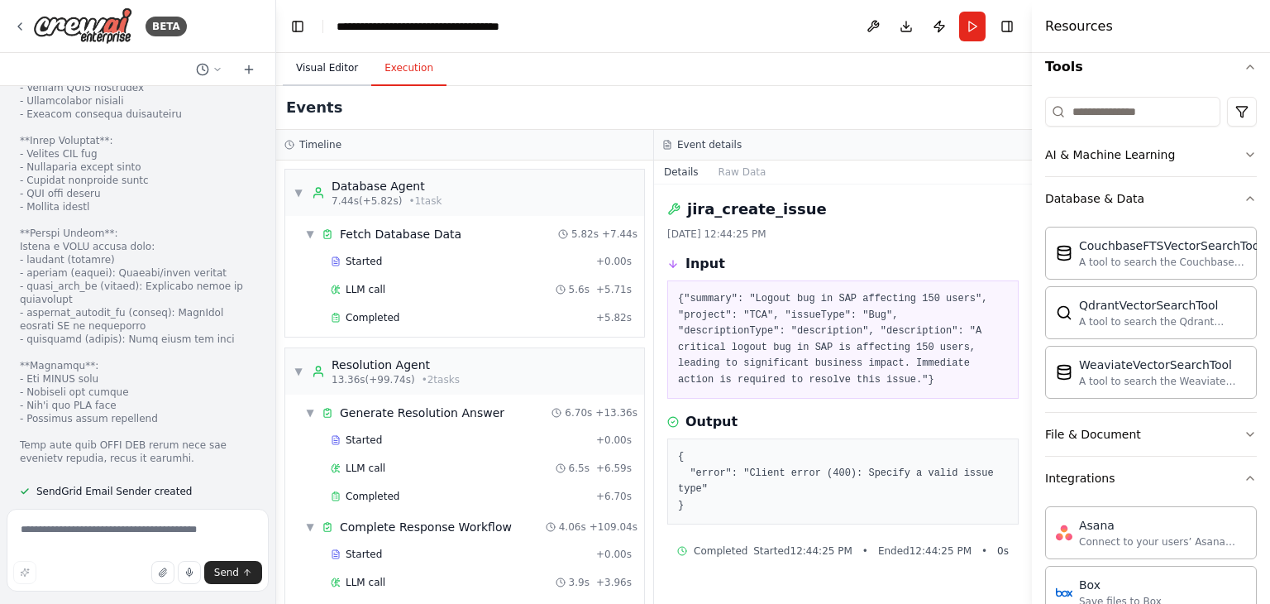
click at [324, 71] on button "Visual Editor" at bounding box center [327, 68] width 88 height 35
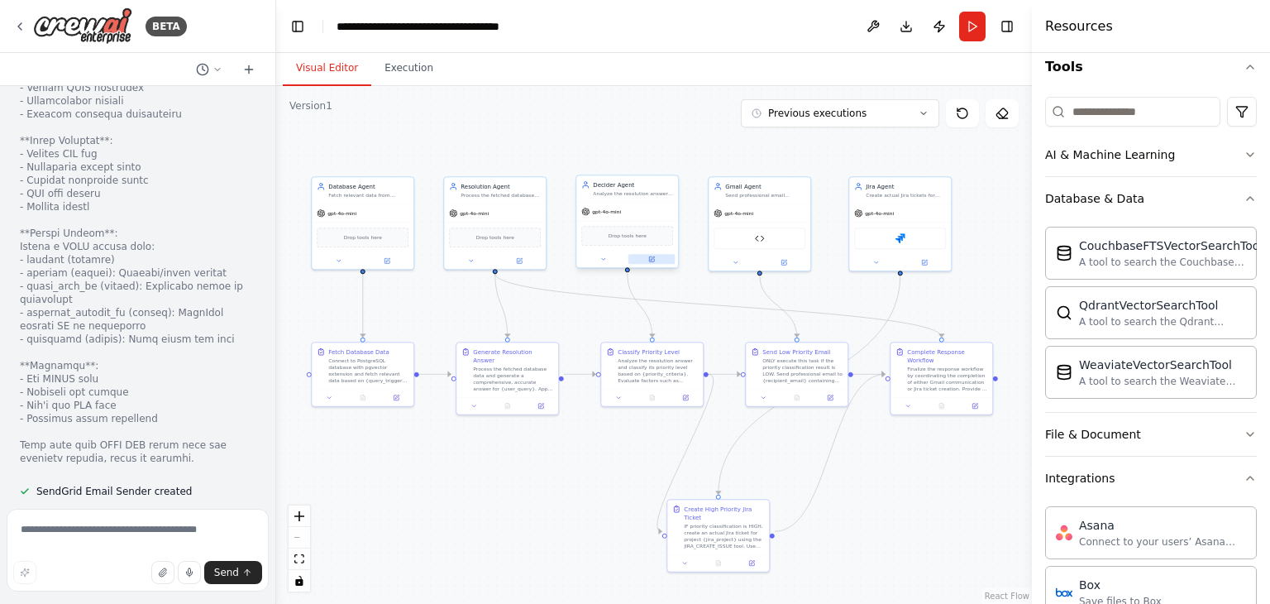
click at [658, 259] on button at bounding box center [651, 259] width 47 height 10
click at [681, 400] on button at bounding box center [685, 396] width 28 height 10
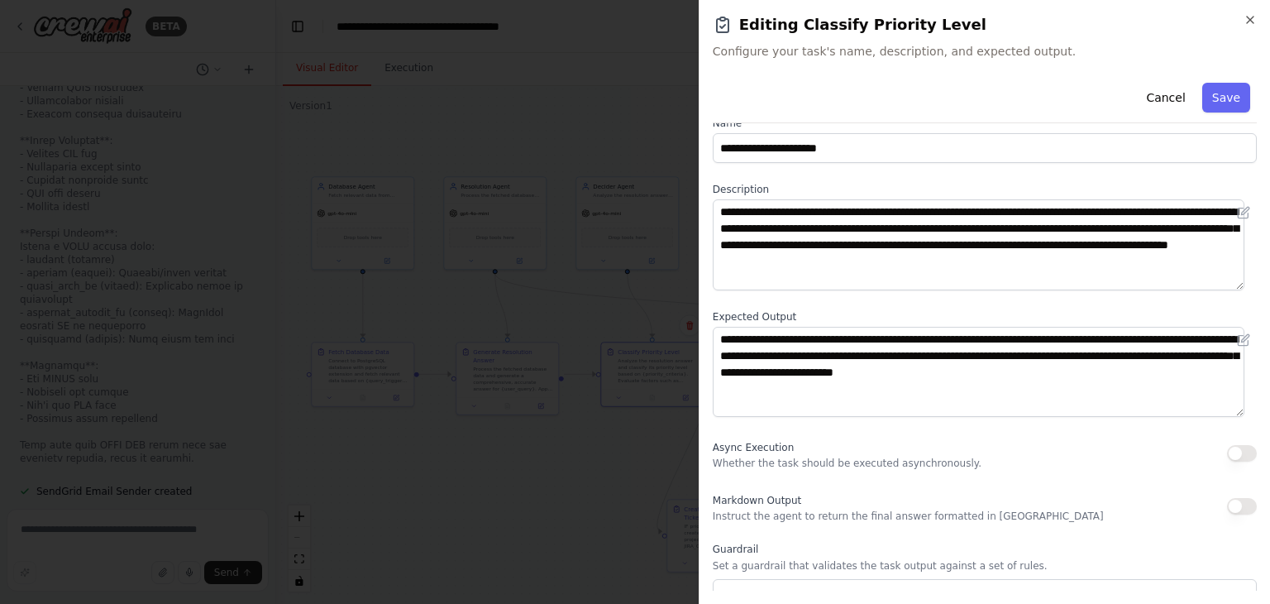
scroll to position [0, 0]
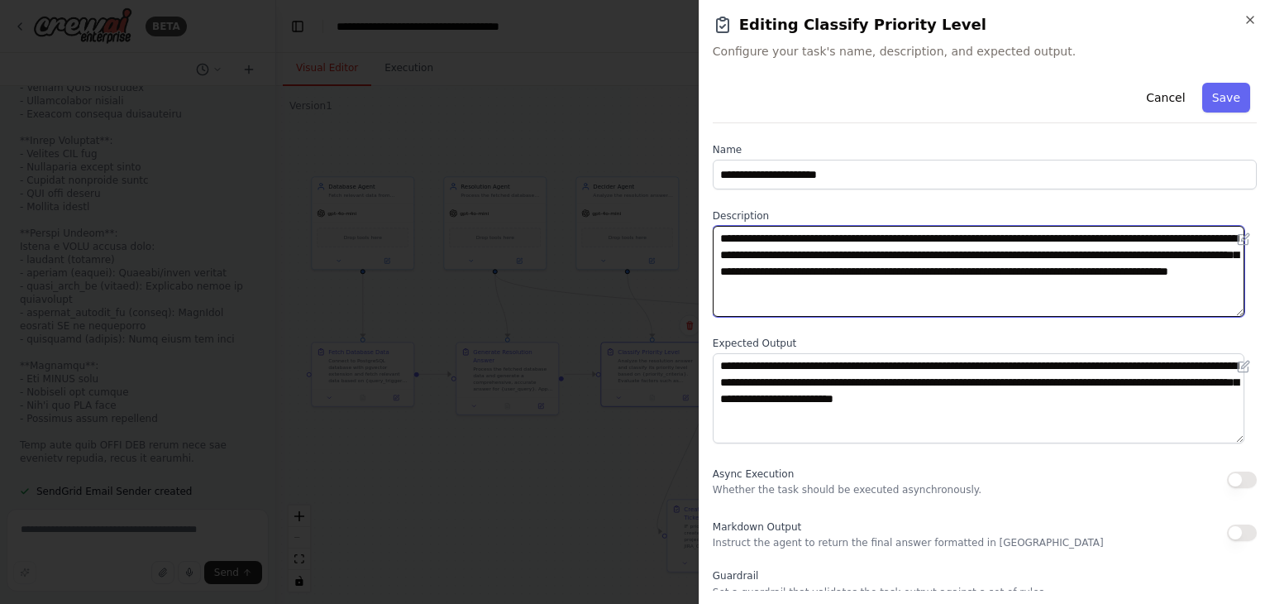
click at [827, 246] on textarea "**********" at bounding box center [979, 271] width 532 height 91
click at [826, 232] on textarea "**********" at bounding box center [979, 271] width 532 height 91
click at [872, 245] on textarea "**********" at bounding box center [979, 271] width 532 height 91
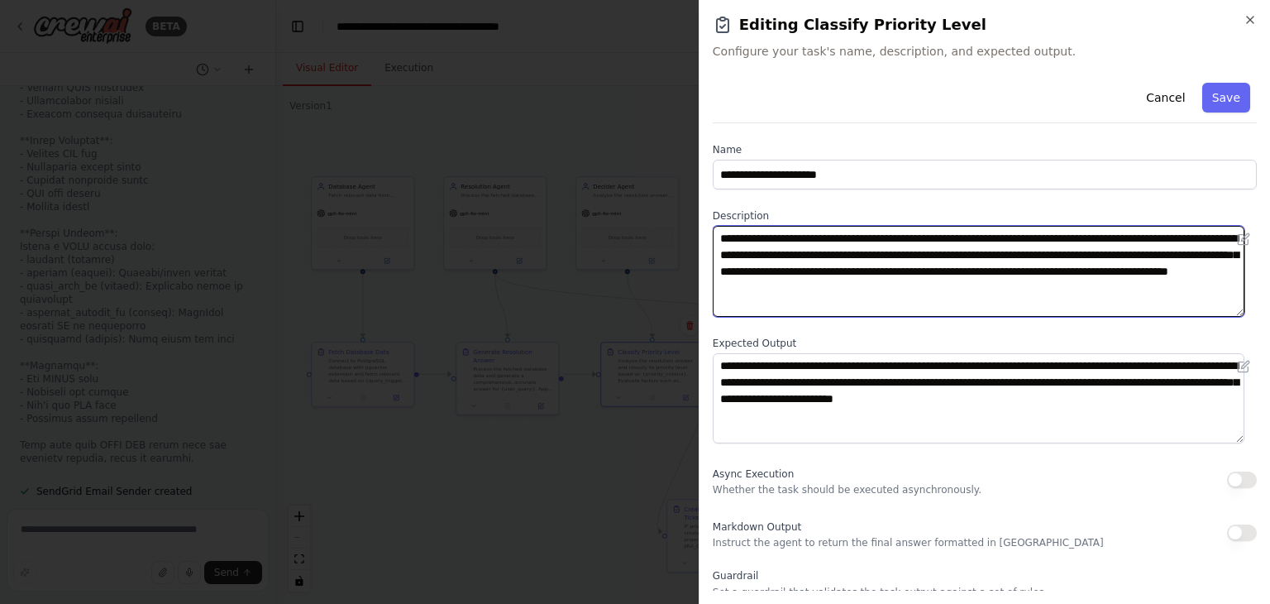
click at [862, 239] on textarea "**********" at bounding box center [979, 271] width 532 height 91
click at [1064, 293] on textarea "**********" at bounding box center [979, 271] width 532 height 91
type textarea "**********"
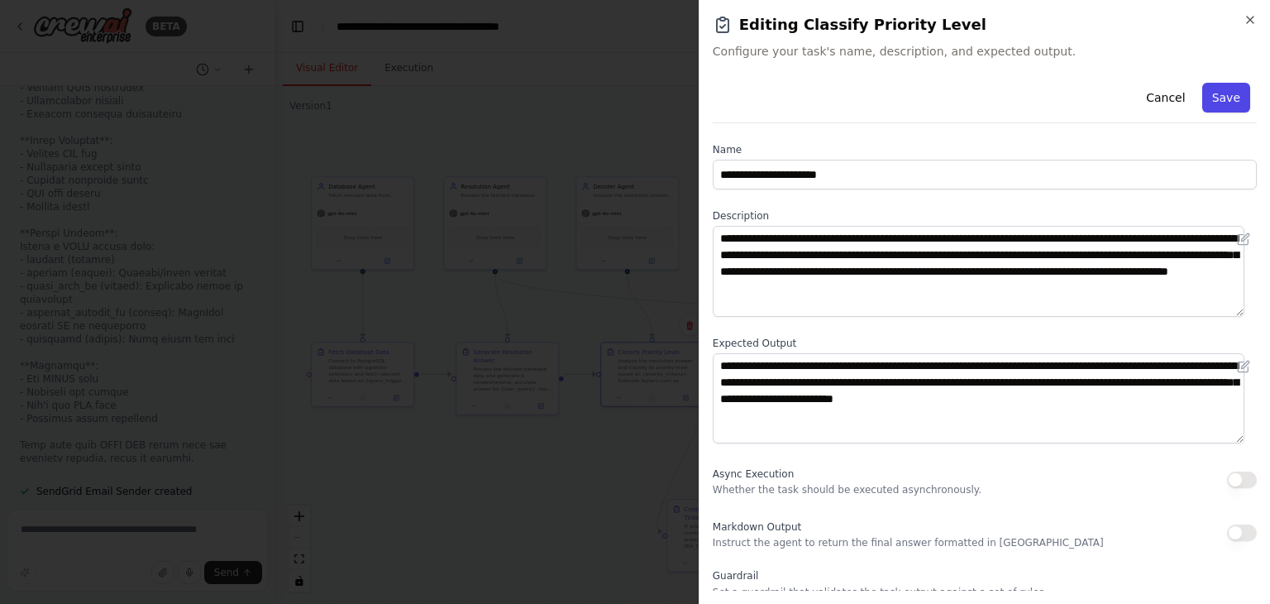
click at [1231, 91] on button "Save" at bounding box center [1226, 98] width 48 height 30
